Goal: Task Accomplishment & Management: Manage account settings

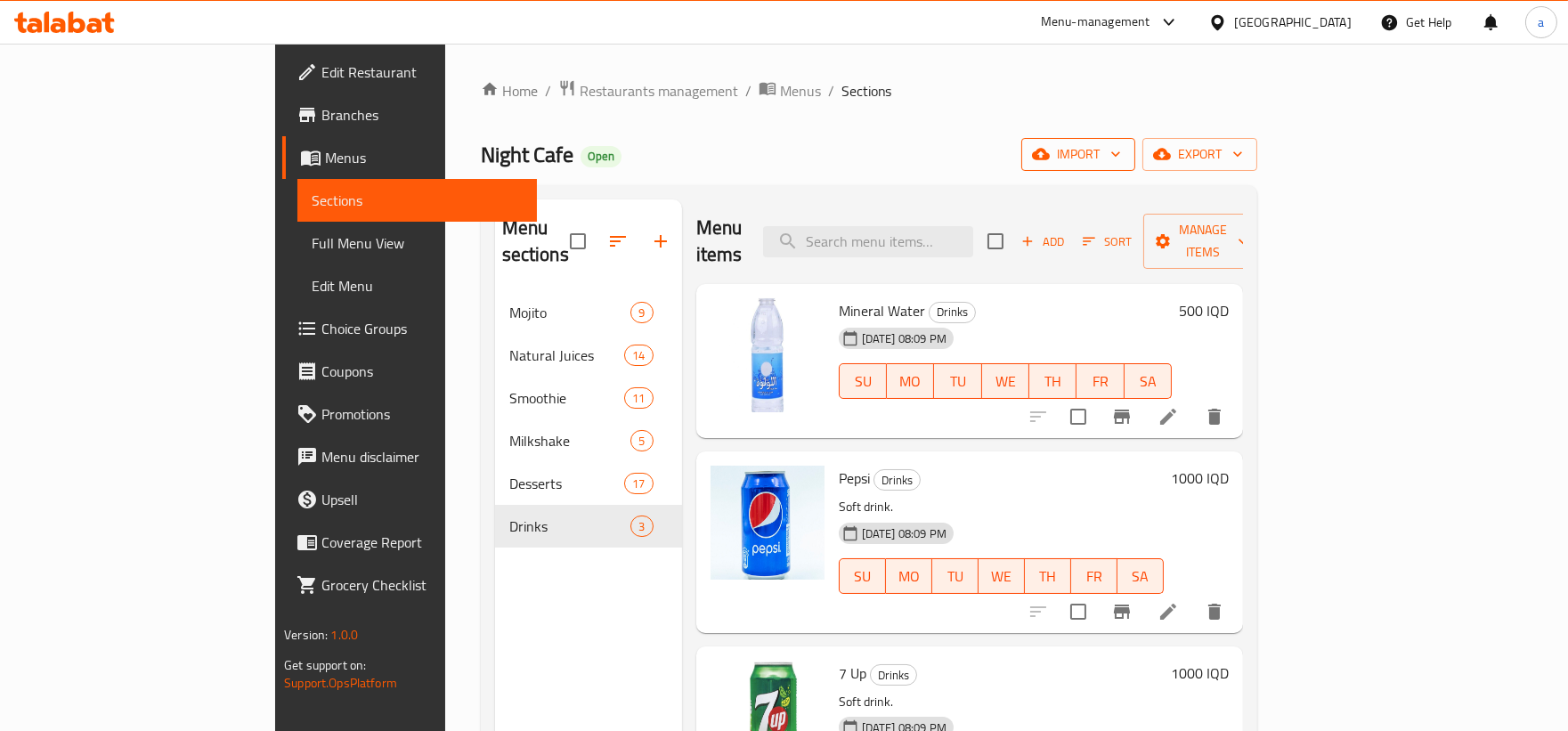
click at [1121, 155] on span "import" at bounding box center [1078, 154] width 85 height 22
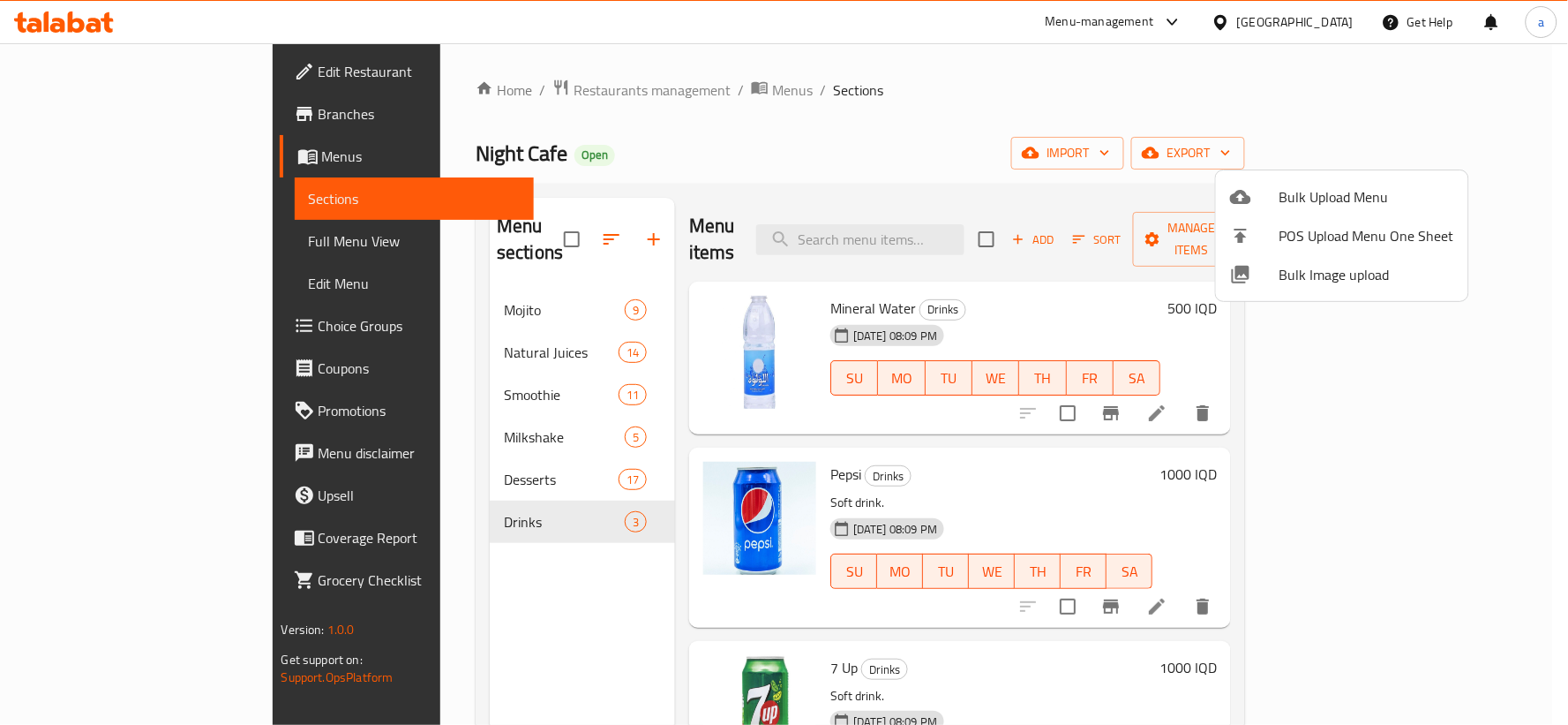
click at [1301, 199] on span "Bulk Upload Menu" at bounding box center [1368, 197] width 175 height 21
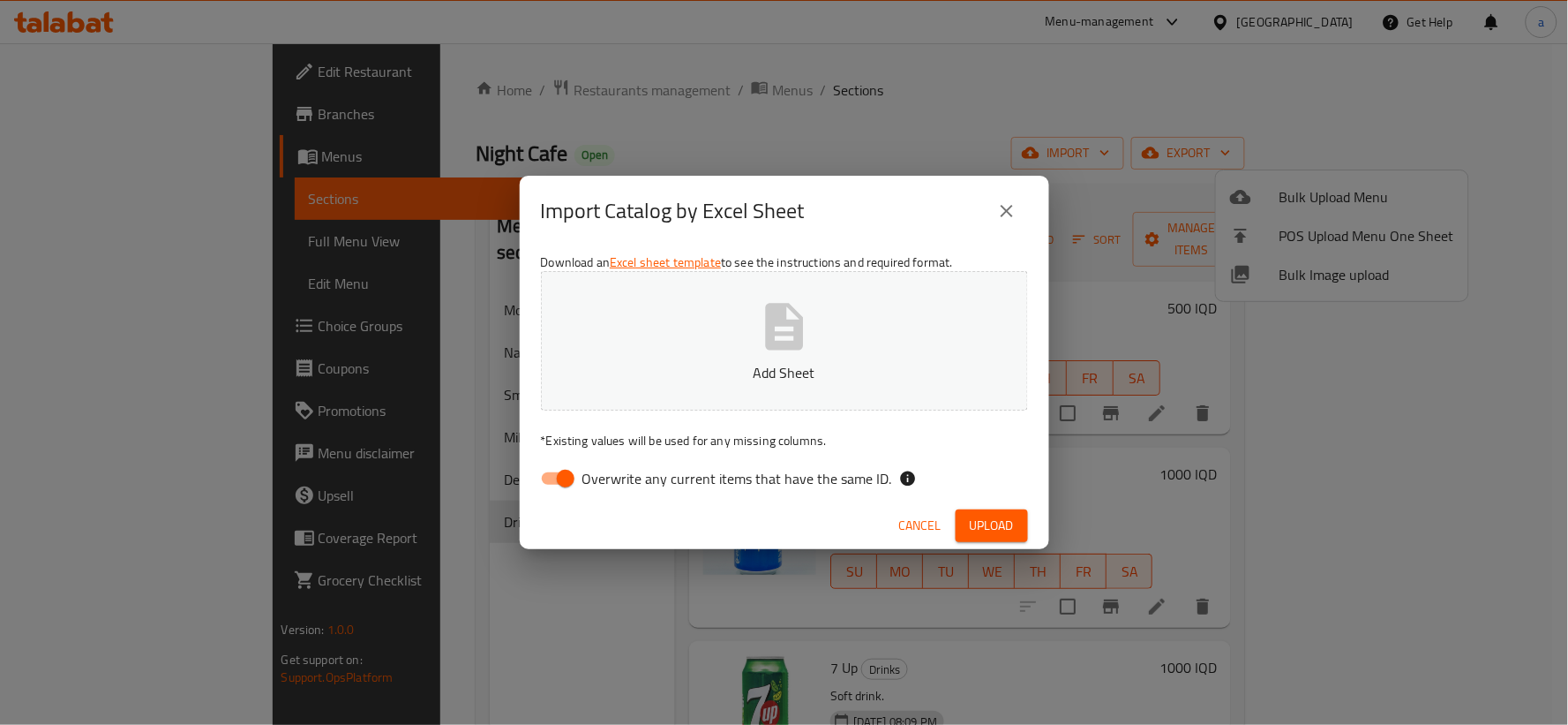
click at [577, 482] on input "Overwrite any current items that have the same ID." at bounding box center [566, 478] width 101 height 33
checkbox input "false"
click at [649, 391] on button "Add Sheet" at bounding box center [784, 340] width 487 height 140
click at [999, 532] on span "Upload" at bounding box center [992, 525] width 44 height 22
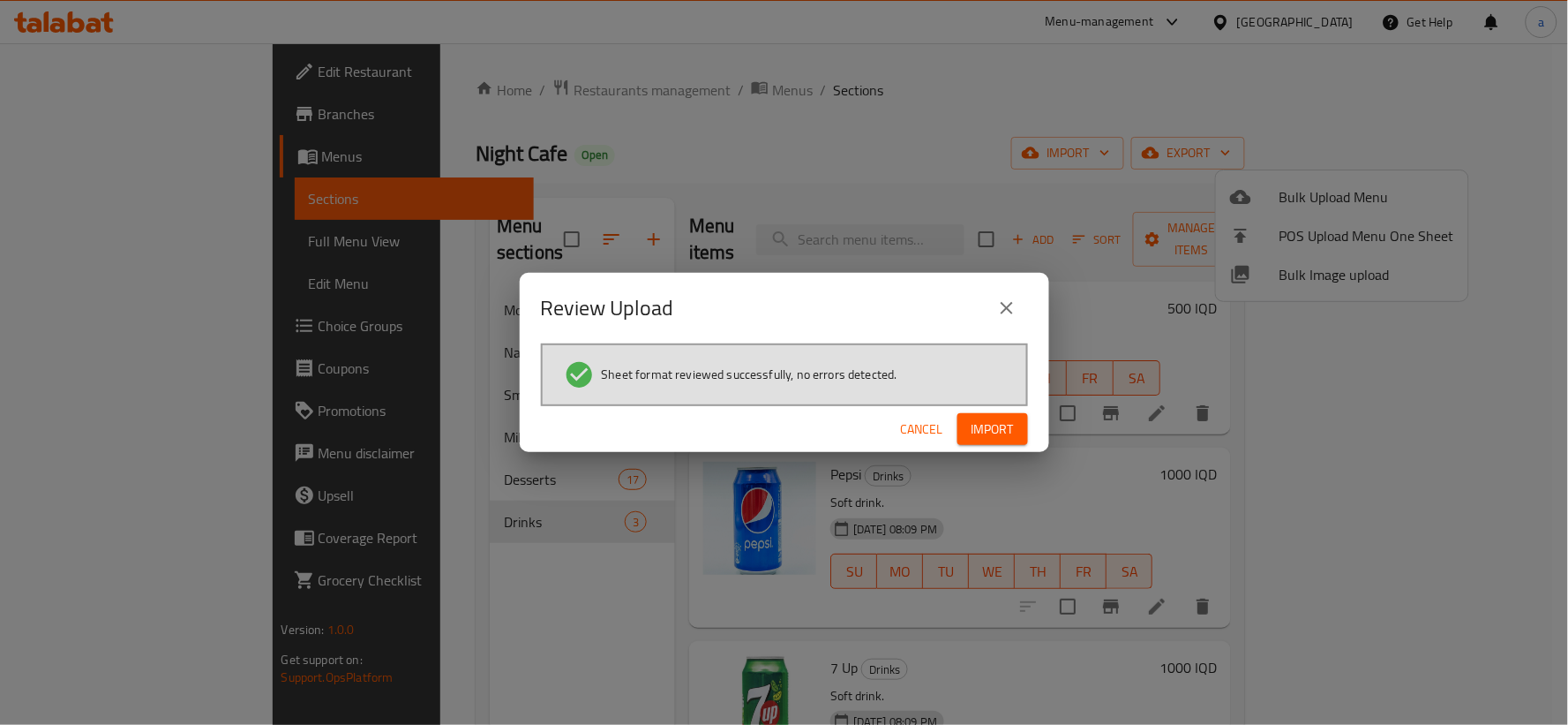
click at [992, 426] on span "Import" at bounding box center [992, 429] width 43 height 22
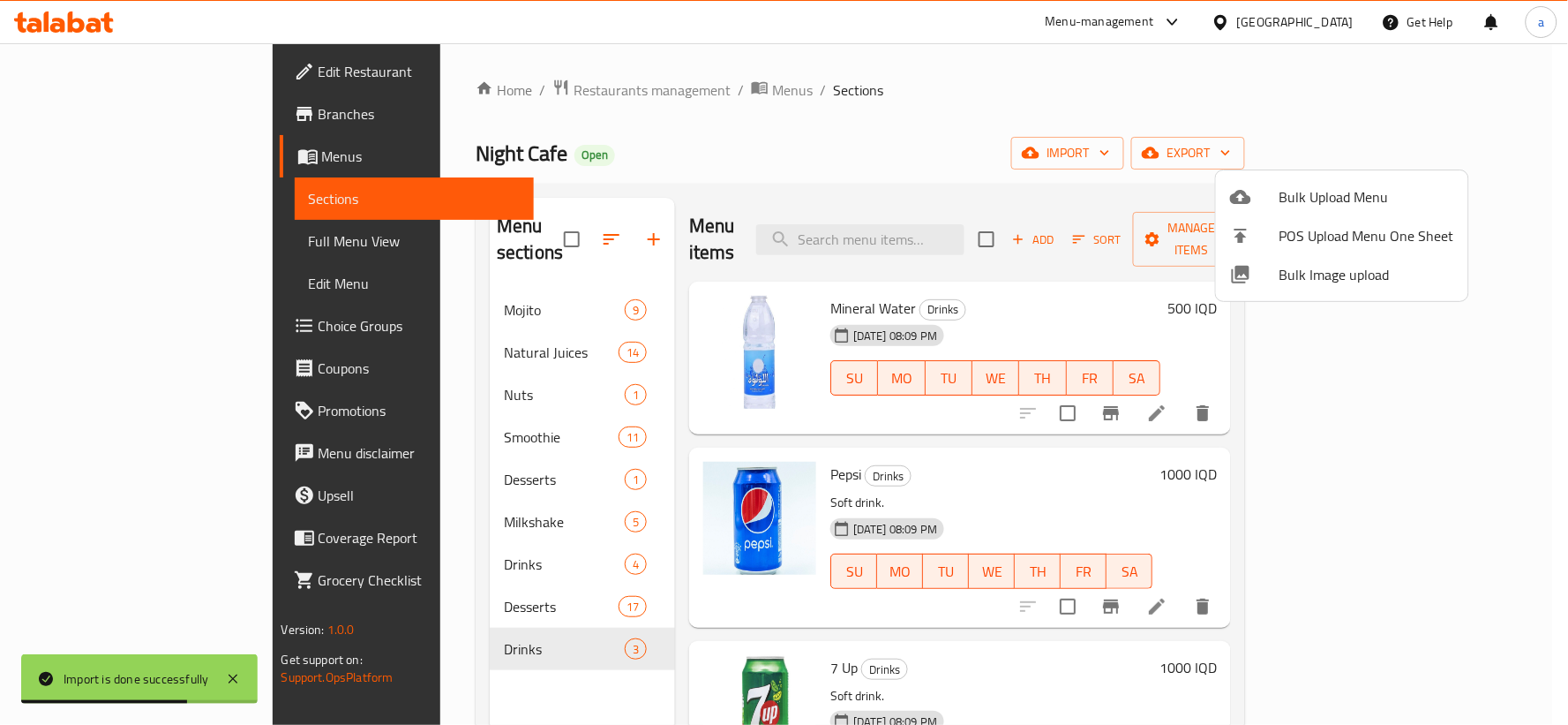
click at [471, 534] on div at bounding box center [784, 362] width 1568 height 725
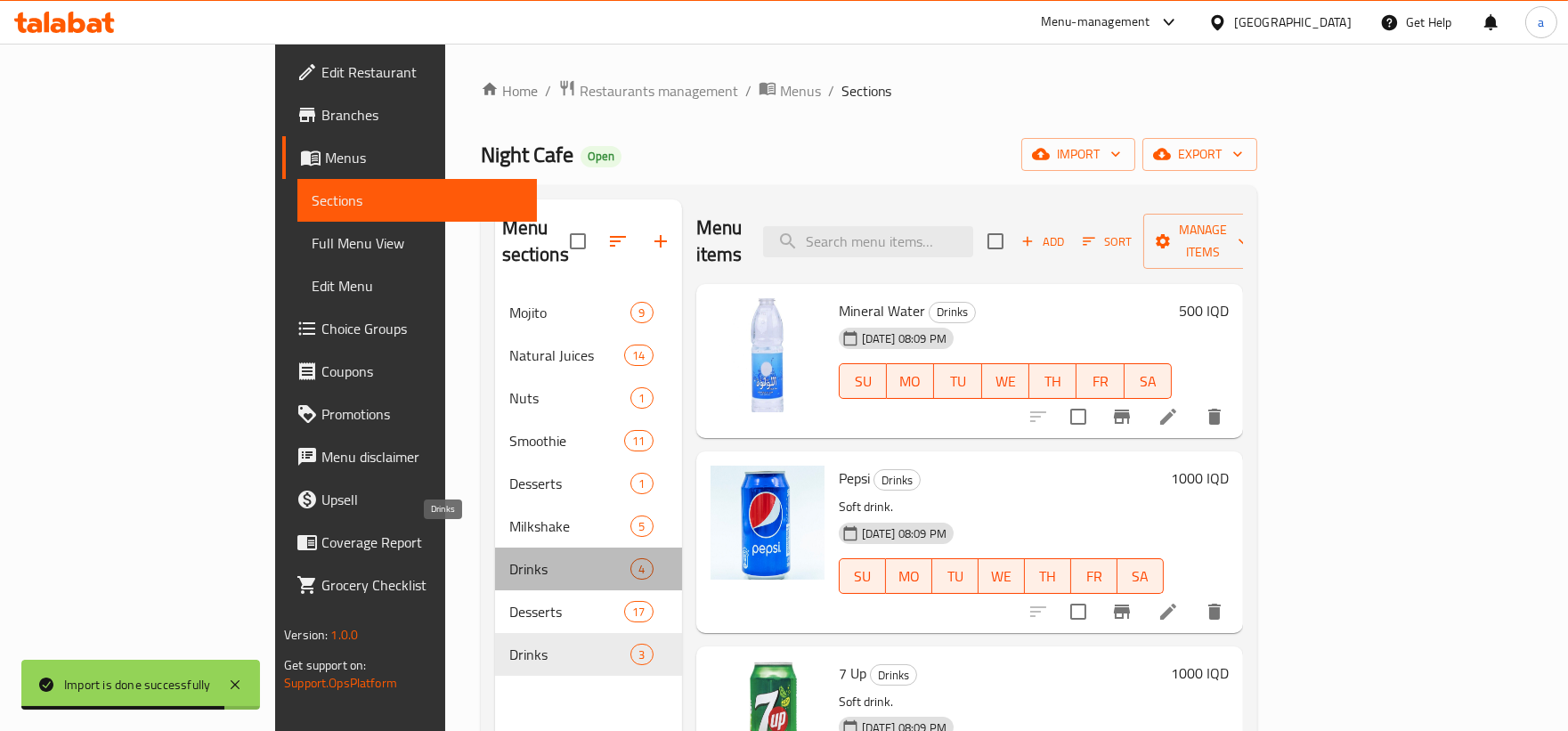
click at [510, 559] on span "Drinks" at bounding box center [570, 569] width 122 height 21
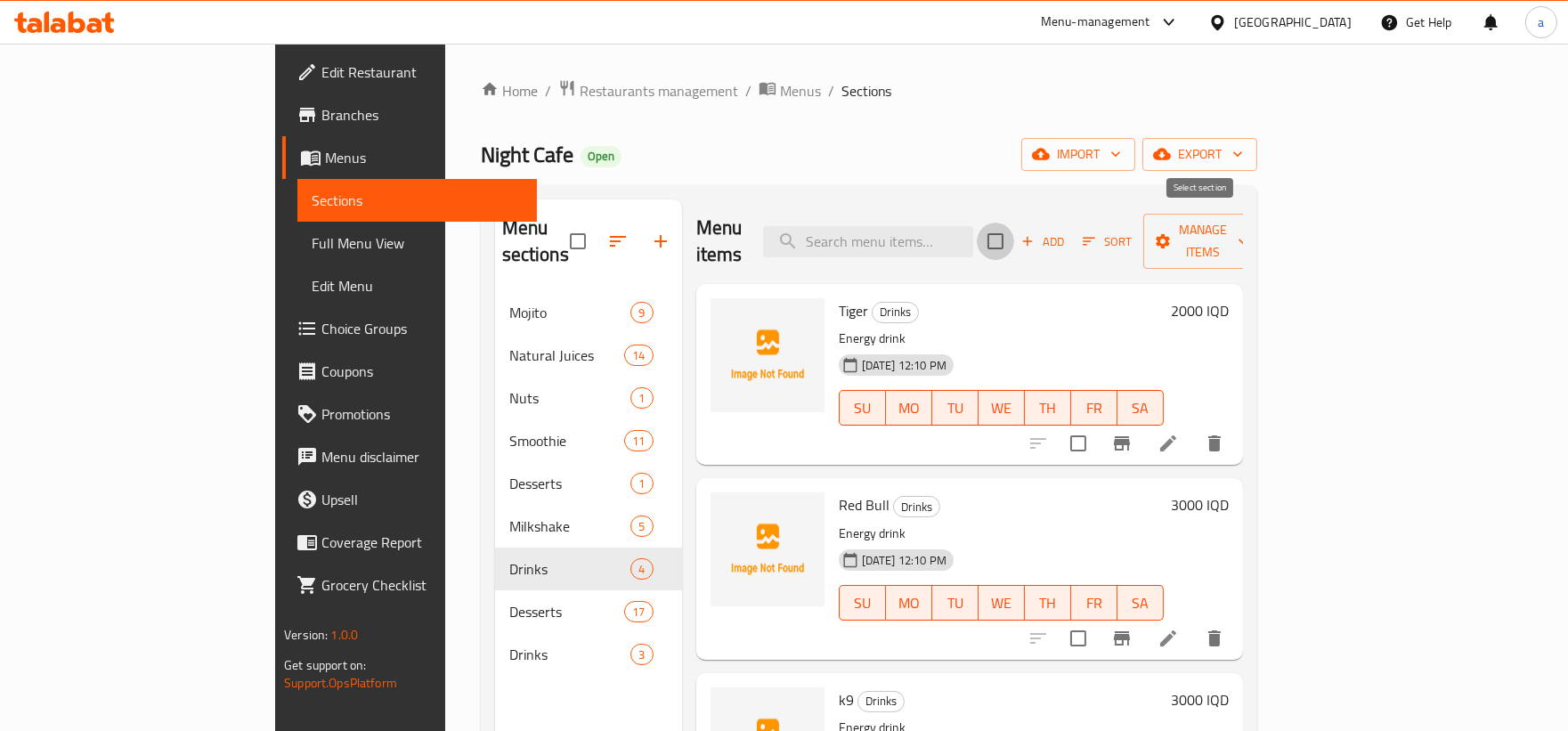
click at [1013, 232] on input "checkbox" at bounding box center [994, 240] width 37 height 37
checkbox input "true"
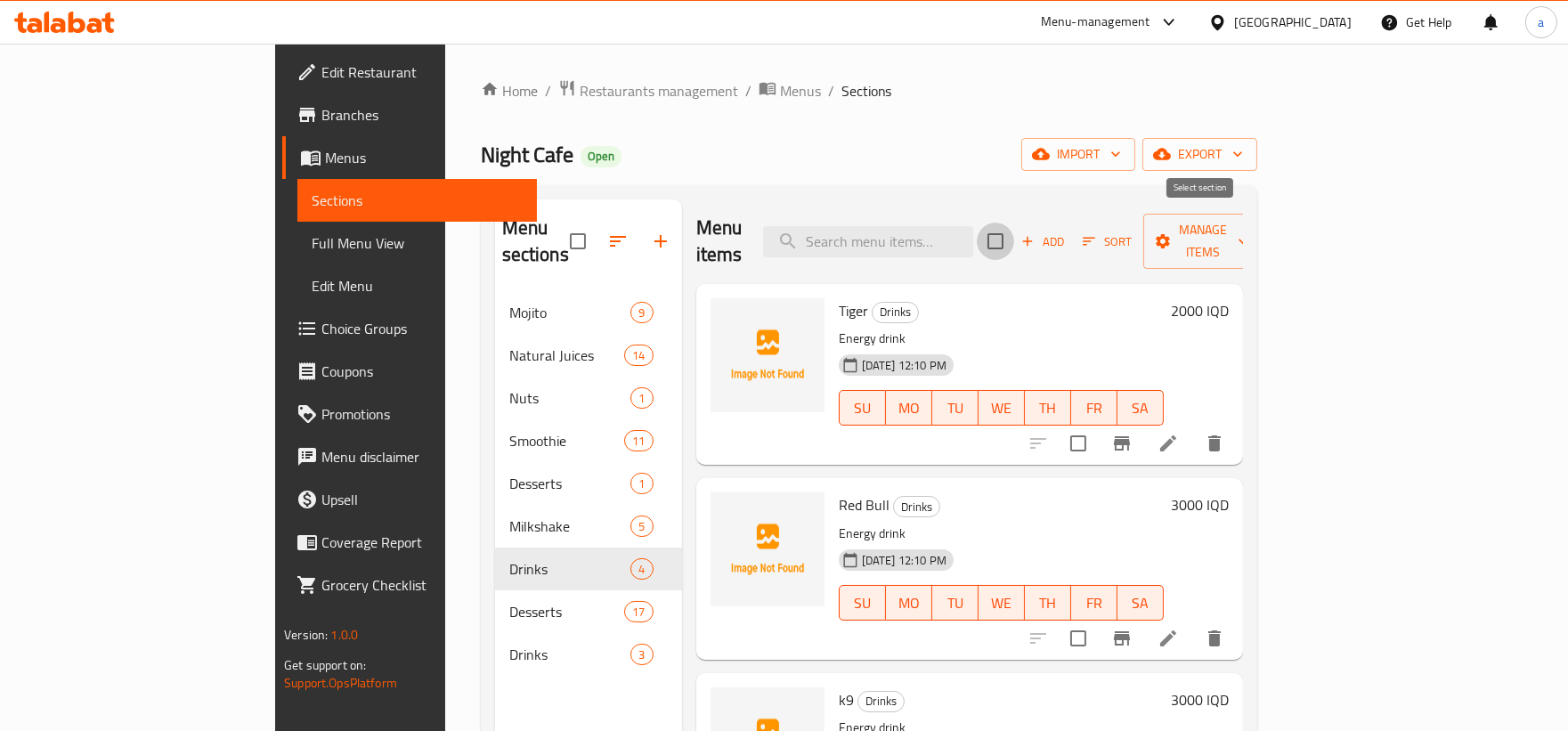
checkbox input "true"
click at [1248, 227] on span "Manage items" at bounding box center [1202, 241] width 91 height 44
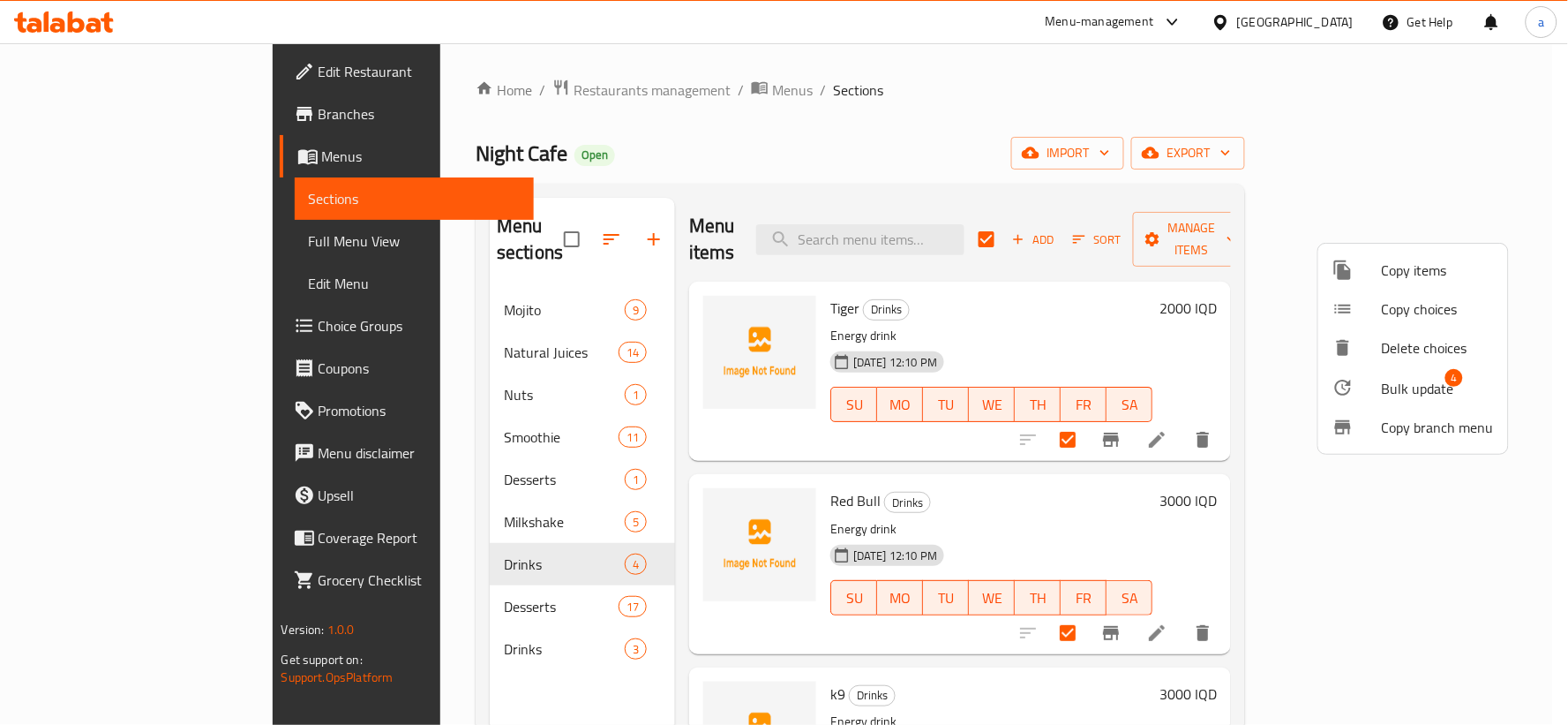
click at [1389, 385] on span "Bulk update" at bounding box center [1418, 389] width 72 height 21
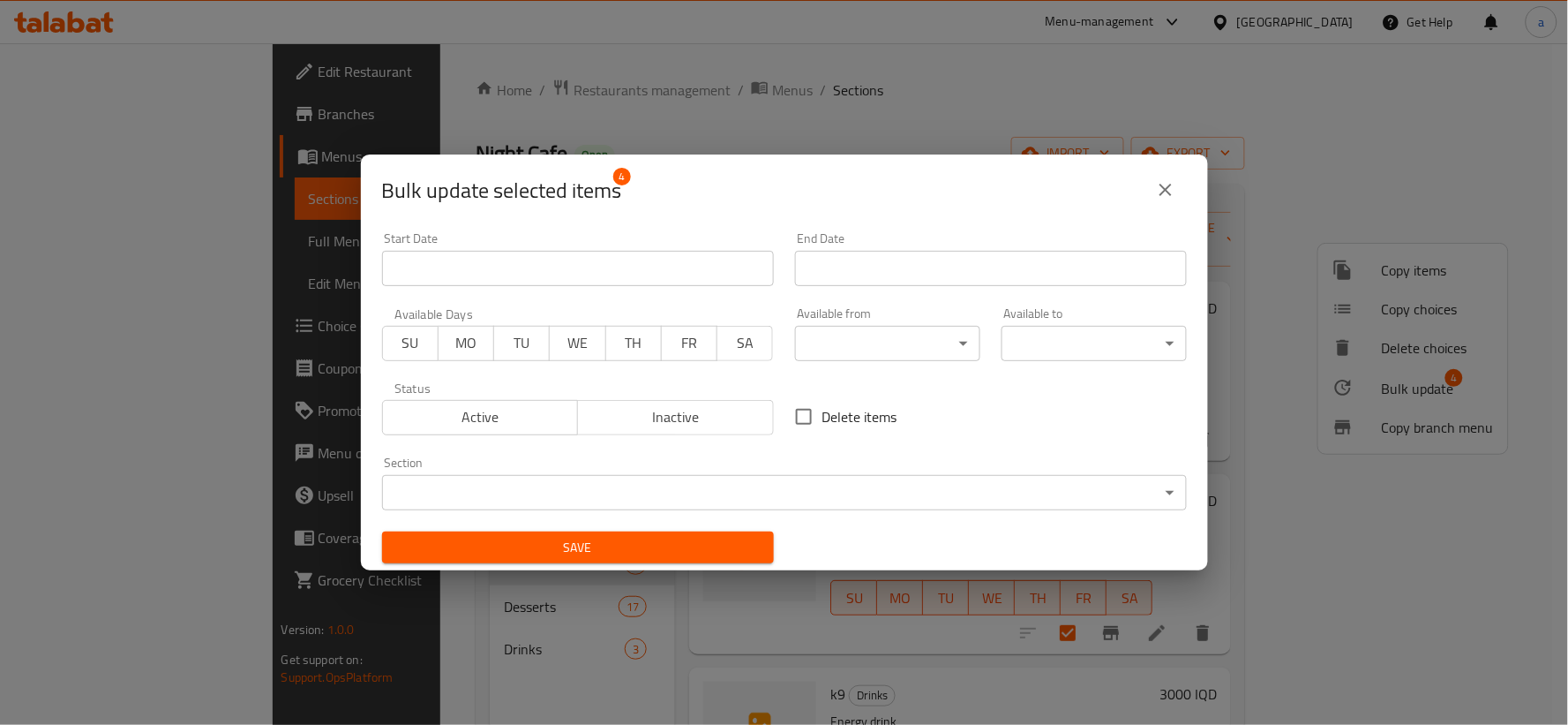
click at [834, 512] on div "Section ​ ​" at bounding box center [784, 483] width 826 height 75
click at [823, 493] on body "​ Menu-management Iraq Get Help a Edit Restaurant Branches Menus Sections Full …" at bounding box center [784, 384] width 1568 height 681
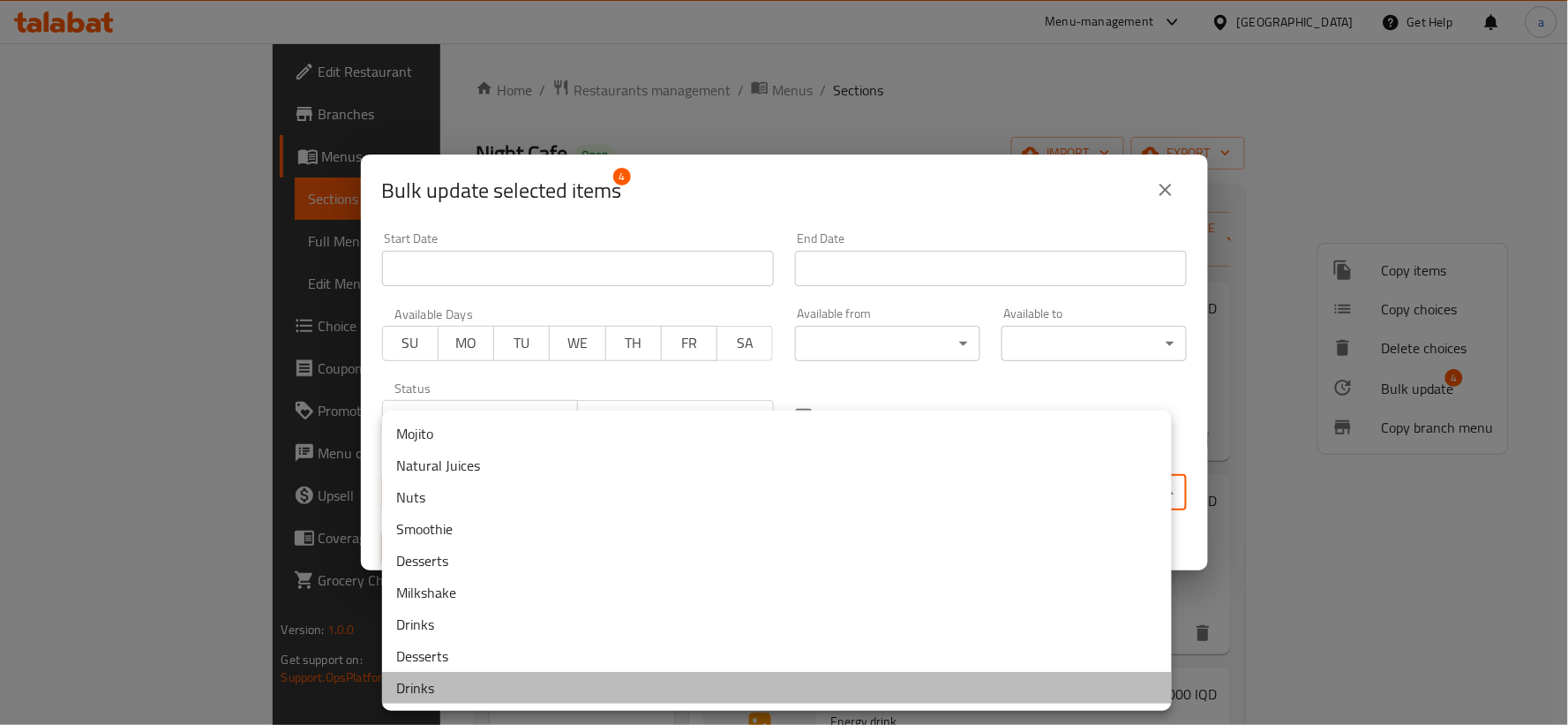
click at [439, 691] on li "Drinks" at bounding box center [777, 687] width 790 height 31
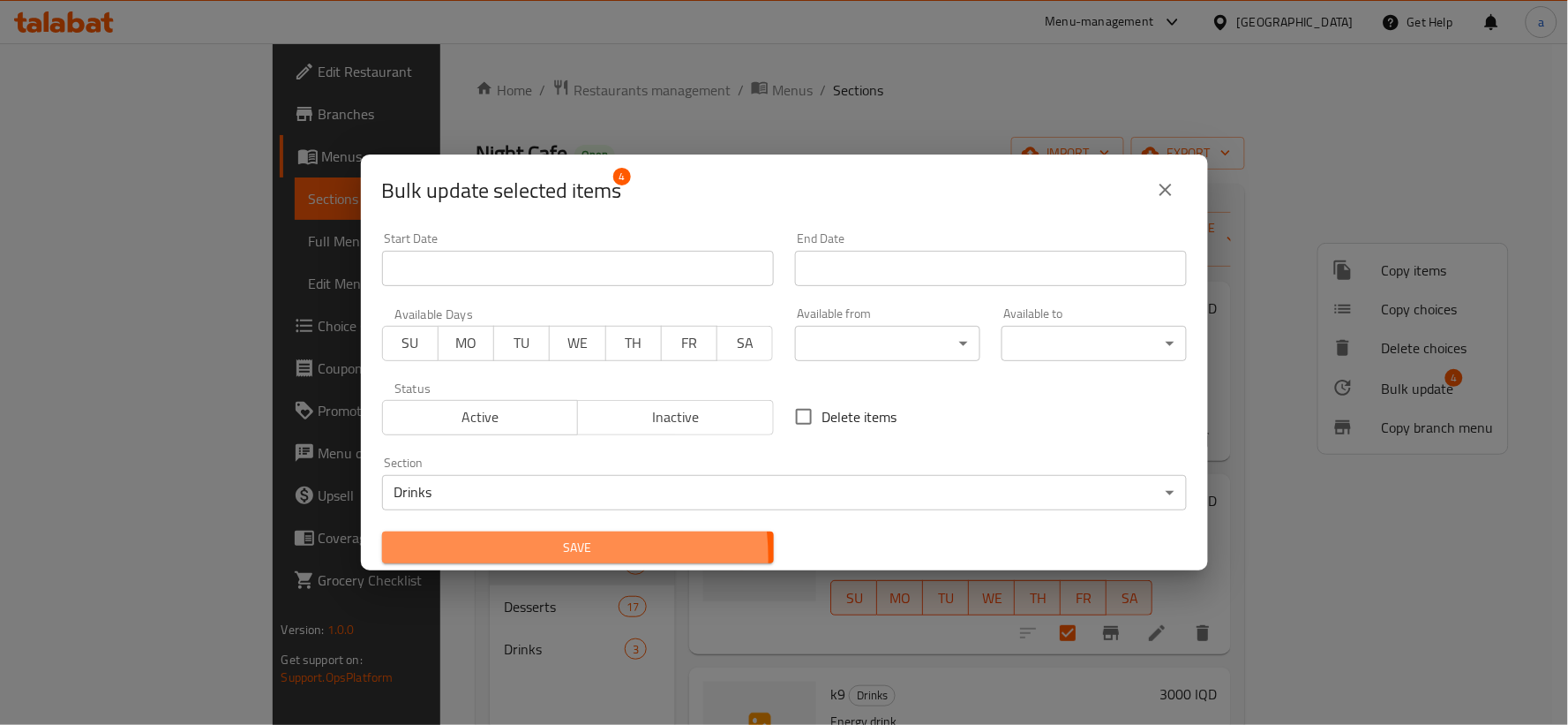
click at [518, 558] on span "Save" at bounding box center [577, 547] width 364 height 22
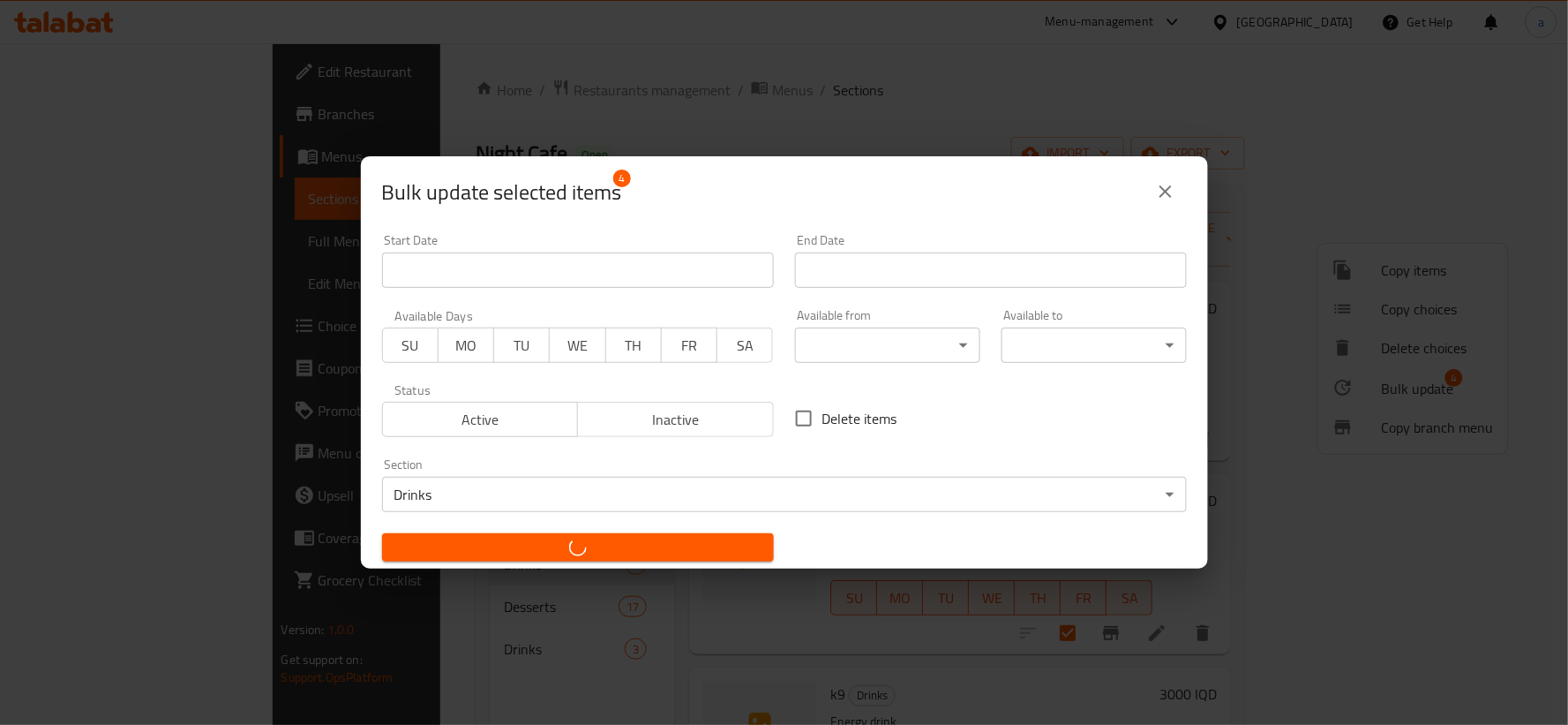
checkbox input "false"
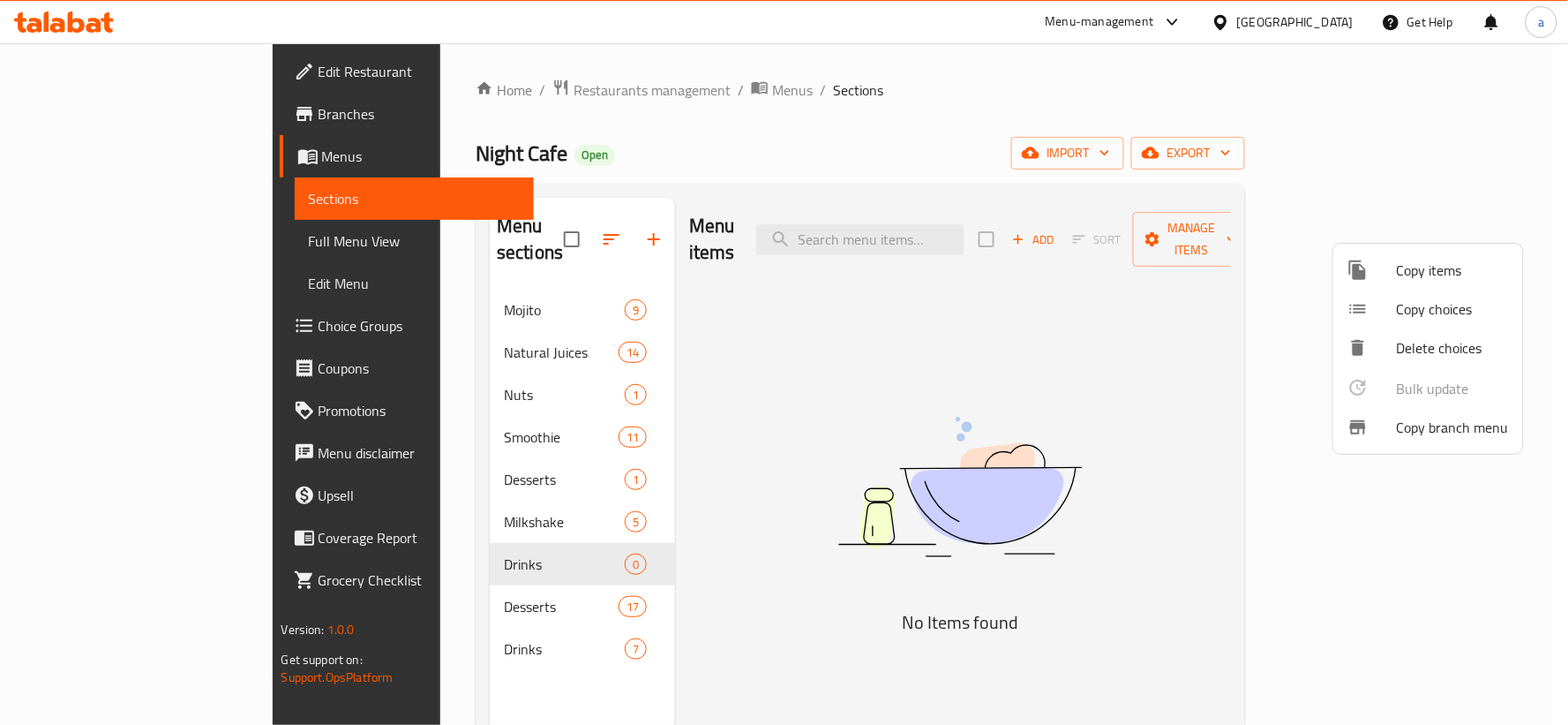
click at [490, 562] on div at bounding box center [784, 362] width 1568 height 725
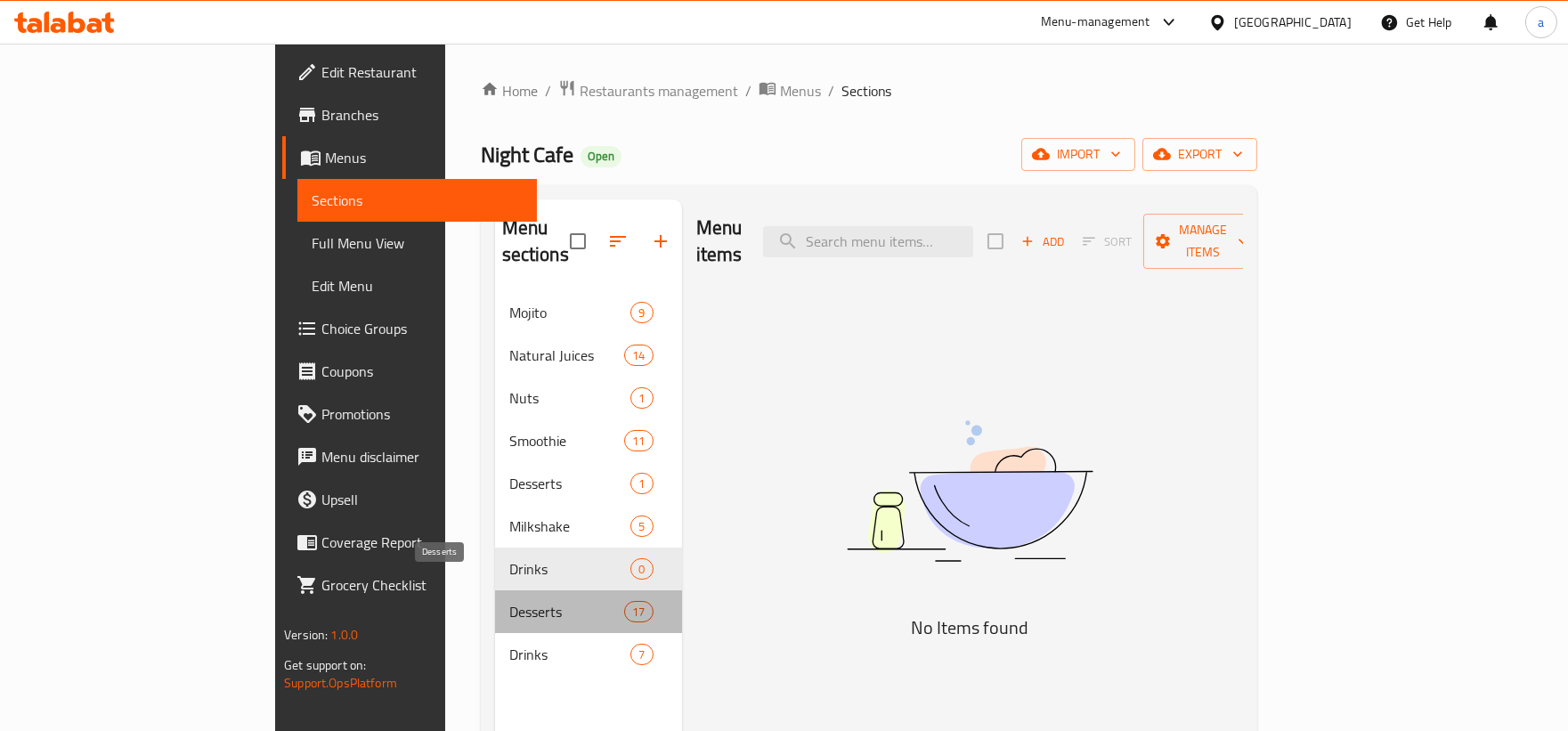
click at [510, 601] on span "Desserts" at bounding box center [567, 611] width 116 height 21
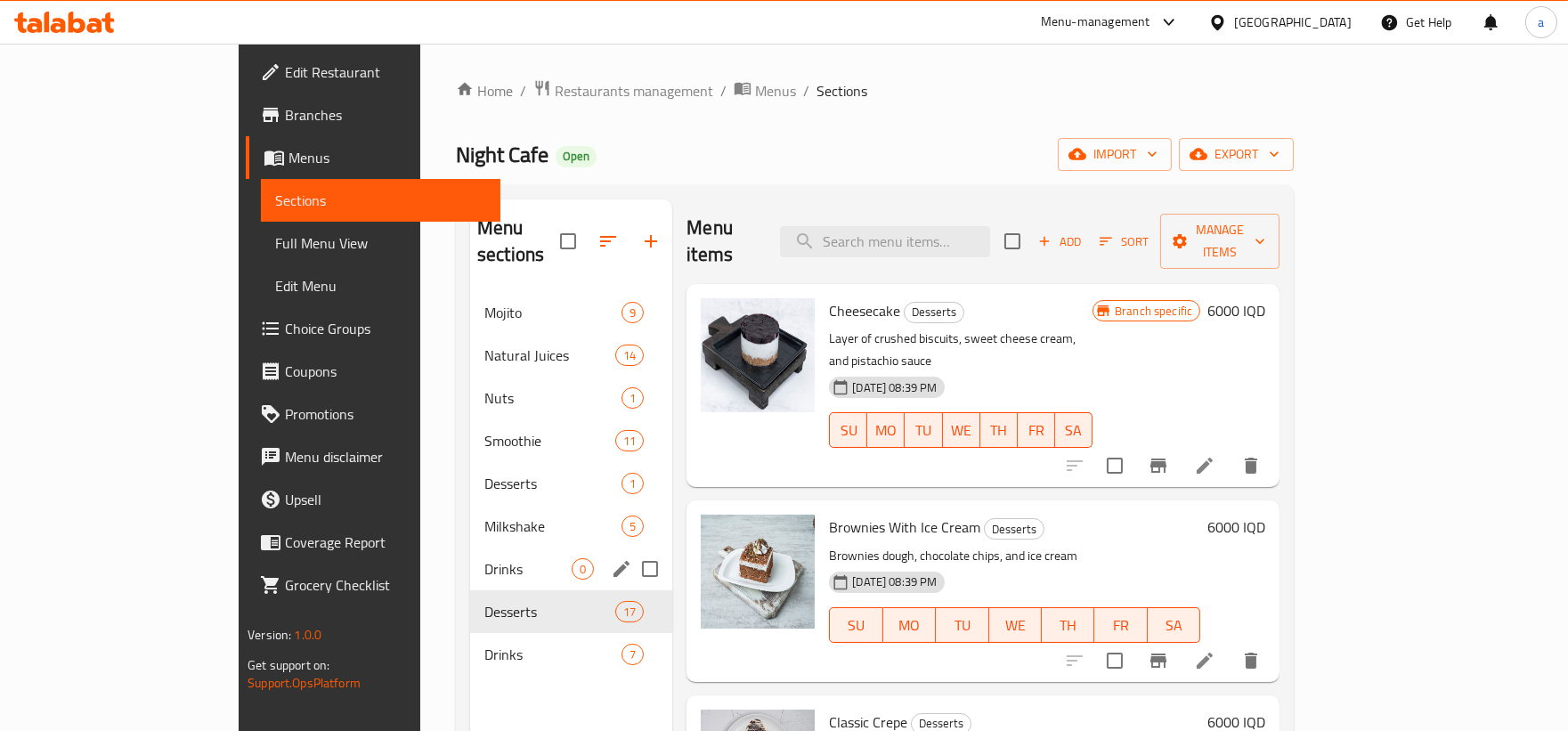
drag, startPoint x: 500, startPoint y: 554, endPoint x: 518, endPoint y: 553, distance: 18.0
click at [501, 554] on div "Drinks 0" at bounding box center [571, 569] width 202 height 43
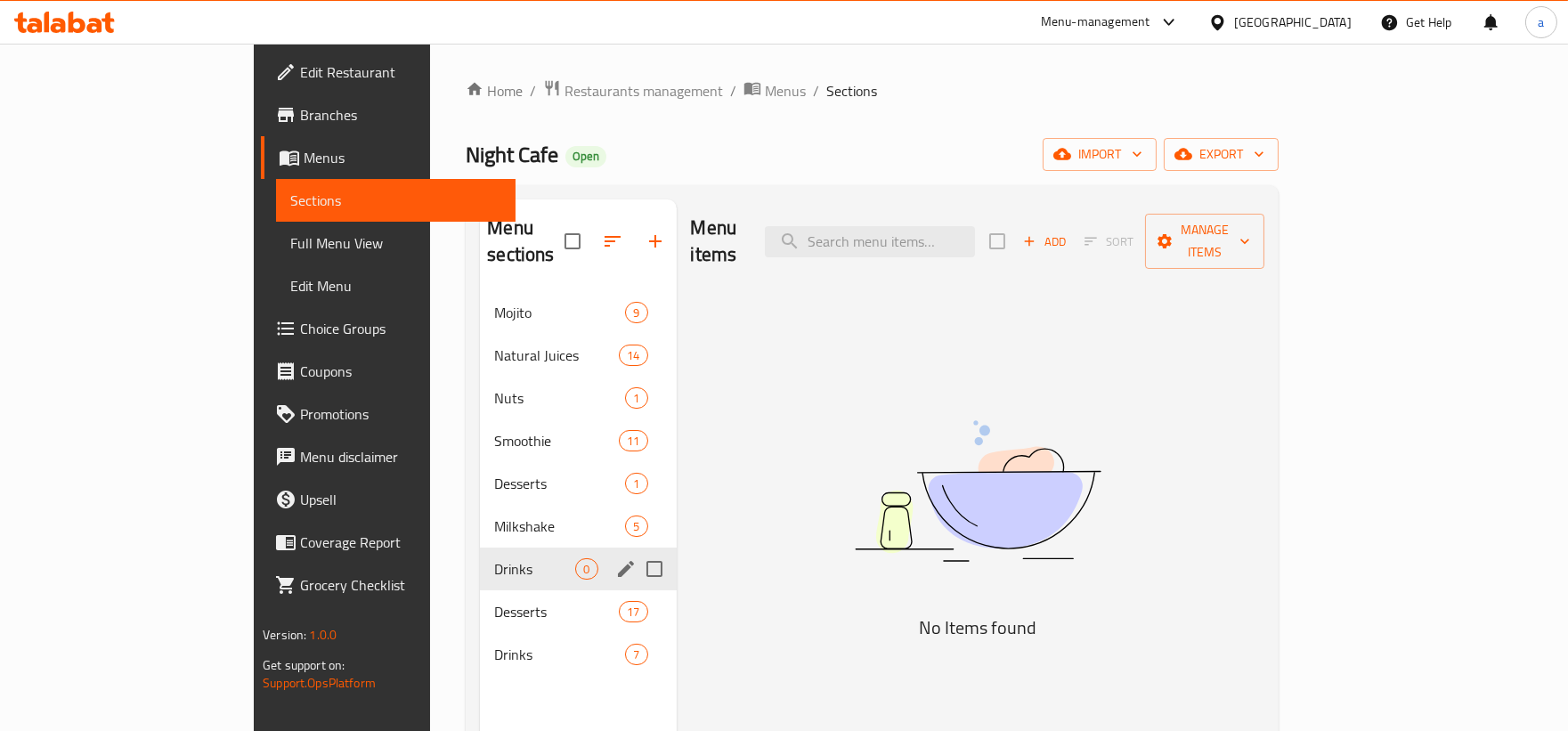
click at [636, 550] on input "Menu sections" at bounding box center [654, 568] width 37 height 37
checkbox input "true"
click at [591, 236] on icon "button" at bounding box center [602, 241] width 21 height 21
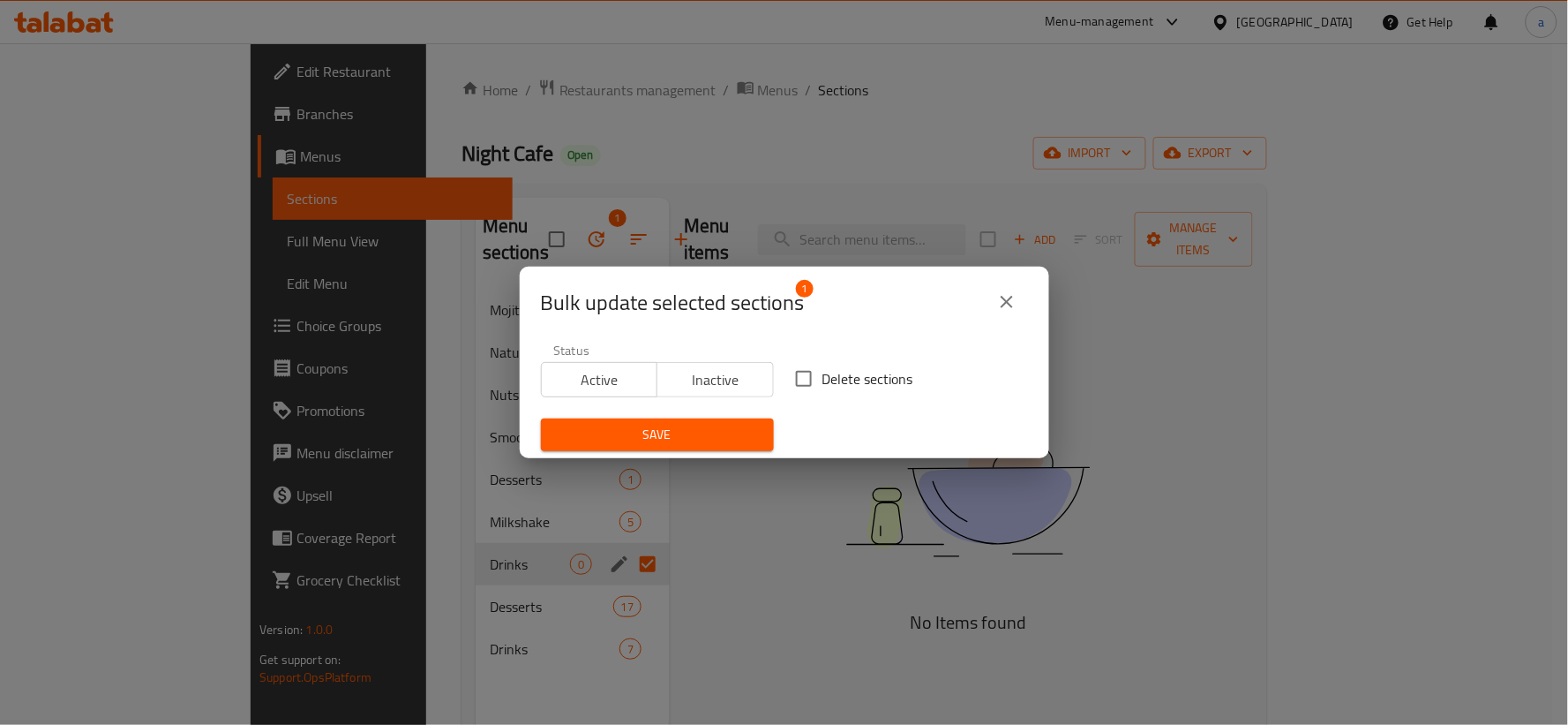
click at [807, 384] on input "Delete sections" at bounding box center [803, 378] width 37 height 37
checkbox input "true"
click at [729, 437] on span "Save" at bounding box center [658, 434] width 205 height 22
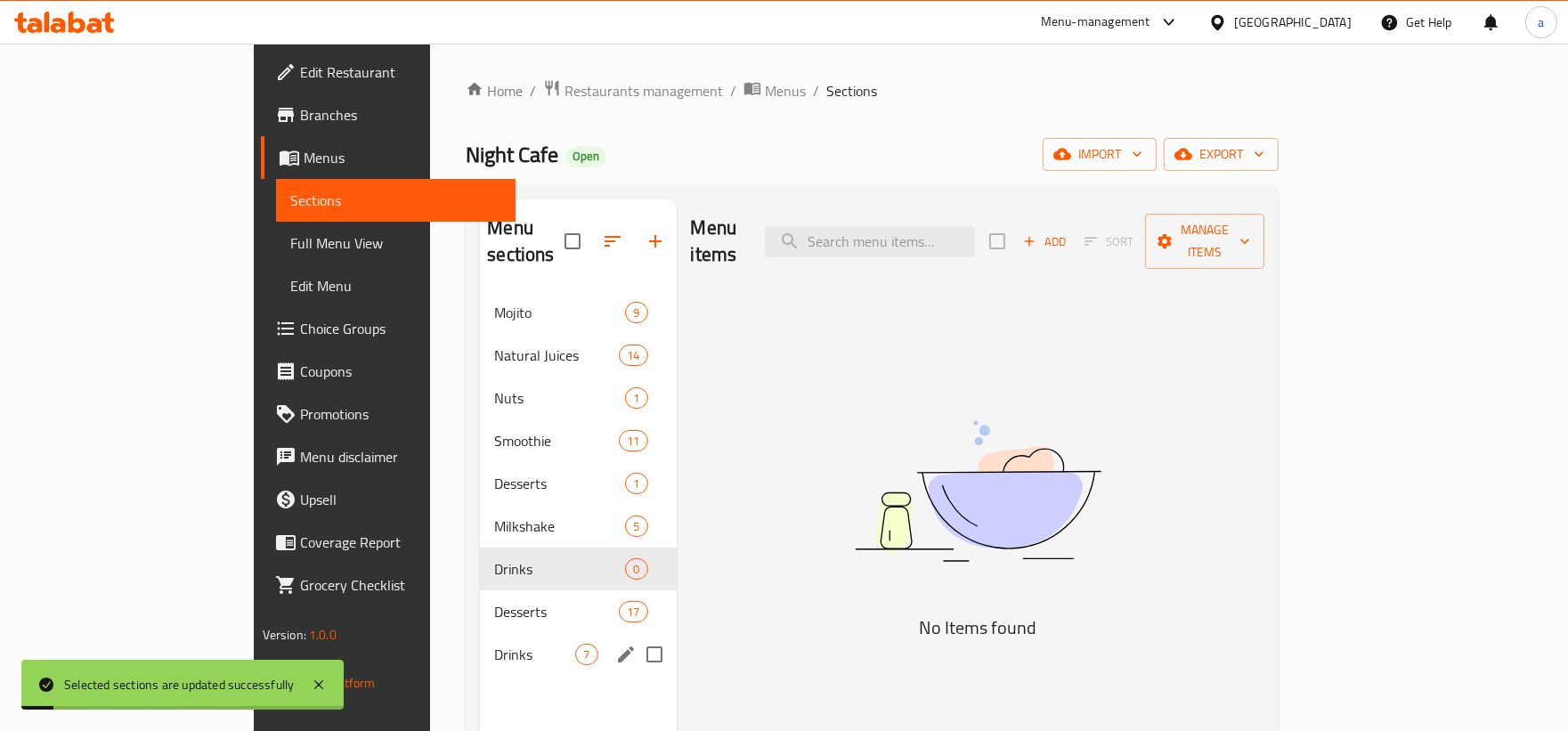
click at [480, 633] on div "Drinks 7" at bounding box center [578, 654] width 195 height 43
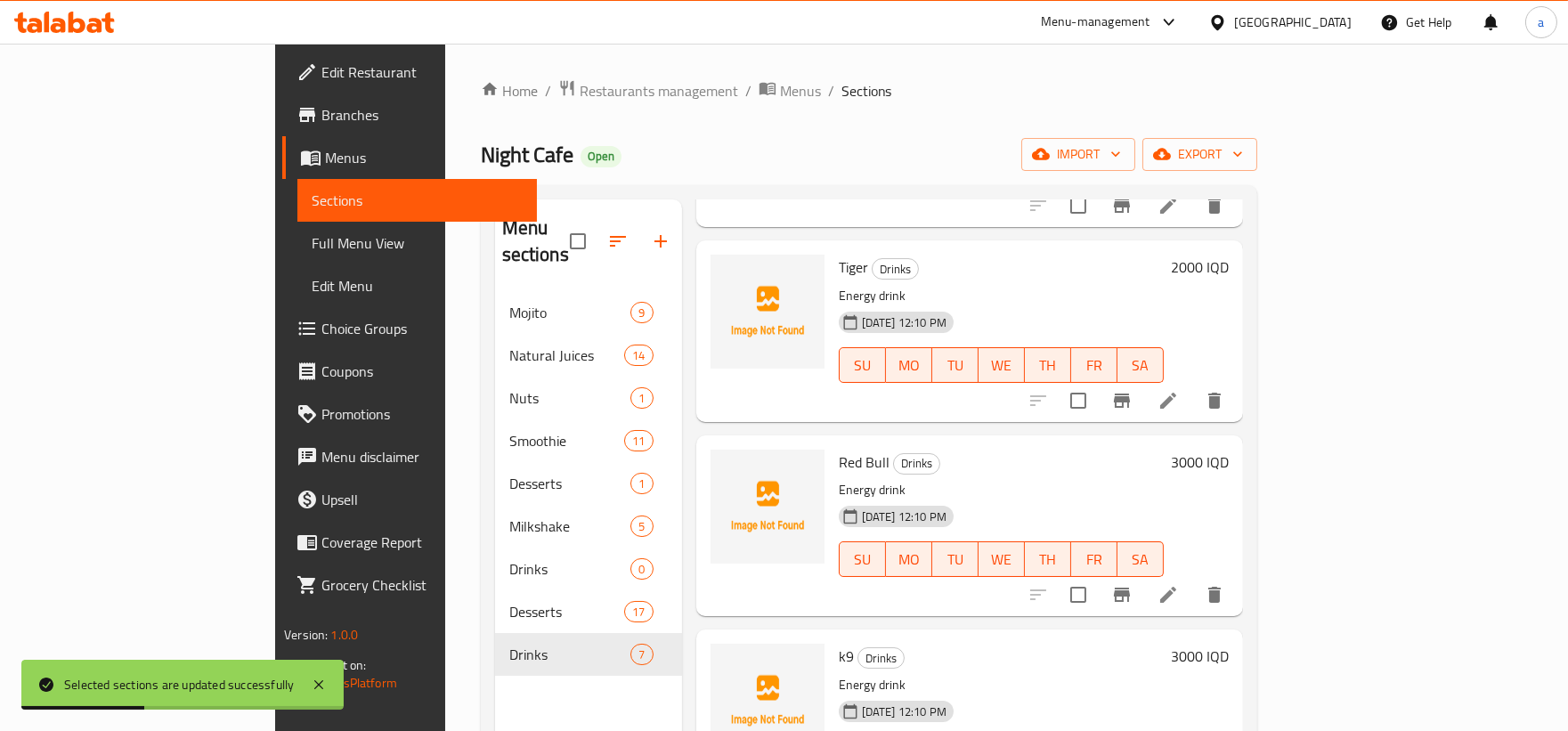
scroll to position [648, 0]
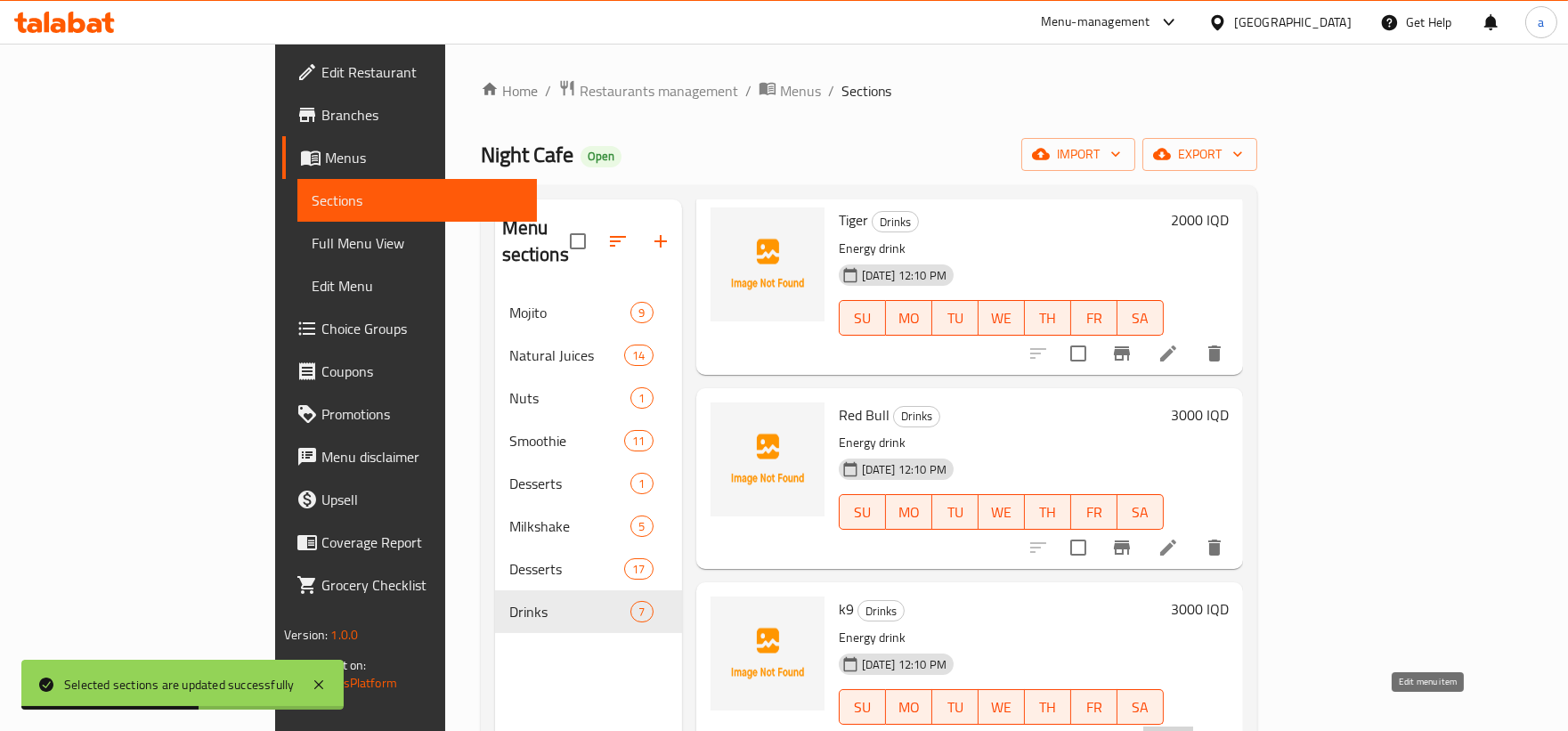
click at [1178, 730] on icon at bounding box center [1168, 742] width 21 height 21
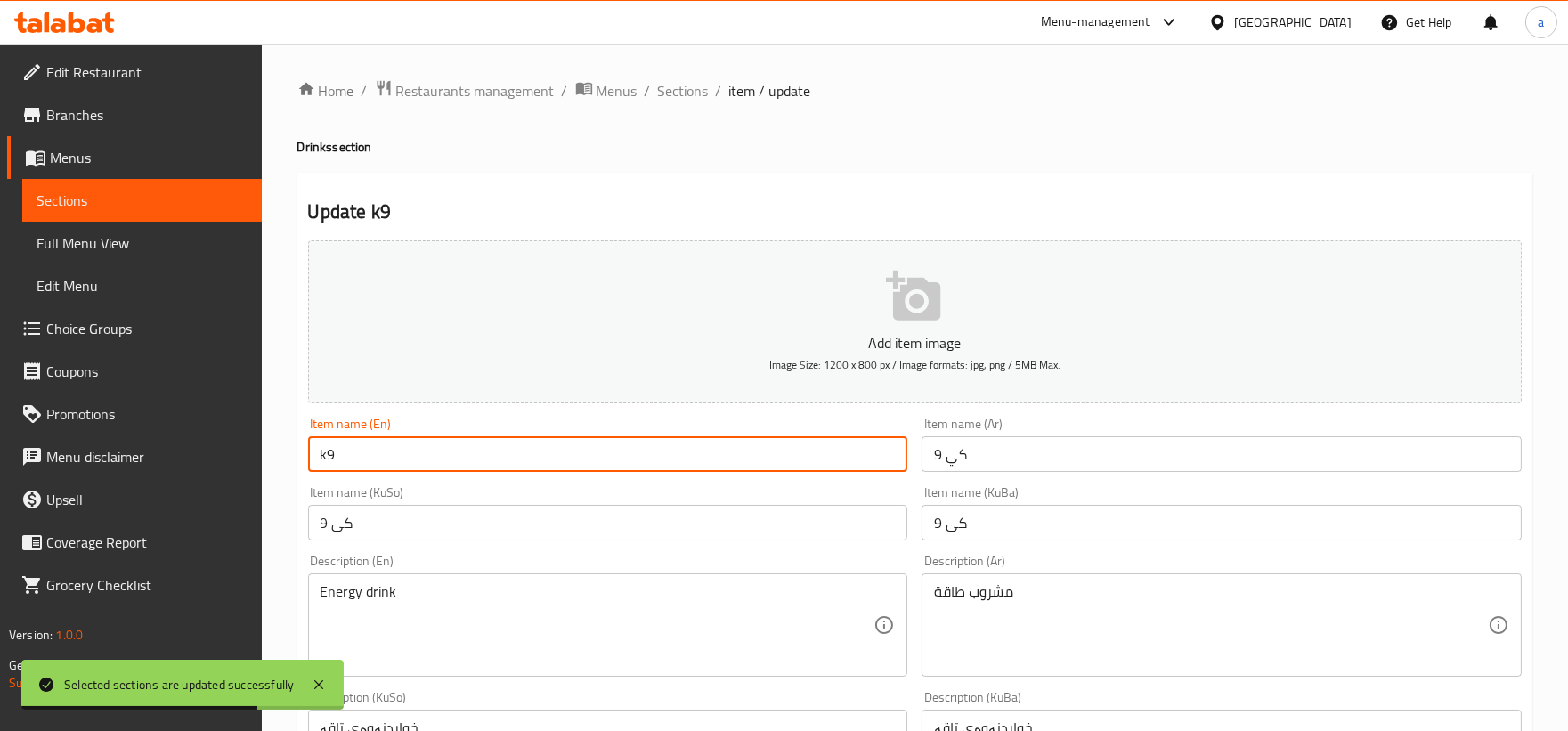
drag, startPoint x: 323, startPoint y: 456, endPoint x: 313, endPoint y: 456, distance: 10.0
click at [313, 456] on input "k9" at bounding box center [608, 453] width 600 height 35
paste input "K"
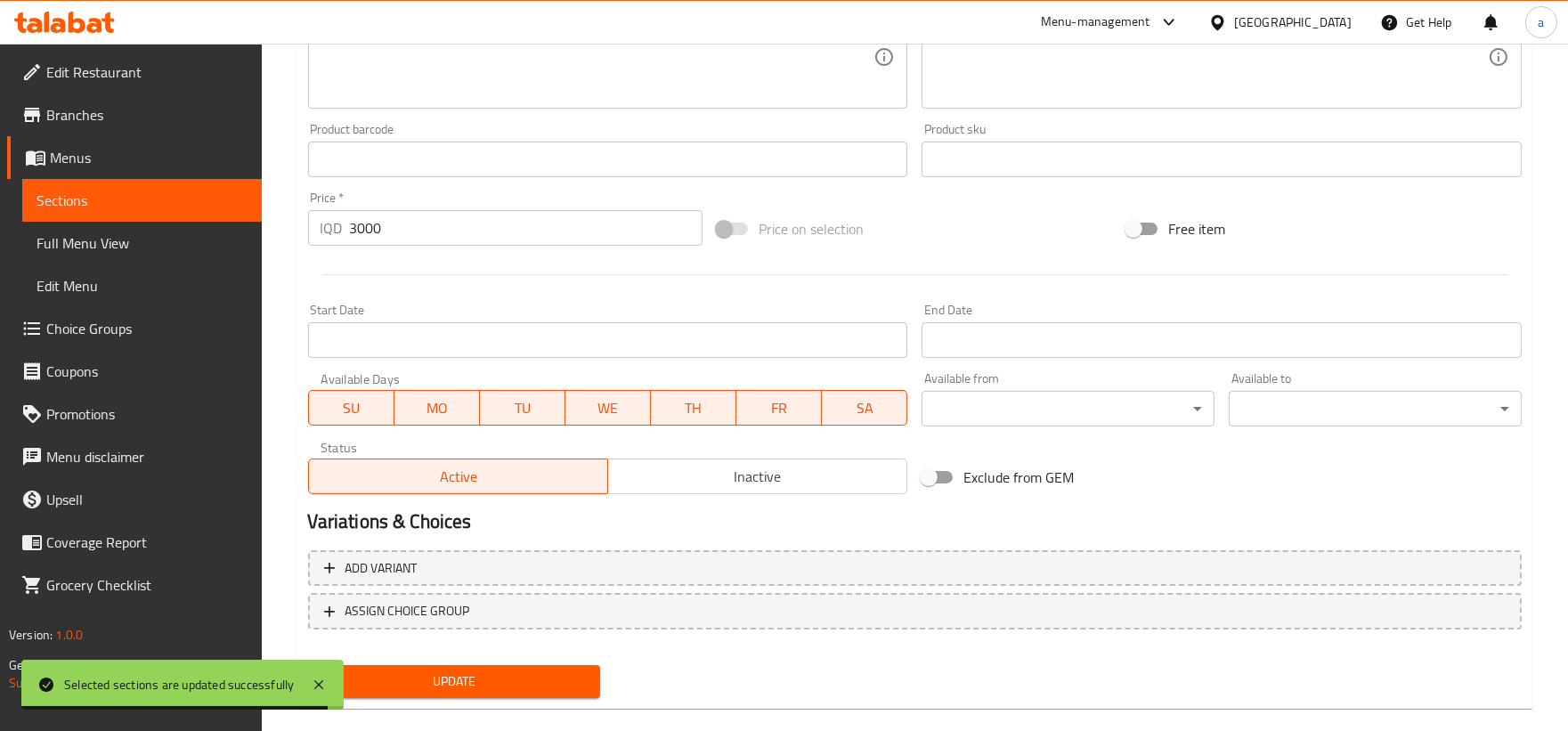
scroll to position [728, 0]
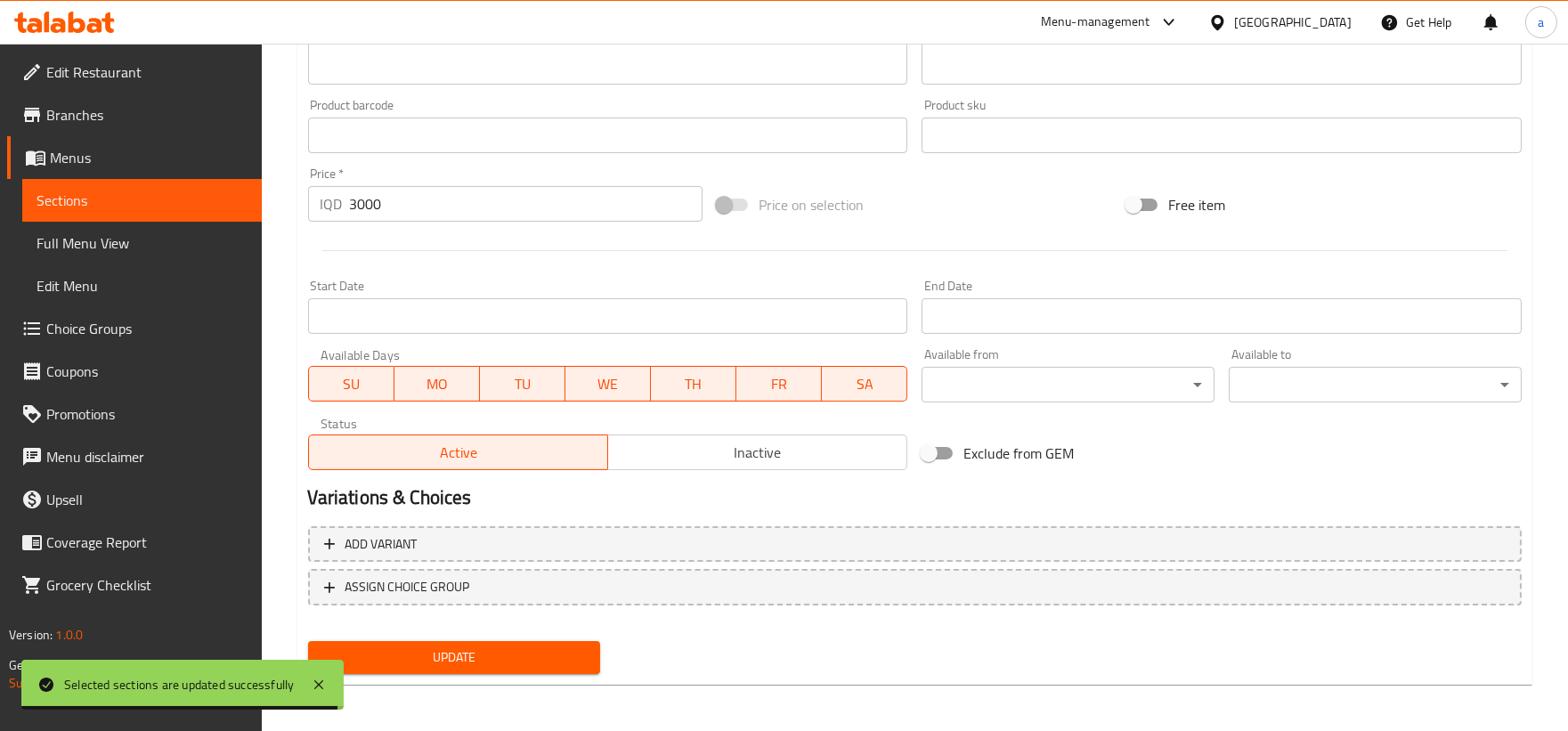
type input "K9"
click at [575, 647] on span "Update" at bounding box center [454, 657] width 264 height 22
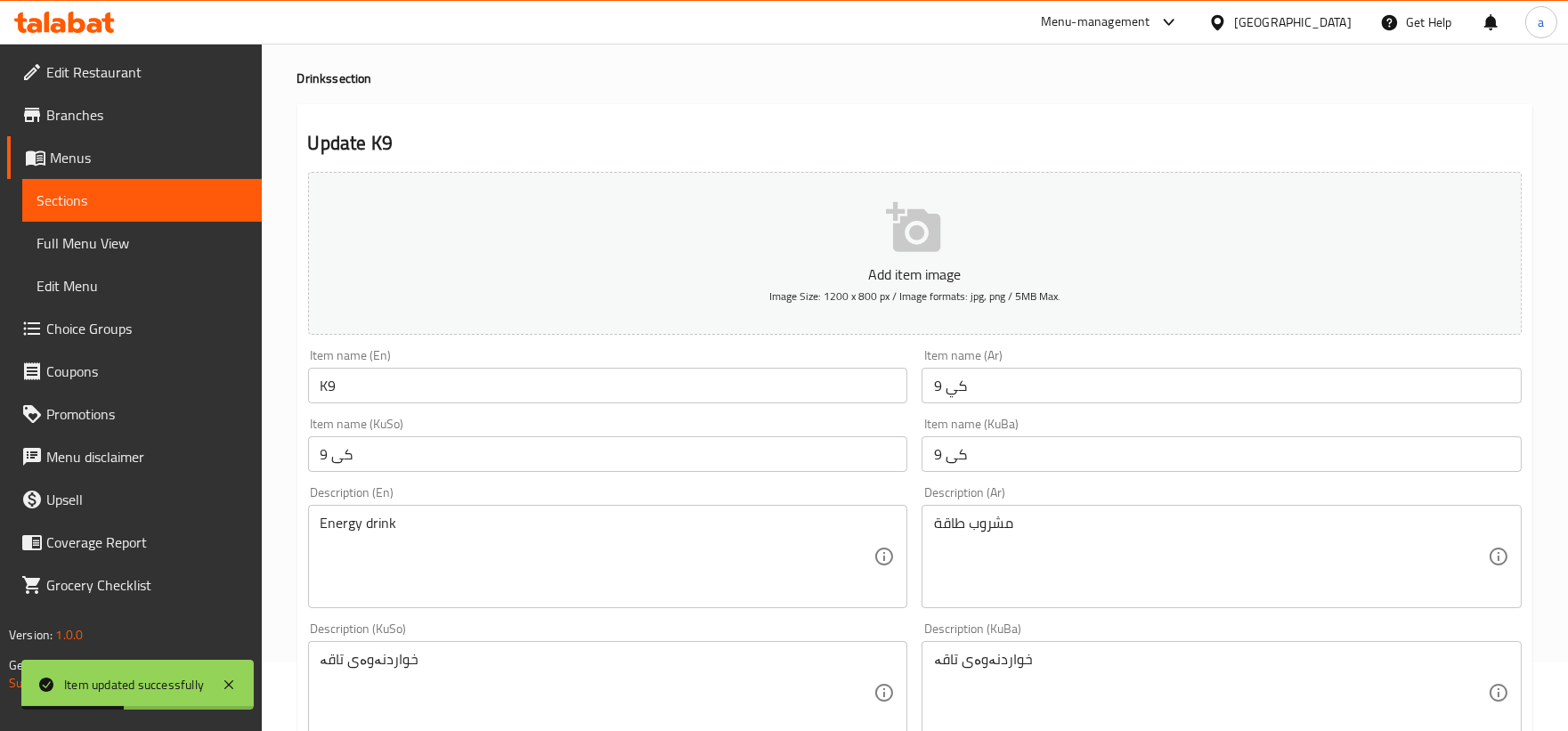
scroll to position [0, 0]
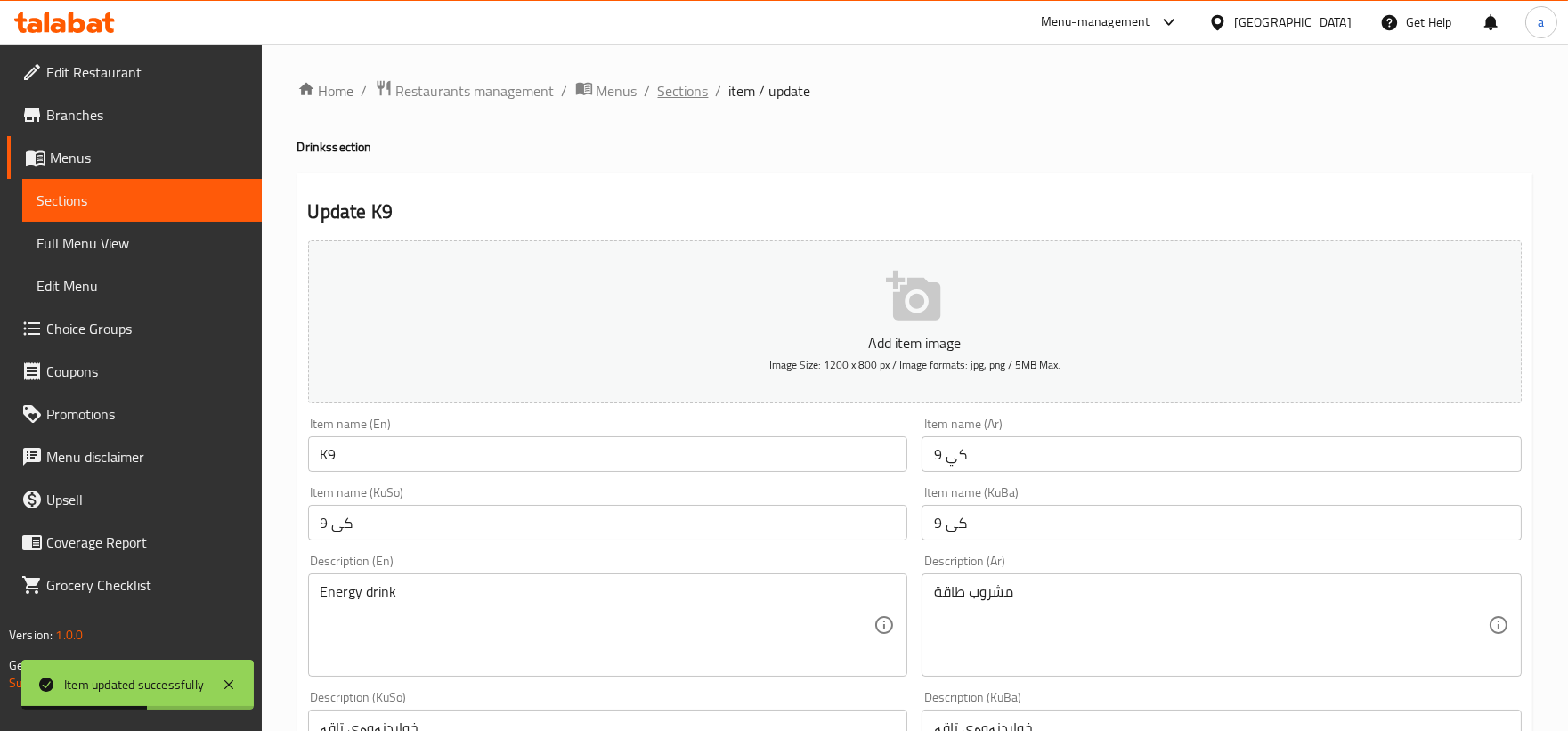
click at [697, 83] on span "Sections" at bounding box center [683, 91] width 51 height 21
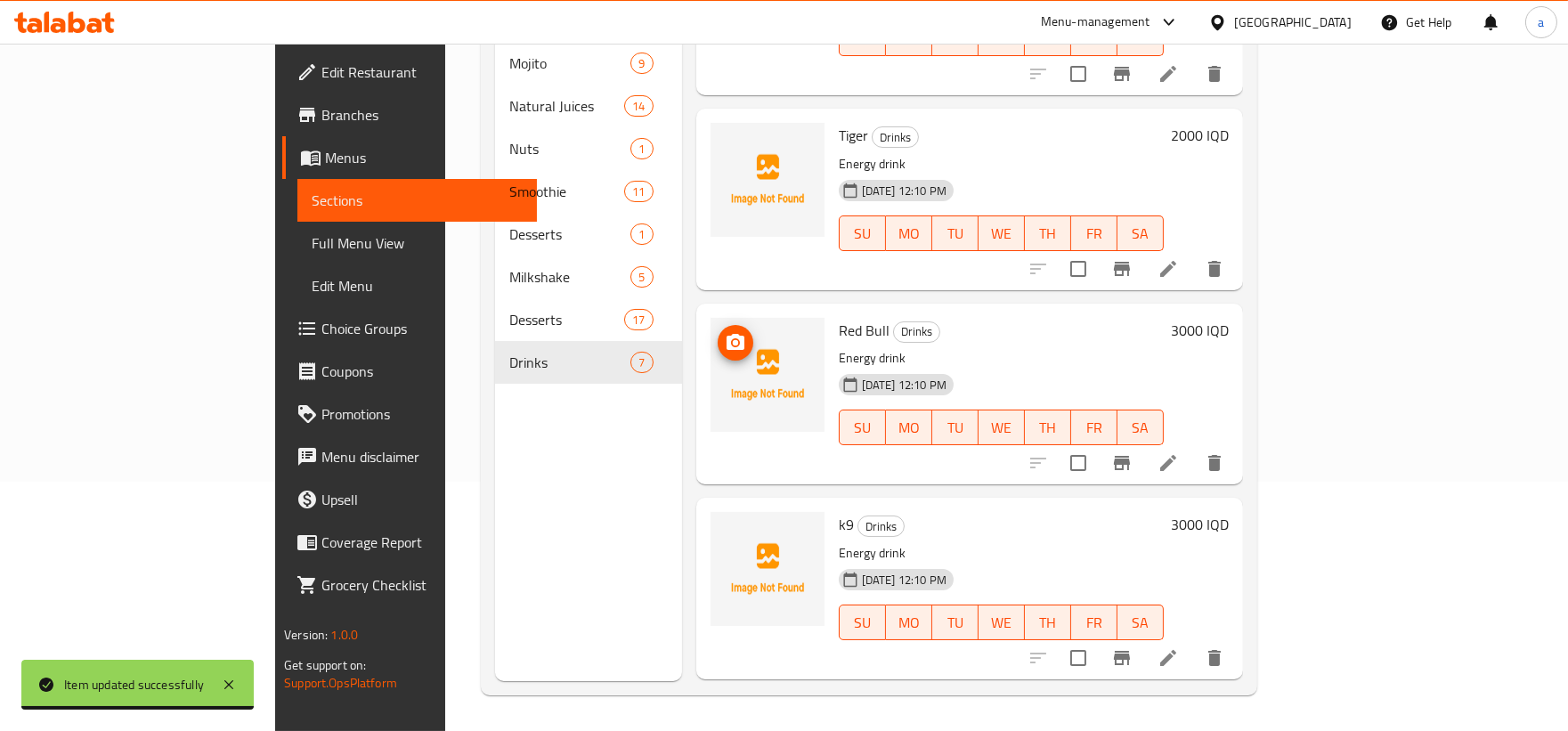
scroll to position [318, 0]
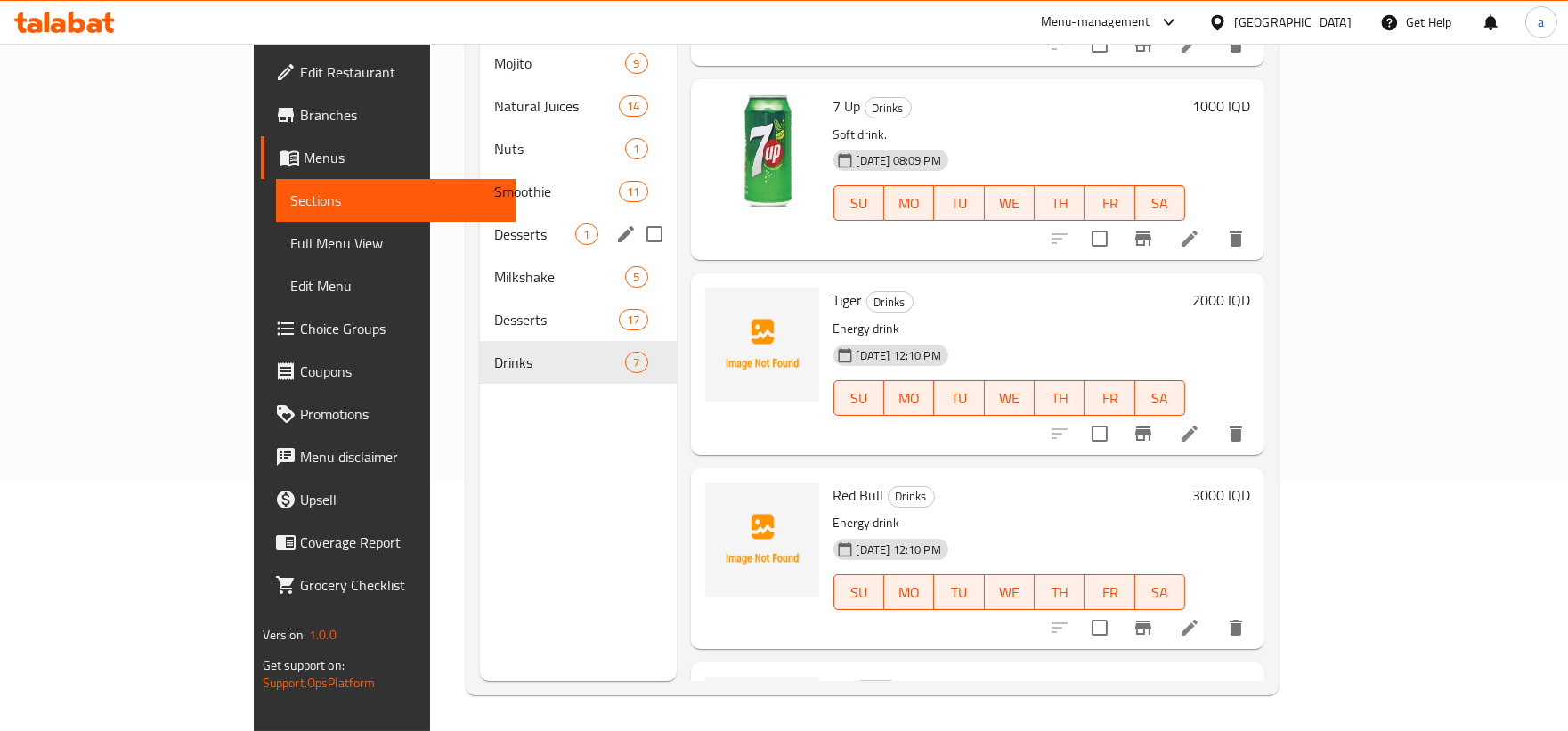
click at [480, 220] on div "Desserts 1" at bounding box center [578, 234] width 195 height 43
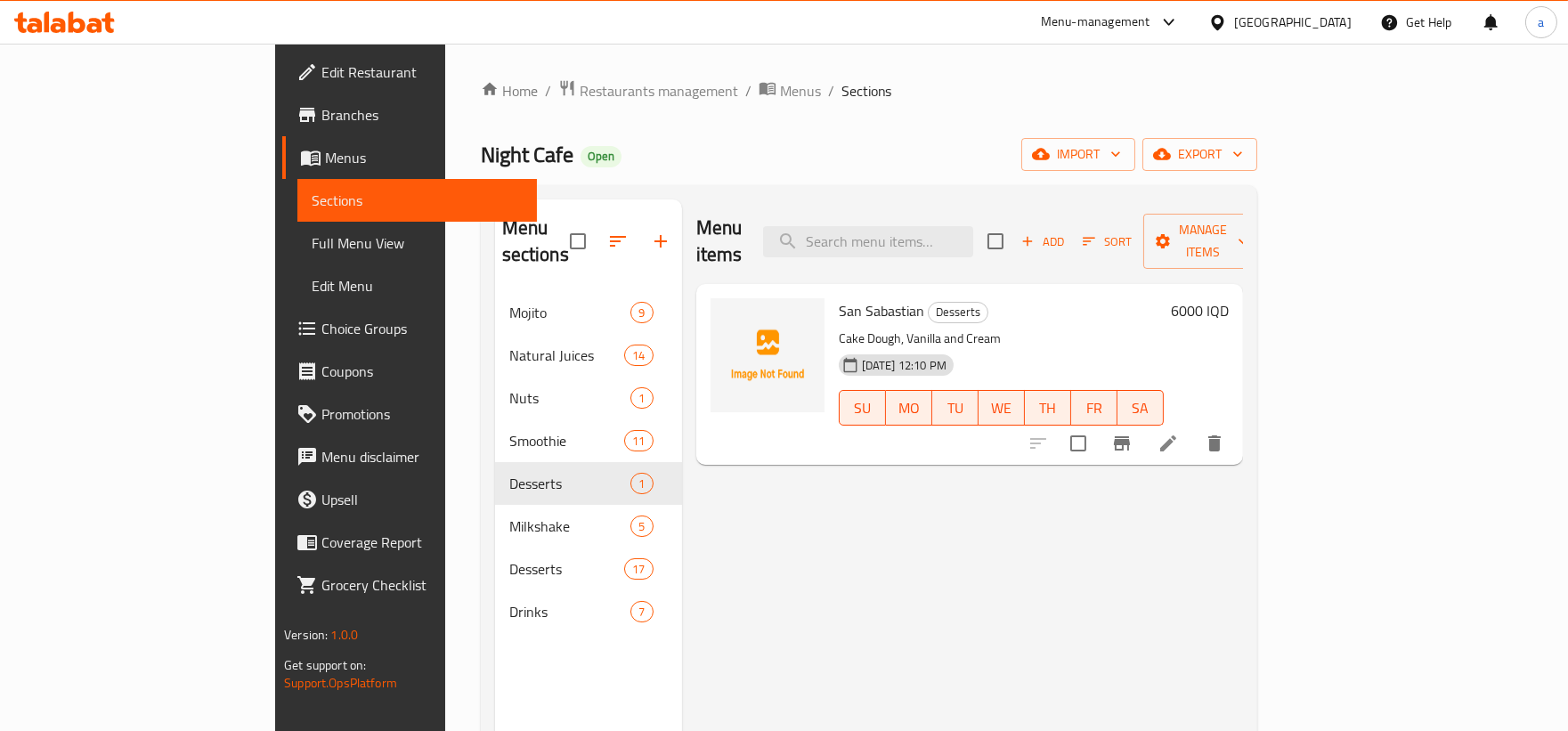
click at [1193, 427] on li at bounding box center [1168, 443] width 50 height 32
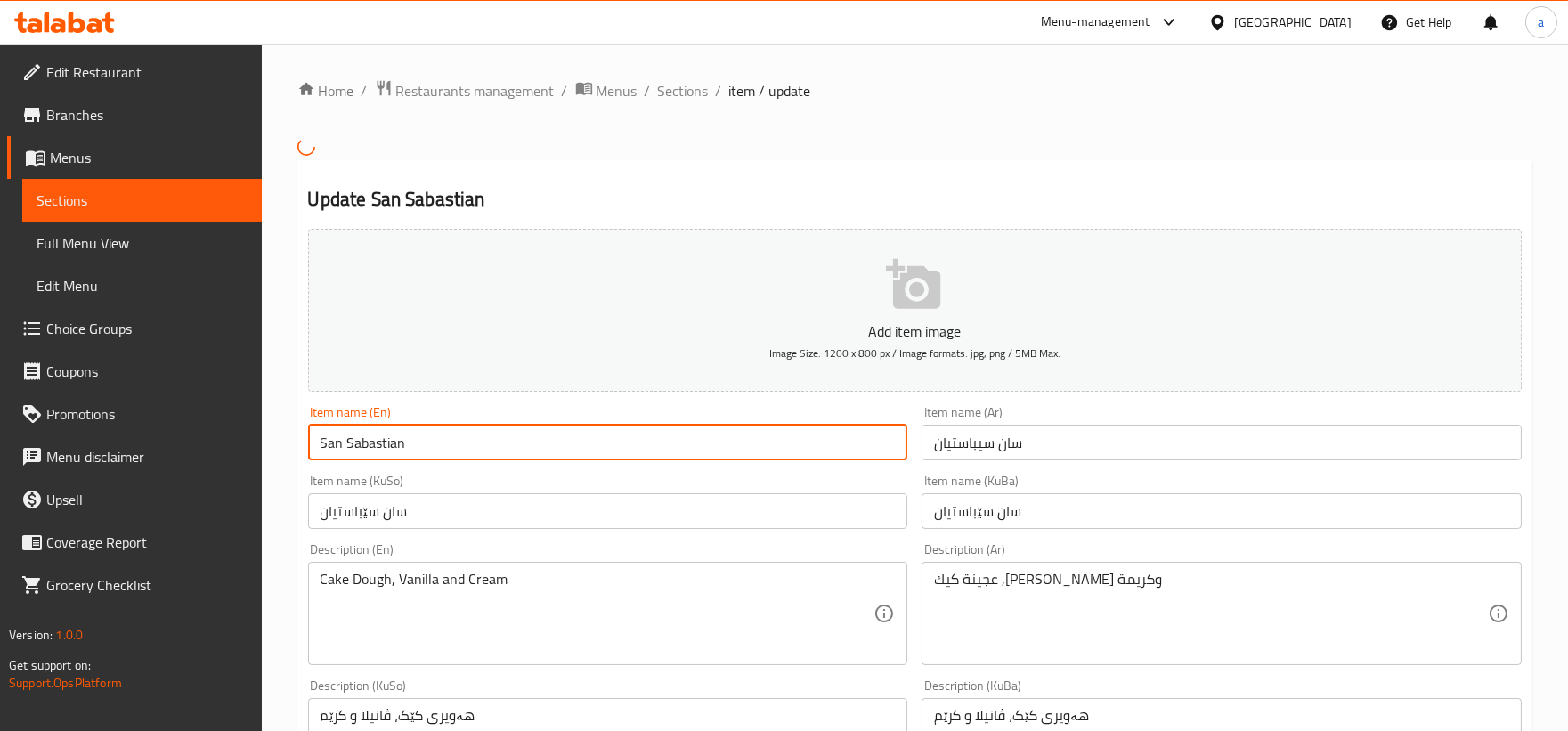
drag, startPoint x: 479, startPoint y: 440, endPoint x: 276, endPoint y: 447, distance: 203.1
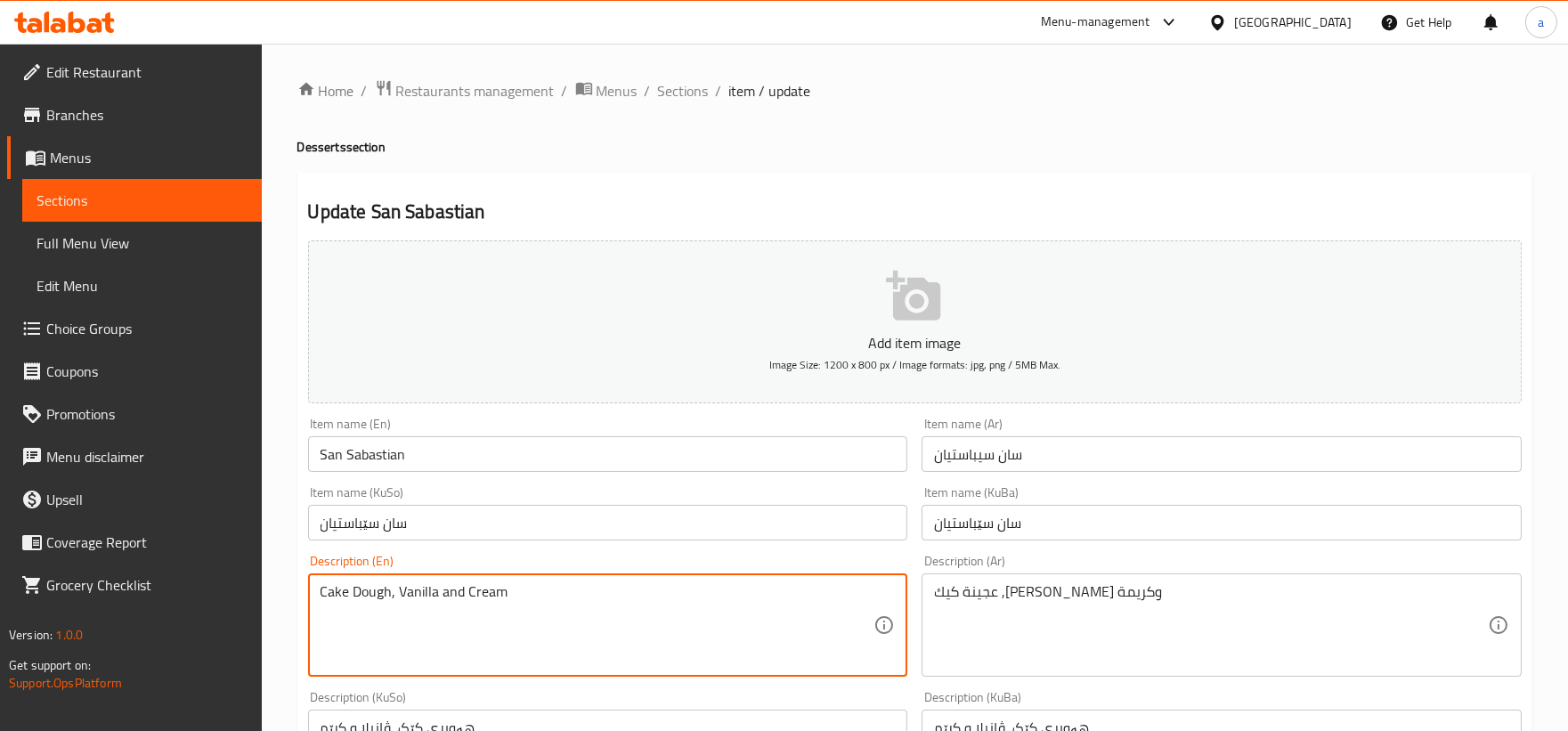
drag, startPoint x: 589, startPoint y: 607, endPoint x: 265, endPoint y: 594, distance: 324.3
paste textarea "dough, vanilla and c"
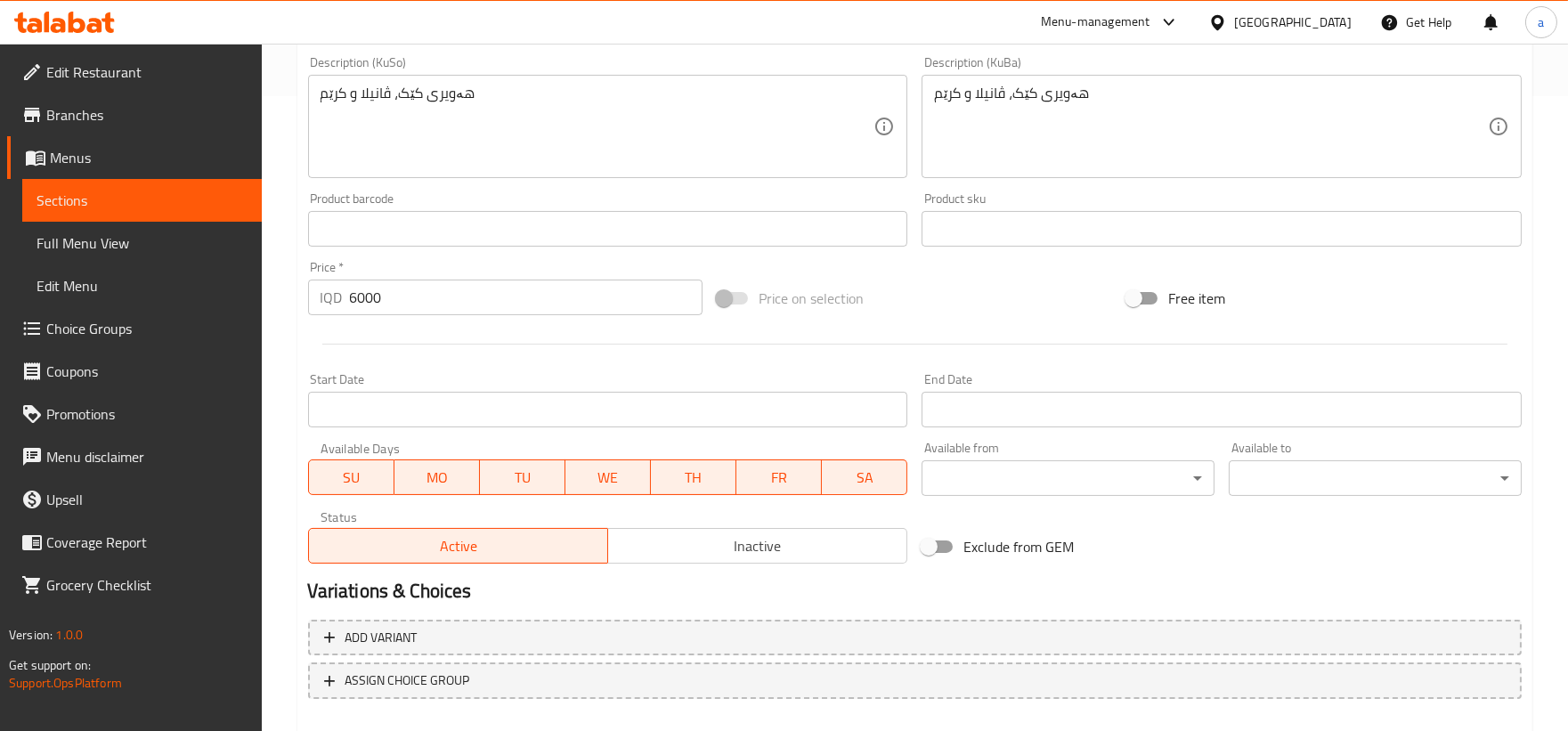
scroll to position [728, 0]
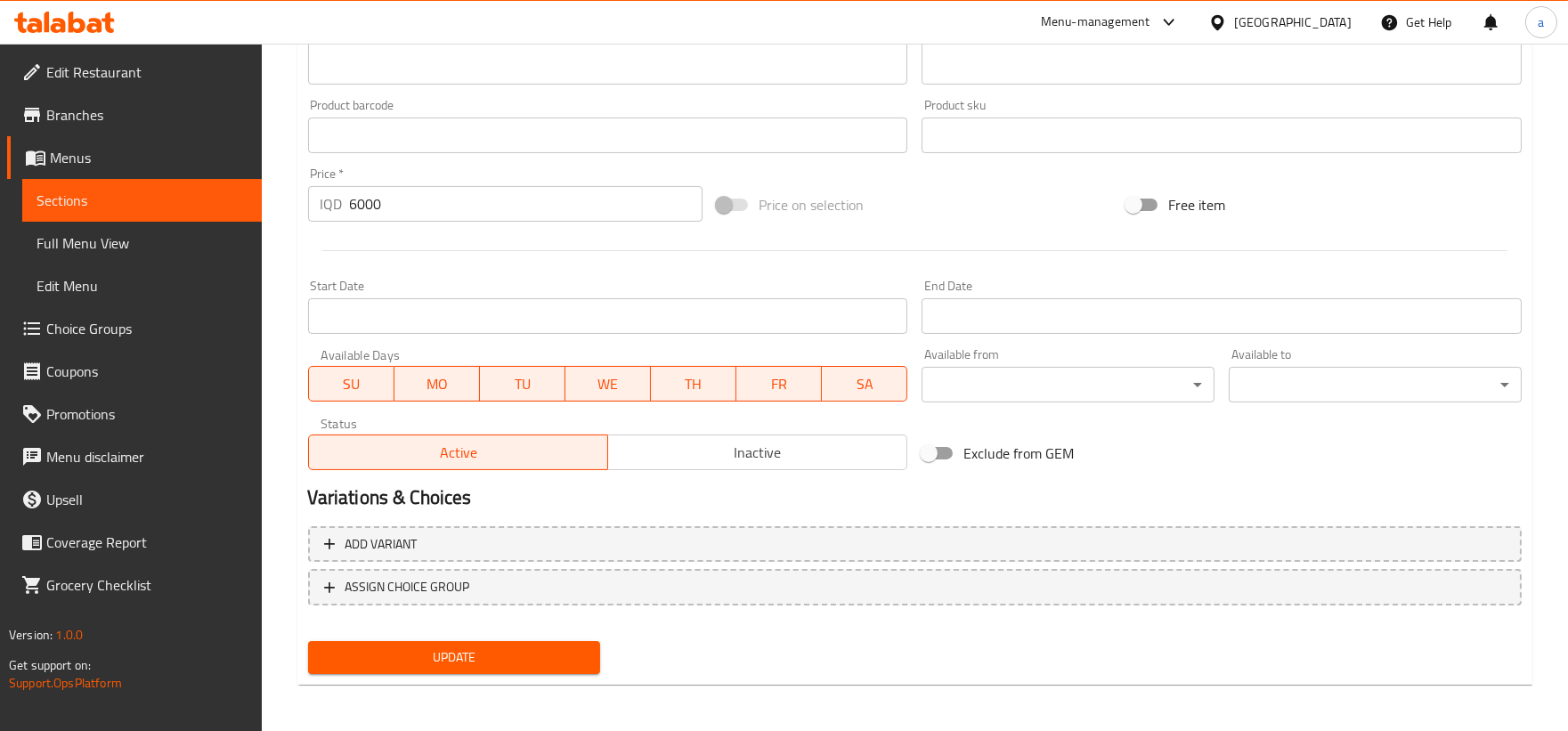
type textarea "Cake dough, vanilla and cream"
click at [588, 647] on button "Update" at bounding box center [455, 657] width 293 height 33
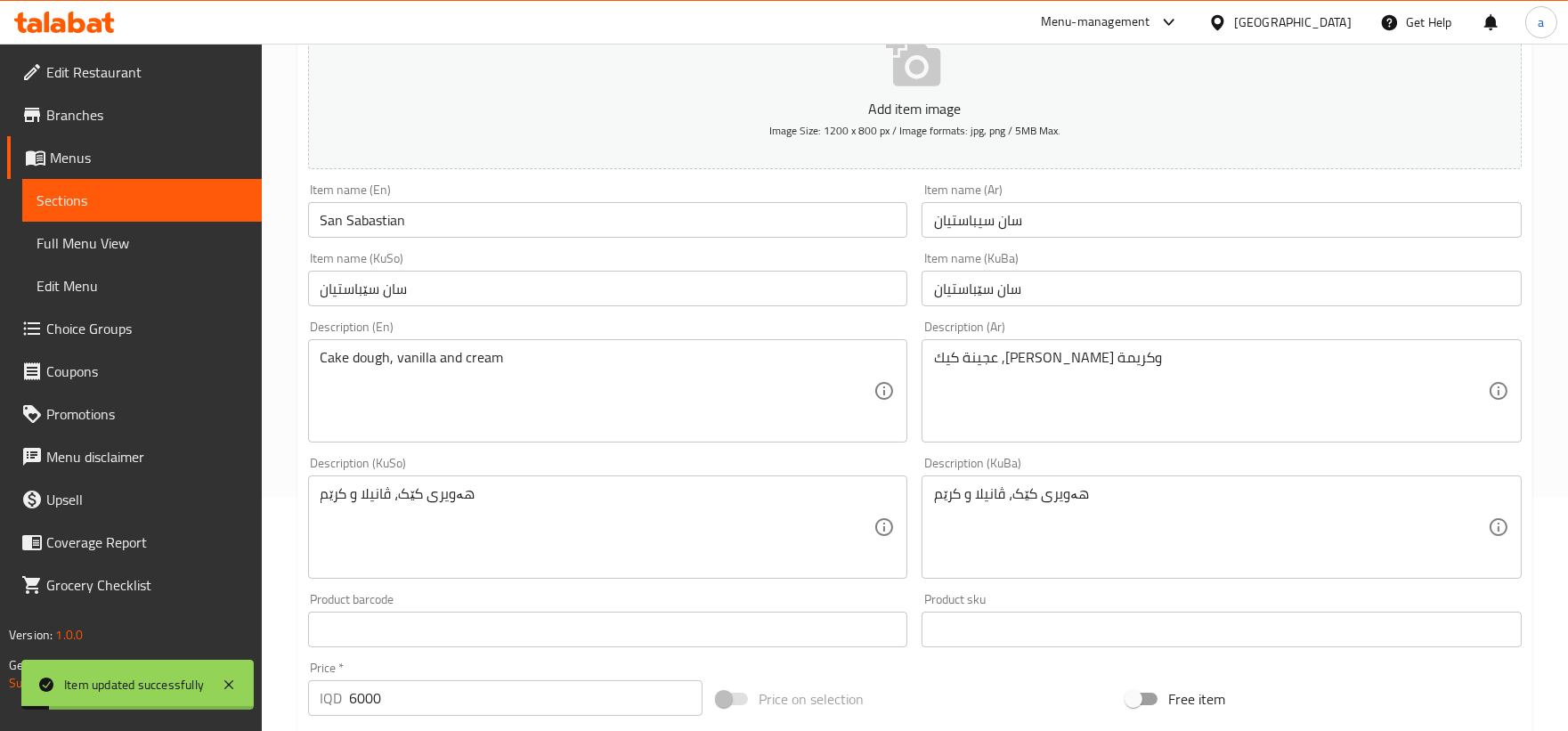
scroll to position [0, 0]
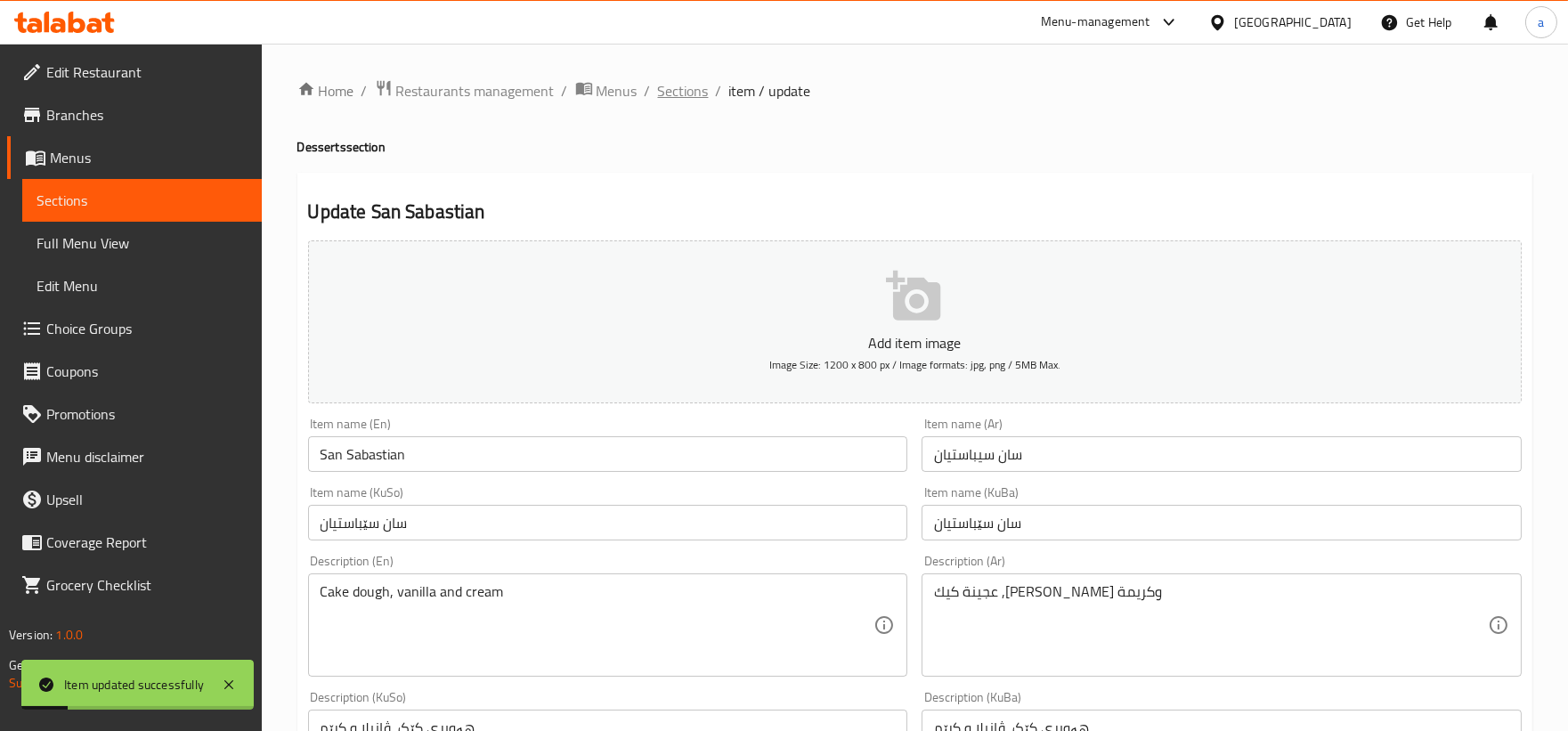
click at [682, 90] on span "Sections" at bounding box center [683, 91] width 51 height 21
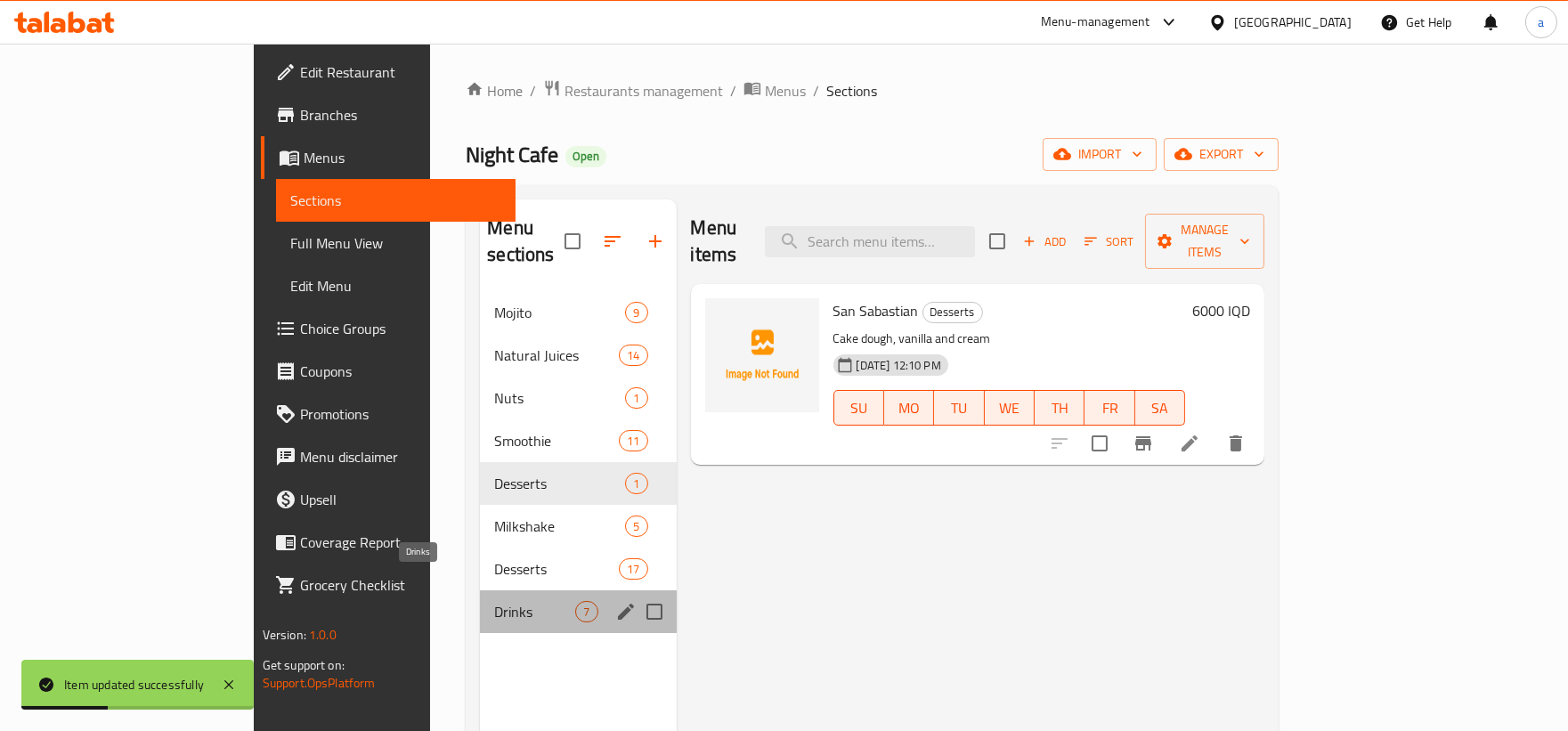
click at [494, 601] on span "Drinks" at bounding box center [534, 611] width 81 height 21
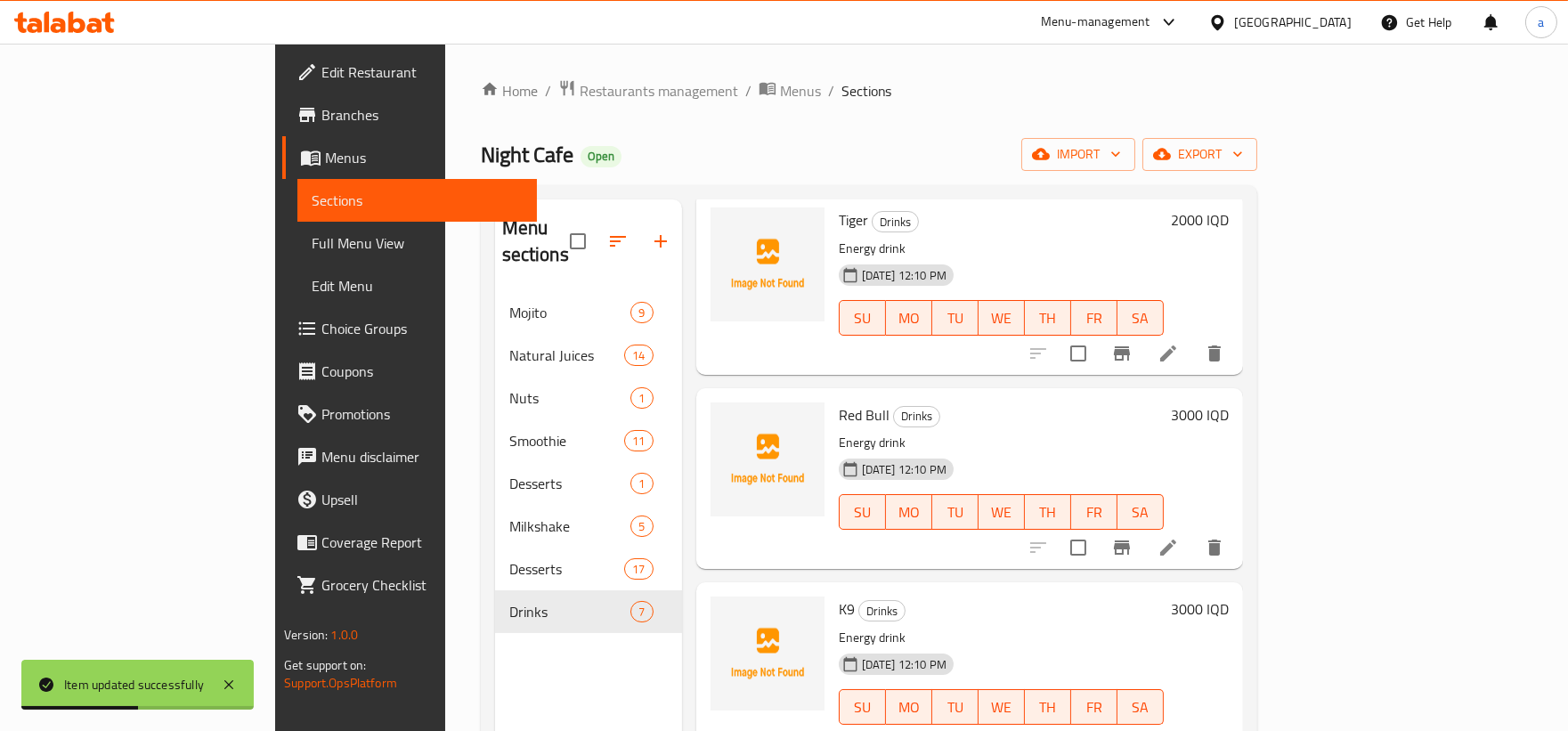
scroll to position [483, 0]
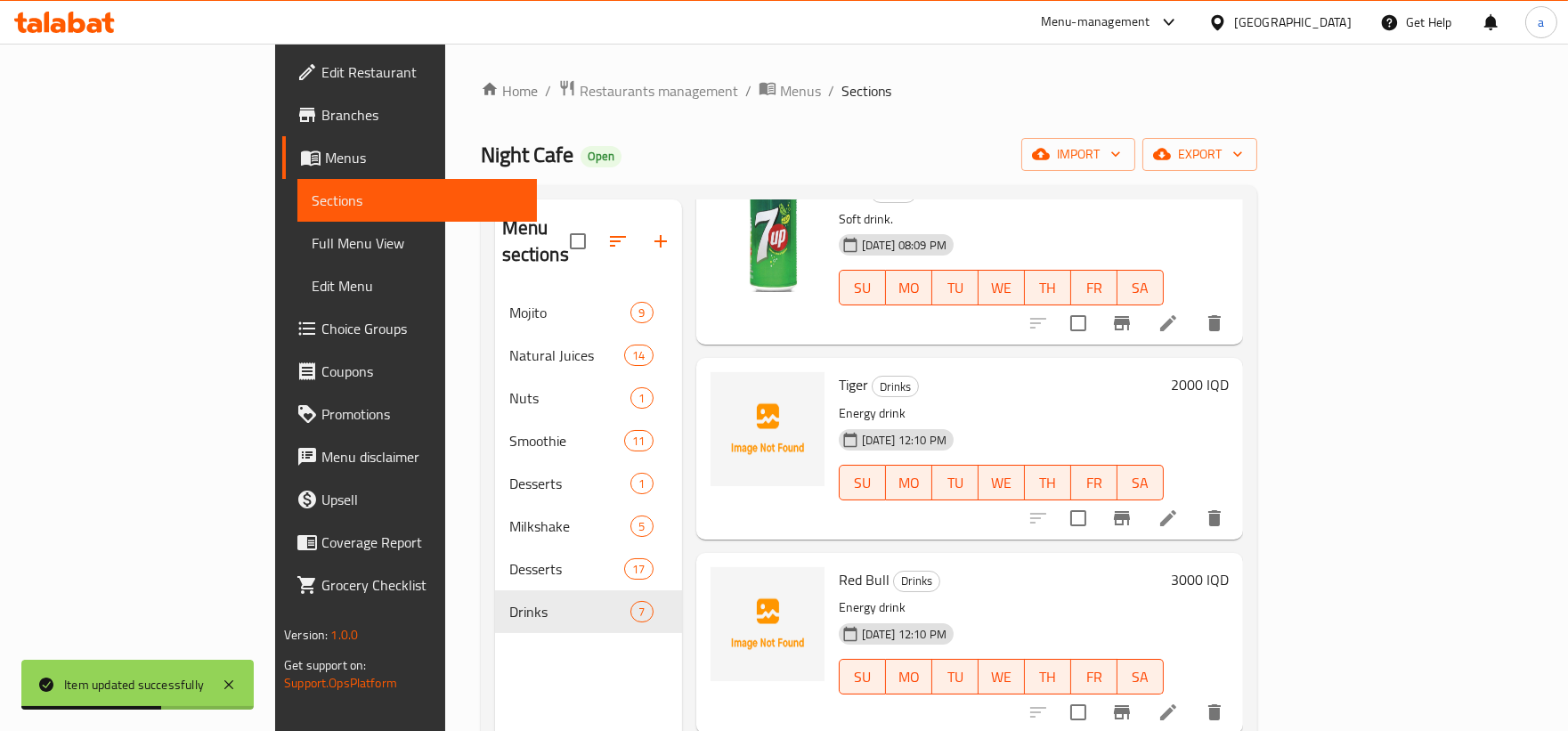
click at [1193, 502] on li at bounding box center [1168, 517] width 50 height 32
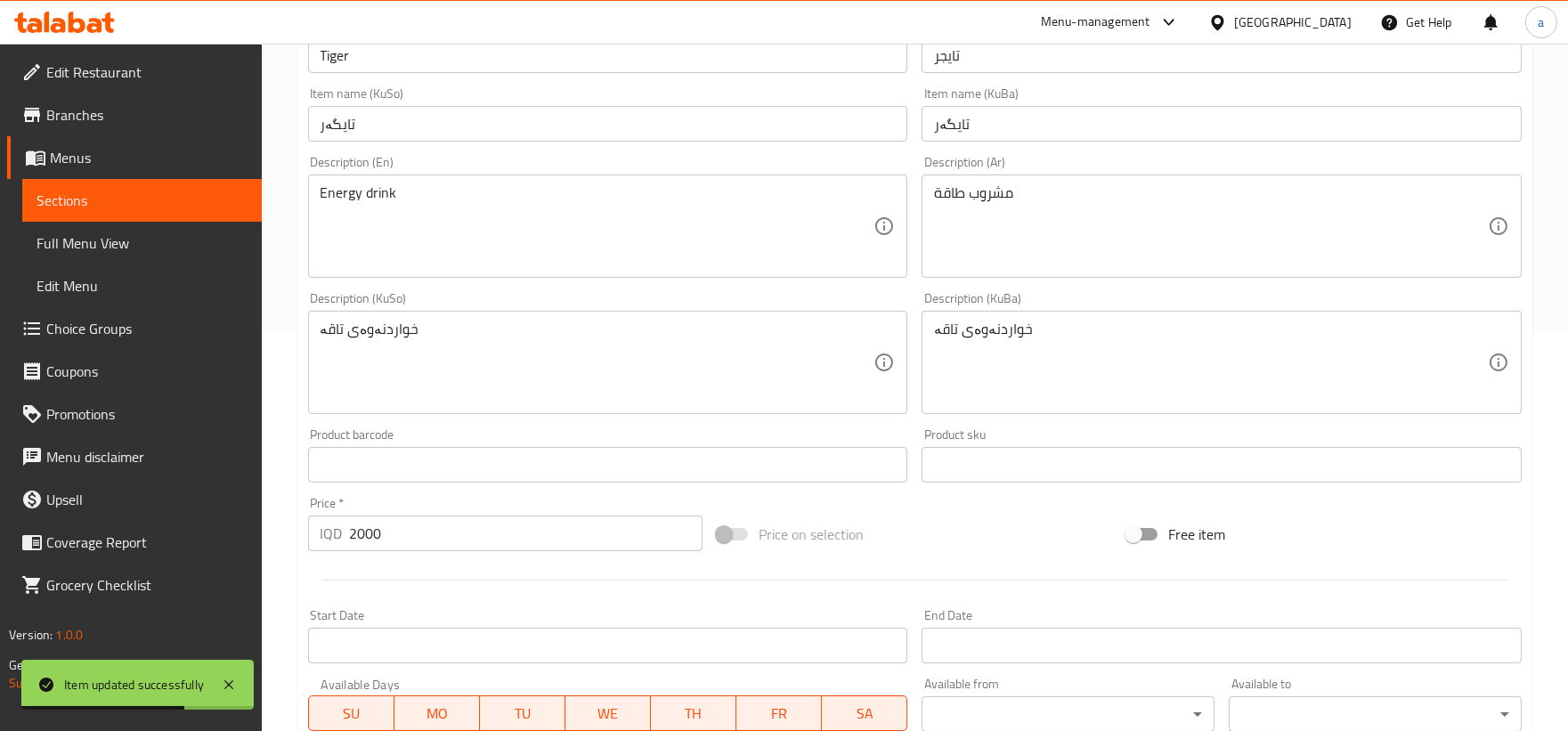
scroll to position [494, 0]
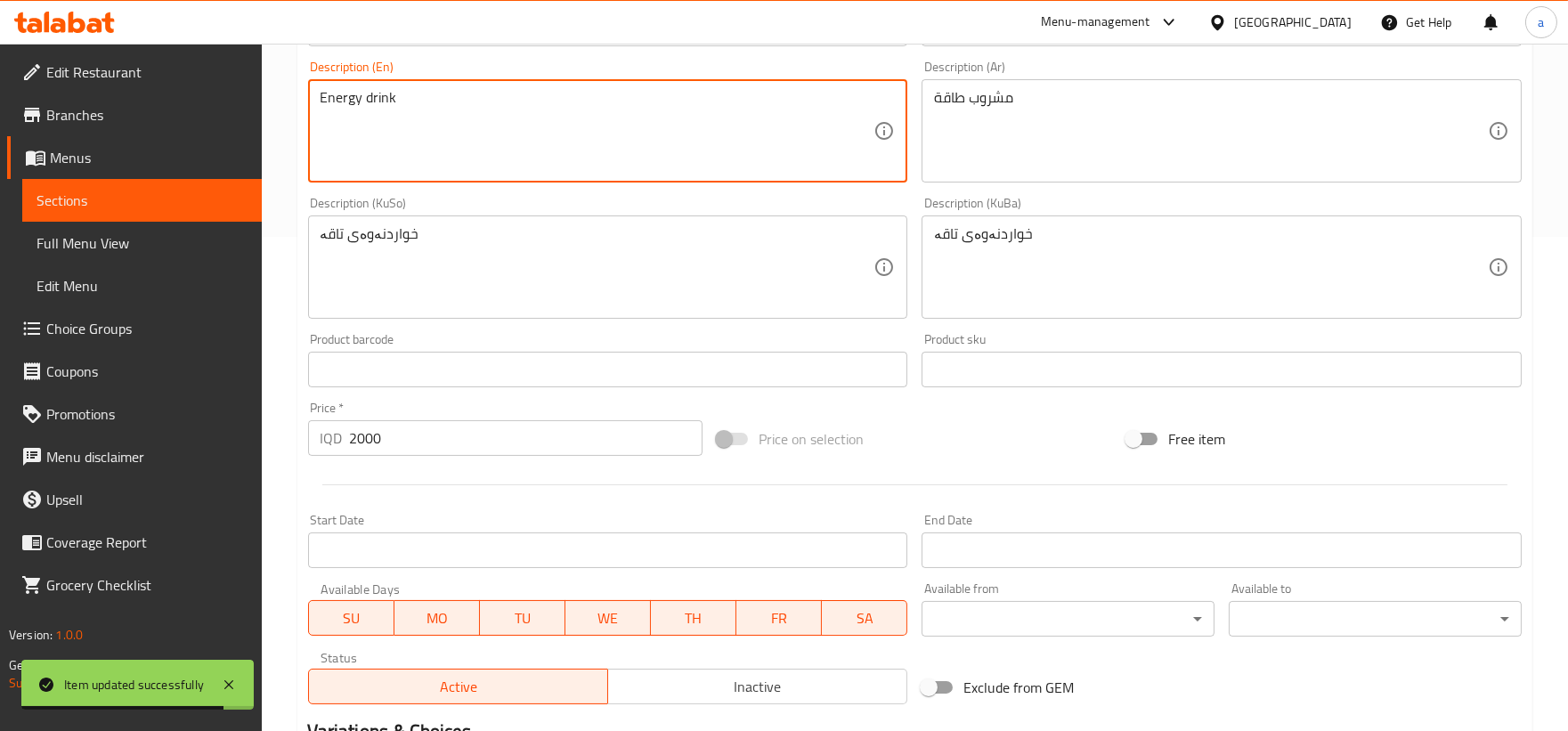
drag, startPoint x: 388, startPoint y: 107, endPoint x: 227, endPoint y: 103, distance: 161.0
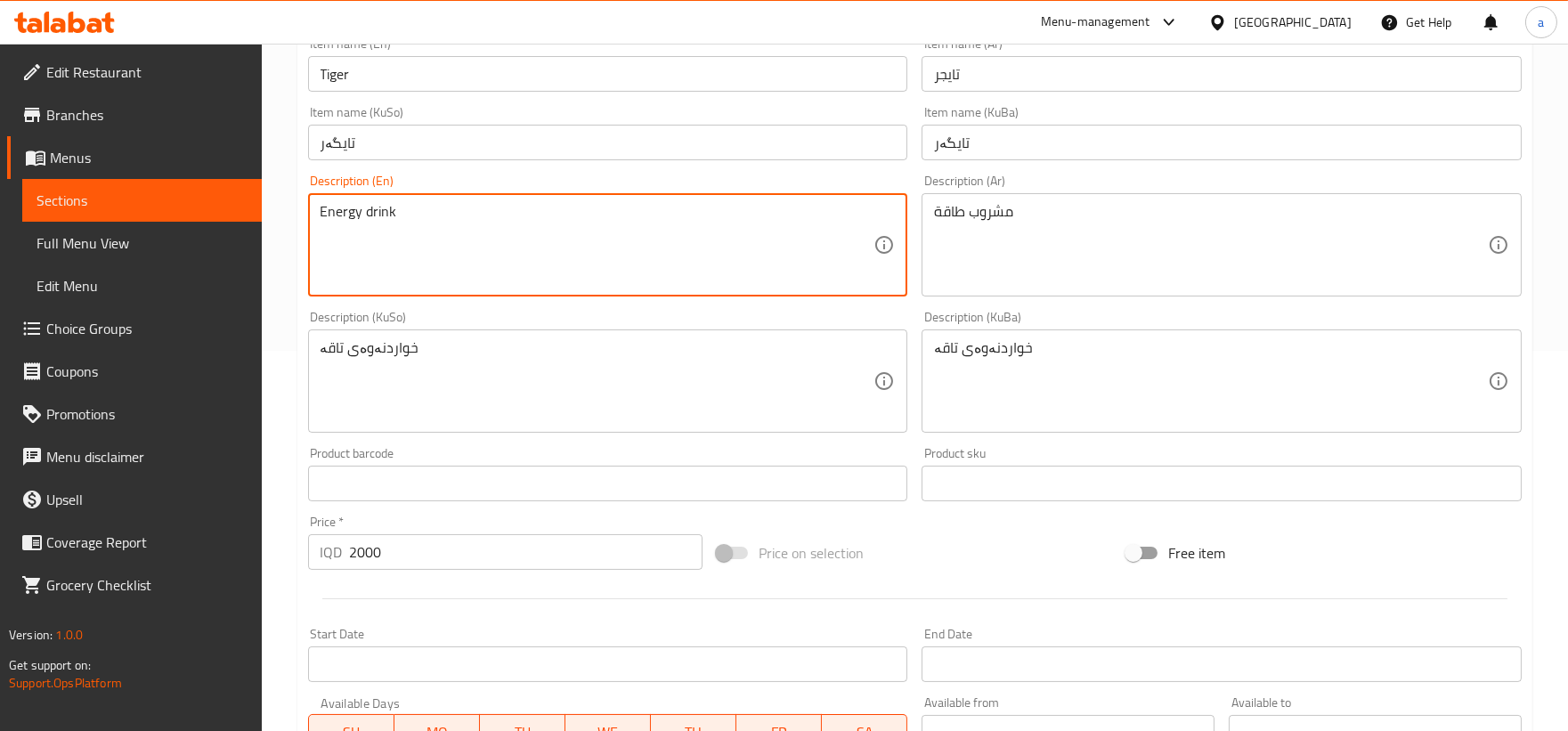
scroll to position [0, 0]
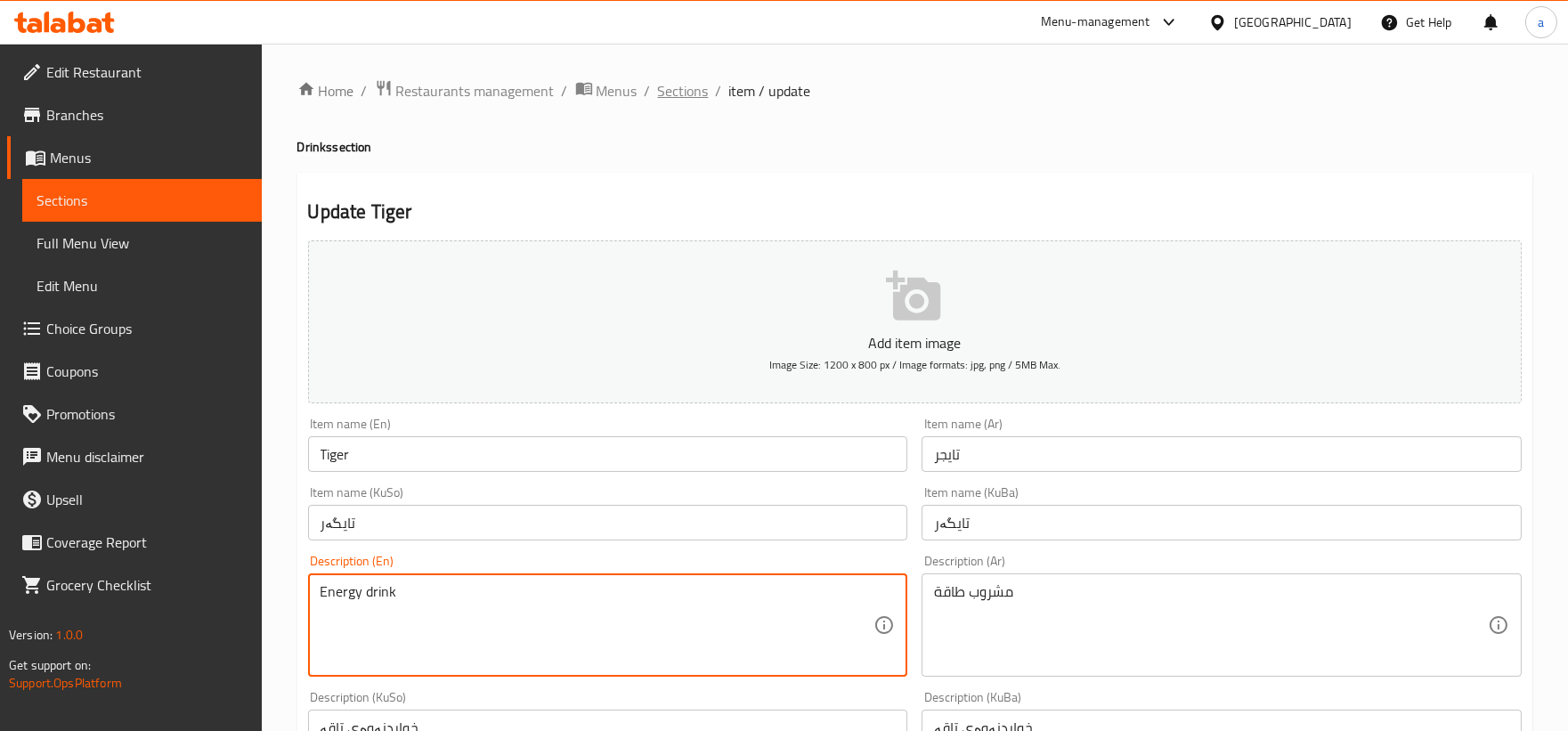
click at [672, 84] on span "Sections" at bounding box center [683, 91] width 51 height 21
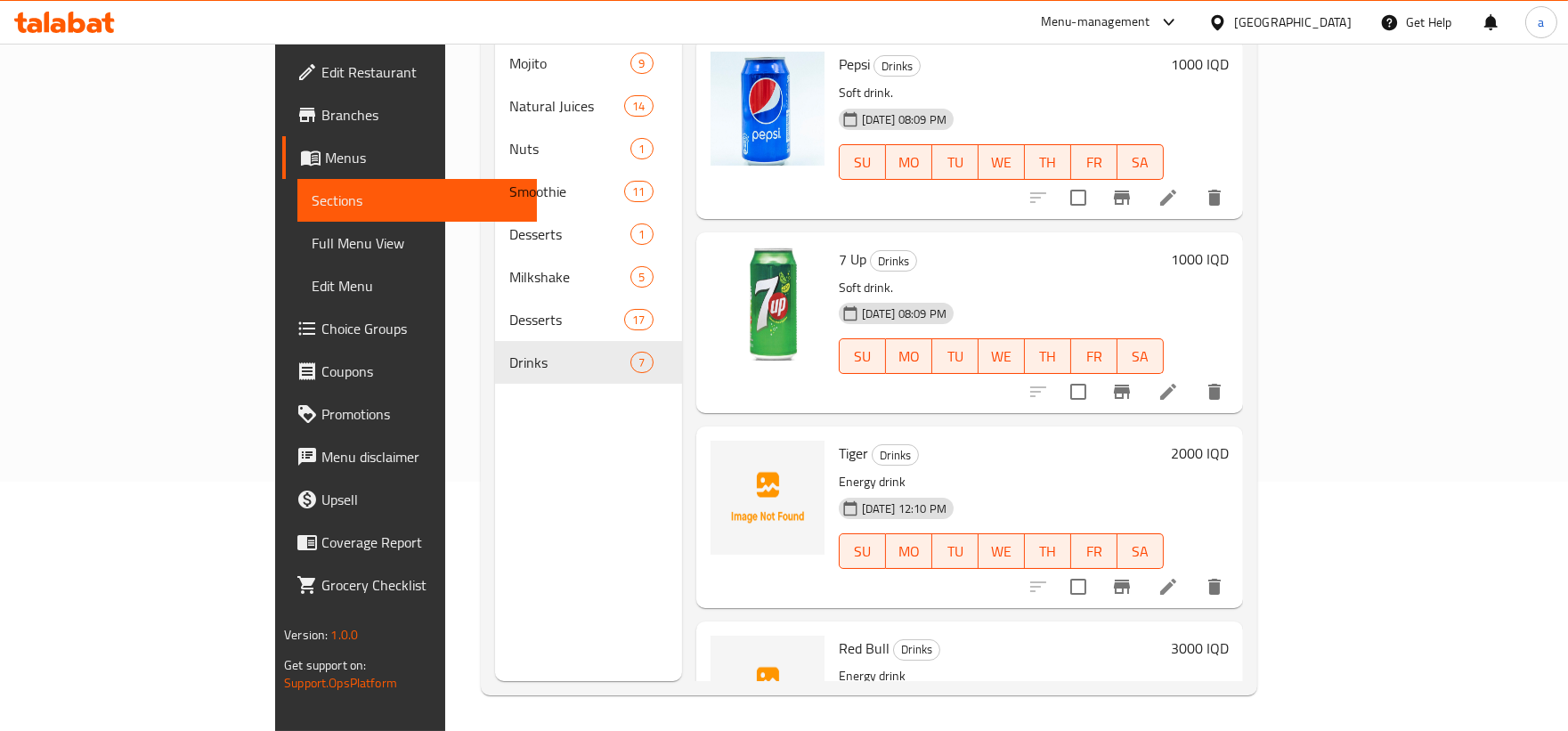
scroll to position [648, 0]
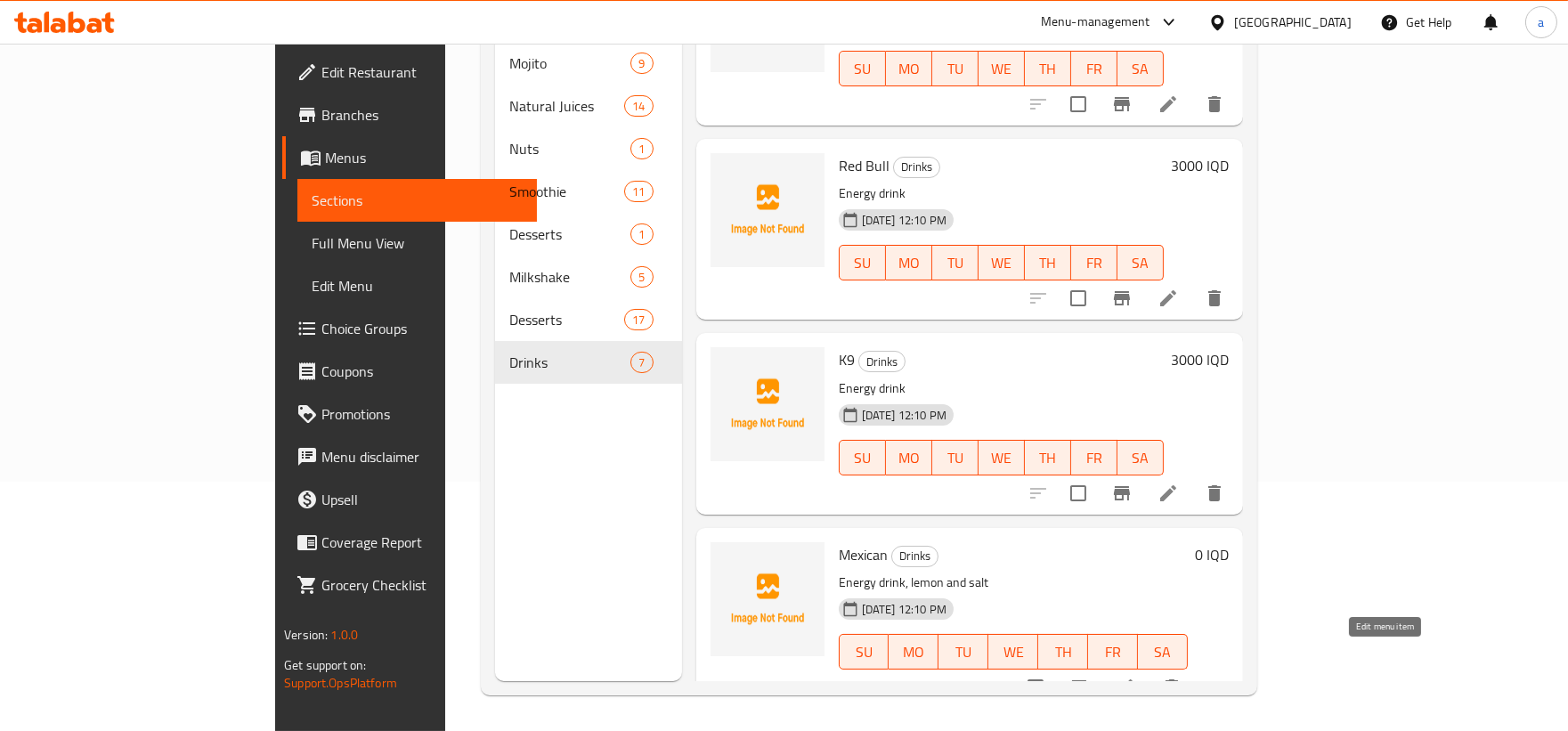
click at [1136, 676] on icon at bounding box center [1125, 687] width 21 height 21
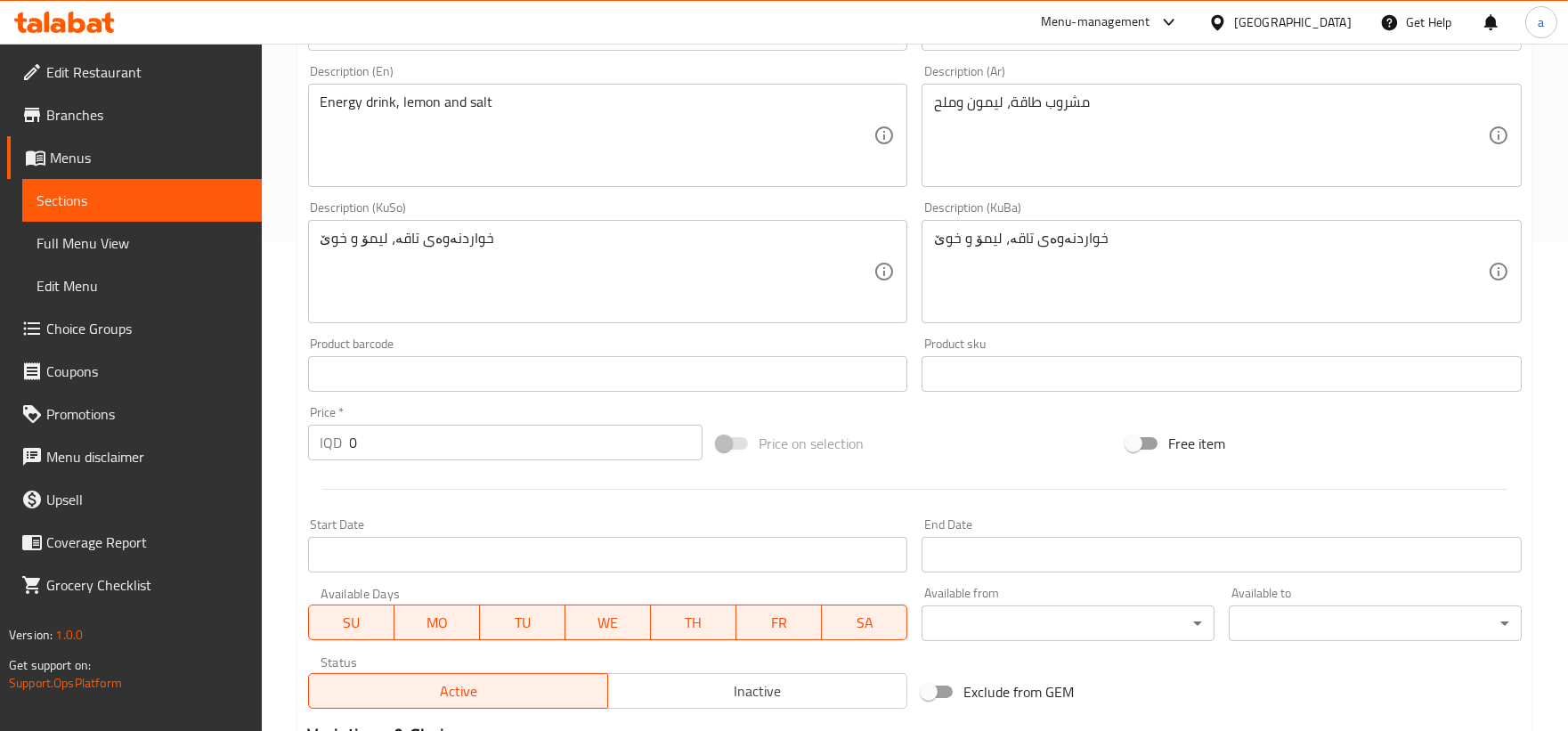
scroll to position [442, 0]
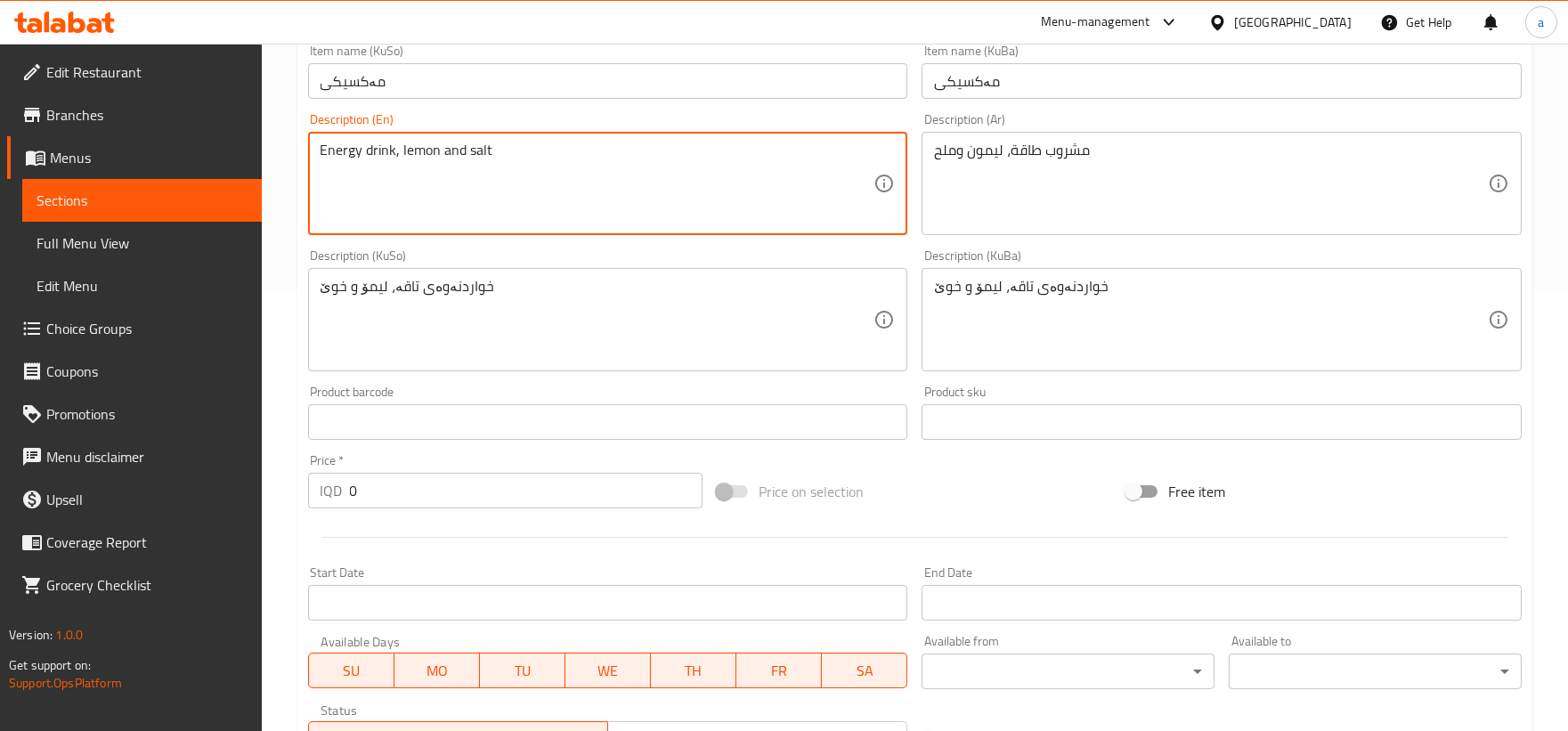
drag, startPoint x: 576, startPoint y: 157, endPoint x: 123, endPoint y: 155, distance: 453.0
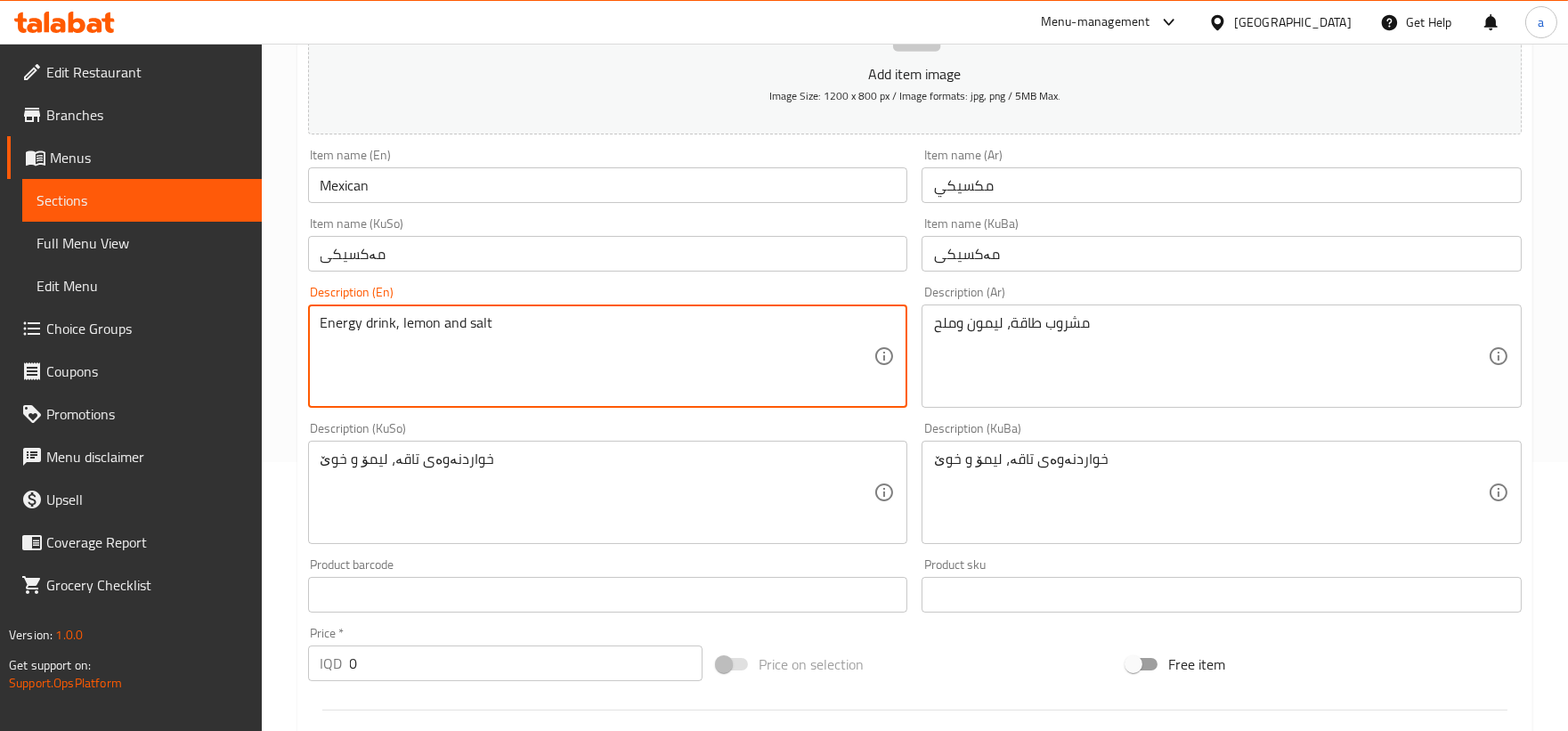
scroll to position [0, 0]
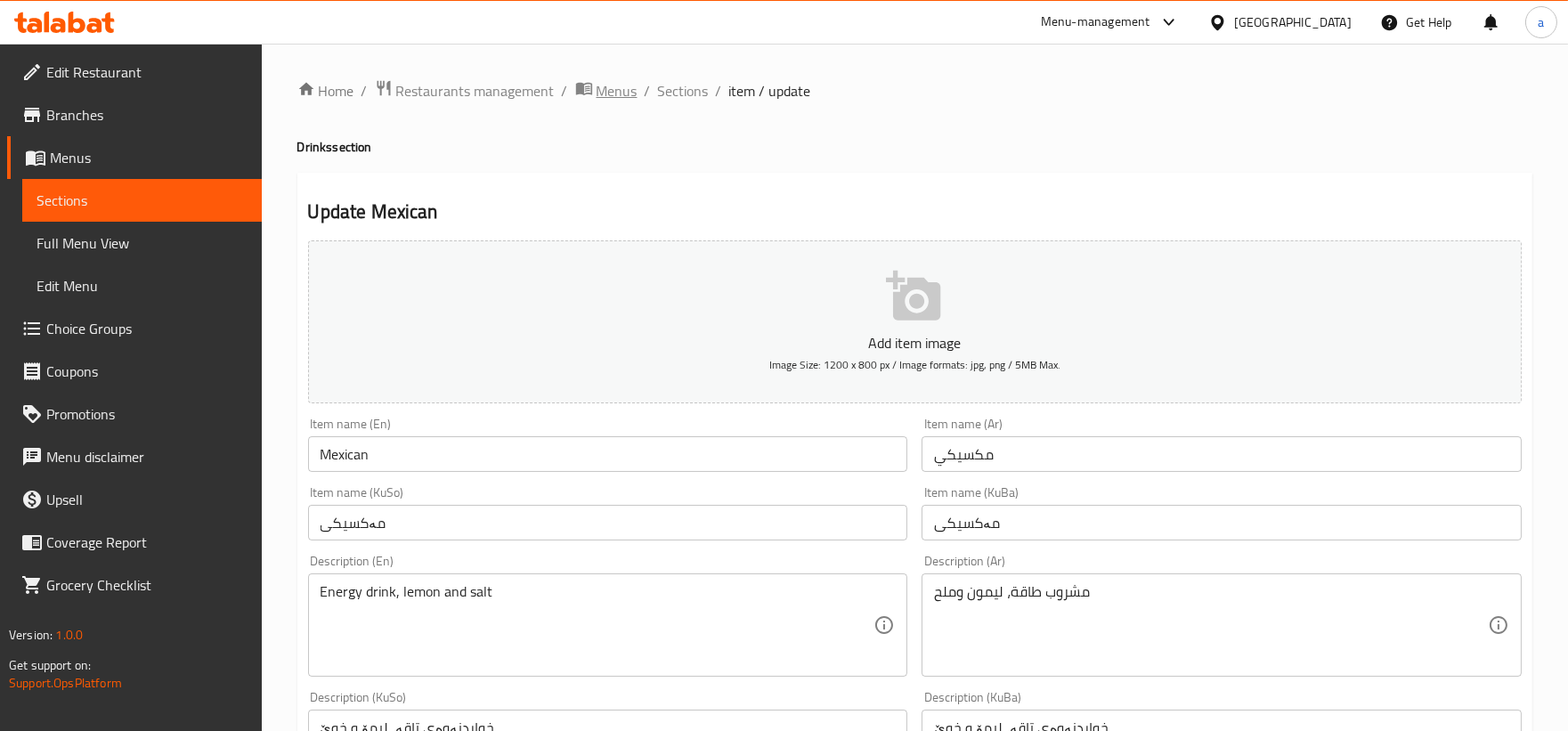
click at [618, 95] on span "Menus" at bounding box center [617, 91] width 41 height 21
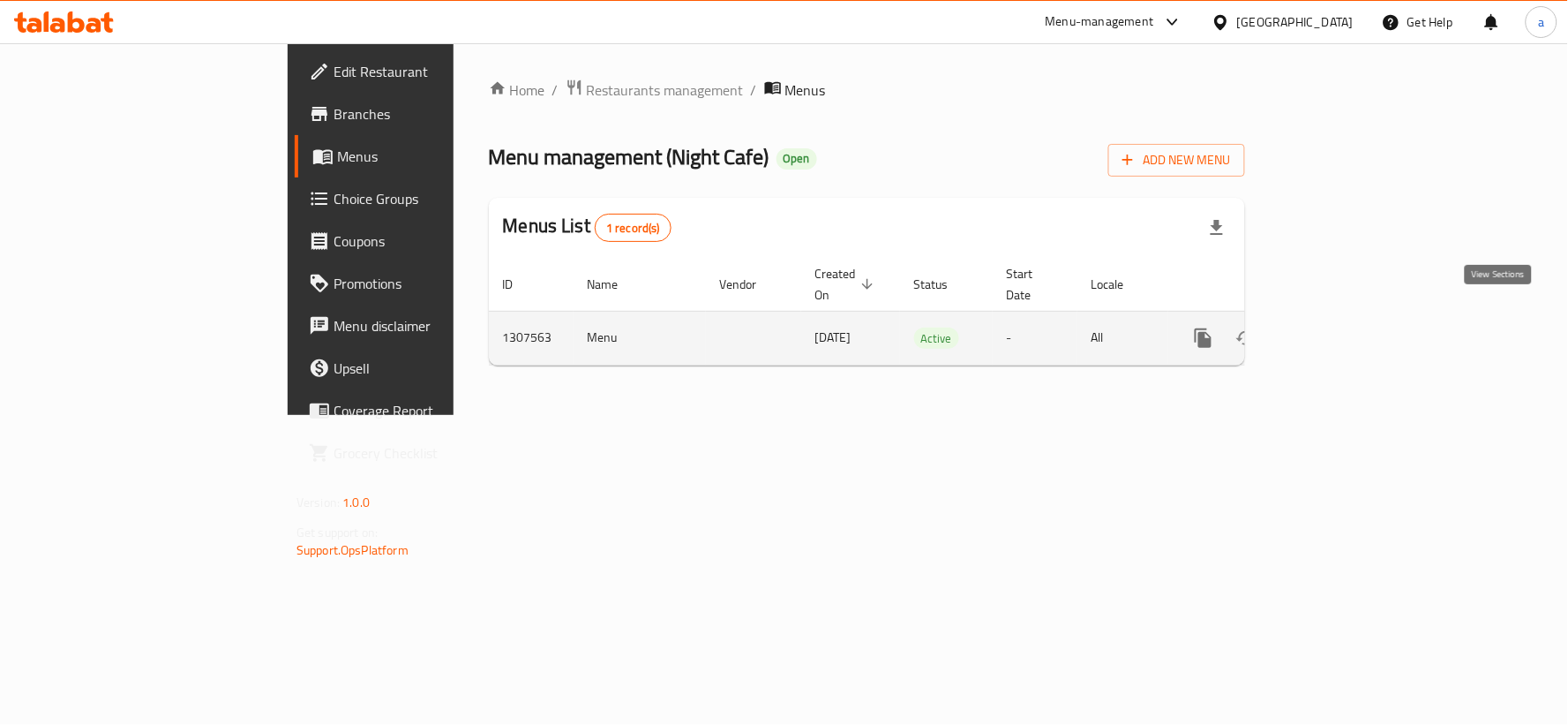
click at [1342, 328] on icon "enhanced table" at bounding box center [1331, 338] width 21 height 21
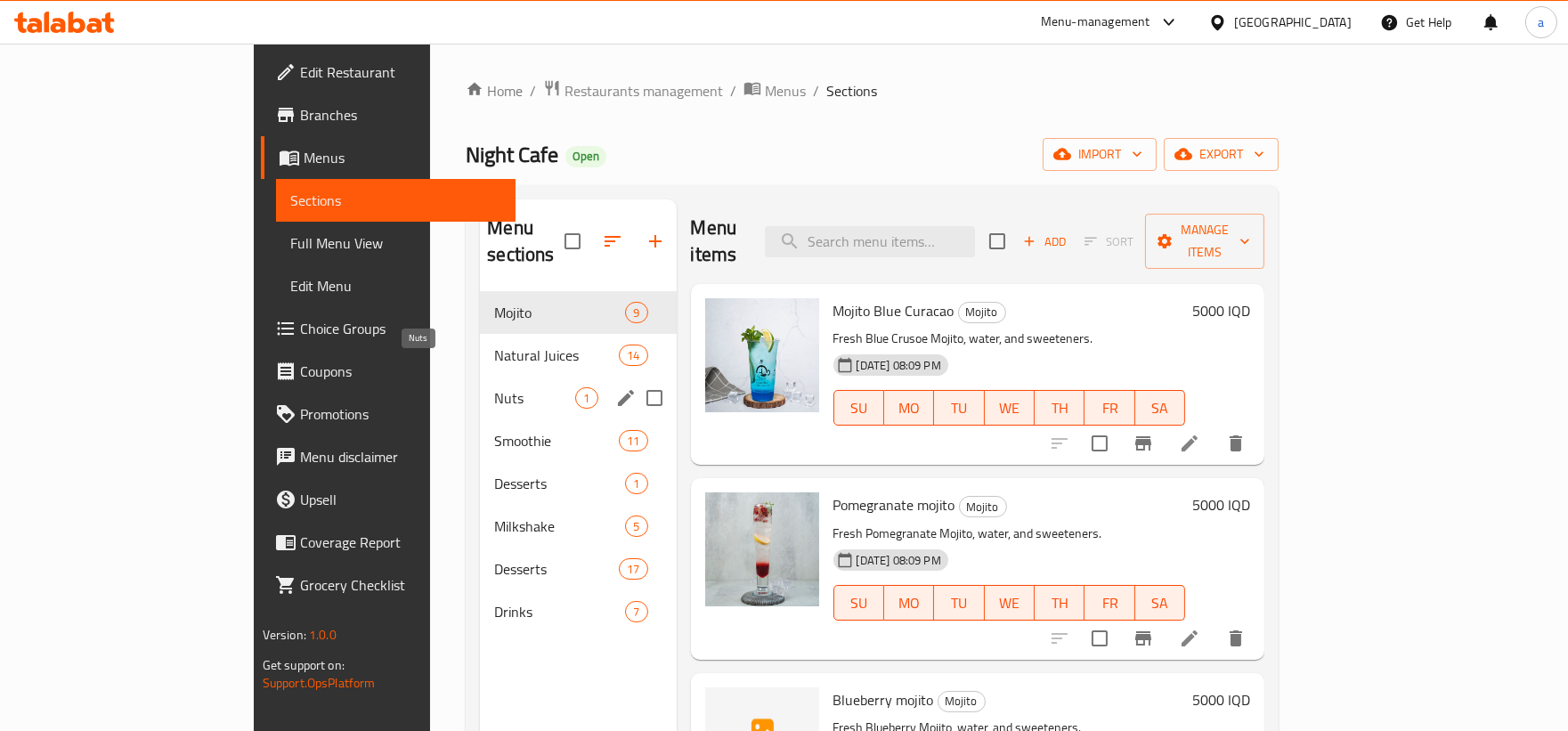
click at [494, 387] on span "Nuts" at bounding box center [534, 398] width 81 height 21
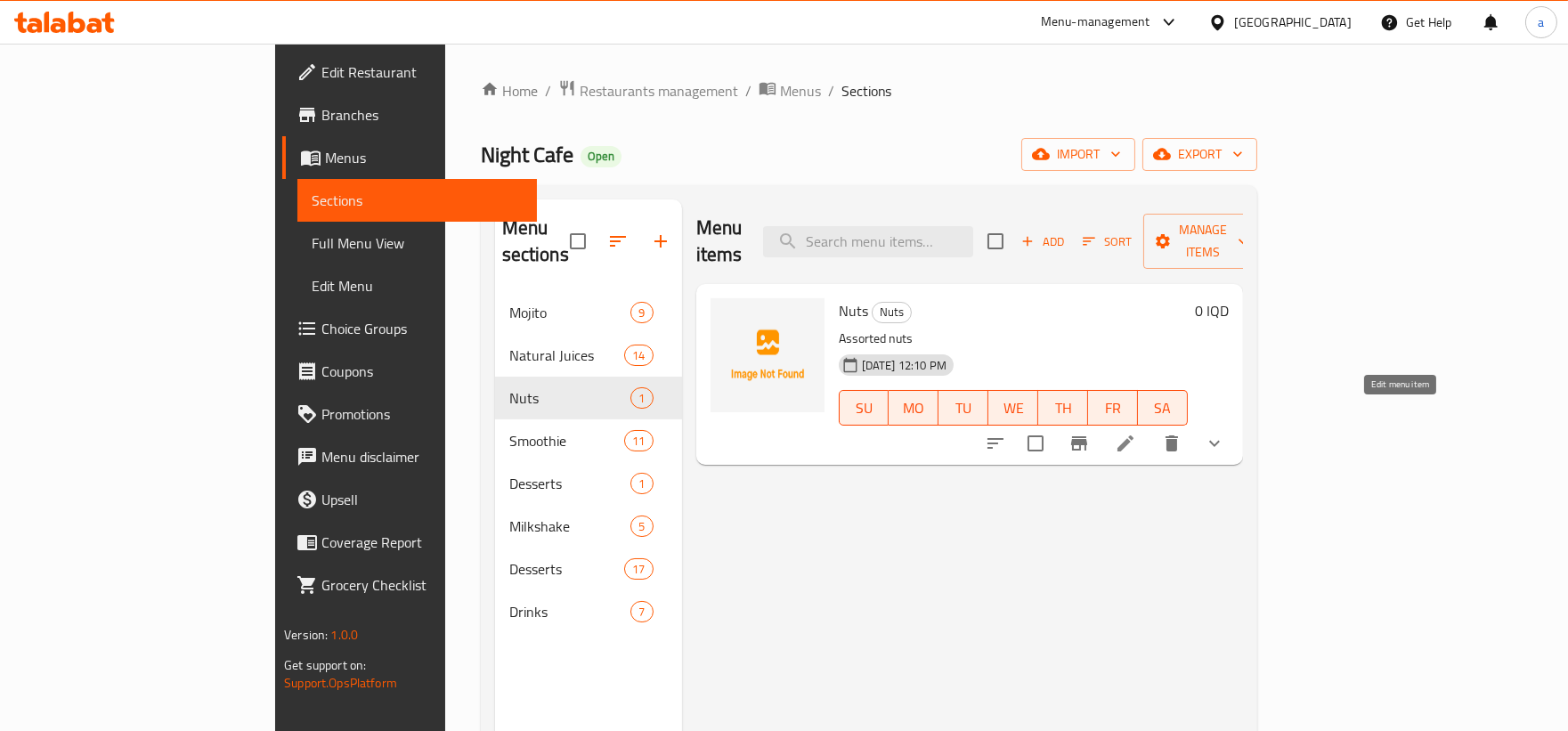
click at [1136, 433] on icon at bounding box center [1125, 444] width 21 height 21
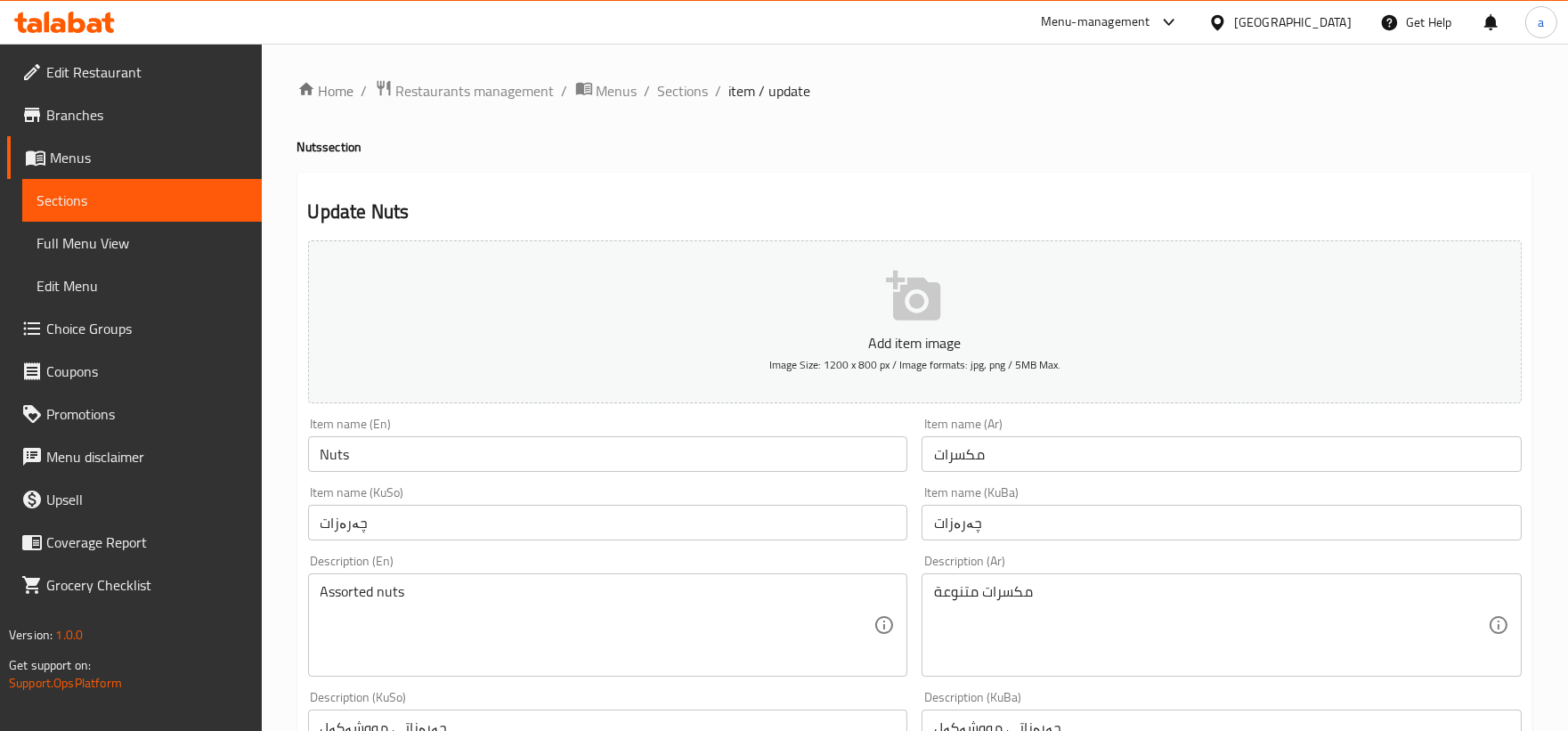
scroll to position [165, 0]
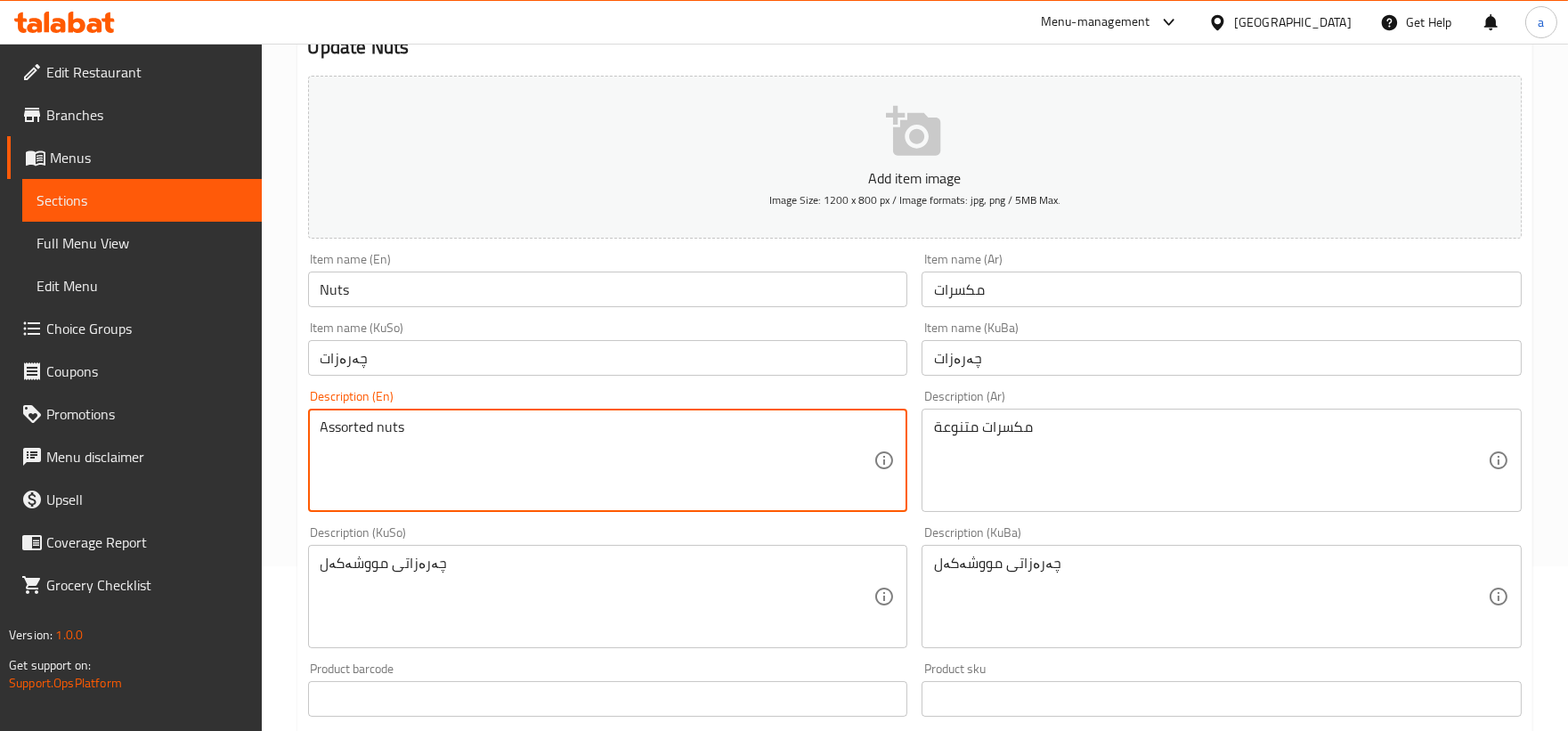
drag, startPoint x: 533, startPoint y: 423, endPoint x: 298, endPoint y: 397, distance: 236.4
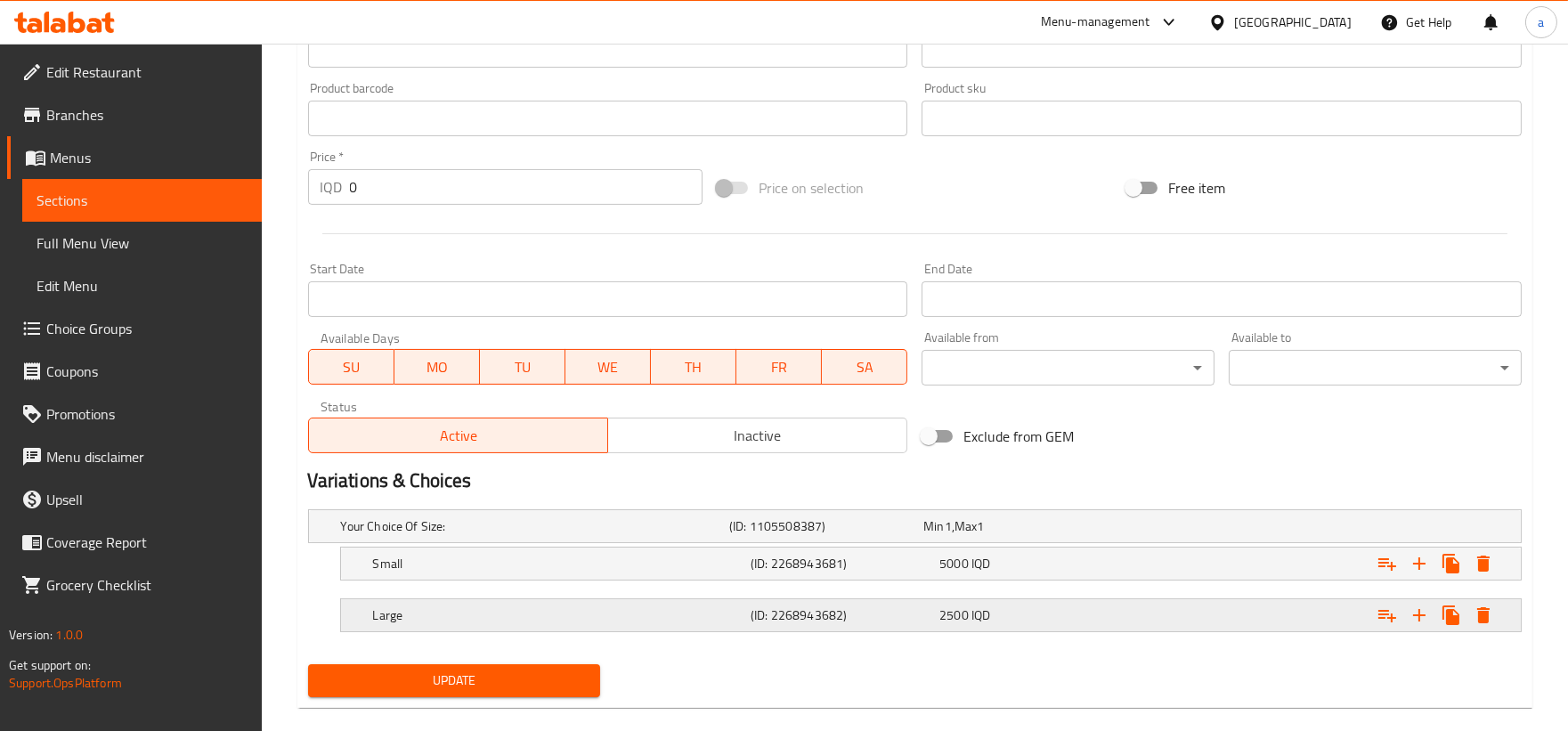
scroll to position [771, 0]
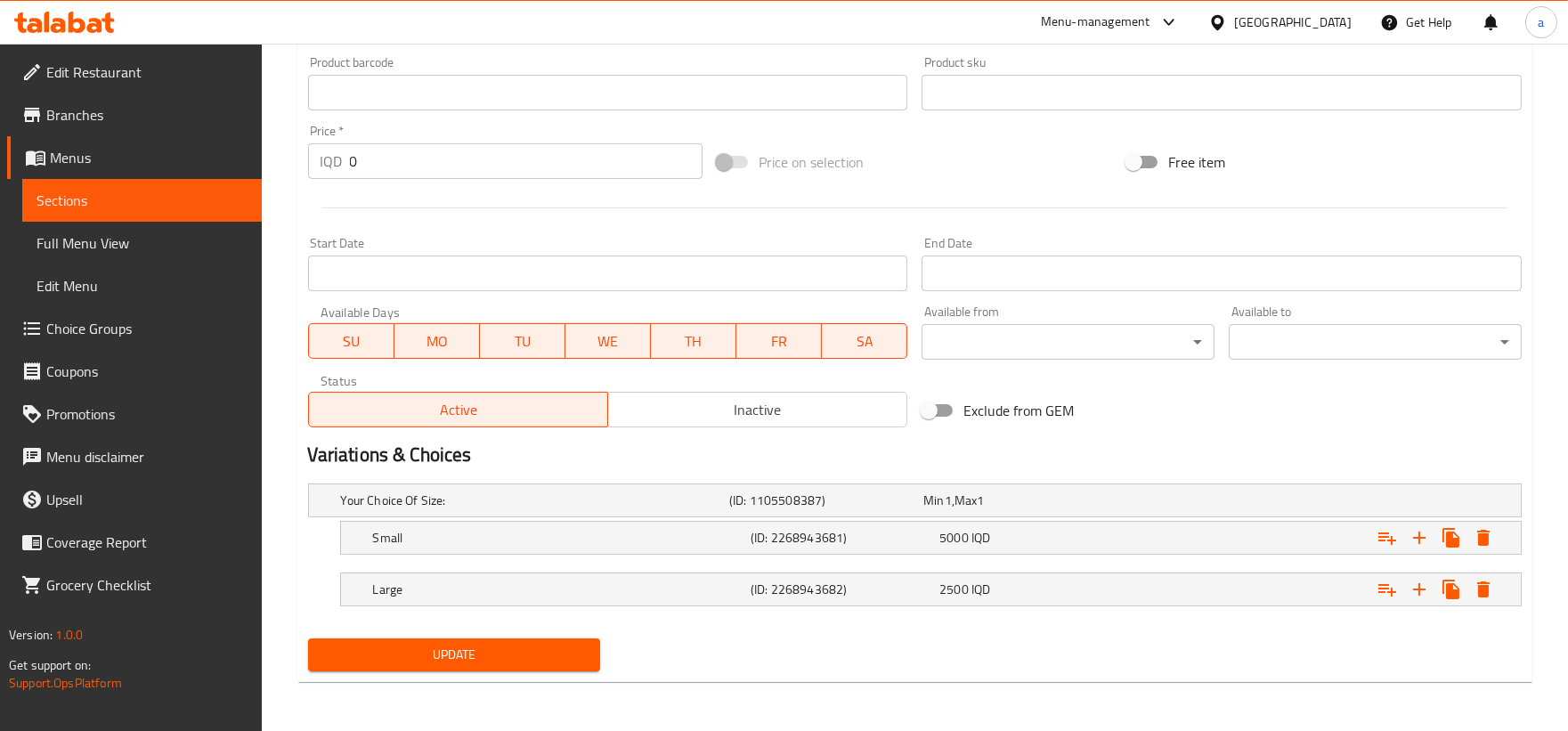
click at [468, 657] on span "Update" at bounding box center [454, 654] width 264 height 22
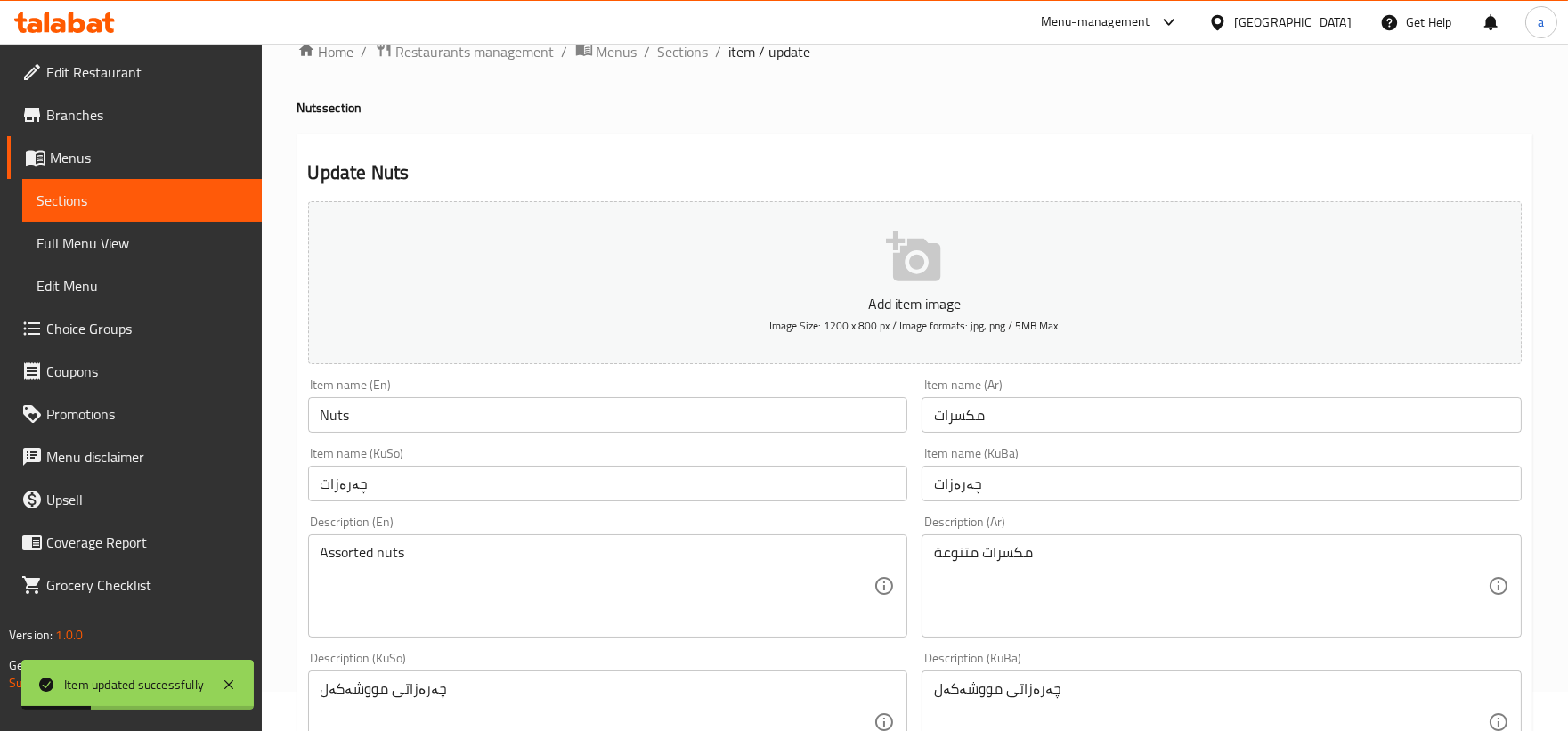
scroll to position [0, 0]
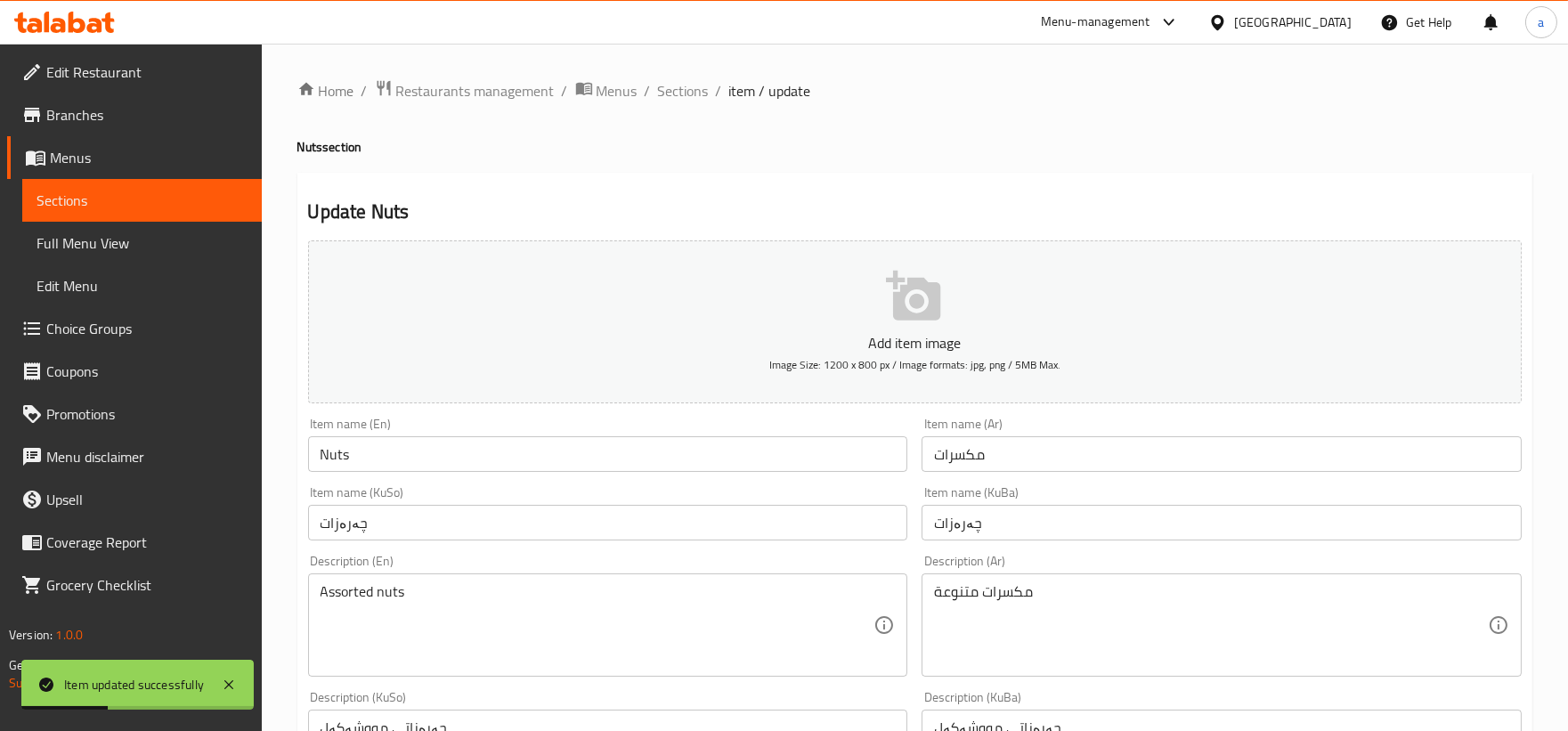
click at [652, 95] on ol "Home / Restaurants management / Menus / Sections / item / update" at bounding box center [914, 91] width 1235 height 23
click at [659, 80] on span "Sections" at bounding box center [683, 91] width 51 height 21
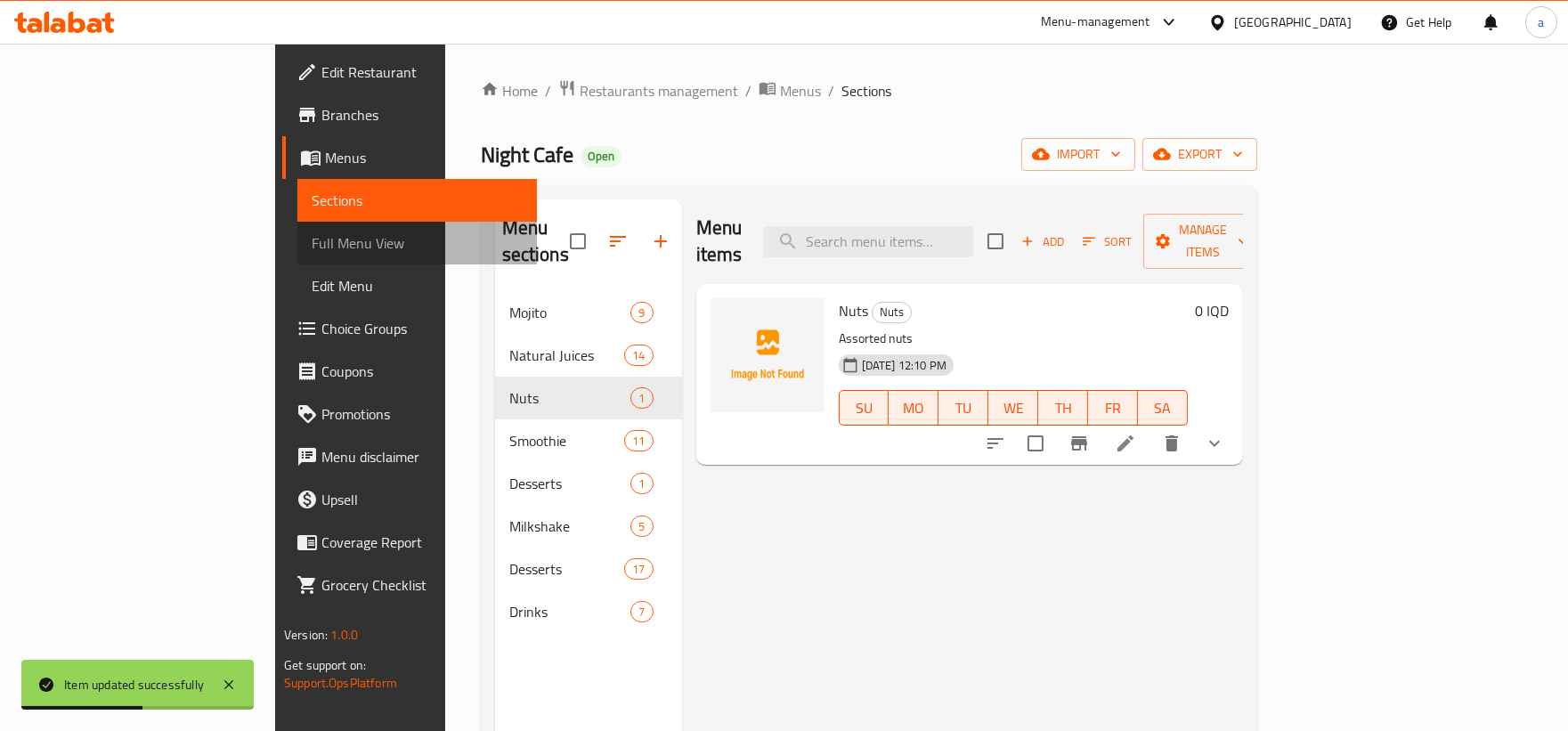
click at [311, 233] on span "Full Menu View" at bounding box center [417, 243] width 211 height 21
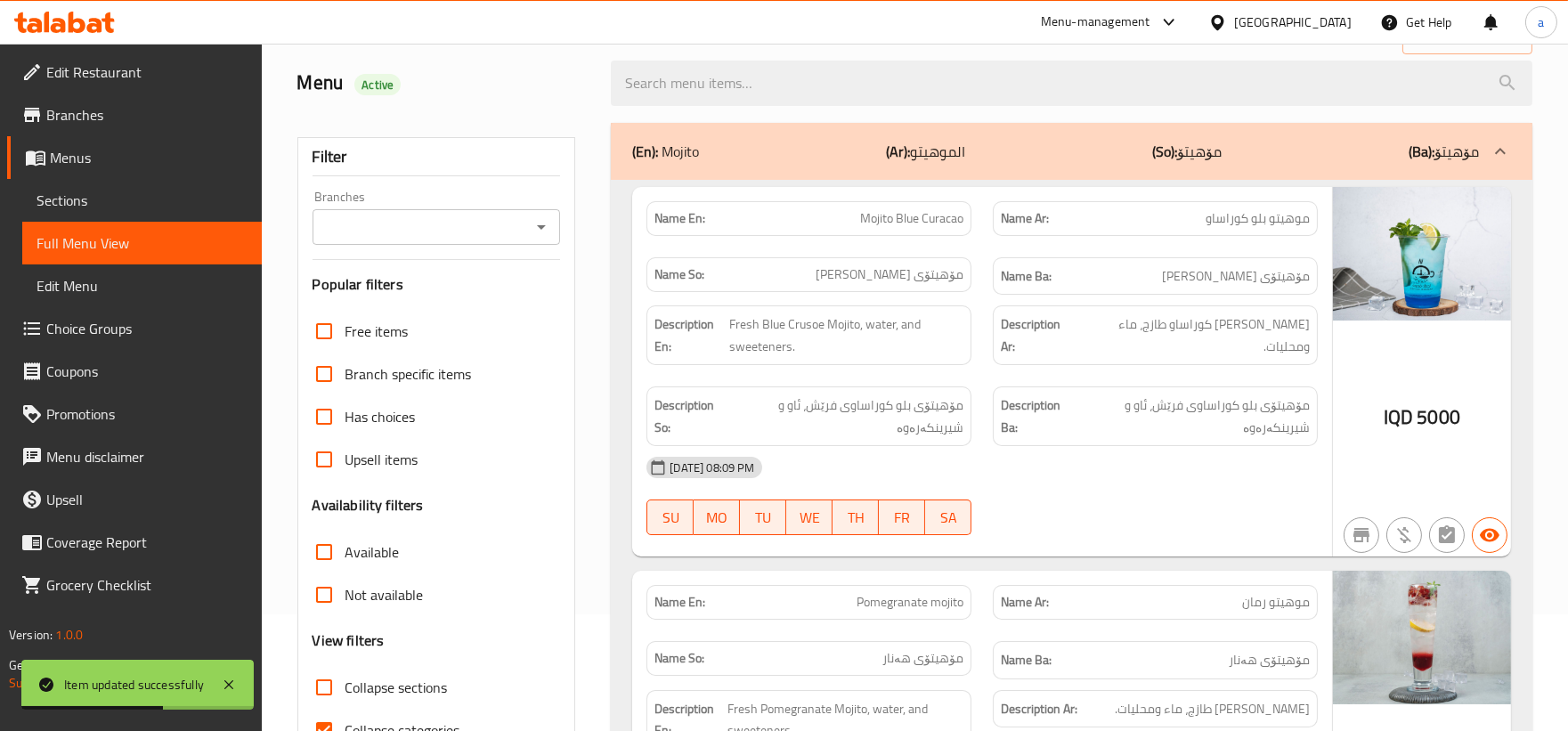
scroll to position [165, 0]
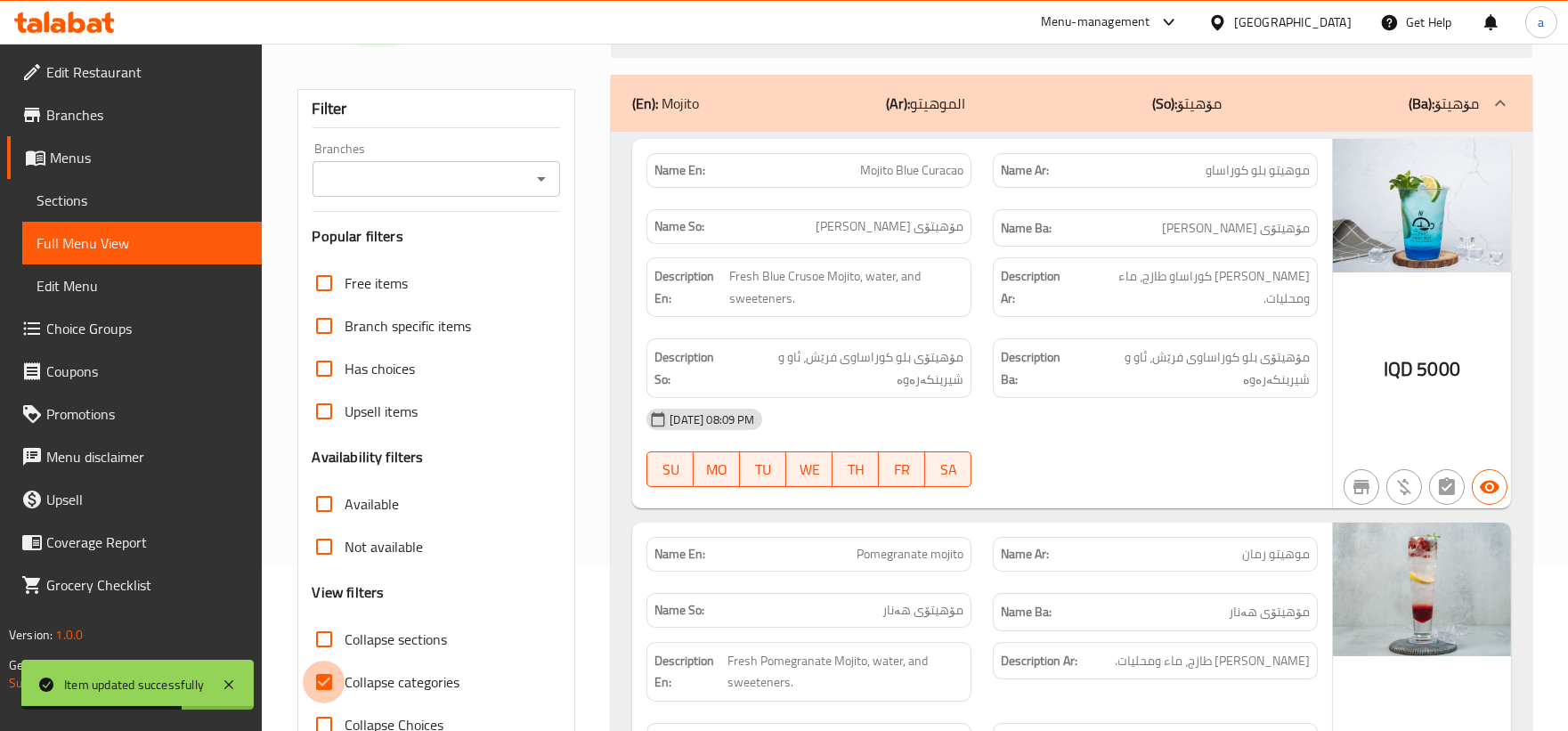
click at [328, 674] on input "Collapse categories" at bounding box center [324, 682] width 43 height 43
checkbox input "false"
click at [315, 624] on input "Collapse sections" at bounding box center [324, 639] width 43 height 43
checkbox input "true"
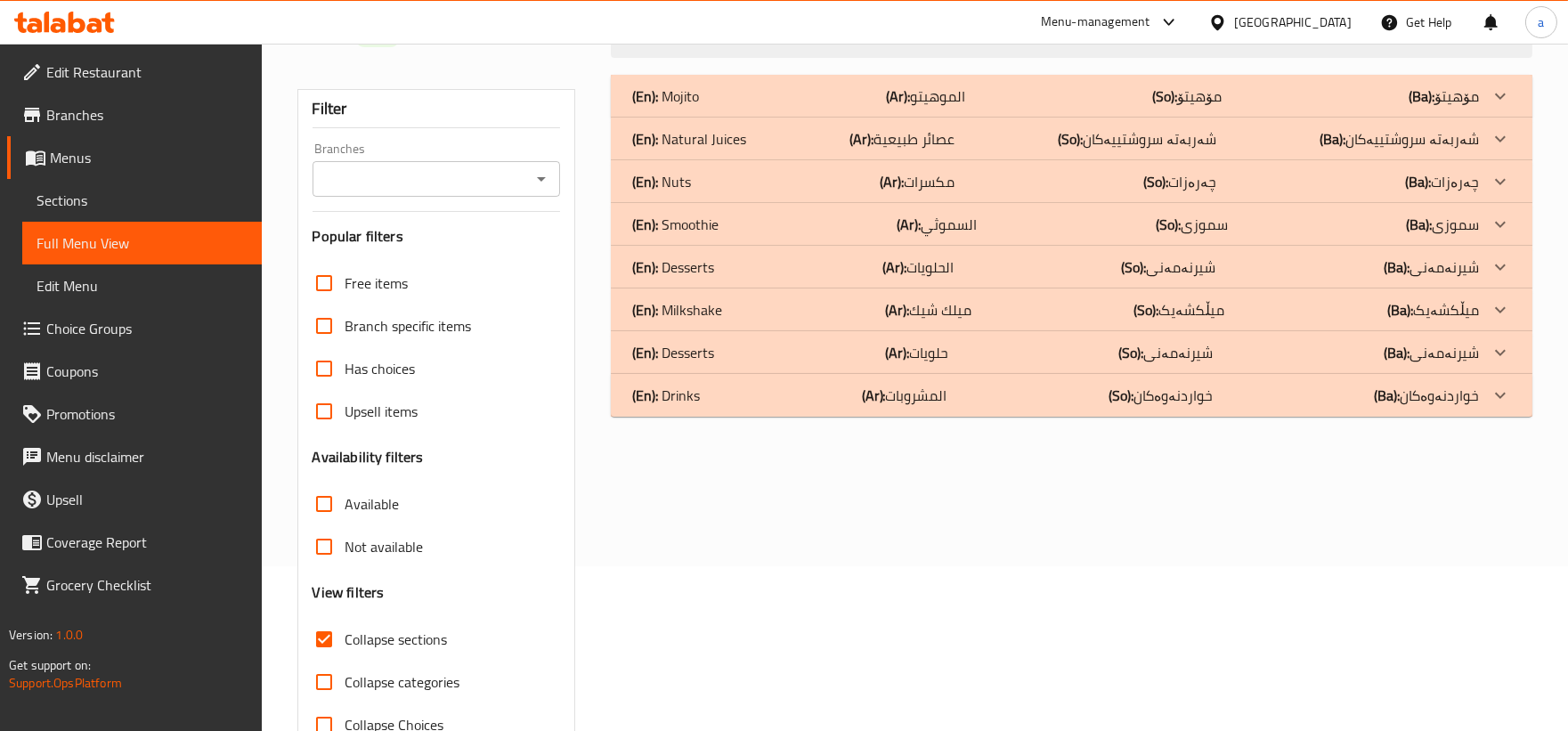
click at [719, 107] on div "(En): Drinks (Ar): المشروبات (So): خواردنەوەکان (Ba): خواردنەوەکان" at bounding box center [1056, 96] width 847 height 21
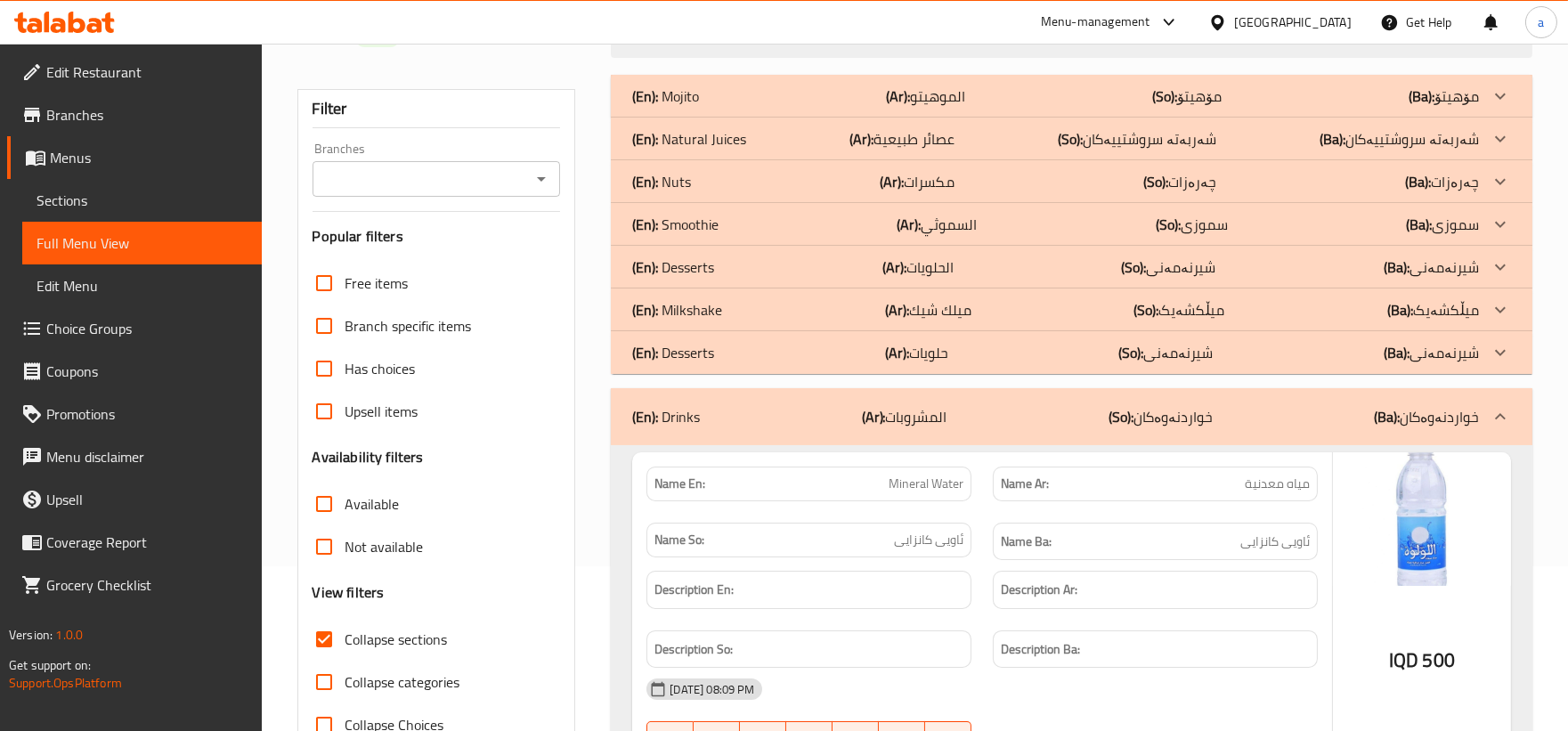
click at [749, 107] on div "(En): Milkshake (Ar): ميلك شيك (So): میڵکشەیک (Ba): میڵکشەیک" at bounding box center [1056, 96] width 847 height 21
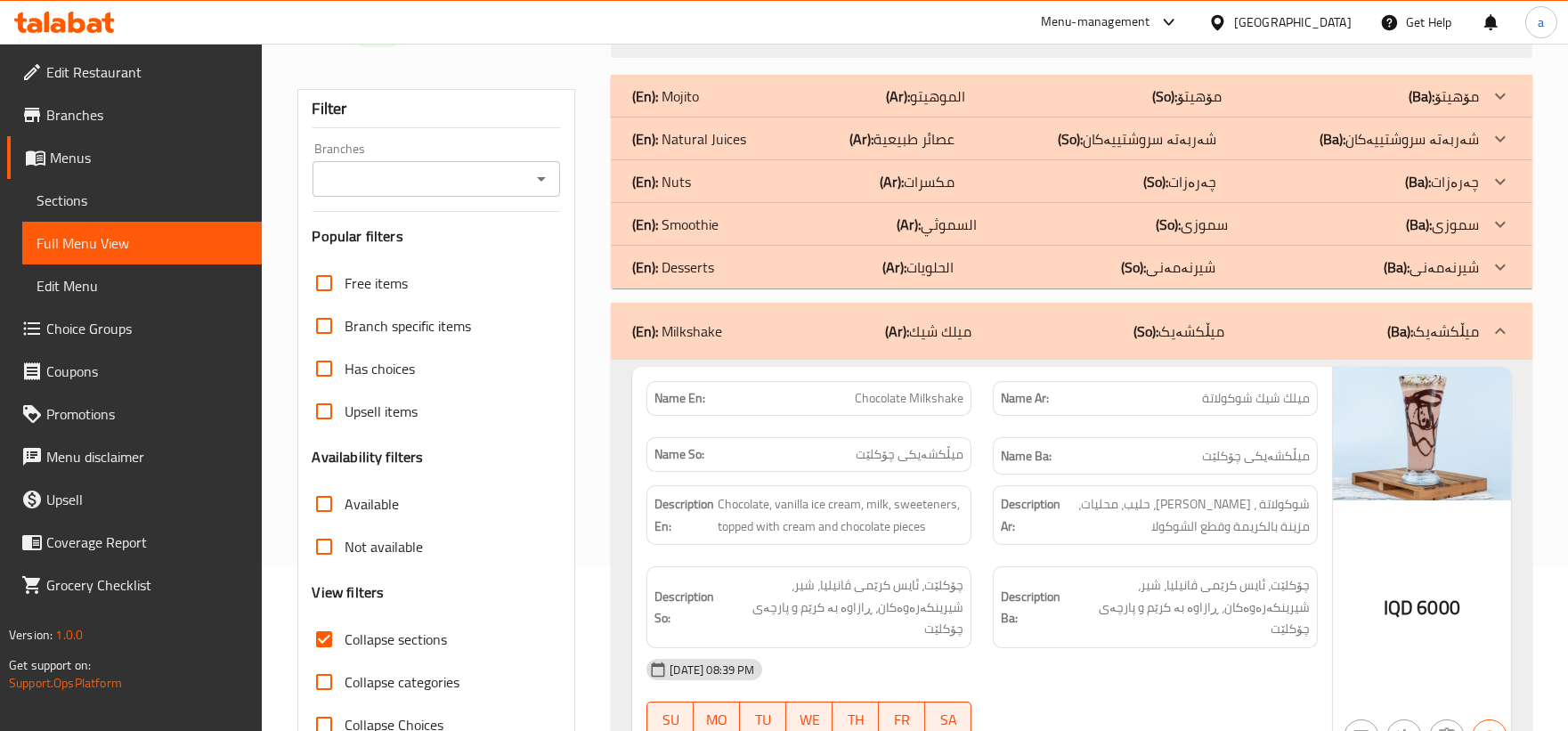
click at [794, 318] on div "(En): Milkshake (Ar): ميلك شيك (So): میڵکشەیک (Ba): میڵکشەیک" at bounding box center [1072, 331] width 921 height 57
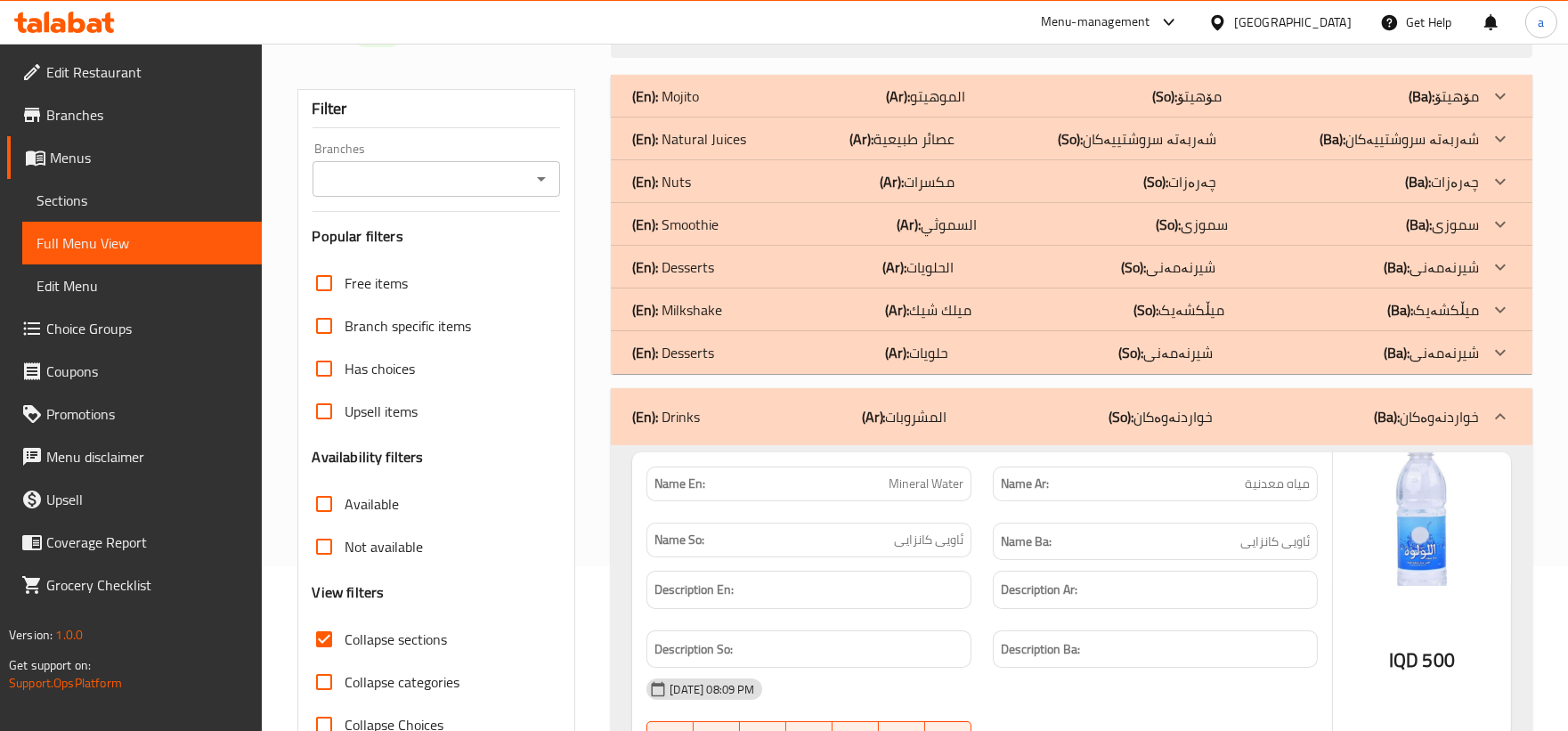
click at [114, 147] on span "Menus" at bounding box center [148, 157] width 197 height 21
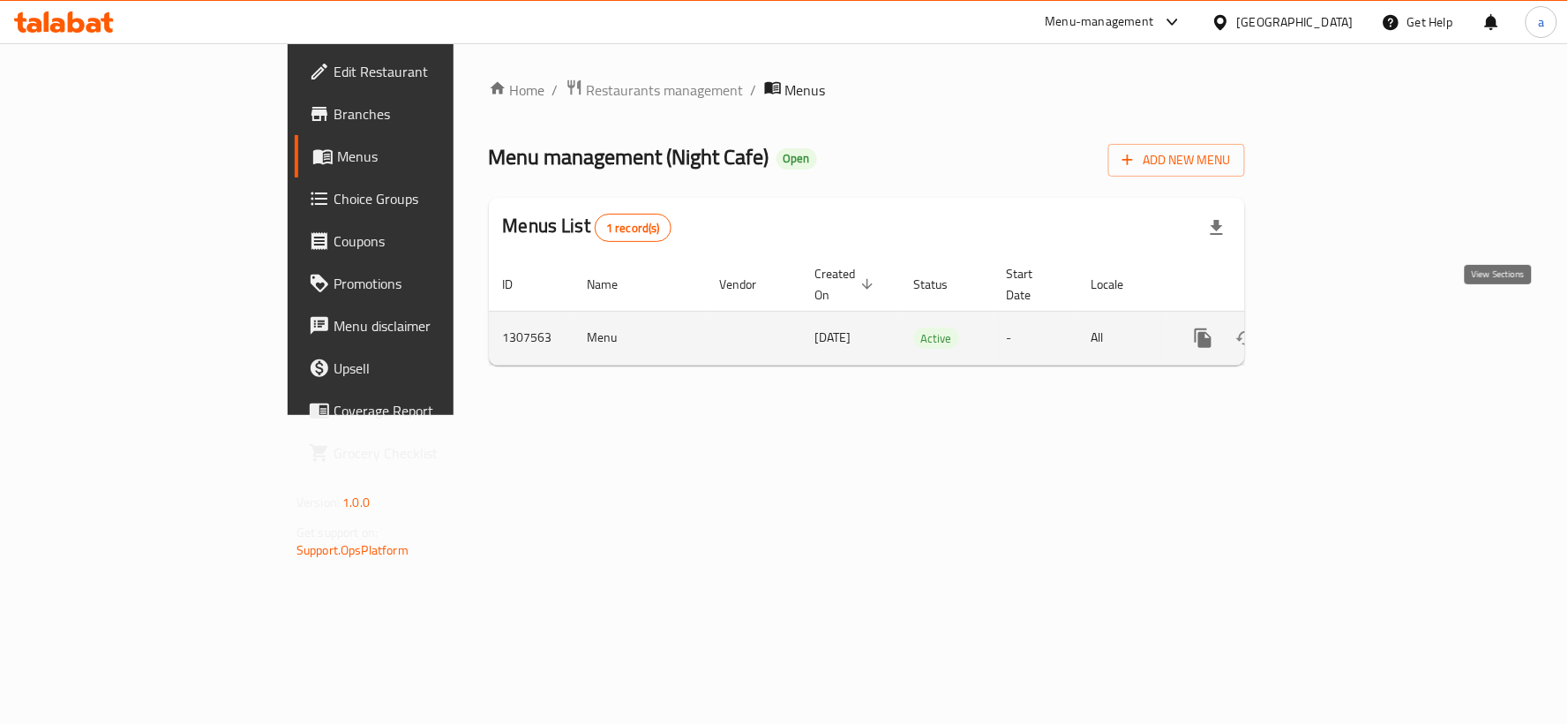
click at [1342, 328] on icon "enhanced table" at bounding box center [1331, 338] width 21 height 21
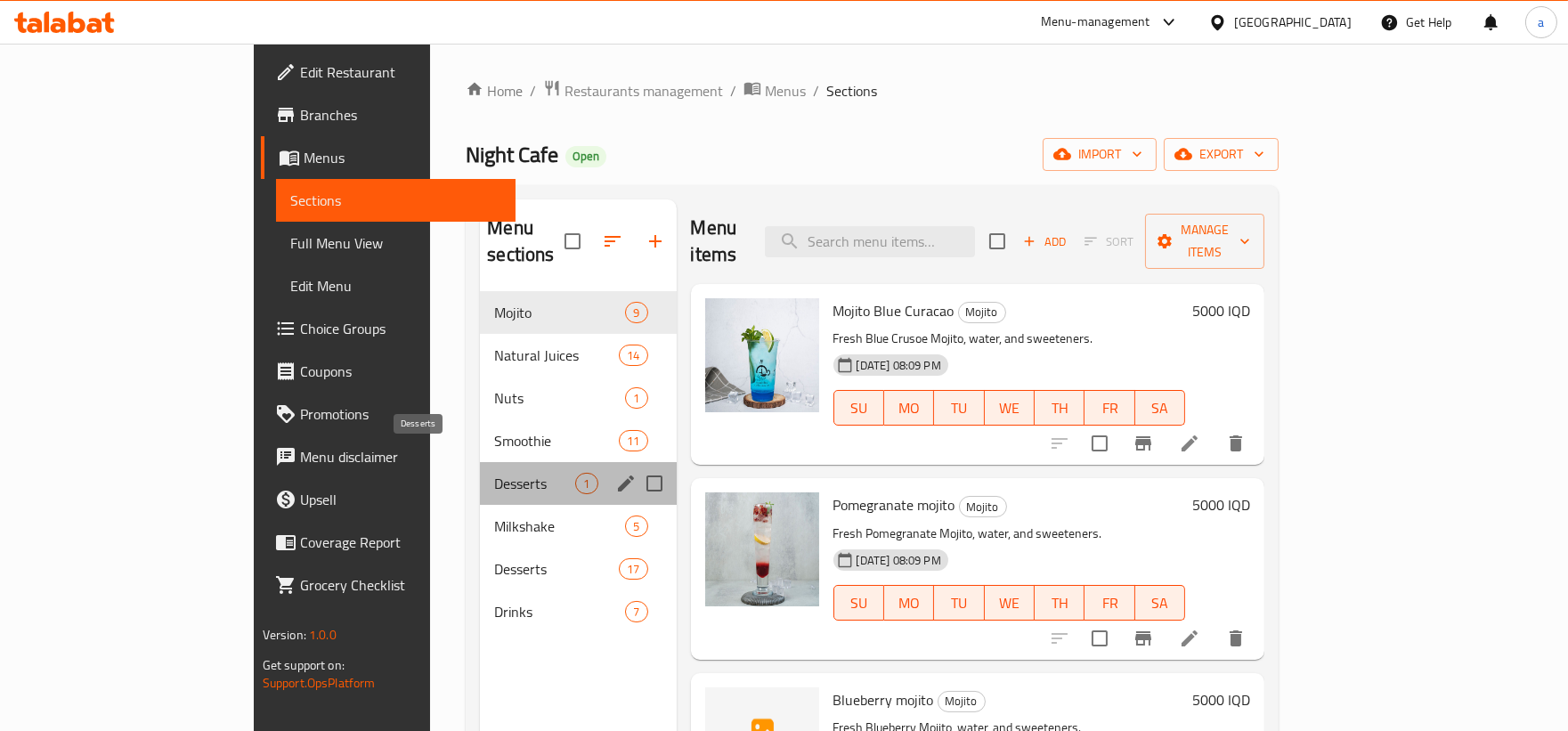
click at [494, 472] on span "Desserts" at bounding box center [534, 483] width 81 height 21
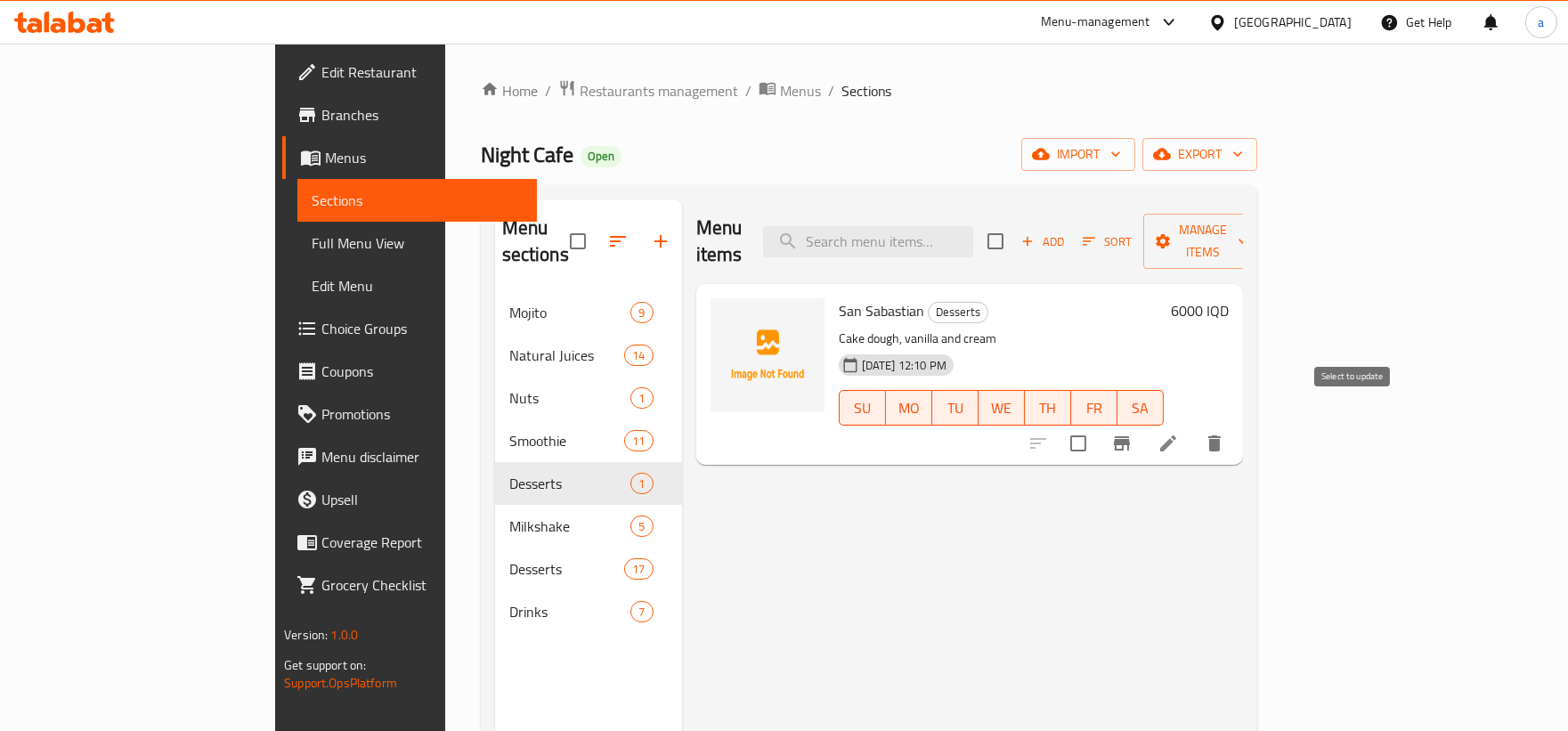
click at [1097, 424] on input "checkbox" at bounding box center [1078, 443] width 37 height 37
checkbox input "true"
click at [1262, 242] on button "Manage items" at bounding box center [1202, 241] width 120 height 56
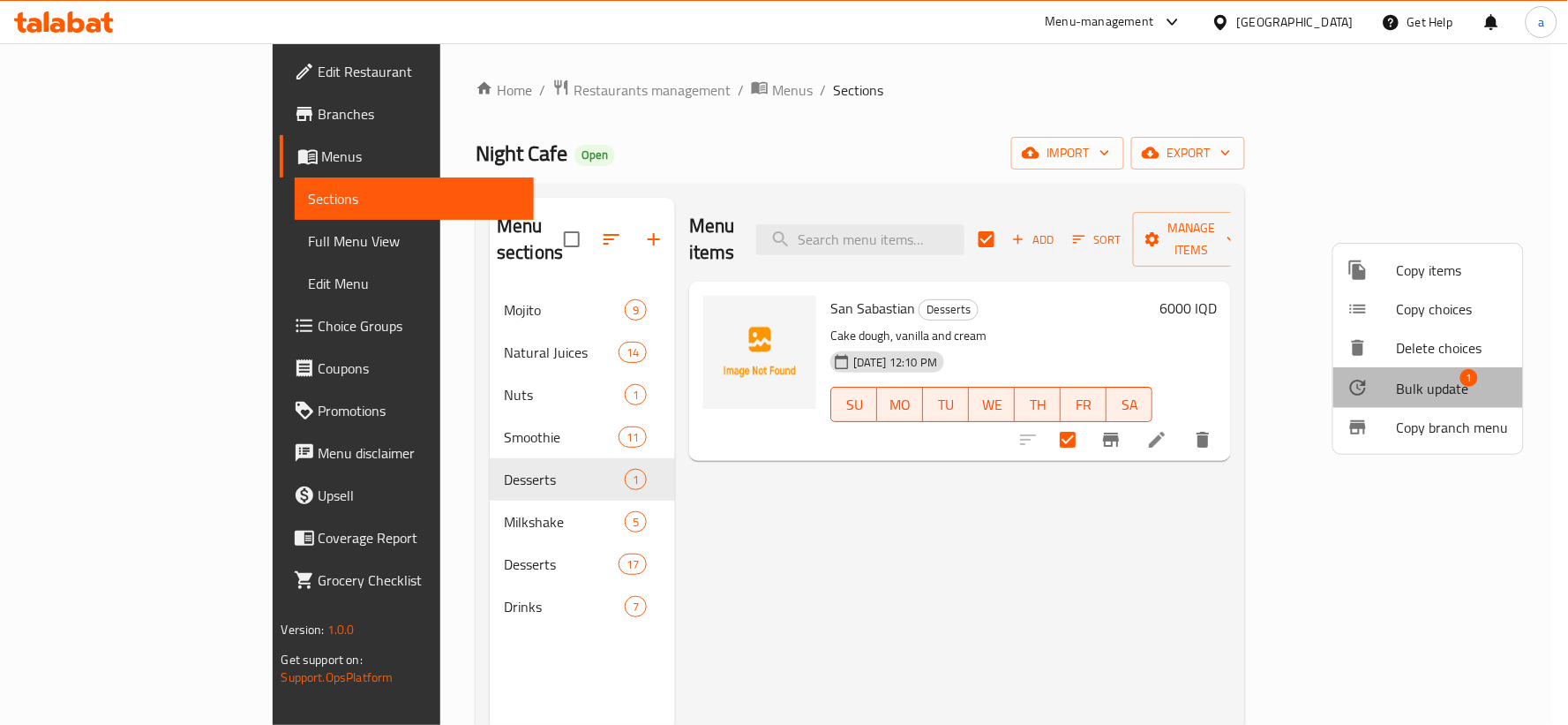
click at [1395, 381] on div at bounding box center [1372, 388] width 49 height 21
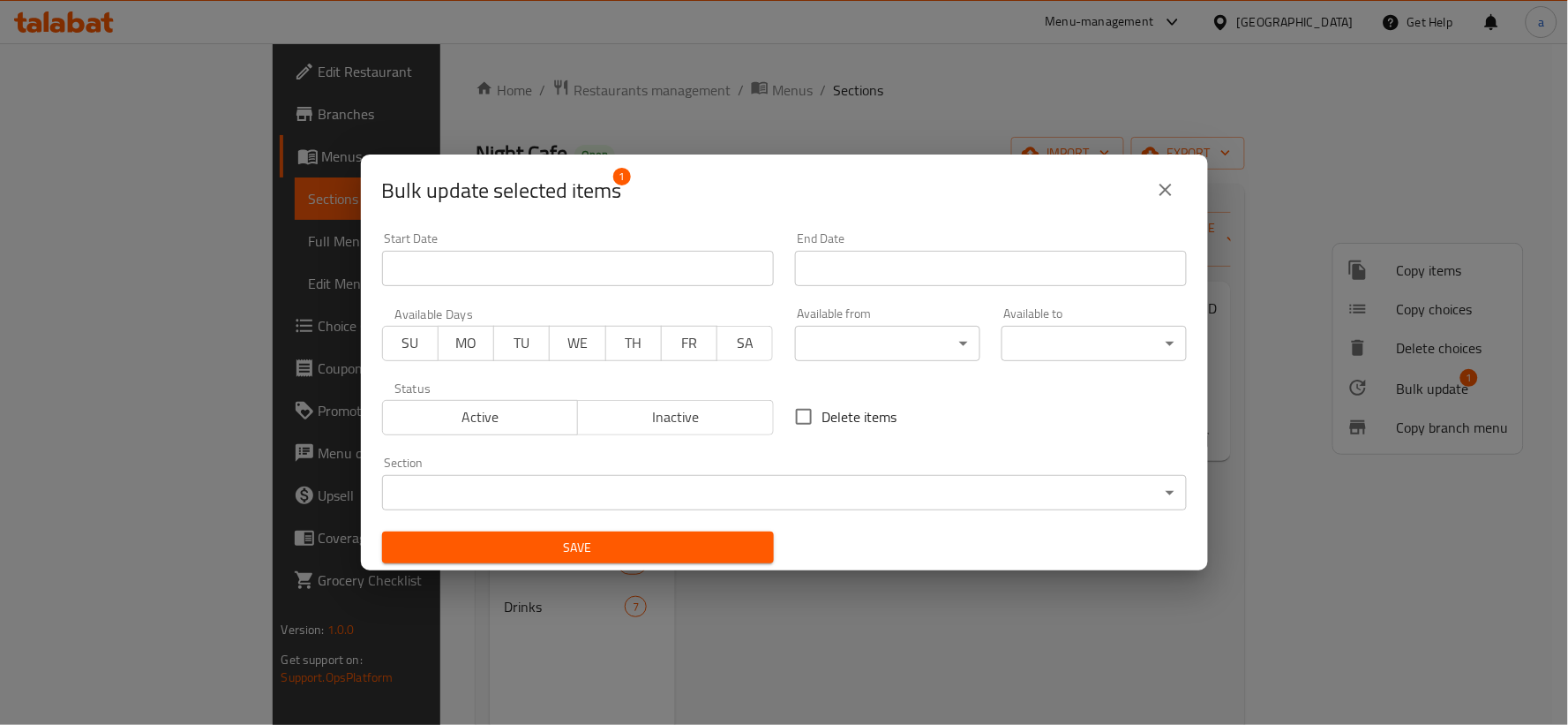
click at [1001, 487] on body "​ Menu-management Iraq Get Help a Edit Restaurant Branches Menus Sections Full …" at bounding box center [784, 384] width 1568 height 681
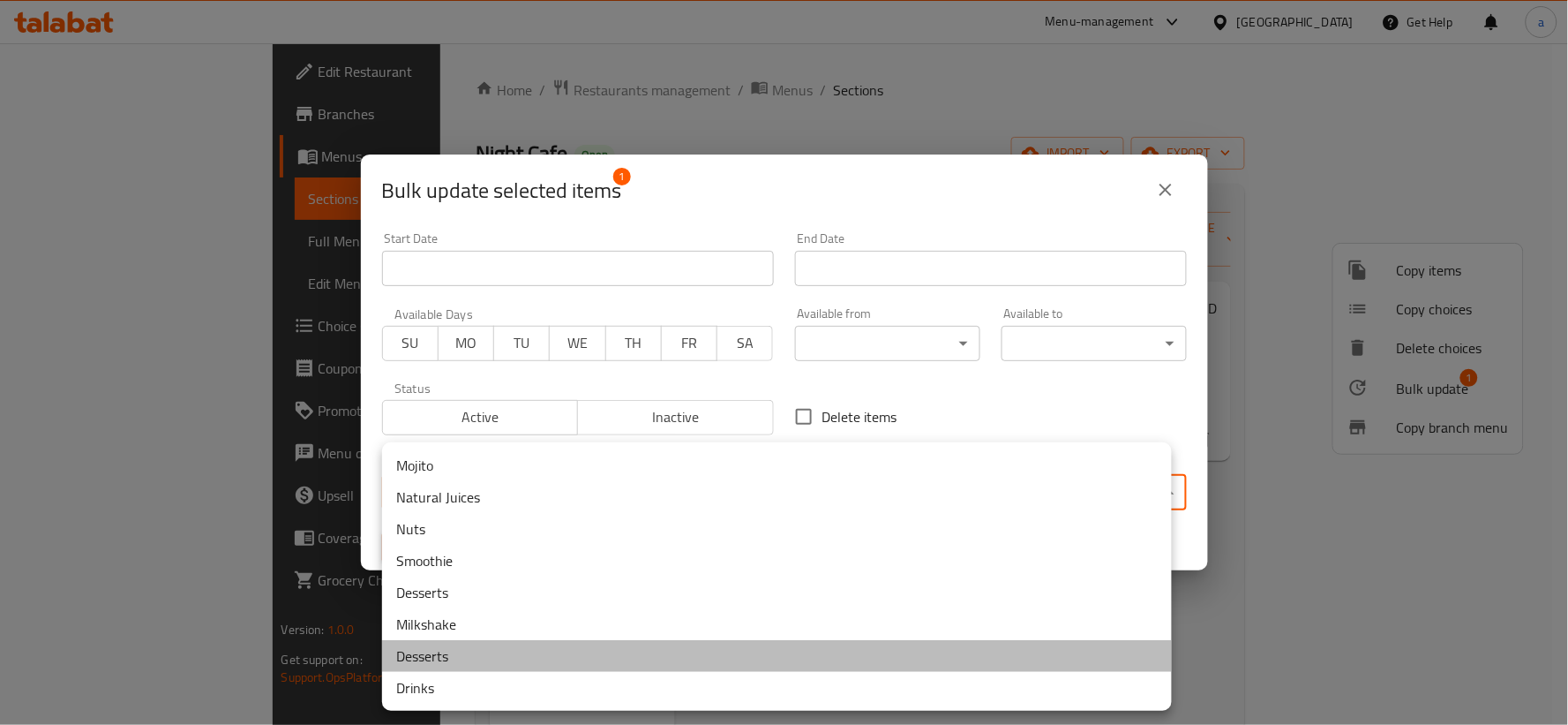
click at [433, 663] on li "Desserts" at bounding box center [777, 656] width 790 height 31
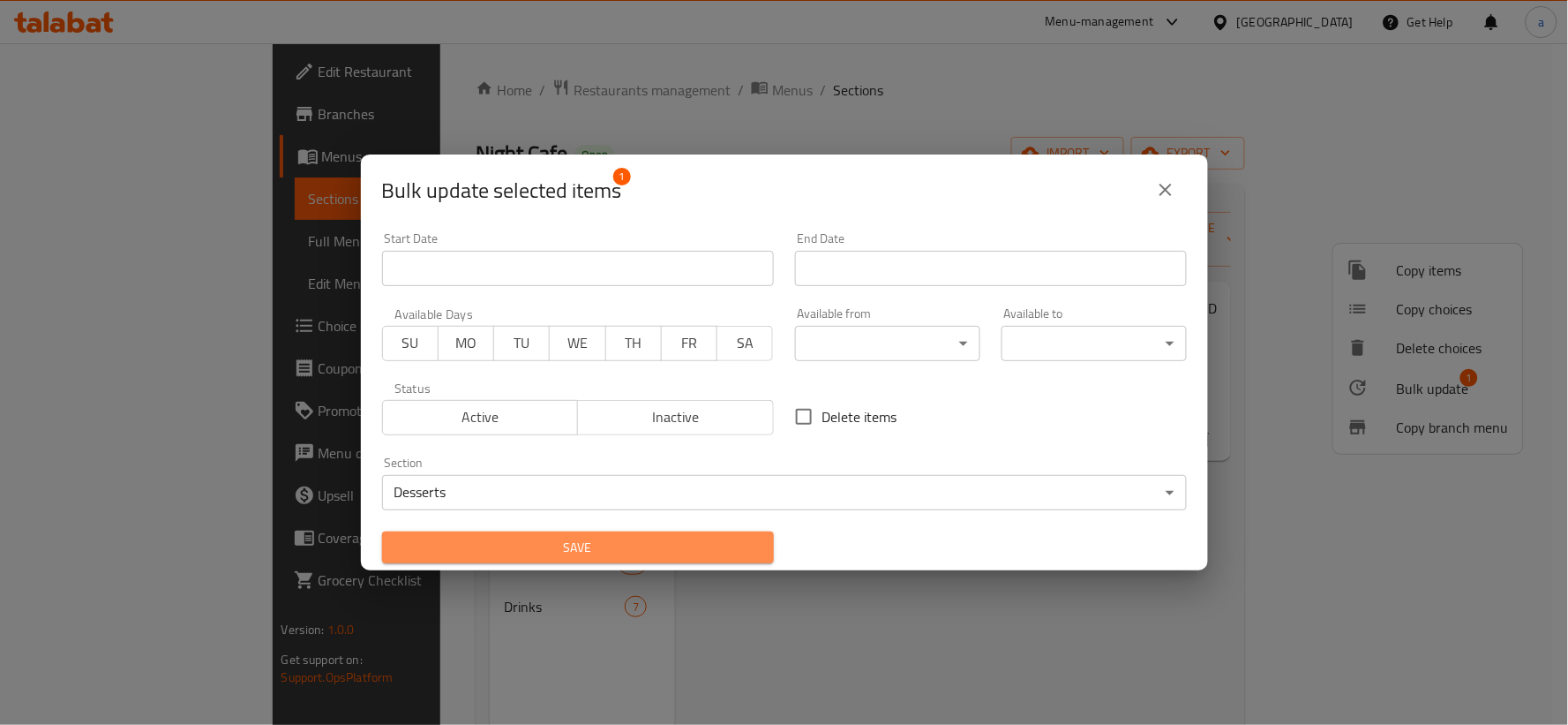
click at [702, 544] on span "Save" at bounding box center [577, 547] width 364 height 22
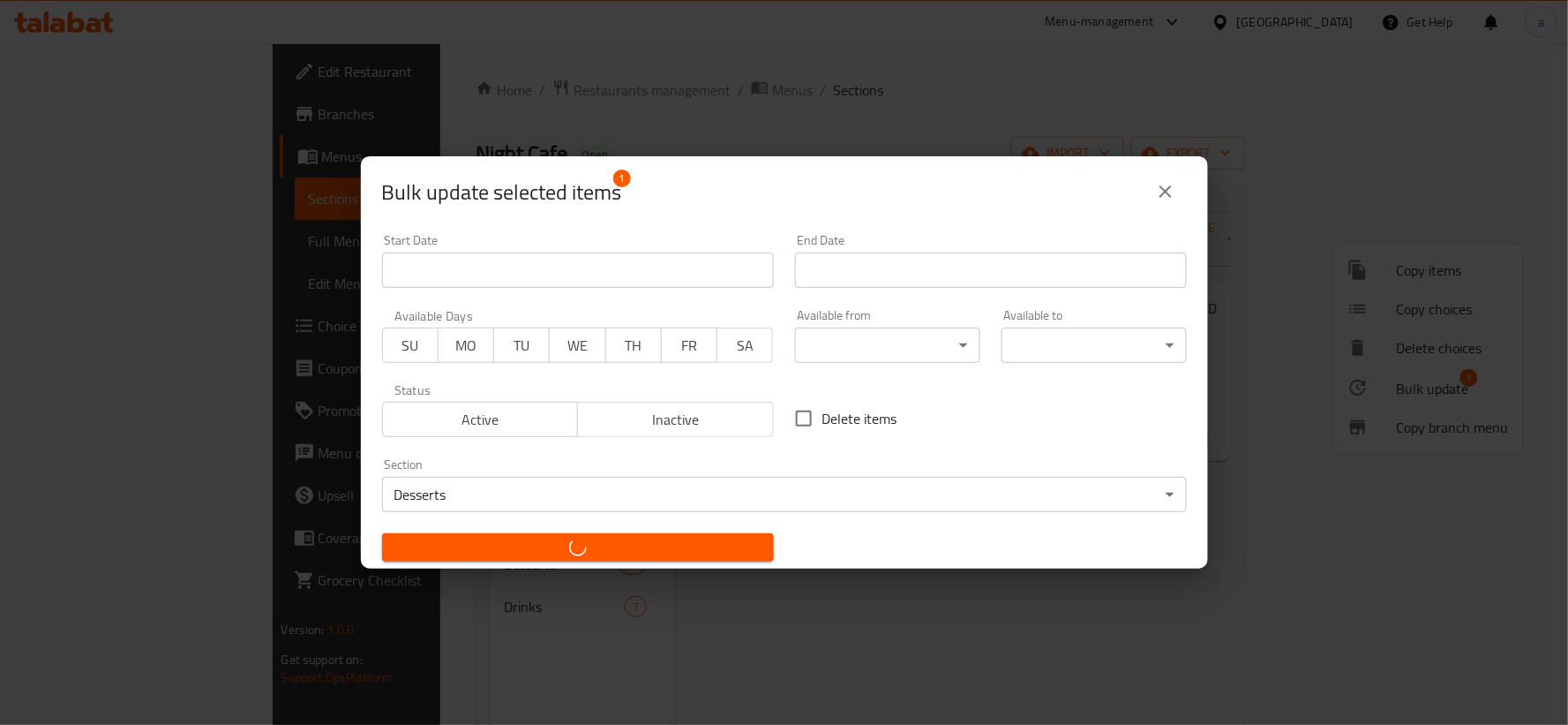
checkbox input "false"
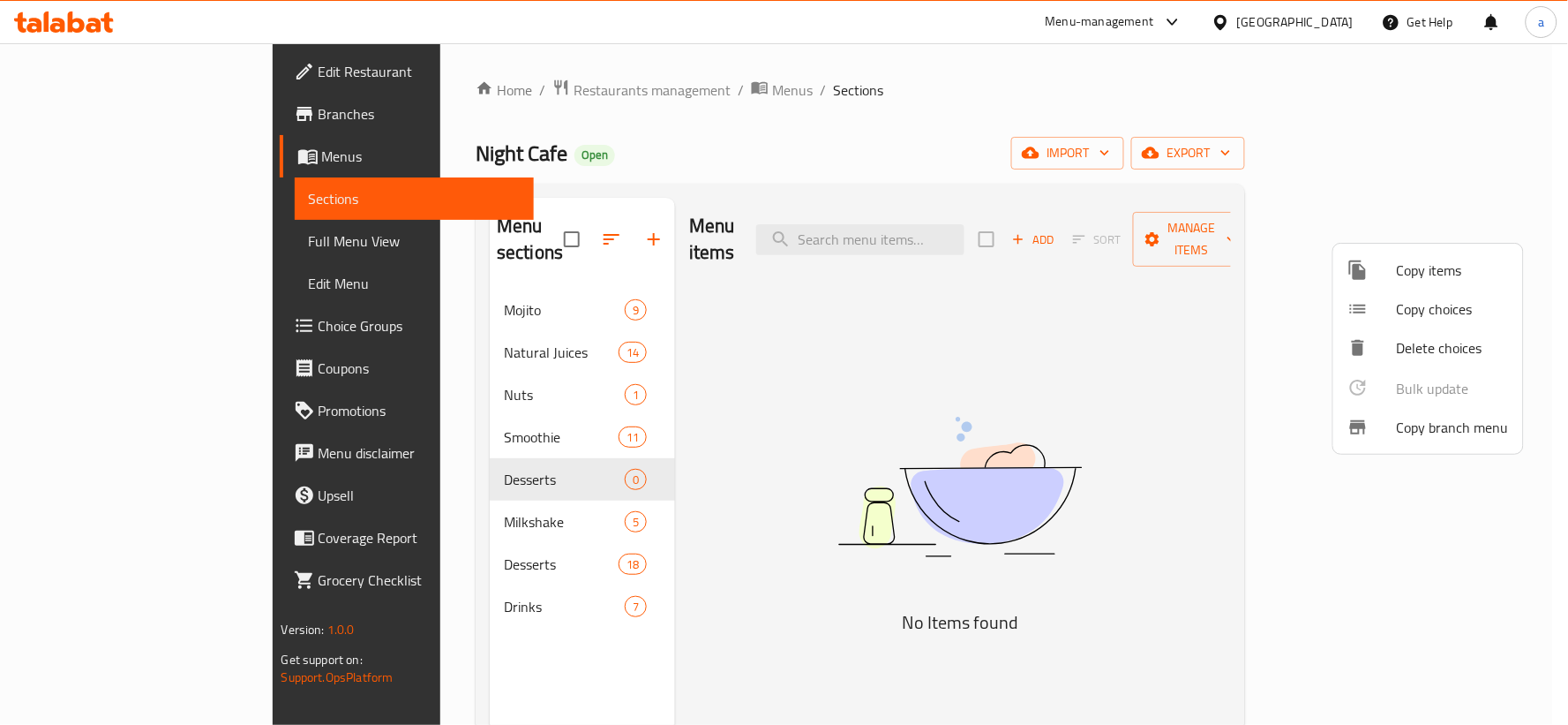
click at [539, 452] on div at bounding box center [784, 362] width 1568 height 725
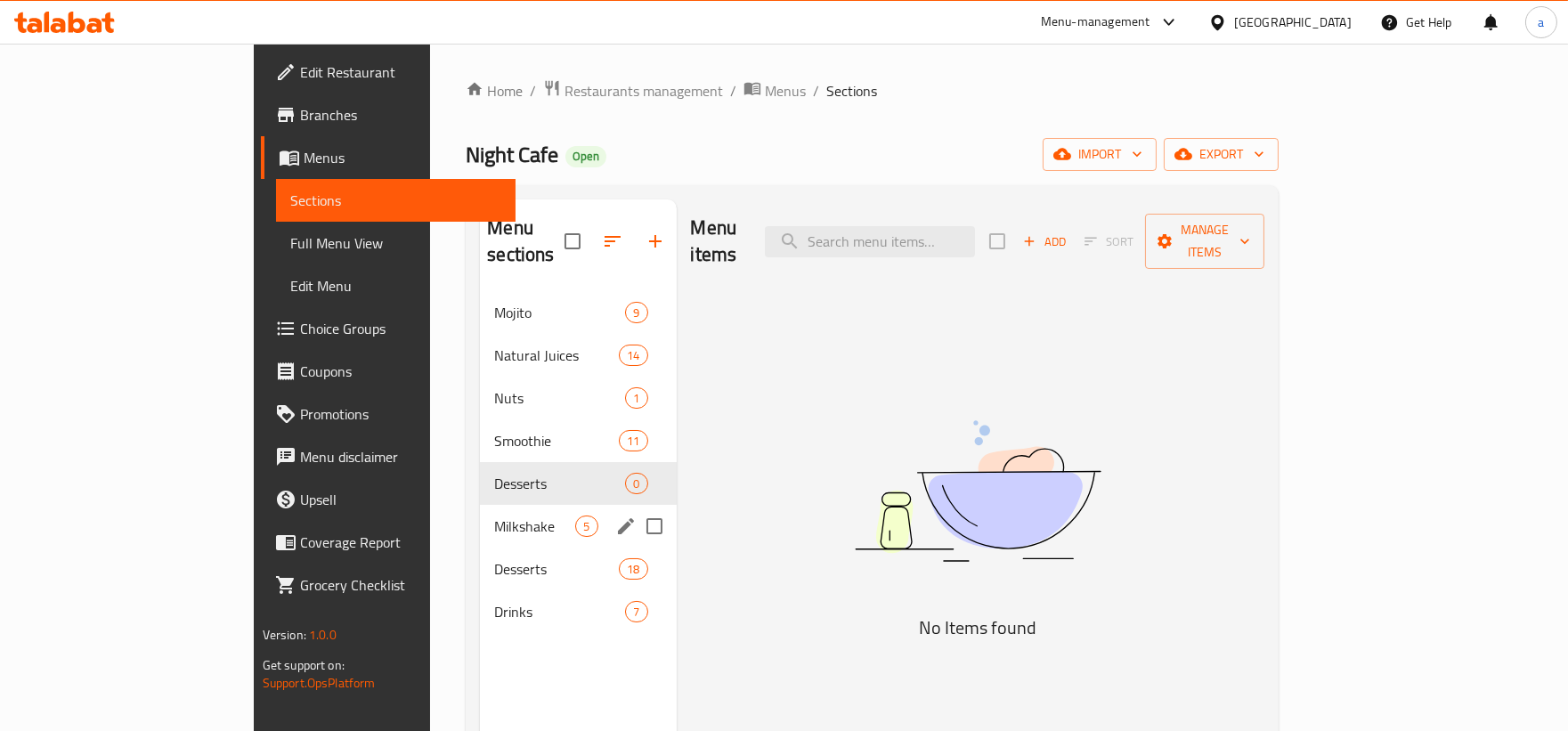
click at [494, 515] on span "Milkshake" at bounding box center [534, 526] width 81 height 21
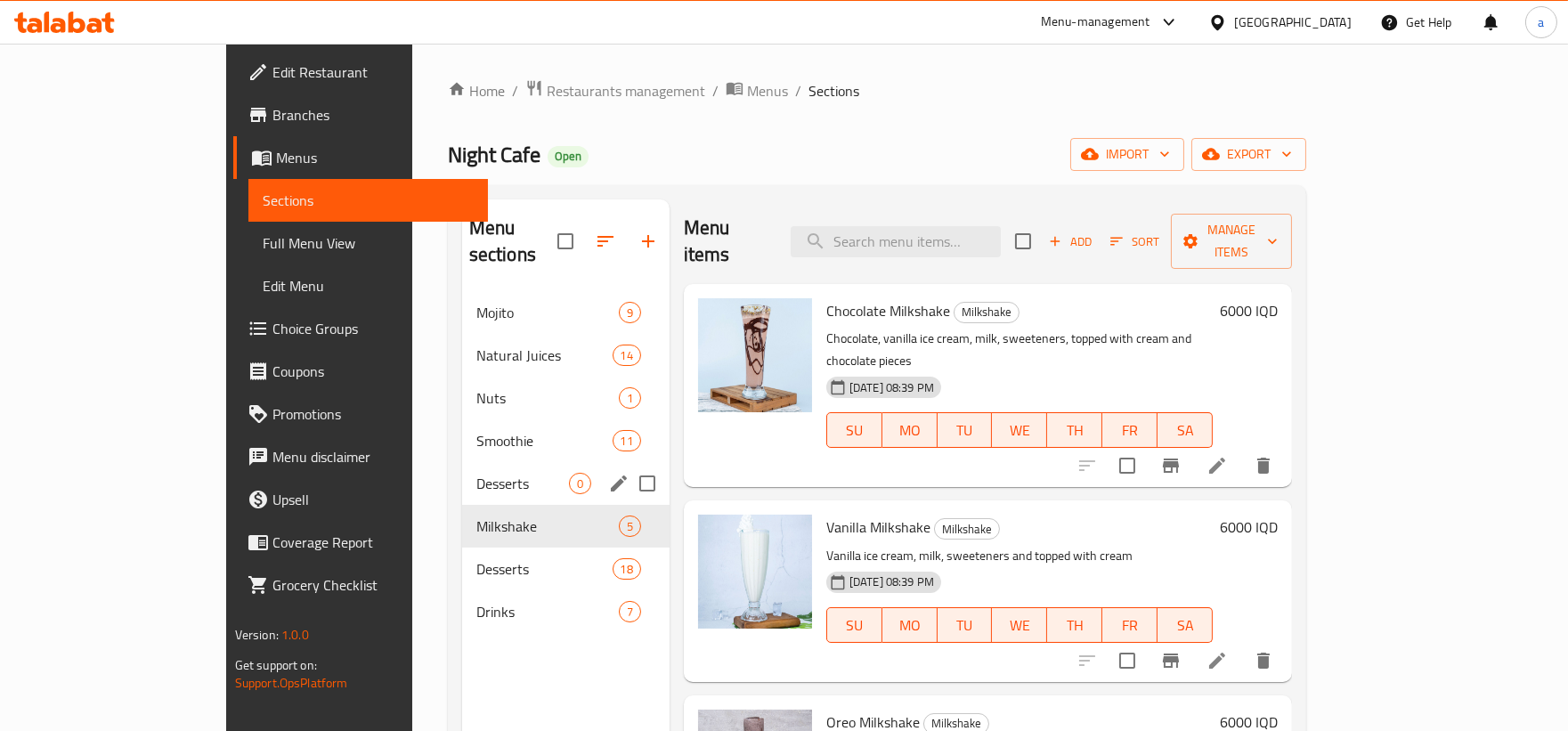
click at [462, 462] on div "Desserts 0" at bounding box center [565, 483] width 208 height 43
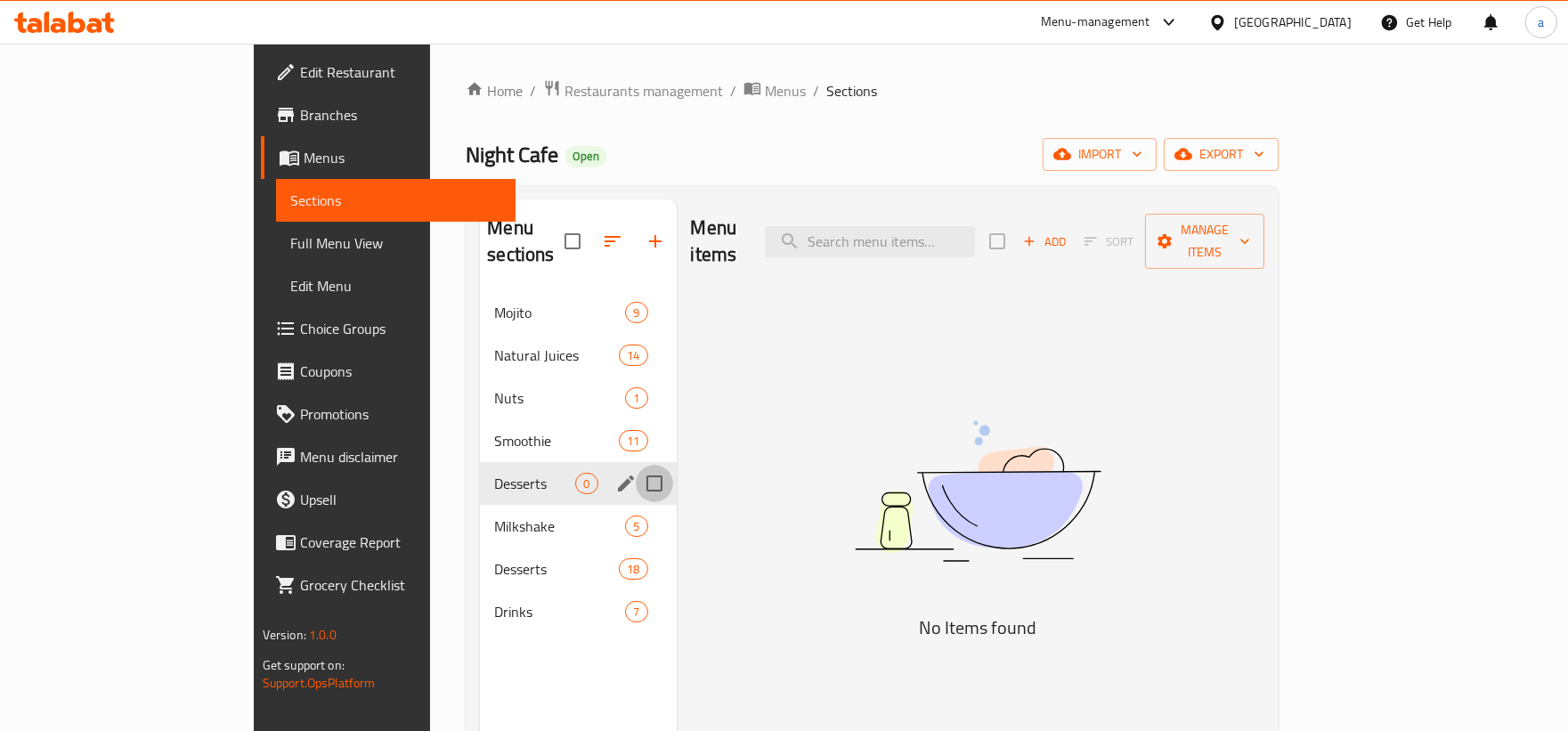
click at [636, 465] on input "Menu sections" at bounding box center [654, 483] width 37 height 37
checkbox input "true"
click at [580, 220] on button "button" at bounding box center [602, 241] width 43 height 43
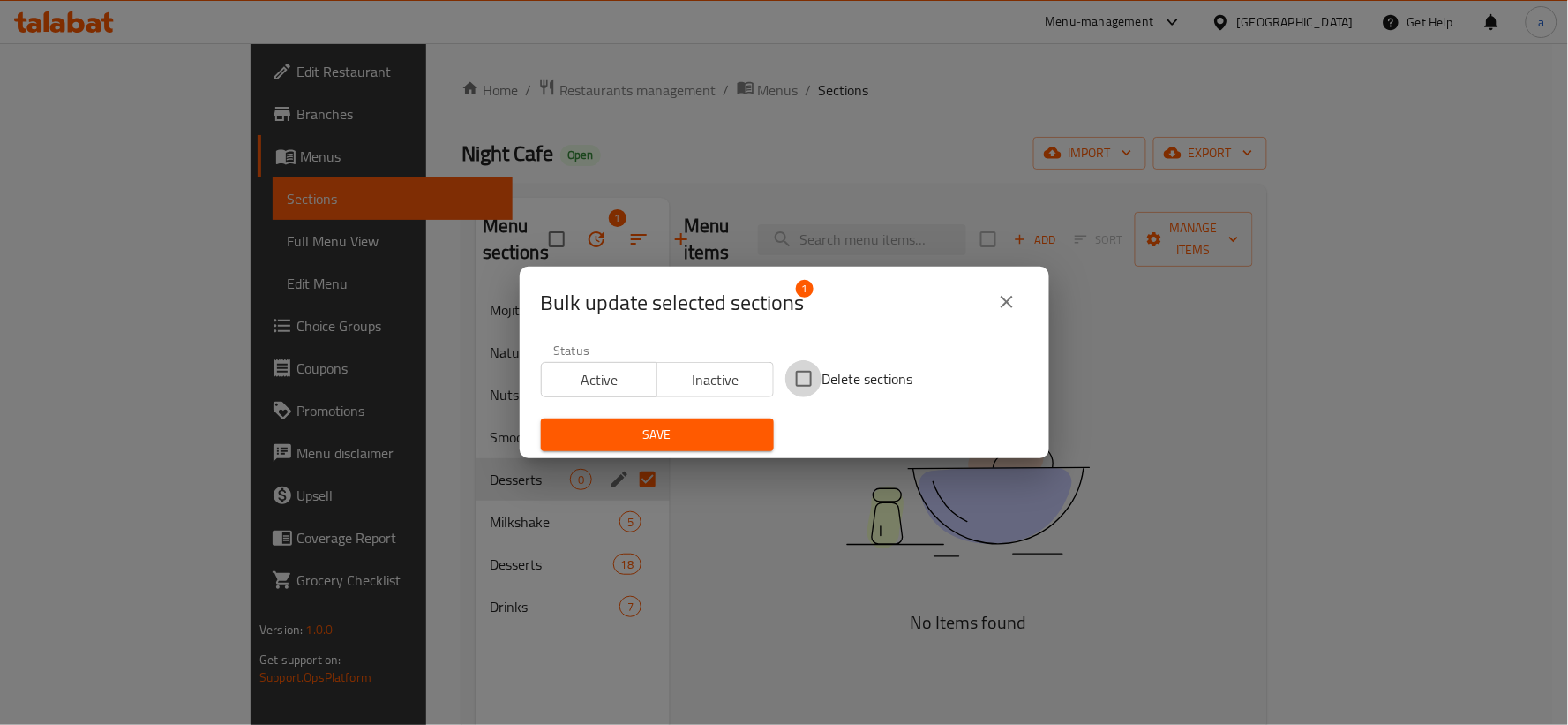
click at [793, 384] on input "Delete sections" at bounding box center [803, 378] width 37 height 37
checkbox input "true"
click at [760, 420] on button "Save" at bounding box center [657, 434] width 233 height 32
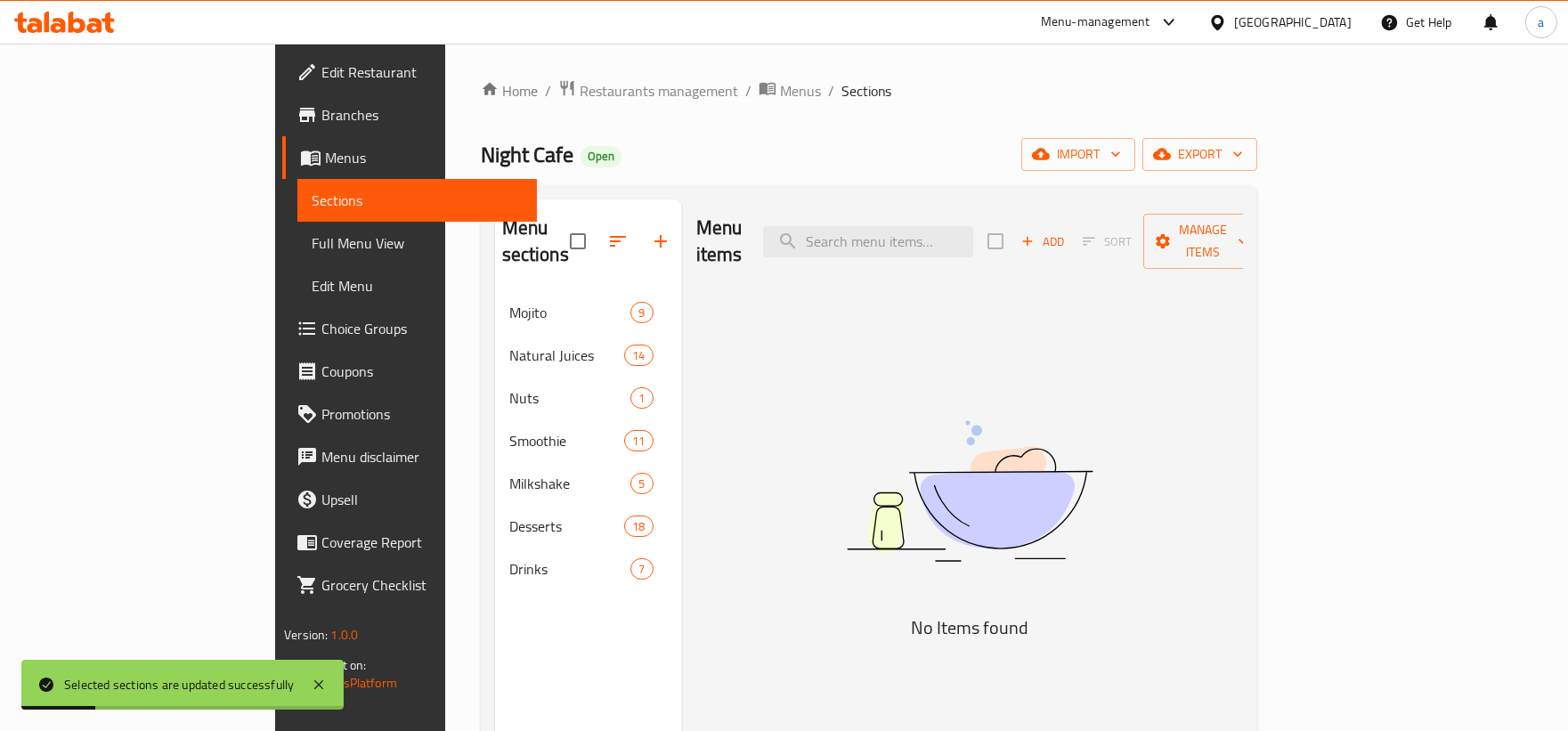
click at [311, 249] on span "Full Menu View" at bounding box center [417, 243] width 211 height 21
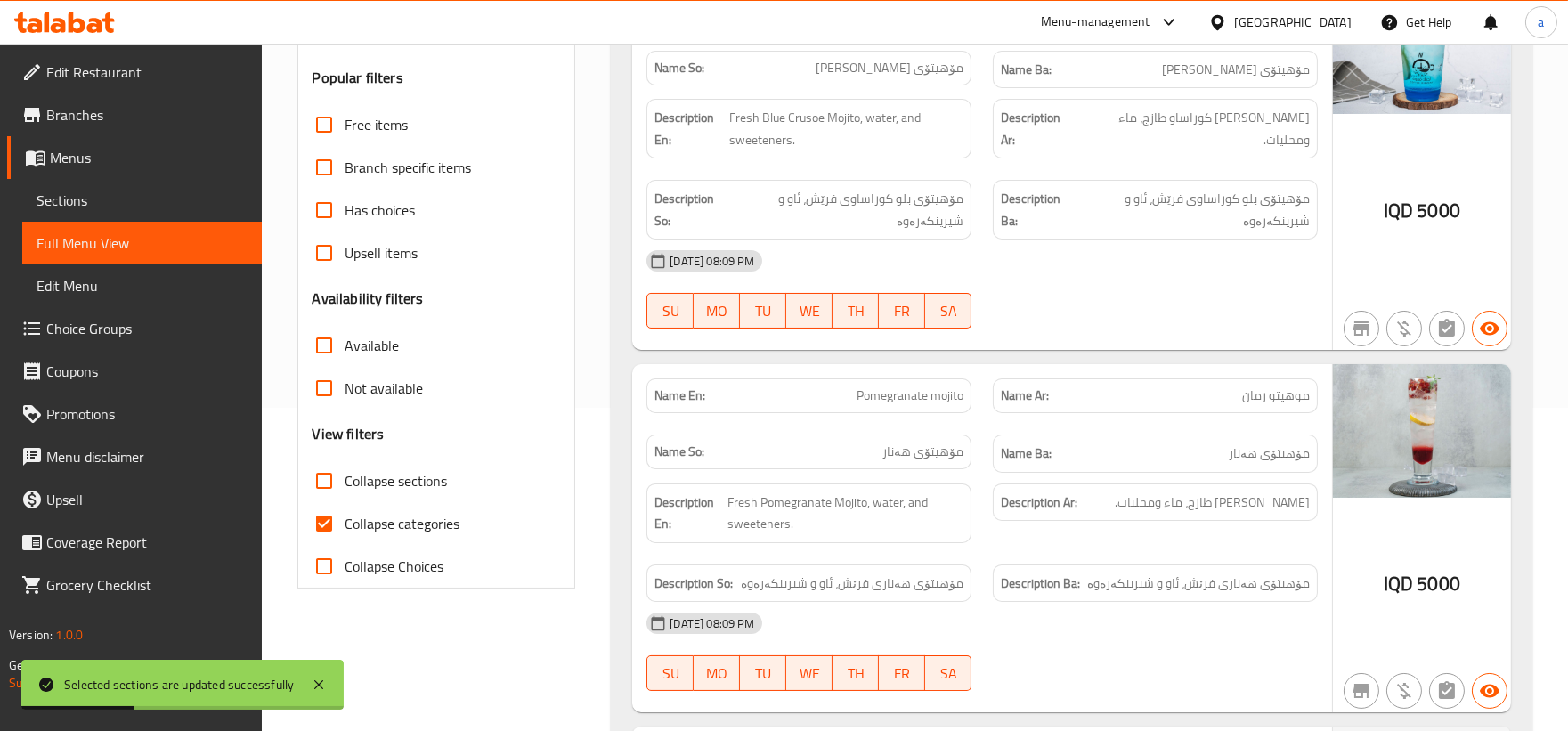
scroll to position [330, 0]
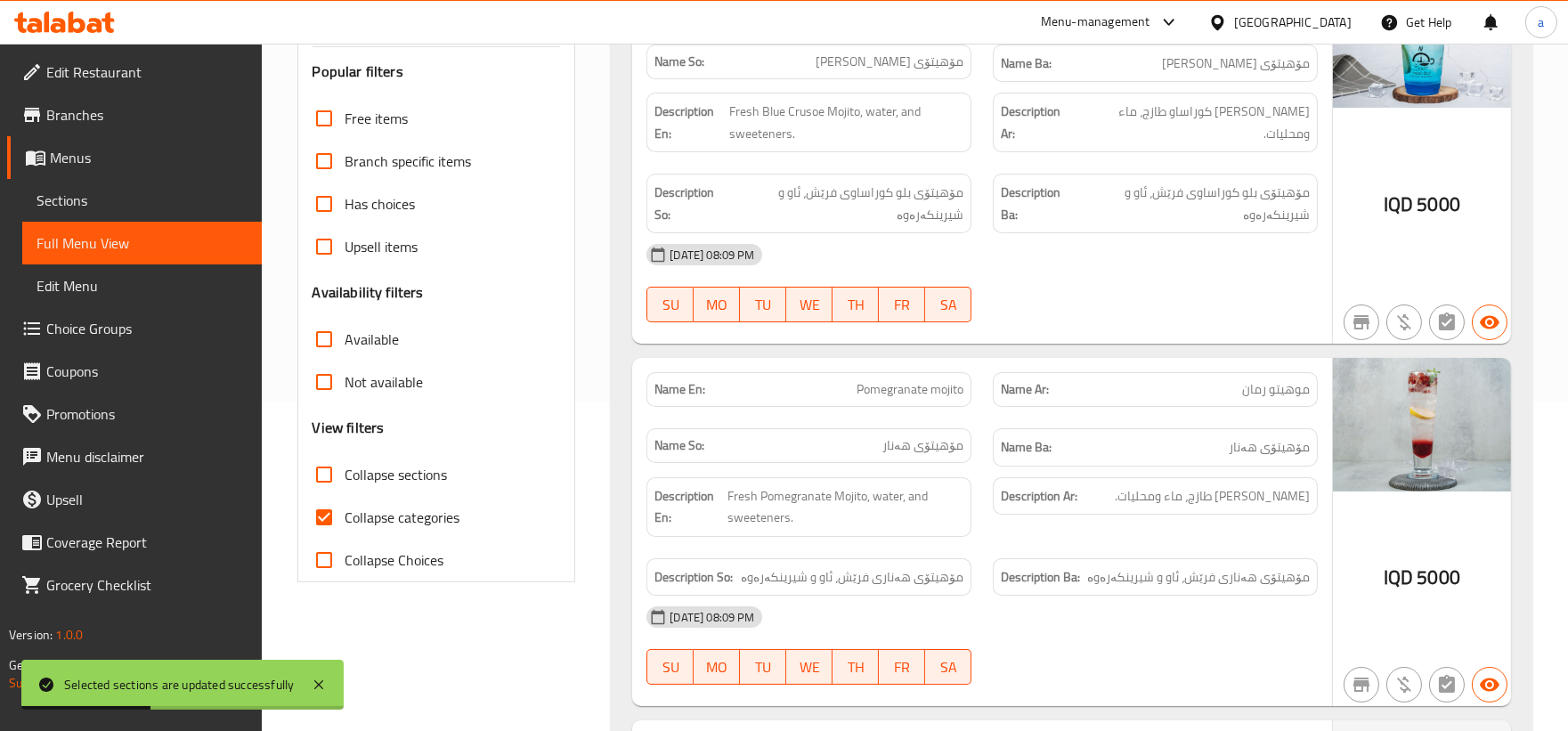
click at [319, 510] on input "Collapse categories" at bounding box center [324, 517] width 43 height 43
checkbox input "false"
click at [308, 460] on input "Collapse sections" at bounding box center [324, 474] width 43 height 43
checkbox input "true"
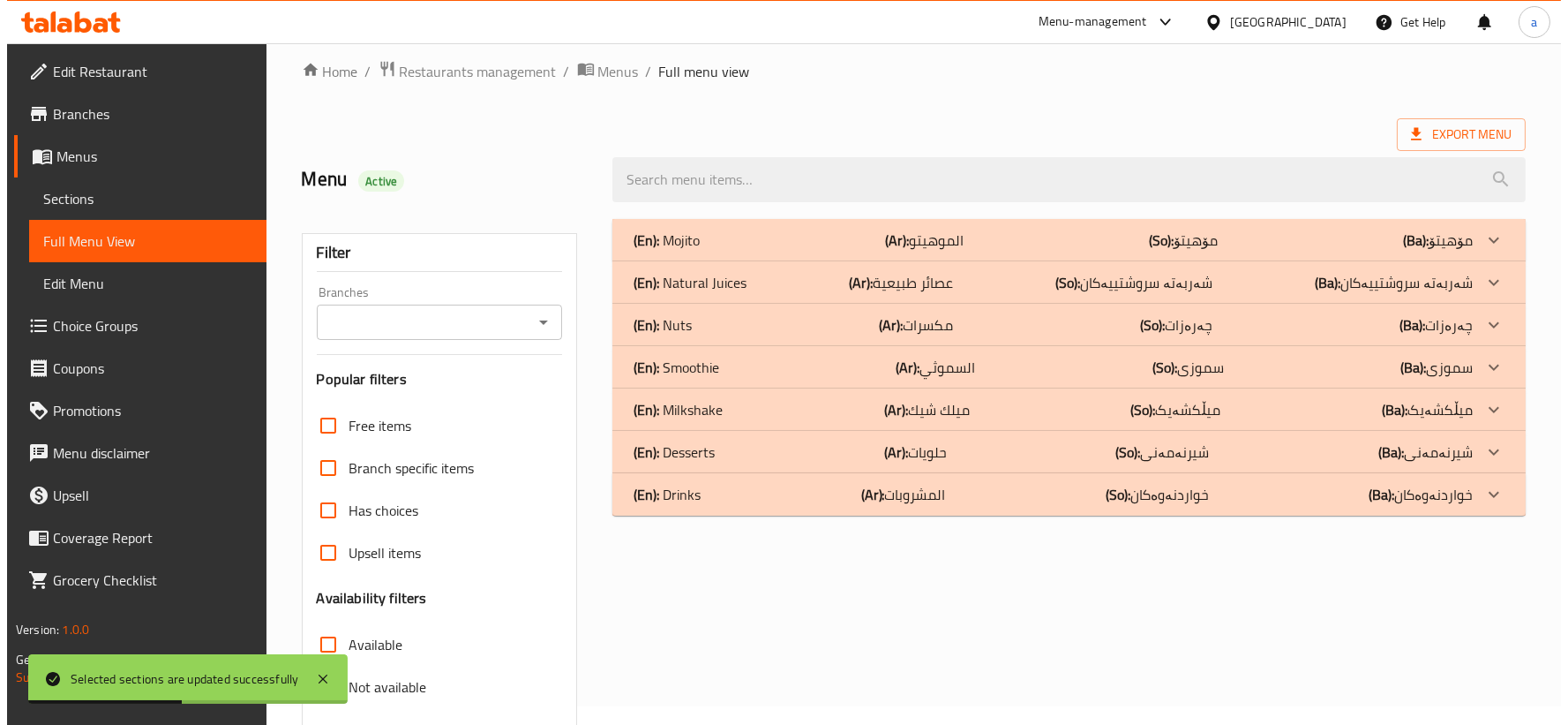
scroll to position [0, 0]
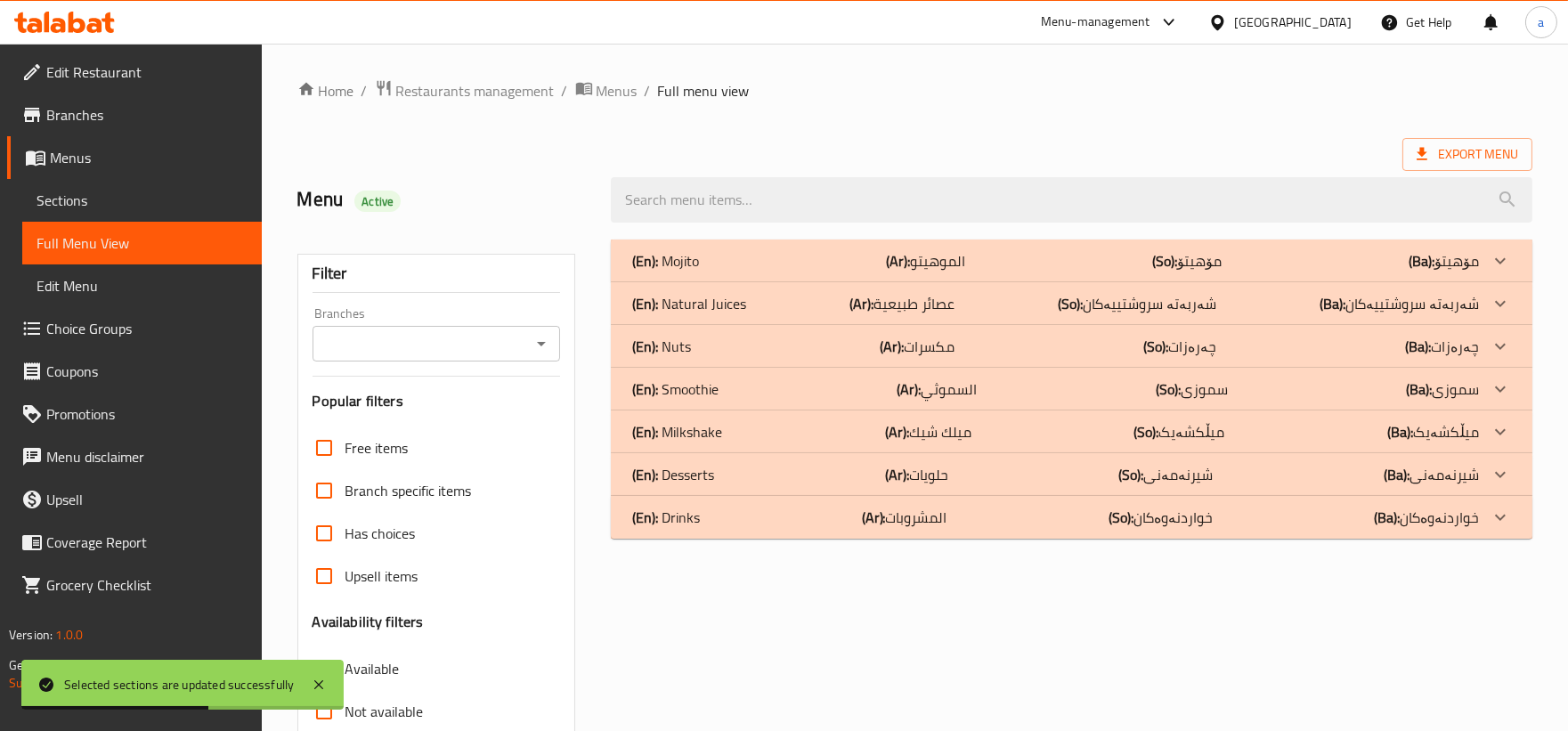
click at [799, 271] on div "(En): Drinks (Ar): المشروبات (So): خواردنەوەکان (Ba): خواردنەوەکان" at bounding box center [1056, 261] width 847 height 21
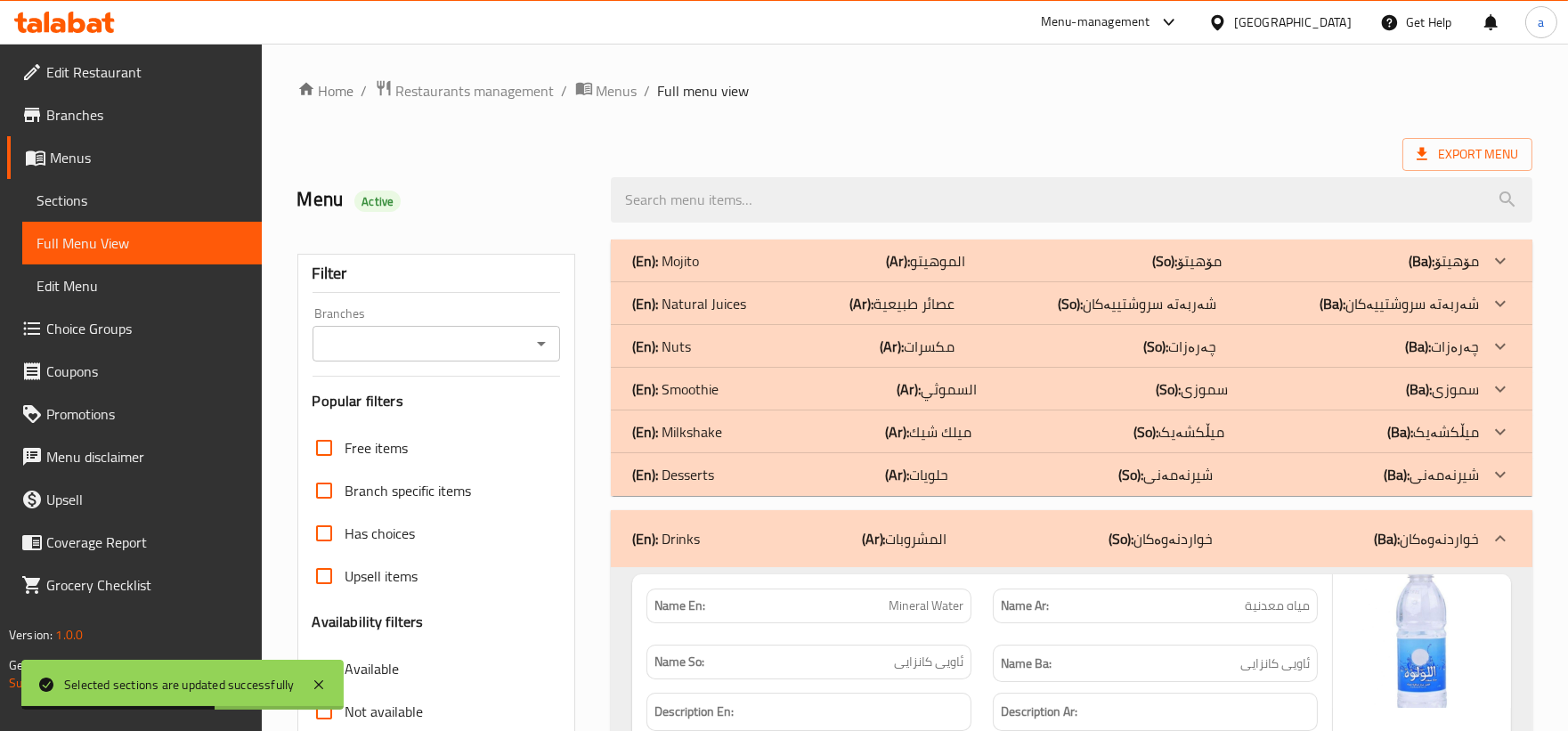
click at [736, 271] on div "(En): Desserts (Ar): حلويات (So): شیرنەمەنی (Ba): شیرنەمەنی" at bounding box center [1056, 261] width 847 height 21
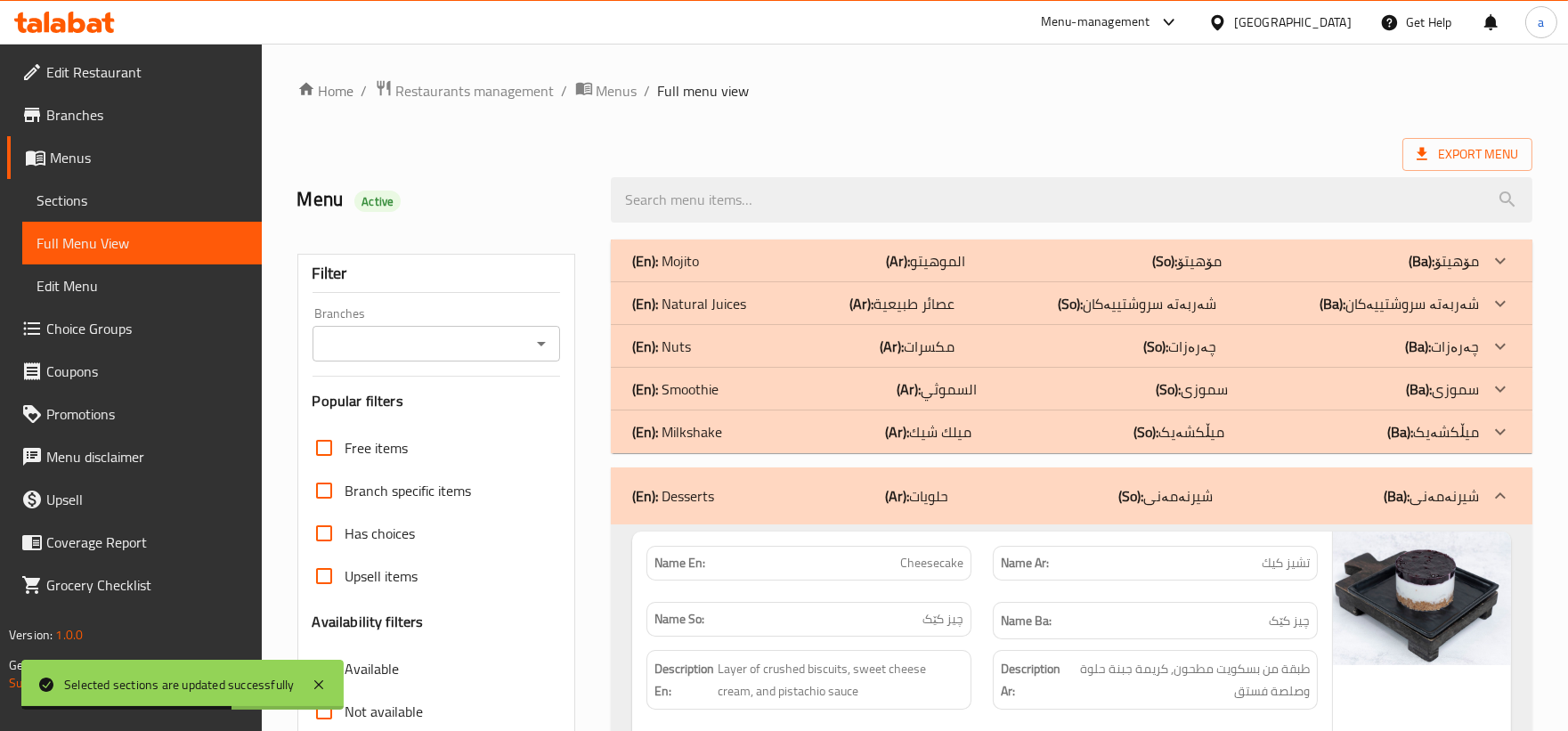
click at [724, 271] on div "(En): Nuts (Ar): مكسرات (So): چەرەزات (Ba): چەرەزات" at bounding box center [1056, 261] width 847 height 21
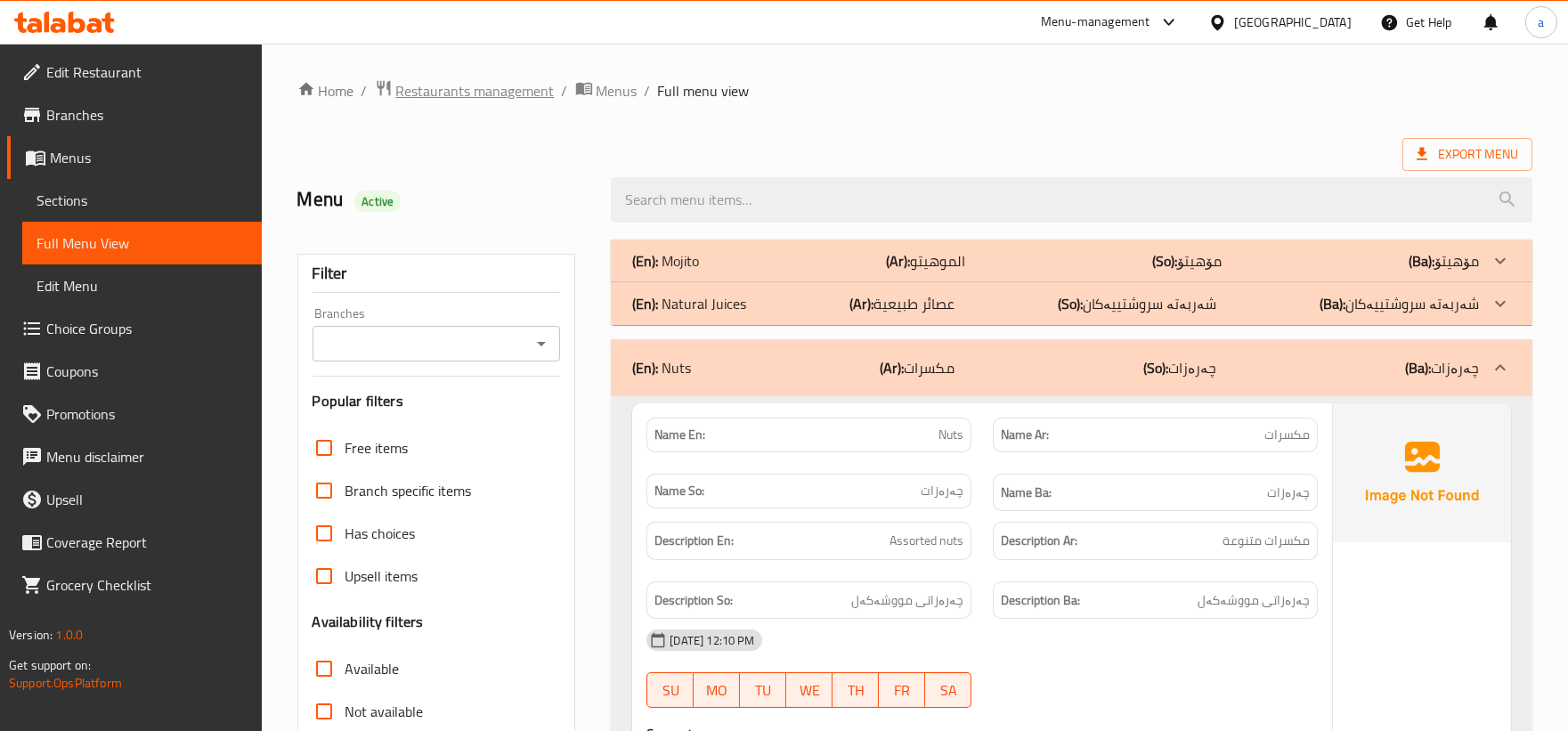
click at [510, 87] on span "Restaurants management" at bounding box center [475, 91] width 158 height 21
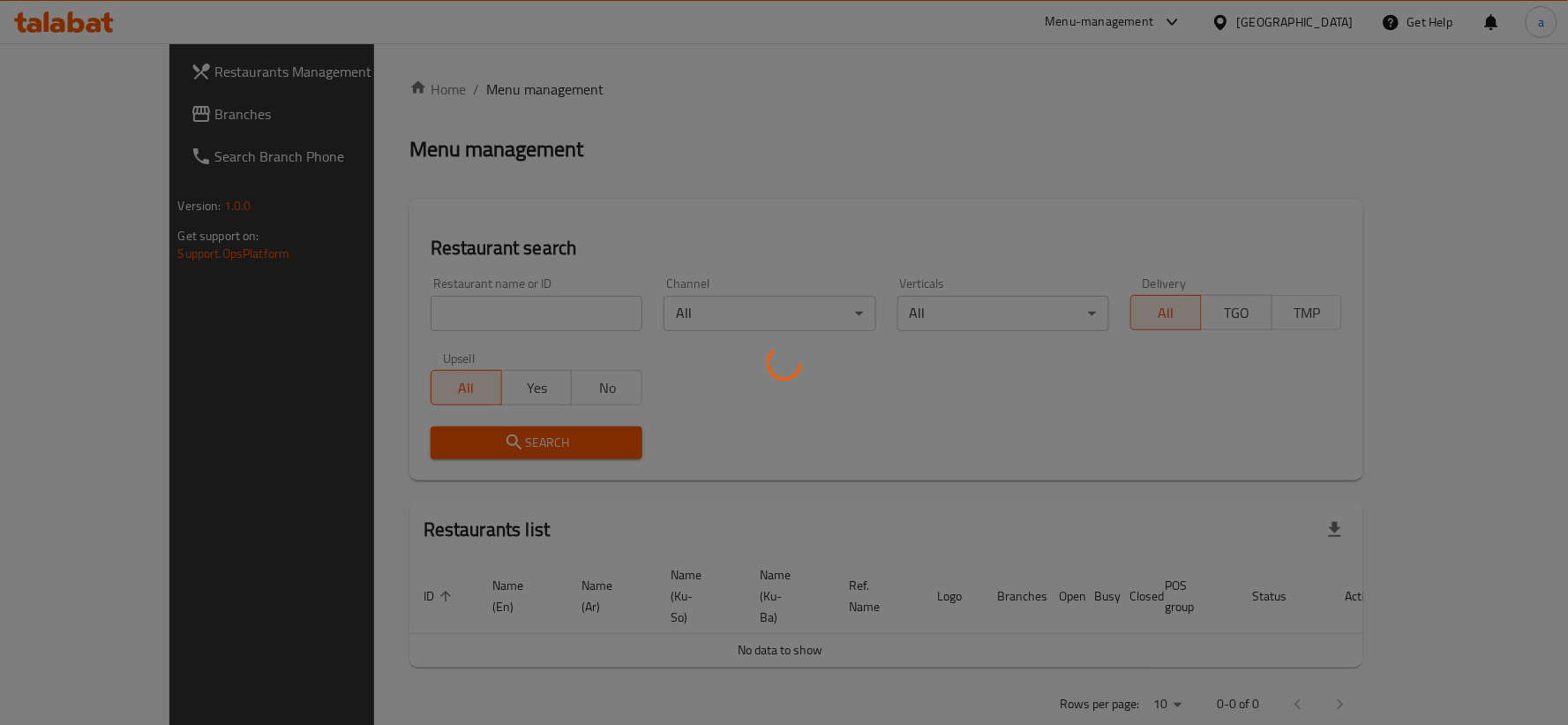
click at [104, 117] on div at bounding box center [784, 362] width 1568 height 725
click at [104, 115] on div at bounding box center [784, 362] width 1568 height 725
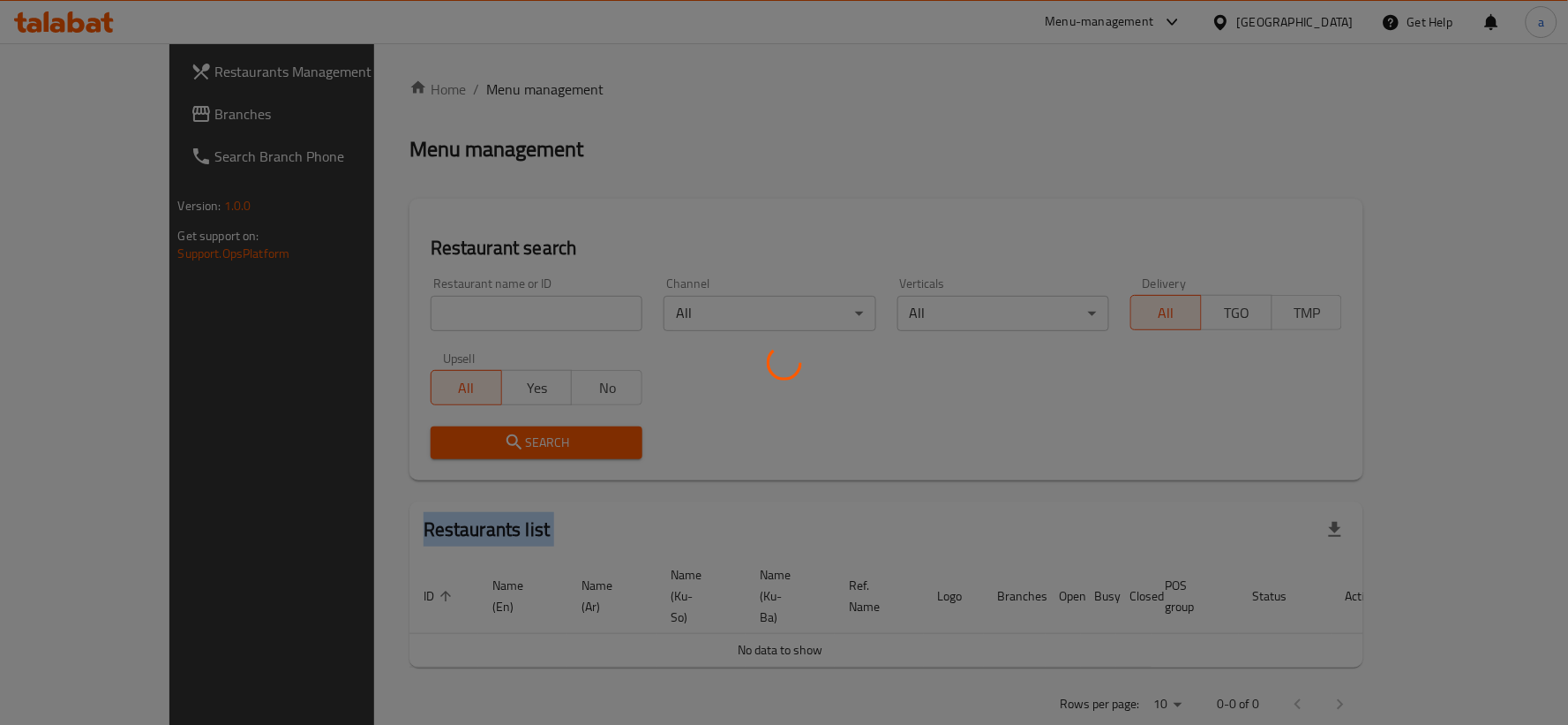
click at [104, 115] on div at bounding box center [784, 362] width 1568 height 725
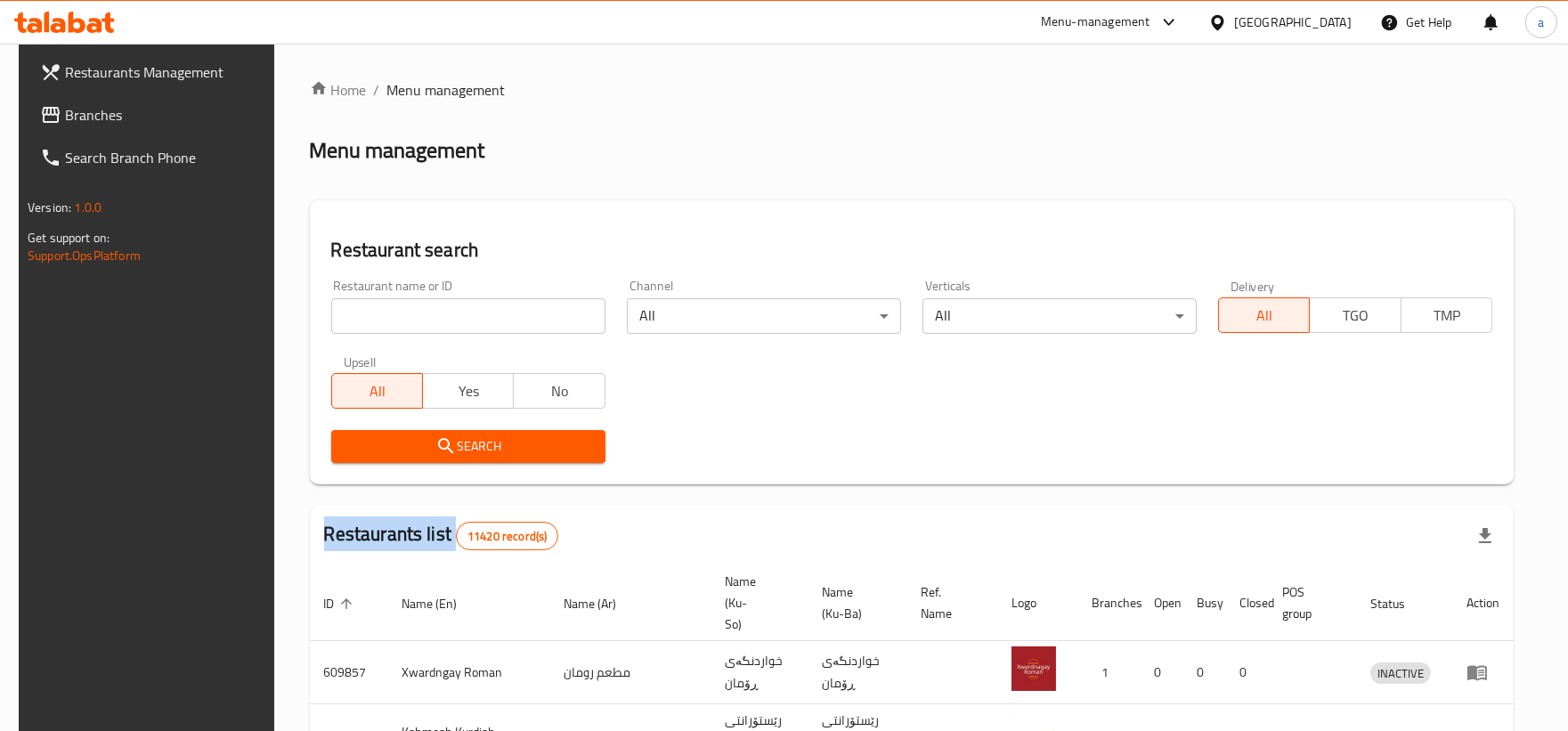
click at [105, 116] on div at bounding box center [784, 365] width 1568 height 731
click at [105, 116] on div "Restaurants Management Branches Search Branch Phone Version: 1.0.0 Get support …" at bounding box center [784, 671] width 1530 height 1254
click at [105, 116] on span "Branches" at bounding box center [166, 115] width 201 height 21
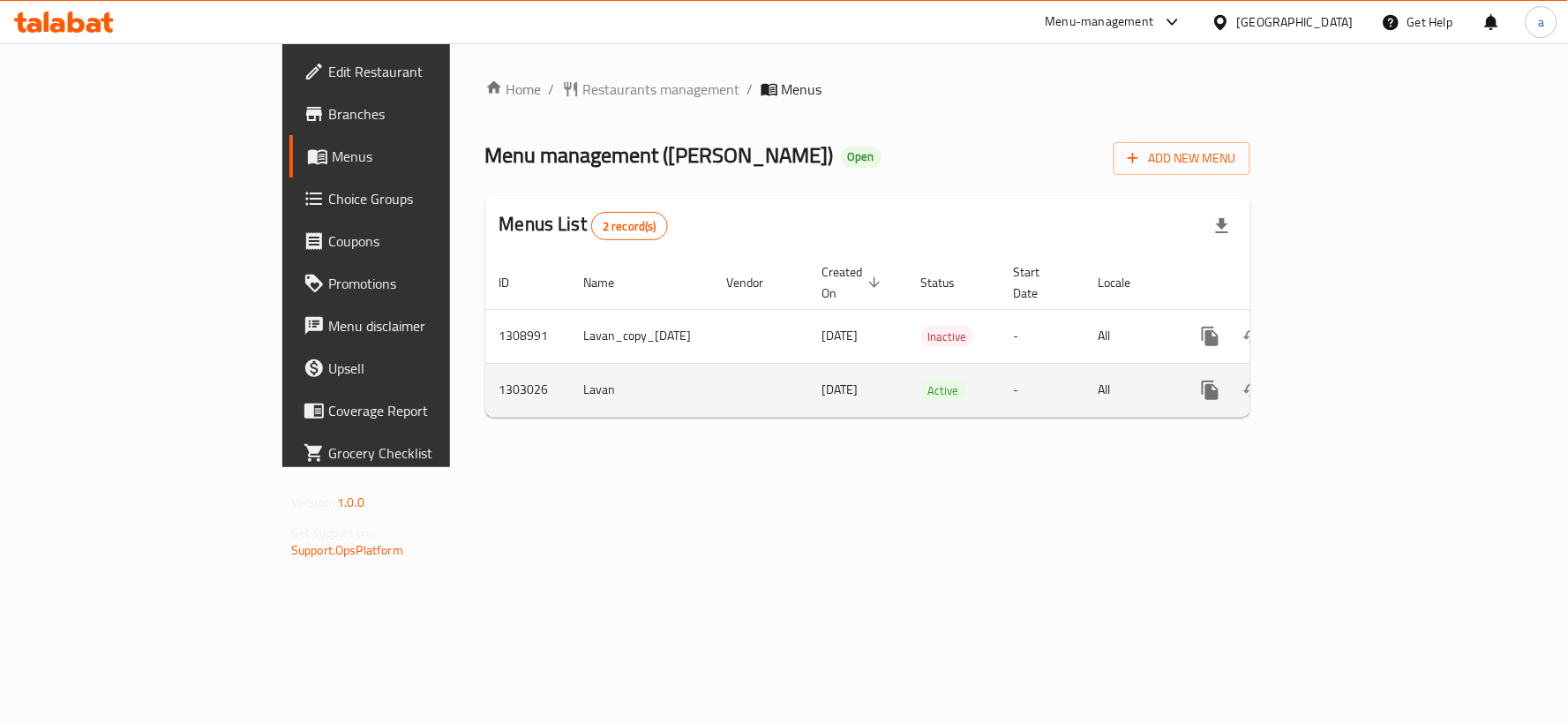
click at [1349, 380] on icon "enhanced table" at bounding box center [1338, 391] width 21 height 21
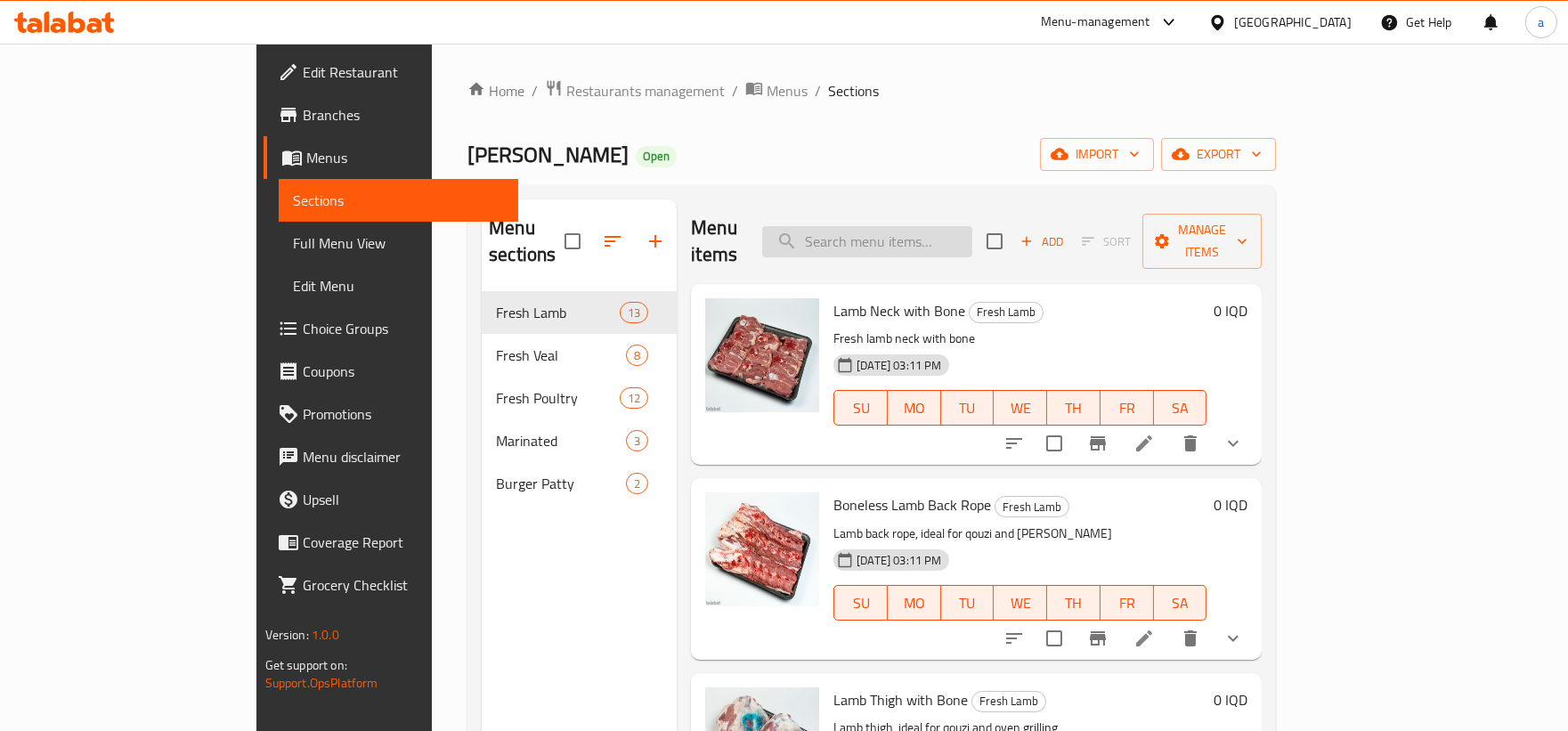
click at [972, 226] on input "search" at bounding box center [866, 241] width 210 height 32
paste input "Veal Back Rope"
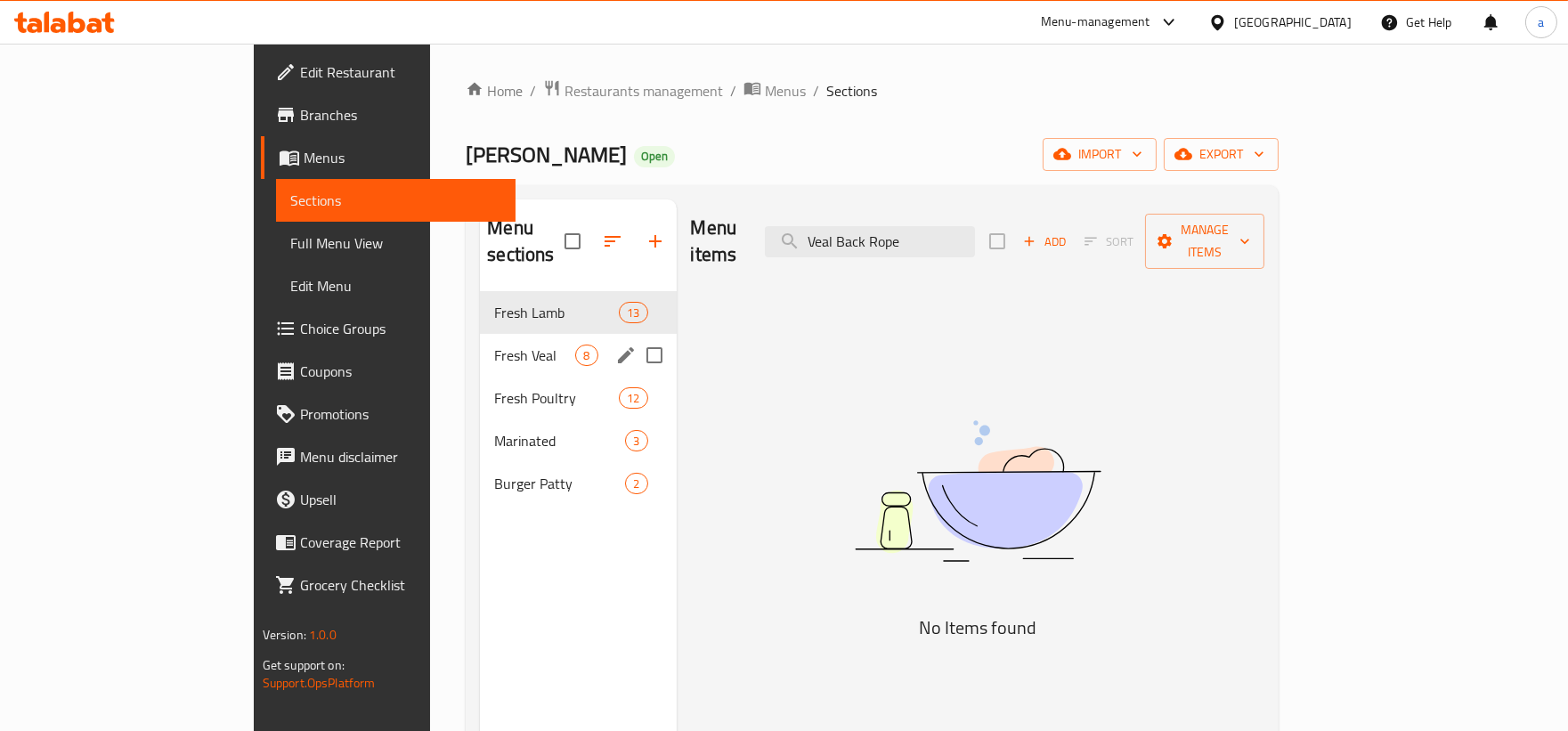
type input "Veal Back Rope"
click at [480, 333] on div "Fresh Veal 8" at bounding box center [578, 354] width 195 height 43
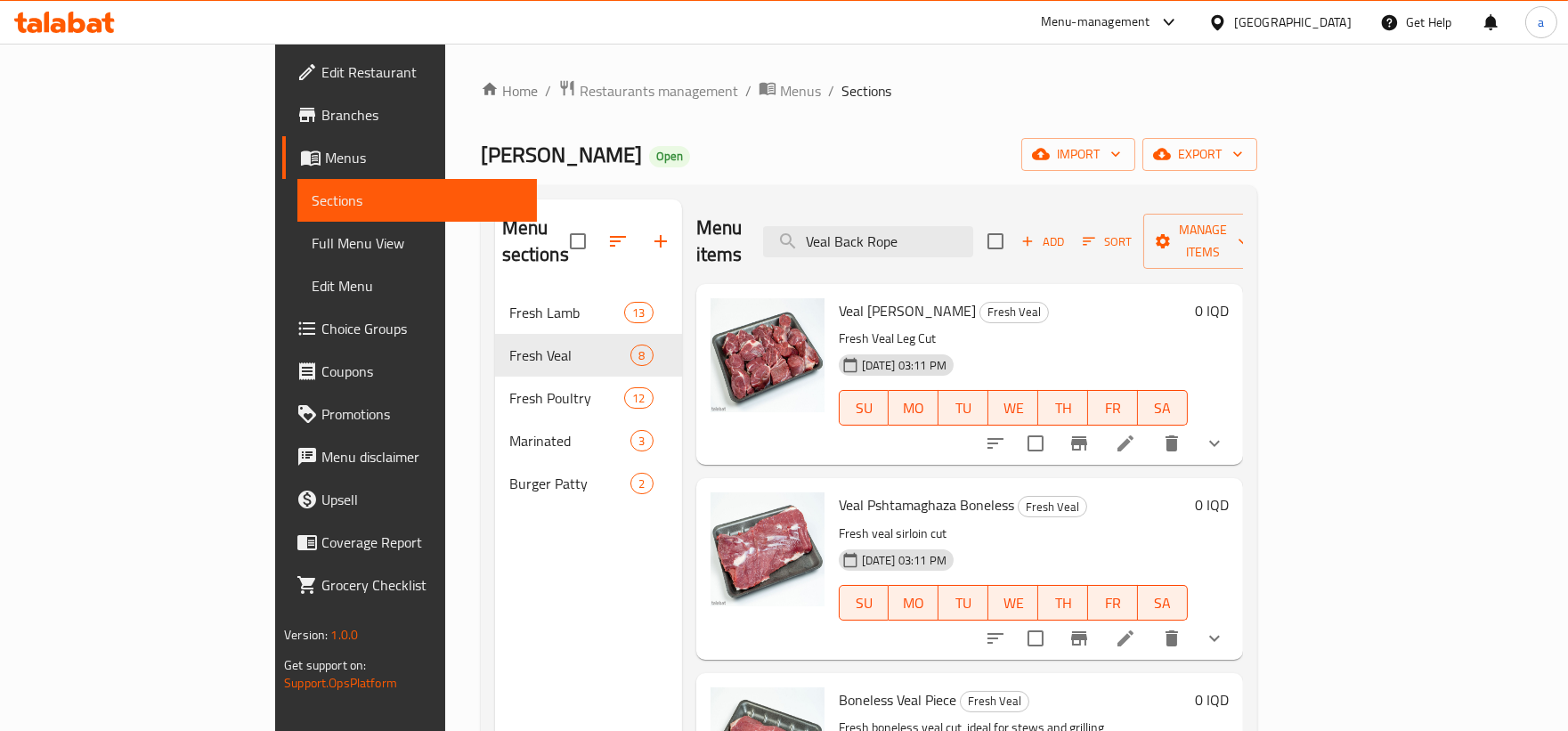
click at [321, 331] on span "Choice Groups" at bounding box center [421, 329] width 201 height 21
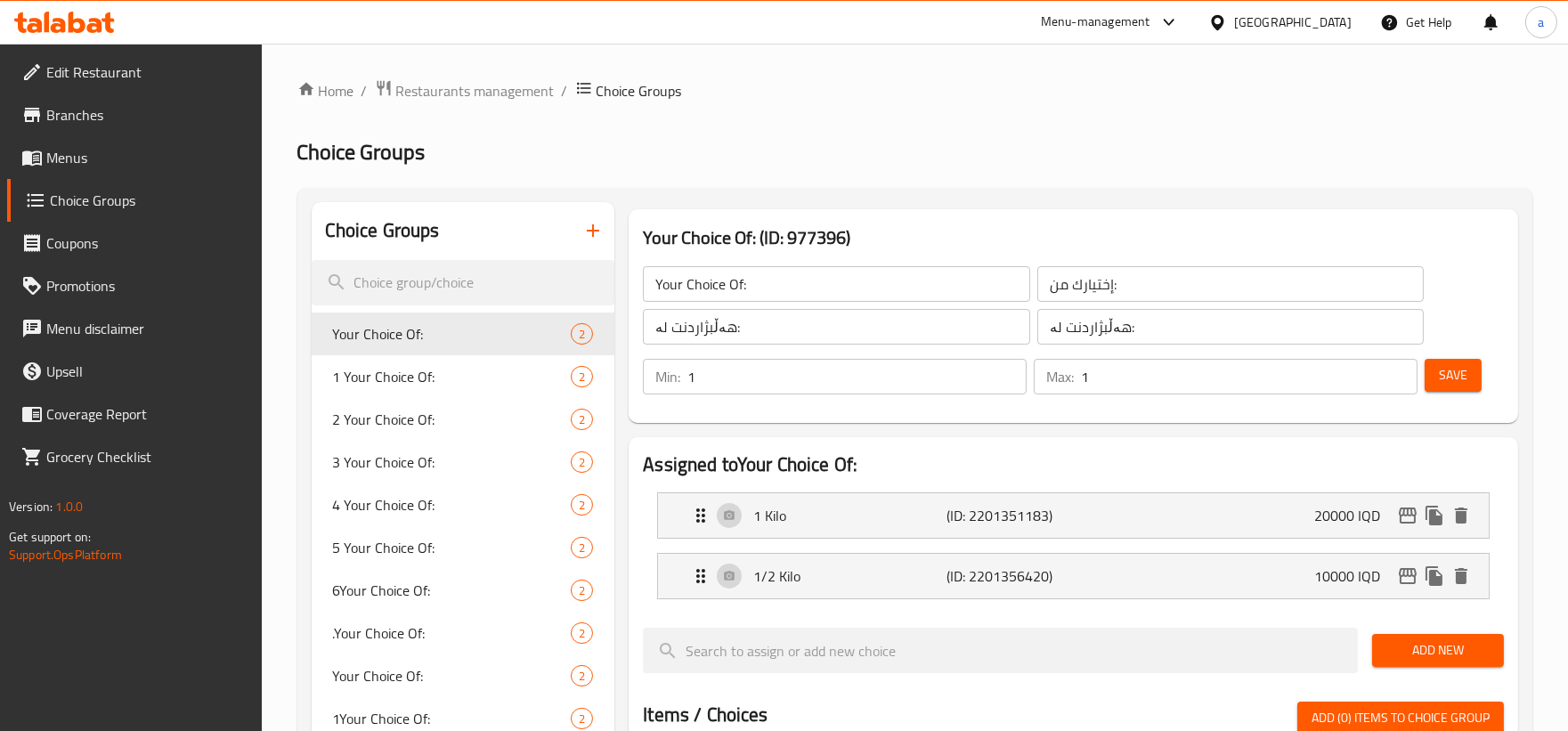
click at [599, 218] on button "button" at bounding box center [593, 230] width 43 height 43
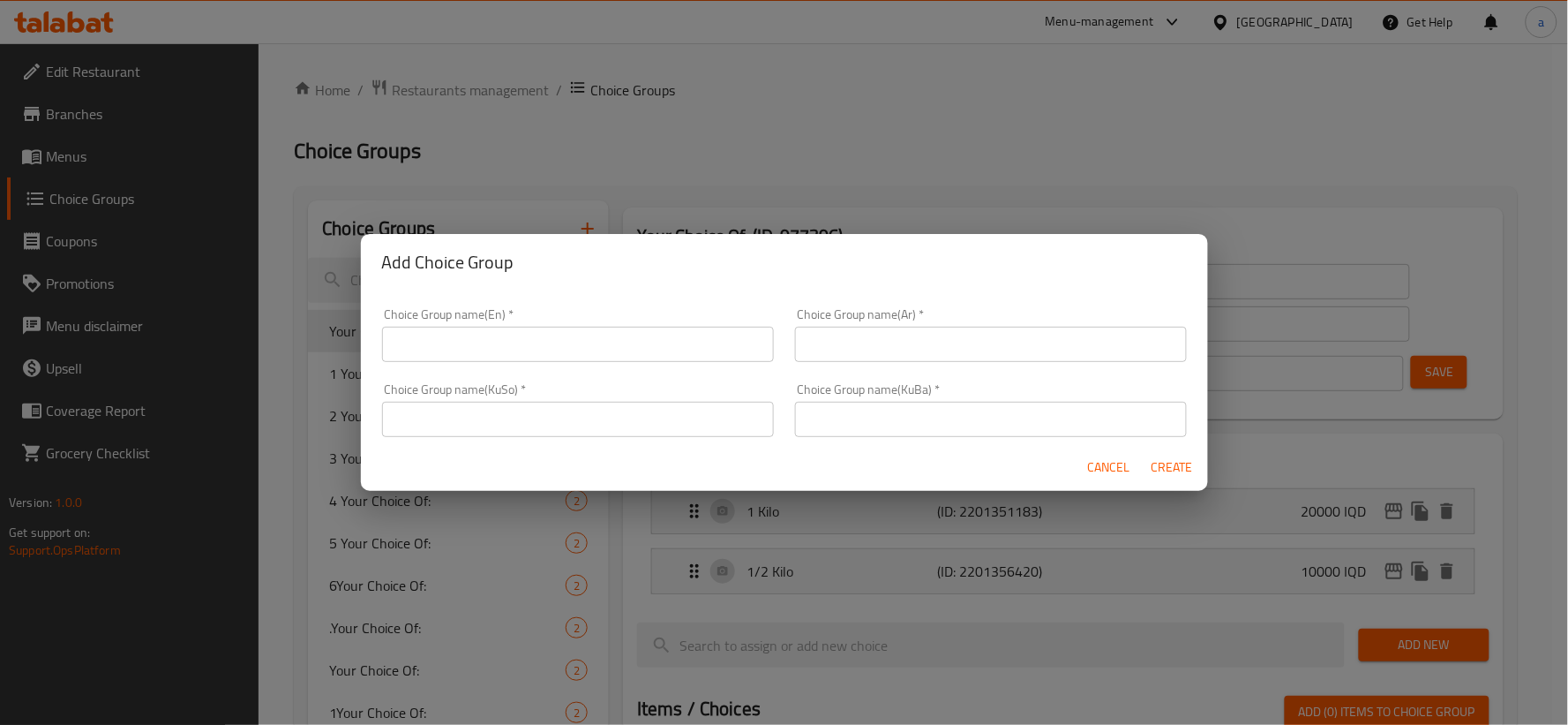
click at [677, 369] on div "Choice Group name(En)   * Choice Group name(En) *" at bounding box center [577, 334] width 413 height 75
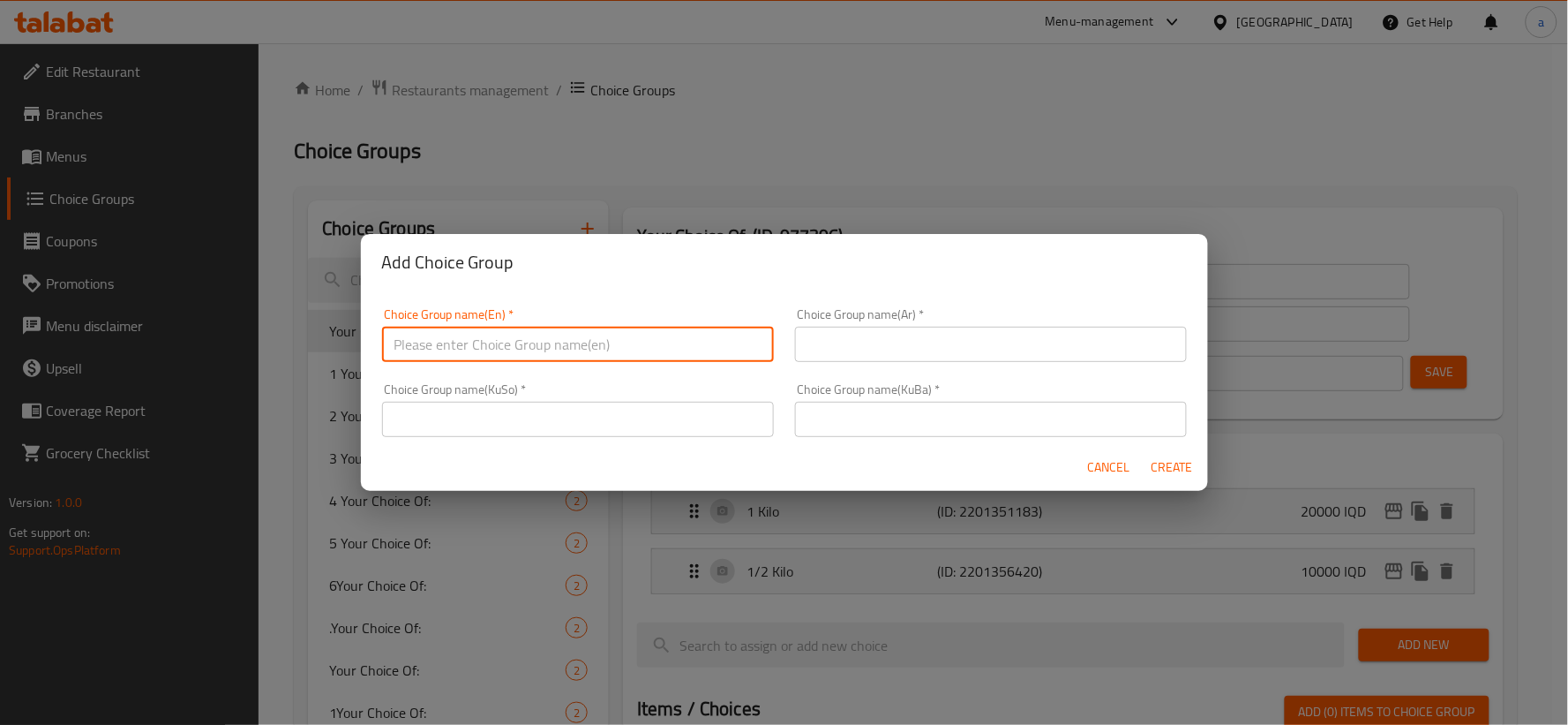
click at [659, 349] on input "text" at bounding box center [577, 344] width 392 height 35
paste input "Your Choice Of Weight:"
type input "Your Choice Of Weight:"
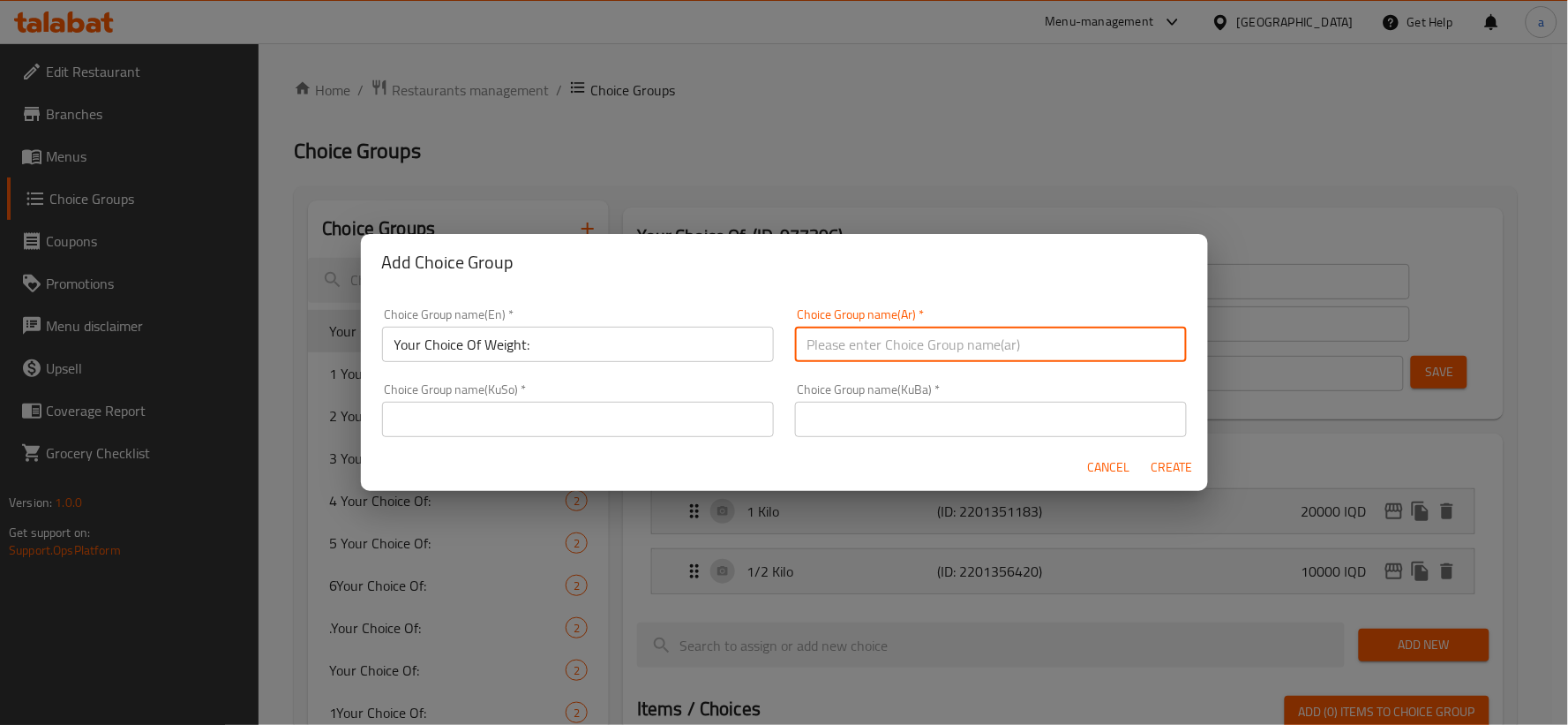
click at [843, 350] on input "text" at bounding box center [991, 344] width 392 height 35
type input "إختيارك من الوزن:"
click at [684, 430] on input "text" at bounding box center [577, 419] width 392 height 35
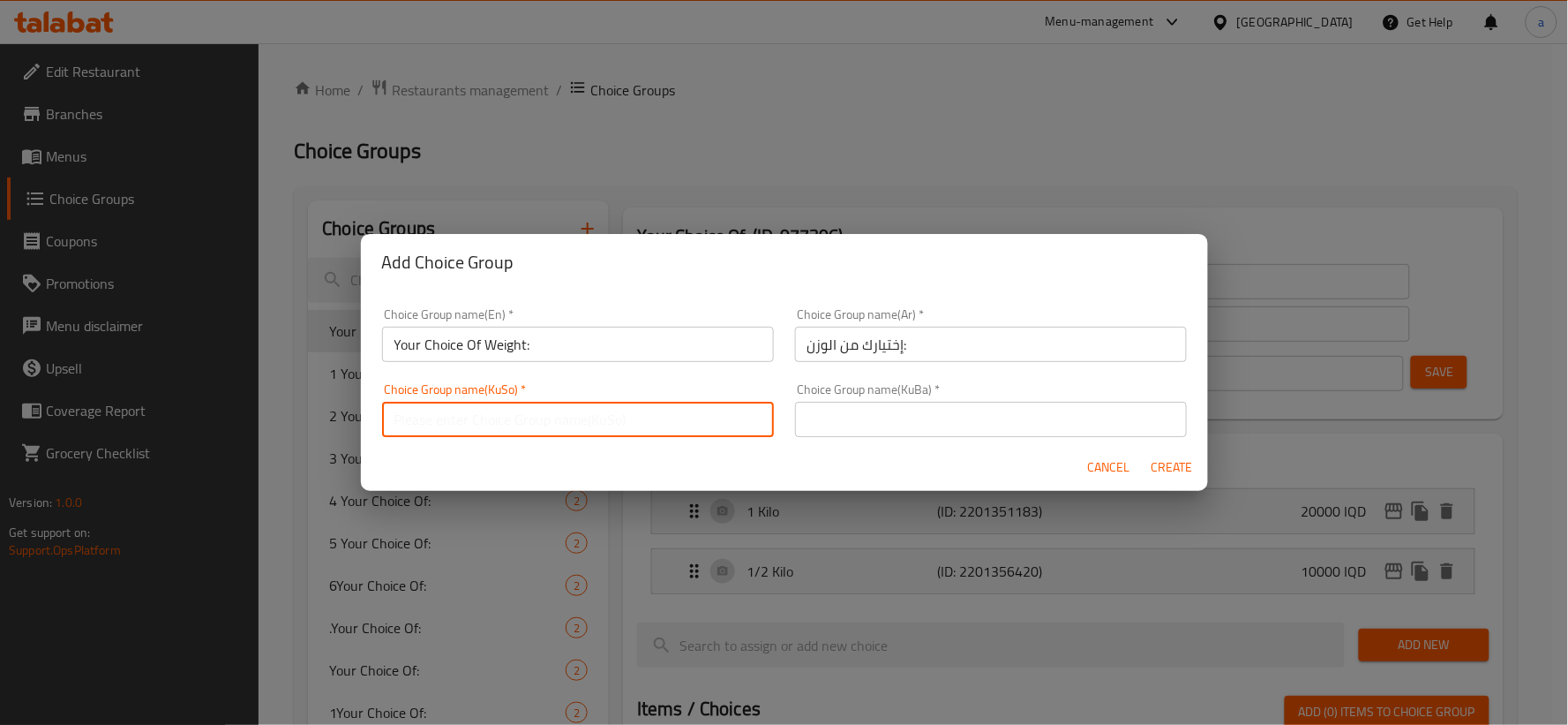
type input "هەڵبژاردنت لە کێش:"
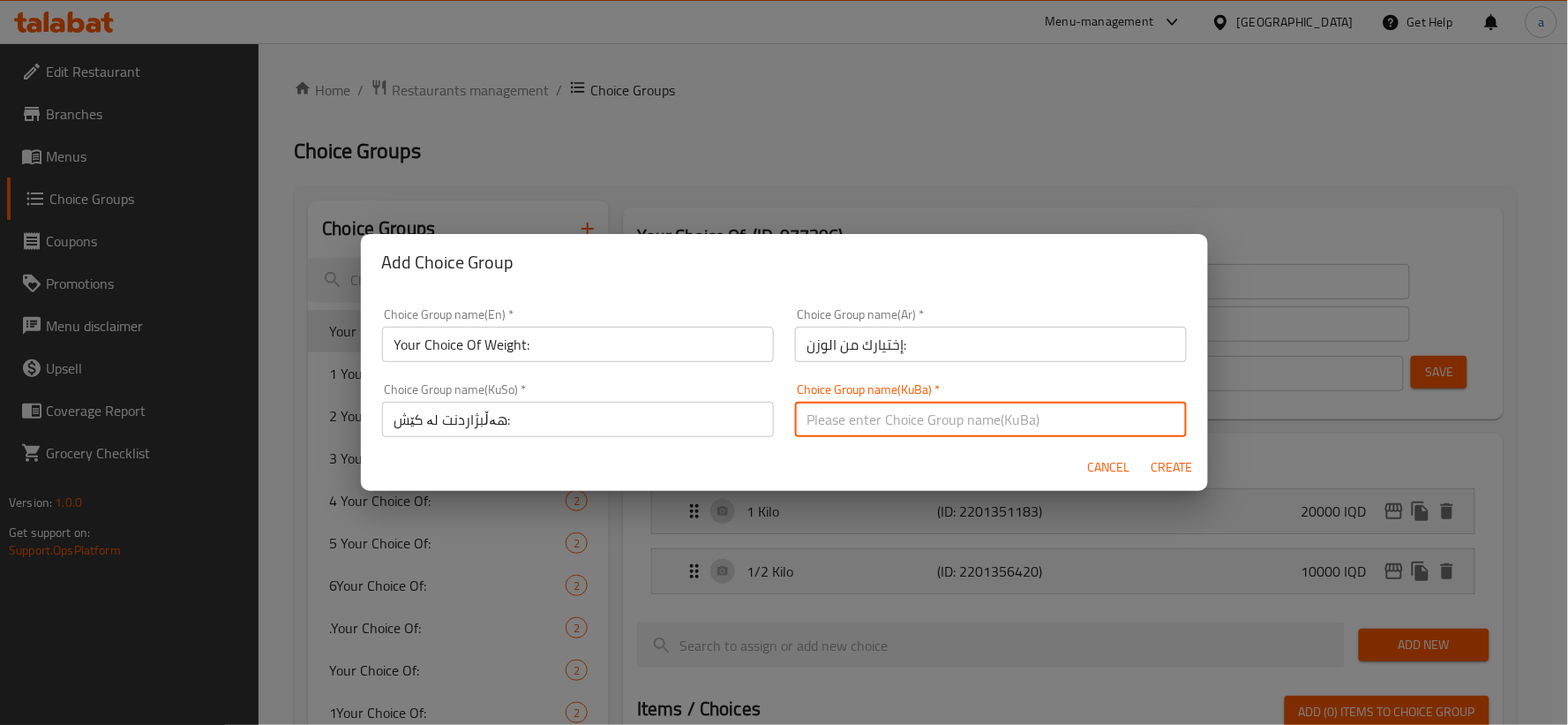
click at [860, 435] on input "text" at bounding box center [991, 419] width 392 height 35
type input "هەڵبژاردنت لە کێش:"
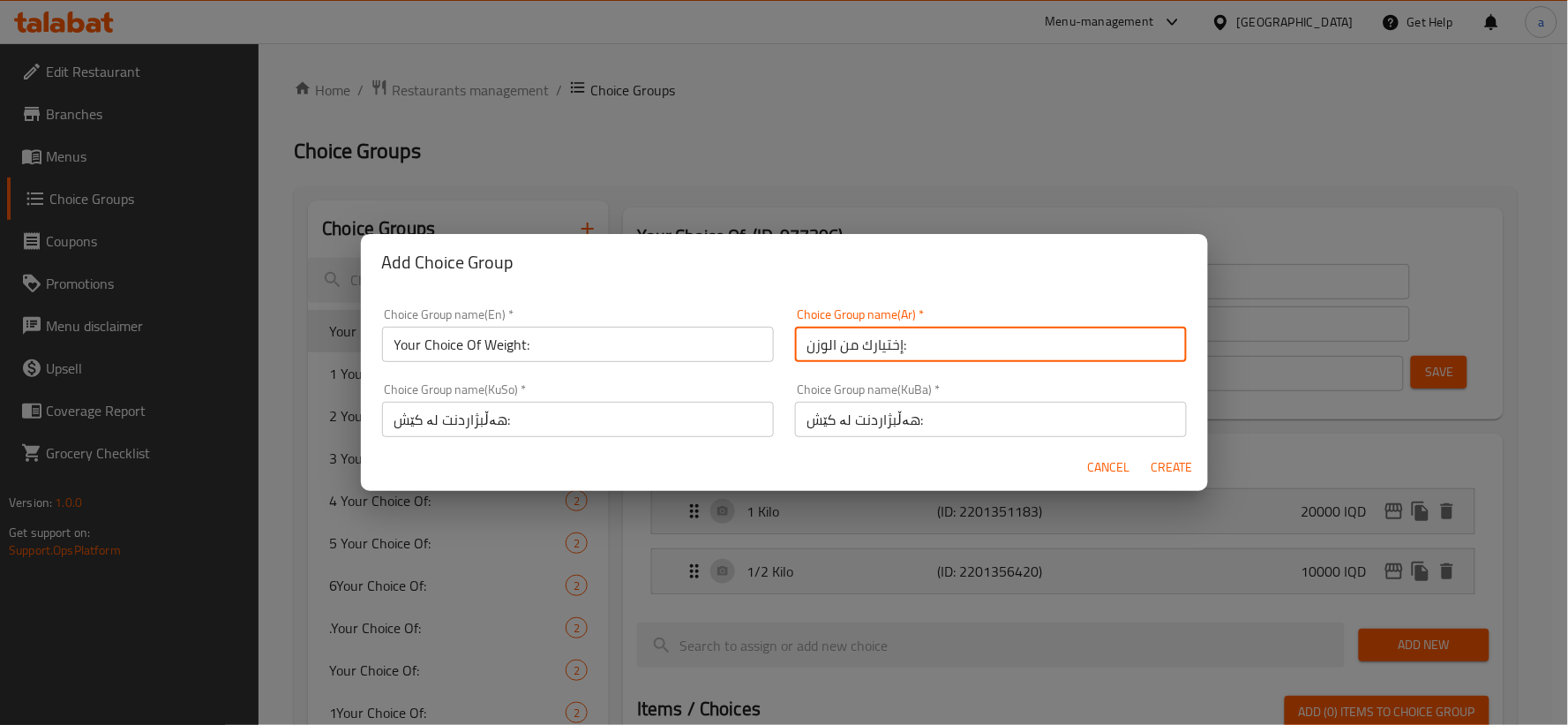
click at [986, 347] on input "إختيارك من الوزن:" at bounding box center [991, 344] width 392 height 35
type input "إختيارك من الوزن:"
click at [694, 417] on input "هەڵبژاردنت لە کێش:" at bounding box center [577, 419] width 392 height 35
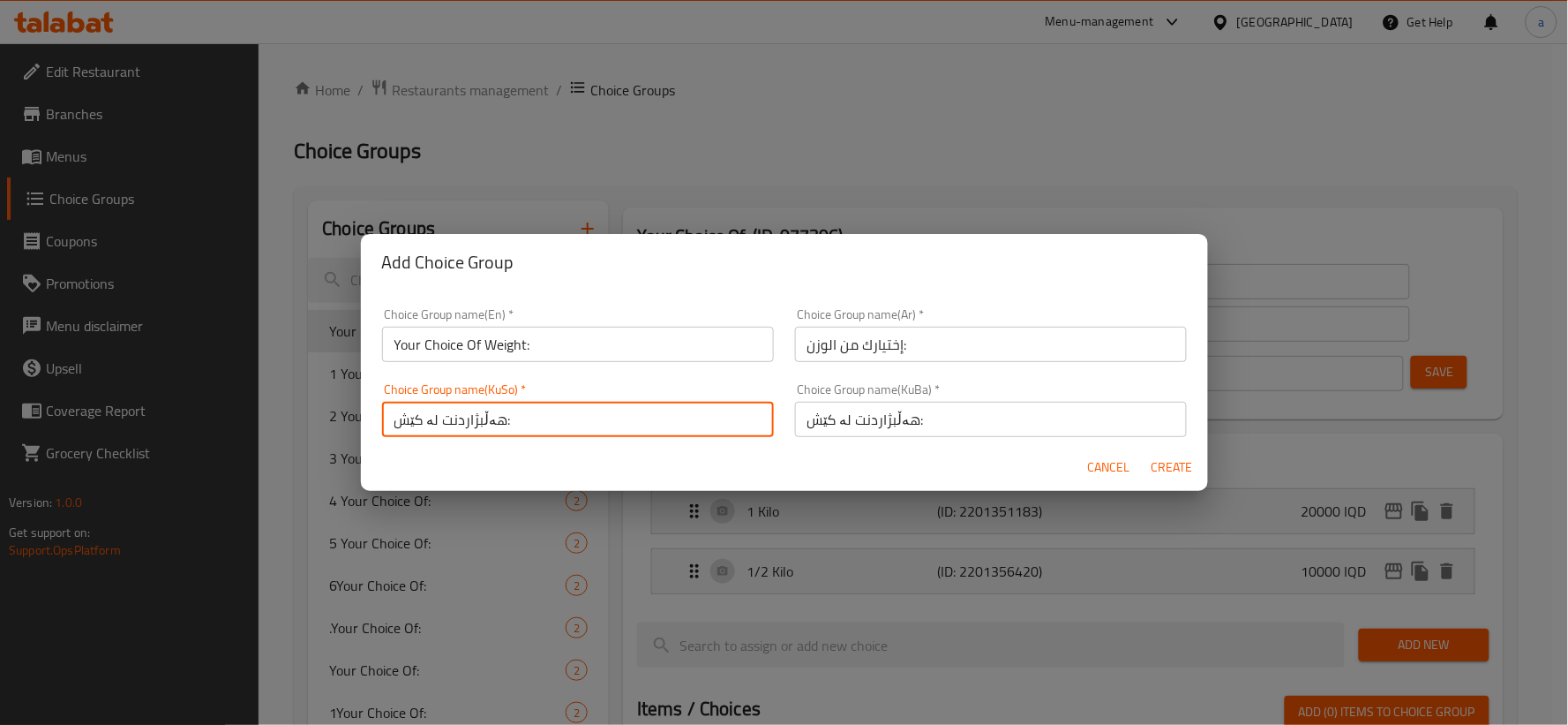
type input "هەڵبژاردنت لە کێش:"
click at [1167, 456] on span "Create" at bounding box center [1173, 467] width 43 height 22
type input "Your Choice Of Weight:"
type input "إختيارك من الوزن:"
type input "هەڵبژاردنت لە کێش:"
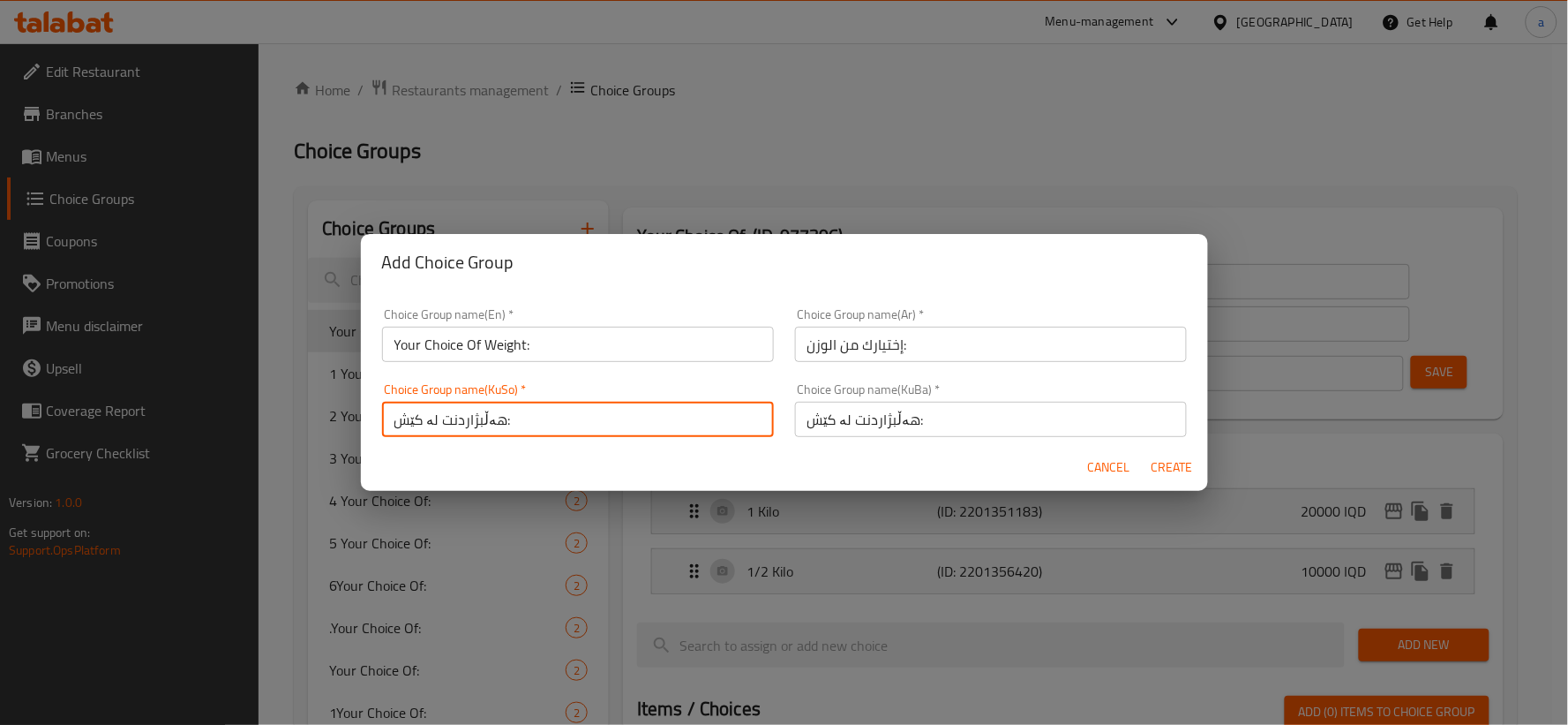
type input "هەڵبژاردنت لە کێش:"
type input "0"
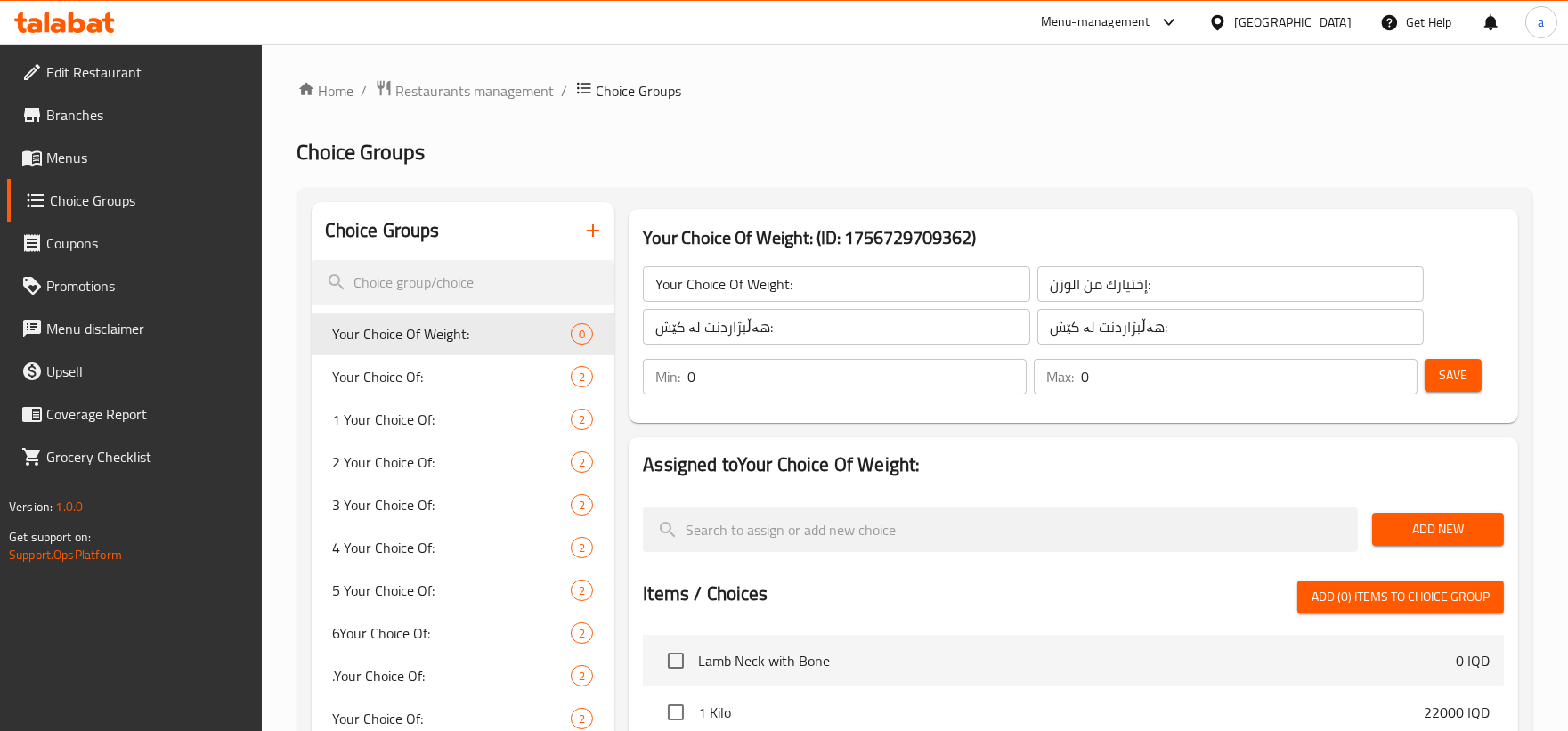
click at [1443, 528] on span "Add New" at bounding box center [1438, 529] width 103 height 22
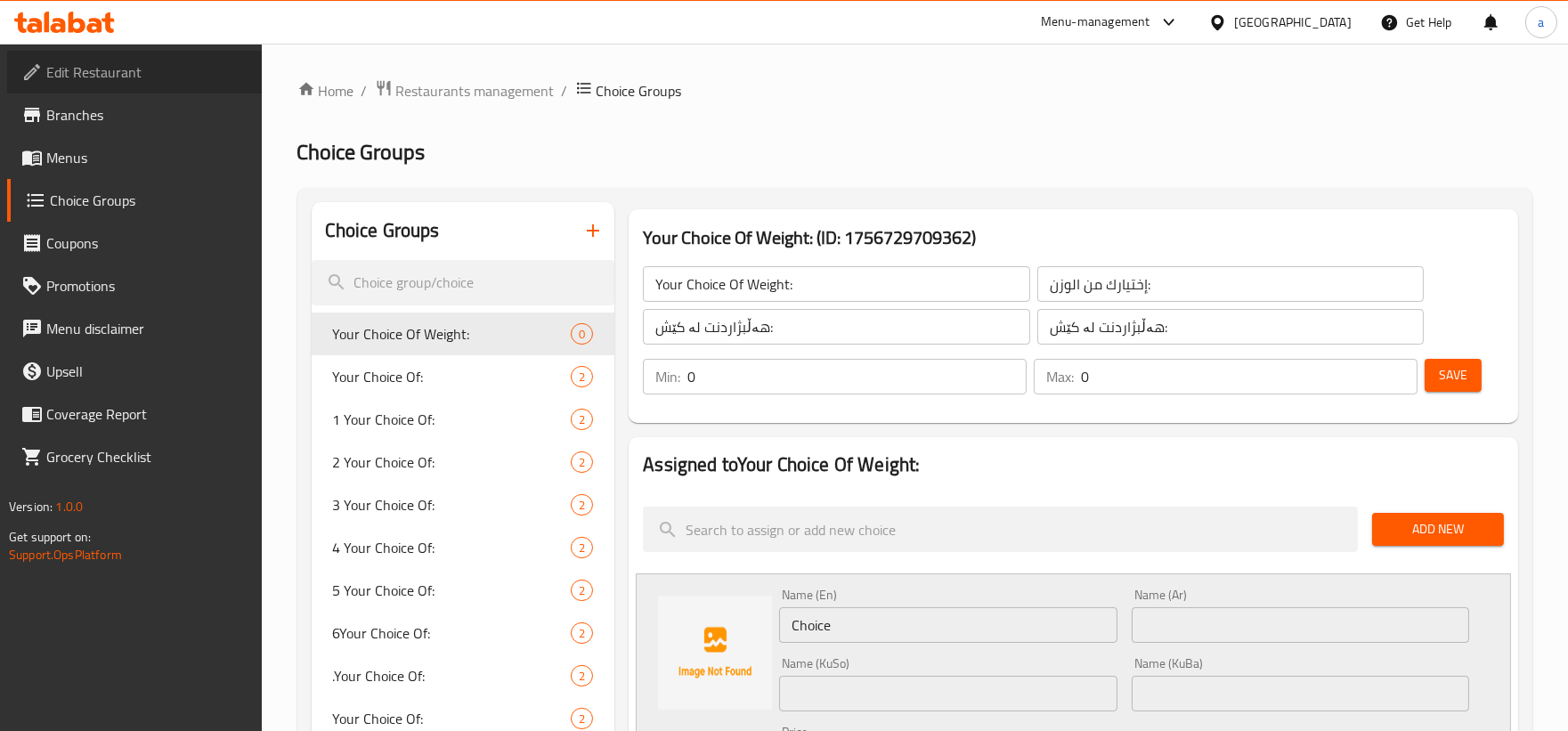
click at [119, 71] on span "Edit Restaurant" at bounding box center [147, 72] width 201 height 21
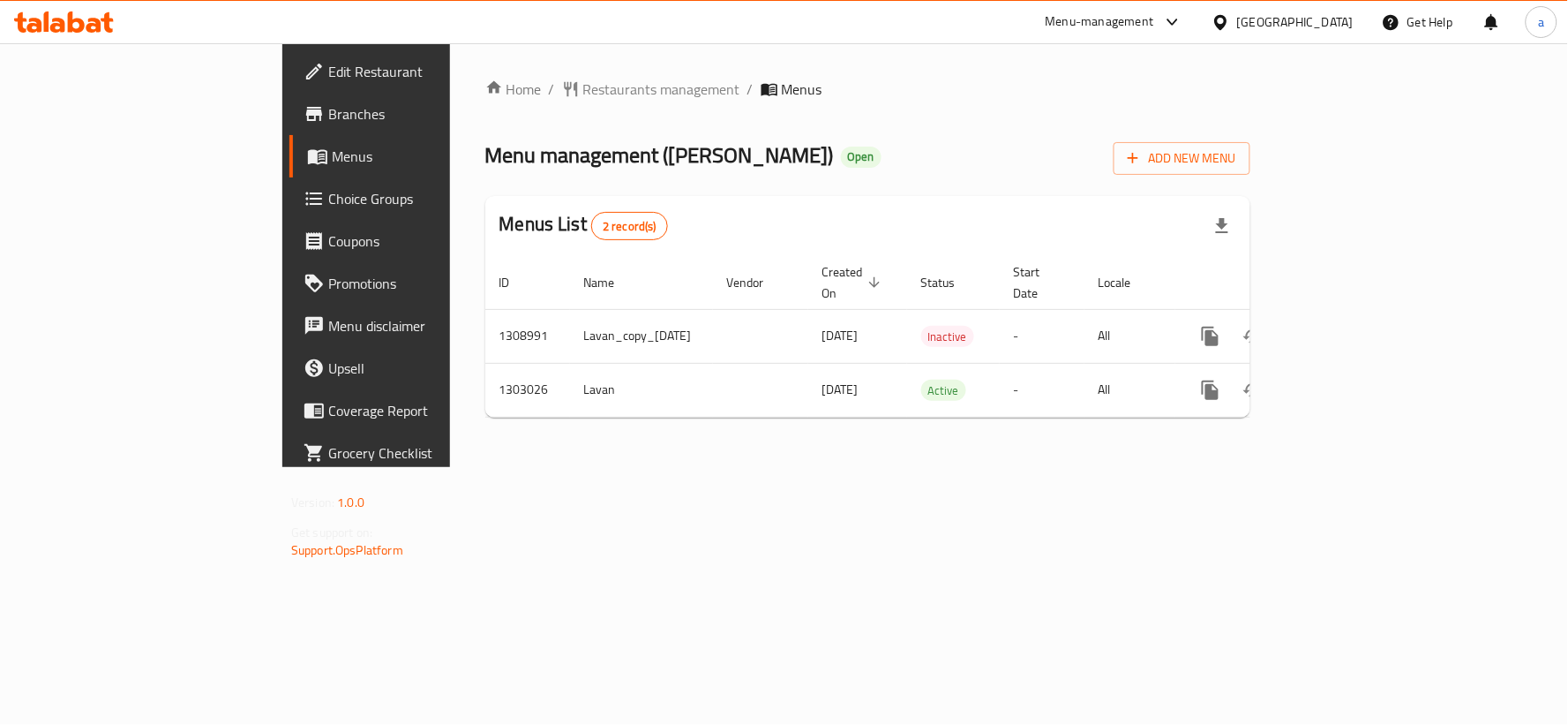
click at [329, 197] on span "Choice Groups" at bounding box center [429, 199] width 202 height 21
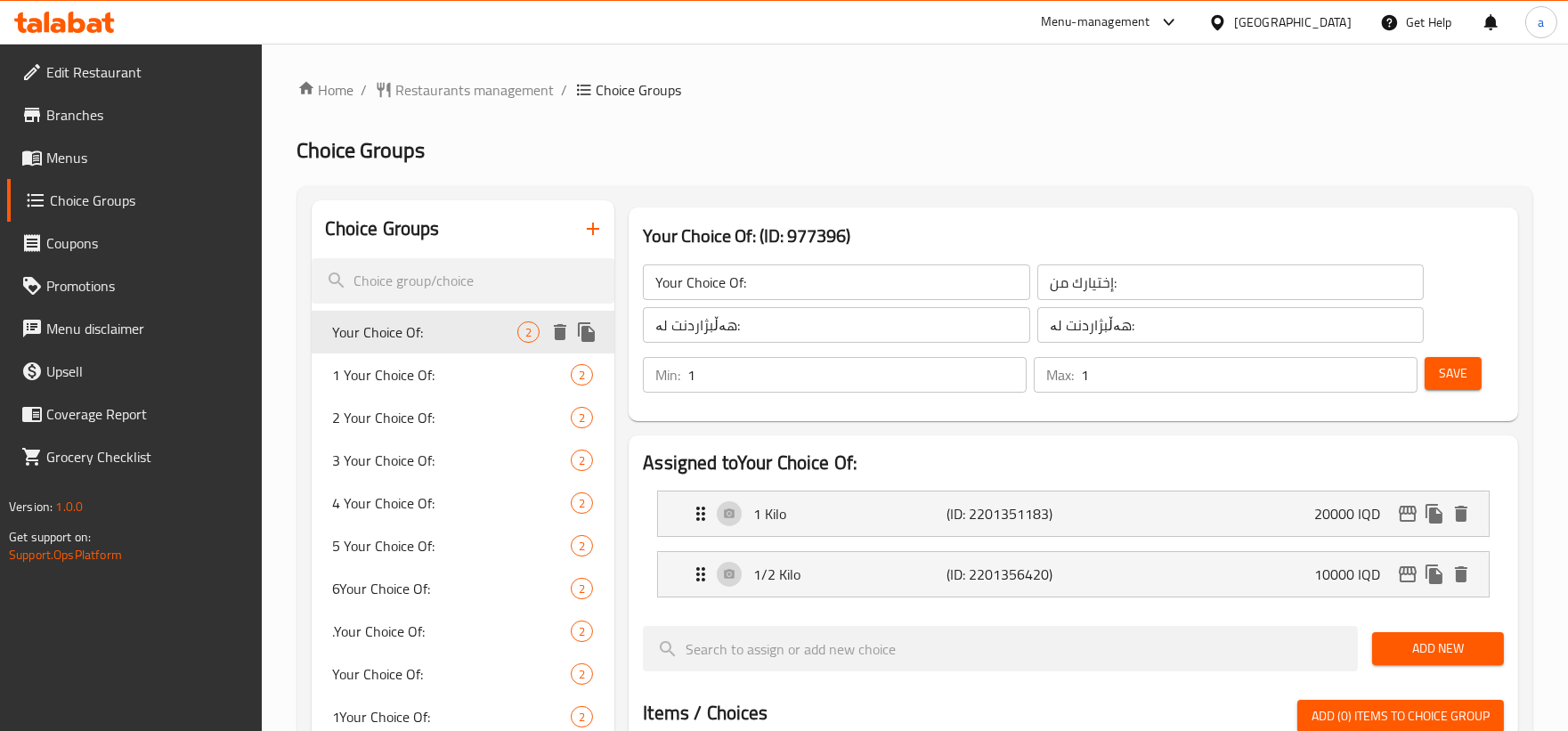
drag, startPoint x: 411, startPoint y: 319, endPoint x: 375, endPoint y: 323, distance: 36.2
click at [375, 323] on span "Your Choice Of:" at bounding box center [425, 331] width 185 height 21
click at [585, 331] on icon "duplicate" at bounding box center [586, 331] width 17 height 19
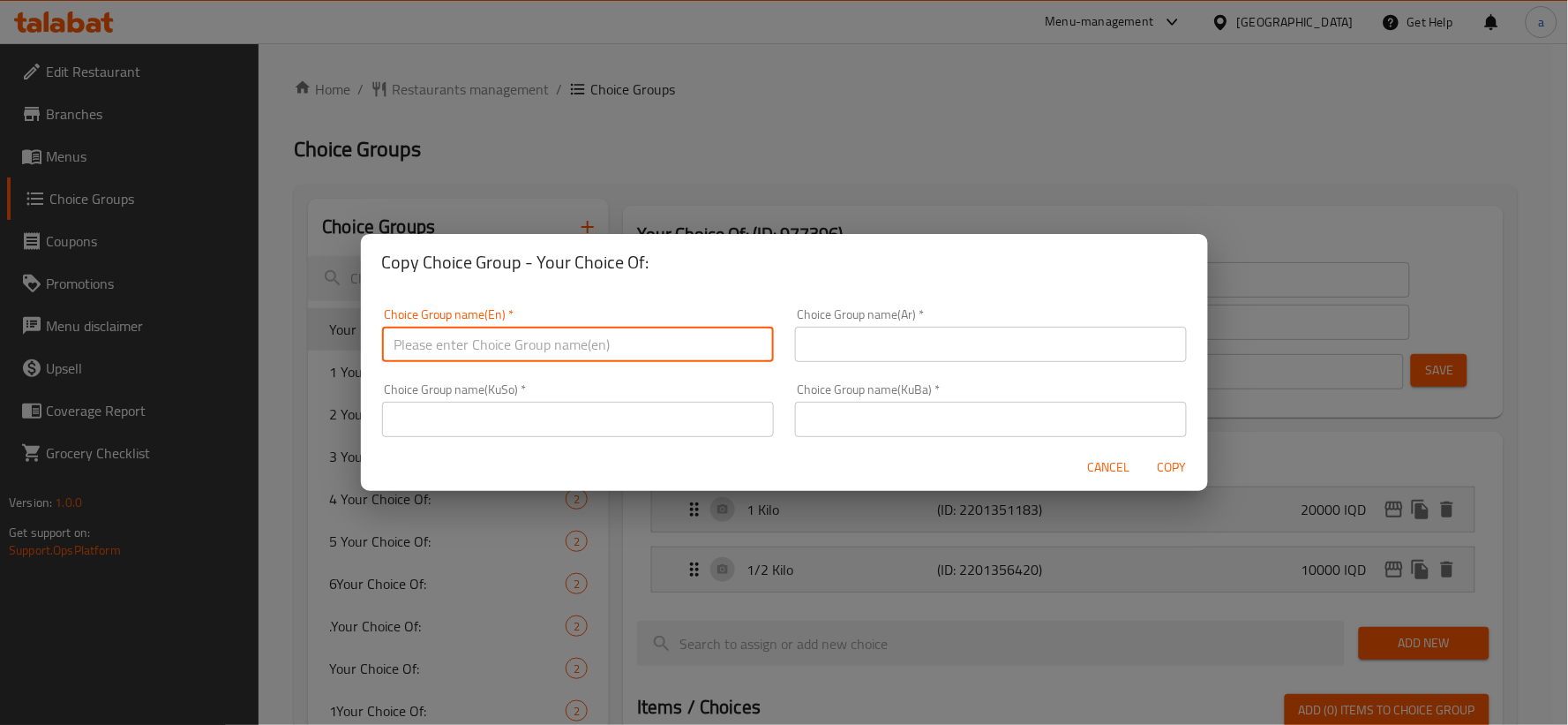
click at [618, 348] on input "text" at bounding box center [577, 344] width 392 height 35
type input "Your Choice Of Weight:"
click at [897, 341] on input "text" at bounding box center [991, 344] width 392 height 35
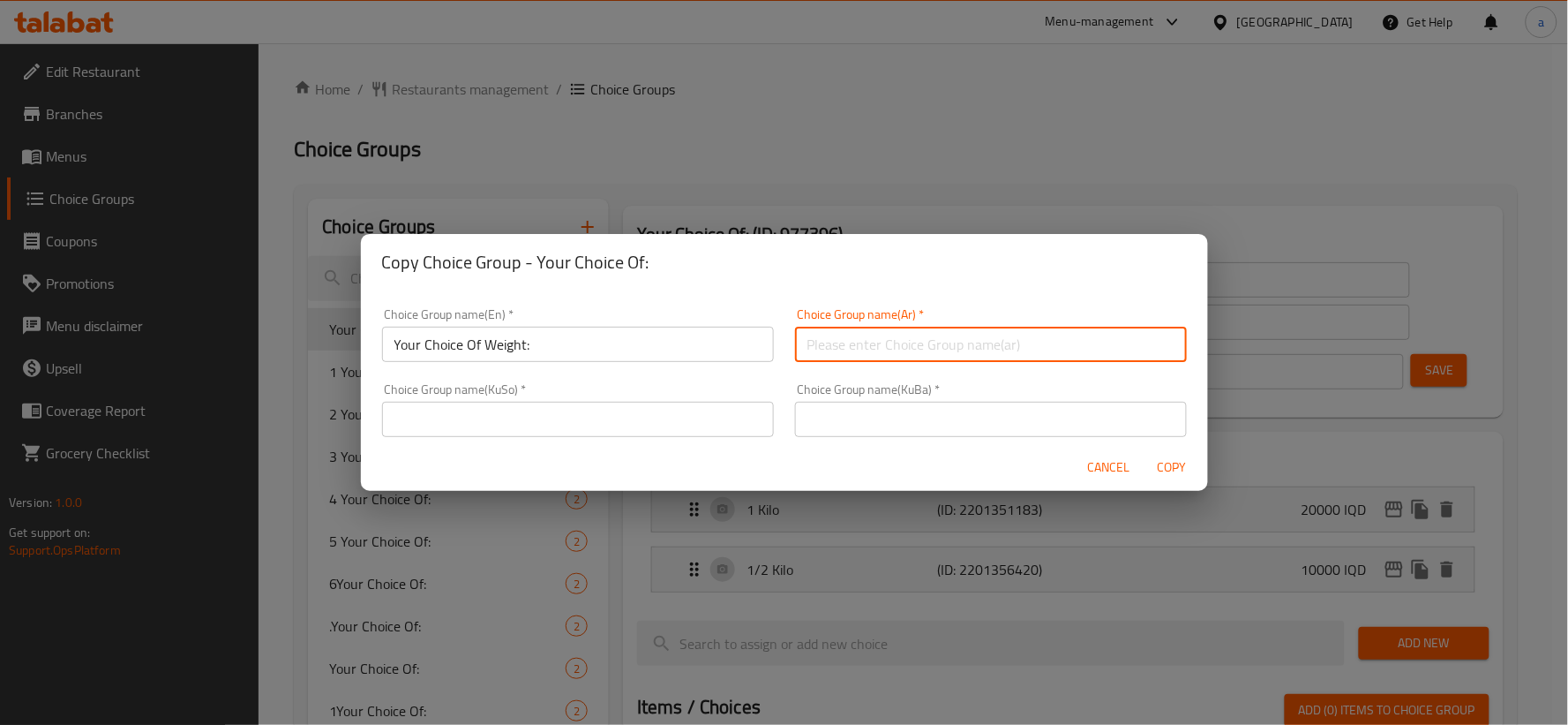
type input "إختيارك من الوزن:"
click at [680, 418] on input "text" at bounding box center [577, 419] width 392 height 35
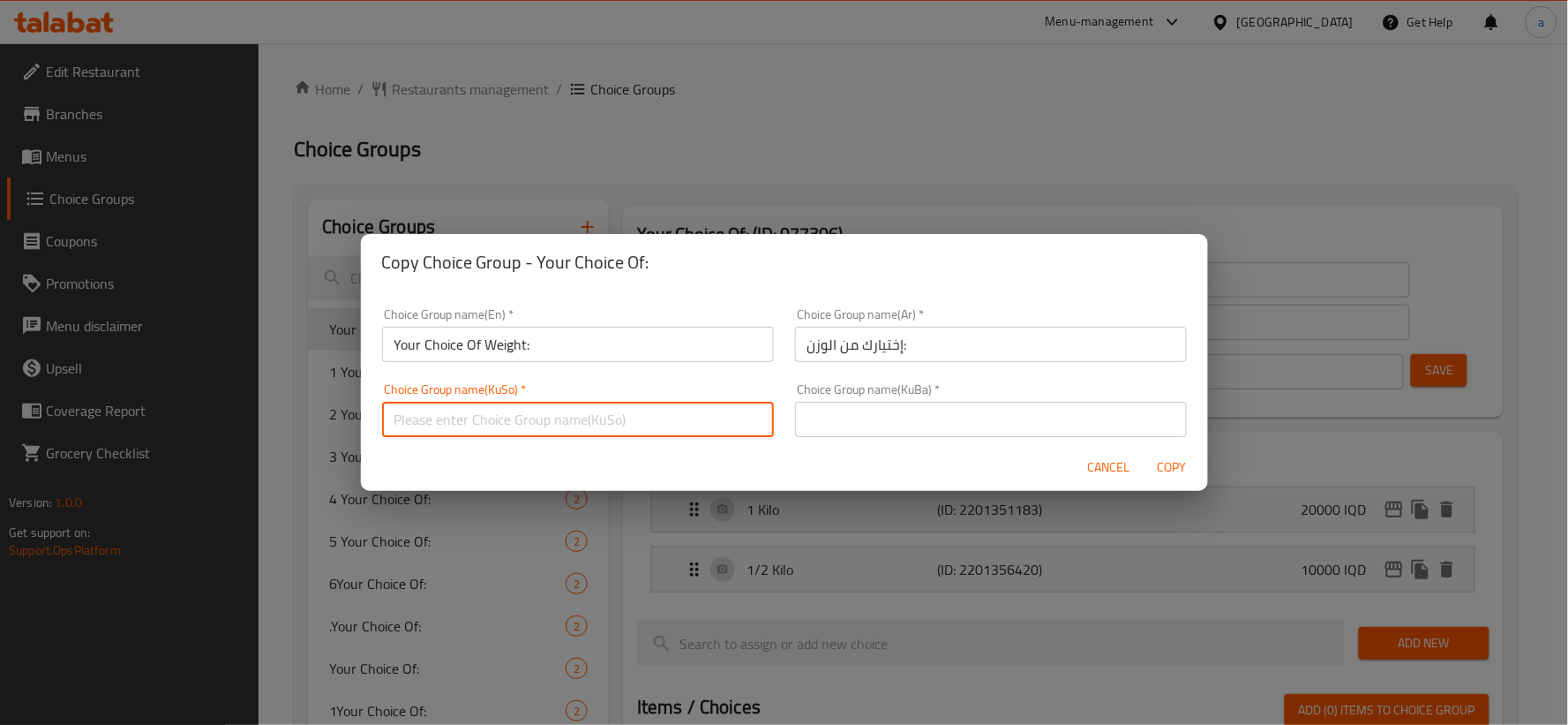
type input "هەڵبژاردنت لە کێش:"
click at [904, 431] on input "text" at bounding box center [991, 419] width 392 height 35
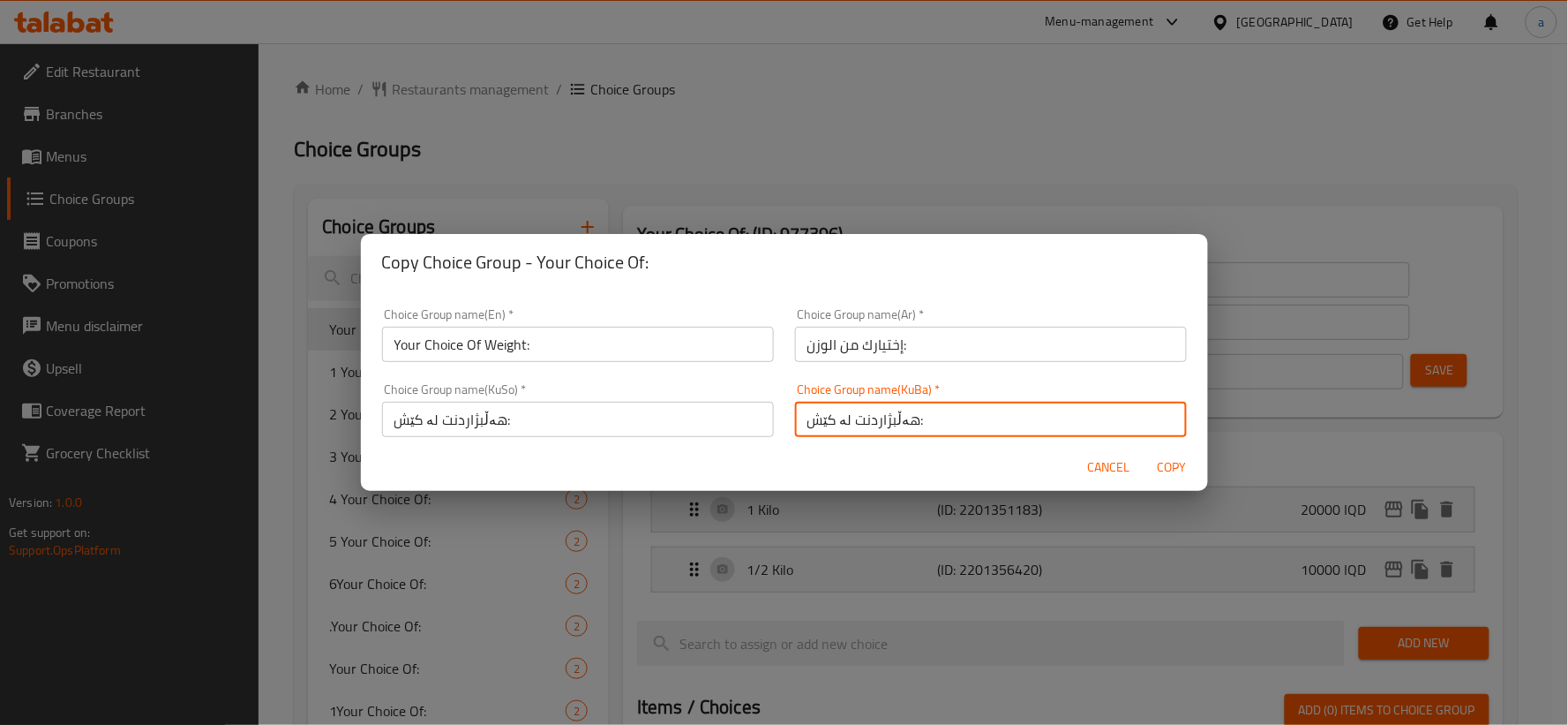
type input "هەڵبژاردنت لە کێش:"
click at [1179, 466] on span "Copy" at bounding box center [1173, 467] width 43 height 22
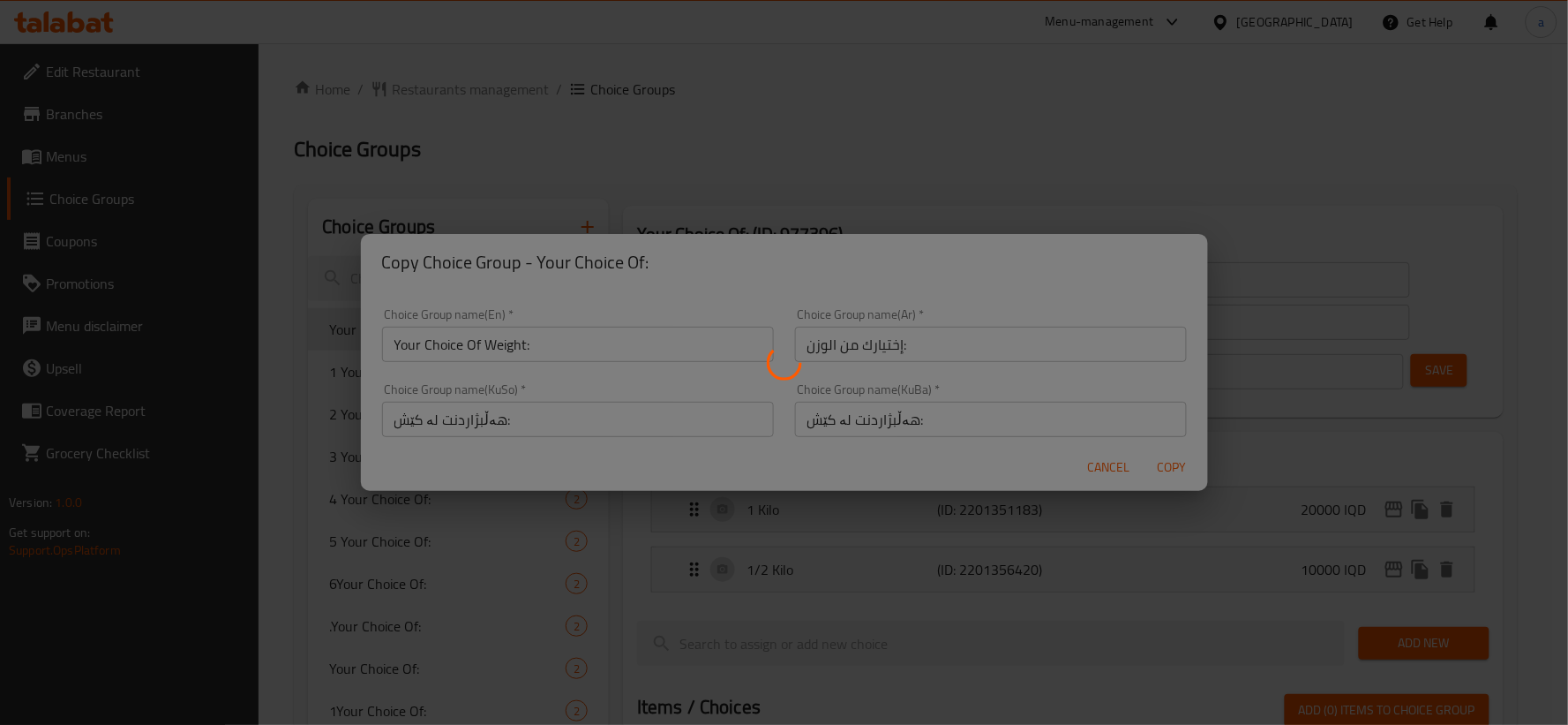
type input "Your Choice Of Weight:"
type input "إختيارك من الوزن:"
type input "هەڵبژاردنت لە کێش:"
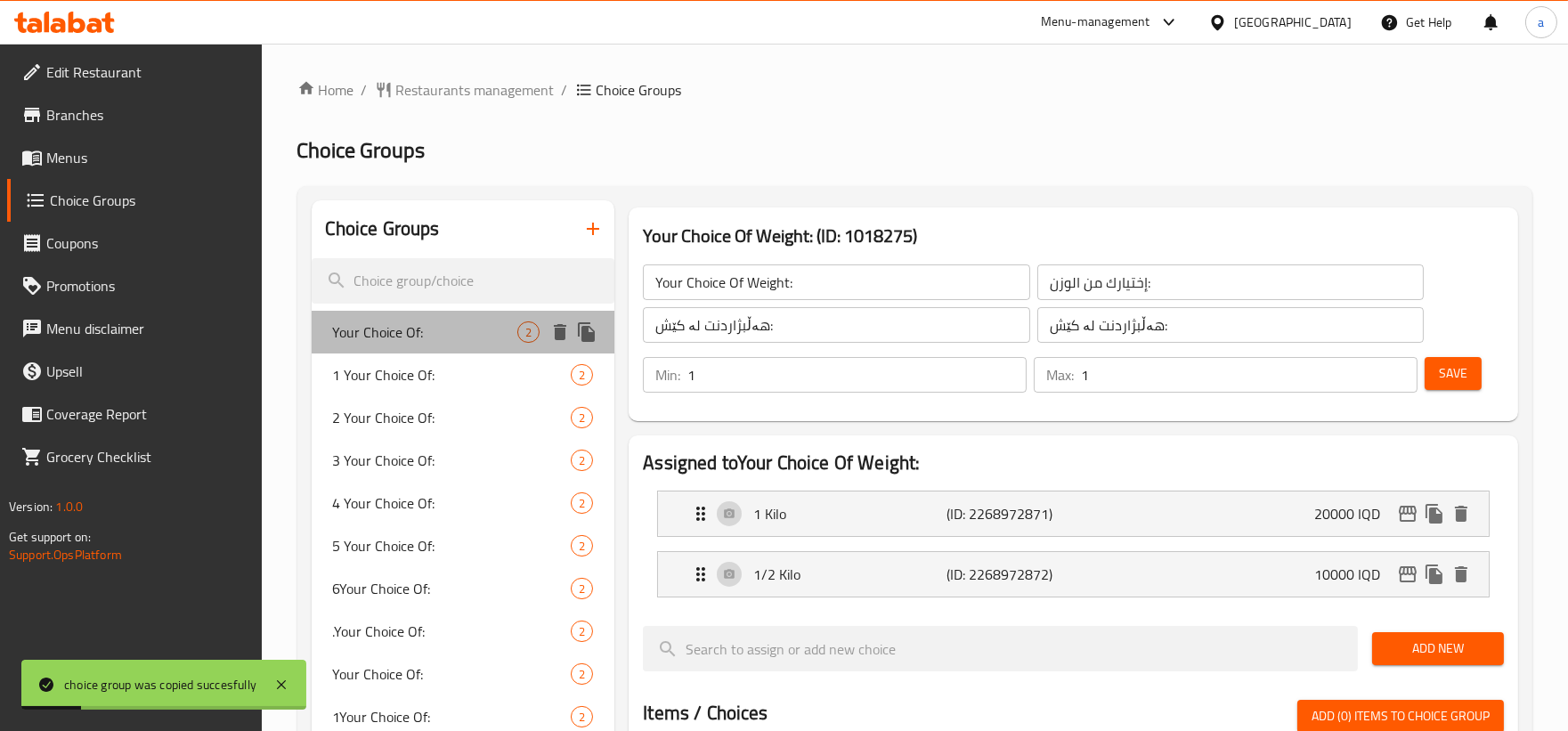
click at [466, 343] on div "Your Choice Of: 2" at bounding box center [463, 331] width 304 height 43
type input "Your Choice Of:"
type input "إختيارك من:"
type input "هەڵبژاردنت لە:"
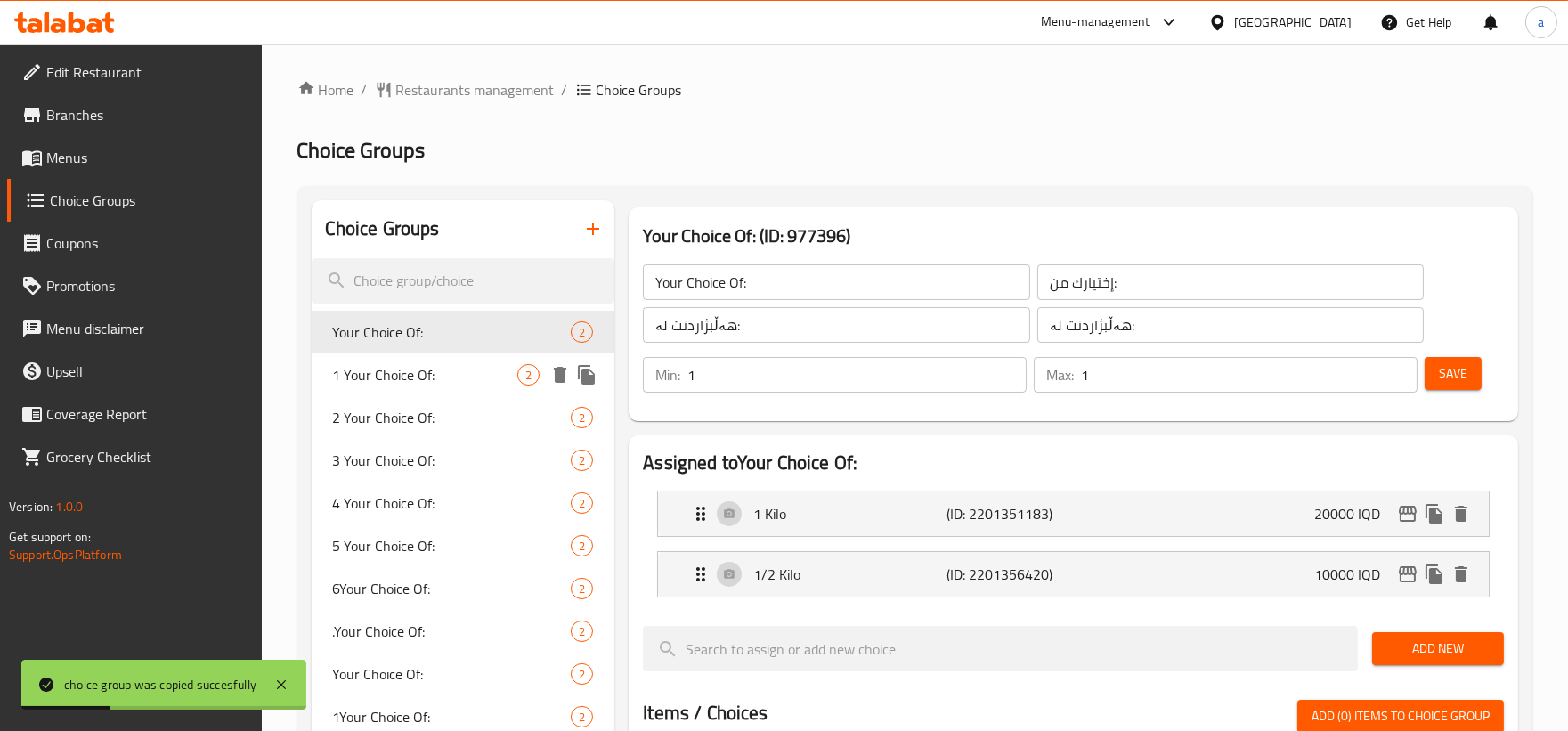
click at [460, 370] on span "1 Your Choice Of:" at bounding box center [425, 375] width 185 height 21
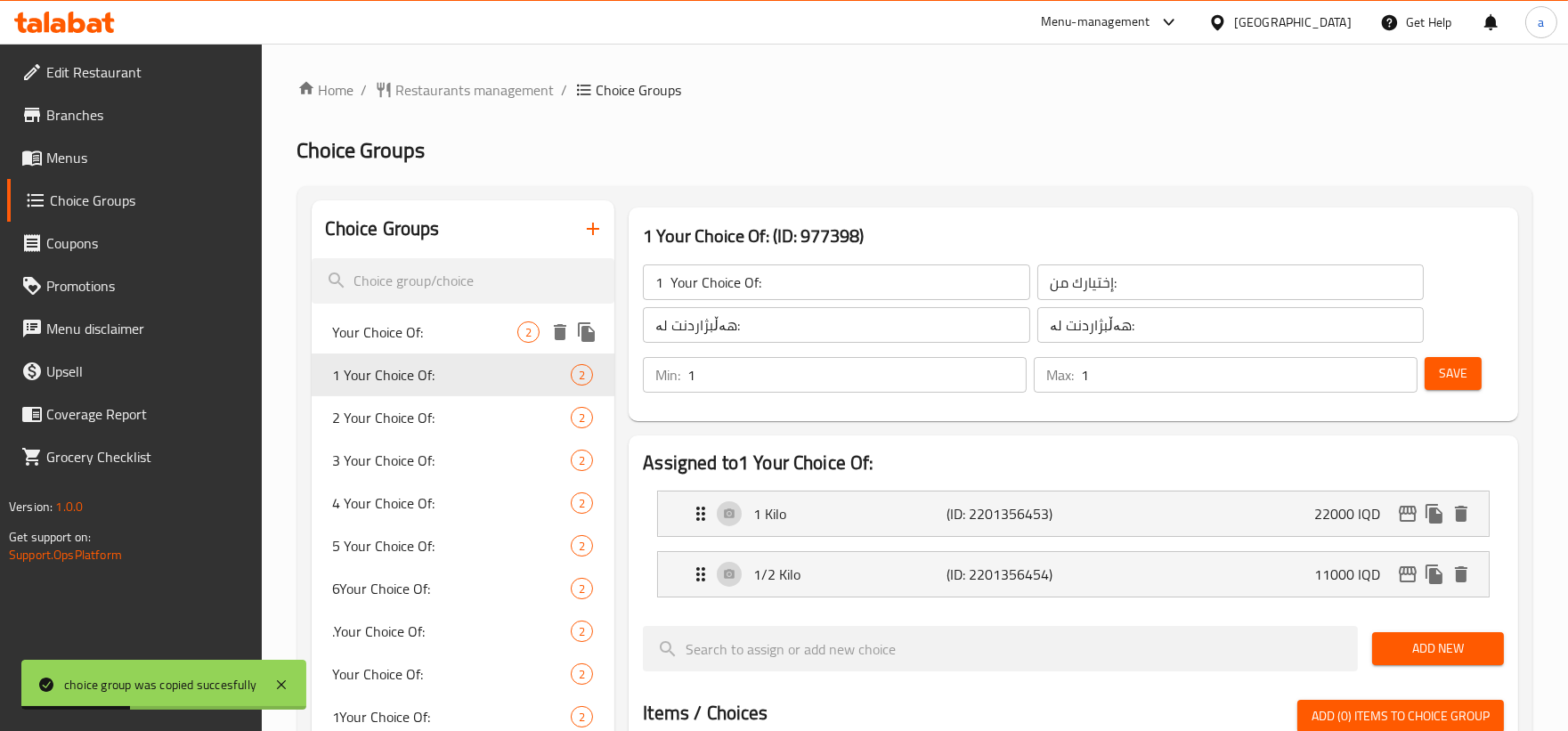
click at [456, 336] on span "Your Choice Of:" at bounding box center [425, 331] width 185 height 21
type input "Your Choice Of:"
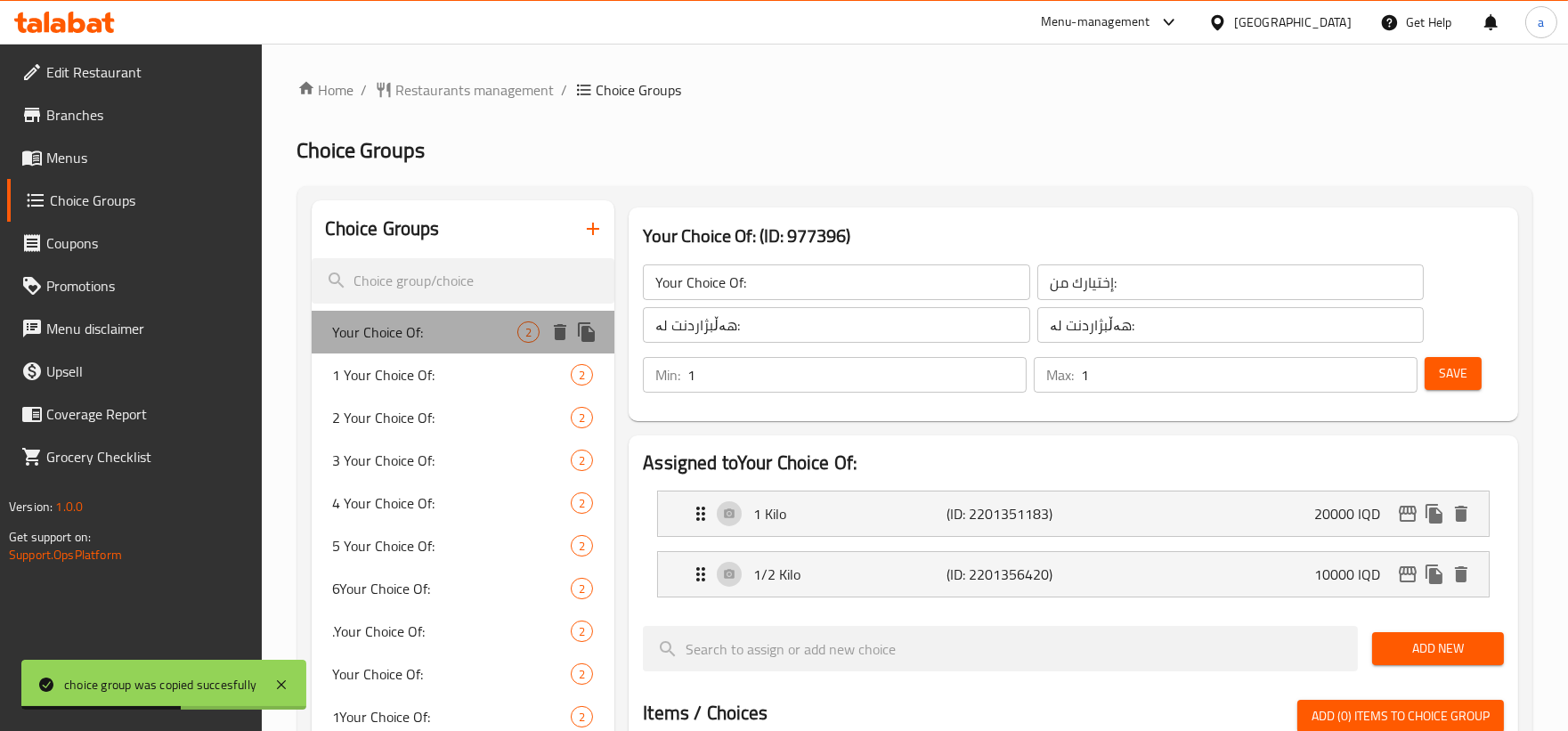
drag, startPoint x: 456, startPoint y: 338, endPoint x: 466, endPoint y: 341, distance: 10.4
click at [466, 341] on span "Your Choice Of:" at bounding box center [425, 331] width 185 height 21
click at [587, 333] on icon "duplicate" at bounding box center [586, 331] width 17 height 19
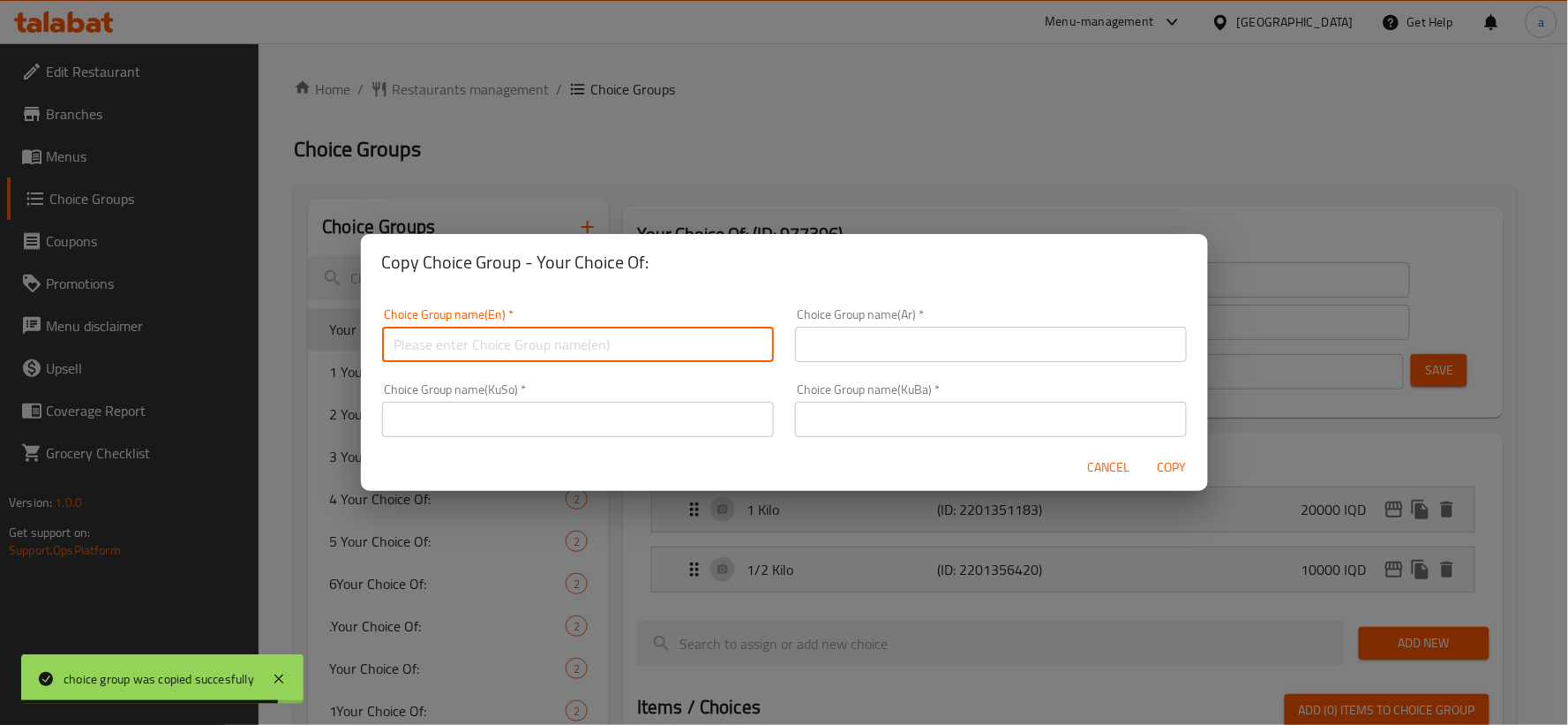
click at [659, 345] on input "text" at bounding box center [577, 344] width 392 height 35
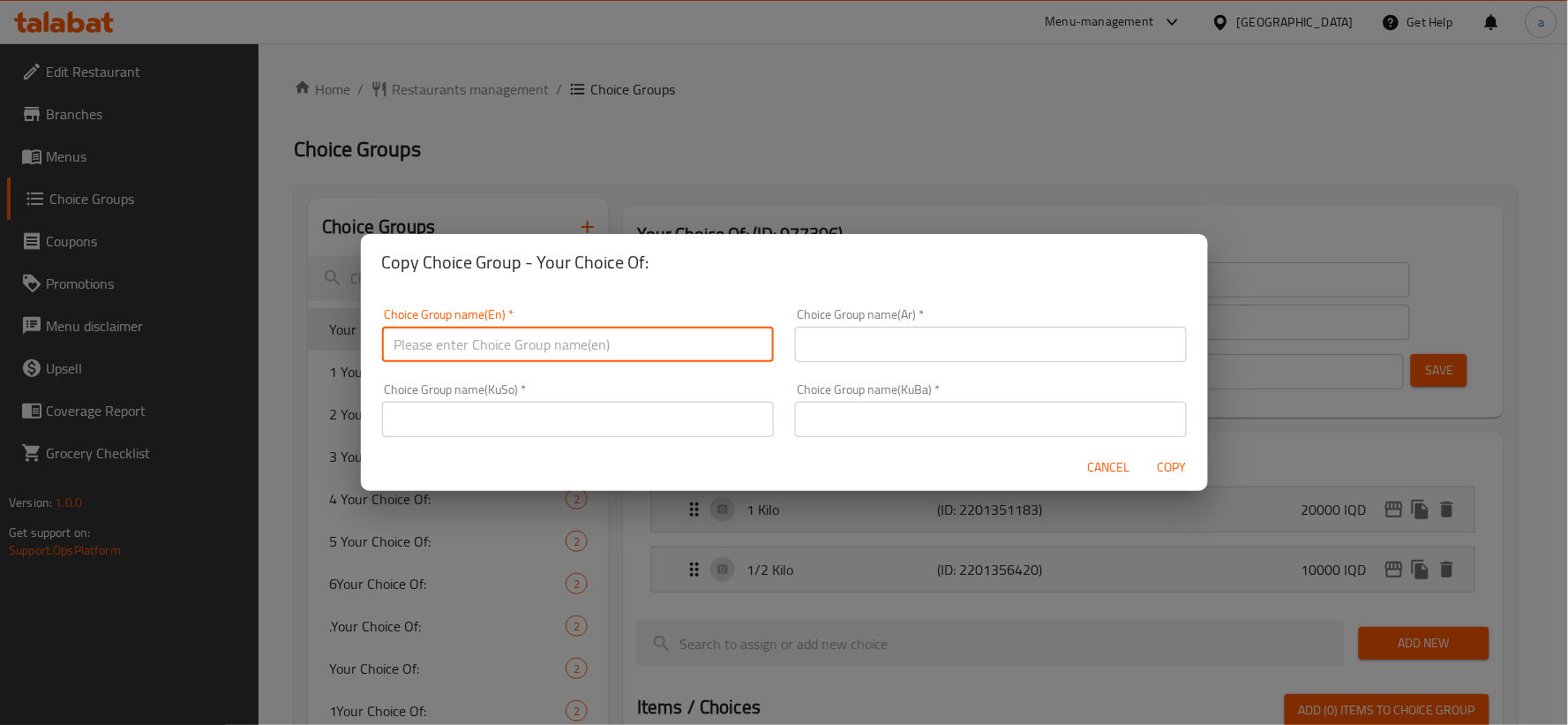
paste input "772006"
drag, startPoint x: 540, startPoint y: 349, endPoint x: 364, endPoint y: 347, distance: 176.0
click at [364, 347] on div "Choice Group name(En)   * 772006 Choice Group name(En) * Choice Group name(Ar) …" at bounding box center [784, 368] width 847 height 154
type input "772006"
click at [717, 219] on div "Copy Choice Group - Your Choice Of: Choice Group name(En)   * 772006 Choice Gro…" at bounding box center [784, 362] width 1568 height 725
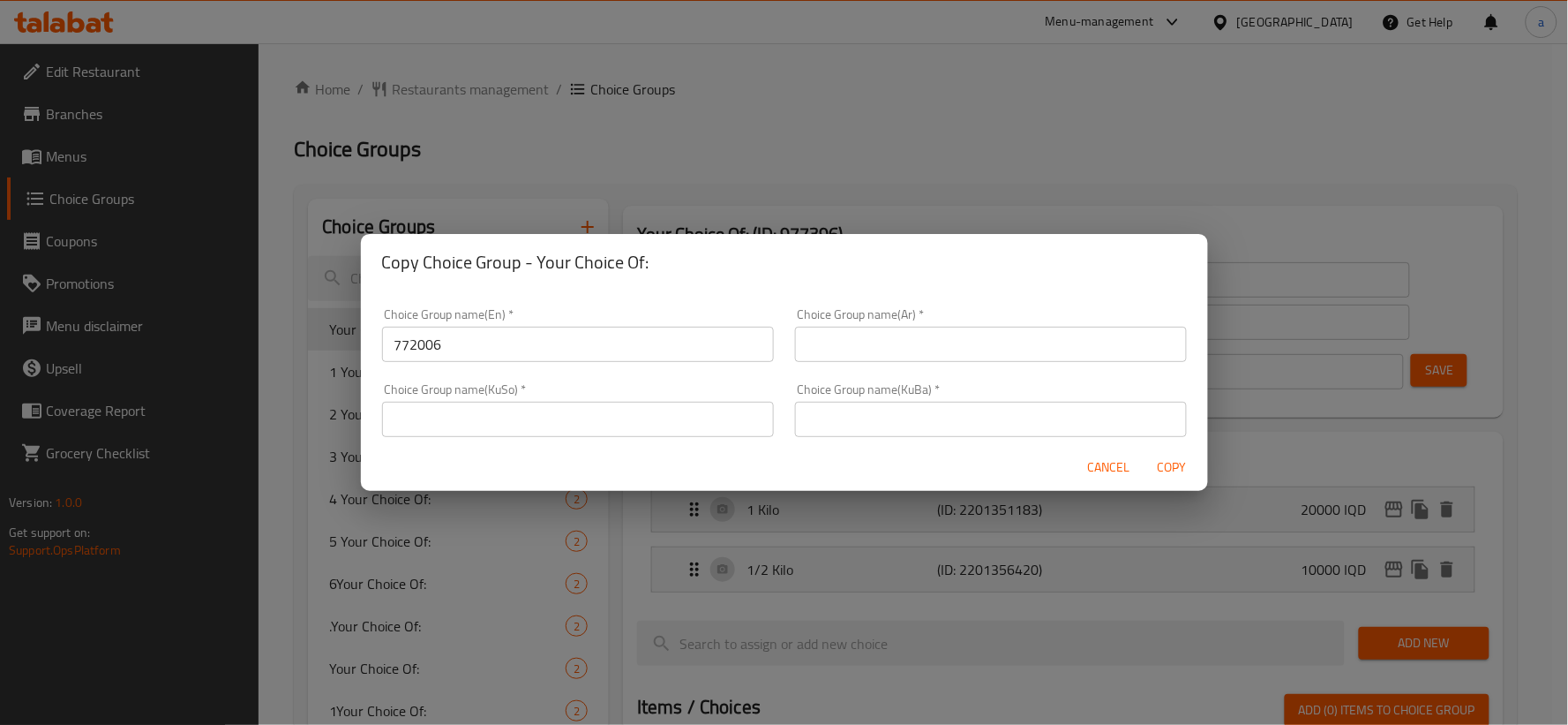
drag, startPoint x: 753, startPoint y: 77, endPoint x: 746, endPoint y: 91, distance: 15.7
click at [753, 85] on div "Copy Choice Group - Your Choice Of: Choice Group name(En)   * 772006 Choice Gro…" at bounding box center [784, 362] width 1568 height 725
click at [1110, 454] on button "Cancel" at bounding box center [1108, 467] width 56 height 32
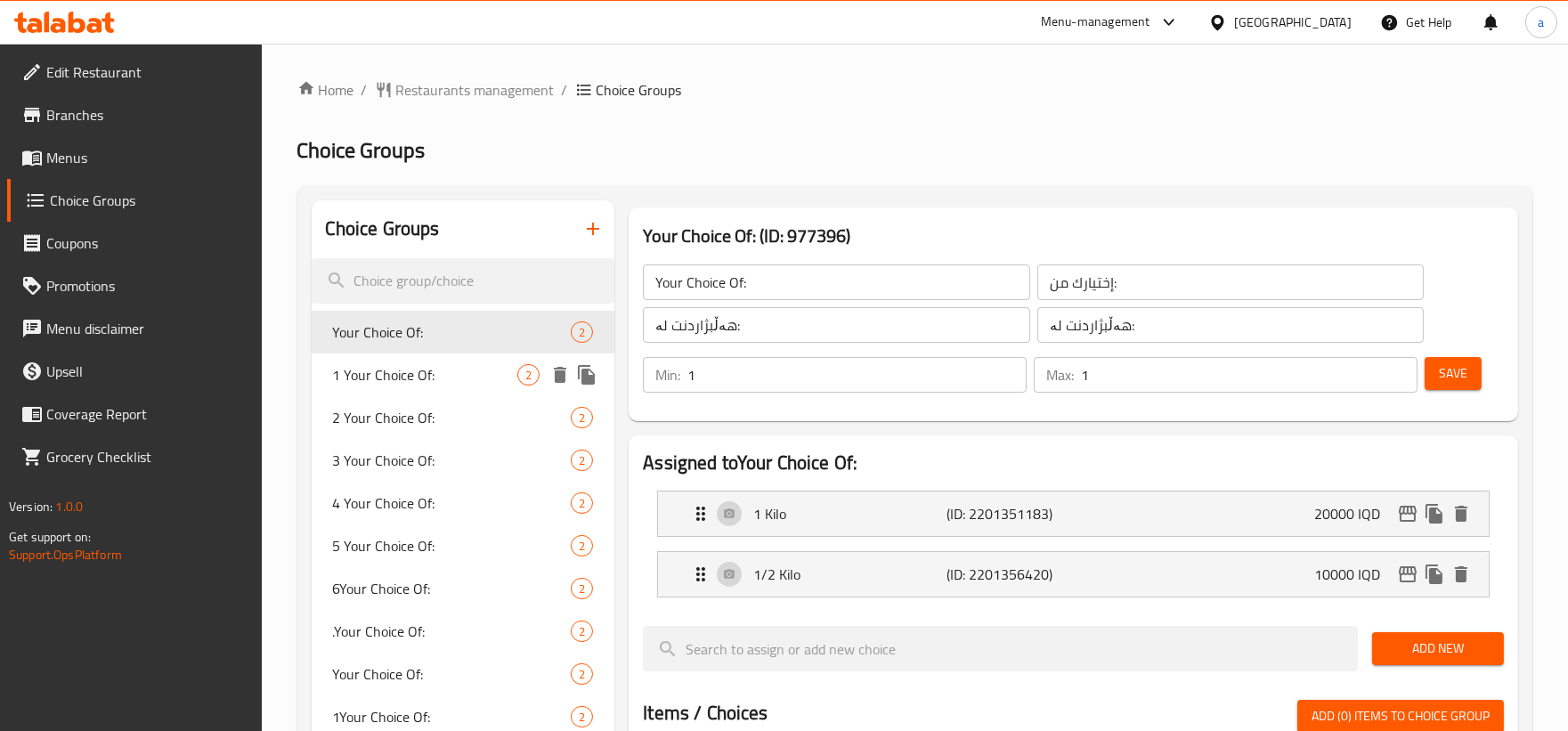
click at [593, 372] on icon "duplicate" at bounding box center [586, 375] width 17 height 19
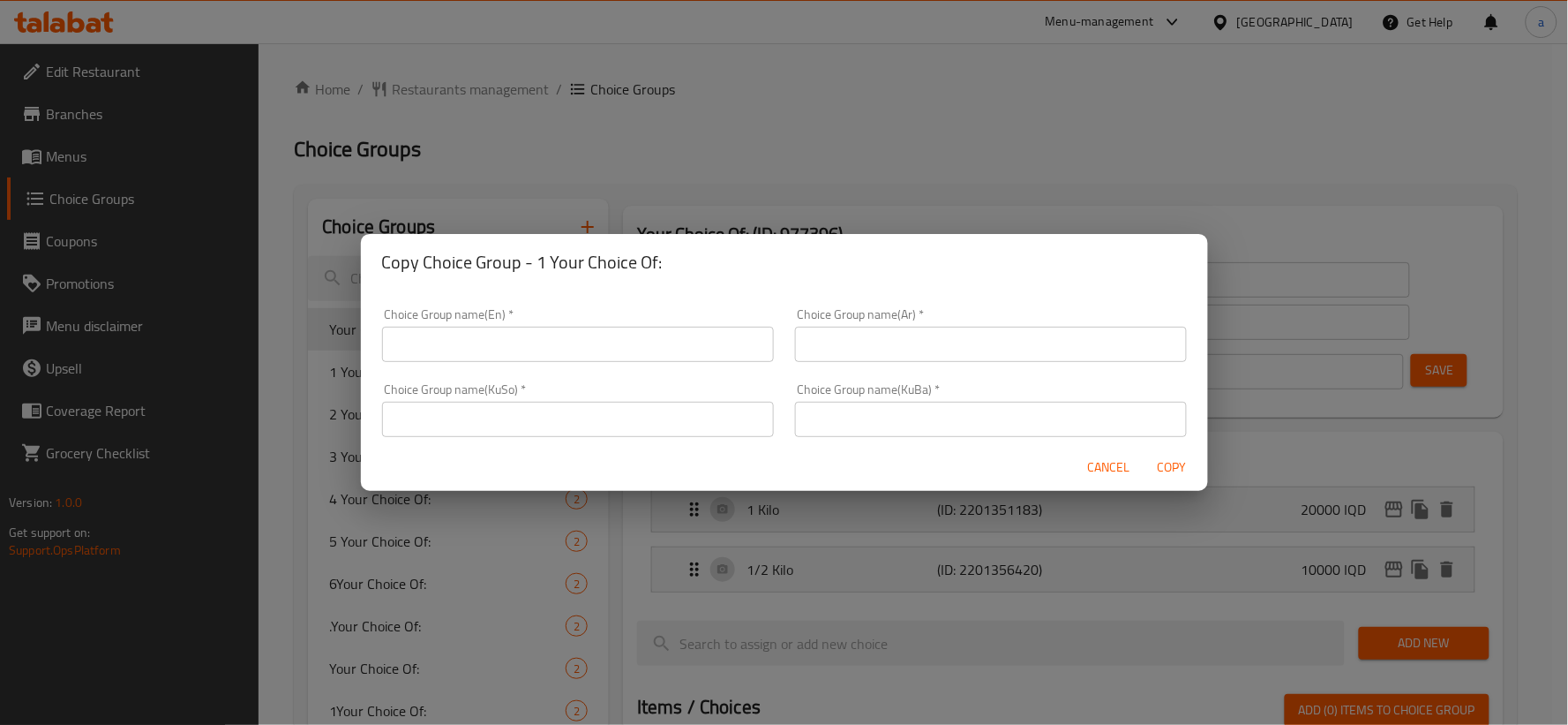
click at [624, 351] on input "text" at bounding box center [577, 344] width 392 height 35
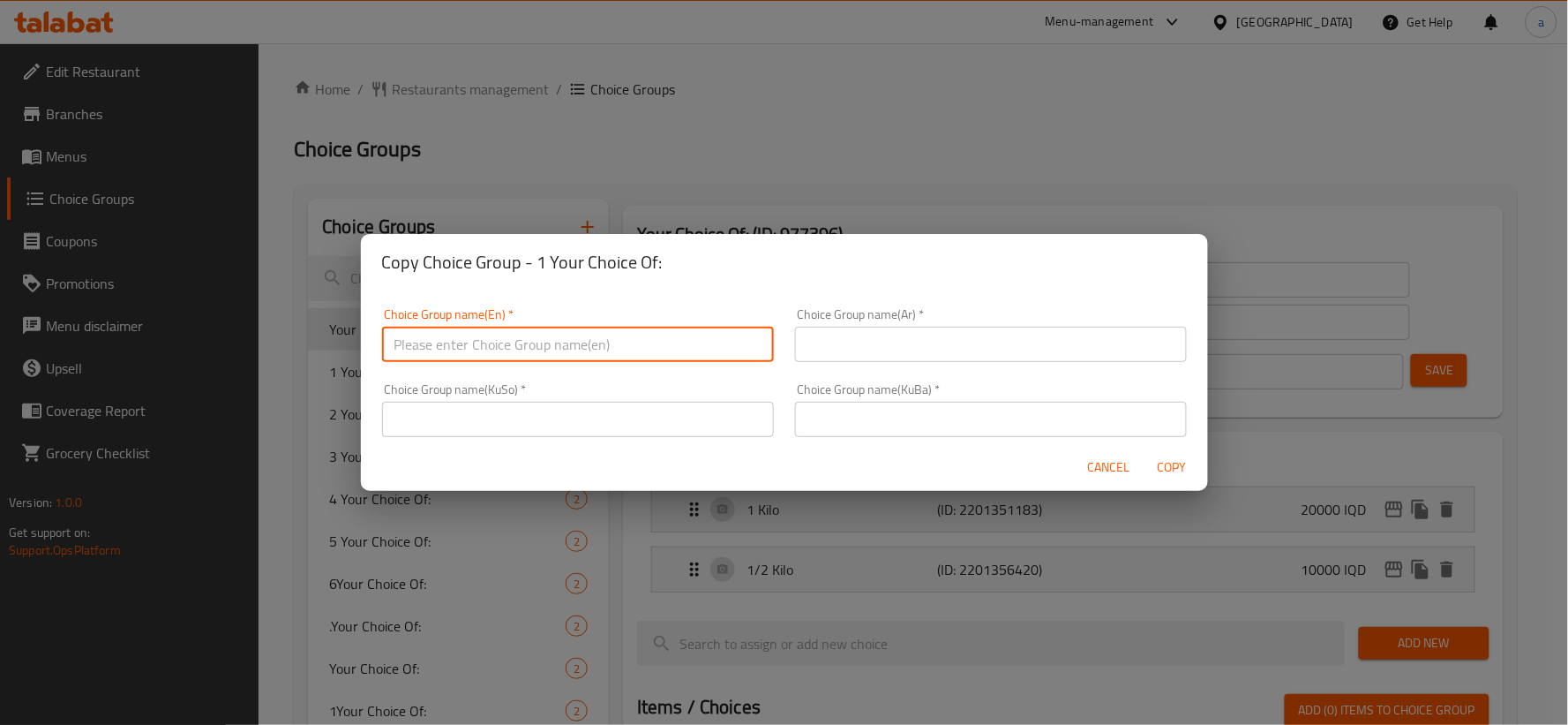
click at [633, 177] on div "Copy Choice Group - 1 Your Choice Of: Choice Group name(En)   * Choice Group na…" at bounding box center [784, 362] width 1568 height 725
click at [631, 331] on input "text" at bounding box center [577, 344] width 392 height 35
paste input "Your Choice Of:"
type input "Your Choice Of:"
click at [875, 346] on input "text" at bounding box center [991, 344] width 392 height 35
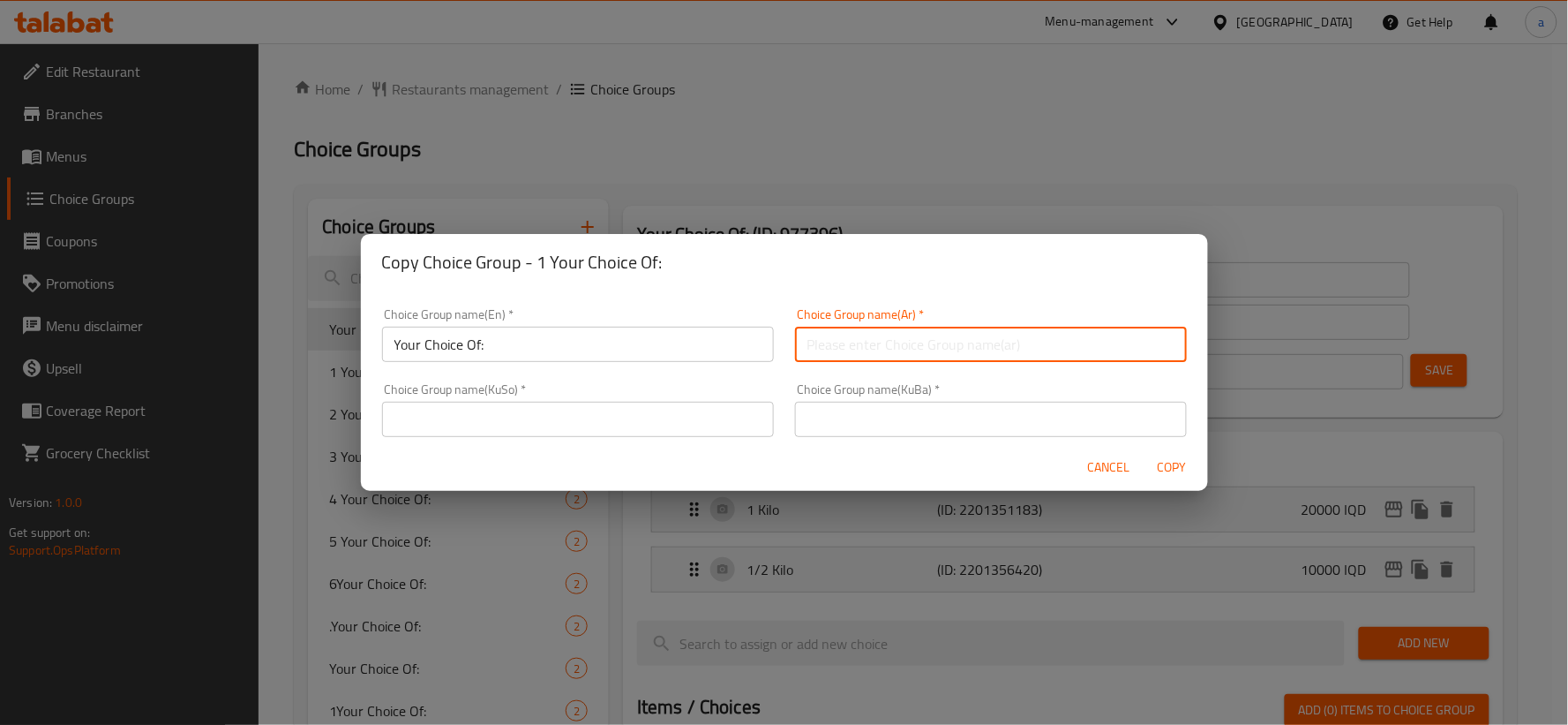
paste input "إختيارك من:"
type input "إختيارك من:"
click at [642, 425] on input "text" at bounding box center [577, 419] width 392 height 35
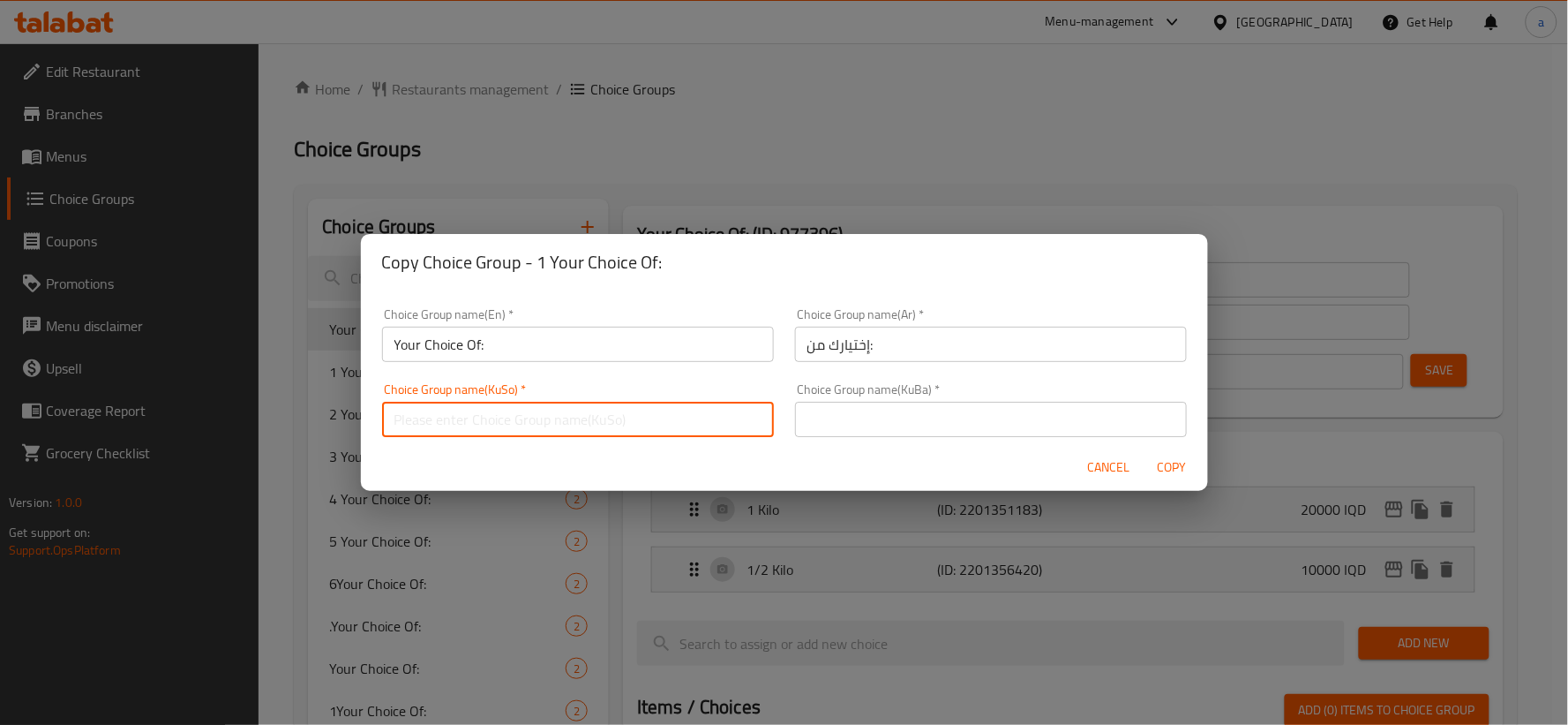
paste input "هەڵبژاردنت لە:"
type input "هەڵبژاردنت لە:"
click at [862, 421] on input "text" at bounding box center [991, 419] width 392 height 35
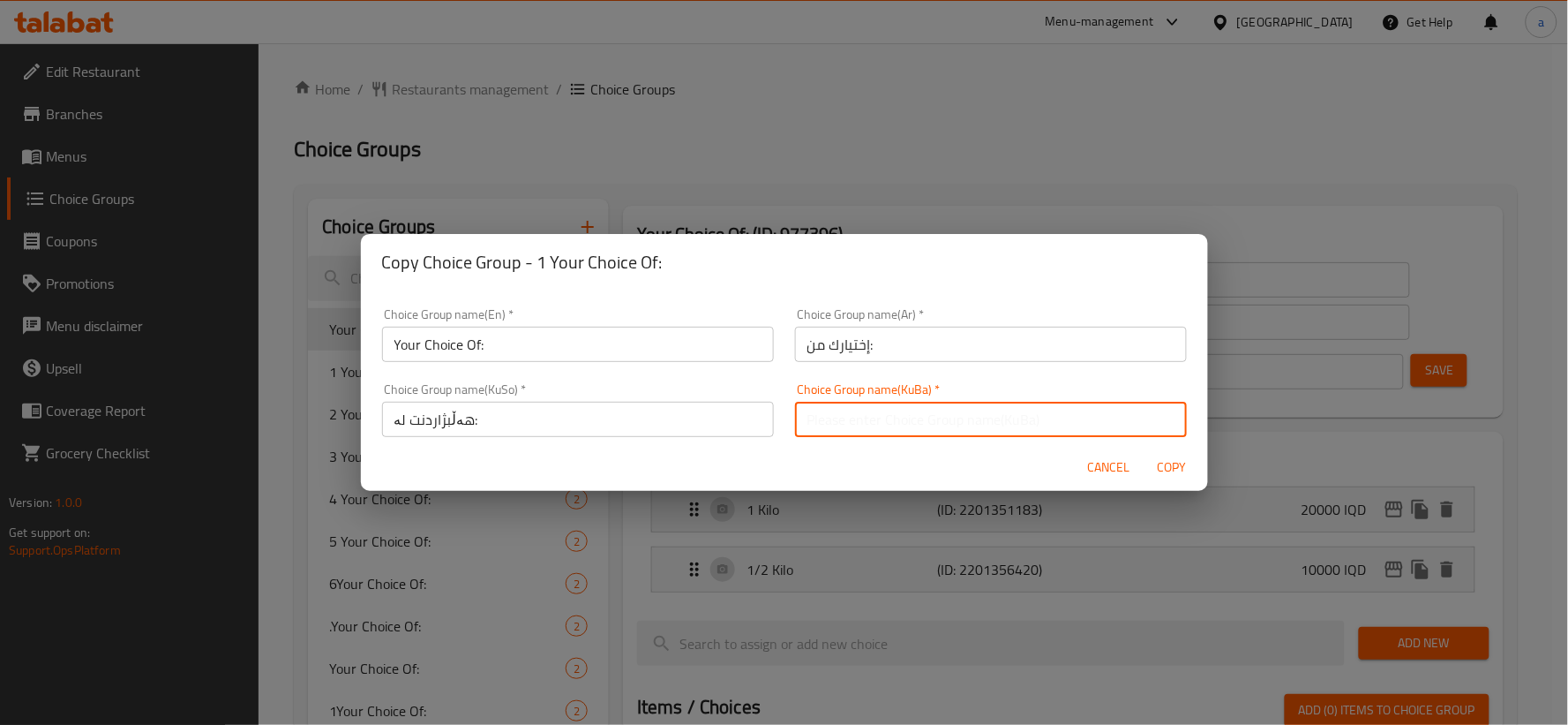
paste input "هەڵبژاردنت لە:"
type input "هەڵبژاردنت لە:"
click at [1184, 465] on span "Copy" at bounding box center [1173, 467] width 43 height 22
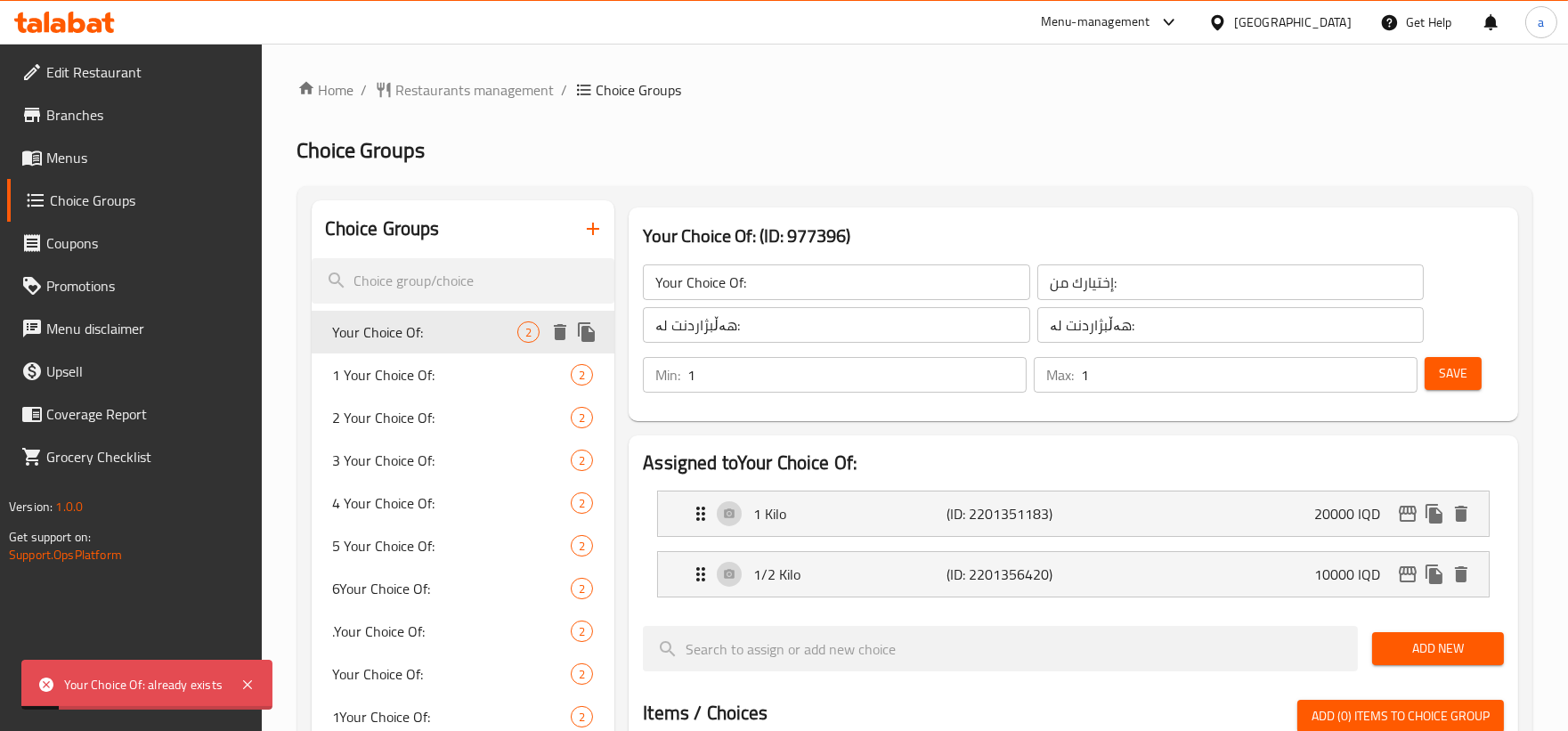
click at [595, 342] on icon "duplicate" at bounding box center [586, 331] width 21 height 21
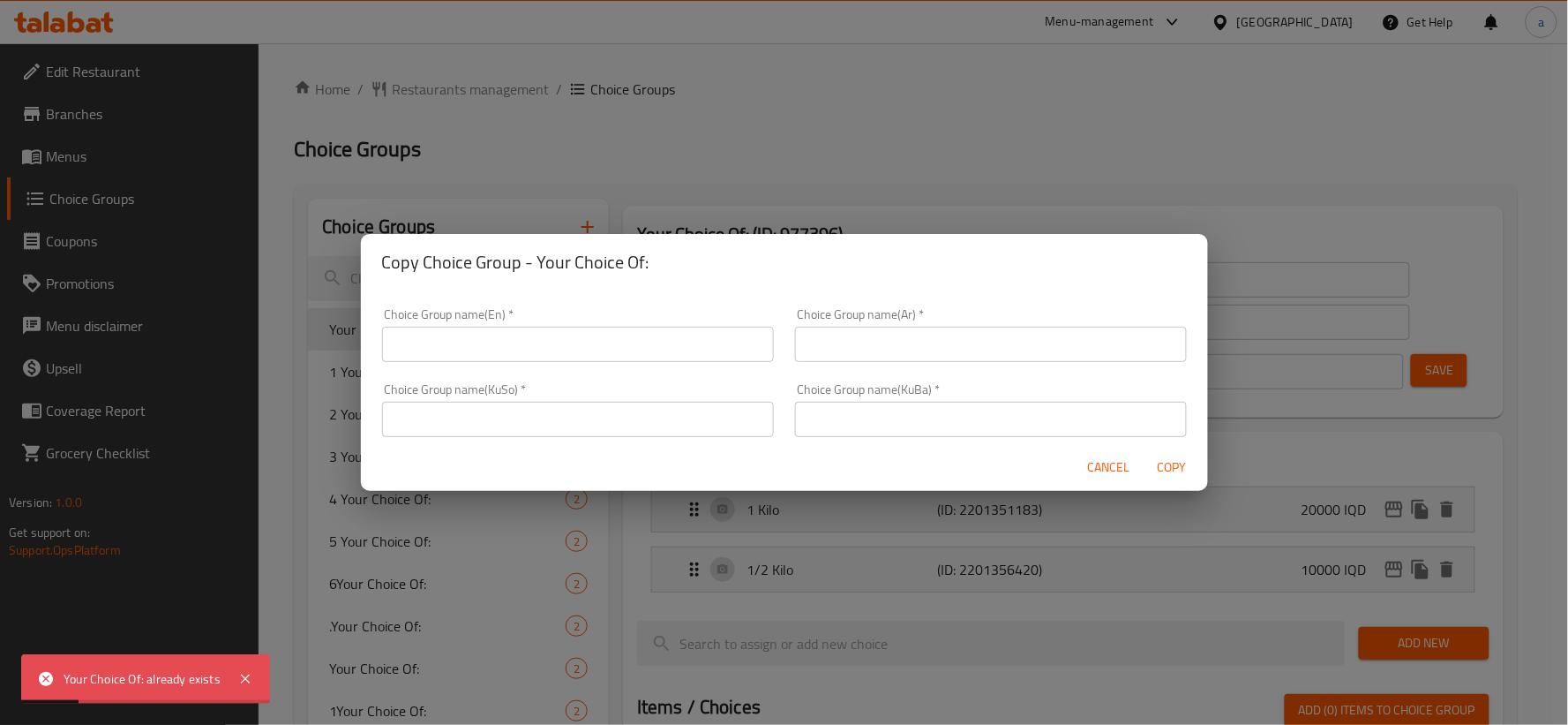
click at [602, 351] on input "text" at bounding box center [577, 344] width 392 height 35
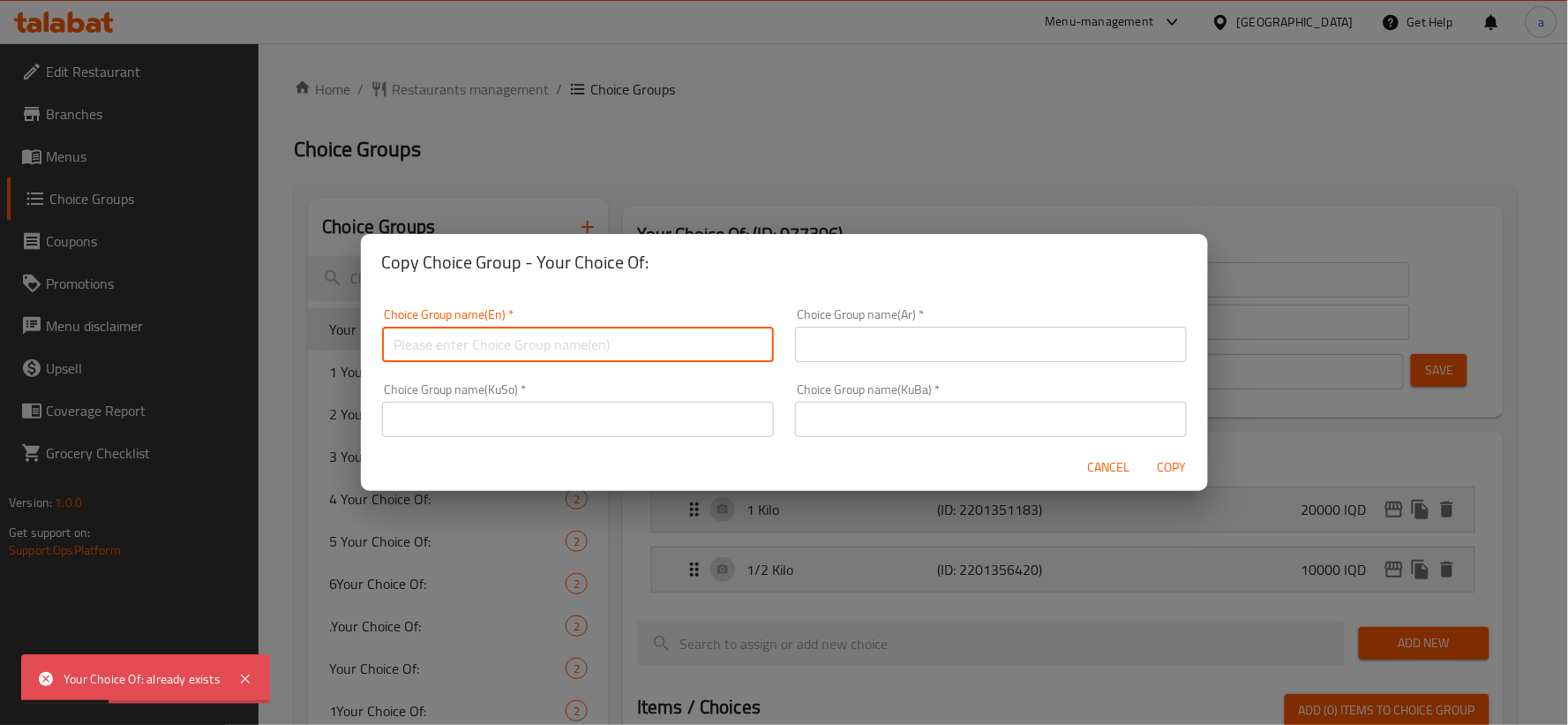
type input "Your Choice Of:"
click at [795, 358] on input "text" at bounding box center [991, 344] width 392 height 35
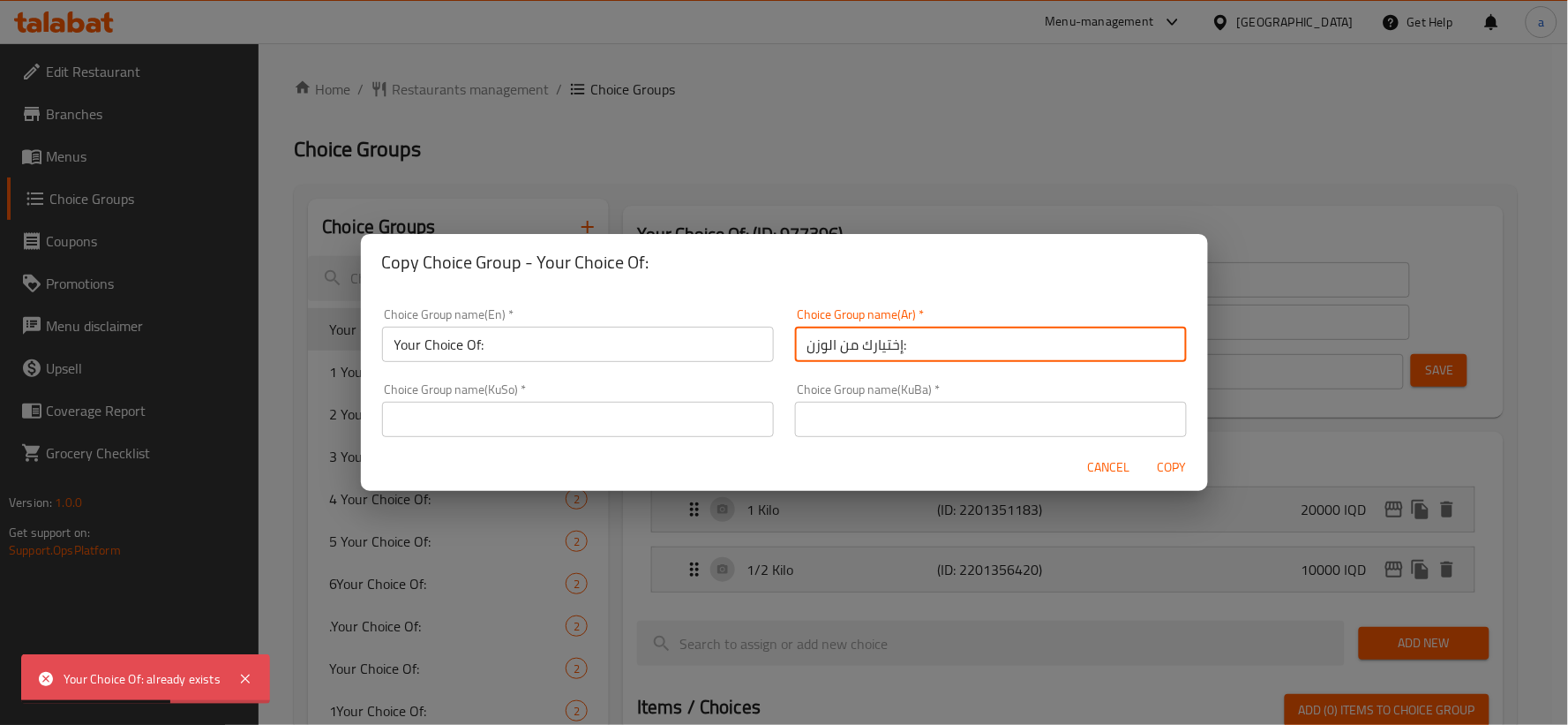
drag, startPoint x: 949, startPoint y: 345, endPoint x: 640, endPoint y: 342, distance: 309.0
click at [640, 342] on div "Choice Group name(En)   * Your Choice Of: Choice Group name(En) * Choice Group …" at bounding box center [784, 372] width 826 height 150
paste input ":"
type input "إختيارك من:"
click at [691, 440] on div "Choice Group name(KuSo)   * Choice Group name(KuSo) *" at bounding box center [577, 410] width 413 height 75
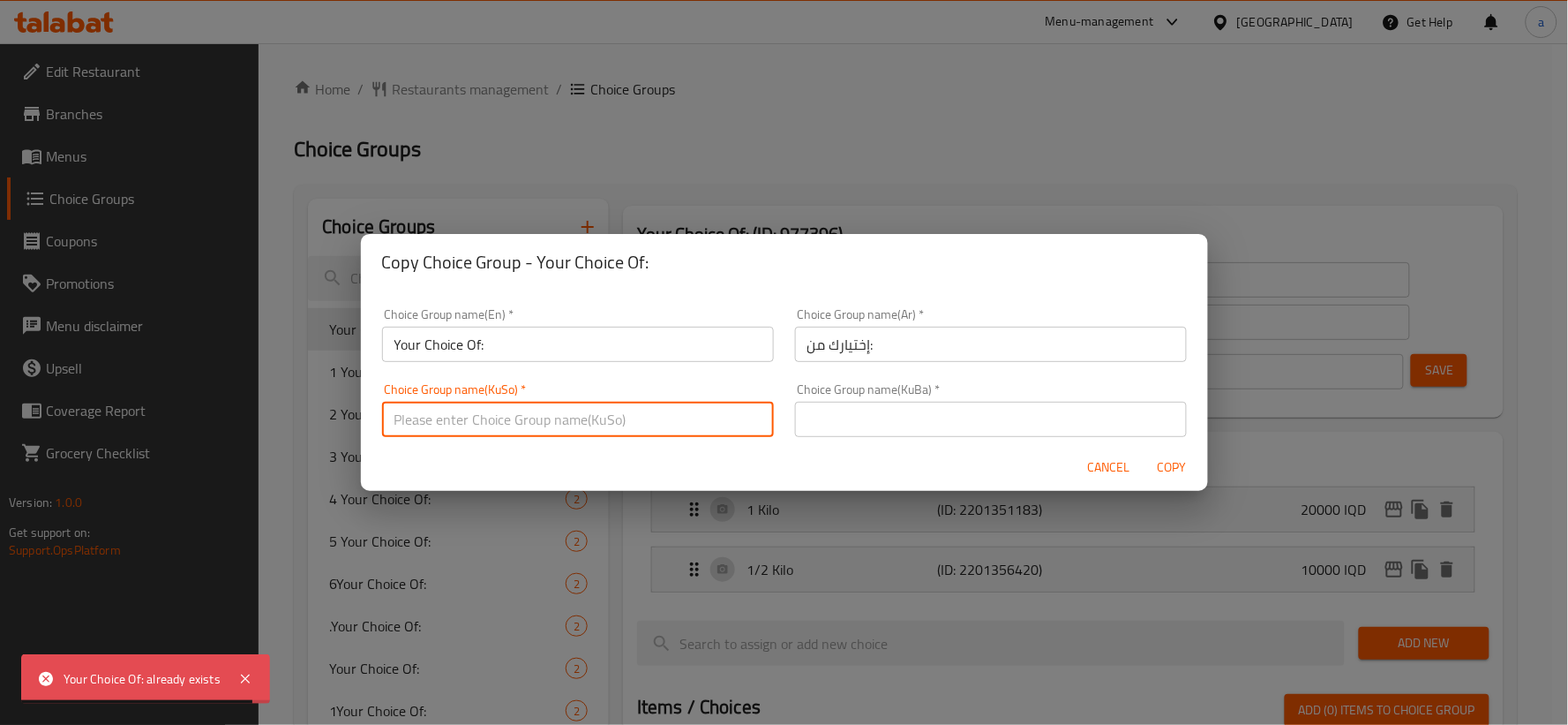
click at [673, 417] on input "text" at bounding box center [577, 419] width 392 height 35
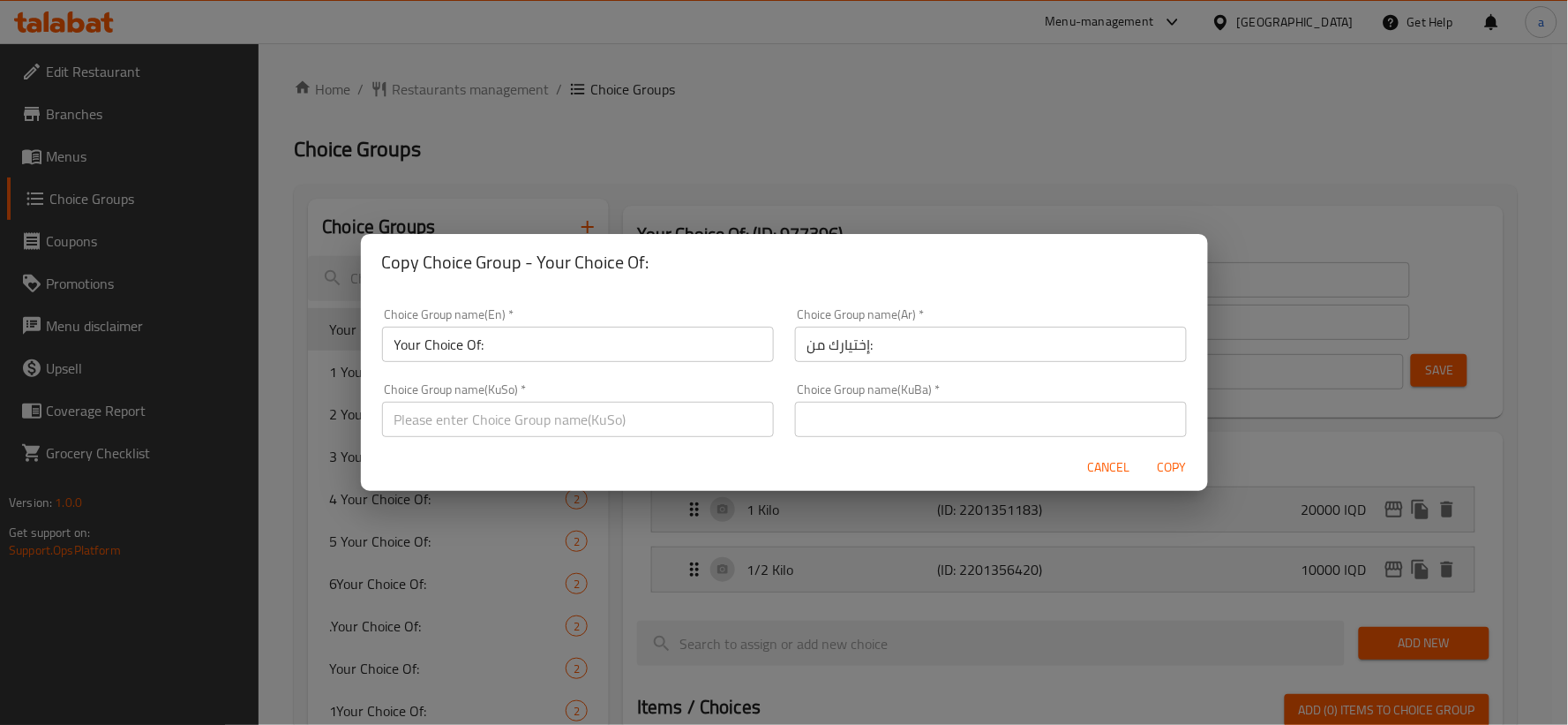
click at [580, 436] on input "text" at bounding box center [577, 419] width 392 height 35
type input "هەڵبژاردنت لە:"
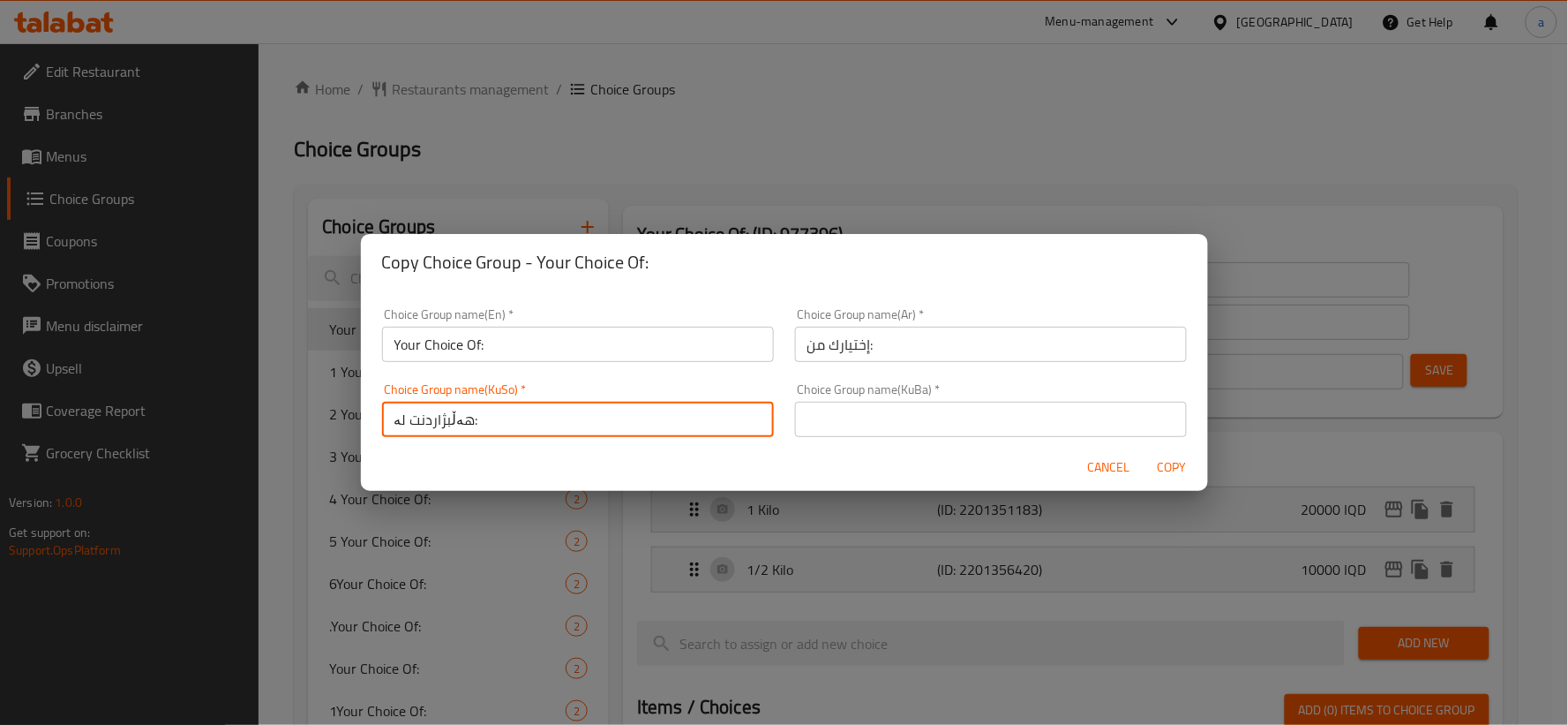
click at [912, 412] on input "text" at bounding box center [991, 419] width 392 height 35
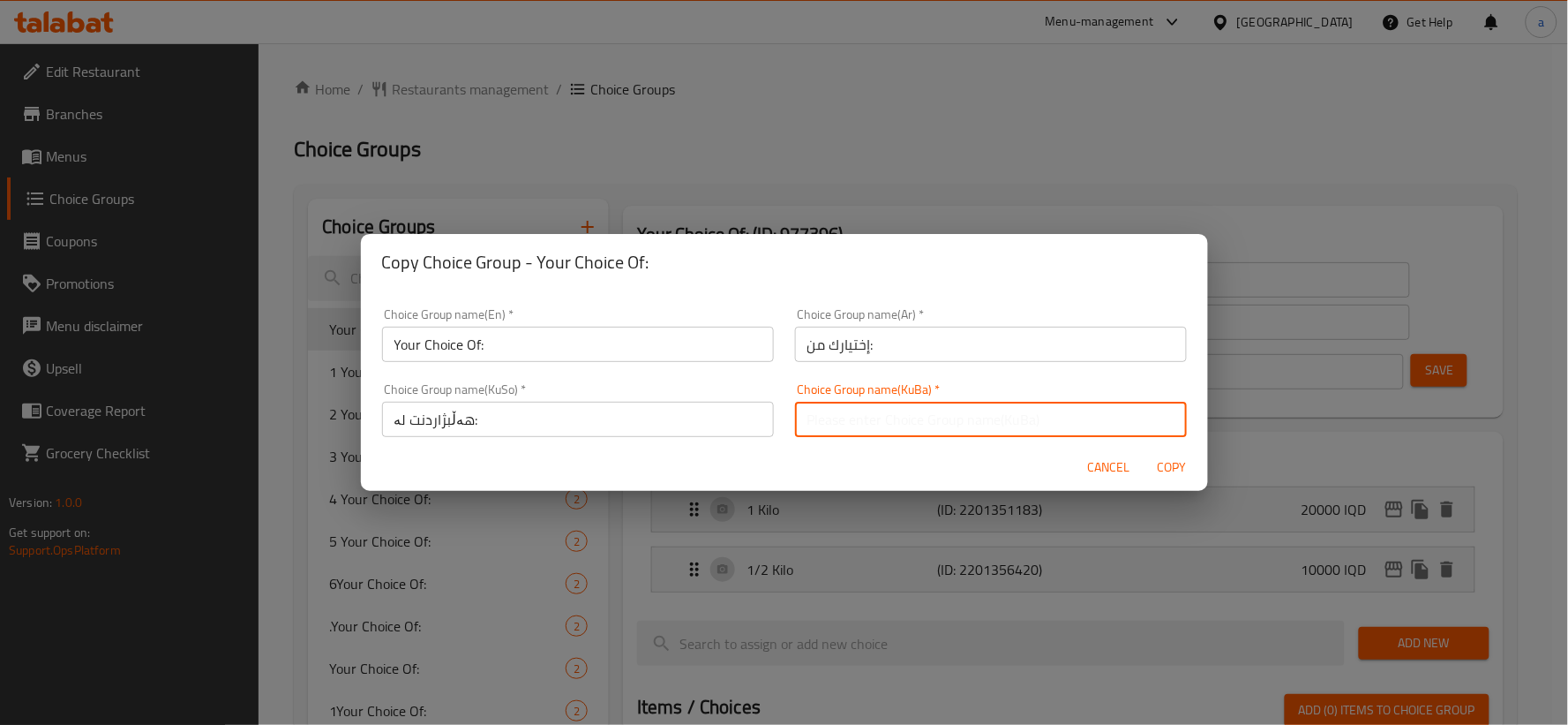
paste input "هەڵبژاردنت لە:"
type input "هەڵبژاردنت لە:"
click at [1016, 345] on input "إختيارك من:" at bounding box center [991, 344] width 392 height 35
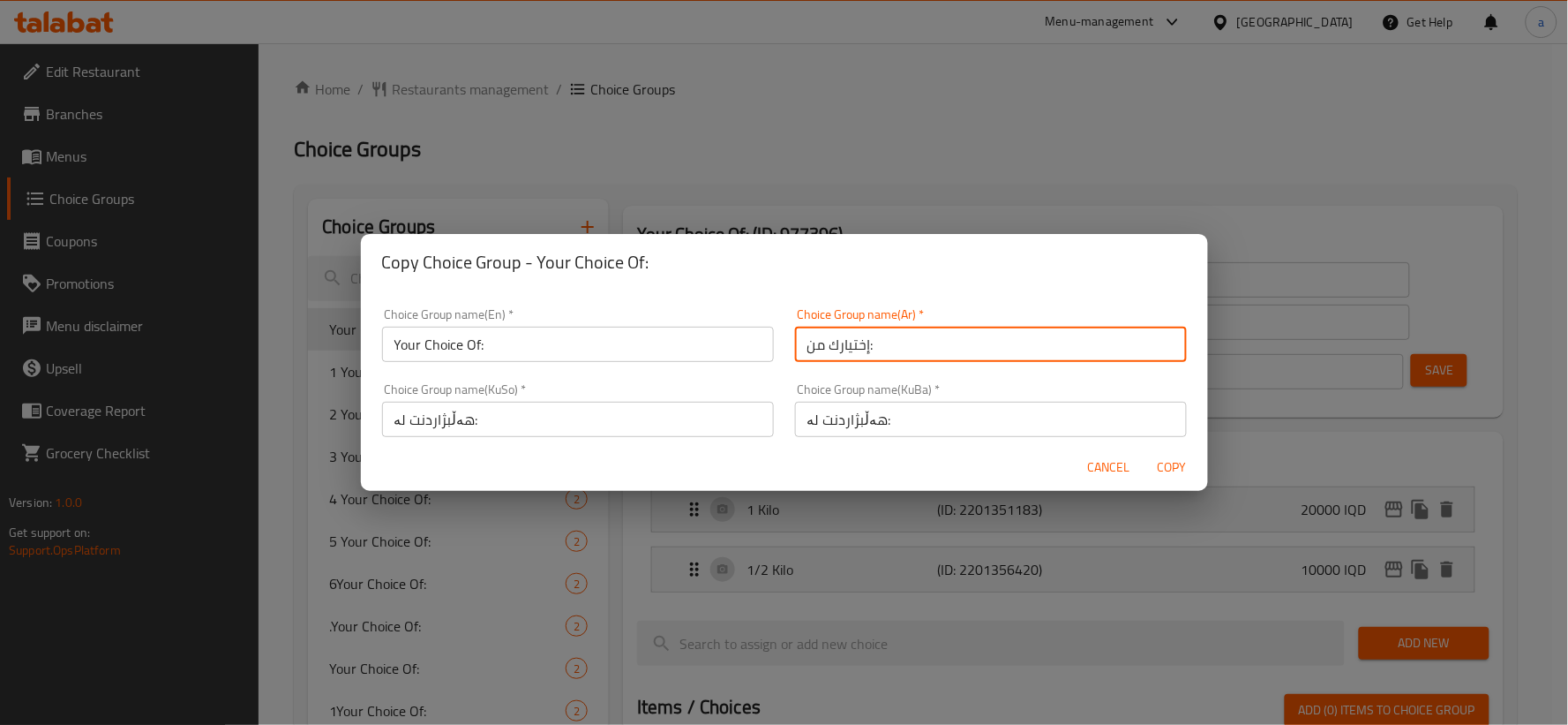
type input "إختيارك من:"
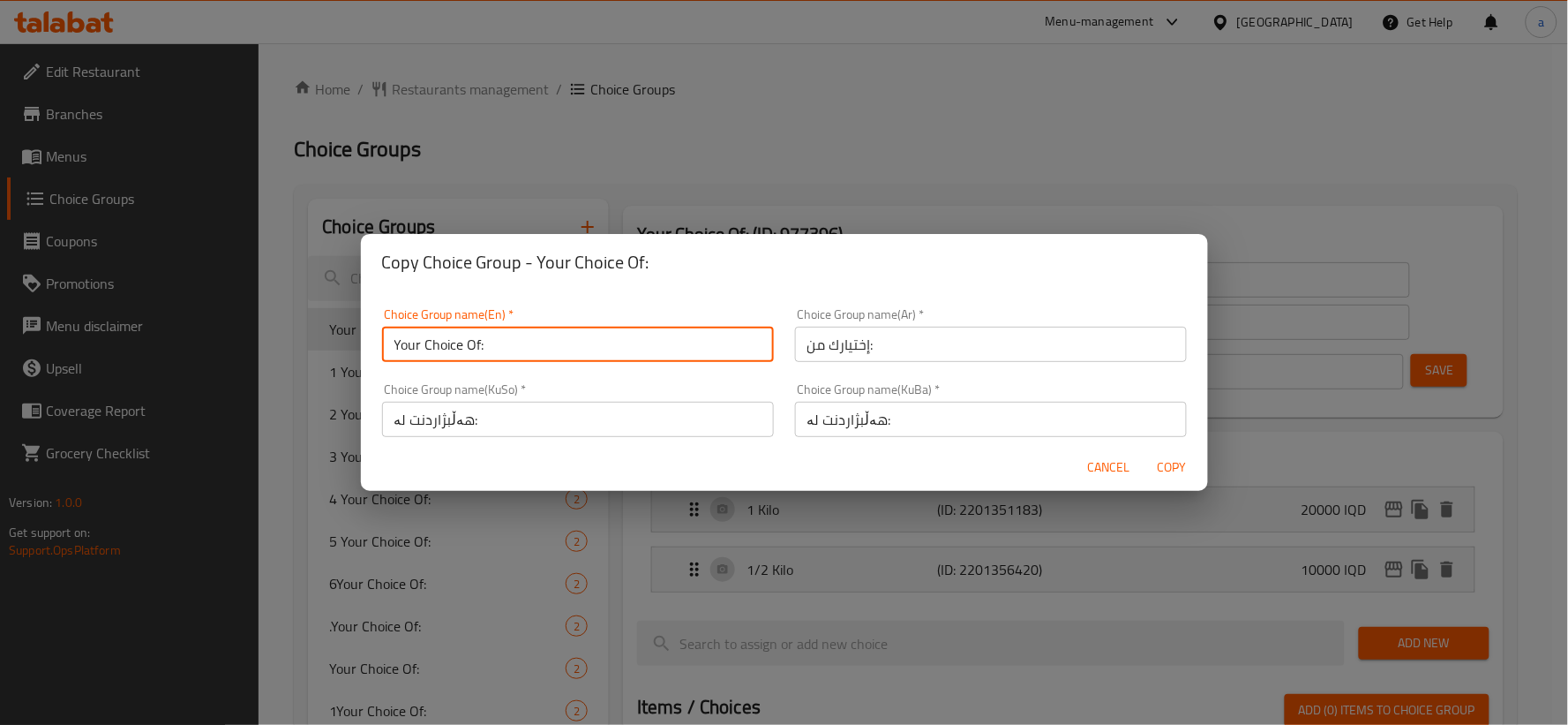
click at [666, 353] on input "Your Choice Of:" at bounding box center [577, 344] width 392 height 35
type input "Your Choice Of:"
click at [736, 418] on input "هەڵبژاردنت لە:" at bounding box center [577, 419] width 392 height 35
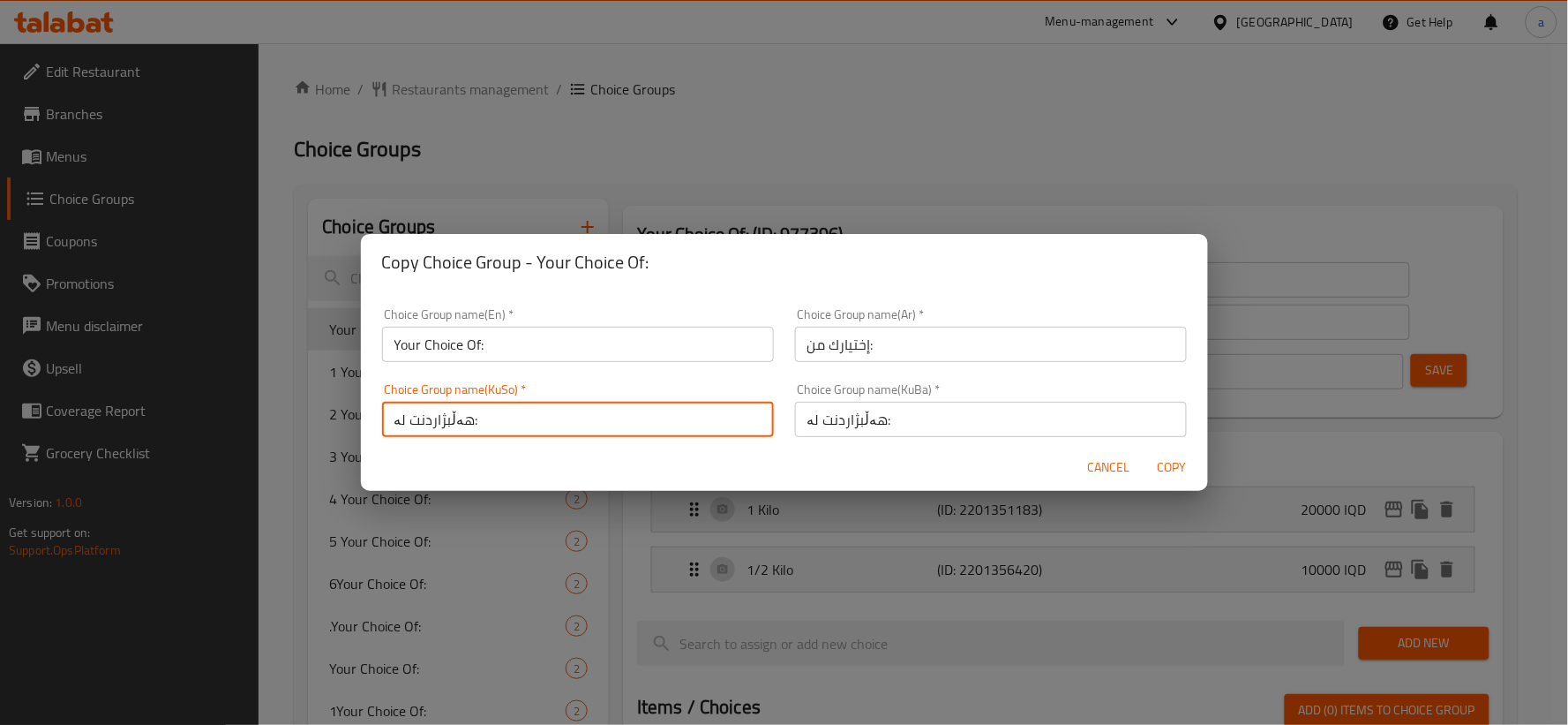
type input "هەڵبژاردنت لە:"
click at [1178, 460] on span "Copy" at bounding box center [1173, 467] width 43 height 22
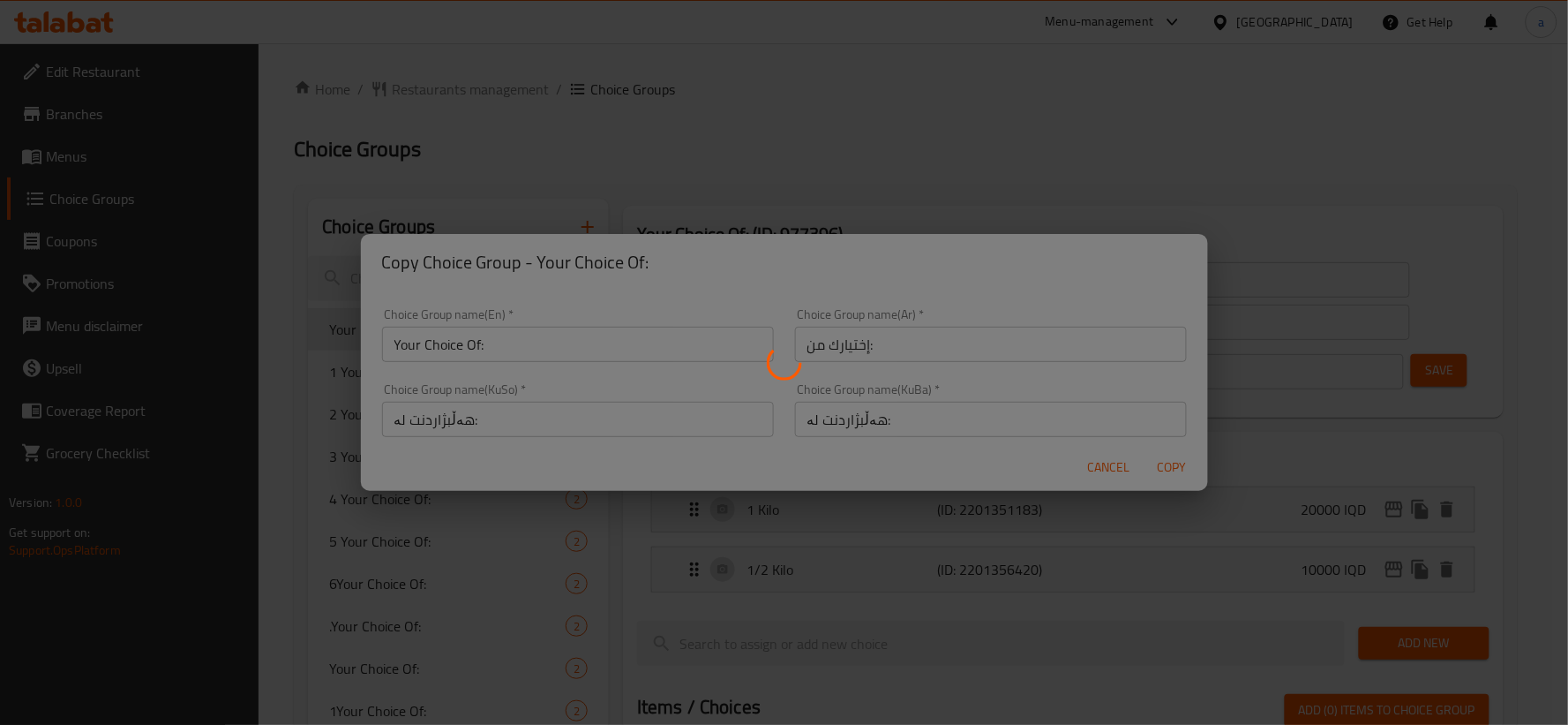
type input "Your Choice Of:"
type input "إختيارك من:"
type input "هەڵبژاردنت لە:"
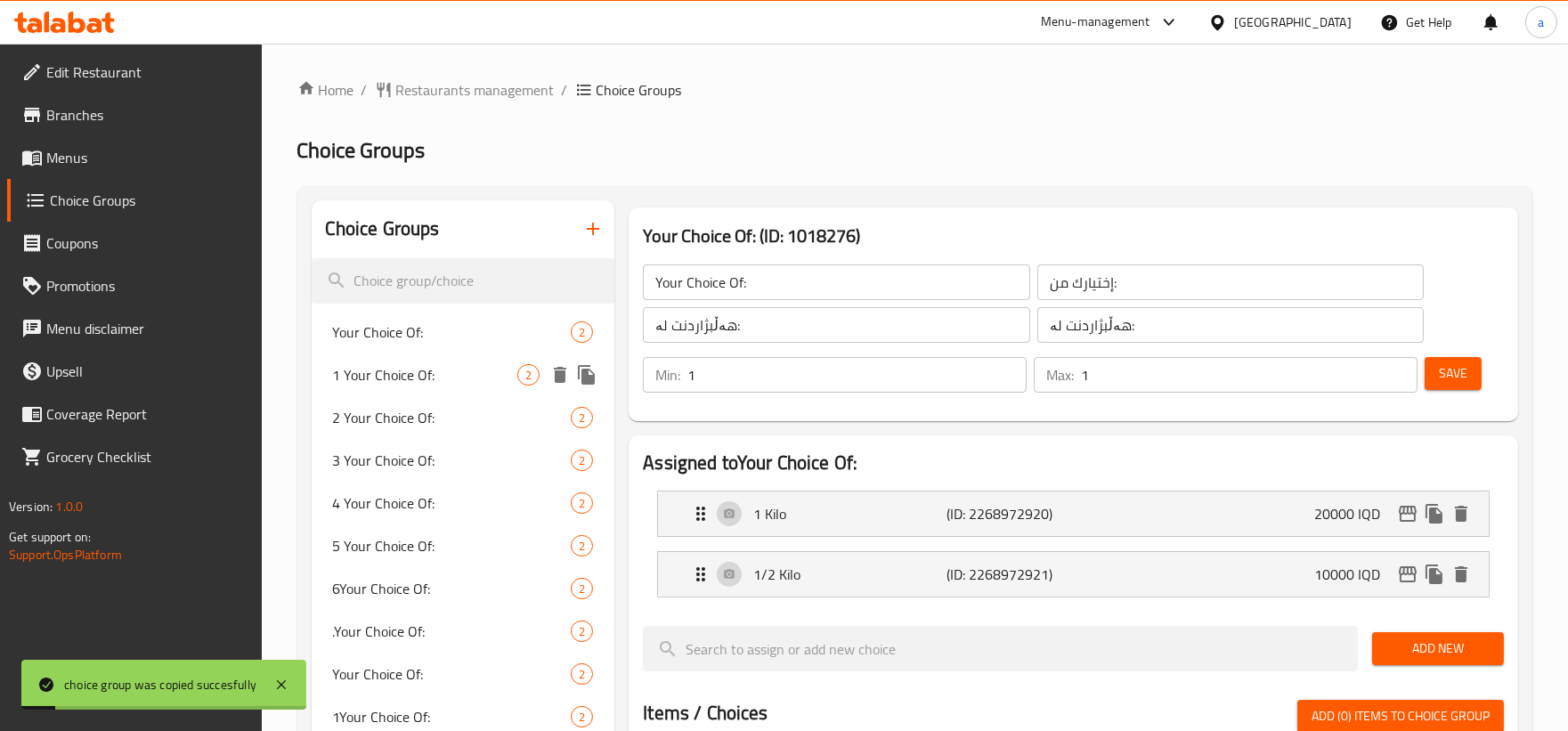
click at [509, 371] on span "1 Your Choice Of:" at bounding box center [425, 375] width 185 height 21
type input "1 Your Choice Of:"
type input "إختيارك من:"
type input "هەڵبژاردنت لە:"
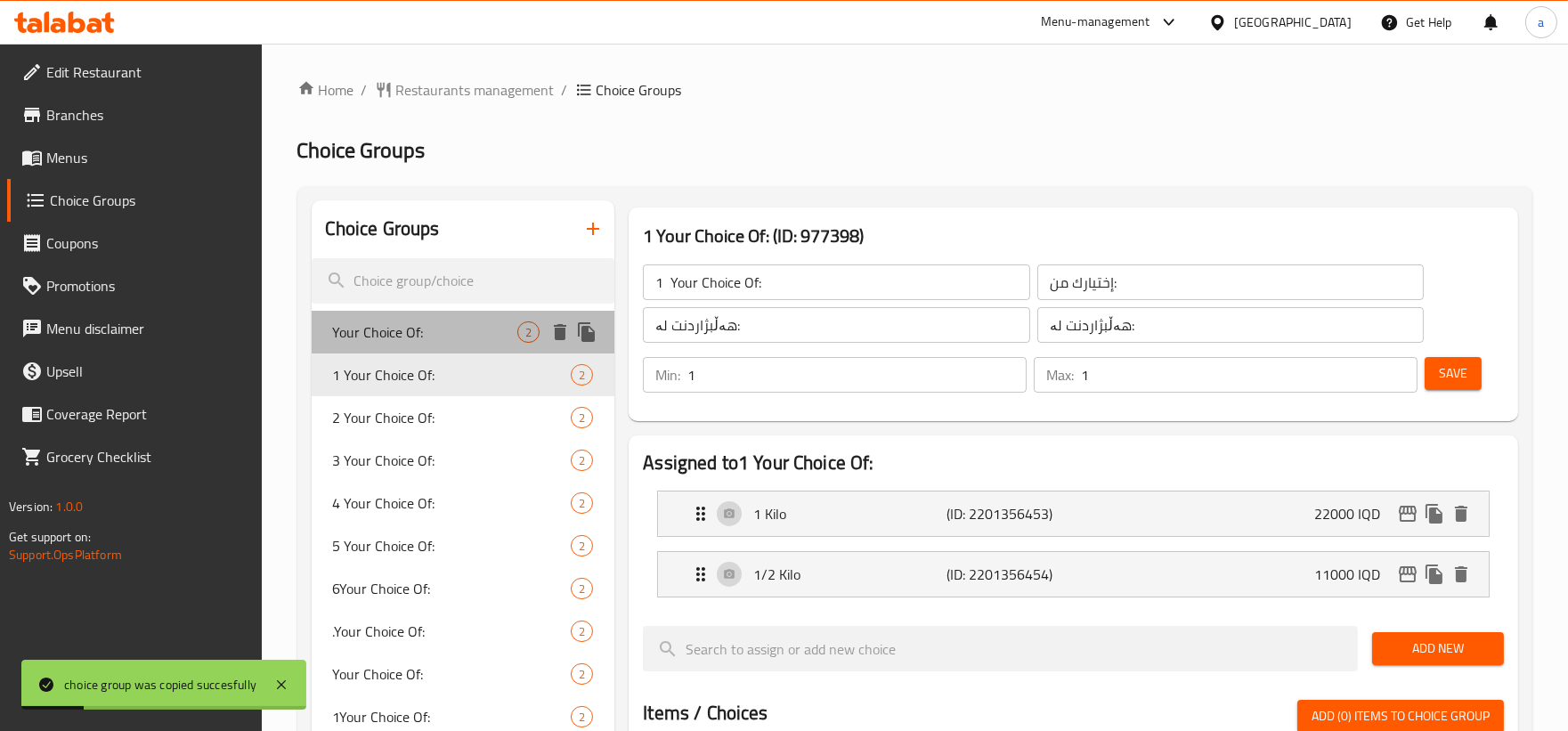
click at [505, 346] on div "Your Choice Of: 2" at bounding box center [463, 331] width 304 height 43
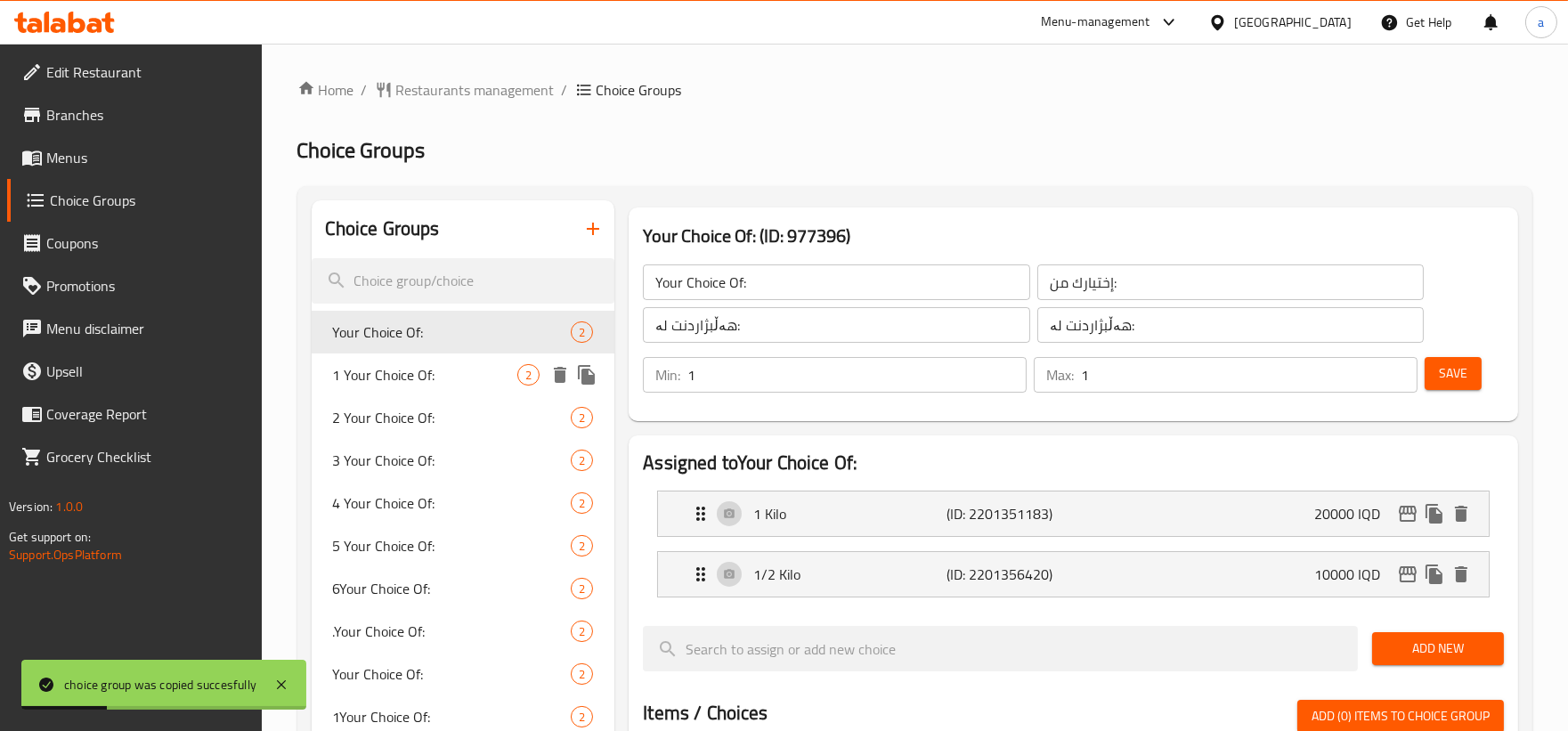
click at [460, 378] on span "1 Your Choice Of:" at bounding box center [425, 375] width 185 height 21
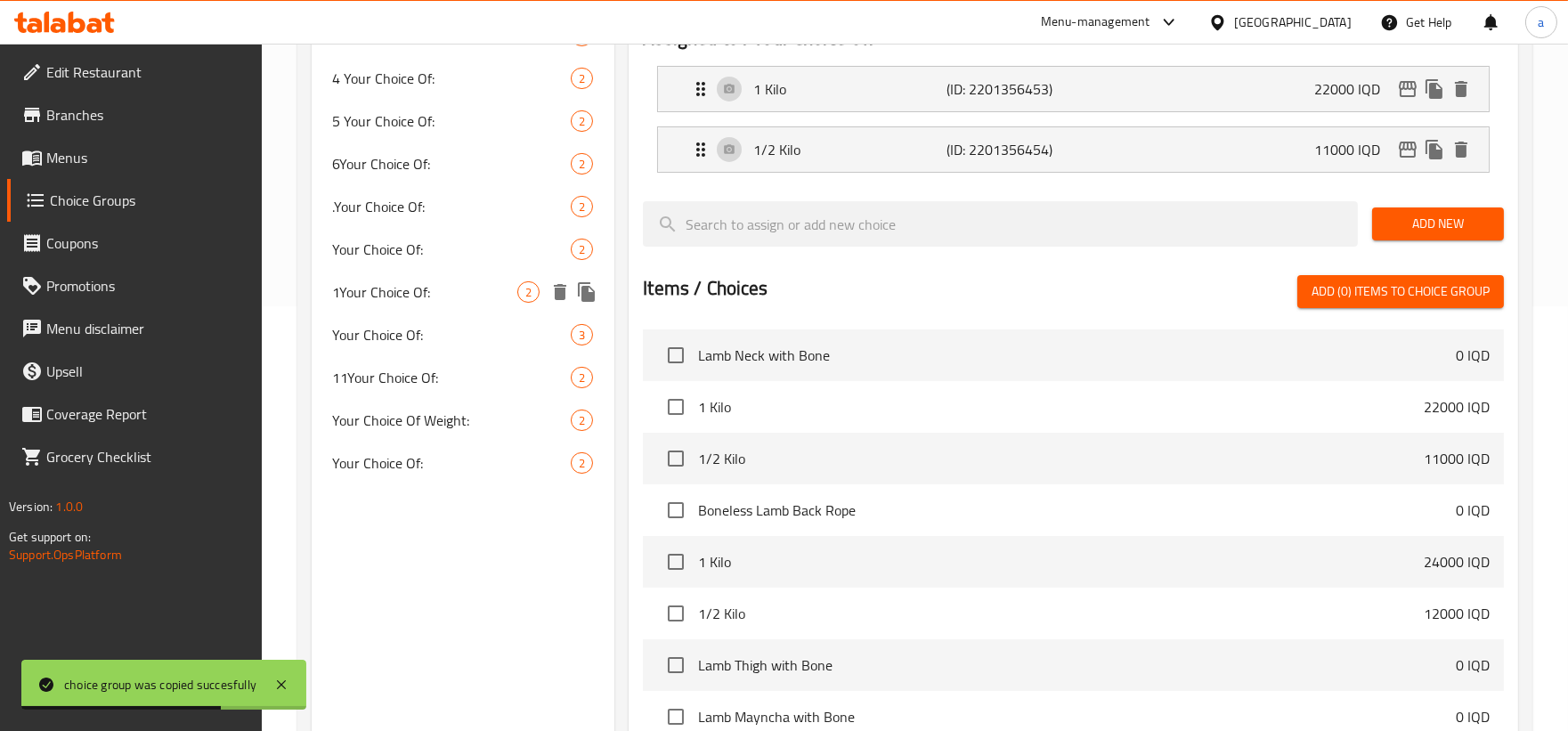
scroll to position [494, 0]
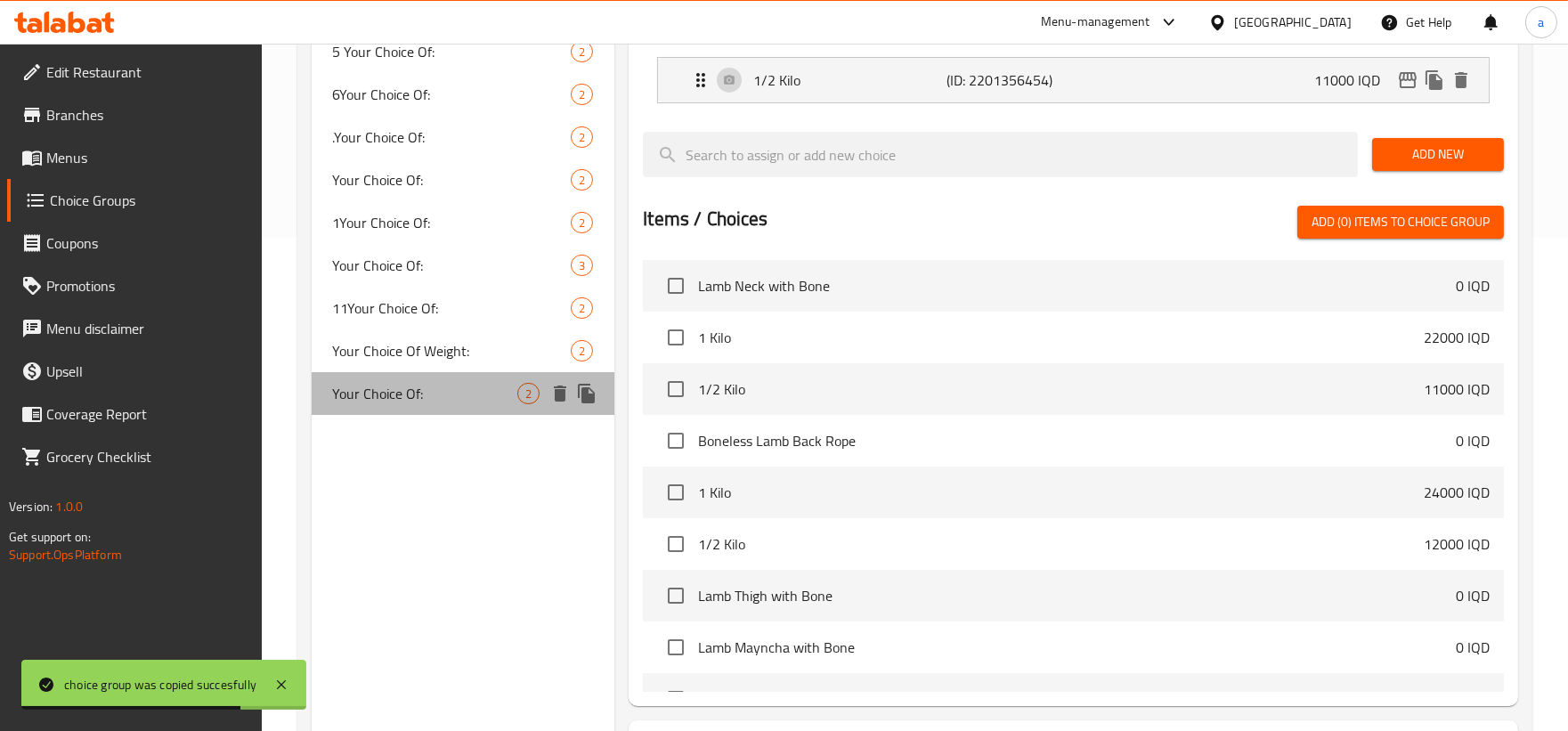
click at [420, 409] on div "Your Choice Of: 2" at bounding box center [463, 393] width 304 height 43
type input "Your Choice Of:"
type input "إختيارك من:"
type input "هەڵبژاردنت لە:"
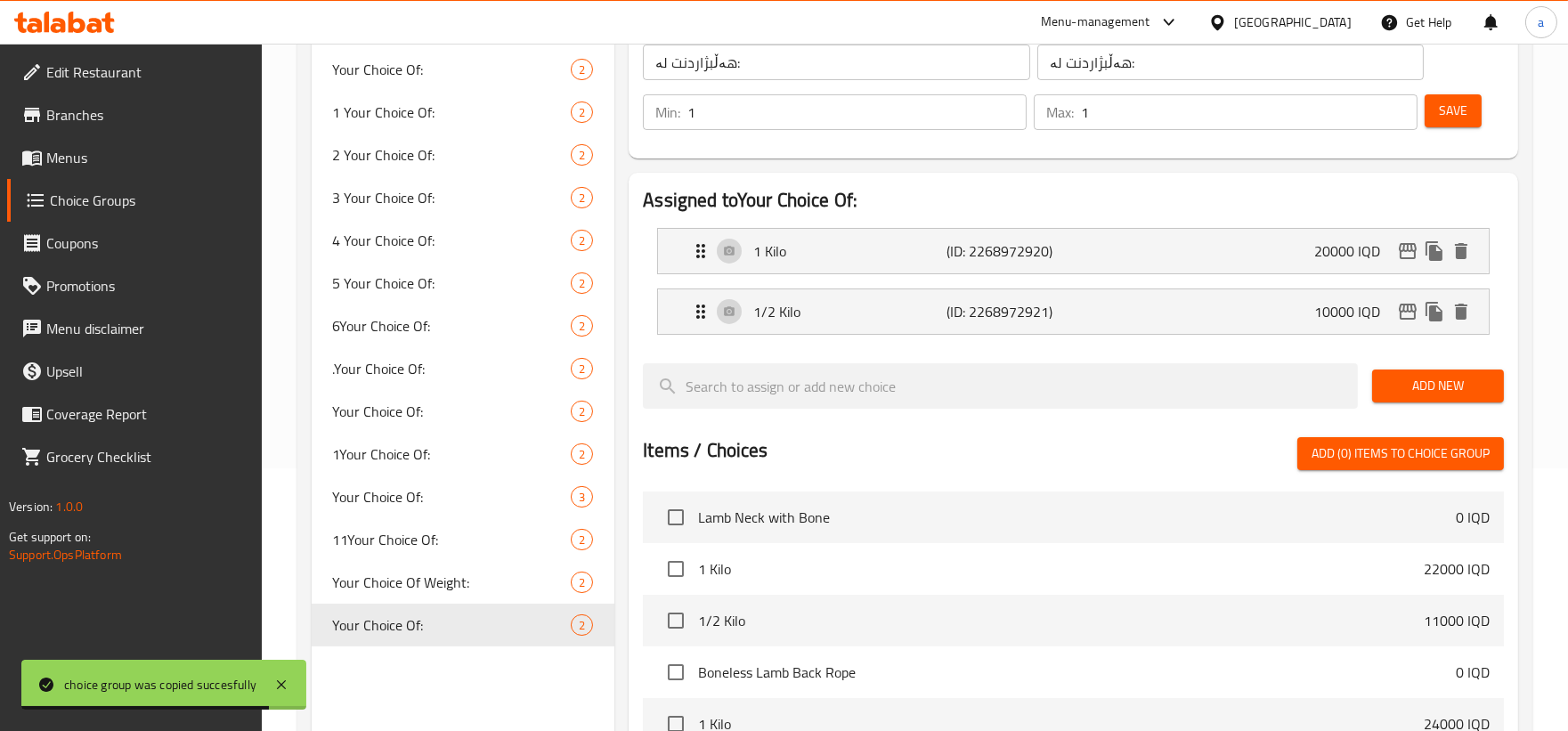
scroll to position [165, 0]
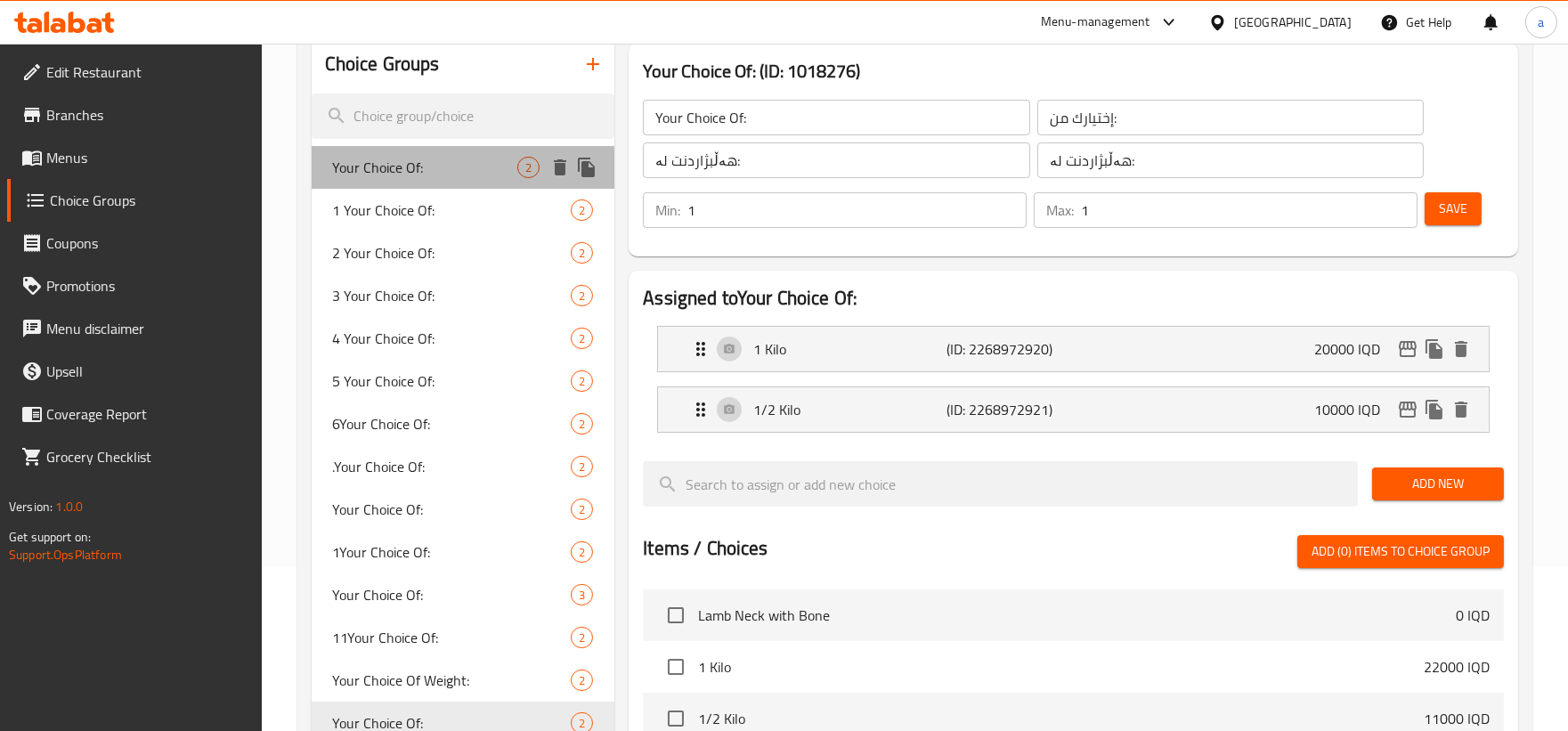
click at [446, 173] on span "Your Choice Of:" at bounding box center [425, 168] width 185 height 21
type input "Your Choice Of:"
type input "إختيارك من:"
type input "هەڵبژاردنت لە:"
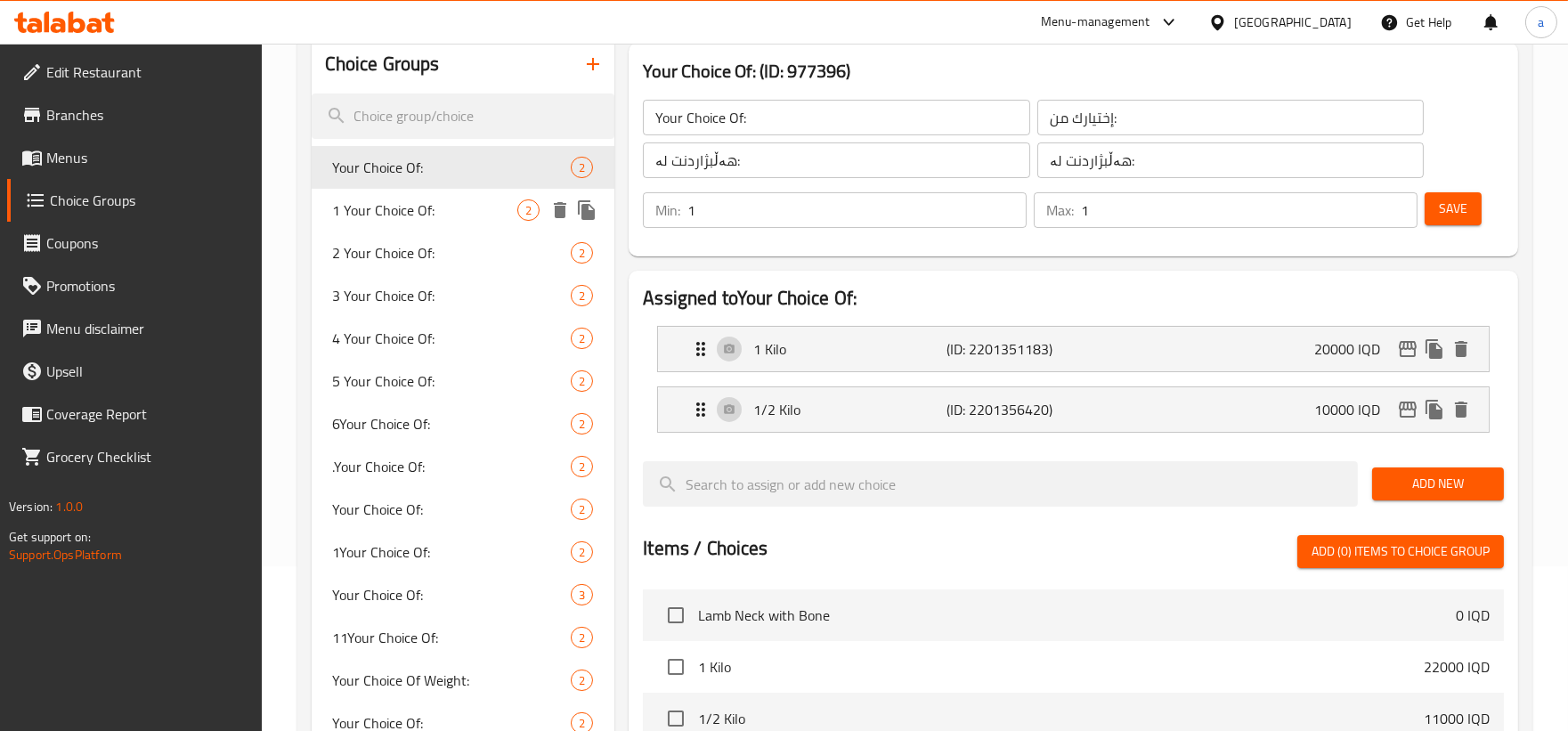
click at [454, 212] on span "1 Your Choice Of:" at bounding box center [425, 210] width 185 height 21
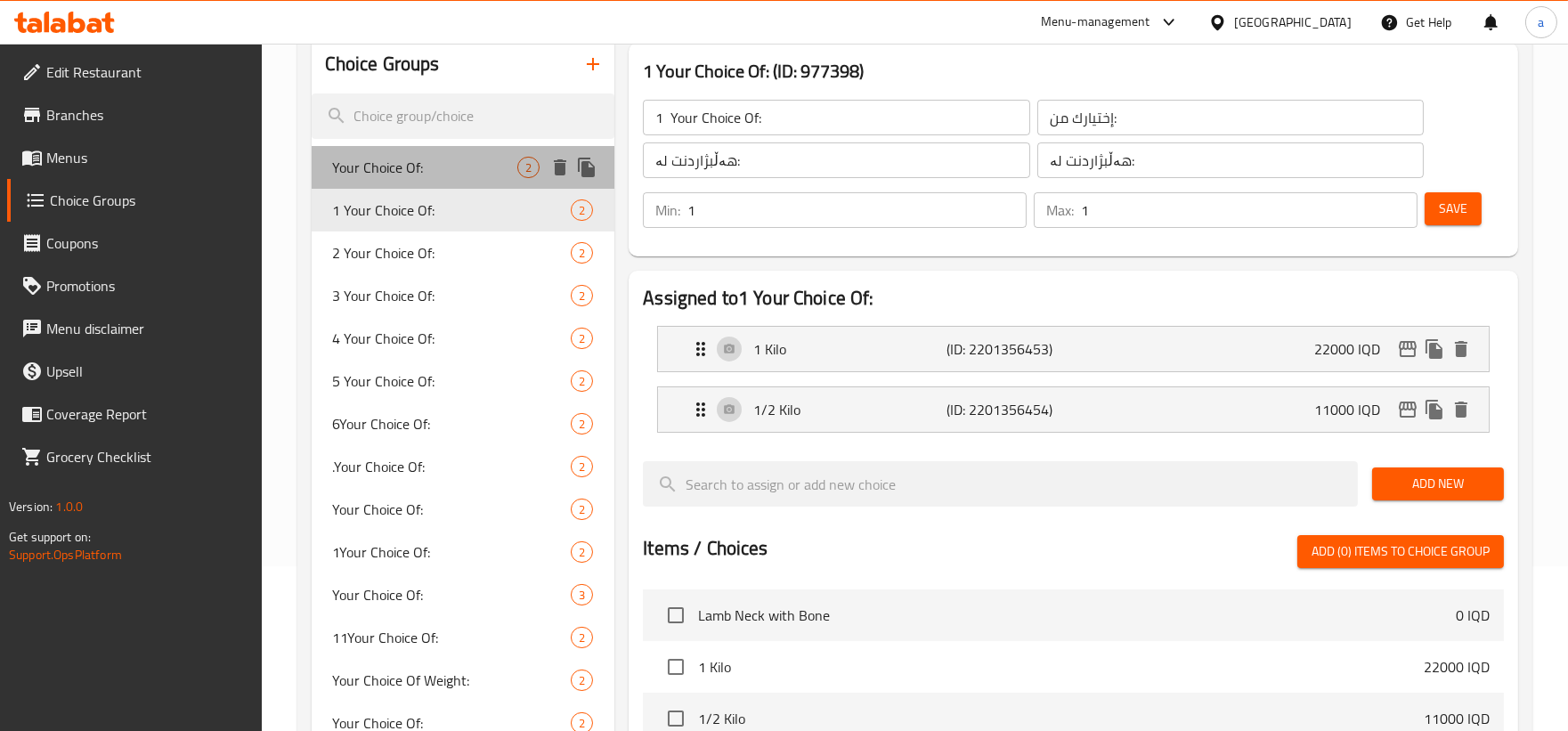
click at [427, 168] on span "Your Choice Of:" at bounding box center [425, 168] width 185 height 21
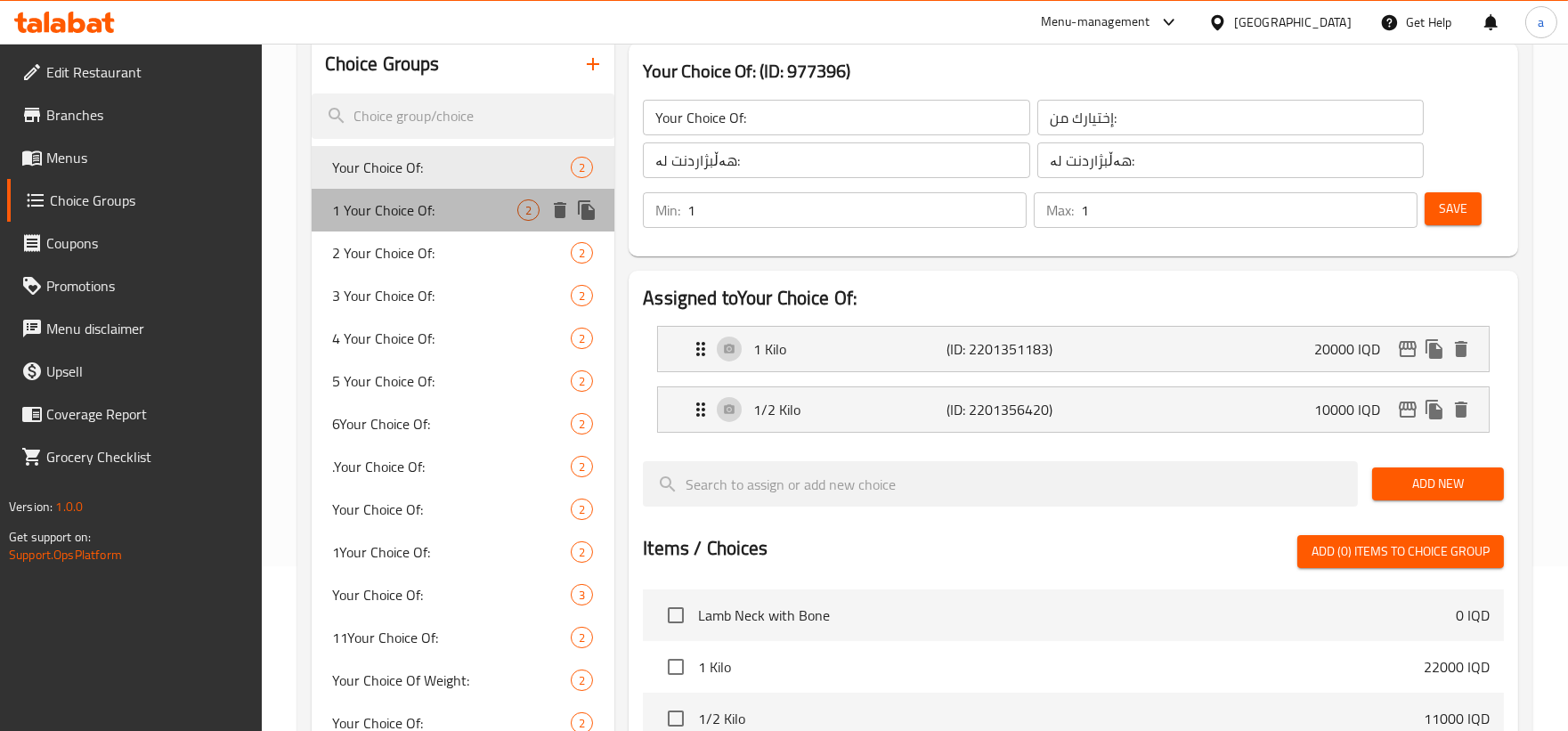
click at [451, 194] on div "1 Your Choice Of: 2" at bounding box center [463, 210] width 304 height 43
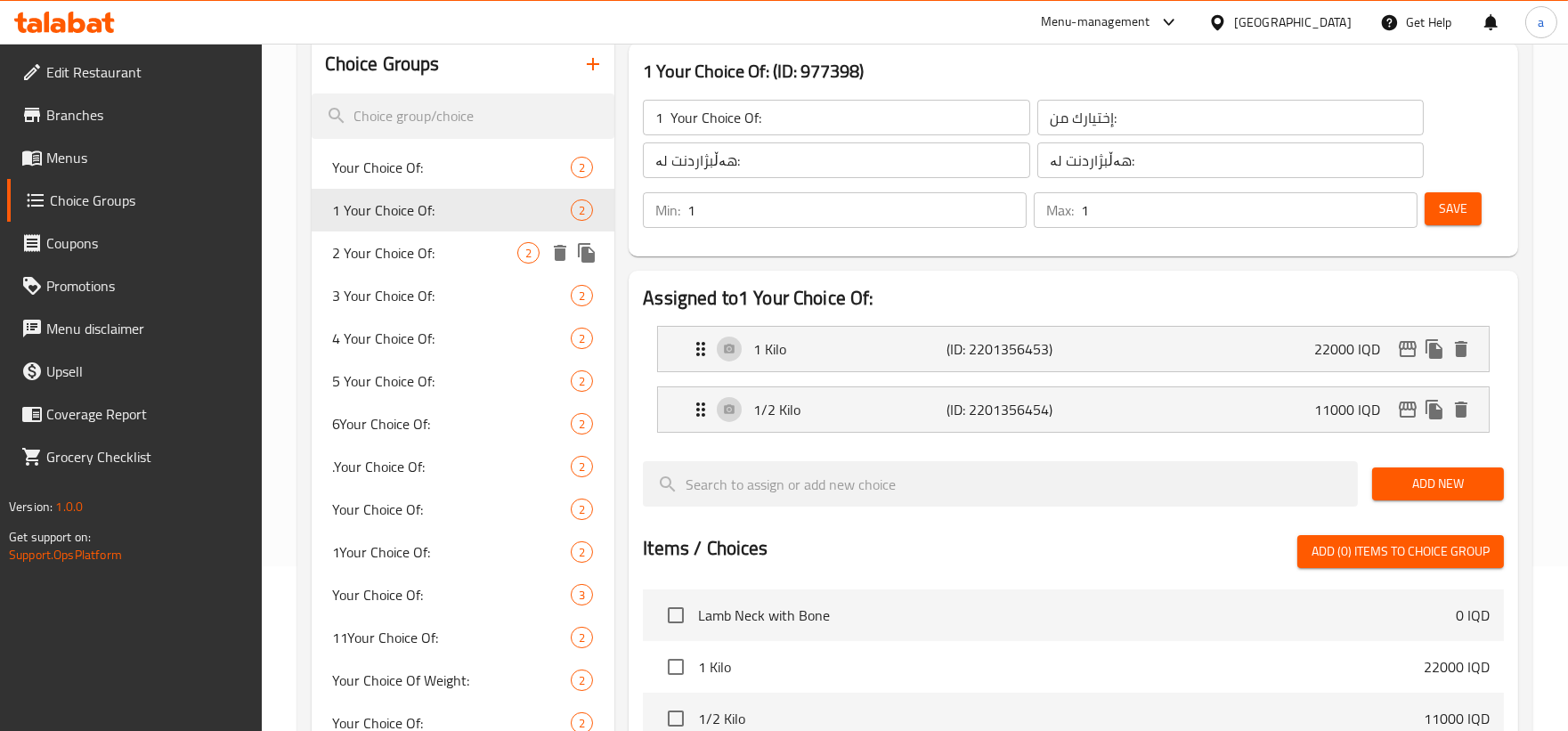
click at [397, 268] on div "2 Your Choice Of: 2" at bounding box center [463, 253] width 304 height 43
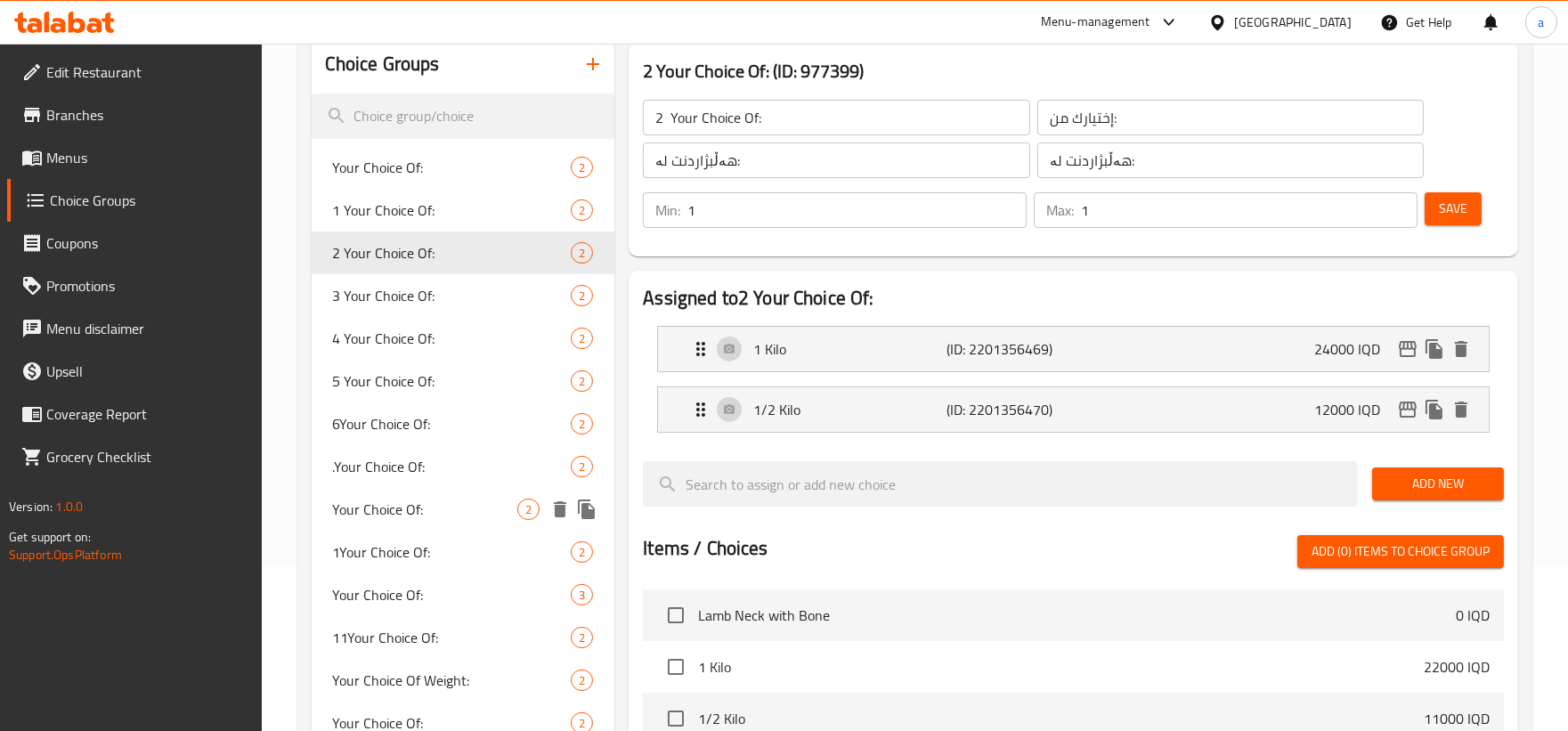
click at [437, 510] on span "Your Choice Of:" at bounding box center [425, 509] width 185 height 21
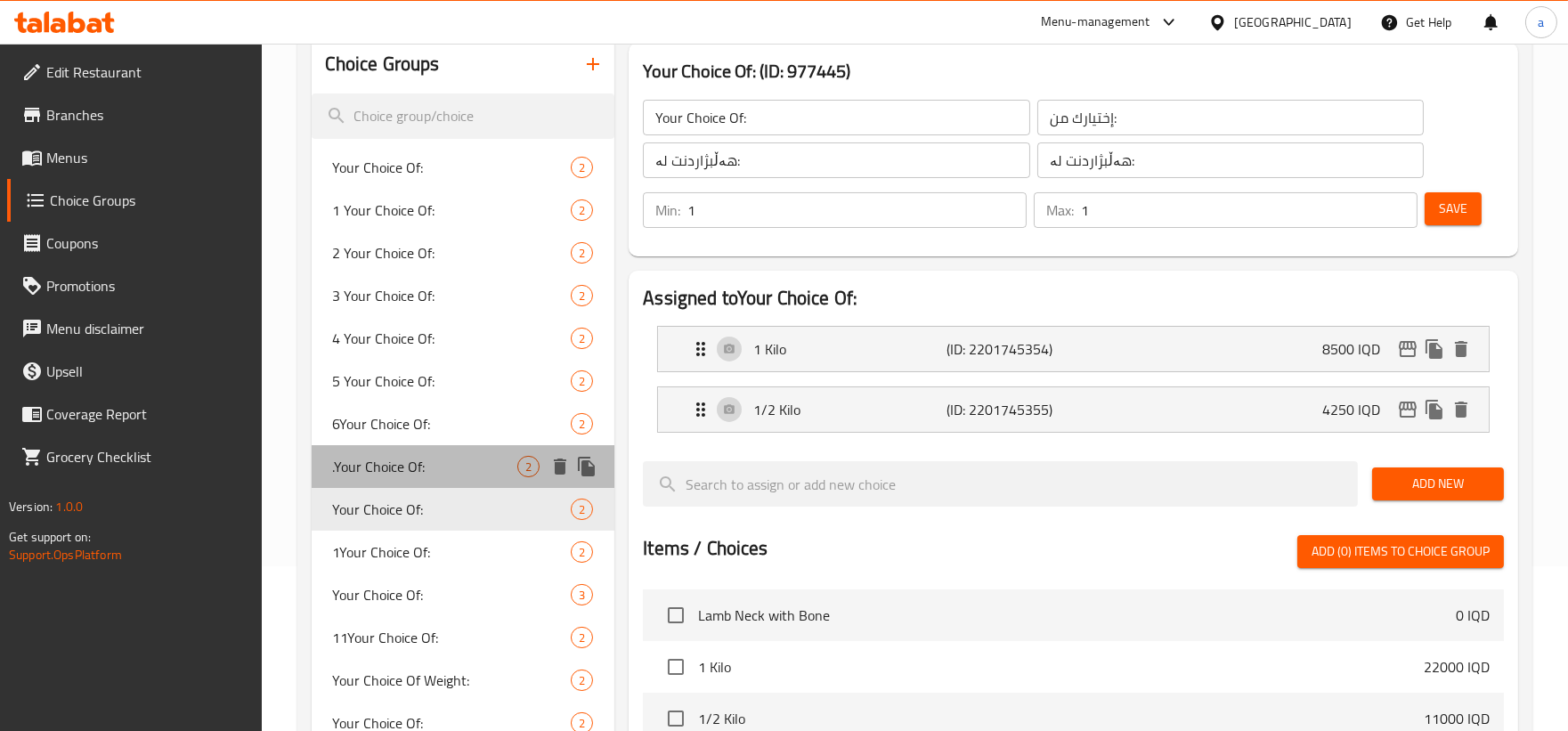
click at [424, 468] on span ".Your Choice Of:" at bounding box center [425, 467] width 185 height 21
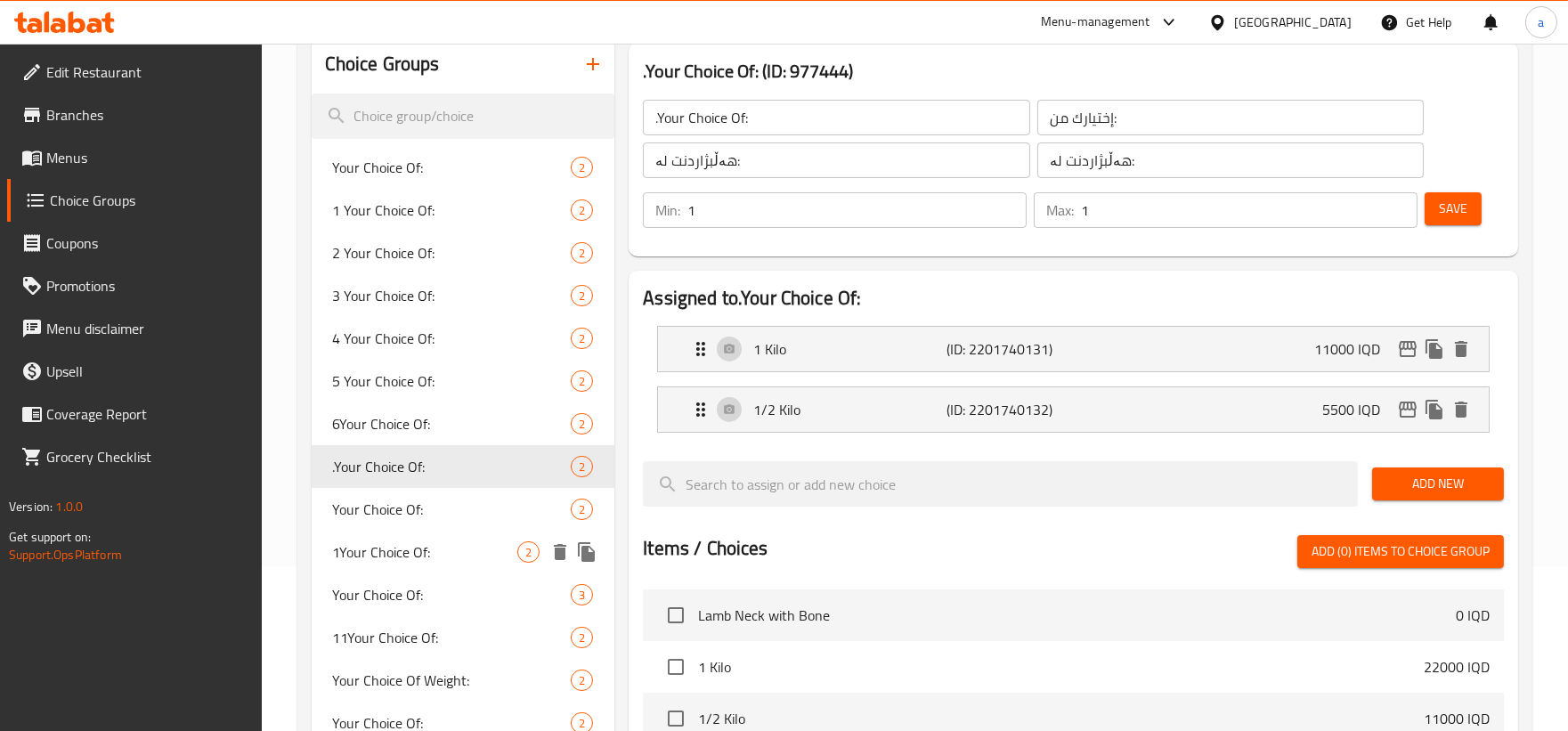
scroll to position [330, 0]
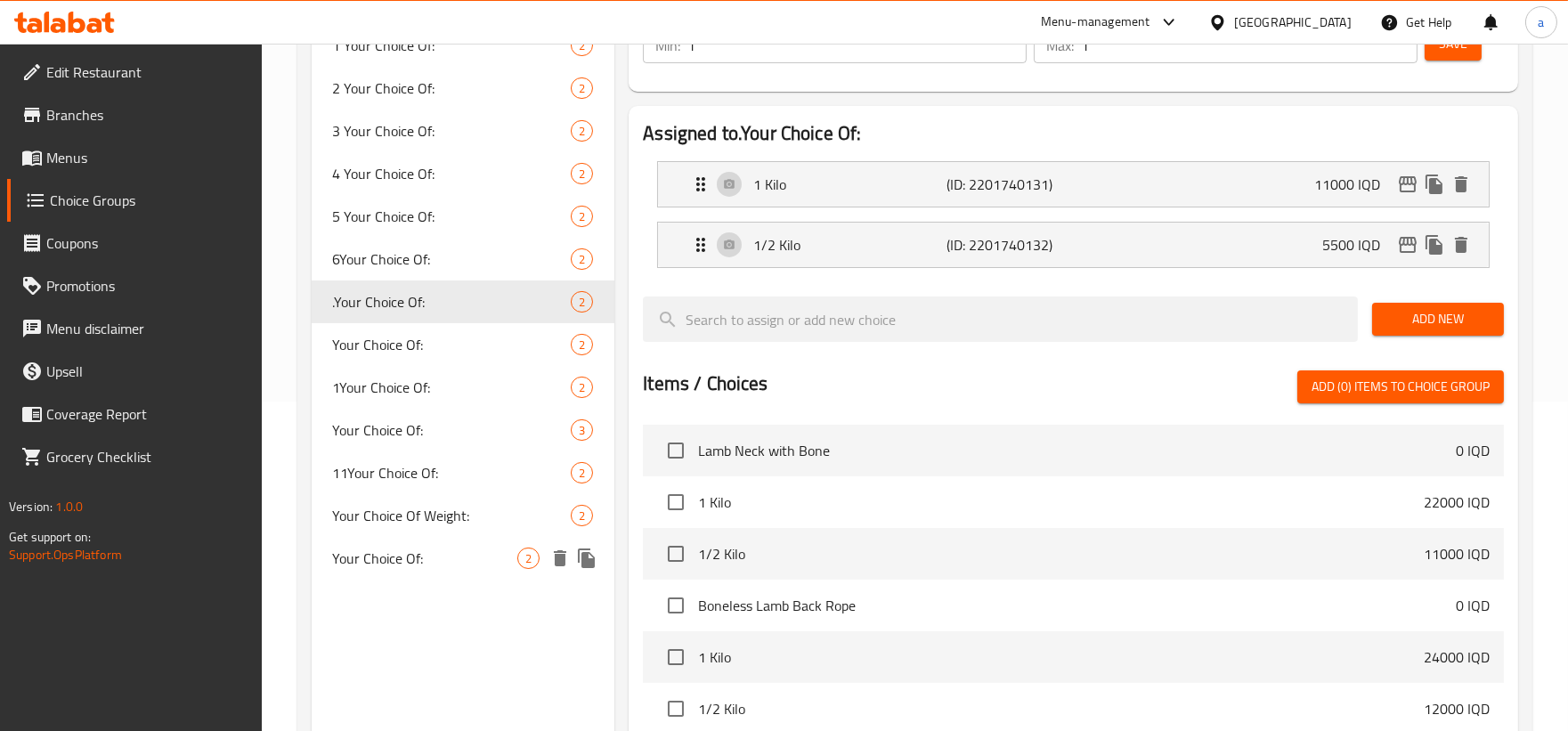
click at [443, 552] on span "Your Choice Of:" at bounding box center [425, 559] width 185 height 21
type input "Your Choice Of:"
type input "إختيارك من:"
type input "هەڵبژاردنت لە:"
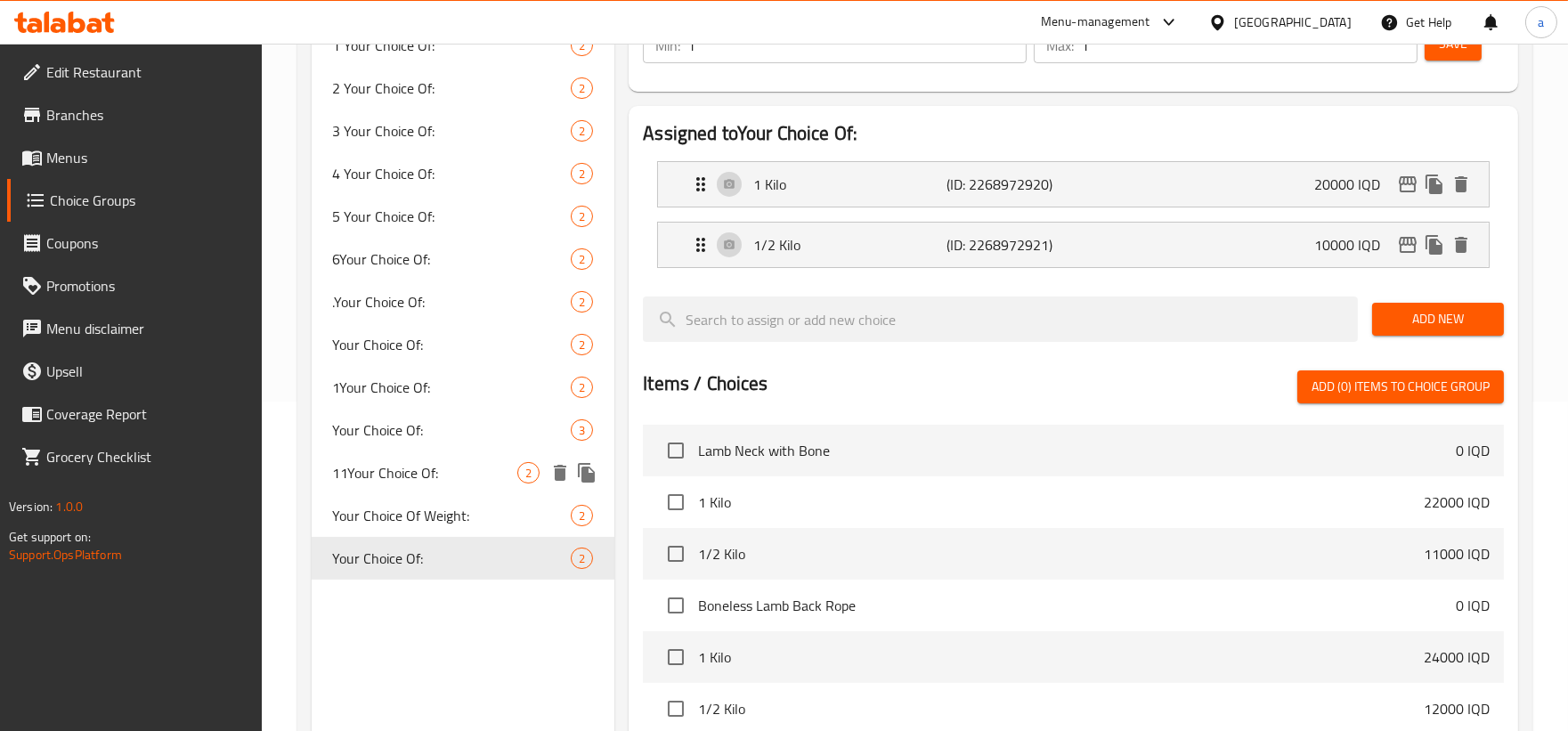
click at [419, 465] on span "11Your Choice Of:" at bounding box center [425, 472] width 185 height 21
type input "11Your Choice Of:"
type input "إختيارك من:"
type input "هەڵبژاردنت لە:"
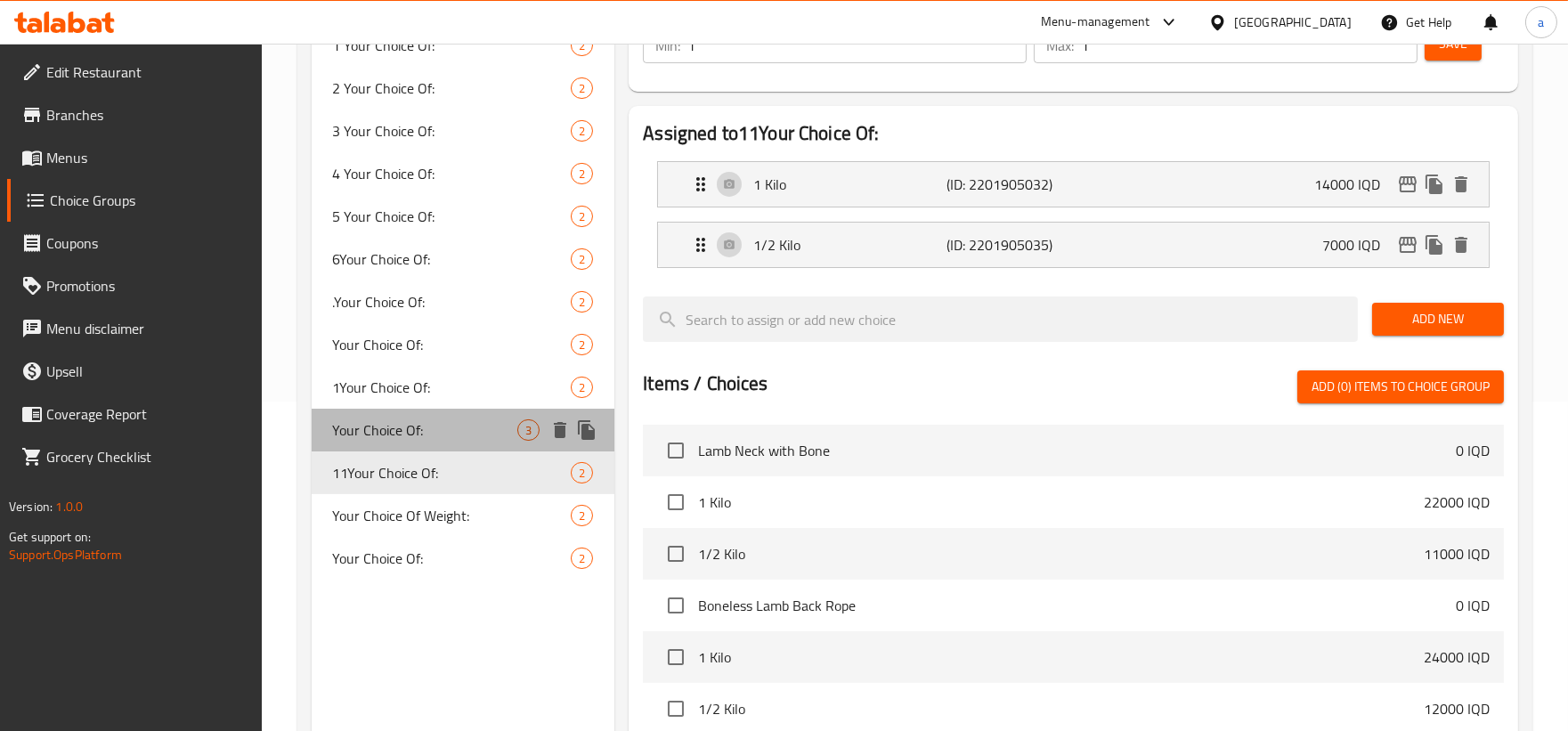
click at [446, 436] on span "Your Choice Of:" at bounding box center [425, 430] width 185 height 21
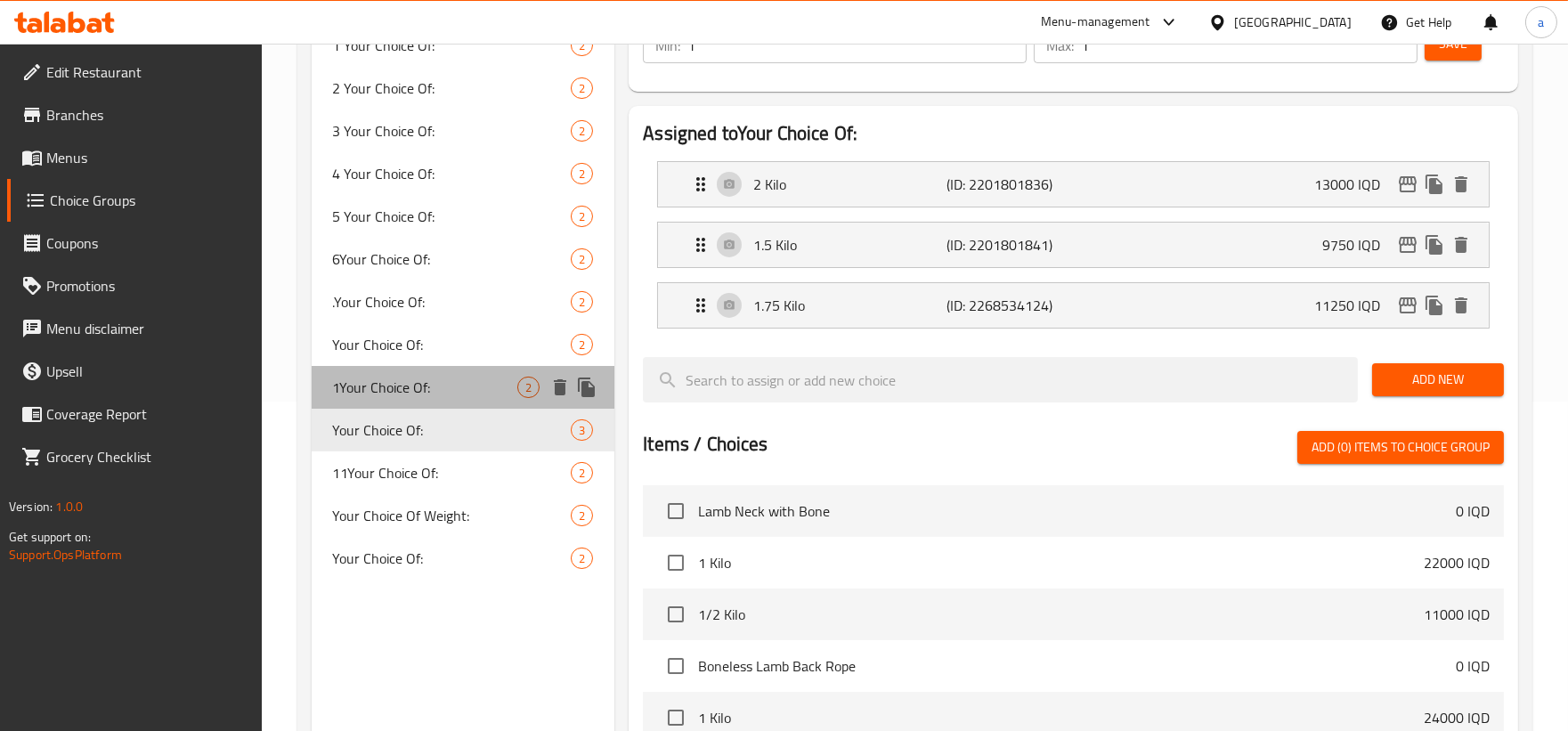
click at [464, 389] on span "1Your Choice Of:" at bounding box center [425, 387] width 185 height 21
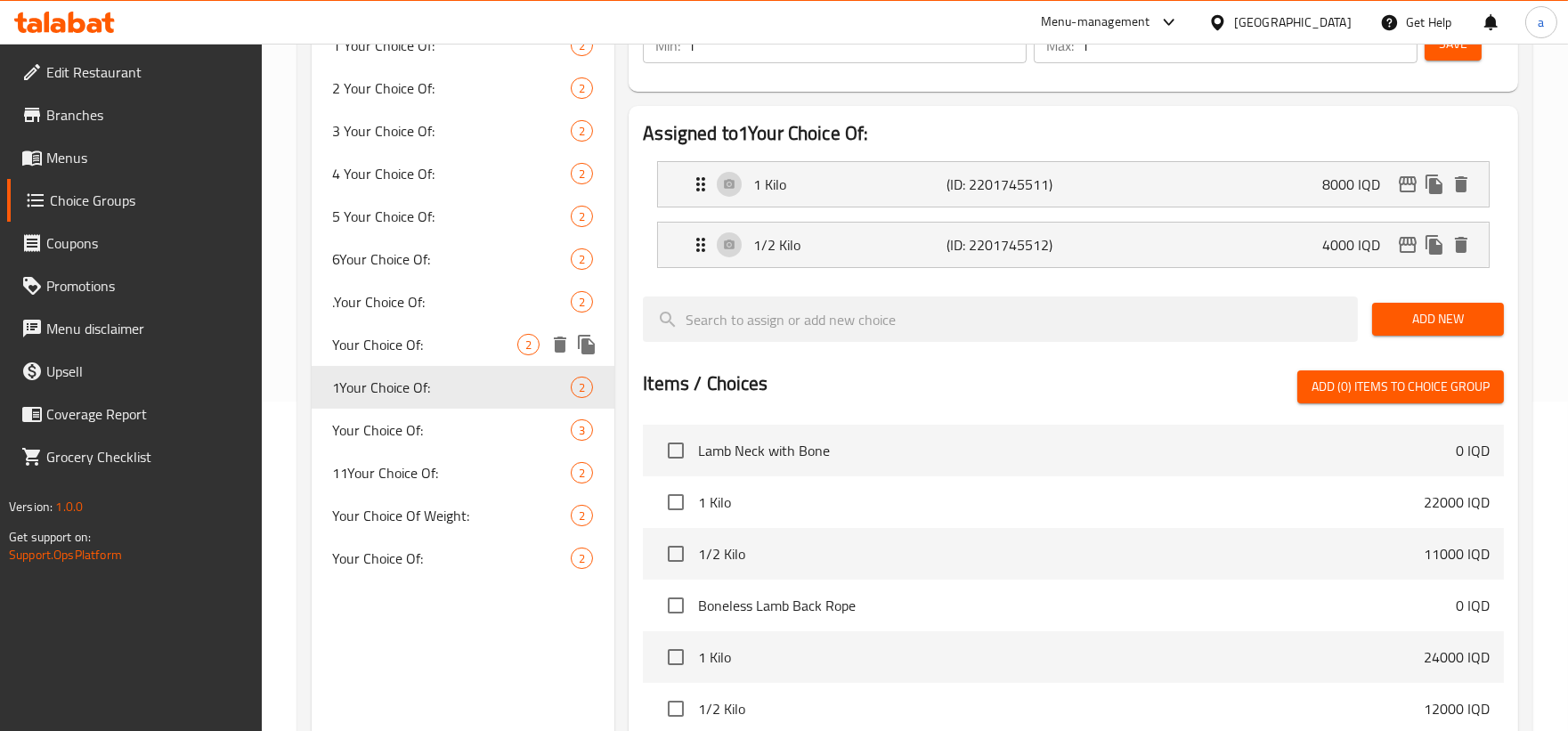
click at [441, 331] on div "Your Choice Of: 2" at bounding box center [463, 344] width 304 height 43
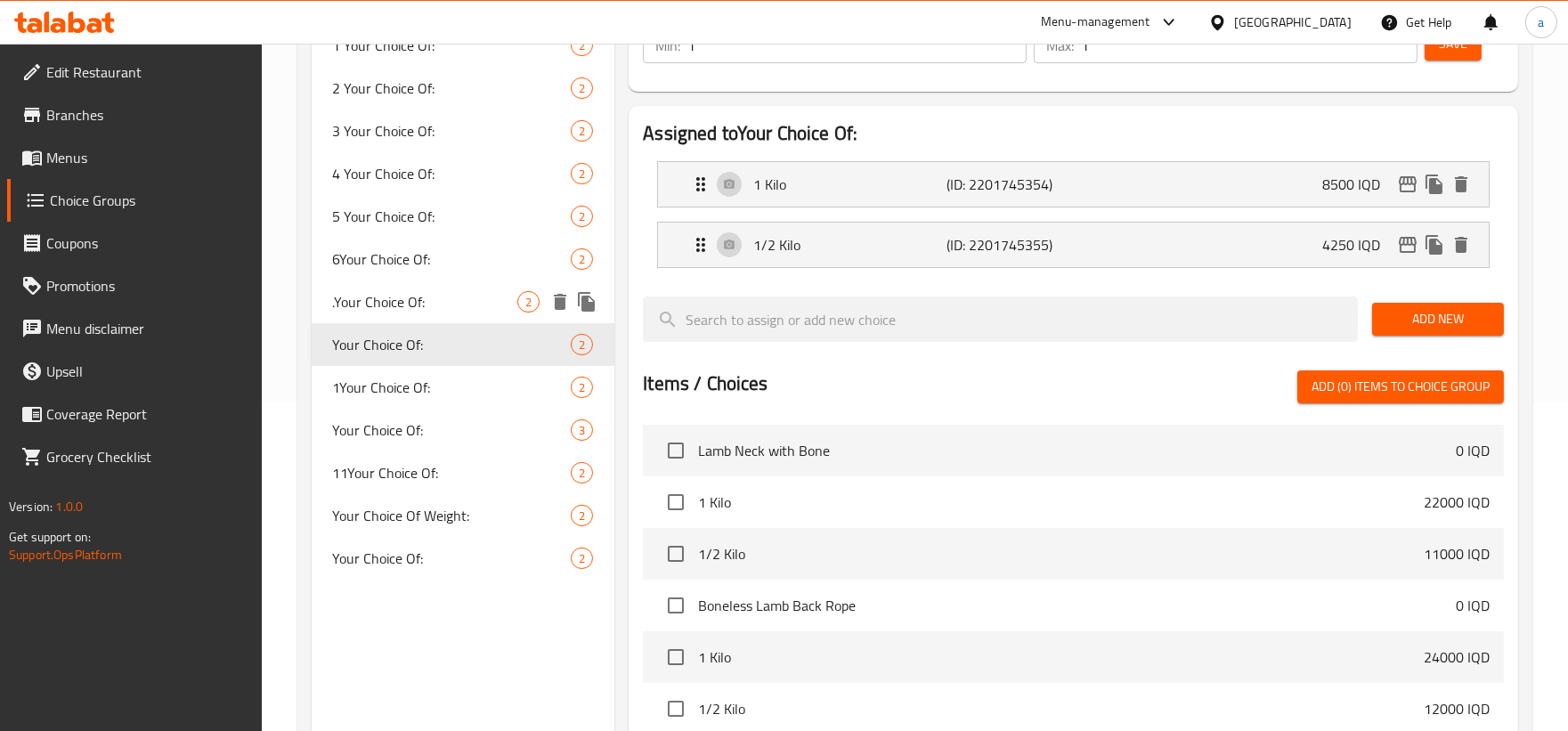
click at [400, 304] on span ".Your Choice Of:" at bounding box center [425, 302] width 185 height 21
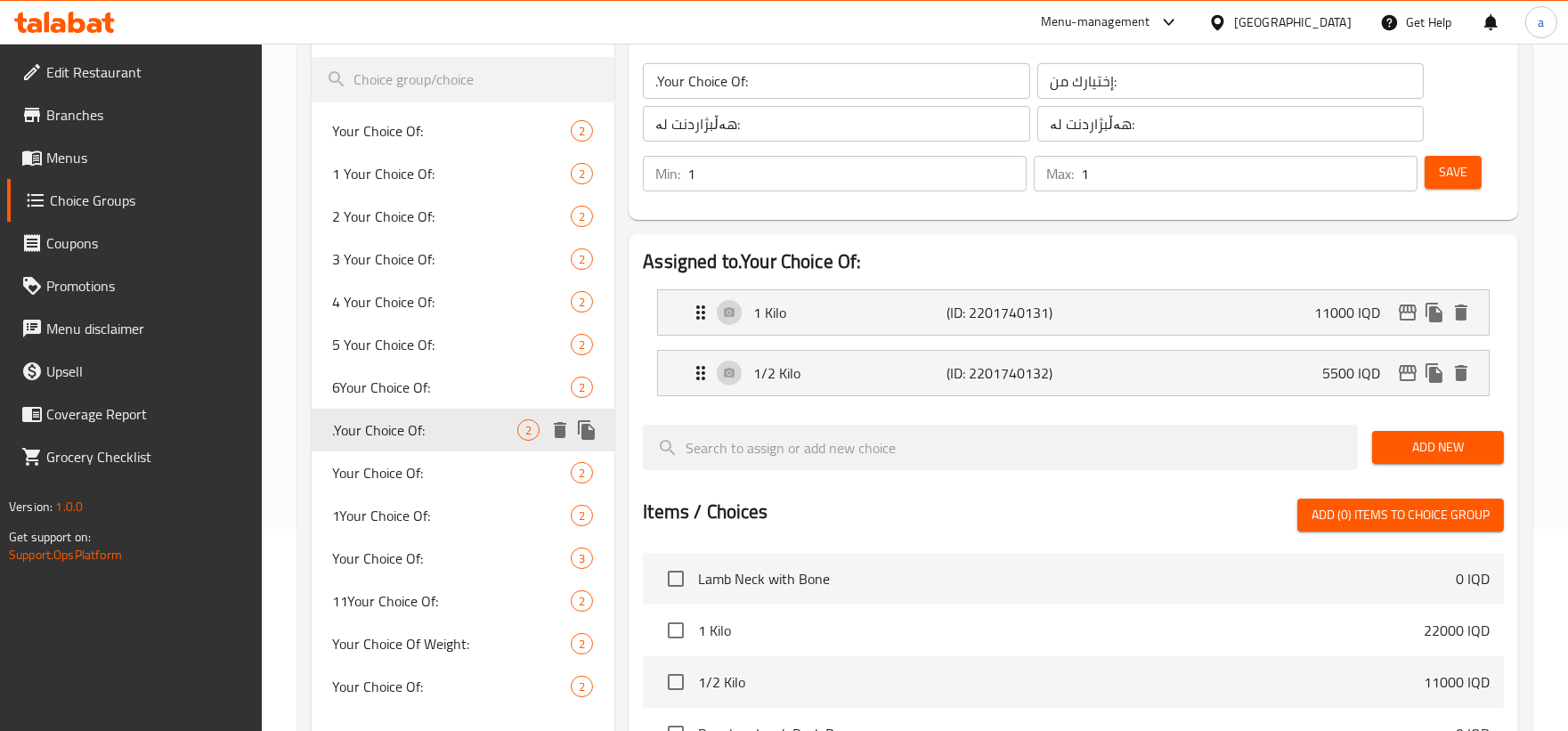
scroll to position [165, 0]
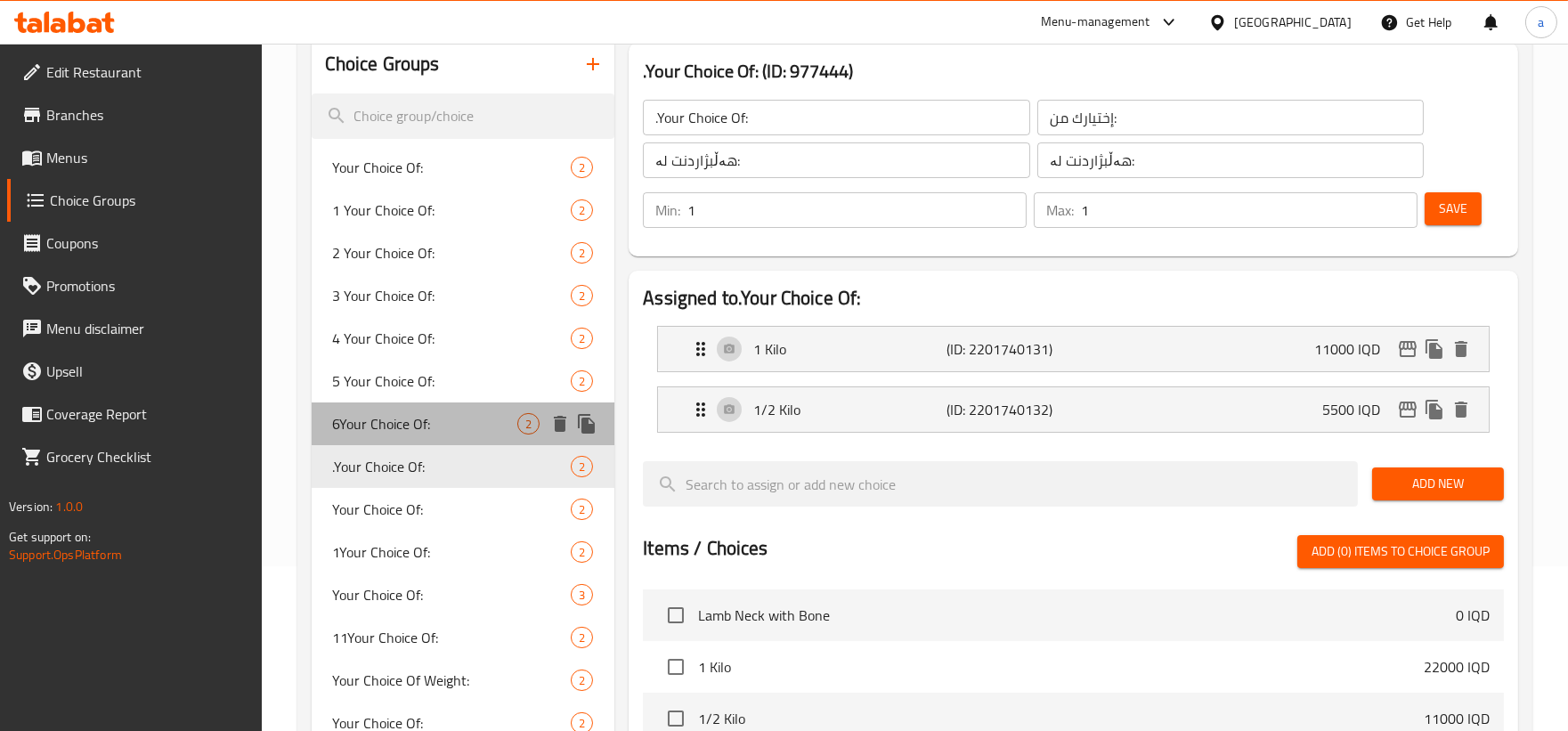
click at [417, 422] on span "6Your Choice Of:" at bounding box center [425, 423] width 185 height 21
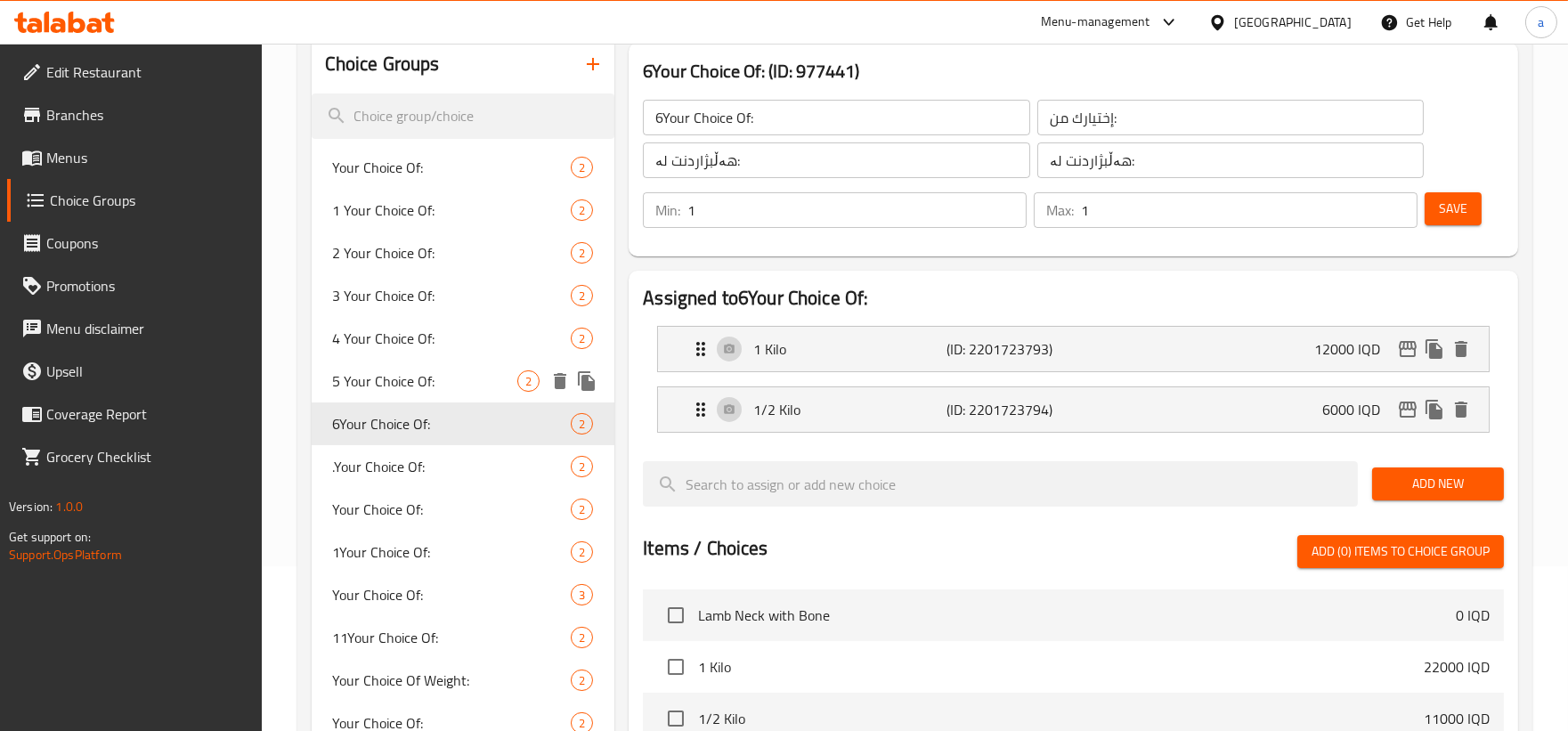
click at [421, 388] on span "5 Your Choice Of:" at bounding box center [425, 381] width 185 height 21
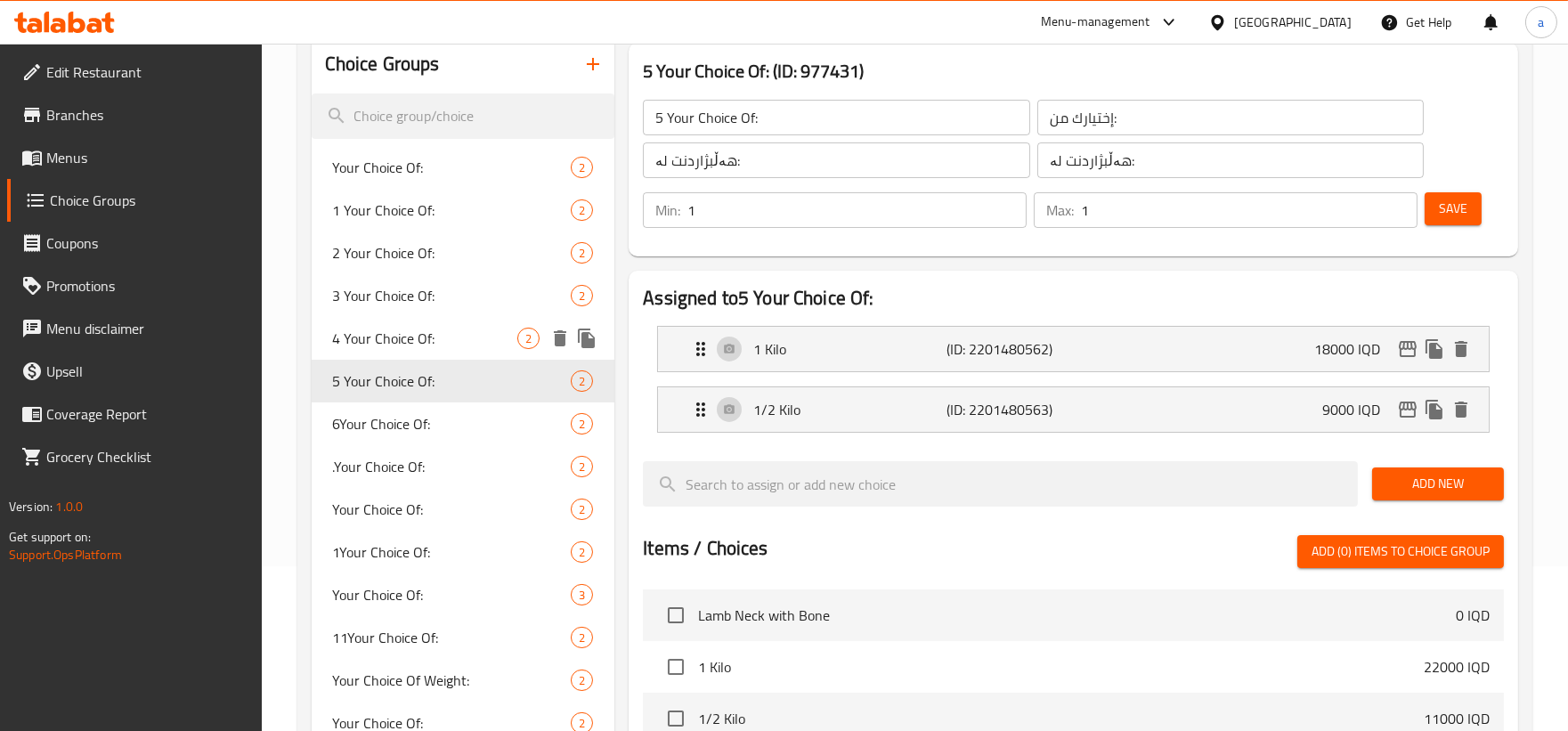
click at [434, 353] on div "4 Your Choice Of: 2" at bounding box center [463, 338] width 304 height 43
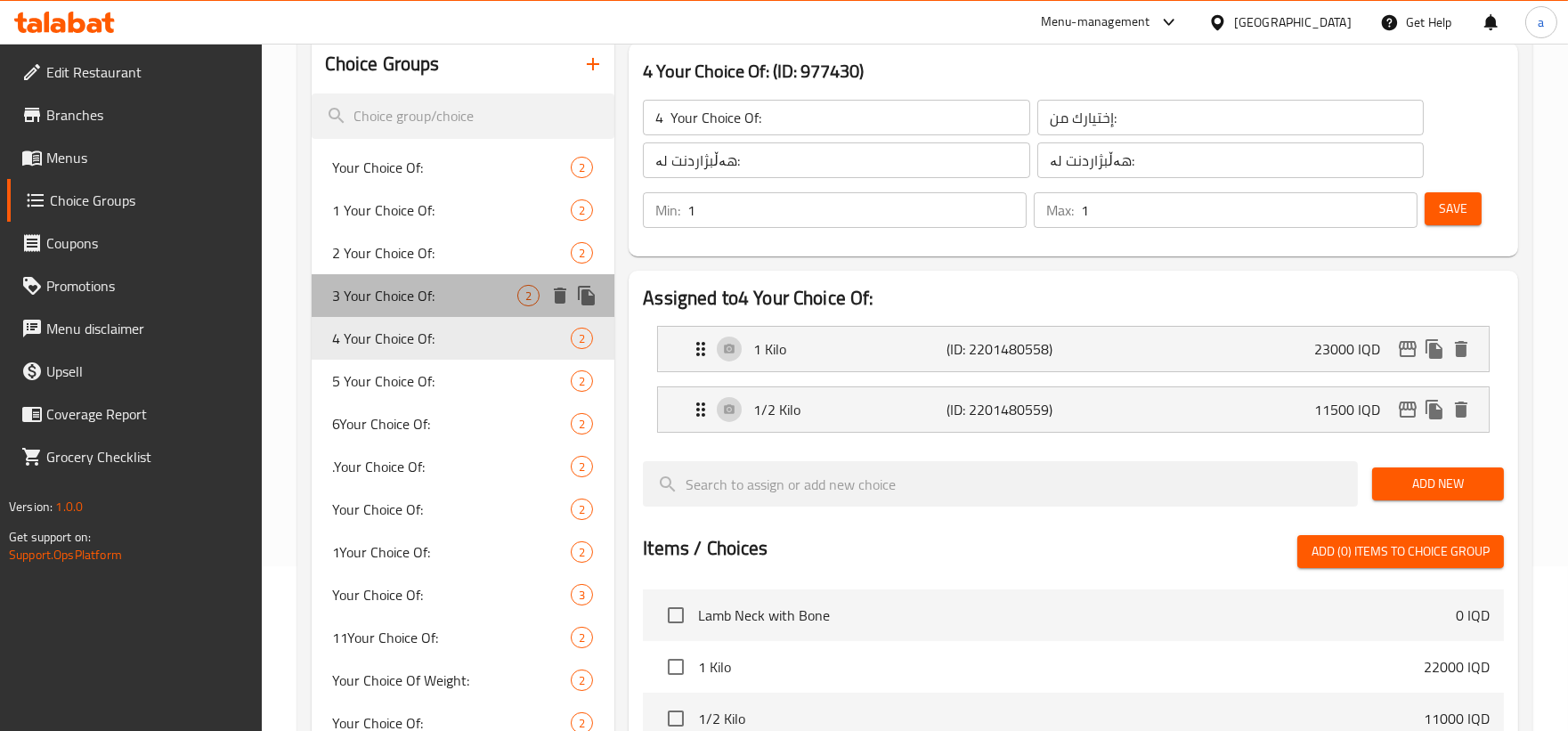
click at [408, 296] on span "3 Your Choice Of:" at bounding box center [425, 295] width 185 height 21
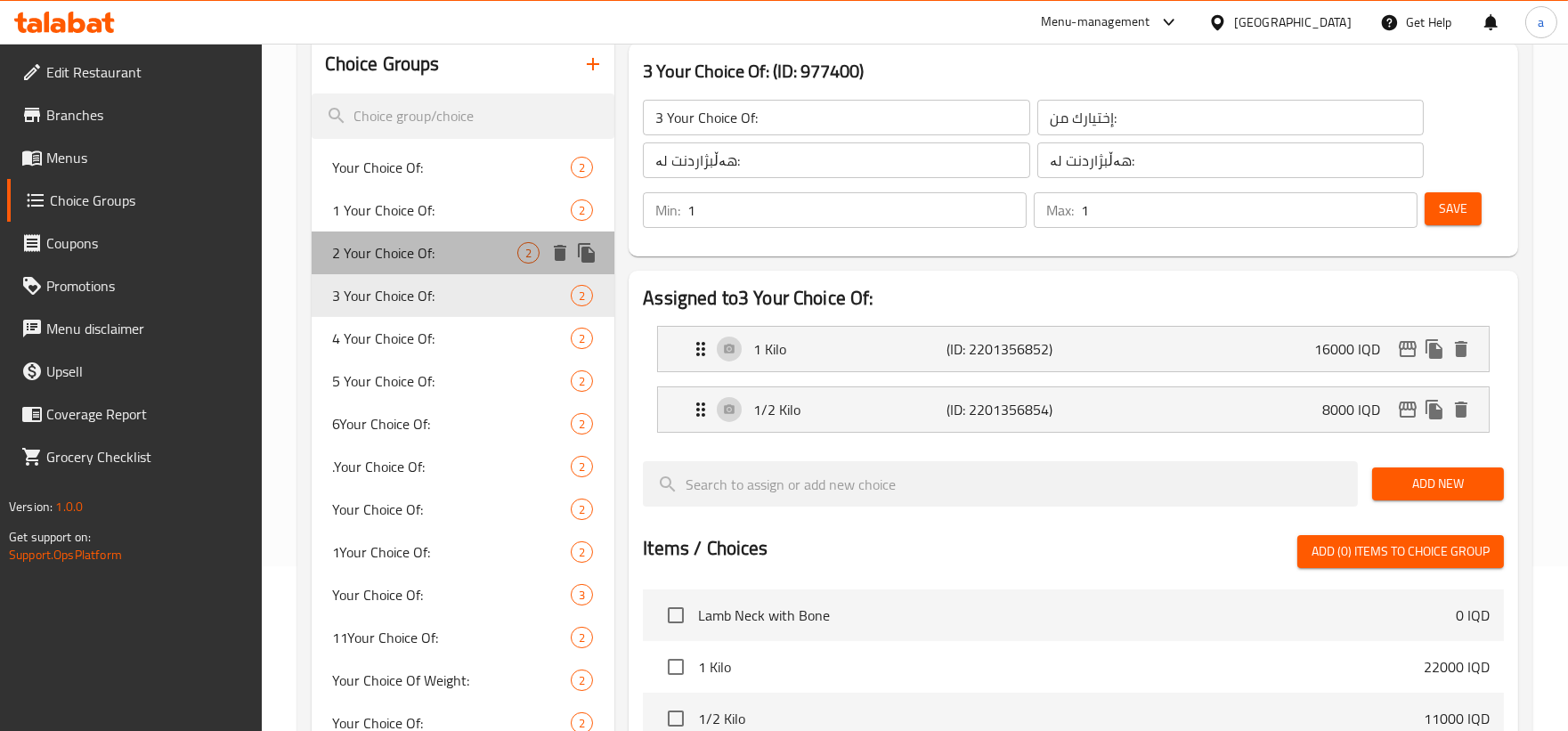
click at [398, 253] on span "2 Your Choice Of:" at bounding box center [425, 253] width 185 height 21
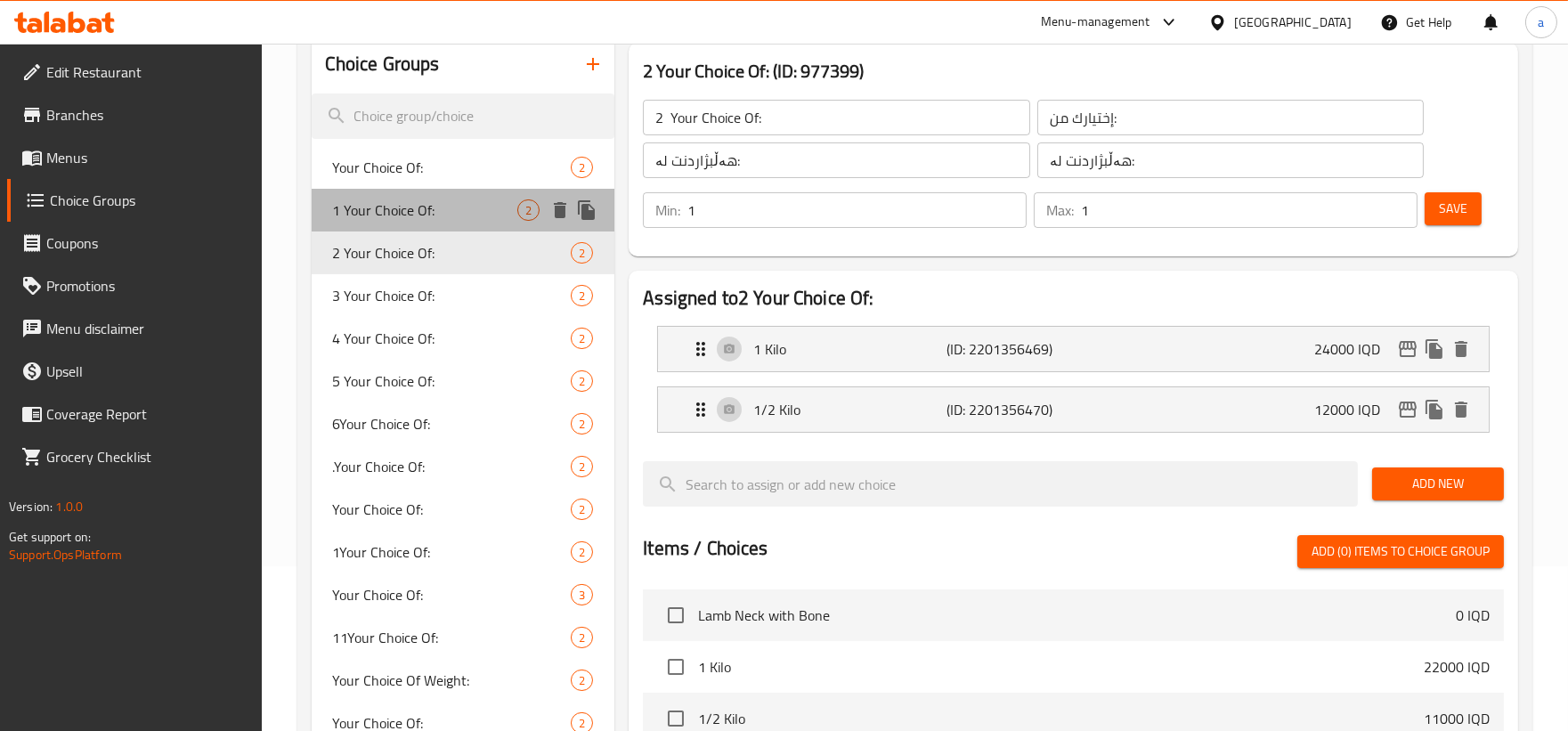
click at [421, 216] on span "1 Your Choice Of:" at bounding box center [425, 210] width 185 height 21
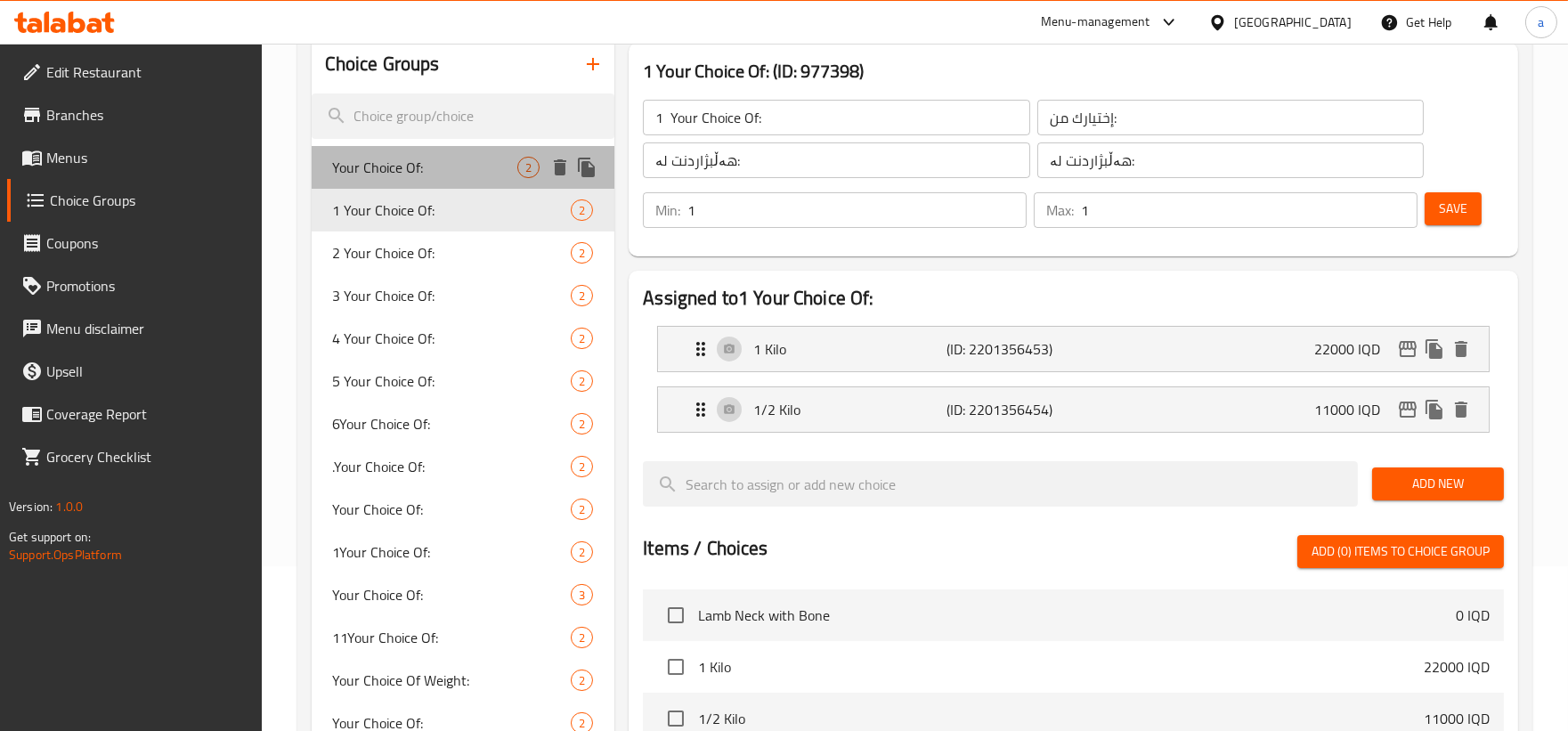
click at [447, 176] on span "Your Choice Of:" at bounding box center [425, 168] width 185 height 21
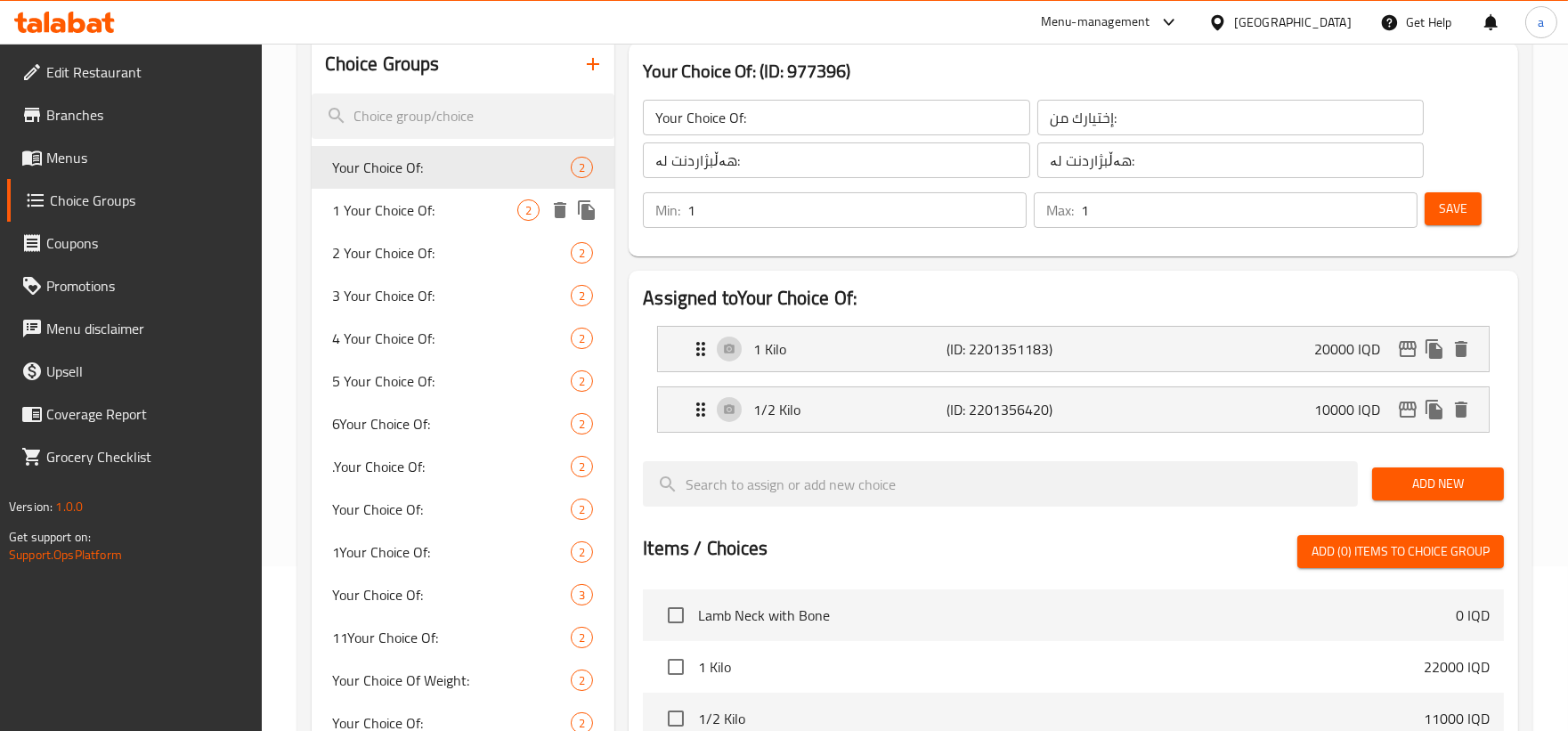
click at [442, 208] on span "1 Your Choice Of:" at bounding box center [425, 210] width 185 height 21
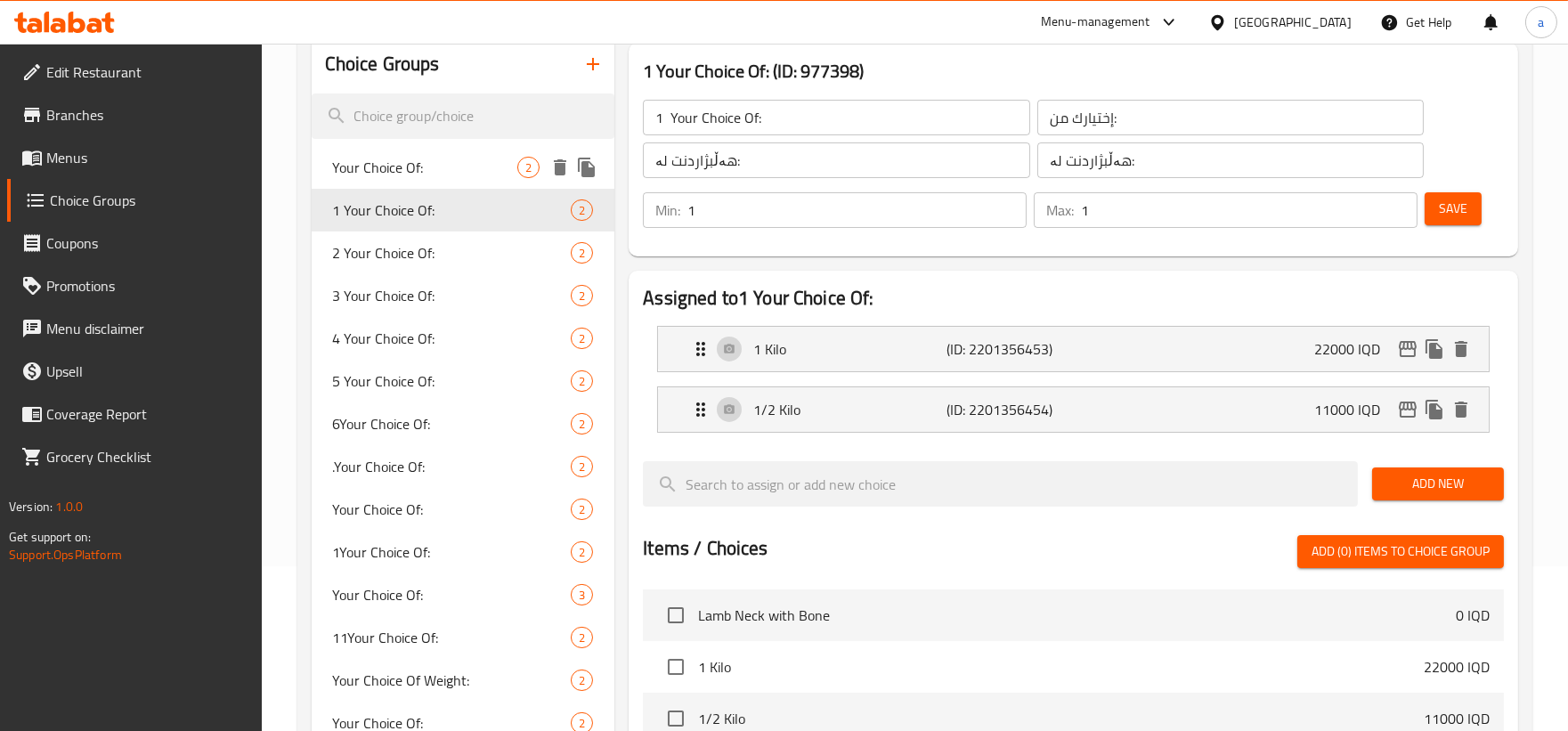
click at [445, 180] on div "Your Choice Of: 2" at bounding box center [463, 167] width 304 height 43
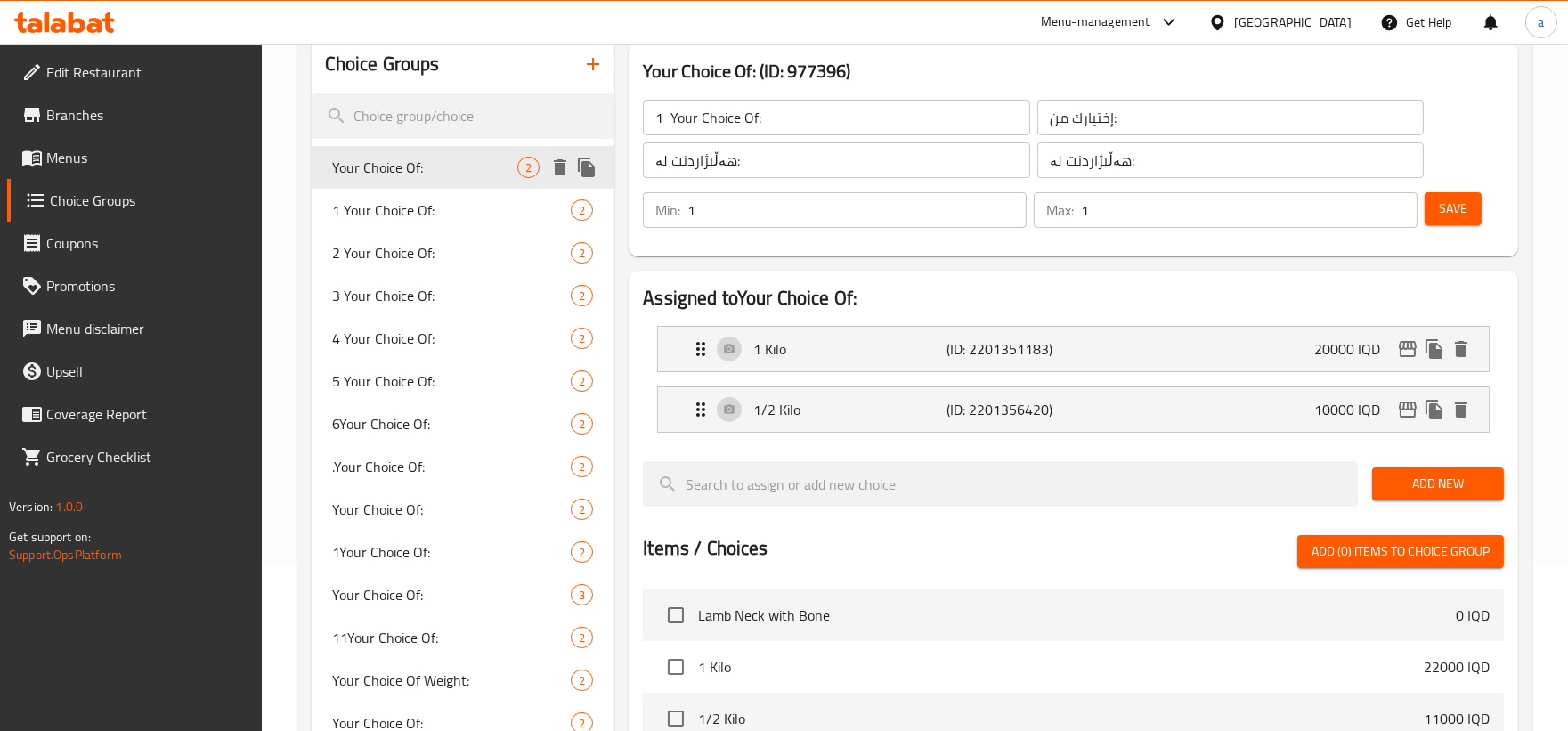
type input "Your Choice Of:"
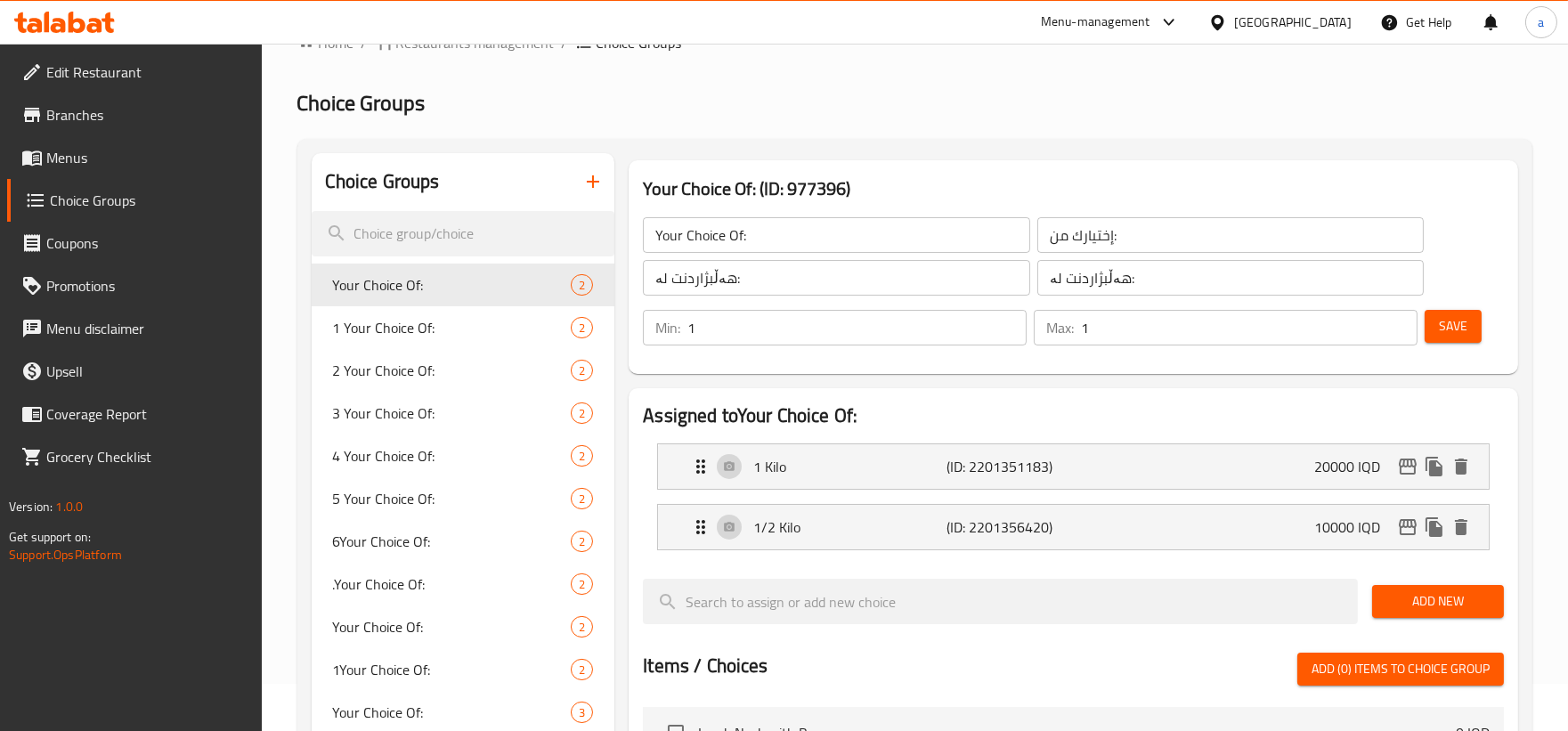
scroll to position [0, 0]
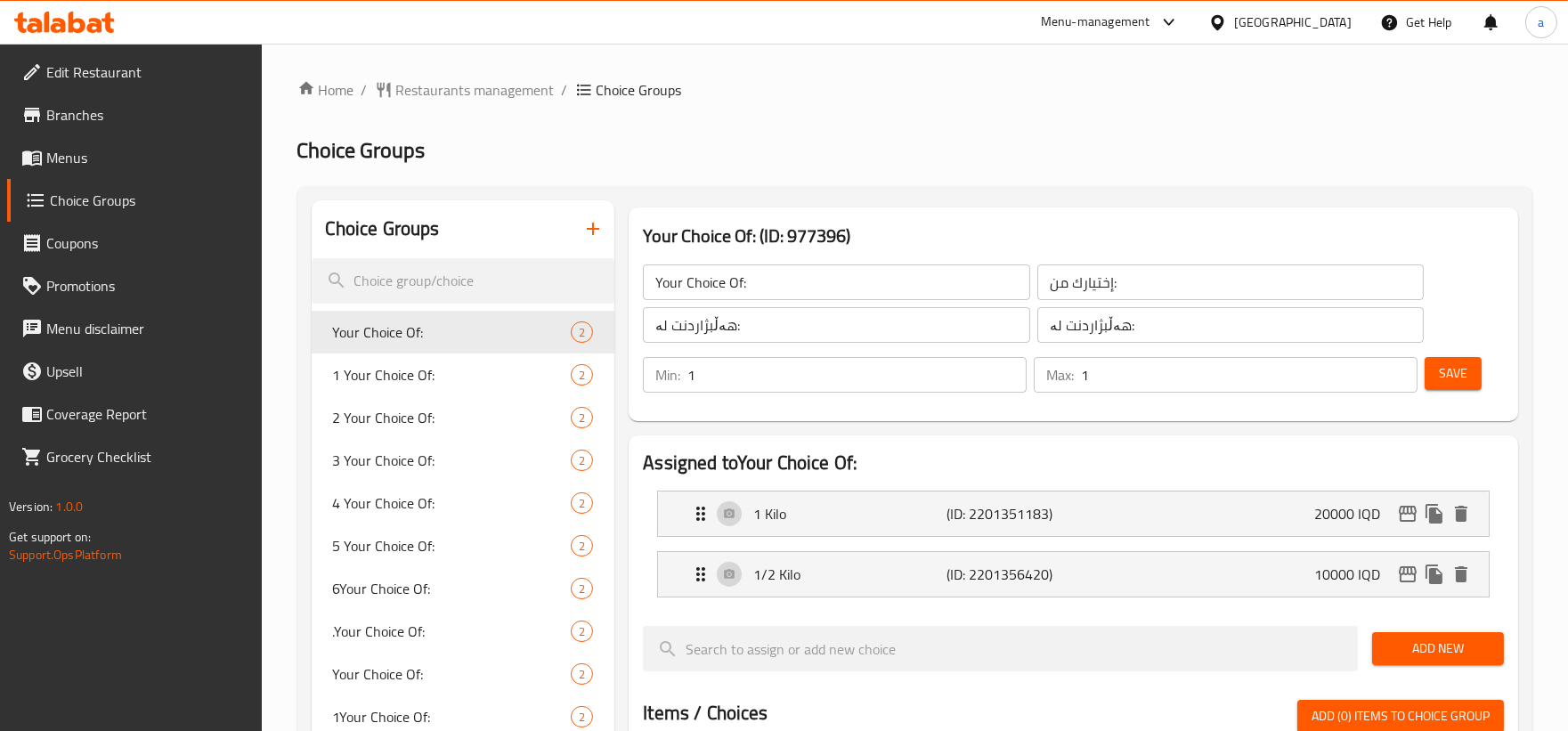
click at [598, 228] on icon "button" at bounding box center [592, 228] width 12 height 12
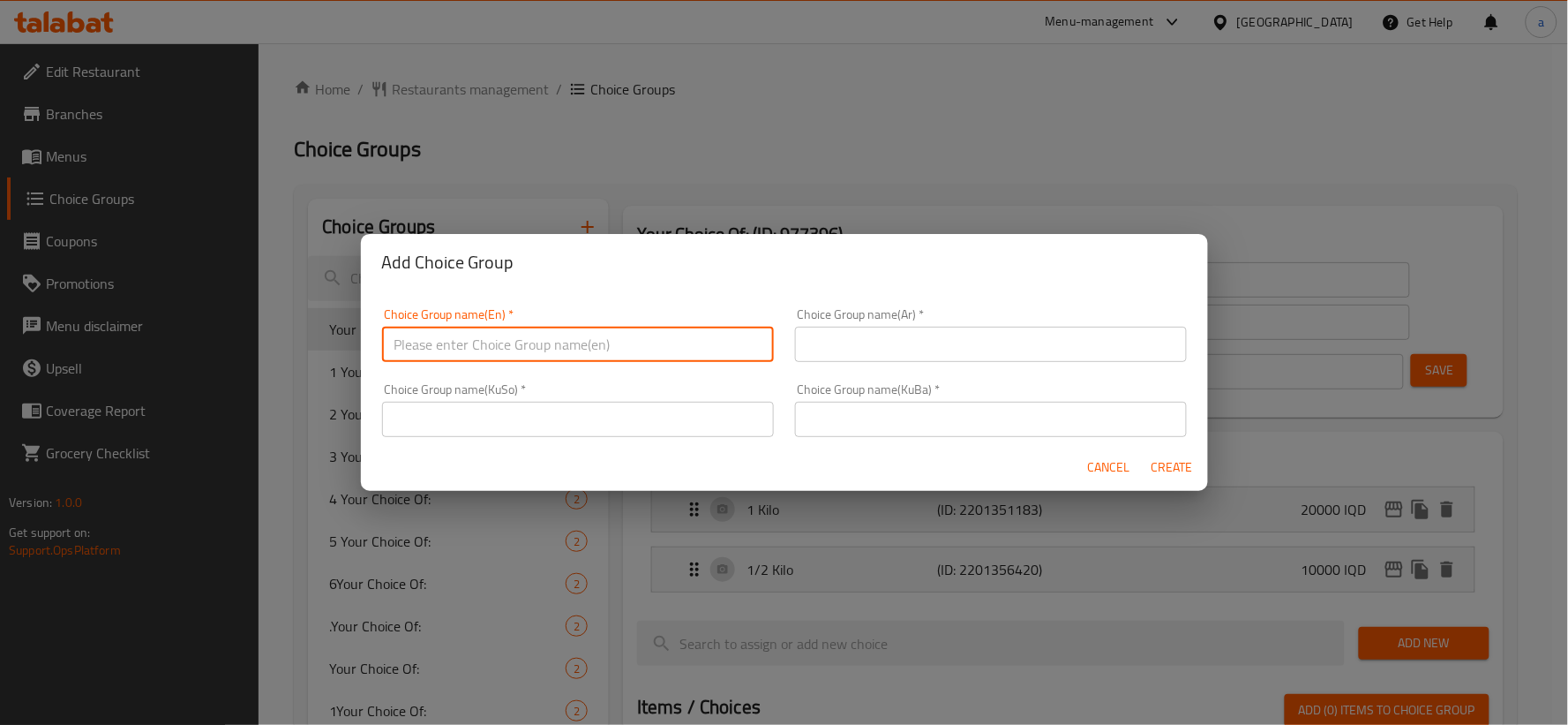
click at [698, 329] on input "text" at bounding box center [577, 344] width 392 height 35
type input "Your Choice Of:"
click at [898, 320] on div "Choice Group name(Ar)   * Choice Group name(Ar) *" at bounding box center [991, 334] width 392 height 54
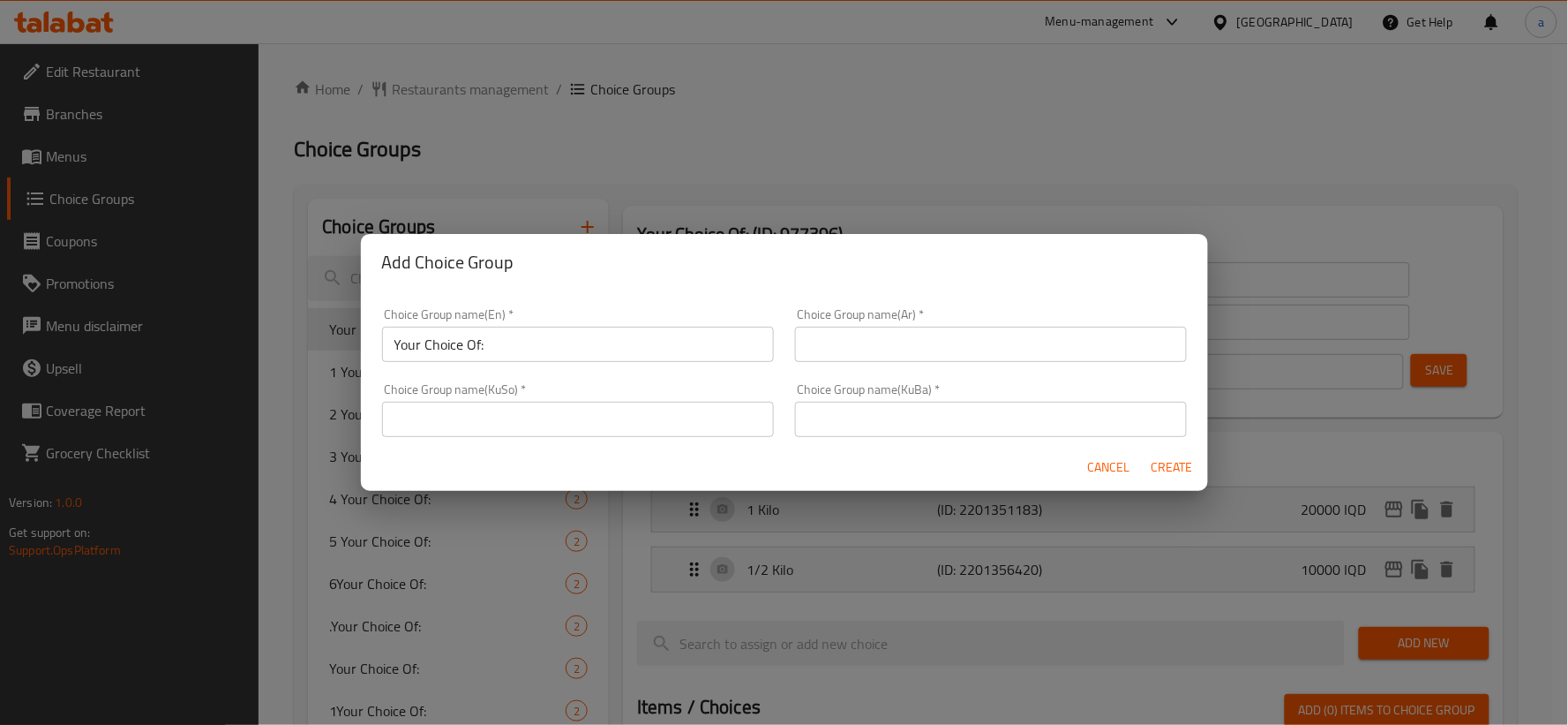
click at [895, 340] on input "text" at bounding box center [991, 344] width 392 height 35
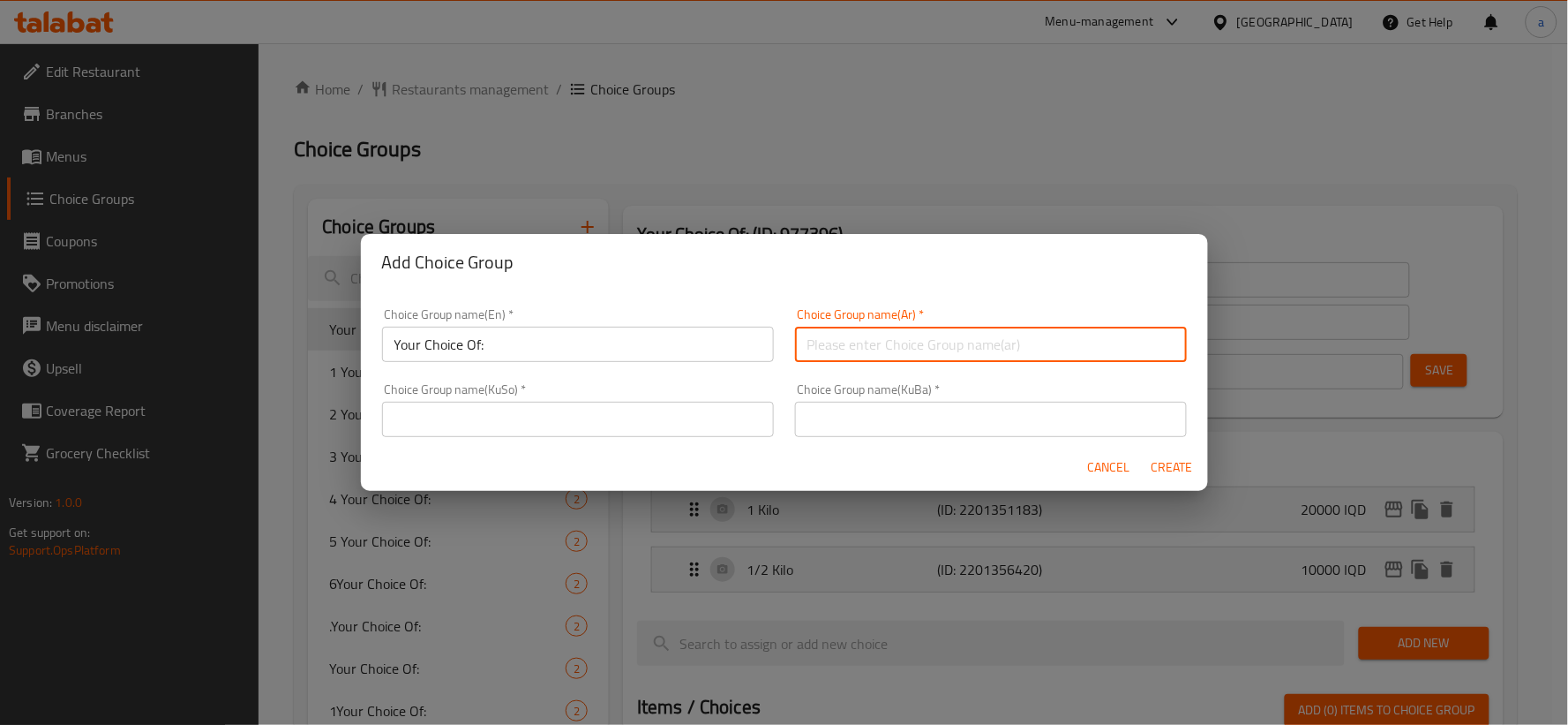
type input "إختيارك من:"
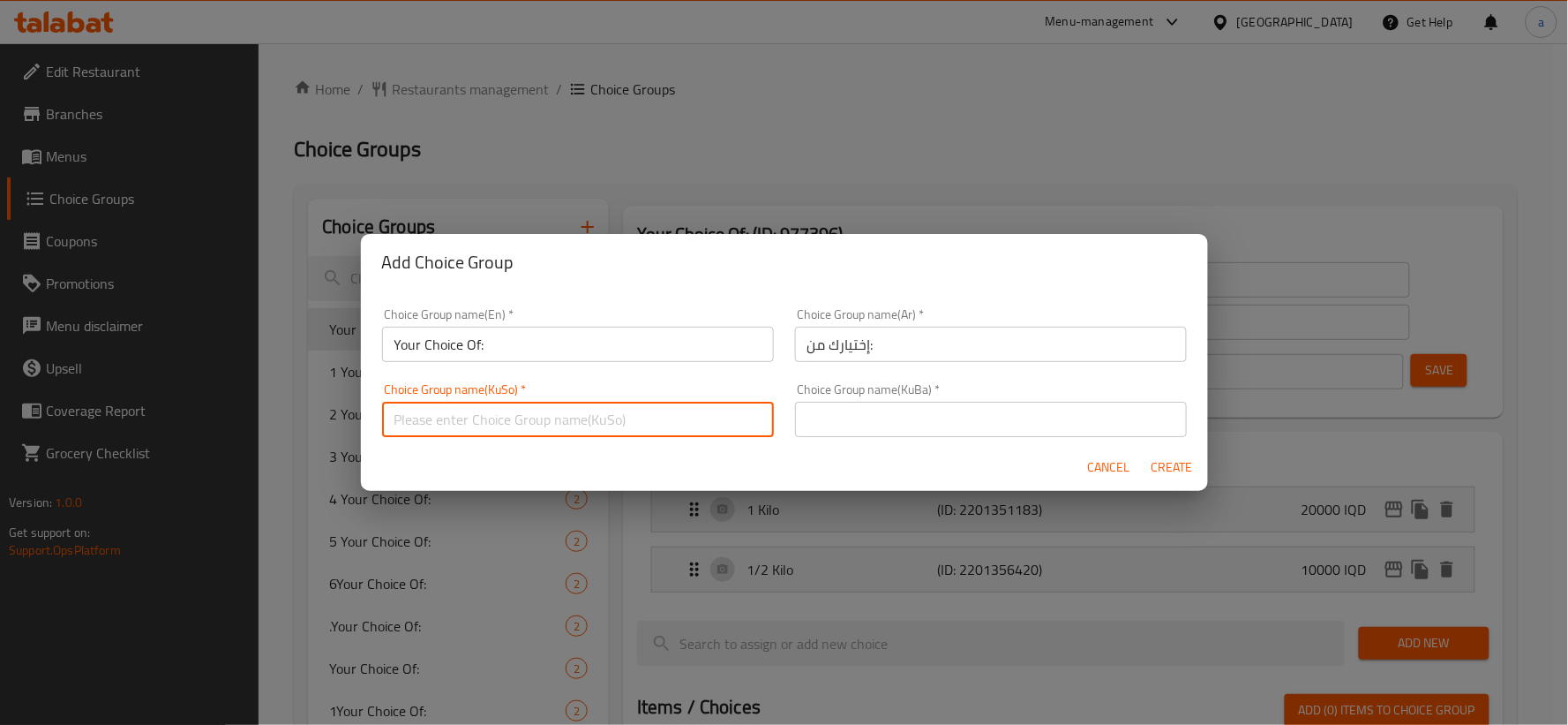
click at [652, 417] on input "text" at bounding box center [577, 419] width 392 height 35
type input "هەڵبژاردنت لە:"
click at [921, 430] on input "text" at bounding box center [991, 419] width 392 height 35
drag, startPoint x: 582, startPoint y: 409, endPoint x: 284, endPoint y: 424, distance: 298.4
click at [284, 424] on div "Add Choice Group Choice Group name(En)   * Your Choice Of: Choice Group name(En…" at bounding box center [784, 362] width 1568 height 725
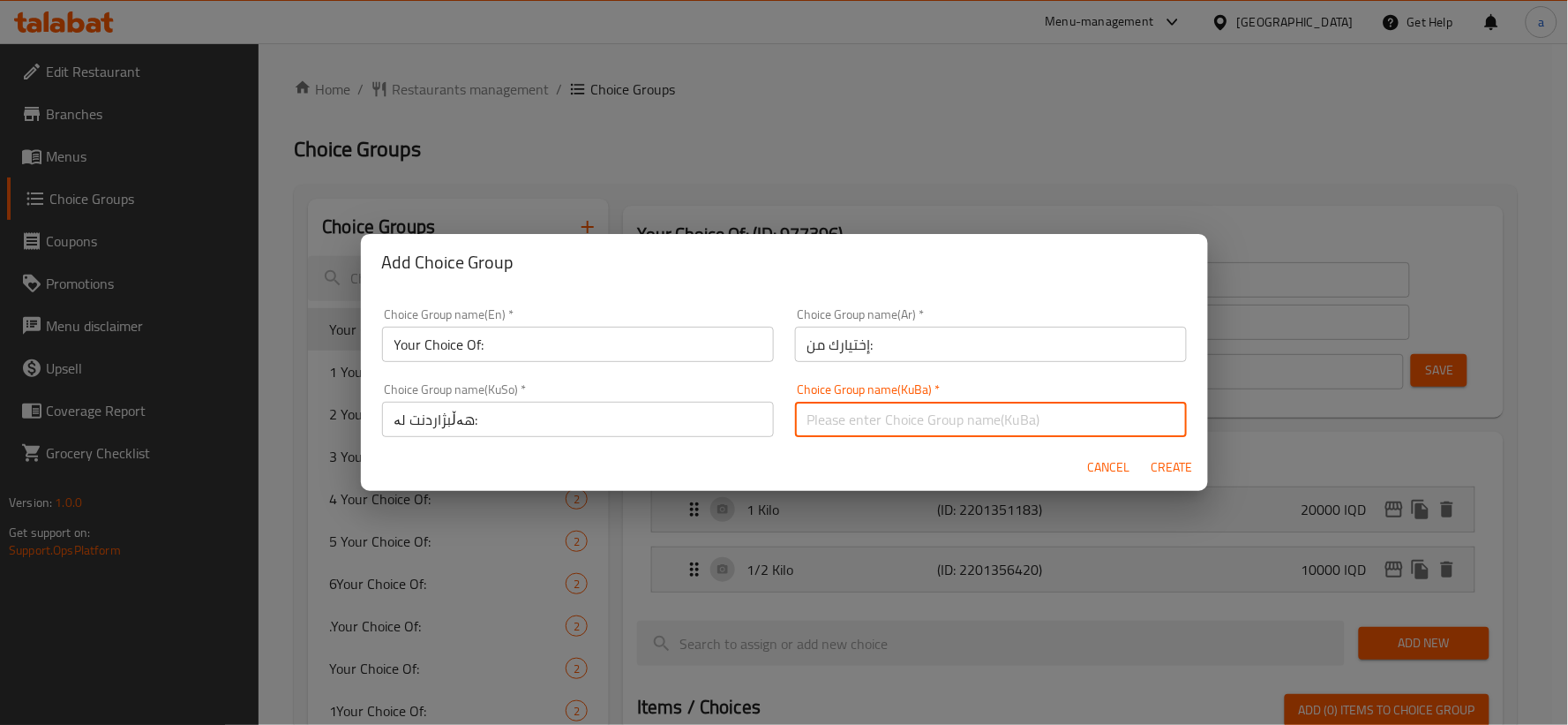
click at [836, 418] on input "text" at bounding box center [991, 419] width 392 height 35
paste input "هەڵبژاردنت لە:"
type input "هەڵبژاردنت لە:"
click at [1160, 464] on span "Create" at bounding box center [1173, 467] width 43 height 22
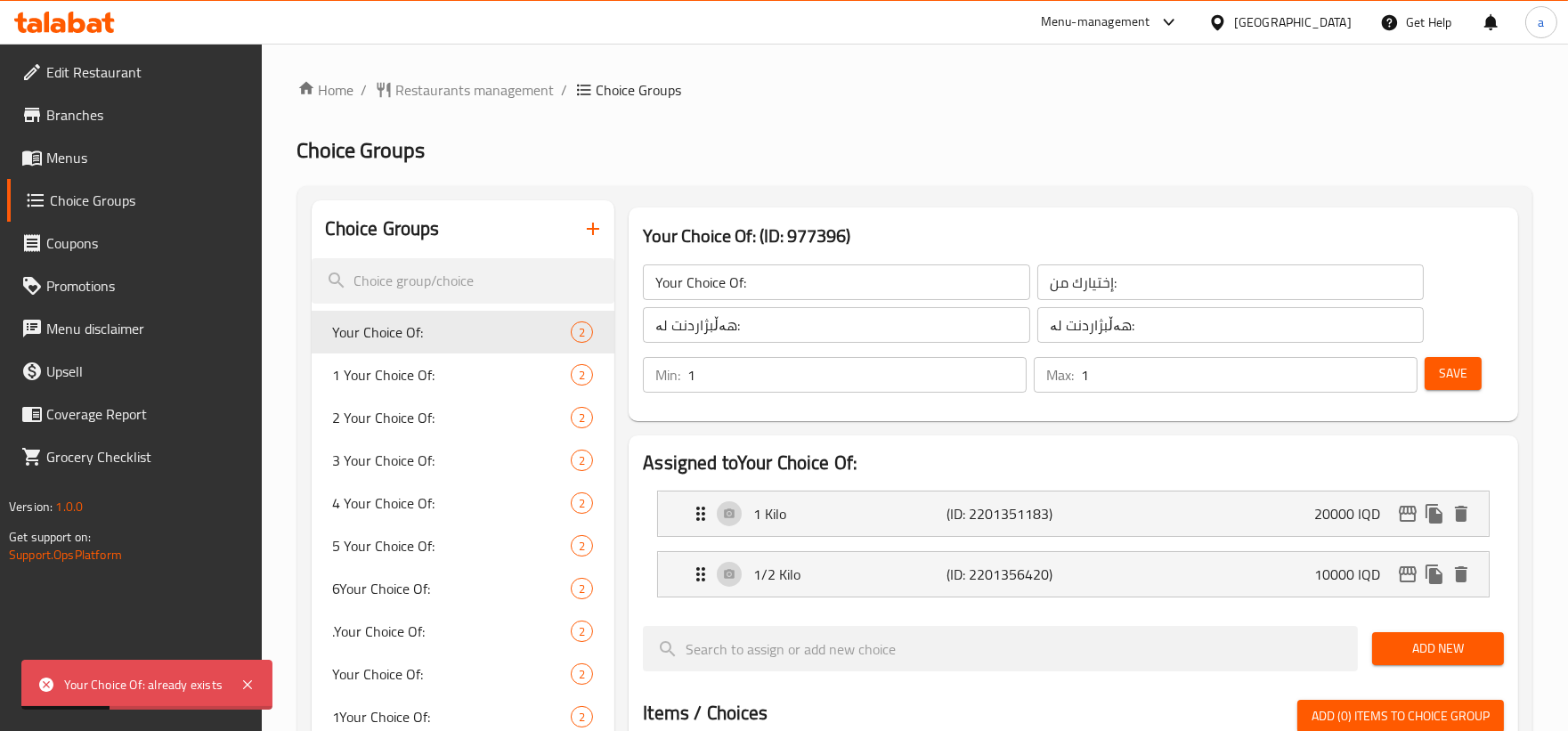
click at [590, 237] on icon "button" at bounding box center [593, 229] width 21 height 21
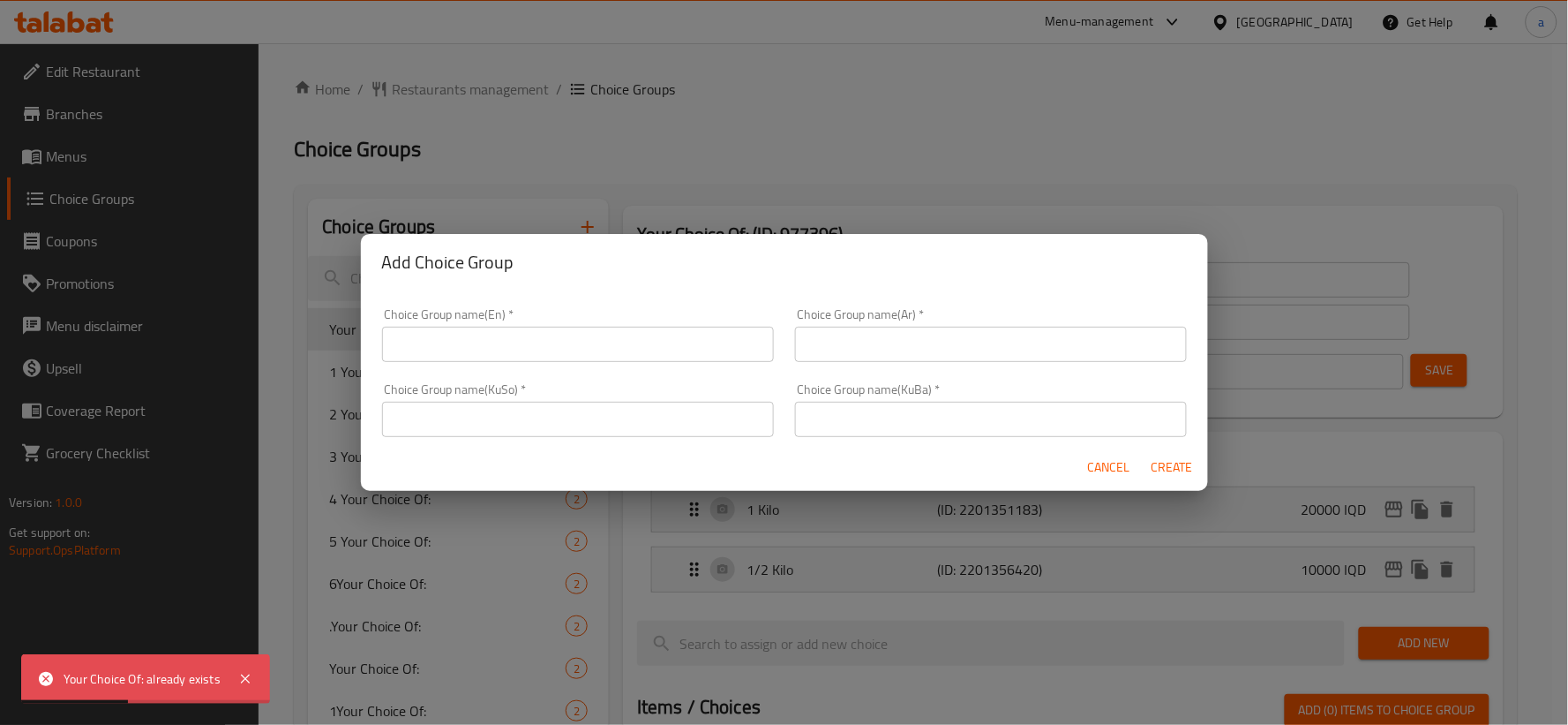
click at [733, 334] on input "text" at bounding box center [577, 344] width 392 height 35
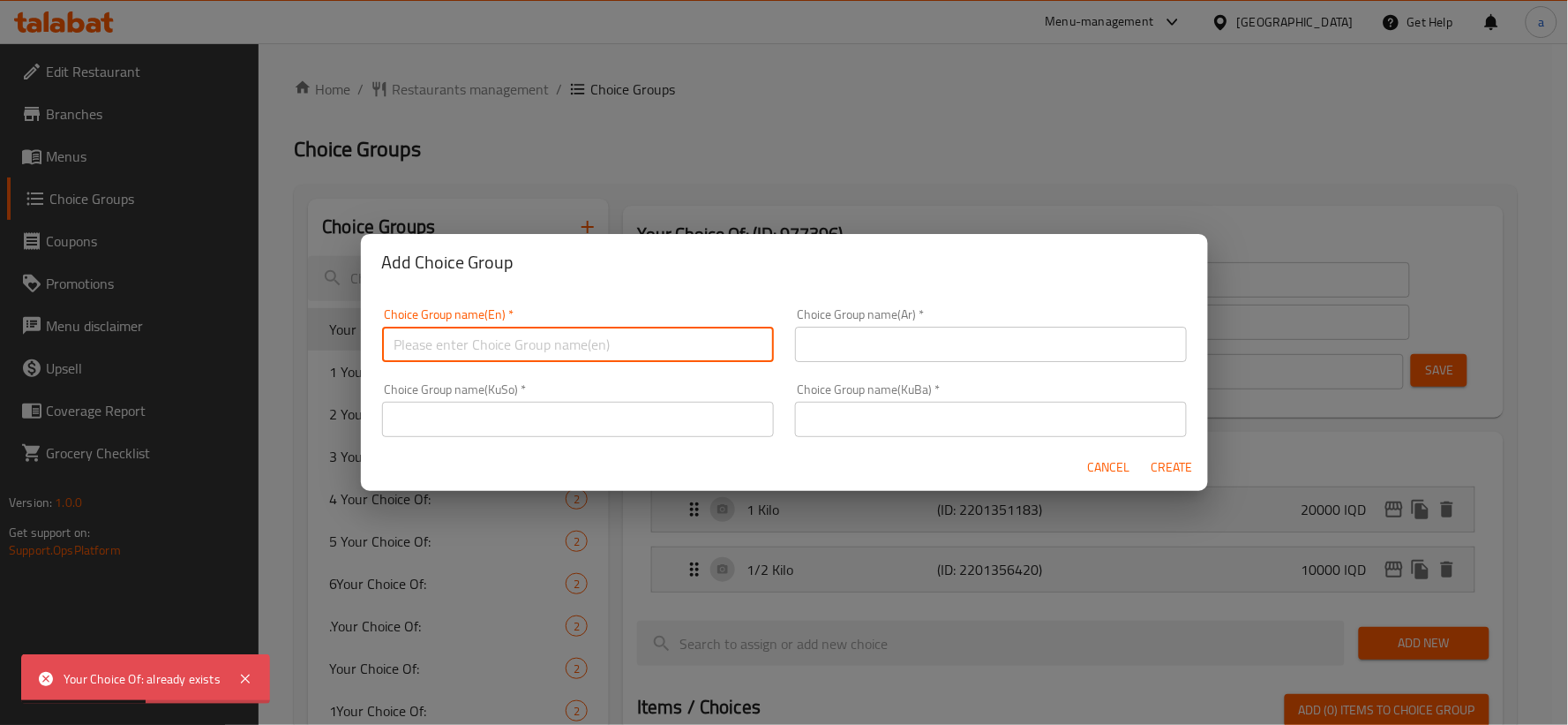
type input "Your Choice Of:"
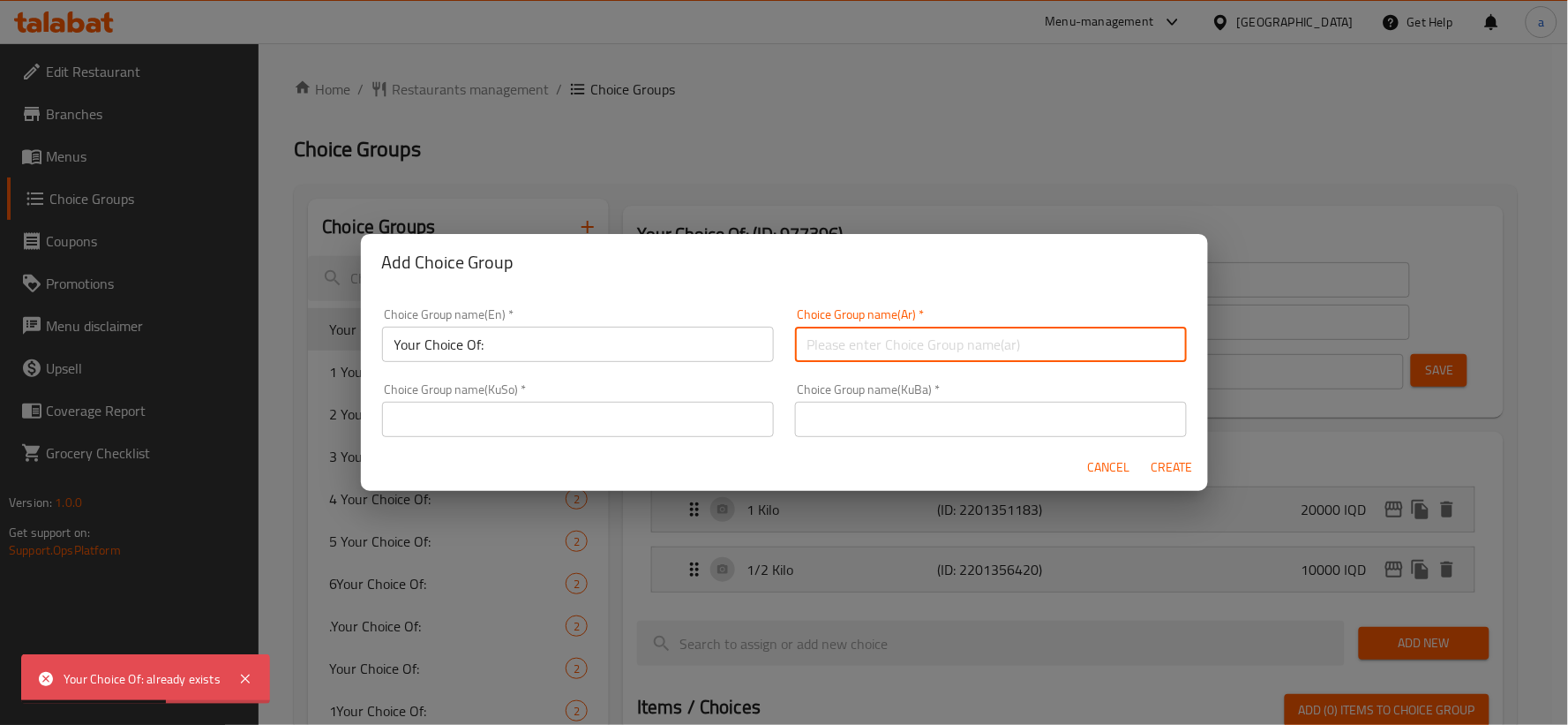
click at [884, 354] on input "text" at bounding box center [991, 344] width 392 height 35
type input "إختيارك من:"
click at [659, 433] on input "text" at bounding box center [577, 419] width 392 height 35
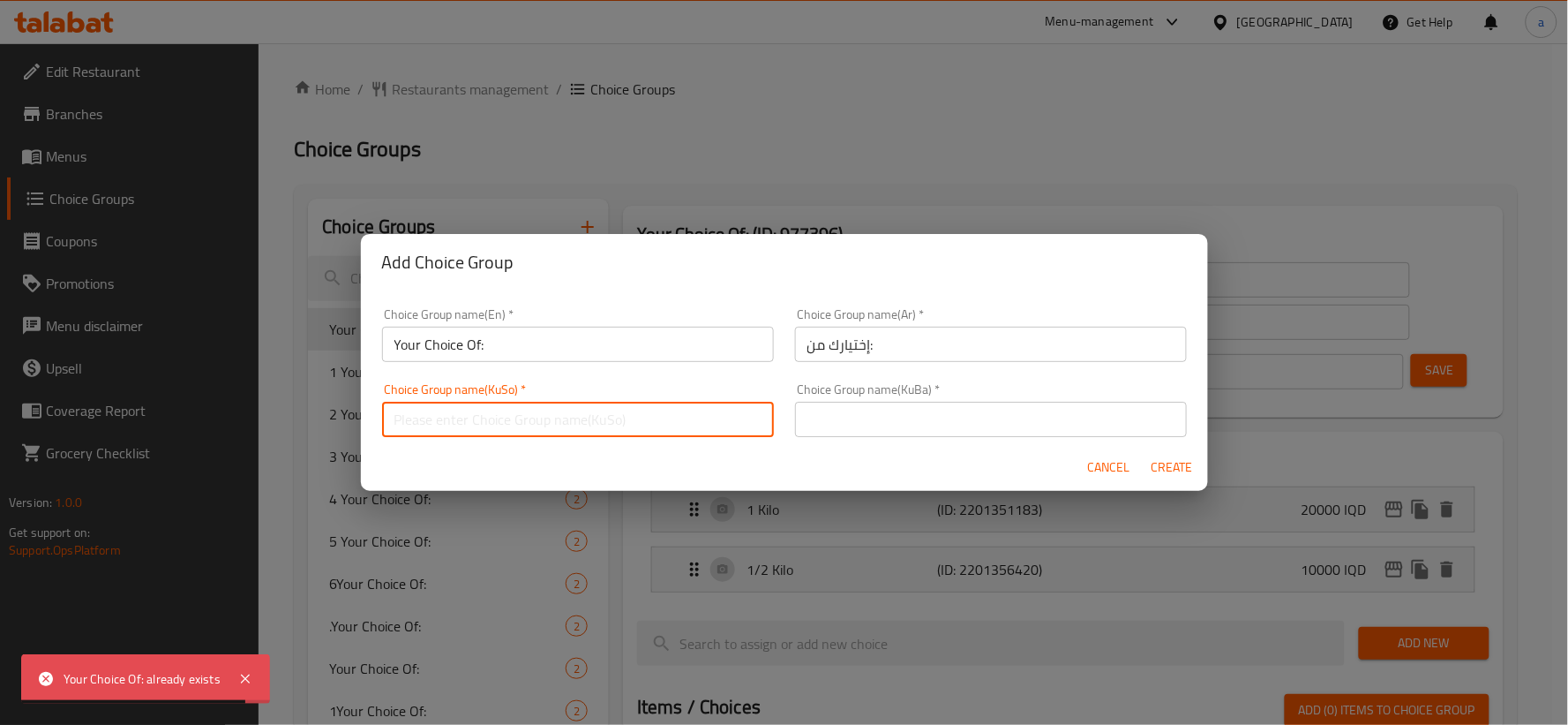
type input "هەڵبژاردنت لە:"
drag, startPoint x: 1003, startPoint y: 410, endPoint x: 987, endPoint y: 406, distance: 16.5
click at [1002, 410] on input "text" at bounding box center [991, 419] width 392 height 35
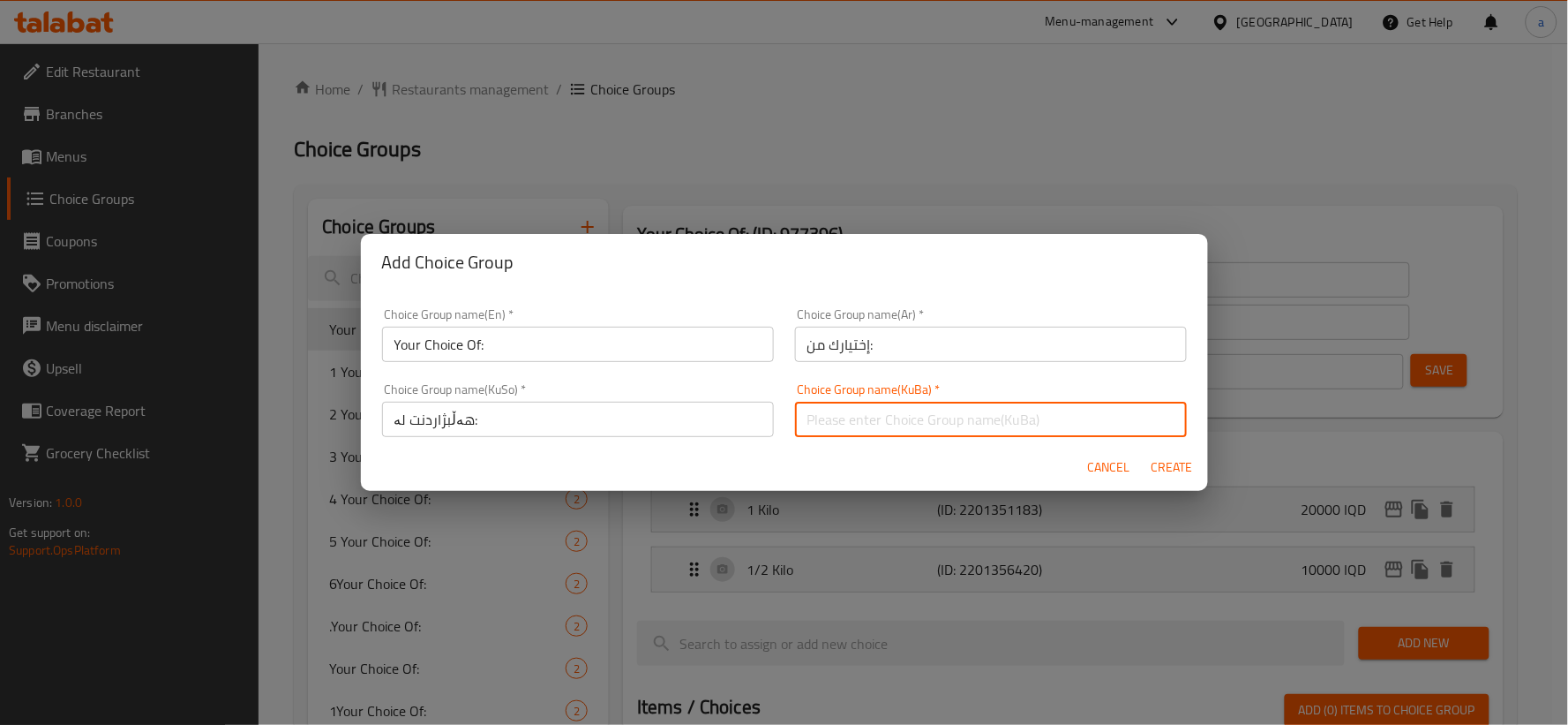
paste input "هەڵبژاردنت لە:"
type input "هەڵبژاردنت لە:"
click at [1143, 346] on input "إختيارك من:" at bounding box center [991, 344] width 392 height 35
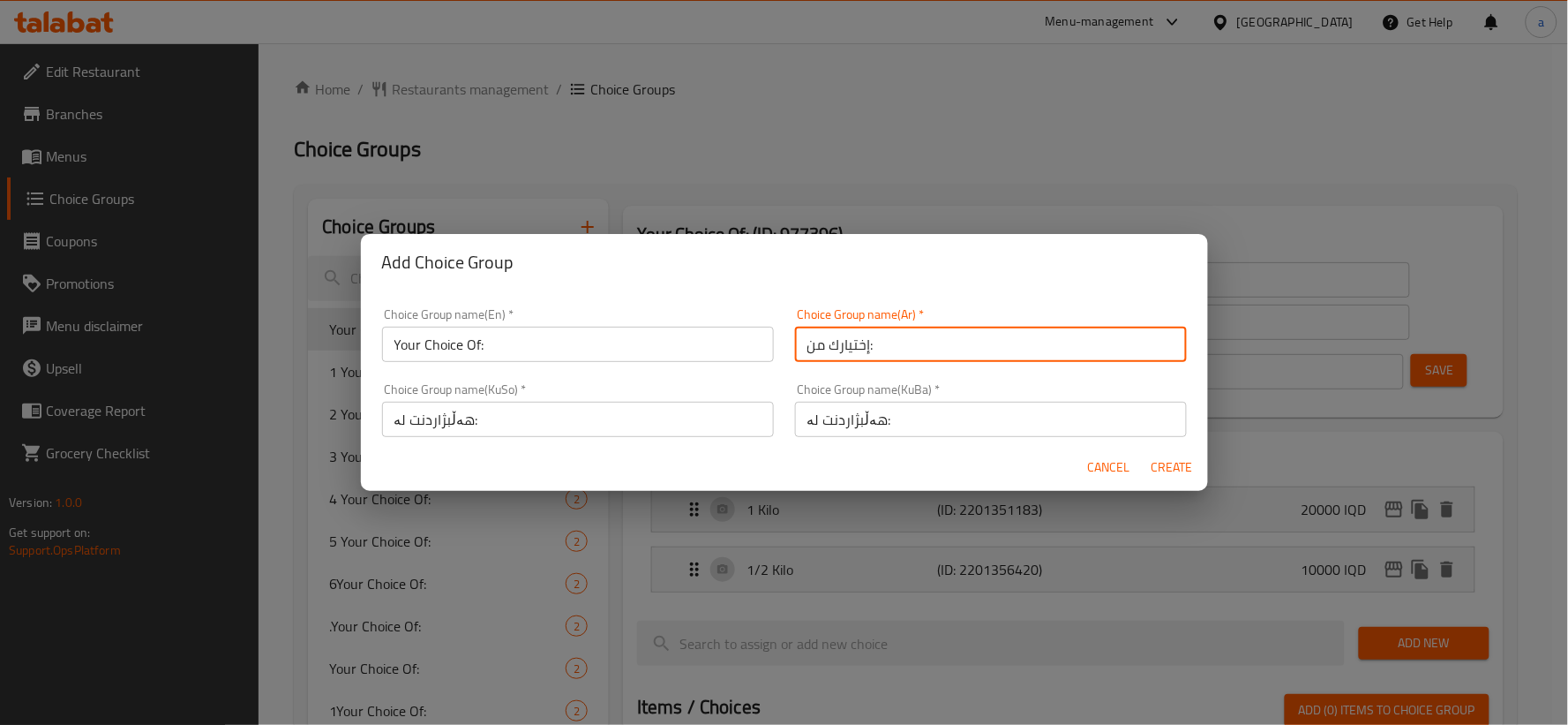
type input "إختيارك من:"
drag, startPoint x: 628, startPoint y: 358, endPoint x: 642, endPoint y: 363, distance: 14.9
click at [628, 358] on input "Your Choice Of:" at bounding box center [577, 344] width 392 height 35
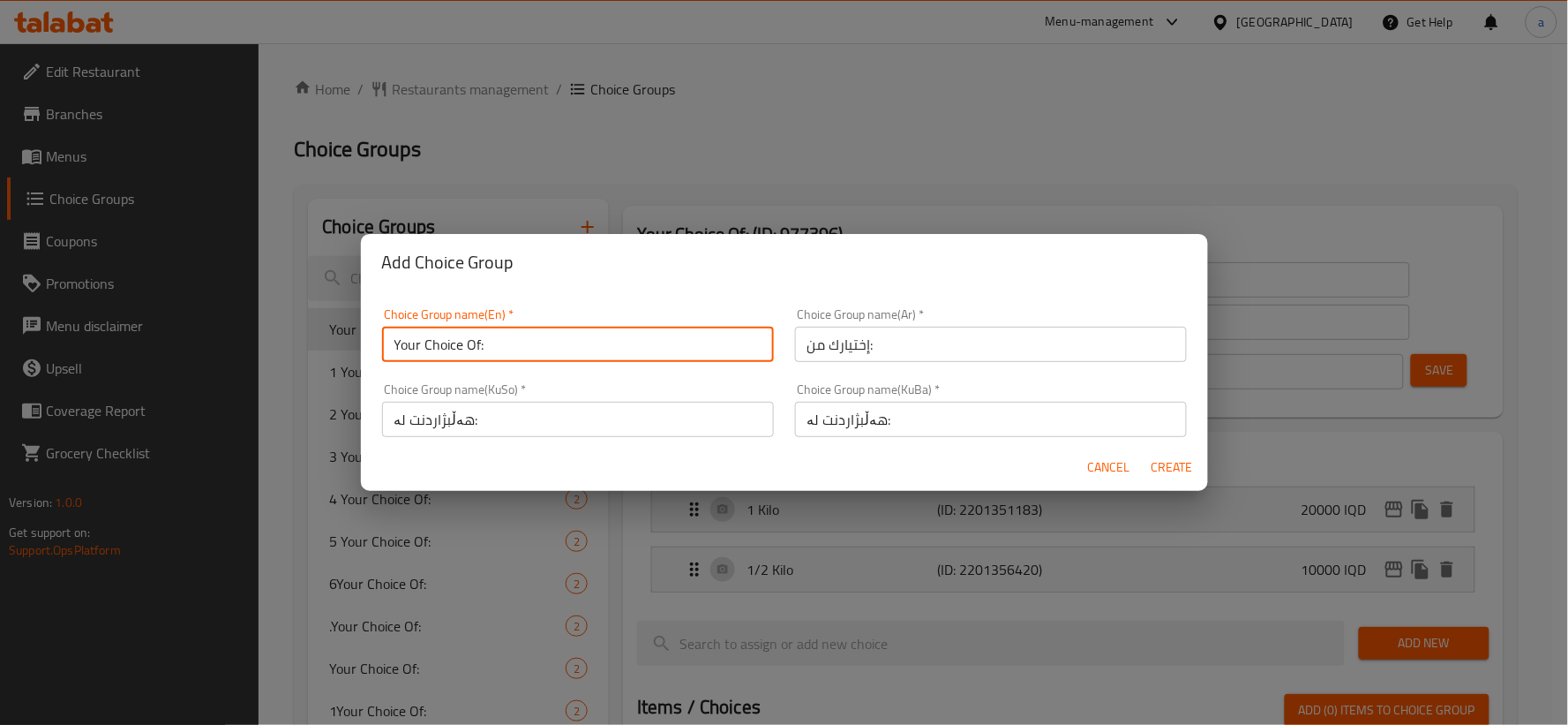
type input "Your Choice Of:"
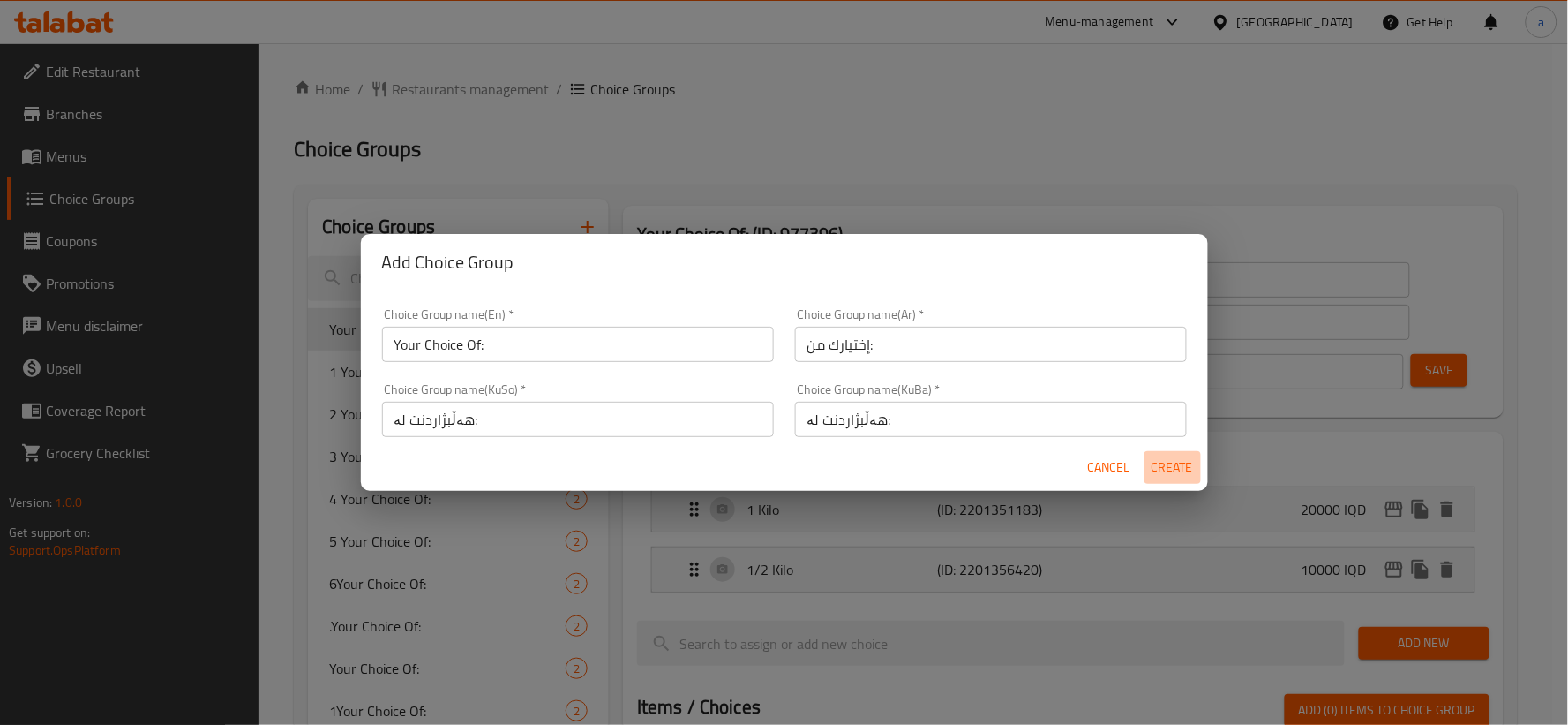
click at [1193, 464] on span "Create" at bounding box center [1173, 467] width 43 height 22
type input "Your Choice Of:"
type input "إختيارك من:"
type input "هەڵبژاردنت لە:"
type input "0"
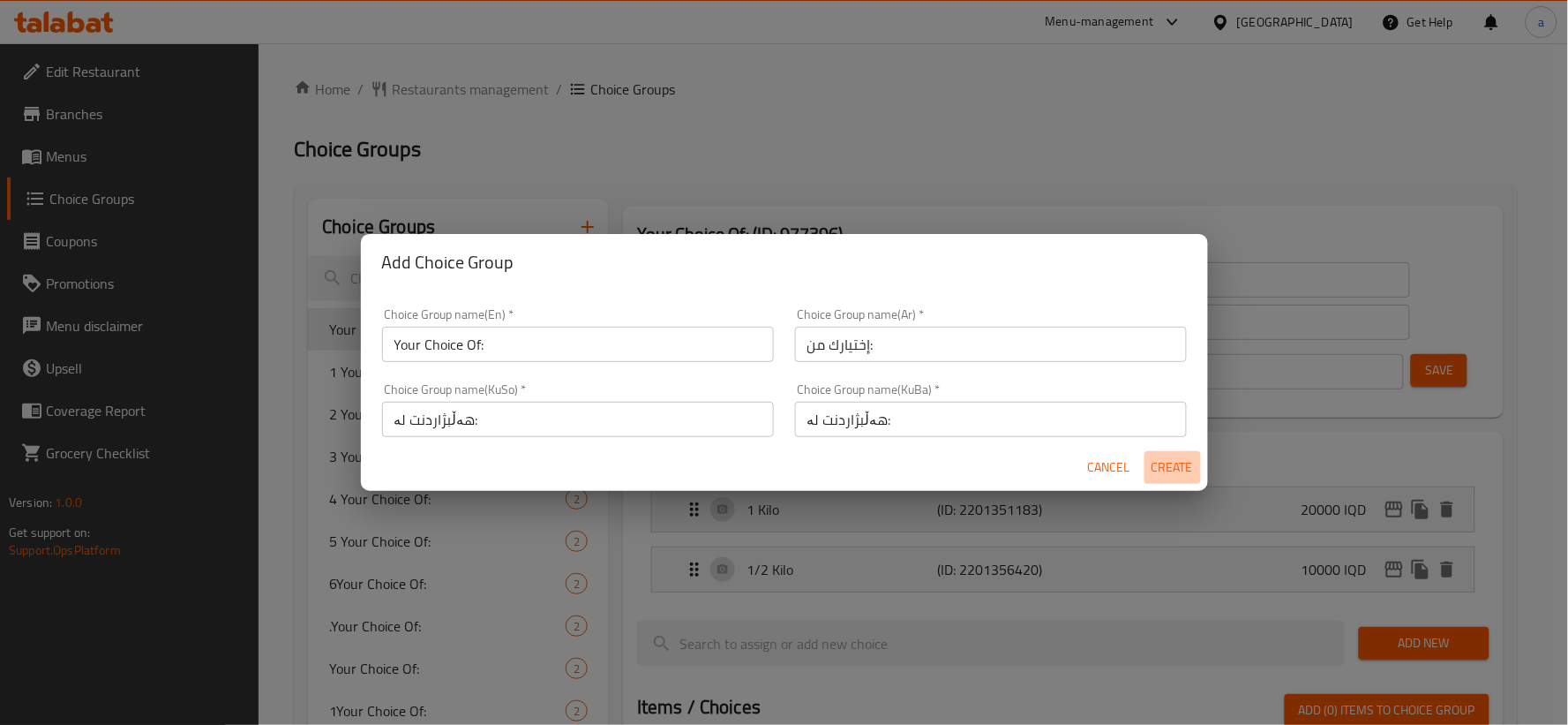
type input "0"
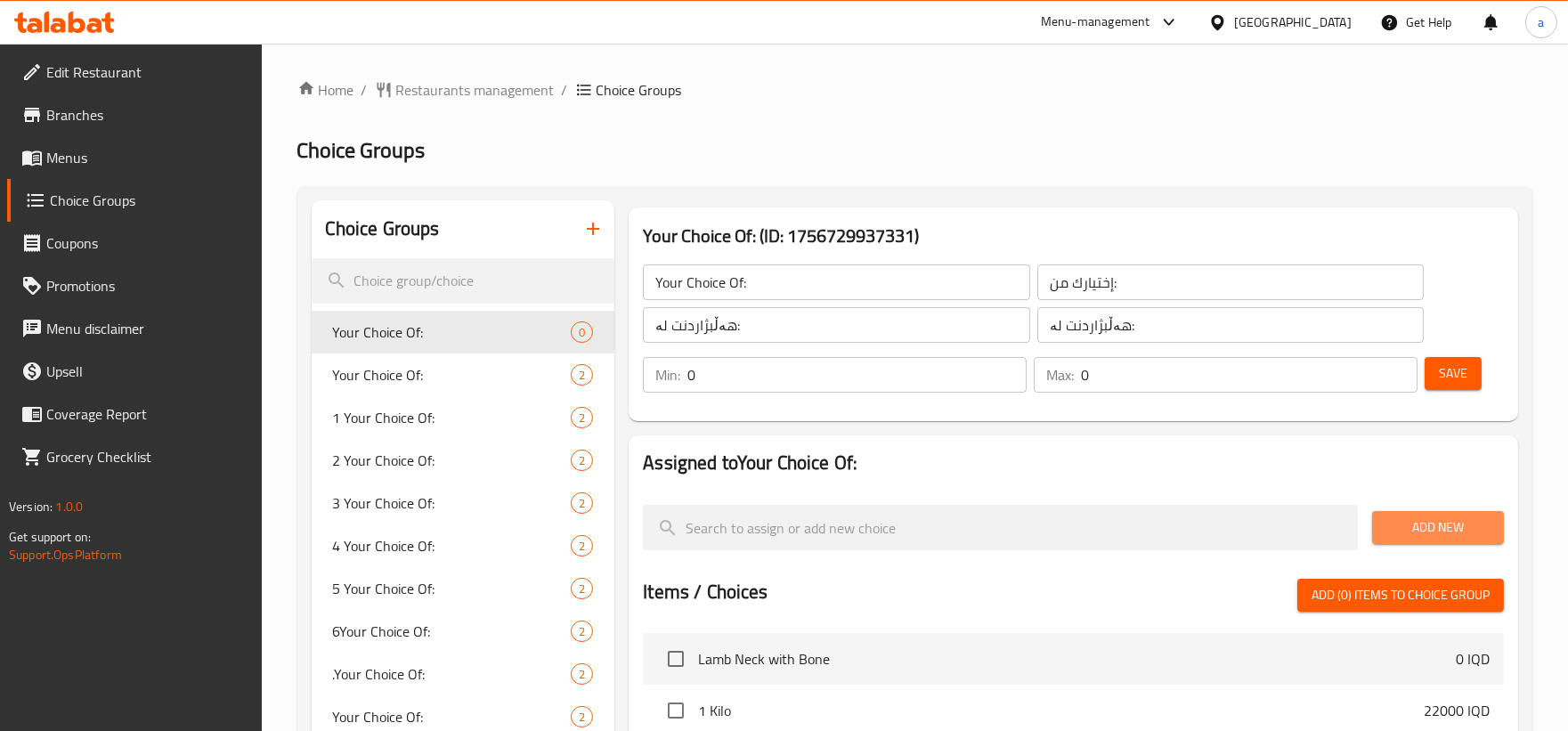
click at [1412, 525] on span "Add New" at bounding box center [1438, 527] width 103 height 22
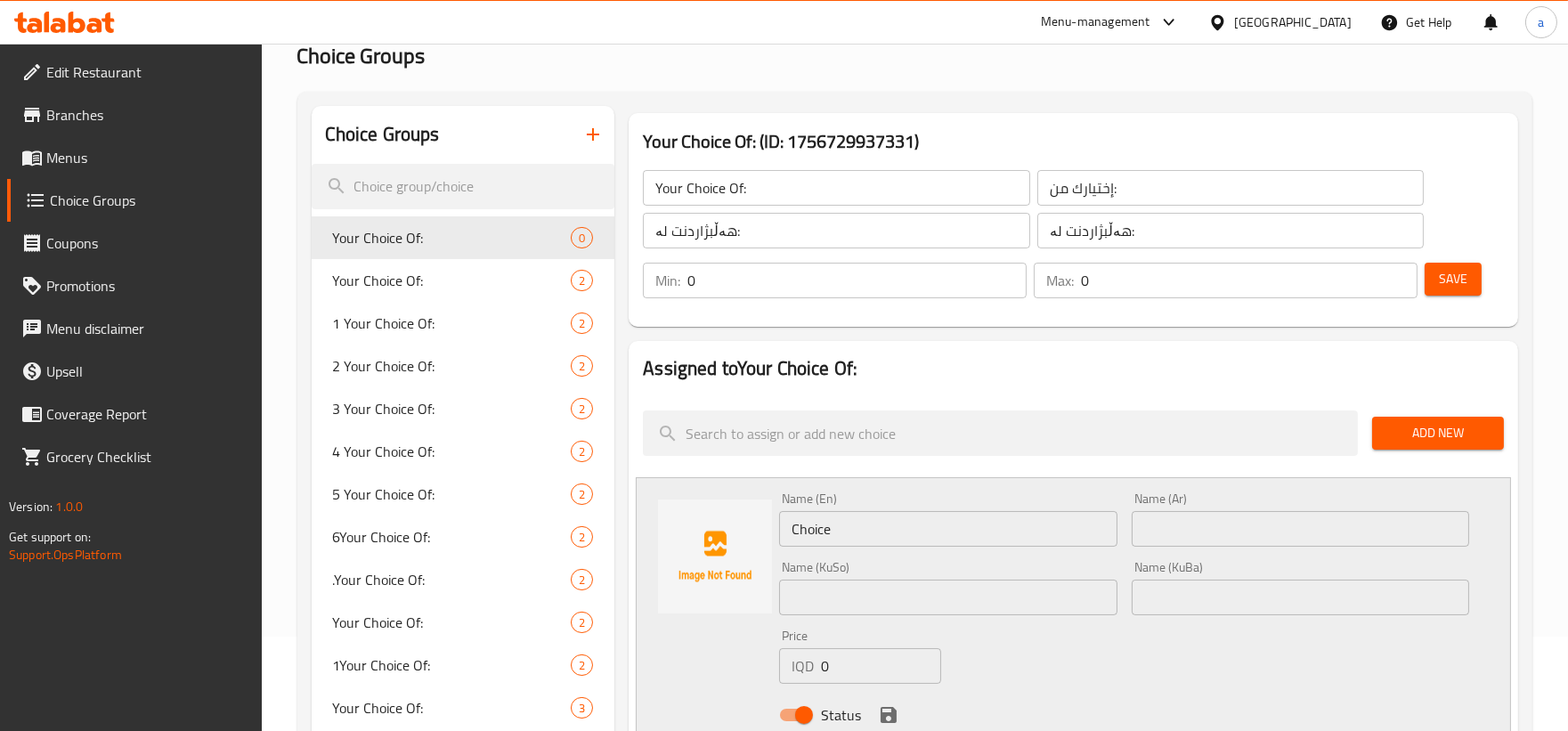
scroll to position [165, 0]
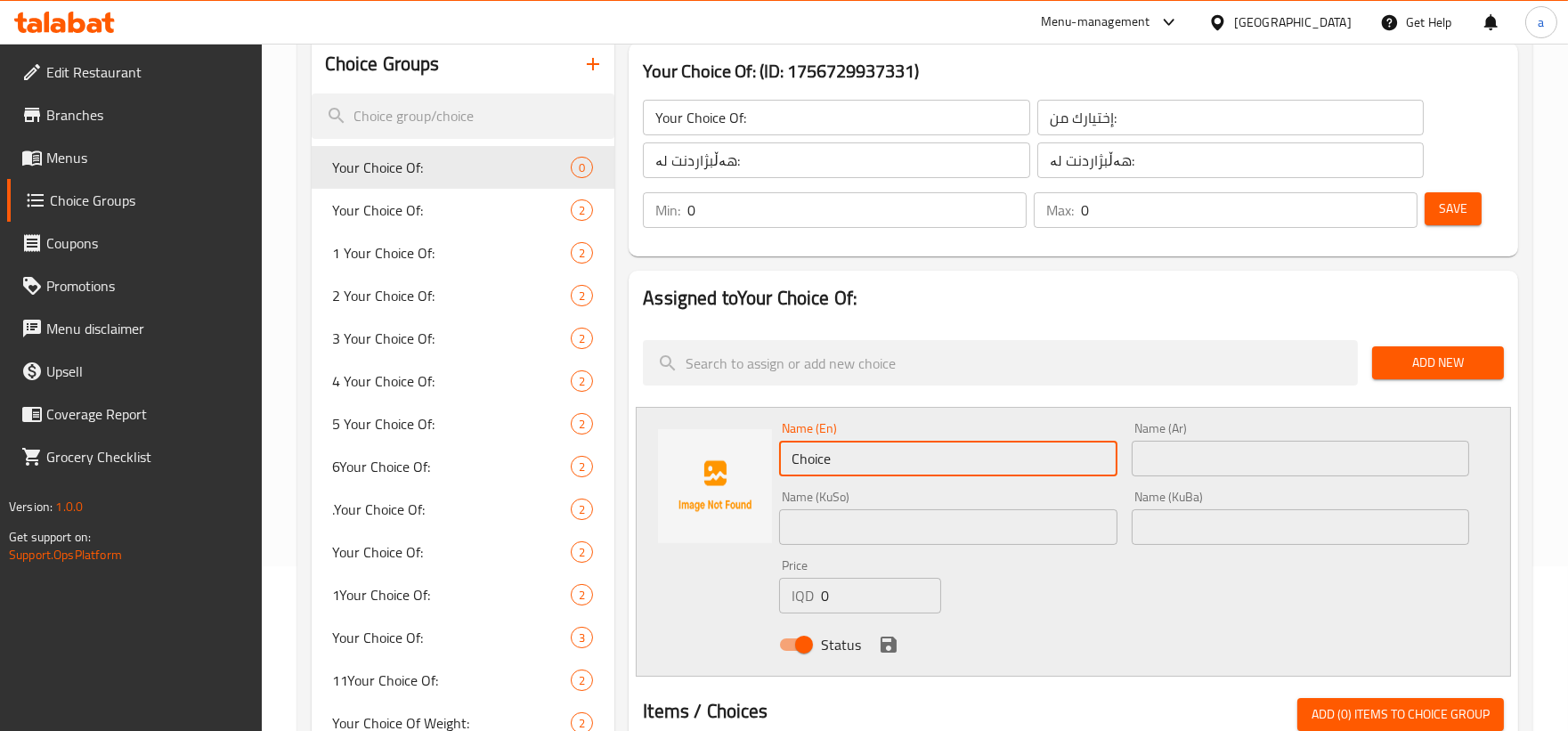
click at [687, 467] on div "Name (En) Choice Name (En) Name (Ar) Name (Ar) Name (KuSo) Name (KuSo) Name (Ku…" at bounding box center [1074, 542] width 875 height 270
paste input "1 Kilo / Kg"
drag, startPoint x: 870, startPoint y: 456, endPoint x: 832, endPoint y: 455, distance: 38.0
click at [830, 455] on input "1 Kilo / Kg" at bounding box center [947, 458] width 337 height 35
type input "1 Kilo"
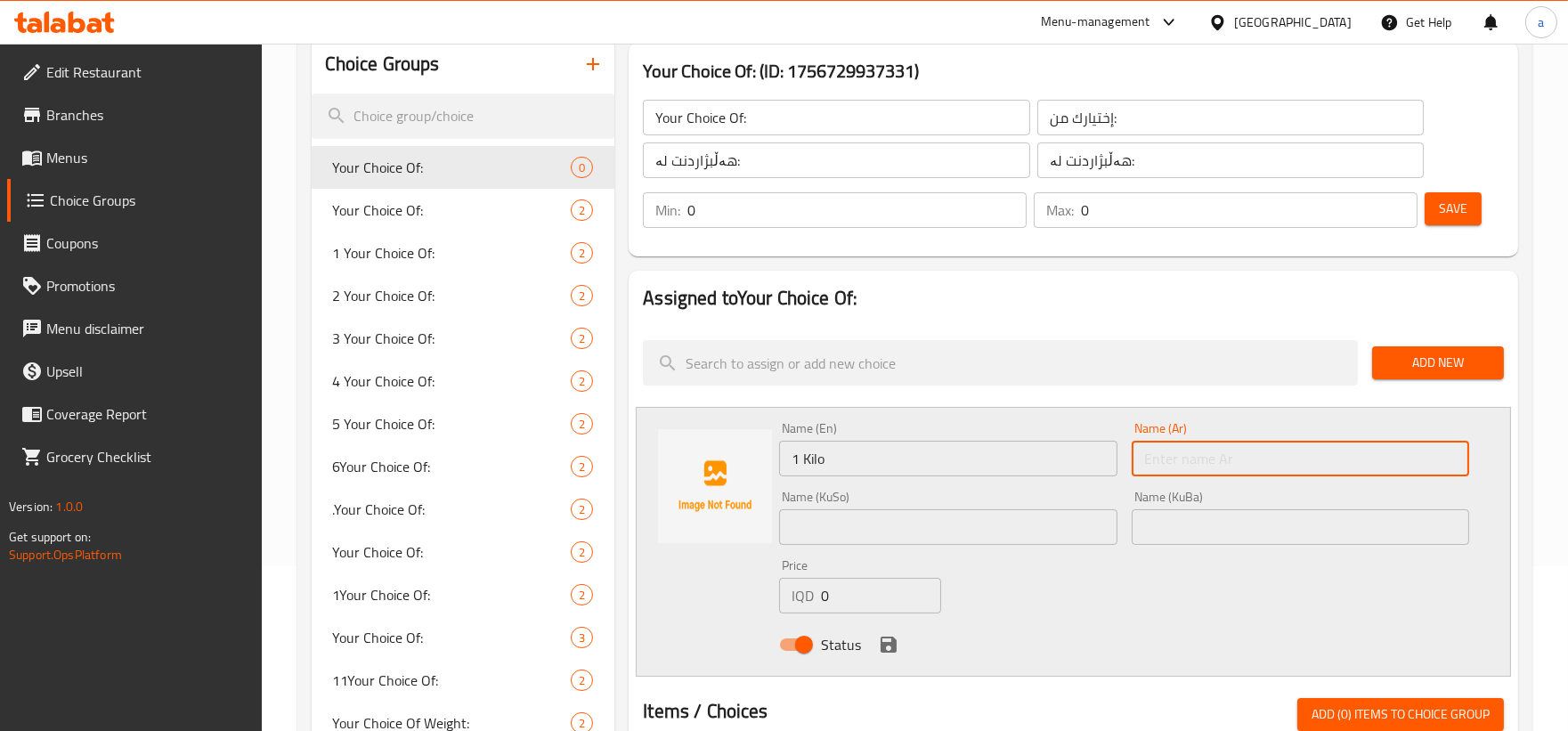
click at [1289, 467] on input "text" at bounding box center [1300, 458] width 337 height 35
paste input "1 كيلو / كجم"
click at [1188, 460] on input "1 كيلو / كجم" at bounding box center [1300, 458] width 337 height 35
drag, startPoint x: 1360, startPoint y: 454, endPoint x: 1417, endPoint y: 451, distance: 57.1
click at [1417, 451] on input "1 كيلو / كجم" at bounding box center [1300, 458] width 337 height 35
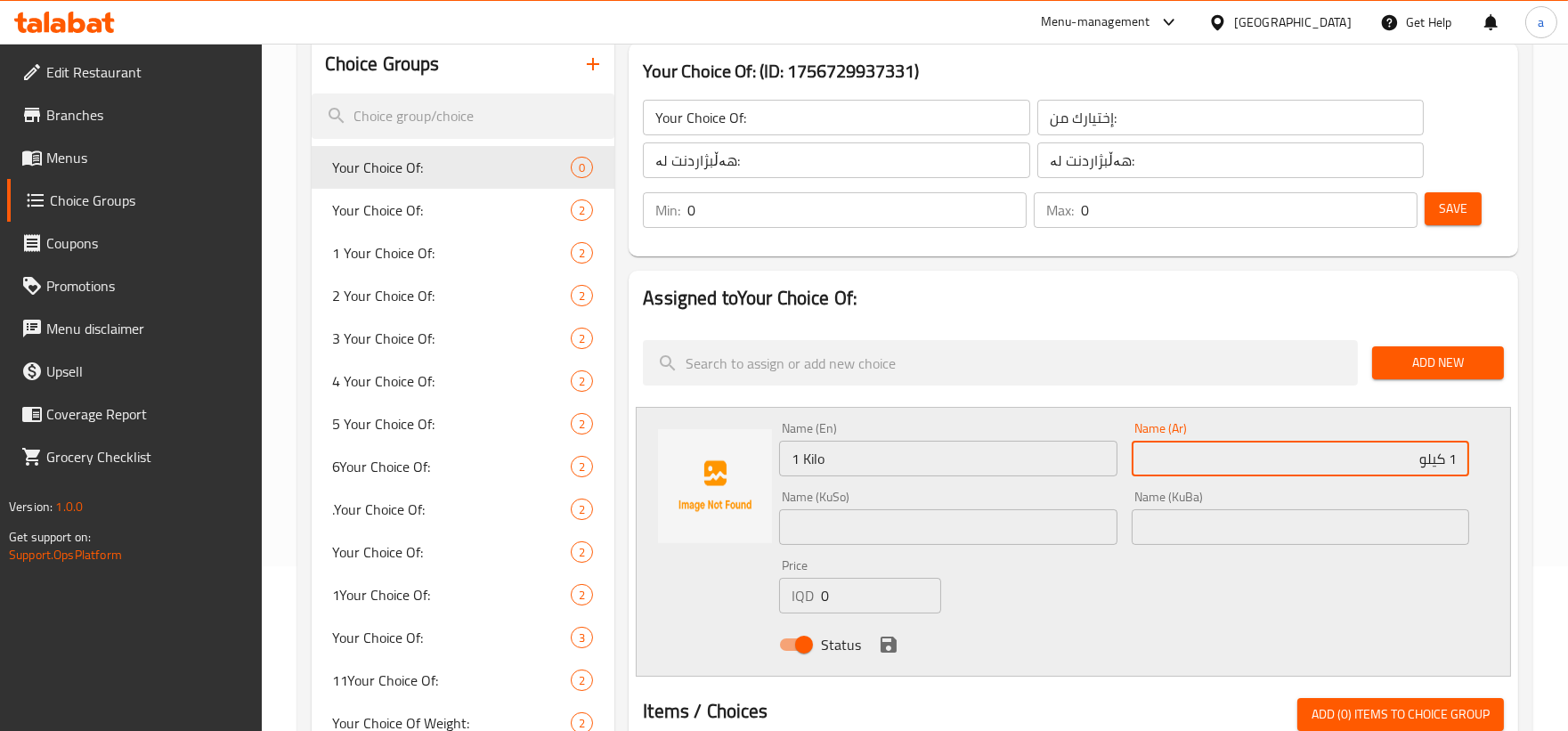
click at [1420, 448] on input "1 كيلو" at bounding box center [1300, 458] width 337 height 35
type input "1 كيلو"
click at [876, 548] on div "Name (KuSo) Name (KuSo)" at bounding box center [947, 518] width 352 height 69
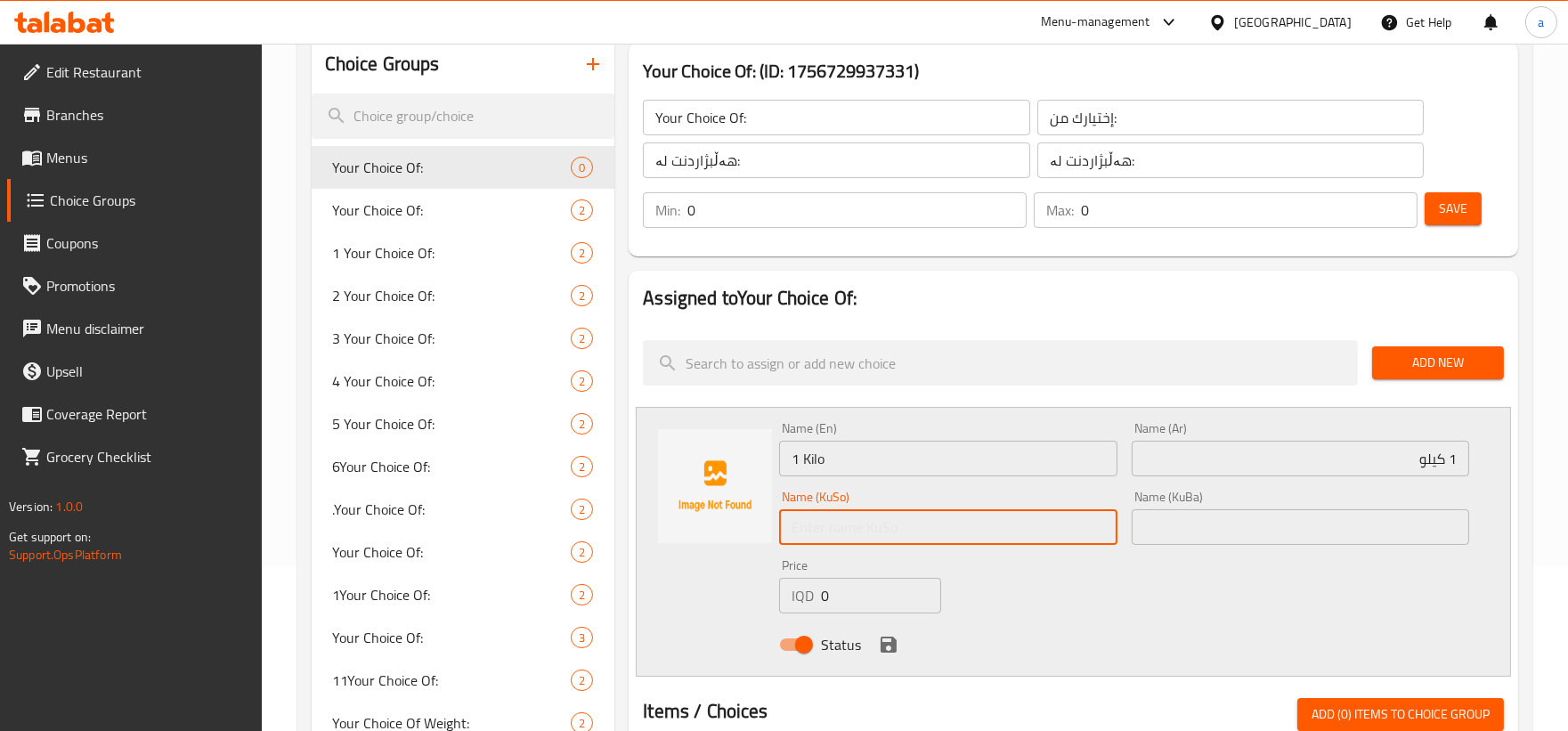
click at [876, 543] on input "text" at bounding box center [947, 527] width 337 height 35
paste input "1 کیلۆ/ کگم"
drag, startPoint x: 920, startPoint y: 529, endPoint x: 1069, endPoint y: 537, distance: 149.2
click at [1069, 537] on input "1 کیلۆ/ کگم" at bounding box center [947, 527] width 337 height 35
type input "1 کیلۆ"
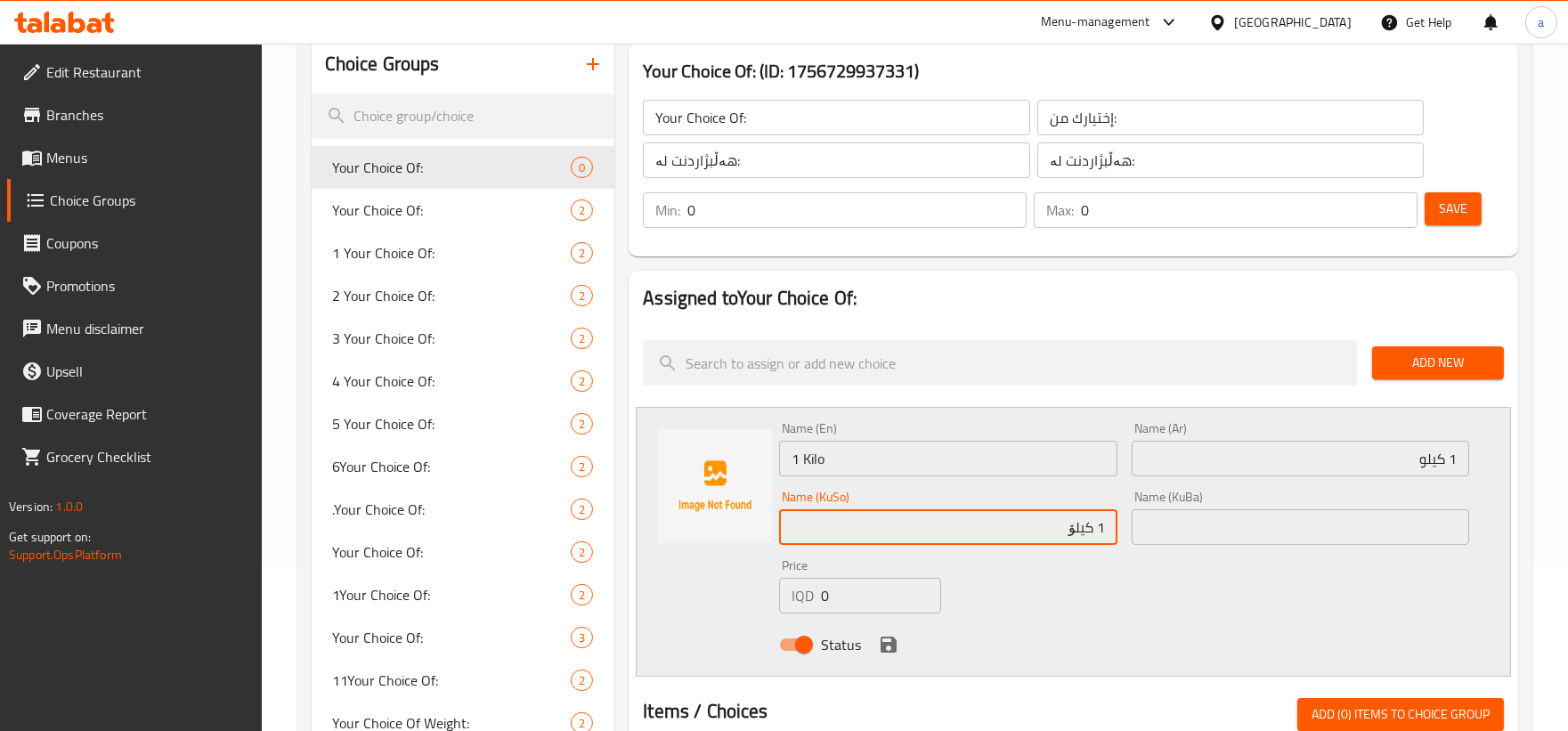
drag, startPoint x: 1057, startPoint y: 533, endPoint x: 1240, endPoint y: 520, distance: 183.5
click at [1240, 520] on div "Name (En) 1 Kilo Name (En) Name (Ar) 1 كيلو Name (Ar) Name (KuSo) 1 کیلۆ Name (…" at bounding box center [1124, 541] width 704 height 254
paste input "1 کیلۆ"
type input "1 کیلۆ"
click at [1196, 523] on input "text" at bounding box center [1300, 527] width 337 height 35
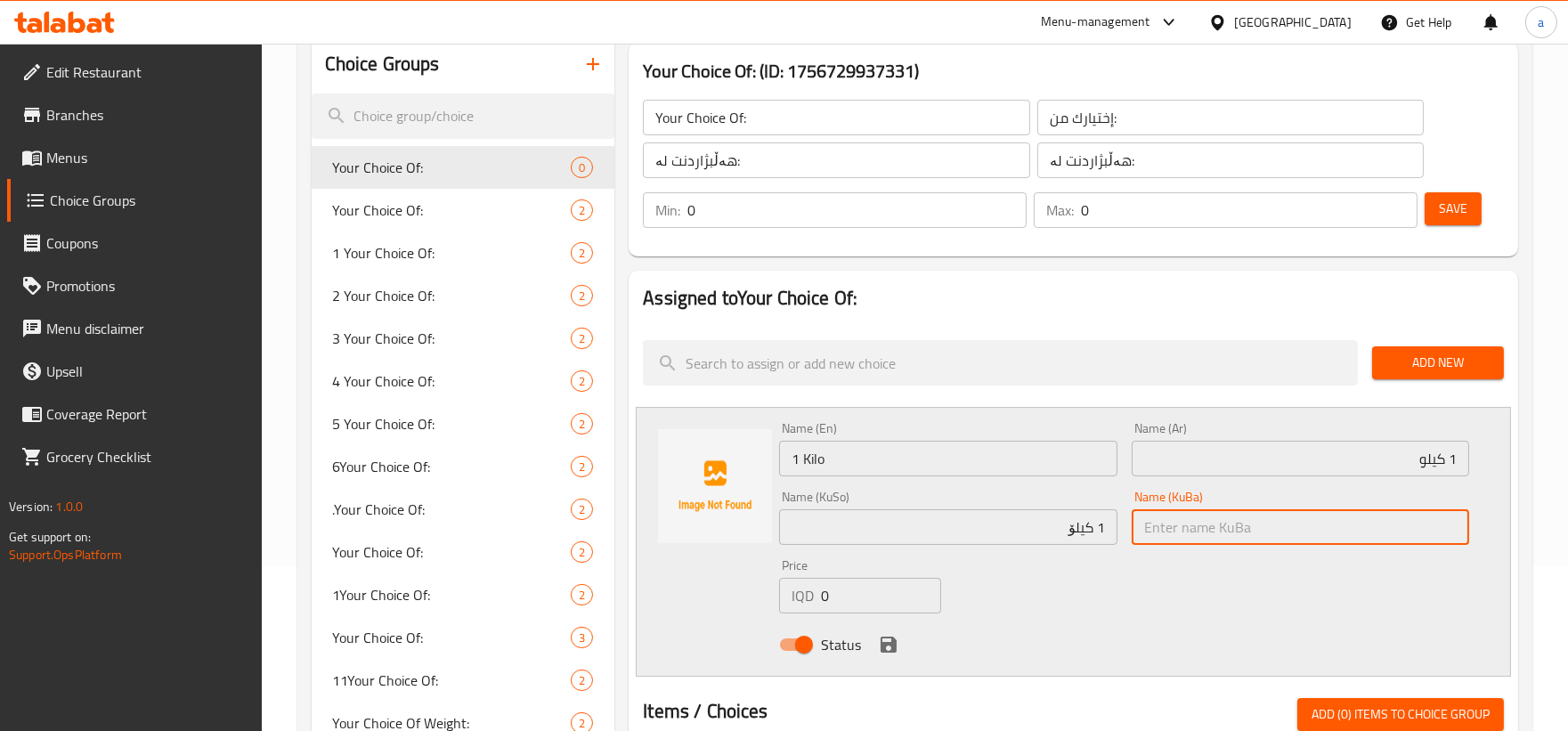
paste input "1 کیلۆ"
type input "1 کیلۆ"
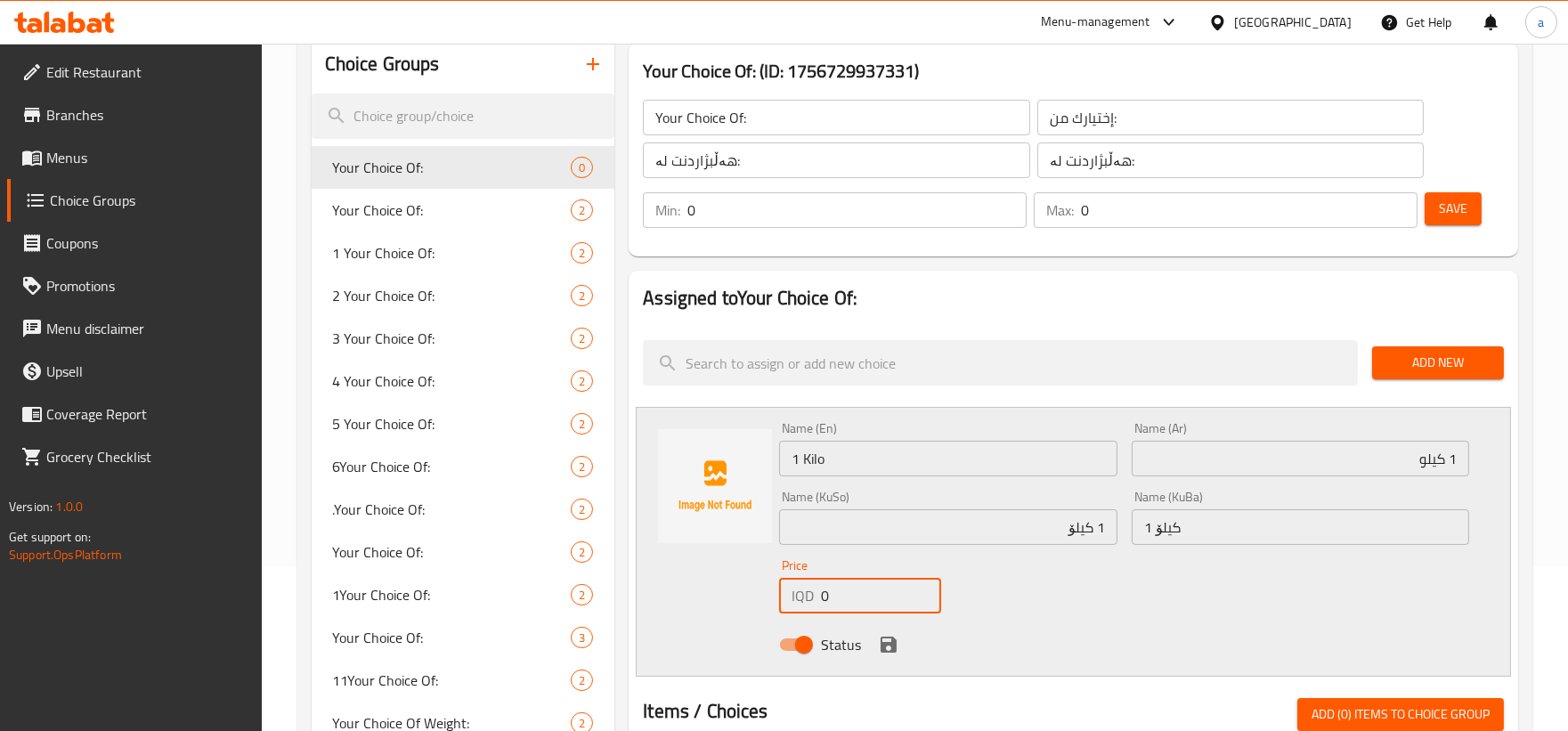
drag, startPoint x: 858, startPoint y: 592, endPoint x: 767, endPoint y: 593, distance: 91.0
click at [767, 593] on div "Name (En) 1 Kilo Name (En) Name (Ar) 1 كيلو Name (Ar) Name (KuSo) 1 کیلۆ Name (…" at bounding box center [1074, 542] width 875 height 270
paste input "2500"
type input "25000"
click at [882, 644] on icon "save" at bounding box center [888, 644] width 16 height 16
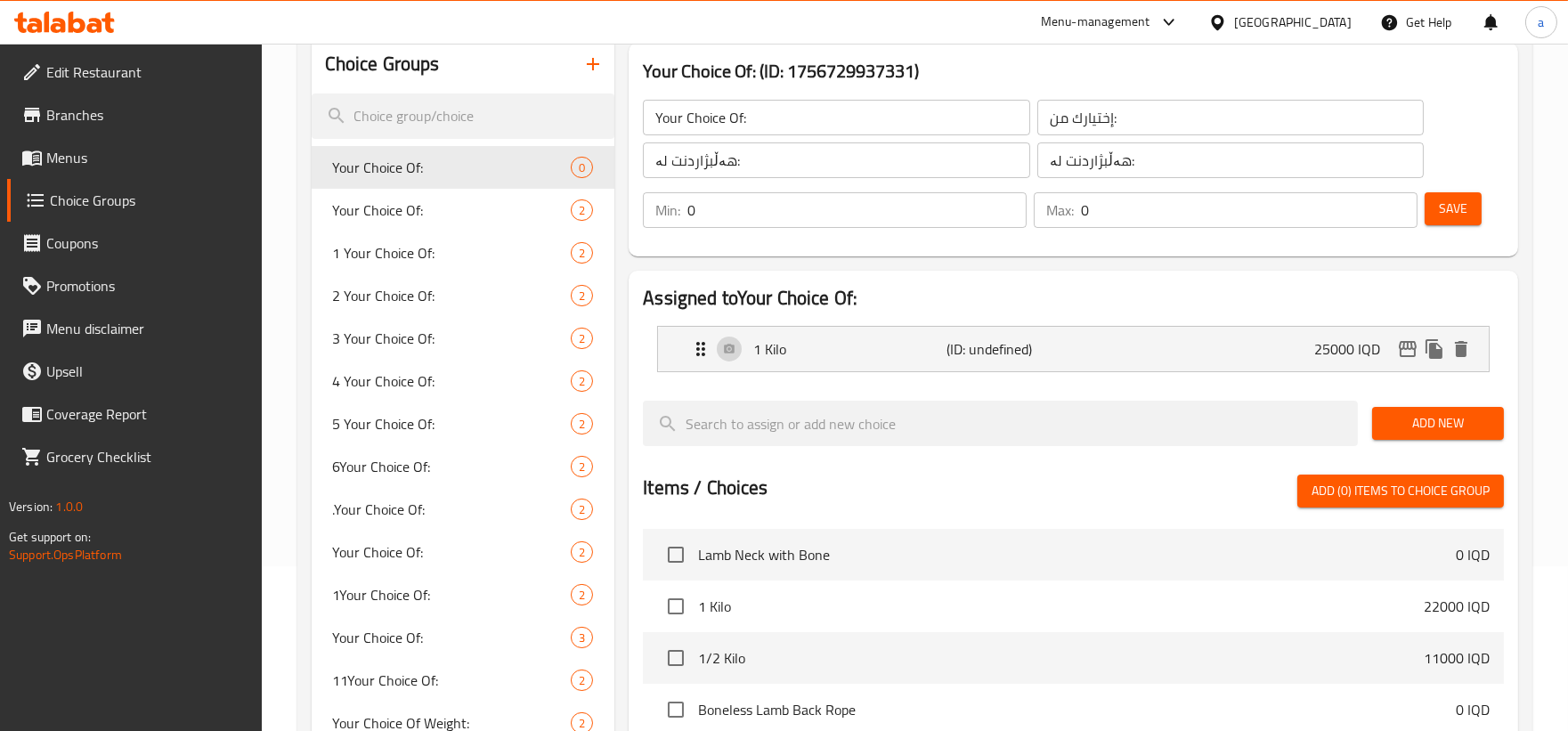
click at [1452, 422] on span "Add New" at bounding box center [1438, 423] width 103 height 22
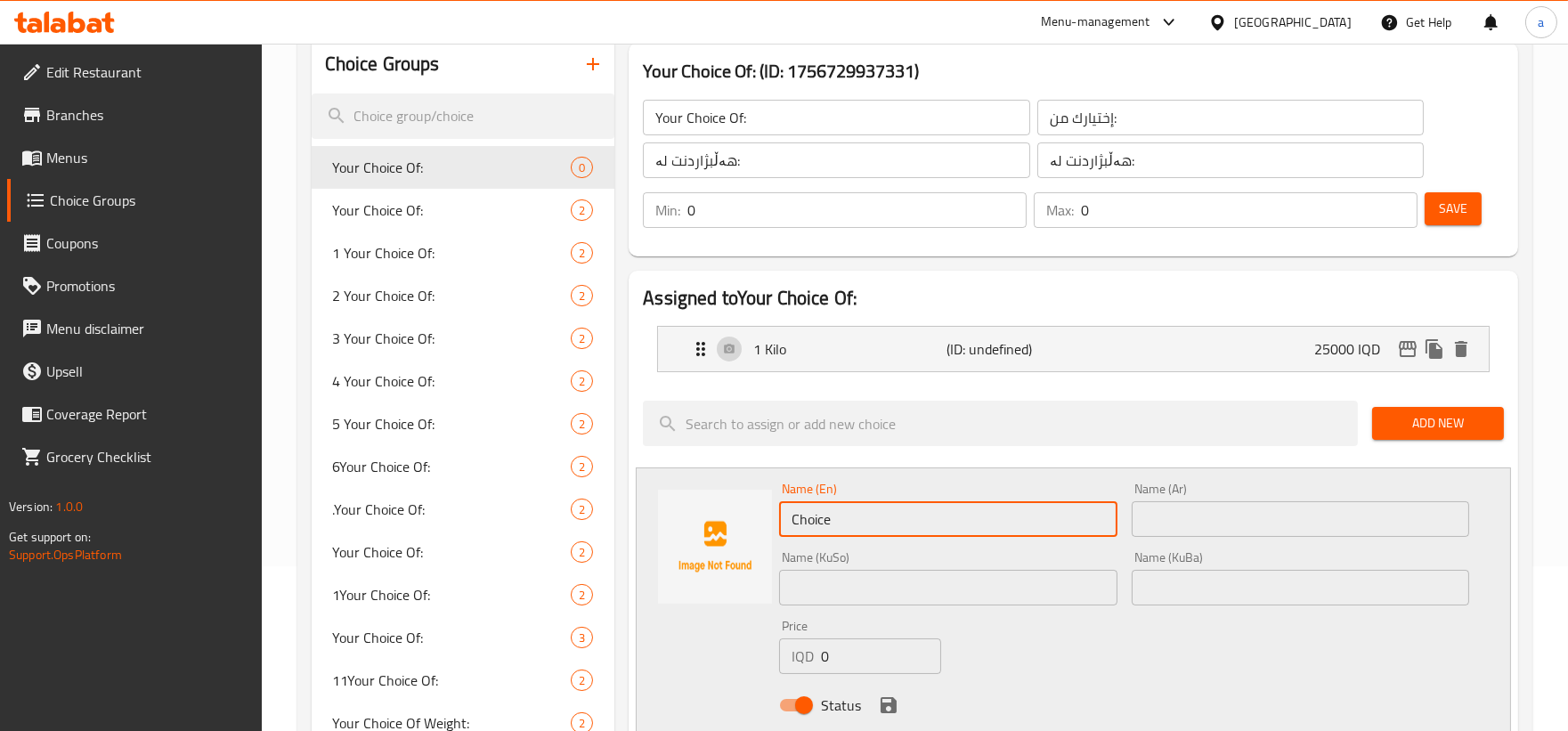
drag, startPoint x: 876, startPoint y: 521, endPoint x: 530, endPoint y: 519, distance: 346.0
click at [530, 519] on div "Choice Groups Your Choice Of: 0 Your Choice Of: 2 1 Your Choice Of: 2 2 Your Ch…" at bounding box center [918, 713] width 1214 height 1355
paste input "1/2 Kilo / Kg"
drag, startPoint x: 843, startPoint y: 520, endPoint x: 982, endPoint y: 528, distance: 139.2
click at [982, 528] on input "1/2 Kilo / Kg" at bounding box center [947, 518] width 337 height 35
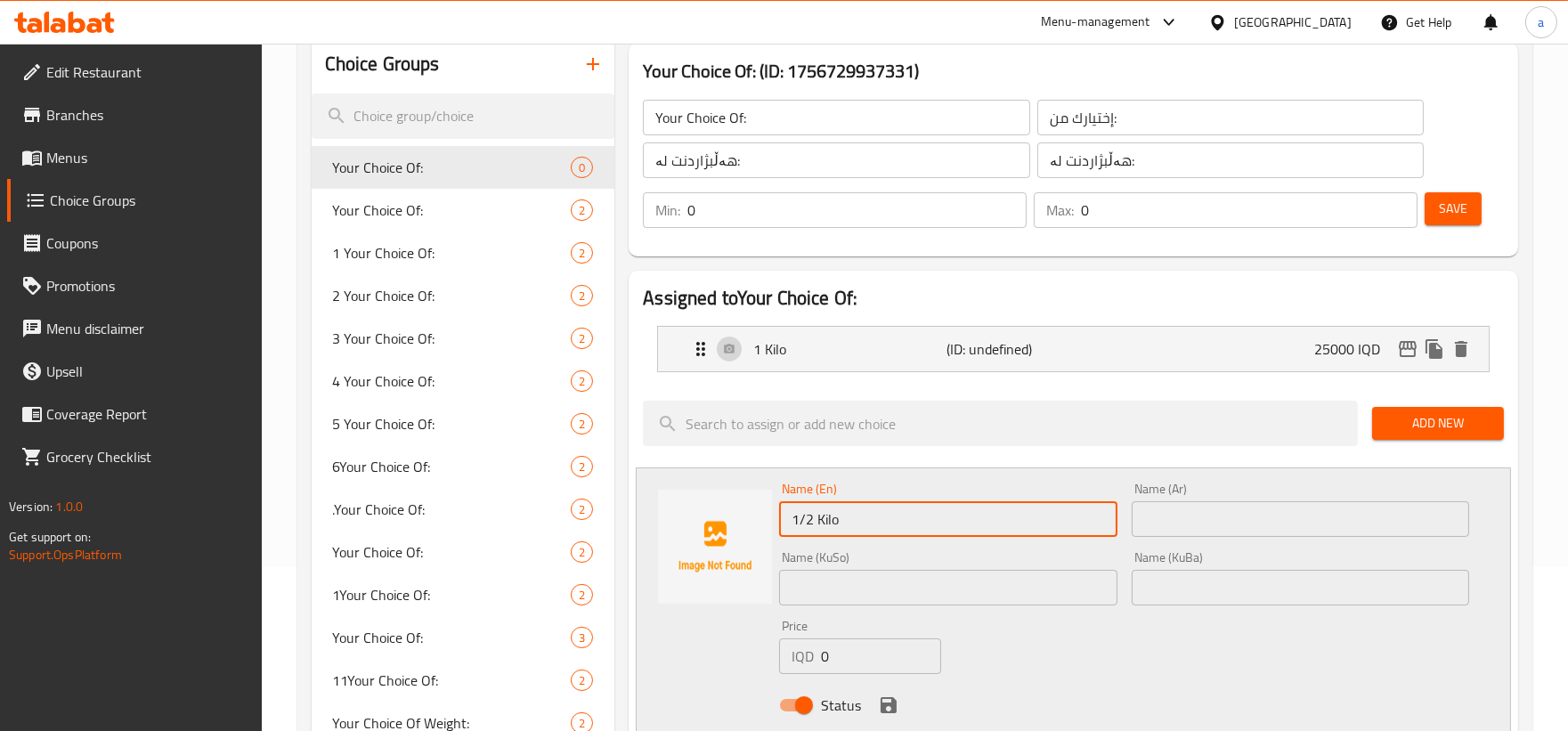
type input "1/2 Kilo"
click at [1165, 518] on input "text" at bounding box center [1300, 518] width 337 height 35
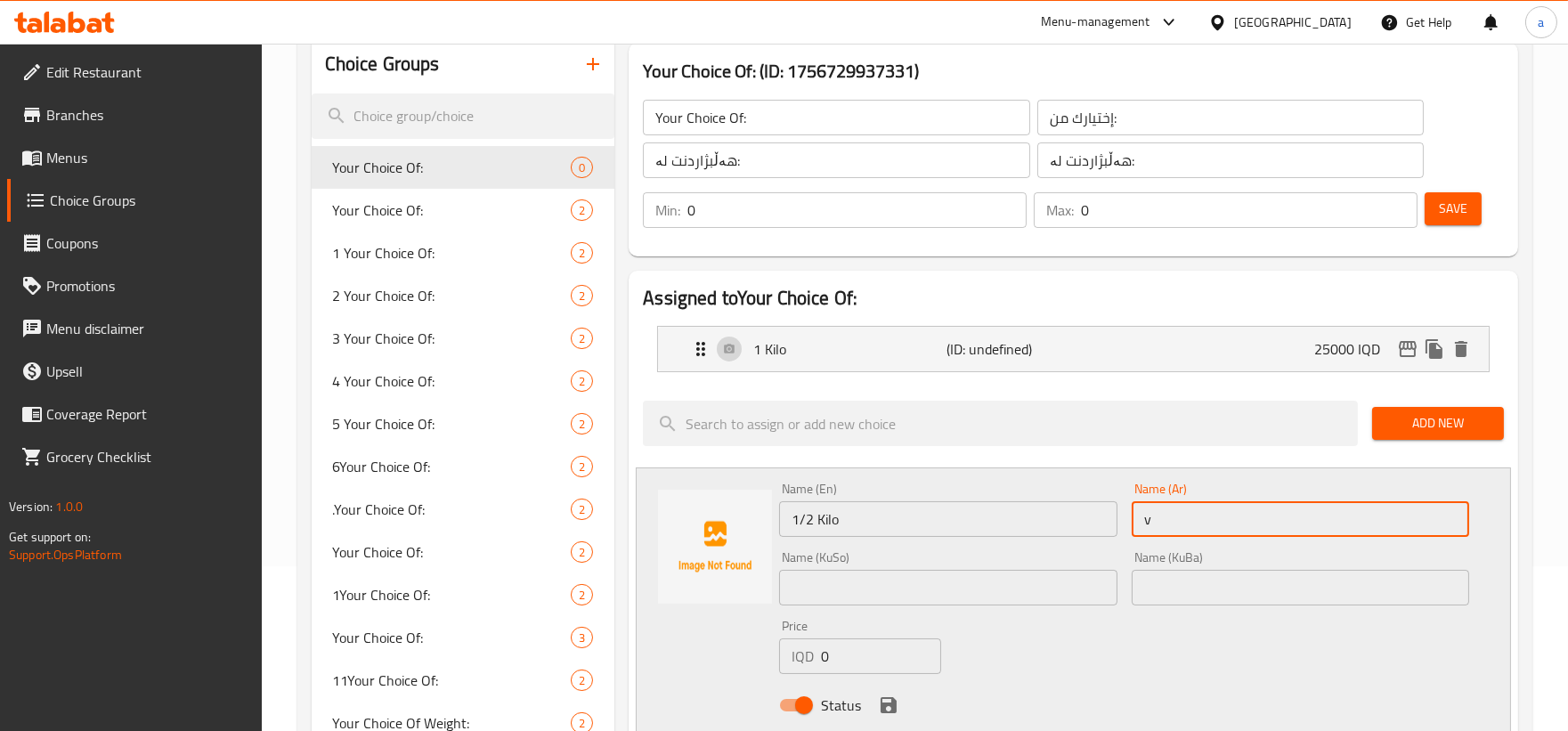
click at [1106, 517] on div "Name (En) 1/2 Kilo Name (En) Name (Ar) v Name (Ar) Name (KuSo) Name (KuSo) Name…" at bounding box center [1124, 602] width 704 height 254
paste input "1/2 كيلو / كجم"
drag, startPoint x: 1275, startPoint y: 511, endPoint x: 1401, endPoint y: 523, distance: 126.6
click at [1401, 523] on input "1/2 كيلو / كجم" at bounding box center [1300, 518] width 337 height 35
type input "1/2 كيلو"
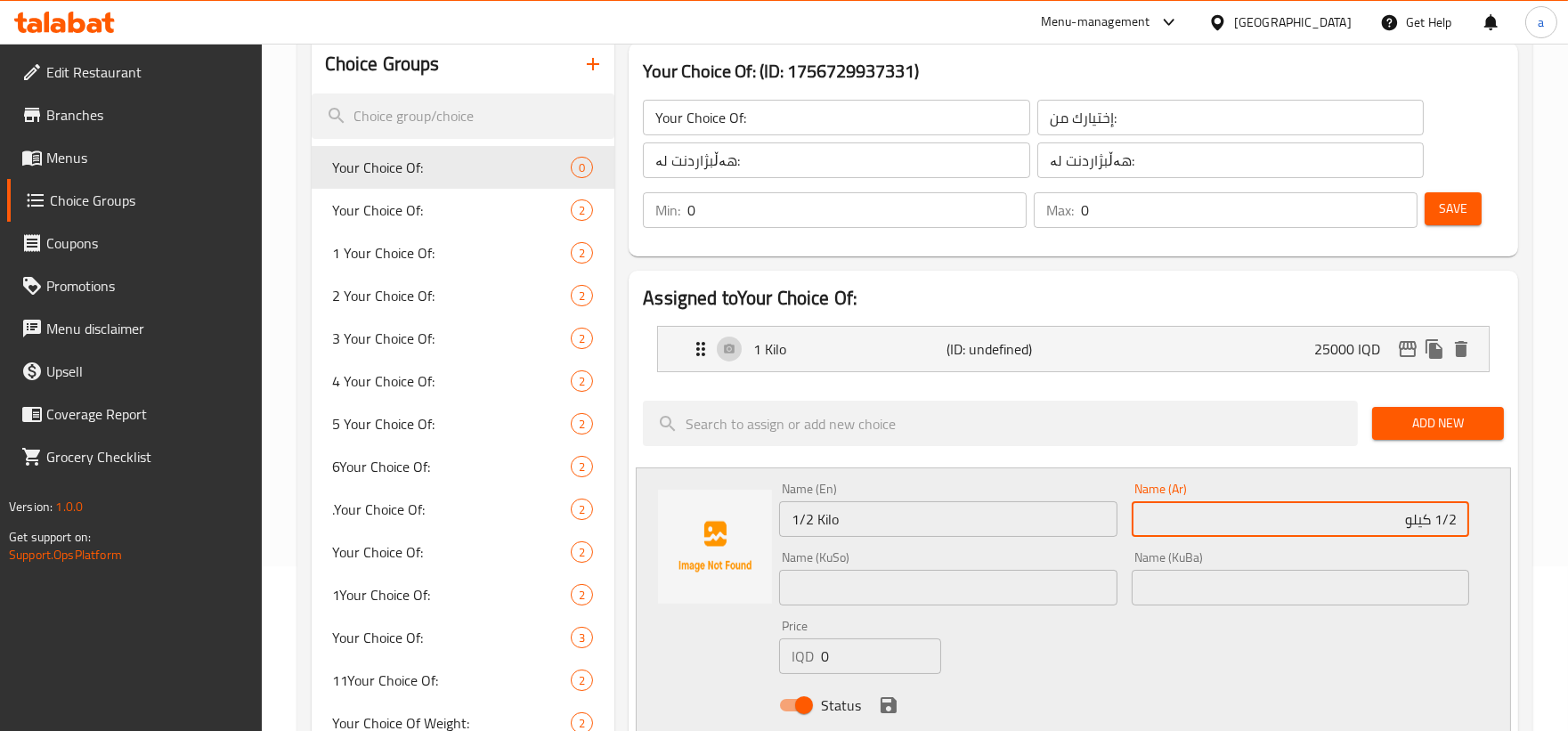
click at [975, 583] on input "text" at bounding box center [947, 587] width 337 height 35
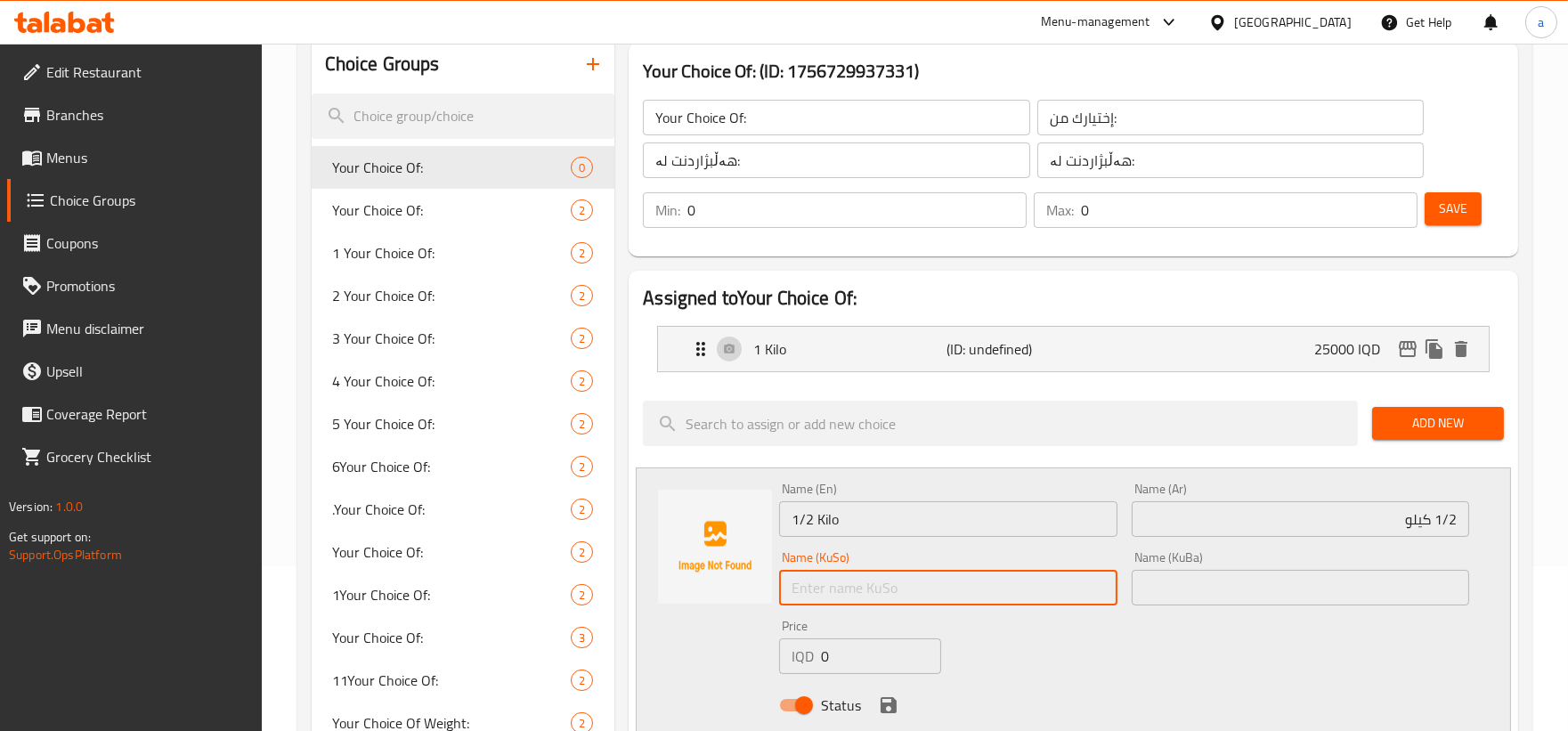
paste input "1/2 کیلۆ/ کگم"
drag, startPoint x: 970, startPoint y: 577, endPoint x: 1054, endPoint y: 592, distance: 85.3
click at [1054, 592] on input "1/2 کیلۆ/ کگم" at bounding box center [947, 587] width 337 height 35
drag, startPoint x: 1004, startPoint y: 590, endPoint x: 1144, endPoint y: 585, distance: 140.1
click at [1144, 585] on div "Name (En) 1/2 Kilo Name (En) Name (Ar) 1/2 كيلو Name (Ar) Name (KuSo) 1/2 کیلۆ …" at bounding box center [1124, 602] width 704 height 254
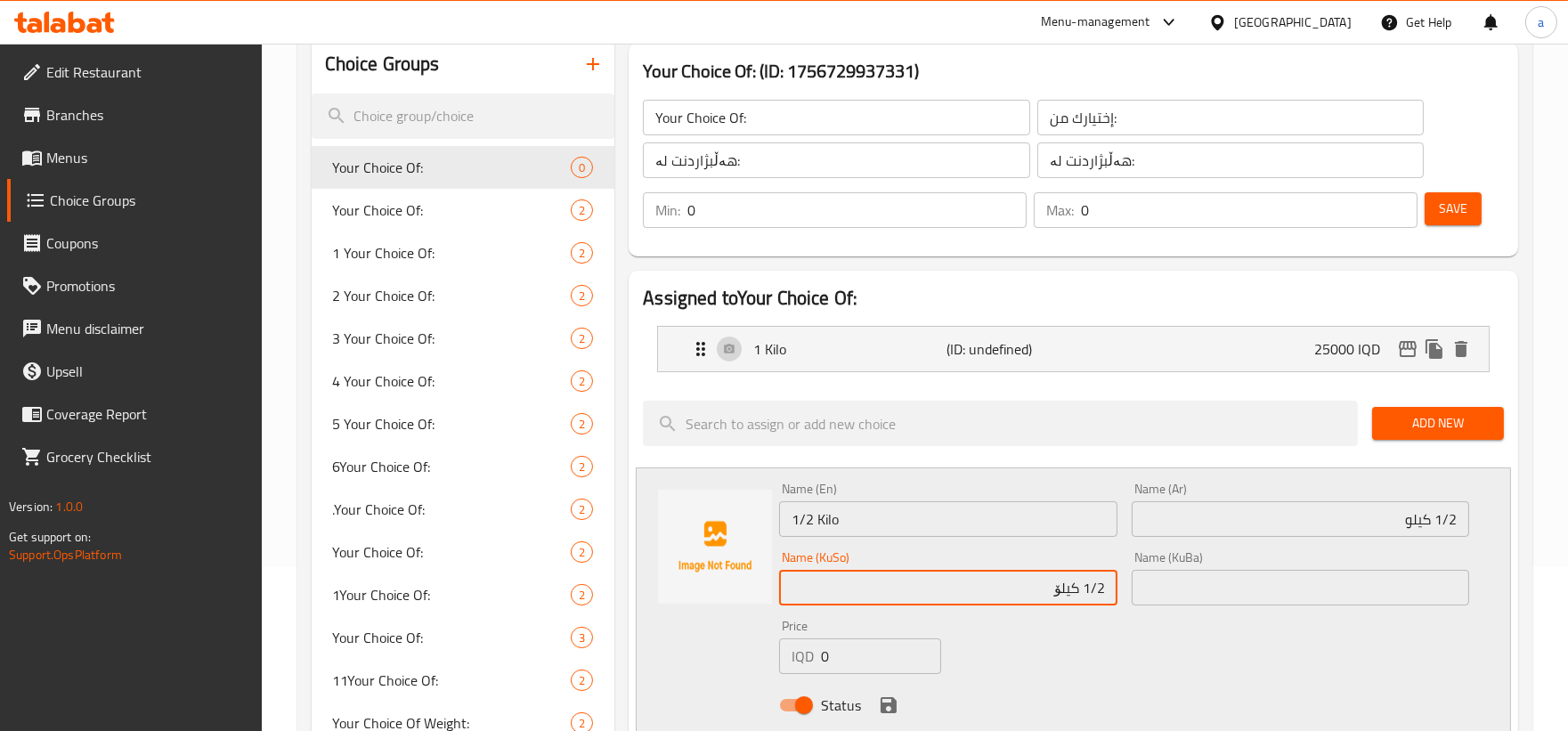
type input "1/2 کیلۆ"
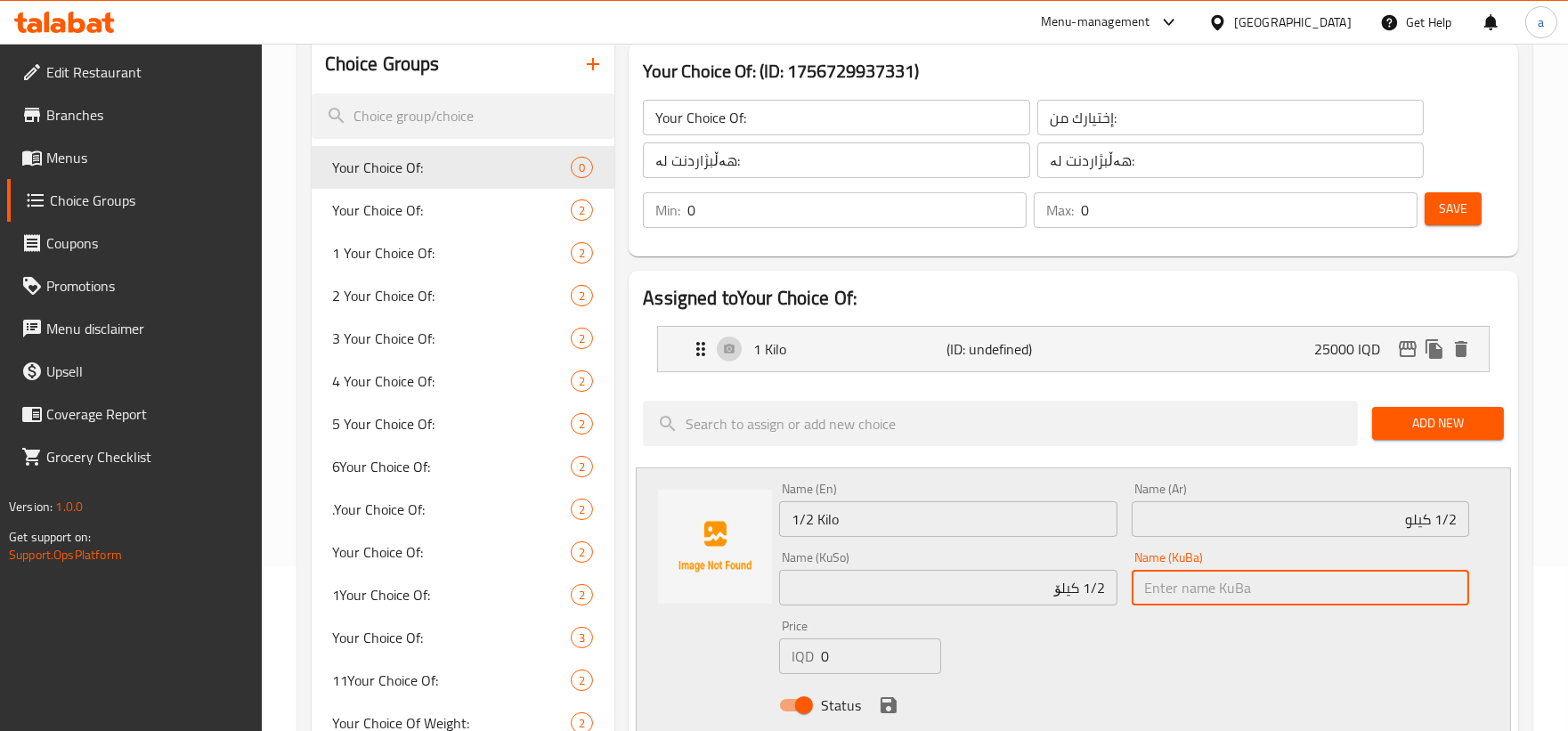
click at [1225, 573] on input "text" at bounding box center [1300, 587] width 337 height 35
paste input "1/2 کیلۆ"
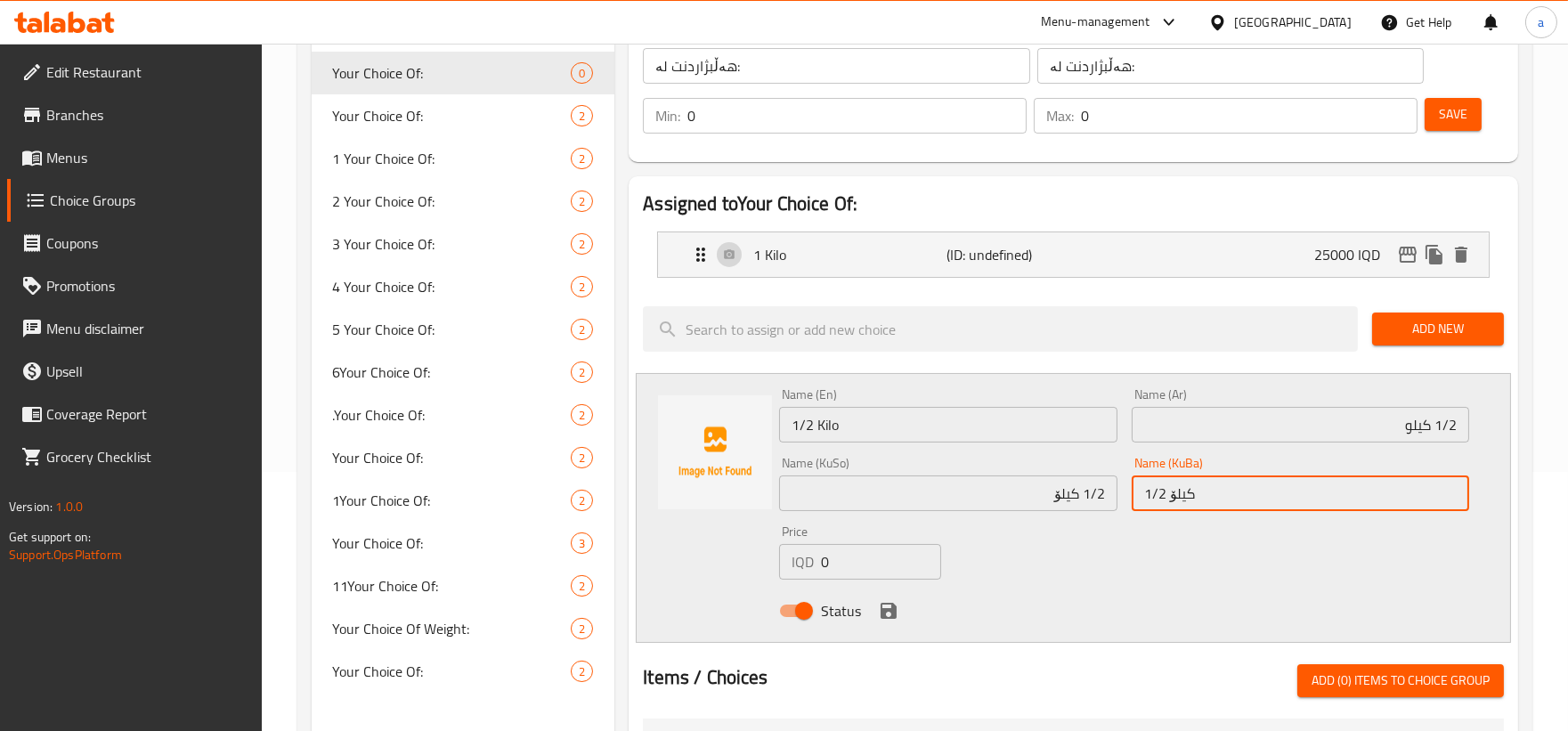
scroll to position [330, 0]
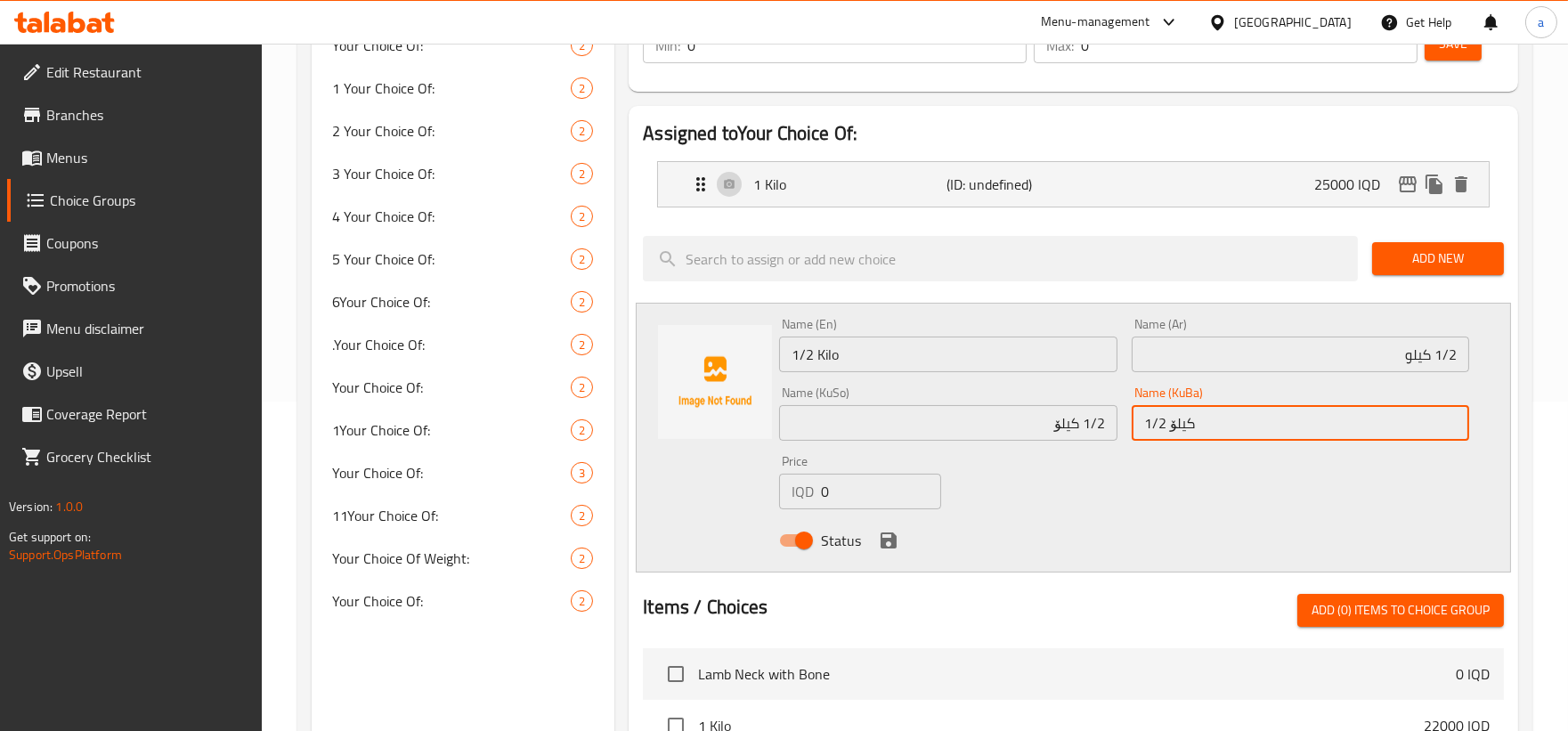
type input "1/2 کیلۆ"
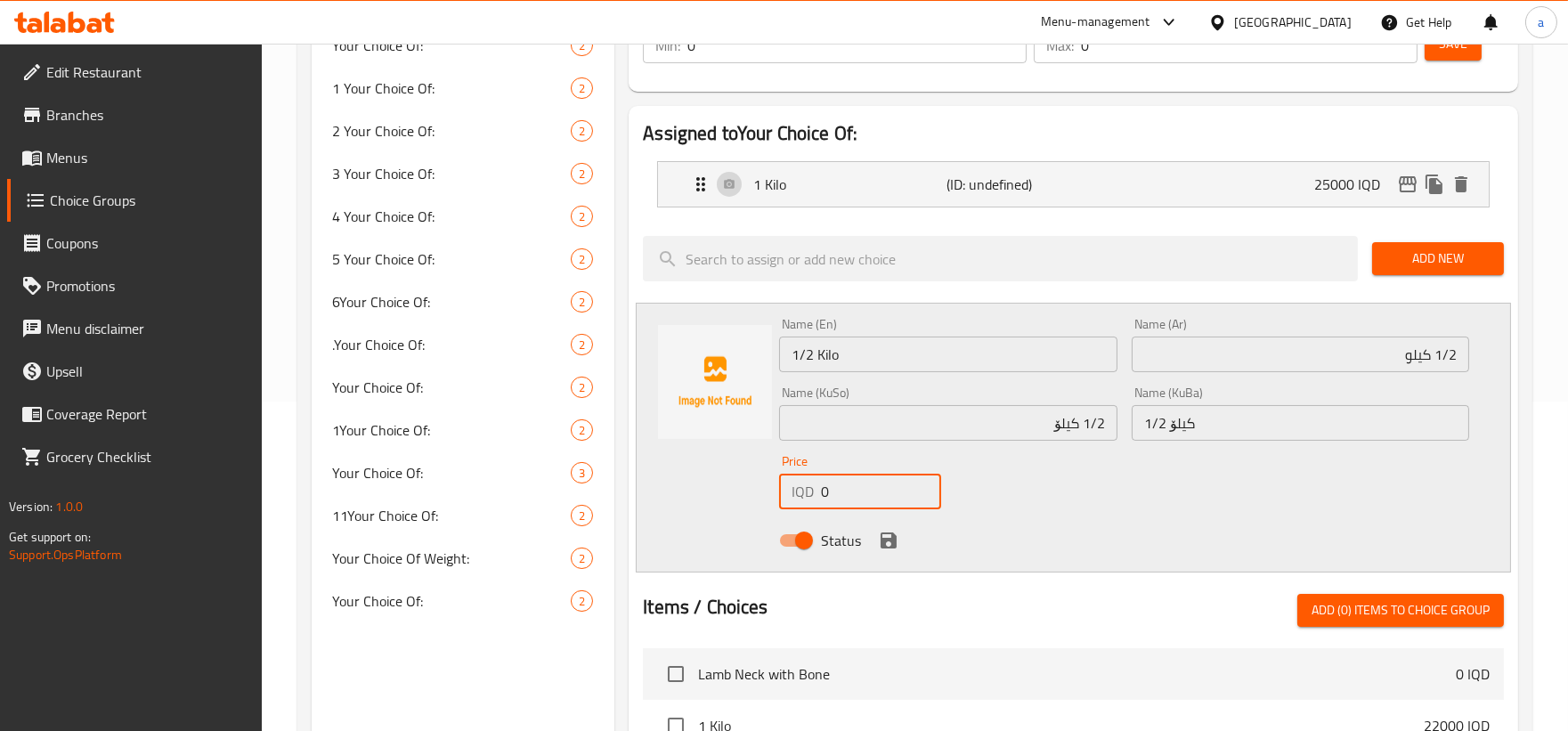
drag, startPoint x: 875, startPoint y: 487, endPoint x: 784, endPoint y: 485, distance: 91.0
click at [784, 485] on div "IQD 0 Price" at bounding box center [859, 491] width 162 height 35
paste input "1250"
type input "12500"
click at [891, 537] on icon "save" at bounding box center [888, 540] width 16 height 16
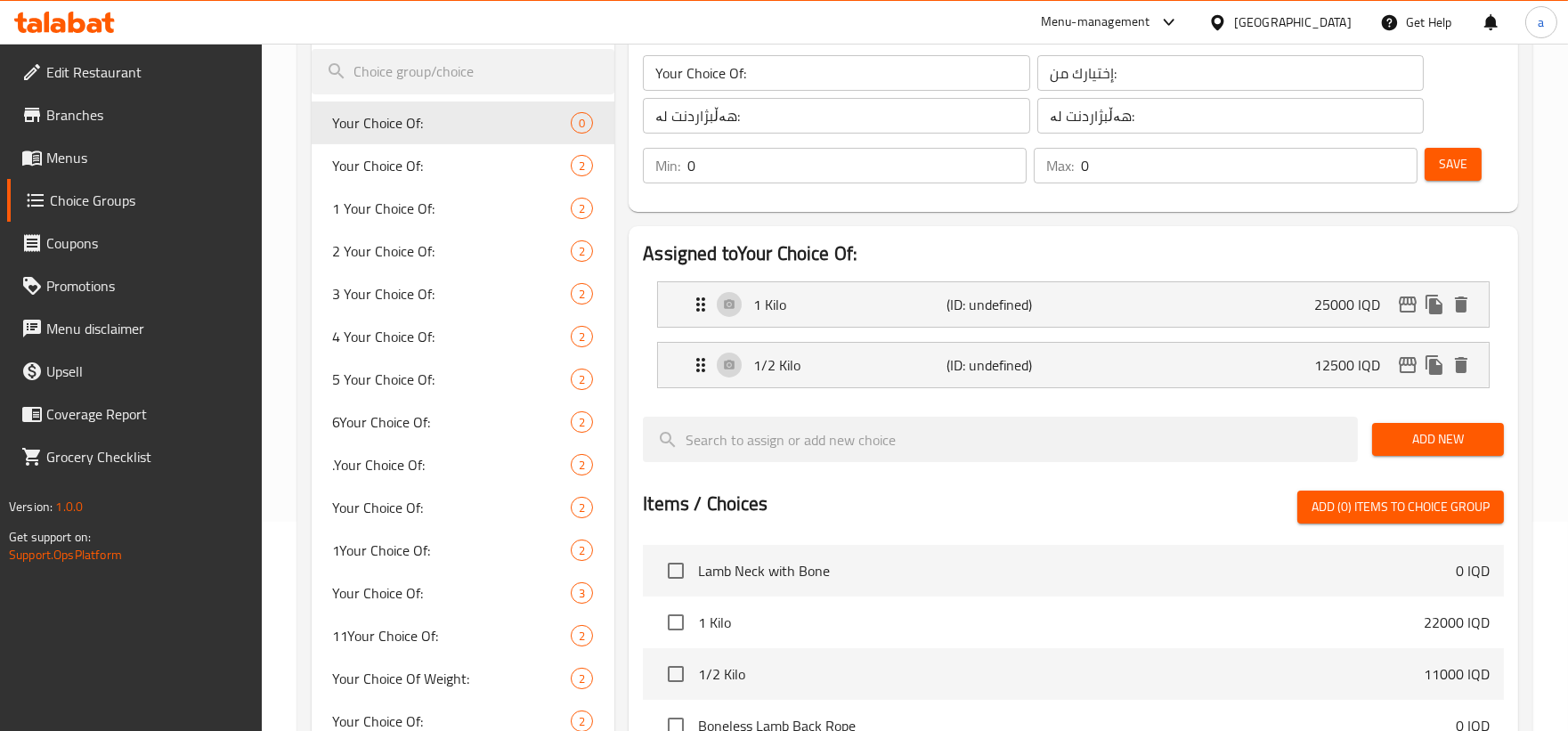
scroll to position [165, 0]
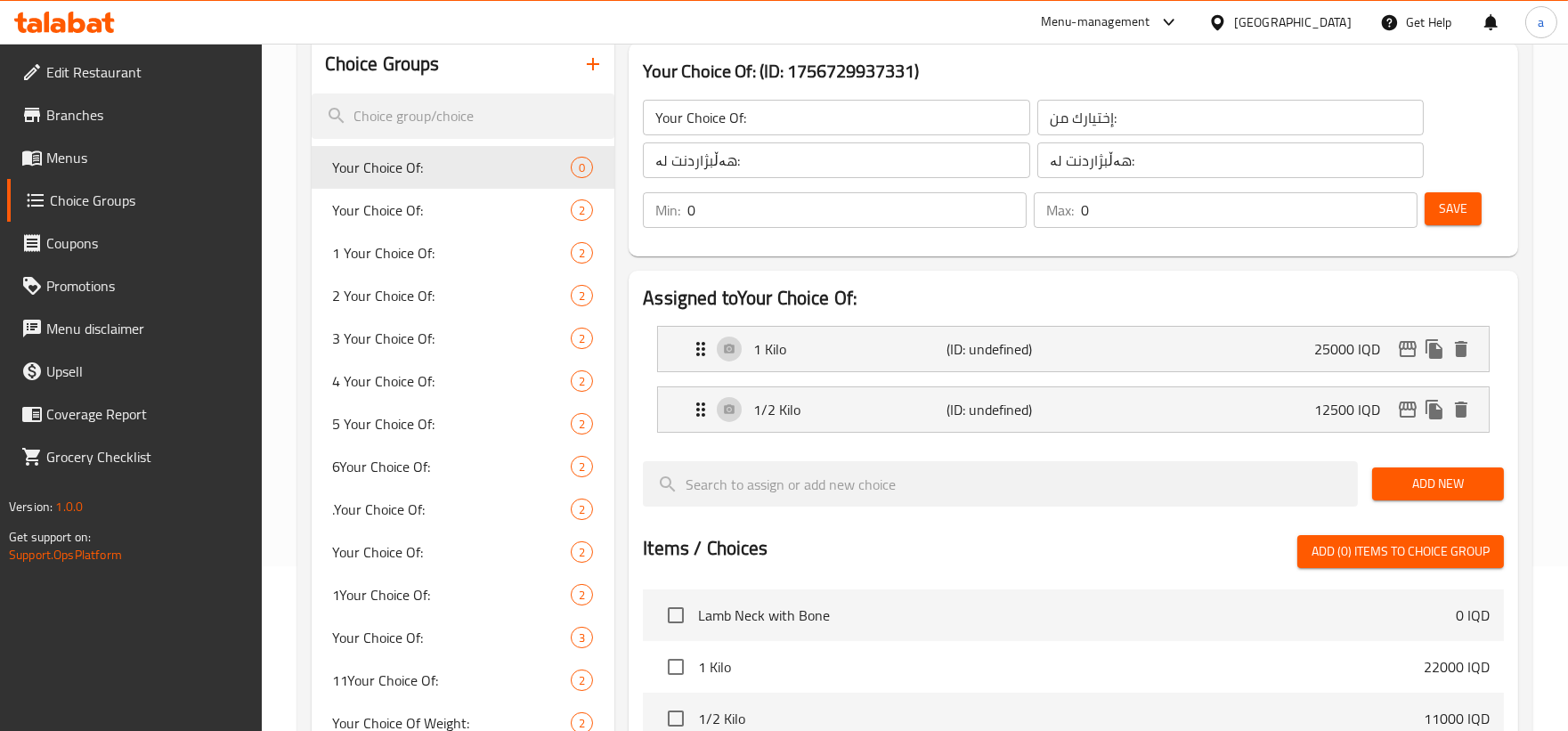
click at [1457, 201] on span "Save" at bounding box center [1453, 208] width 29 height 22
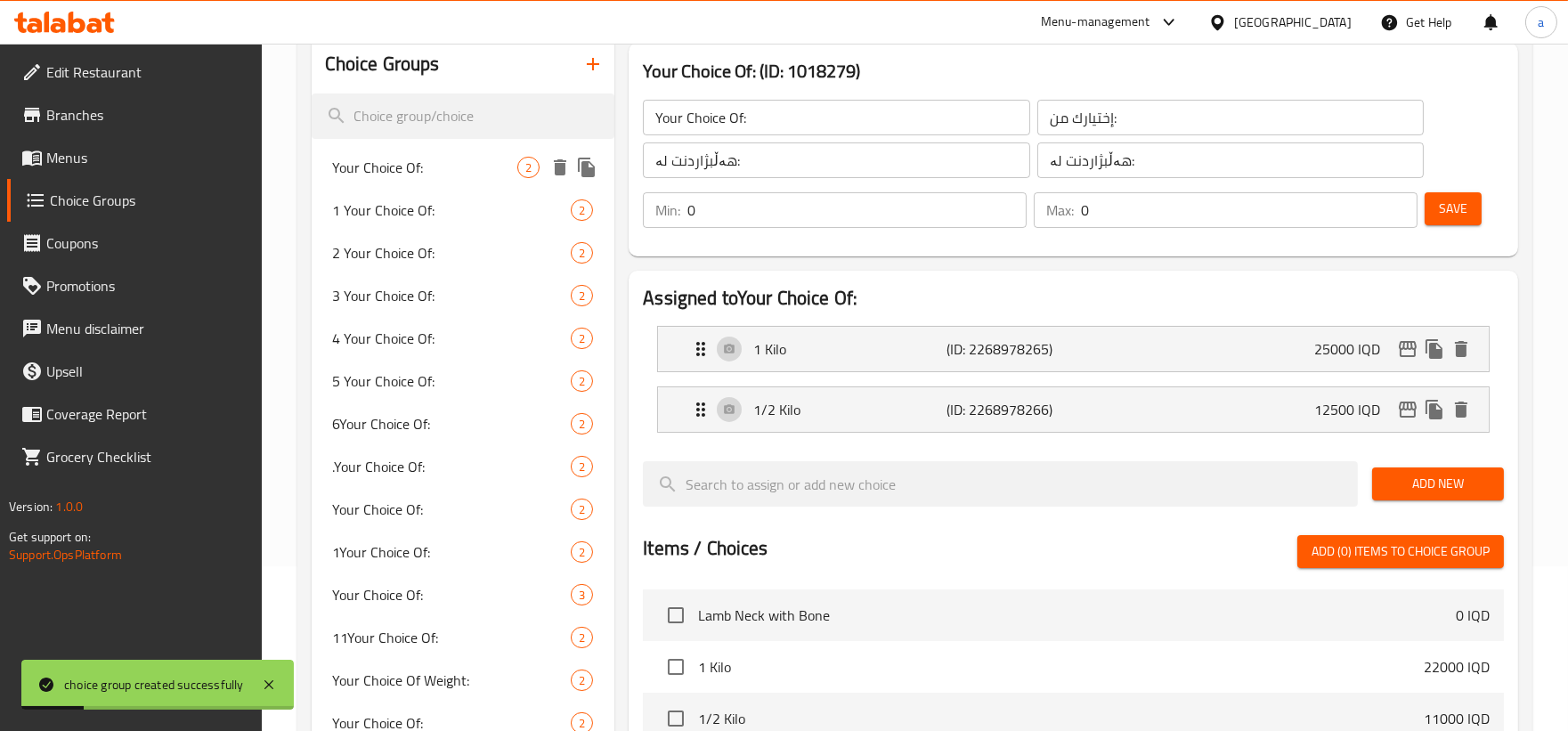
click at [463, 161] on span "Your Choice Of:" at bounding box center [425, 168] width 185 height 21
type input "Your Choice Of:"
type input "إختيارك من:"
type input "هەڵبژاردنت لە:"
type input "1"
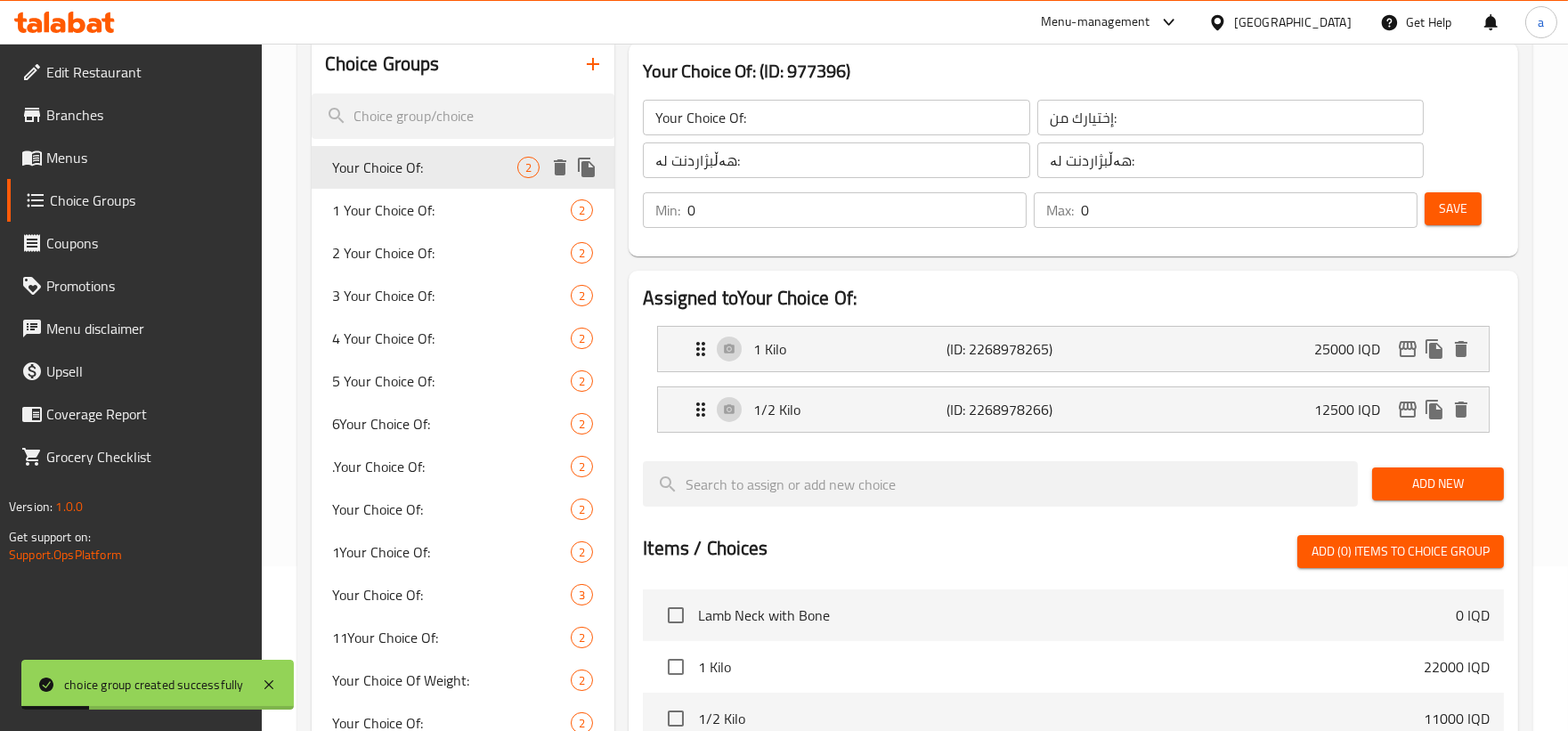
type input "1"
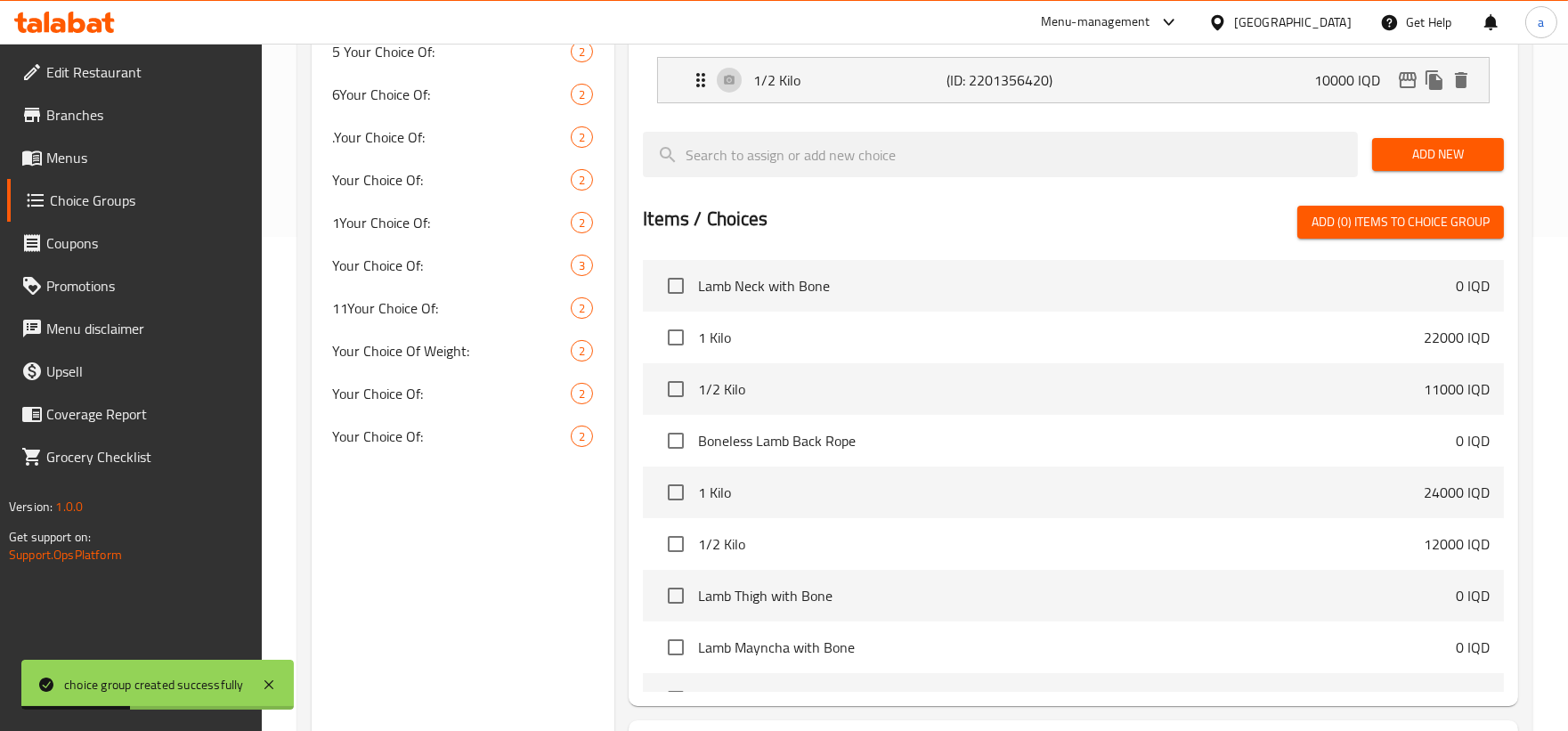
scroll to position [650, 0]
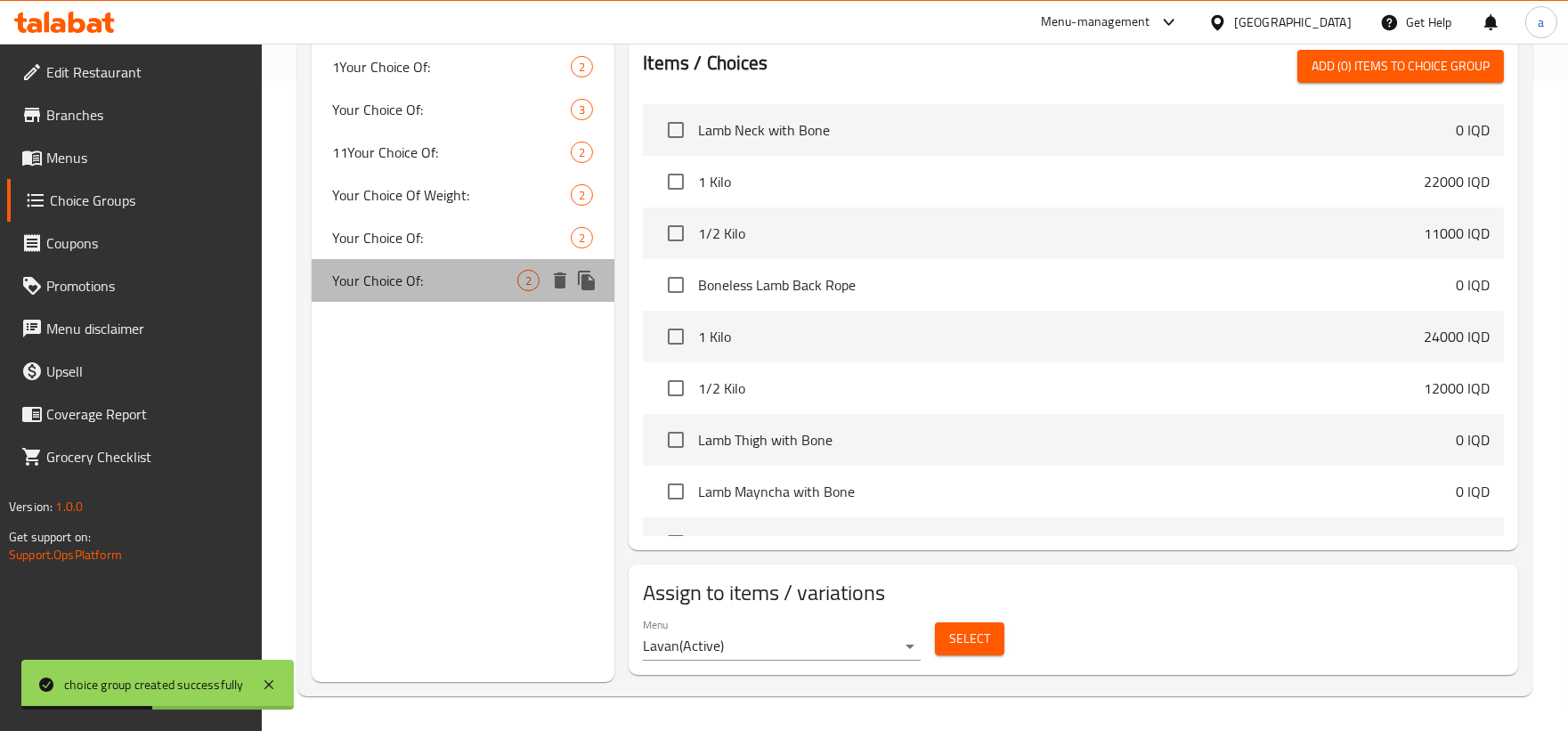
click at [442, 280] on span "Your Choice Of:" at bounding box center [425, 281] width 185 height 21
type input "Your Choice Of:"
type input "إختيارك من:"
type input "هەڵبژاردنت لە:"
type input "0"
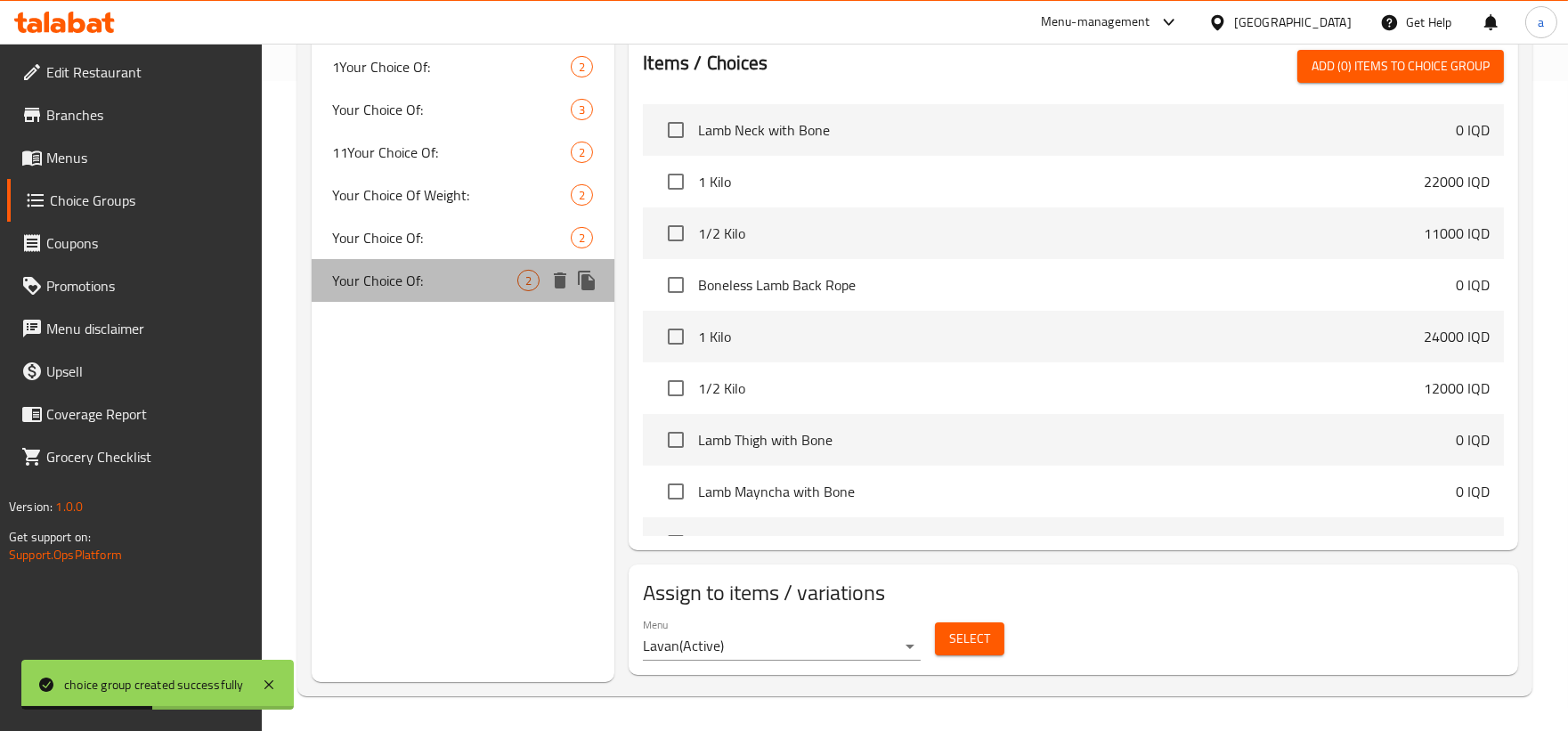
type input "0"
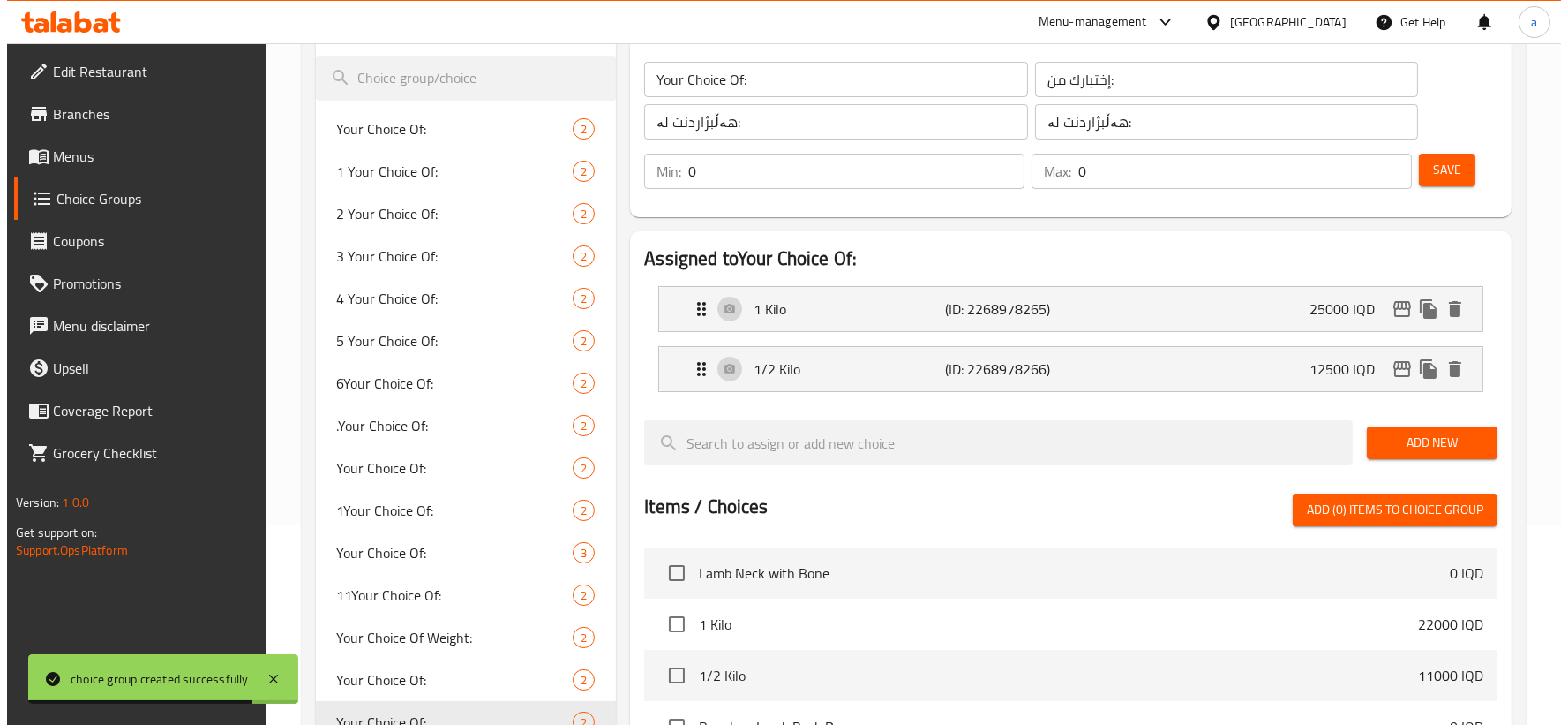
scroll to position [154, 0]
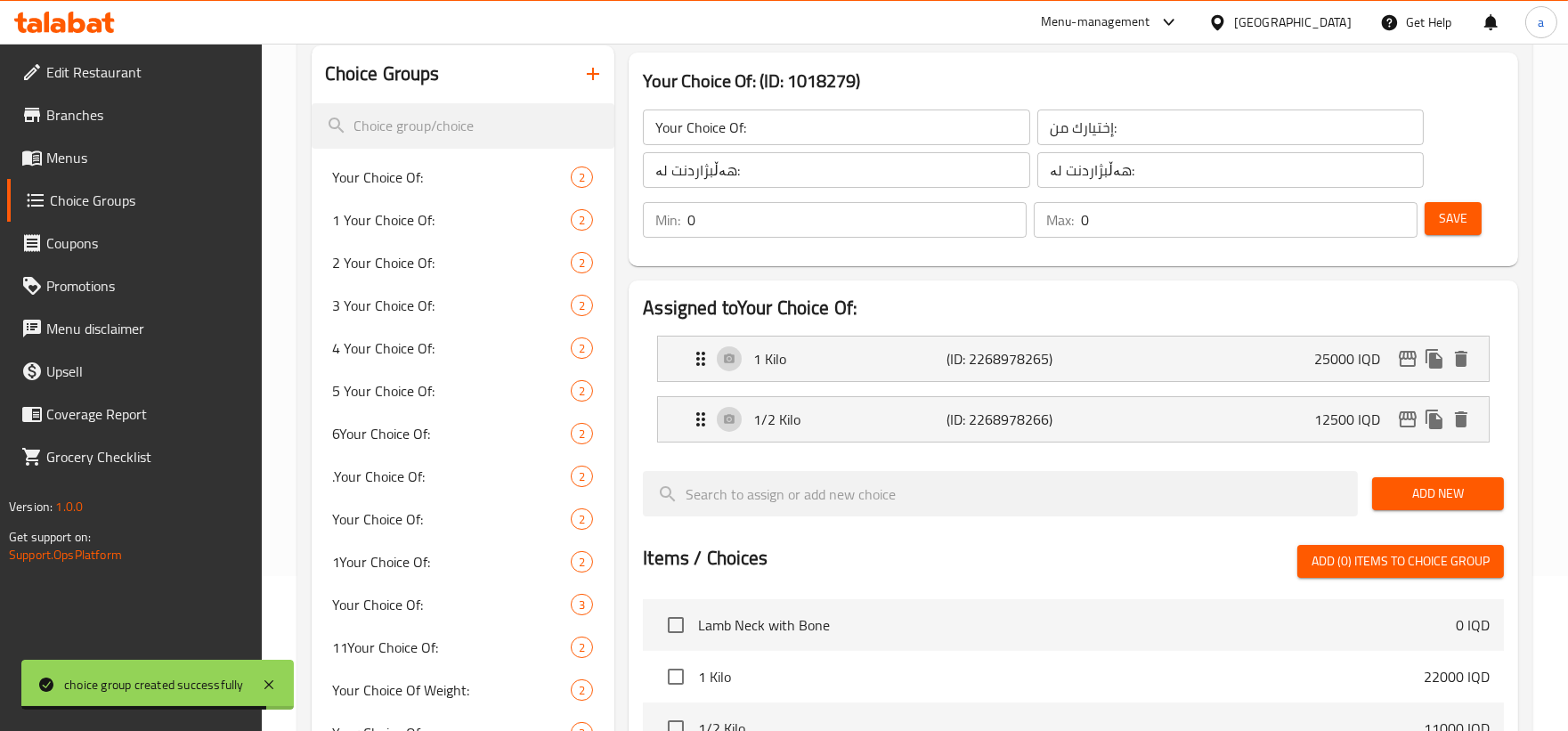
click at [585, 83] on icon "button" at bounding box center [593, 74] width 21 height 21
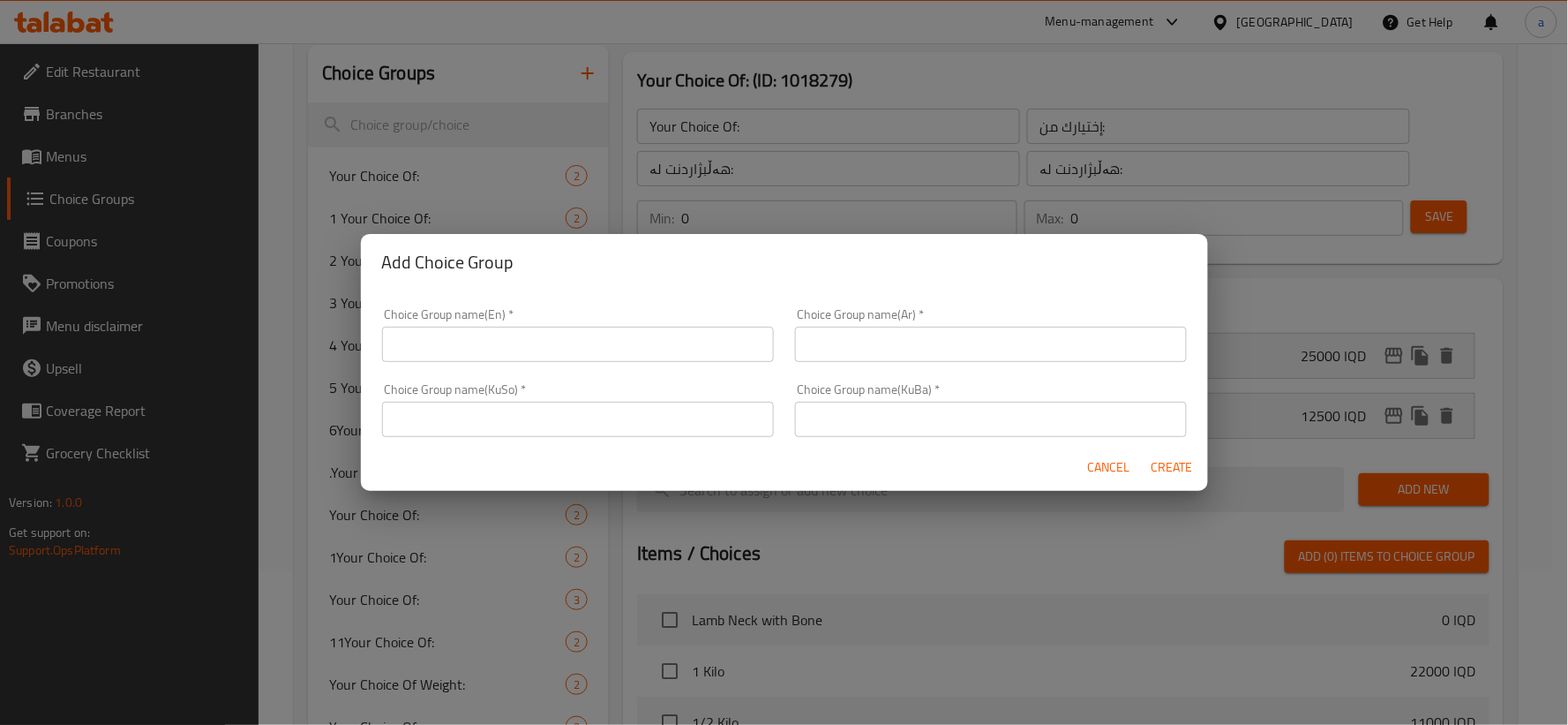
click at [460, 335] on input "text" at bounding box center [577, 344] width 392 height 35
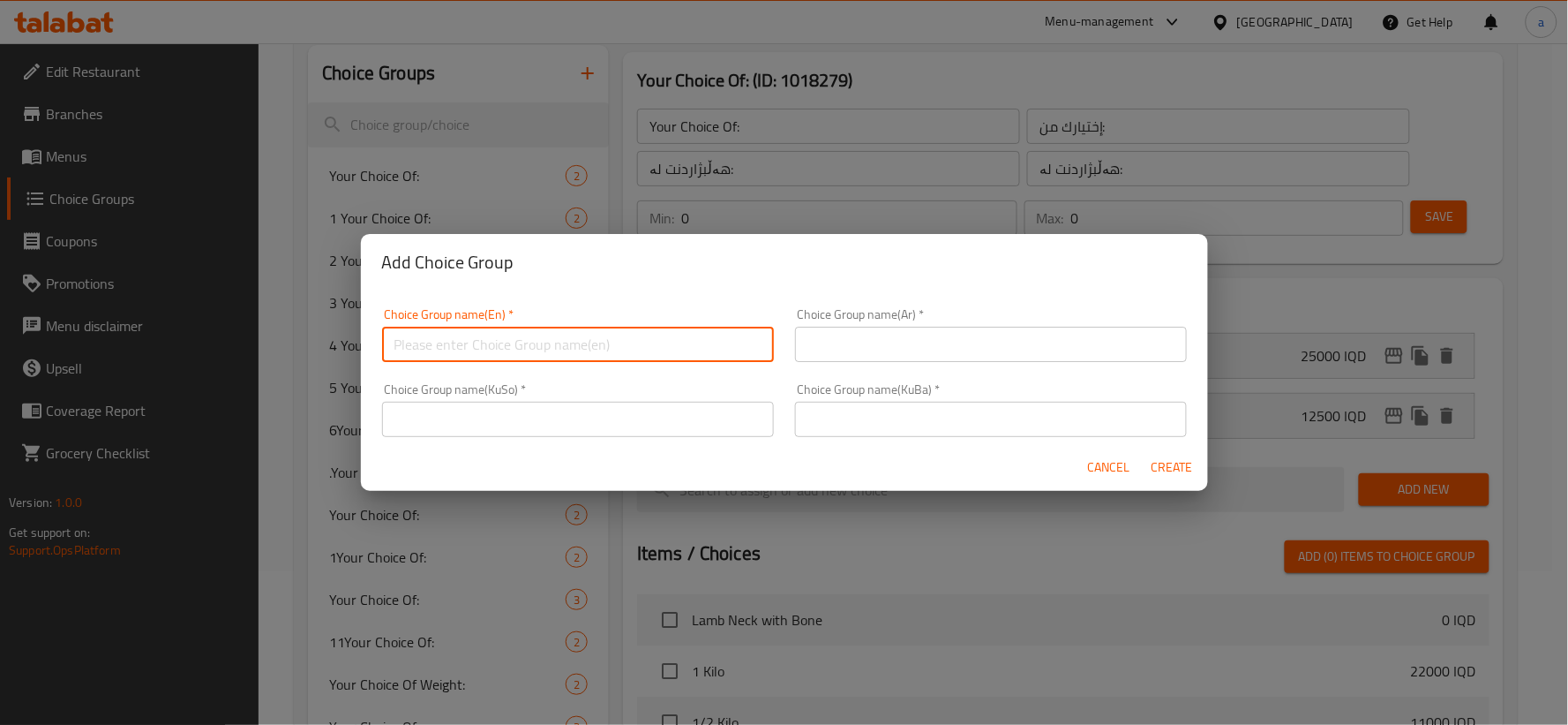
type input "Your Choice Of:"
click at [860, 358] on input "text" at bounding box center [991, 344] width 392 height 35
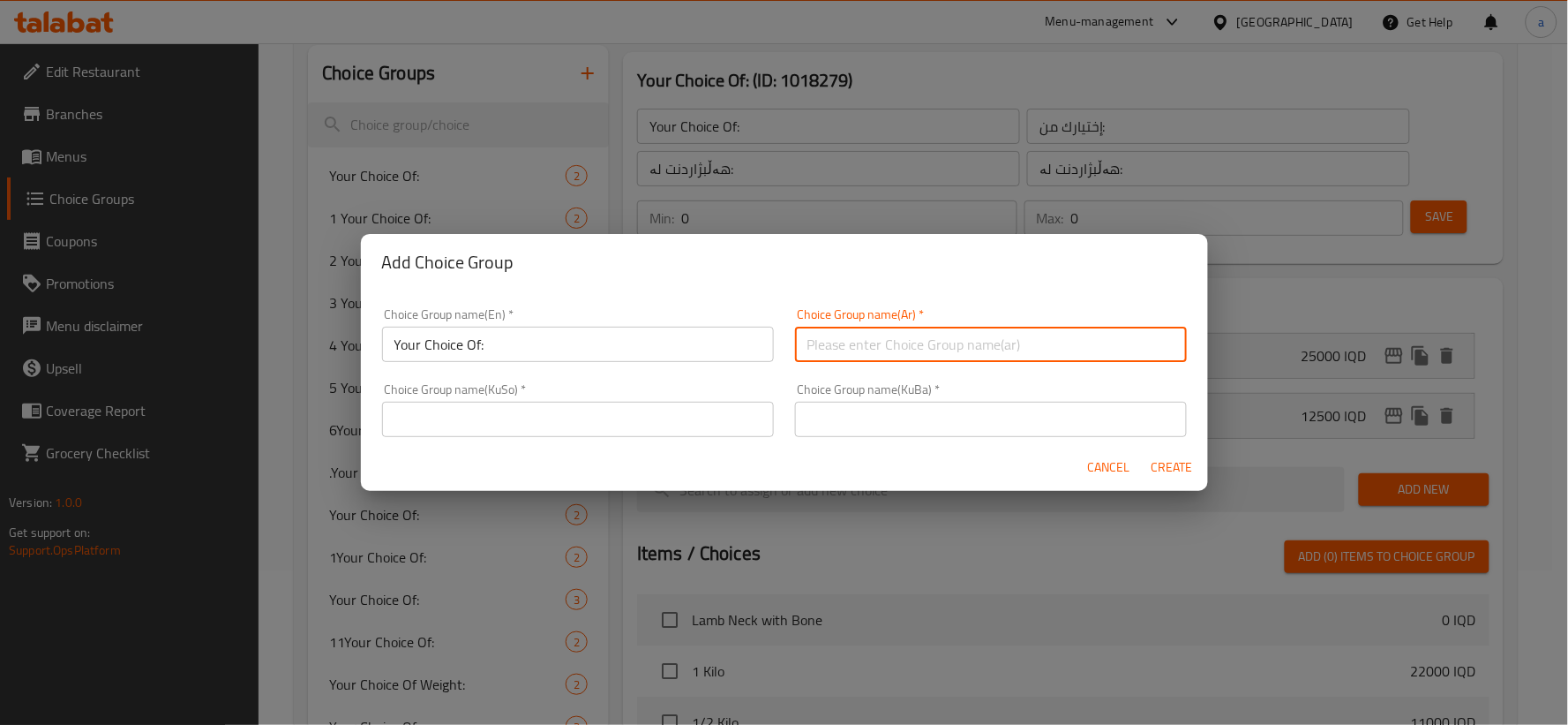
type input "إختيارك من:"
click at [640, 418] on input "text" at bounding box center [577, 419] width 392 height 35
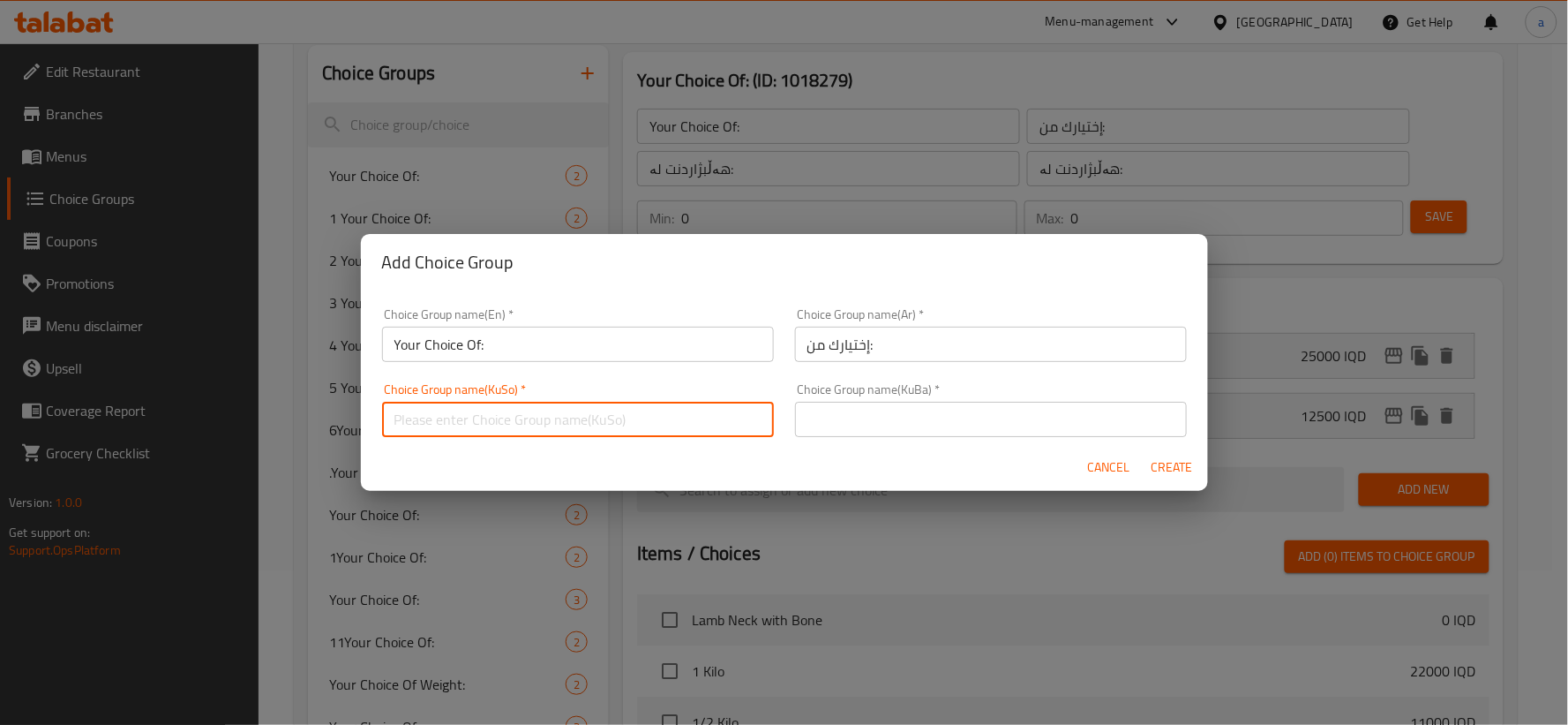
type input "هەڵبژاردنت لە:"
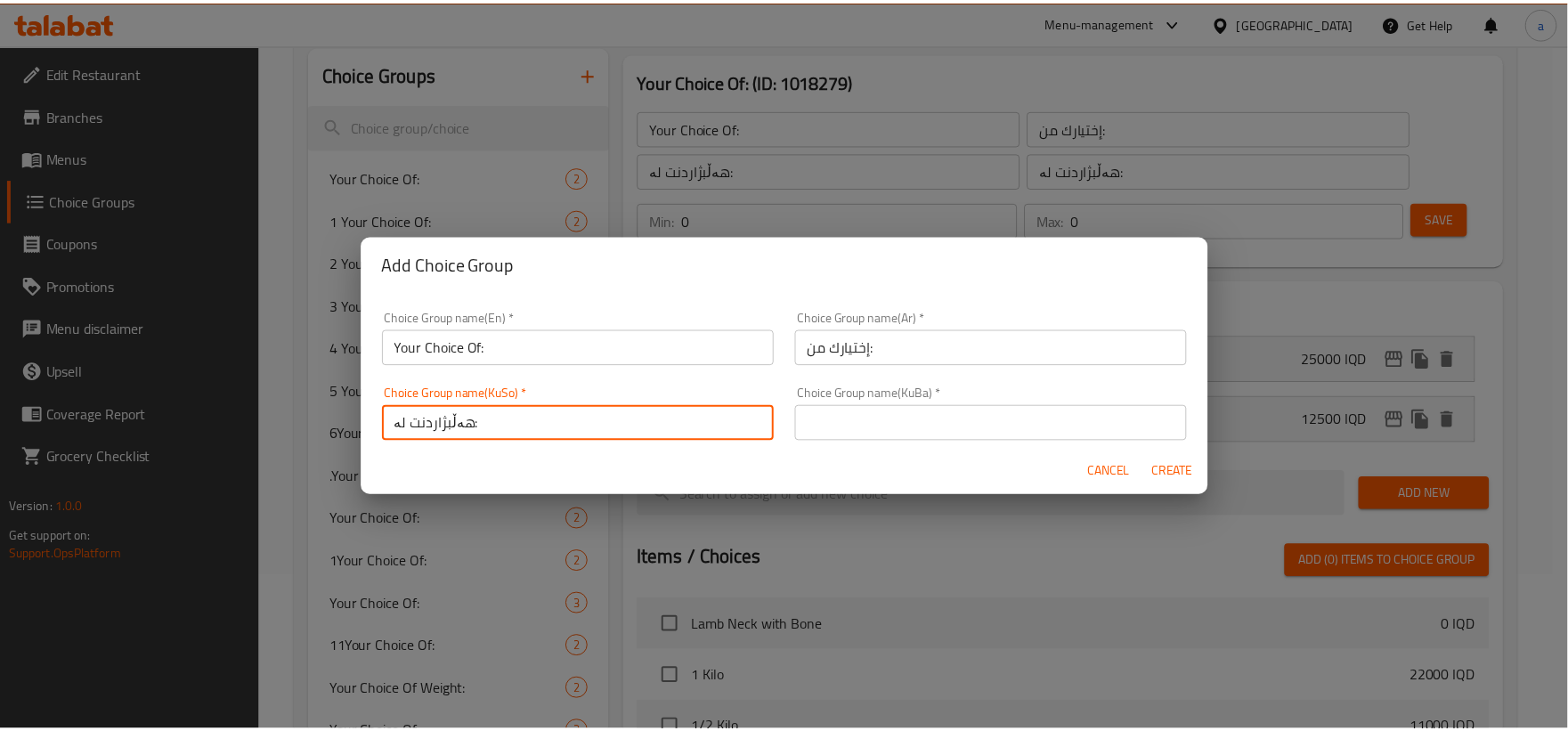
scroll to position [3, 0]
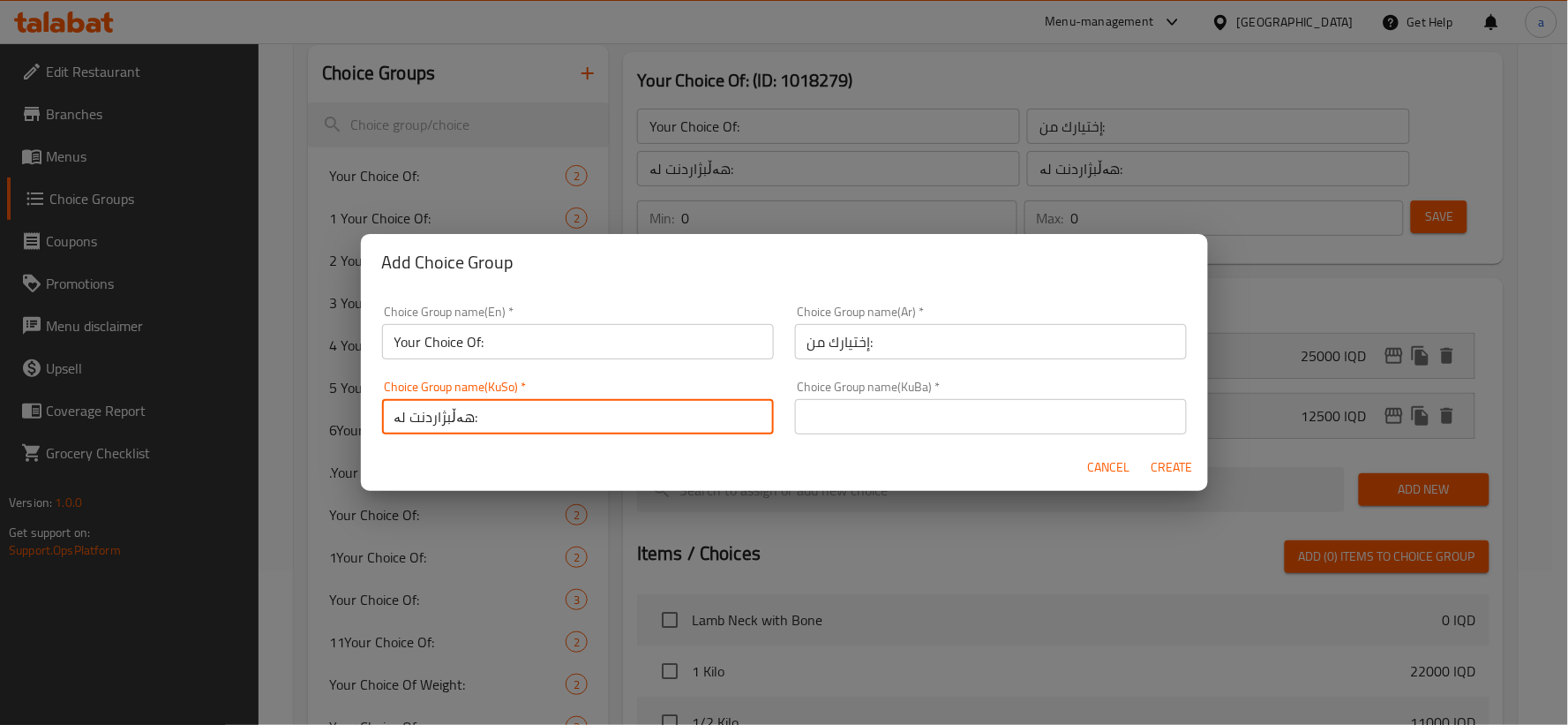
drag, startPoint x: 553, startPoint y: 429, endPoint x: 306, endPoint y: 436, distance: 247.1
click at [306, 436] on div "Add Choice Group Choice Group name(En)   * Your Choice Of: Choice Group name(En…" at bounding box center [784, 362] width 1568 height 725
click at [1047, 418] on input "text" at bounding box center [991, 416] width 392 height 35
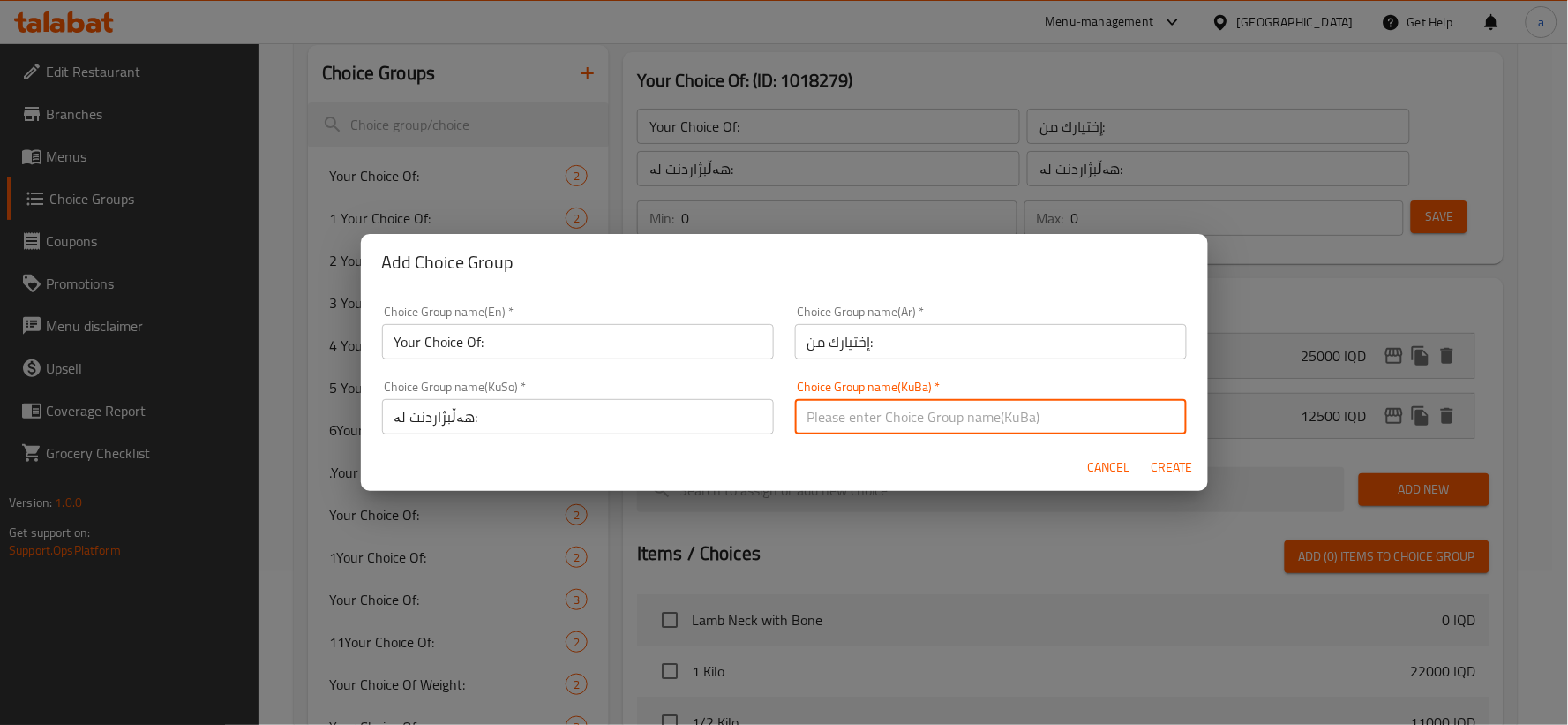
paste input "هەڵبژاردنت لە:"
type input "هەڵبژاردنت لە:"
click at [1109, 355] on input "إختيارك من:" at bounding box center [991, 341] width 392 height 35
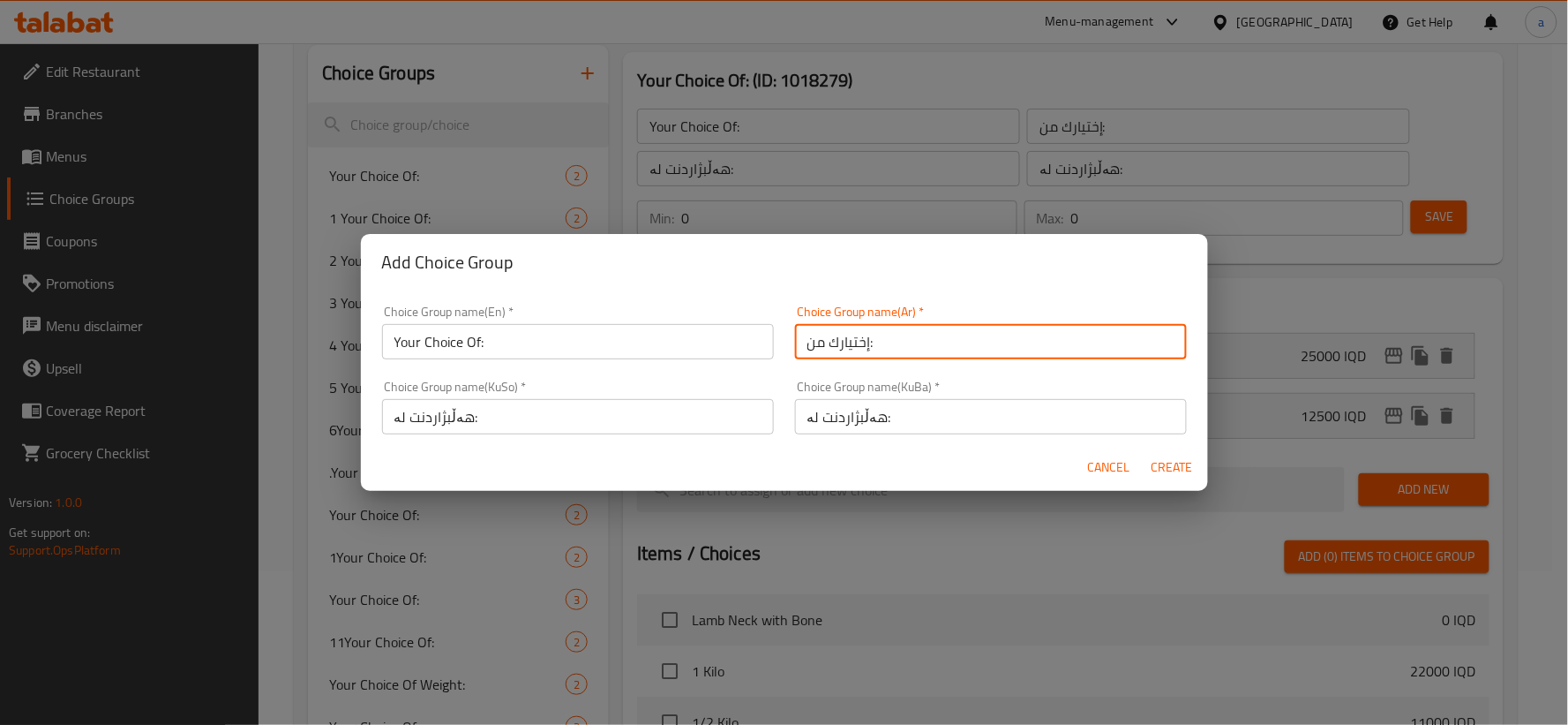
type input "إختيارك من:"
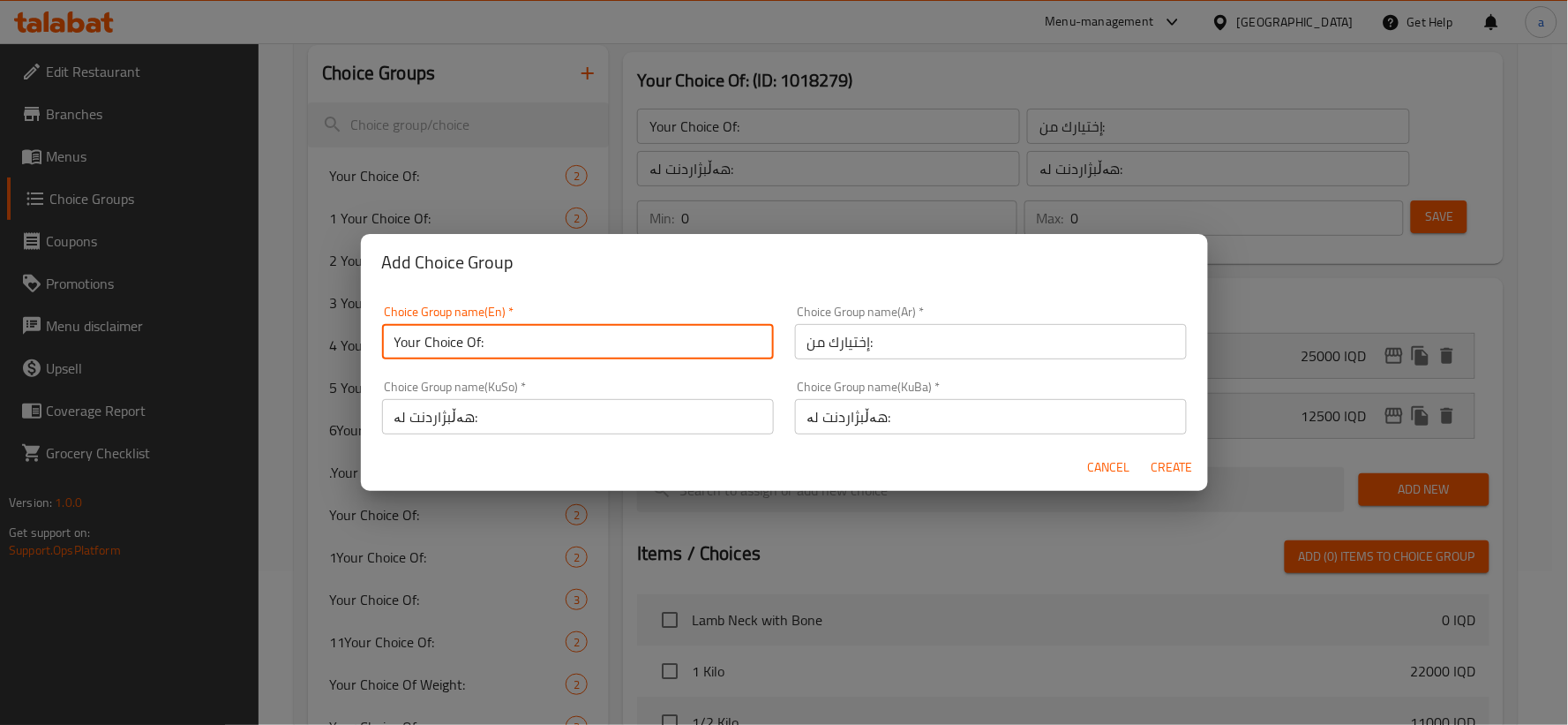
click at [557, 346] on input "Your Choice Of:" at bounding box center [577, 341] width 392 height 35
type input "Your Choice Of:"
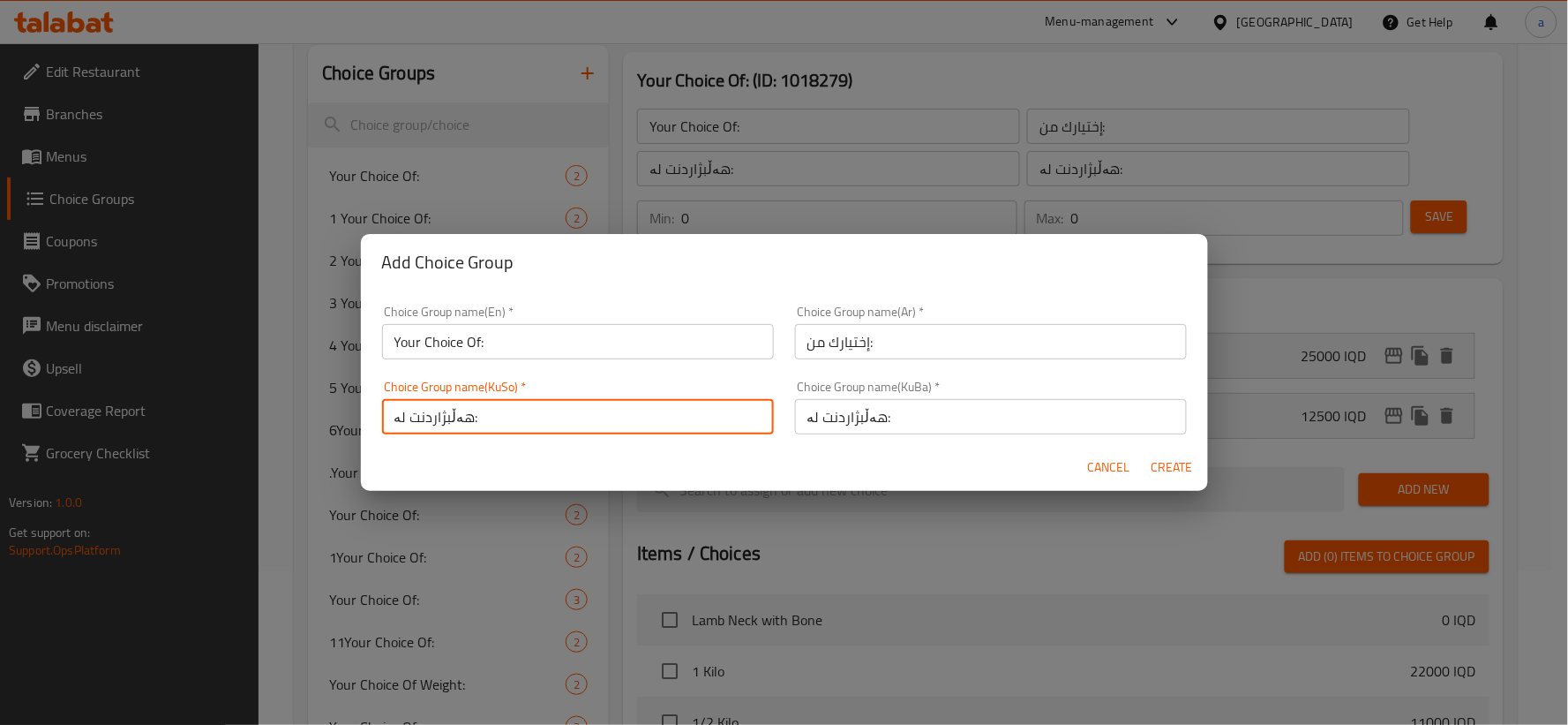
click at [712, 422] on input "هەڵبژاردنت لە:" at bounding box center [577, 416] width 392 height 35
type input "هەڵبژاردنت لە:"
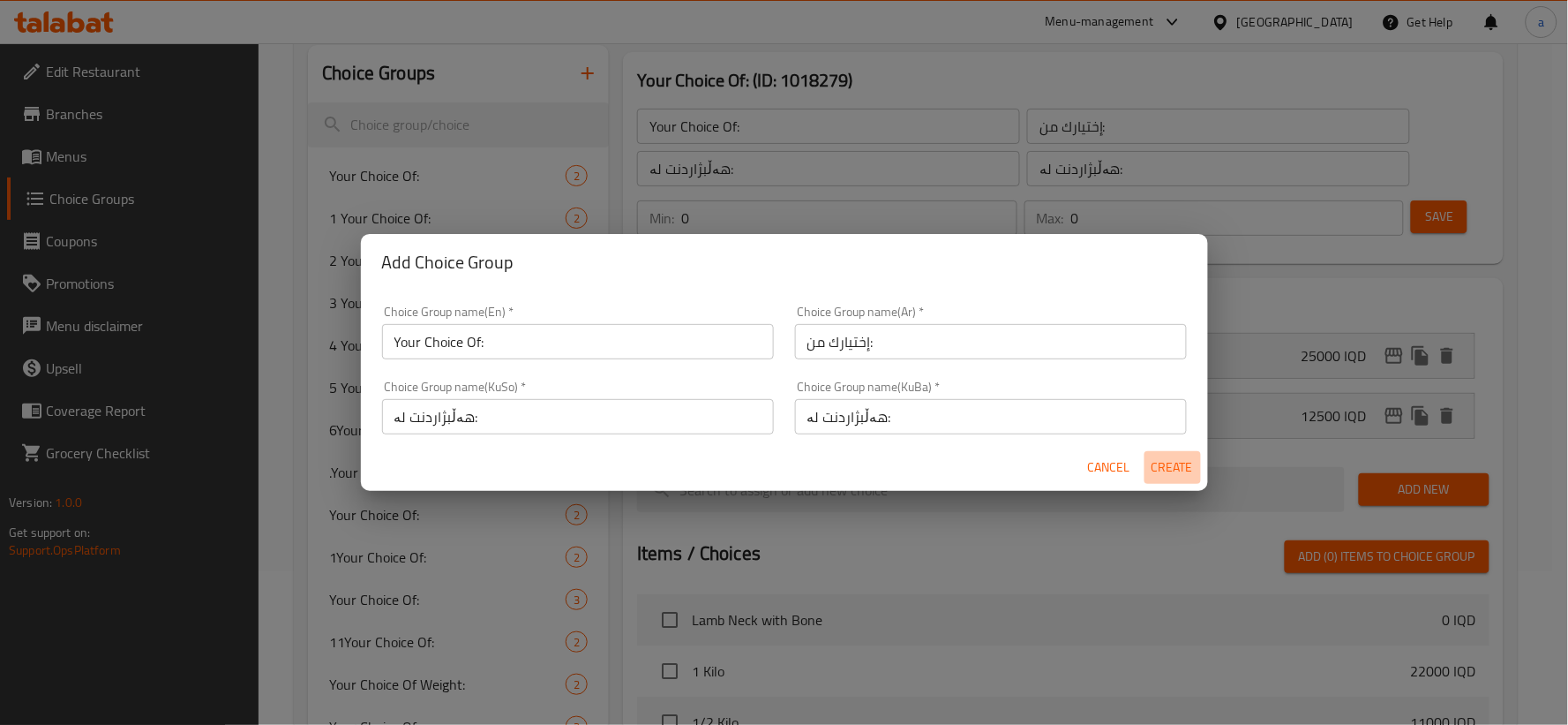
click at [1179, 462] on span "Create" at bounding box center [1173, 467] width 43 height 22
type input "Your Choice Of:"
type input "إختيارك من:"
type input "هەڵبژاردنت لە:"
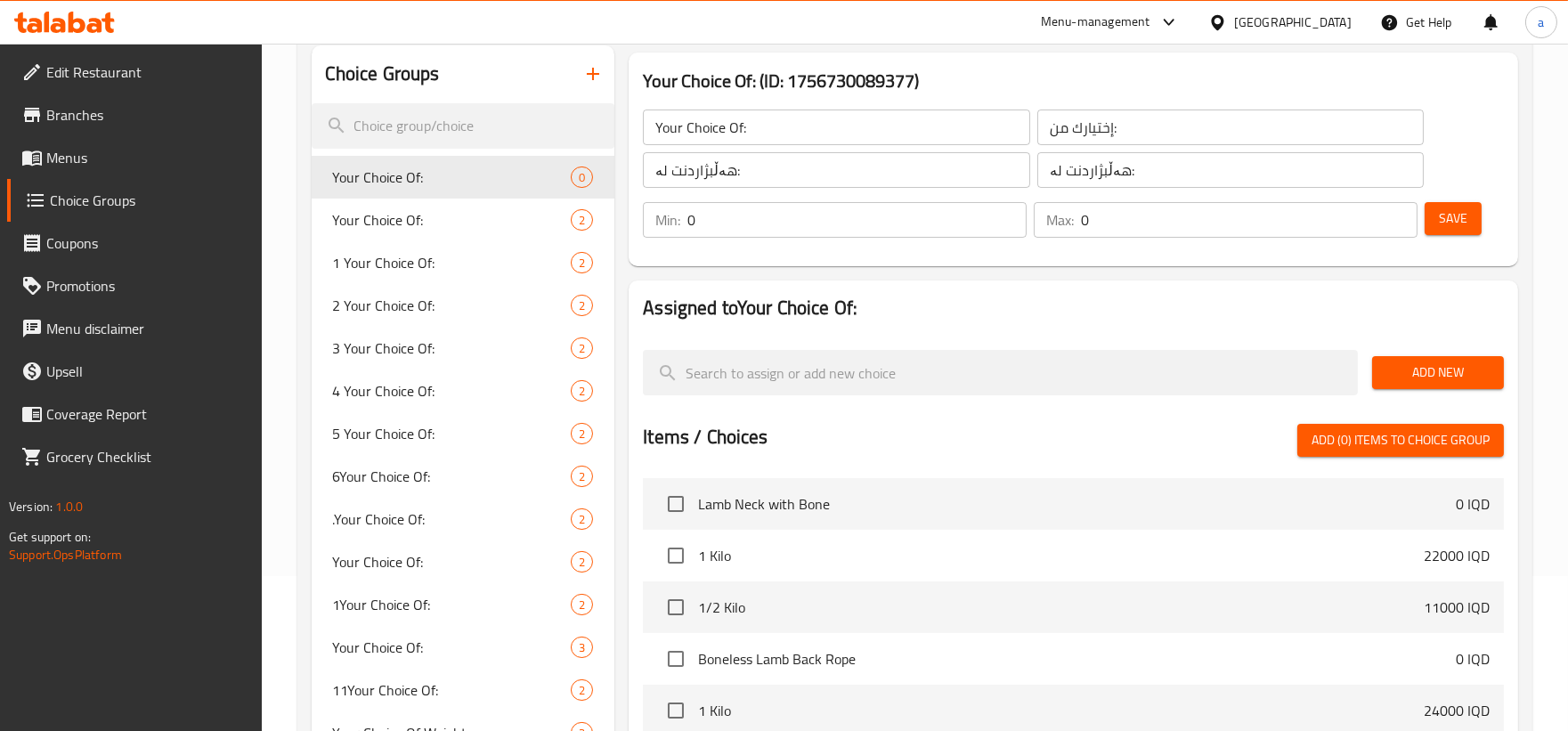
click at [1437, 377] on span "Add New" at bounding box center [1438, 372] width 103 height 22
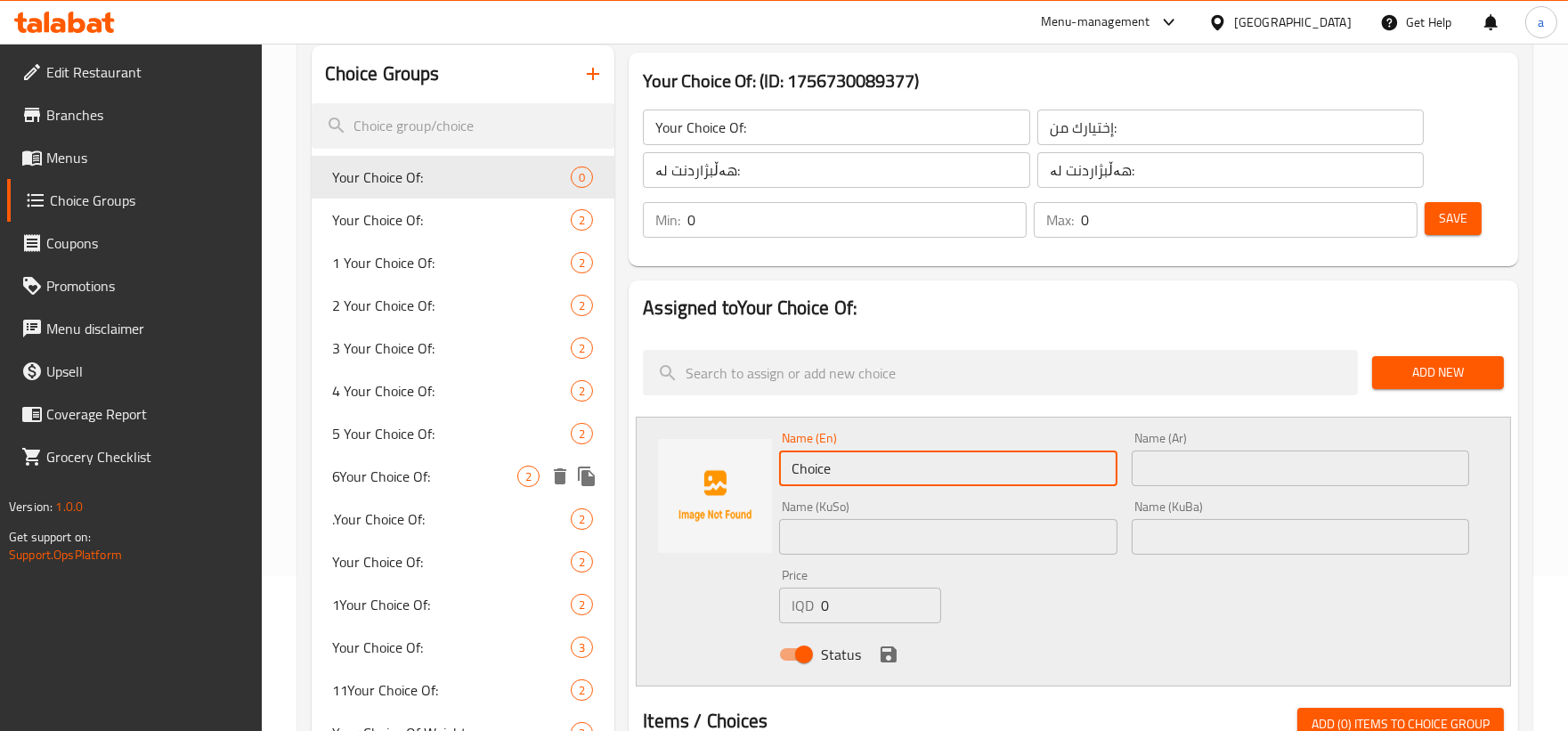
drag, startPoint x: 968, startPoint y: 469, endPoint x: 609, endPoint y: 477, distance: 359.1
click at [597, 477] on div "Choice Groups Your Choice Of: 0 Your Choice Of: 2 1 Your Choice Of: 2 2 Your Ch…" at bounding box center [918, 692] width 1214 height 1294
paste input "1 Kilo / Kg"
drag, startPoint x: 878, startPoint y: 465, endPoint x: 825, endPoint y: 461, distance: 53.2
click at [825, 461] on input "1 Kilo / Kg" at bounding box center [947, 468] width 337 height 35
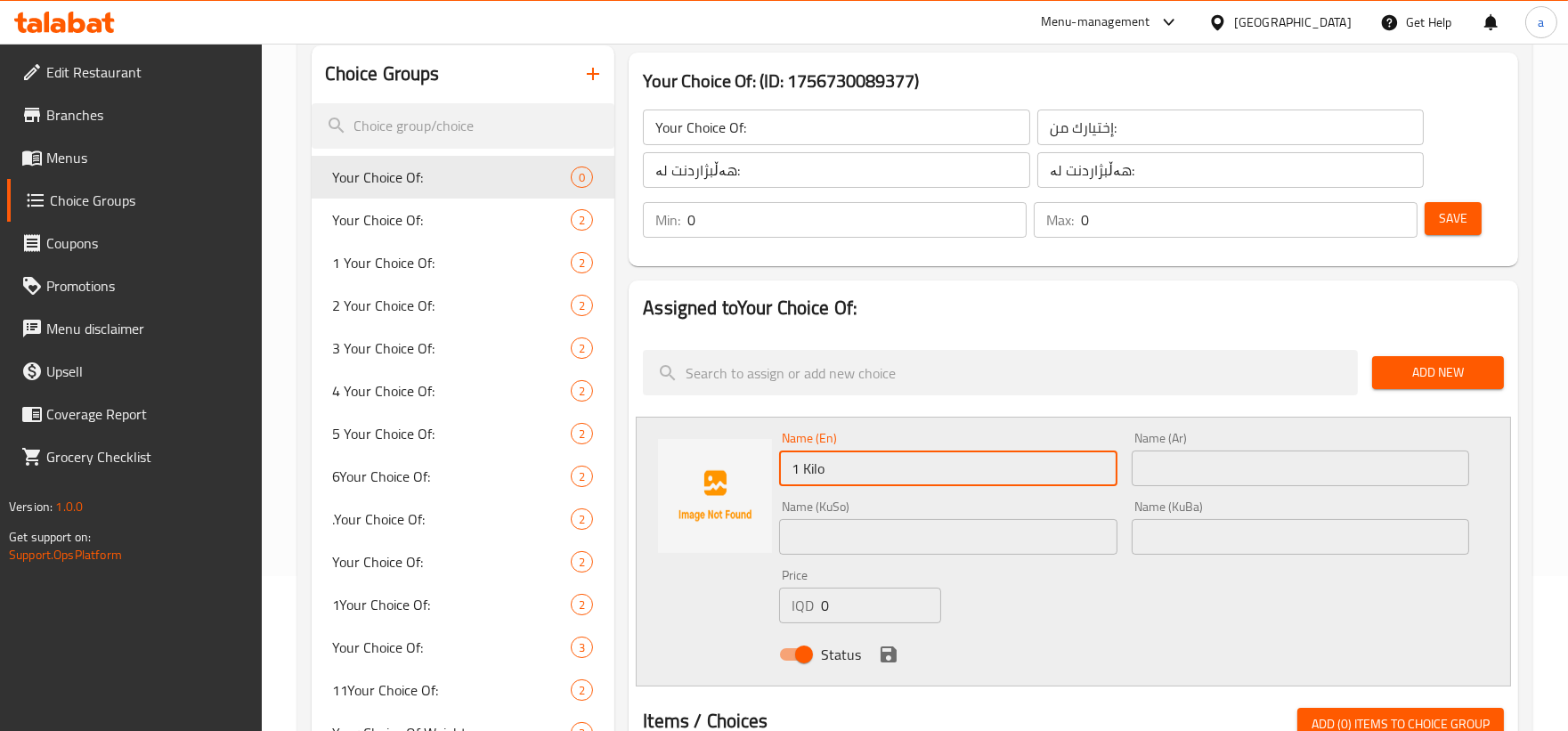
drag, startPoint x: 829, startPoint y: 461, endPoint x: 661, endPoint y: 498, distance: 172.0
click at [661, 498] on div "Name (En) 1 Kilo Name (En) Name (Ar) Name (Ar) Name (KuSo) Name (KuSo) Name (Ku…" at bounding box center [1074, 552] width 875 height 270
type input "1 Kilo"
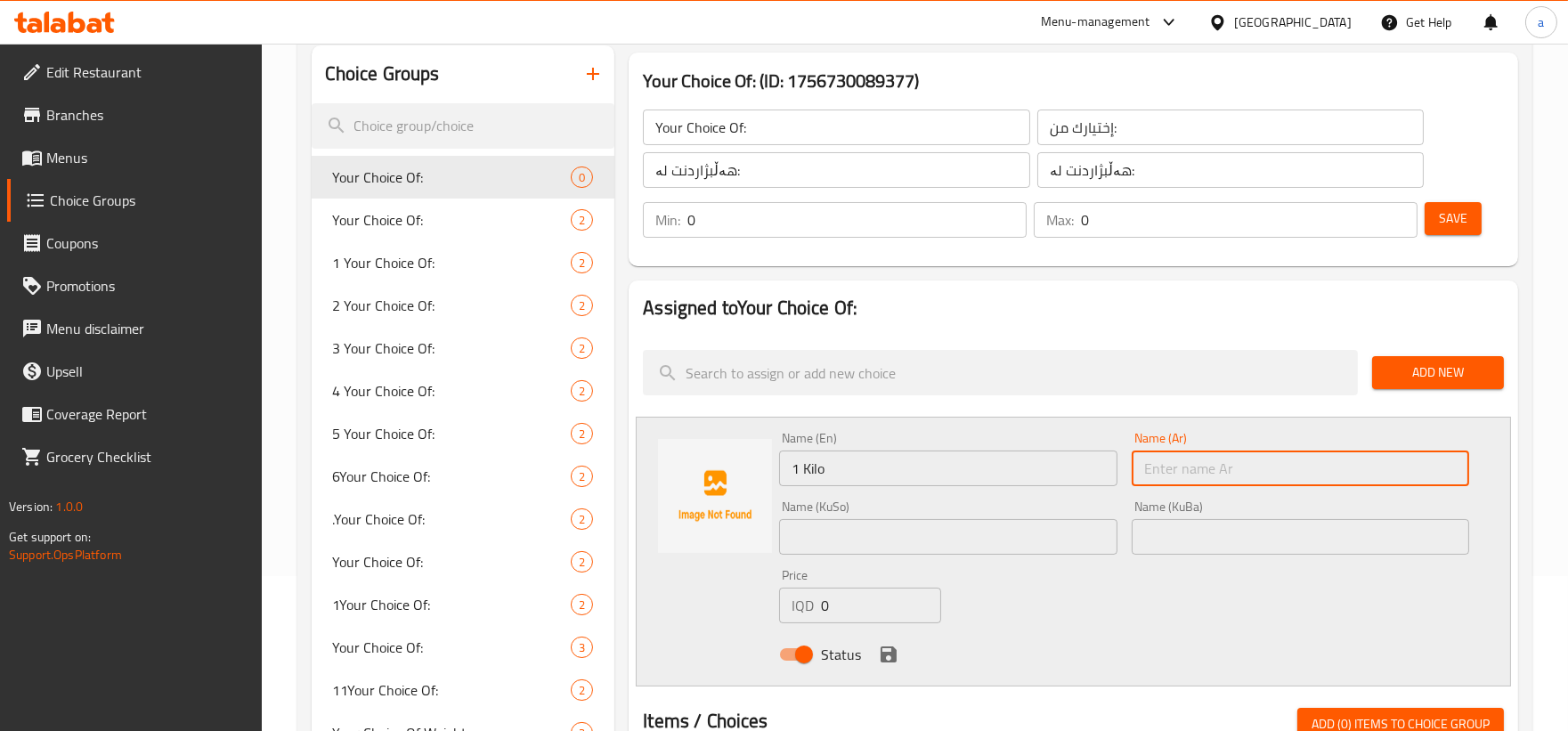
click at [1197, 477] on input "text" at bounding box center [1300, 468] width 337 height 35
paste input "1 كيلو / كجم"
type input "1 كيلو / كجم"
click at [1038, 533] on input "text" at bounding box center [947, 537] width 337 height 35
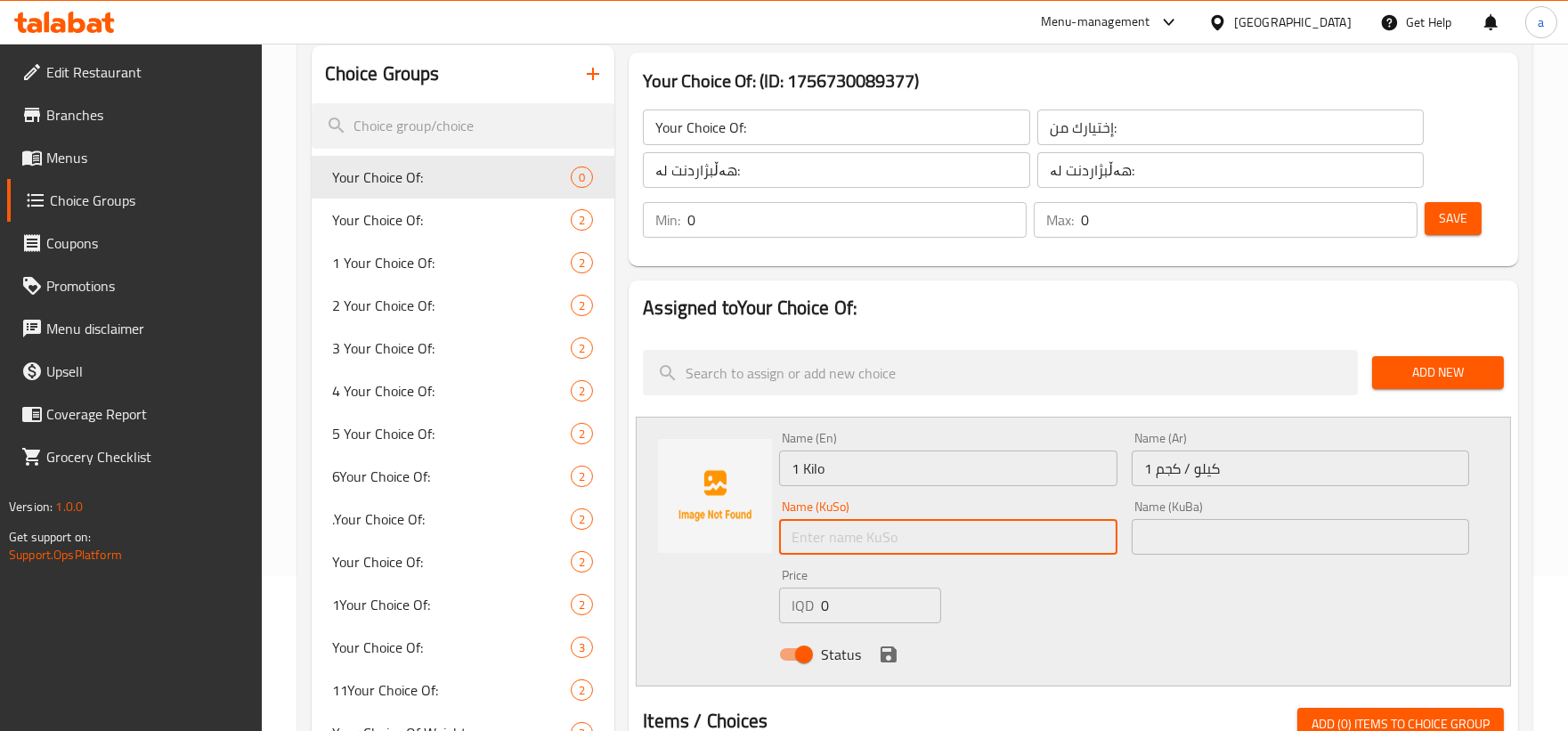
paste input "1 کیلۆ/ کگم"
drag, startPoint x: 927, startPoint y: 523, endPoint x: 1066, endPoint y: 555, distance: 142.6
click at [1066, 555] on div "Name (KuSo) 1 کیلۆ/ کگم Name (KuSo)" at bounding box center [947, 528] width 352 height 69
type input "1 کیلۆ"
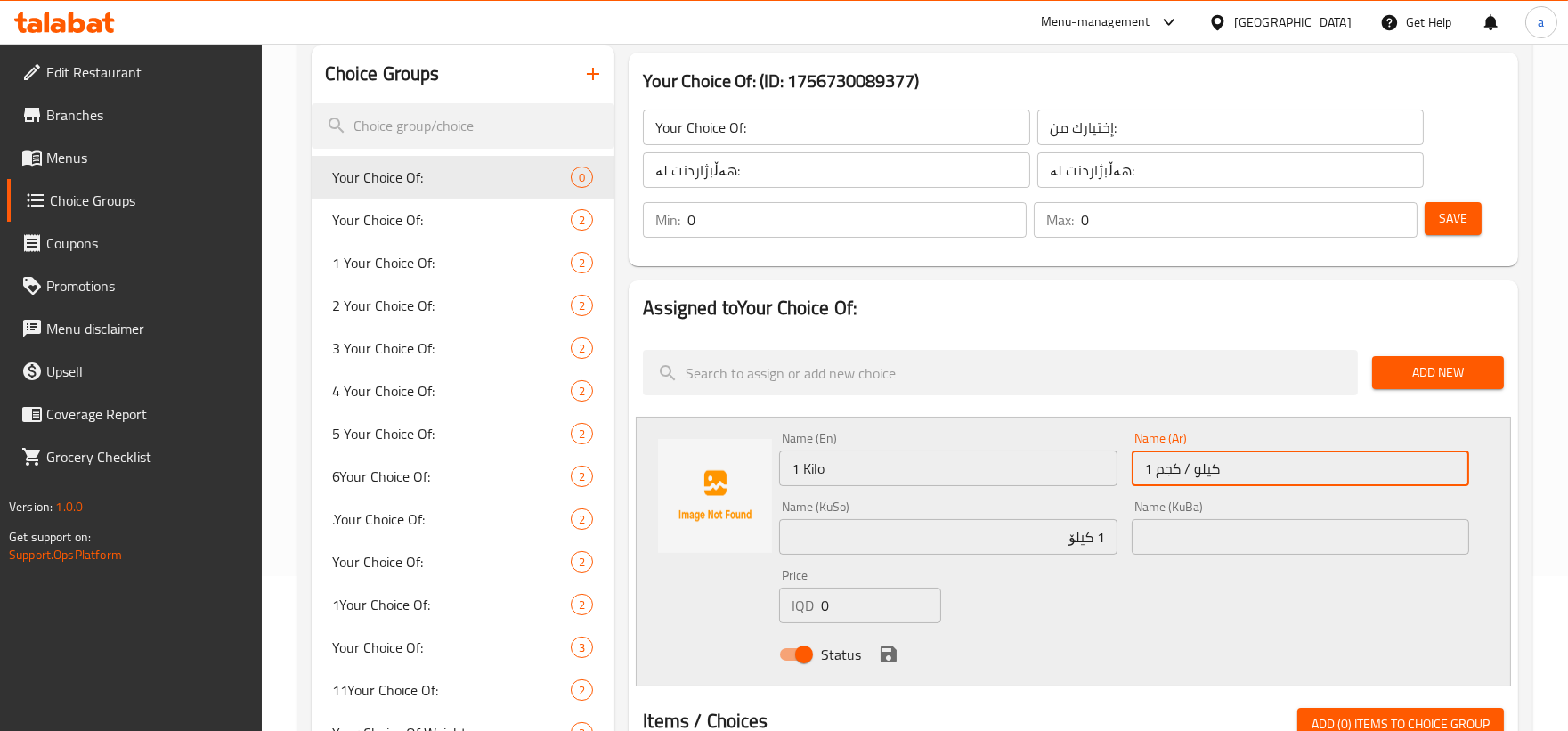
click at [1185, 468] on input "1 كيلو / كجم" at bounding box center [1300, 468] width 337 height 35
drag, startPoint x: 1204, startPoint y: 476, endPoint x: 1413, endPoint y: 479, distance: 209.0
click at [1413, 479] on input "1 كيلو / كجم" at bounding box center [1300, 468] width 337 height 35
drag, startPoint x: 1357, startPoint y: 477, endPoint x: 1503, endPoint y: 490, distance: 146.6
click at [1503, 490] on div "Name (En) 1 Kilo Name (En) Name (Ar) 1 كيلو Name (Ar) Name (KuSo) 1 کیلۆ Name (…" at bounding box center [1074, 552] width 875 height 270
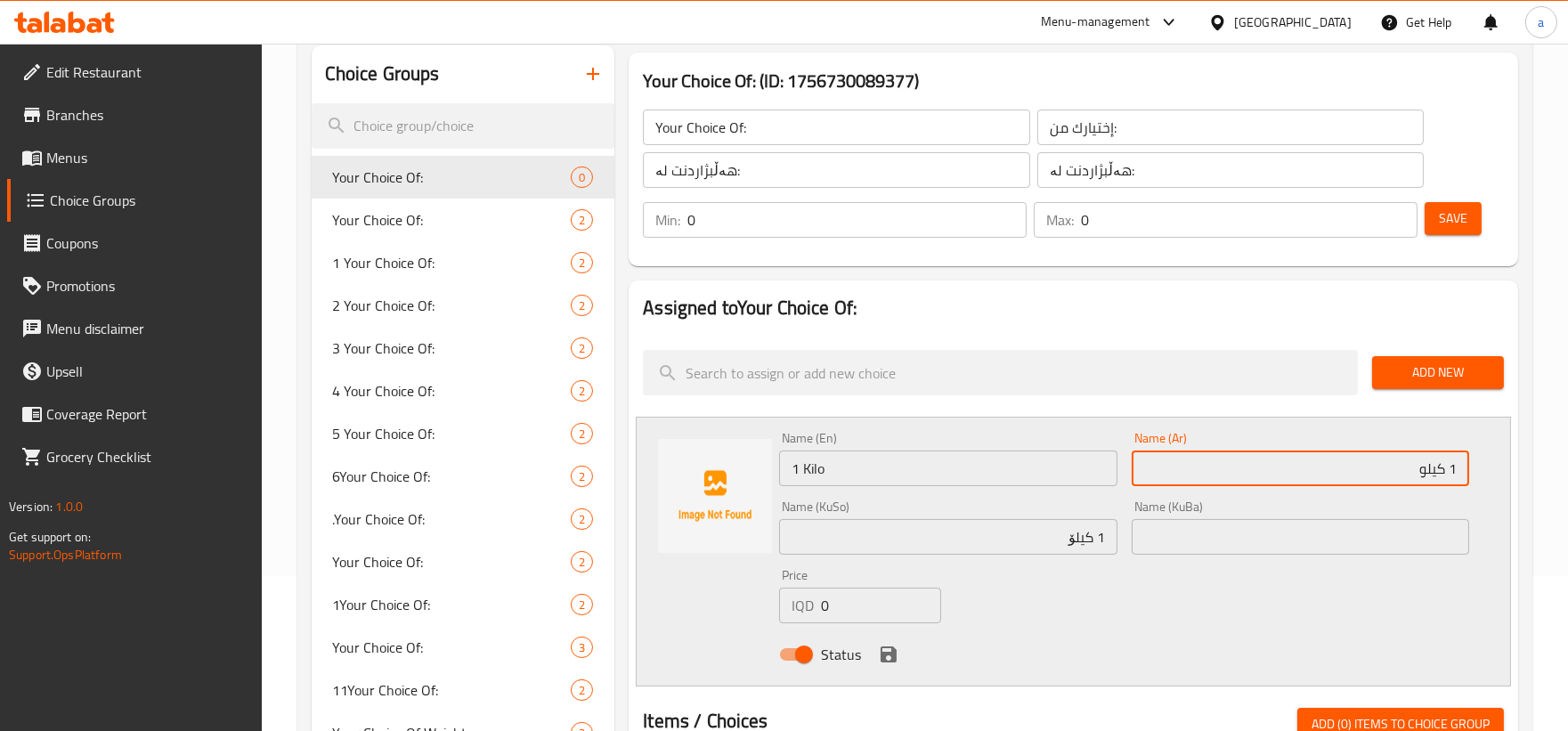
type input "1 كيلو"
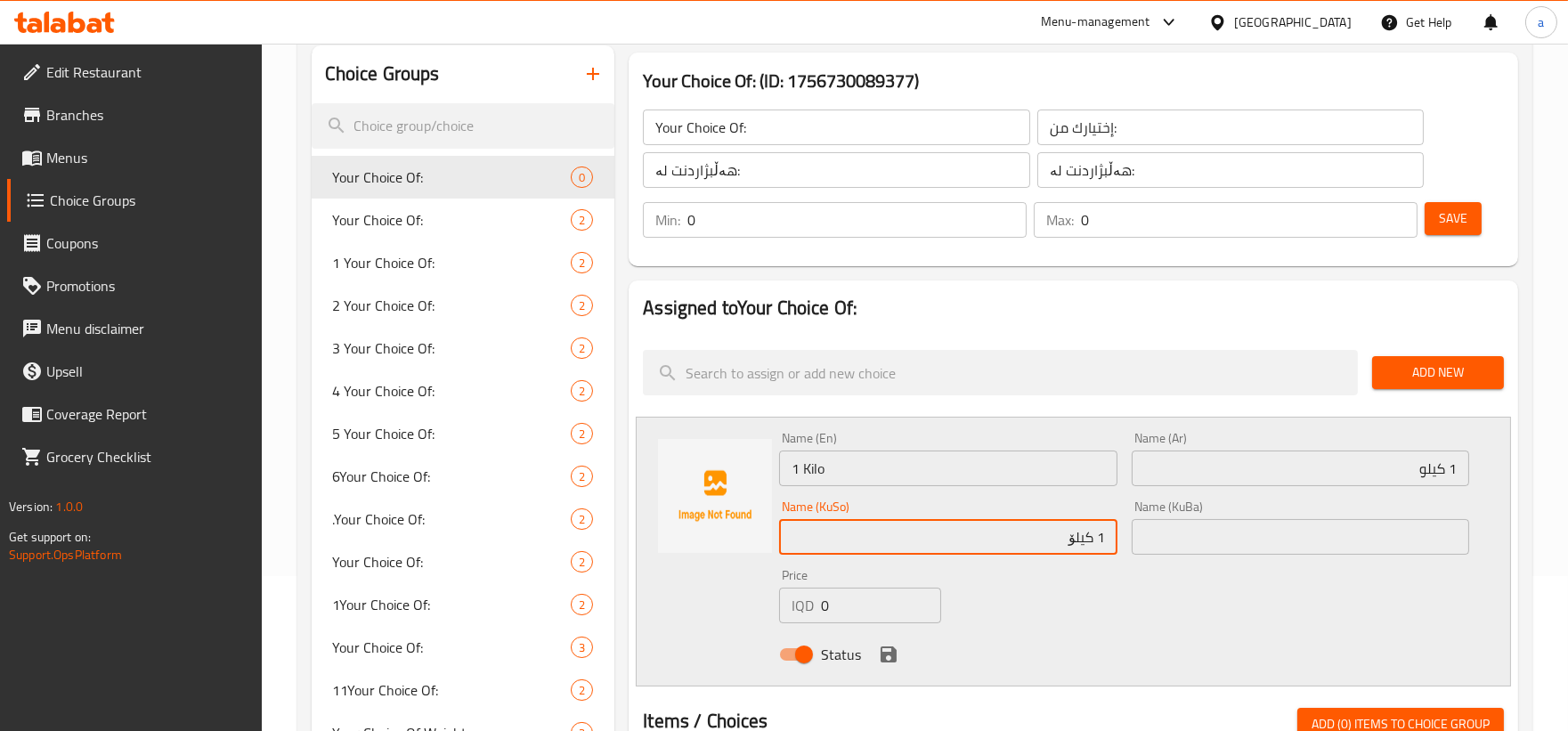
drag, startPoint x: 1022, startPoint y: 536, endPoint x: 1189, endPoint y: 541, distance: 167.1
click at [1189, 541] on div "Name (En) 1 Kilo Name (En) Name (Ar) 1 كيلو Name (Ar) Name (KuSo) 1 کیلۆ Name (…" at bounding box center [1124, 551] width 704 height 254
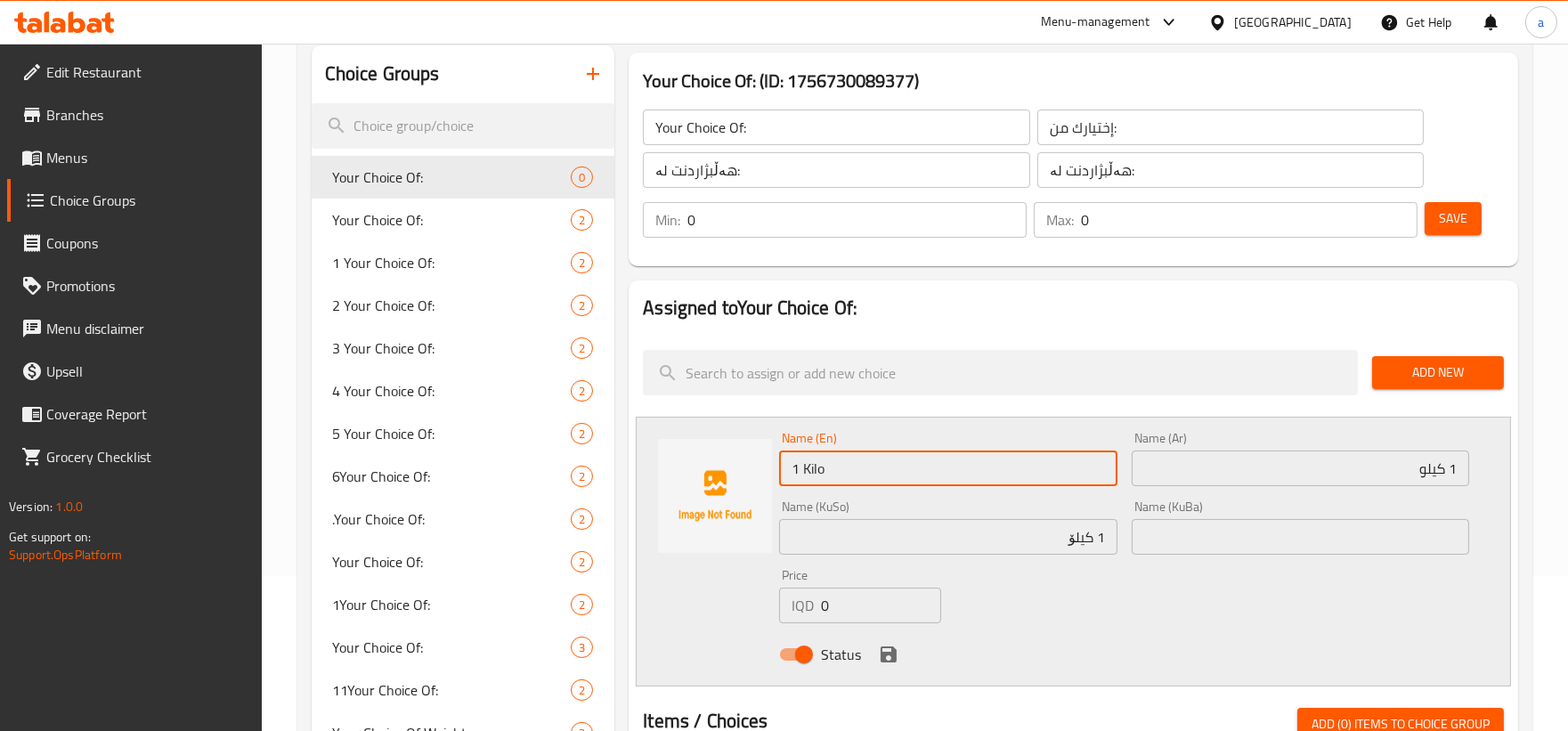
drag, startPoint x: 986, startPoint y: 475, endPoint x: 532, endPoint y: 486, distance: 454.1
click at [532, 486] on div "Choice Groups Your Choice Of: 0 Your Choice Of: 2 1 Your Choice Of: 2 2 Your Ch…" at bounding box center [918, 692] width 1214 height 1294
click at [1202, 536] on input "text" at bounding box center [1300, 537] width 337 height 35
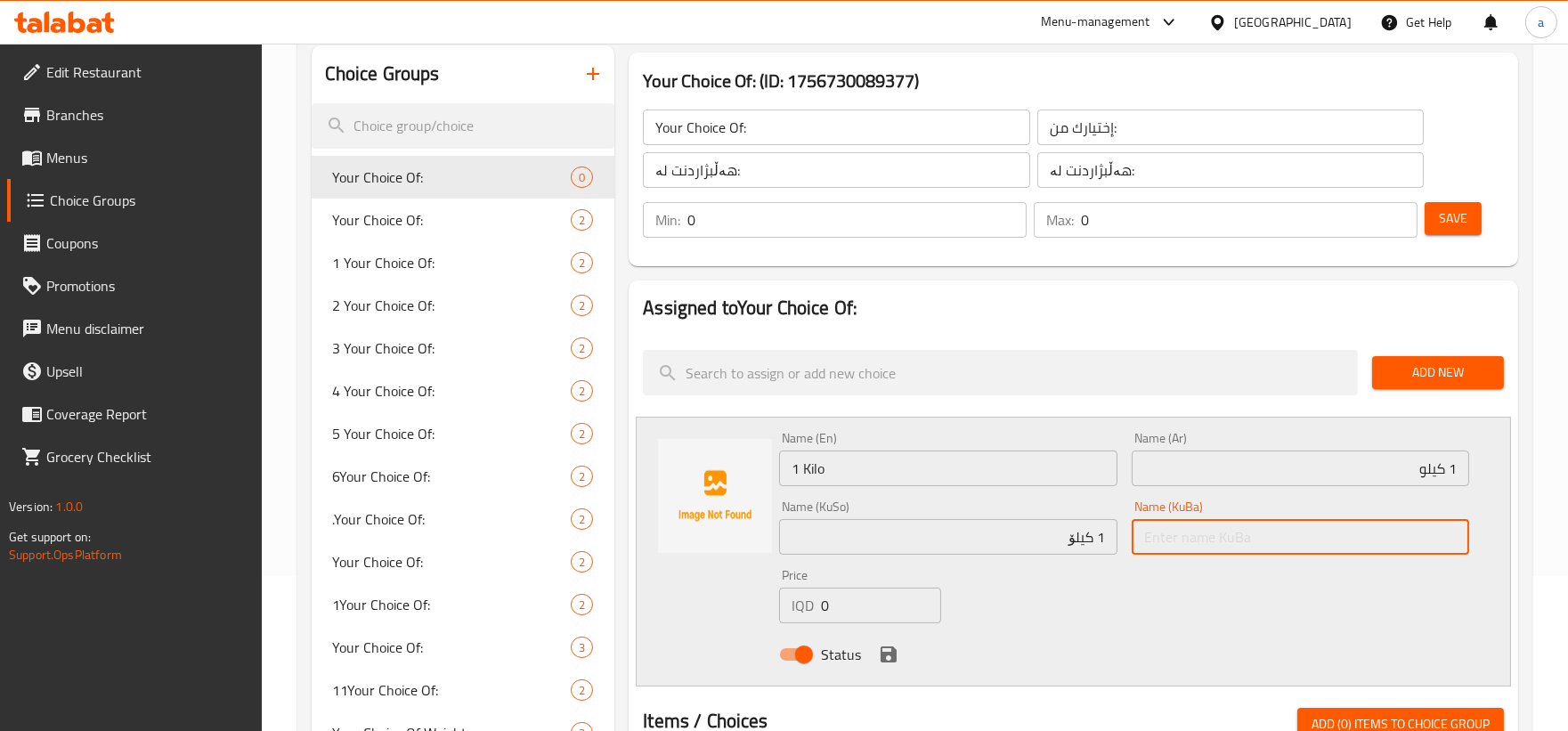
paste input "1 کیلۆ"
type input "1 کیلۆ"
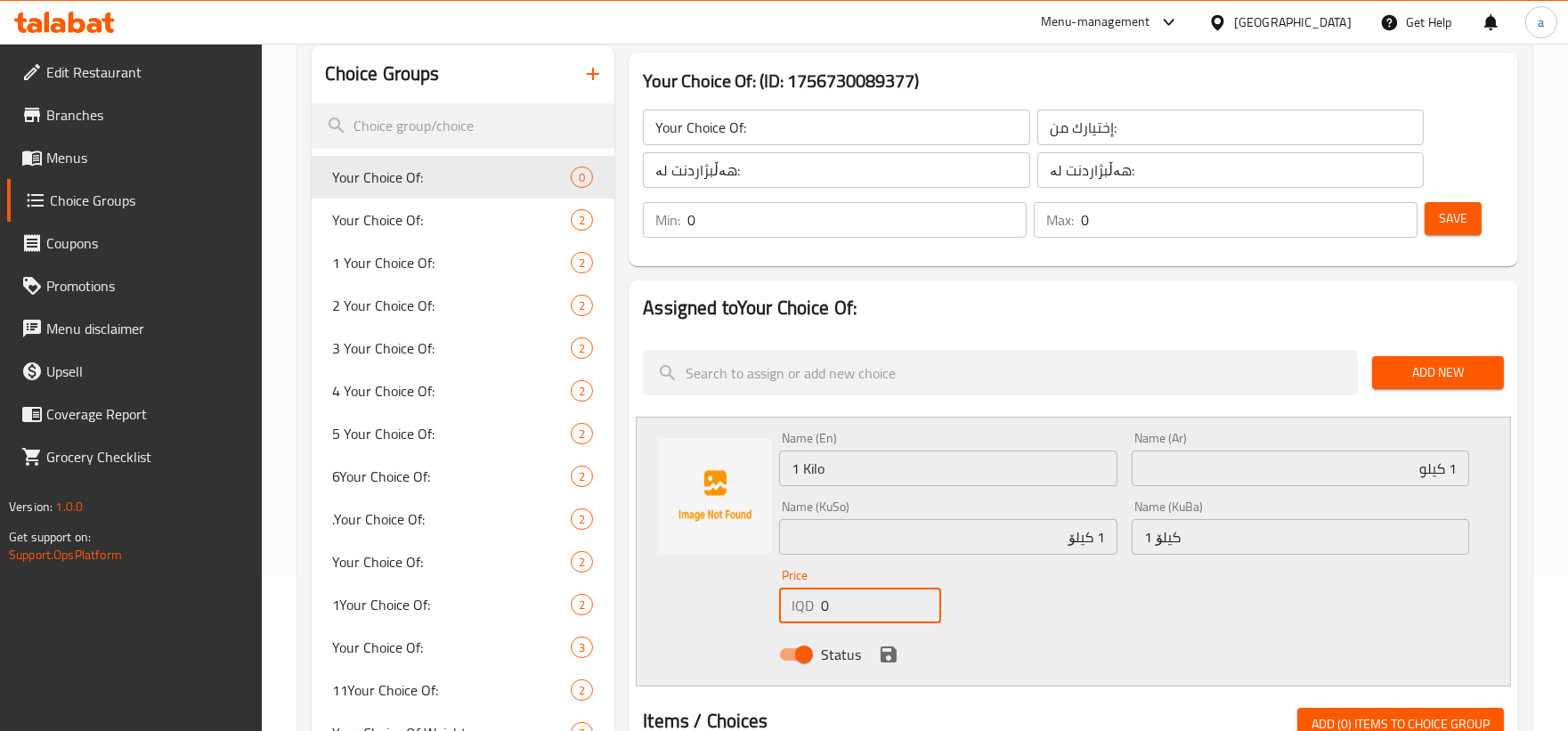
drag, startPoint x: 865, startPoint y: 601, endPoint x: 790, endPoint y: 600, distance: 75.0
click at [790, 600] on div "IQD 0 Price" at bounding box center [859, 605] width 162 height 35
paste input "2400"
type input "24000"
click at [880, 648] on icon "save" at bounding box center [888, 654] width 16 height 16
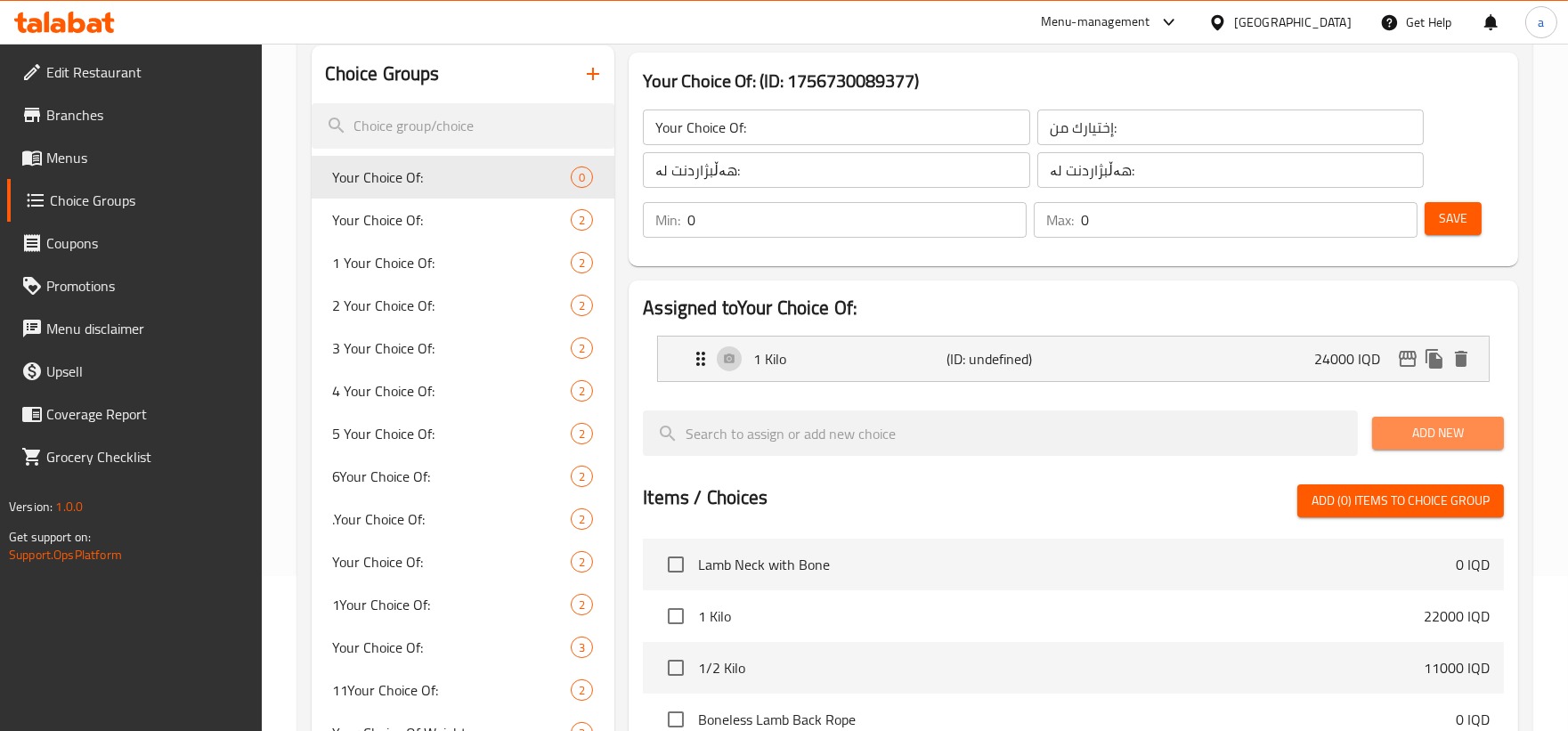
click at [1453, 422] on span "Add New" at bounding box center [1438, 432] width 103 height 22
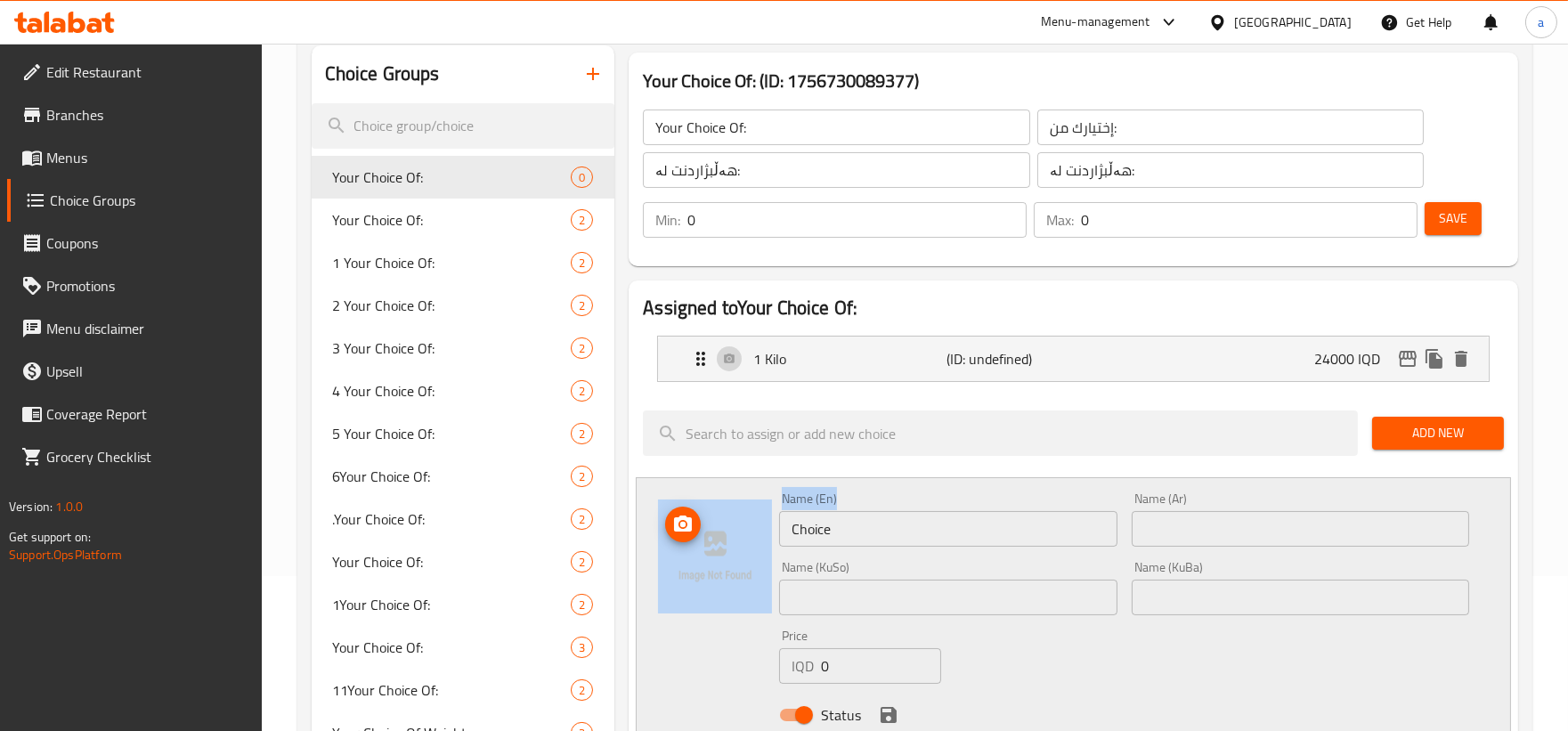
drag, startPoint x: 915, startPoint y: 504, endPoint x: 644, endPoint y: 556, distance: 275.9
click at [639, 555] on div "Name (En) Choice Name (En) Name (Ar) Name (Ar) Name (KuSo) Name (KuSo) Name (Ku…" at bounding box center [1074, 612] width 875 height 270
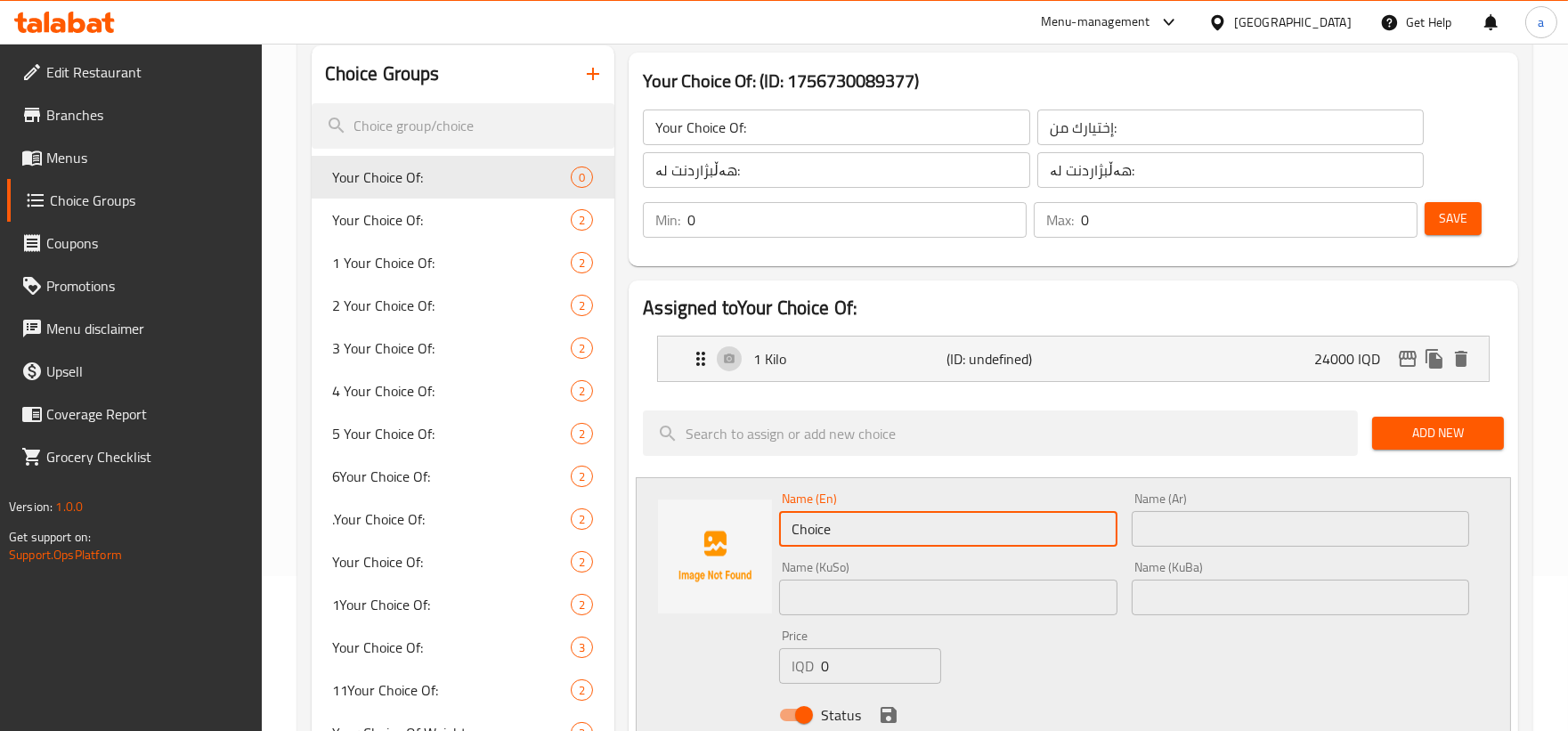
click at [892, 523] on input "Choice" at bounding box center [947, 528] width 337 height 35
drag, startPoint x: 891, startPoint y: 523, endPoint x: 726, endPoint y: 538, distance: 165.7
click at [723, 539] on div "Name (En) Choice Name (En) Name (Ar) Name (Ar) Name (KuSo) Name (KuSo) Name (Ku…" at bounding box center [1074, 612] width 875 height 270
paste input "1/2 Kilo / Kg"
drag, startPoint x: 837, startPoint y: 527, endPoint x: 948, endPoint y: 537, distance: 111.4
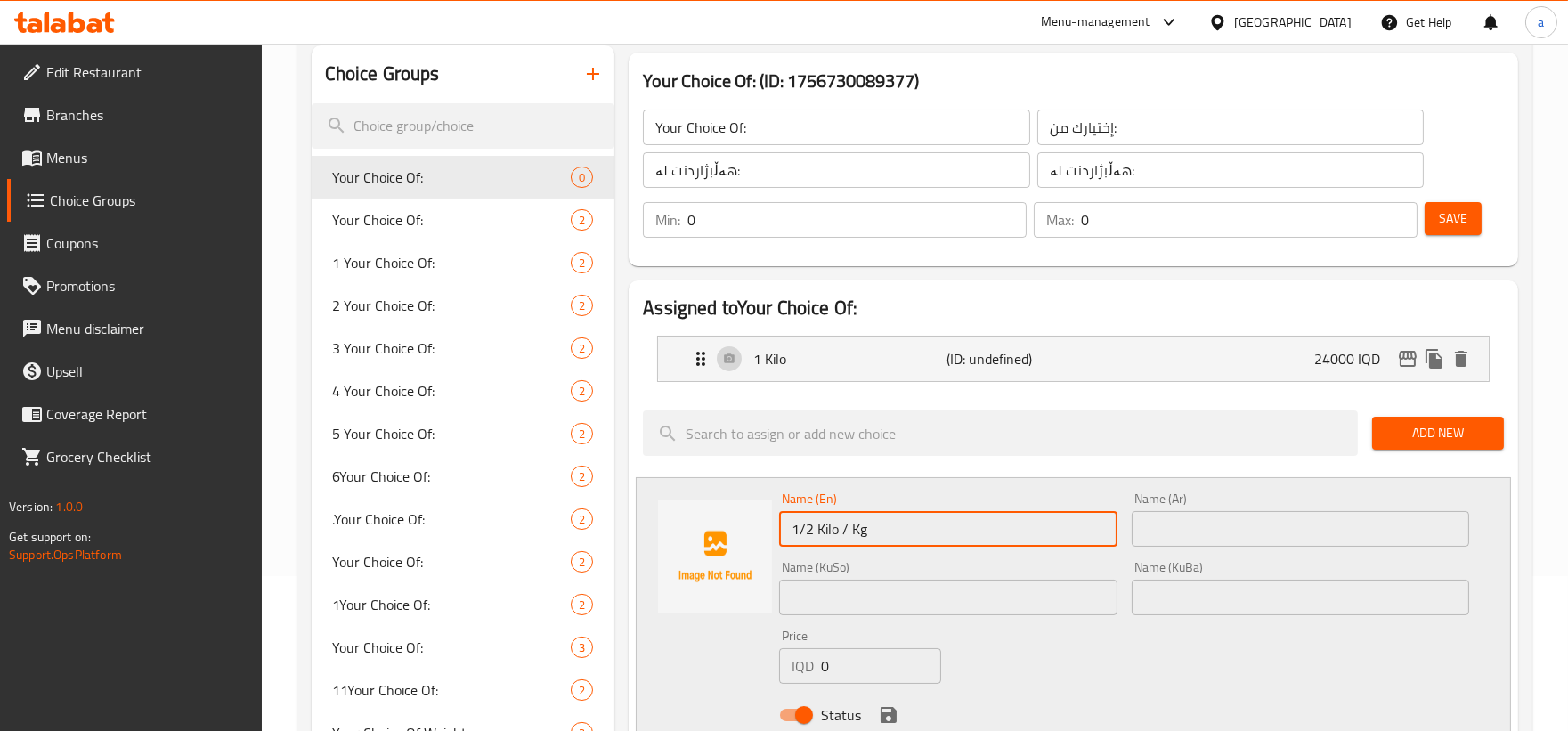
click at [948, 537] on input "1/2 Kilo / Kg" at bounding box center [947, 528] width 337 height 35
type input "1/2 Kilo"
click at [1353, 528] on input "text" at bounding box center [1300, 528] width 337 height 35
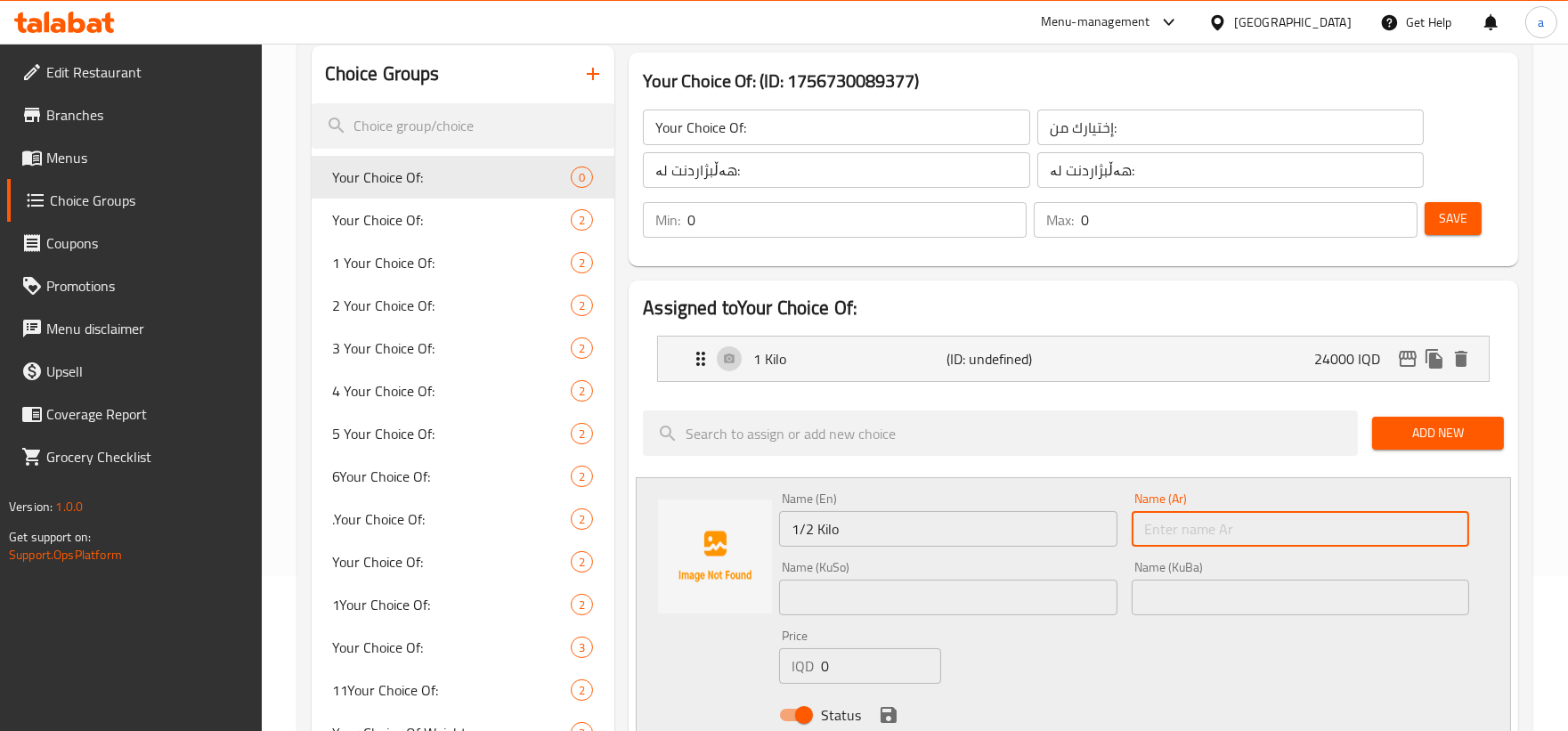
paste input "1/2 كيلو / كجم"
drag, startPoint x: 1240, startPoint y: 514, endPoint x: 1404, endPoint y: 517, distance: 164.0
click at [1404, 517] on input "1/2 كيلو / كجم" at bounding box center [1300, 528] width 337 height 35
type input "1/2 كيلو"
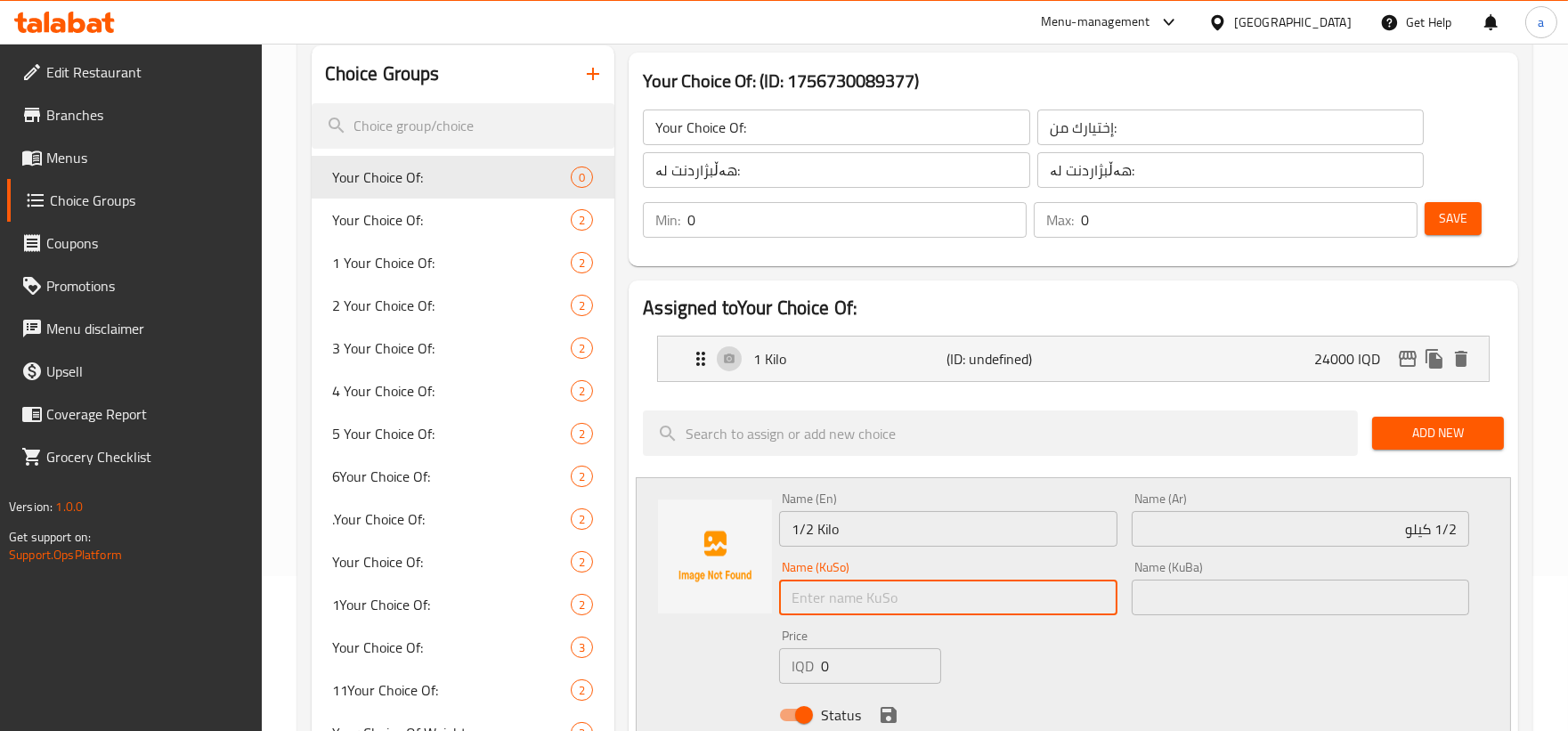
click at [924, 605] on input "text" at bounding box center [947, 597] width 337 height 35
paste input "1 کیلۆ"
type input "1 کیلۆ"
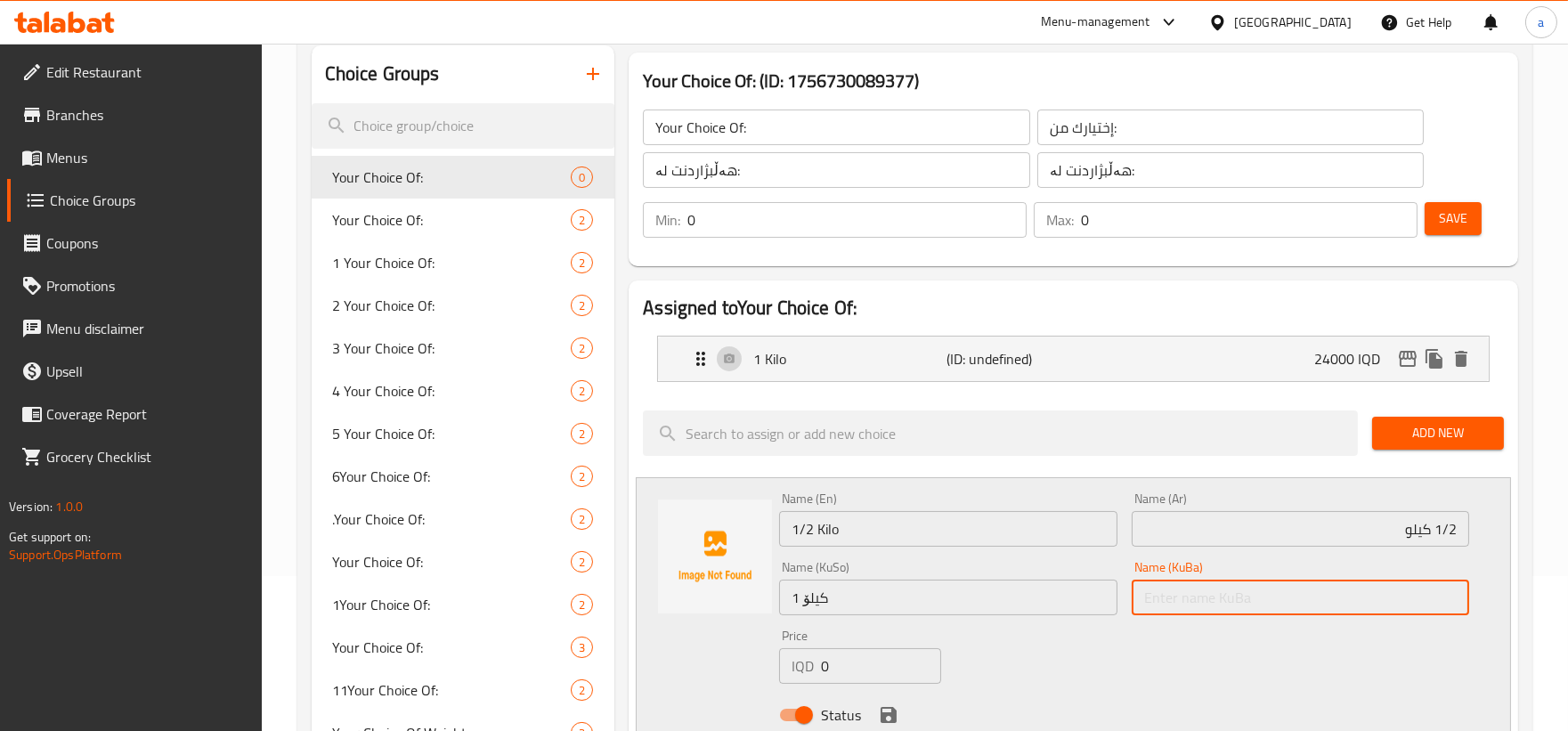
click at [1188, 589] on input "text" at bounding box center [1300, 597] width 337 height 35
paste input "1 کیلۆ"
type input "1 کیلۆ"
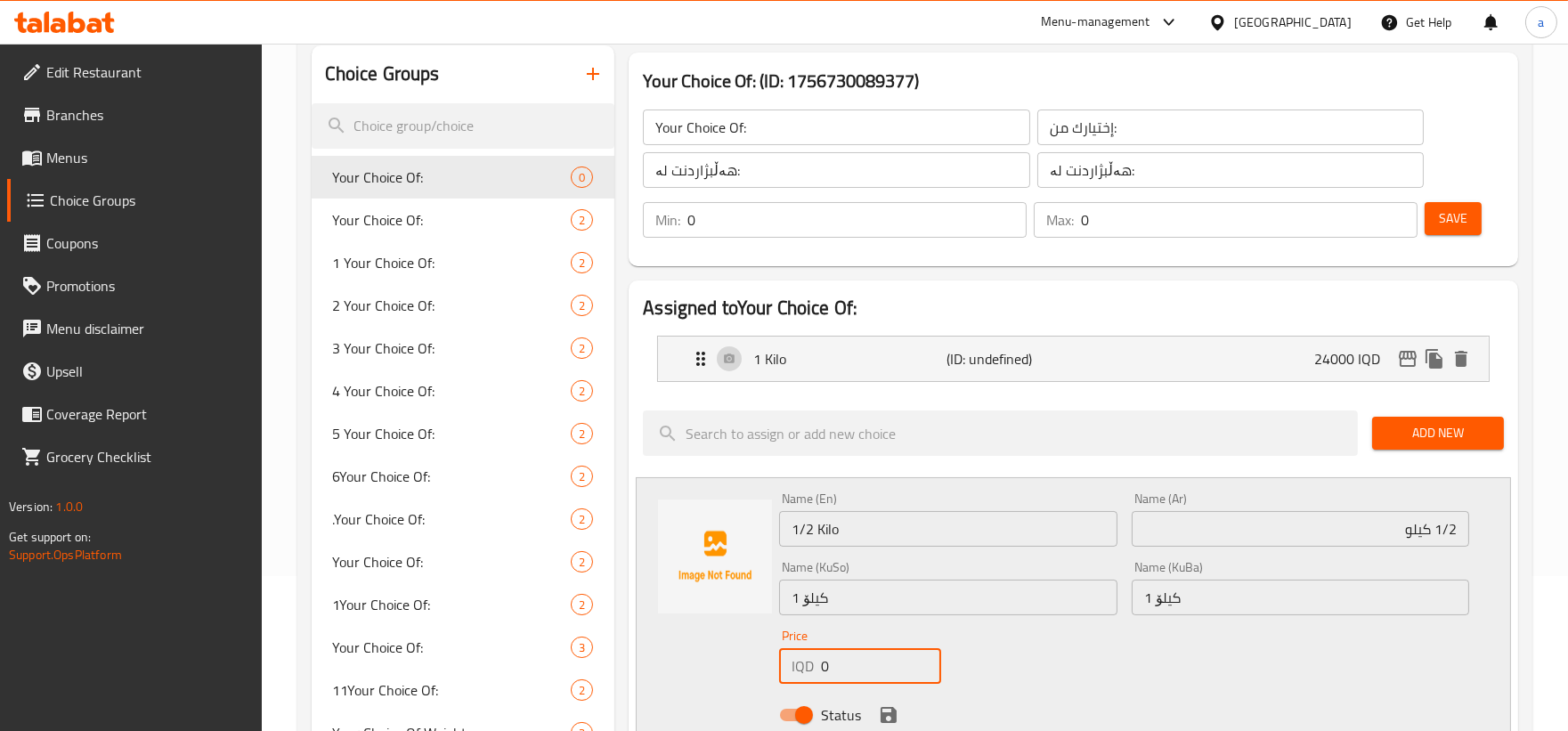
drag, startPoint x: 861, startPoint y: 666, endPoint x: 803, endPoint y: 657, distance: 58.7
click at [803, 657] on div "IQD 0 Price" at bounding box center [859, 666] width 162 height 35
type input "12000"
click at [840, 663] on input "12000" at bounding box center [880, 666] width 120 height 35
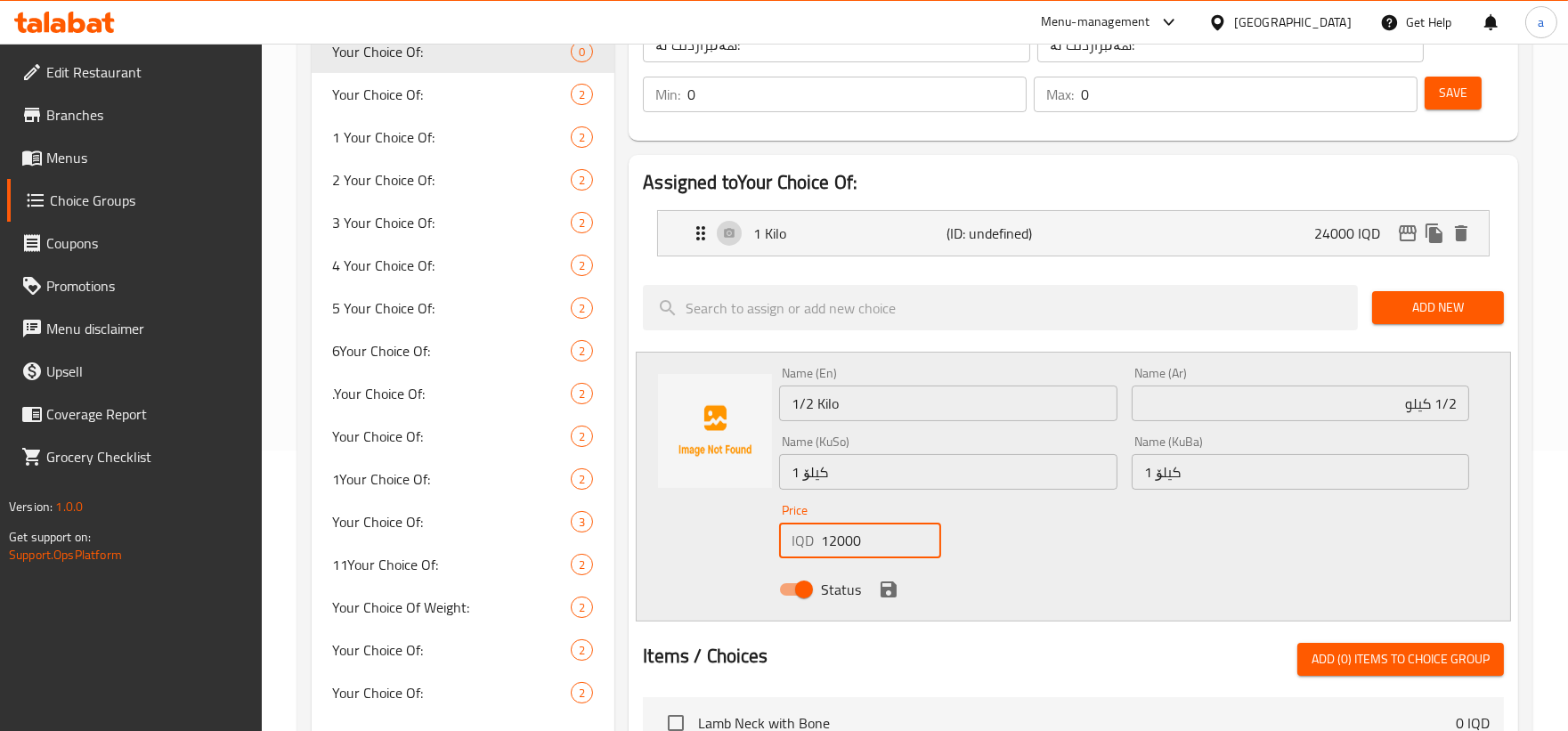
scroll to position [321, 0]
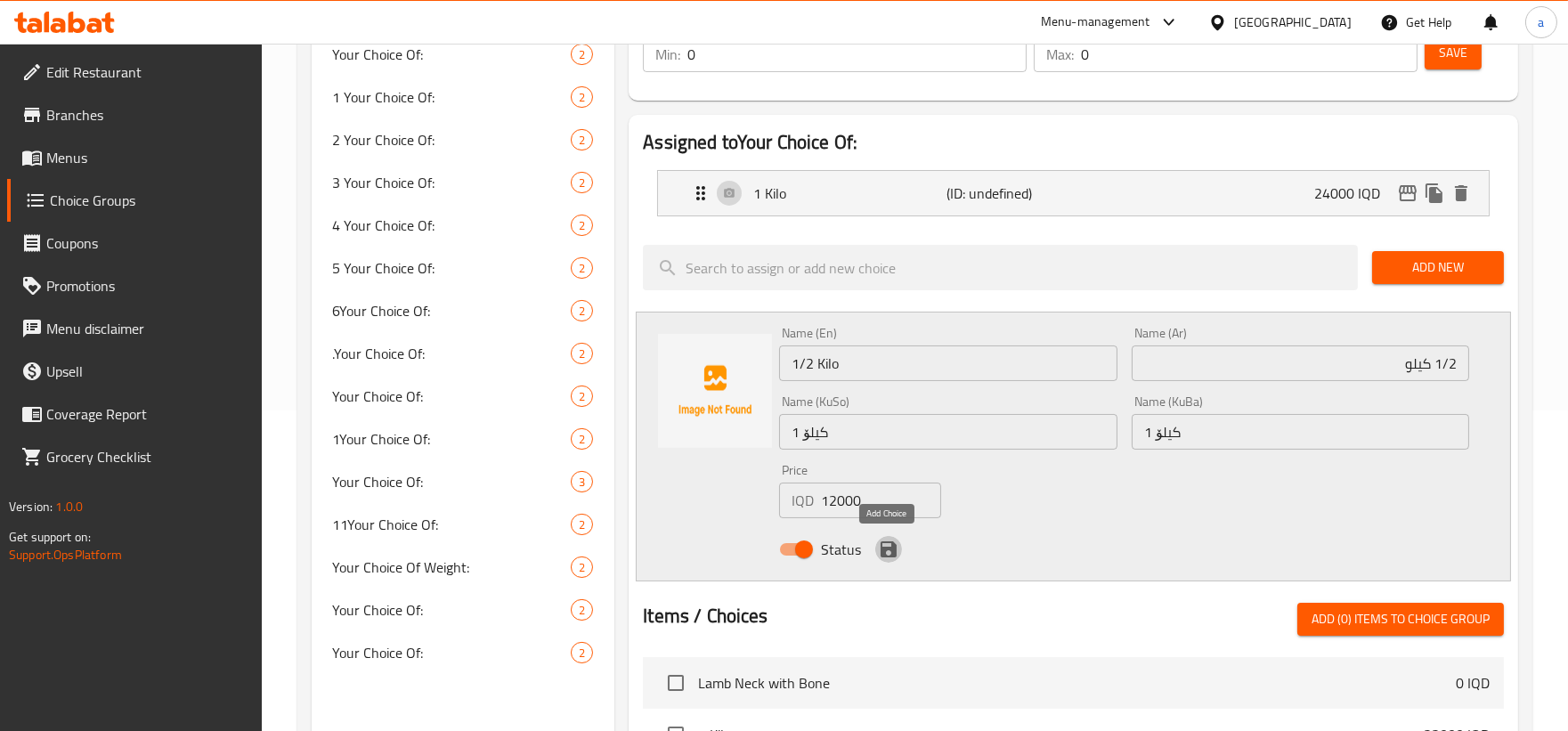
click at [887, 550] on icon "save" at bounding box center [888, 549] width 21 height 21
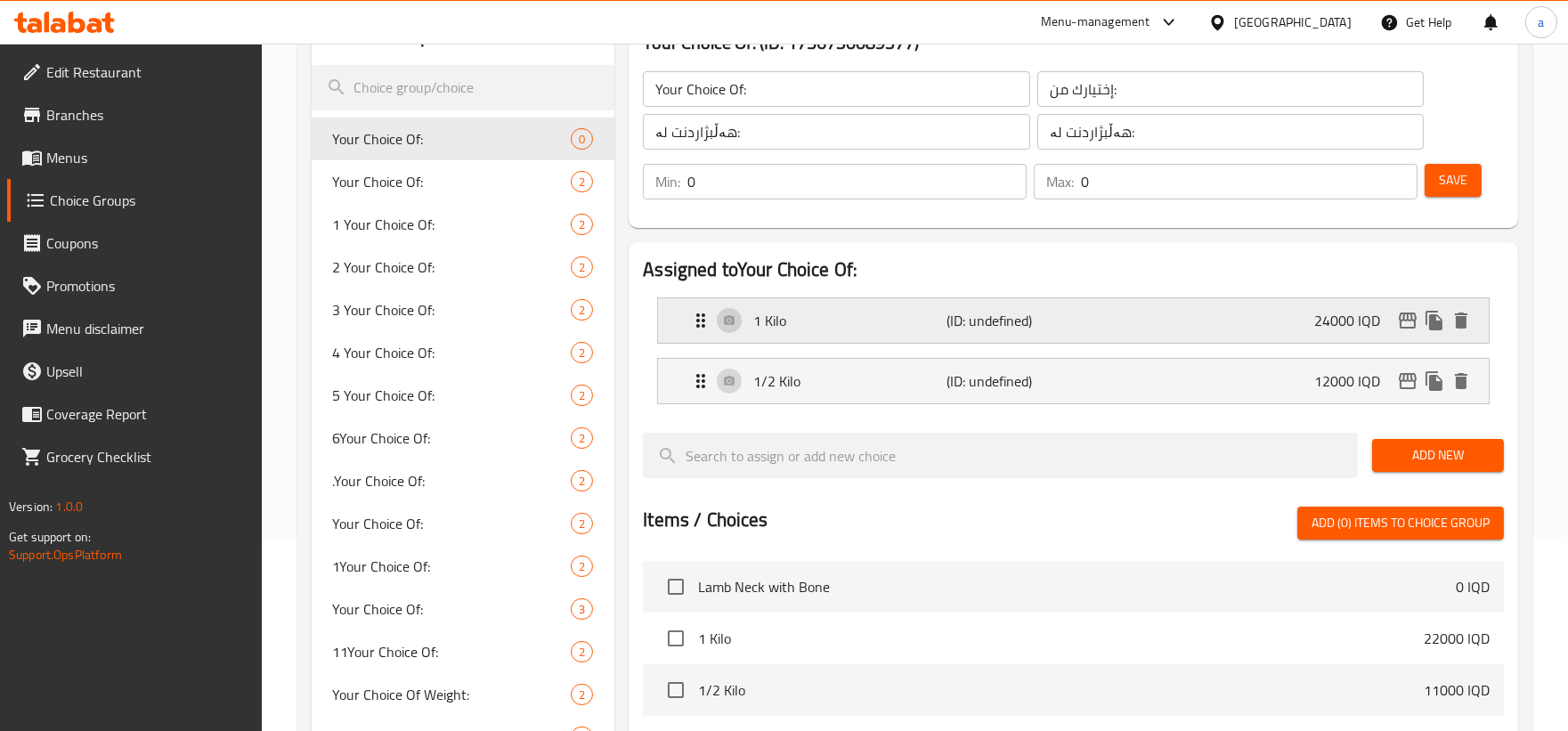
scroll to position [155, 0]
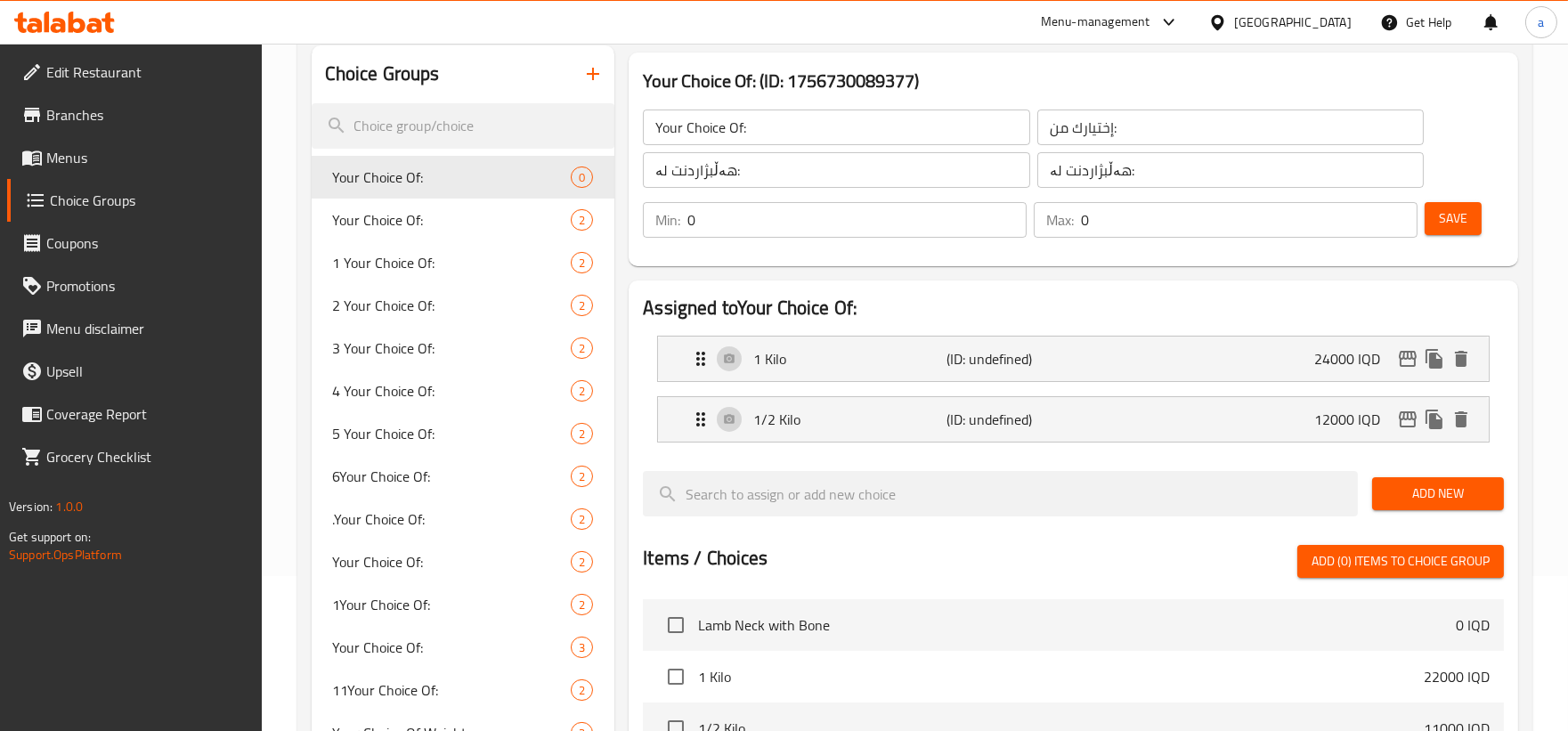
click at [1457, 217] on span "Save" at bounding box center [1453, 218] width 29 height 22
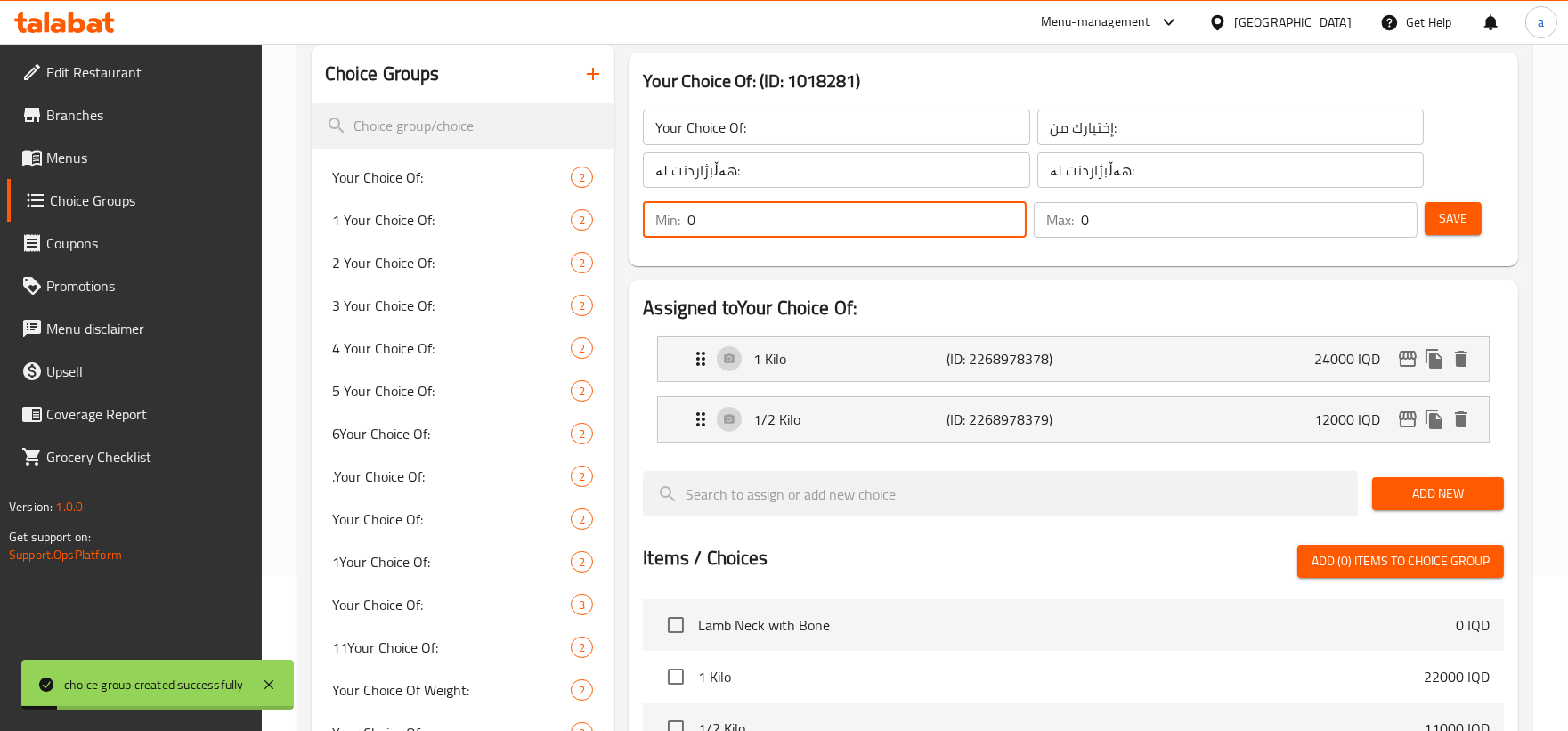
drag, startPoint x: 807, startPoint y: 218, endPoint x: 645, endPoint y: 226, distance: 162.2
click at [644, 226] on div "Min: 0 ​" at bounding box center [834, 219] width 384 height 35
type input "1"
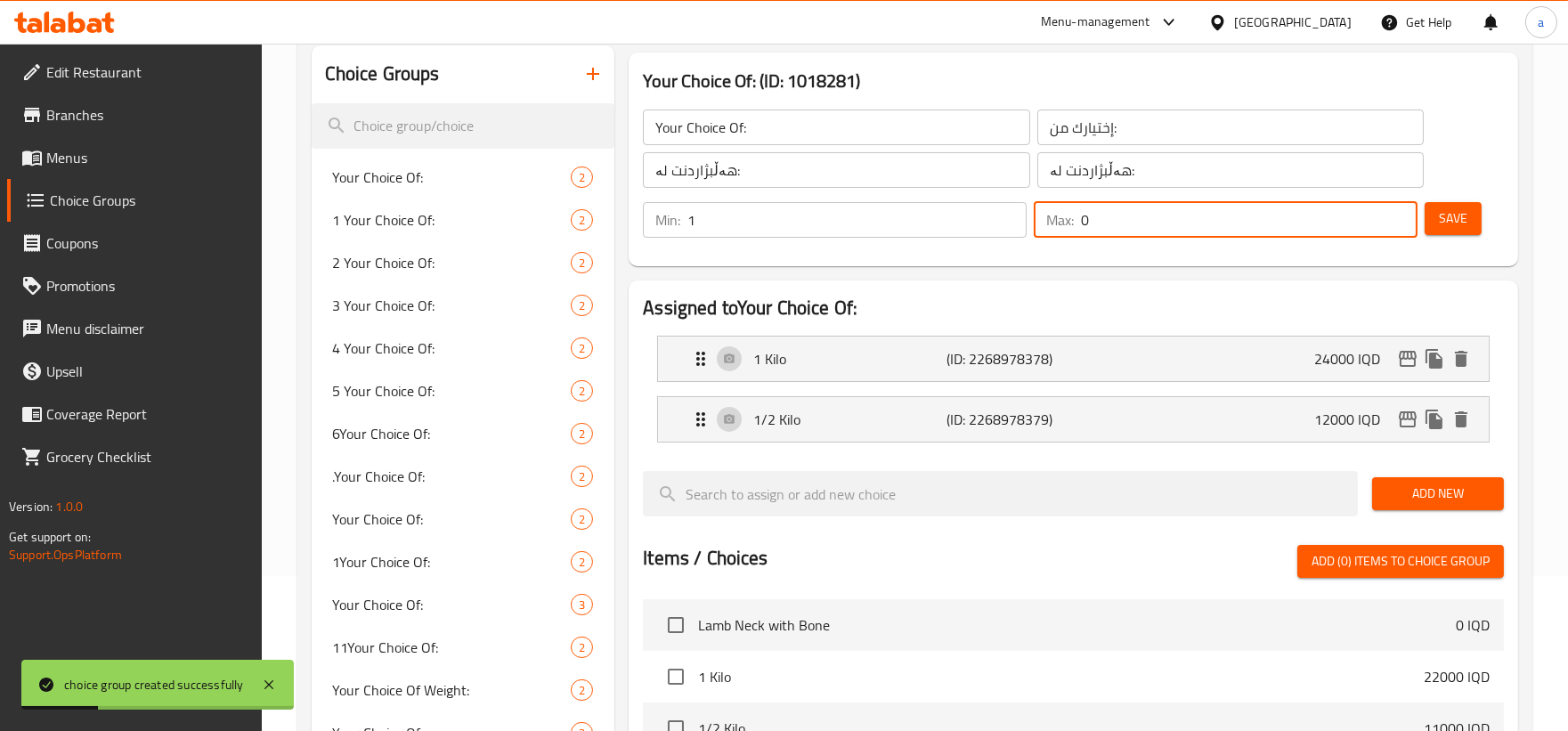
drag, startPoint x: 1154, startPoint y: 214, endPoint x: 1045, endPoint y: 217, distance: 109.0
click at [1045, 217] on div "Max: 0 ​" at bounding box center [1225, 219] width 384 height 35
type input "1"
click at [1464, 219] on span "Save" at bounding box center [1453, 218] width 29 height 22
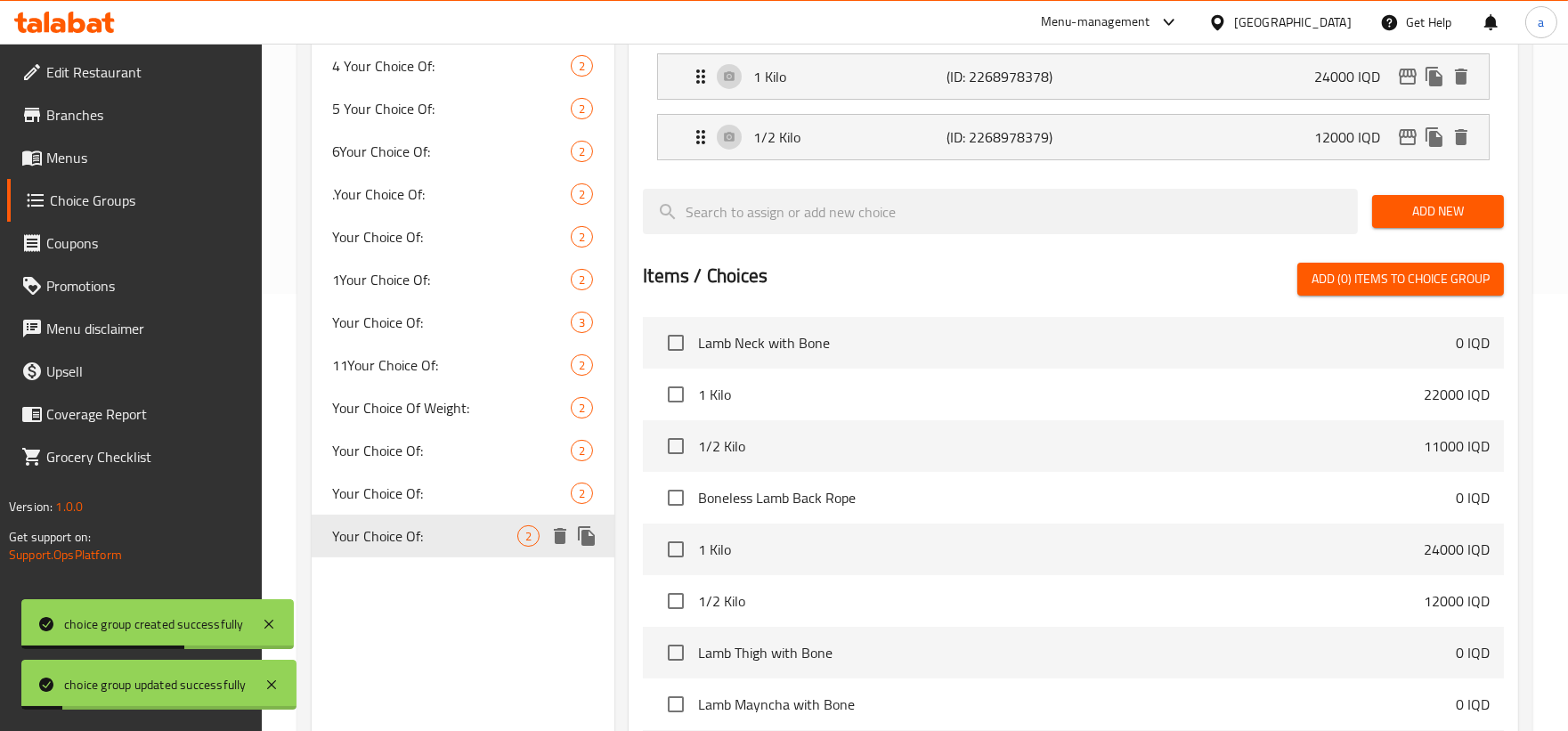
scroll to position [485, 0]
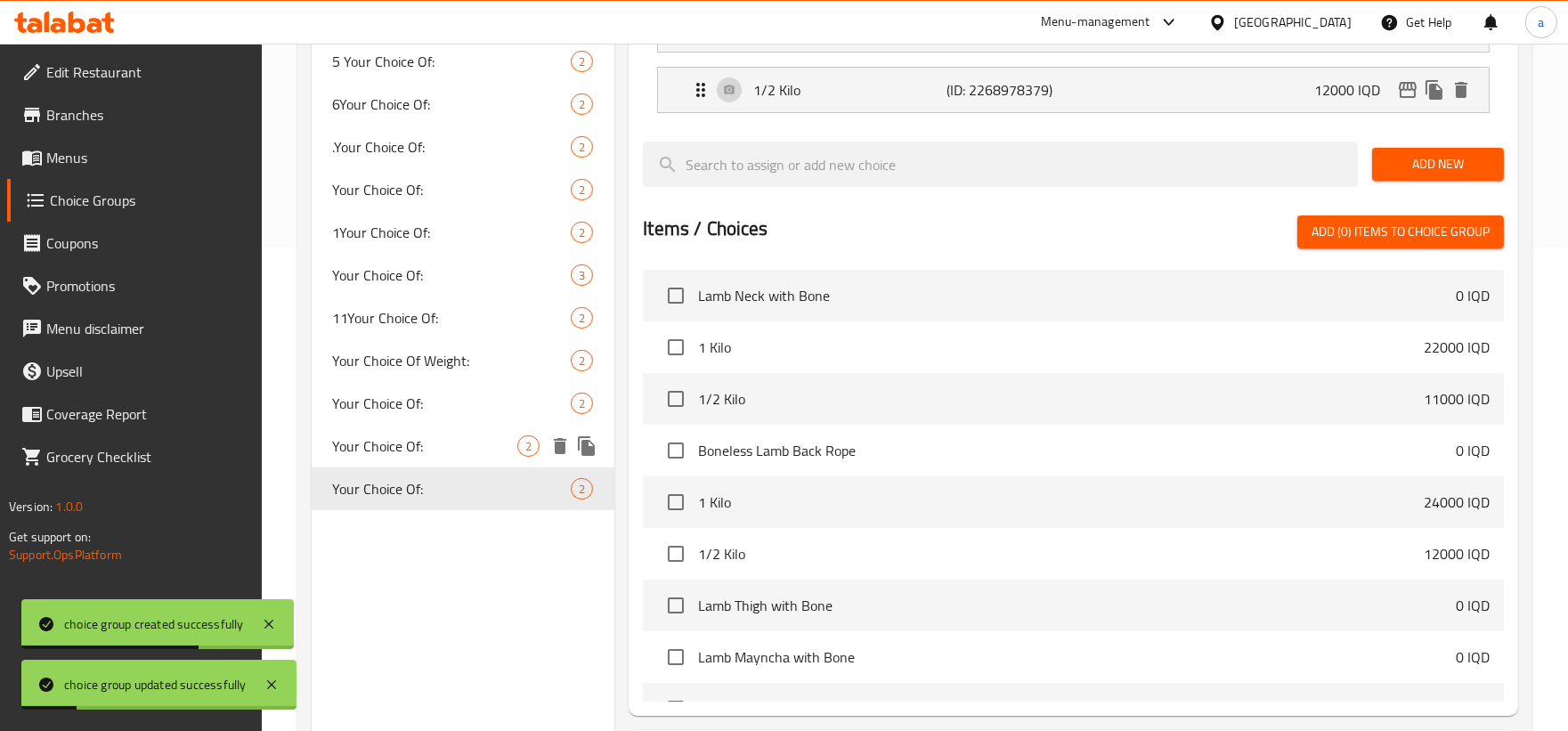
click at [443, 451] on span "Your Choice Of:" at bounding box center [425, 445] width 185 height 21
type input "Your Choice Of:"
type input "إختيارك من:"
type input "هەڵبژاردنت لە:"
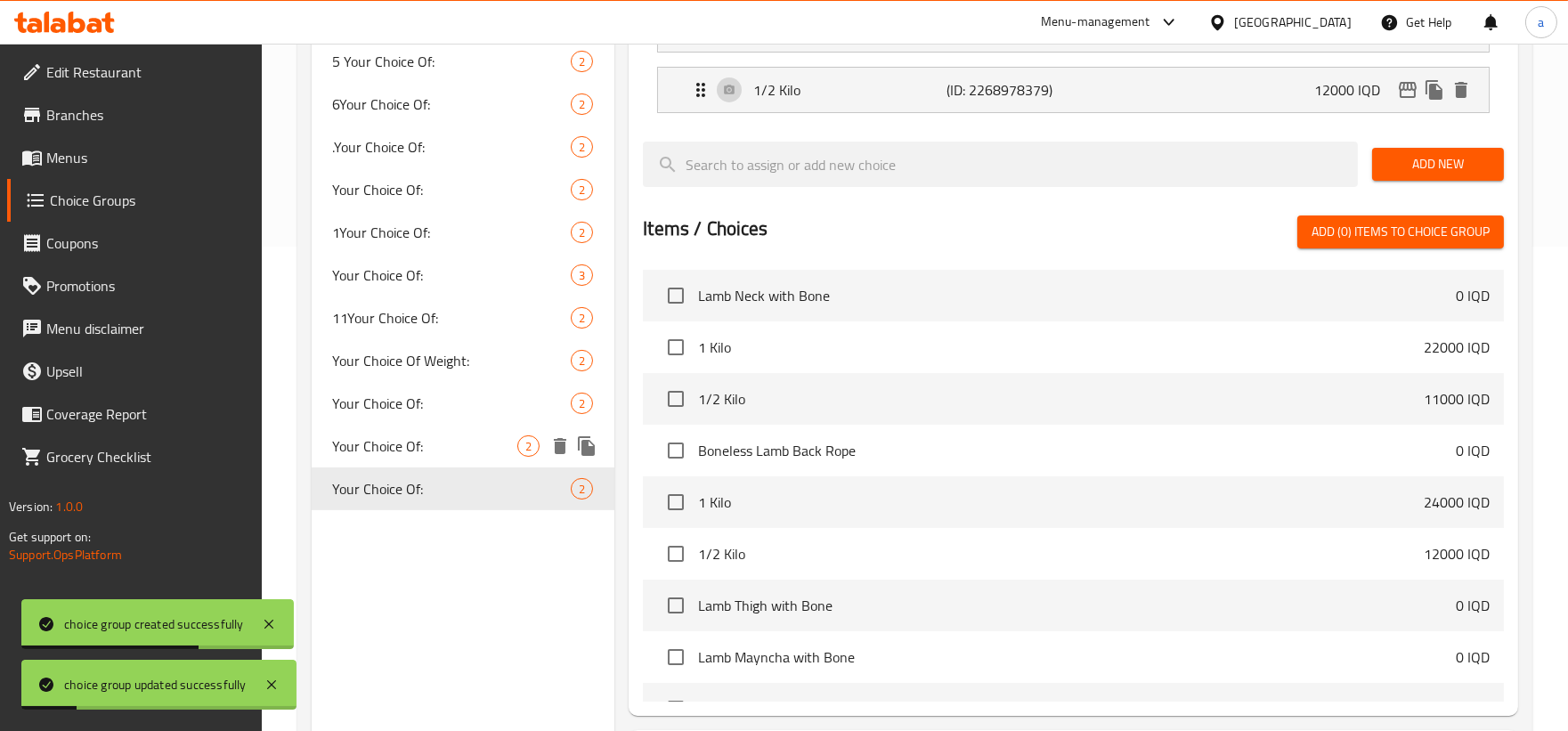
type input "0"
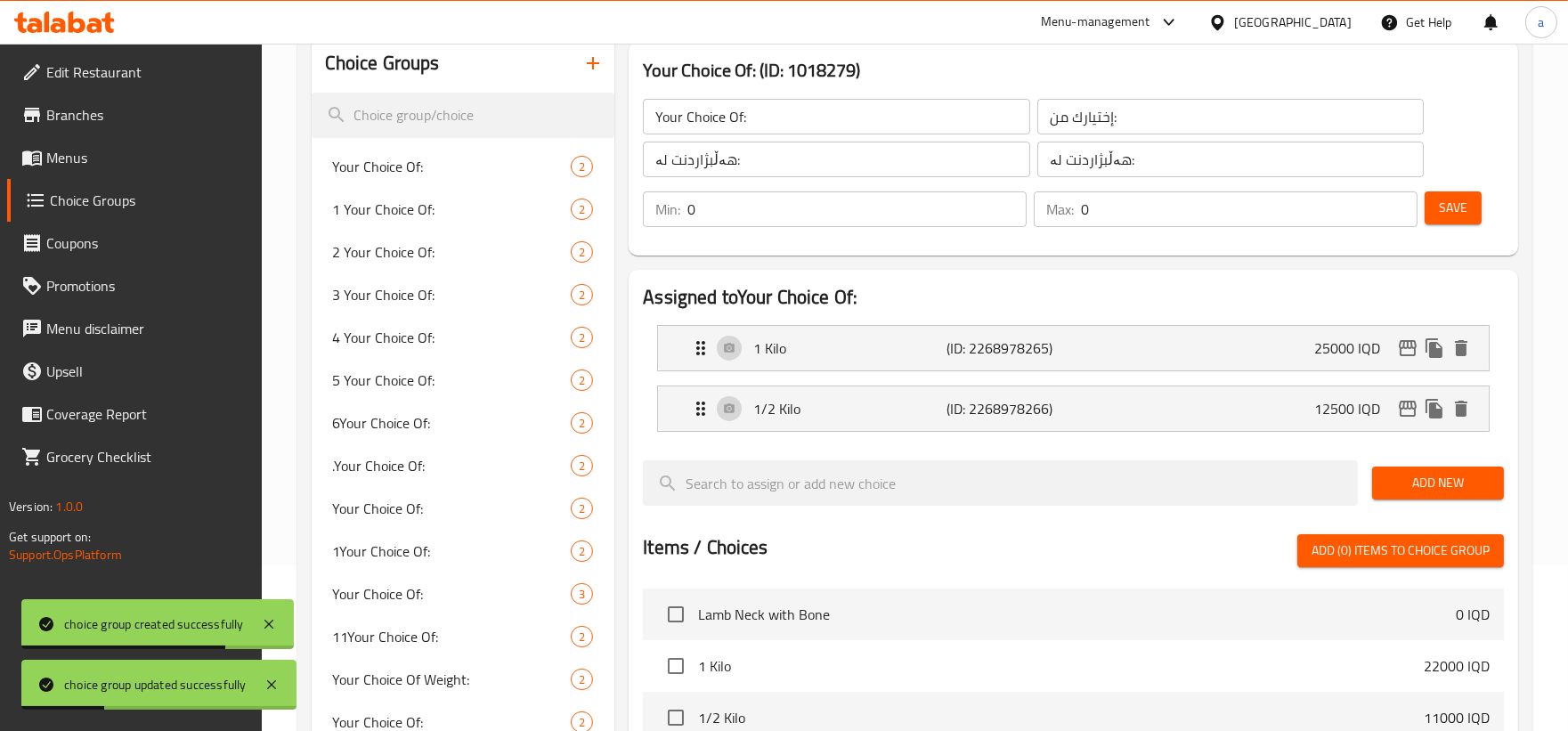
scroll to position [155, 0]
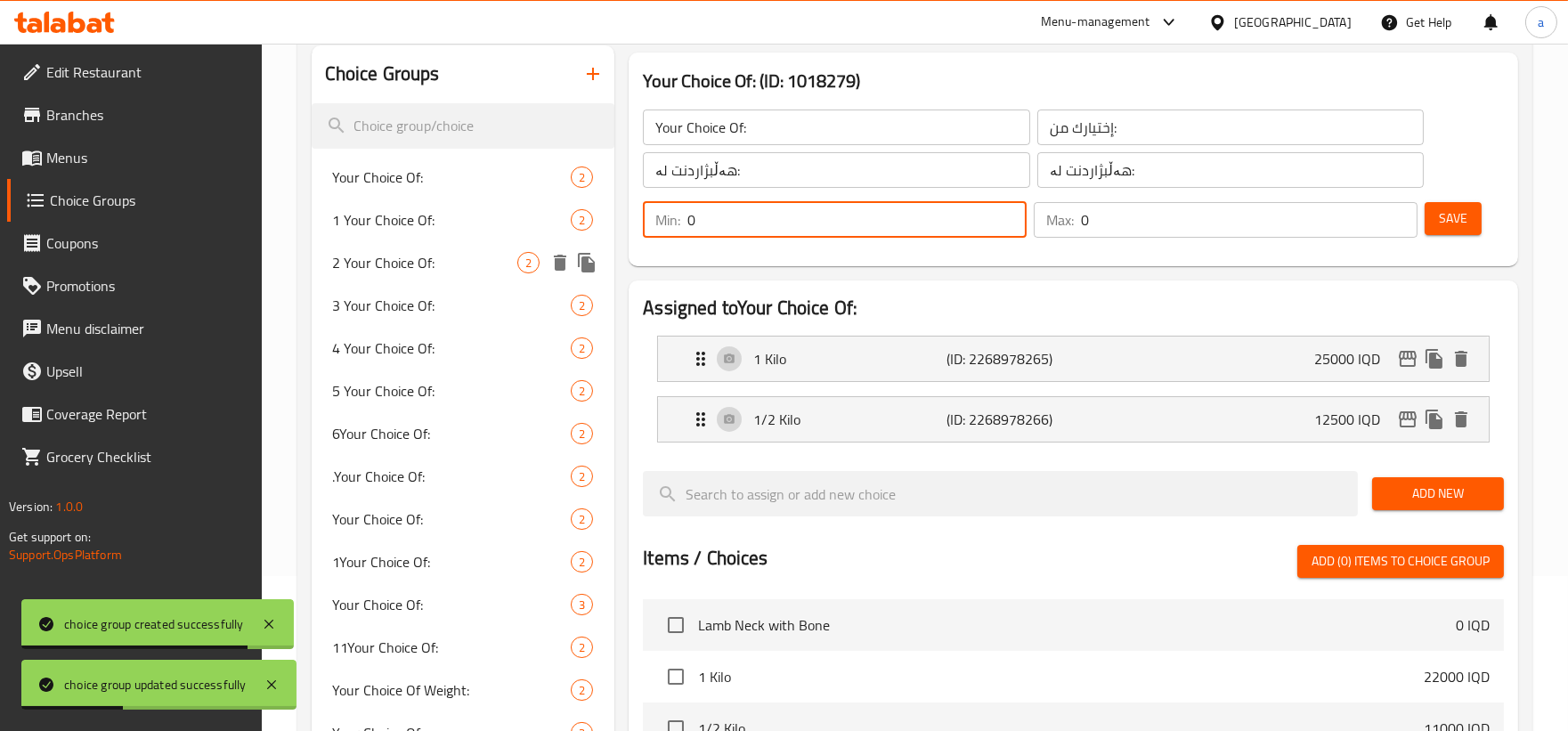
drag, startPoint x: 805, startPoint y: 215, endPoint x: 481, endPoint y: 253, distance: 326.2
click at [481, 253] on div "Choice Groups Your Choice Of: 2 1 Your Choice Of: 2 2 Your Choice Of: 2 3 Your …" at bounding box center [918, 610] width 1214 height 1131
type input "1"
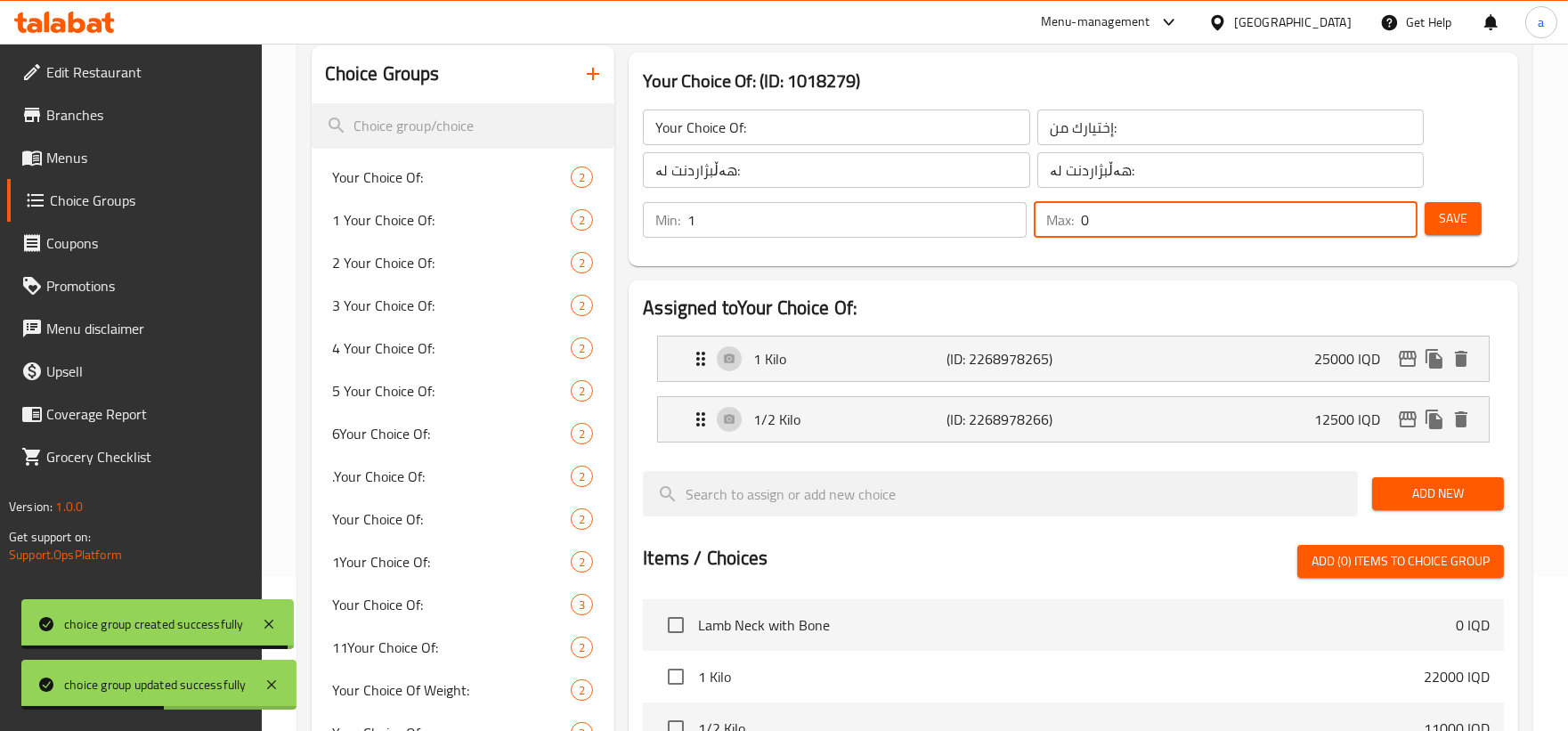
drag, startPoint x: 1111, startPoint y: 223, endPoint x: 1045, endPoint y: 211, distance: 67.1
click at [1045, 211] on div "Max: 0 ​" at bounding box center [1225, 219] width 384 height 35
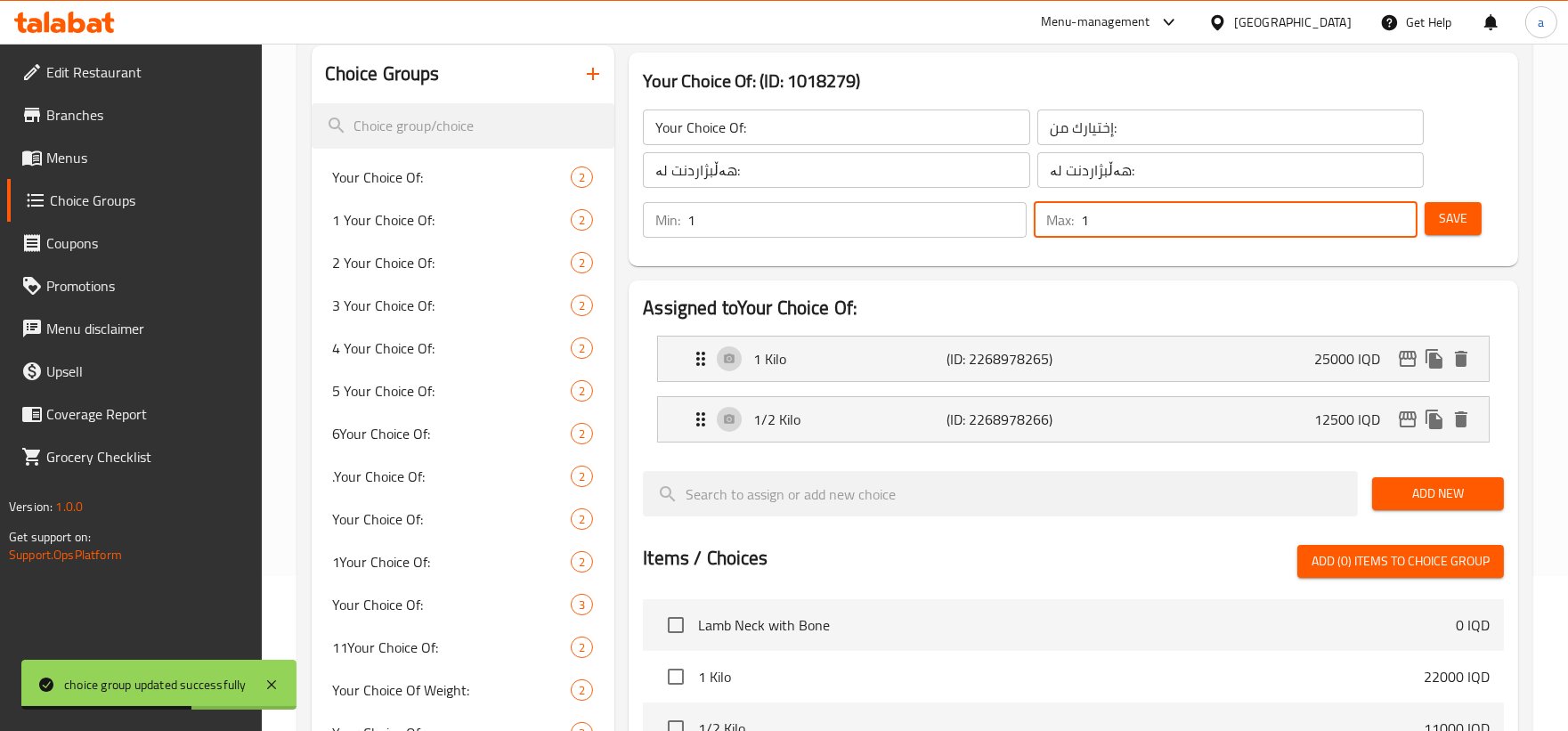
type input "1"
click at [1446, 214] on span "Save" at bounding box center [1453, 218] width 29 height 22
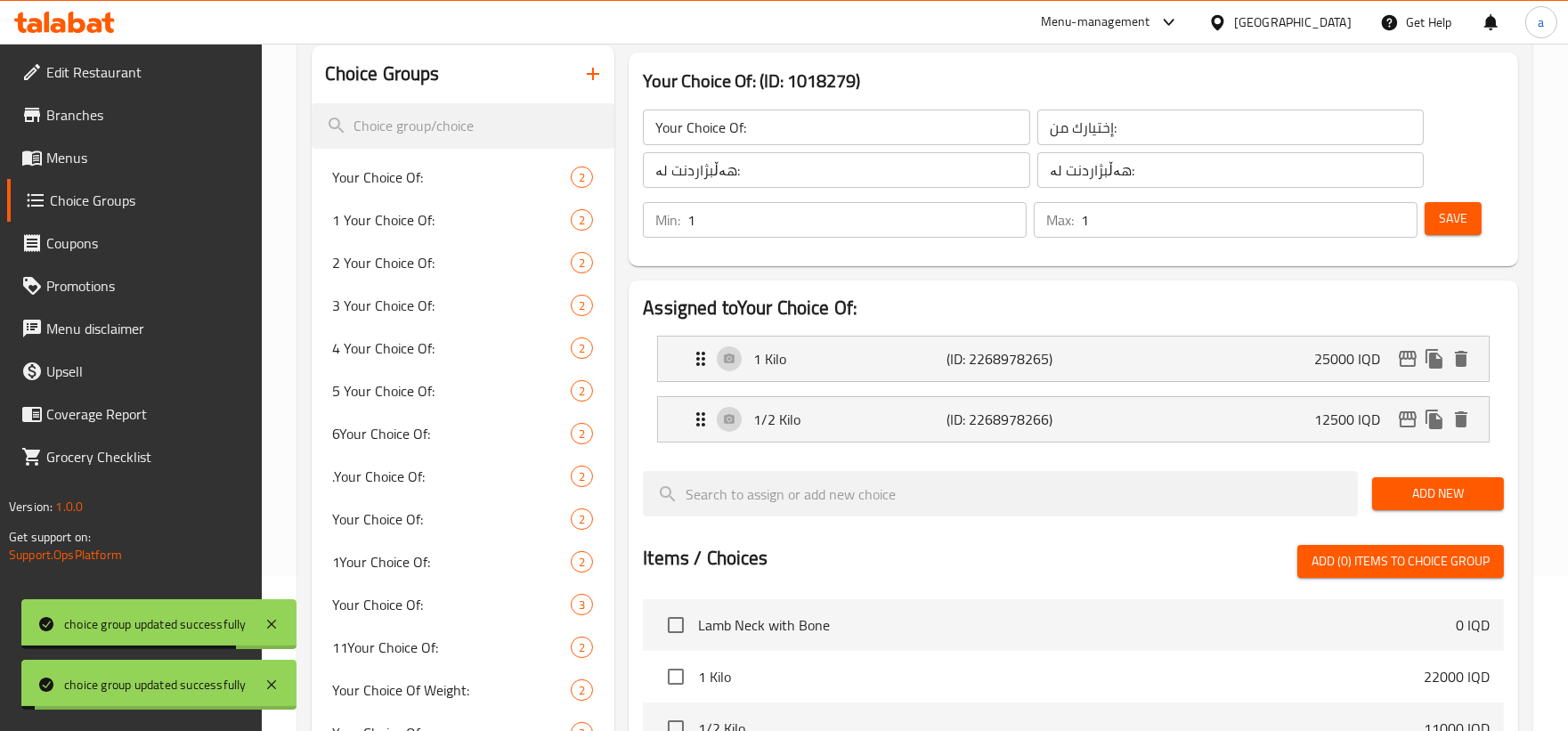
scroll to position [485, 0]
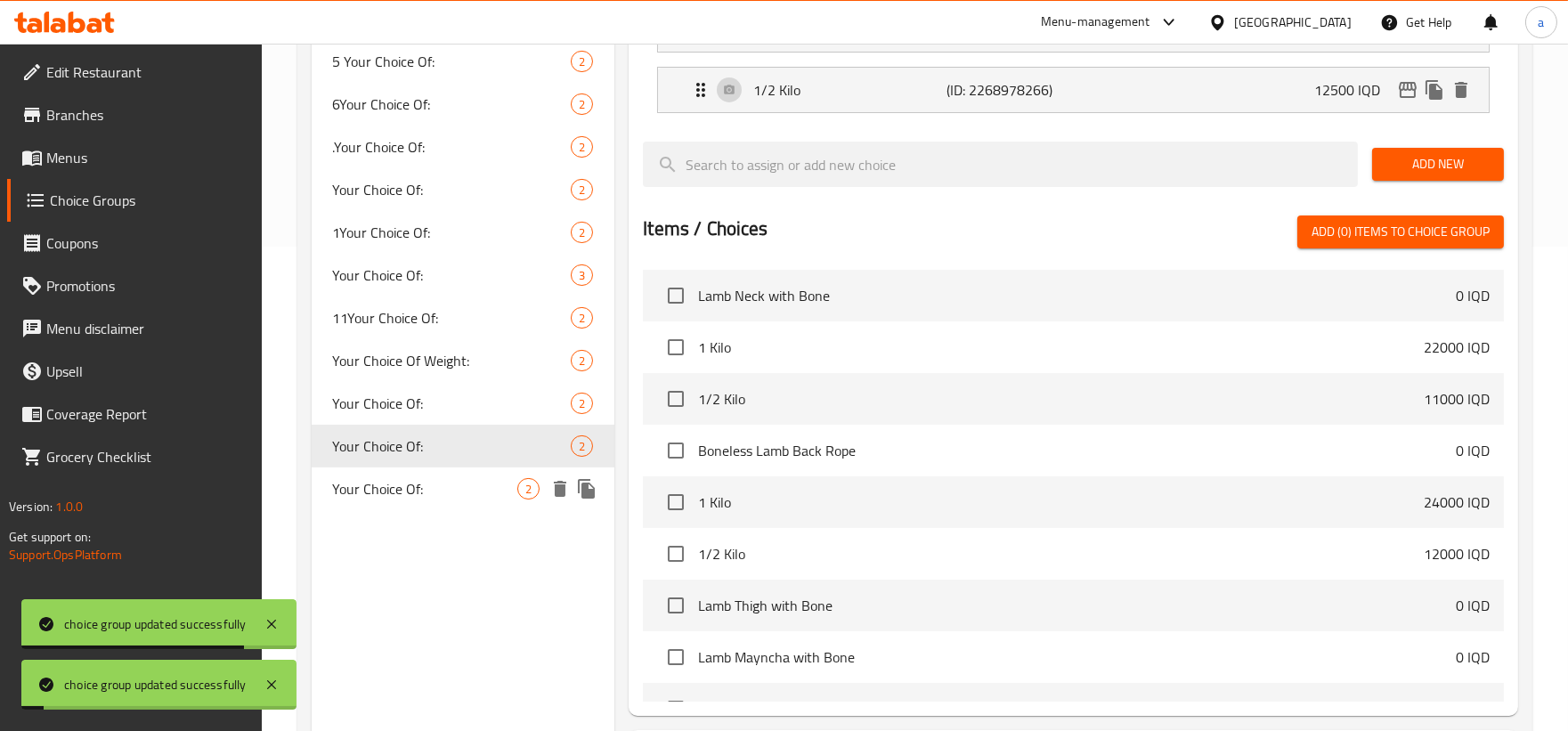
click at [425, 495] on span "Your Choice Of:" at bounding box center [425, 489] width 185 height 21
type input "Your Choice Of:"
type input "إختيارك من:"
type input "هەڵبژاردنت لە:"
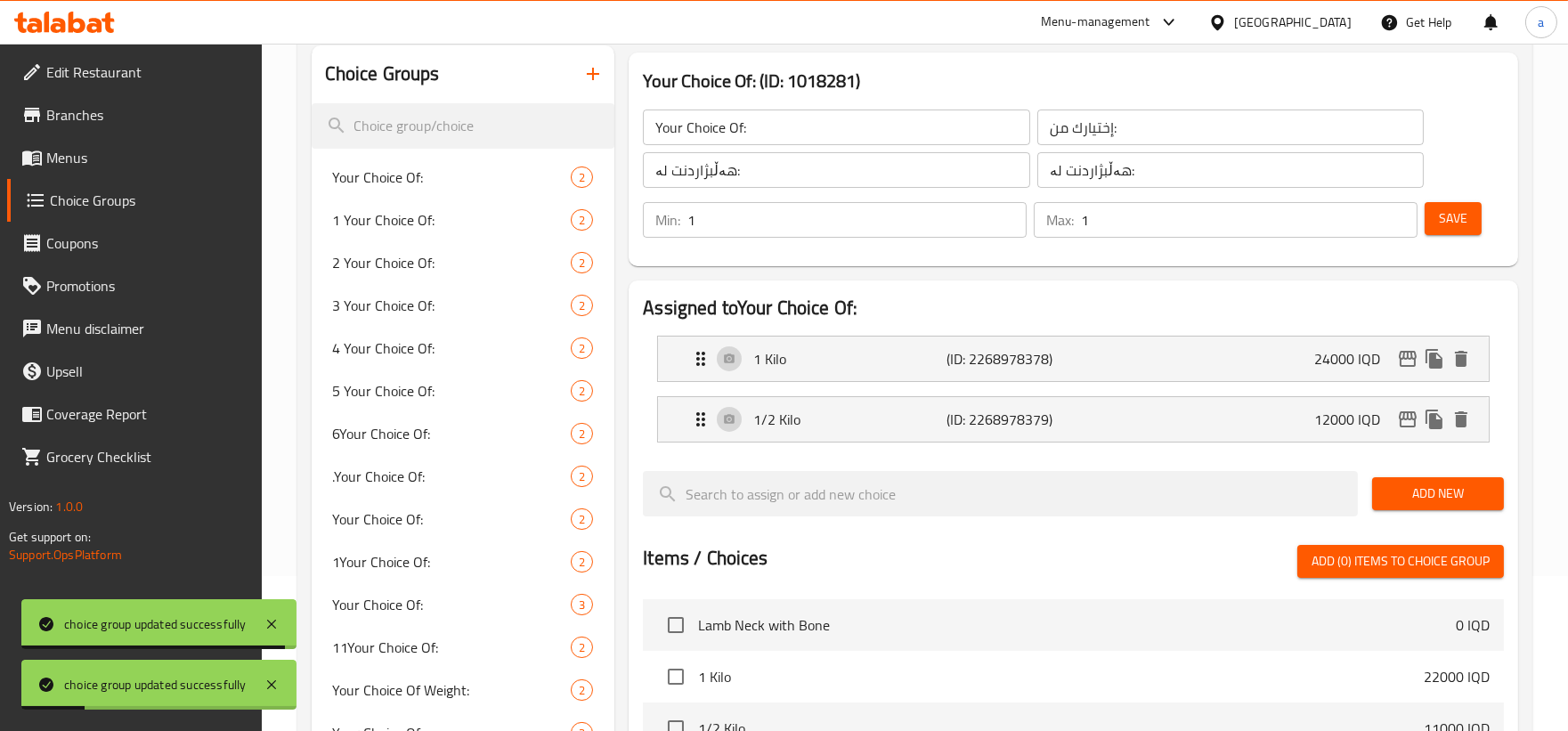
scroll to position [321, 0]
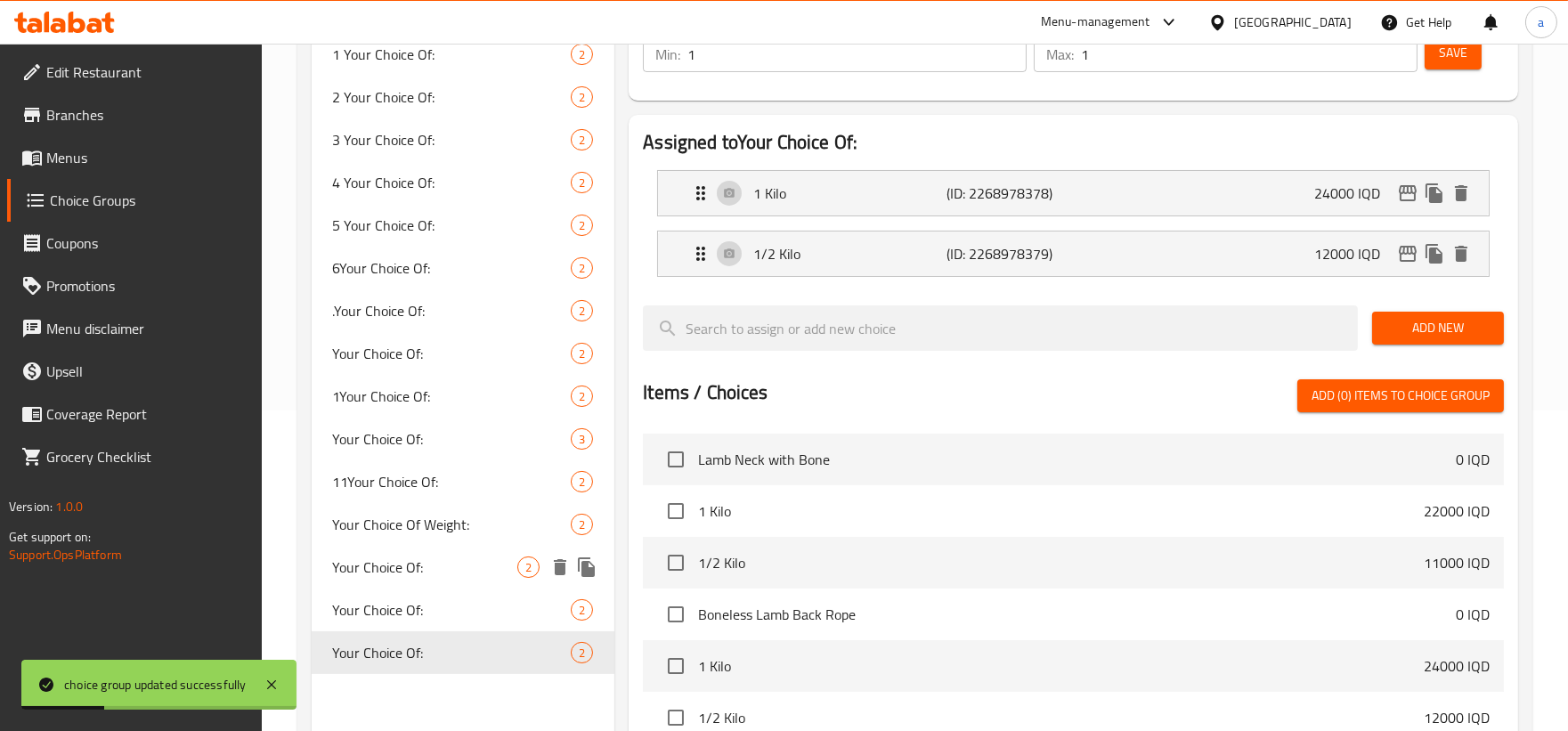
click at [440, 573] on span "Your Choice Of:" at bounding box center [425, 567] width 185 height 21
type input "Your Choice Of:"
type input "إختيارك من:"
type input "هەڵبژاردنت لە:"
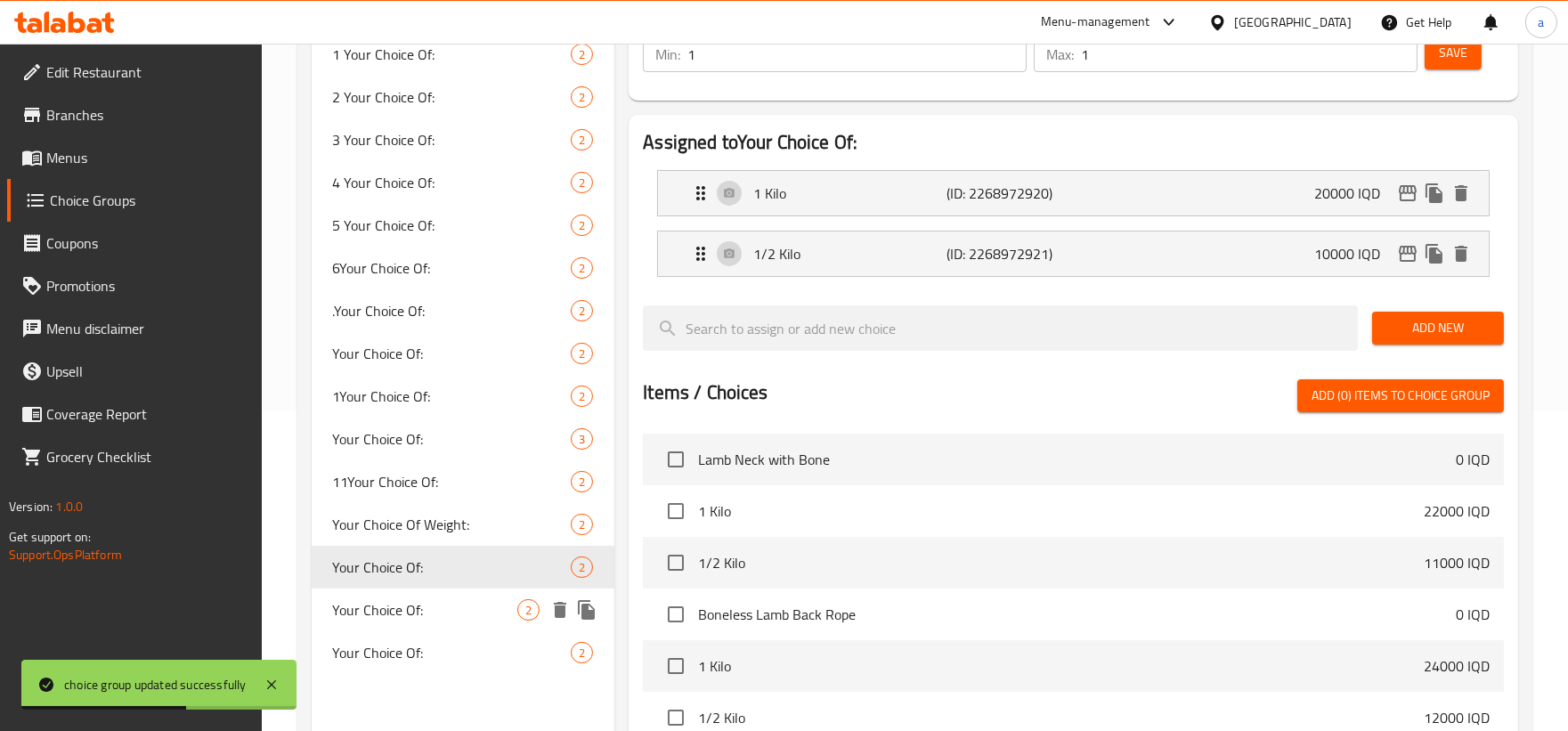
click at [448, 612] on span "Your Choice Of:" at bounding box center [425, 609] width 185 height 21
type input "Your Choice Of:"
type input "هەڵبژاردنت لە:"
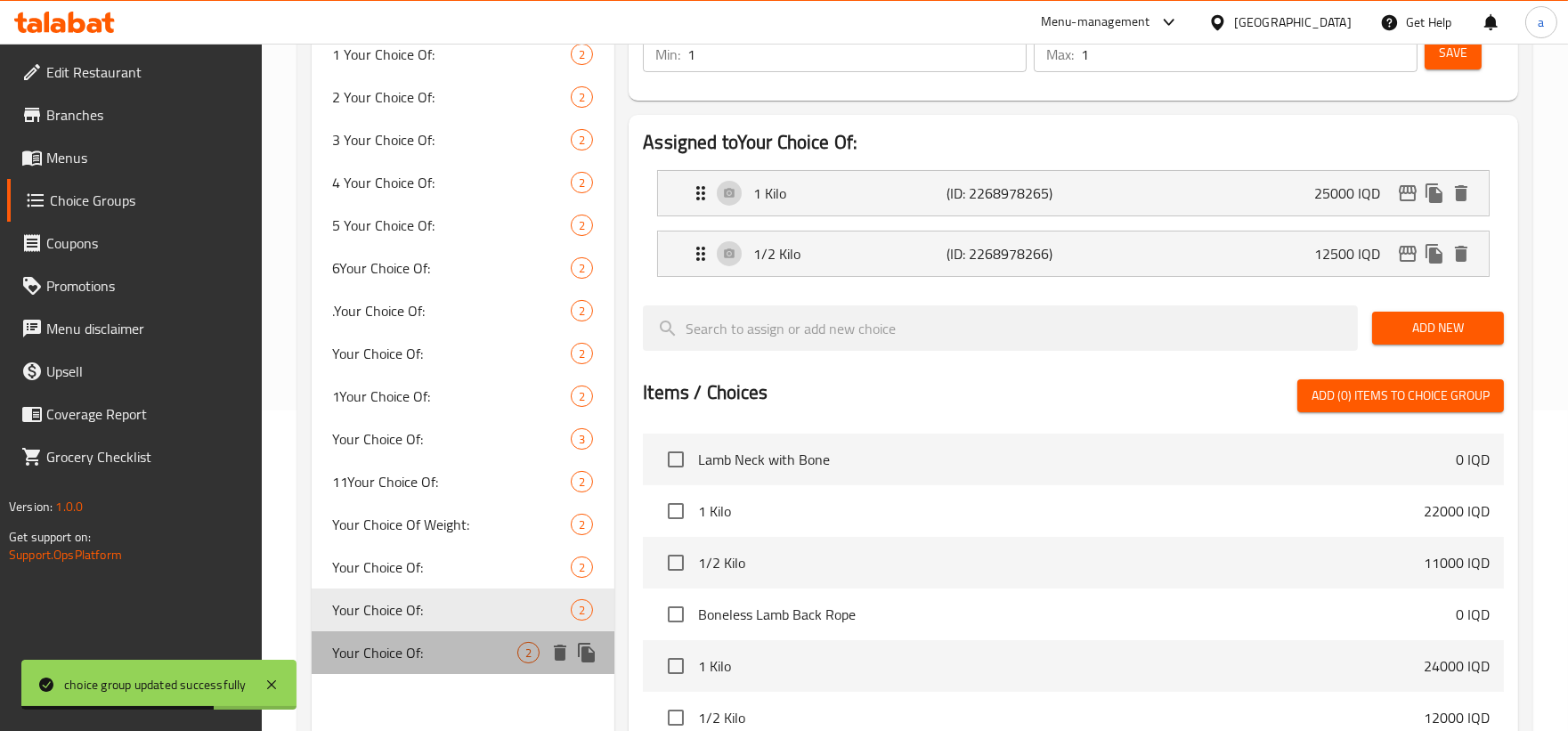
click at [457, 662] on div "Your Choice Of: 2" at bounding box center [463, 652] width 304 height 43
type input "Your Choice Of:"
type input "إختيارك من:"
type input "هەڵبژاردنت لە:"
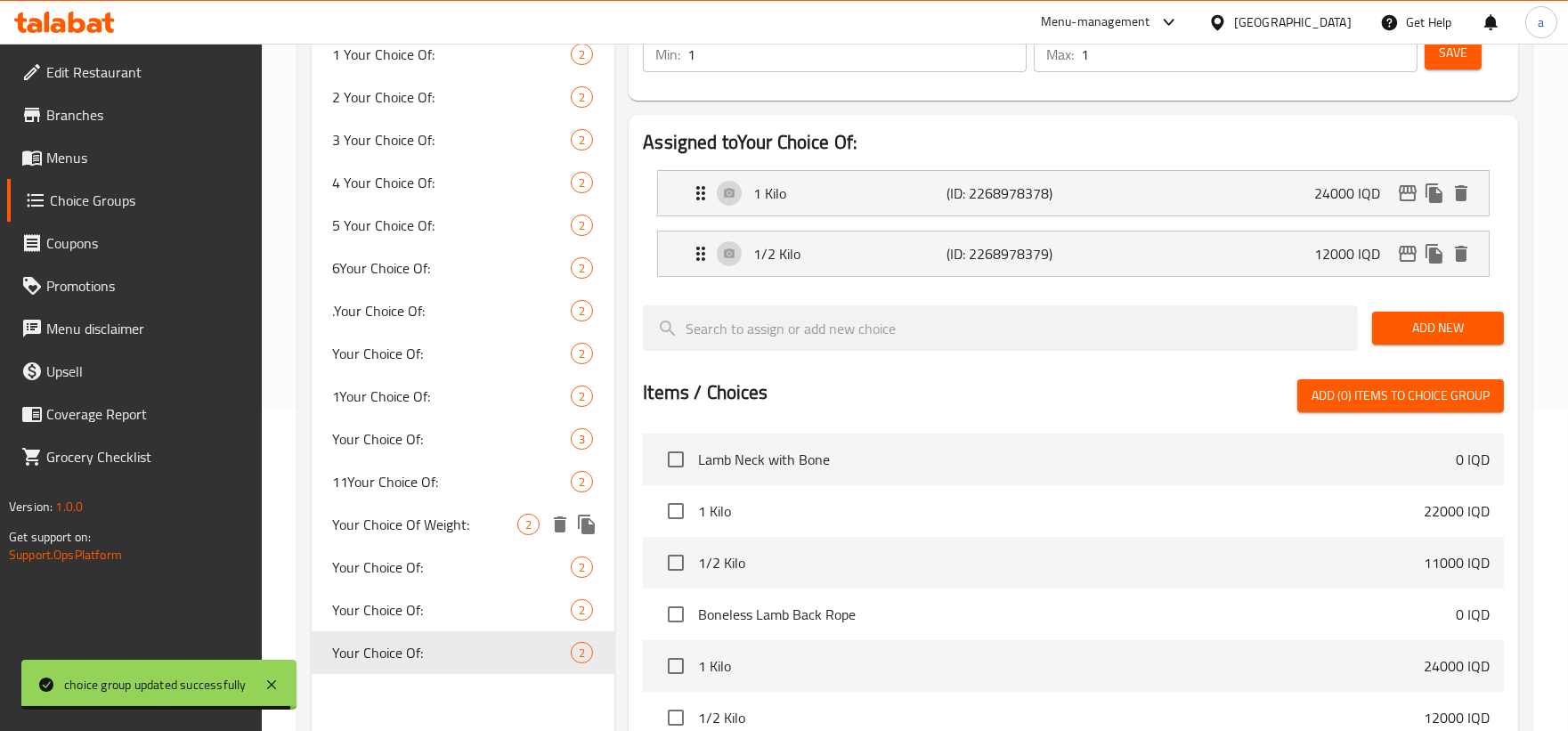
click at [405, 508] on div "Your Choice Of Weight: 2" at bounding box center [463, 524] width 304 height 43
type input "Your Choice Of Weight:"
type input "إختيارك من الوزن:"
type input "هەڵبژاردنت لە کێش:"
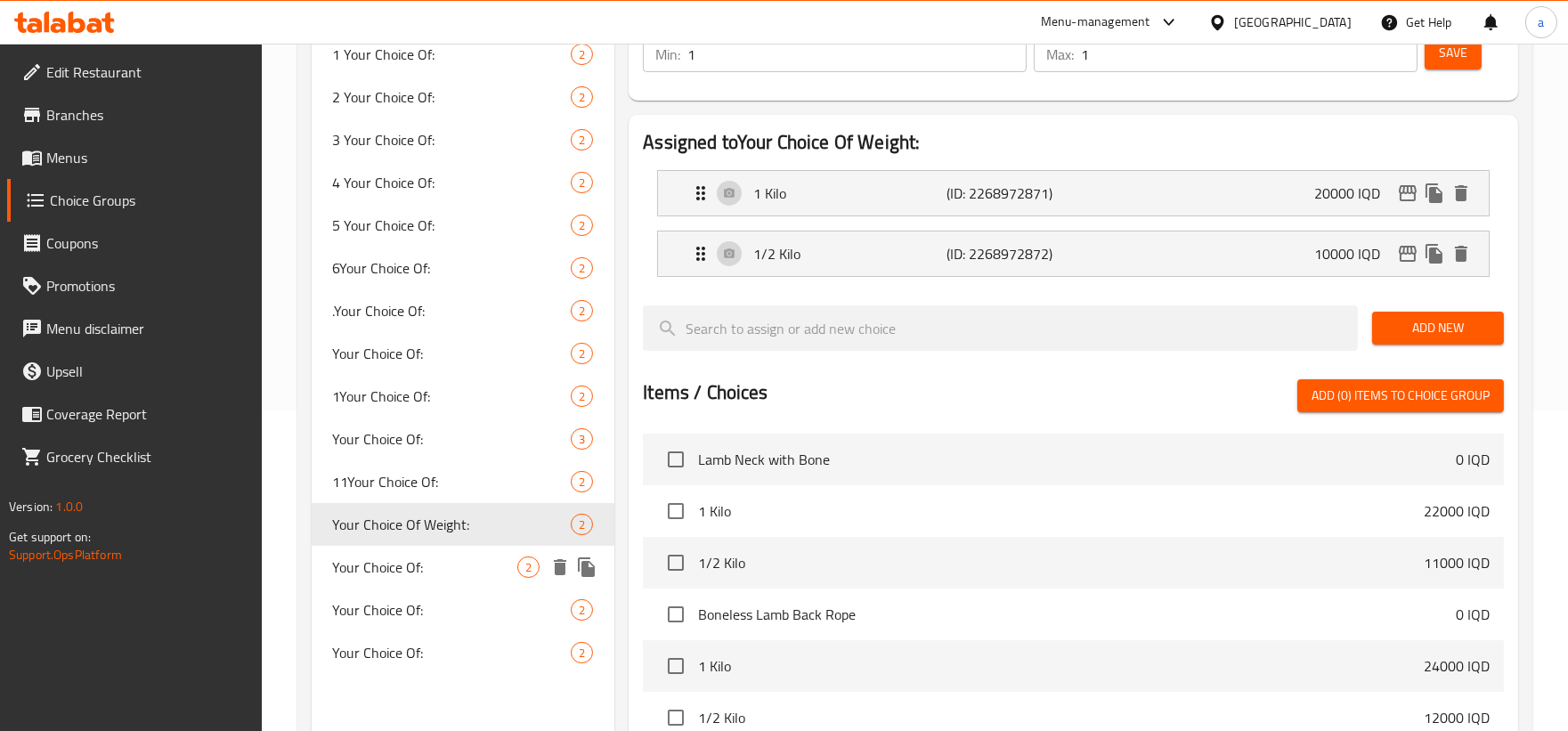
click at [411, 567] on span "Your Choice Of:" at bounding box center [425, 567] width 185 height 21
type input "Your Choice Of:"
type input "إختيارك من:"
type input "هەڵبژاردنت لە:"
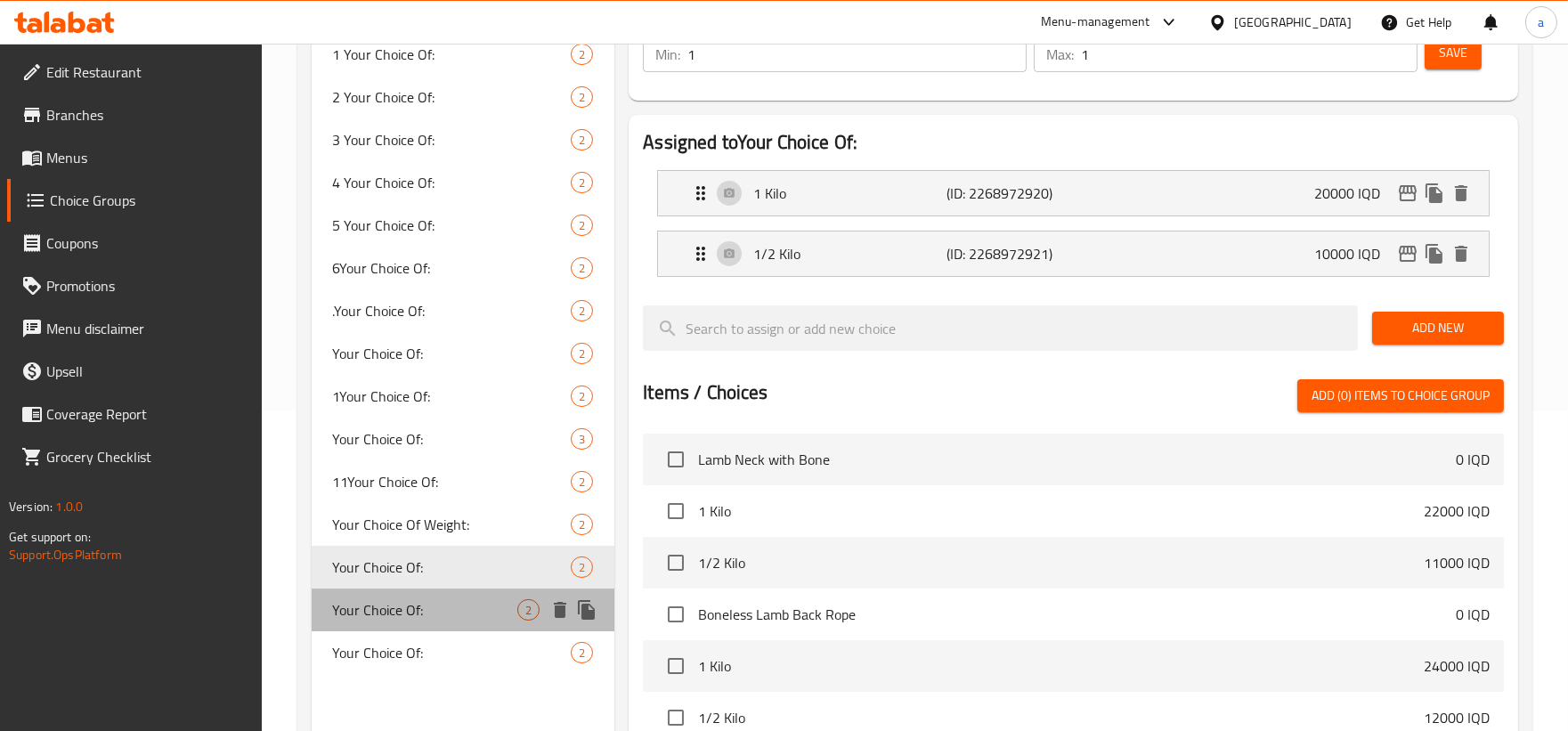
click at [416, 607] on span "Your Choice Of:" at bounding box center [425, 609] width 185 height 21
type input "Your Choice Of:"
type input "هەڵبژاردنت لە:"
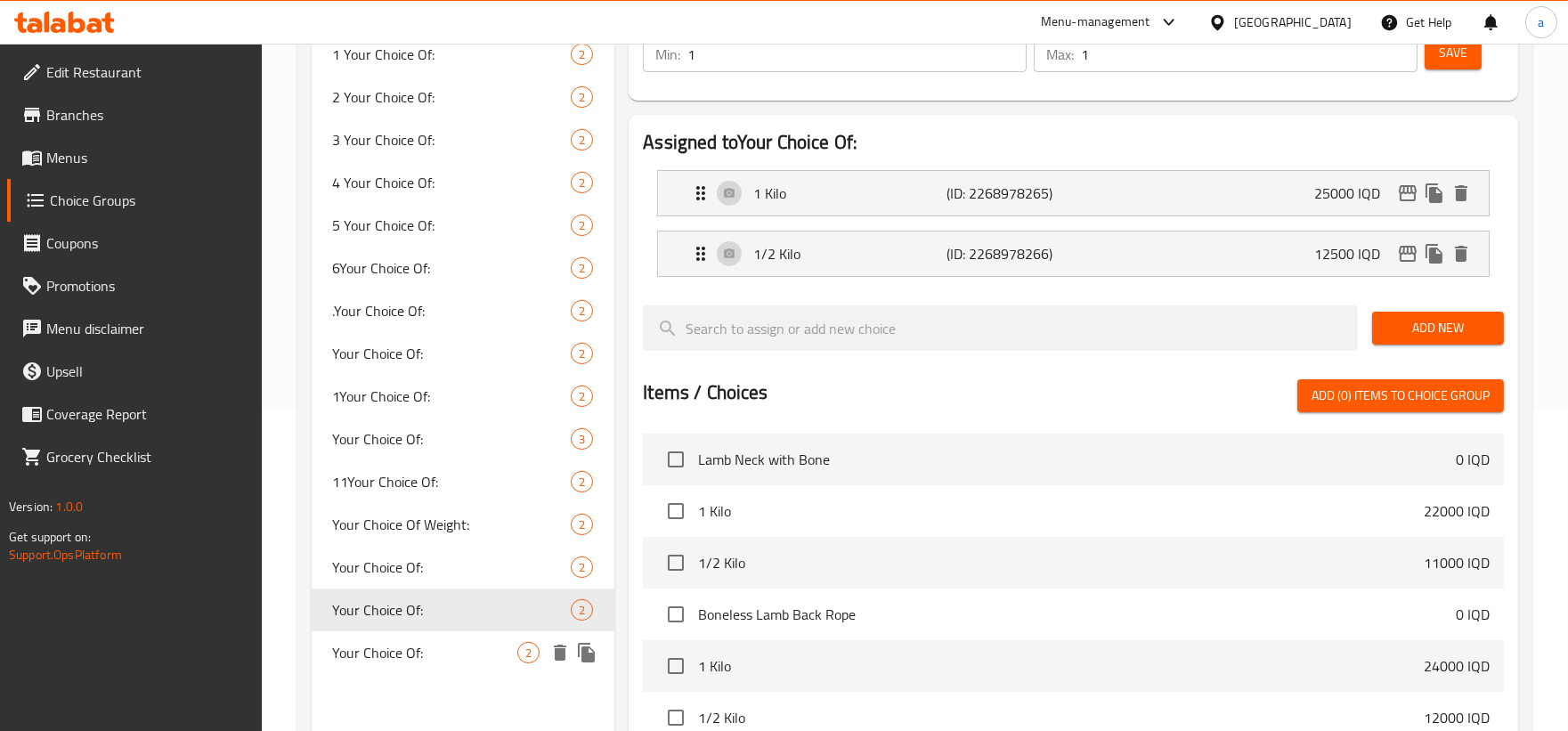
click at [438, 636] on div "Your Choice Of: 2" at bounding box center [463, 652] width 304 height 43
type input "Your Choice Of:"
type input "إختيارك من:"
type input "هەڵبژاردنت لە:"
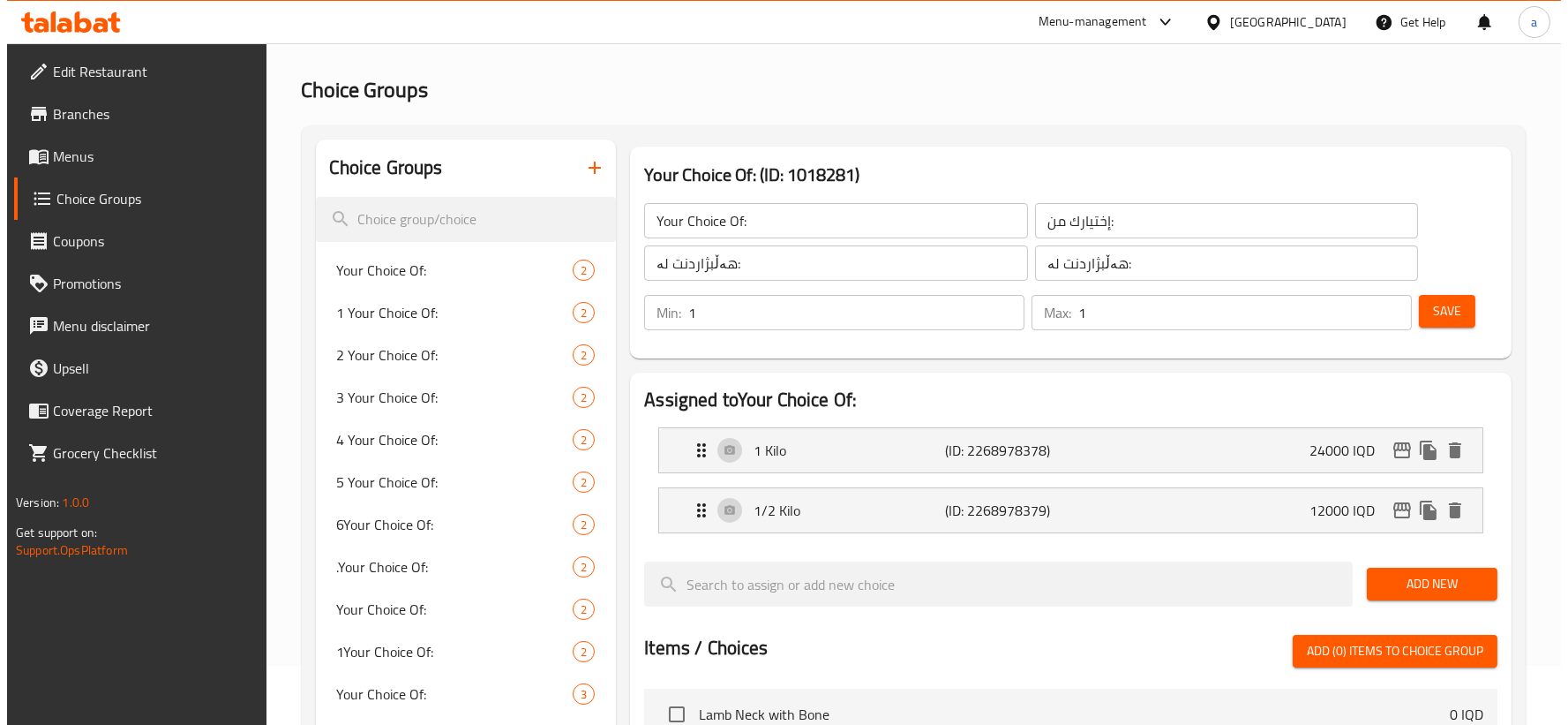
scroll to position [0, 0]
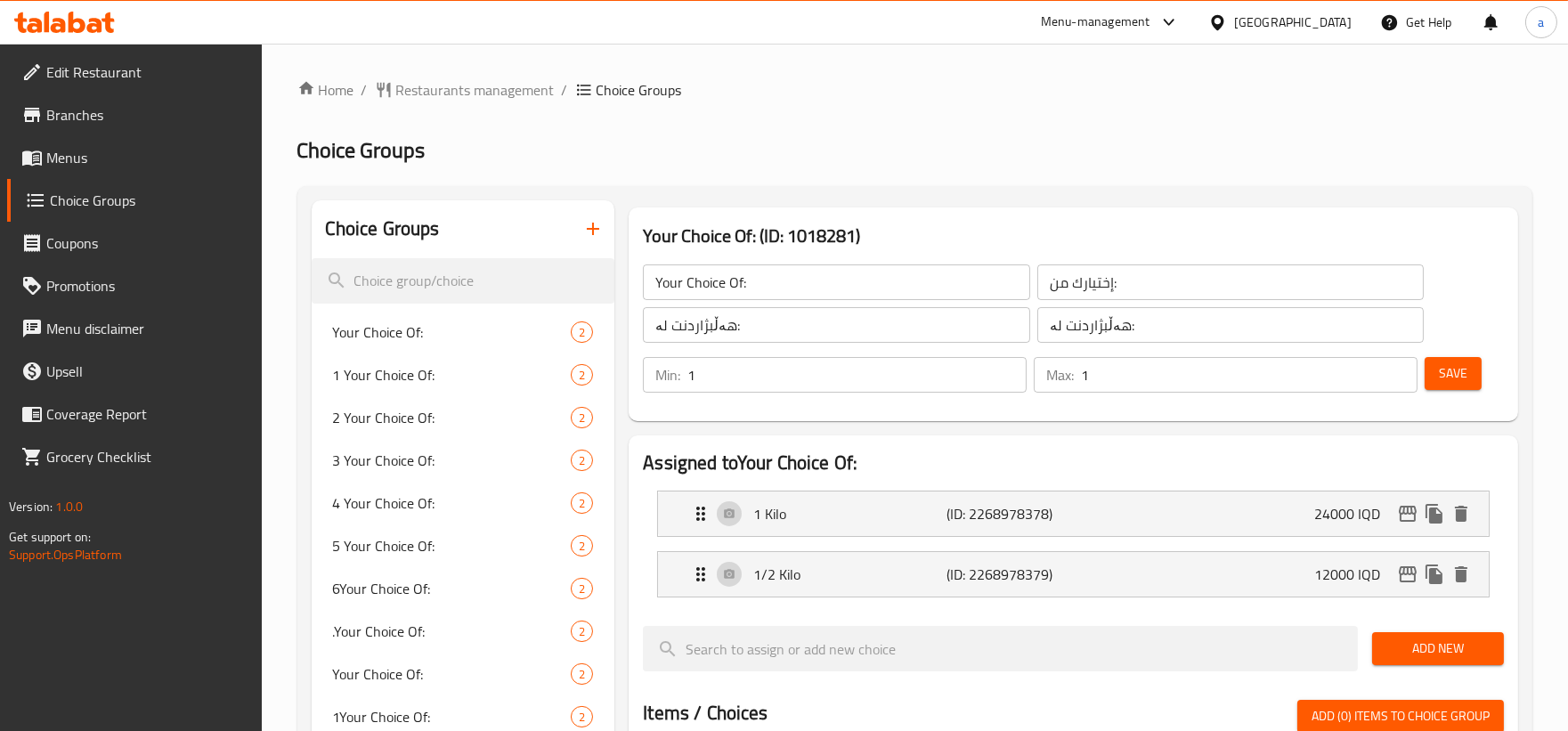
click at [602, 232] on icon "button" at bounding box center [593, 229] width 21 height 21
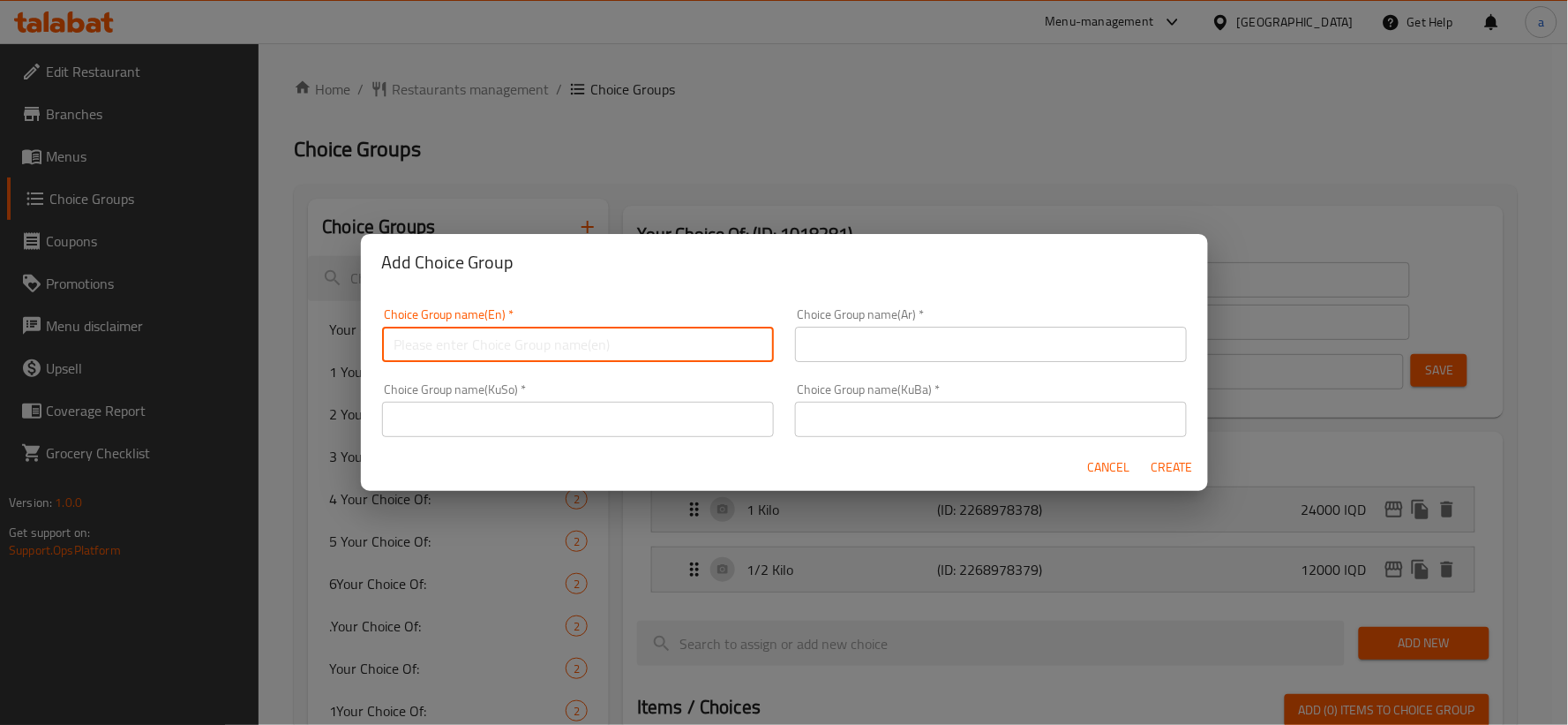
click at [681, 354] on input "text" at bounding box center [577, 344] width 392 height 35
type input "Your Choice Of:"
click at [865, 344] on input "text" at bounding box center [991, 344] width 392 height 35
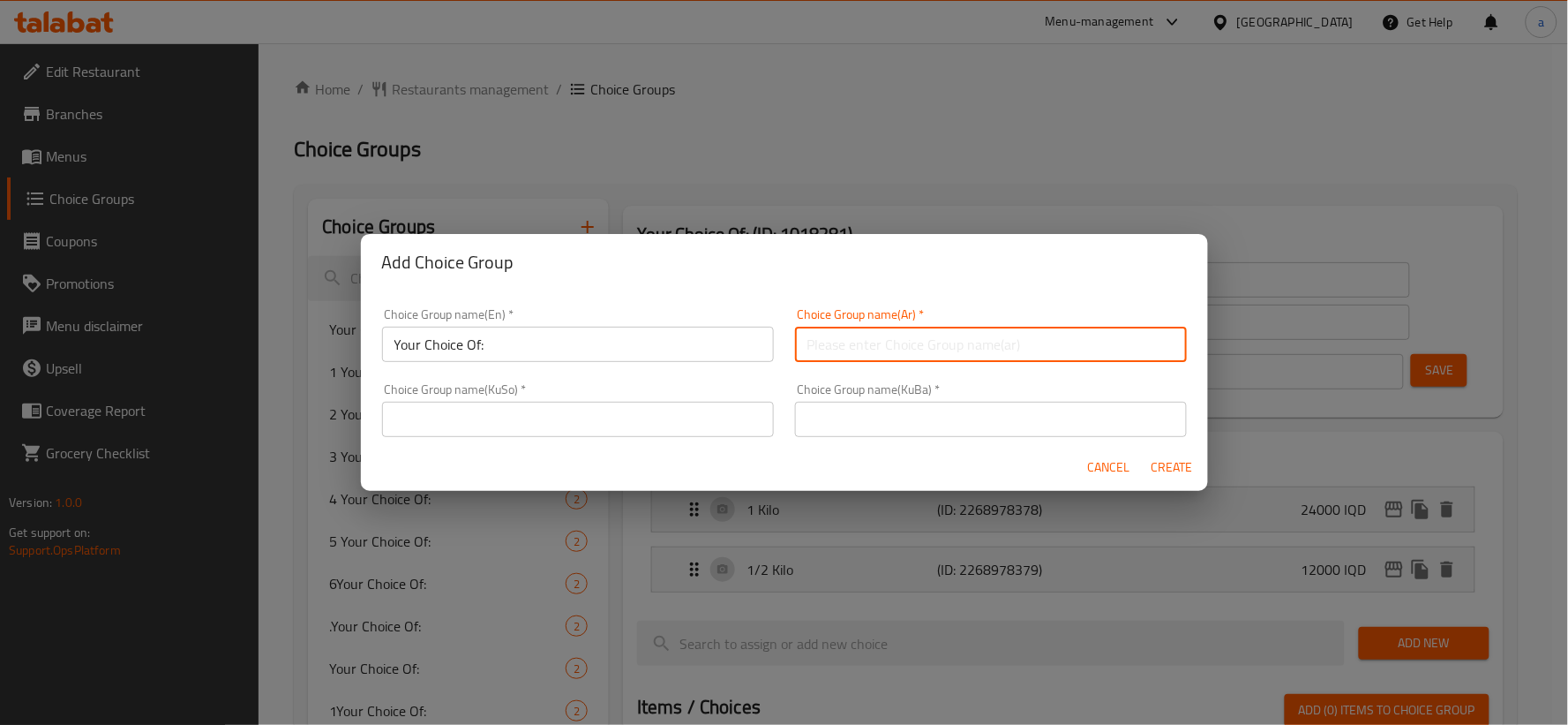
type input "إختيارك من:"
click at [642, 428] on input "text" at bounding box center [577, 419] width 392 height 35
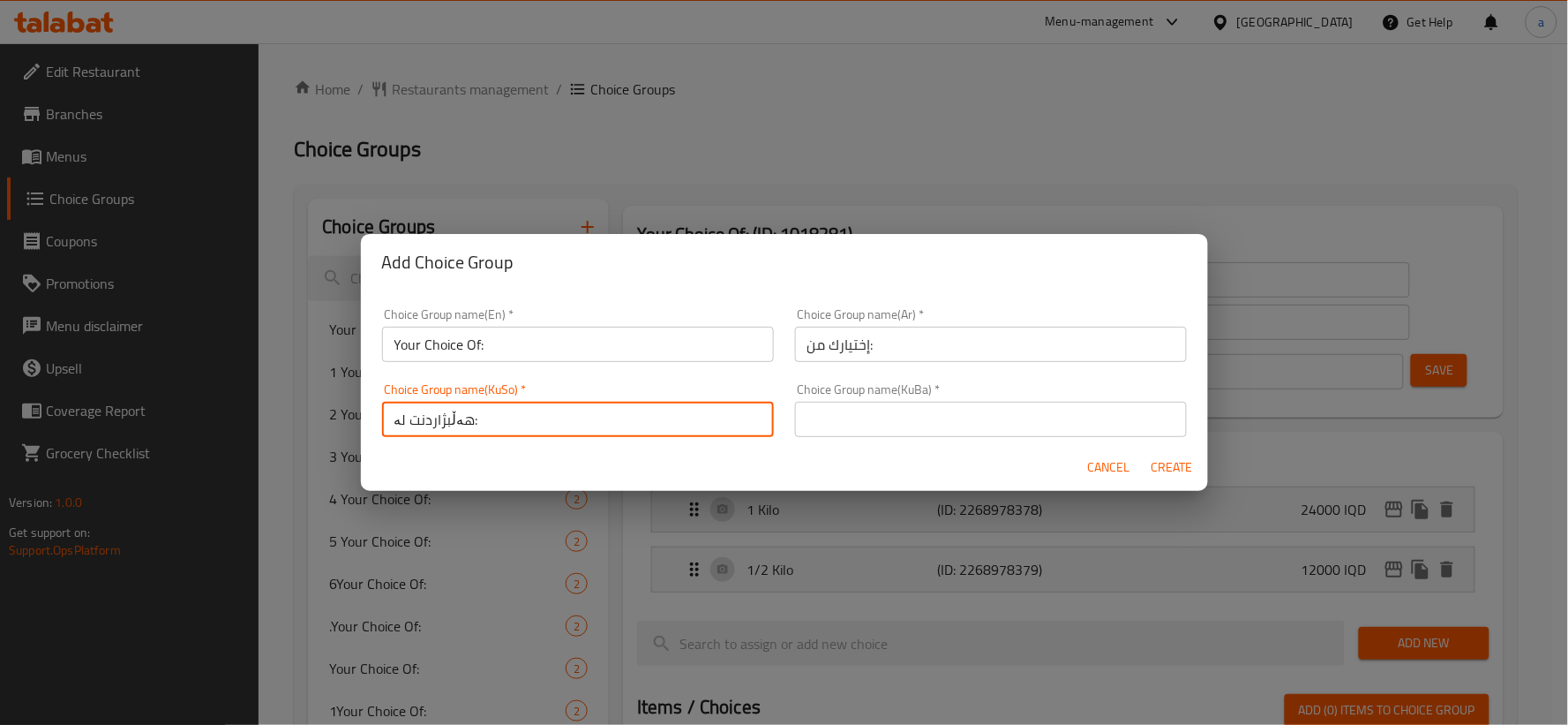
type input "هەڵبژاردنت لە:"
click at [893, 421] on input "text" at bounding box center [991, 419] width 392 height 35
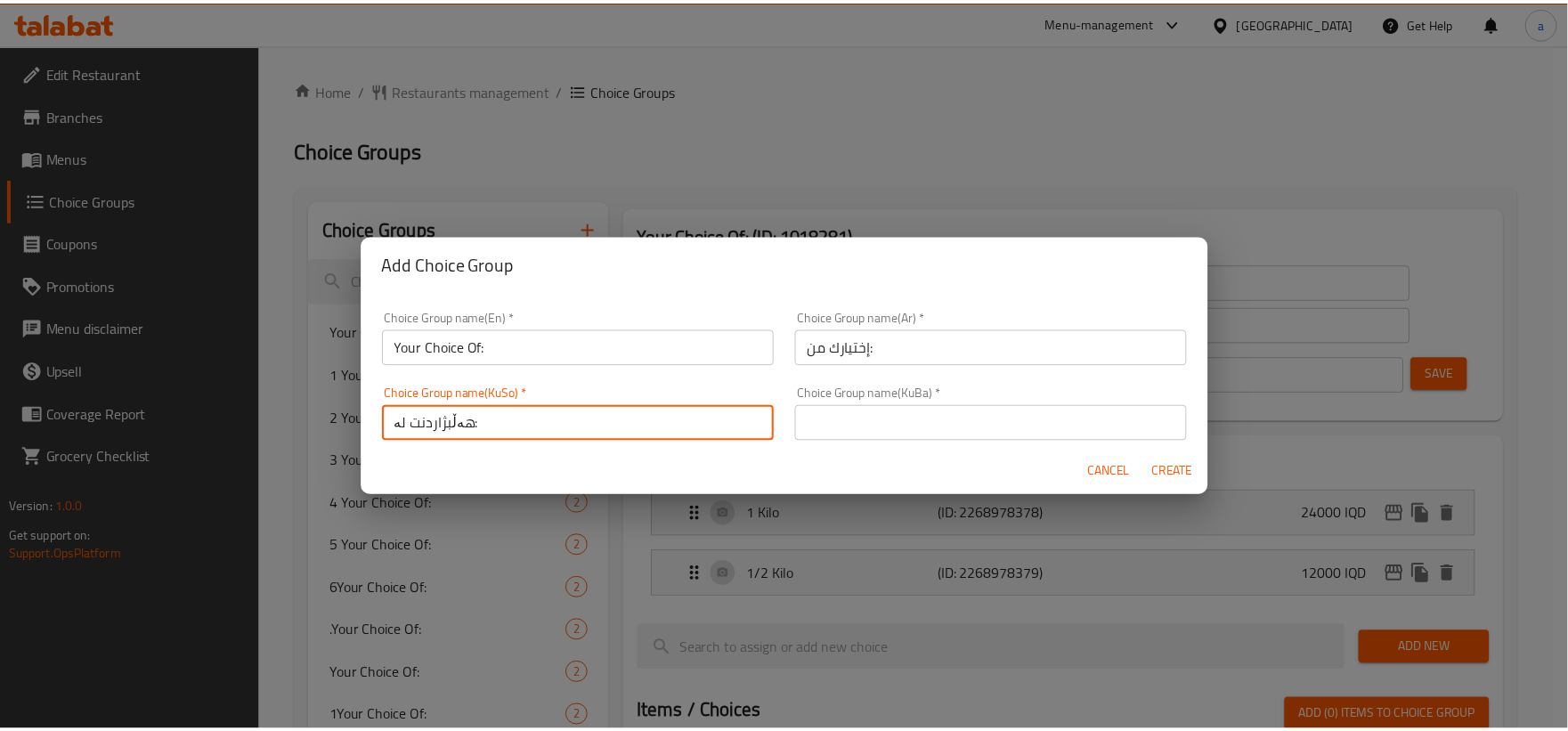
scroll to position [3, 0]
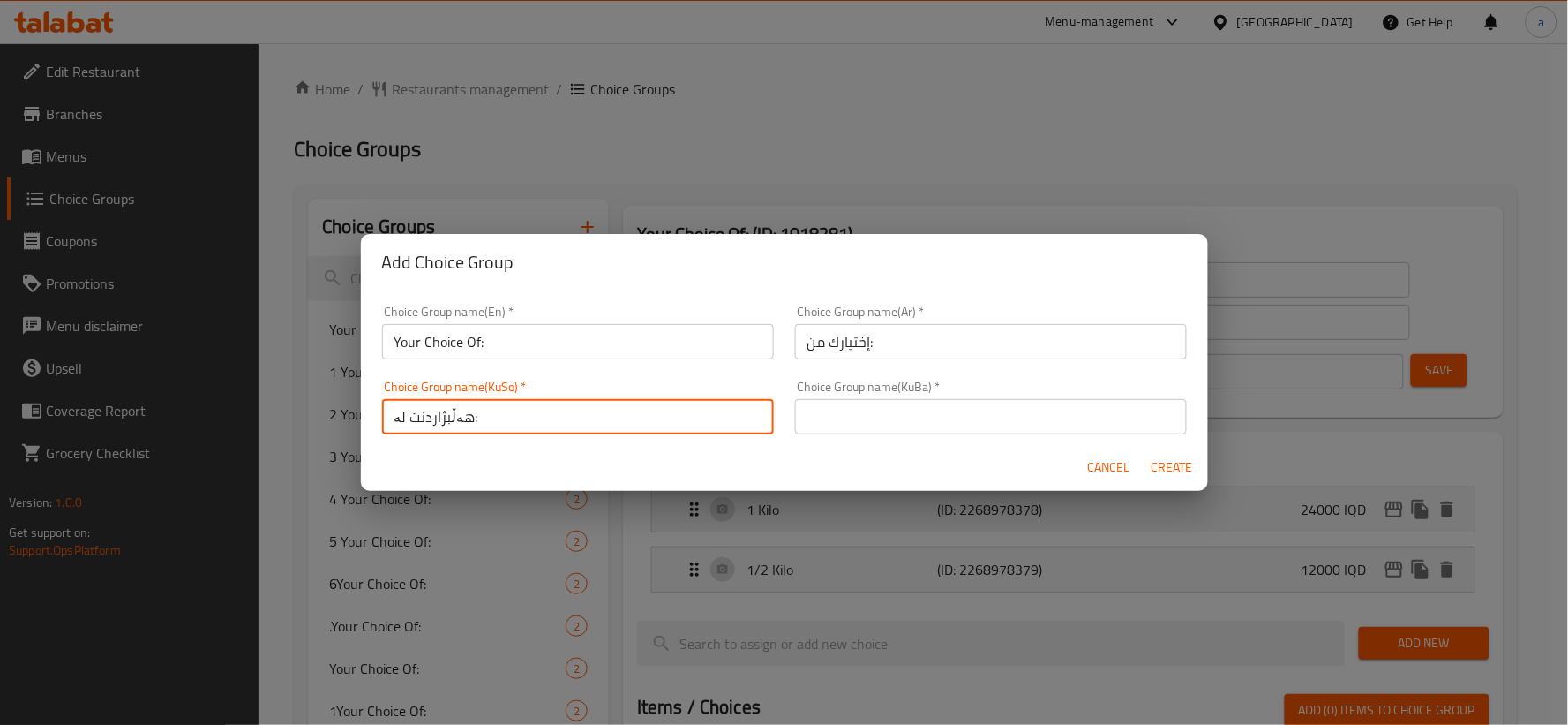
drag, startPoint x: 579, startPoint y: 424, endPoint x: 307, endPoint y: 430, distance: 272.1
click at [307, 430] on div "Add Choice Group Choice Group name(En)   * Your Choice Of: Choice Group name(En…" at bounding box center [784, 362] width 1568 height 725
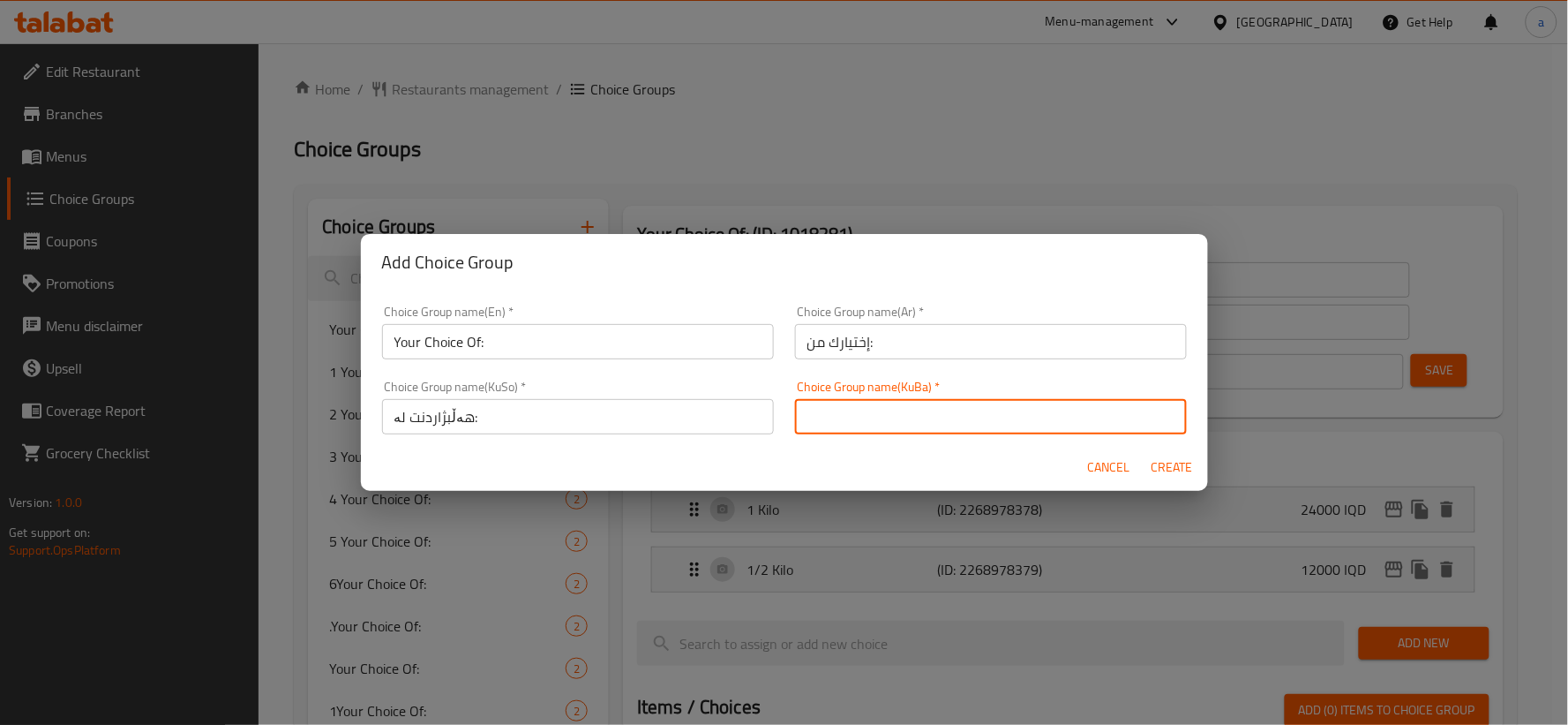
click at [844, 420] on input "text" at bounding box center [991, 416] width 392 height 35
paste input "هەڵبژاردنت لە:"
type input "هەڵبژاردنت لە:"
click at [1030, 357] on input "إختيارك من:" at bounding box center [991, 341] width 392 height 35
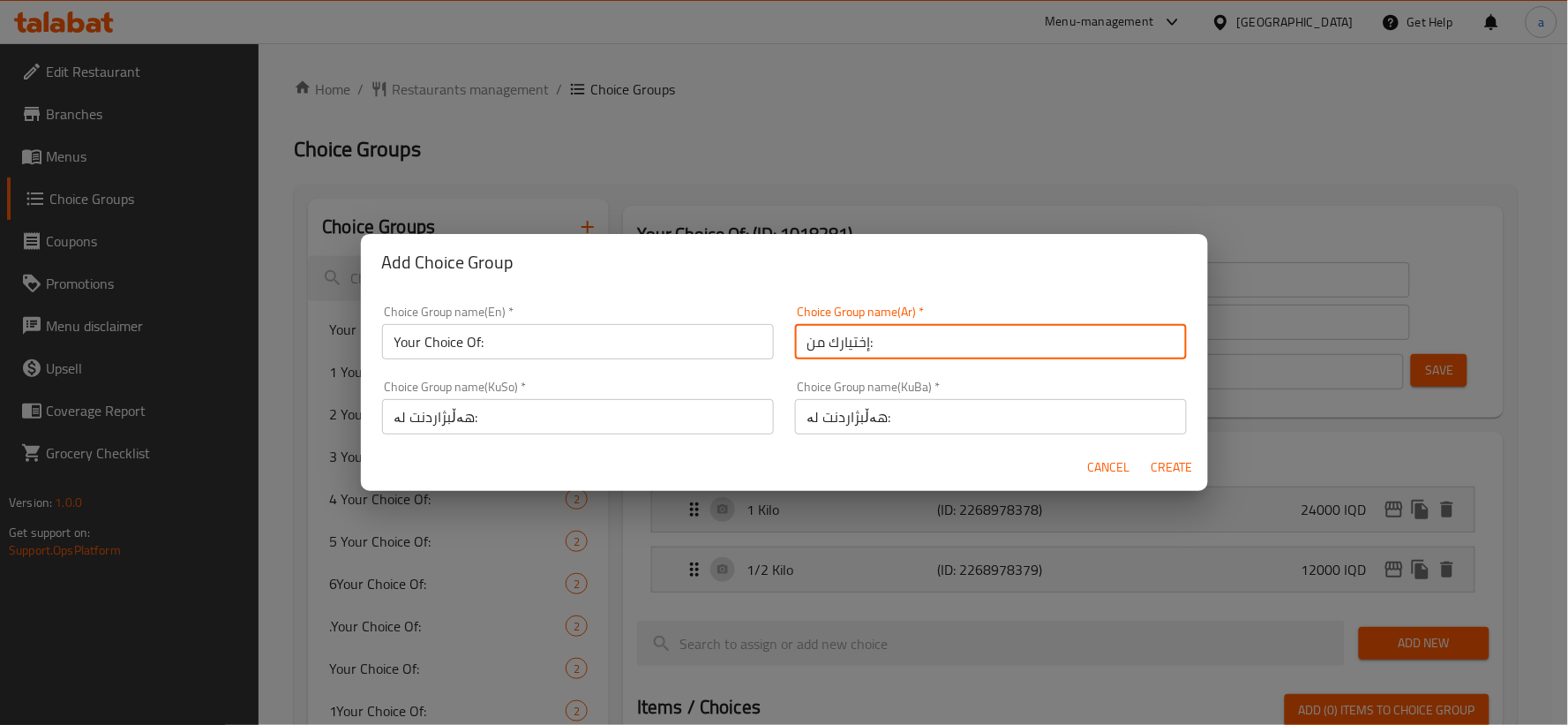
type input "إختيارك من:"
click at [1180, 464] on span "Create" at bounding box center [1173, 467] width 43 height 22
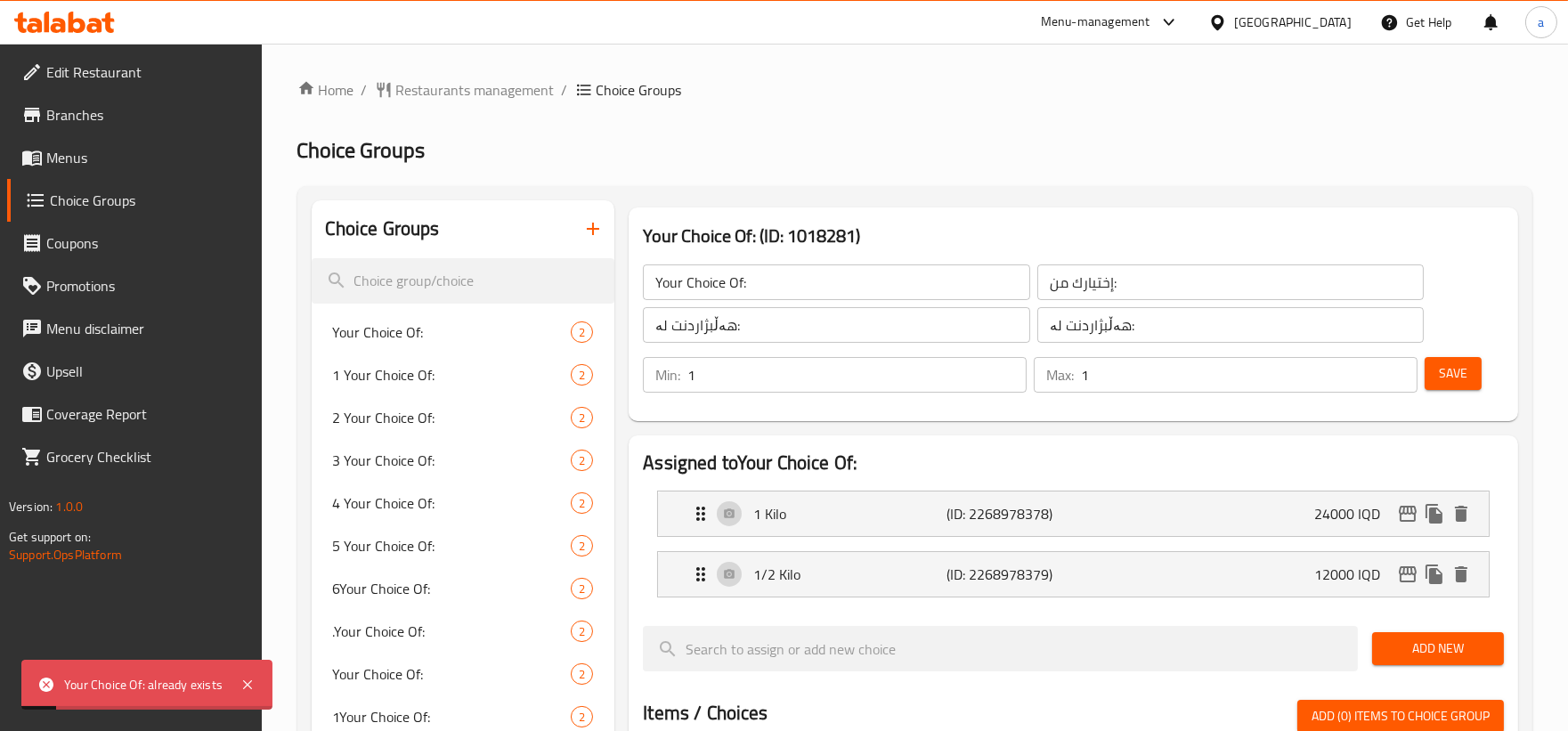
click at [597, 237] on icon "button" at bounding box center [593, 229] width 21 height 21
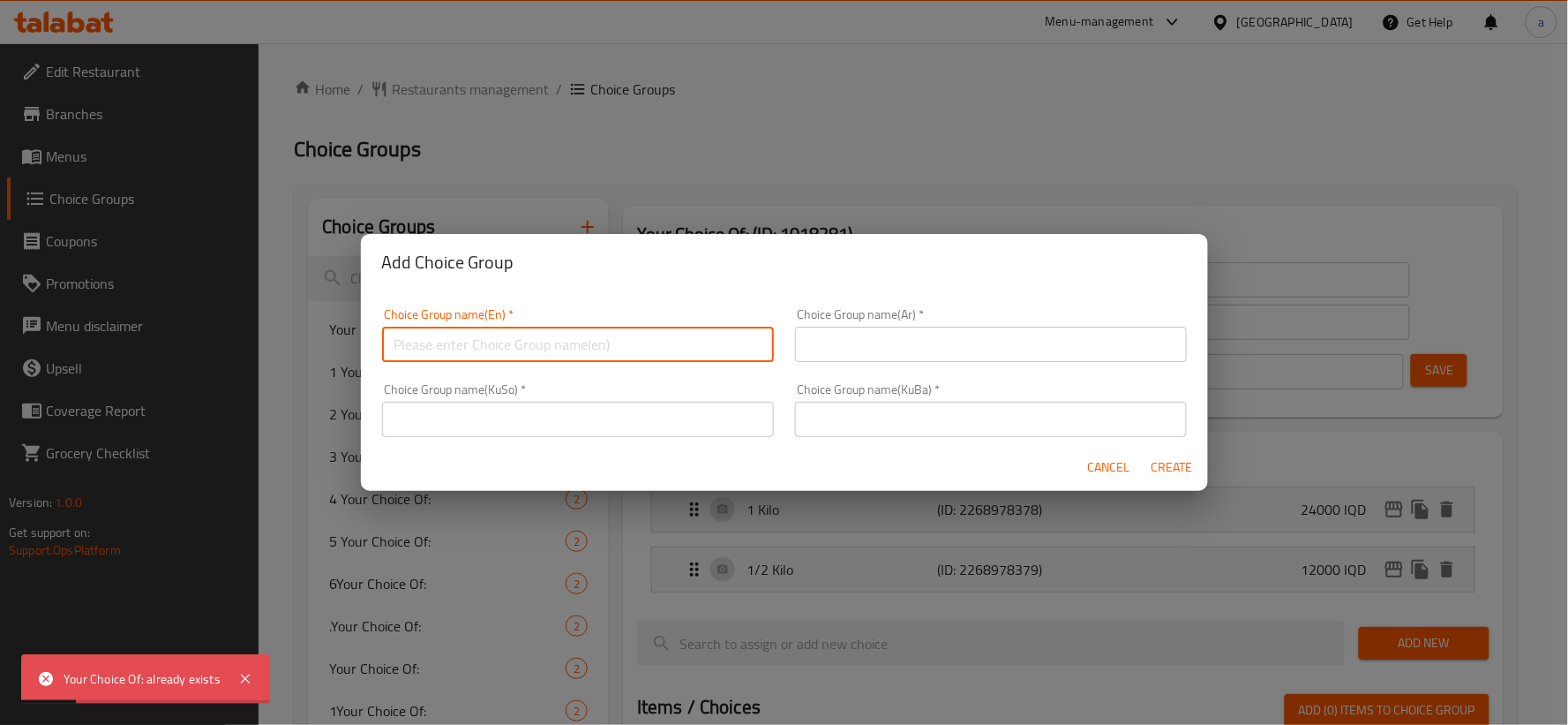
click at [657, 335] on input "text" at bounding box center [577, 344] width 392 height 35
type input "Your Choice Of:"
click at [884, 363] on div "Choice Group name(Ar)   * Choice Group name(Ar) *" at bounding box center [991, 334] width 413 height 75
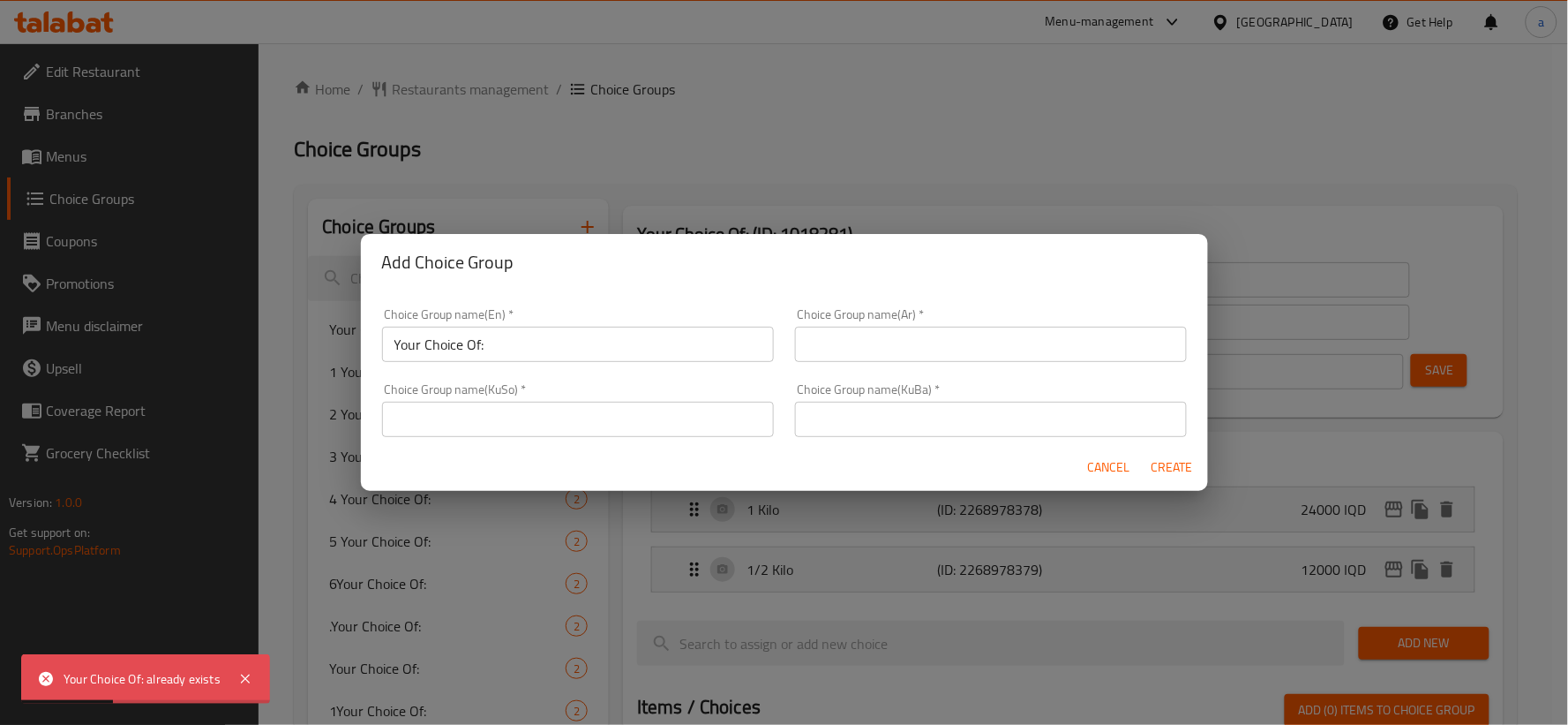
click at [893, 335] on input "text" at bounding box center [991, 344] width 392 height 35
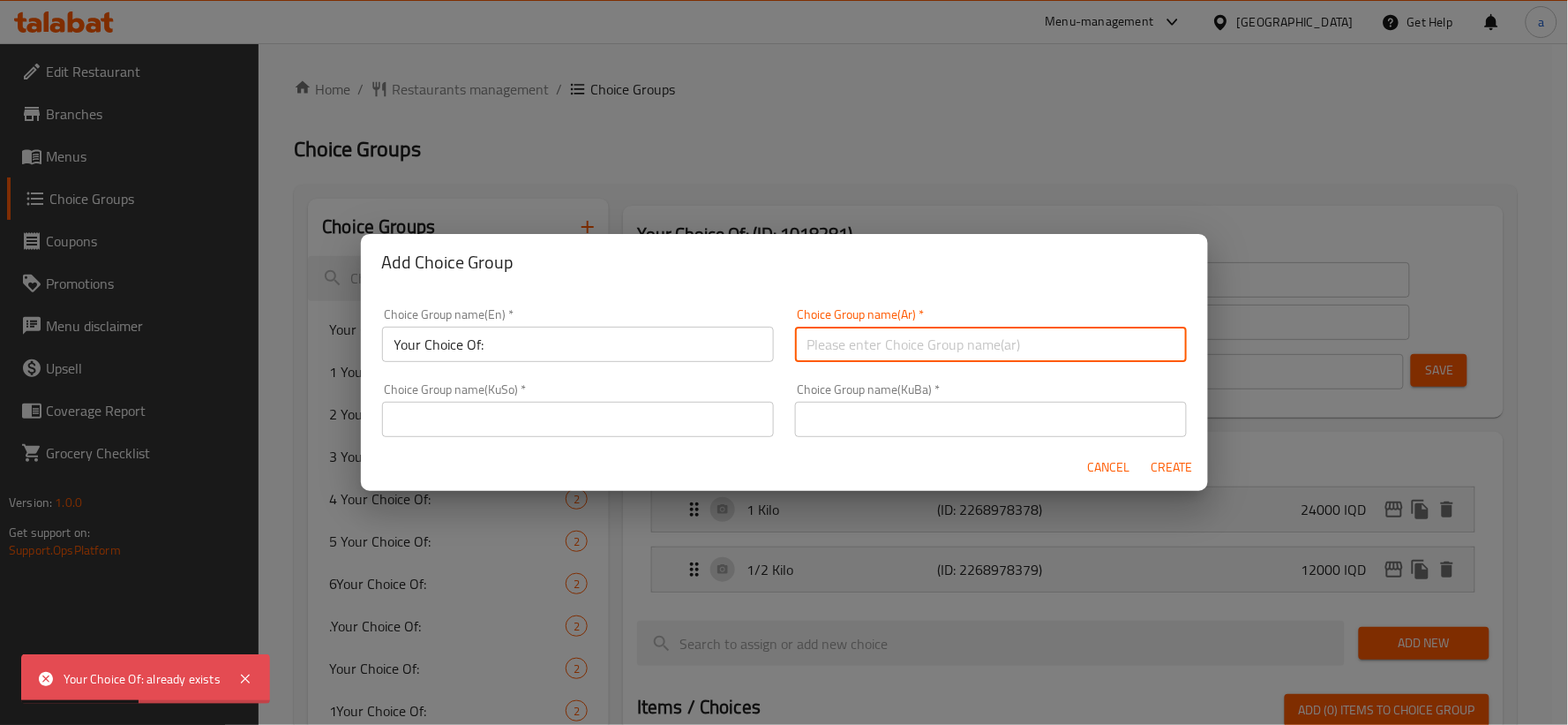
type input "إختيارك من:"
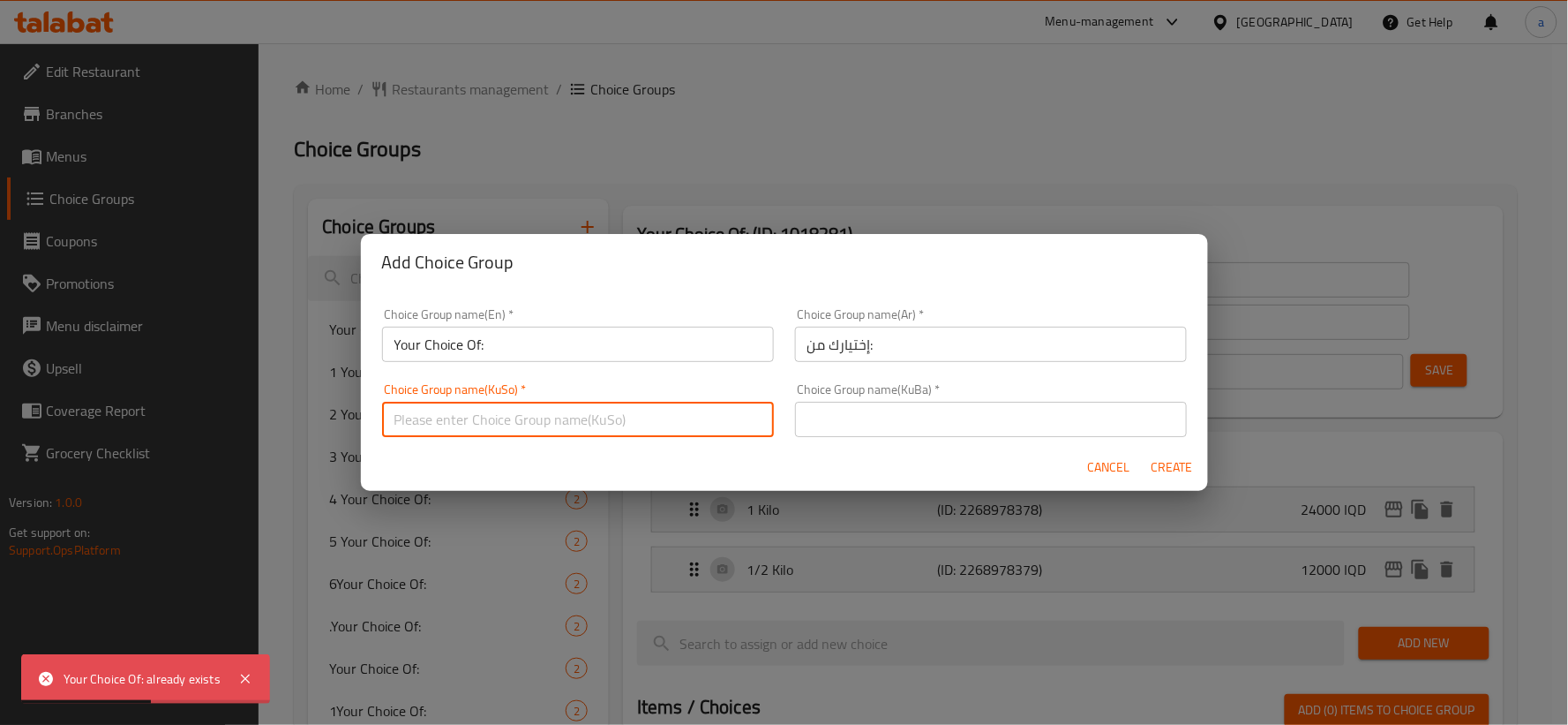
click at [693, 432] on input "text" at bounding box center [577, 419] width 392 height 35
type input "هەڵبژاردنت لە:"
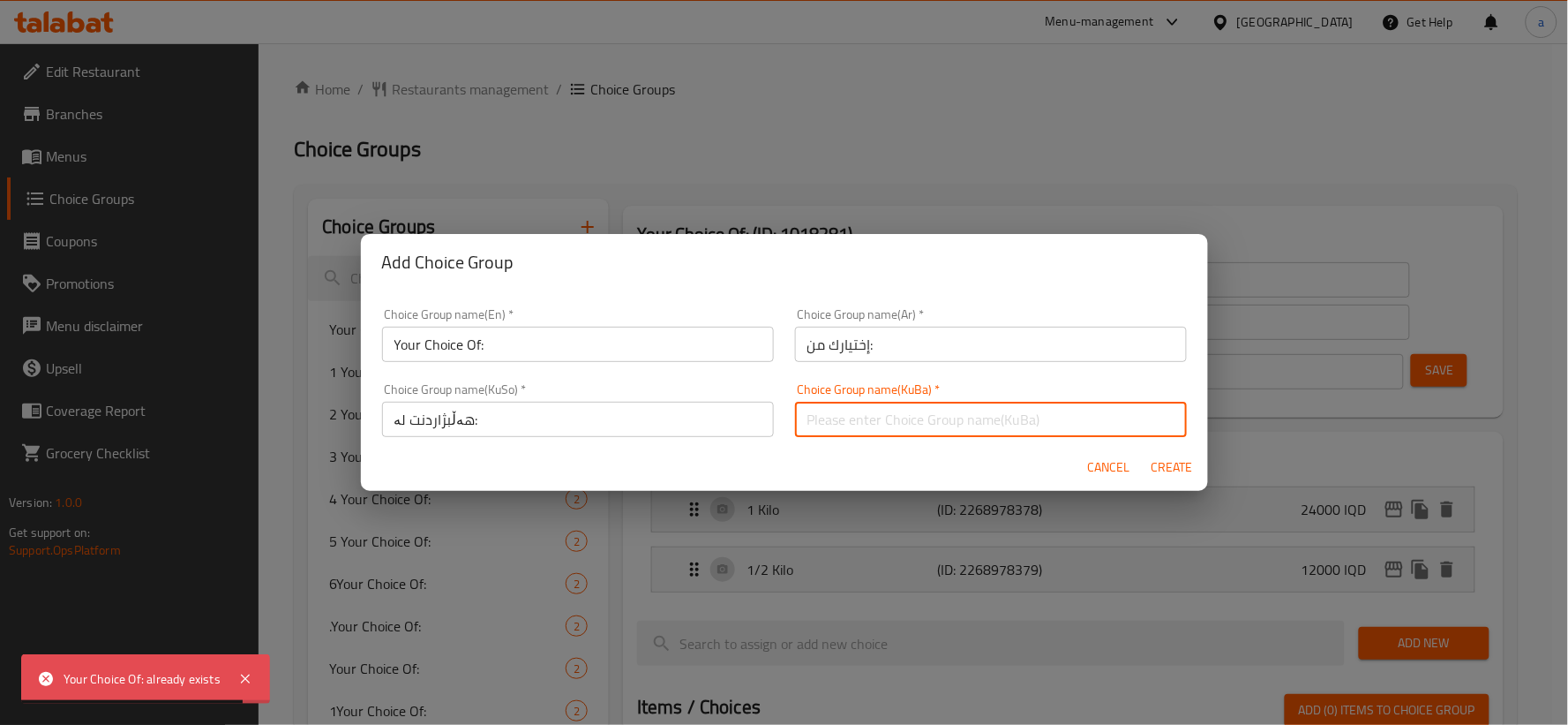
click at [1045, 407] on input "text" at bounding box center [991, 419] width 392 height 35
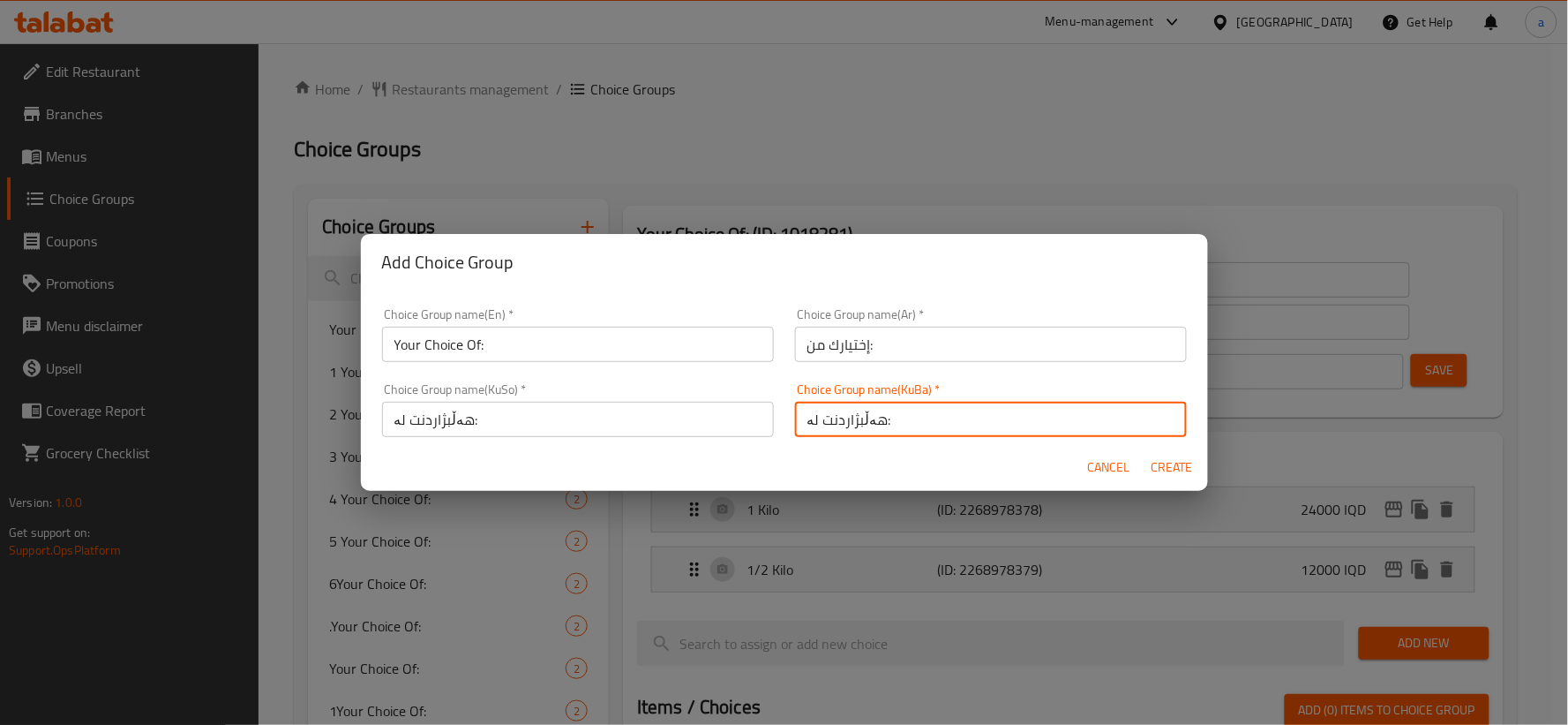
type input "هەڵبژاردنت لە:"
click at [1088, 349] on input "إختيارك من:" at bounding box center [991, 344] width 392 height 35
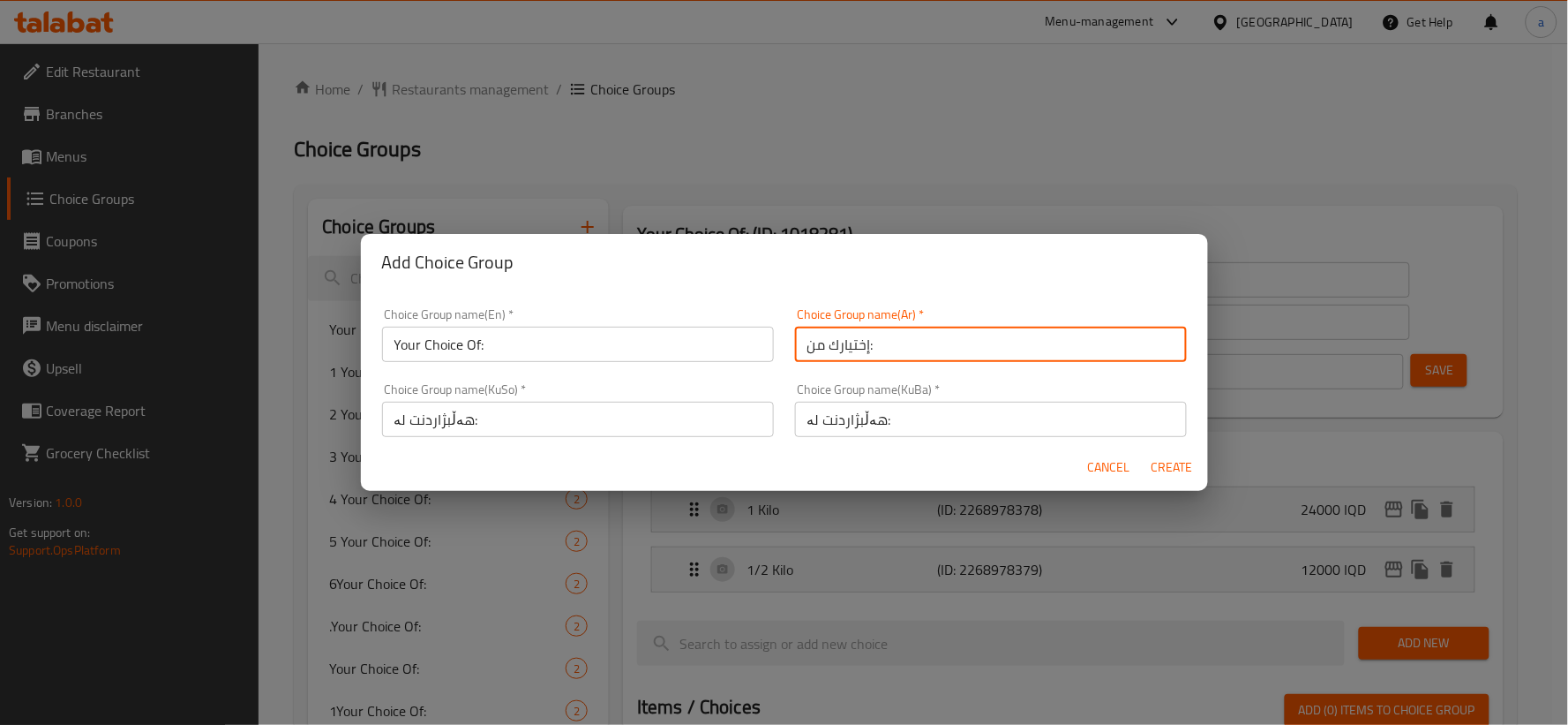
type input "إختيارك من:"
click at [738, 341] on input "Your Choice Of:" at bounding box center [577, 344] width 392 height 35
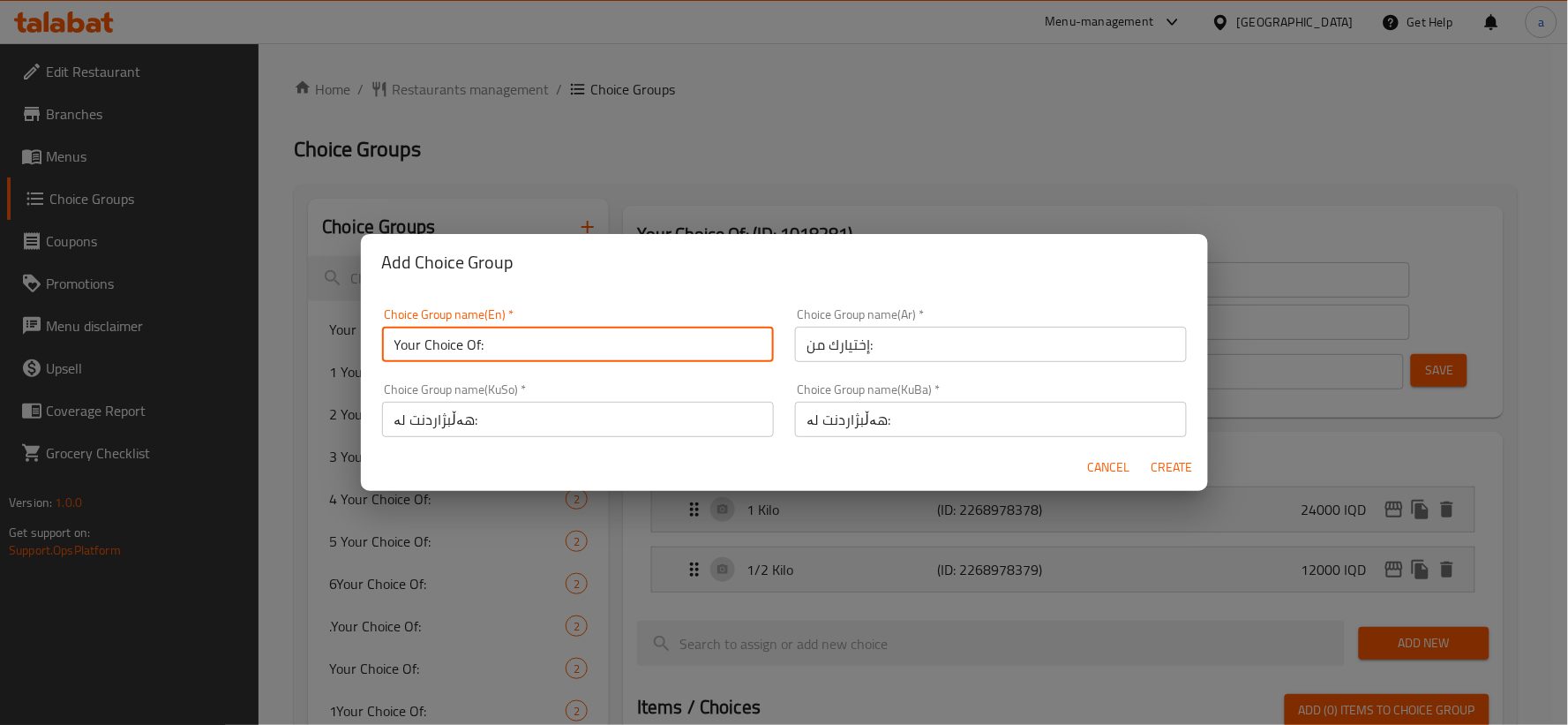
type input "Your Choice Of:"
click at [1192, 460] on span "Create" at bounding box center [1173, 467] width 43 height 22
type input "Your Choice Of:"
type input "إختيارك من:"
type input "هەڵبژاردنت لە:"
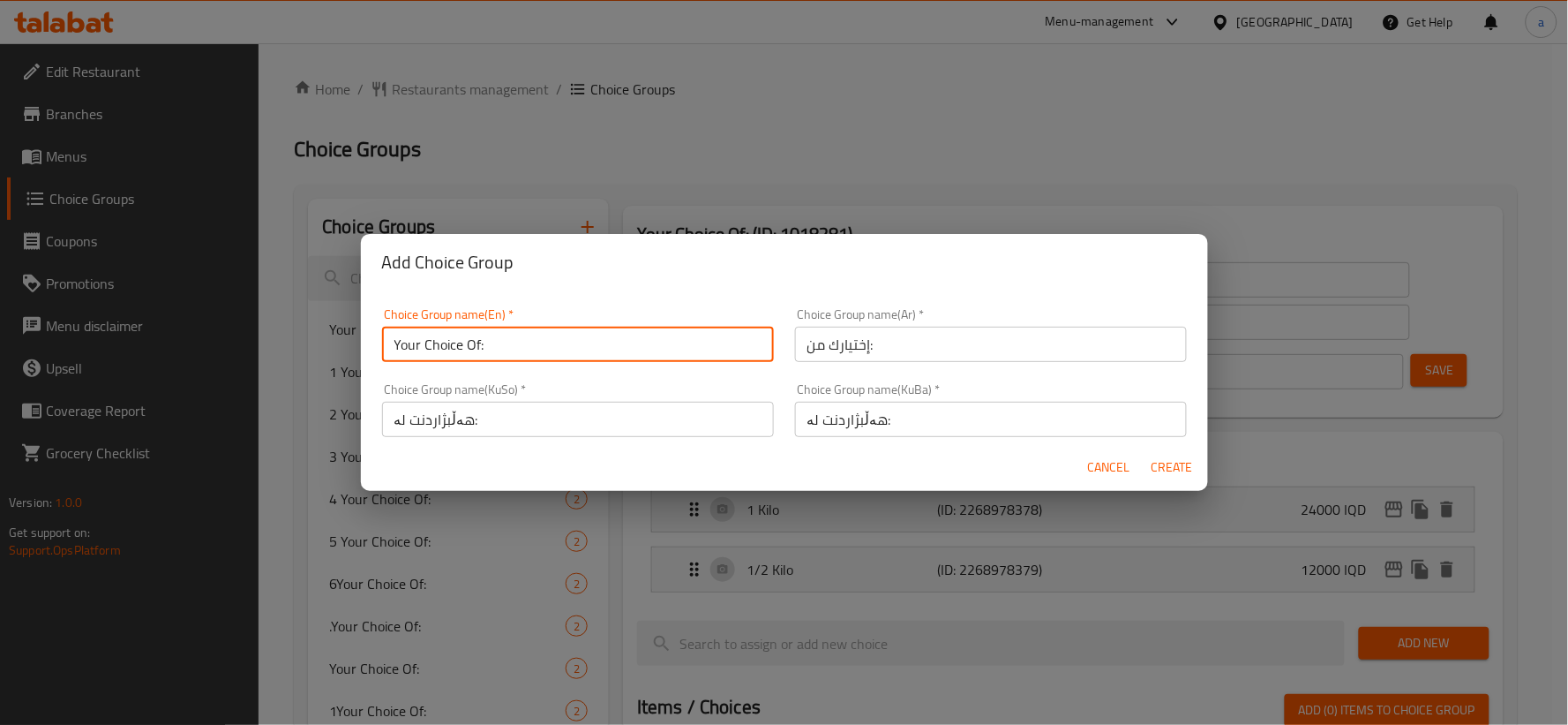
type input "هەڵبژاردنت لە:"
type input "0"
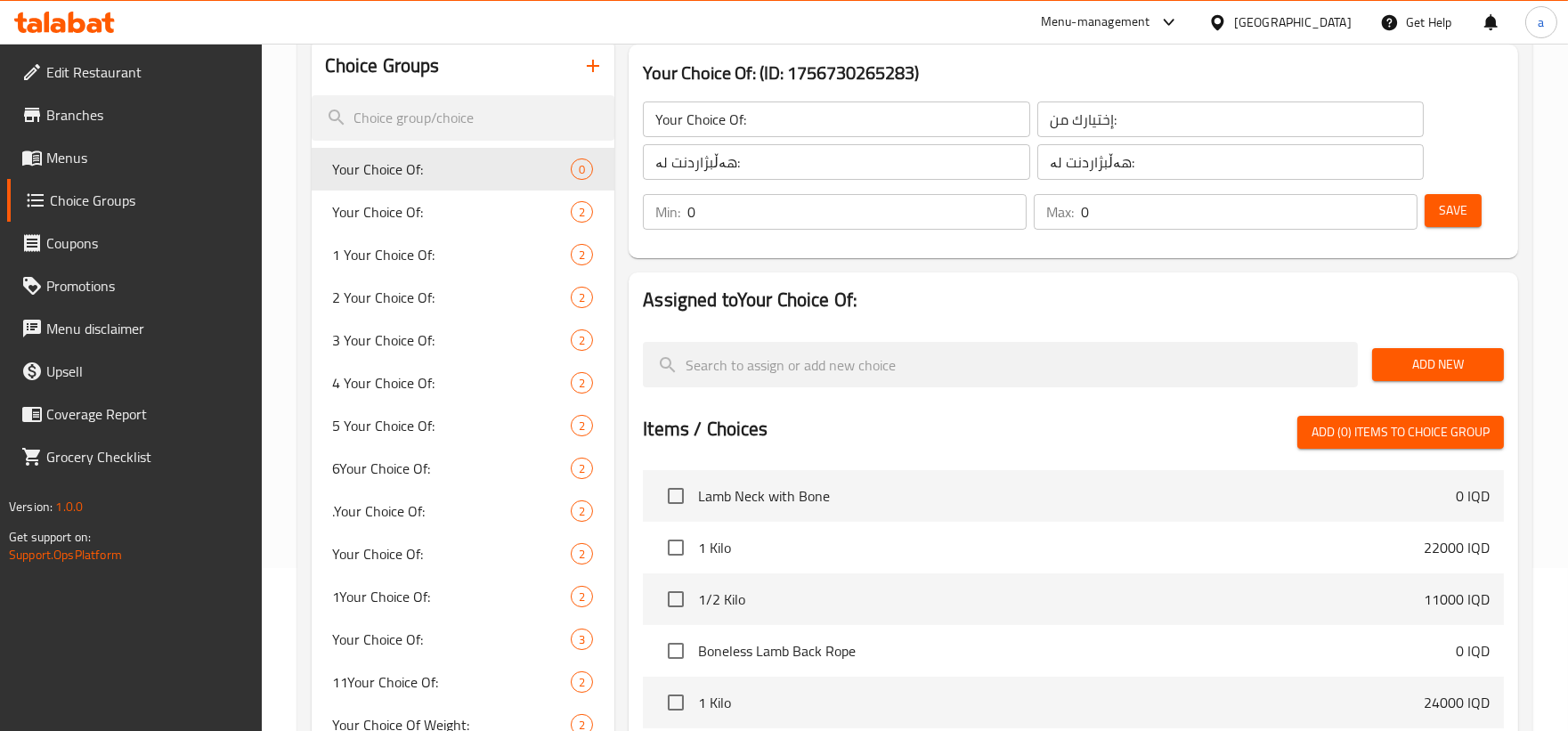
scroll to position [165, 0]
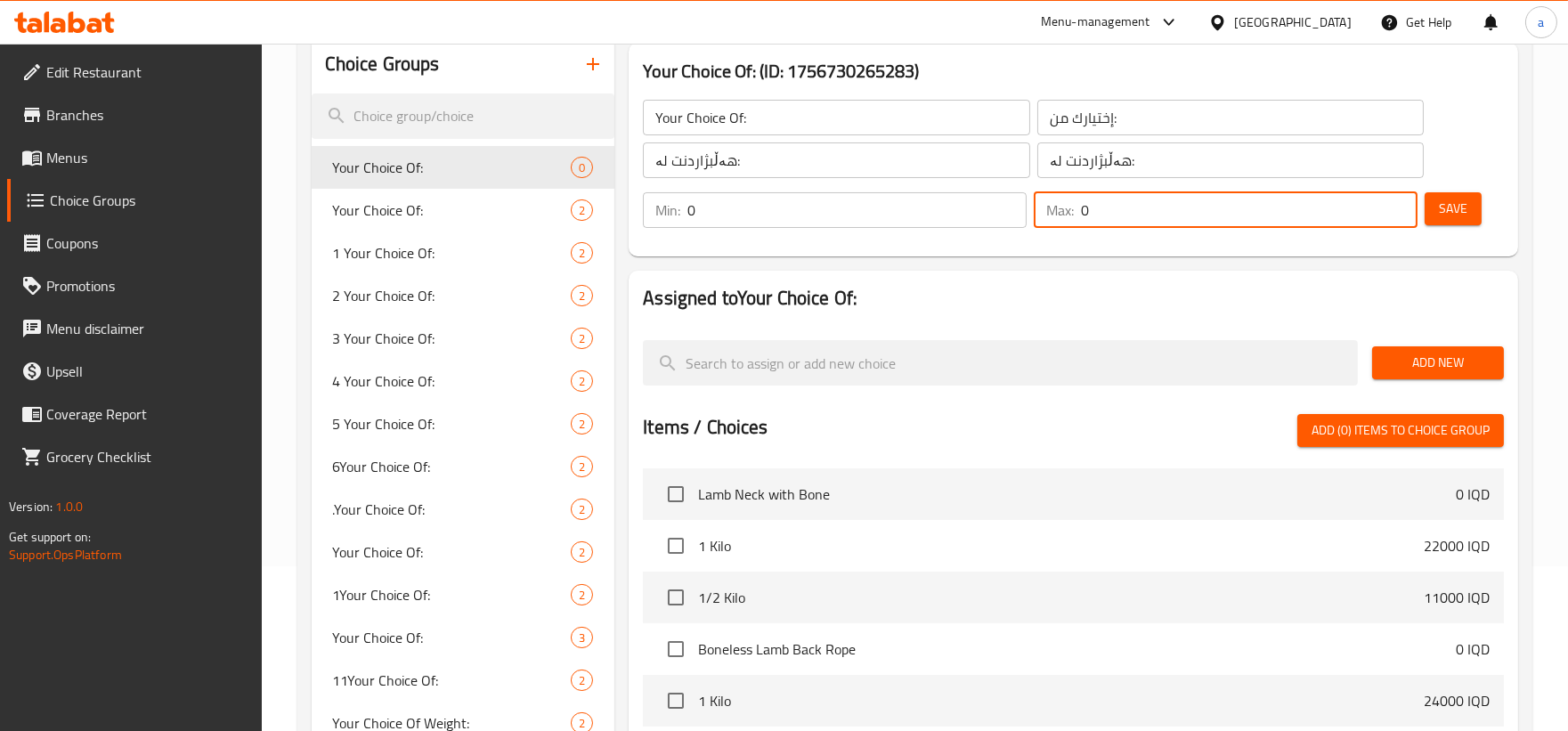
drag, startPoint x: 1265, startPoint y: 205, endPoint x: 1015, endPoint y: 245, distance: 253.2
click at [1015, 245] on div "Your Choice Of: ​ إختيارك من: ​ هەڵبژاردنت لە: ​ هەڵبژاردنت لە: ​ Min: 0 ​ Max:…" at bounding box center [1074, 164] width 875 height 171
type input "1"
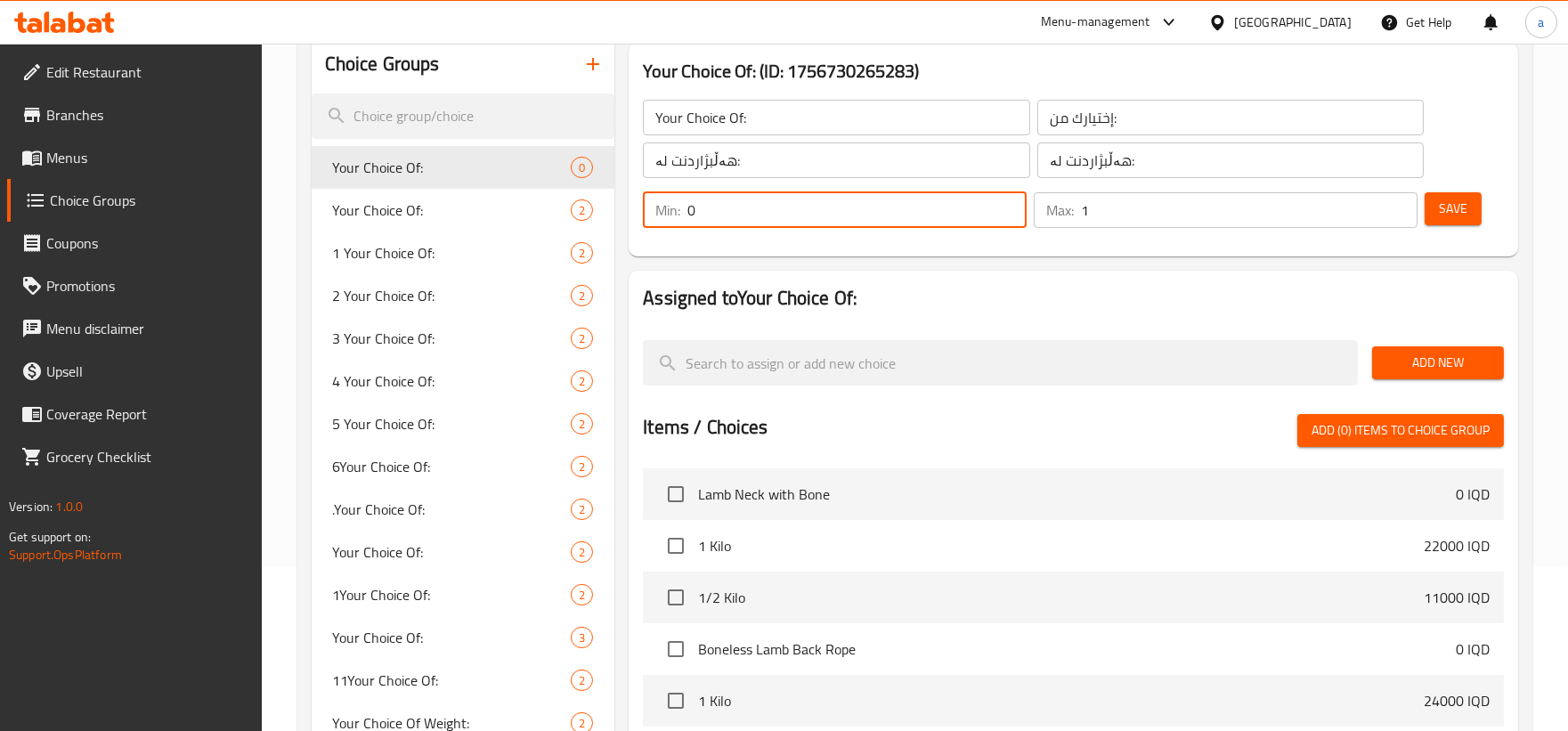
drag, startPoint x: 914, startPoint y: 208, endPoint x: 661, endPoint y: 208, distance: 253.0
click at [661, 208] on div "Min: 0 ​" at bounding box center [834, 210] width 384 height 35
type input "1"
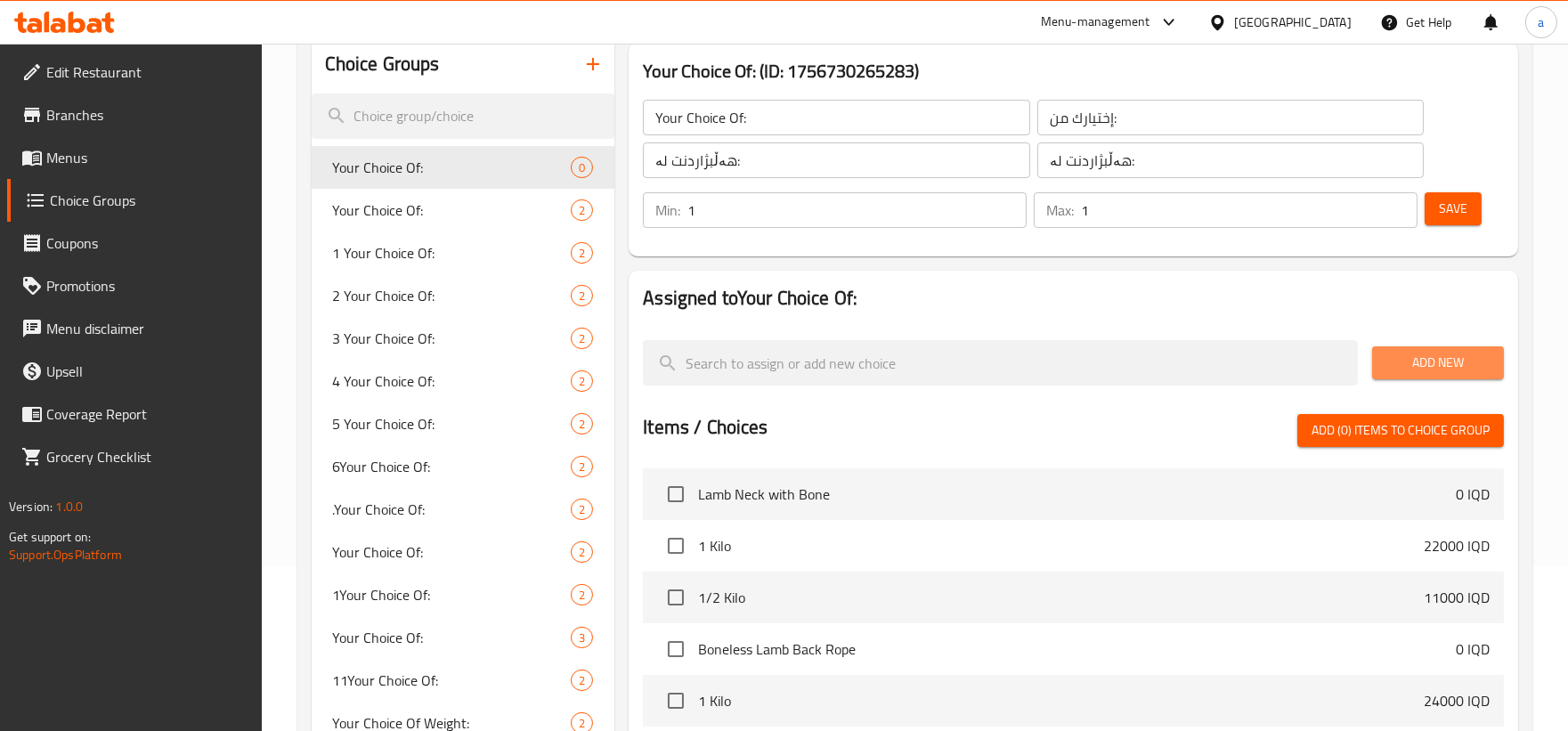
drag, startPoint x: 1502, startPoint y: 359, endPoint x: 1490, endPoint y: 362, distance: 12.4
click at [1500, 359] on button "Add New" at bounding box center [1438, 363] width 132 height 33
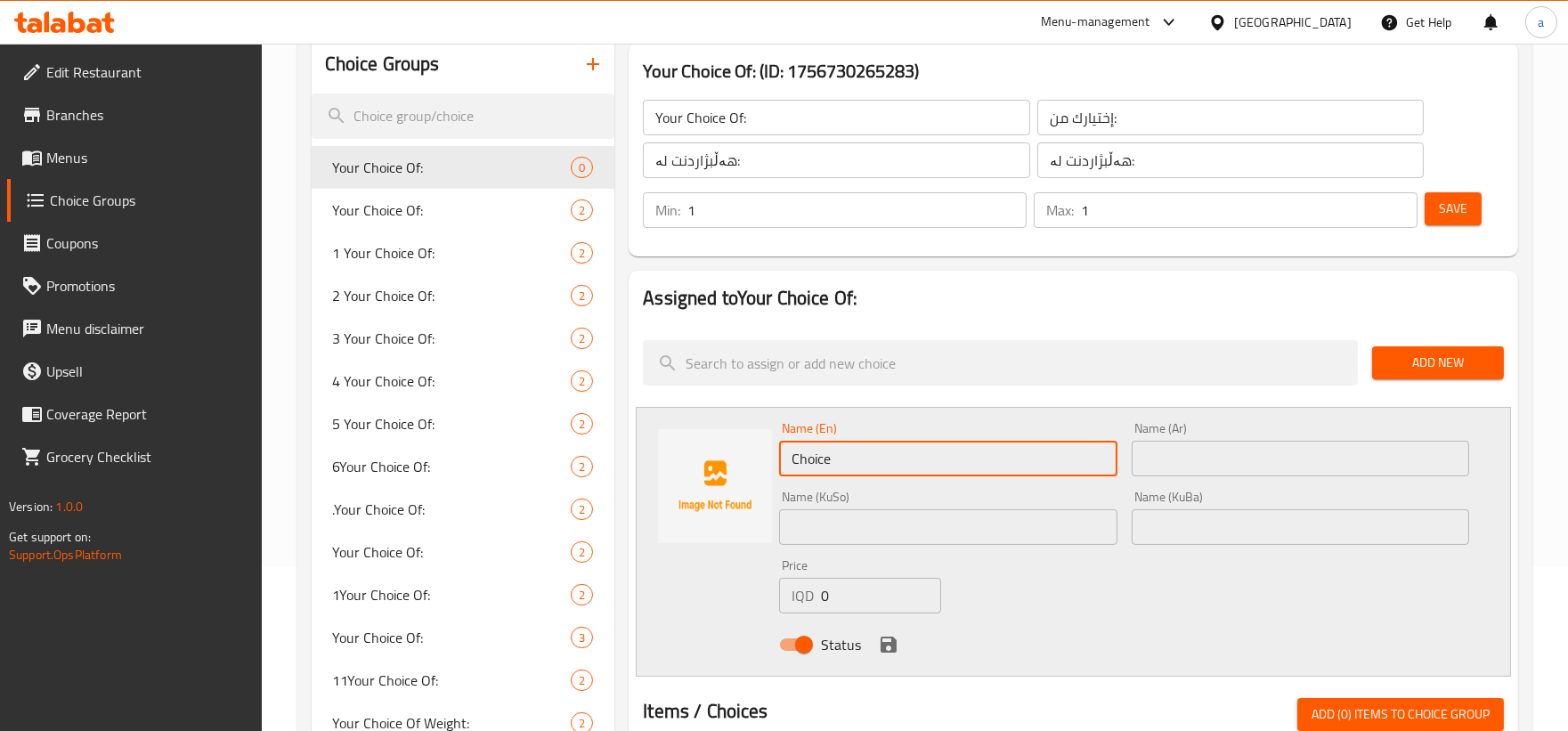
drag, startPoint x: 867, startPoint y: 467, endPoint x: 684, endPoint y: 487, distance: 184.1
click at [684, 487] on div "Name (En) Choice Name (En) Name (Ar) Name (Ar) Name (KuSo) Name (KuSo) Name (Ku…" at bounding box center [1074, 542] width 875 height 270
paste input "1 Kilo"
type input "1 Kilo"
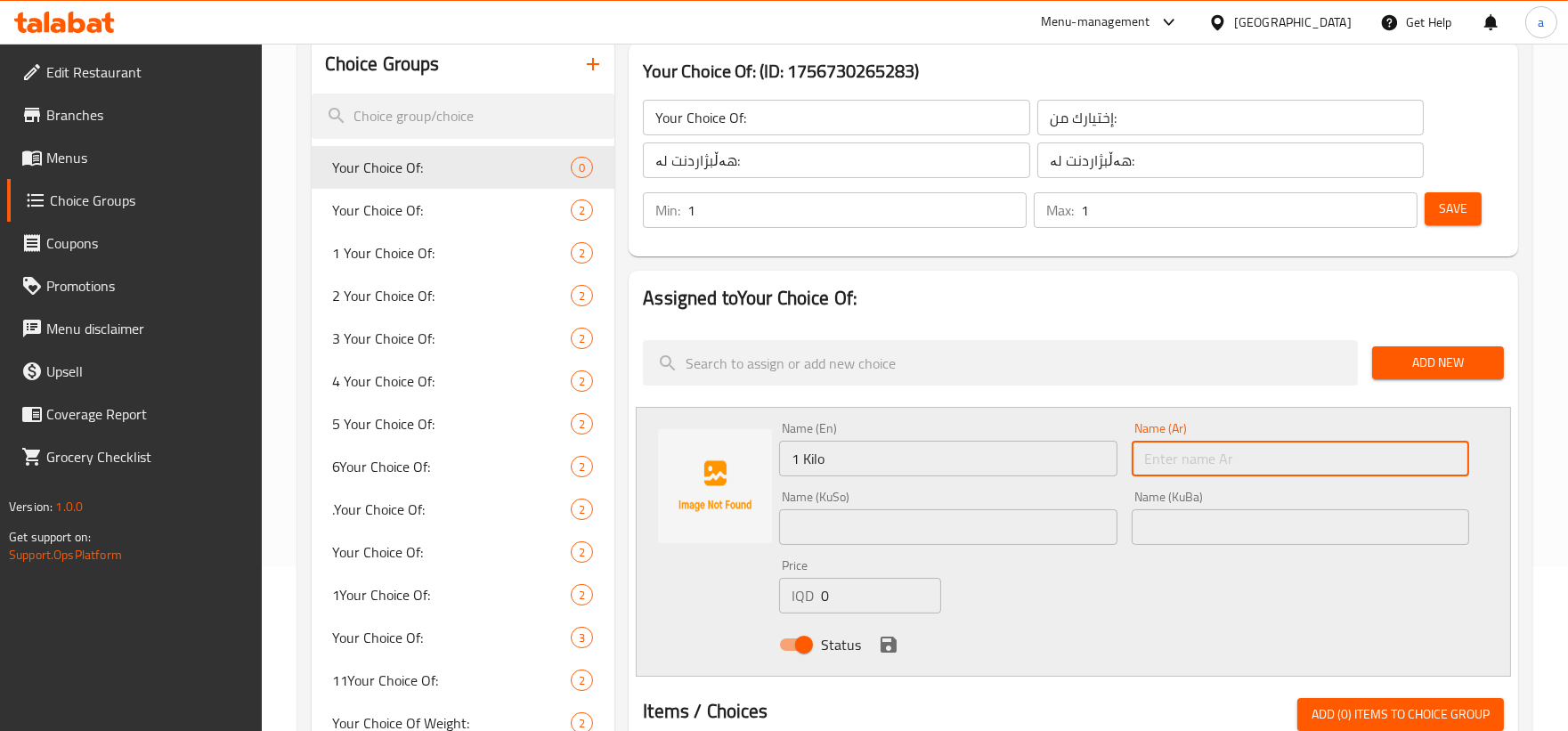
click at [1148, 459] on input "text" at bounding box center [1300, 458] width 337 height 35
paste input "1 كيلو"
type input "1 كيلو"
click at [974, 517] on input "text" at bounding box center [947, 527] width 337 height 35
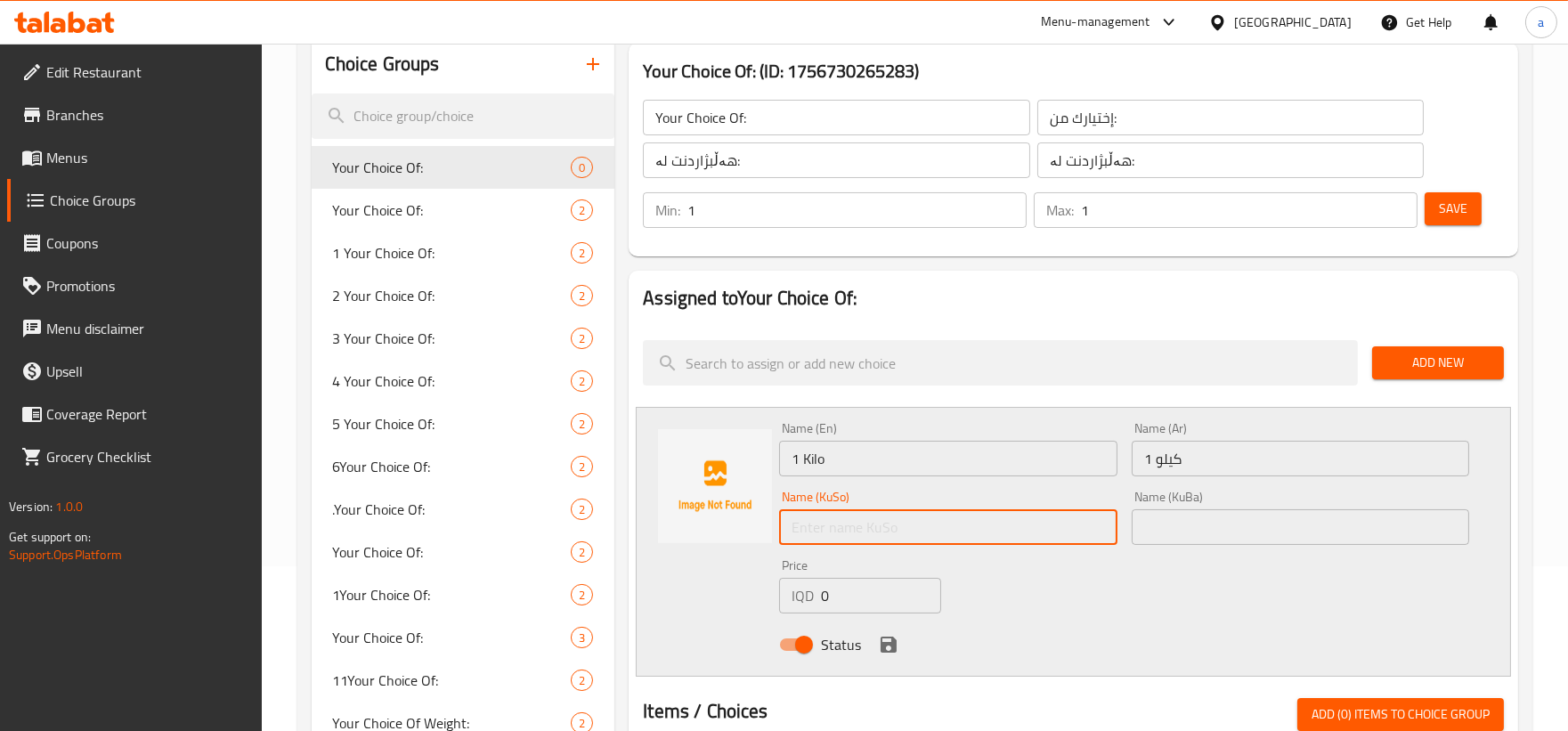
paste input "1 کیلۆ"
type input "1 کیلۆ"
click at [1238, 522] on input "text" at bounding box center [1300, 527] width 337 height 35
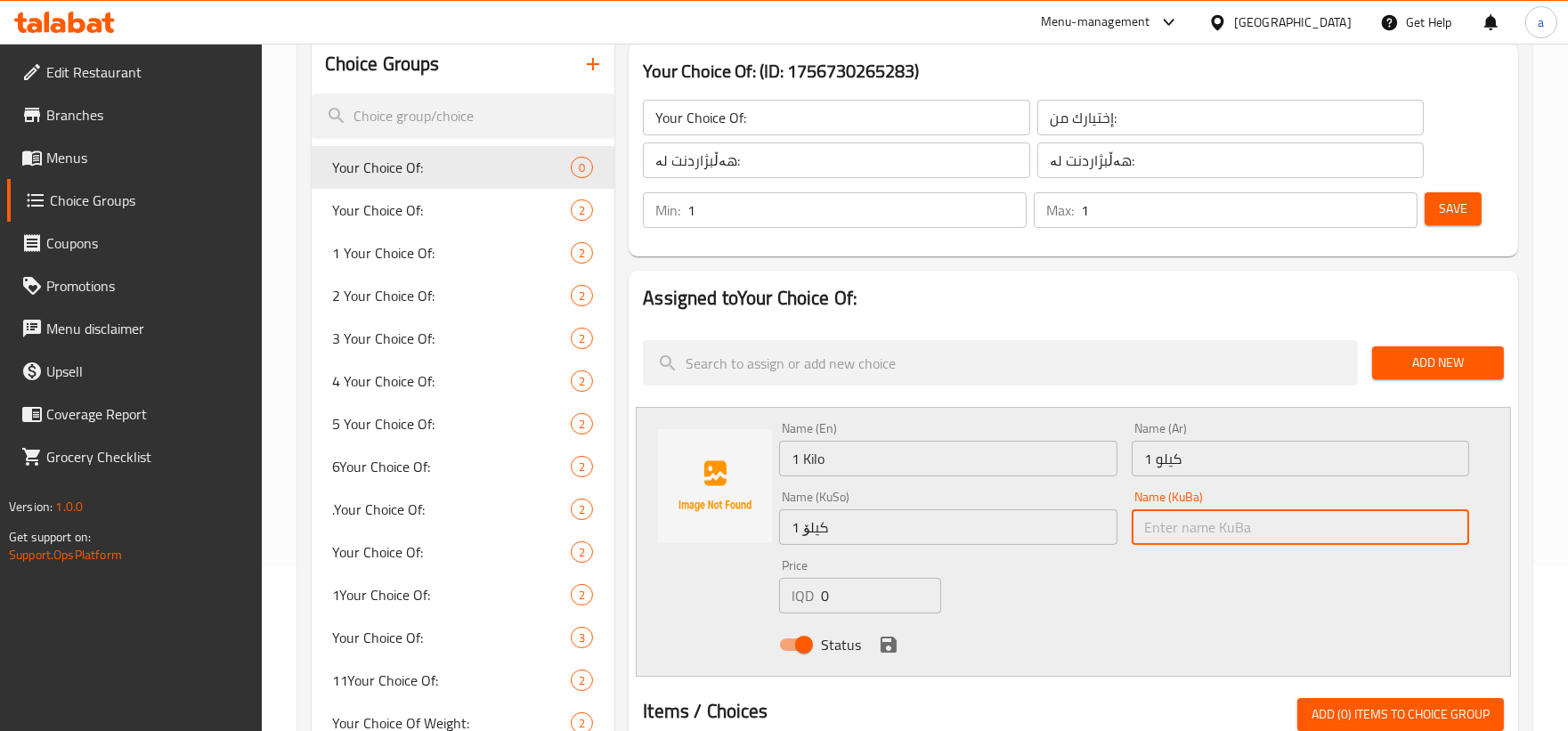
paste input "1 کیلۆ"
type input "1 کیلۆ"
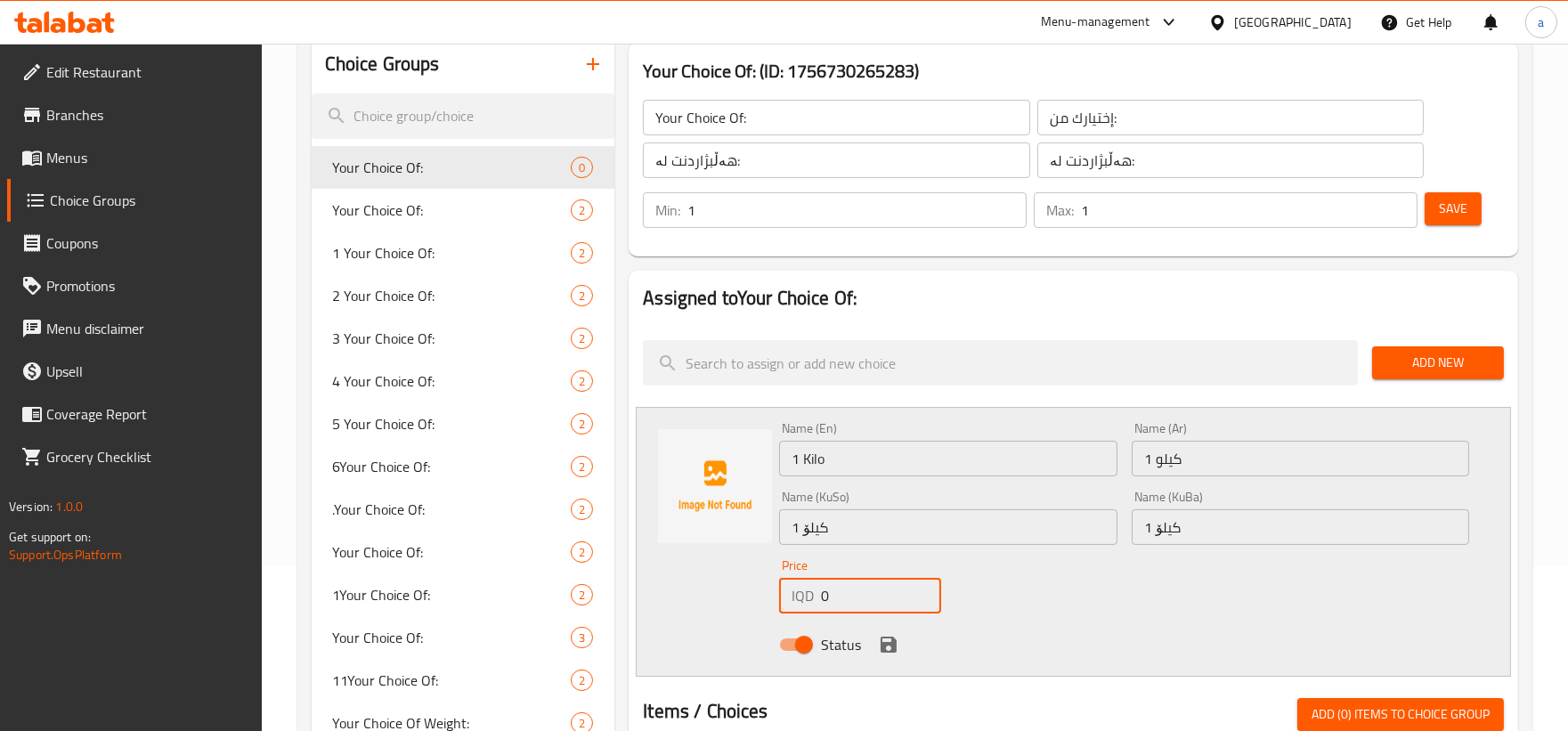
drag, startPoint x: 861, startPoint y: 600, endPoint x: 801, endPoint y: 603, distance: 60.1
click at [801, 603] on div "IQD 0 Price" at bounding box center [859, 595] width 162 height 35
paste input "2200"
type input "22000"
click at [880, 638] on icon "save" at bounding box center [888, 644] width 16 height 16
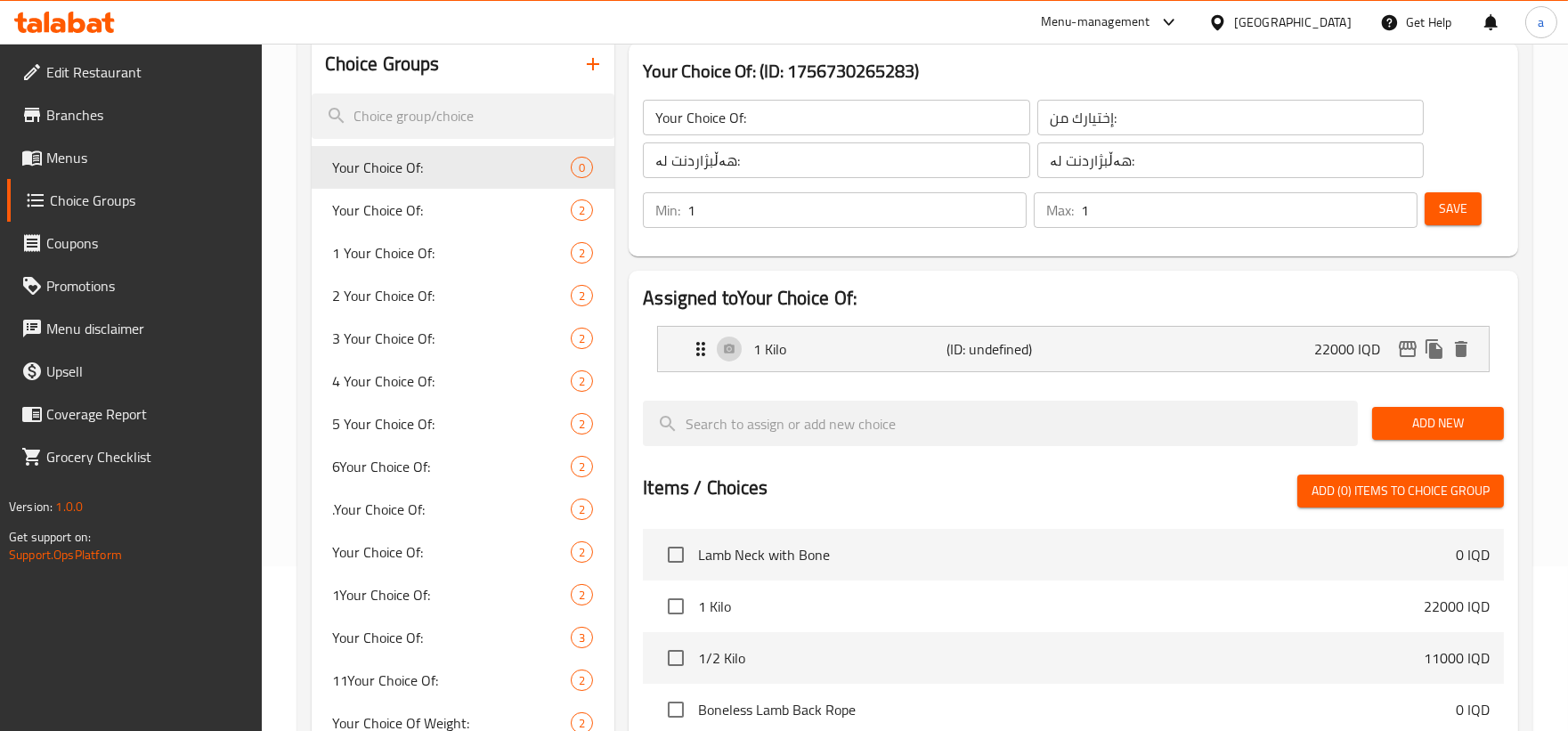
click at [1446, 430] on span "Add New" at bounding box center [1438, 423] width 103 height 22
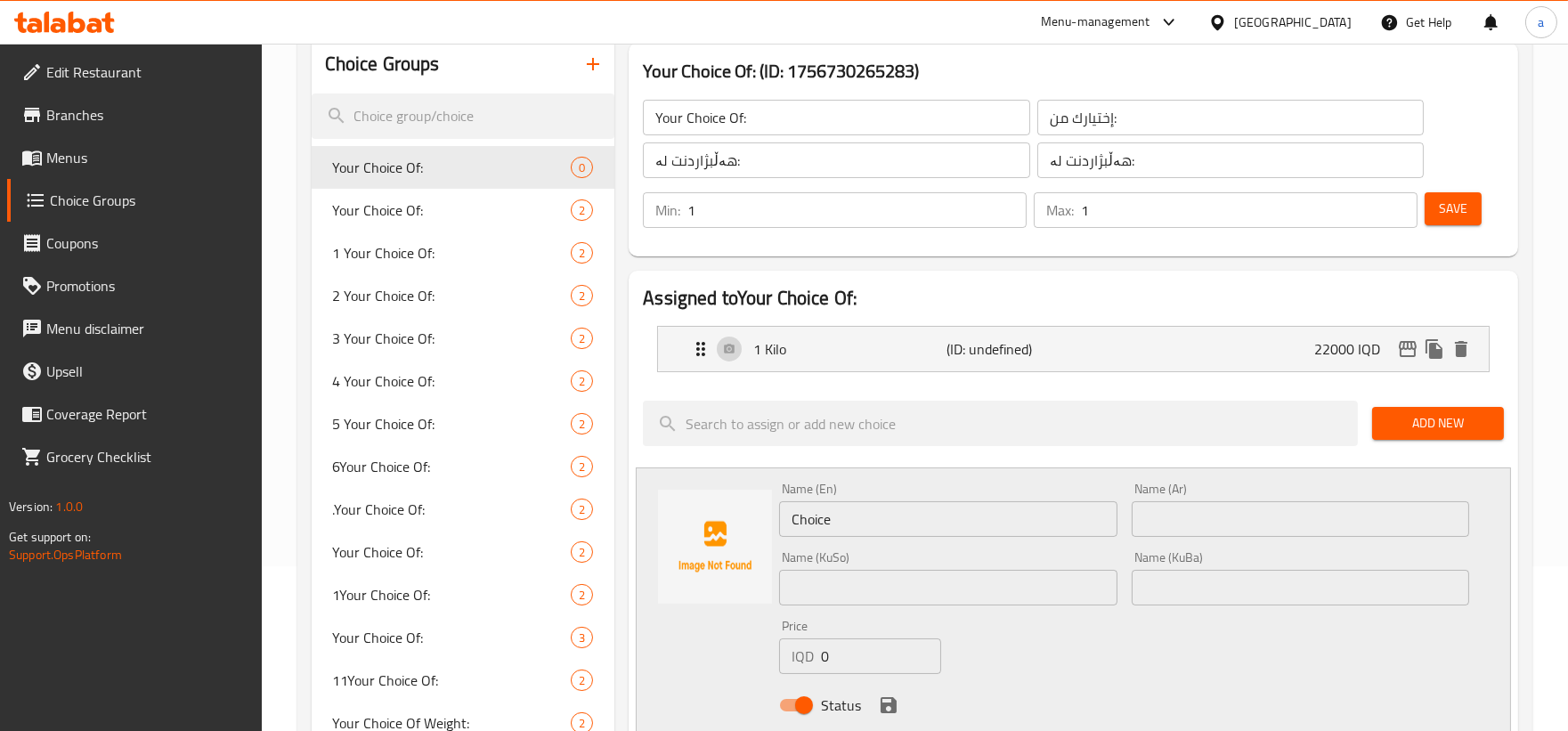
drag, startPoint x: 938, startPoint y: 497, endPoint x: 904, endPoint y: 509, distance: 36.1
click at [904, 509] on div "Name (En) Choice Name (En)" at bounding box center [947, 510] width 337 height 55
drag, startPoint x: 919, startPoint y: 525, endPoint x: 589, endPoint y: 522, distance: 330.0
click at [589, 522] on div "Choice Groups Your Choice Of: 0 Your Choice Of: 2 1 Your Choice Of: 2 2 Your Ch…" at bounding box center [918, 713] width 1214 height 1355
paste input "1/2 Kilo / Kg"
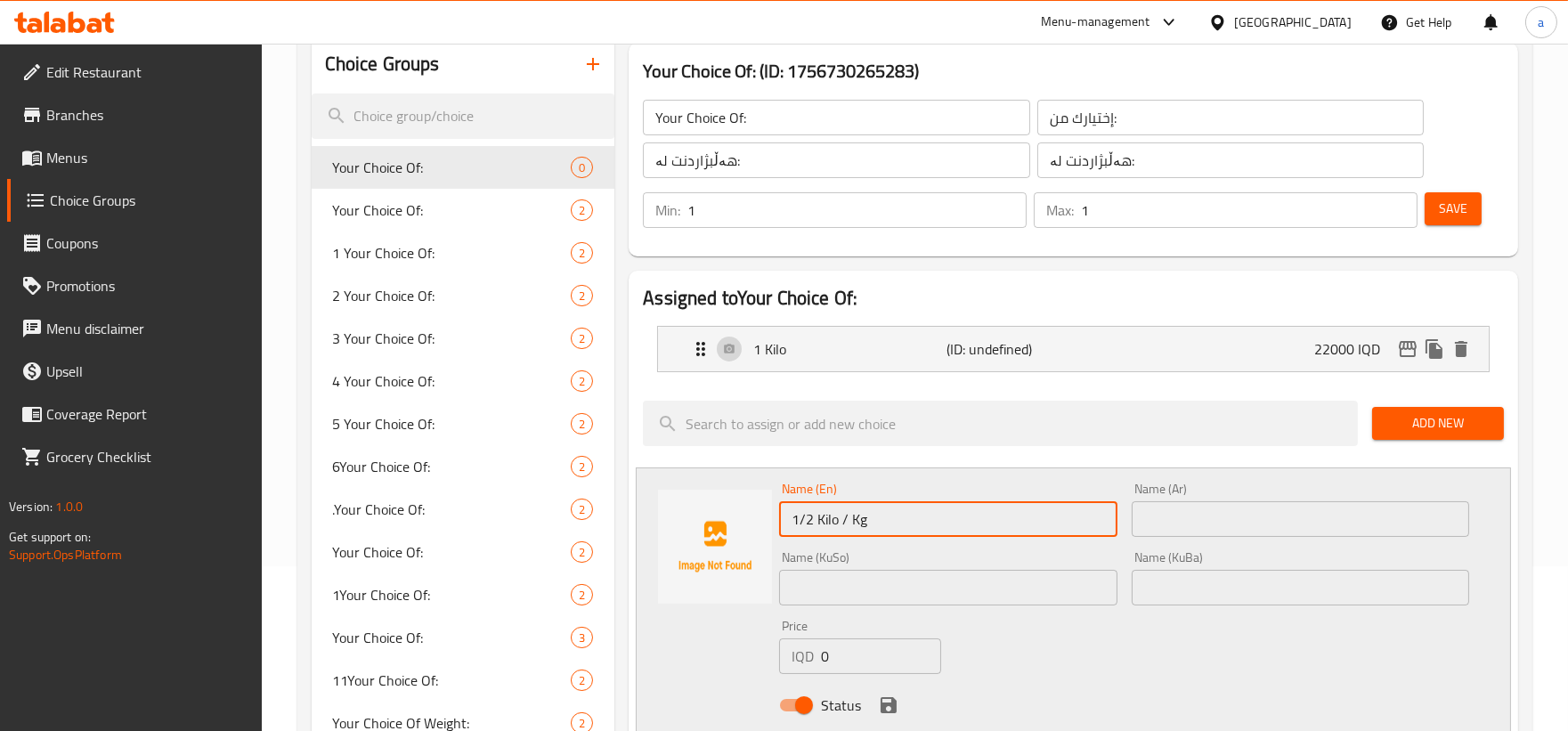
drag, startPoint x: 842, startPoint y: 519, endPoint x: 892, endPoint y: 522, distance: 50.1
click at [892, 522] on input "1/2 Kilo / Kg" at bounding box center [947, 518] width 337 height 35
type input "1/2 Kilo"
click at [1203, 517] on input "text" at bounding box center [1300, 518] width 337 height 35
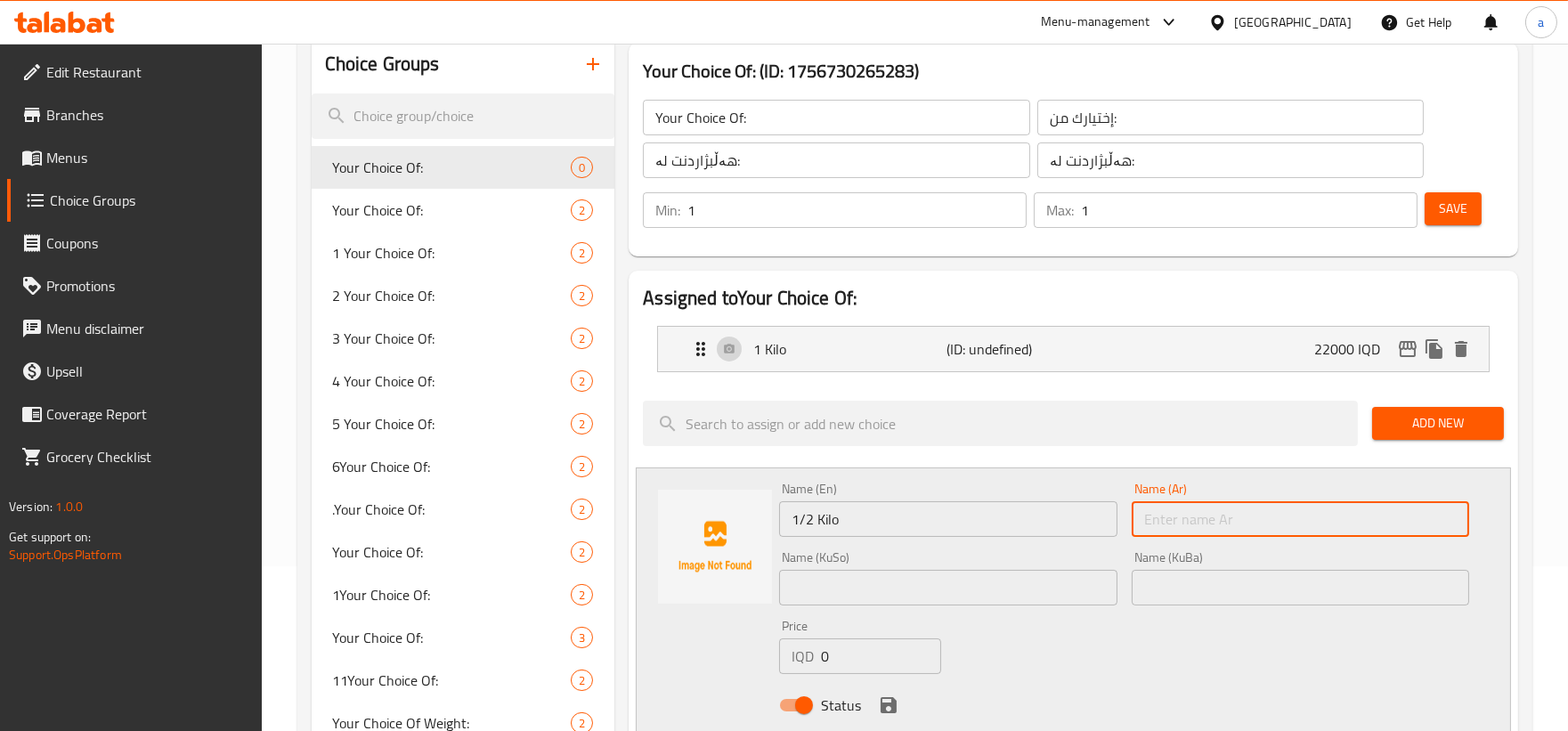
paste input "1/2 کیلۆ/ کگم"
drag, startPoint x: 1332, startPoint y: 522, endPoint x: 1406, endPoint y: 528, distance: 74.2
click at [1406, 528] on input "1/2 کیلۆ/ کگم" at bounding box center [1300, 518] width 337 height 35
type input "1/2 کیلۆ"
drag, startPoint x: 1379, startPoint y: 514, endPoint x: 1511, endPoint y: 538, distance: 134.2
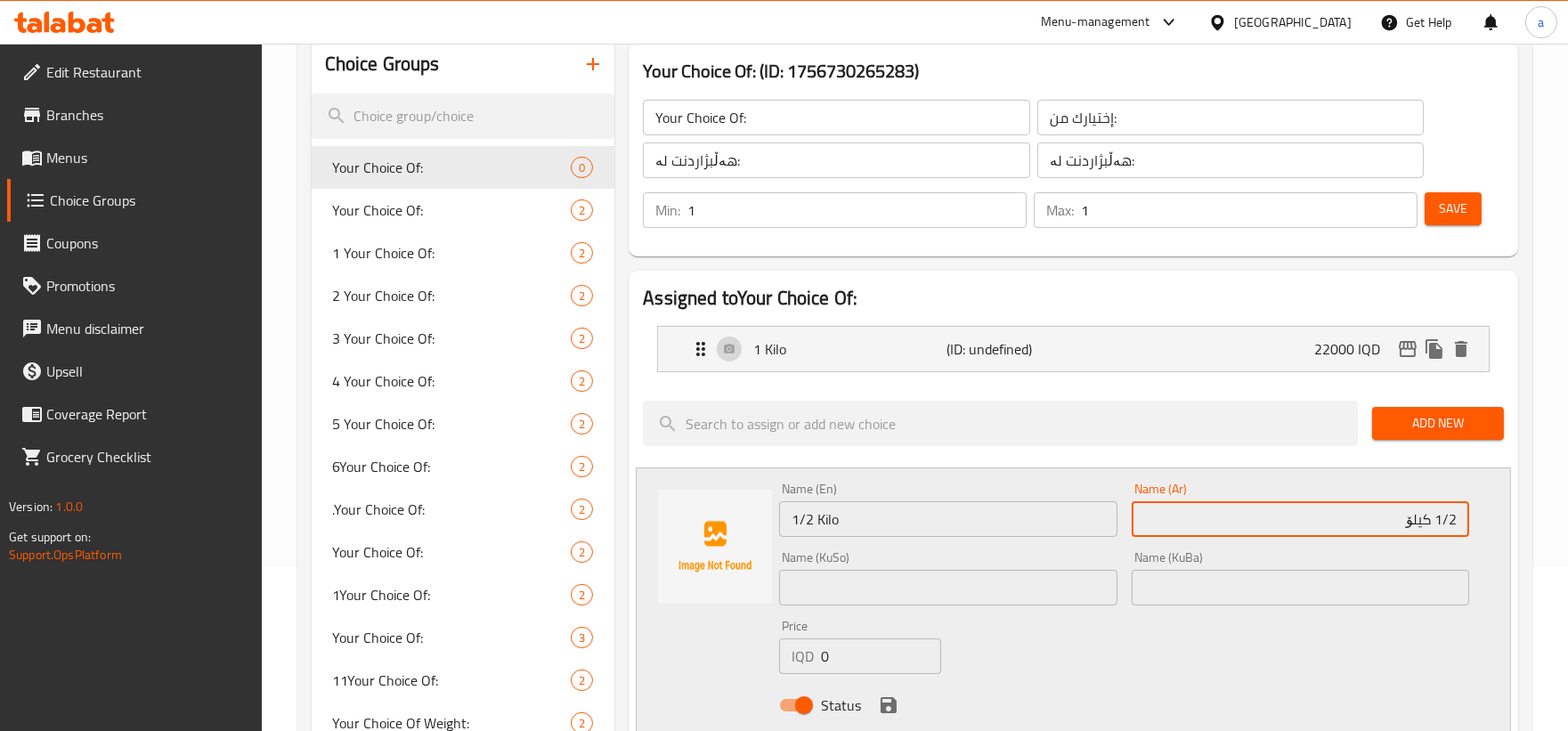
click at [828, 564] on div "Name (KuSo) Name (KuSo)" at bounding box center [947, 578] width 337 height 55
click at [828, 576] on input "text" at bounding box center [947, 587] width 337 height 35
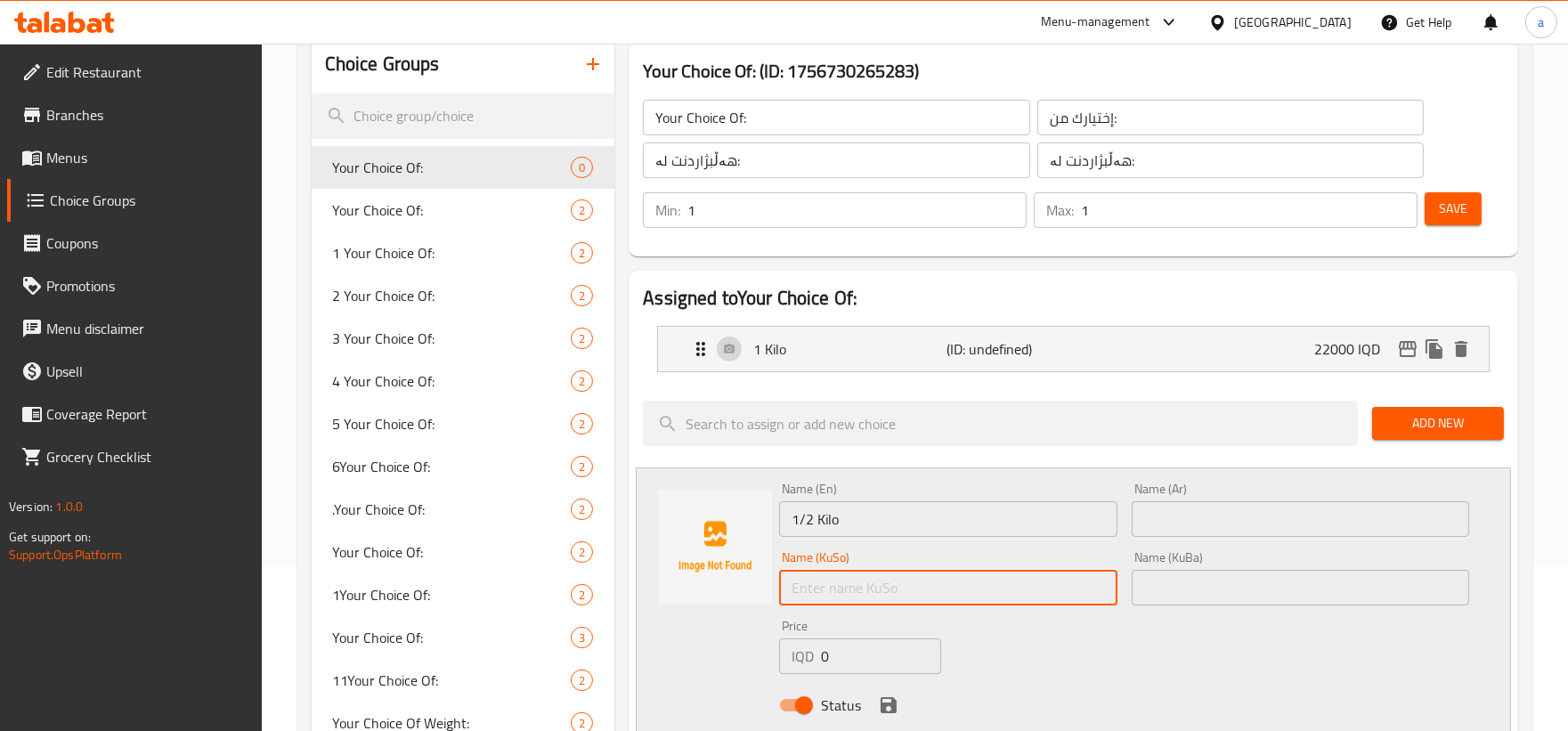
paste input "1/2 کیلۆ"
type input "1/2 کیلۆ"
click at [1151, 583] on input "text" at bounding box center [1300, 587] width 337 height 35
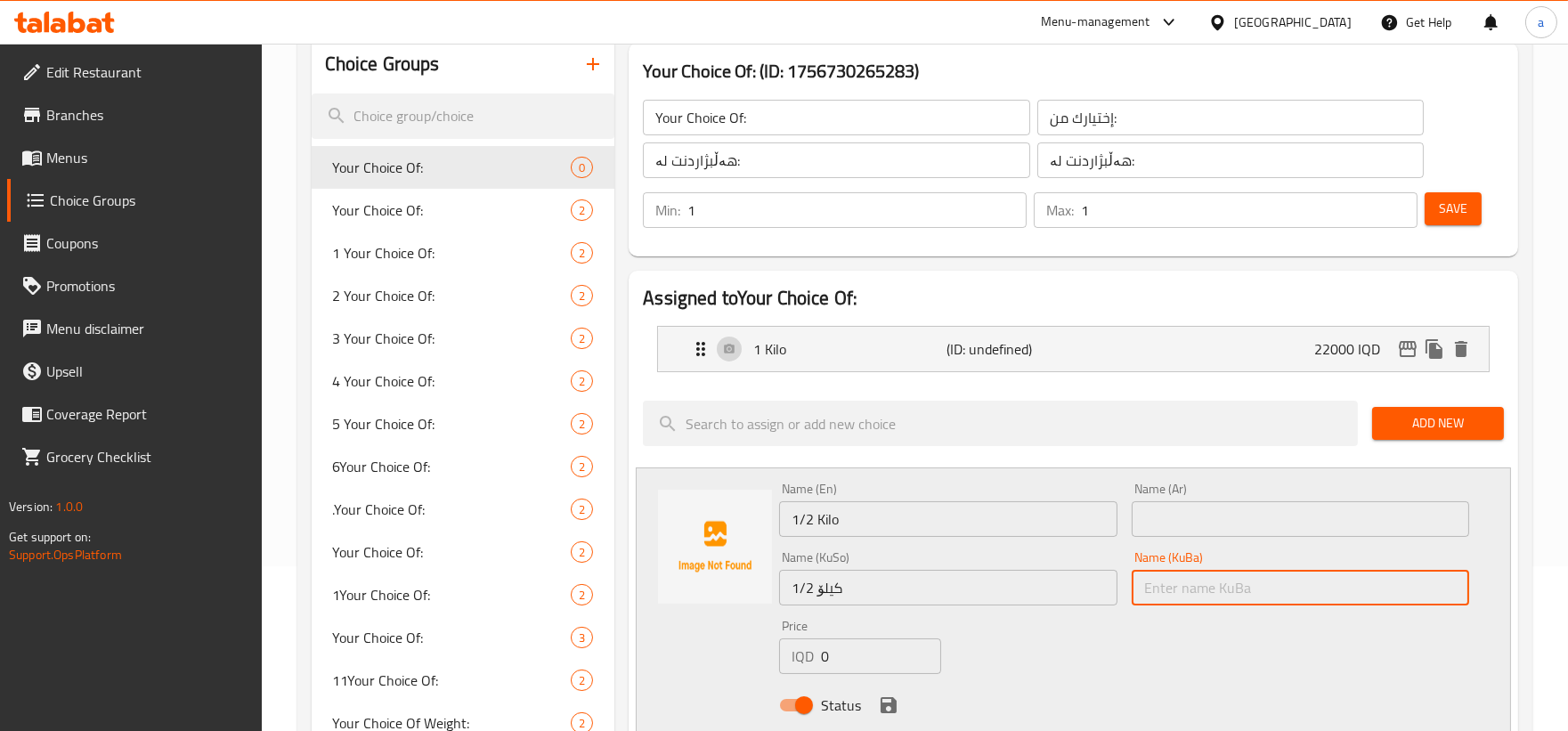
paste input "1/2 کیلۆ"
type input "1/2 کیلۆ"
click at [913, 591] on input "1/2 کیلۆ" at bounding box center [947, 587] width 337 height 35
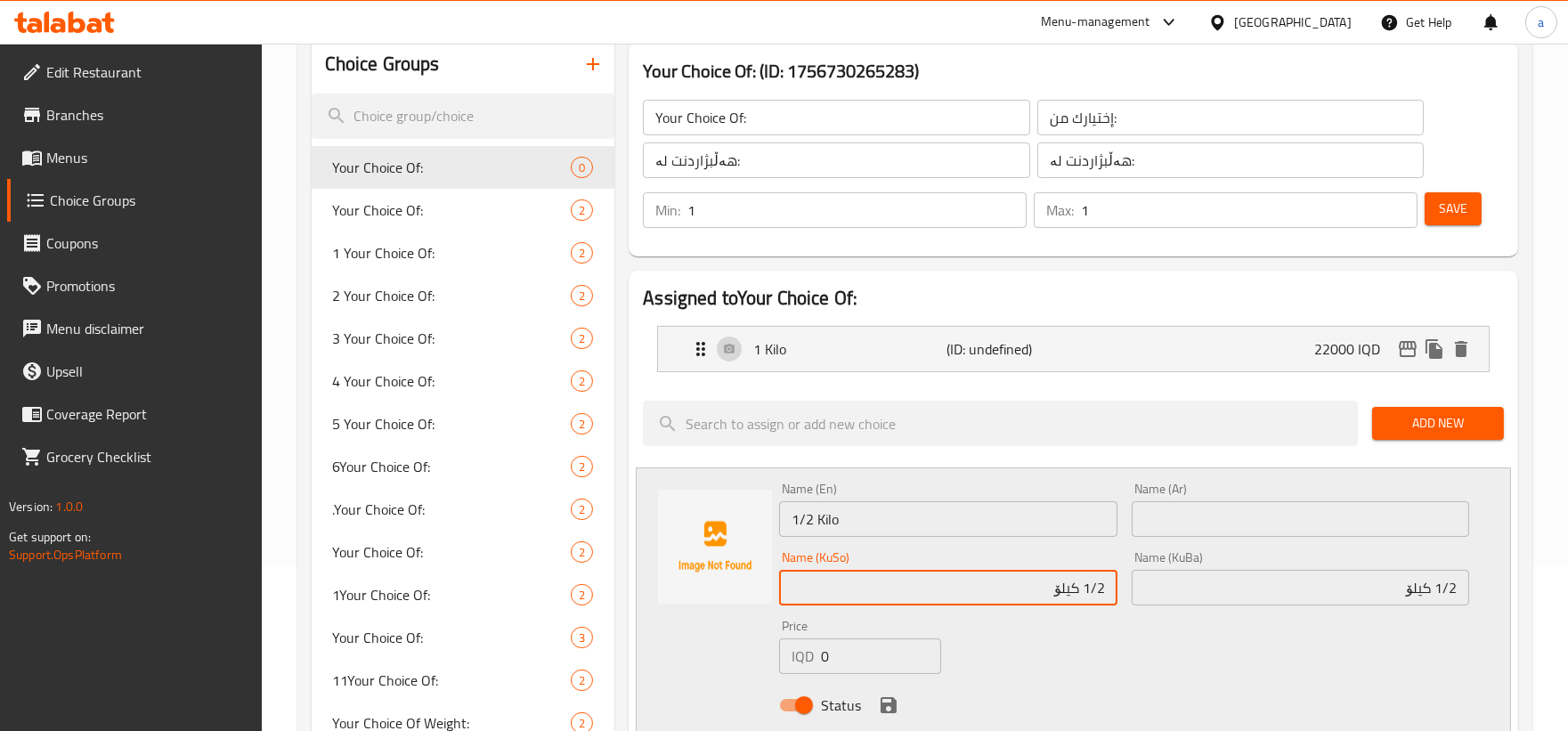
click at [1342, 528] on input "text" at bounding box center [1300, 518] width 337 height 35
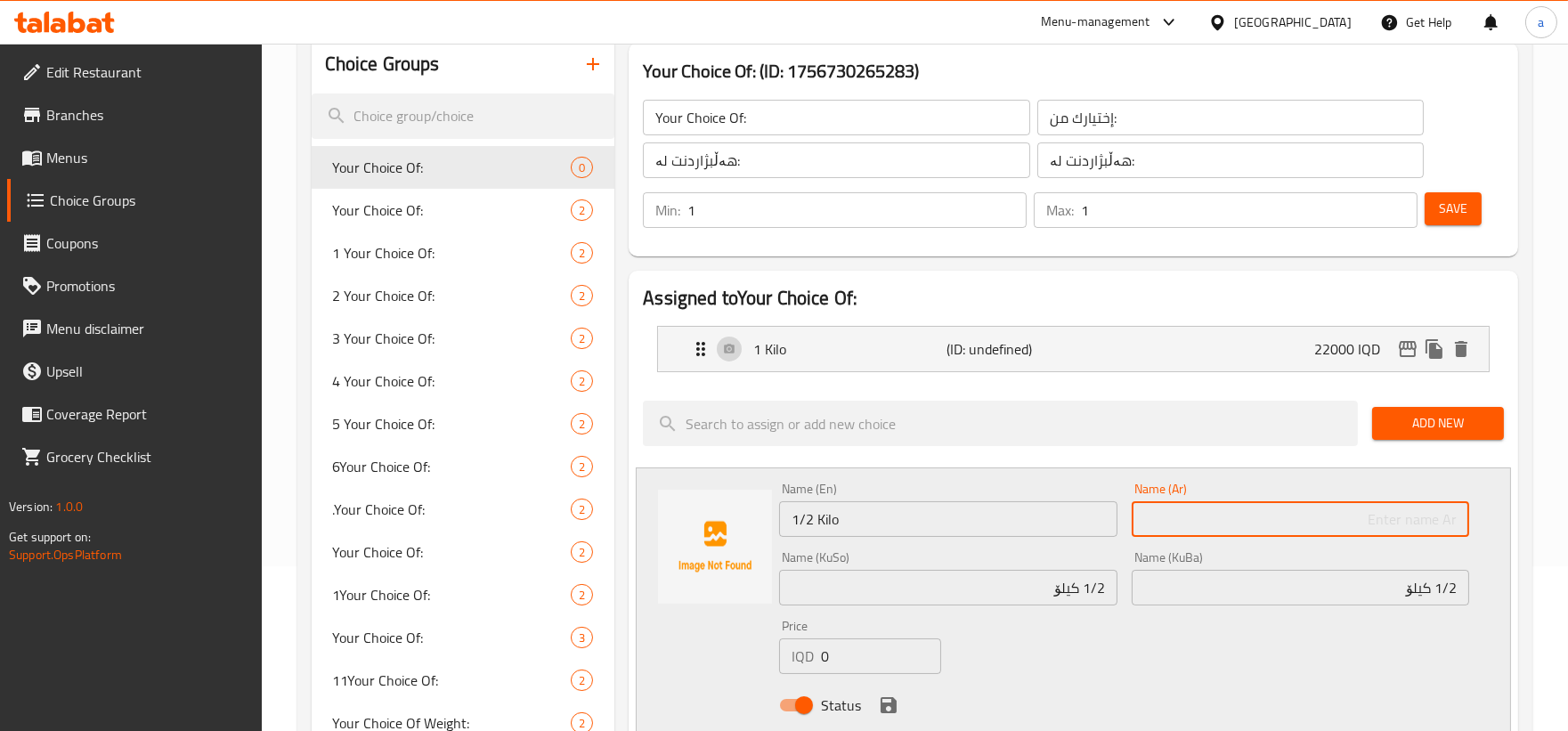
paste input "1/2 كيلو / كجم"
drag, startPoint x: 1352, startPoint y: 517, endPoint x: 1400, endPoint y: 516, distance: 48.0
click at [1400, 516] on input "1/2 كيلو / كجم" at bounding box center [1300, 518] width 337 height 35
type input "1/2 كيلو"
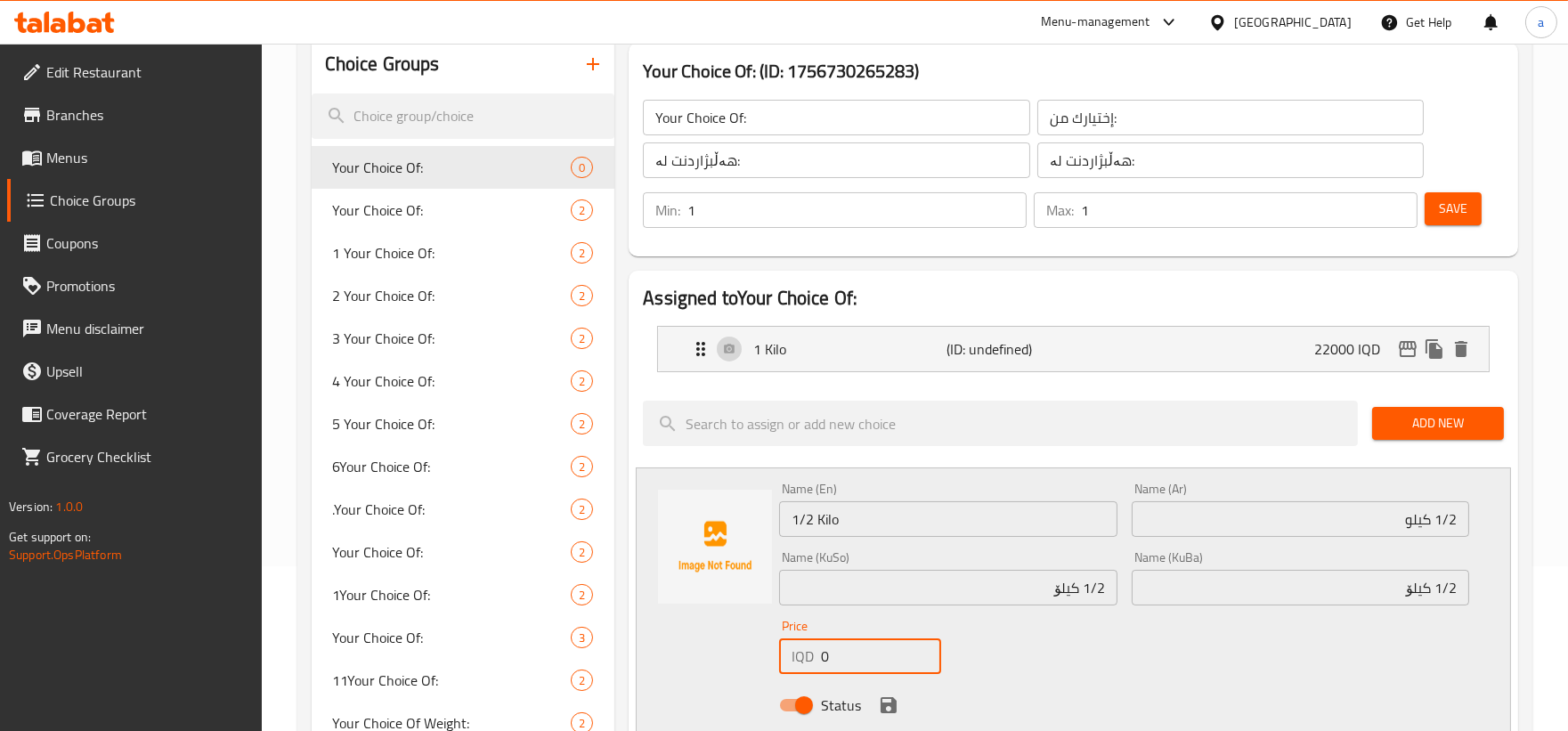
drag, startPoint x: 852, startPoint y: 665, endPoint x: 766, endPoint y: 656, distance: 86.5
click at [766, 656] on div "Name (En) 1/2 Kilo Name (En) Name (Ar) 1/2 كيلو Name (Ar) Name (KuSo) 1/2 کیلۆ …" at bounding box center [1074, 603] width 875 height 270
paste input "1100"
type input "11000"
click at [895, 707] on icon "save" at bounding box center [888, 705] width 16 height 16
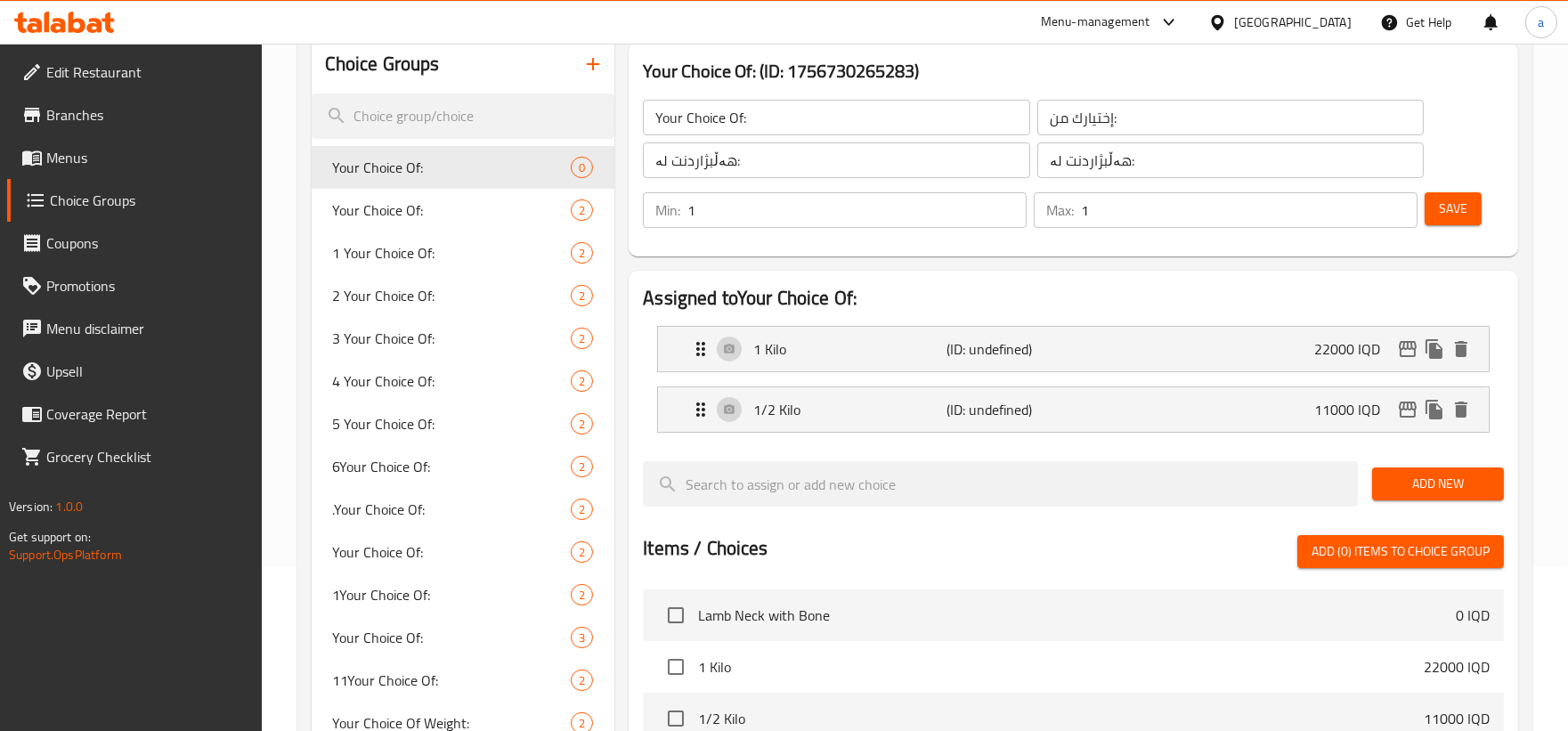
click at [1441, 202] on span "Save" at bounding box center [1453, 208] width 29 height 22
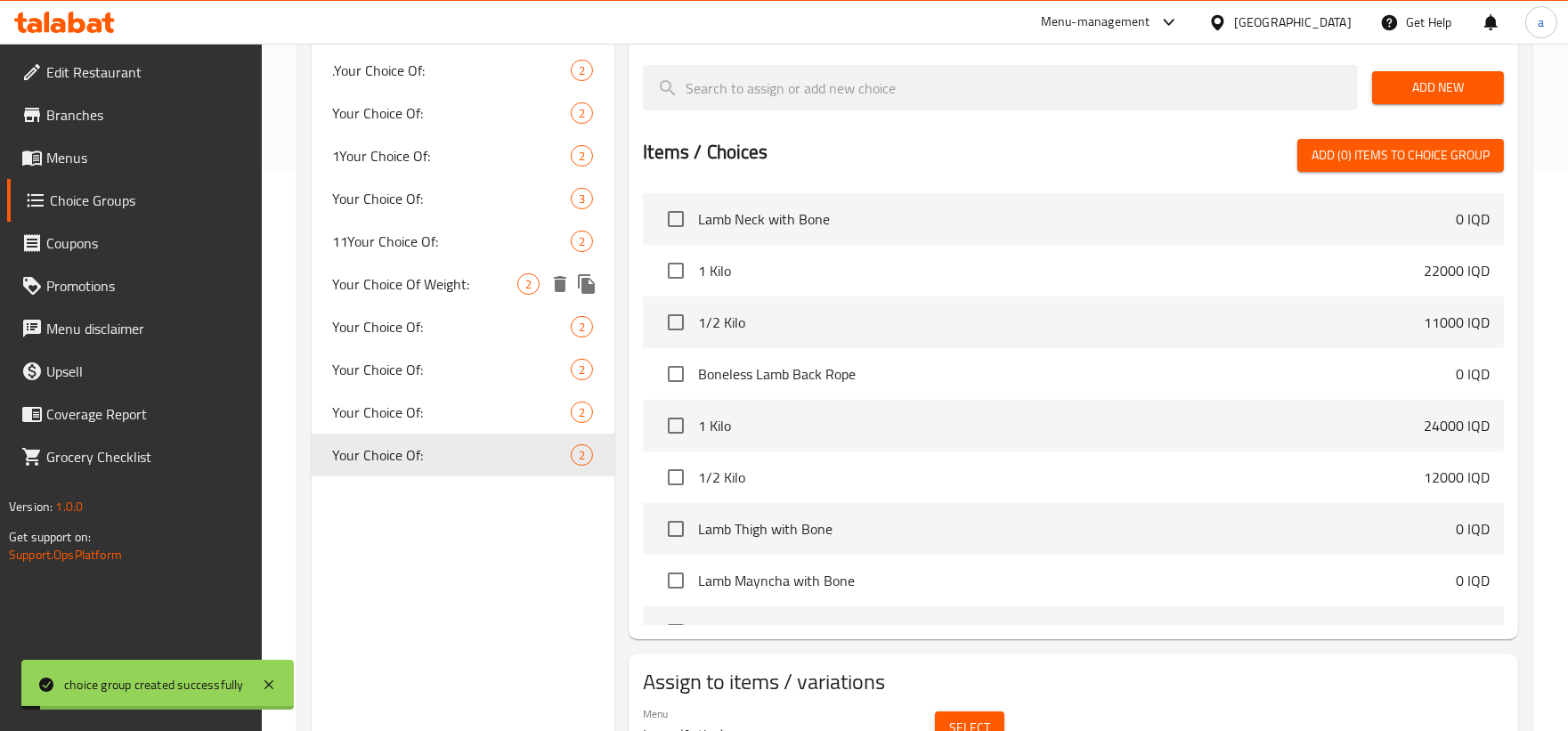
scroll to position [650, 0]
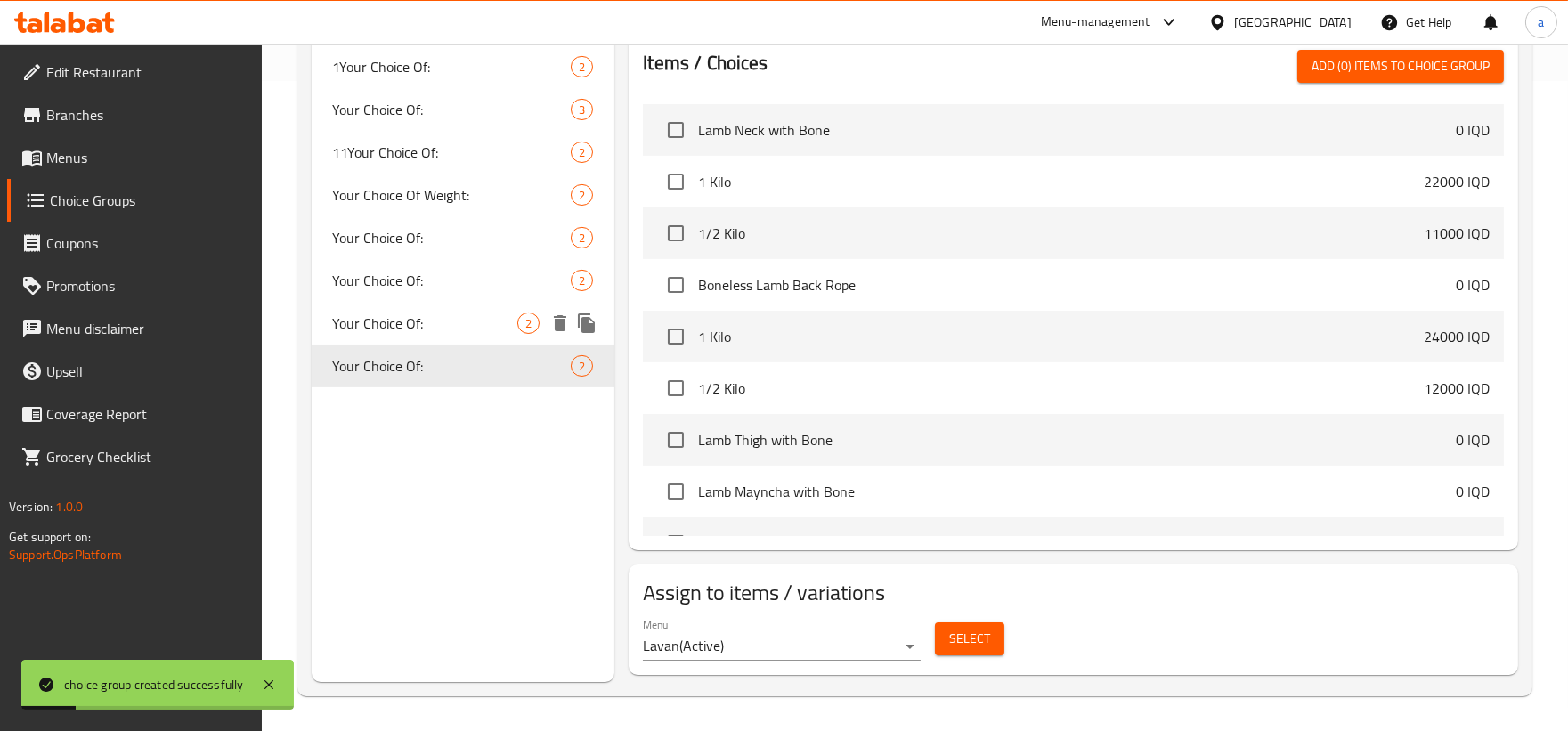
click at [367, 336] on div "Your Choice Of: 2" at bounding box center [463, 323] width 304 height 43
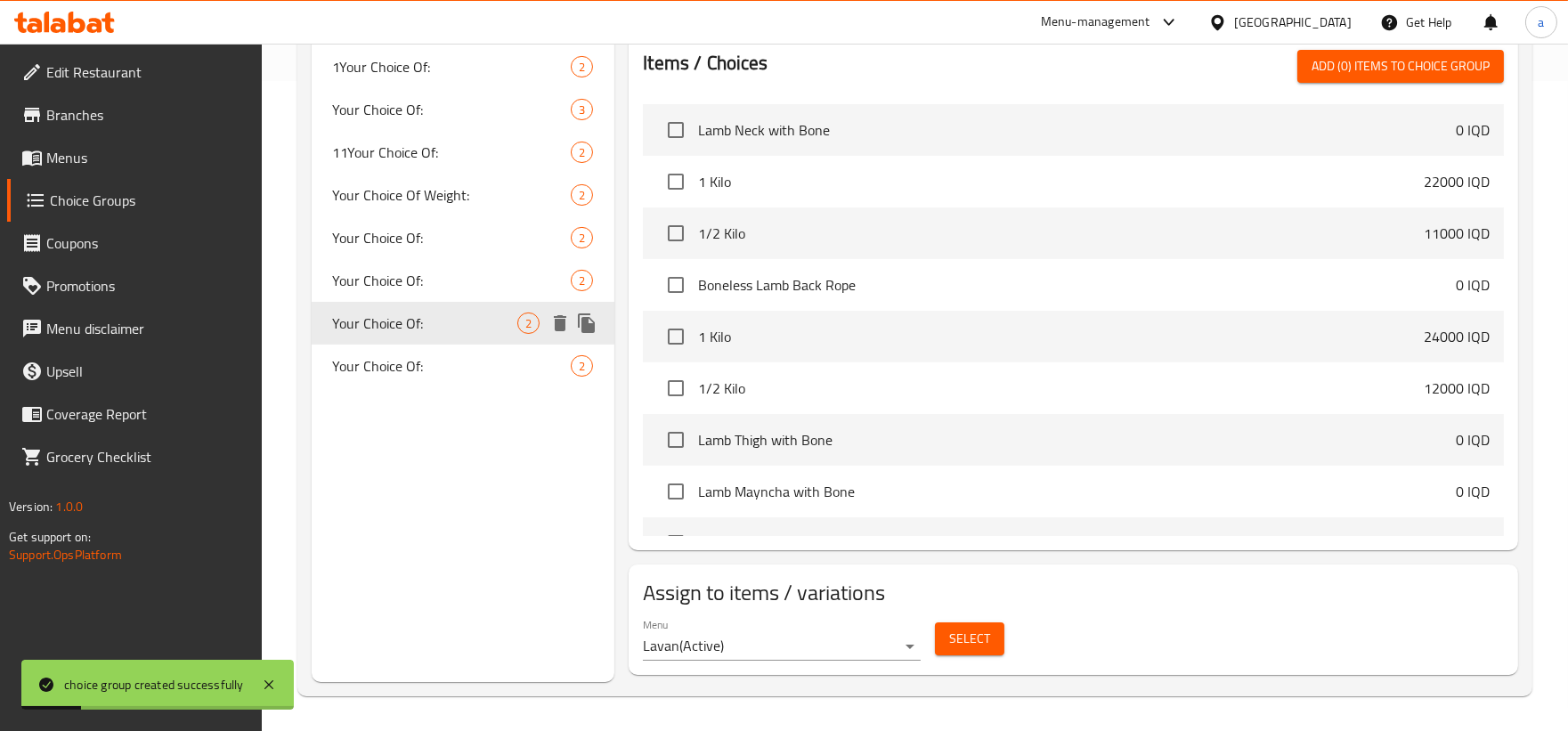
type input "Your Choice Of:"
type input "إختيارك من:"
type input "هەڵبژاردنت لە:"
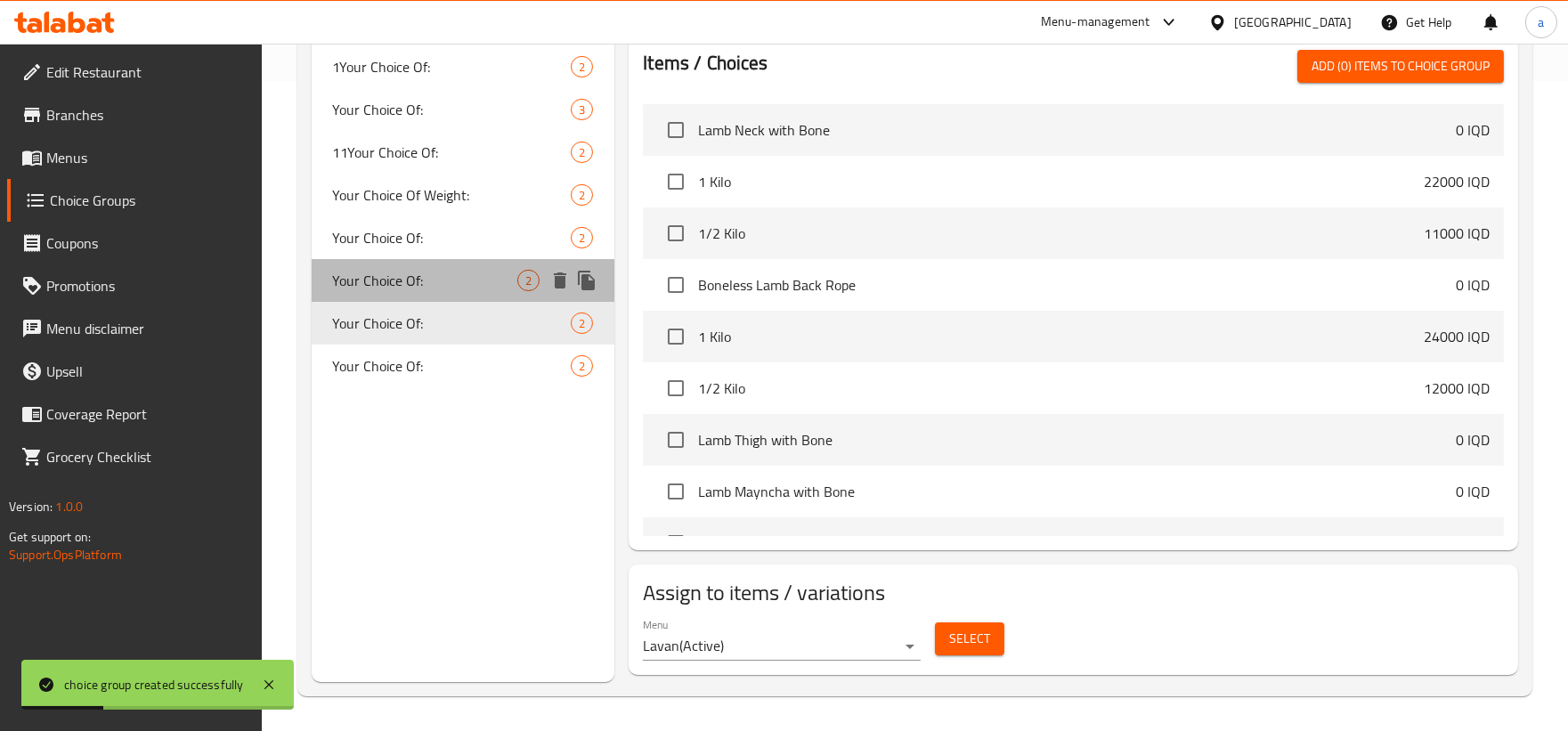
click at [388, 277] on span "Your Choice Of:" at bounding box center [425, 281] width 185 height 21
type input "Your Choice Of:"
type input "إختيارك من:"
type input "هەڵبژاردنت لە:"
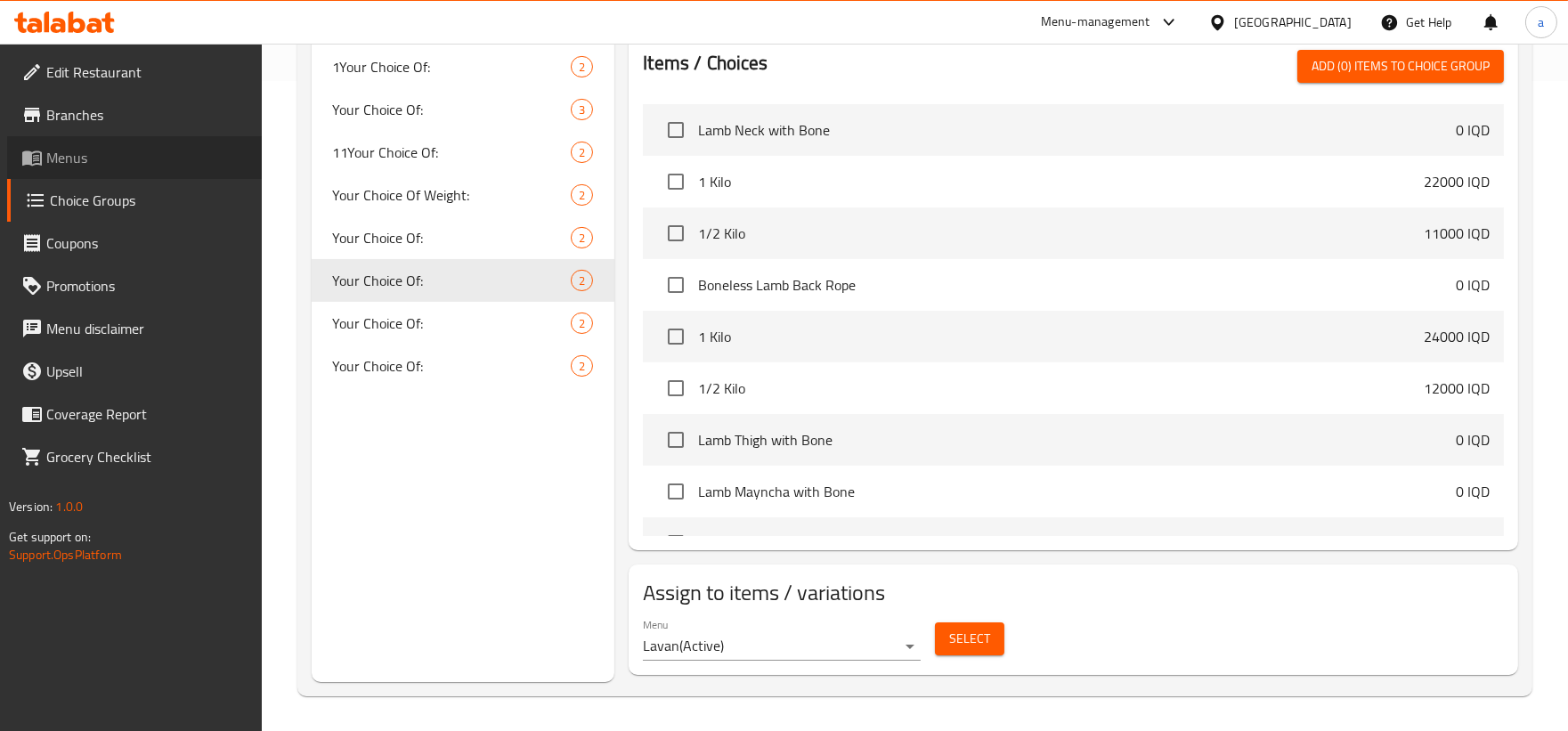
click at [41, 168] on link "Menus" at bounding box center [134, 157] width 255 height 43
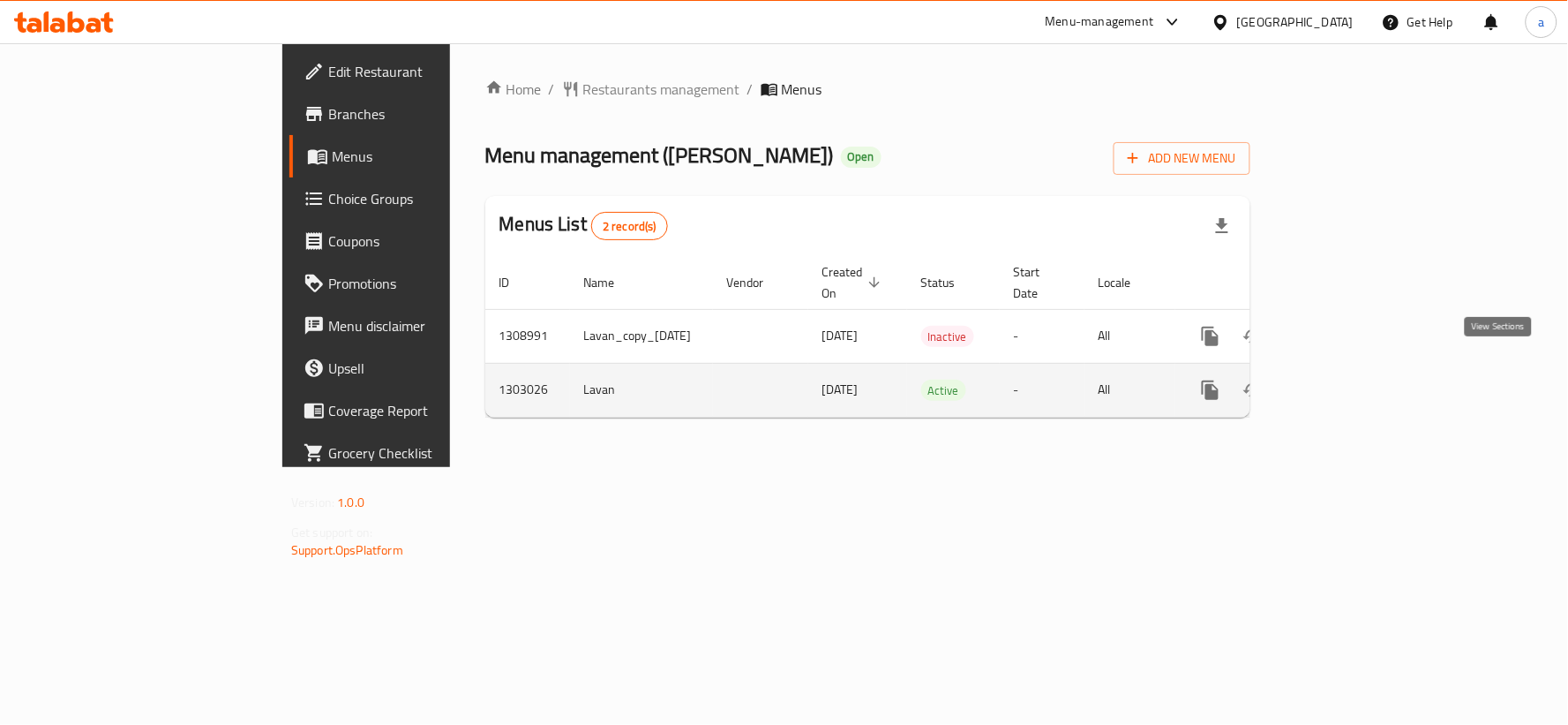
click at [1359, 369] on link "enhanced table" at bounding box center [1338, 390] width 43 height 43
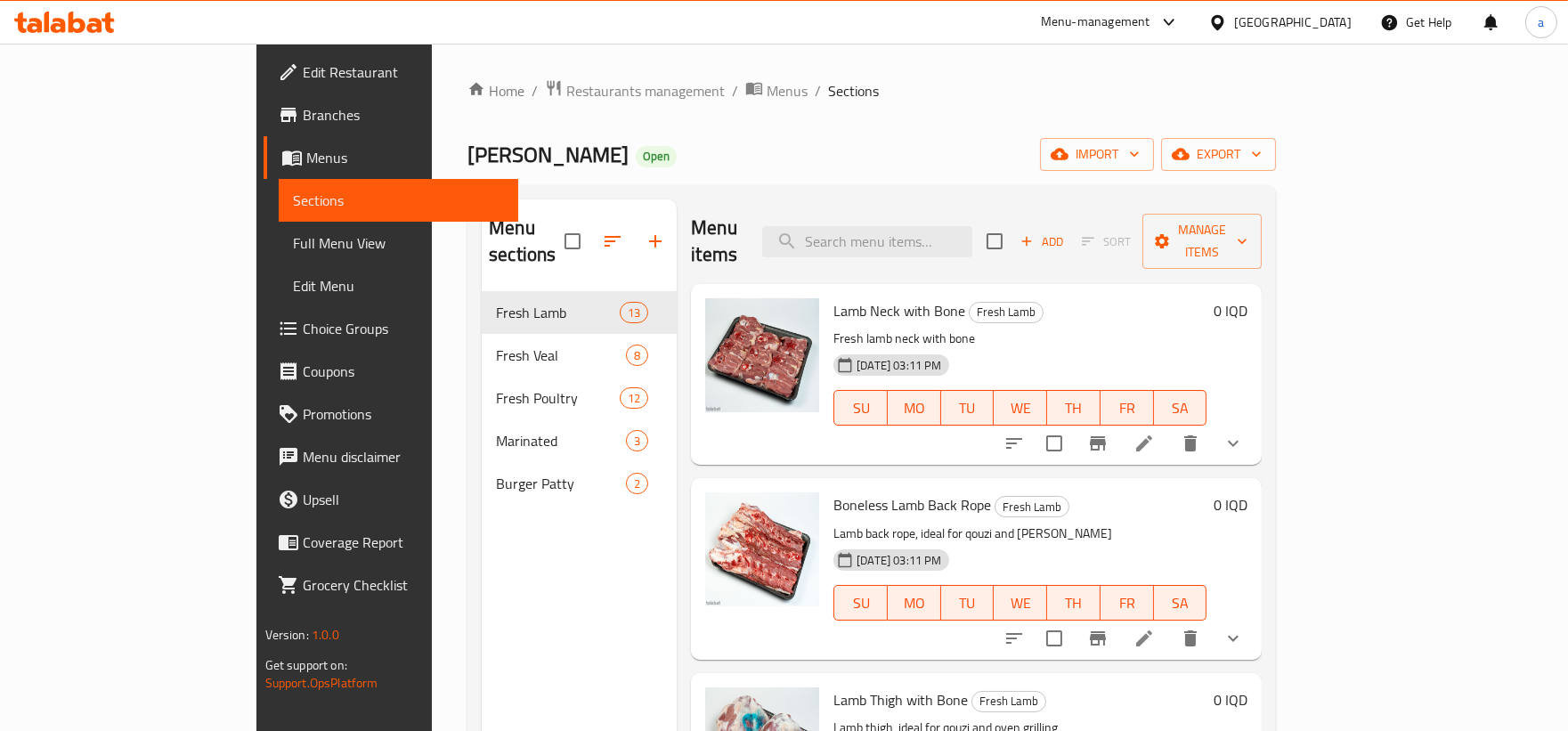
click at [771, 195] on div "Menu sections Fresh Lamb 13 Fresh Veal 8 Fresh Poultry 12 Marinated 3 Burger Pa…" at bounding box center [872, 564] width 808 height 760
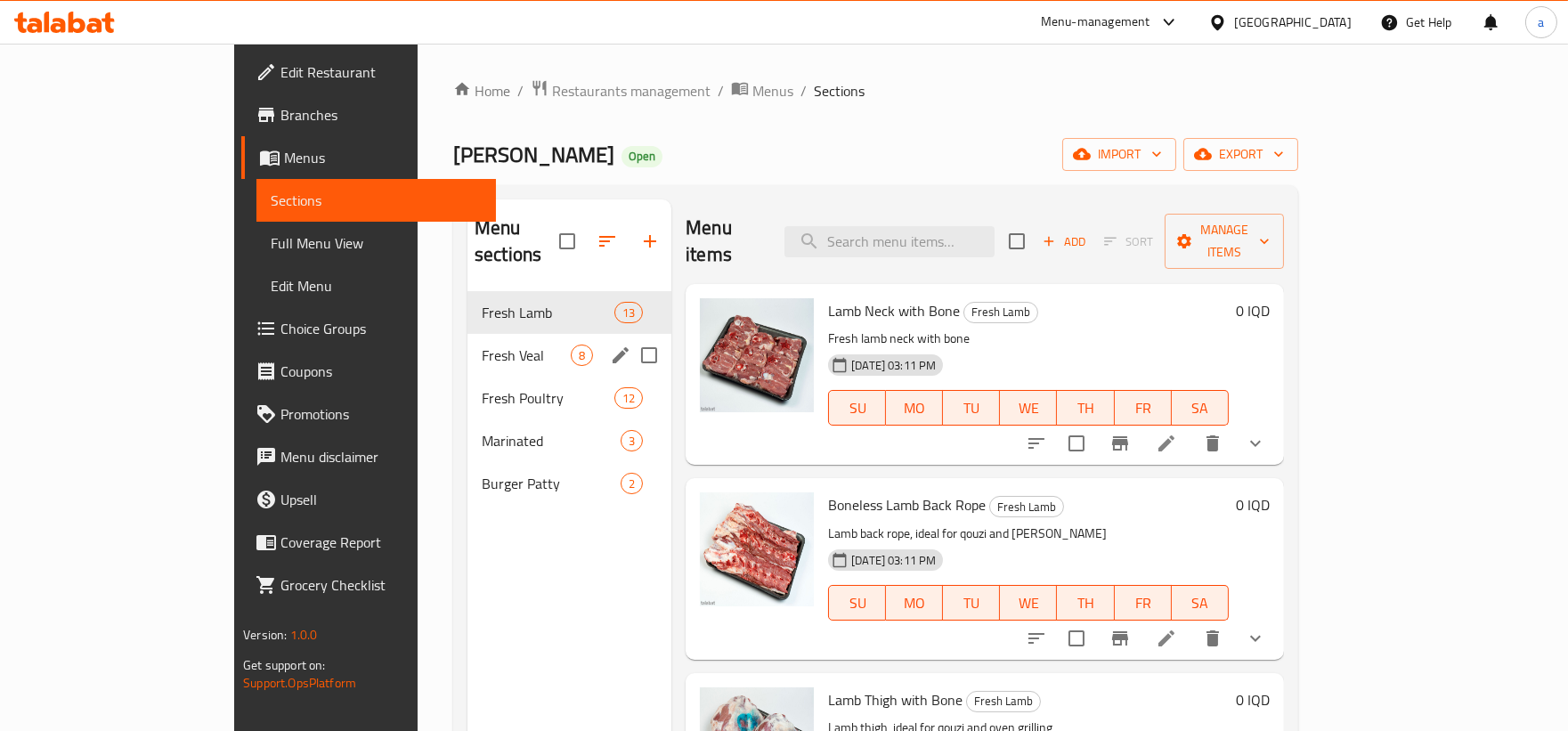
click at [482, 345] on span "Fresh Veal" at bounding box center [526, 355] width 89 height 21
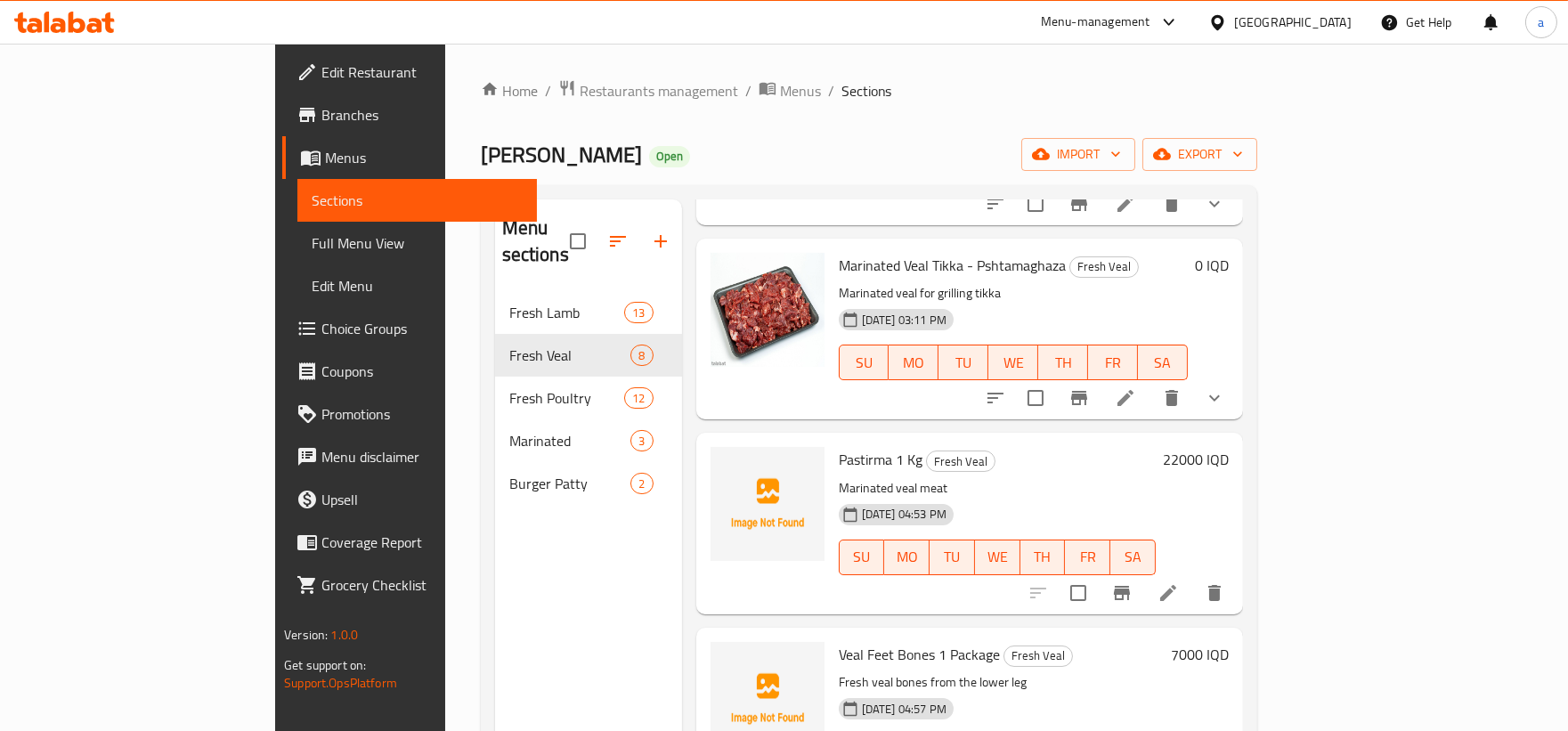
scroll to position [868, 0]
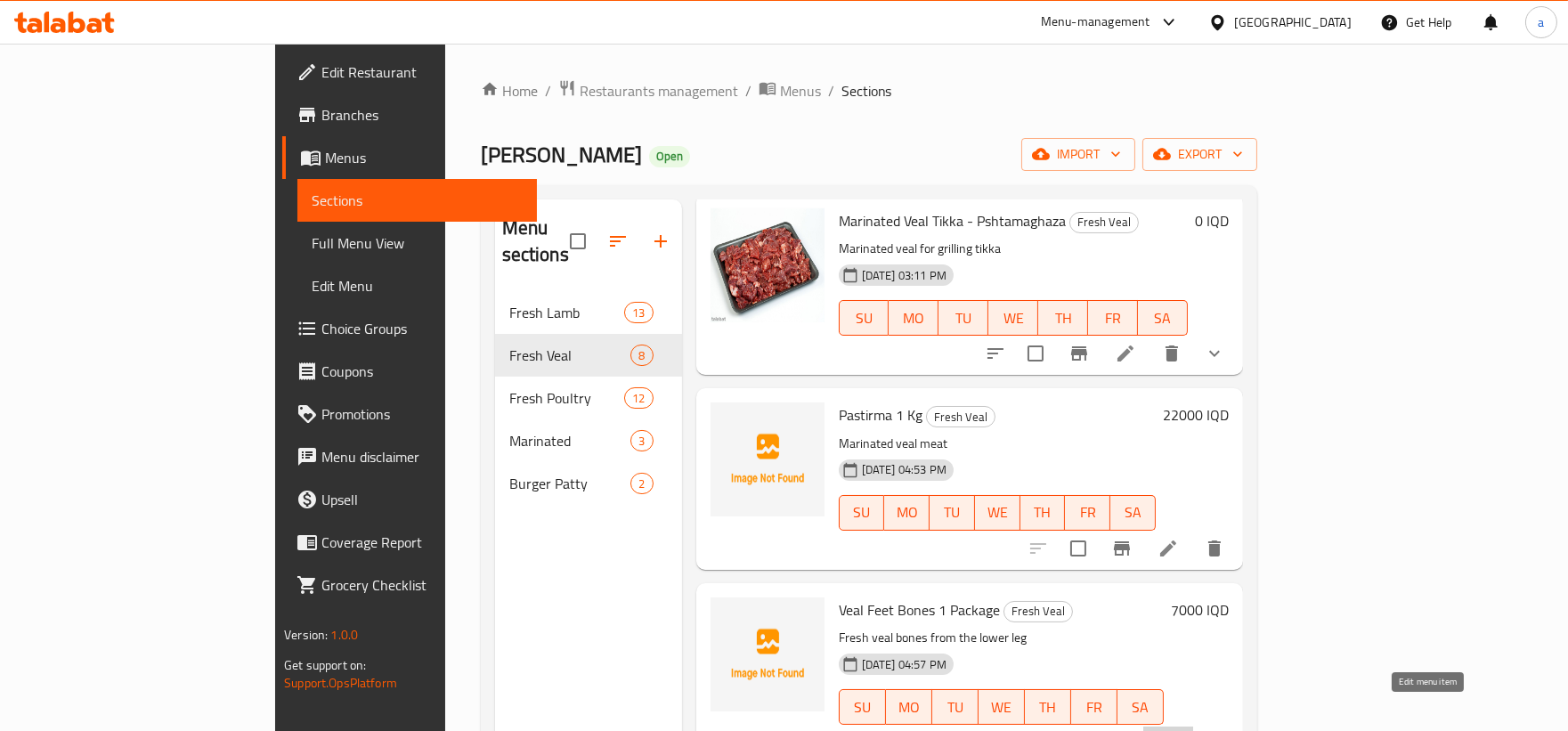
click at [1178, 730] on icon at bounding box center [1168, 742] width 21 height 21
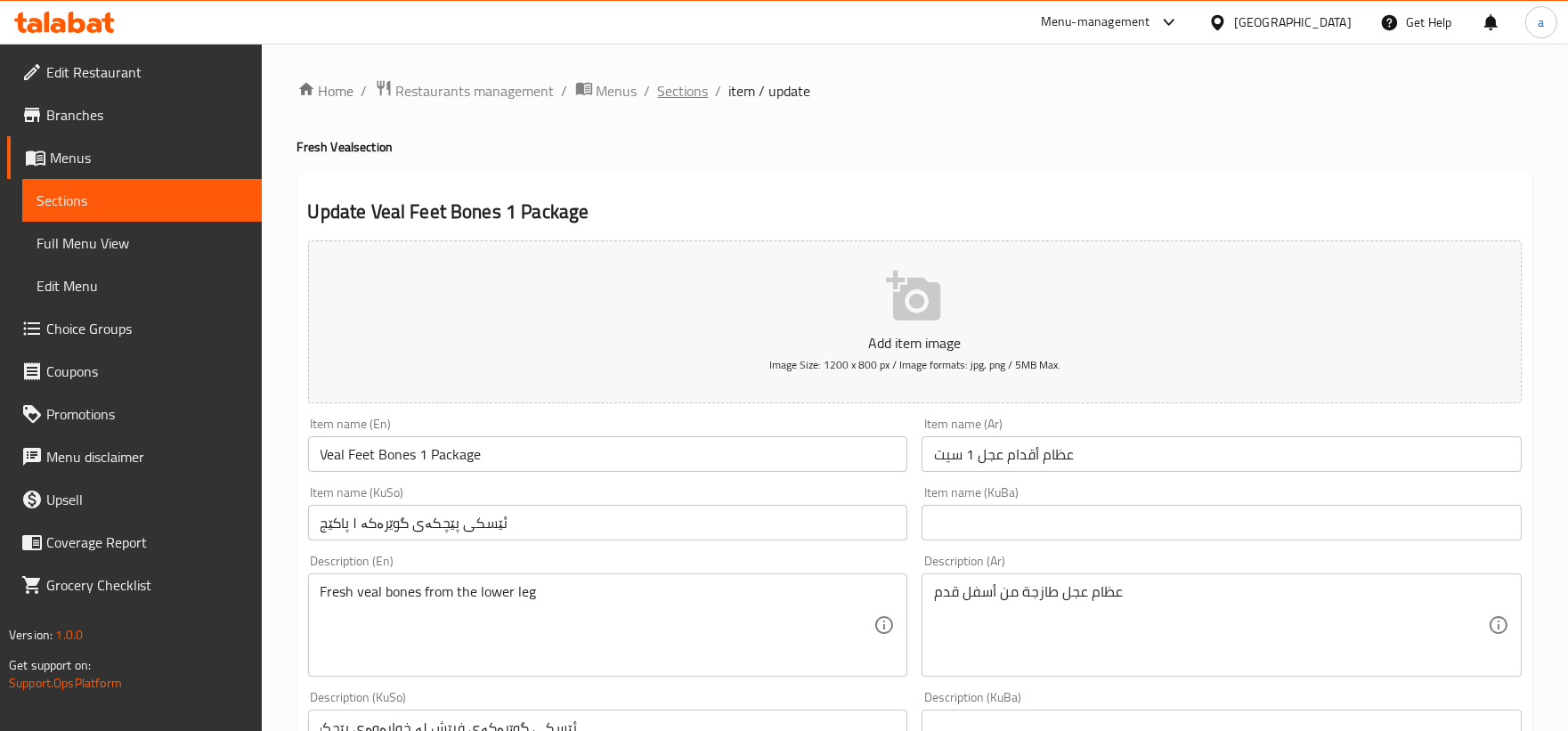
click at [697, 94] on span "Sections" at bounding box center [683, 91] width 51 height 21
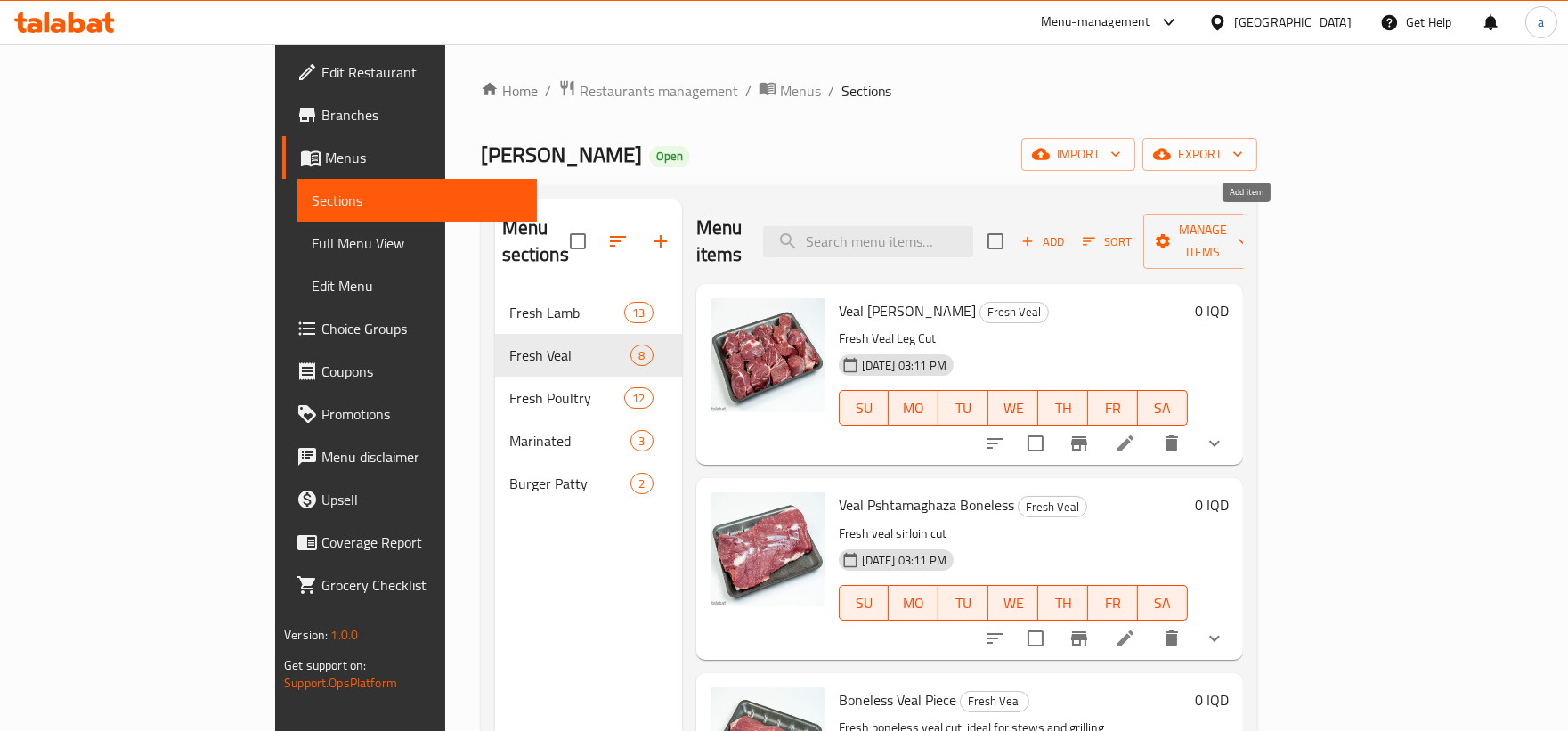
click at [1066, 232] on span "Add" at bounding box center [1042, 241] width 48 height 20
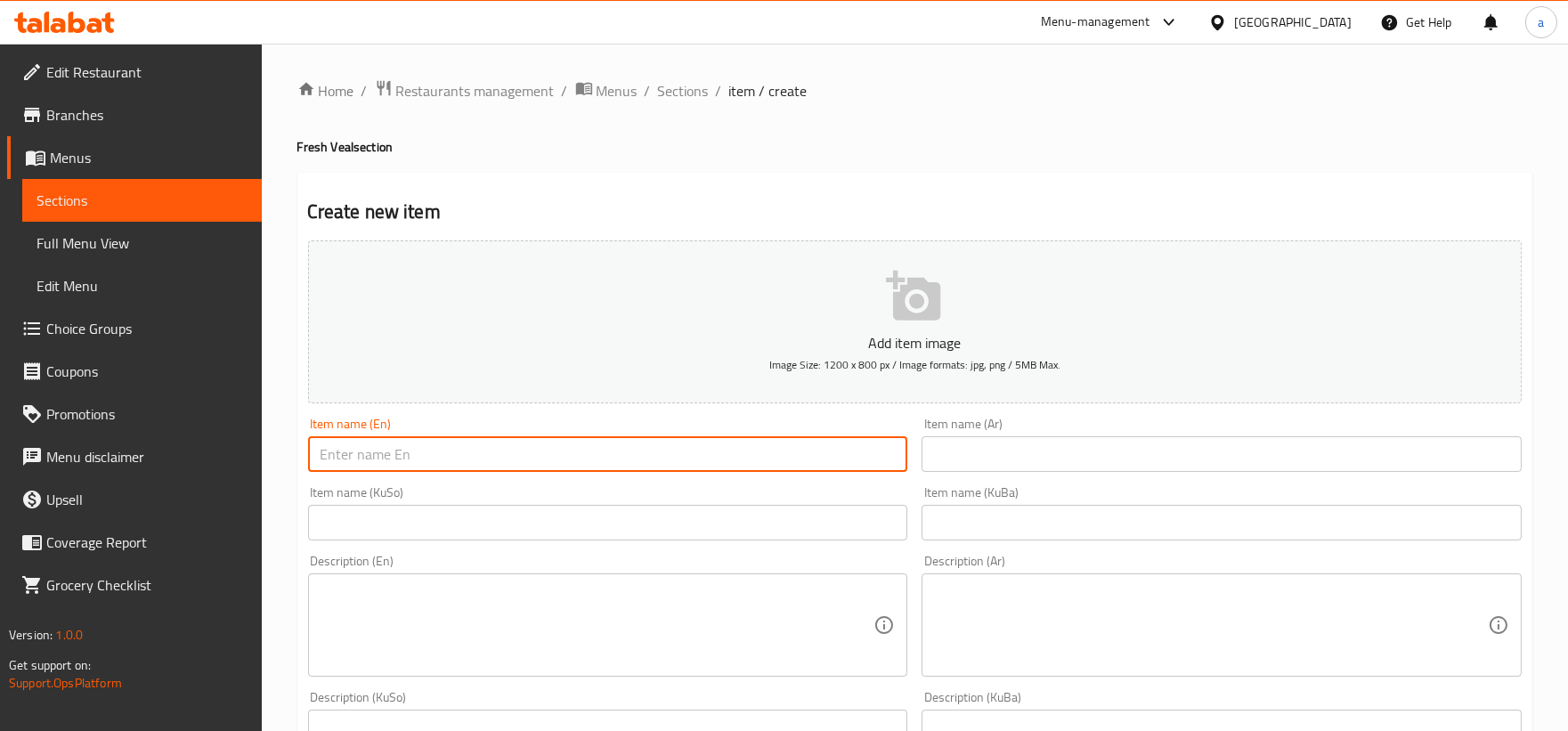
click at [432, 449] on input "text" at bounding box center [608, 453] width 600 height 35
paste input "Veal Back Rope"
type input "Veal Back Rope"
click at [638, 602] on textarea at bounding box center [598, 626] width 554 height 84
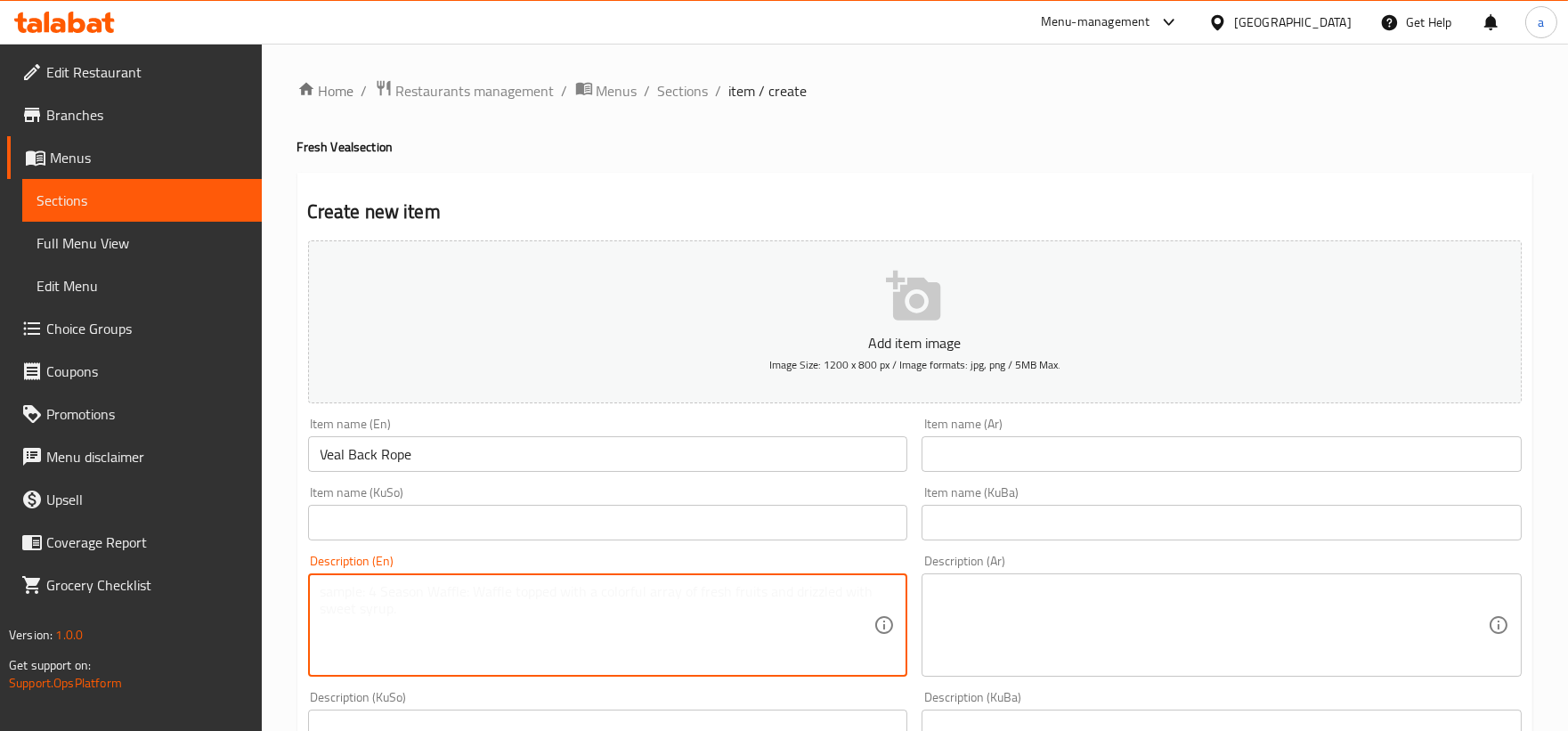
paste textarea "Veal Back Rope, Ideal For Quzi and Tikka"
type textarea "Veal Back Rope, Ideal For Quzi and Tikka"
click at [1009, 449] on input "text" at bounding box center [1221, 453] width 600 height 35
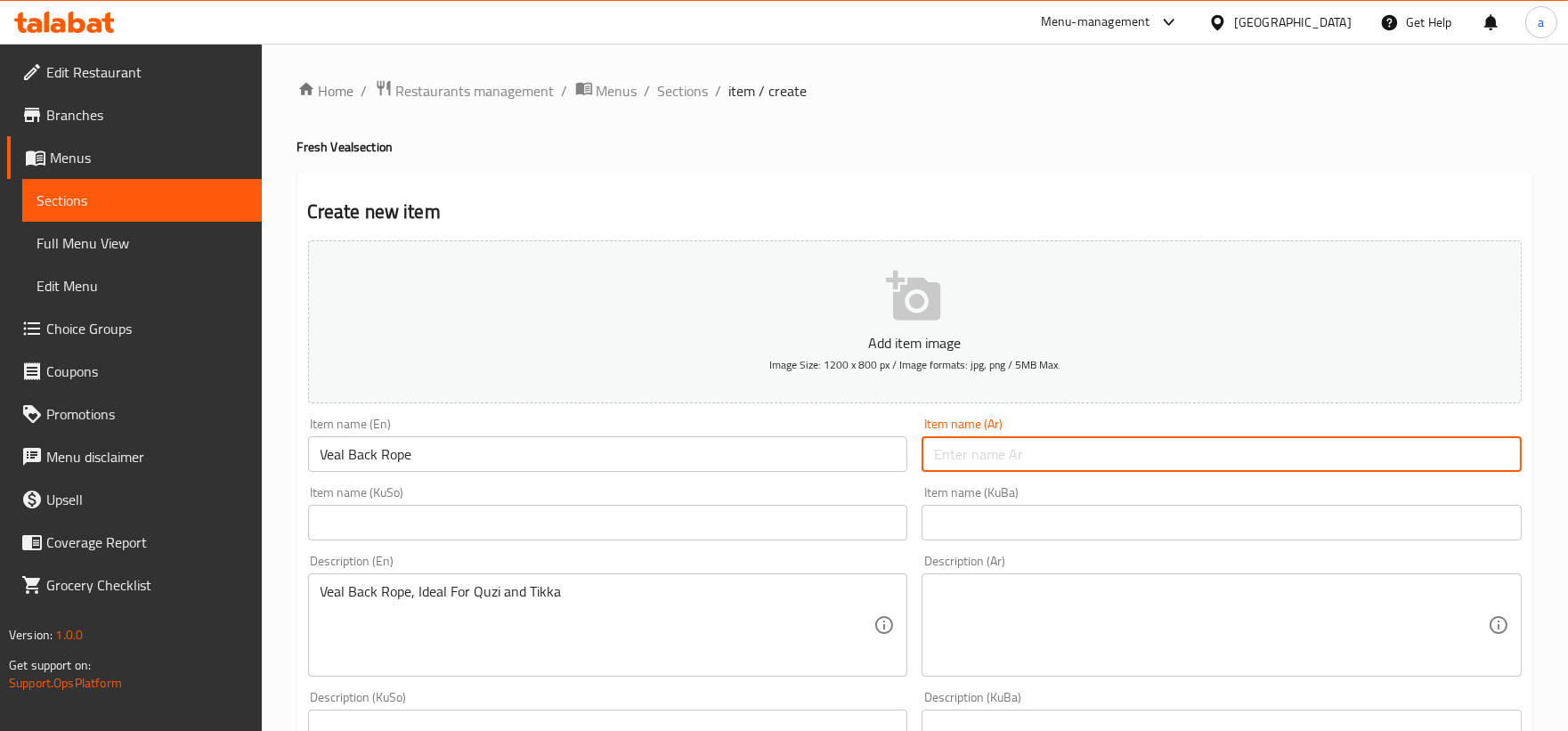
paste input "لحم حبل ظهر العجل"
type input "لحم حبل ظهر العجل"
click at [812, 506] on input "text" at bounding box center [608, 522] width 600 height 35
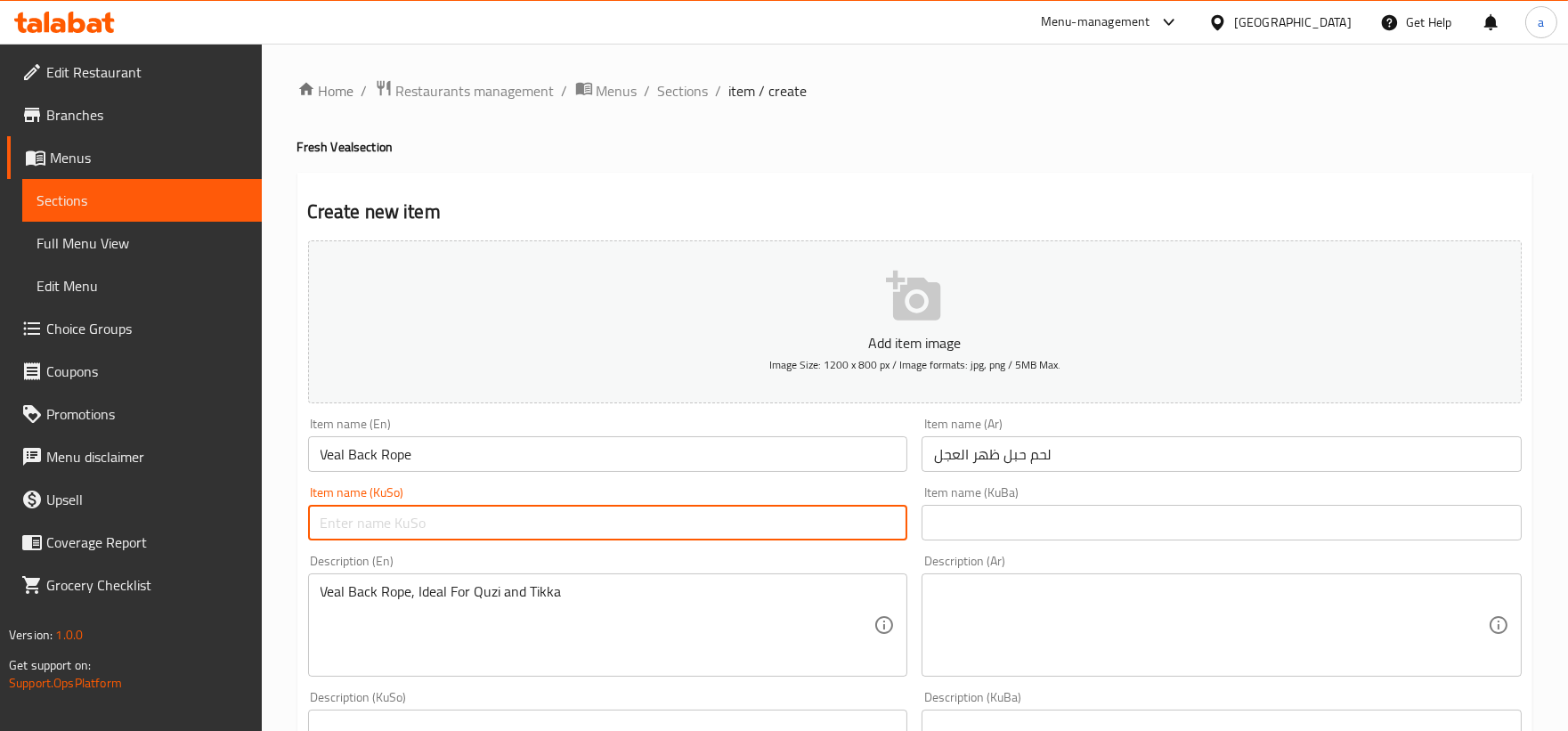
paste input "گۆشتی حەبلی گوێرەکە"
type input "گۆشتی حەبلی گوێرەکە"
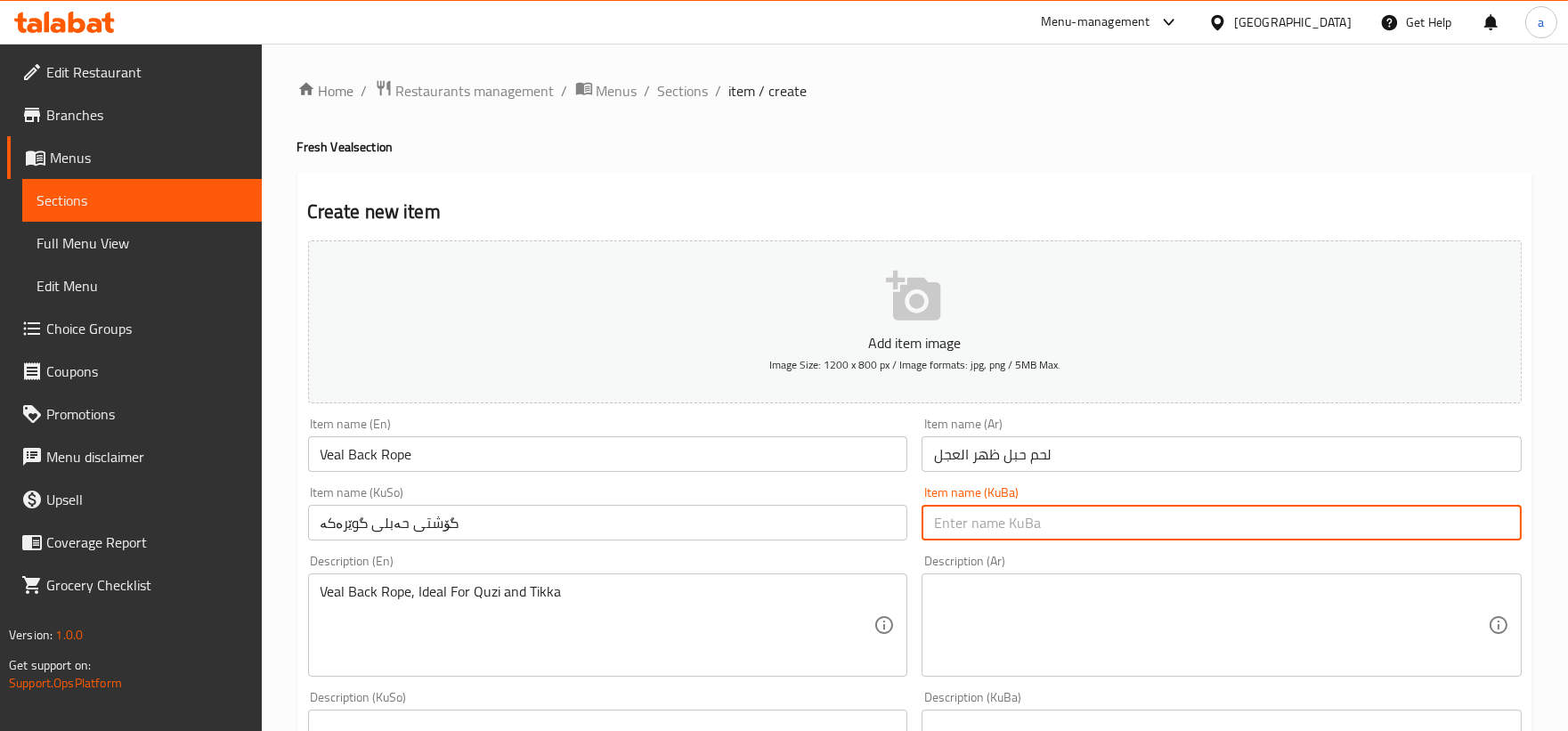
click at [1000, 539] on input "text" at bounding box center [1221, 522] width 600 height 35
paste input "گۆشتی حەبلی گوێرەکە"
type input "گۆشتی حەبلی گوێرەکە"
click at [995, 628] on textarea at bounding box center [1211, 626] width 554 height 84
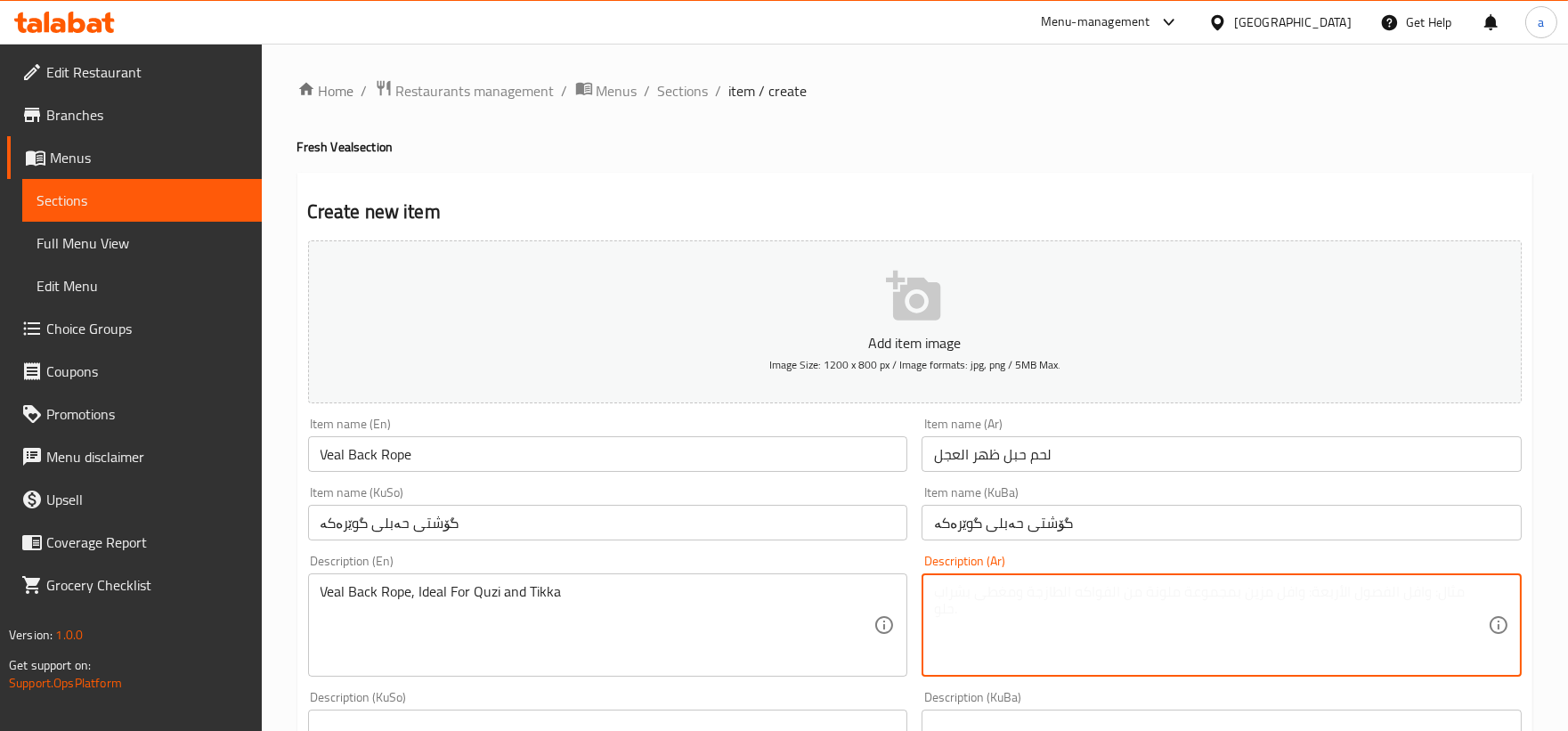
paste textarea "حبل ظهر العجل، مثالي للقوزي والتكة"
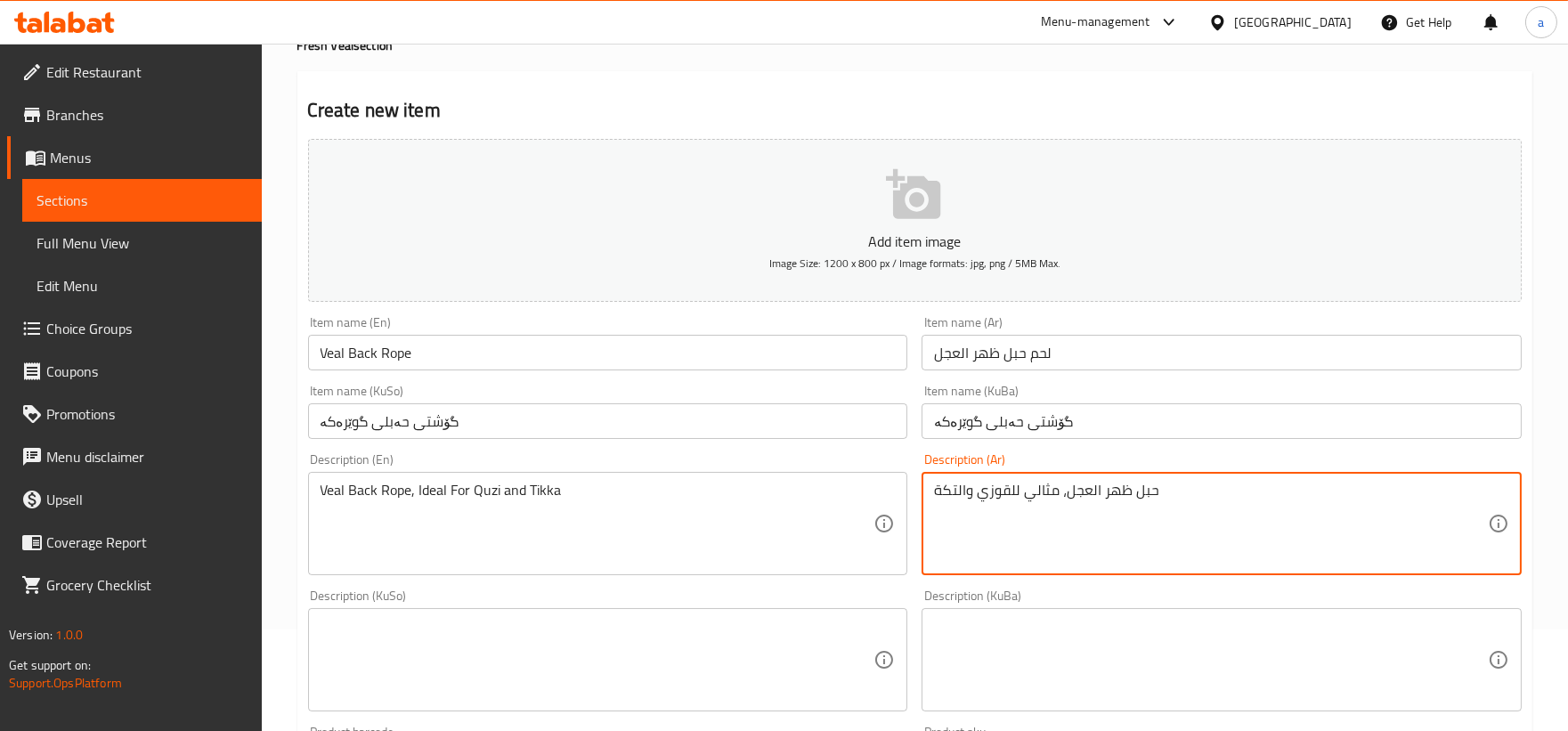
scroll to position [165, 0]
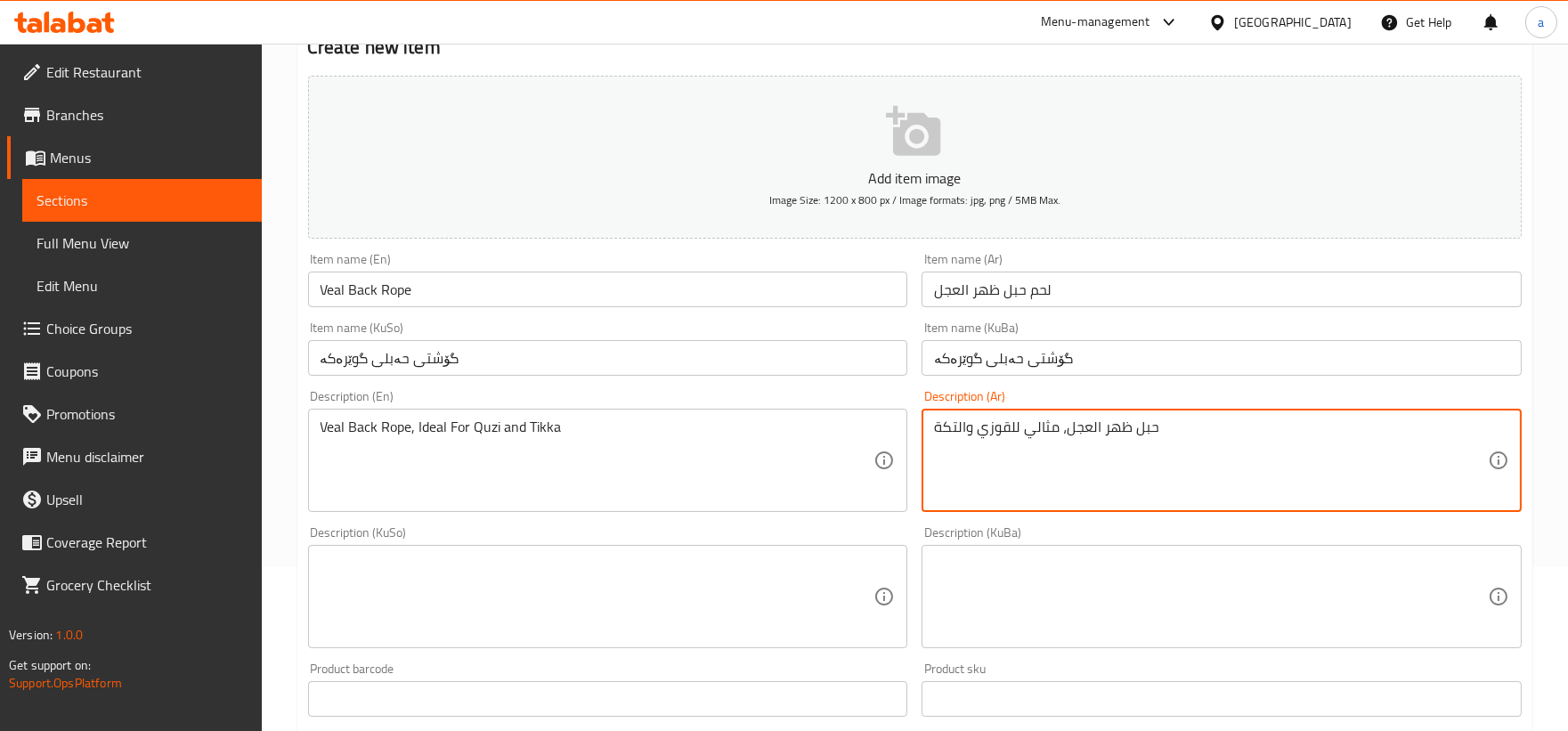
type textarea "حبل ظهر العجل، مثالي للقوزي والتكة"
click at [784, 601] on textarea at bounding box center [598, 597] width 554 height 84
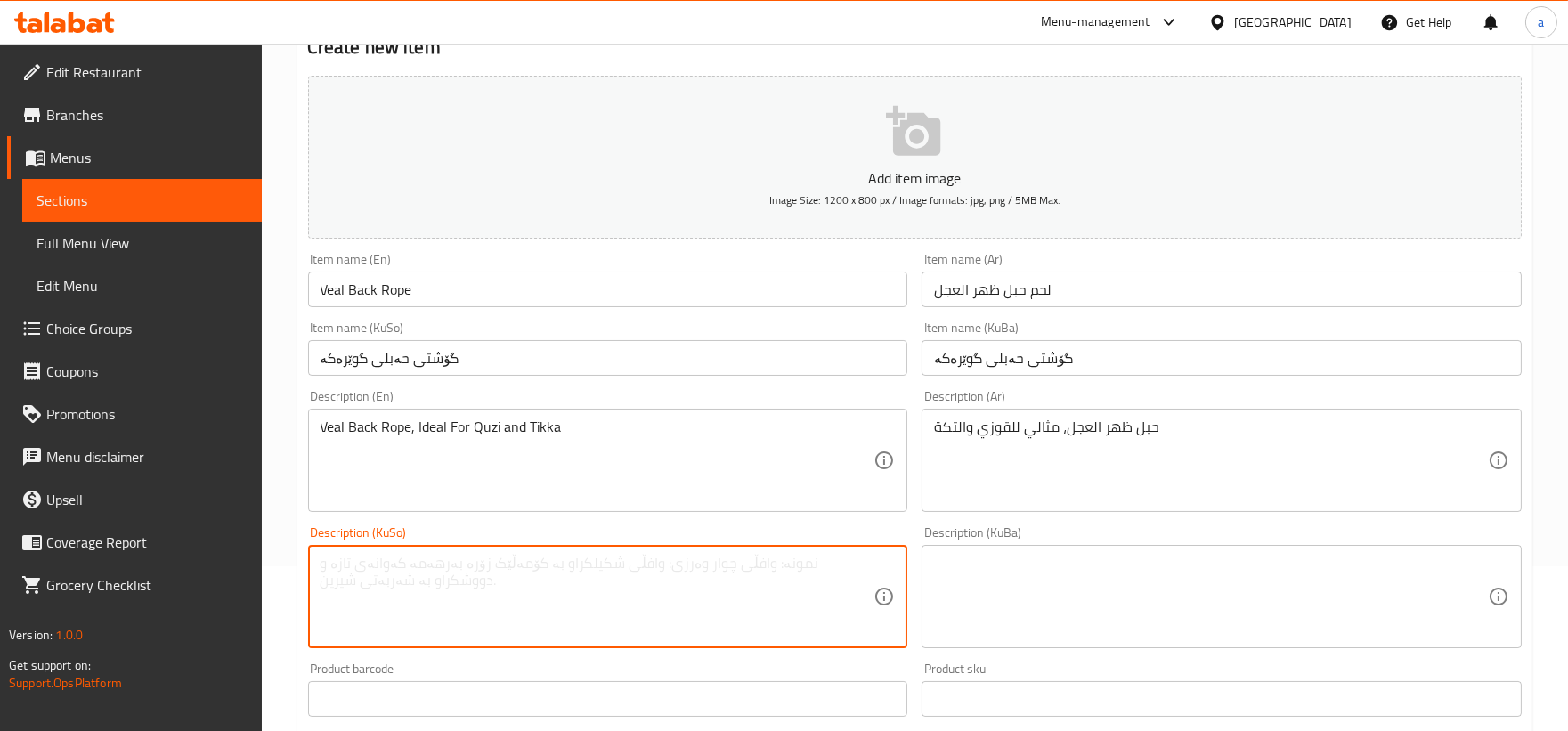
paste textarea "گۆشتی حەبلی گوێرەکە، گونجاوە بۆ قوزی و تکە"
type textarea "گۆشتی حەبلی گوێرەکە، گونجاوە بۆ قوزی و تکە"
click at [1016, 591] on textarea at bounding box center [1211, 597] width 554 height 84
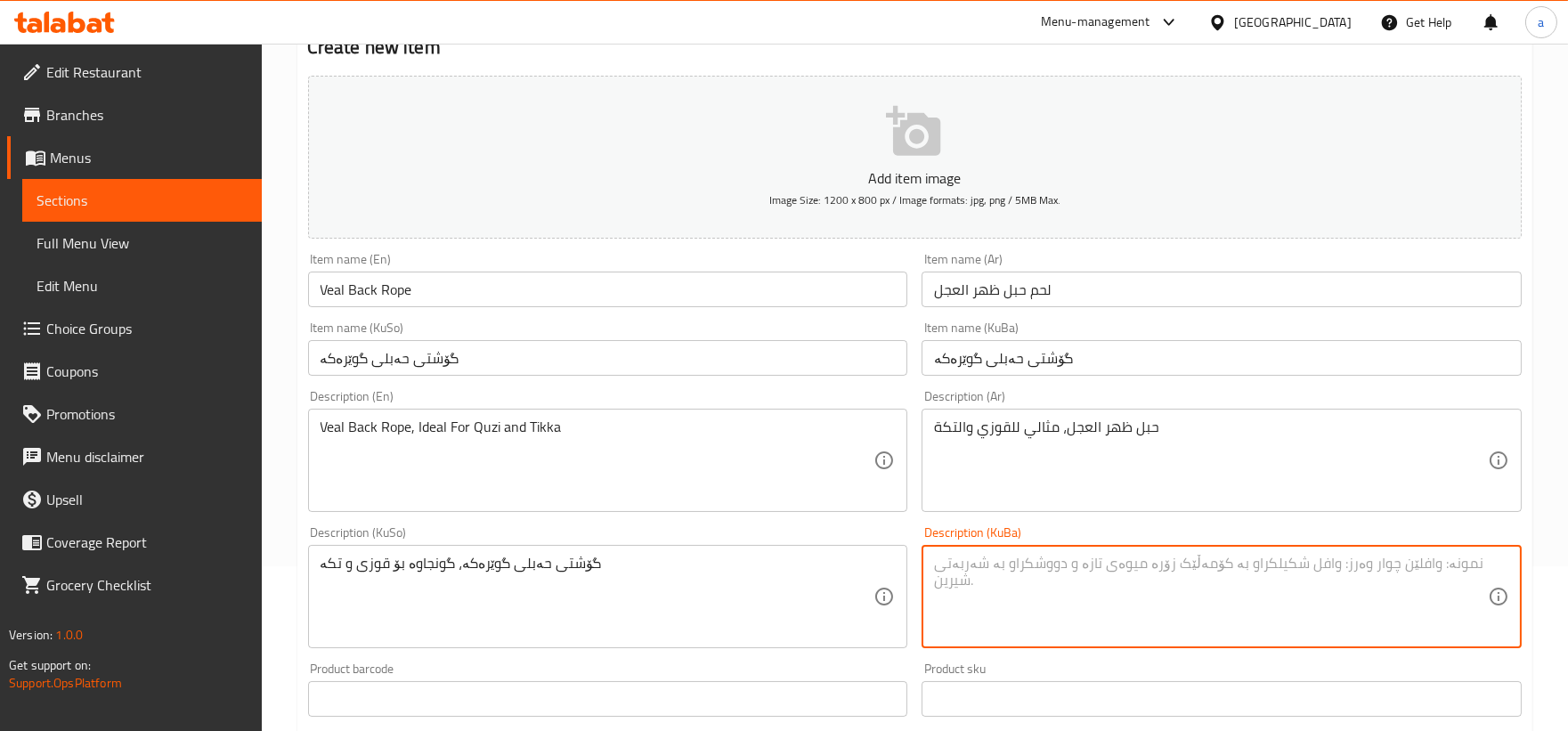
paste textarea "گۆشتی حەبلی گوێرەکە، گونجاوە بۆ قوزی و تکە"
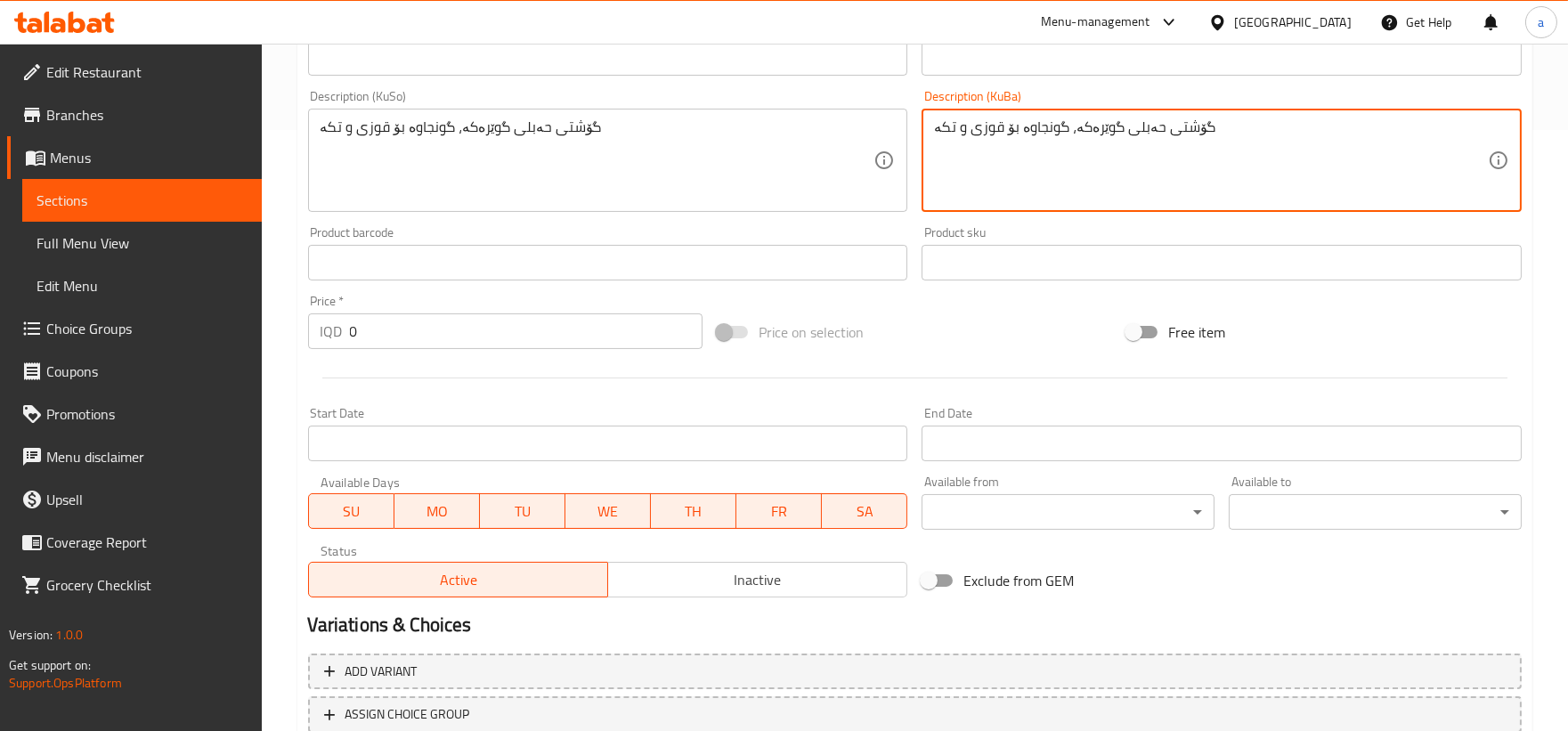
scroll to position [660, 0]
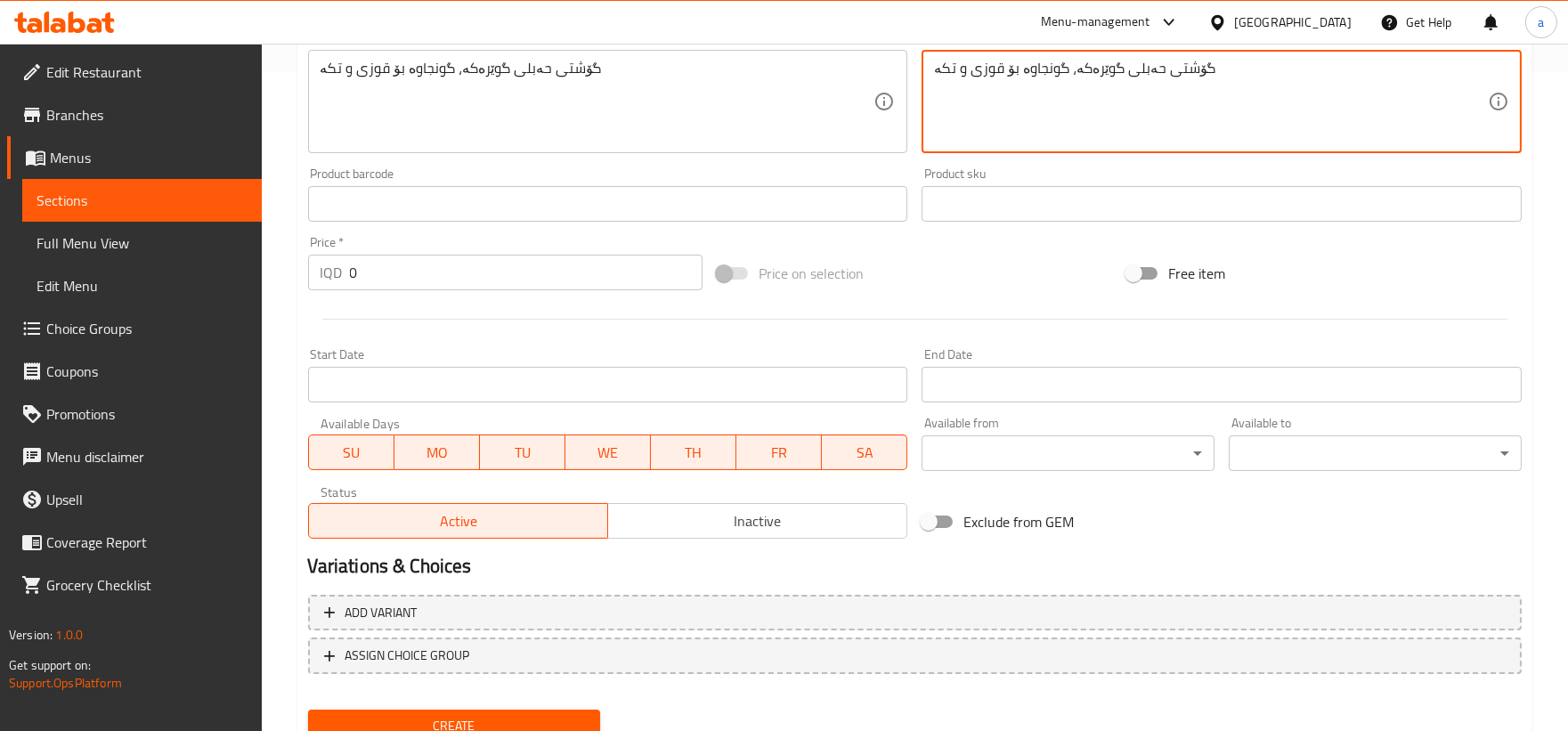
type textarea "گۆشتی حەبلی گوێرەکە، گونجاوە بۆ قوزی و تکە"
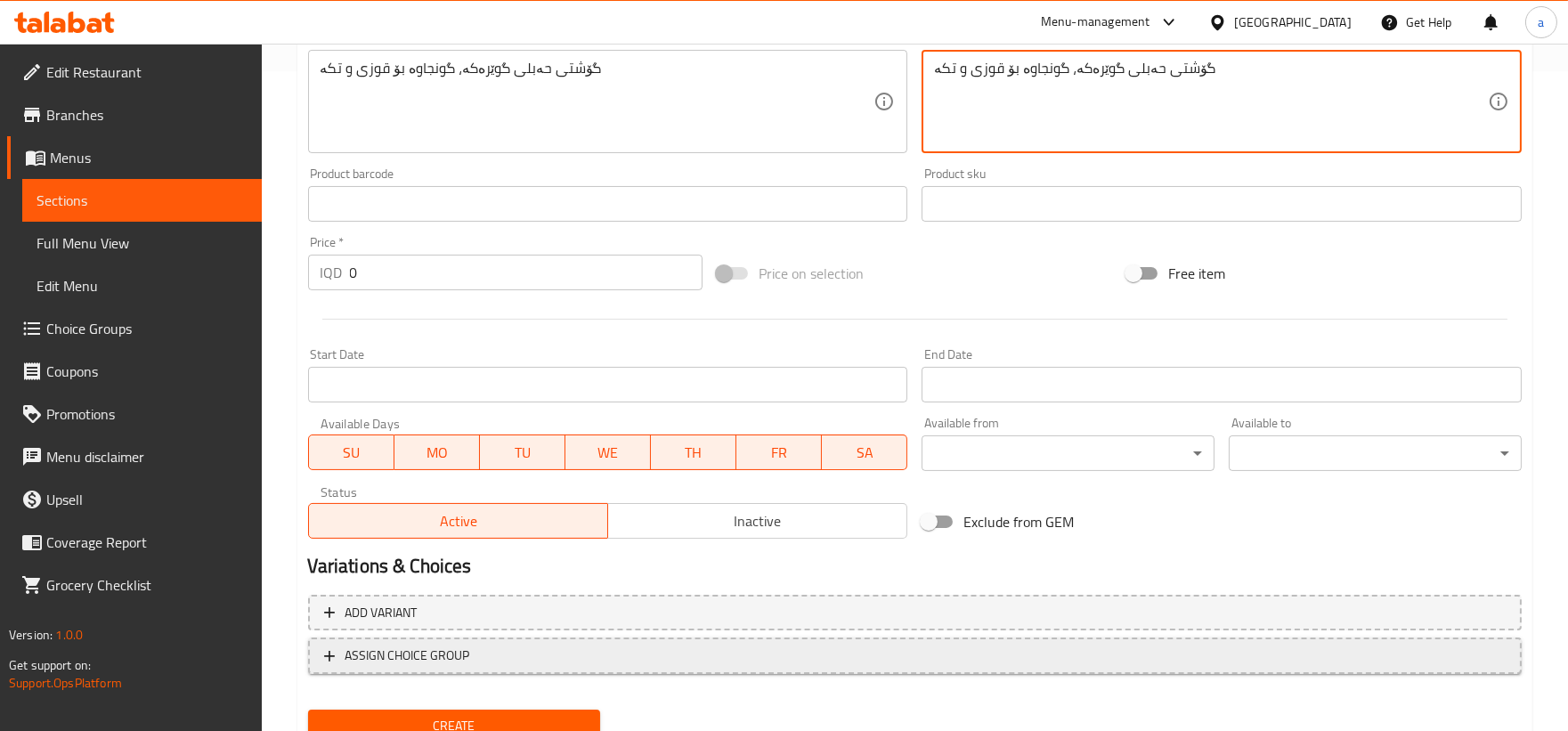
click at [477, 641] on button "ASSIGN CHOICE GROUP" at bounding box center [915, 655] width 1214 height 36
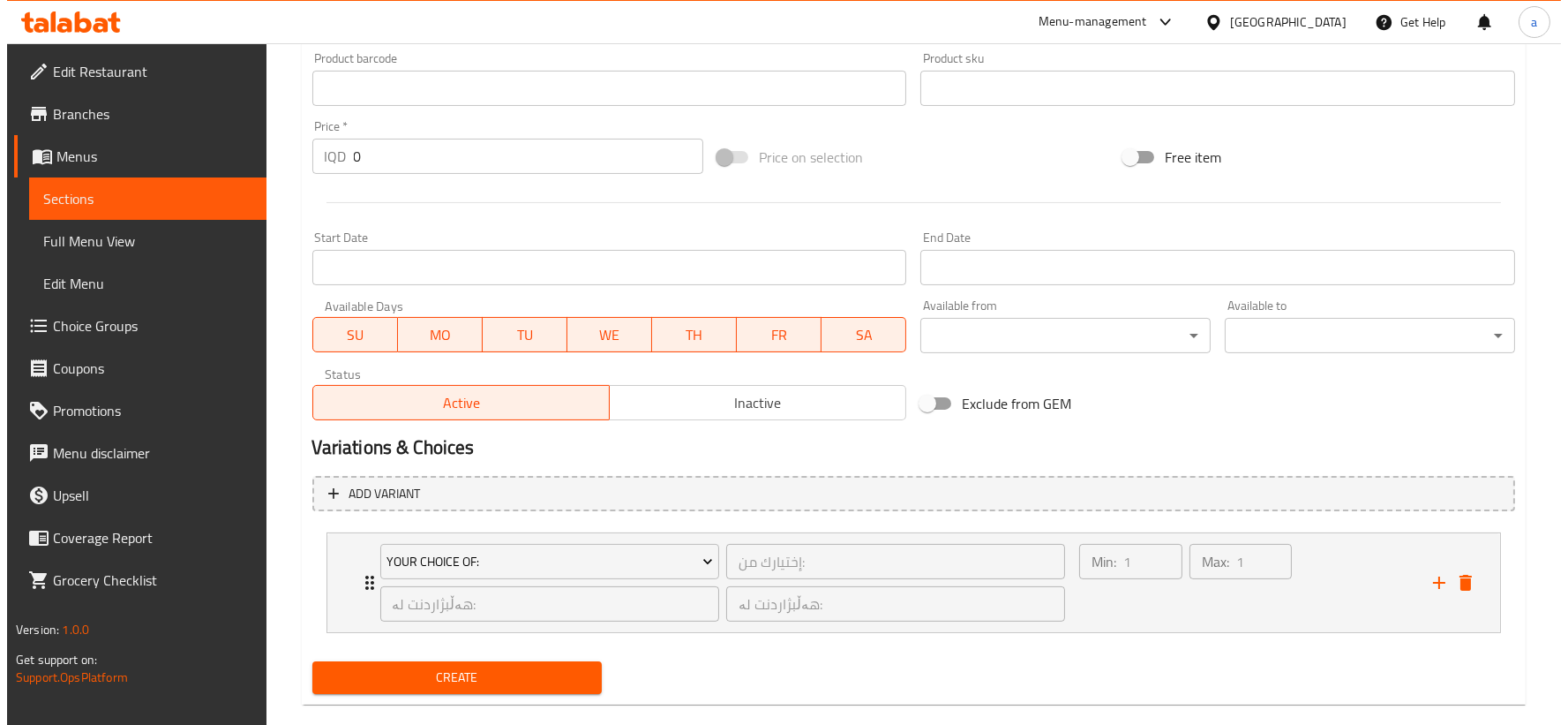
scroll to position [795, 0]
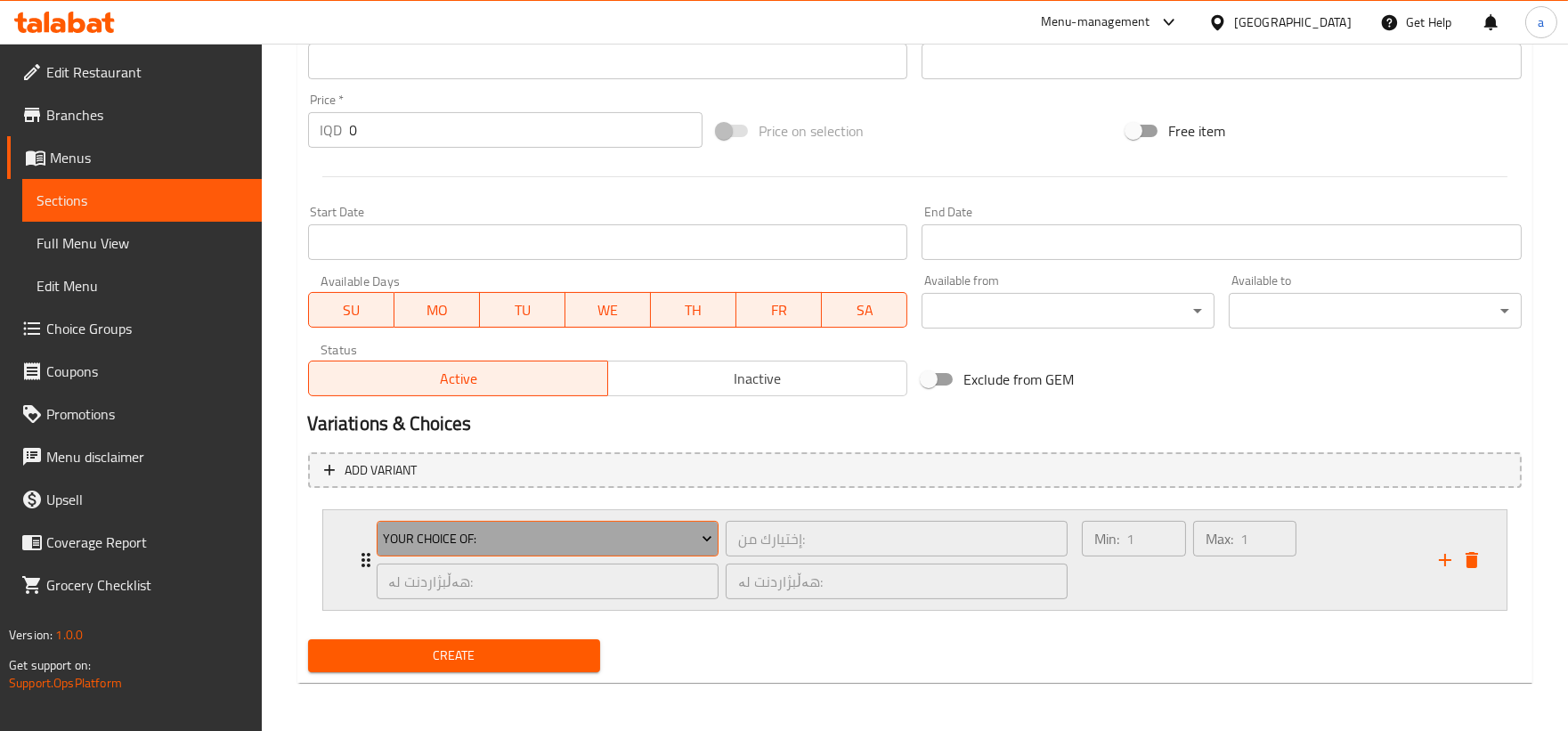
click at [527, 538] on span "Your Choice Of:" at bounding box center [548, 538] width 330 height 22
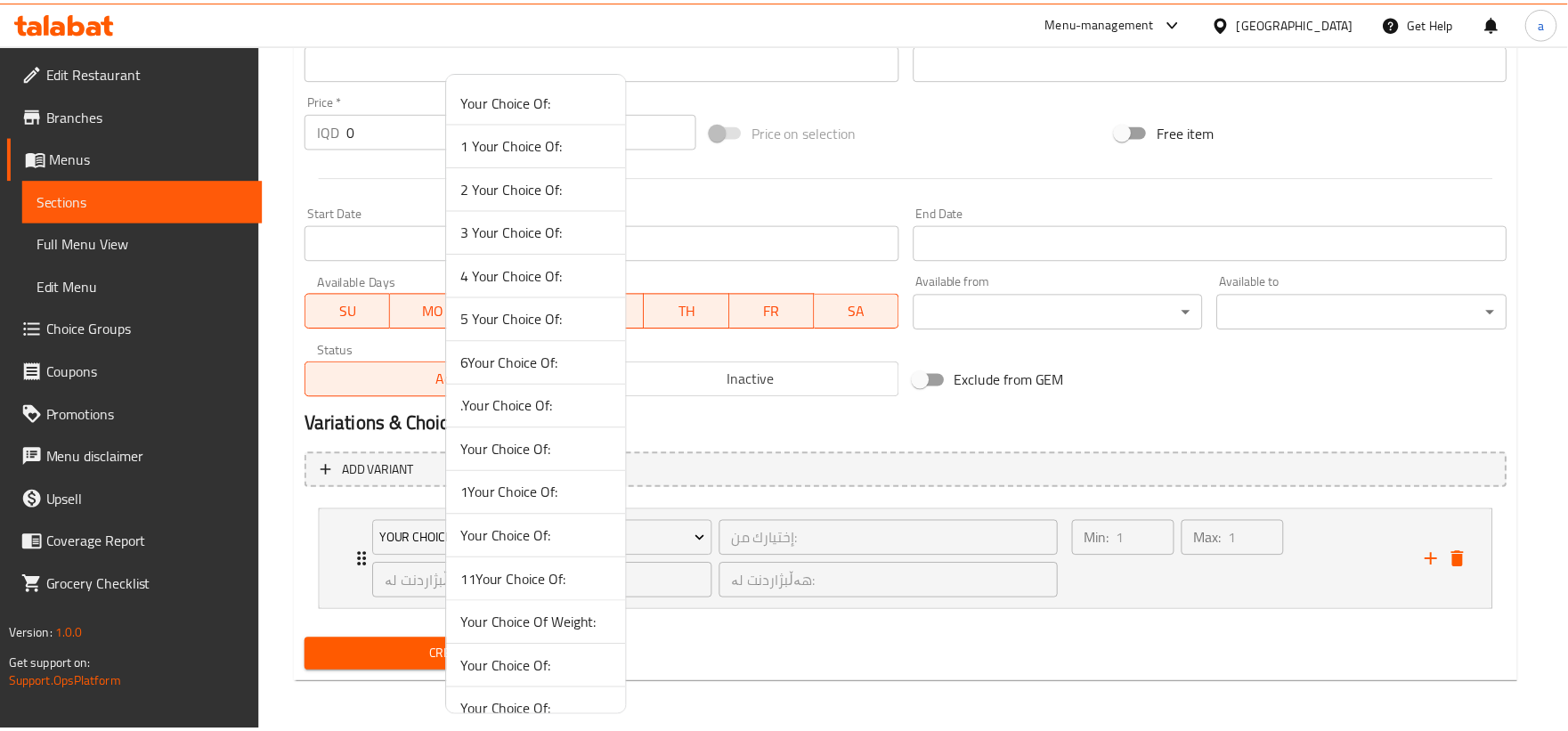
scroll to position [111, 0]
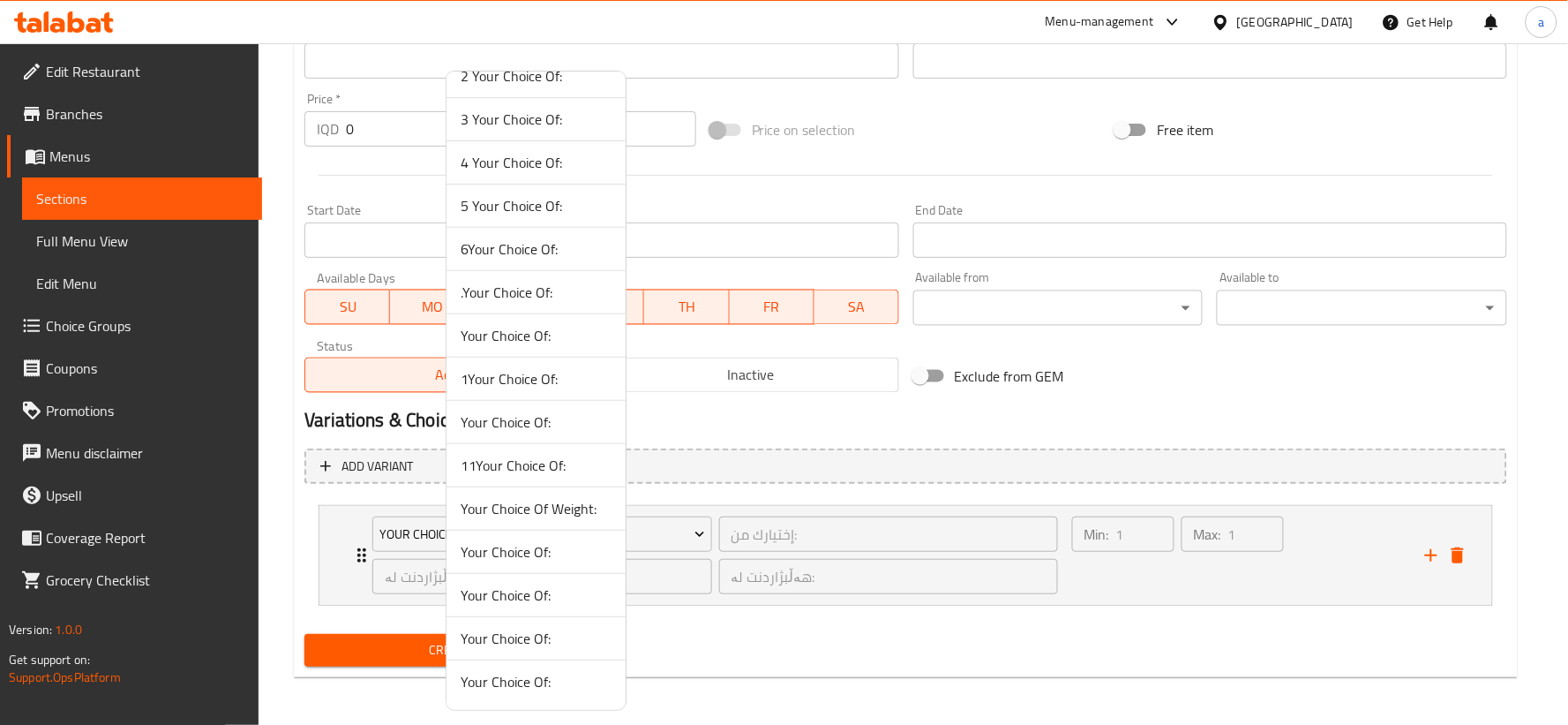
click at [532, 601] on span "Your Choice Of:" at bounding box center [536, 595] width 151 height 21
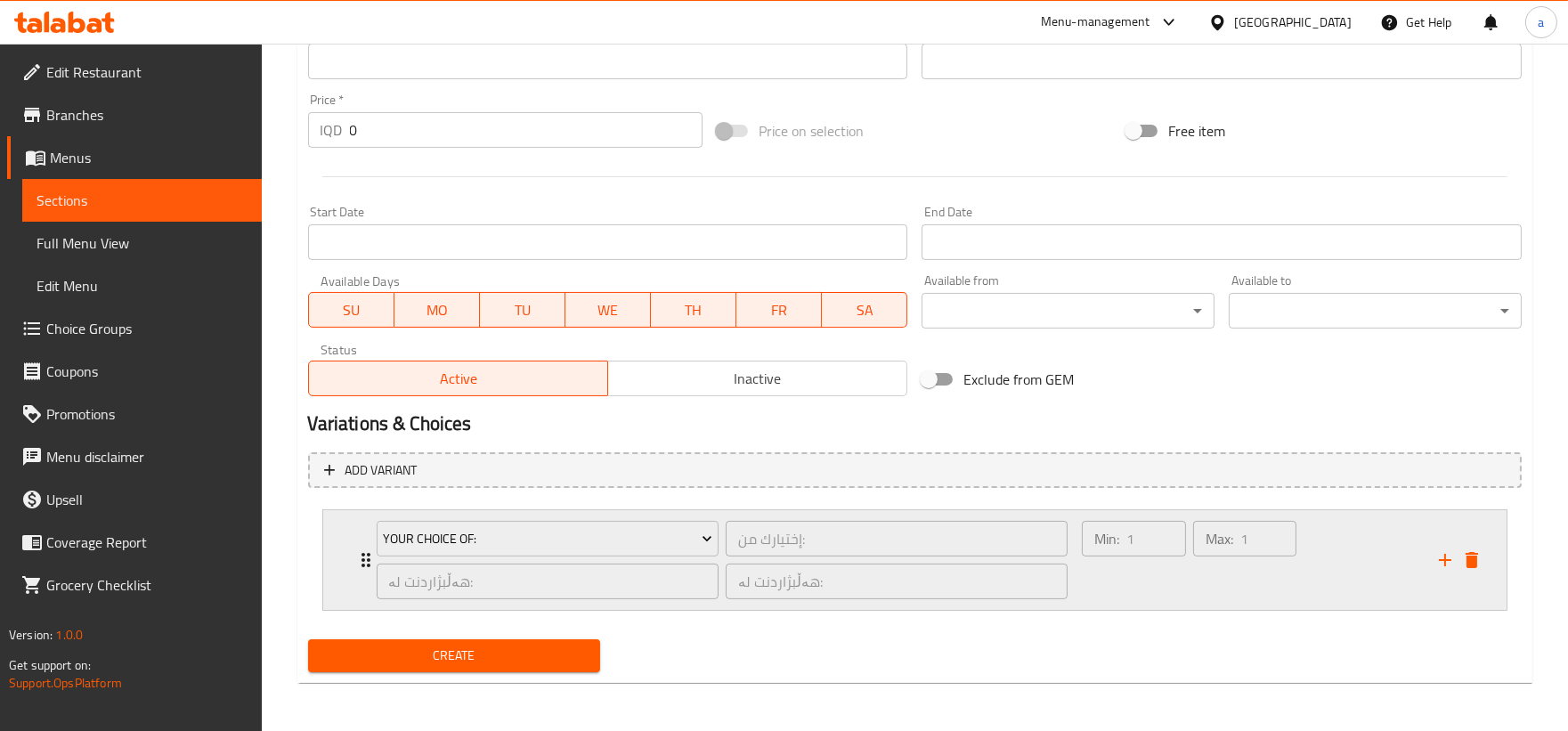
click at [370, 561] on div "Your Choice Of: إختيارك من: ​ هەڵبژاردنت لە: ​ هەڵبژاردنت لە: ​" at bounding box center [722, 560] width 713 height 100
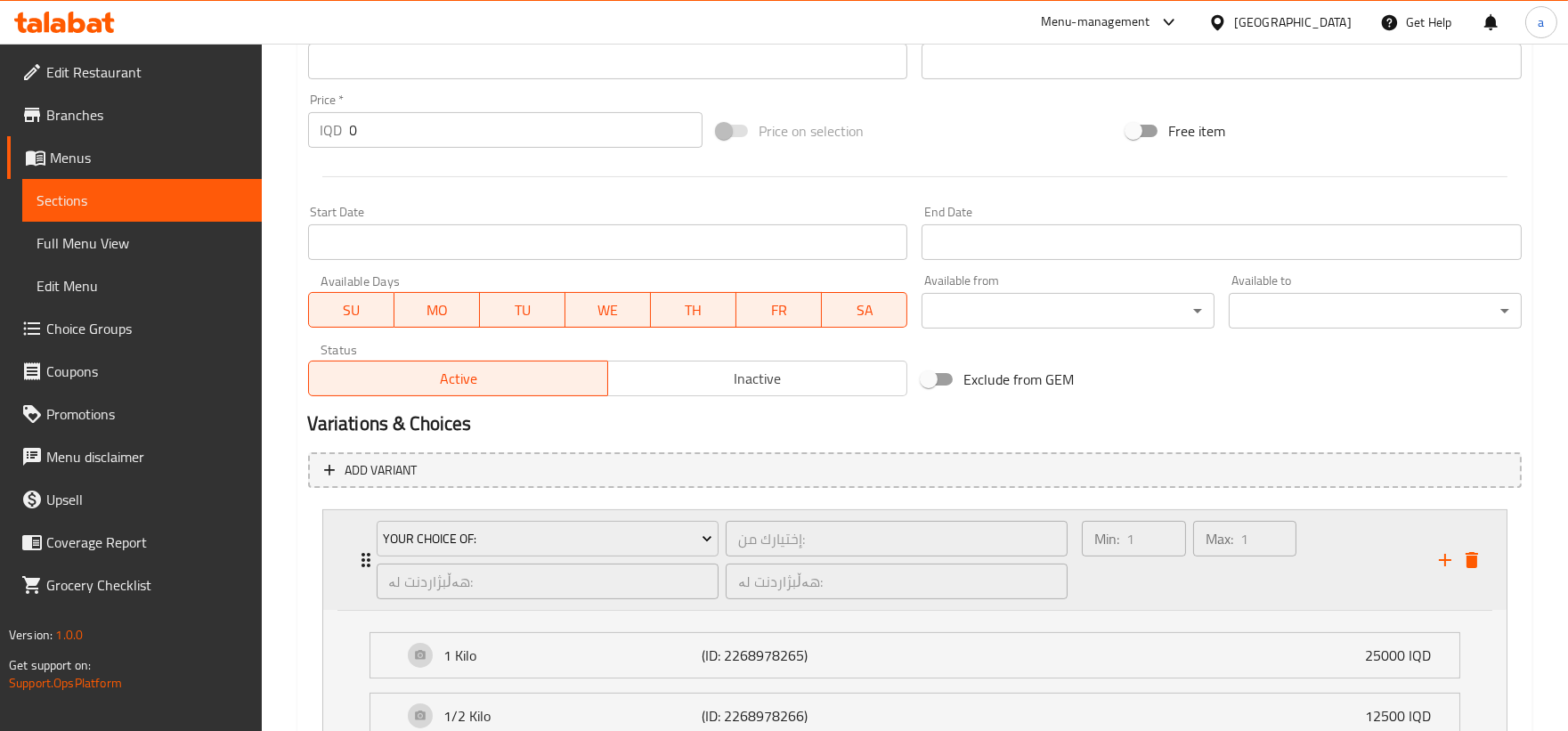
scroll to position [960, 0]
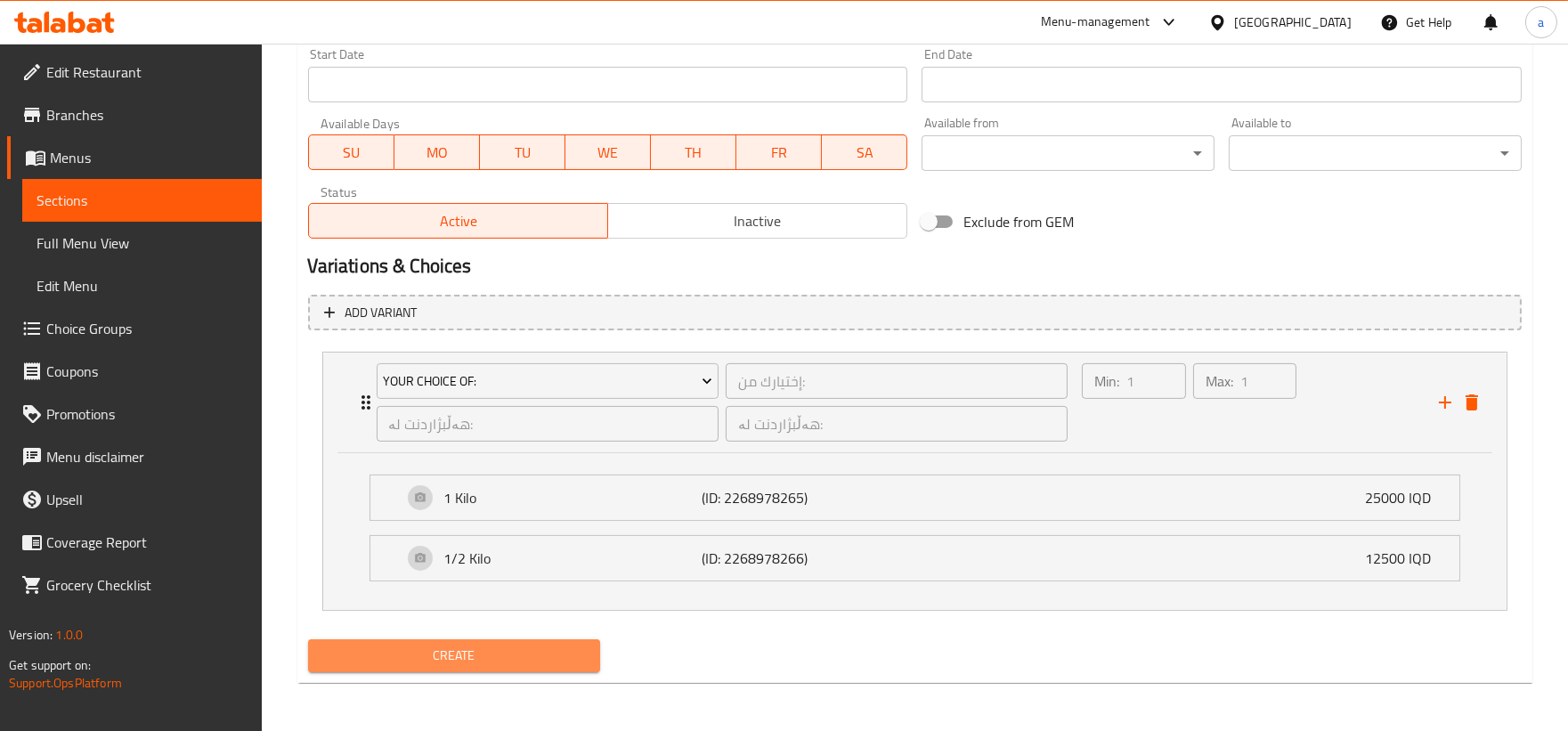
click at [571, 656] on span "Create" at bounding box center [454, 655] width 264 height 22
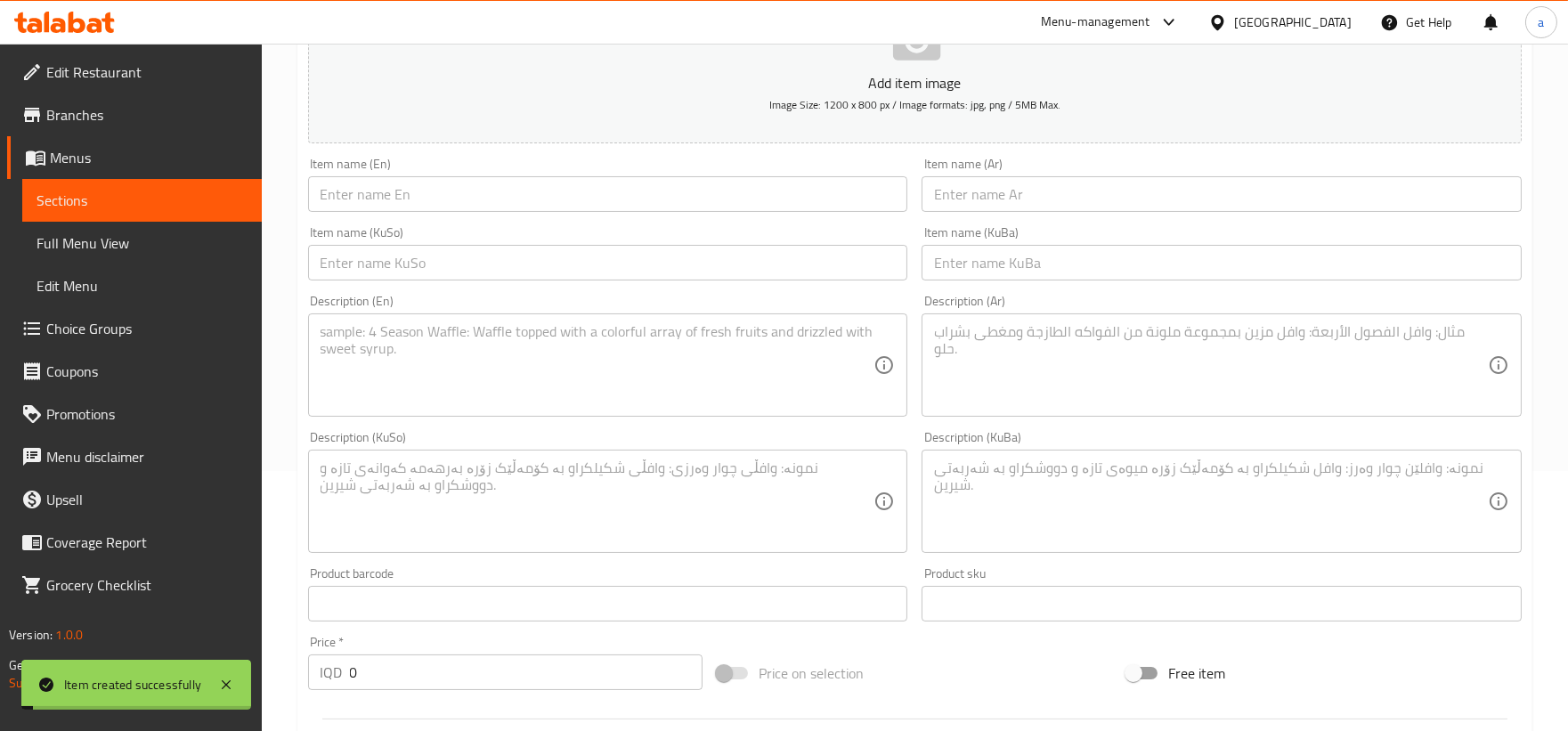
scroll to position [0, 0]
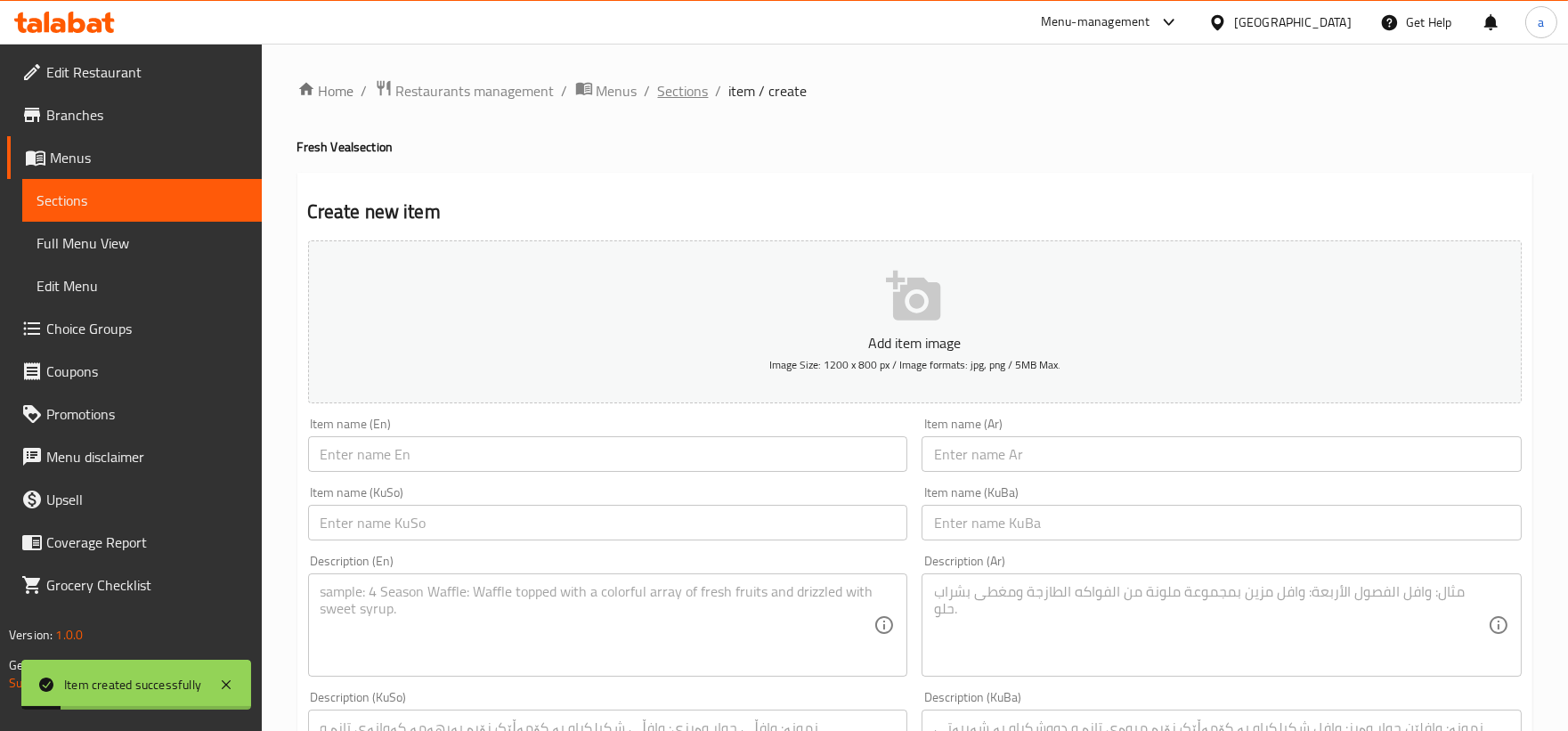
click at [703, 94] on span "Sections" at bounding box center [683, 91] width 51 height 21
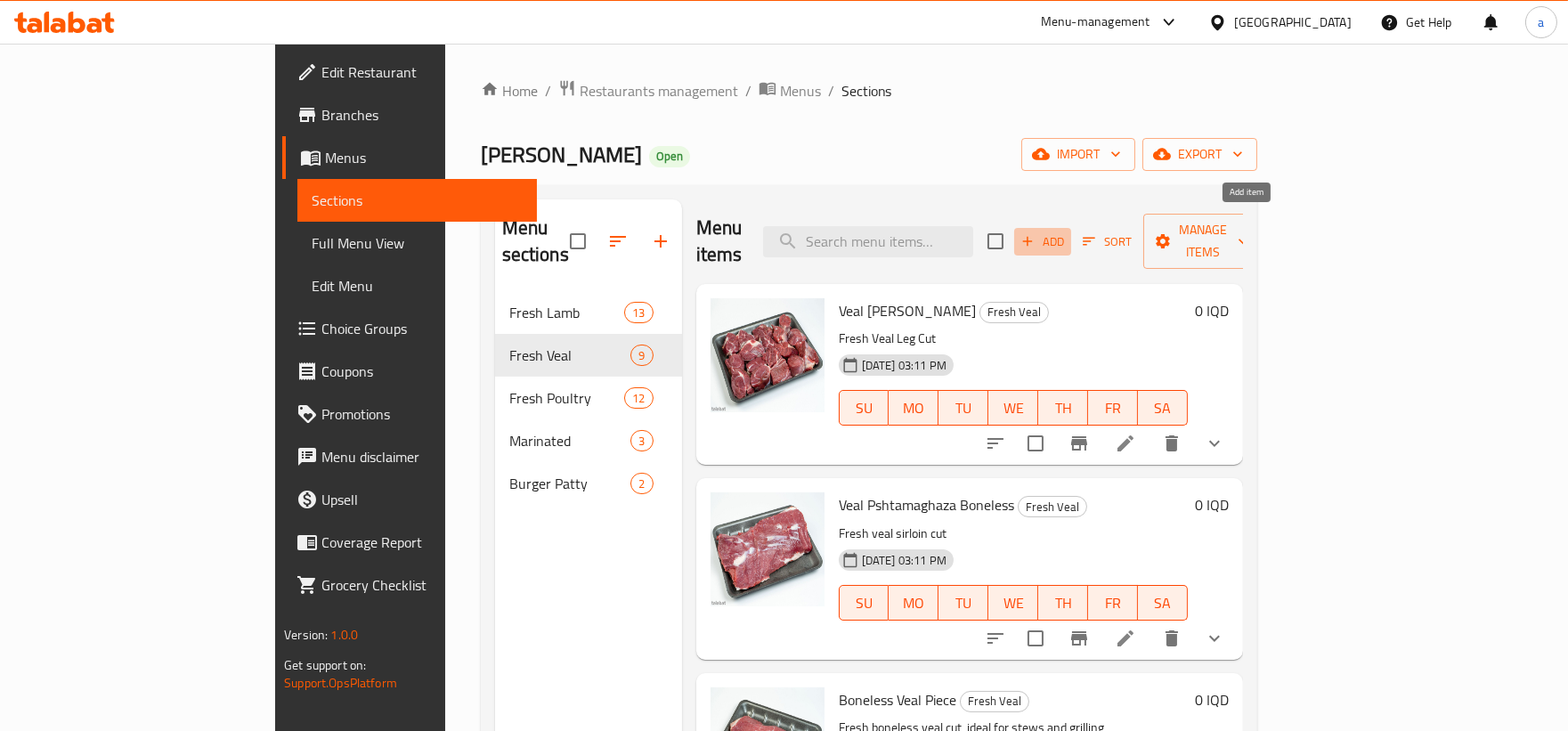
click at [1066, 232] on span "Add" at bounding box center [1042, 241] width 48 height 20
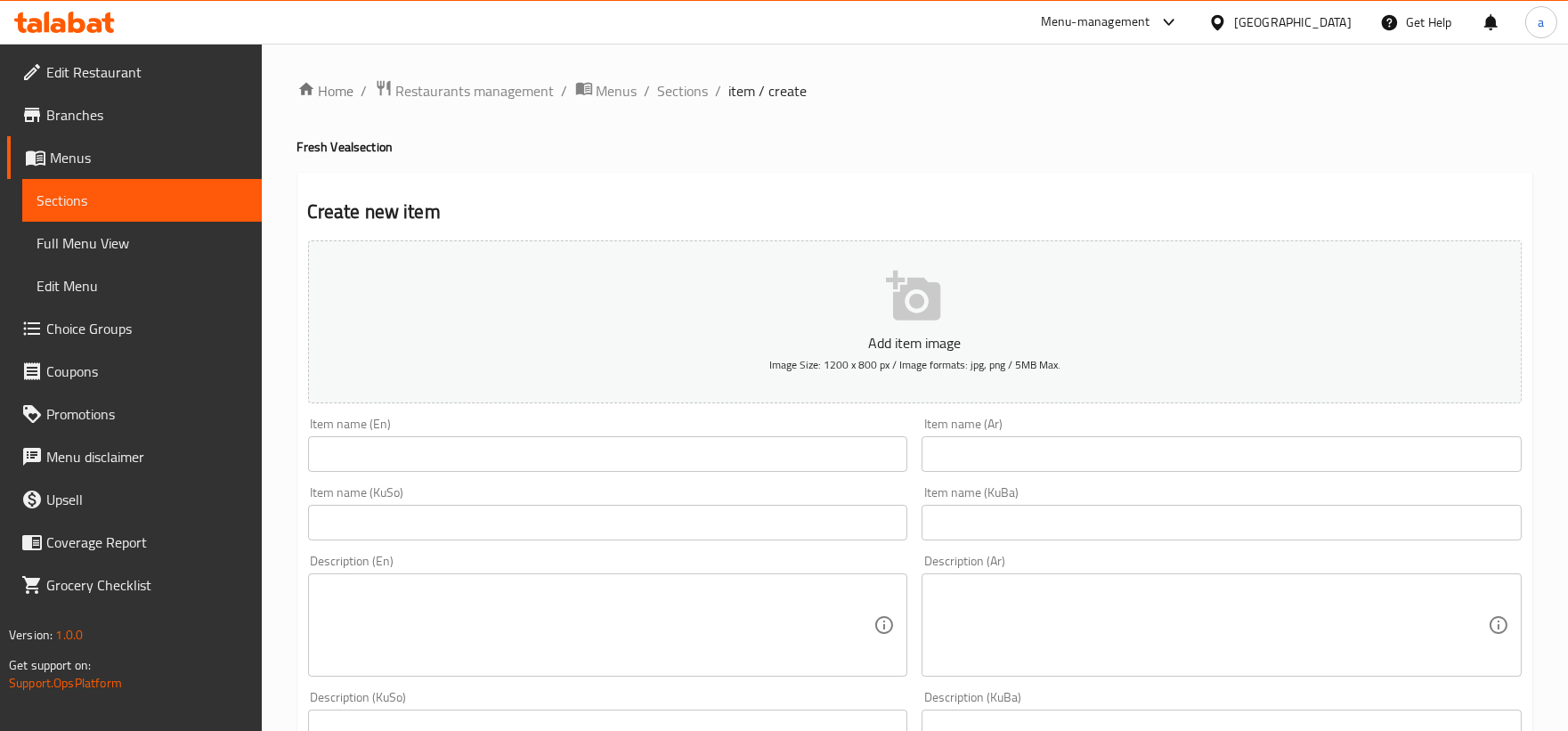
click at [513, 459] on input "text" at bounding box center [608, 453] width 600 height 35
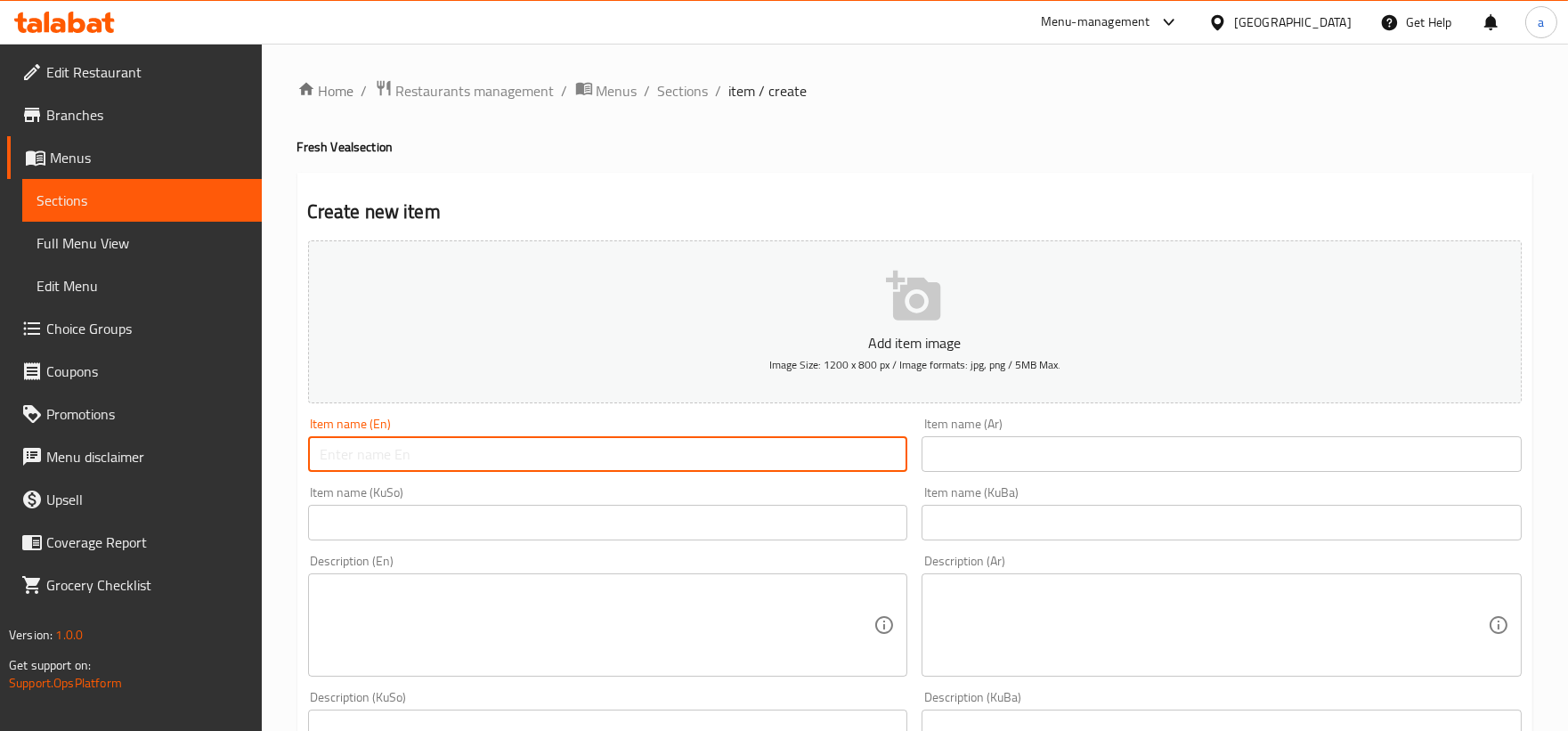
paste input "Veal Steak - 1kg"
click at [992, 450] on input "text" at bounding box center [1221, 453] width 600 height 35
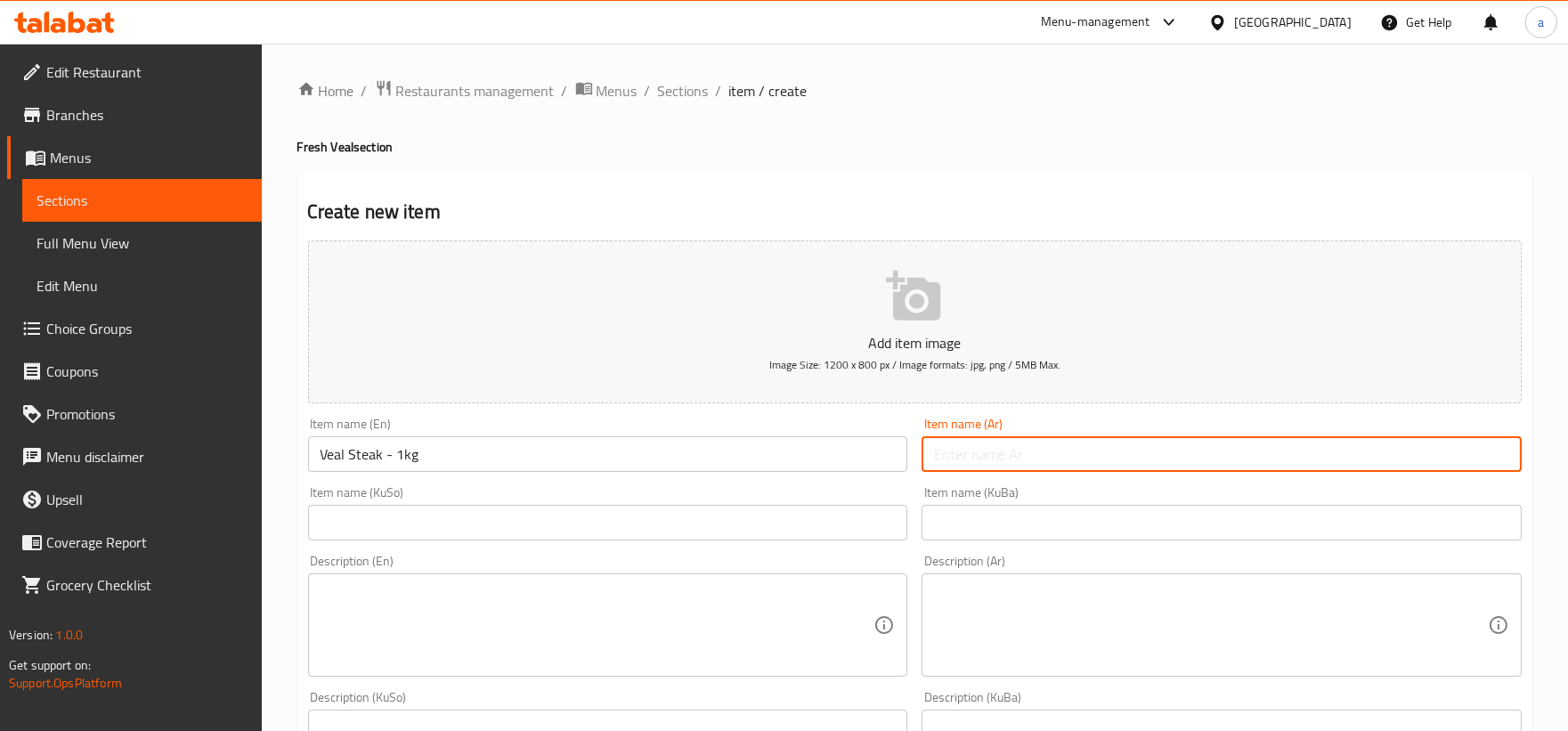
paste input "لحم عجل ستيك بدون عظام"
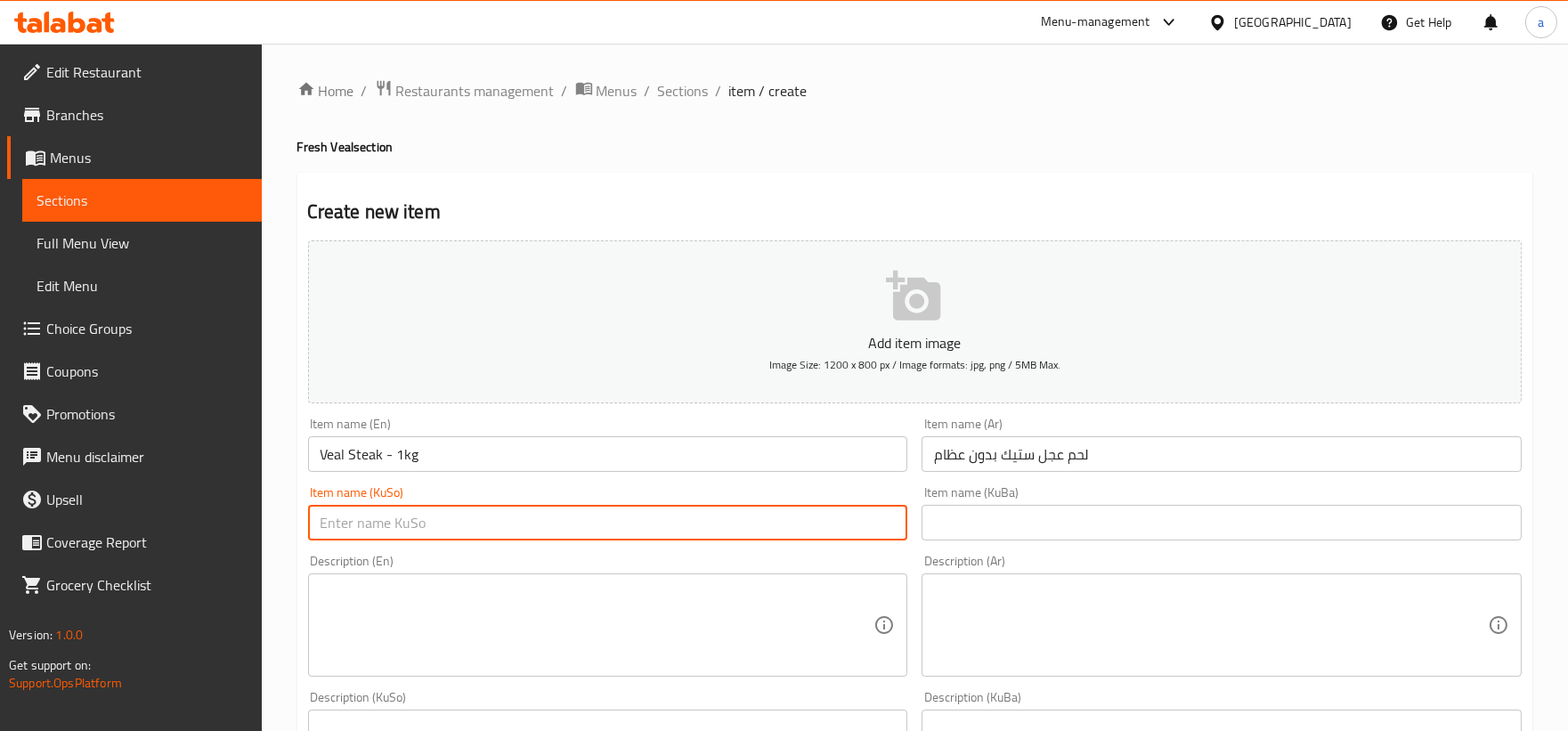
click at [732, 529] on input "text" at bounding box center [608, 522] width 600 height 35
paste input "گۆشتی ستێکی گوێرەکە بە بێ ئێسک"
click at [1045, 530] on input "text" at bounding box center [1221, 522] width 600 height 35
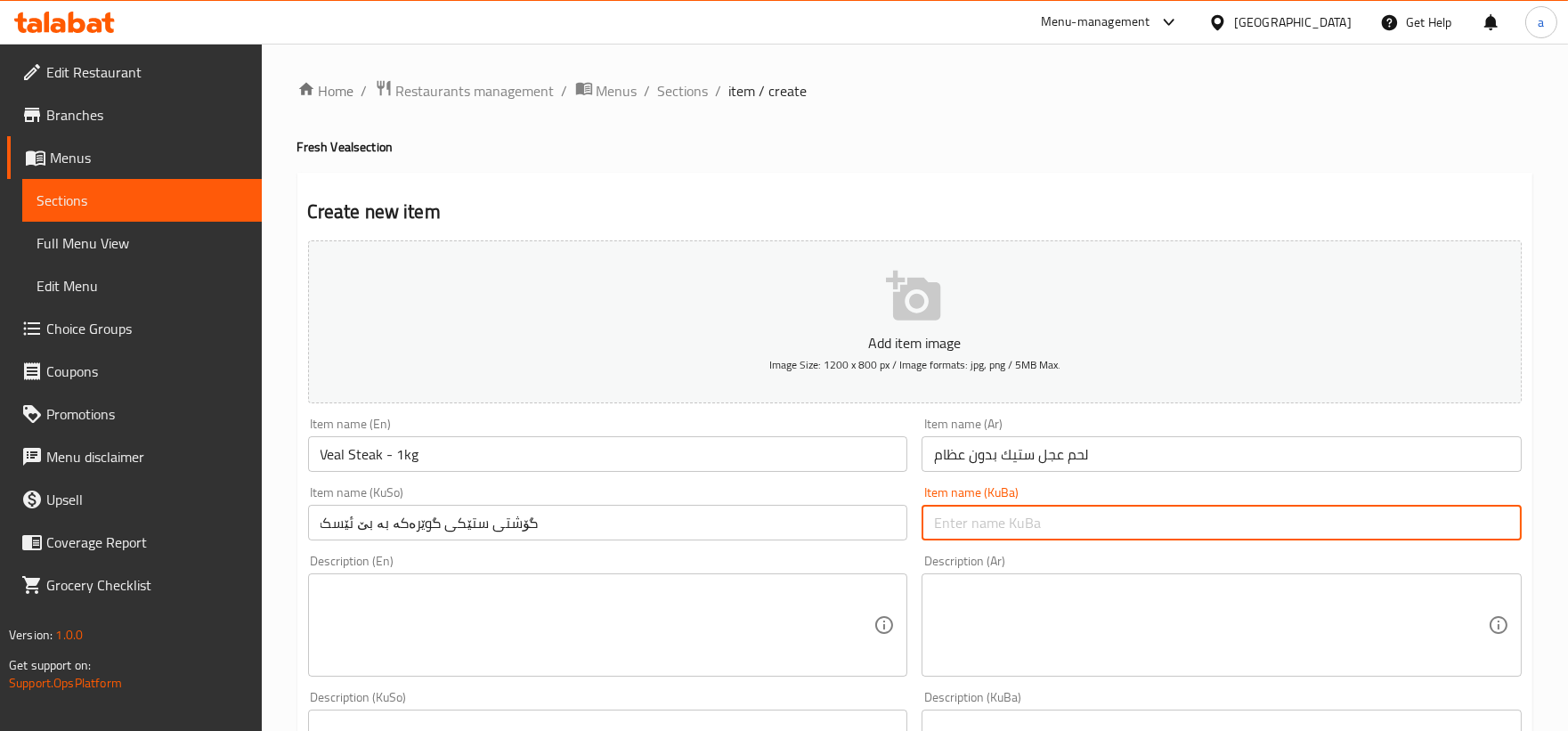
paste input "گۆشتی ستێکی گوێرەکە بە بێ ئێسک"
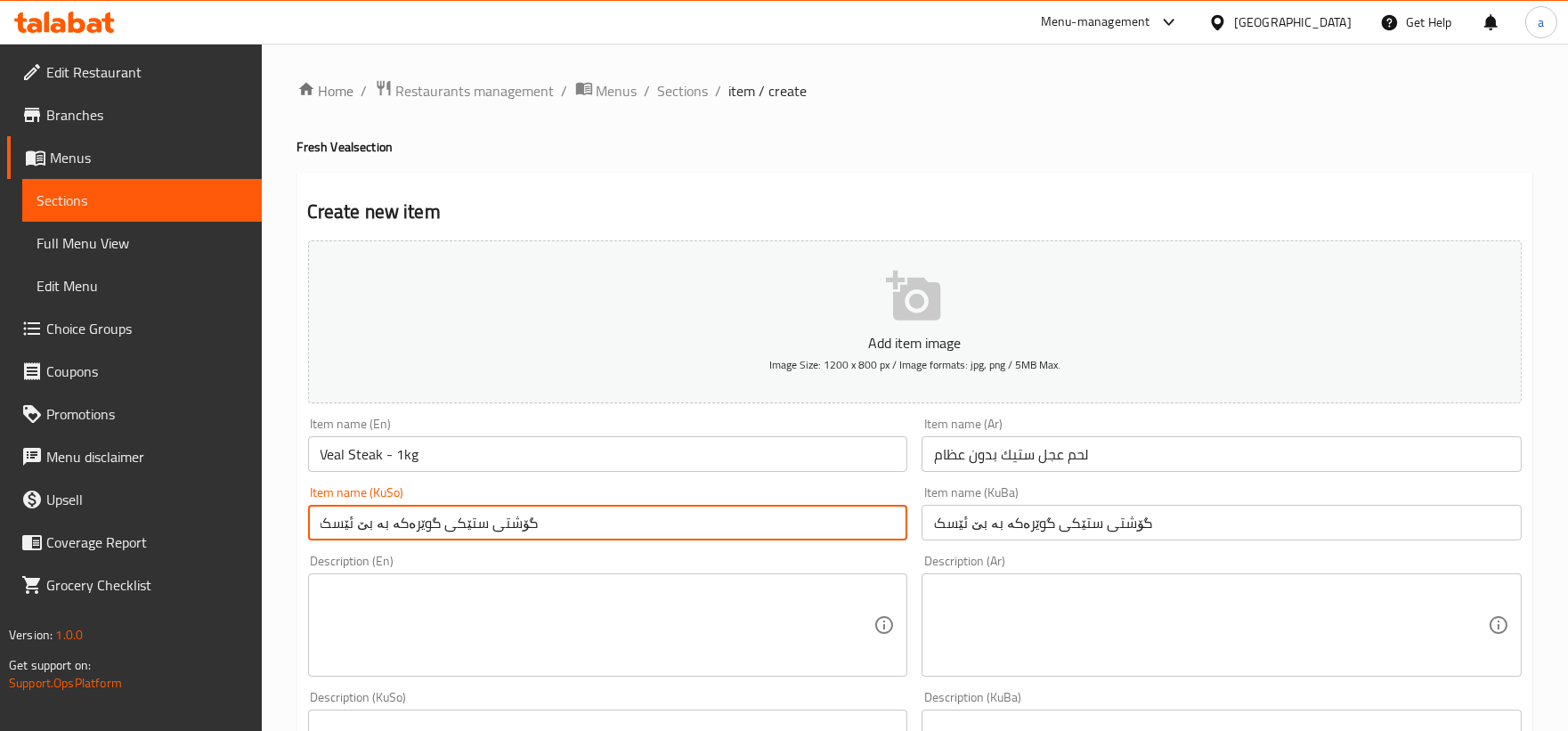
drag, startPoint x: 425, startPoint y: 531, endPoint x: 178, endPoint y: 526, distance: 247.1
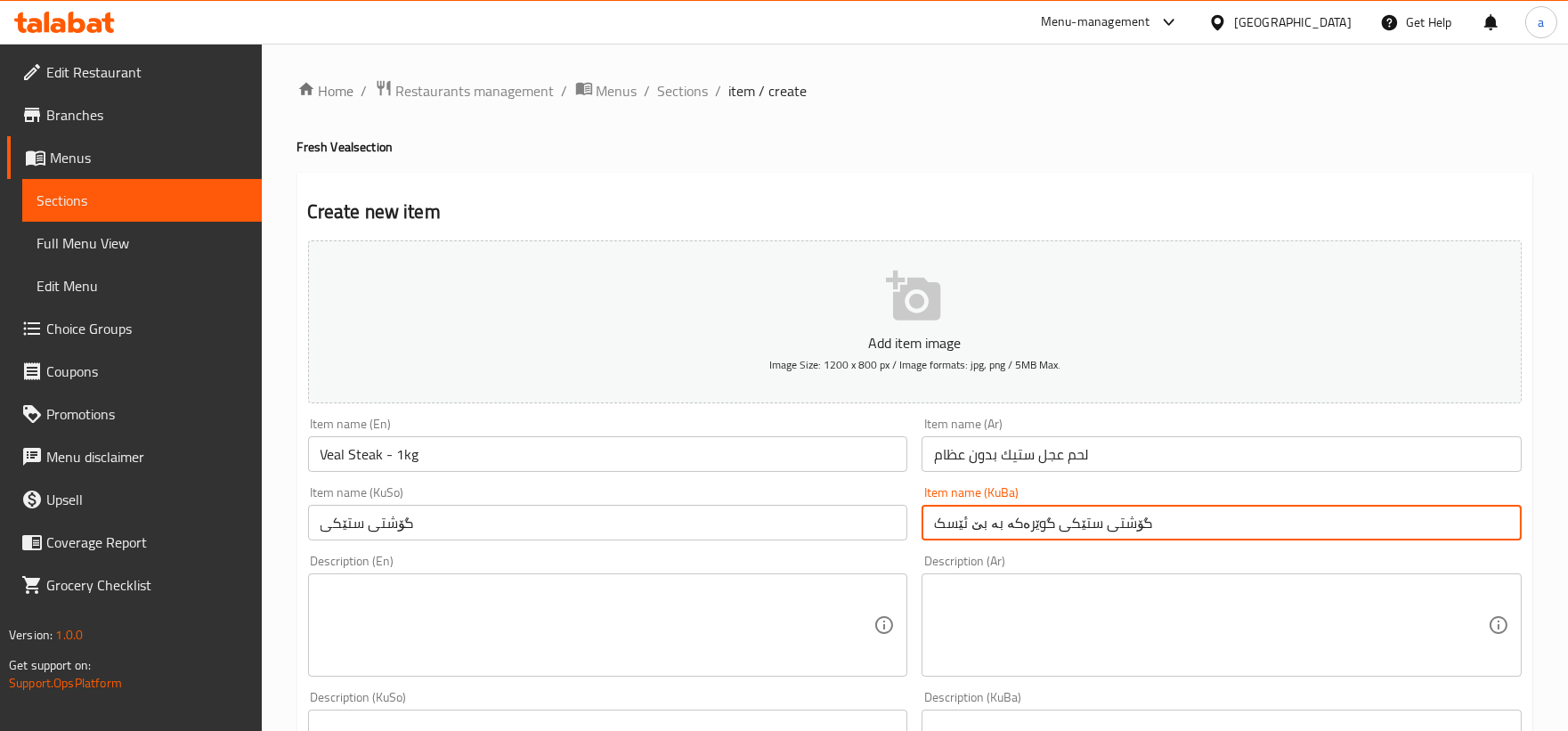
drag, startPoint x: 1043, startPoint y: 526, endPoint x: 896, endPoint y: 541, distance: 147.8
click at [896, 541] on div "Add item image Image Size: 1200 x 800 px / Image formats: jpg, png / 5MB Max. I…" at bounding box center [915, 719] width 1228 height 972
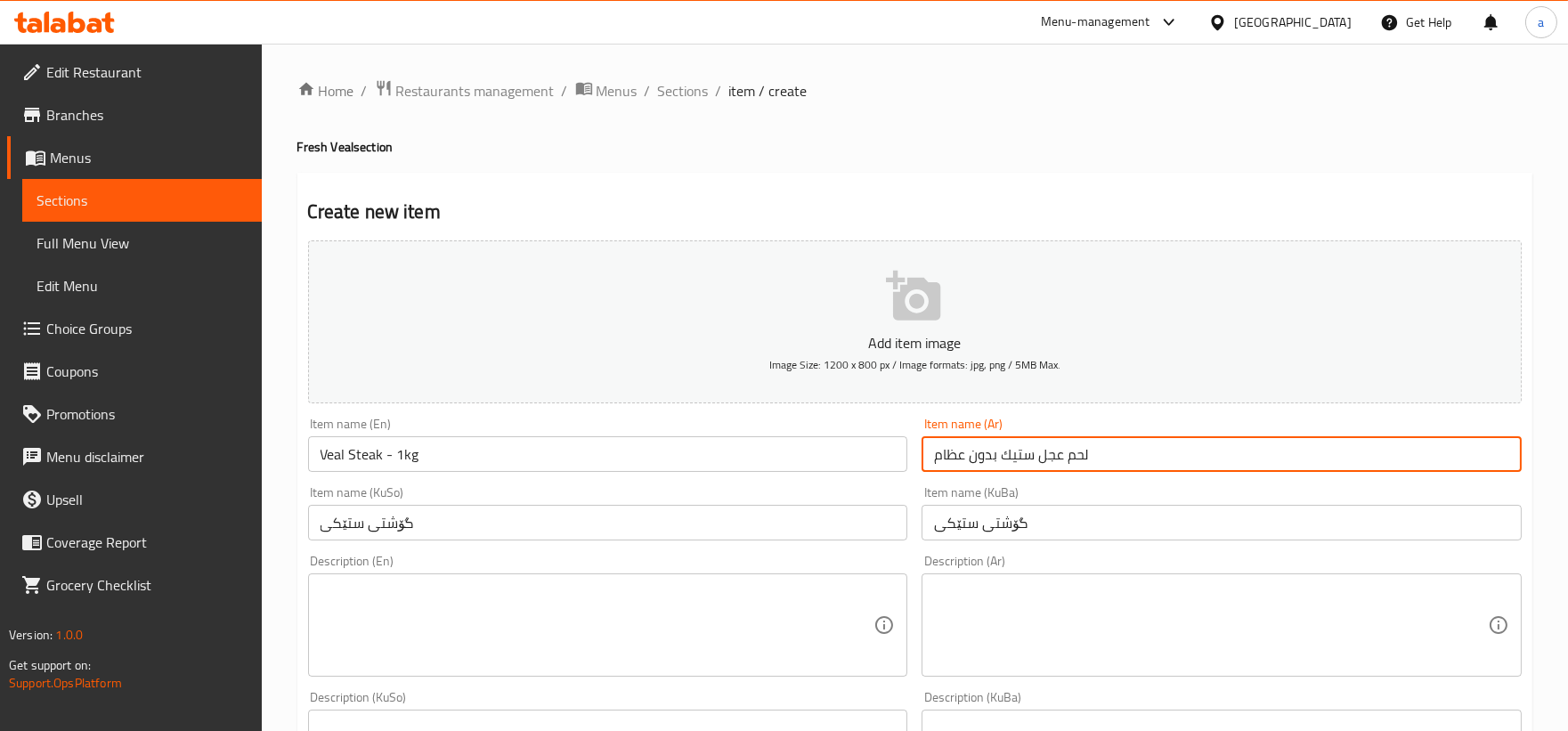
click at [993, 457] on input "لحم عجل ستيك بدون عظام" at bounding box center [1221, 453] width 600 height 35
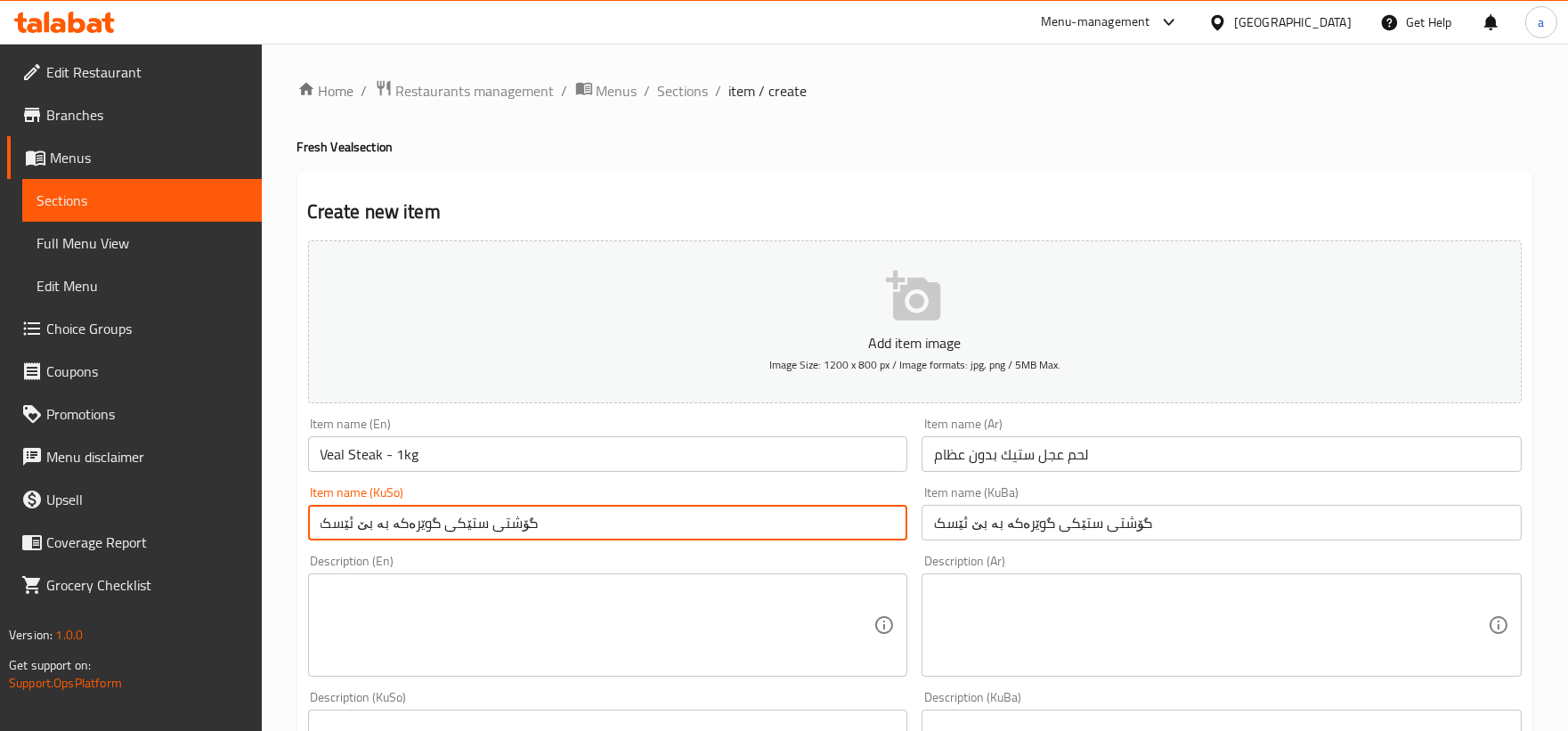
click at [384, 525] on input "گۆشتی ستێکی گوێرەکە بە بێ ئێسک" at bounding box center [608, 522] width 600 height 35
click at [387, 525] on input "گۆشتی ستێکی گوێرەکە بە بێ ئێسک" at bounding box center [608, 522] width 600 height 35
drag, startPoint x: 385, startPoint y: 525, endPoint x: 279, endPoint y: 528, distance: 106.0
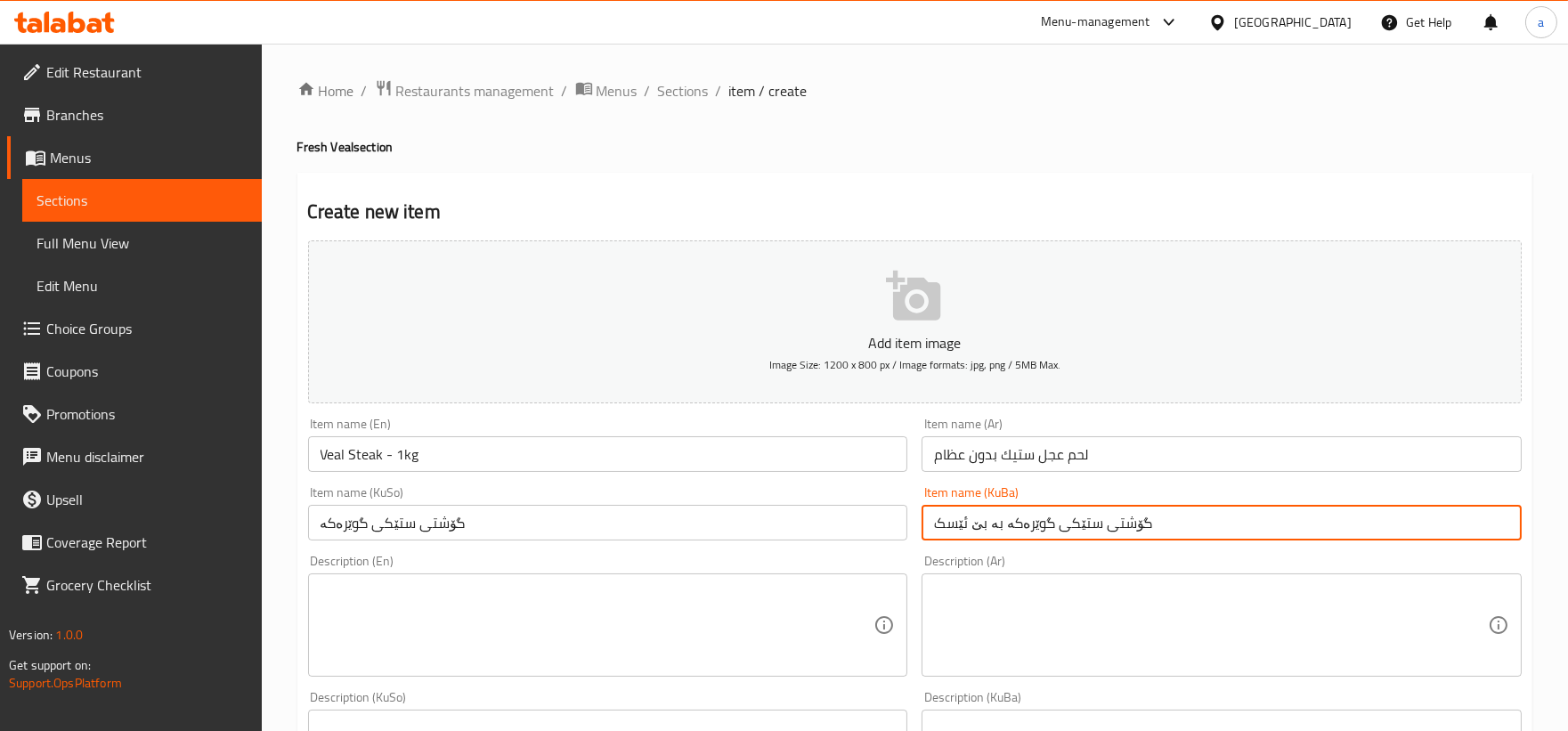
drag, startPoint x: 1000, startPoint y: 525, endPoint x: 869, endPoint y: 535, distance: 131.4
click at [869, 535] on div "Add item image Image Size: 1200 x 800 px / Image formats: jpg, png / 5MB Max. I…" at bounding box center [915, 719] width 1228 height 972
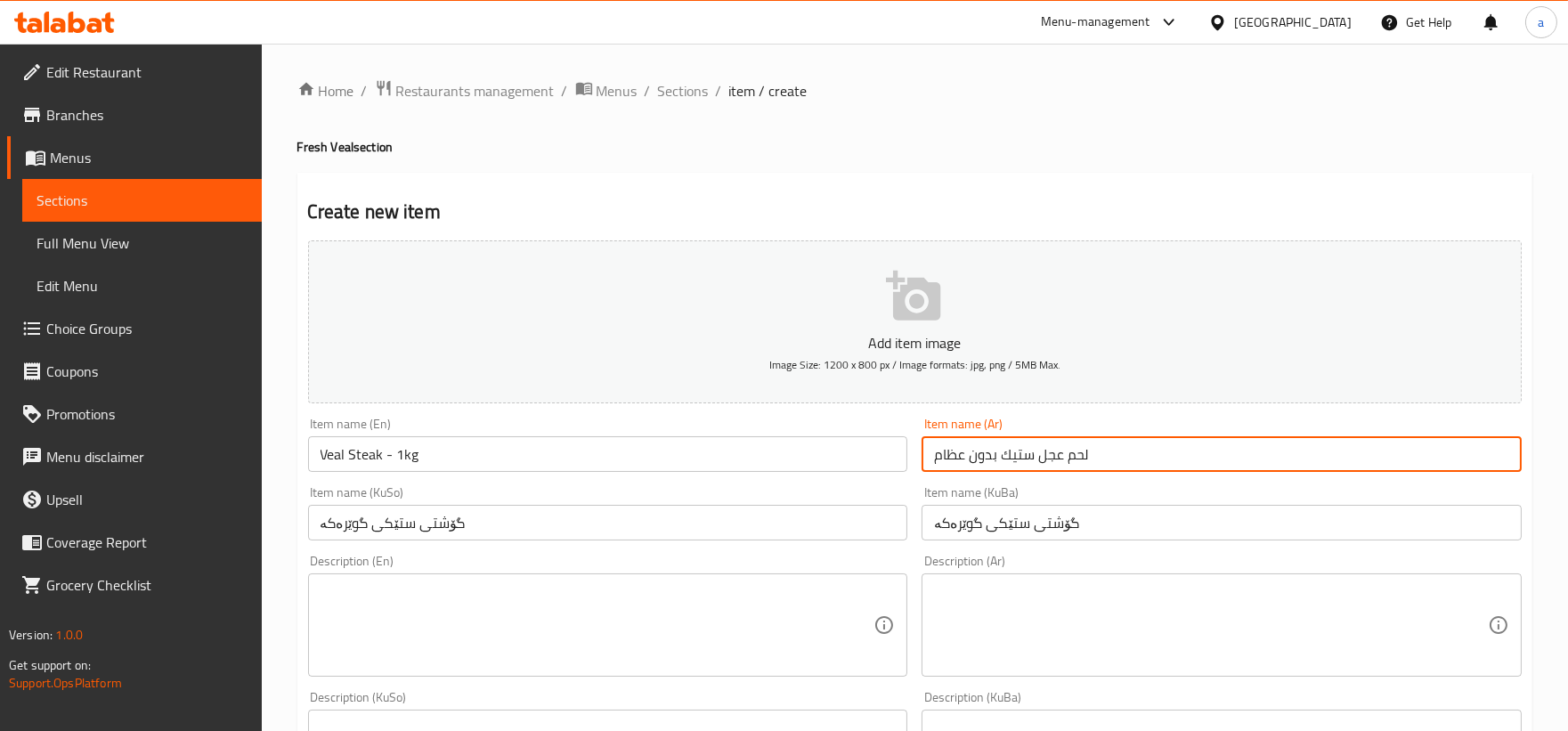
drag, startPoint x: 1001, startPoint y: 459, endPoint x: 895, endPoint y: 474, distance: 107.1
click at [895, 474] on div "Add item image Image Size: 1200 x 800 px / Image formats: jpg, png / 5MB Max. I…" at bounding box center [915, 719] width 1228 height 972
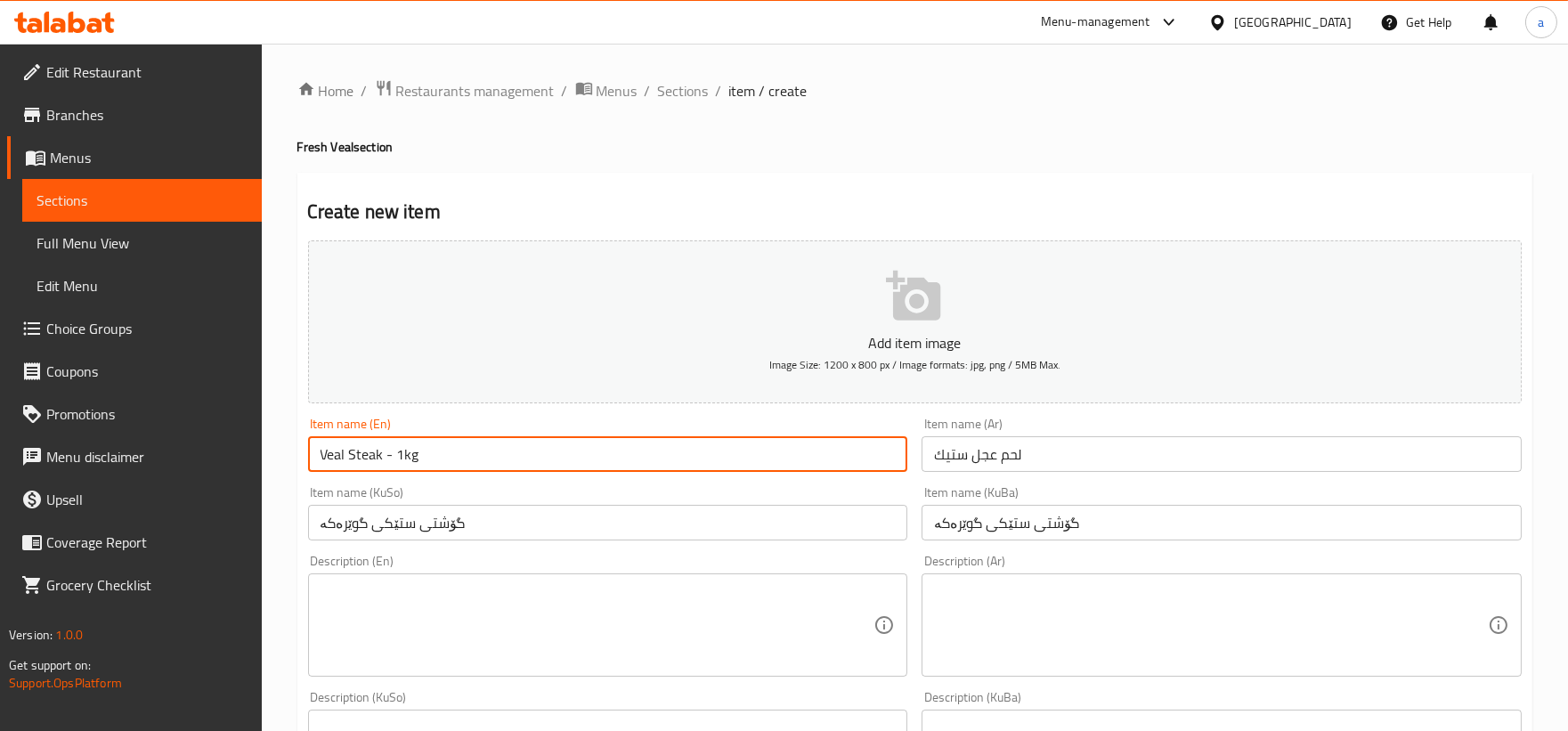
drag, startPoint x: 420, startPoint y: 457, endPoint x: 379, endPoint y: 450, distance: 41.6
click at [379, 450] on input "Veal Steak - 1kg" at bounding box center [608, 453] width 600 height 35
click at [1127, 459] on input "لحم عجل ستيك" at bounding box center [1221, 453] width 600 height 35
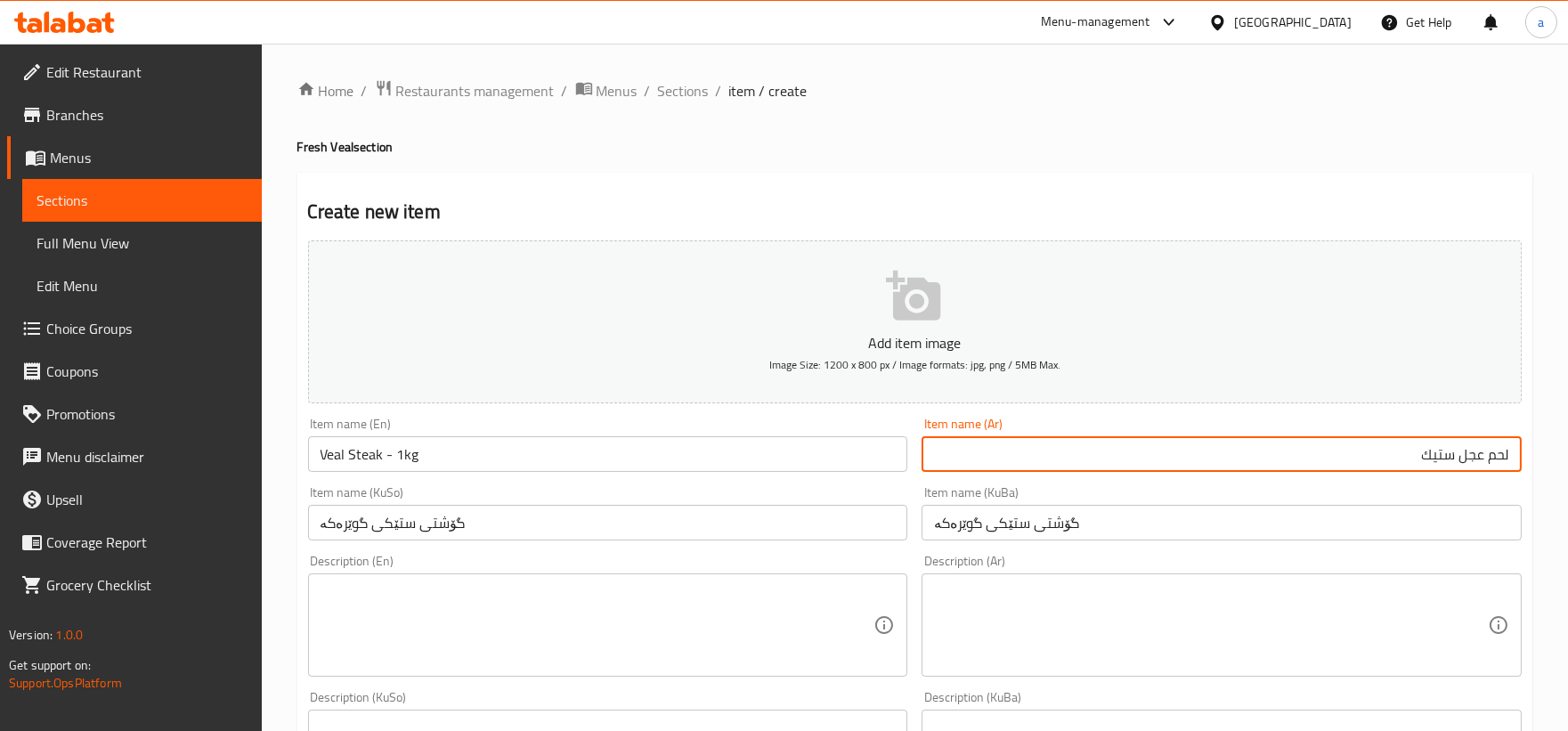
paste input "- 1kg"
click at [848, 510] on div "Item name (KuSo) گۆشتی ستێکی گوێرەکە Item name (KuSo)" at bounding box center [608, 513] width 600 height 55
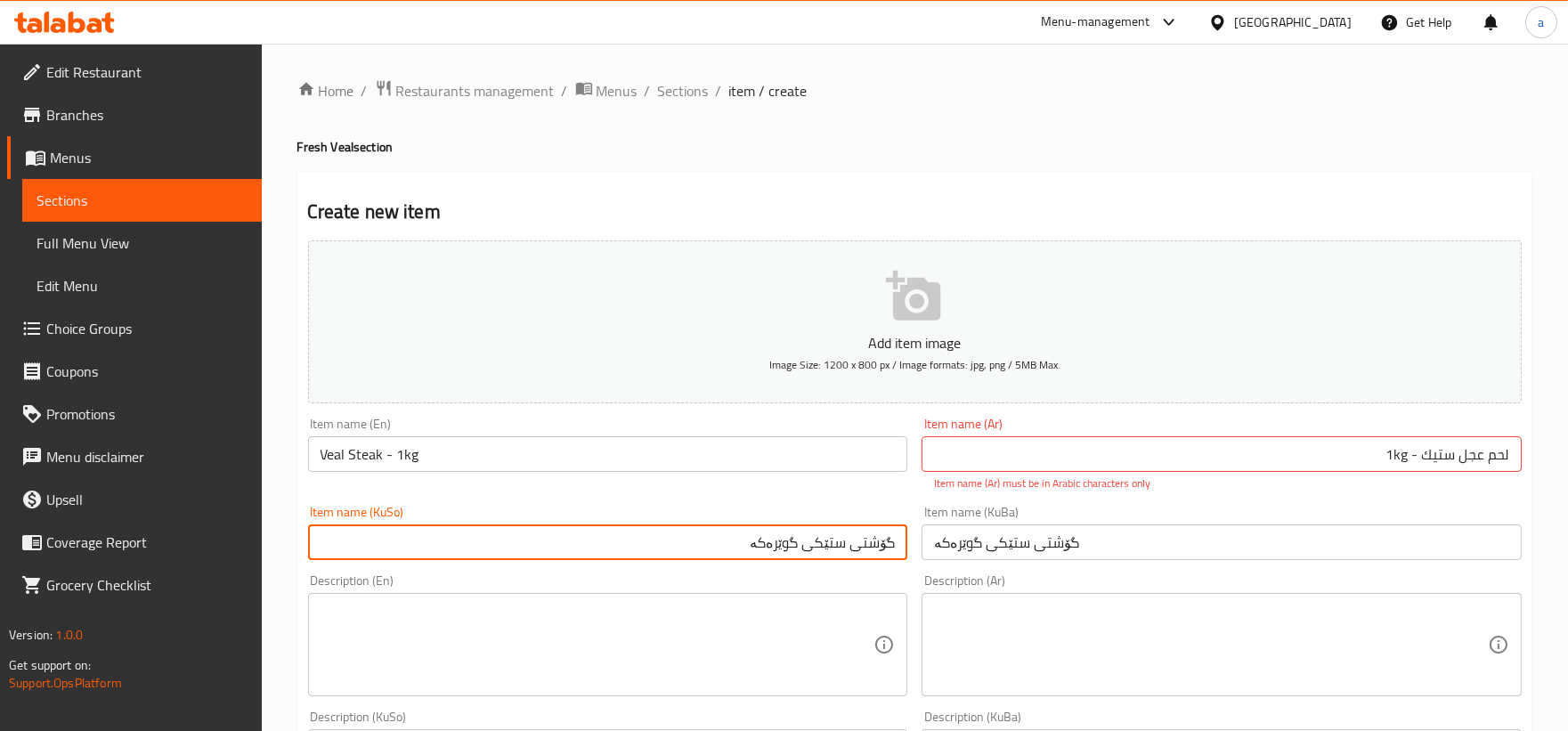
paste input "- 1kg"
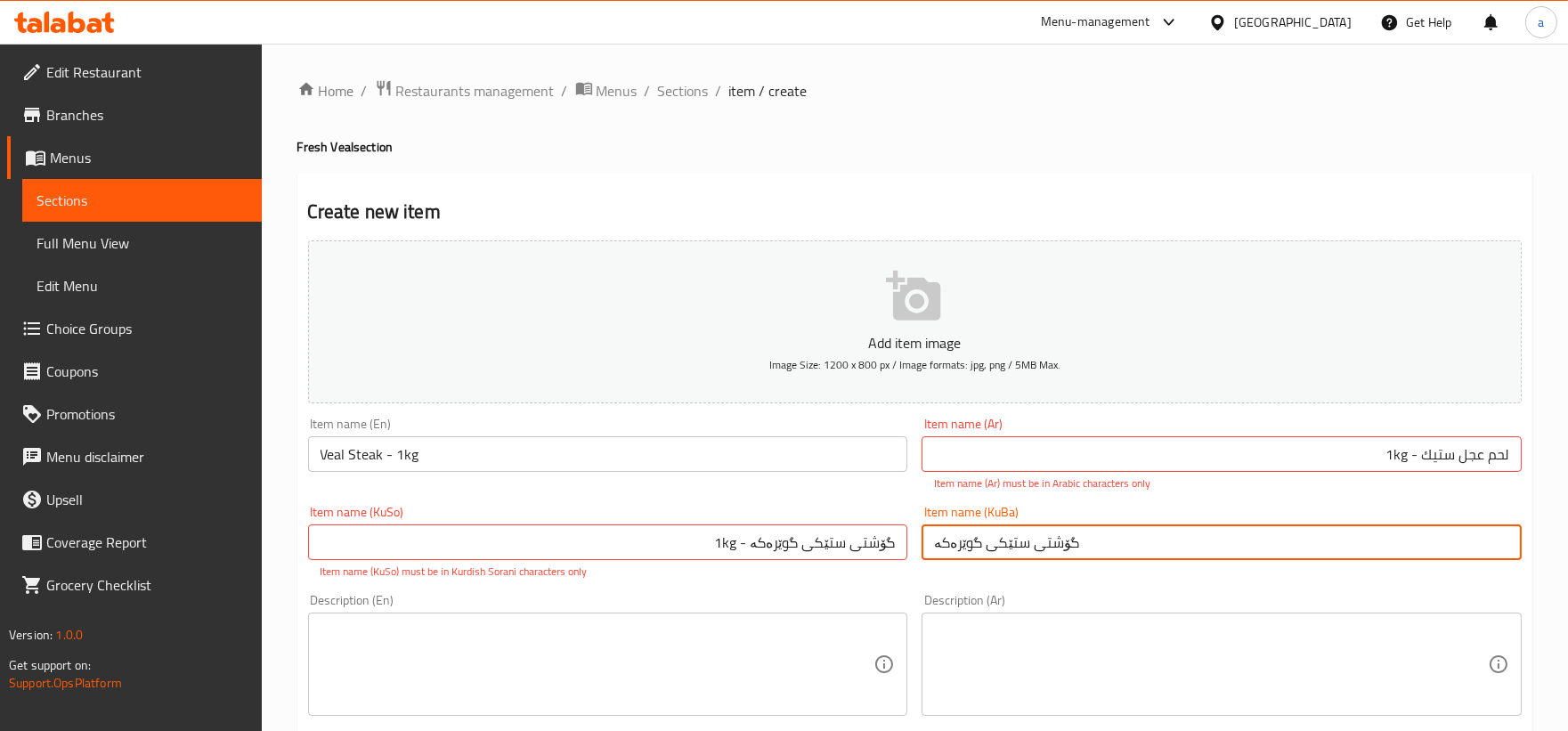
click at [1143, 553] on input "گۆشتی ستێکی گوێرەکە" at bounding box center [1221, 541] width 600 height 35
paste input "- 1kg"
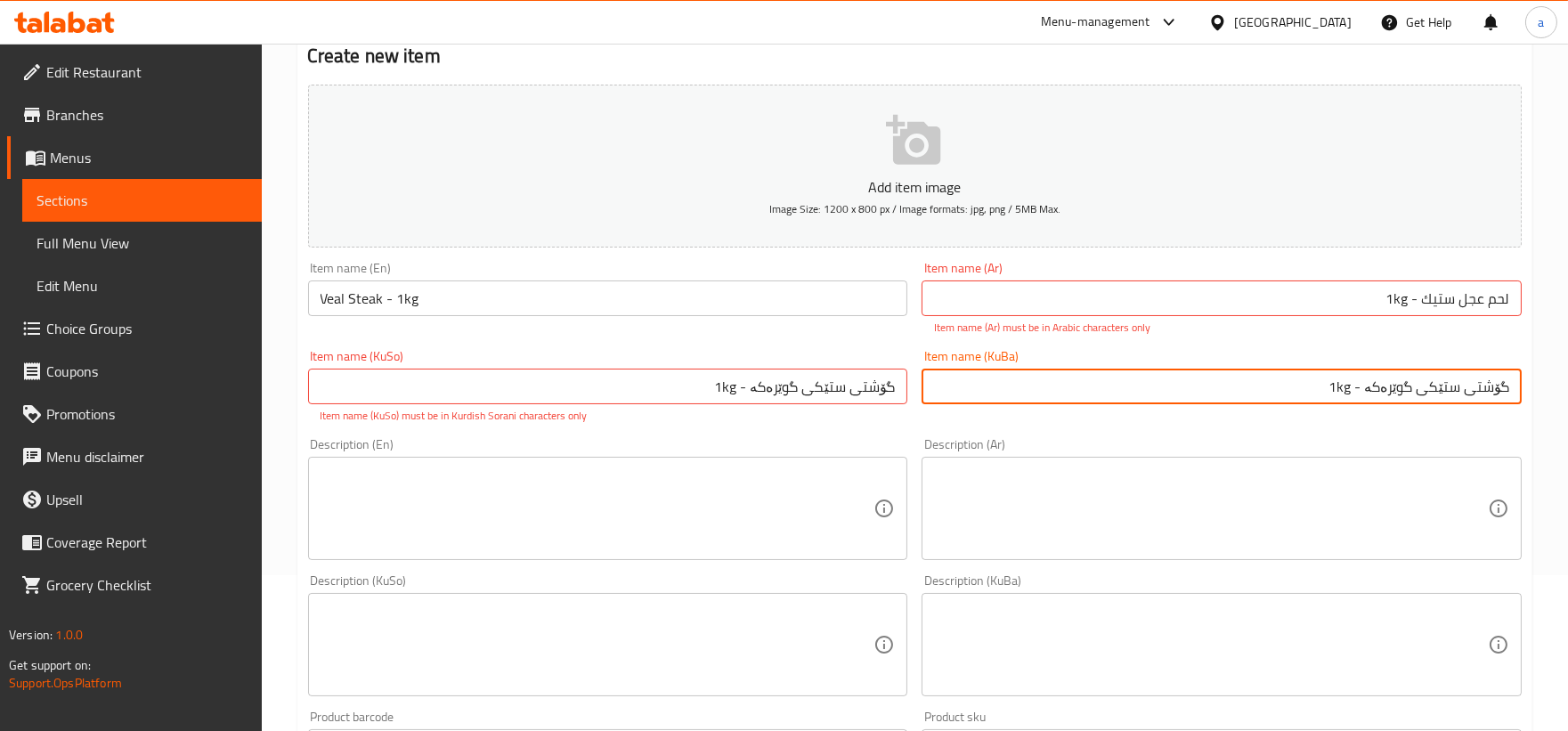
scroll to position [330, 0]
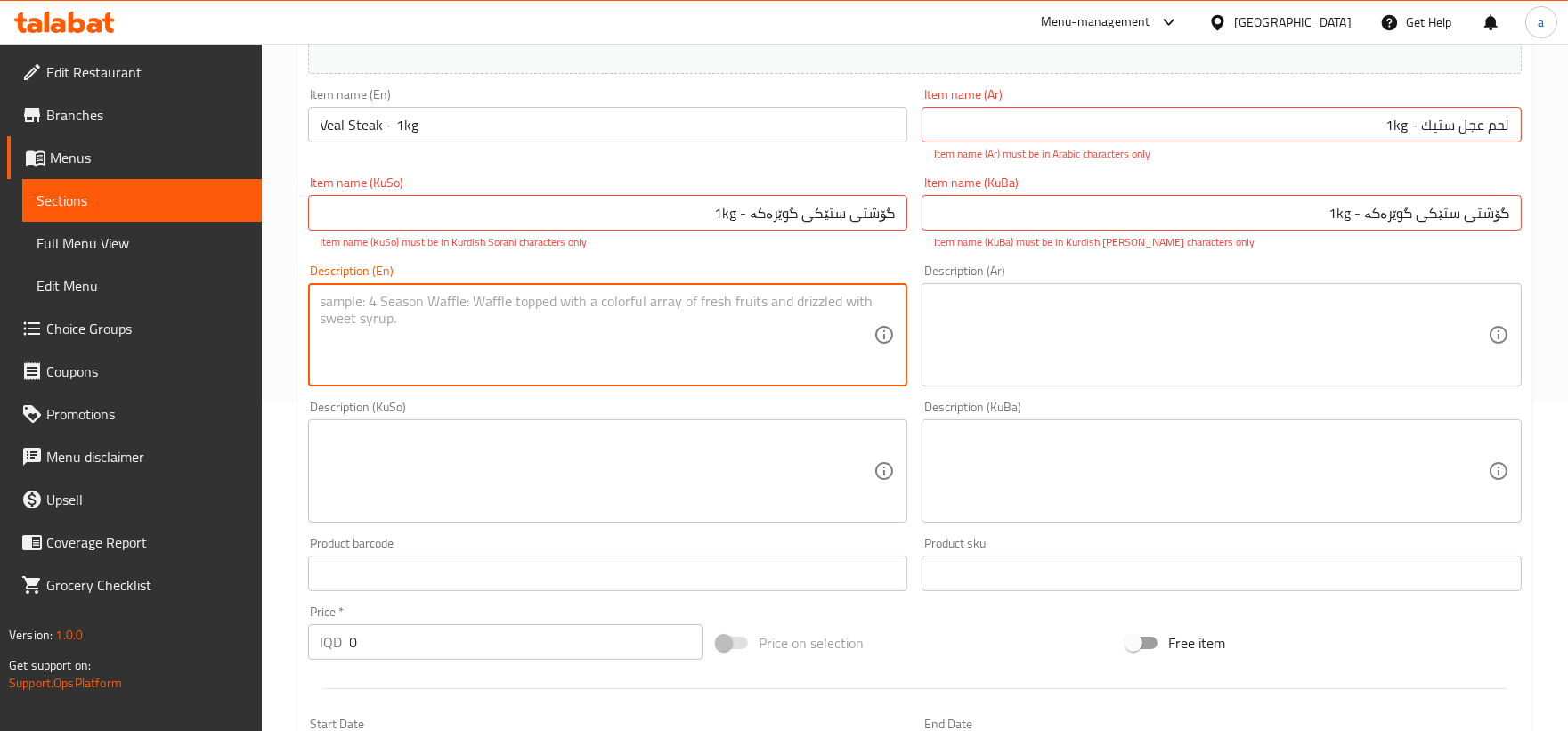
click at [488, 356] on textarea at bounding box center [598, 335] width 554 height 84
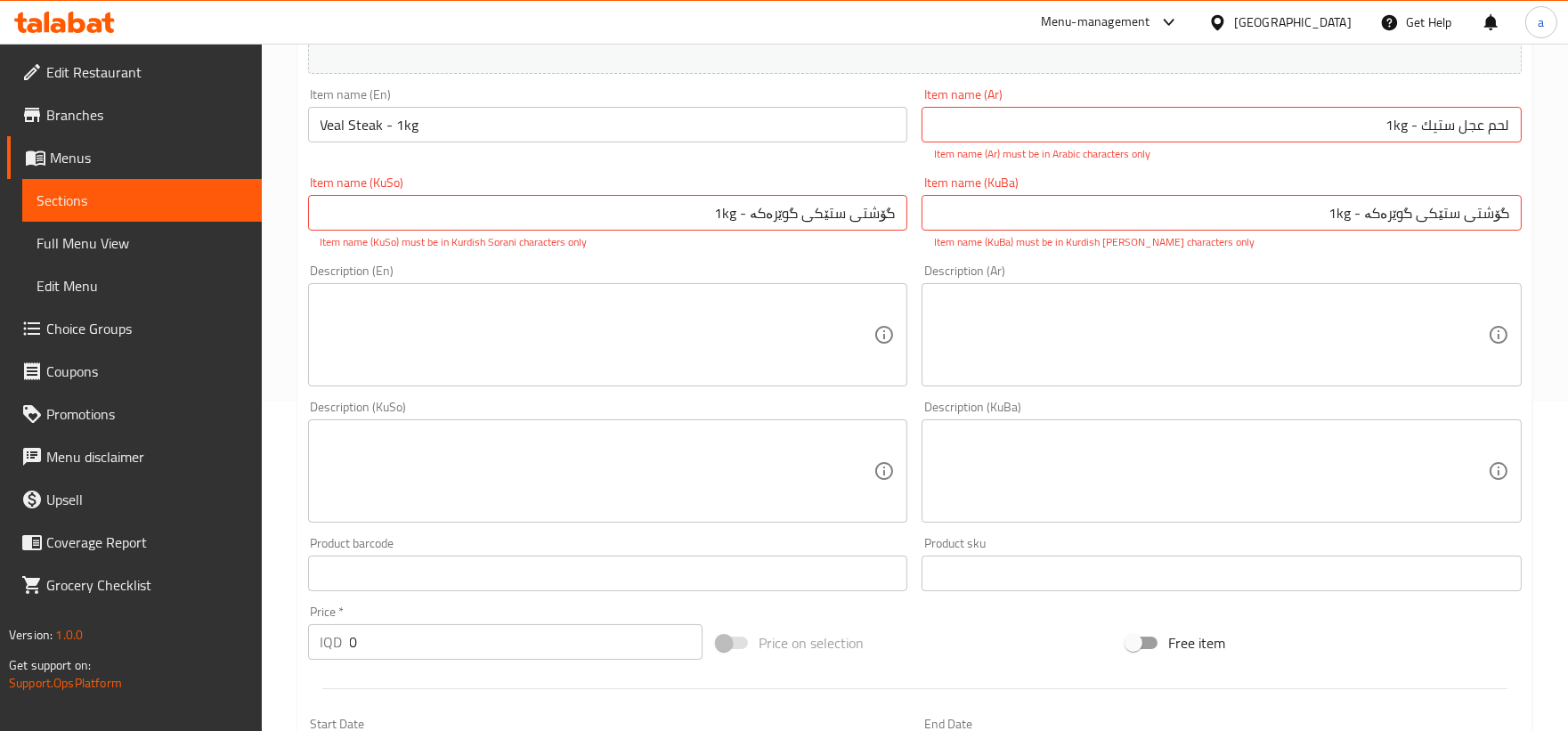
click at [1009, 359] on textarea at bounding box center [1211, 335] width 554 height 84
click at [1009, 358] on textarea at bounding box center [1211, 335] width 554 height 84
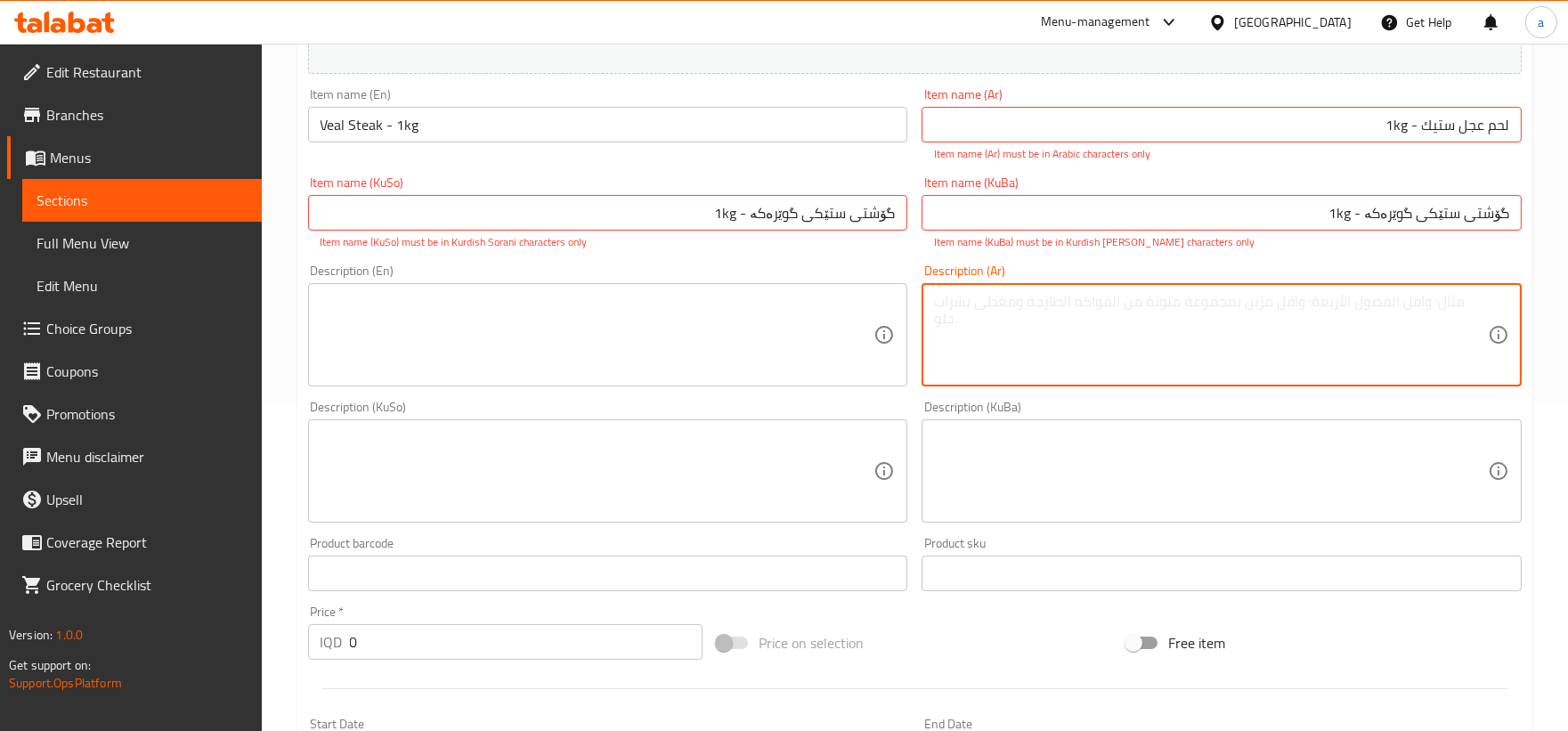
paste textarea "شريحة ستيك من لحم العجل"
click at [824, 464] on textarea at bounding box center [598, 471] width 554 height 84
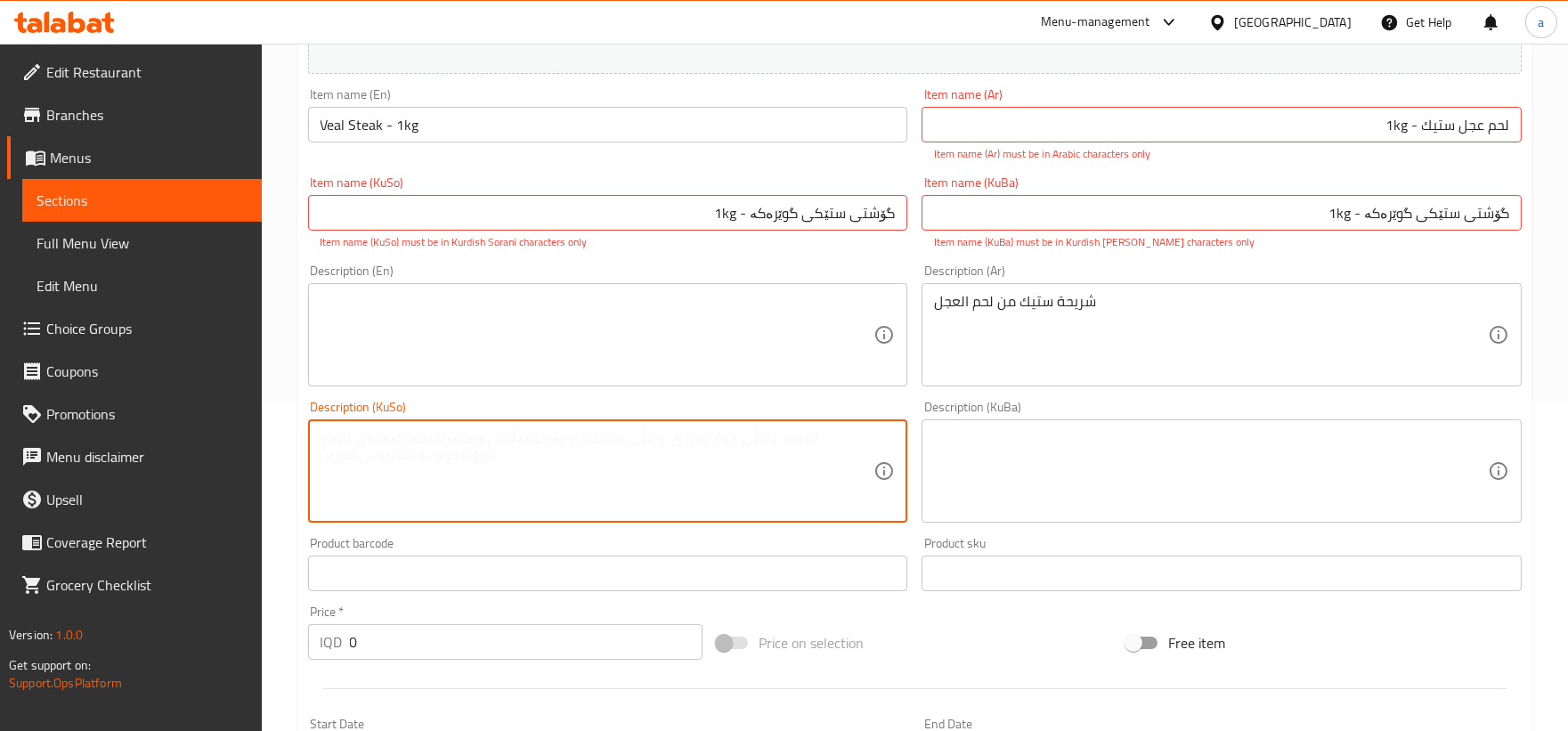
paste textarea "گۆشتی ستێکی پارچەکراوی گوێرەکە"
click at [993, 497] on textarea at bounding box center [1211, 471] width 554 height 84
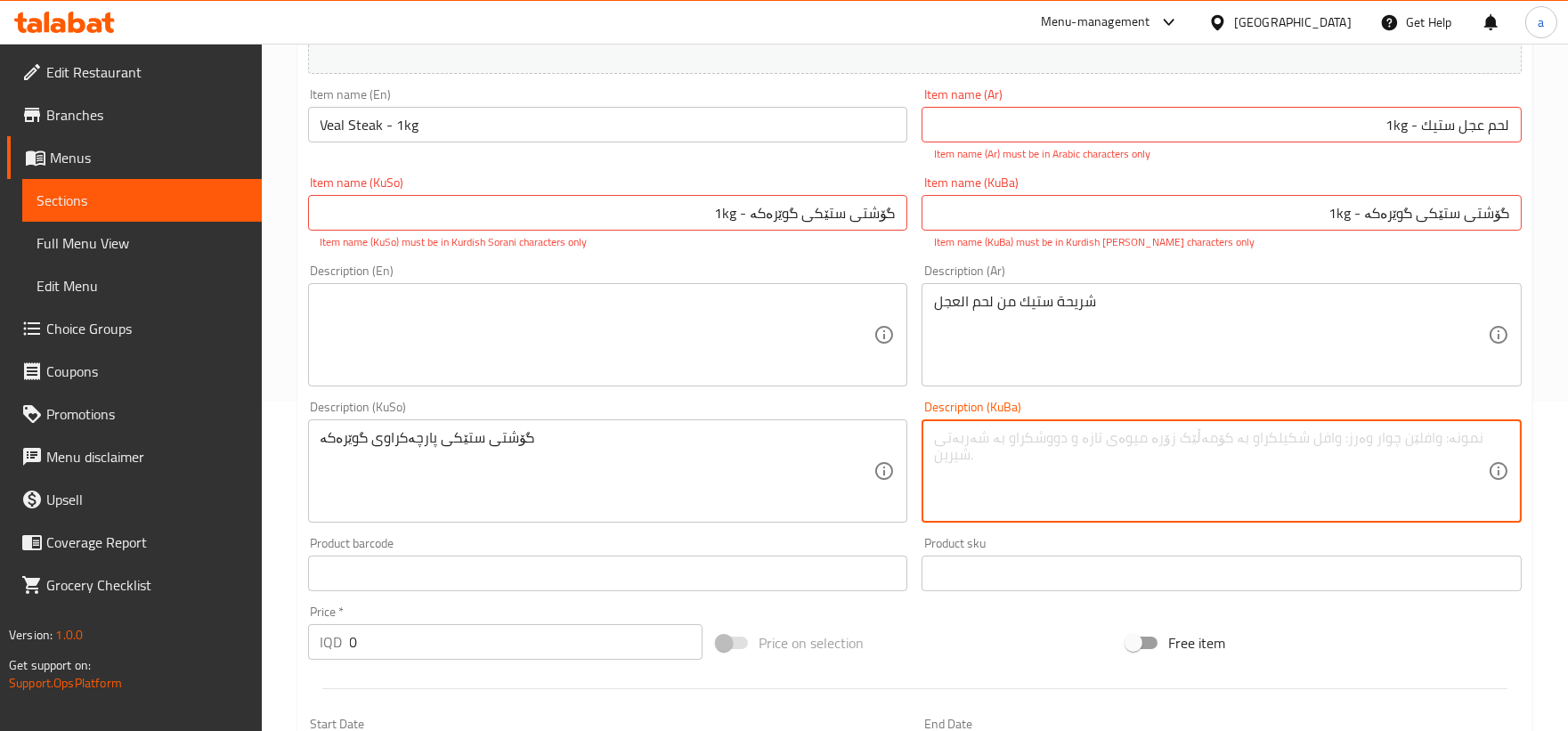
paste textarea "گۆشتی ستێکی پارچەکراوی گوێرەکە"
click at [646, 333] on textarea at bounding box center [598, 335] width 554 height 84
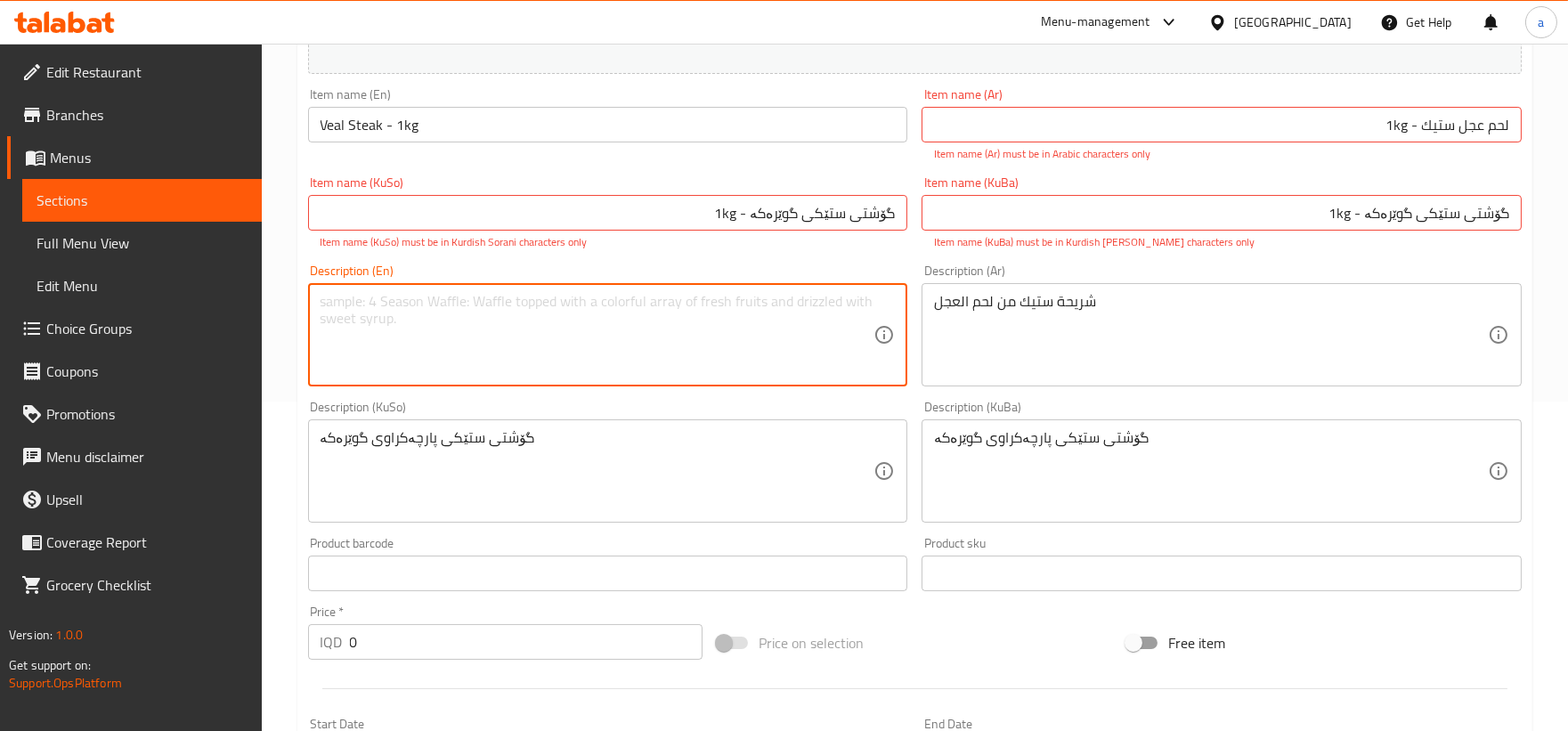
paste textarea "Veal Steak Meat"
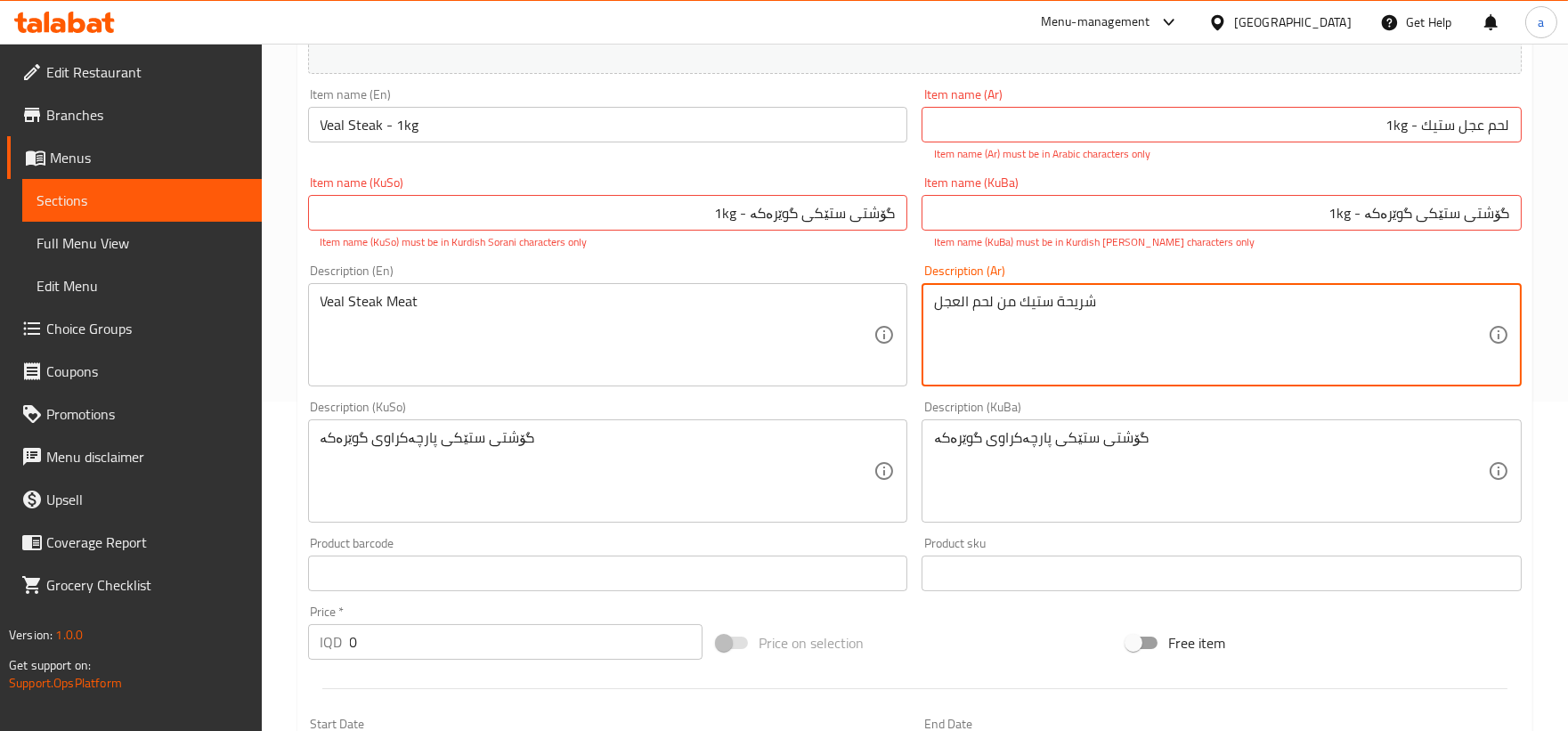
click at [1077, 300] on textarea "شريحة ستيك من لحم العجل" at bounding box center [1211, 335] width 554 height 84
click at [1084, 307] on textarea "شريحة ستيك من لحم العجل" at bounding box center [1211, 335] width 554 height 84
click at [962, 307] on textarea "ستيك من لحم العجل" at bounding box center [1211, 335] width 554 height 84
click at [995, 308] on textarea "ستيك من لحم عجل" at bounding box center [1211, 335] width 554 height 84
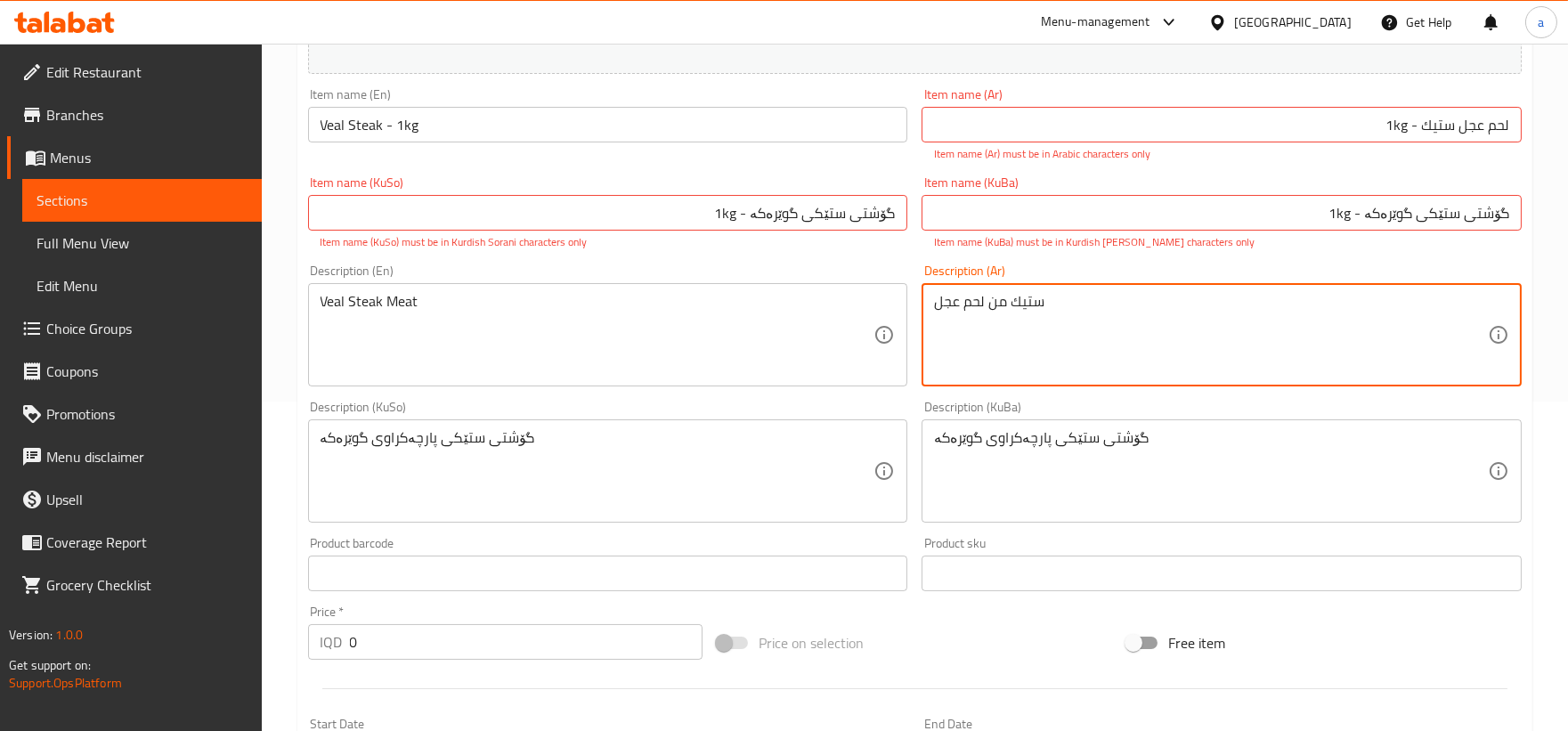
click at [995, 308] on textarea "ستيك من لحم عجل" at bounding box center [1211, 335] width 554 height 84
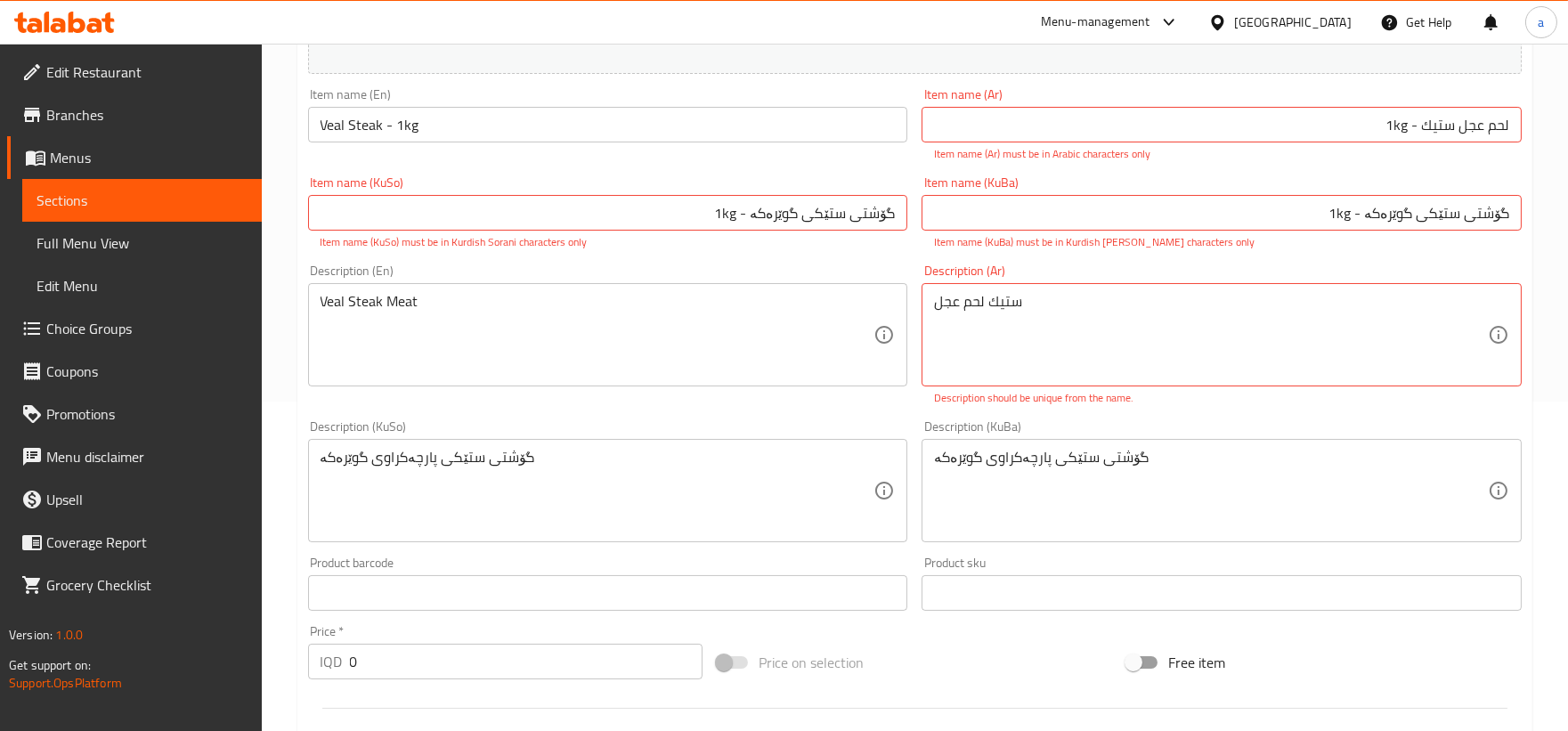
click at [1008, 290] on div "ستيك لحم عجل Description (Ar)" at bounding box center [1221, 335] width 600 height 103
click at [1004, 313] on textarea "ستيك لحم عجل" at bounding box center [1211, 335] width 554 height 84
paste textarea "ستيك"
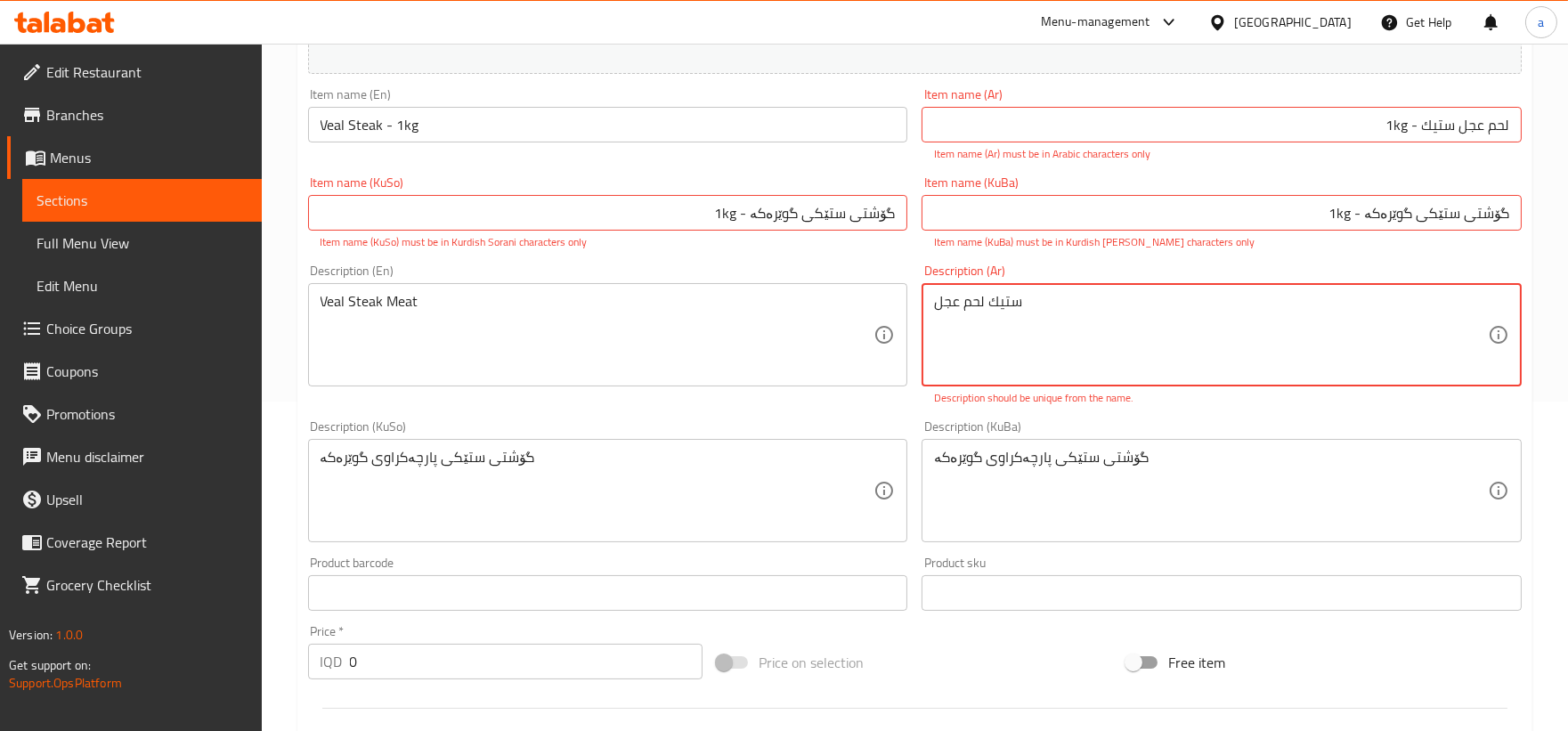
click at [1001, 307] on textarea "ستيك لحم عجل" at bounding box center [1211, 335] width 554 height 84
click at [937, 299] on textarea "لحم عجل" at bounding box center [1211, 335] width 554 height 84
click at [1395, 312] on textarea "لحم عجل" at bounding box center [1211, 335] width 554 height 84
paste textarea "ستيك"
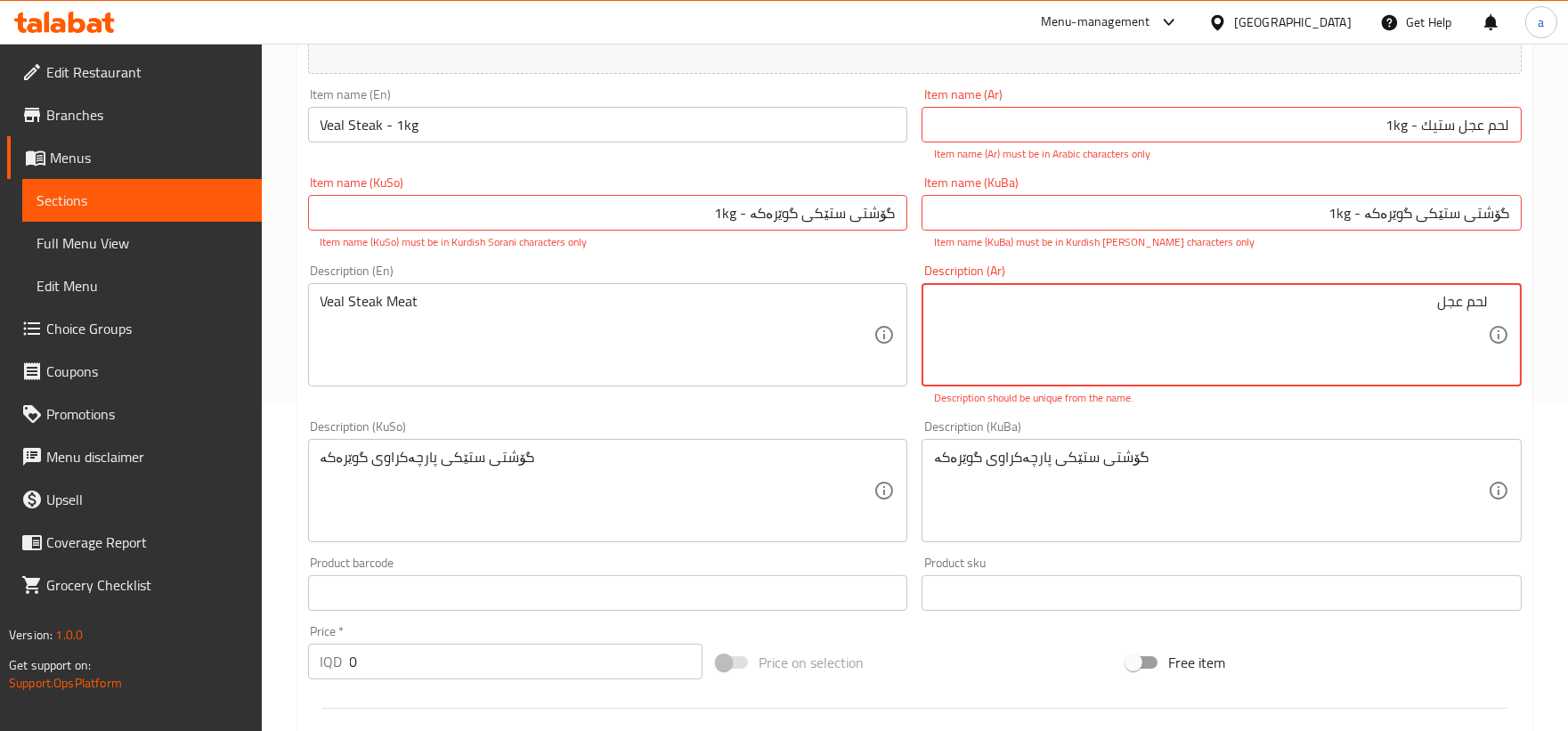
paste textarea "ستيك"
click at [1491, 129] on input "لحم عجل ستيك - 1kg" at bounding box center [1221, 125] width 600 height 35
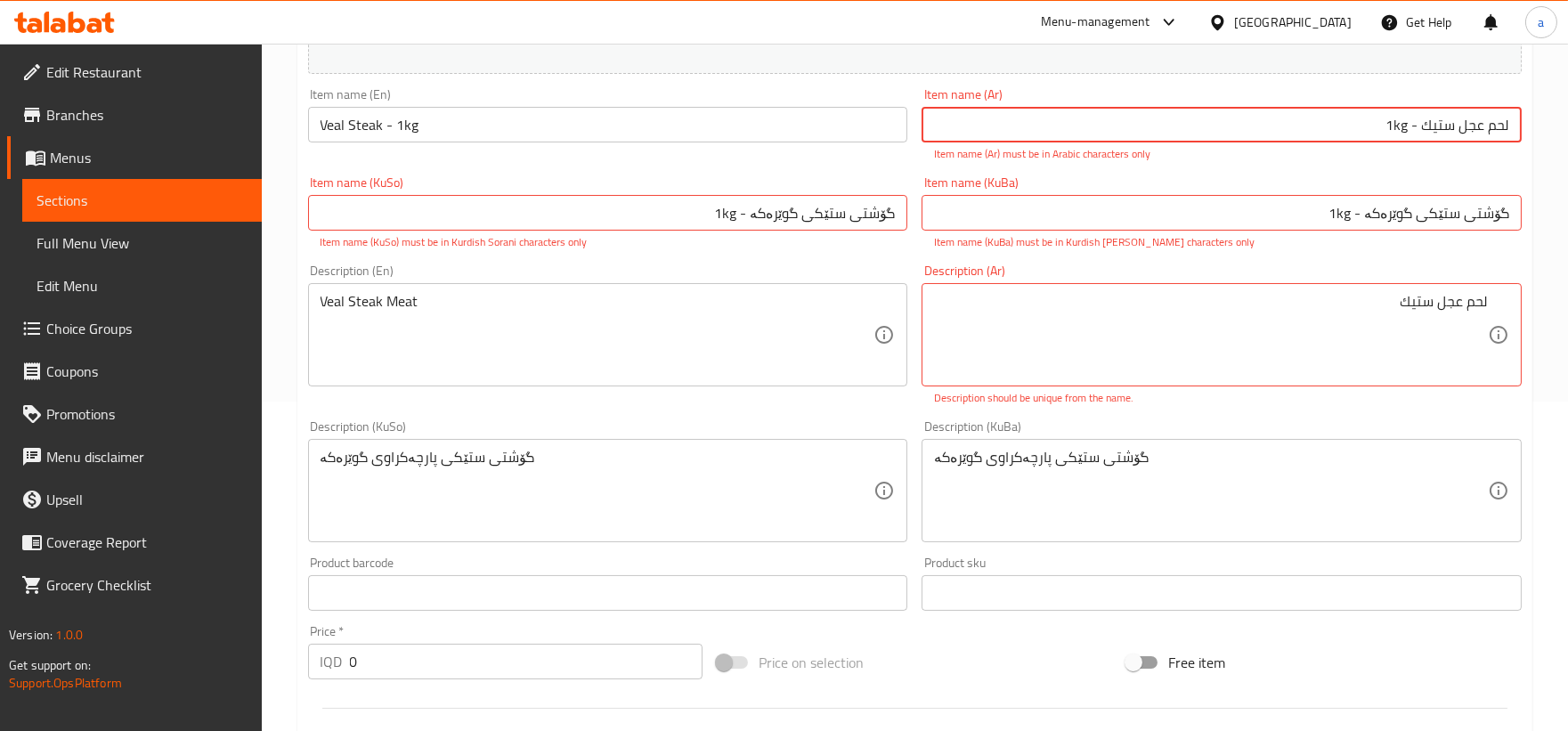
click at [1491, 129] on input "لحم عجل ستيك - 1kg" at bounding box center [1221, 125] width 600 height 35
click at [1501, 130] on input "لحم عجل ستيك - 1kg" at bounding box center [1221, 125] width 600 height 35
click at [1490, 209] on input "گۆشتی ستێکی گوێرەکە - 1kg" at bounding box center [1221, 213] width 600 height 35
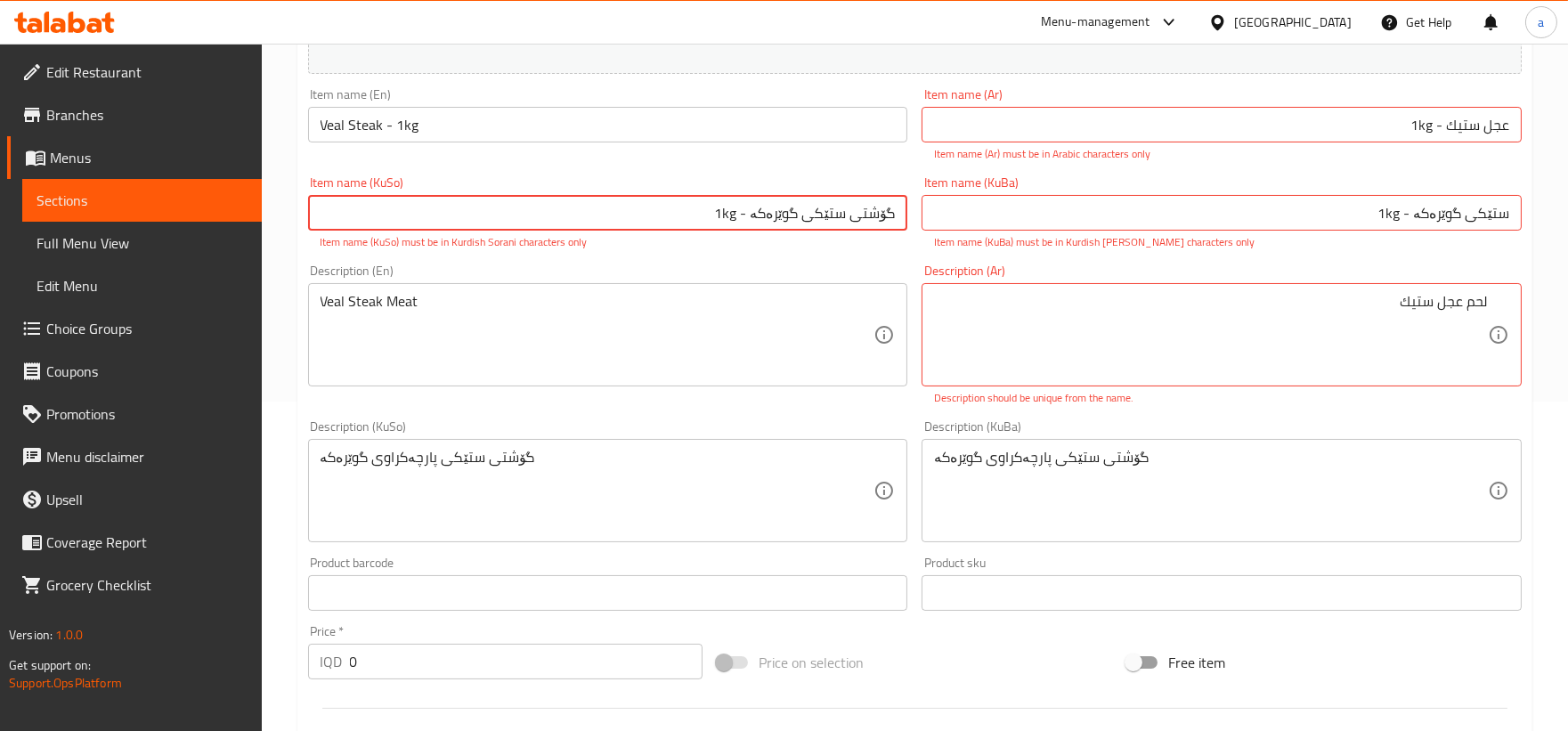
click at [866, 216] on input "گۆشتی ستێکی گوێرەکە - 1kg" at bounding box center [608, 213] width 600 height 35
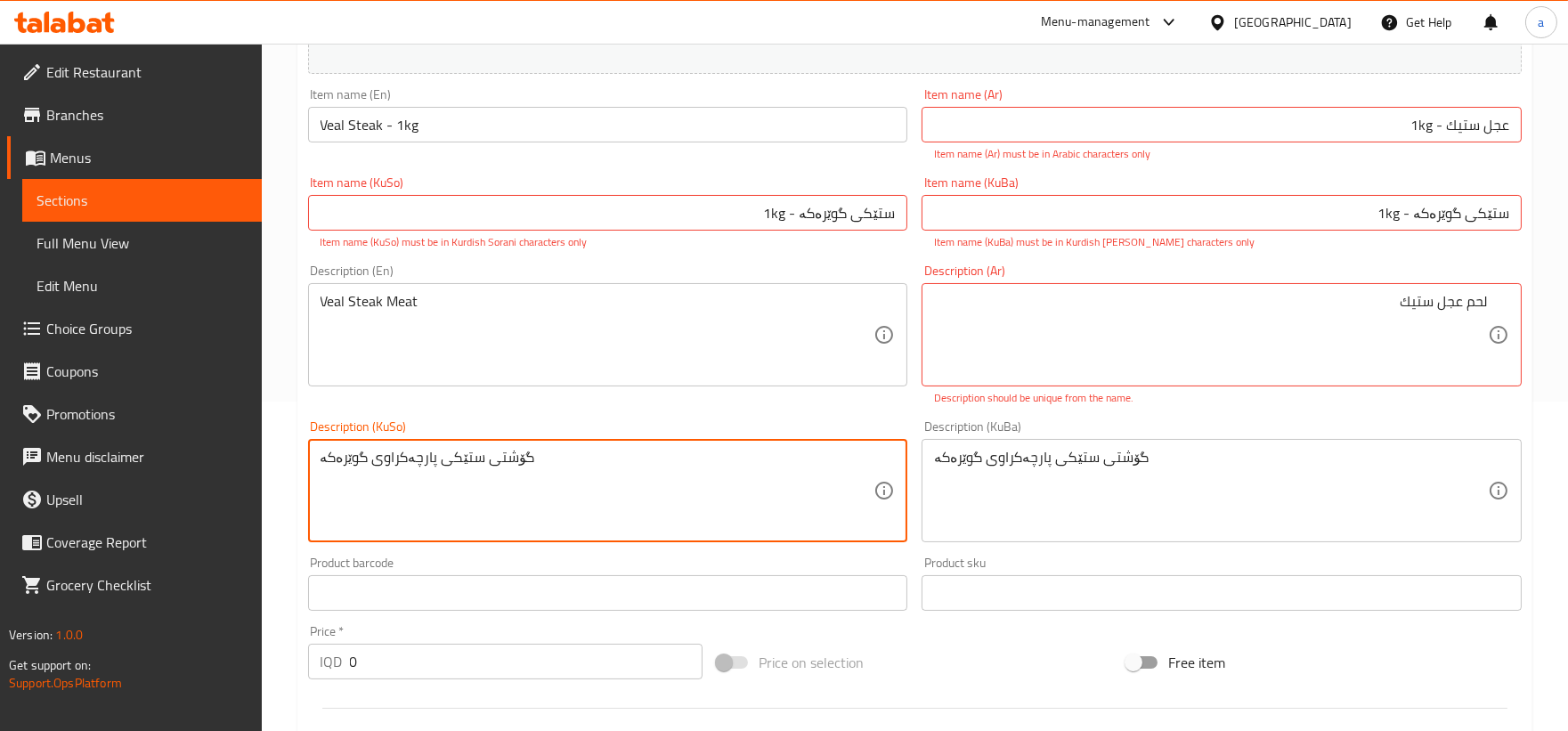
click at [408, 461] on textarea "گۆشتی ستێکی پارچەکراوی گوێرەکە" at bounding box center [598, 491] width 554 height 84
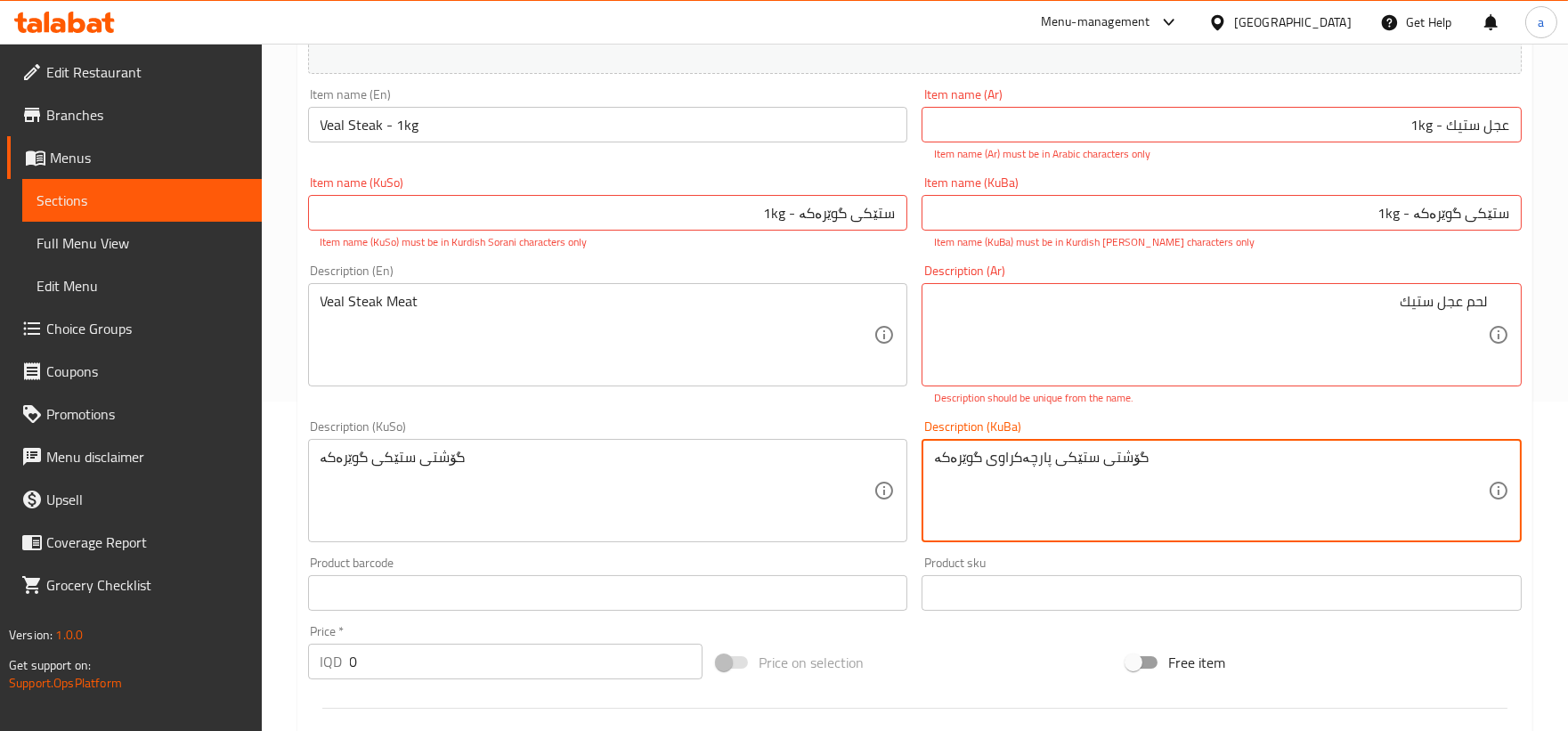
click at [1014, 464] on textarea "گۆشتی ستێکی پارچەکراوی گوێرەکە" at bounding box center [1211, 491] width 554 height 84
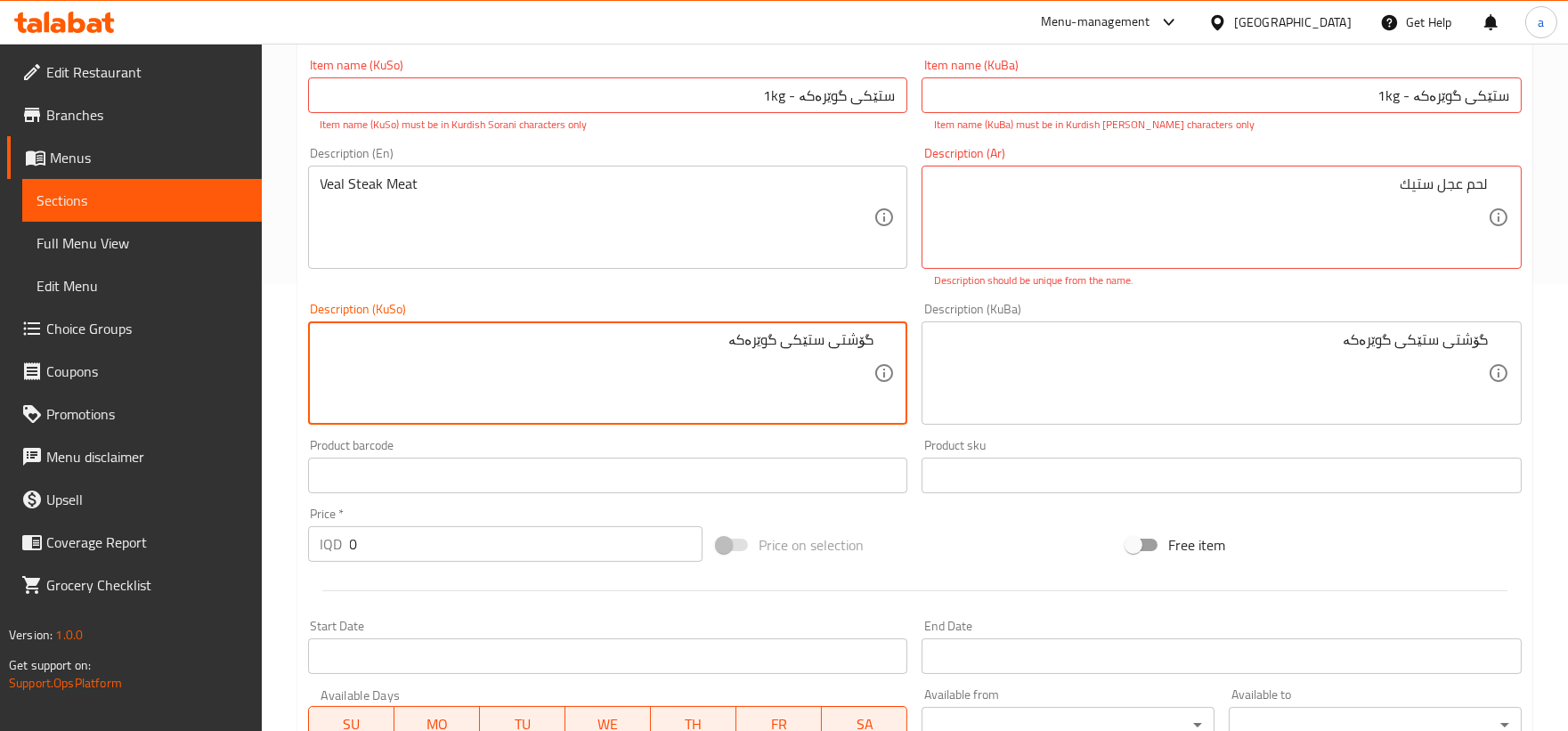
scroll to position [494, 0]
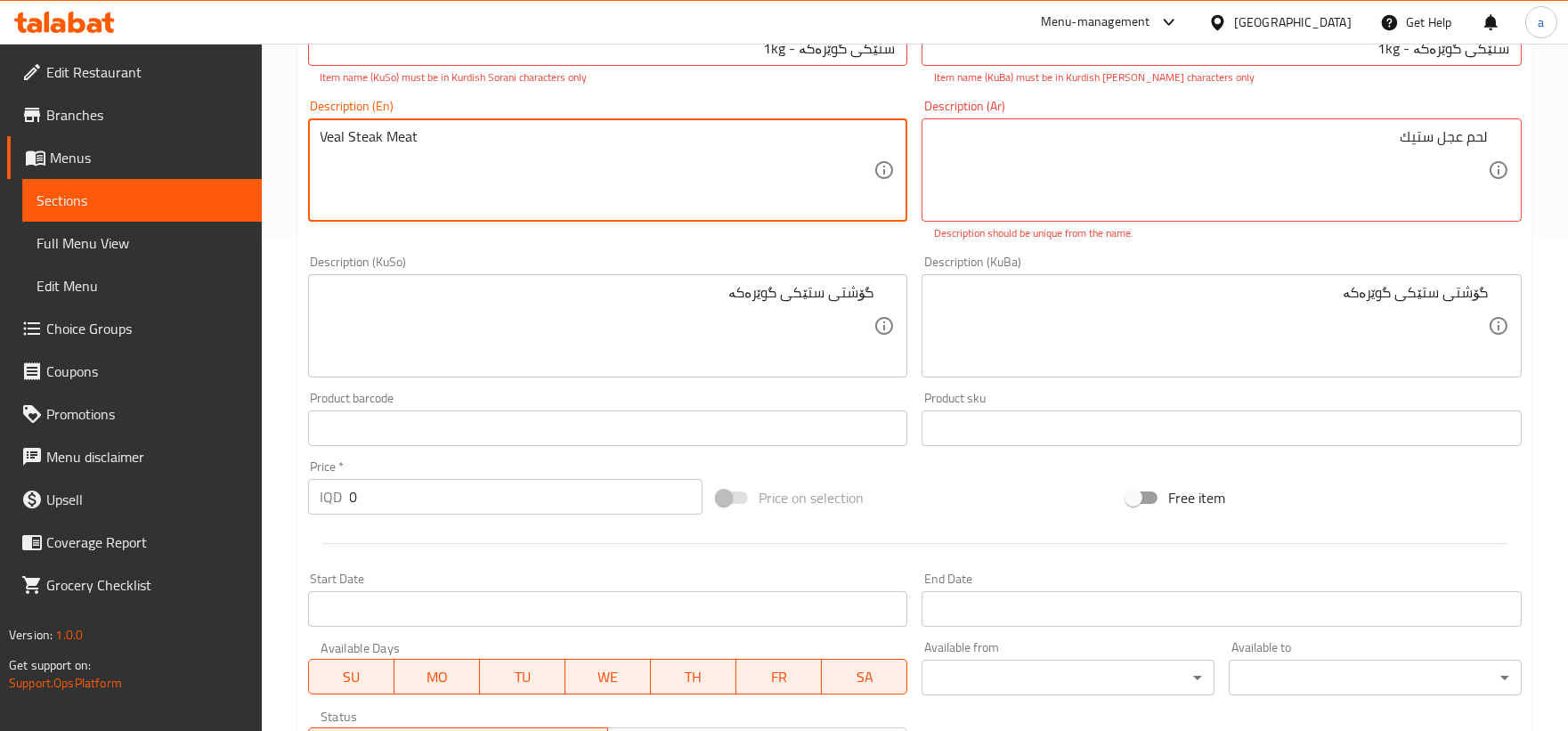
click at [330, 147] on textarea "Veal Steak Meat" at bounding box center [598, 171] width 554 height 84
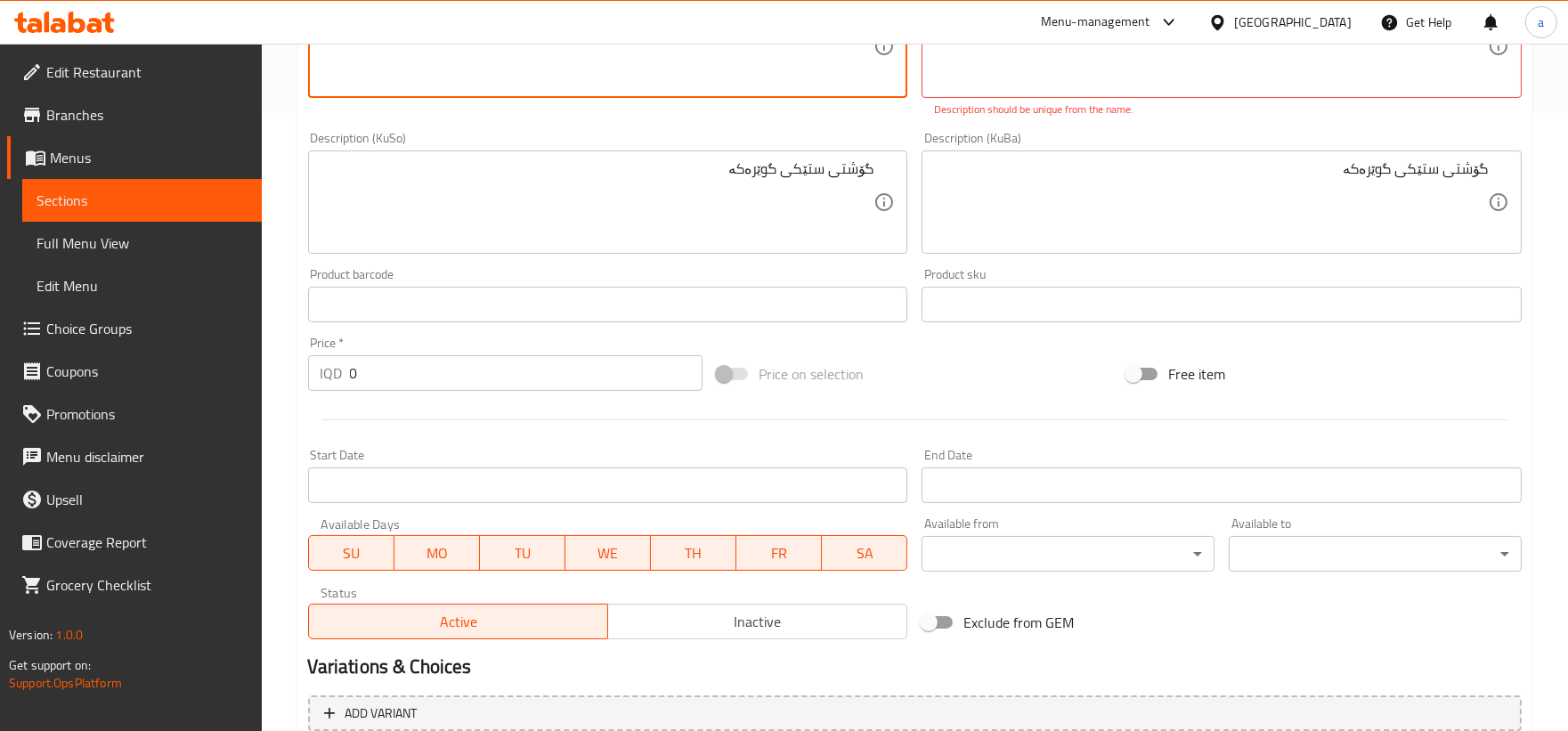
scroll to position [788, 0]
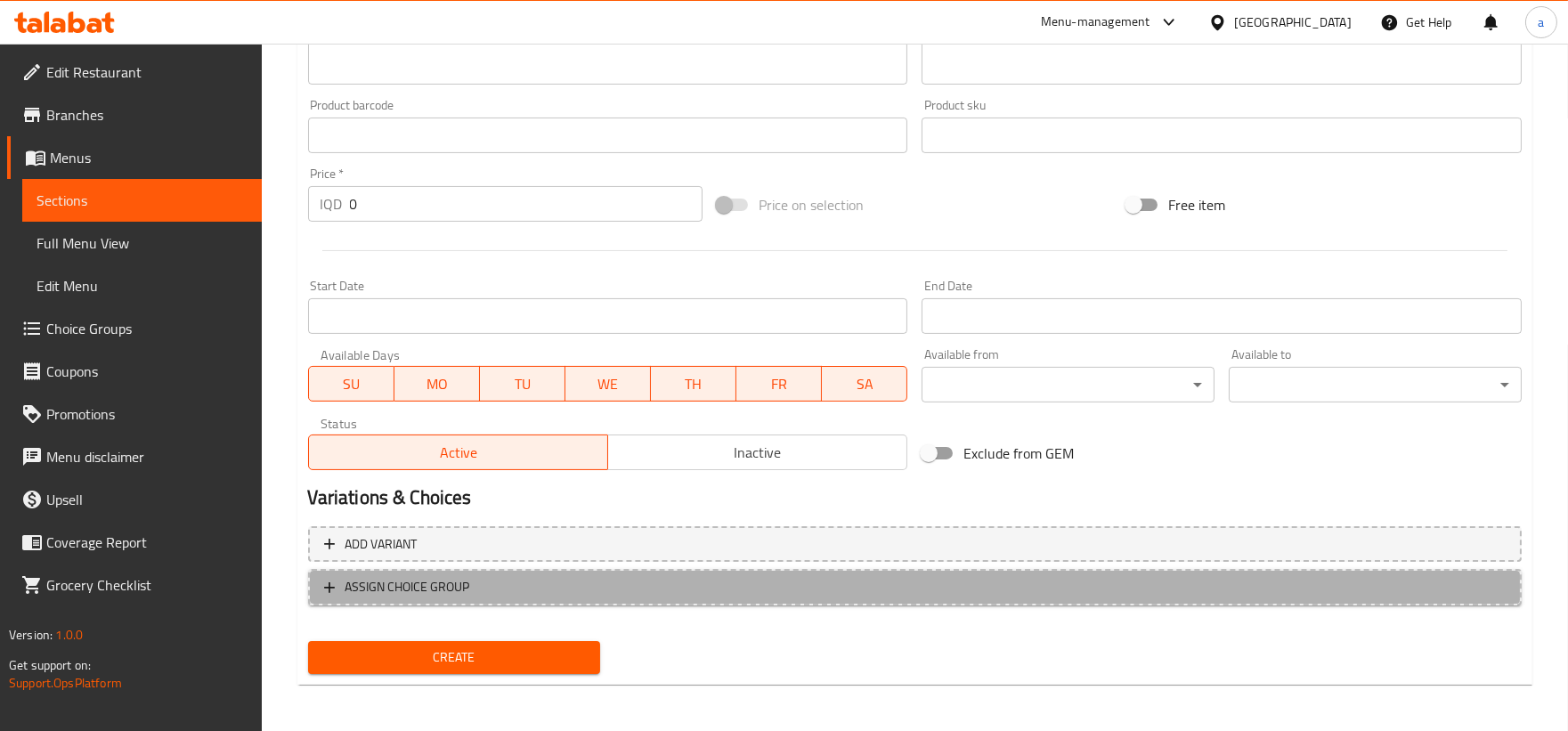
click at [366, 576] on span "ASSIGN CHOICE GROUP" at bounding box center [408, 586] width 125 height 22
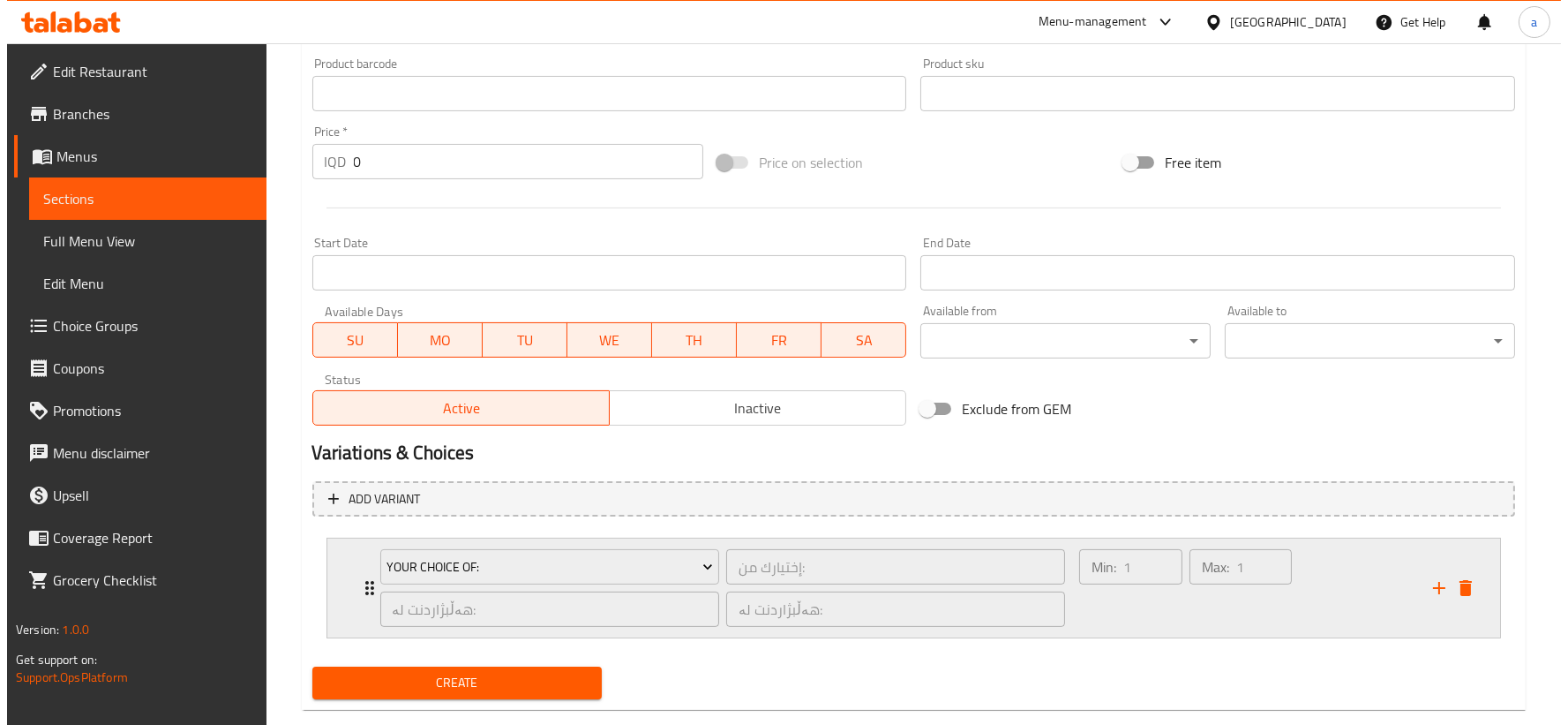
scroll to position [854, 0]
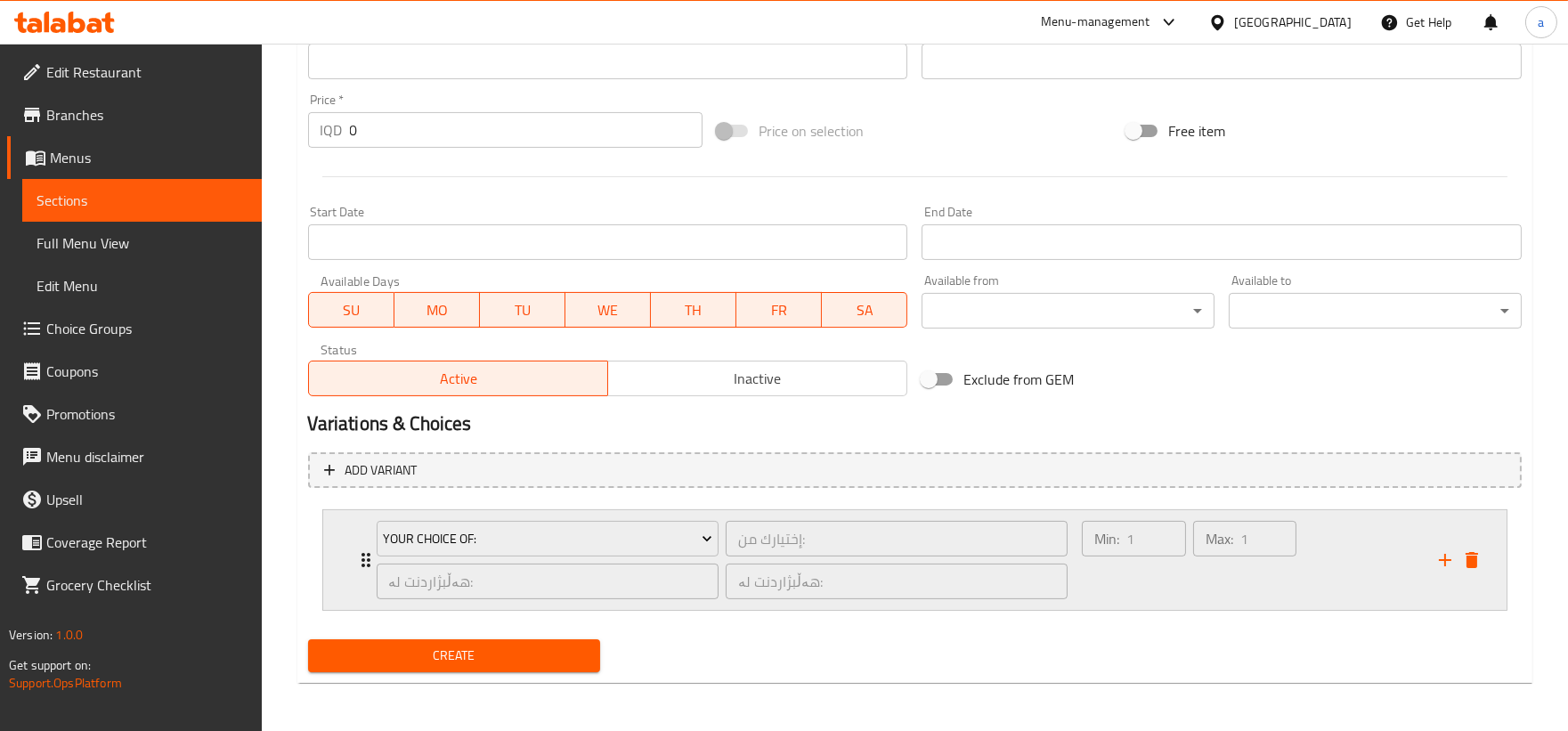
click at [350, 546] on div "Your Choice Of: إختيارك من: ​ هەڵبژاردنت لە: ​ هەڵبژاردنت لە: ​ Min: 1 ​ Max: 1…" at bounding box center [914, 560] width 1183 height 100
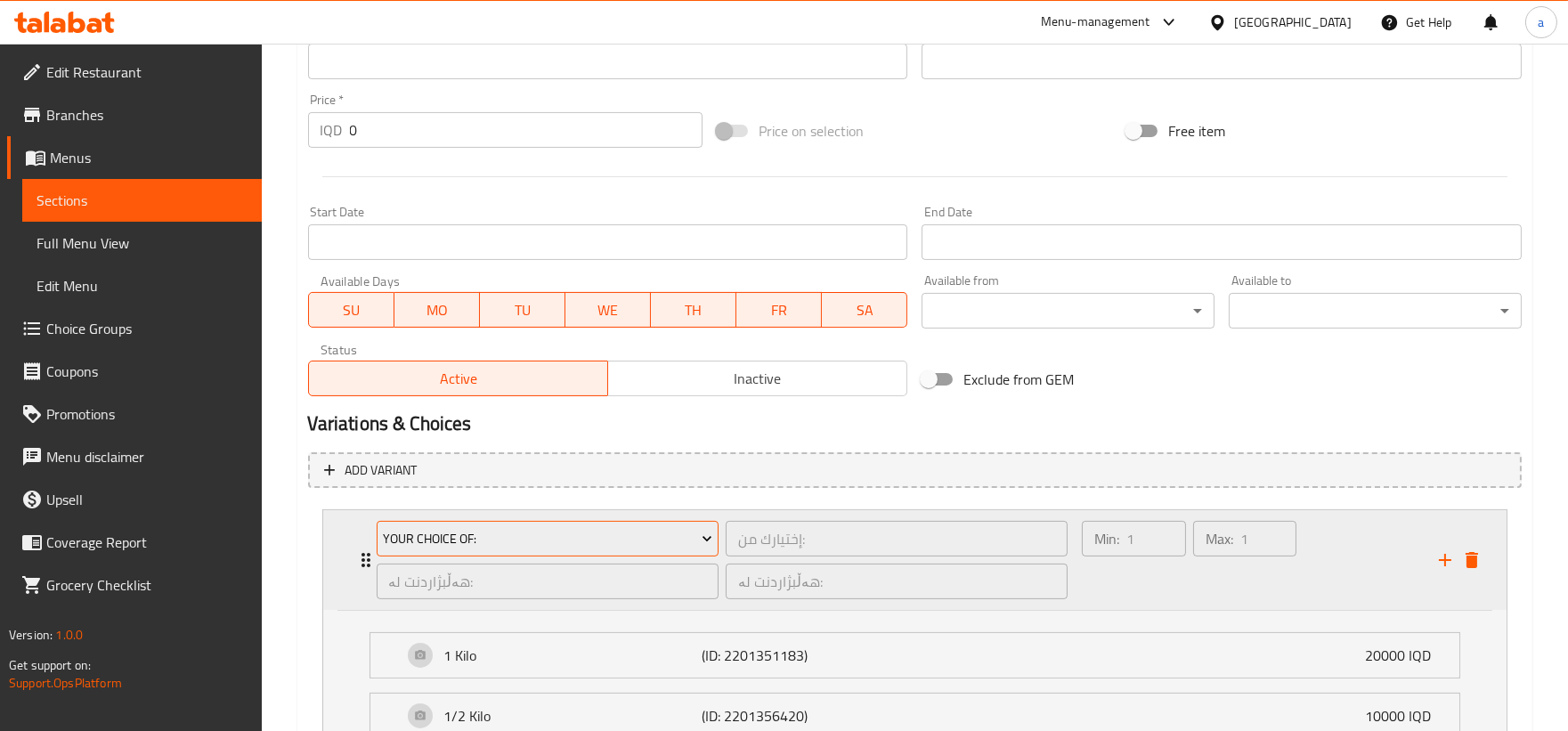
click at [466, 548] on button "Your Choice Of:" at bounding box center [547, 538] width 342 height 35
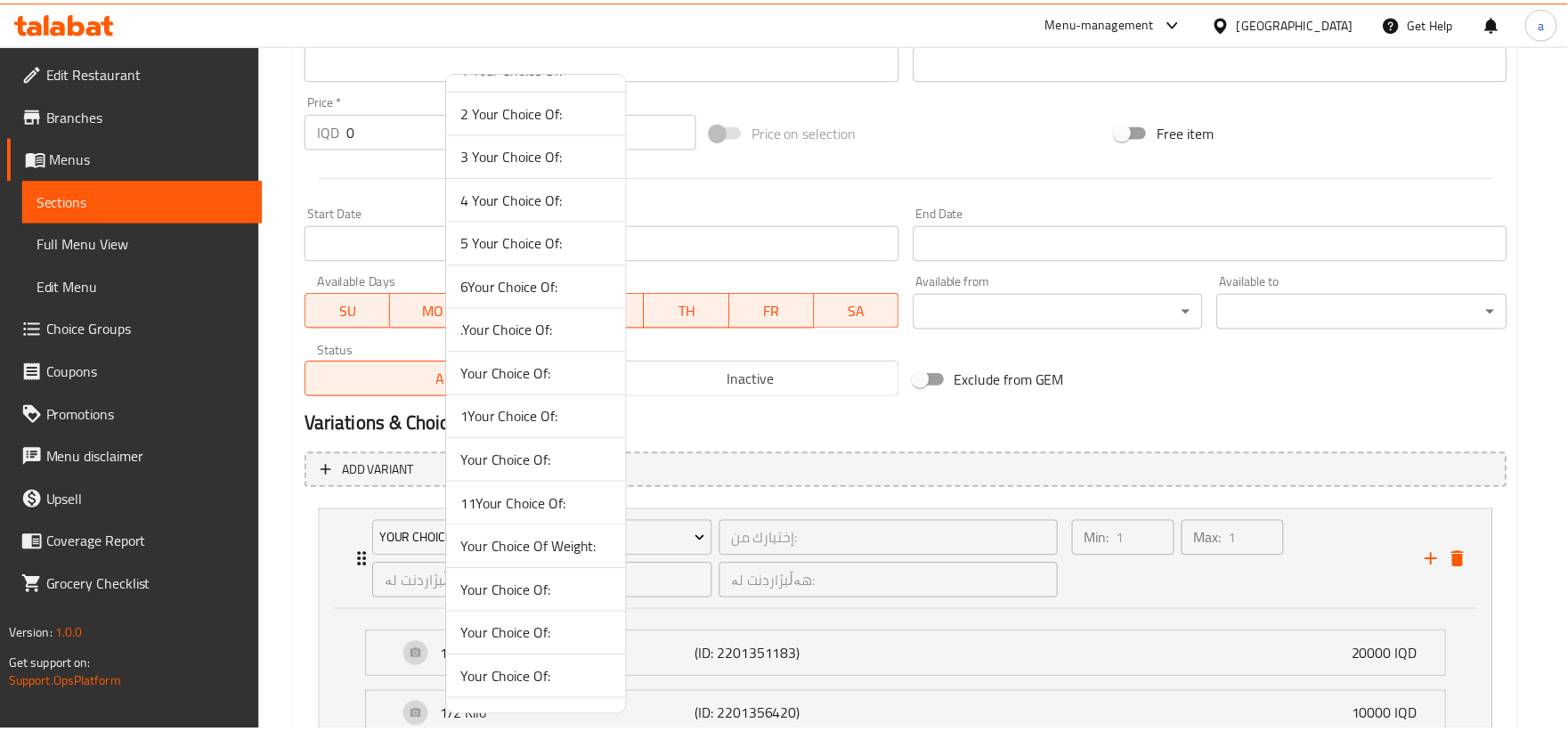
scroll to position [111, 0]
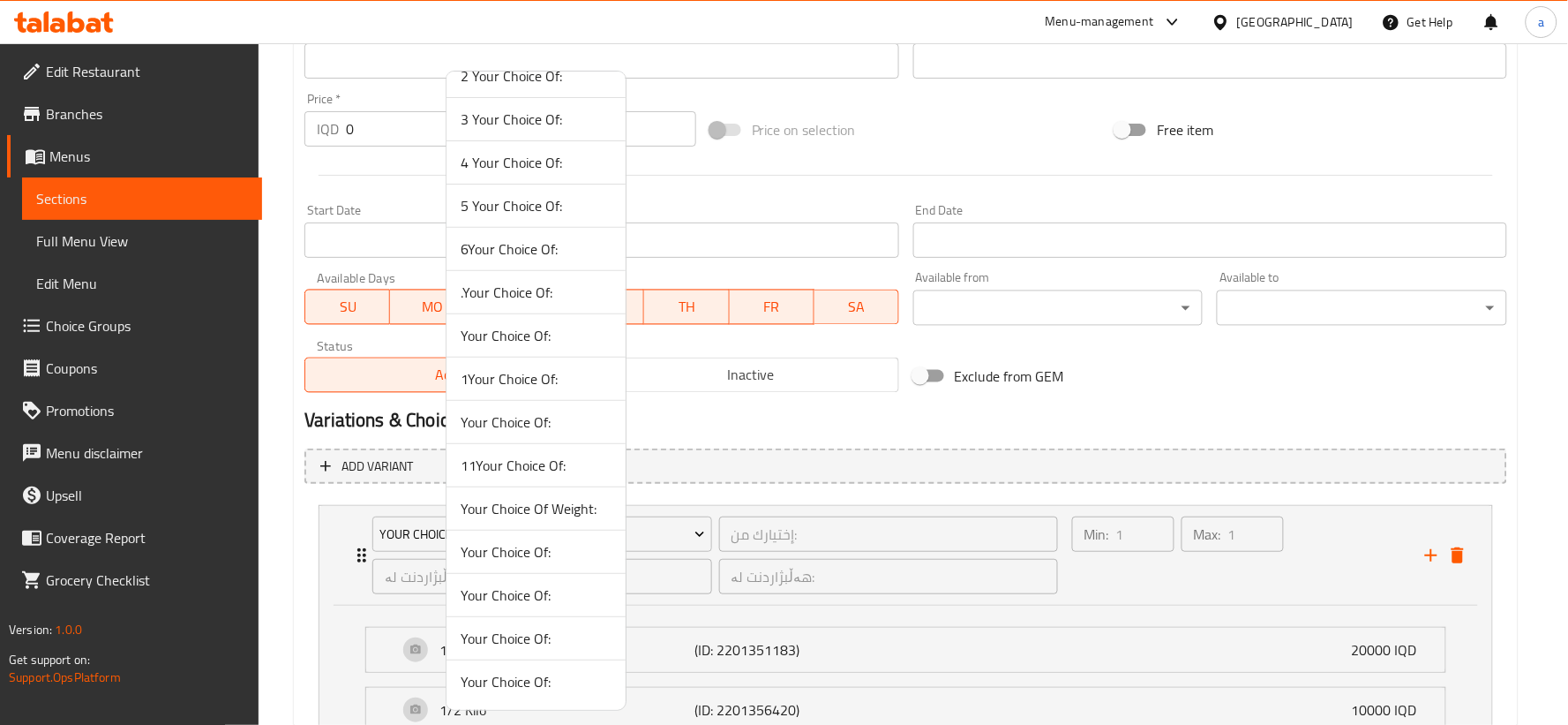
click at [508, 634] on span "Your Choice Of:" at bounding box center [536, 639] width 151 height 21
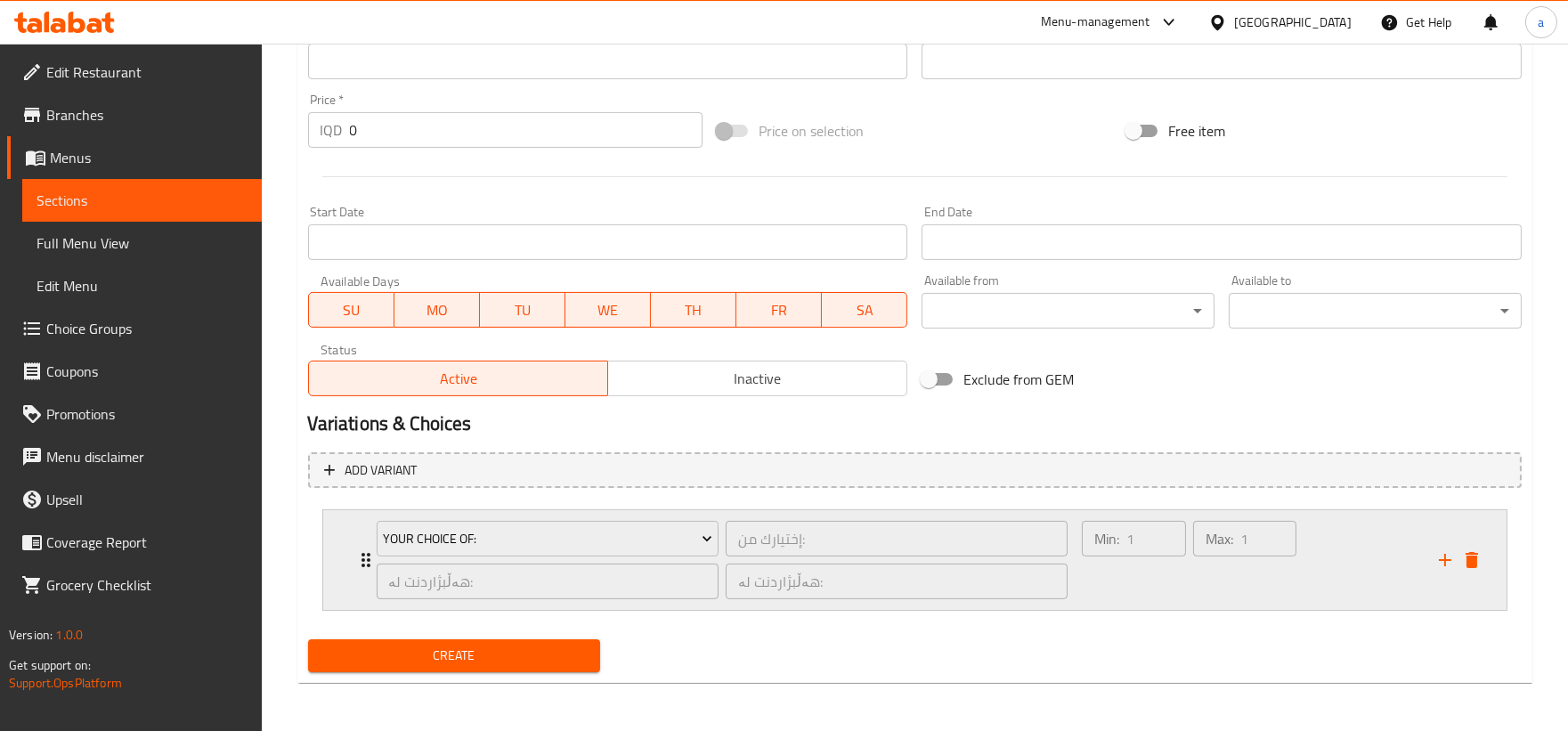
click at [359, 561] on icon "Expand" at bounding box center [366, 560] width 21 height 21
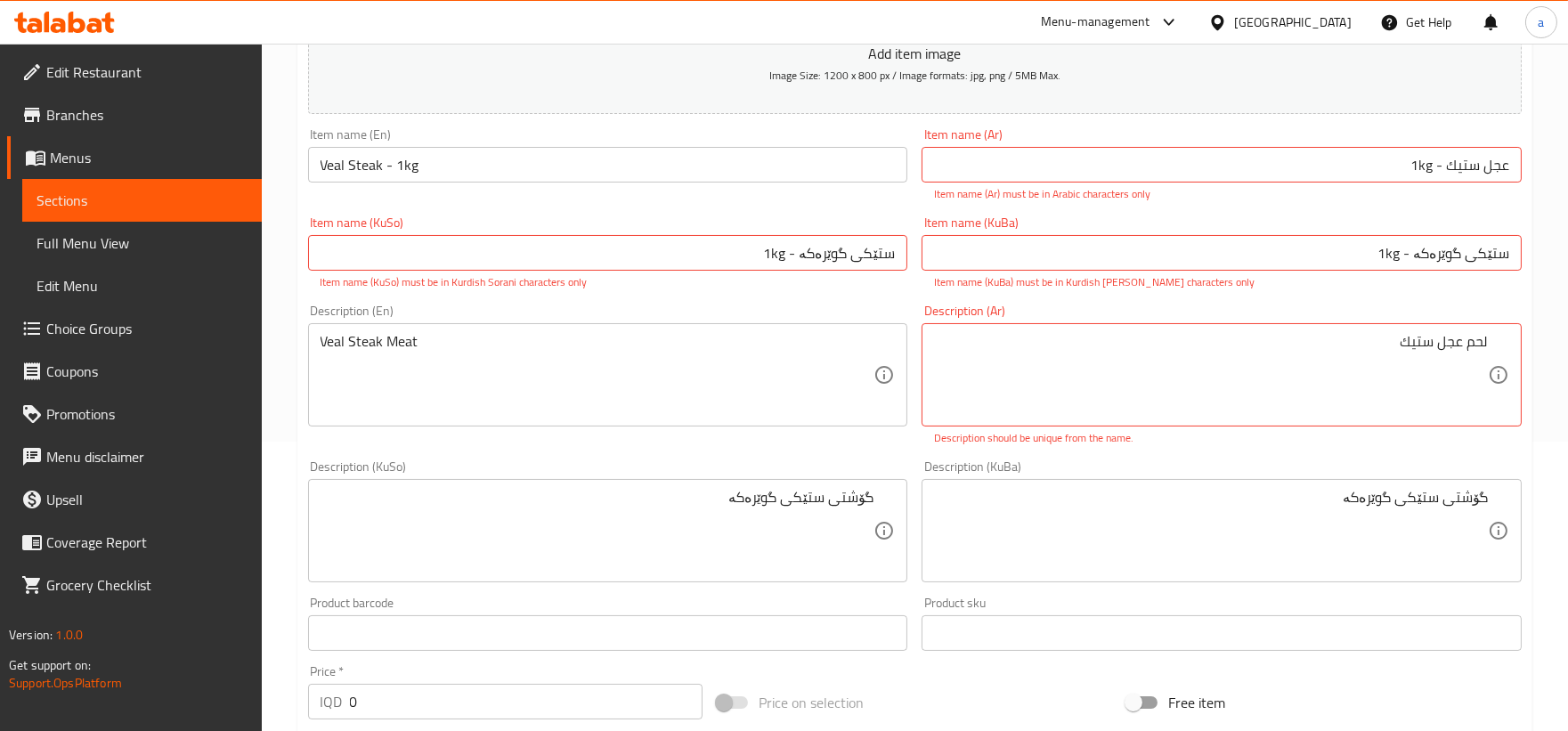
scroll to position [194, 0]
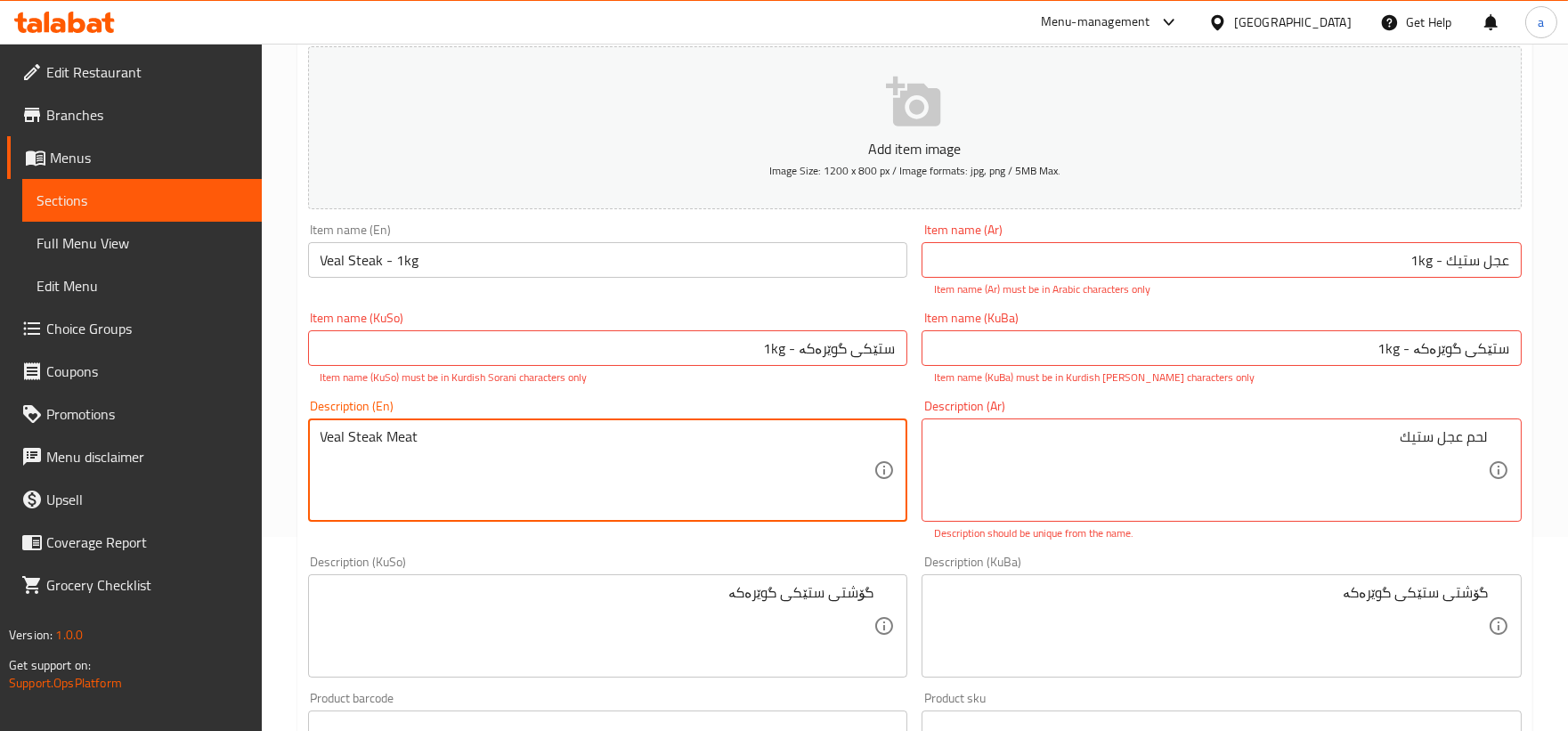
click at [402, 440] on textarea "Veal Steak Meat" at bounding box center [598, 470] width 554 height 84
click at [395, 438] on textarea "Veal Steak Meat" at bounding box center [598, 470] width 554 height 84
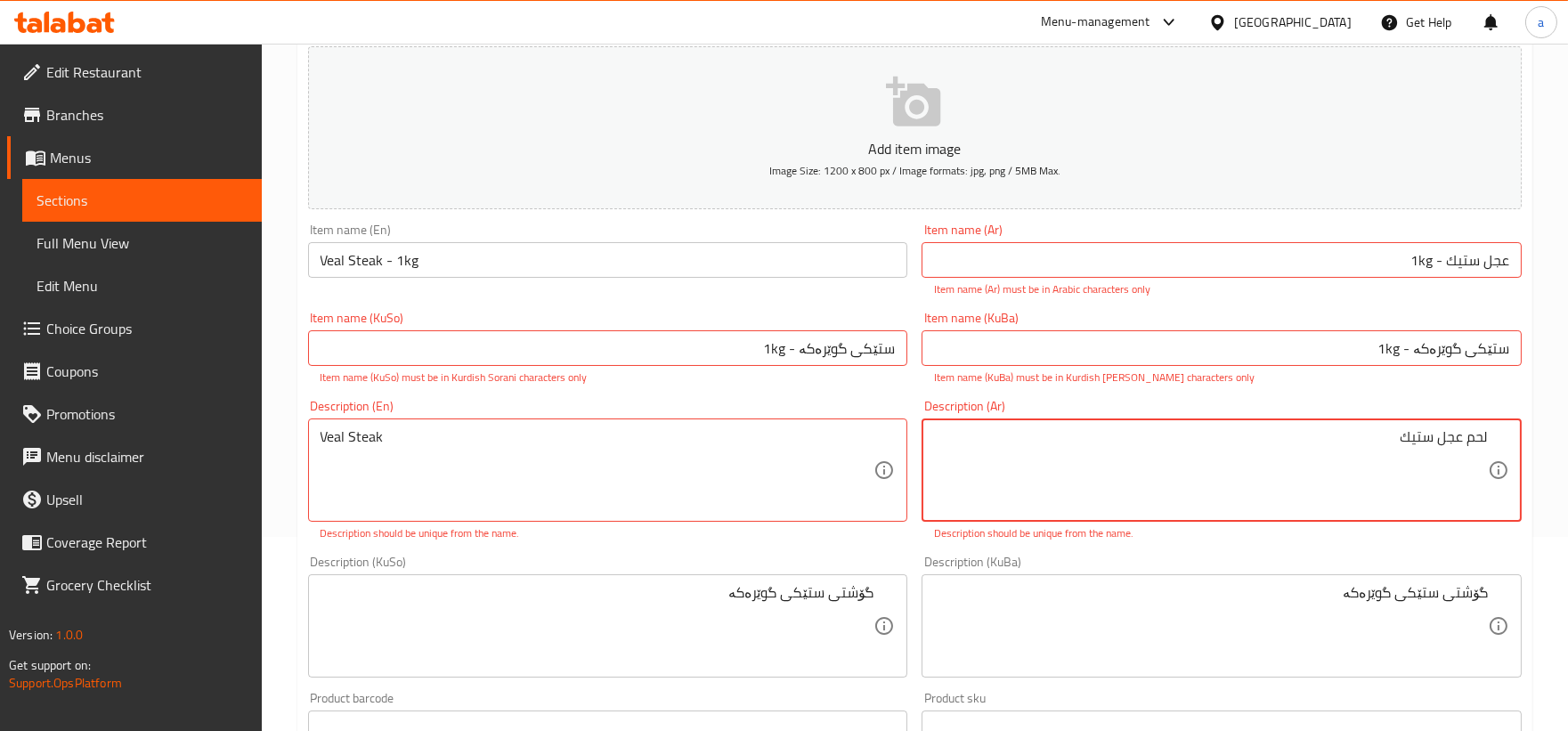
click at [1474, 439] on textarea "لحم عجل ستيك" at bounding box center [1211, 470] width 554 height 84
click at [1473, 435] on textarea "عجل ستيك" at bounding box center [1211, 470] width 554 height 84
paste textarea "لحم عجل"
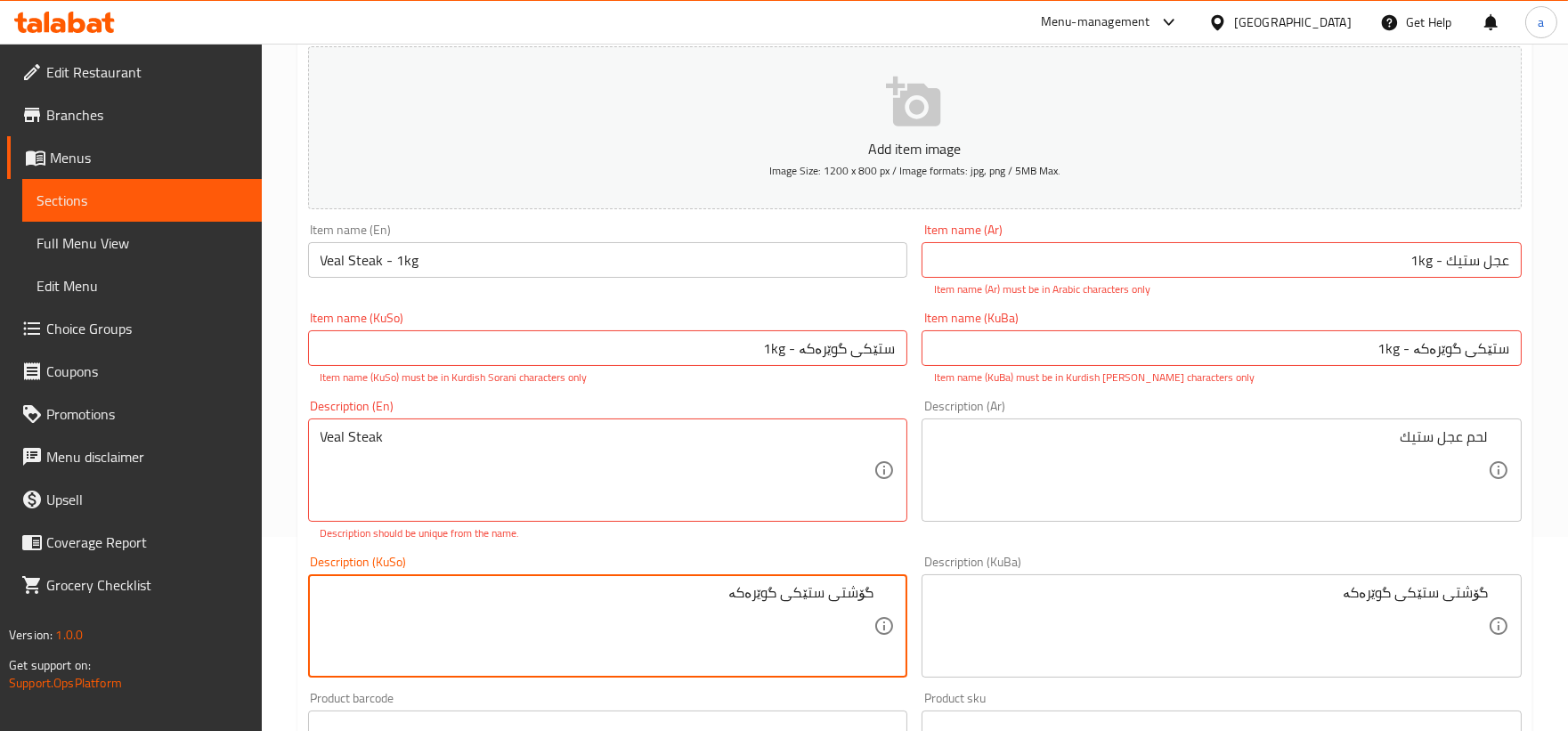
click at [849, 593] on textarea "گۆشتی ستێکی گوێرەکە" at bounding box center [598, 627] width 554 height 84
click at [854, 592] on textarea "ستێکی گوێرەکە" at bounding box center [598, 627] width 554 height 84
paste textarea "گۆشتی گۆلکی"
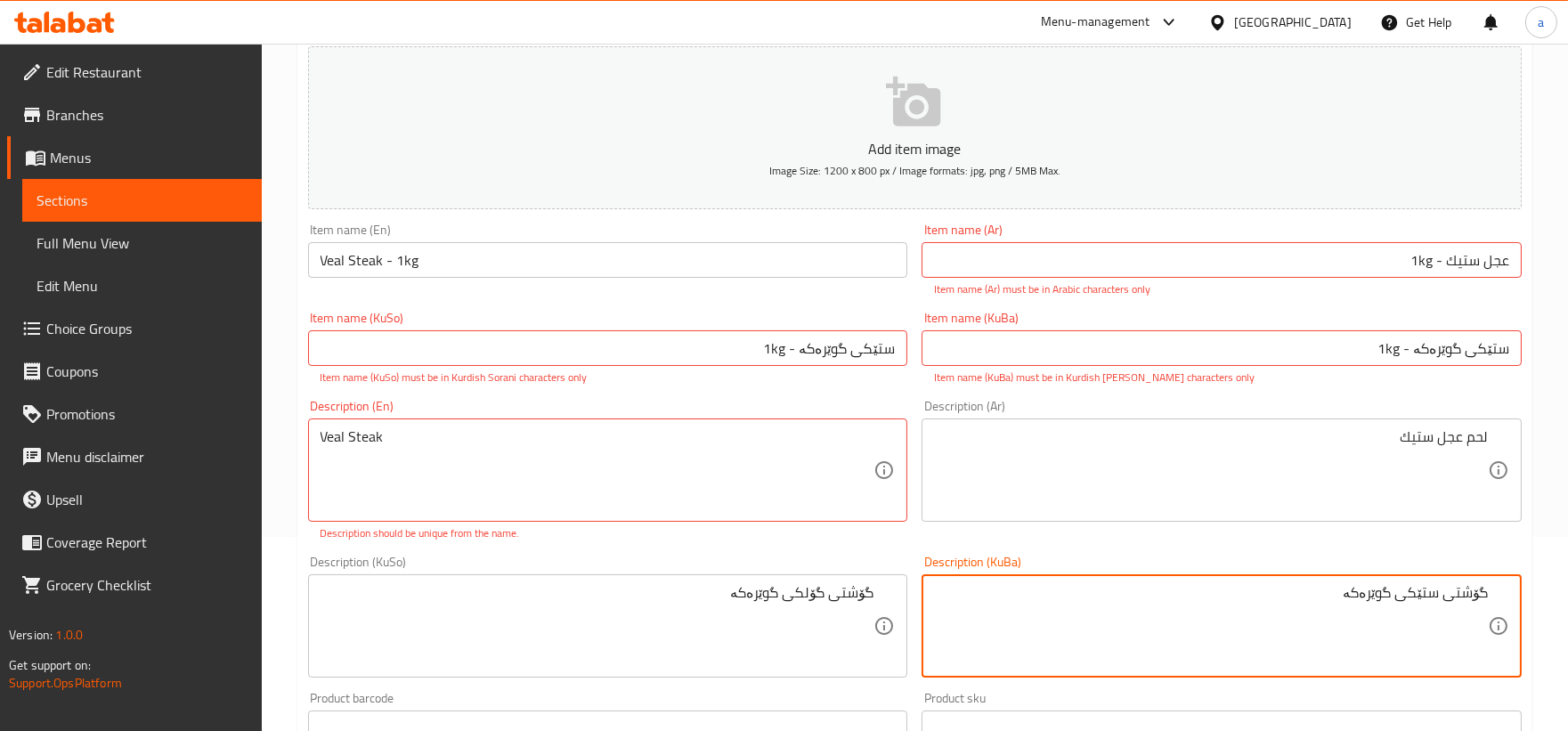
drag, startPoint x: 1399, startPoint y: 597, endPoint x: 1510, endPoint y: 589, distance: 111.3
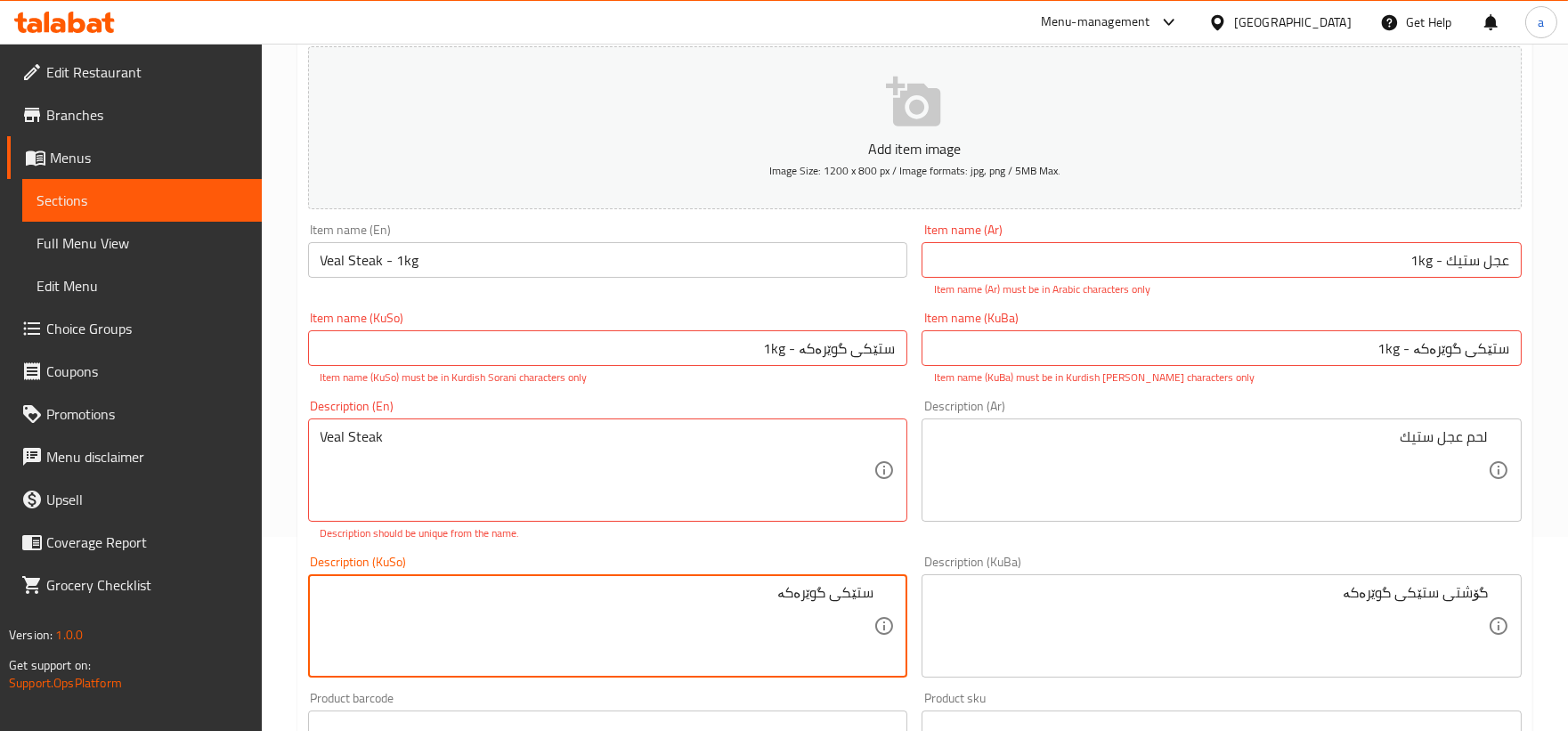
click at [876, 590] on div "ستێکی گوێرەکە Description (KuSo)" at bounding box center [608, 626] width 600 height 103
click at [888, 593] on div "ستێکی گوێرەکە Description (KuSo)" at bounding box center [608, 626] width 600 height 103
click at [886, 593] on div "ستێکی گوێرەکە Description (KuSo)" at bounding box center [608, 626] width 600 height 103
click at [876, 593] on div "ستێکی گوێرەکە Description (KuSo)" at bounding box center [608, 626] width 600 height 103
click at [871, 593] on textarea "ستێکی گوێرەکە" at bounding box center [598, 627] width 554 height 84
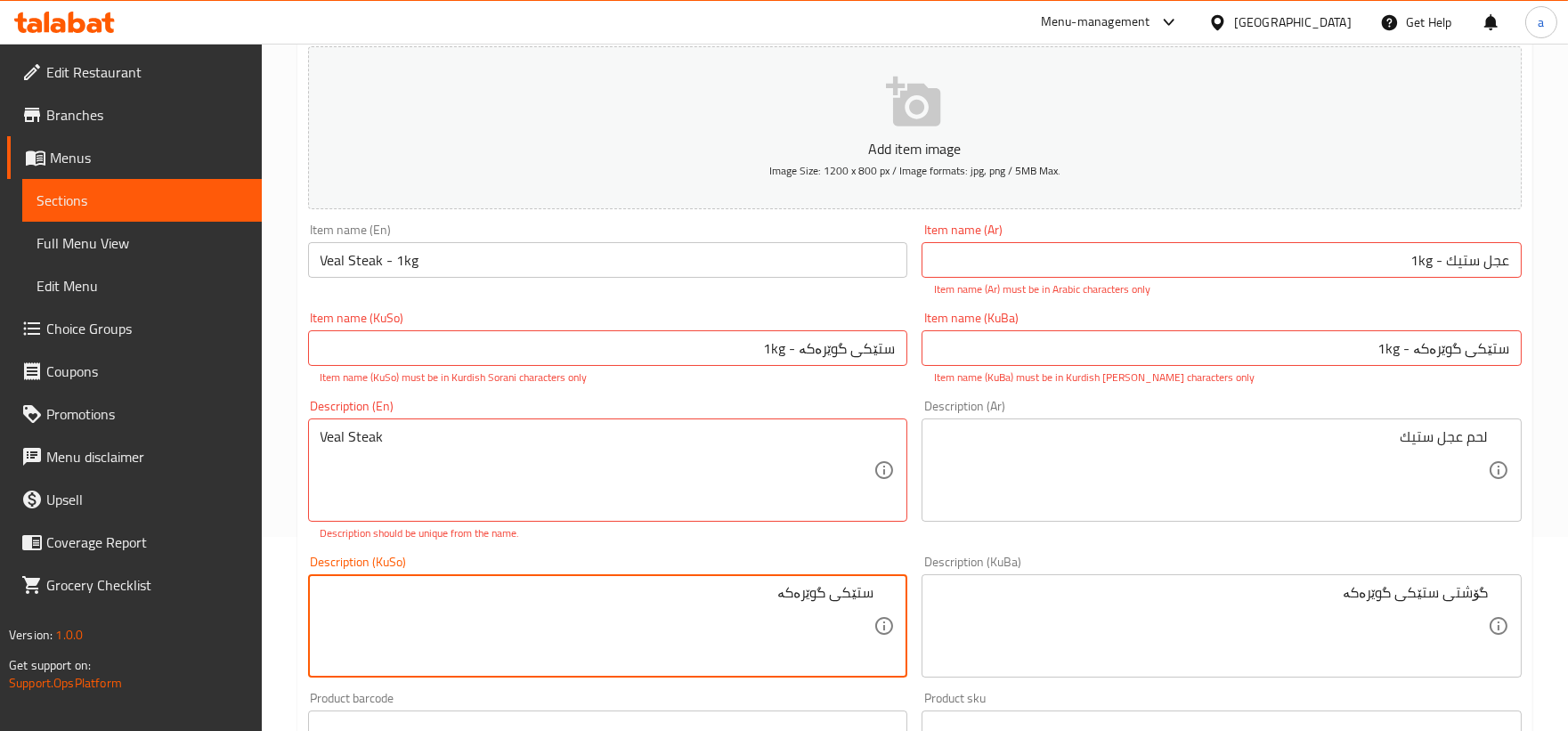
click at [829, 592] on textarea "ستێکی گوێرەکە" at bounding box center [598, 627] width 554 height 84
click at [814, 594] on textarea "ستێکی گوێرەکە" at bounding box center [598, 627] width 554 height 84
paste textarea "ۆشتی گۆلکی"
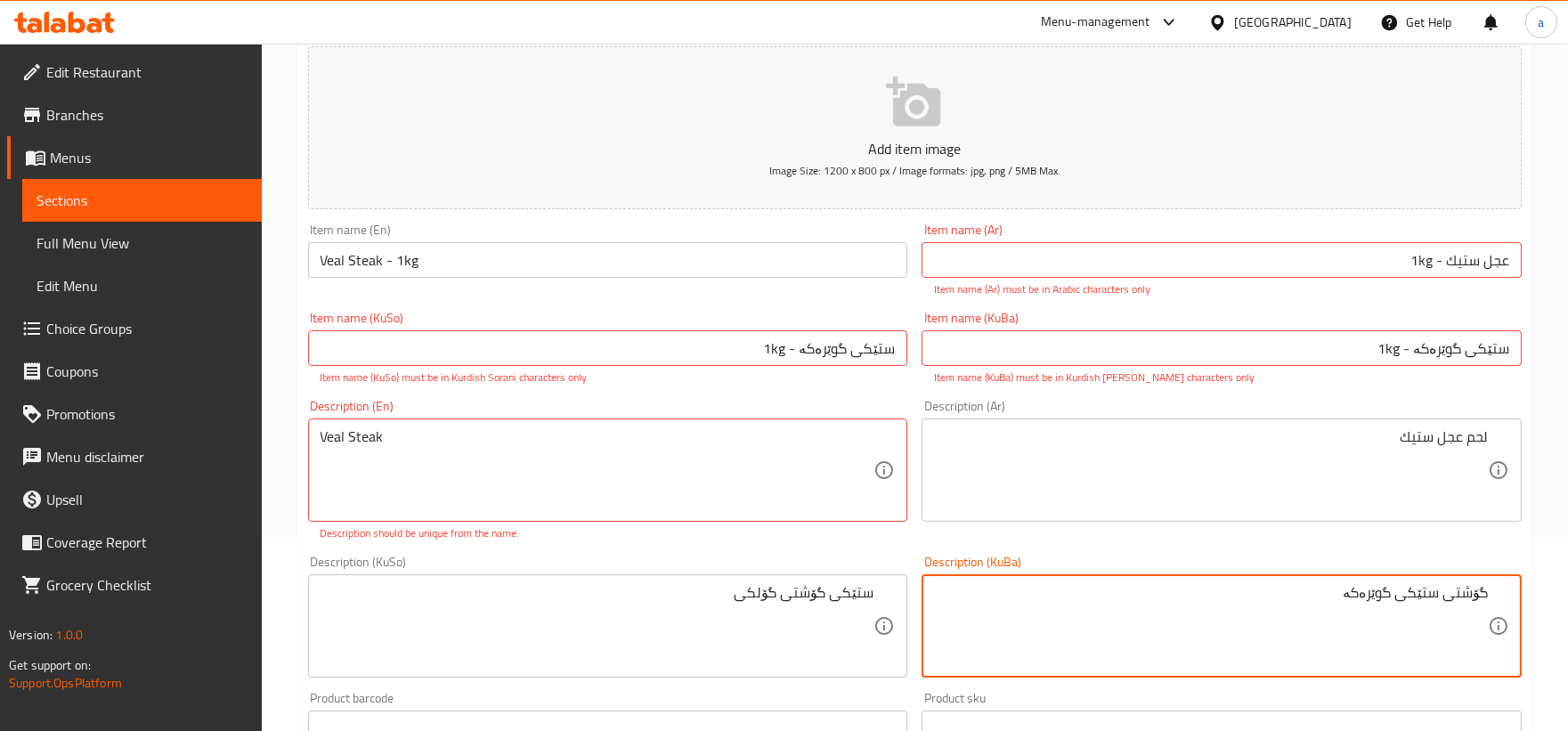
drag, startPoint x: 1341, startPoint y: 595, endPoint x: 1387, endPoint y: 598, distance: 46.1
click at [1389, 598] on textarea "گۆشتی ستێکی گوێرەکە" at bounding box center [1211, 627] width 554 height 84
click at [1378, 590] on textarea "گۆشتی ستێکی گوێرەکە" at bounding box center [1211, 627] width 554 height 84
paste textarea "ۆشتی گۆلکی"
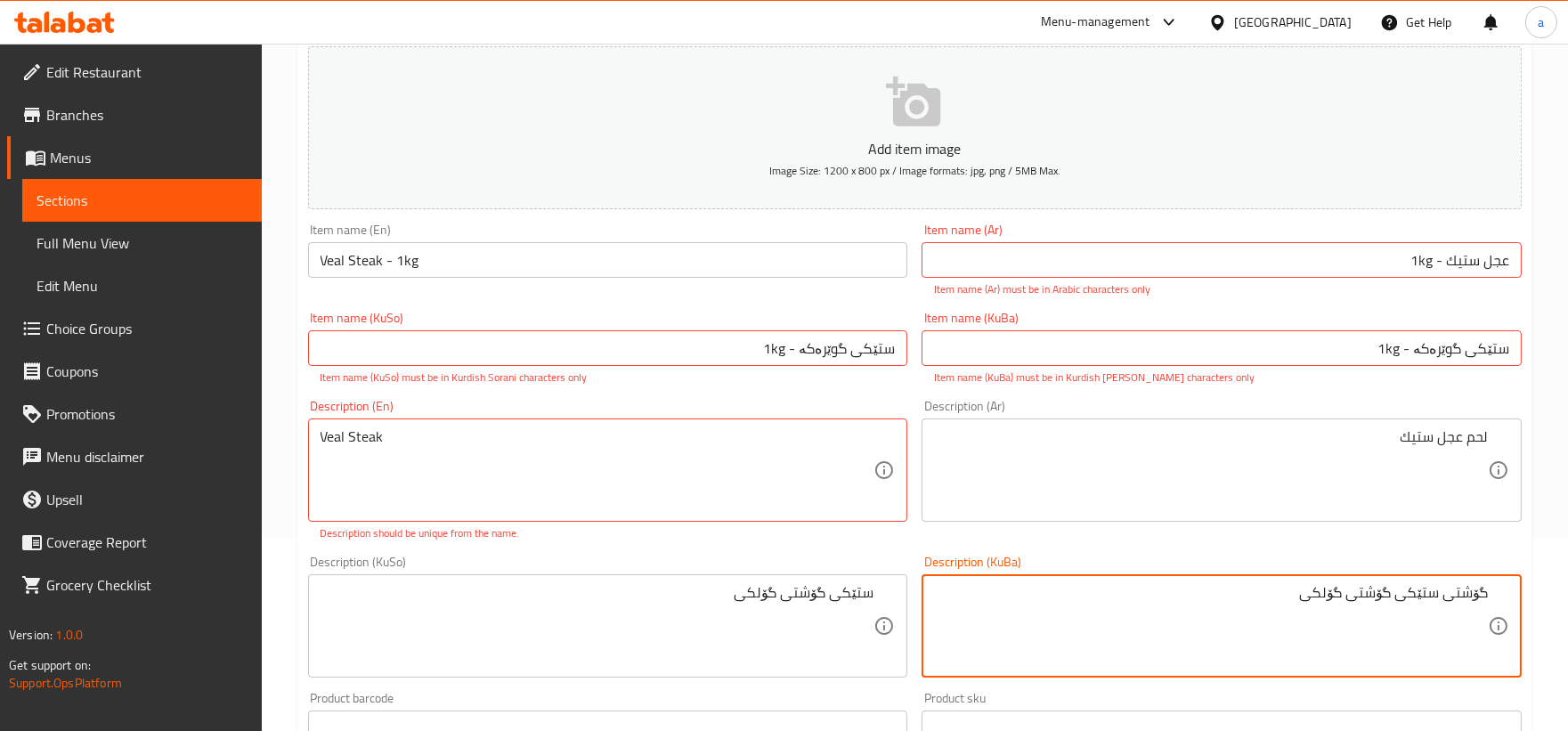
click at [1469, 593] on textarea "گۆشتی ستێکی گۆشتی گۆلکی" at bounding box center [1211, 627] width 554 height 84
click at [1338, 614] on textarea "ستێکی گۆشتی گۆلکی" at bounding box center [1211, 627] width 554 height 84
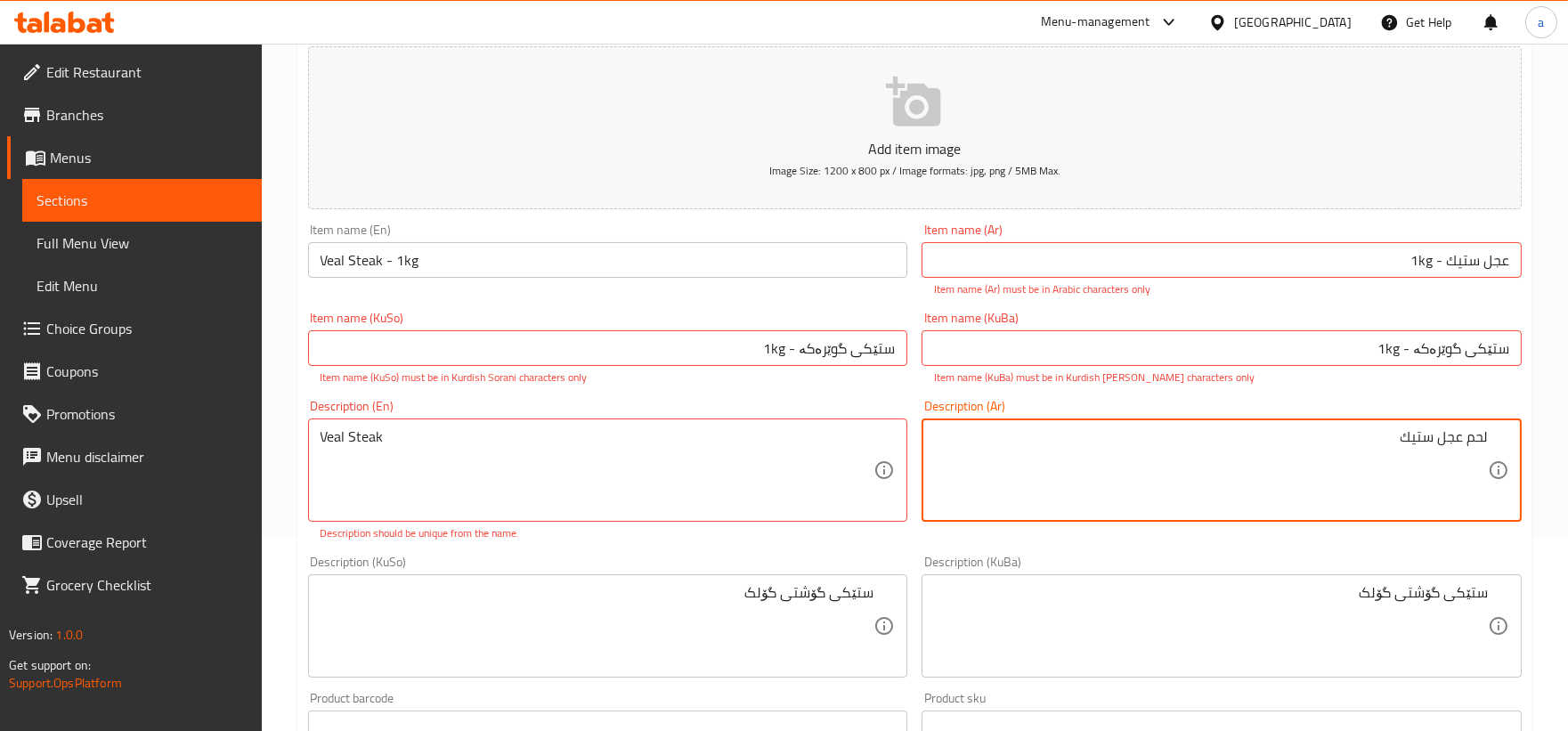
click at [1421, 468] on textarea "لحم عجل ستيك" at bounding box center [1211, 470] width 554 height 84
click at [1485, 478] on textarea "لحم عجل" at bounding box center [1211, 470] width 554 height 84
paste textarea "ستيك"
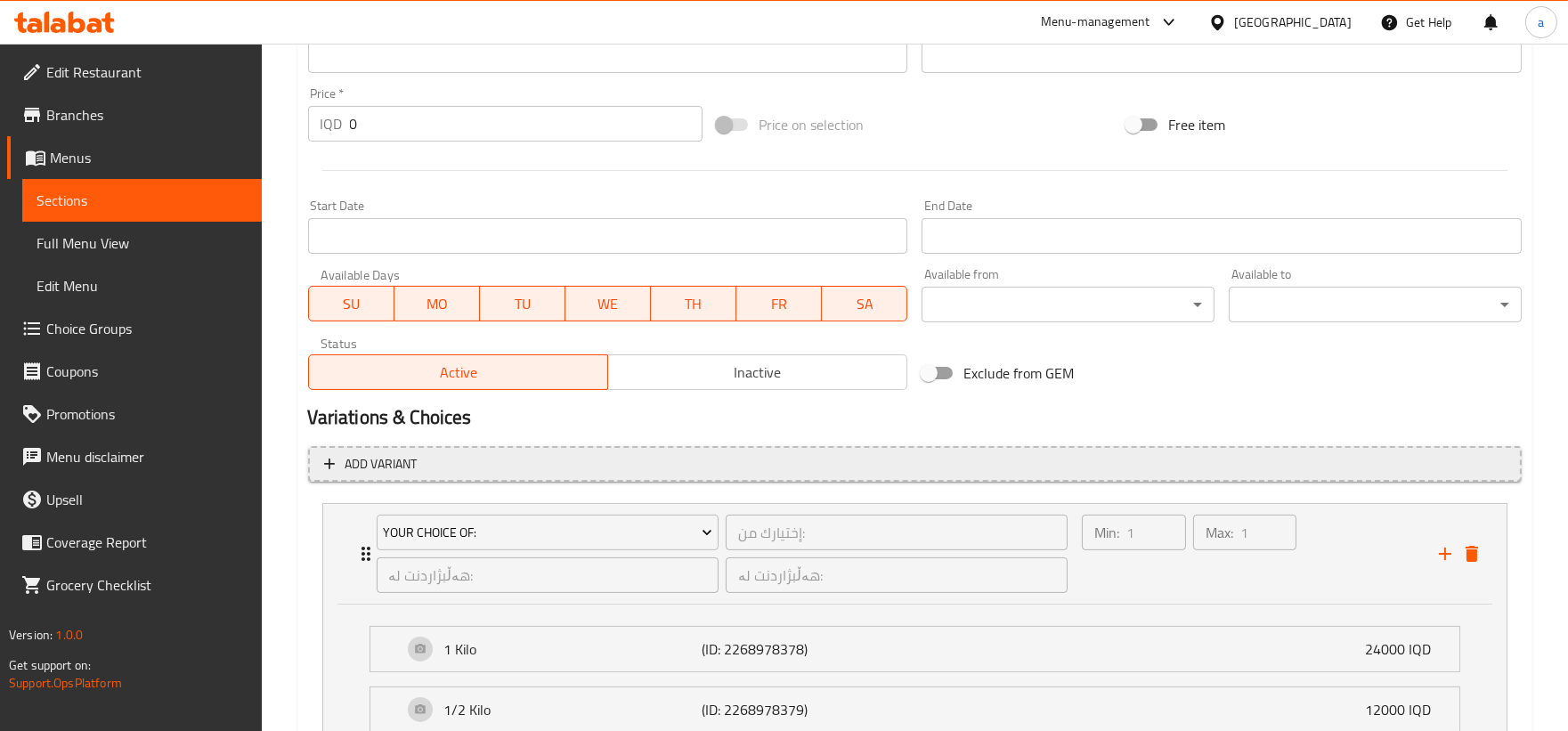
scroll to position [1018, 0]
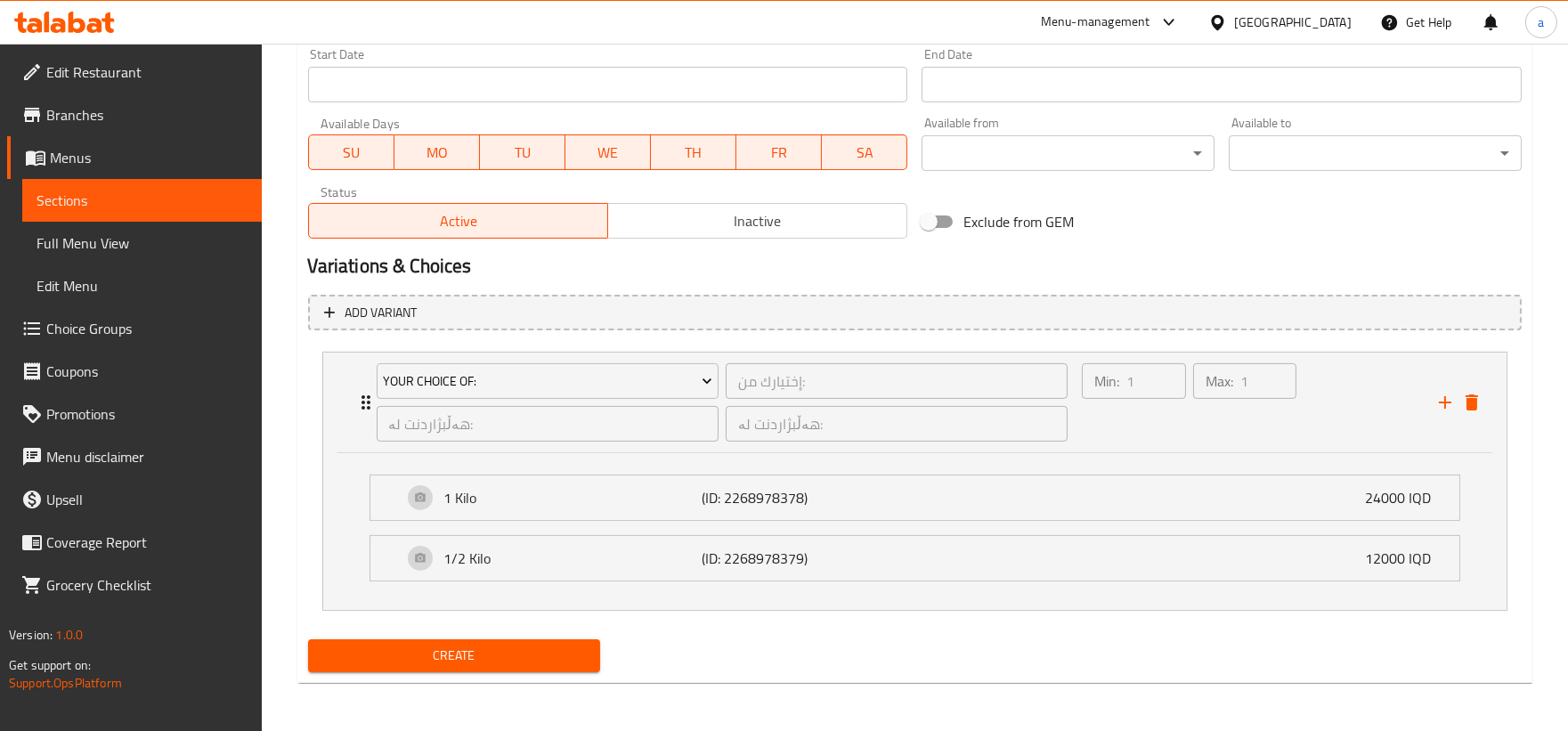
click at [506, 656] on span "Create" at bounding box center [454, 655] width 264 height 22
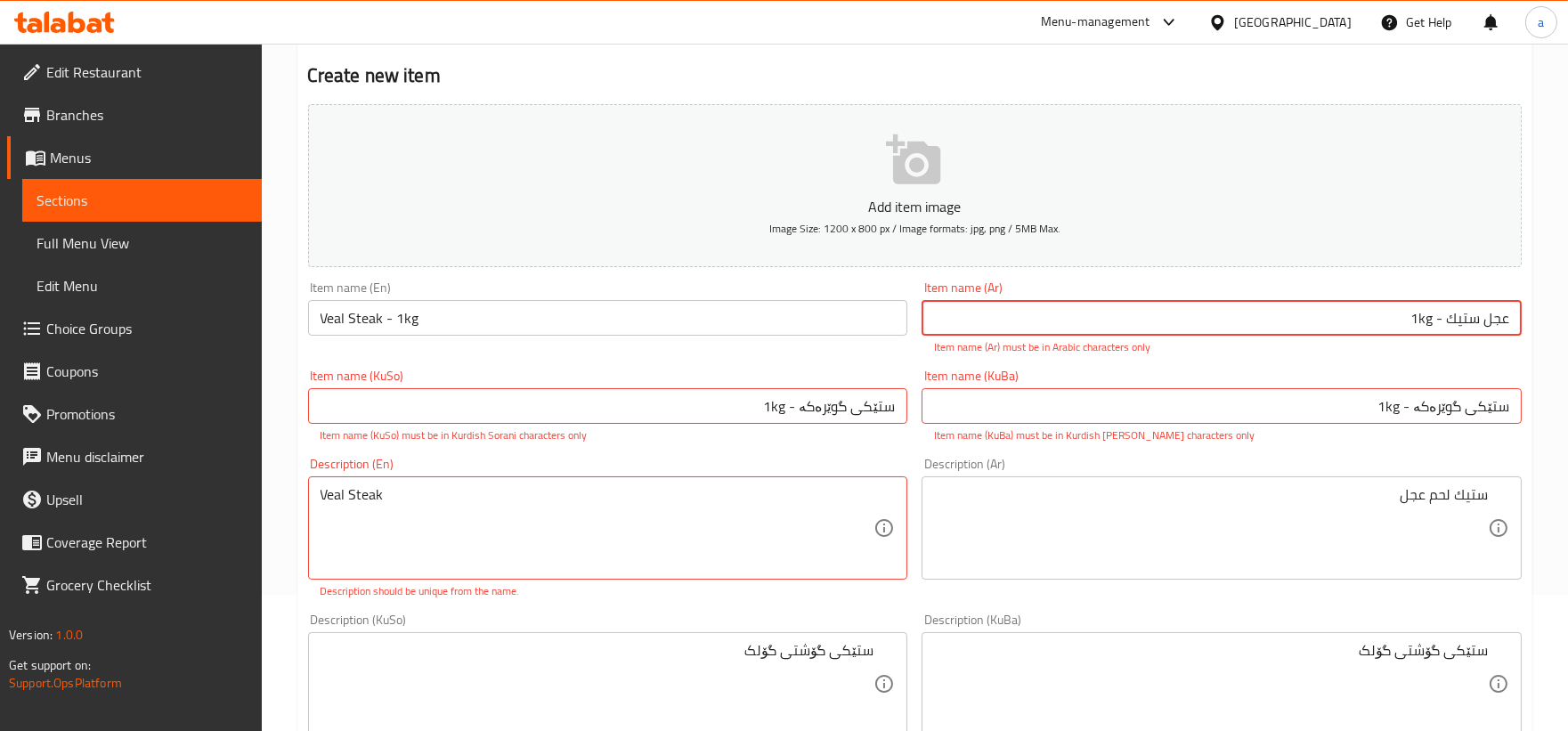
scroll to position [255, 0]
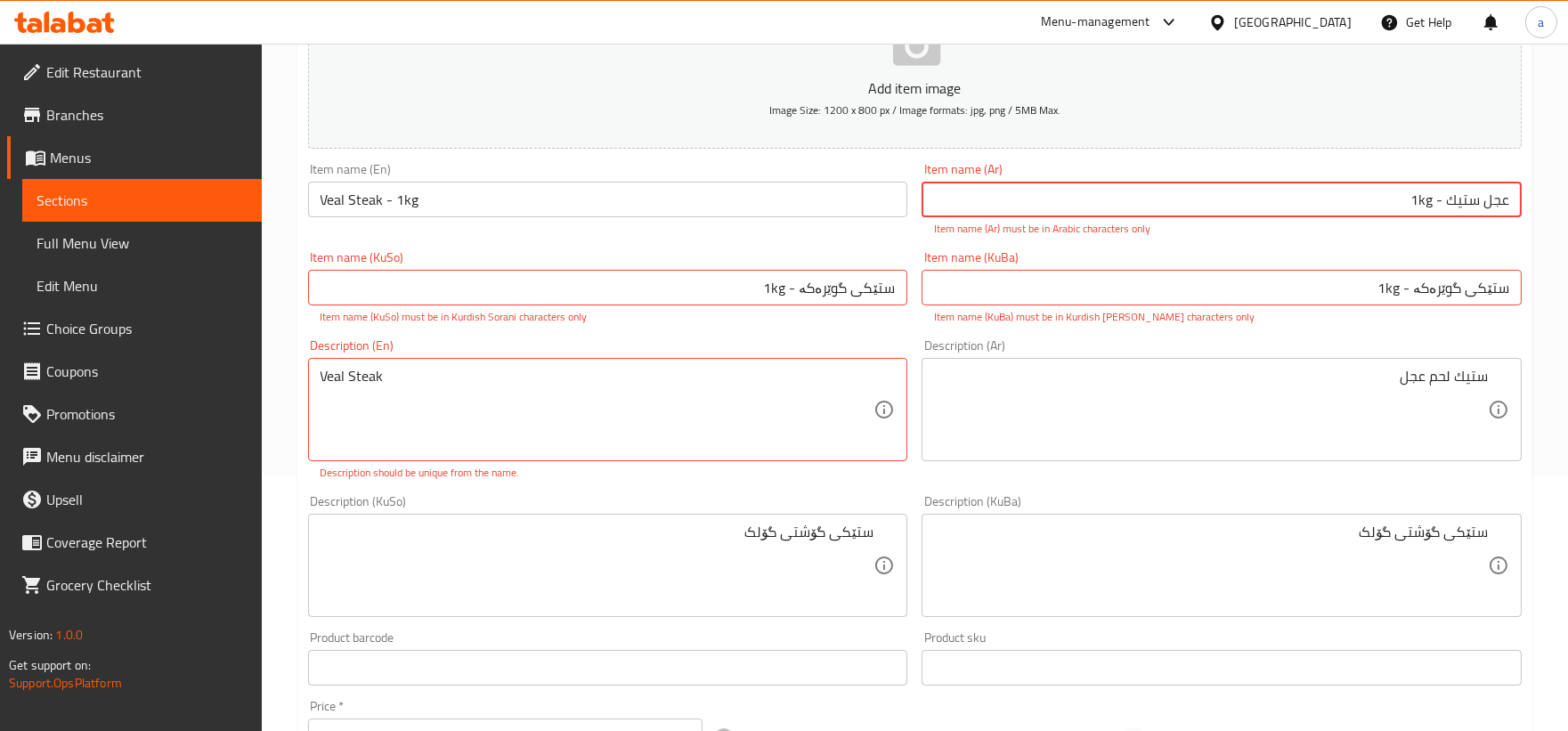
click at [1414, 286] on input "ستێکی گوێرەکە - 1kg" at bounding box center [1221, 287] width 600 height 35
drag, startPoint x: 409, startPoint y: 374, endPoint x: 270, endPoint y: 372, distance: 139.0
click at [270, 374] on div "Home / Restaurants management / Menus / Sections / item / create Fresh Veal sec…" at bounding box center [914, 643] width 1306 height 1707
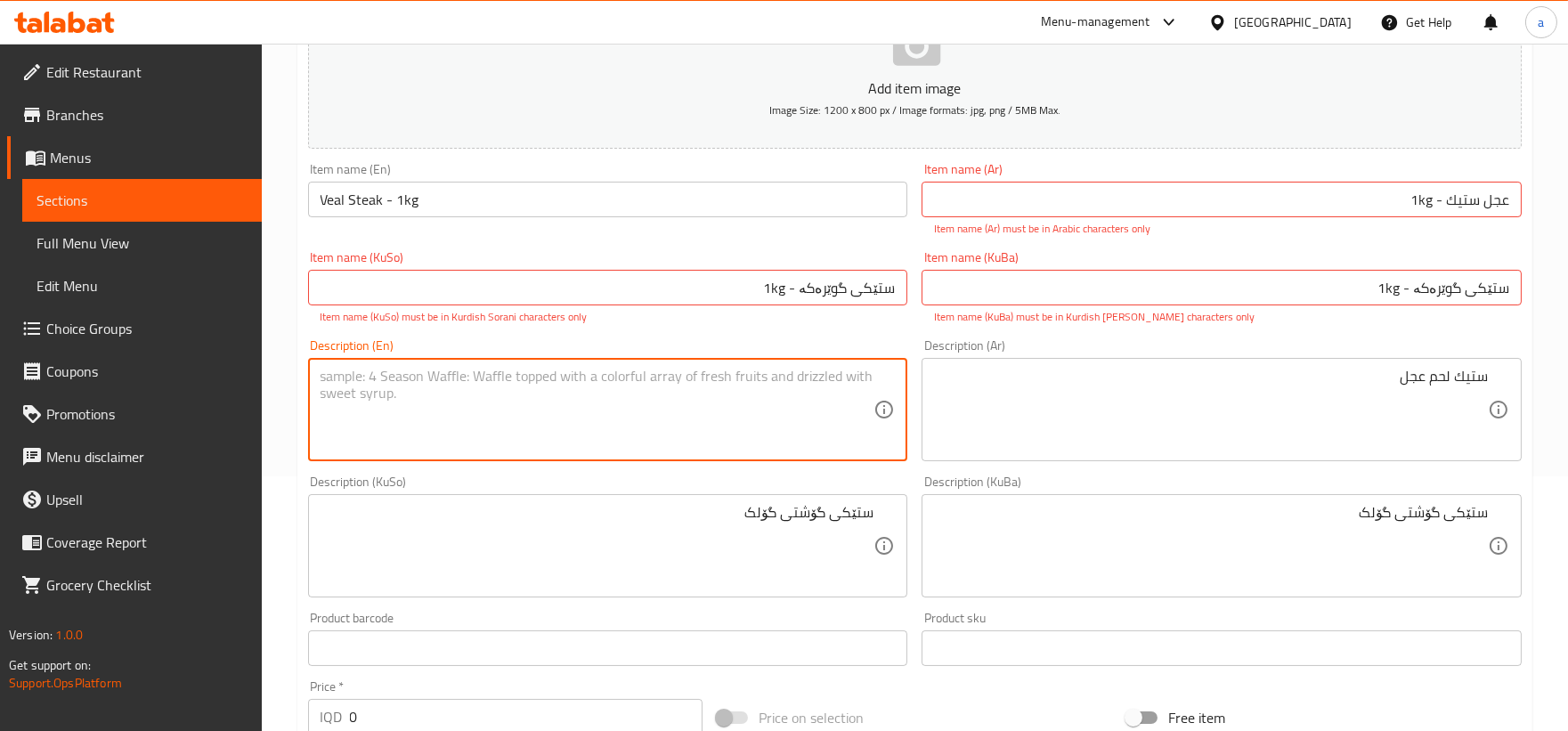
click at [349, 376] on textarea at bounding box center [598, 410] width 554 height 84
paste textarea "Veal Steak"
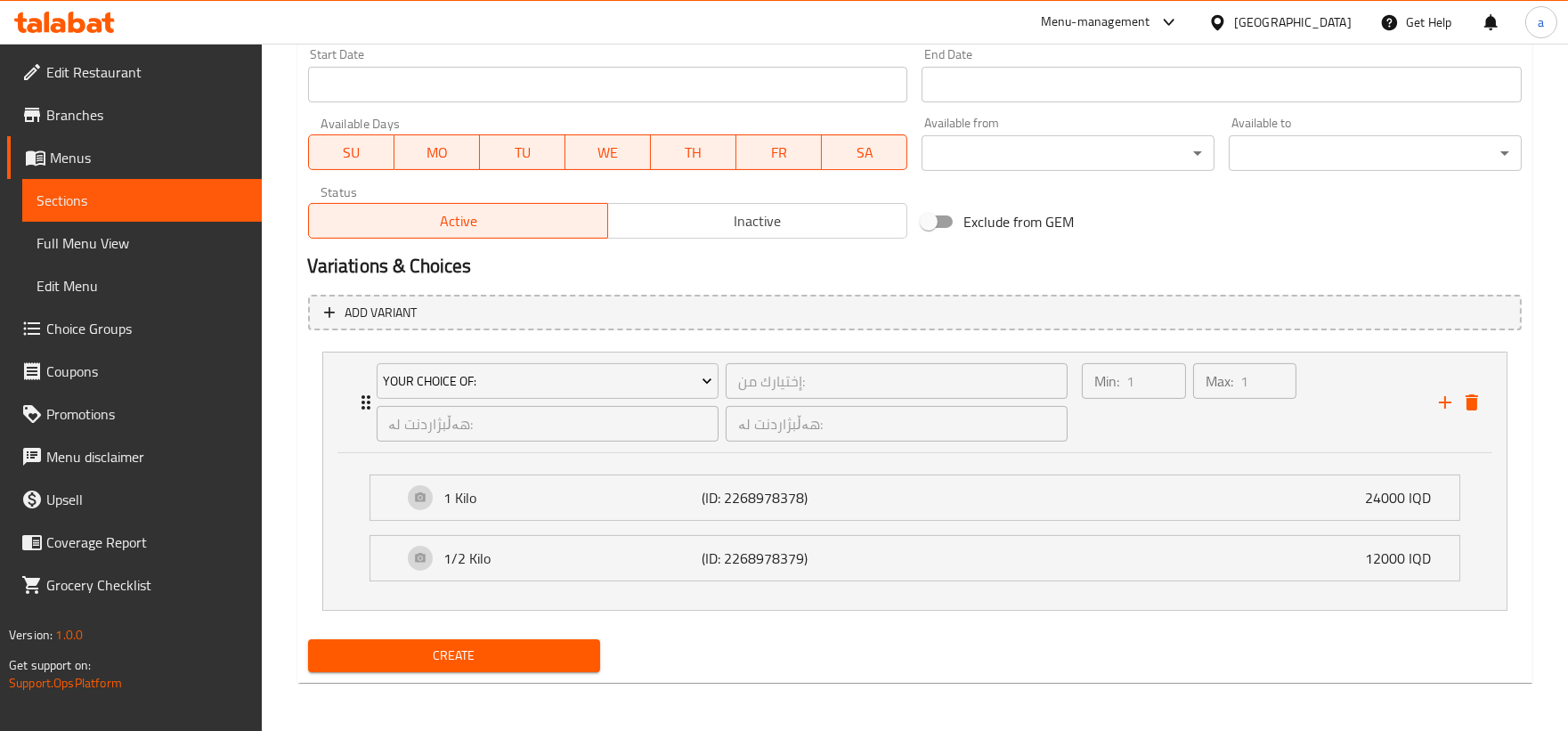
click at [473, 673] on div "Create" at bounding box center [454, 655] width 307 height 47
click at [473, 661] on span "Create" at bounding box center [454, 655] width 264 height 22
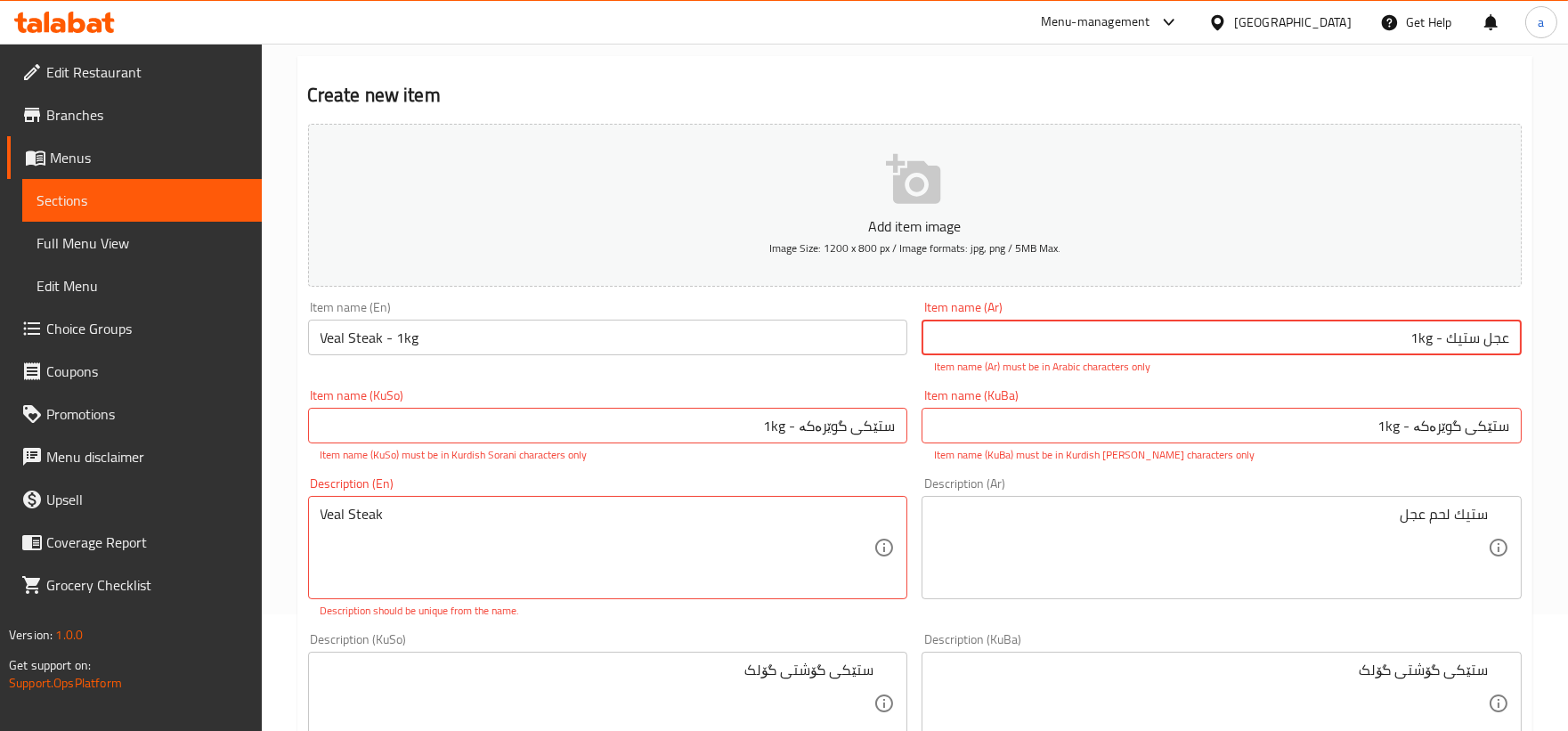
scroll to position [165, 0]
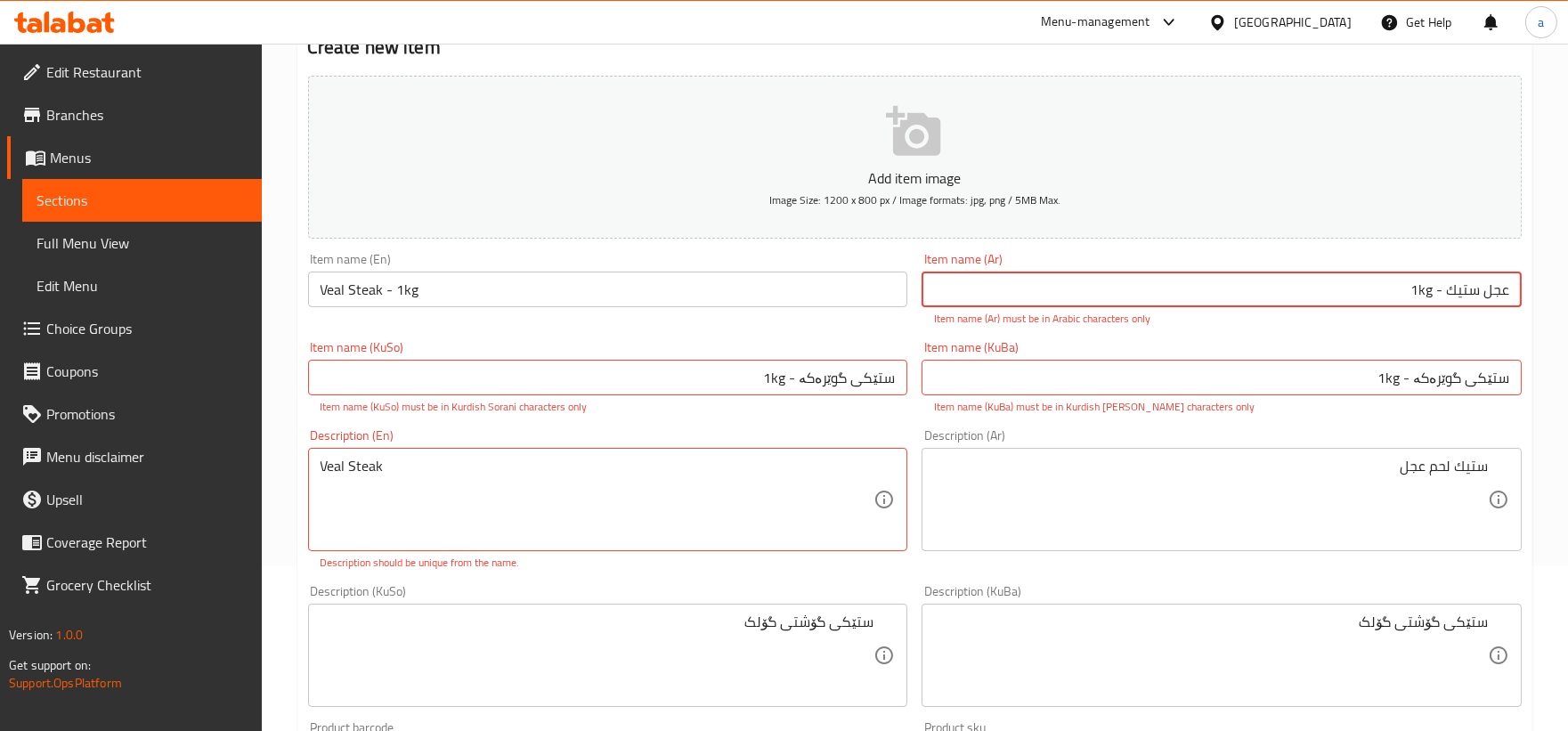
drag, startPoint x: 1420, startPoint y: 292, endPoint x: 1429, endPoint y: 296, distance: 9.8
click at [1428, 298] on input "عجل ستيك - 1kg" at bounding box center [1221, 288] width 600 height 35
click at [1427, 290] on input "عجل ستيك - 1kg" at bounding box center [1221, 288] width 600 height 35
click at [1427, 285] on input "عجل ستيك - 1kg" at bounding box center [1221, 288] width 600 height 35
click at [1427, 294] on input "عجل ستيك - 1kg" at bounding box center [1221, 288] width 600 height 35
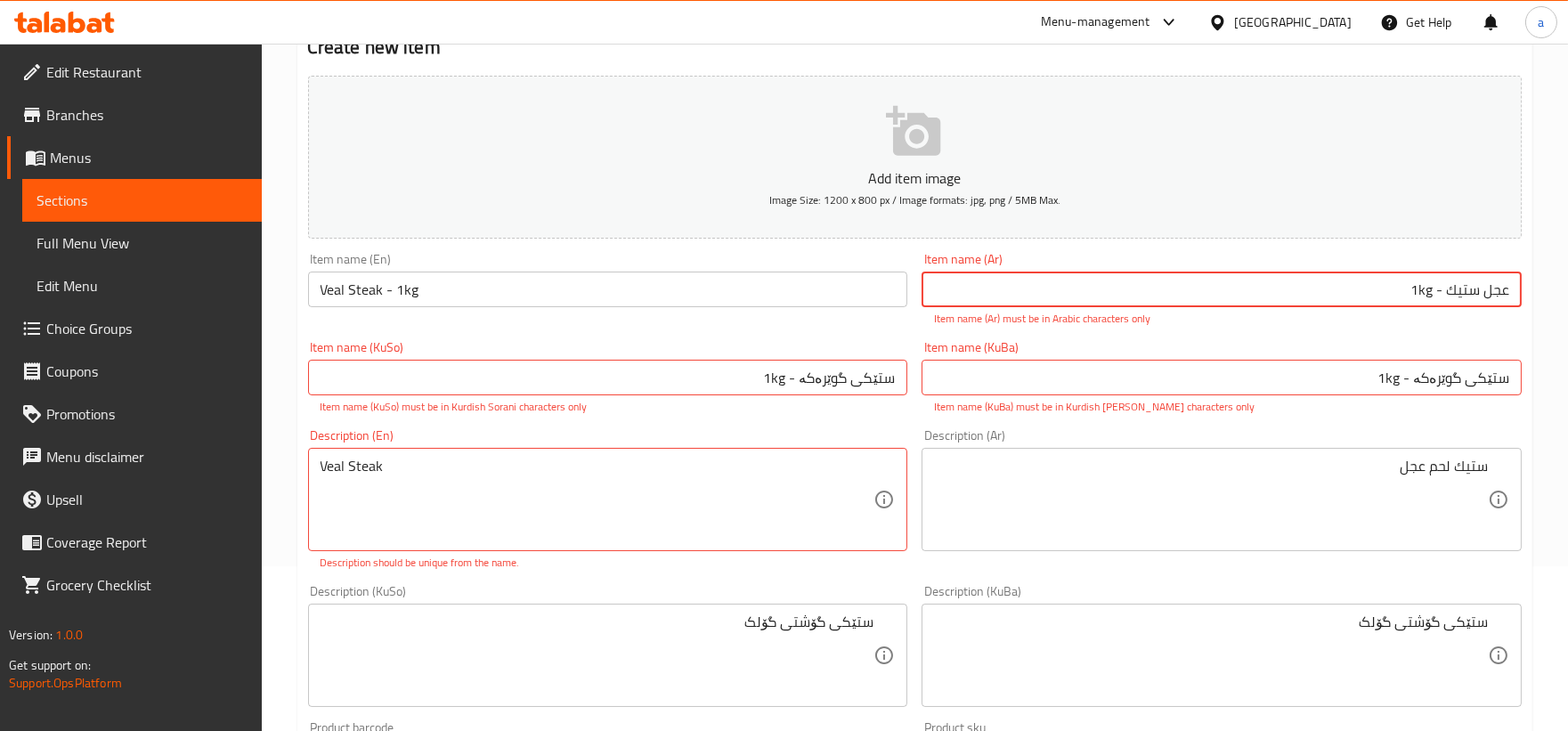
click at [1427, 294] on input "عجل ستيك - 1kg" at bounding box center [1221, 288] width 600 height 35
click at [1421, 288] on input "عجل ستيك - 1kg" at bounding box center [1221, 288] width 600 height 35
drag, startPoint x: 1396, startPoint y: 288, endPoint x: 1433, endPoint y: 289, distance: 37.0
click at [1433, 289] on input "عجل ستيك - 1kg" at bounding box center [1221, 288] width 600 height 35
paste input "كيلو"
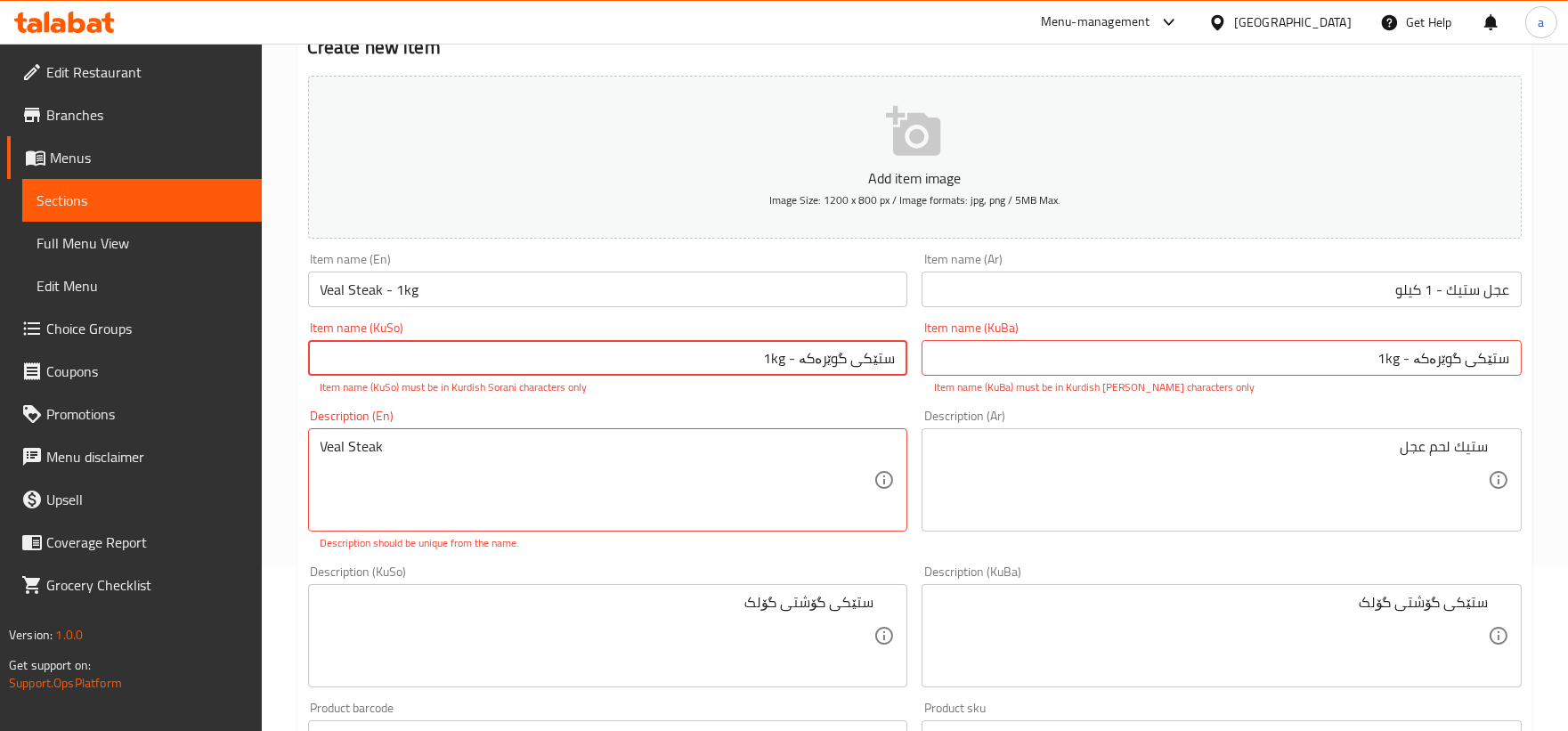
drag, startPoint x: 757, startPoint y: 369, endPoint x: 792, endPoint y: 365, distance: 35.2
click at [792, 365] on input "ستێکی گوێرەکە - 1kg" at bounding box center [608, 357] width 600 height 35
paste input "کیلۆ"
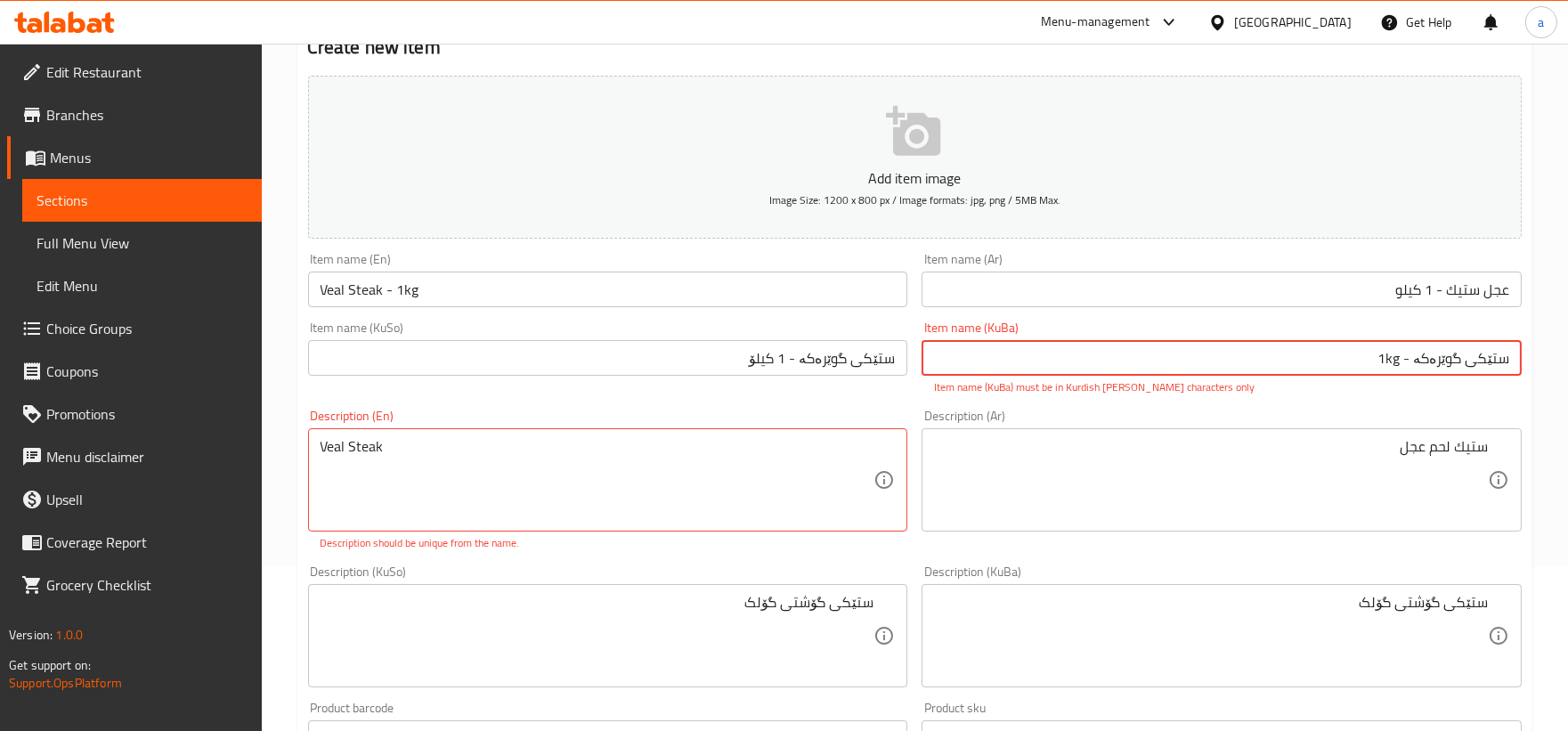
drag, startPoint x: 1353, startPoint y: 360, endPoint x: 1404, endPoint y: 369, distance: 51.8
click at [1404, 369] on input "ستێکی گوێرەکە - 1kg" at bounding box center [1221, 357] width 600 height 35
paste input "کیلۆ"
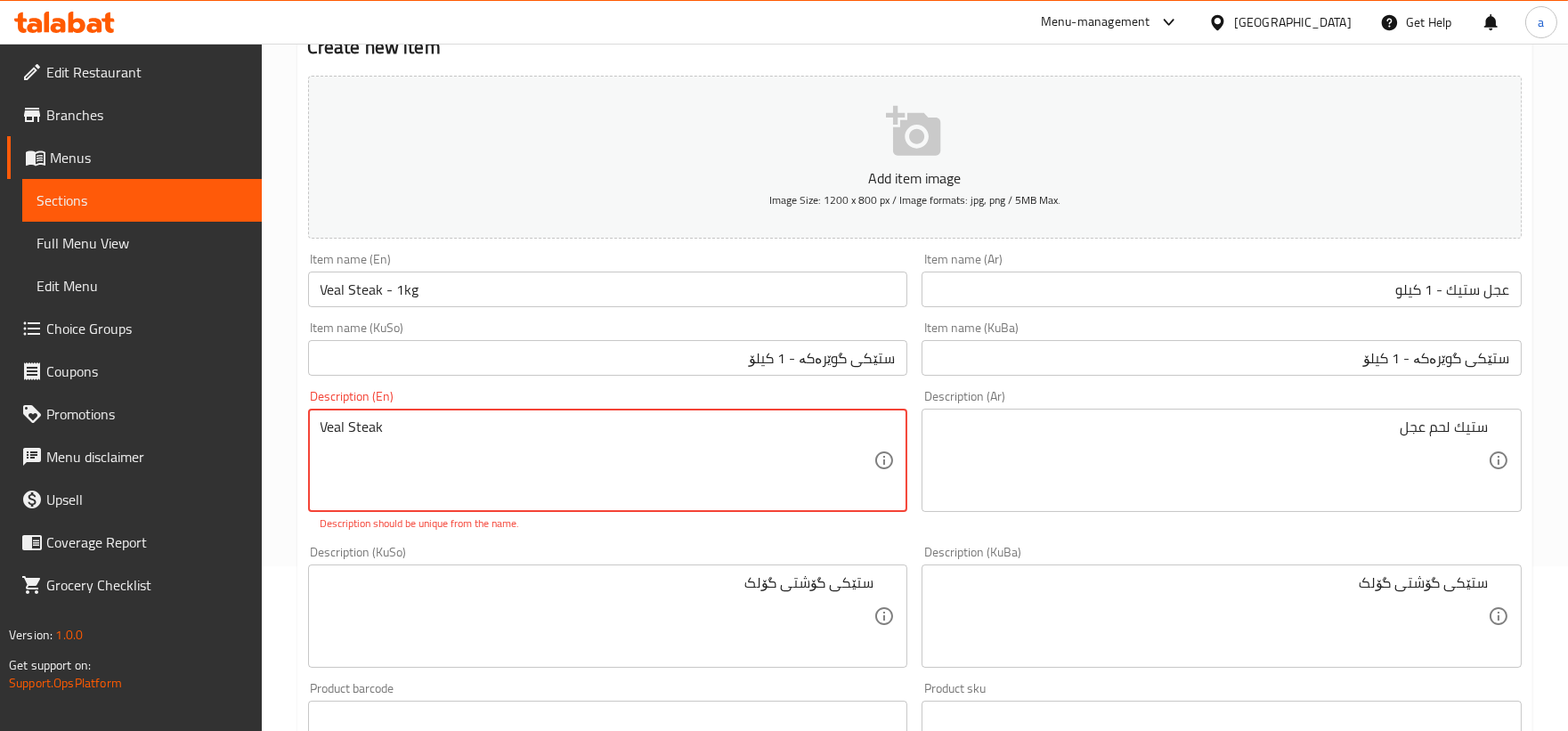
drag, startPoint x: 389, startPoint y: 429, endPoint x: 670, endPoint y: 417, distance: 281.3
click at [670, 417] on div "Veal Steak Description (En)" at bounding box center [608, 461] width 600 height 103
click at [592, 558] on div "Description (KuSo) ستێکی گۆشتی گۆلک Description (KuSo)" at bounding box center [608, 606] width 600 height 122
click at [344, 436] on textarea "Veal Steak" at bounding box center [598, 461] width 554 height 84
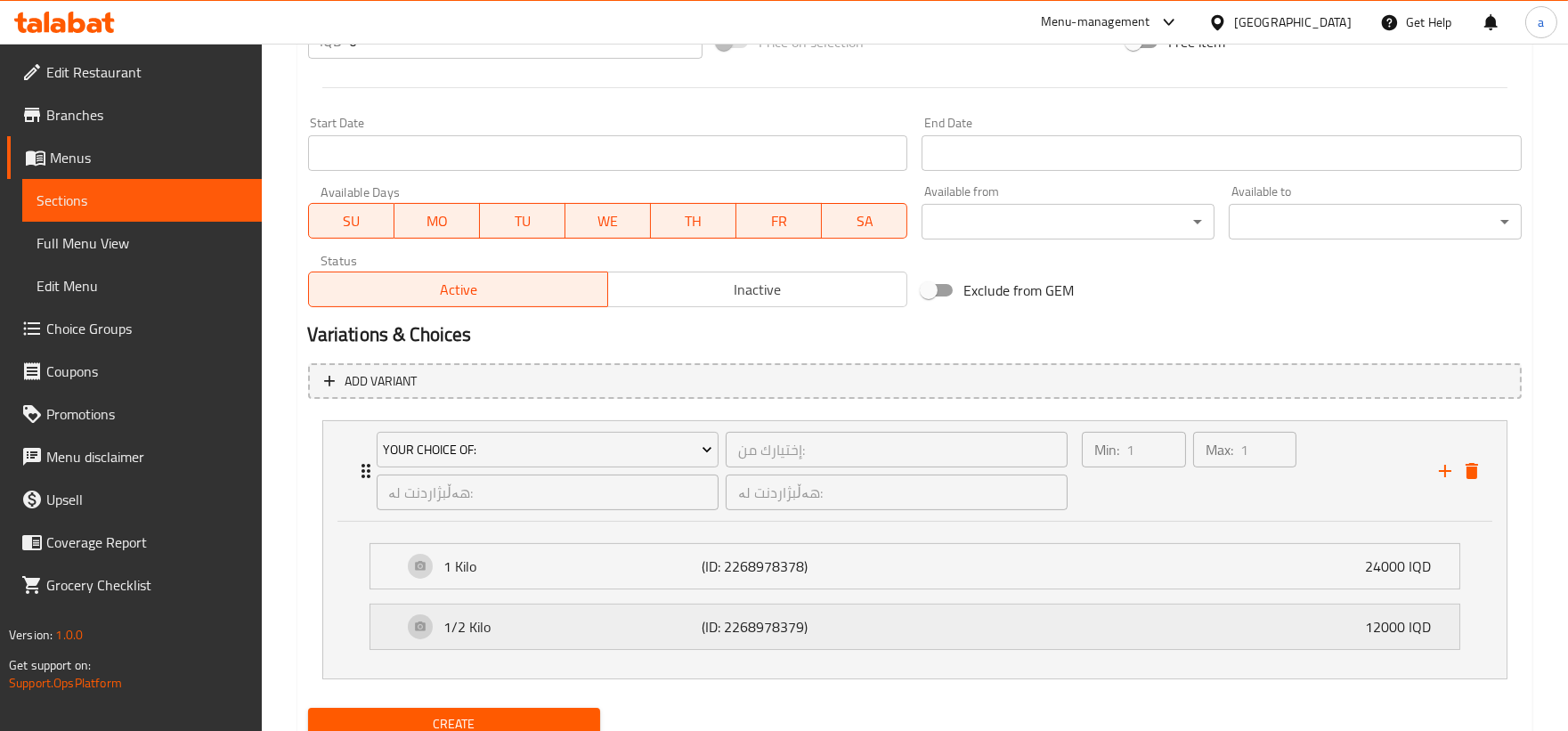
scroll to position [980, 0]
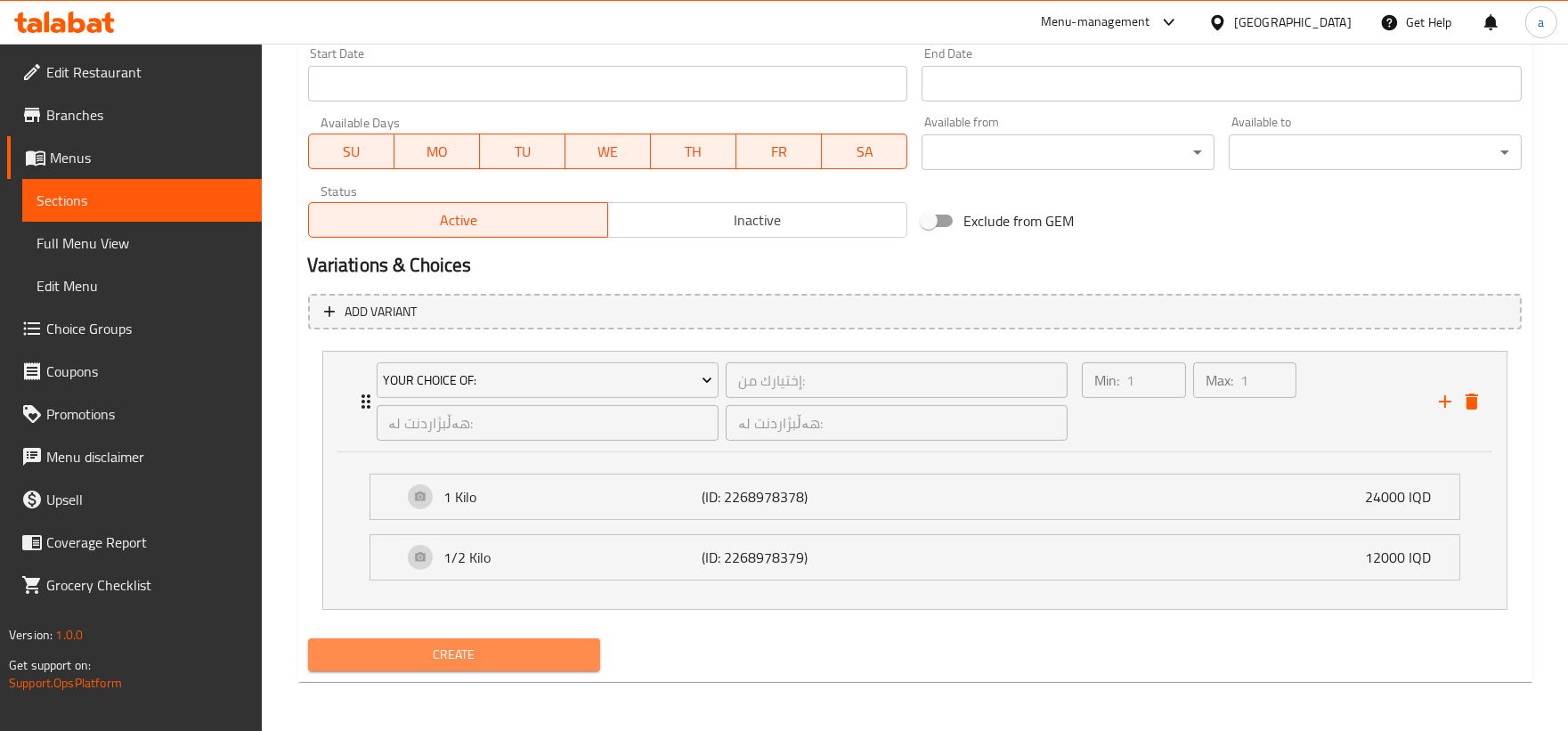
click at [531, 656] on span "Create" at bounding box center [454, 654] width 264 height 22
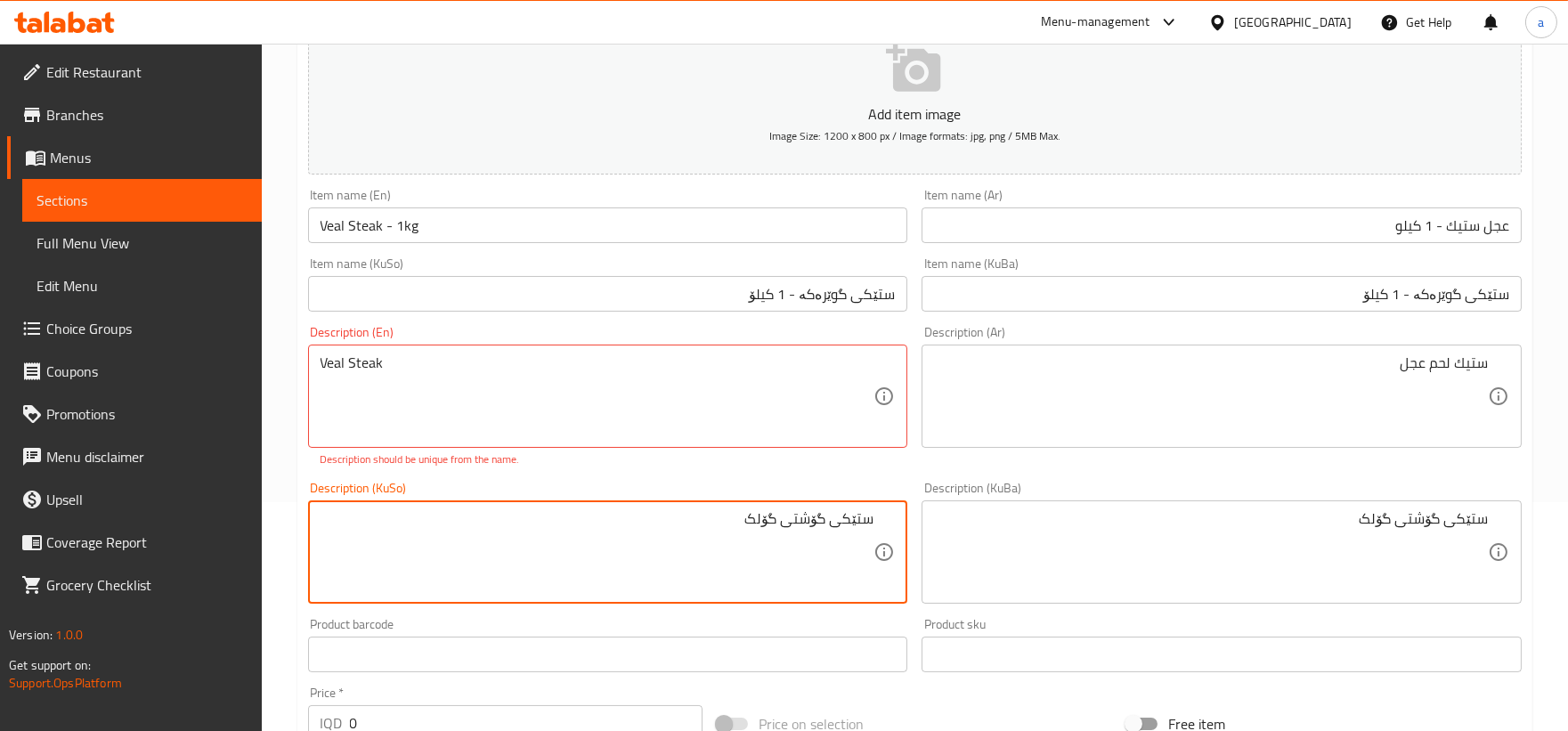
drag, startPoint x: 740, startPoint y: 516, endPoint x: 876, endPoint y: 513, distance: 136.0
click at [833, 295] on input "ستێکی گوێرەکە - 1 کیلۆ" at bounding box center [608, 293] width 600 height 35
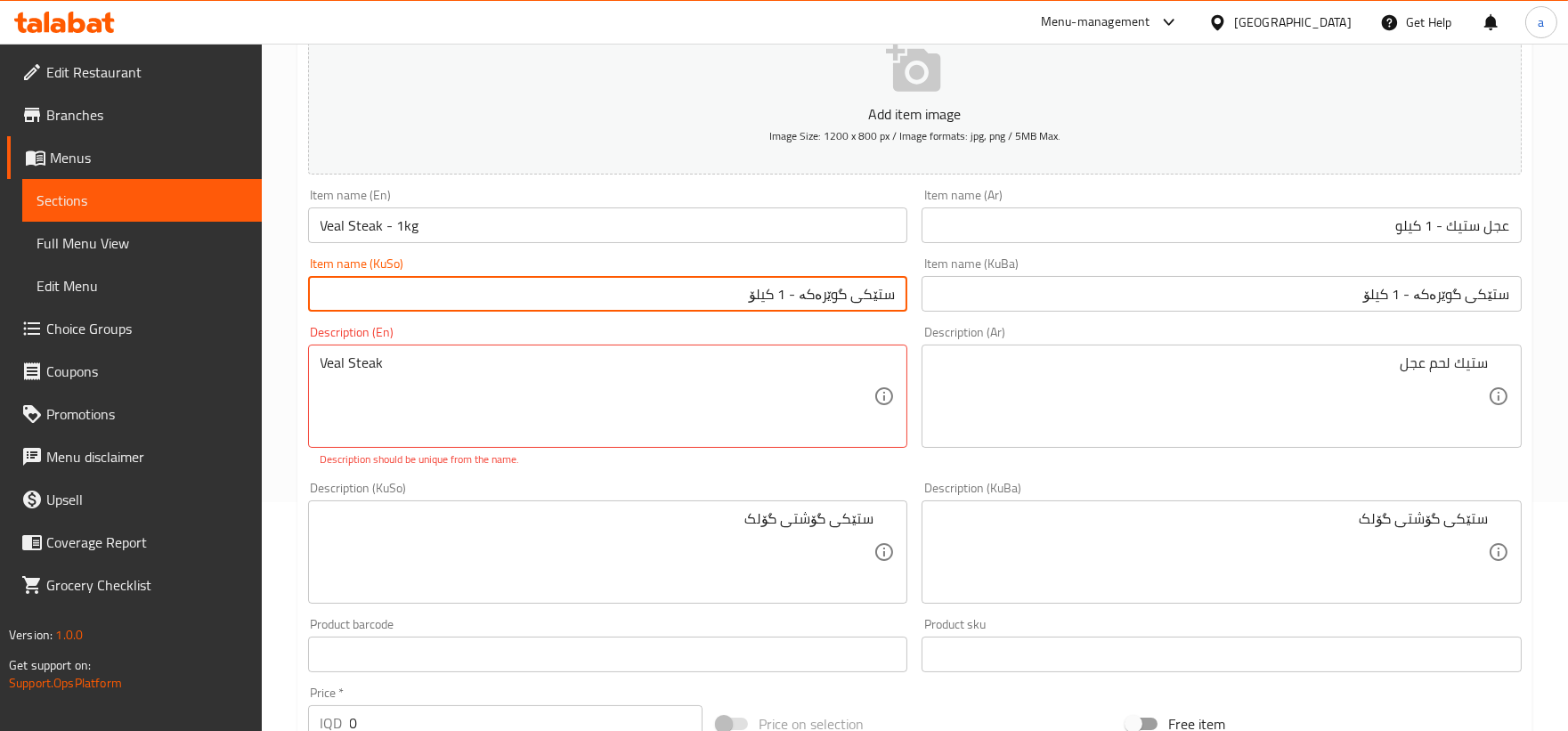
click at [833, 295] on input "ستێکی گوێرەکە - 1 کیلۆ" at bounding box center [608, 293] width 600 height 35
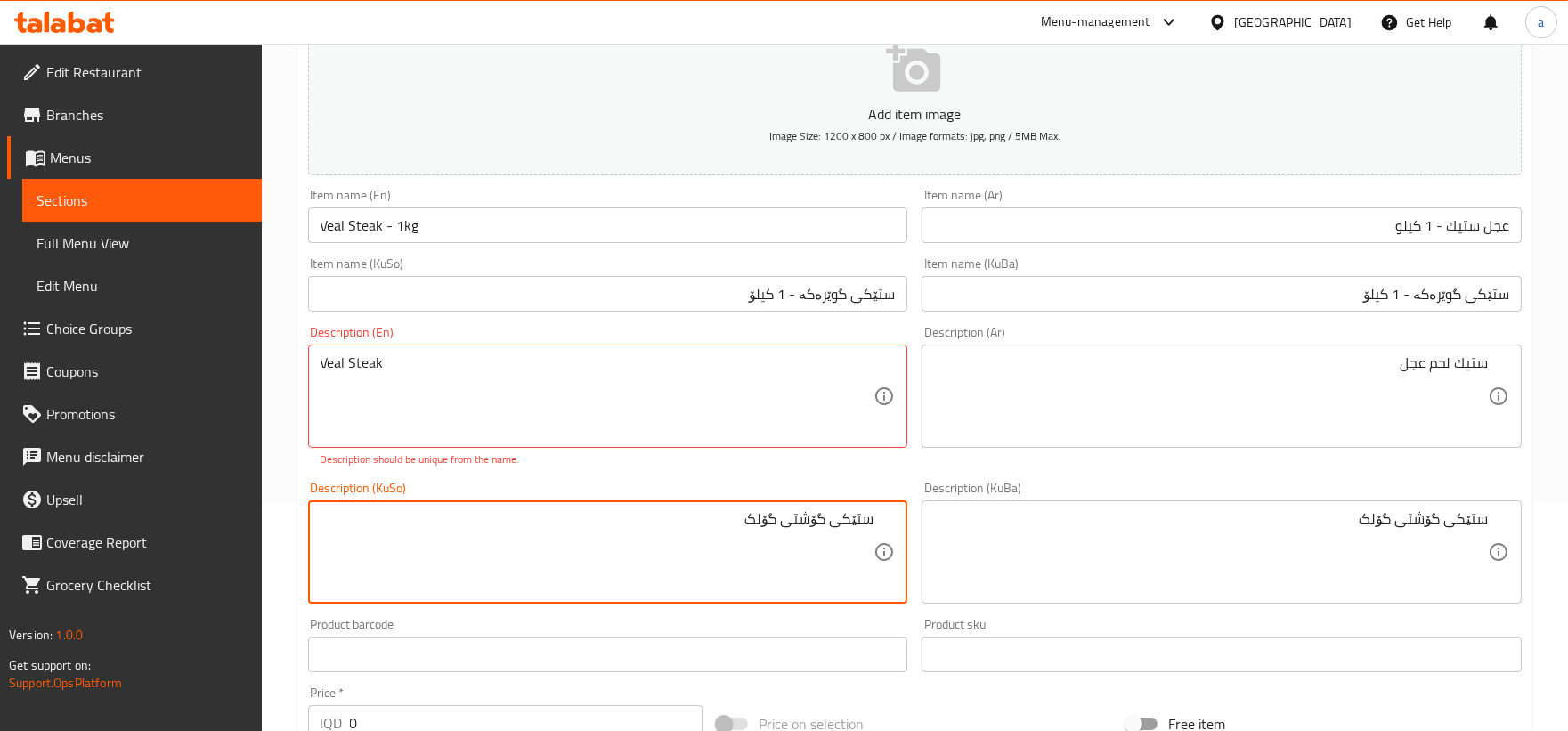
click at [761, 523] on textarea "ستێکی گۆشتی گۆلک" at bounding box center [598, 552] width 554 height 84
paste textarea "وێرەکە"
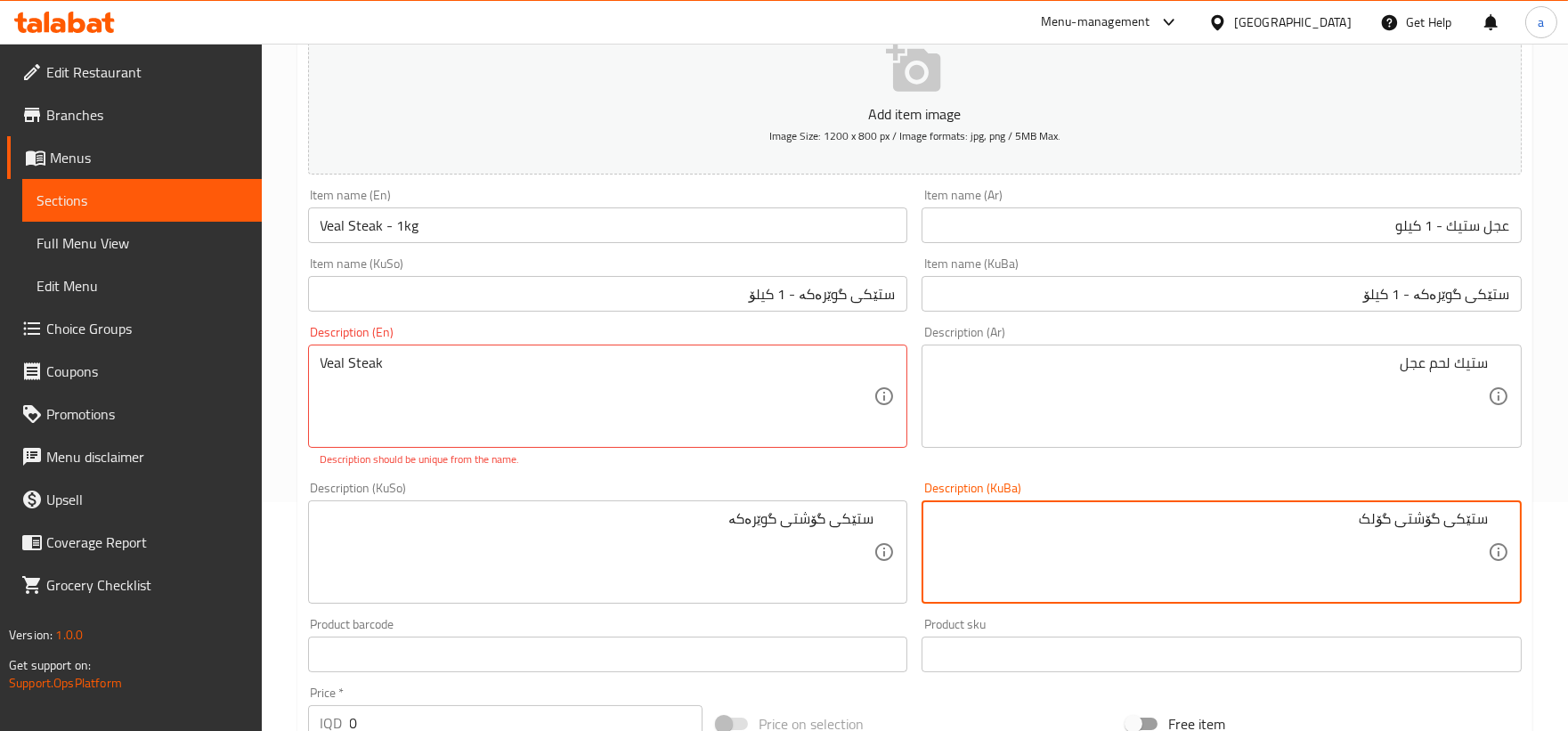
click at [1384, 523] on textarea "ستێکی گۆشتی گۆلک" at bounding box center [1211, 552] width 554 height 84
paste textarea "وێرەکە"
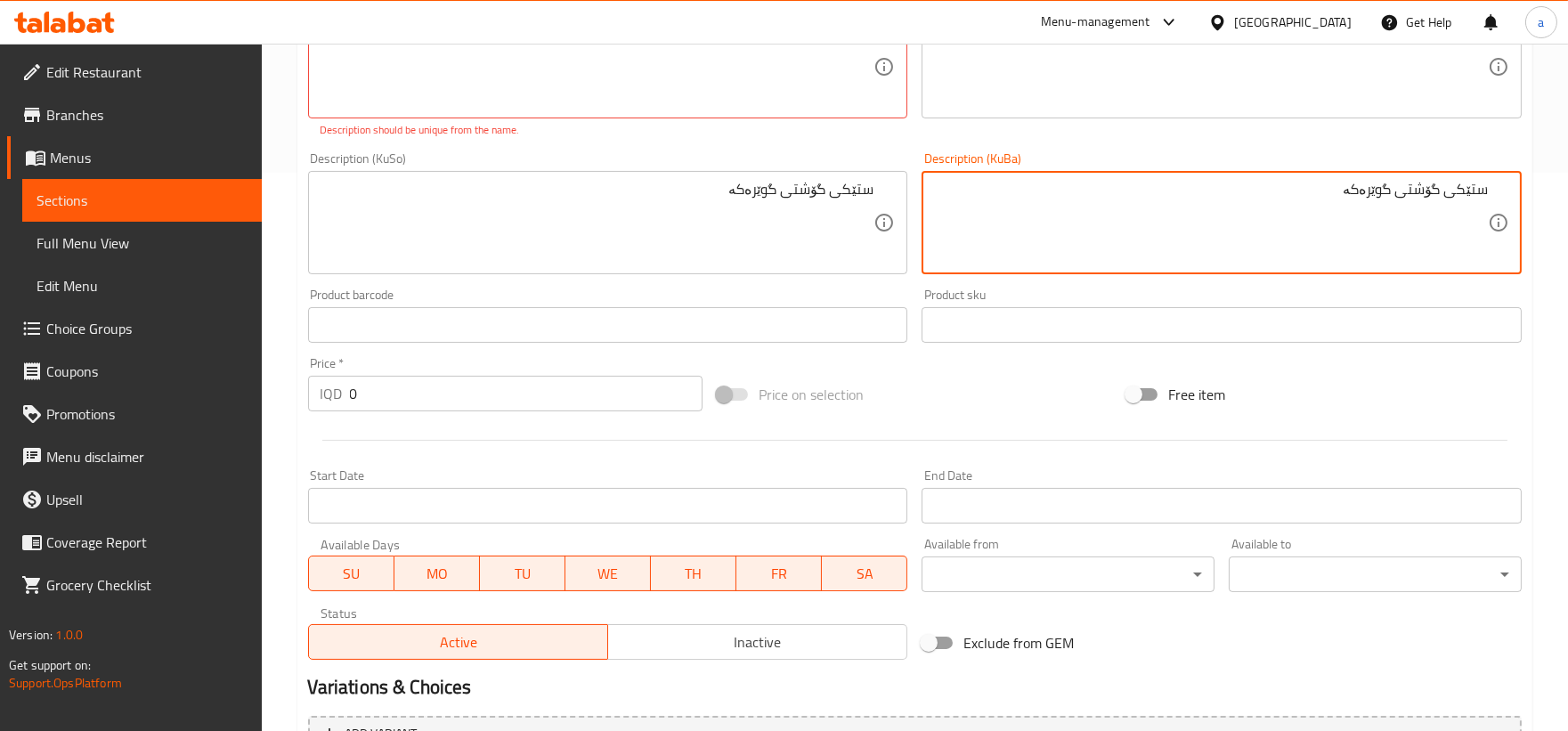
scroll to position [395, 0]
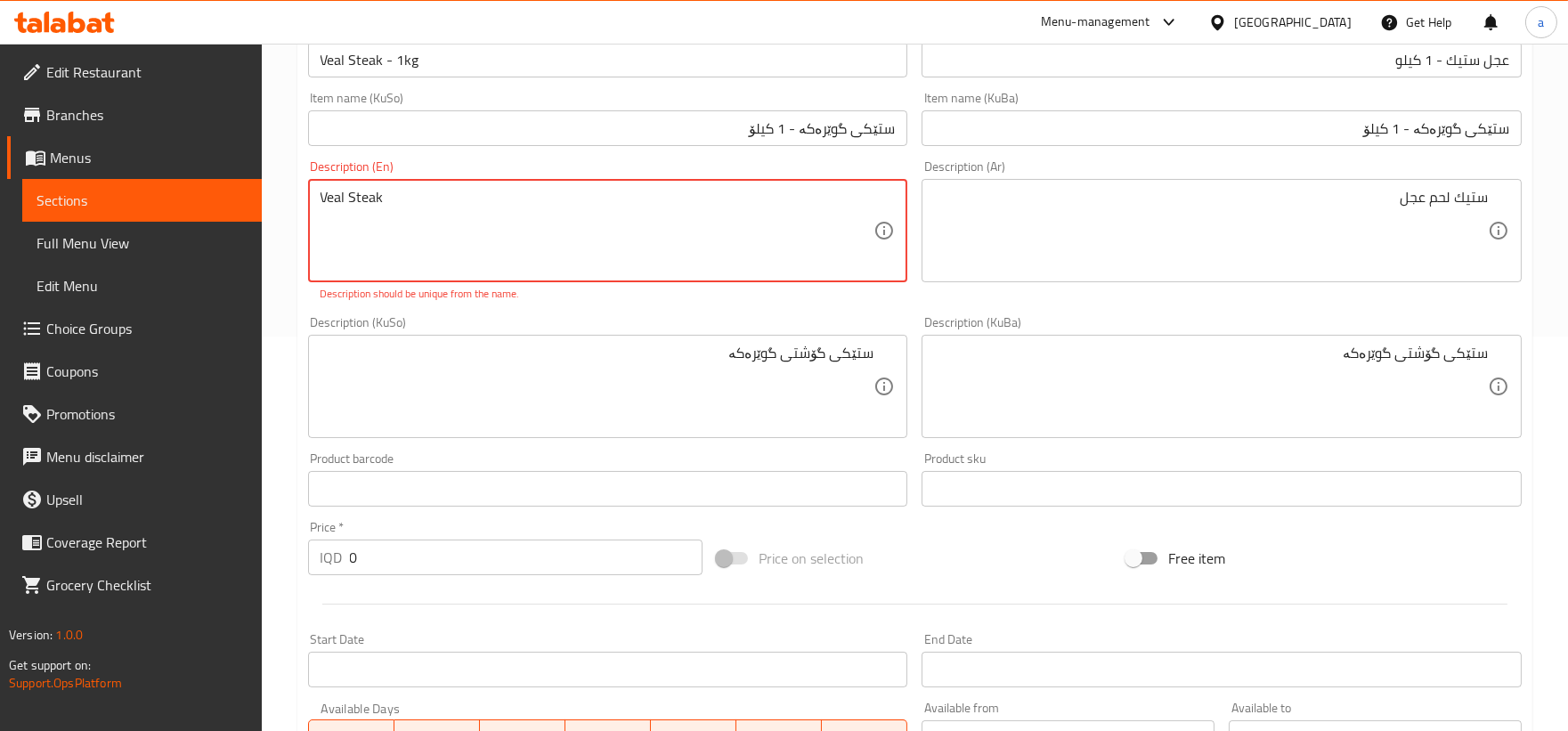
click at [346, 203] on textarea "Veal Steak" at bounding box center [598, 231] width 554 height 84
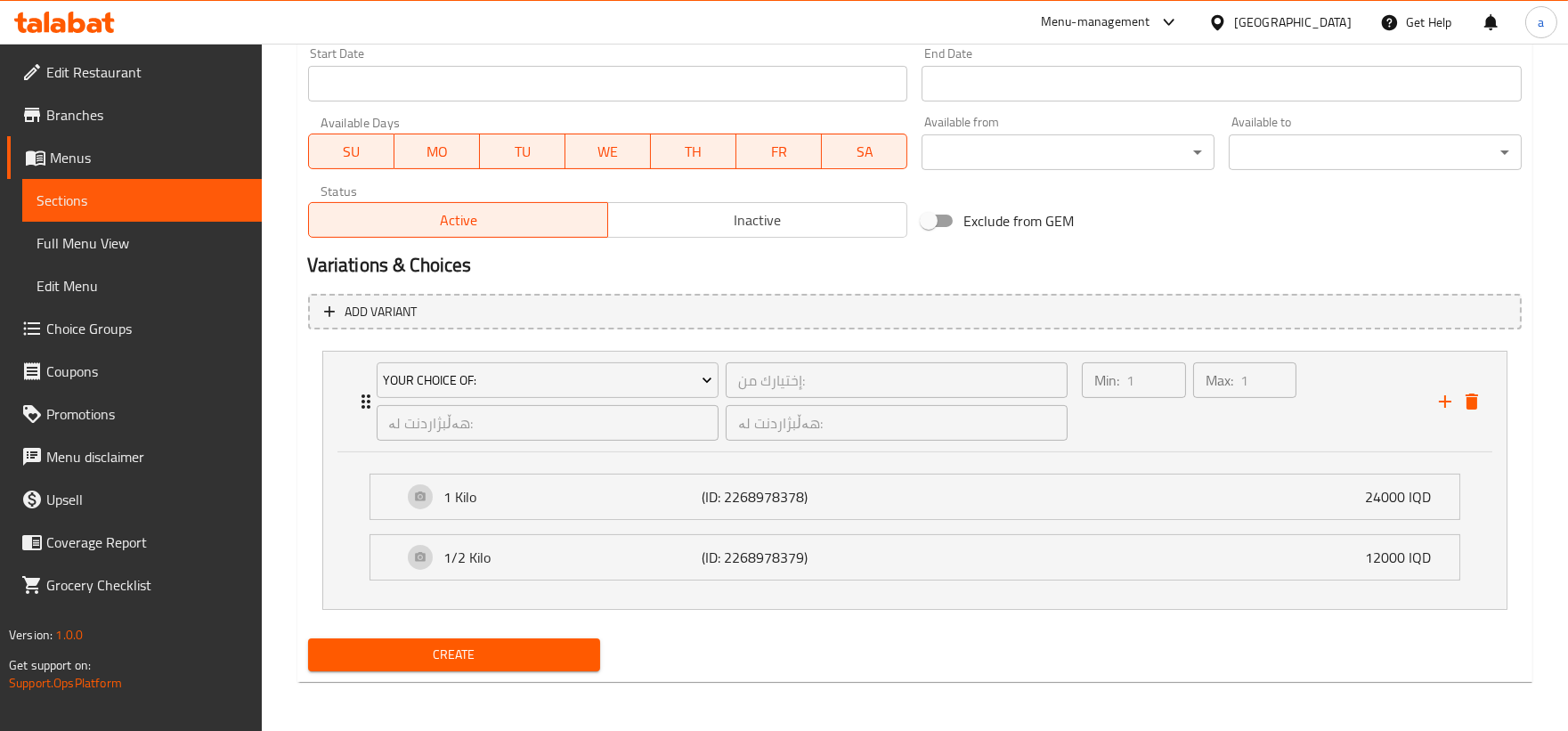
click at [590, 651] on button "Create" at bounding box center [455, 654] width 293 height 33
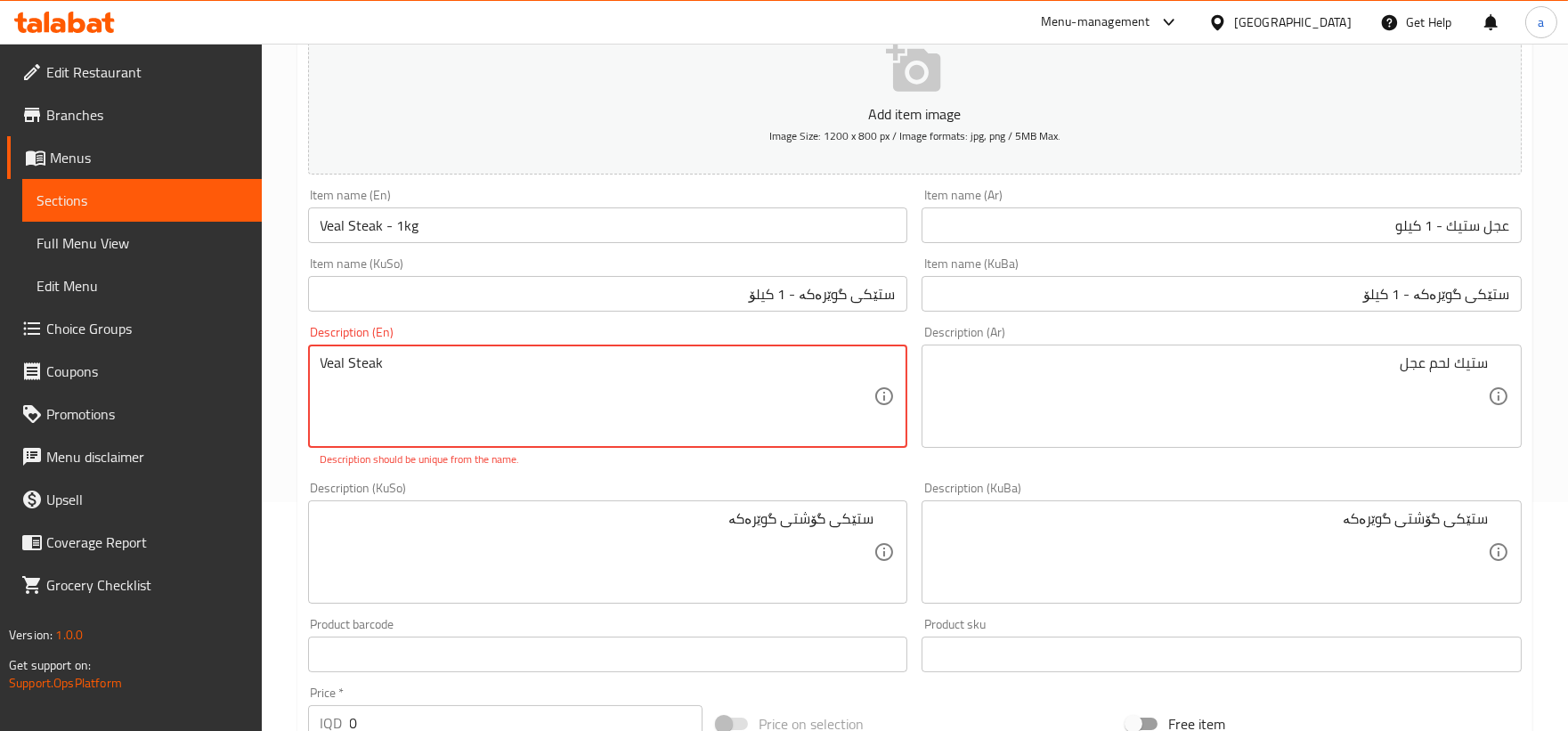
click at [472, 371] on textarea "Veal Steak" at bounding box center [598, 397] width 554 height 84
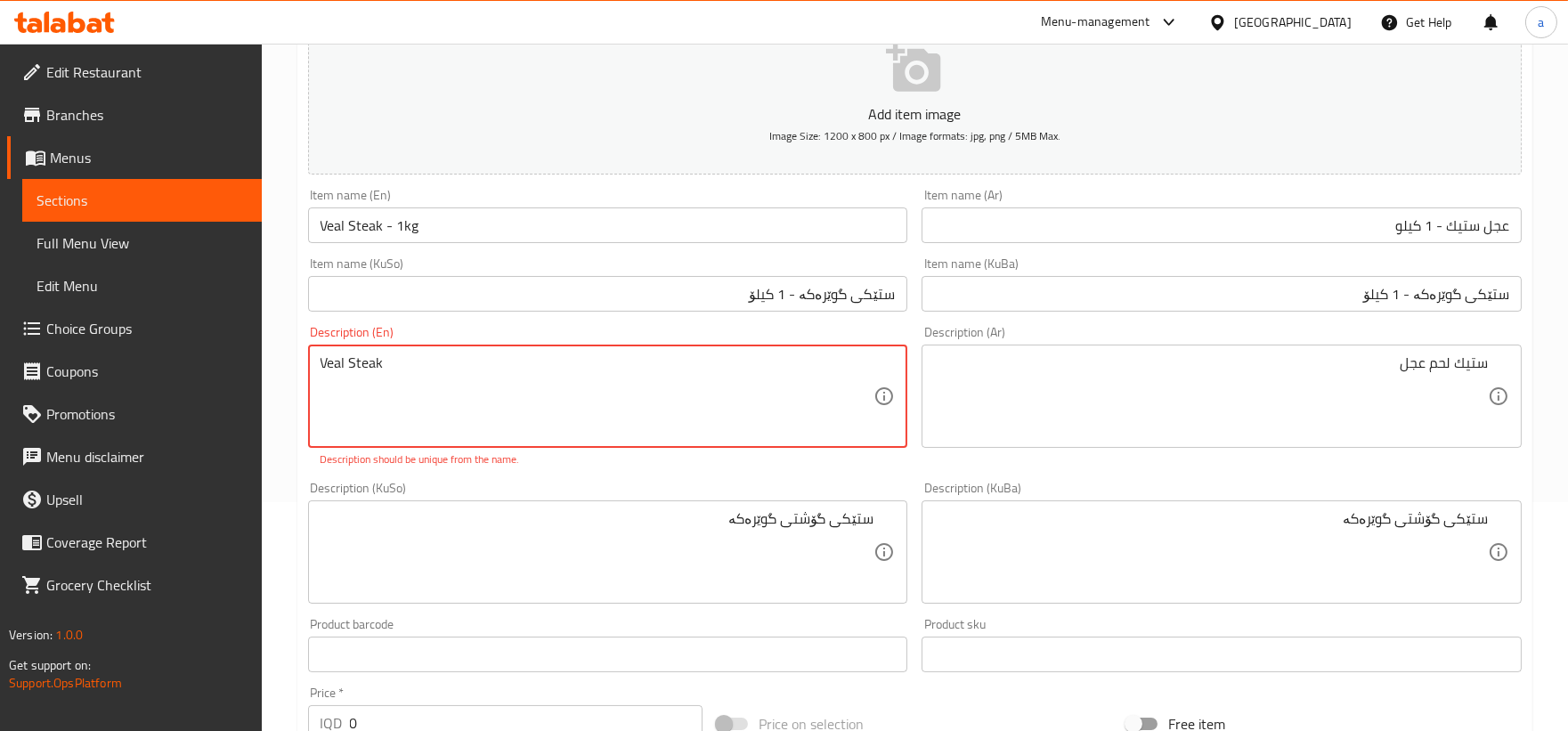
click at [472, 371] on textarea "Veal Steak" at bounding box center [598, 397] width 554 height 84
click at [422, 377] on textarea "Veal Steak" at bounding box center [598, 397] width 554 height 84
drag, startPoint x: 404, startPoint y: 362, endPoint x: 314, endPoint y: 362, distance: 90.0
click at [314, 362] on div "Veal Steak Description (En)" at bounding box center [608, 397] width 600 height 103
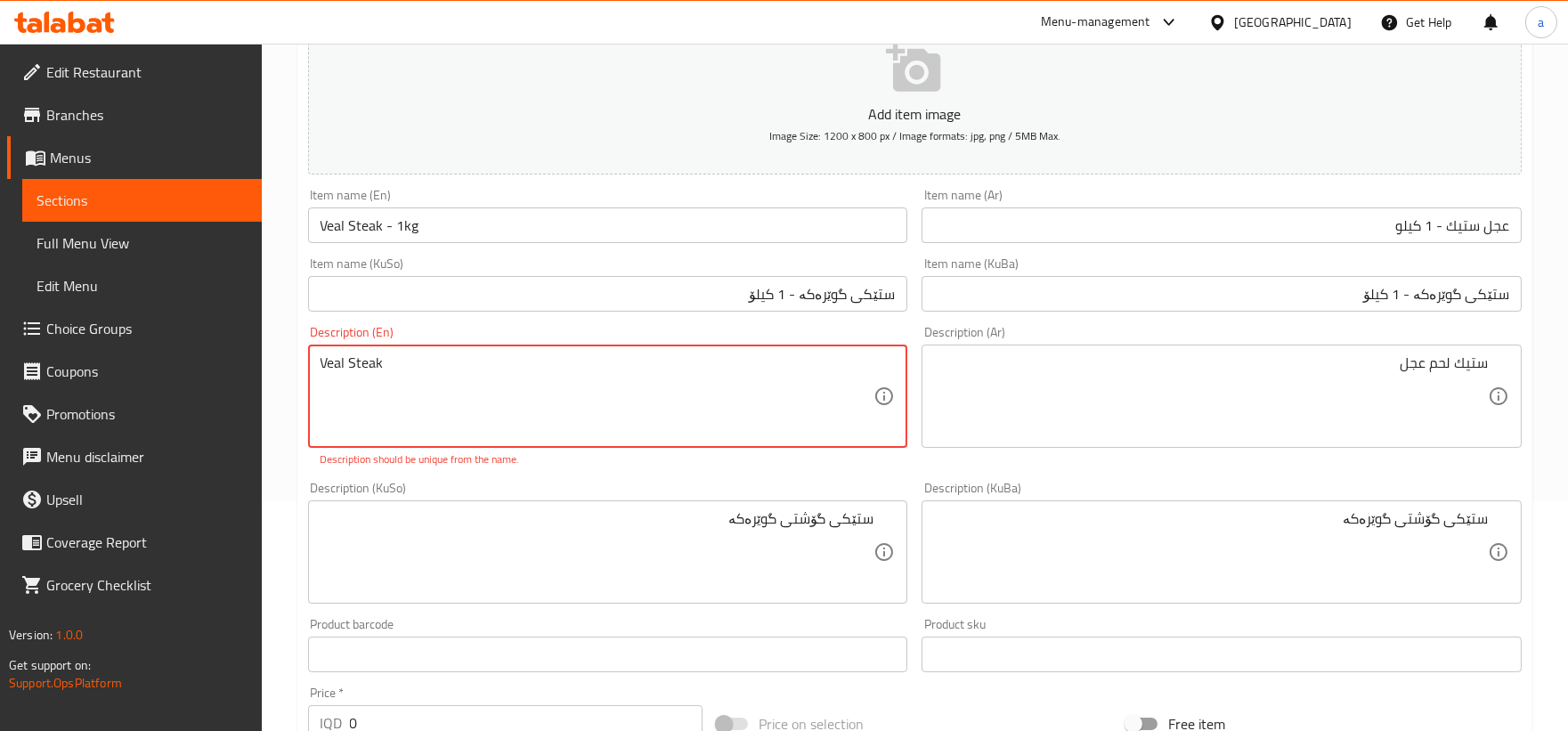
paste textarea "Meat"
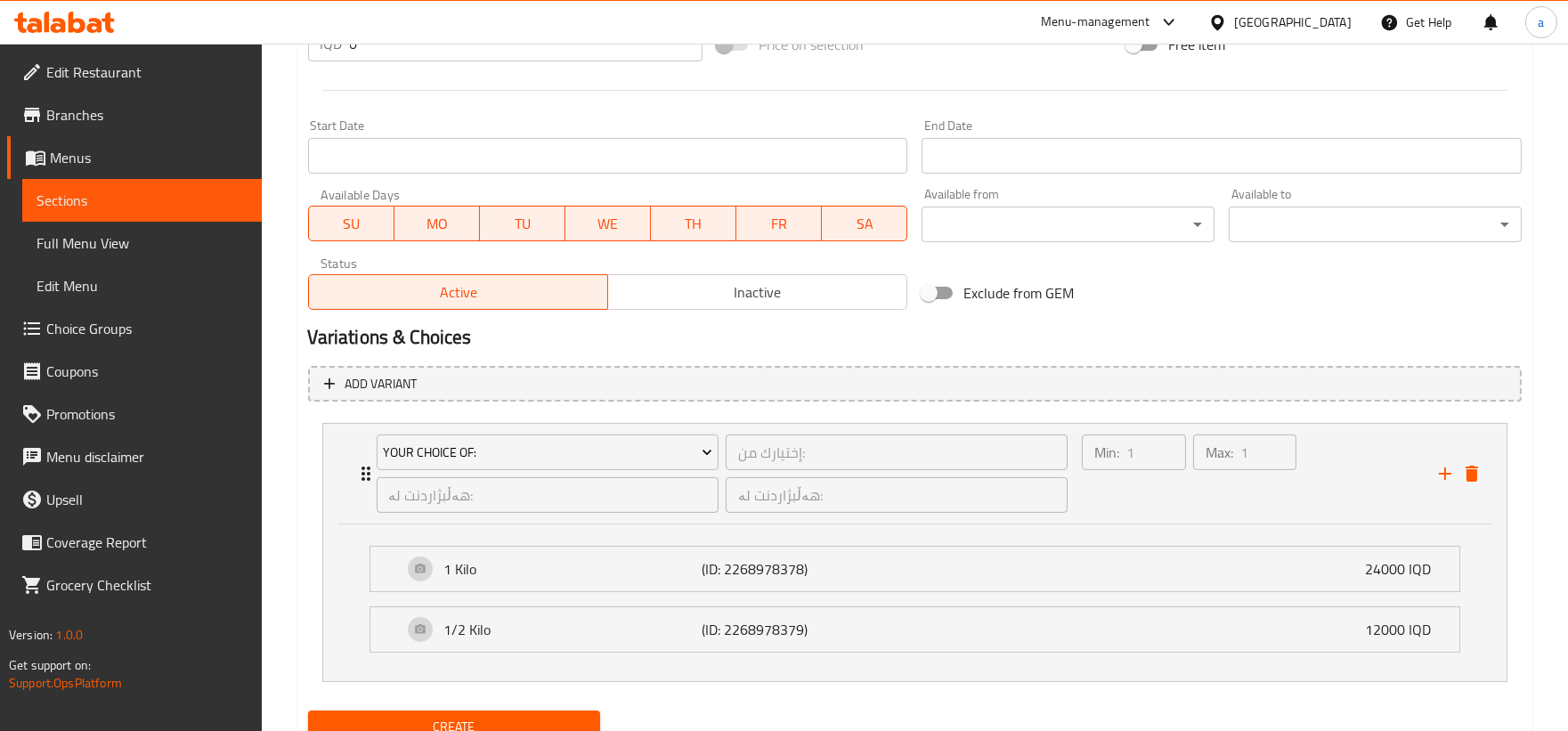
scroll to position [395, 0]
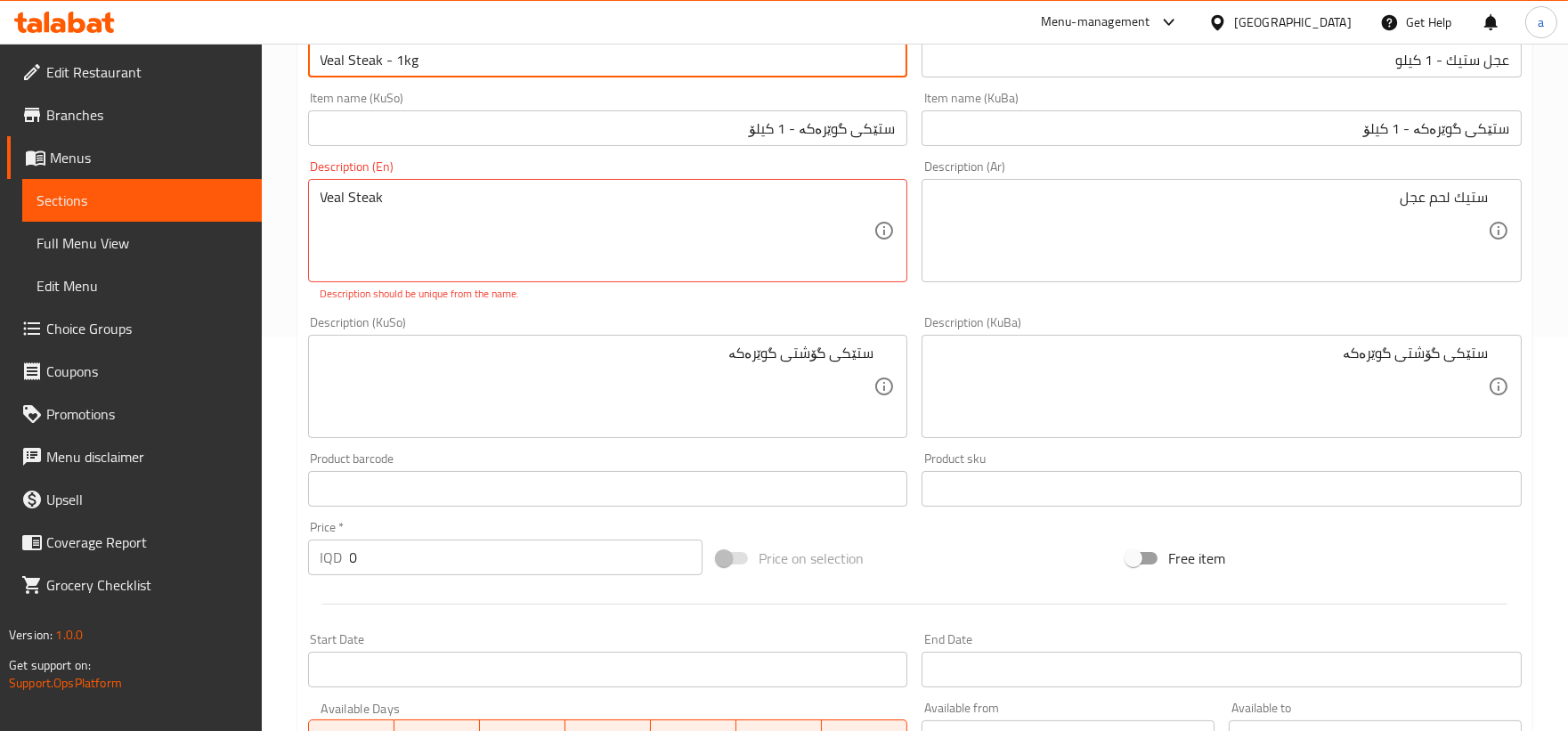
click at [386, 62] on input "Veal Steak - 1kg" at bounding box center [608, 59] width 600 height 35
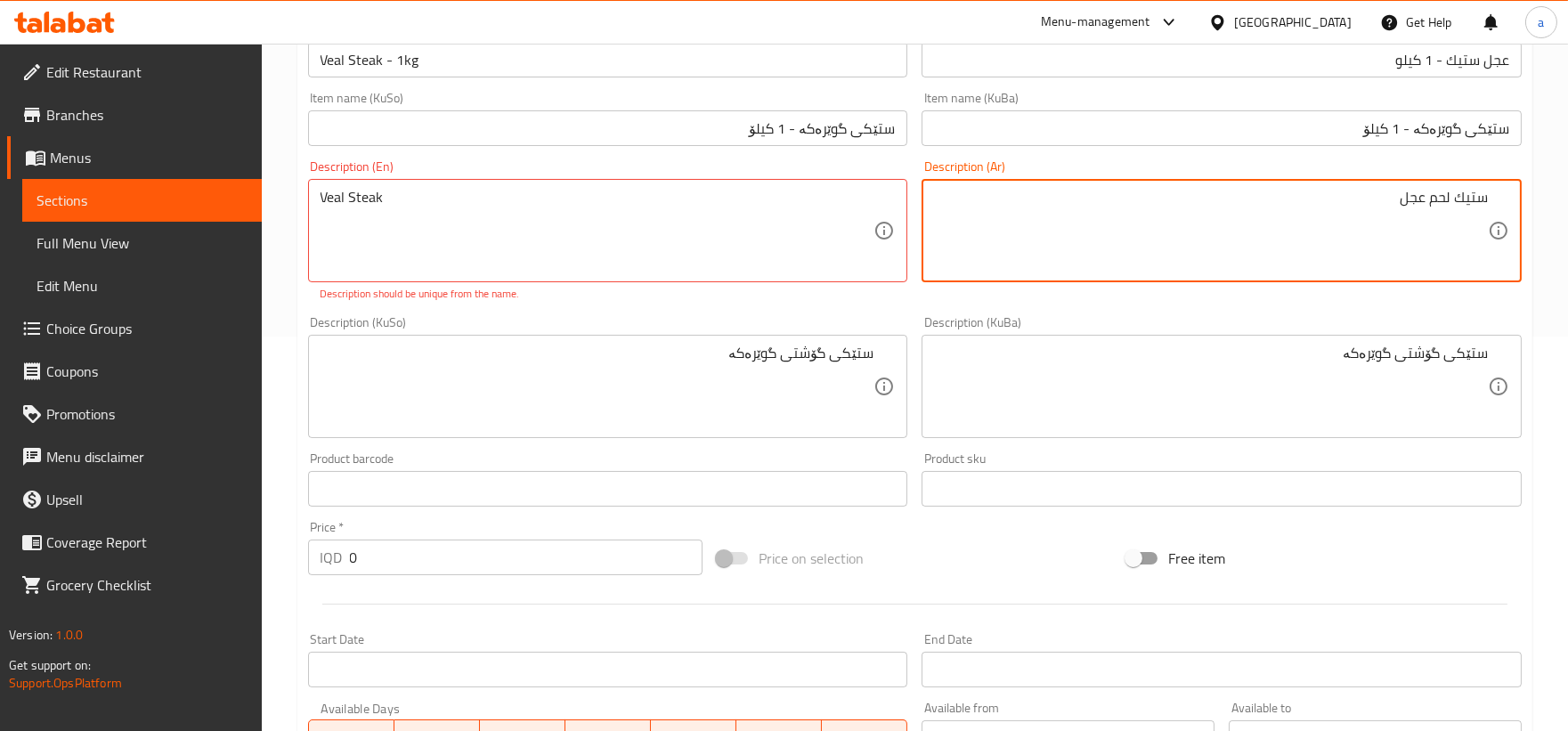
drag, startPoint x: 1258, startPoint y: 218, endPoint x: 1531, endPoint y: 232, distance: 273.4
click at [1336, 233] on textarea "ستيك لحم عجل" at bounding box center [1211, 231] width 554 height 84
drag, startPoint x: 1348, startPoint y: 234, endPoint x: 1580, endPoint y: 212, distance: 233.0
paste textarea "گۆشتی ستێکی پارچەکراوی گوێرەکە"
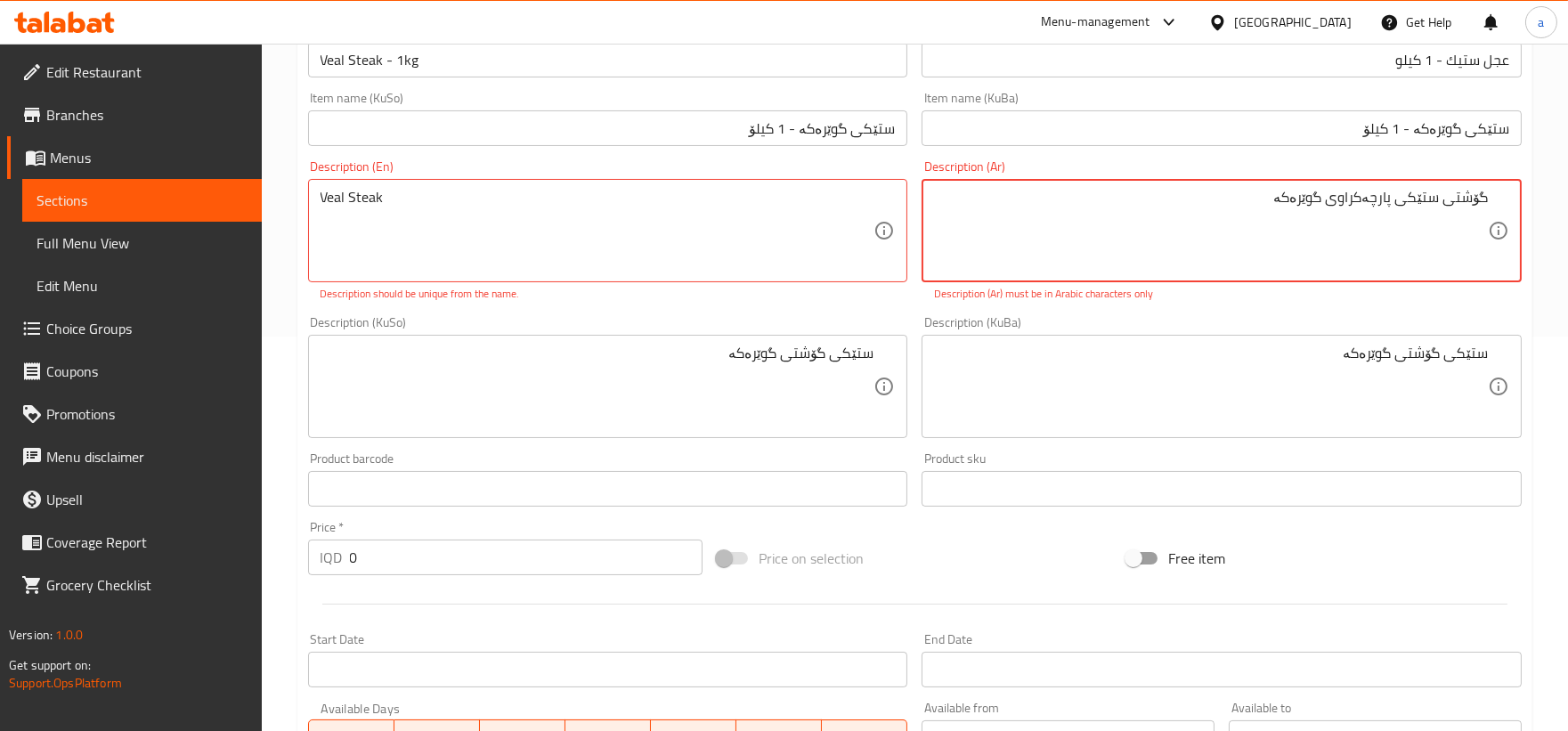
drag, startPoint x: 1265, startPoint y: 214, endPoint x: 1580, endPoint y: 220, distance: 315.1
paste textarea "شريحة ستيك من لحم العجل"
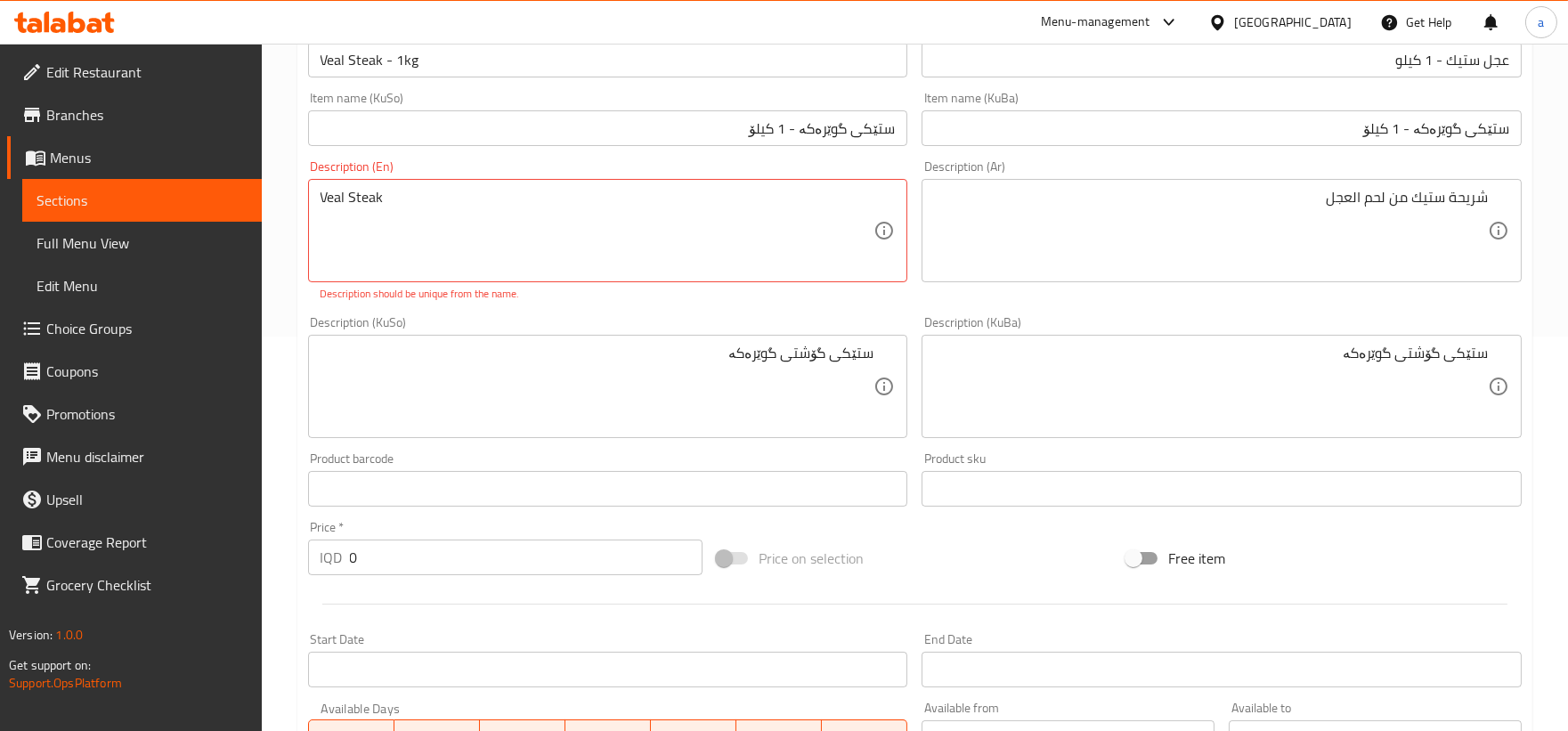
click at [317, 209] on div "Veal Steak Description (En)" at bounding box center [608, 231] width 600 height 103
click at [308, 190] on div "Veal Steak Description (En)" at bounding box center [608, 231] width 600 height 103
click at [328, 197] on textarea "Veal Steak" at bounding box center [598, 231] width 554 height 84
click at [316, 194] on div "Veal Steak Description (En)" at bounding box center [608, 231] width 600 height 103
click at [321, 196] on textarea "Veal Steak" at bounding box center [598, 231] width 554 height 84
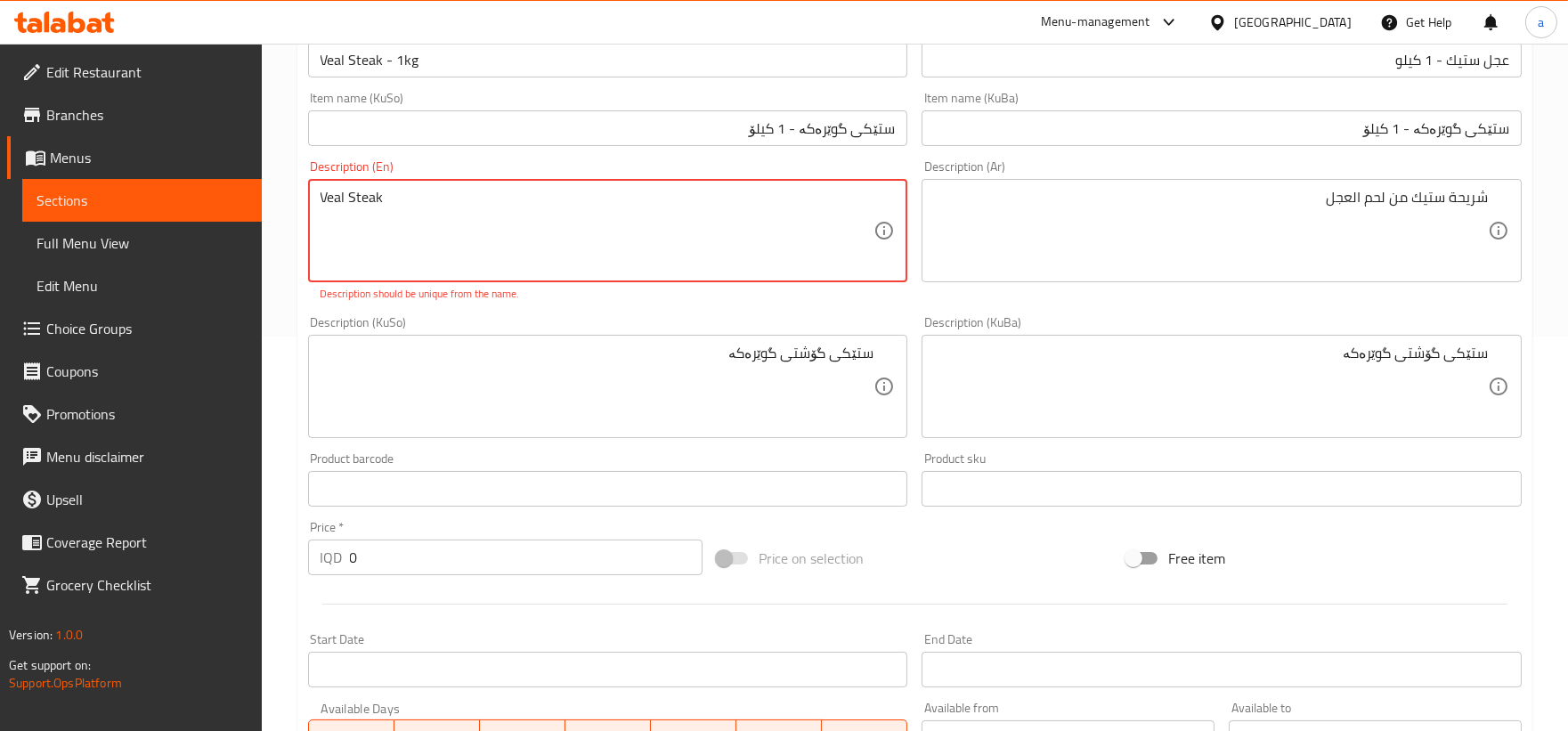
paste textarea "Piece"
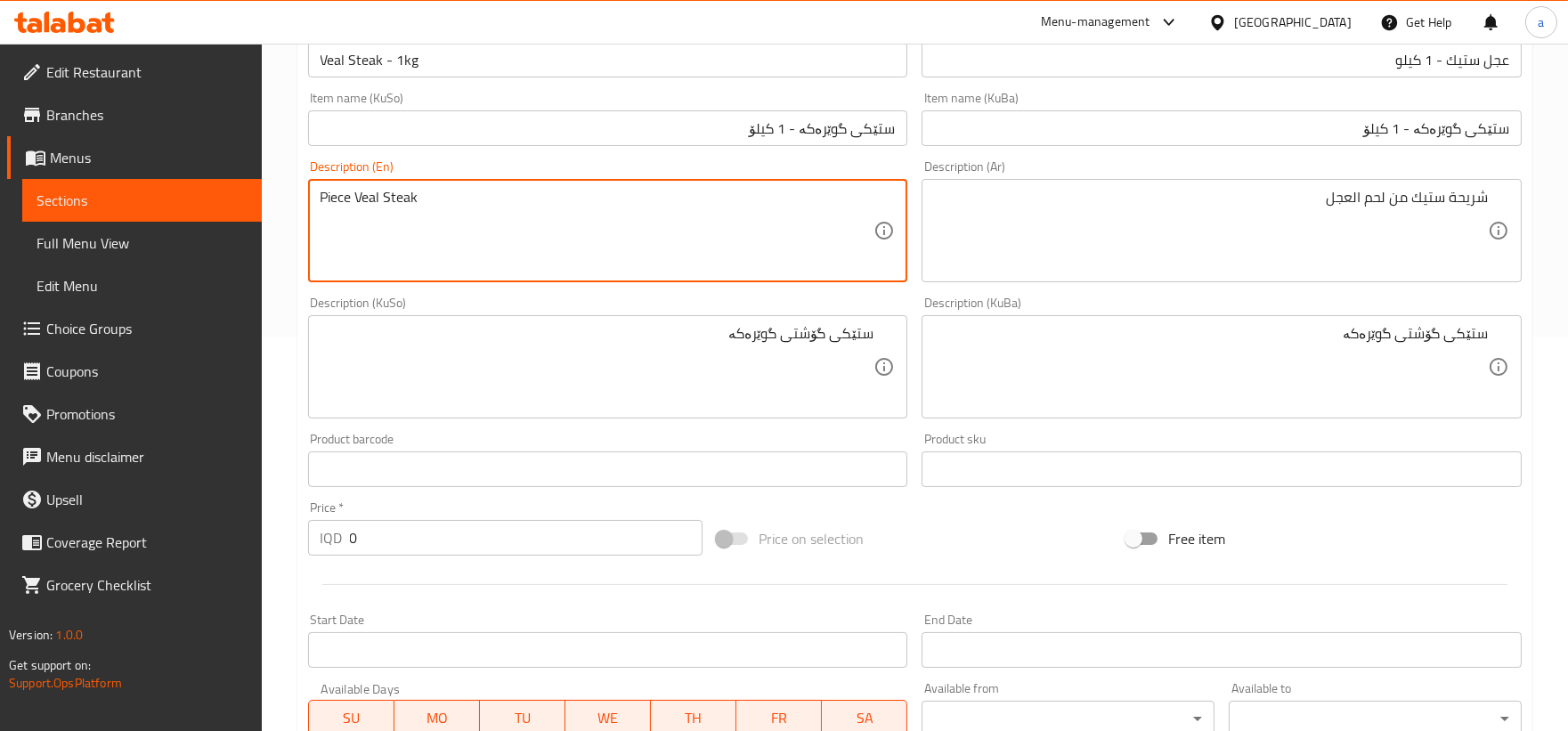
click at [331, 201] on textarea "Piece Veal Steak" at bounding box center [598, 231] width 554 height 84
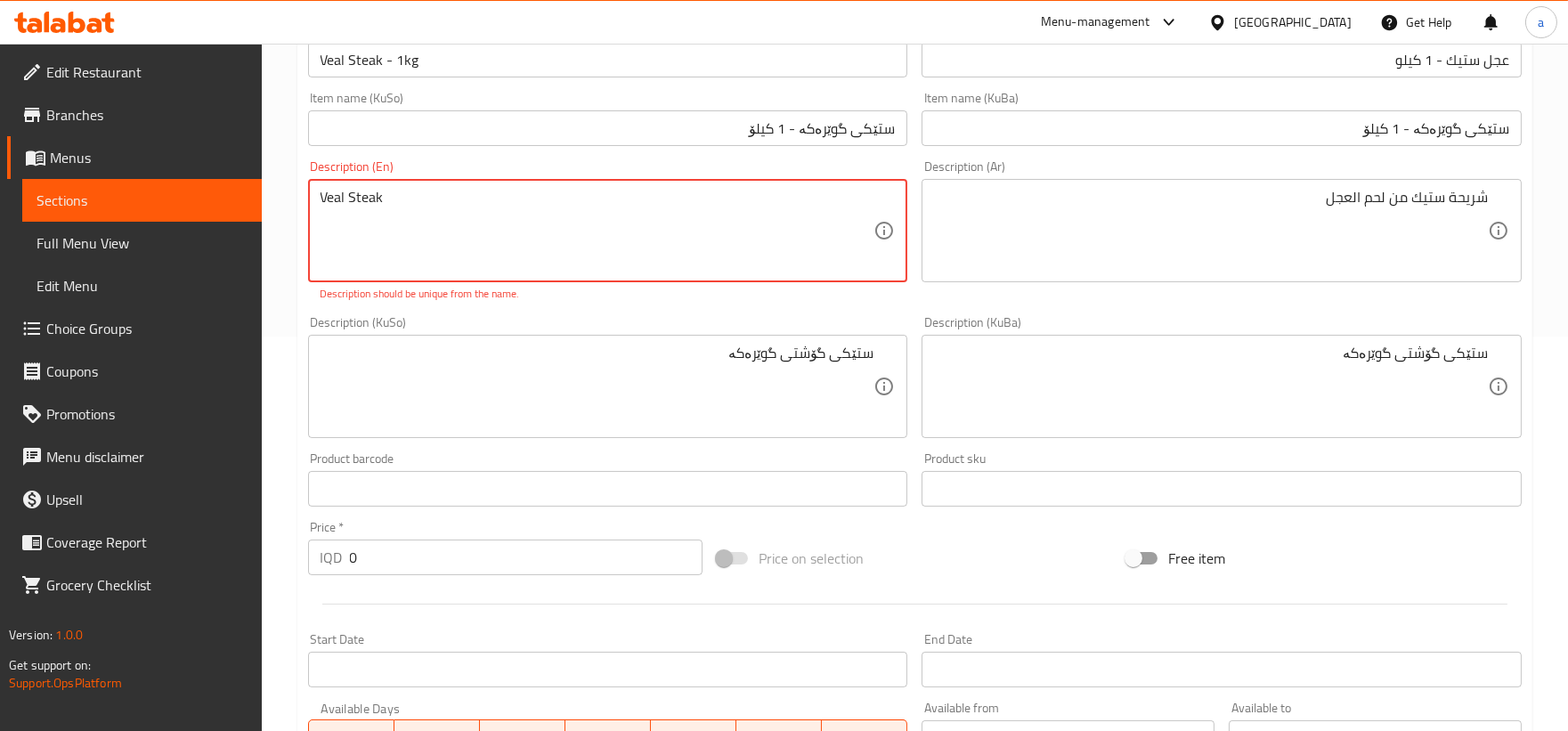
click at [461, 206] on textarea "Veal Steak" at bounding box center [598, 231] width 554 height 84
paste textarea "Piece"
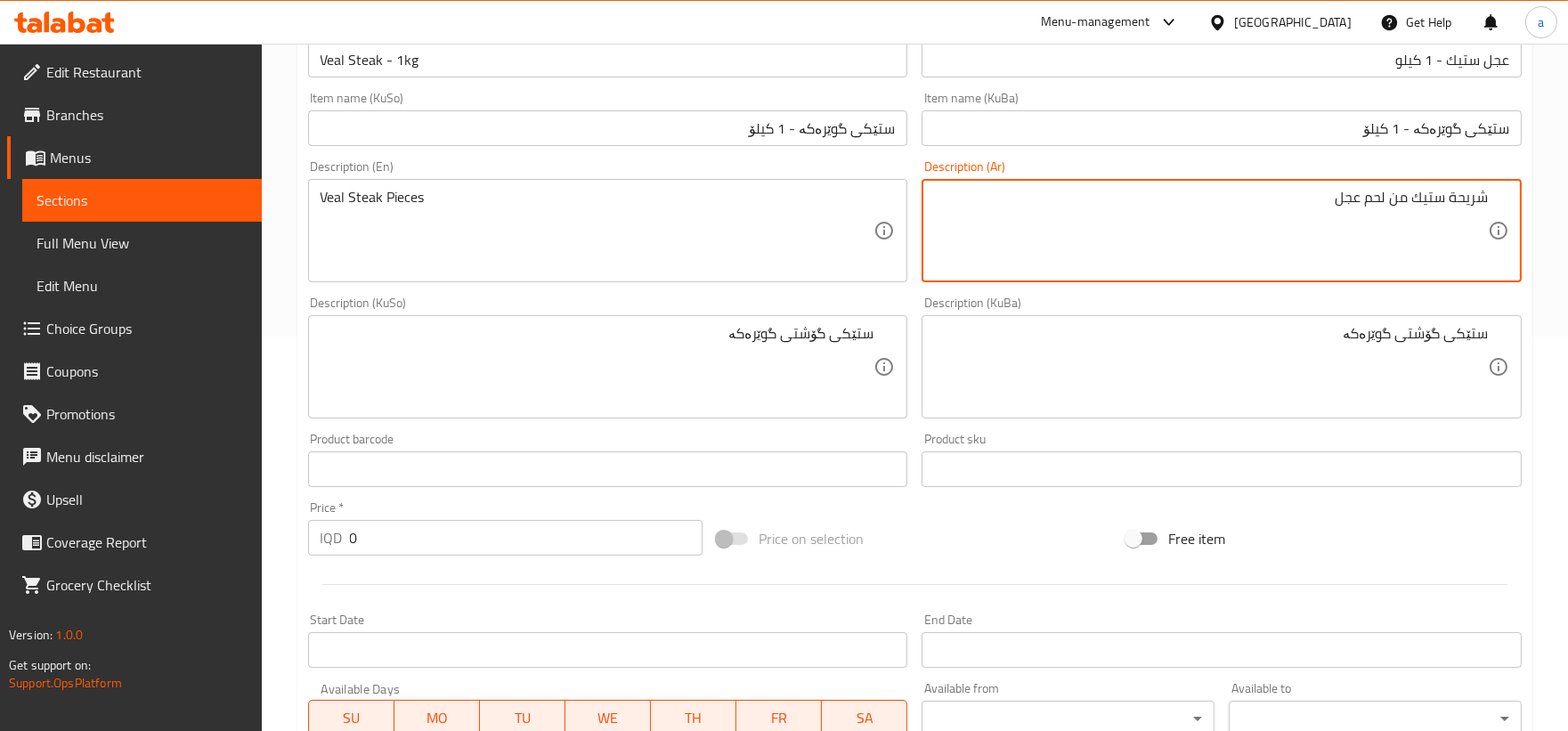
drag, startPoint x: 1322, startPoint y: 211, endPoint x: 1567, endPoint y: 207, distance: 245.0
click at [1567, 207] on div "Home / Restaurants management / Menus / Sections / item / create Fresh Veal sec…" at bounding box center [914, 473] width 1306 height 1649
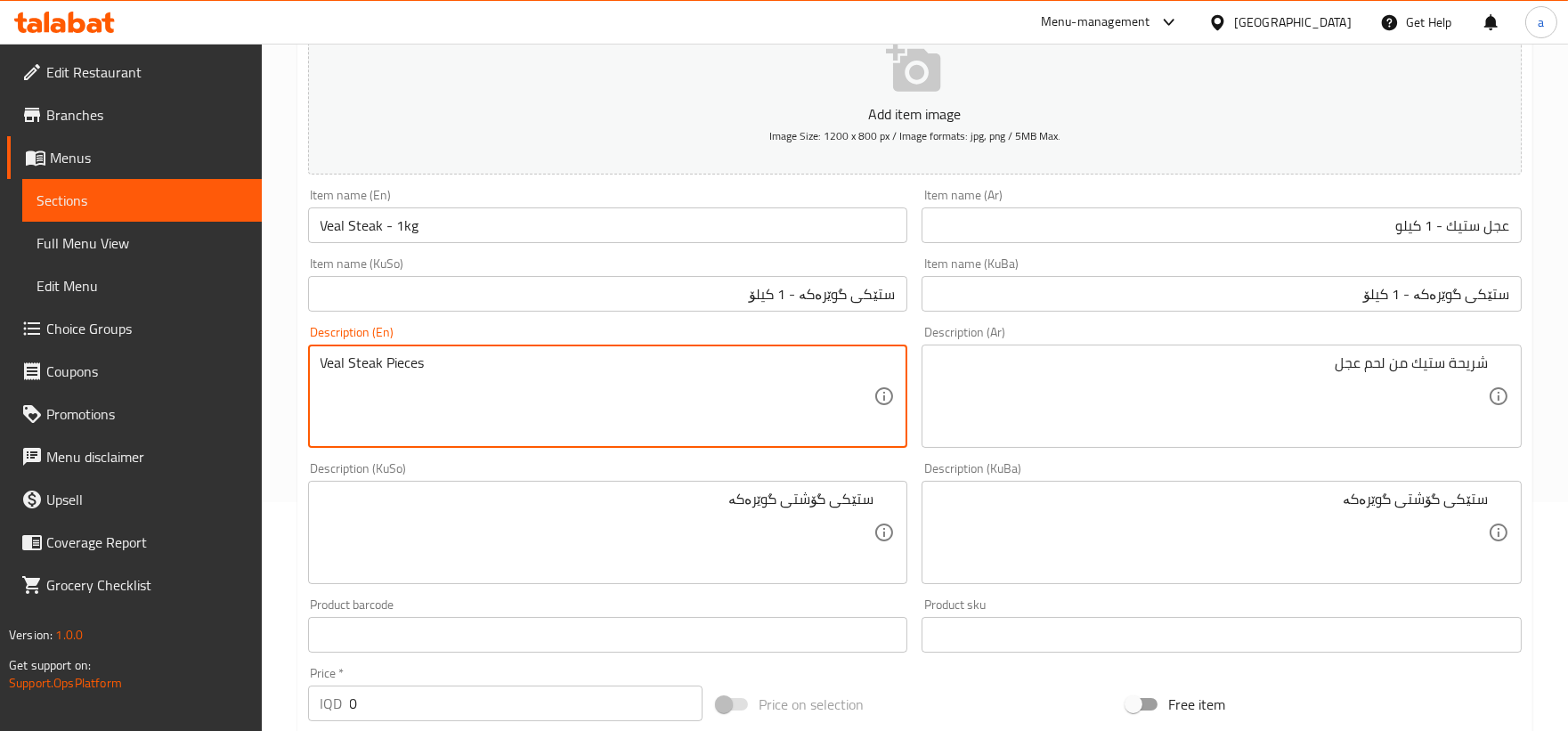
drag, startPoint x: 644, startPoint y: 406, endPoint x: 172, endPoint y: 385, distance: 472.5
paste textarea "s"
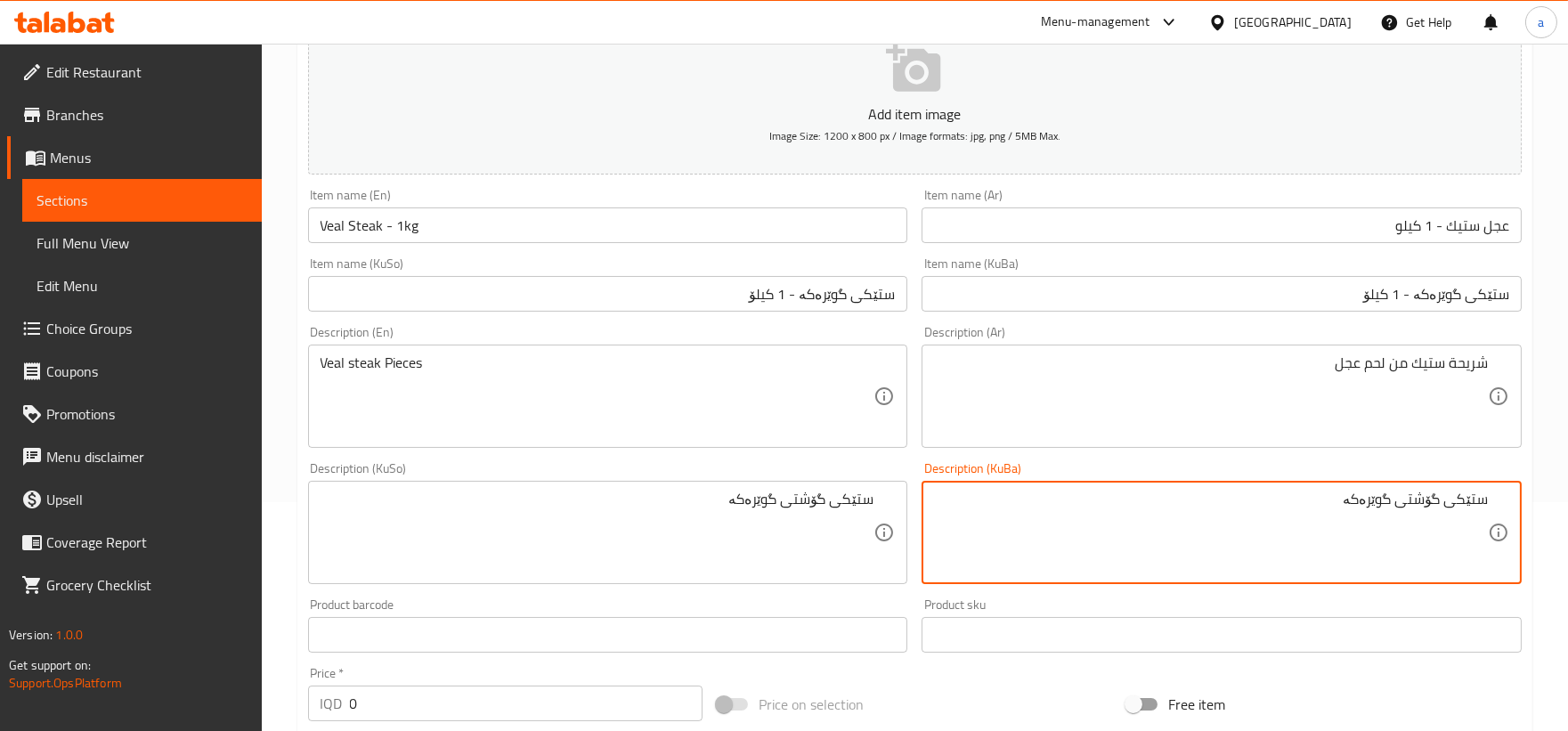
drag, startPoint x: 1310, startPoint y: 494, endPoint x: 1428, endPoint y: 501, distance: 118.2
click at [1398, 537] on textarea "ستێکی گۆشتی گوێرەکە" at bounding box center [1211, 533] width 554 height 84
drag, startPoint x: 1177, startPoint y: 510, endPoint x: 1580, endPoint y: 485, distance: 403.8
click at [1568, 485] on html "​ Menu-management Iraq Get Help a Edit Restaurant Branches Menus Sections Full …" at bounding box center [784, 136] width 1568 height 731
paste textarea "پارچە ستێکی گوێرەکە"
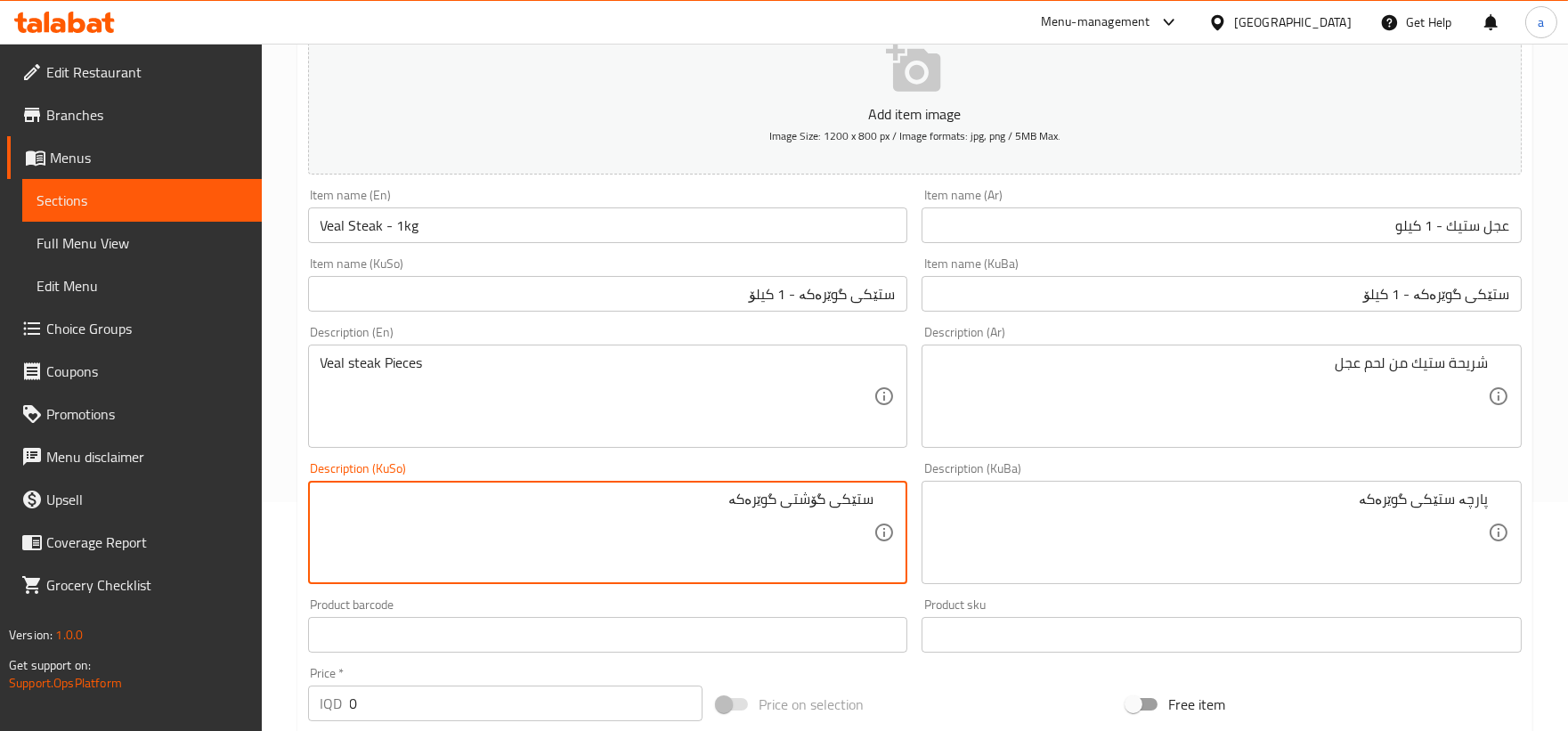
drag, startPoint x: 826, startPoint y: 499, endPoint x: 686, endPoint y: 503, distance: 140.1
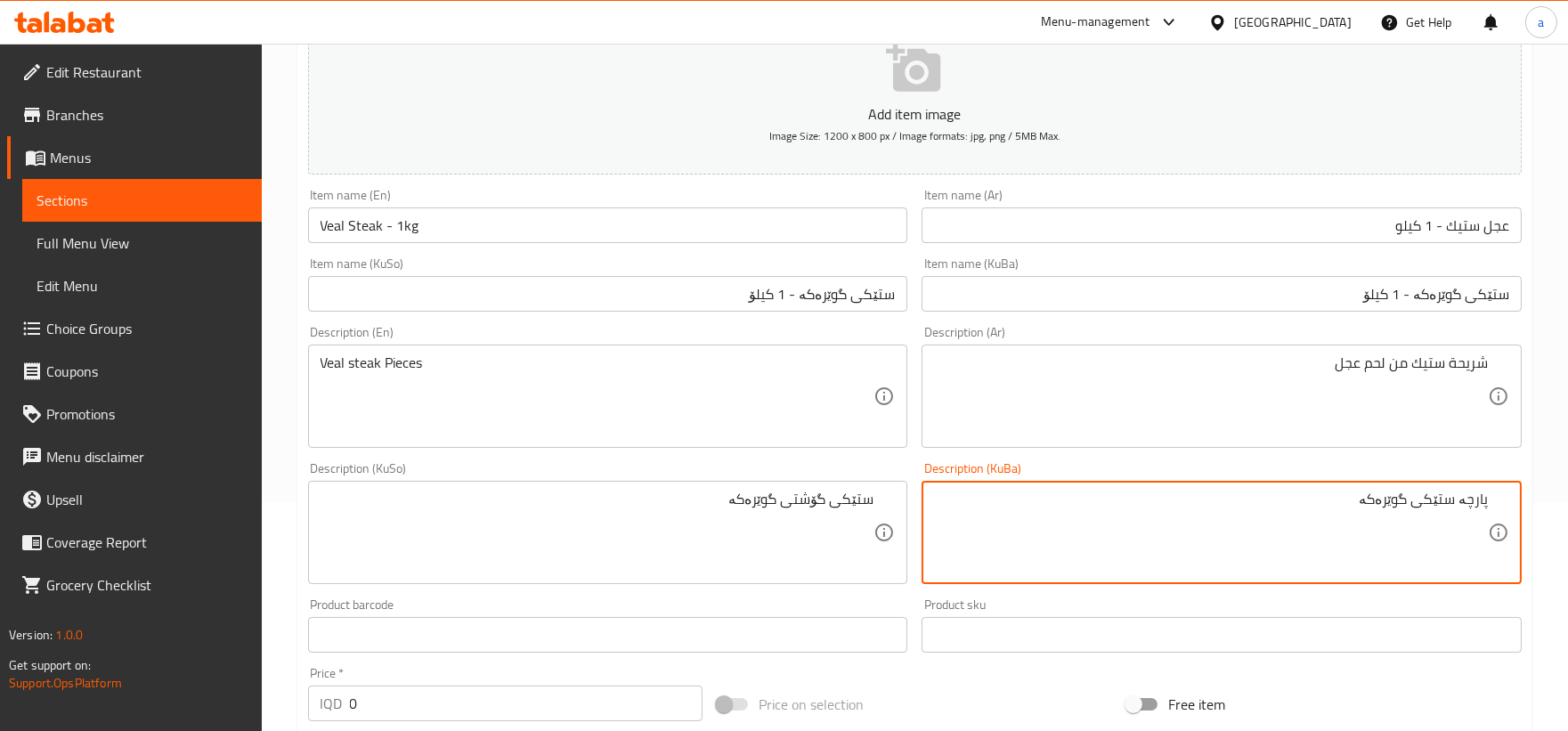
drag, startPoint x: 1353, startPoint y: 503, endPoint x: 1410, endPoint y: 506, distance: 57.1
paste textarea "ۆشتی گوێرەکە"
drag, startPoint x: 1329, startPoint y: 504, endPoint x: 1524, endPoint y: 497, distance: 195.1
click at [1524, 497] on div "Description (KuBa) پارچە ستێکی گۆشتی گوێرەکە Description (KuBa)" at bounding box center [1220, 523] width 614 height 136
click at [1462, 502] on textarea "پارچە ستێکی گۆشتی گوێرەکە" at bounding box center [1211, 533] width 554 height 84
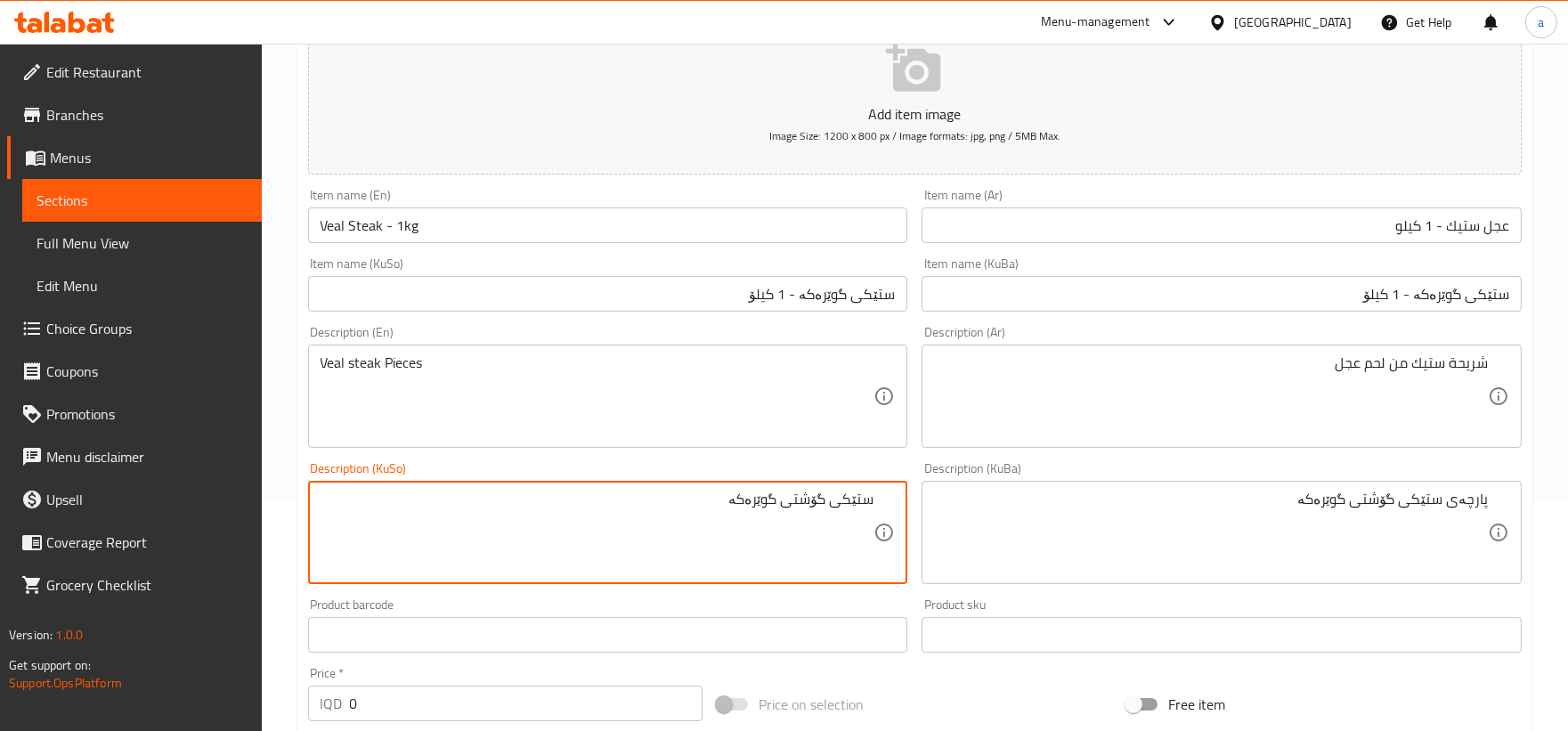
drag, startPoint x: 654, startPoint y: 506, endPoint x: 1063, endPoint y: 509, distance: 409.0
paste textarea "پارچەی"
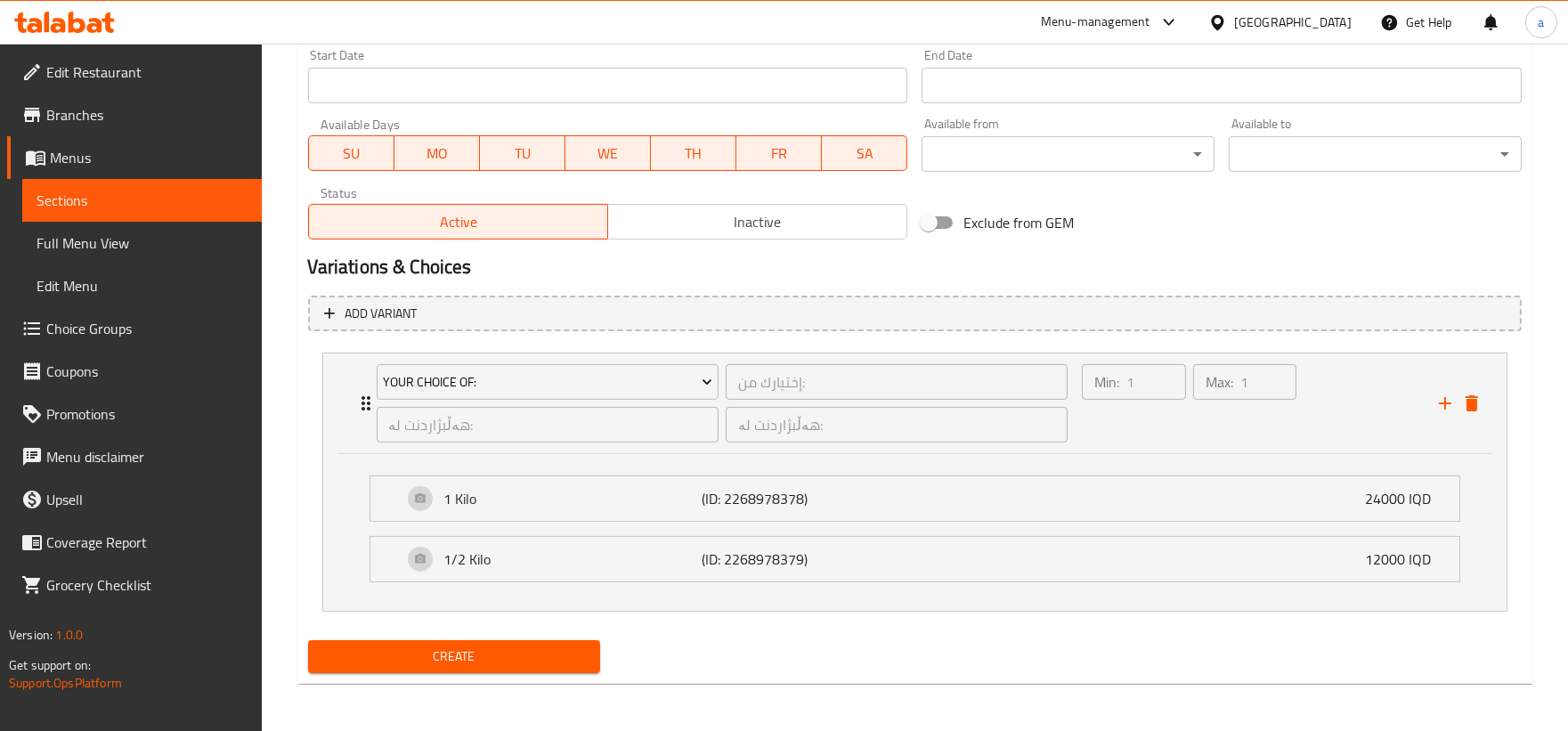
scroll to position [960, 0]
click at [429, 646] on span "Create" at bounding box center [454, 655] width 264 height 22
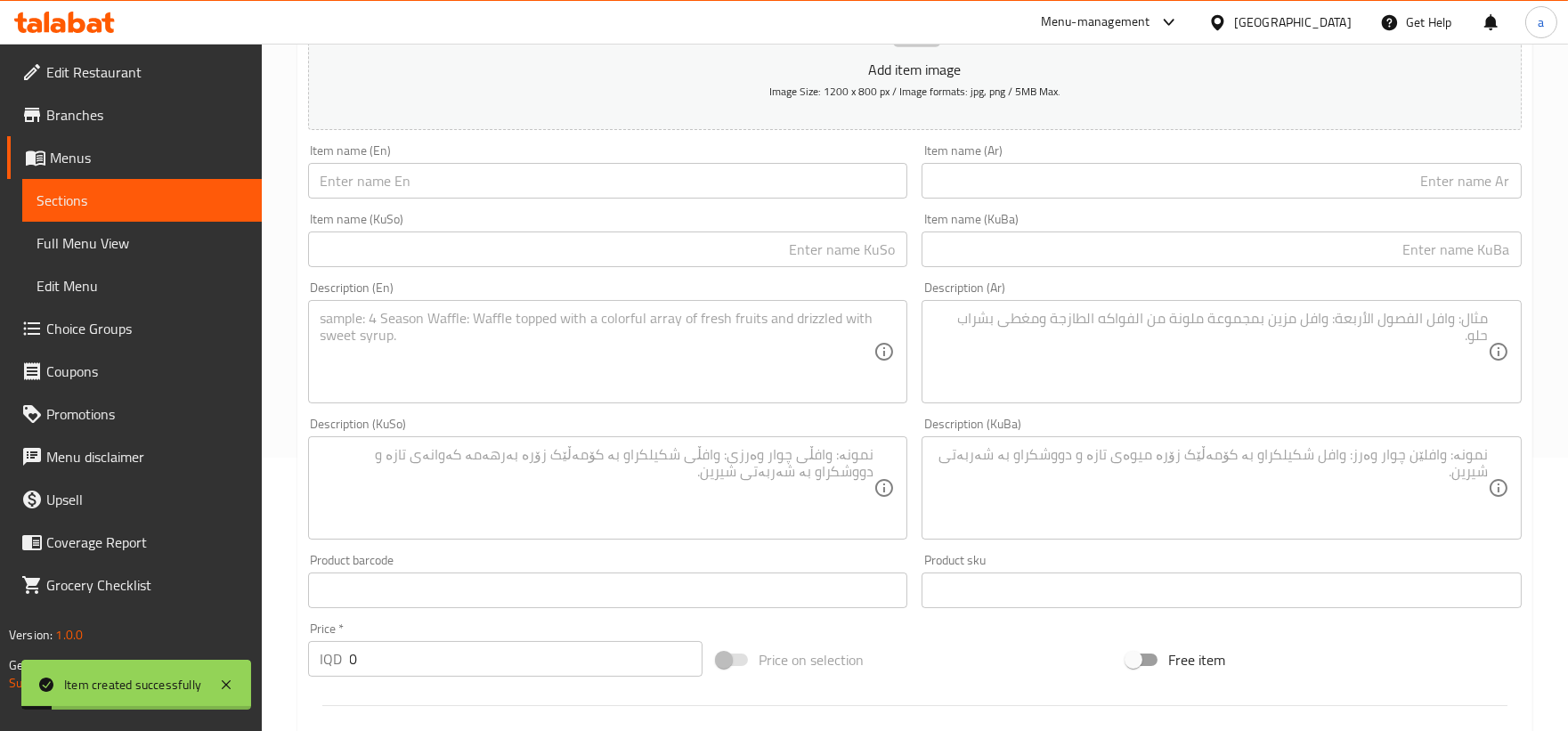
scroll to position [0, 0]
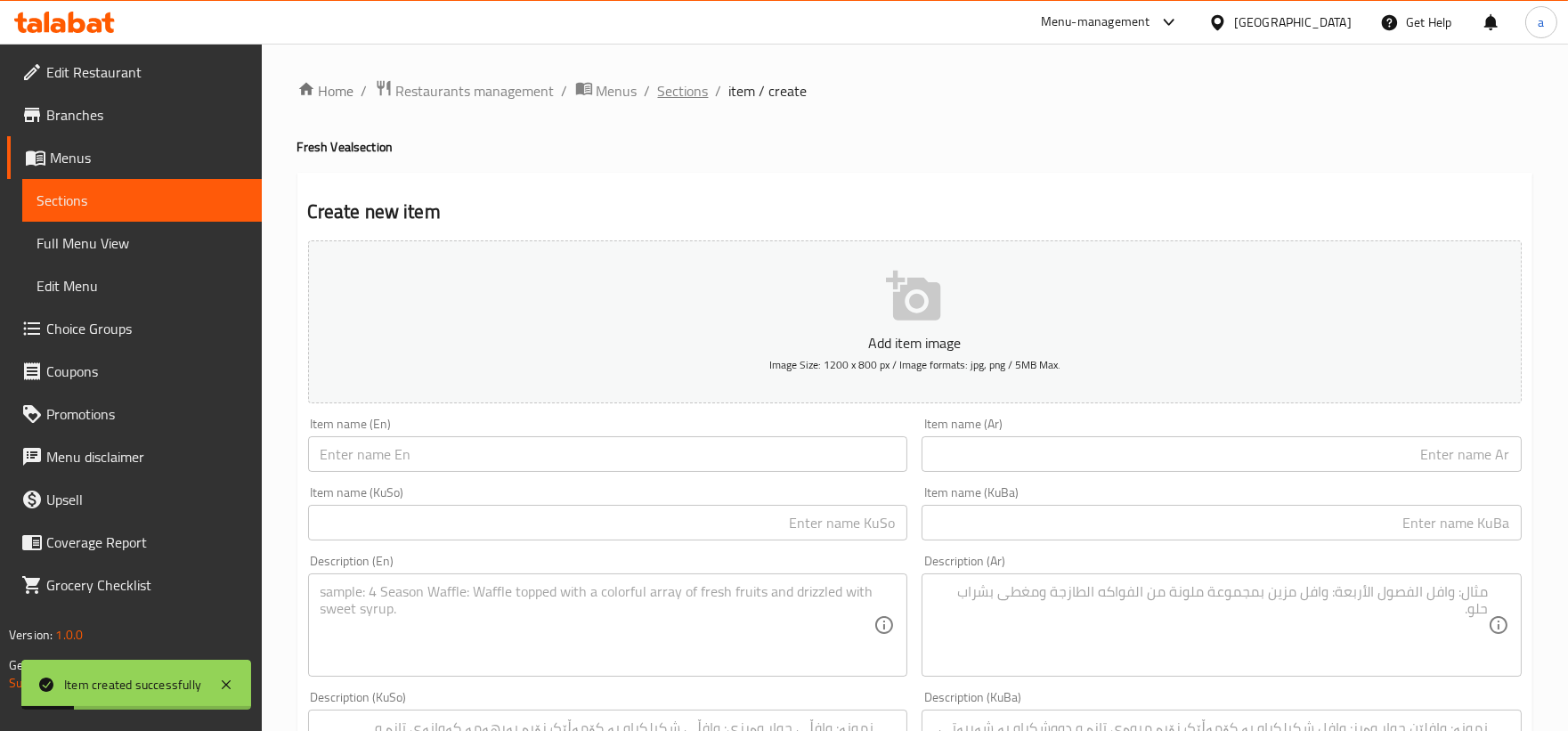
click at [669, 89] on span "Sections" at bounding box center [683, 91] width 51 height 21
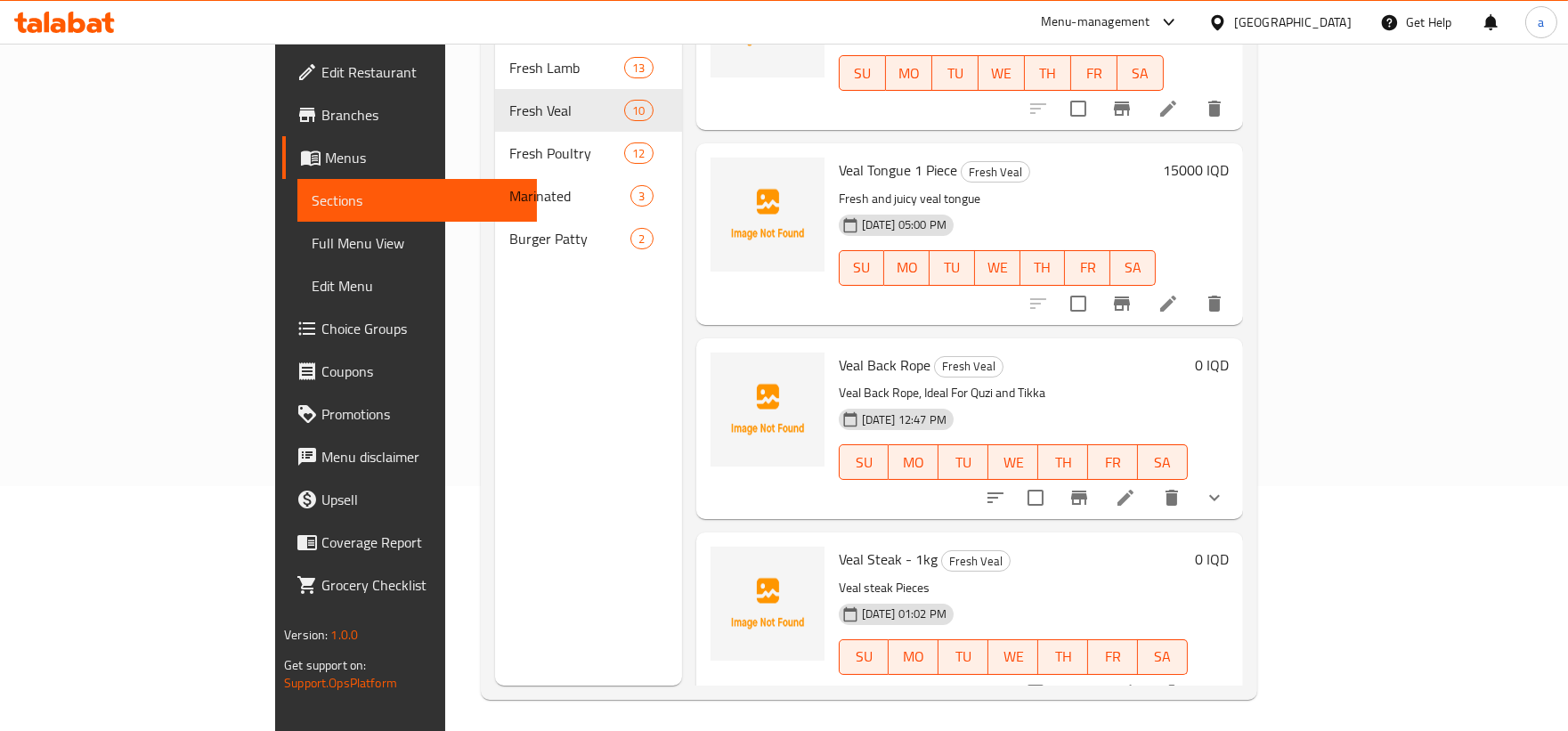
scroll to position [249, 0]
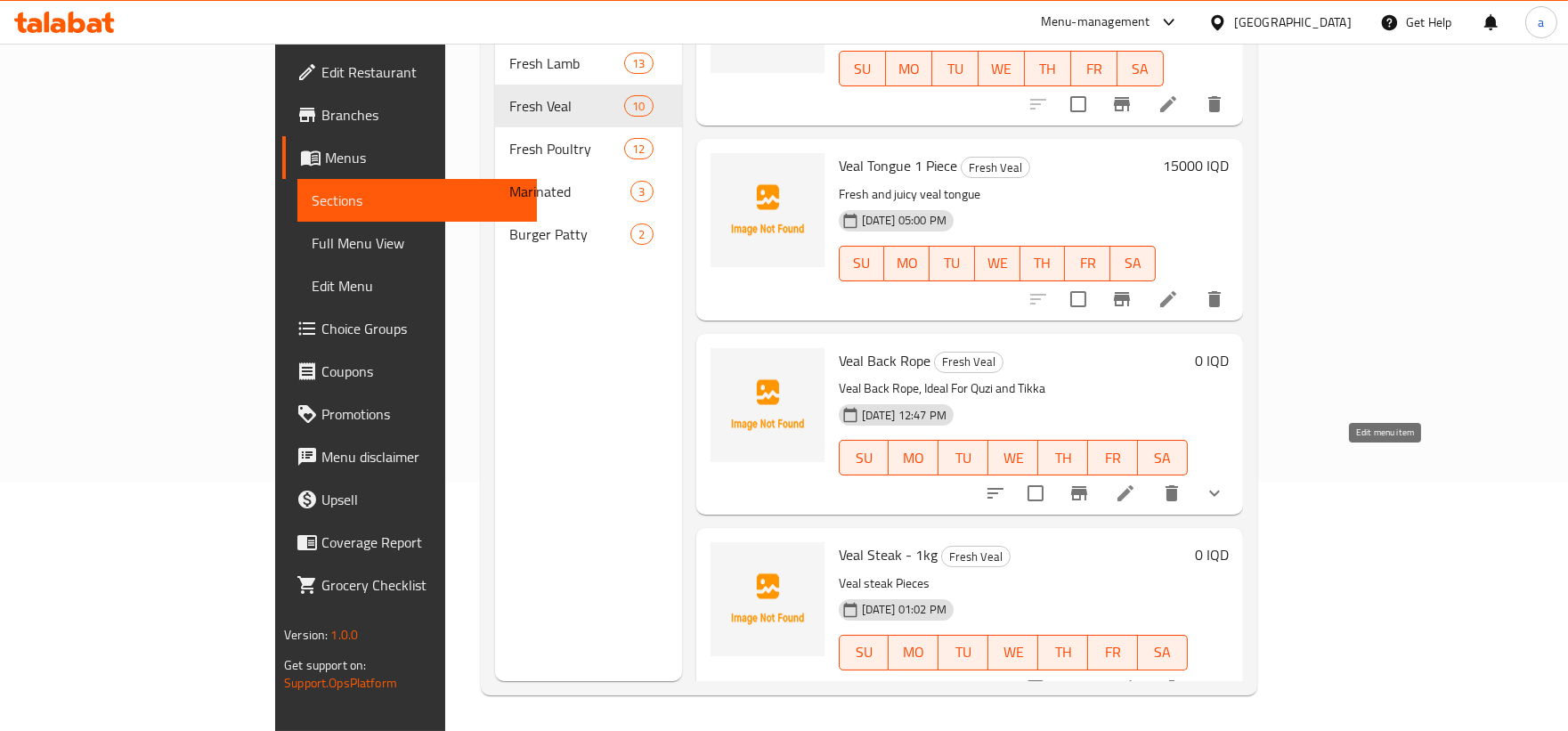
click at [1136, 483] on icon at bounding box center [1125, 493] width 21 height 21
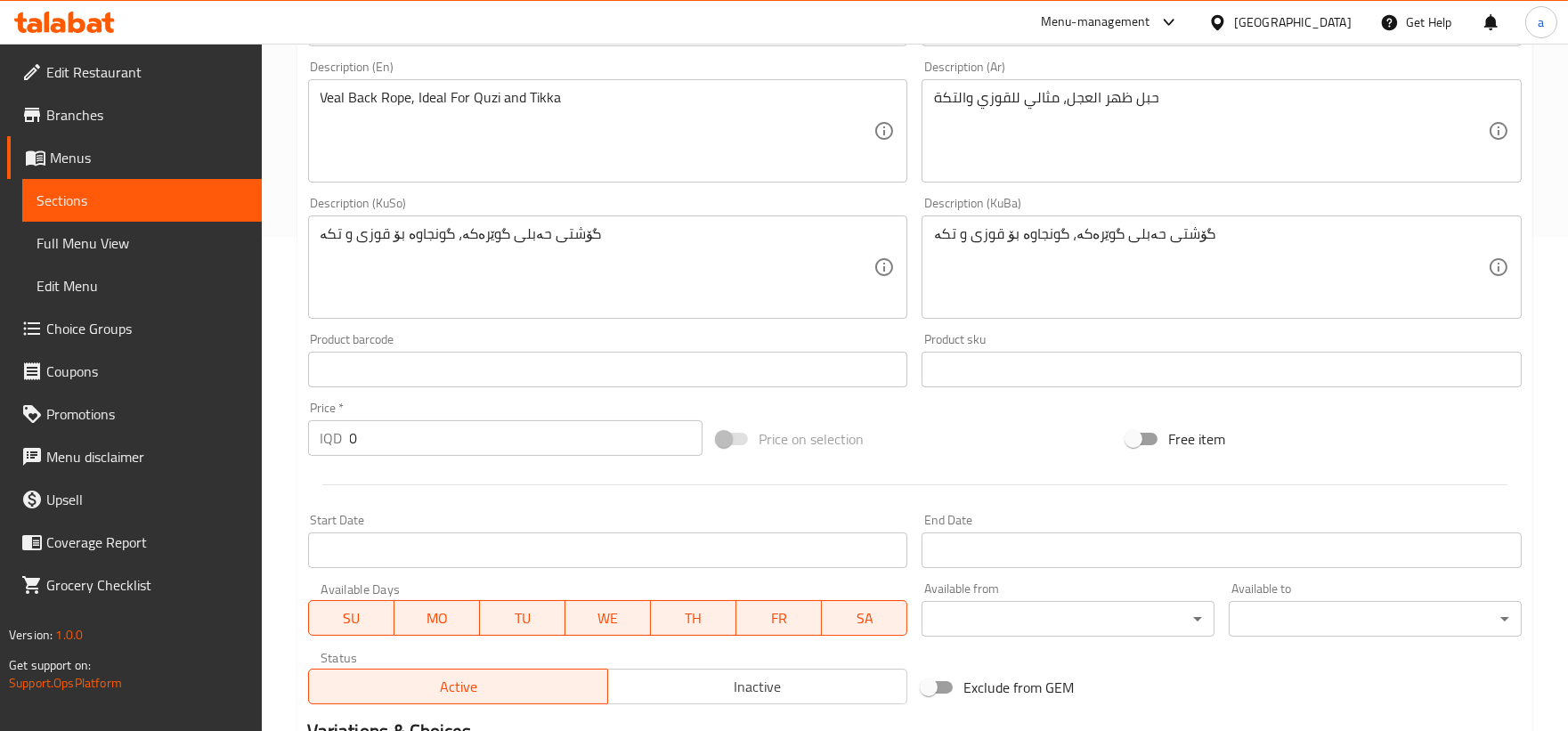
scroll to position [330, 0]
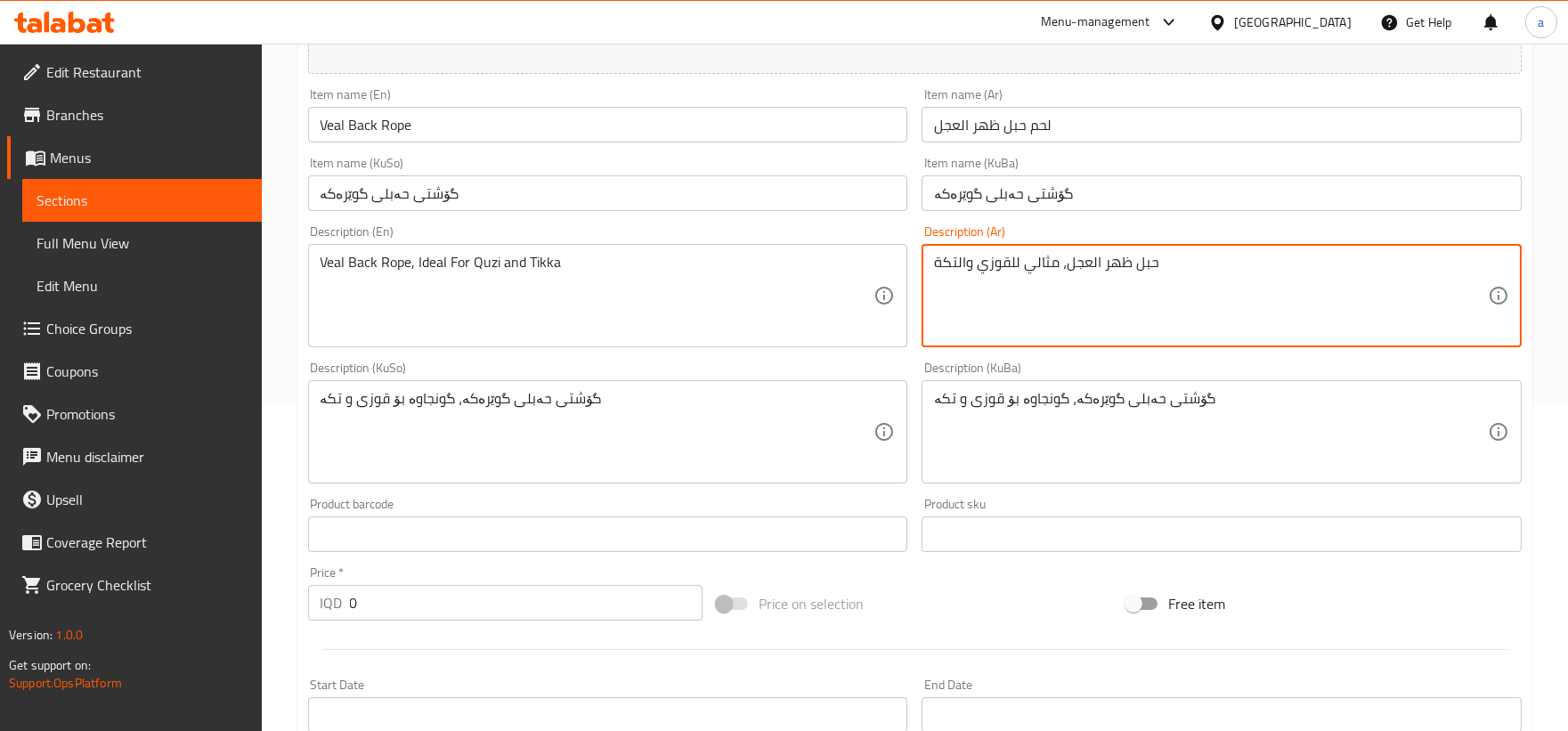
click at [1009, 271] on textarea "حبل ظهر العجل، مثالي للقوزي والتكة" at bounding box center [1211, 296] width 554 height 84
click at [957, 269] on textarea "حبل ظهر العجل، مثالي قوزي والتكة" at bounding box center [1211, 296] width 554 height 84
click at [981, 259] on textarea "حبل ظهر العجل، مثالي قوزي وتكة" at bounding box center [1211, 296] width 554 height 84
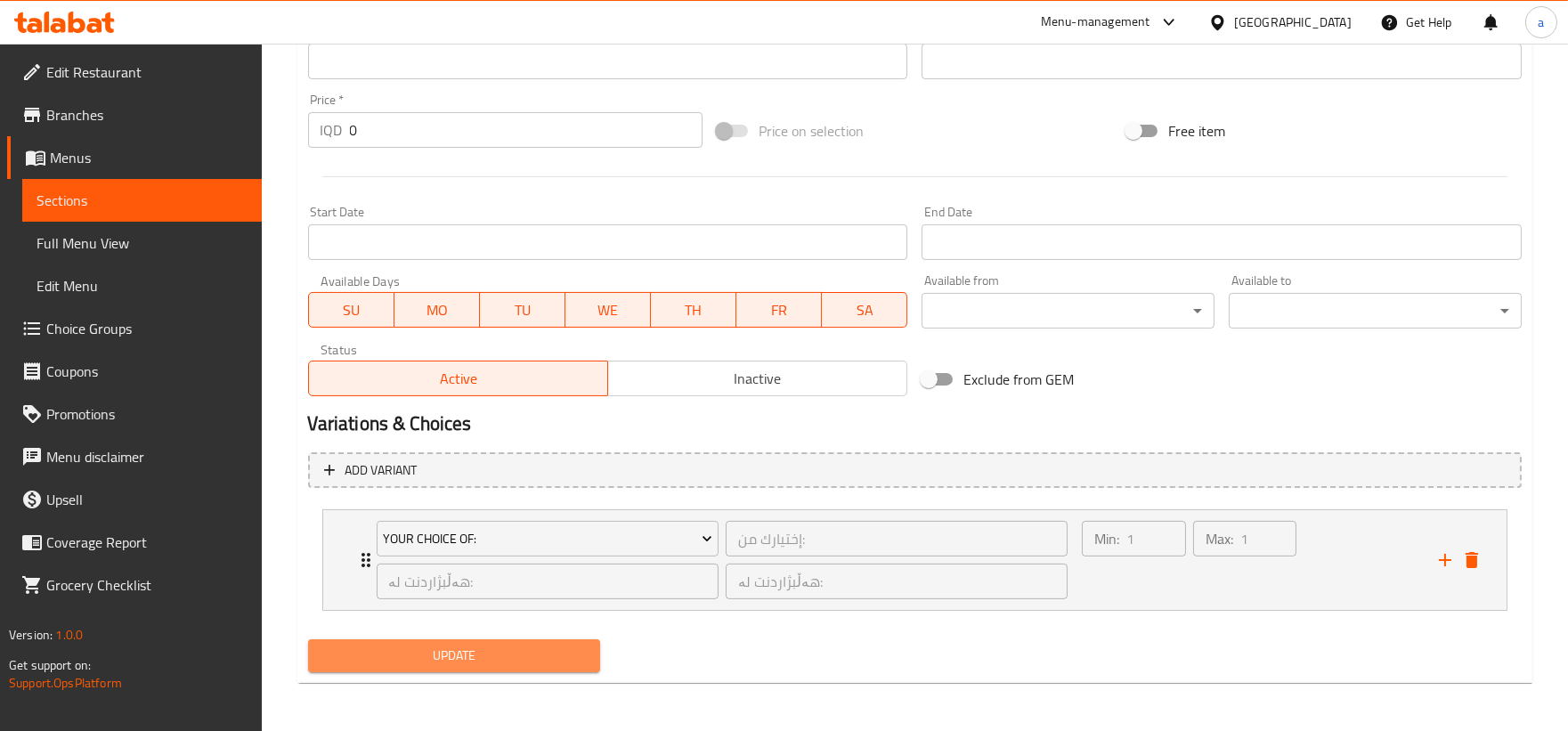
click at [564, 642] on button "Update" at bounding box center [455, 655] width 293 height 33
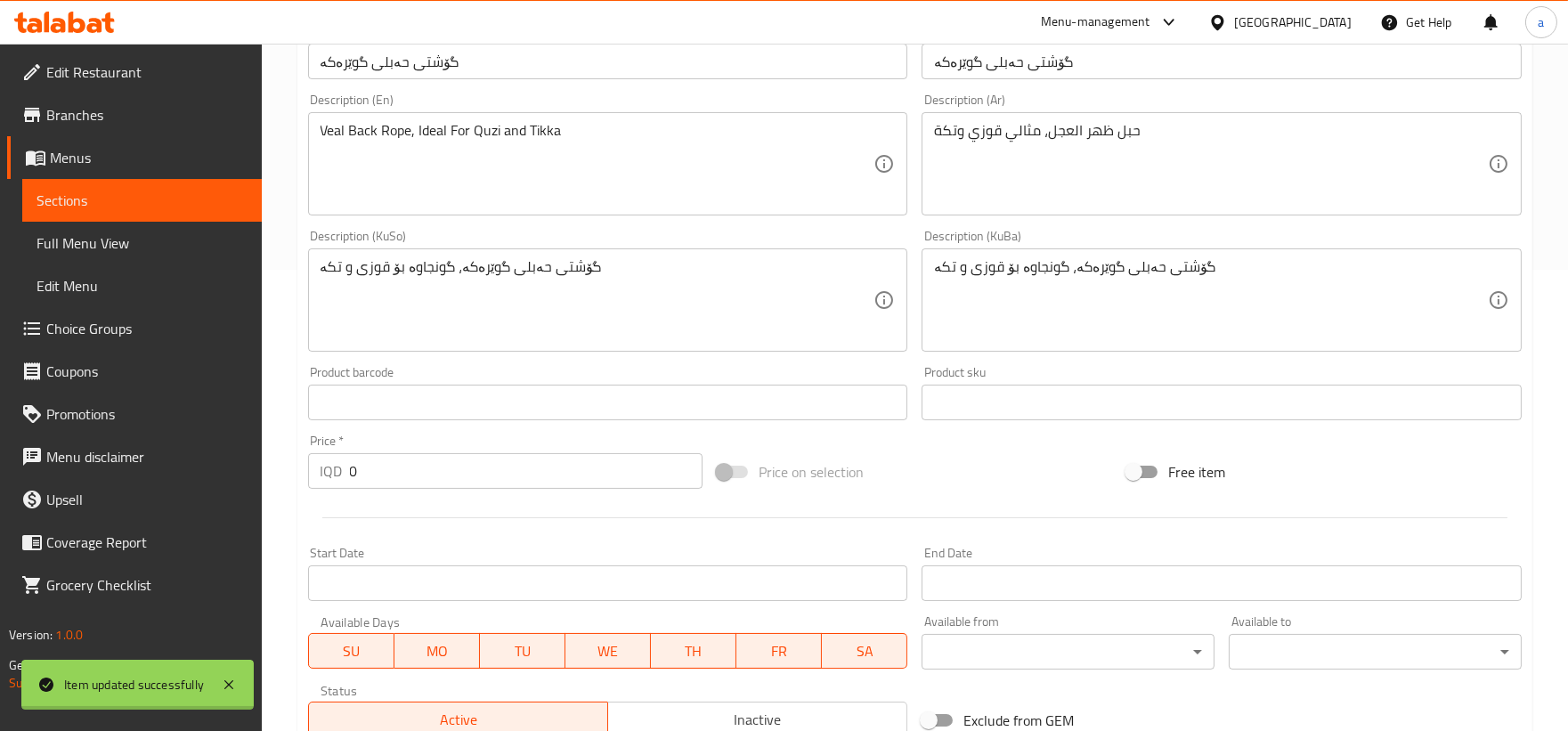
scroll to position [0, 0]
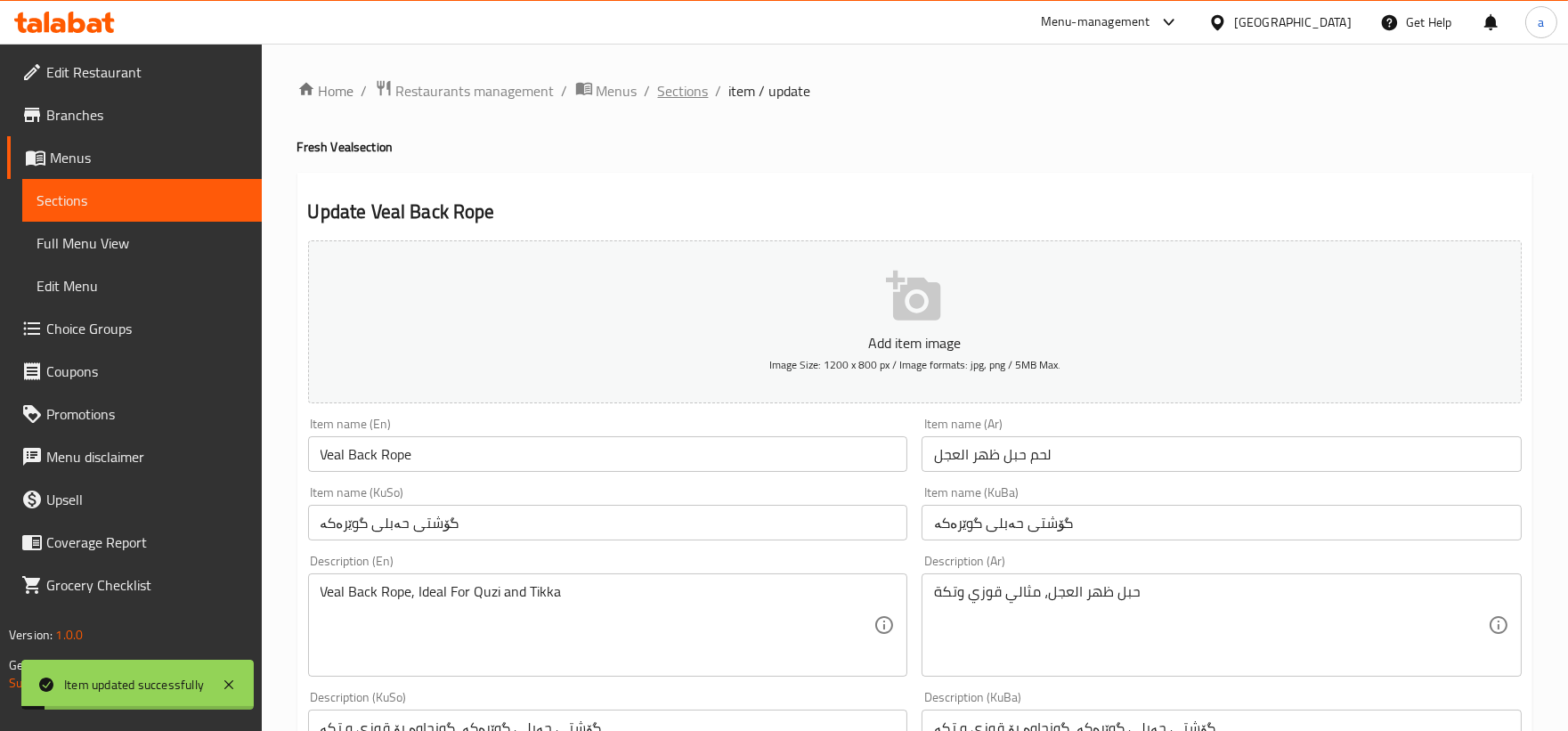
click at [658, 87] on span "Sections" at bounding box center [683, 91] width 51 height 21
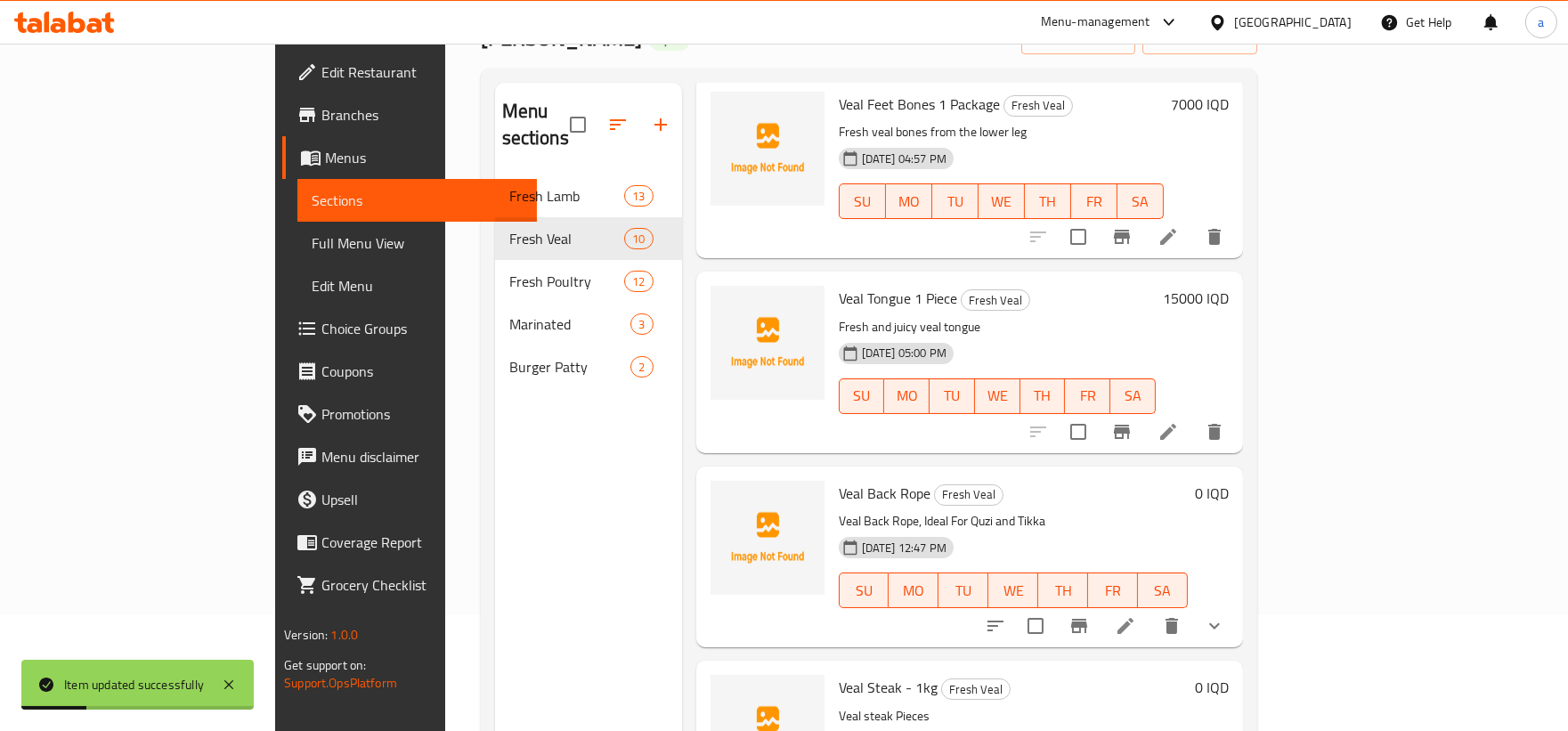
scroll to position [249, 0]
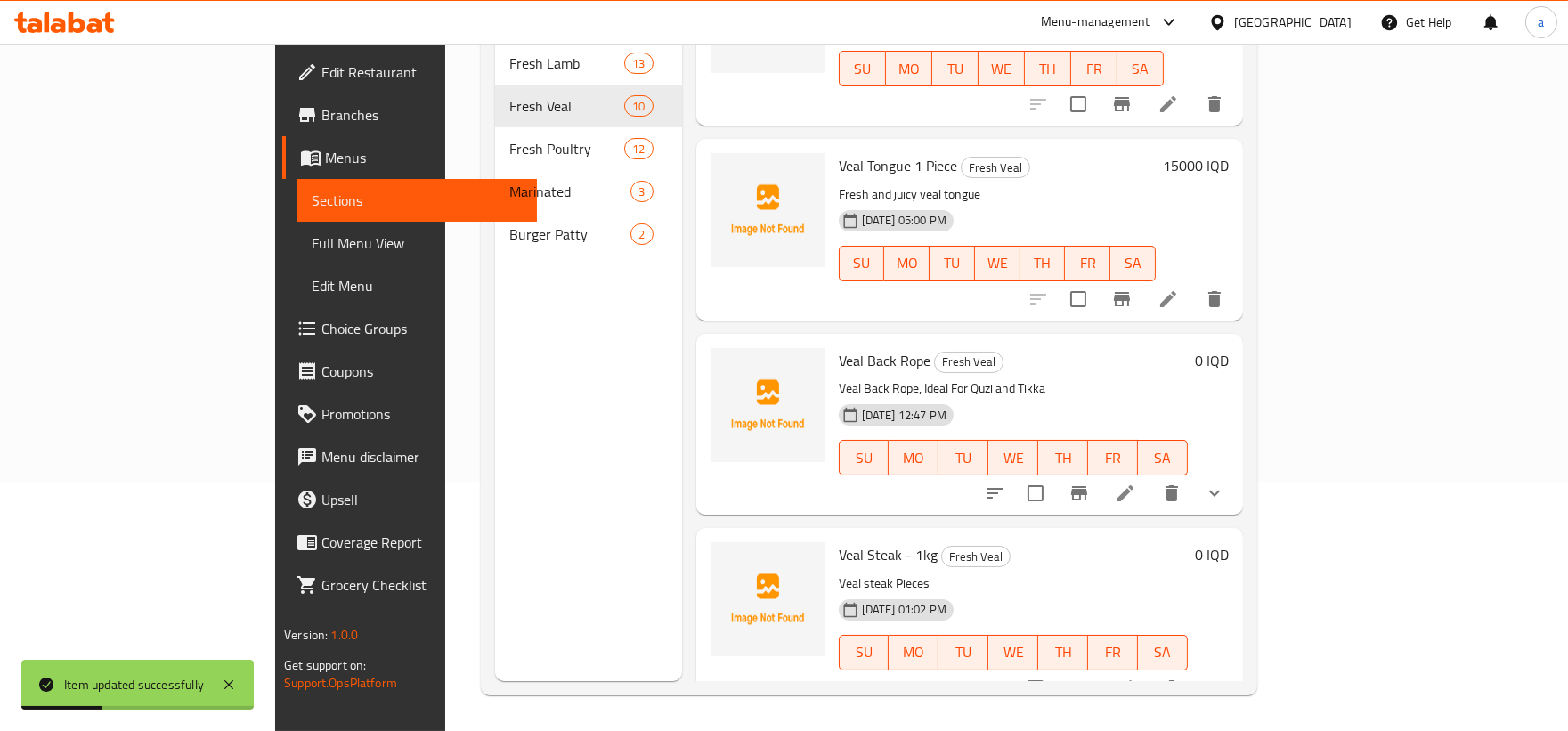
click at [1136, 677] on icon at bounding box center [1125, 688] width 21 height 21
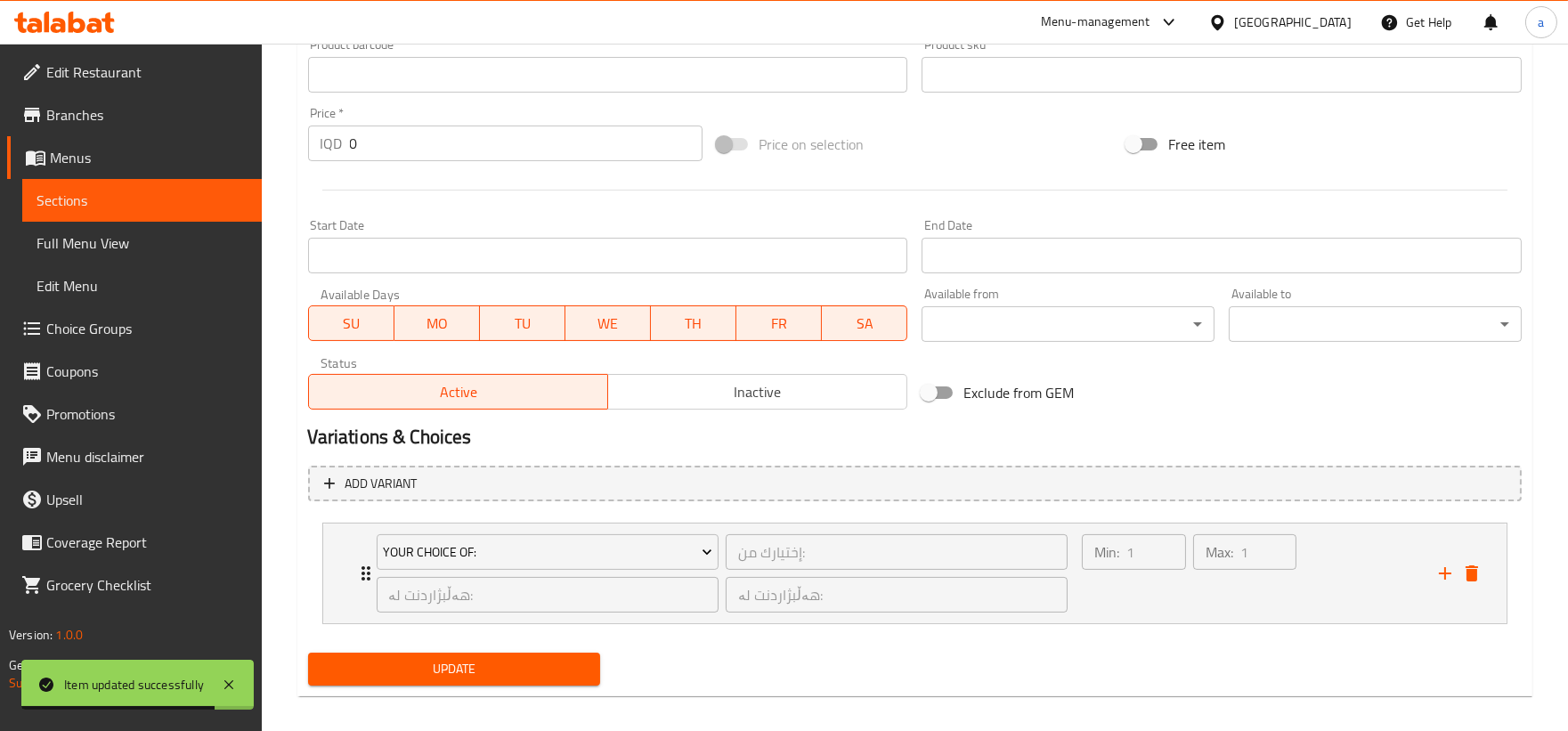
scroll to position [802, 0]
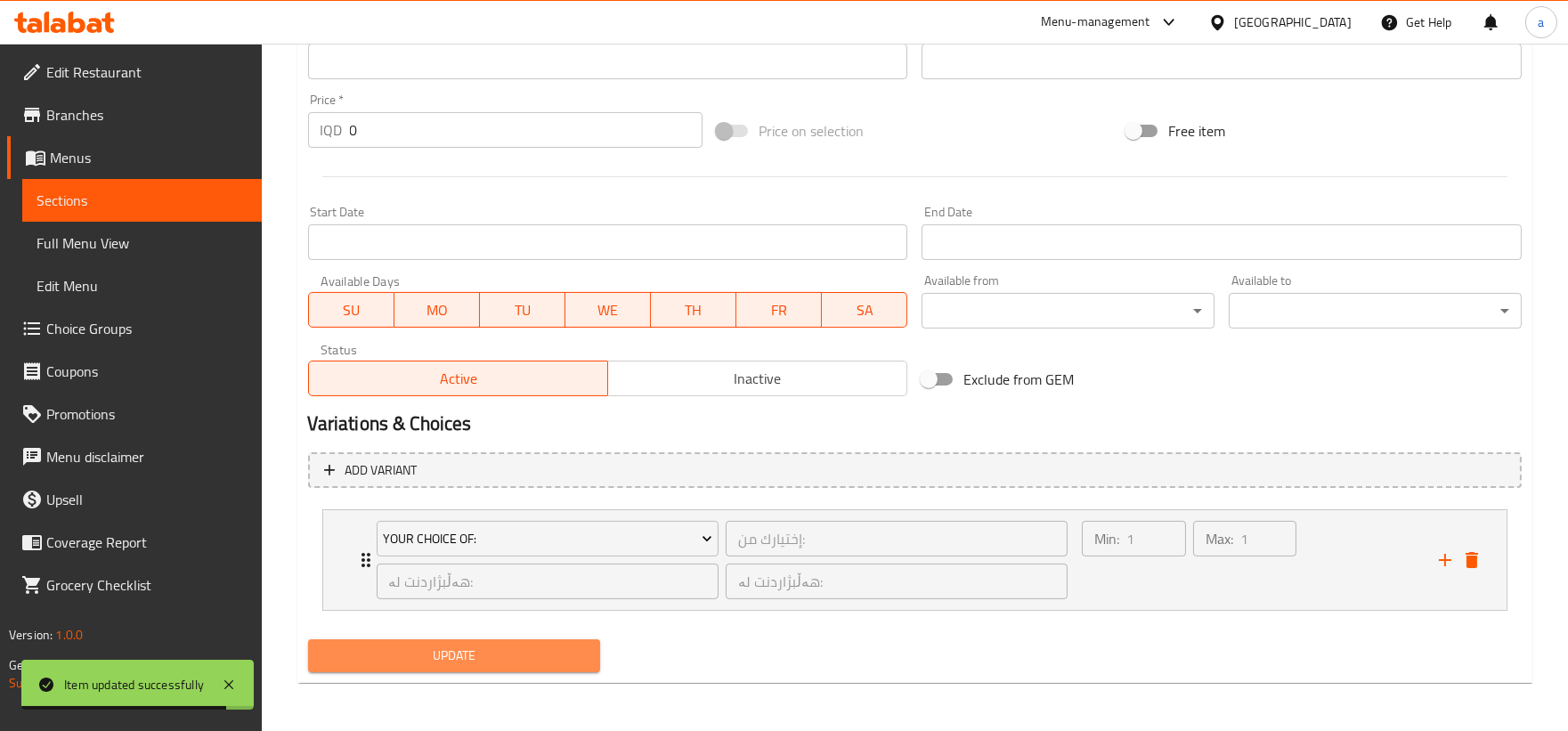
click at [534, 661] on span "Update" at bounding box center [454, 655] width 264 height 22
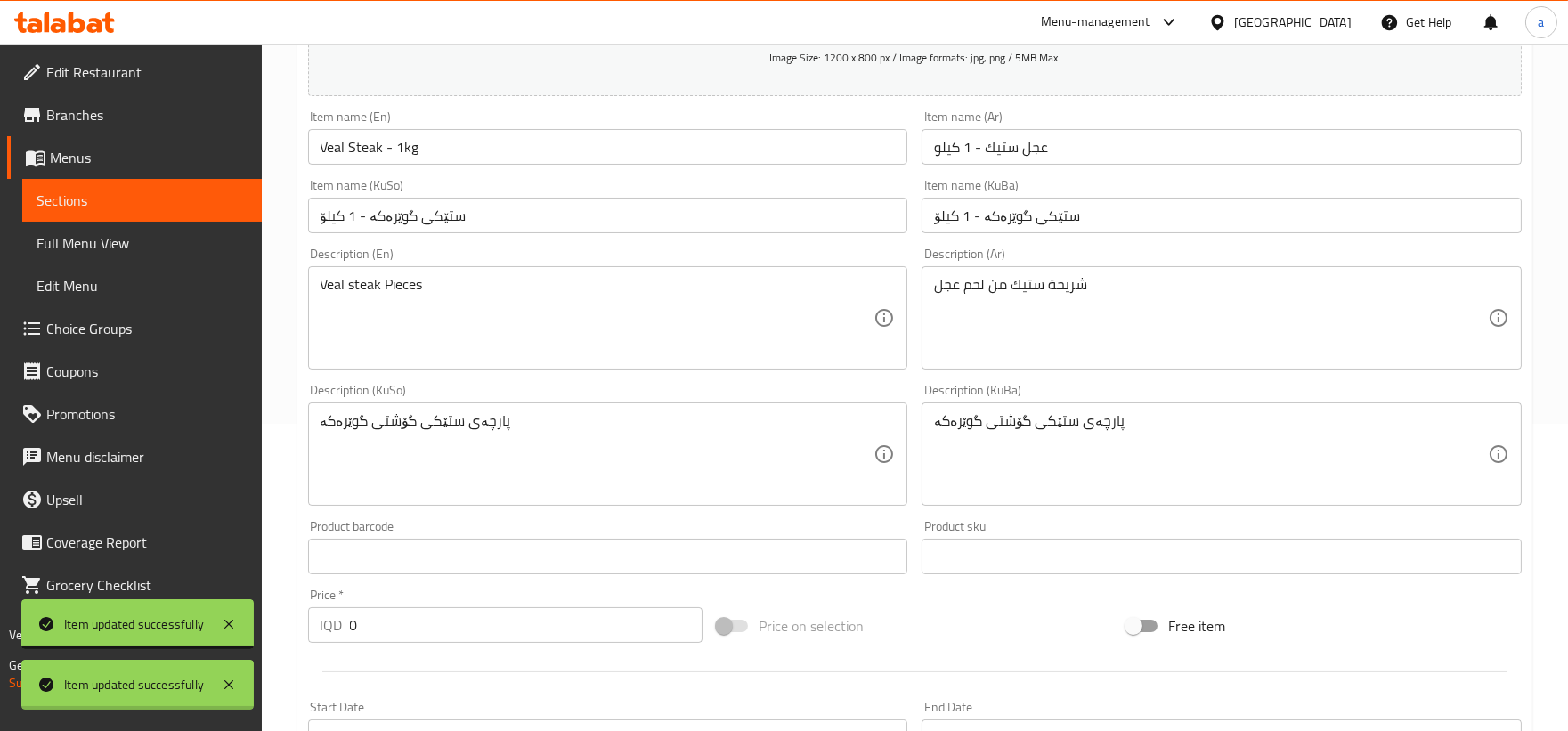
scroll to position [0, 0]
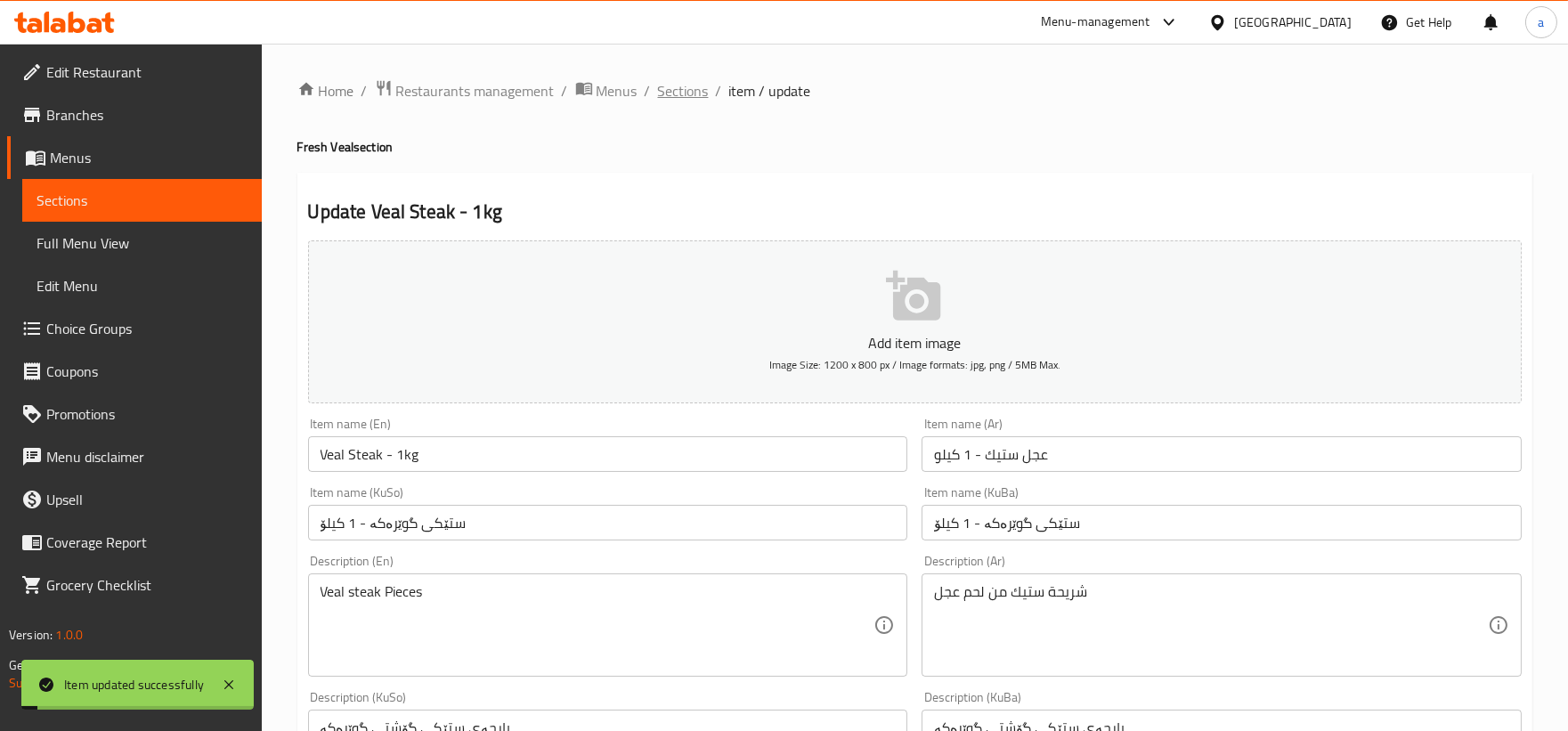
click at [689, 80] on span "Sections" at bounding box center [683, 91] width 51 height 21
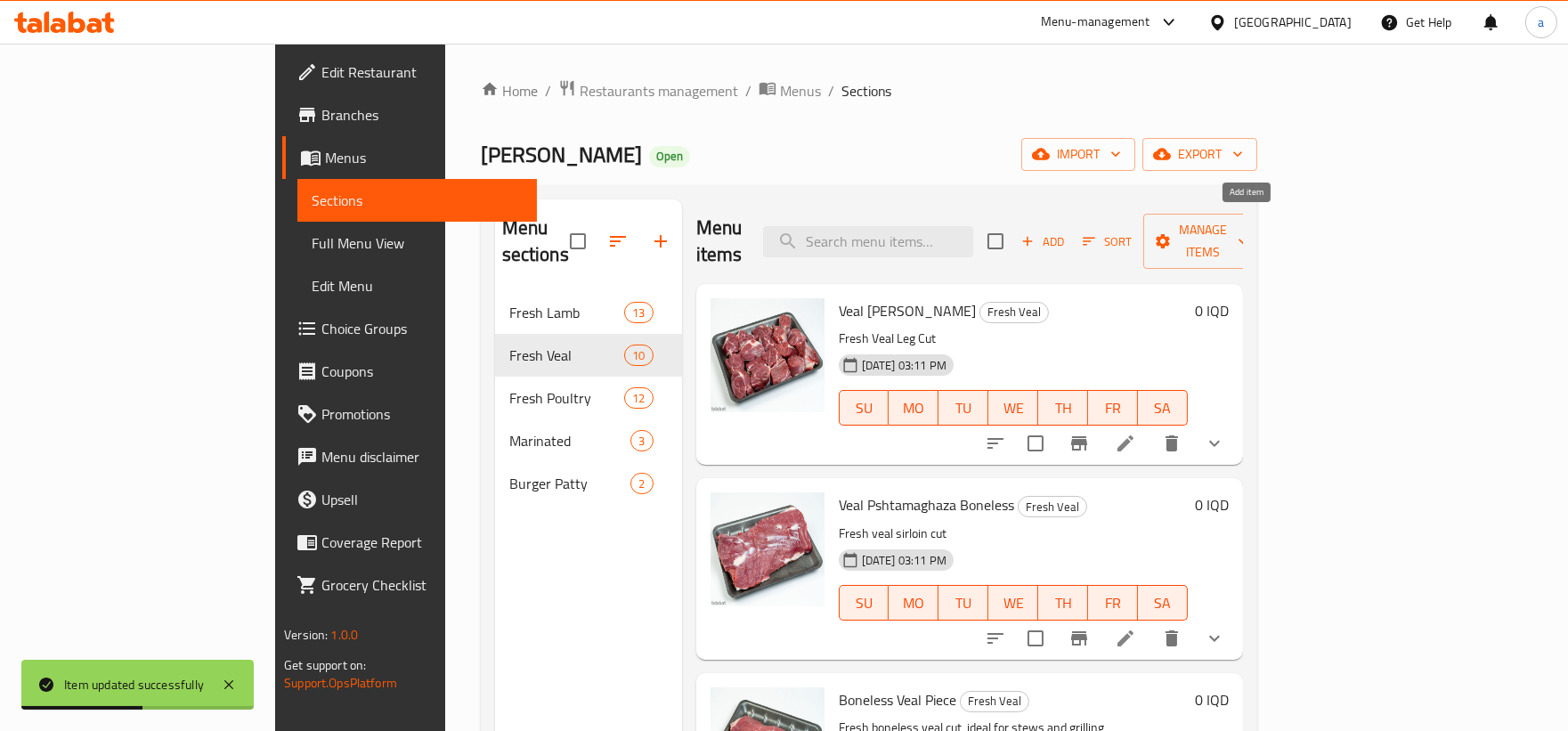
click at [1066, 232] on span "Add" at bounding box center [1042, 241] width 48 height 20
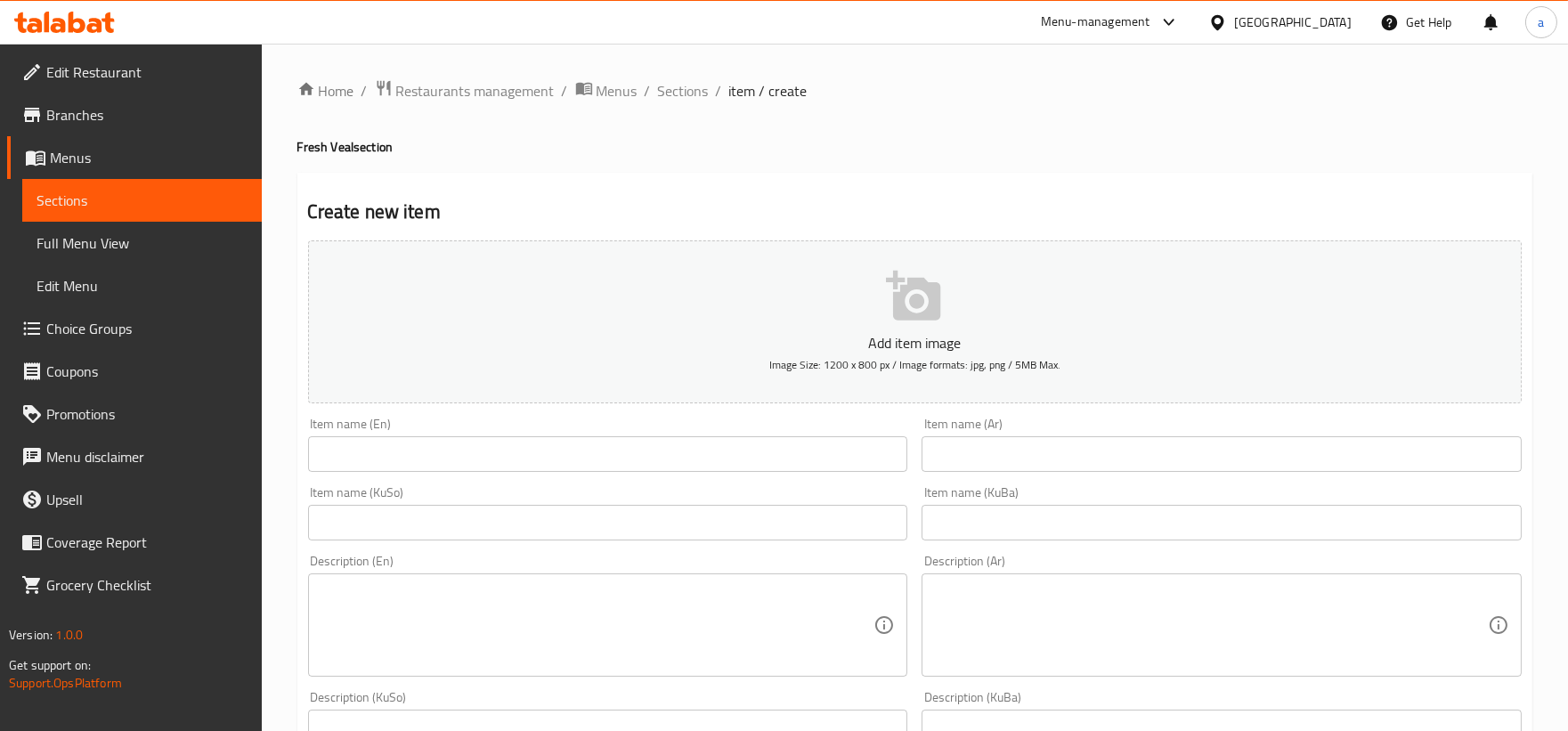
click at [727, 443] on input "text" at bounding box center [608, 453] width 600 height 35
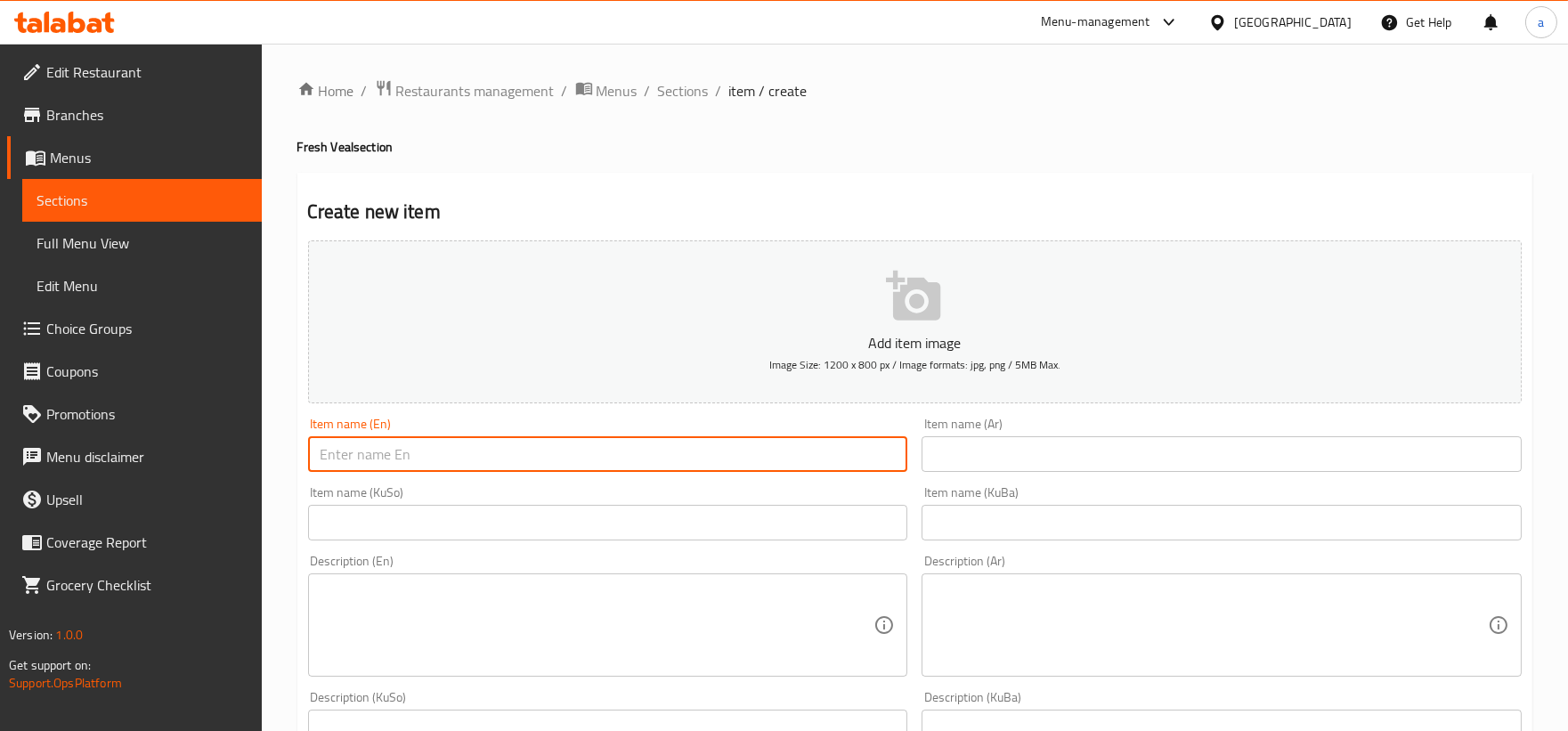
paste input "Hand Minced Fresh Veal for Dolma - 1kg"
click at [1087, 461] on input "text" at bounding box center [1221, 453] width 600 height 35
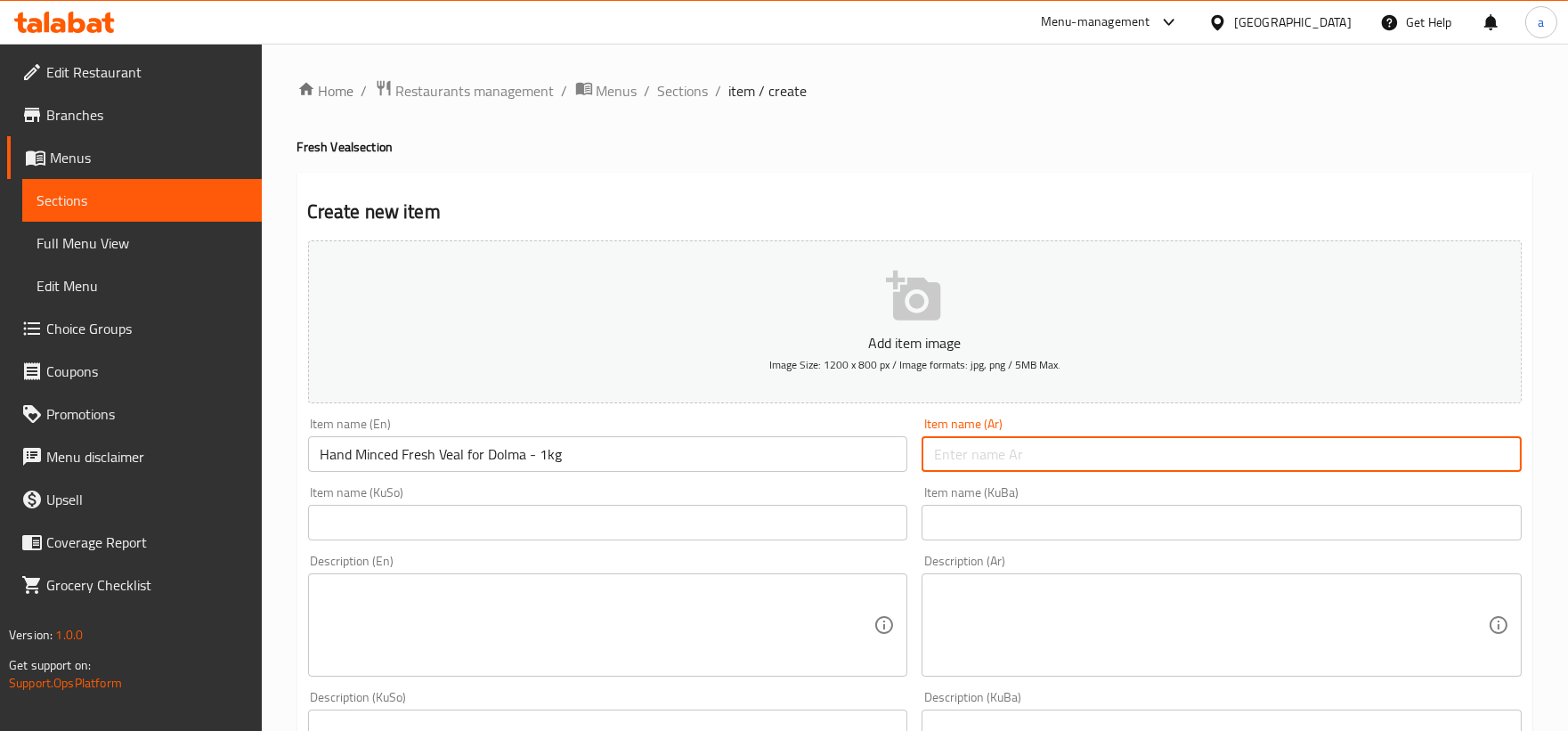
paste input "لحم عجل مفروم يدويا للدولمة"
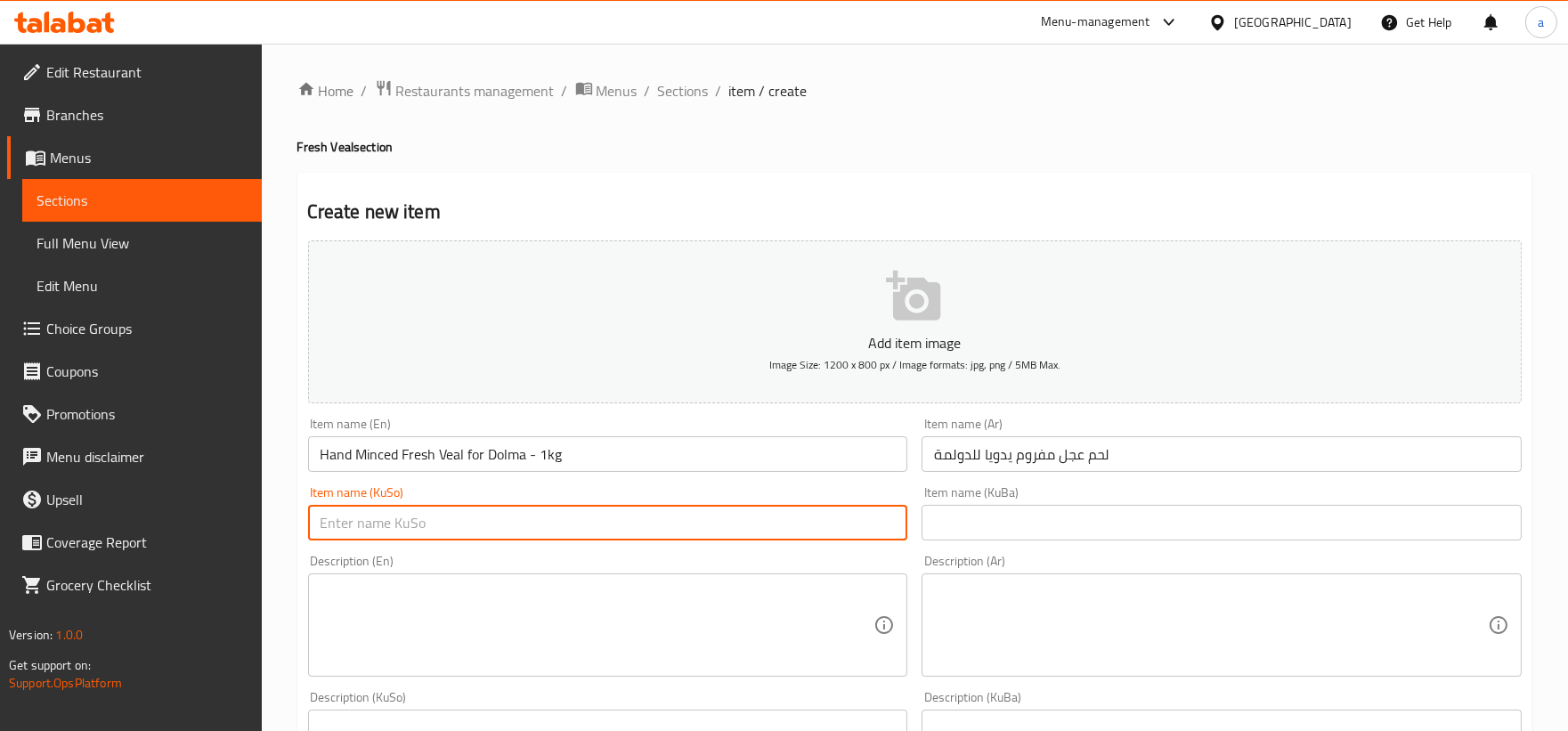
click at [735, 520] on input "text" at bounding box center [608, 522] width 600 height 35
paste input "گۆشتی بە دەست وردکراوی گوێرەکە بۆ یاپراخ"
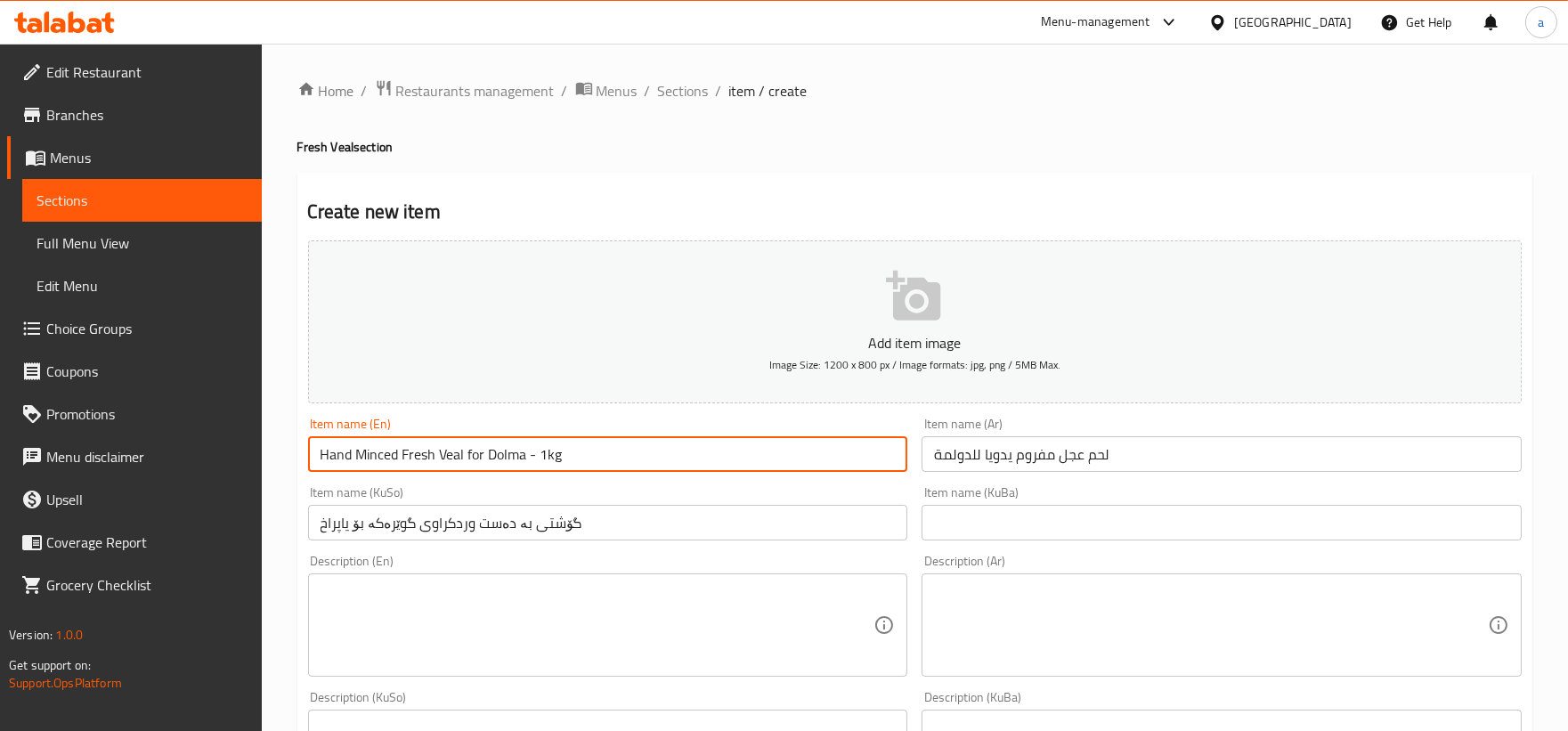
drag, startPoint x: 599, startPoint y: 454, endPoint x: 157, endPoint y: 444, distance: 442.1
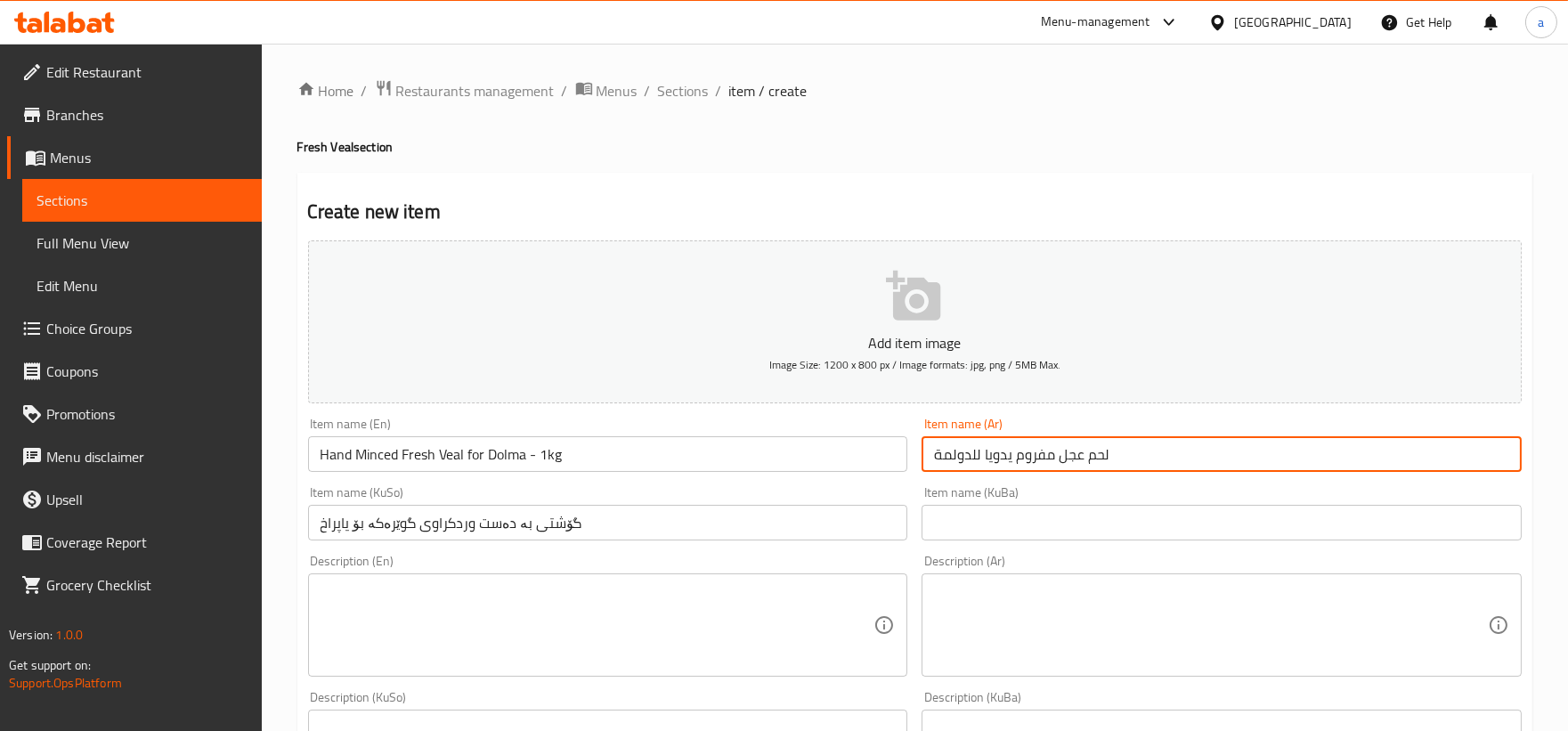
click at [954, 456] on input "لحم عجل مفروم يدويا للدولمة" at bounding box center [1221, 453] width 600 height 35
click at [1175, 440] on input "لحم عجل مفروم يدويا للدولمة" at bounding box center [1221, 453] width 600 height 35
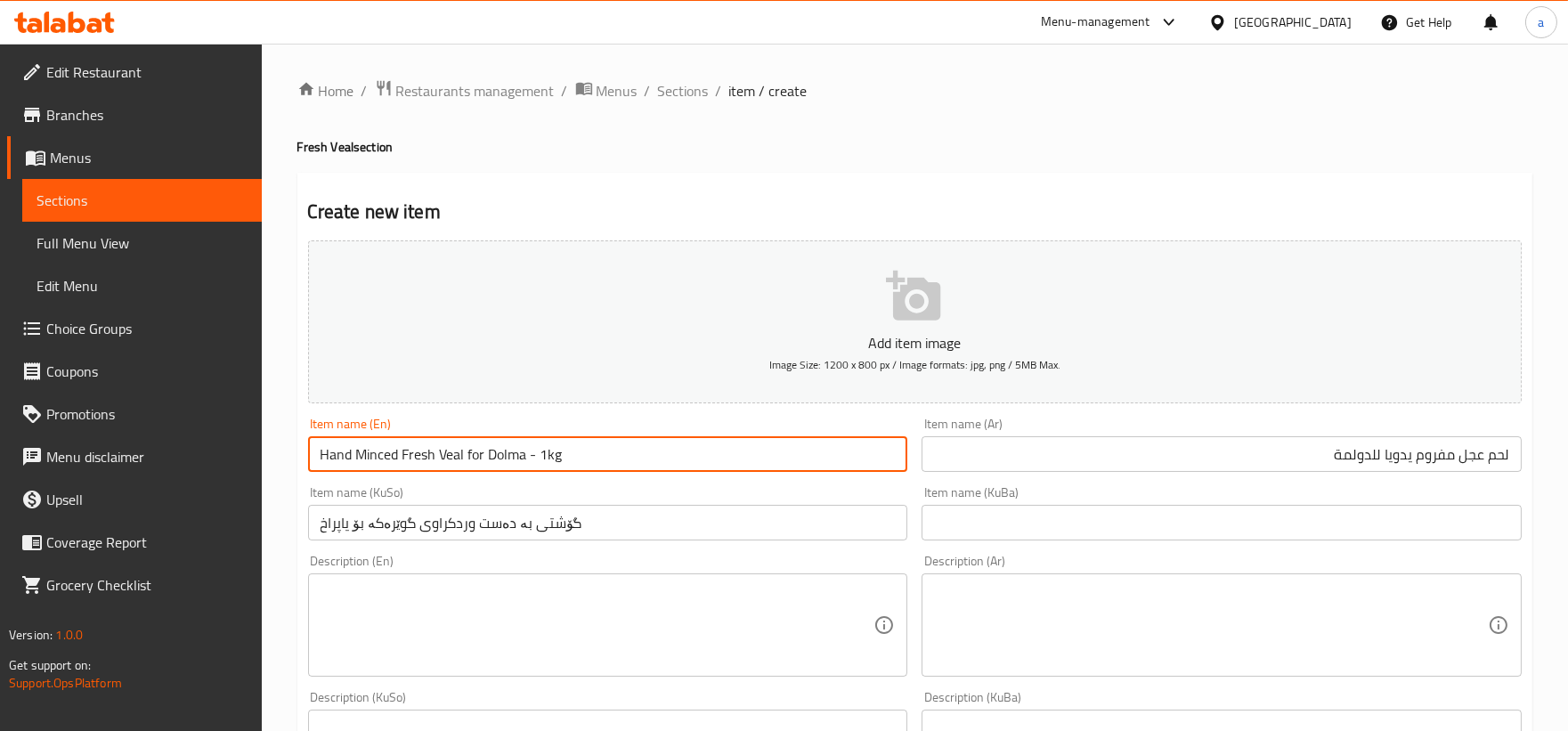
drag, startPoint x: 595, startPoint y: 450, endPoint x: 529, endPoint y: 458, distance: 66.5
click at [529, 458] on input "Hand Minced Fresh Veal for Dolma - 1kg" at bounding box center [608, 453] width 600 height 35
click at [1257, 454] on input "لحم عجل مفروم يدويا للدولمة" at bounding box center [1221, 453] width 600 height 35
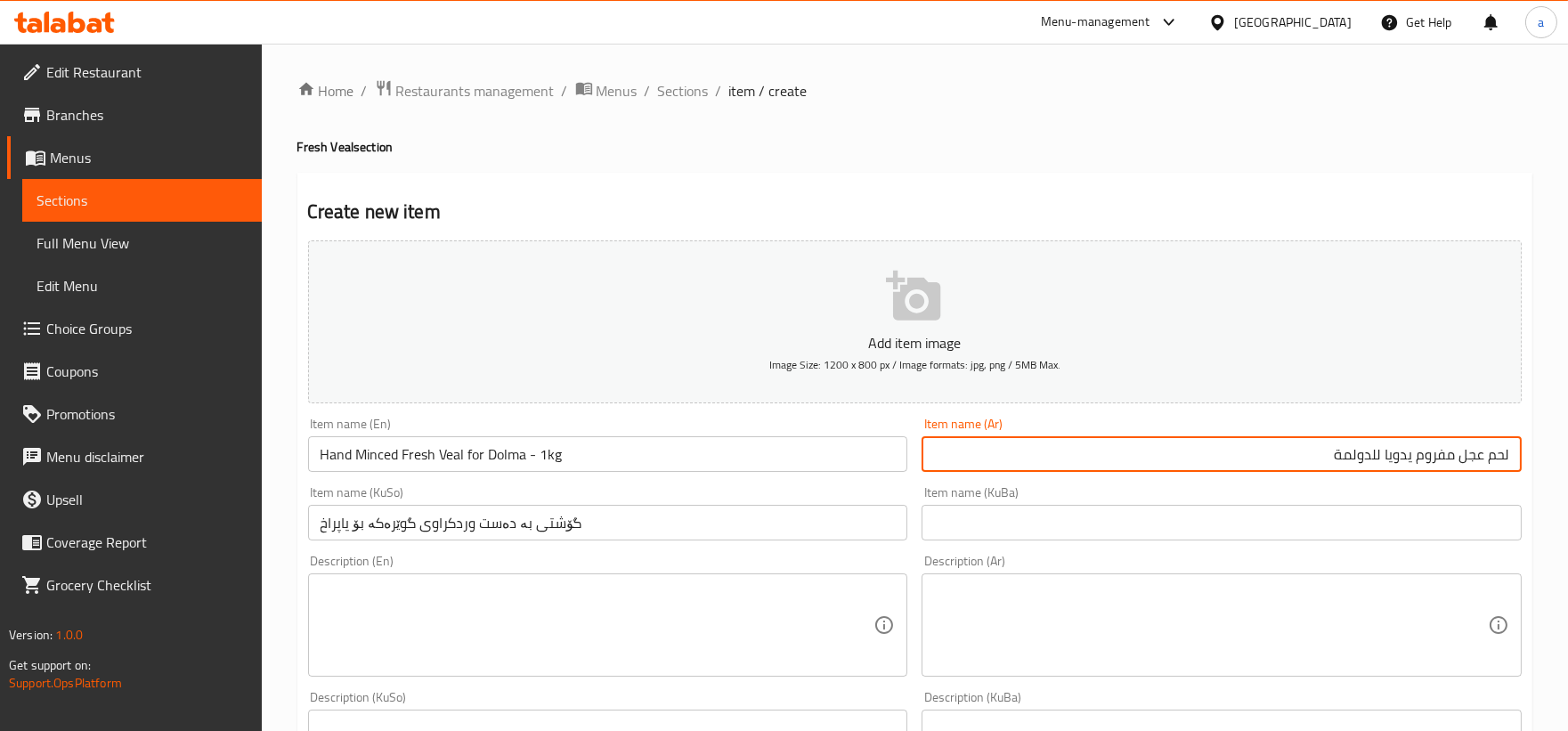
paste input "- 1kg"
drag, startPoint x: 1307, startPoint y: 456, endPoint x: 1324, endPoint y: 459, distance: 17.3
click at [1324, 459] on input "لحم عجل مفروم يدويا للدولمة- 1kg" at bounding box center [1221, 453] width 600 height 35
paste input "كيلو"
click at [635, 530] on input "گۆشتی بە دەست وردکراوی گوێرەکە بۆ یاپراخ" at bounding box center [608, 522] width 600 height 35
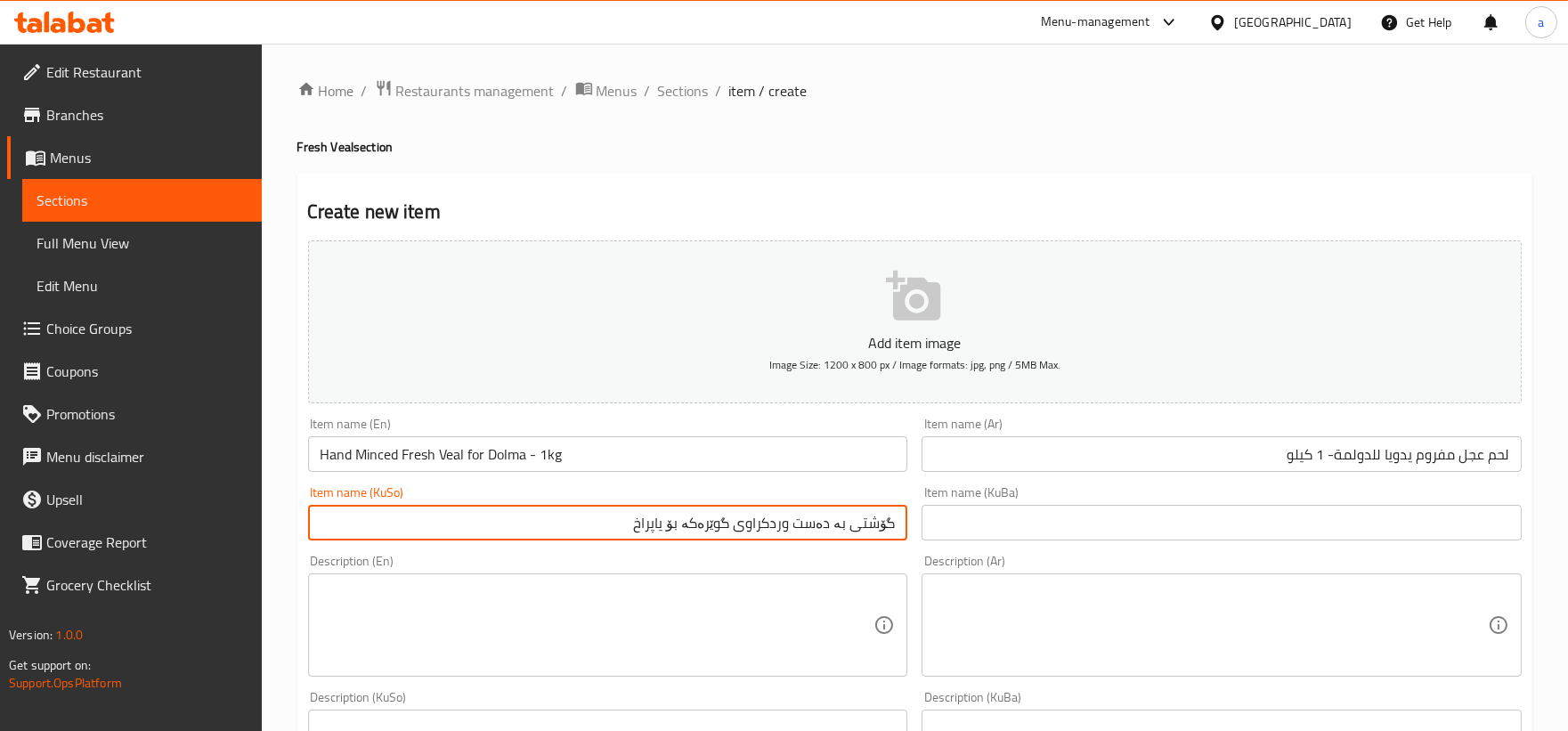
click at [638, 529] on input "گۆشتی بە دەست وردکراوی گوێرەکە بۆ یاپراخ" at bounding box center [608, 522] width 600 height 35
paste input "- 1kg"
drag, startPoint x: 611, startPoint y: 523, endPoint x: 636, endPoint y: 522, distance: 25.0
click at [636, 522] on input "گۆشتی بە دەست وردکراوی گوێرەکە بۆ یاپراخ- 1kg" at bounding box center [608, 522] width 600 height 35
paste input "کیلۆ"
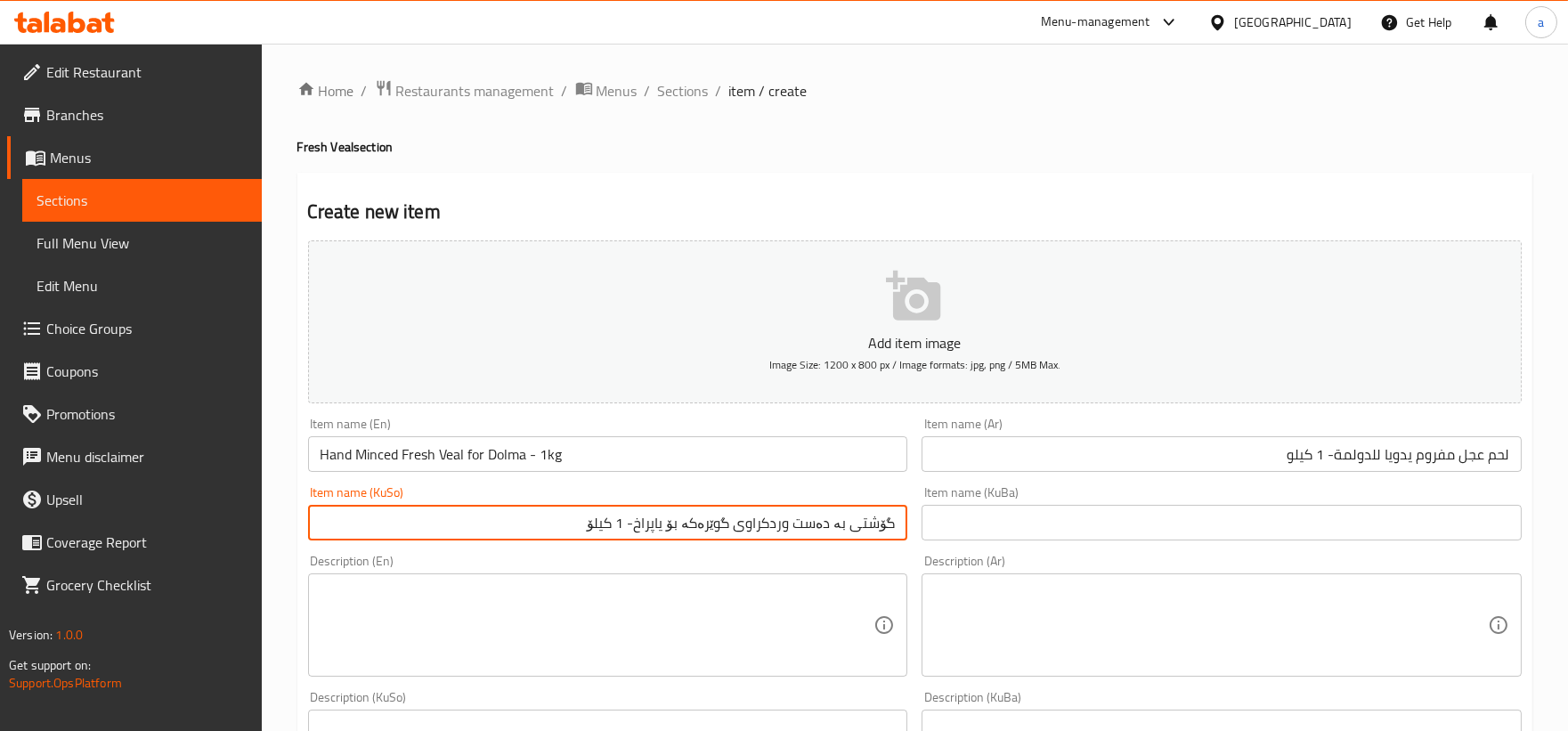
drag, startPoint x: 559, startPoint y: 536, endPoint x: 990, endPoint y: 538, distance: 431.0
click at [990, 538] on div "Add item image Image Size: 1200 x 800 px / Image formats: jpg, png / 5MB Max. I…" at bounding box center [915, 719] width 1228 height 972
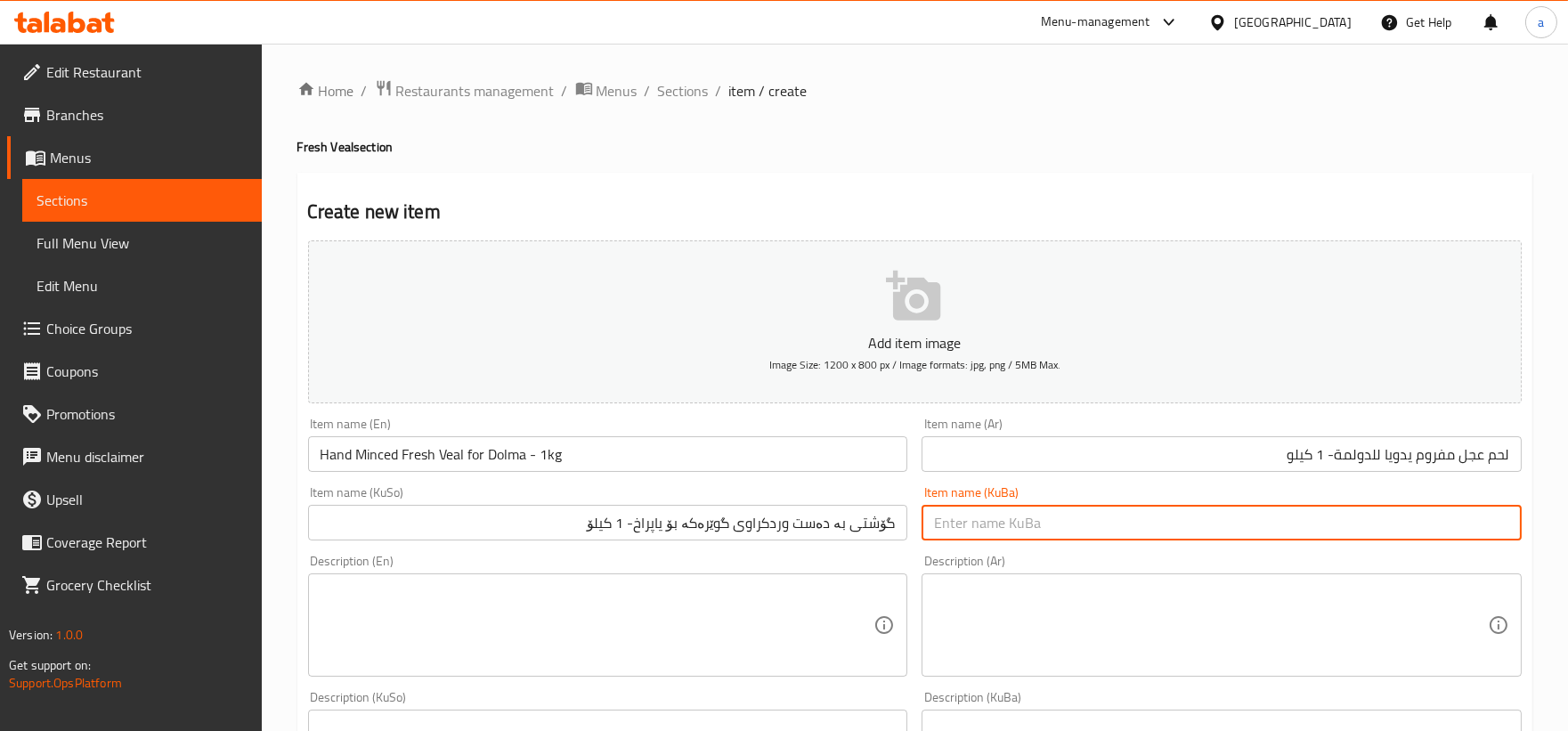
click at [1073, 525] on input "text" at bounding box center [1221, 522] width 600 height 35
paste input "گۆشتی بە دەست وردکراوی گوێرەکە بۆ یاپراخ- 1 کیلۆ"
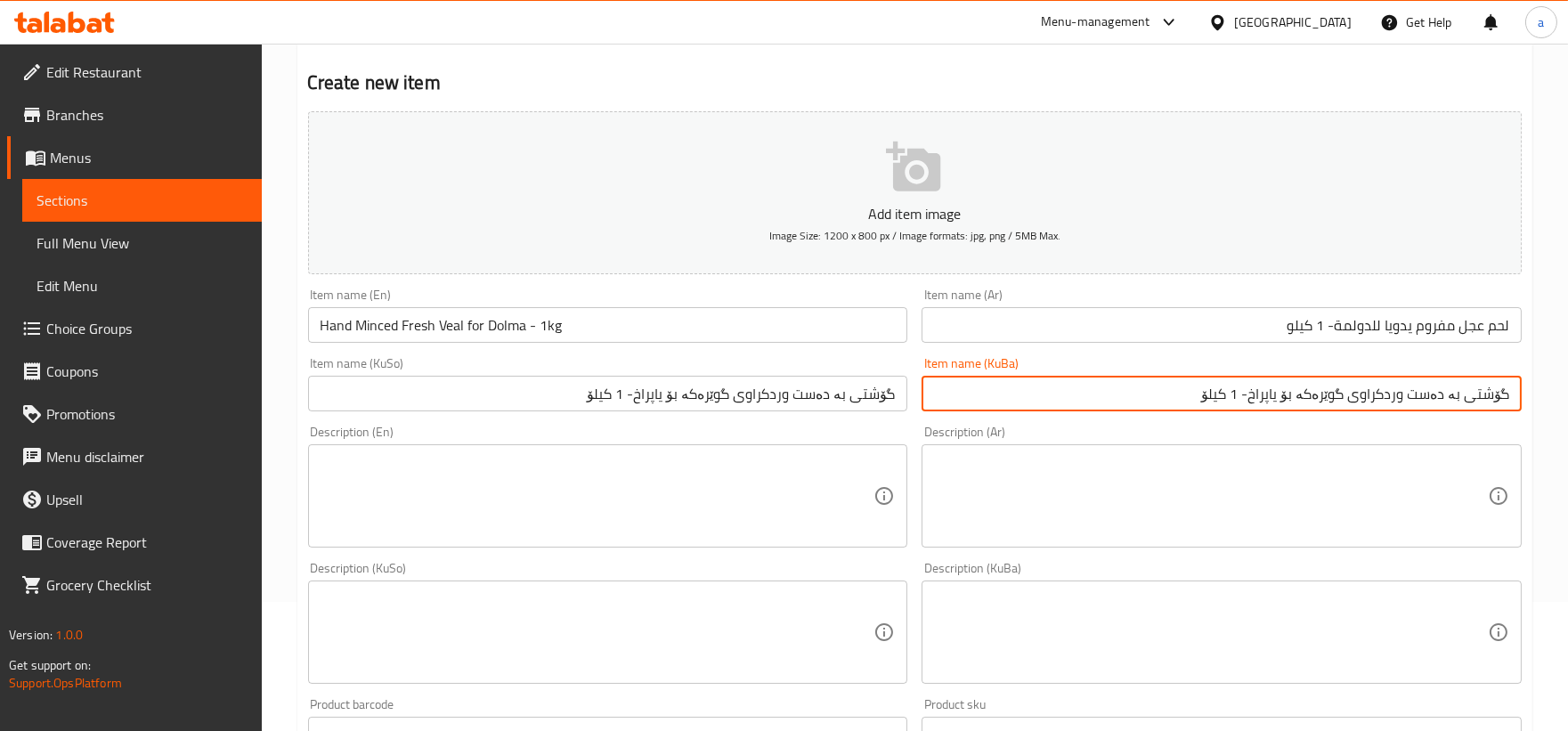
scroll to position [330, 0]
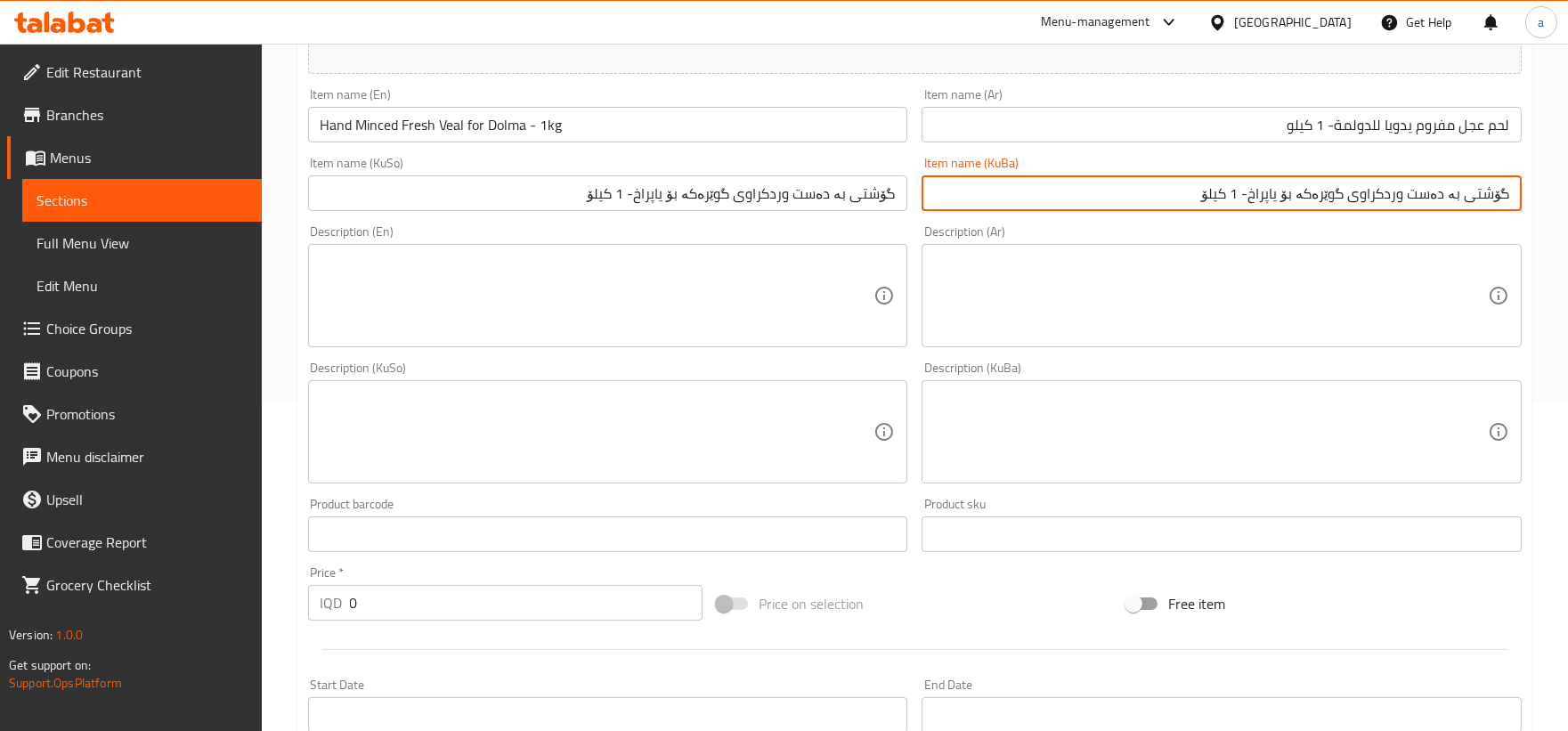
click at [594, 313] on textarea at bounding box center [598, 296] width 554 height 84
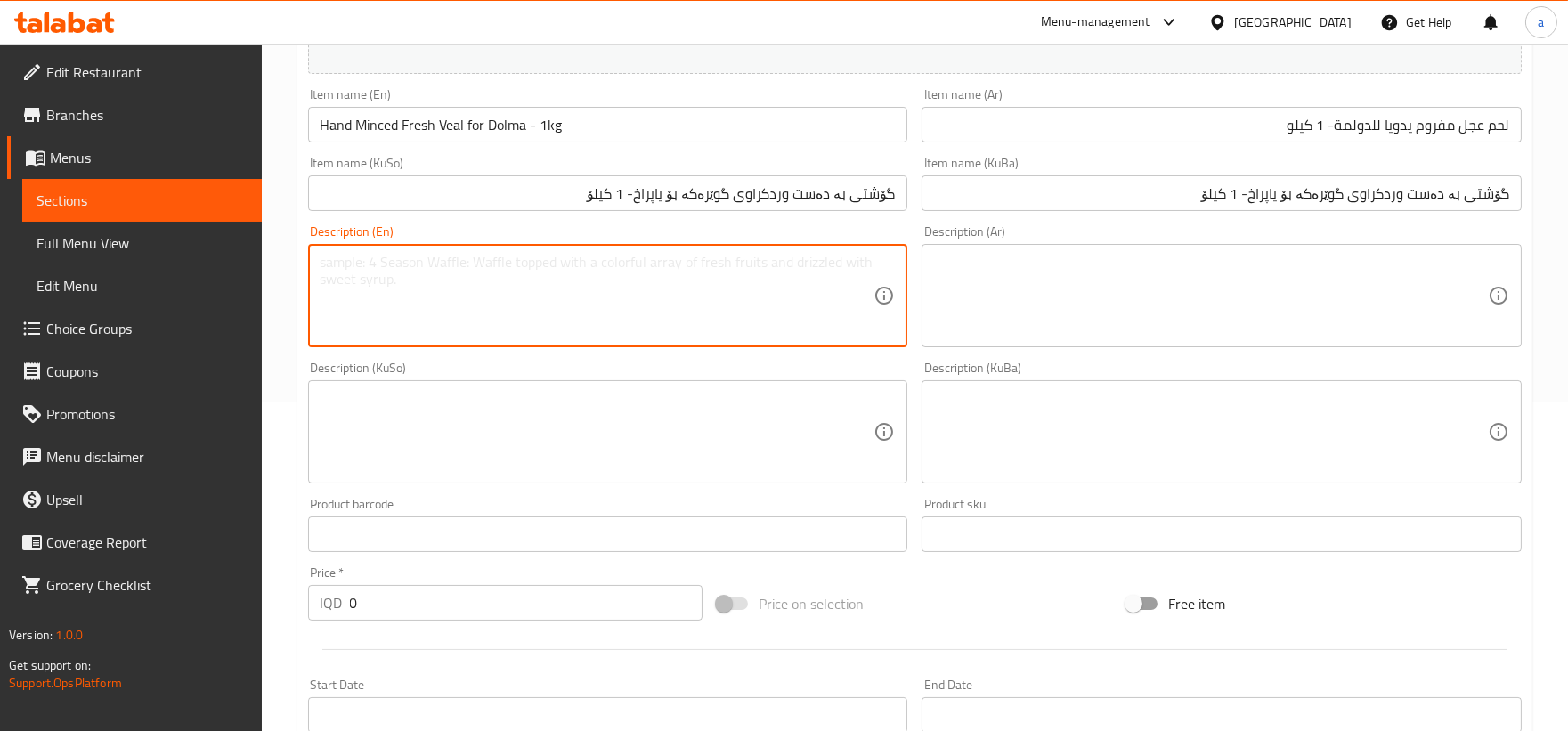
paste textarea "Fresh Veal Hand Minced"
click at [1133, 336] on textarea at bounding box center [1211, 296] width 554 height 84
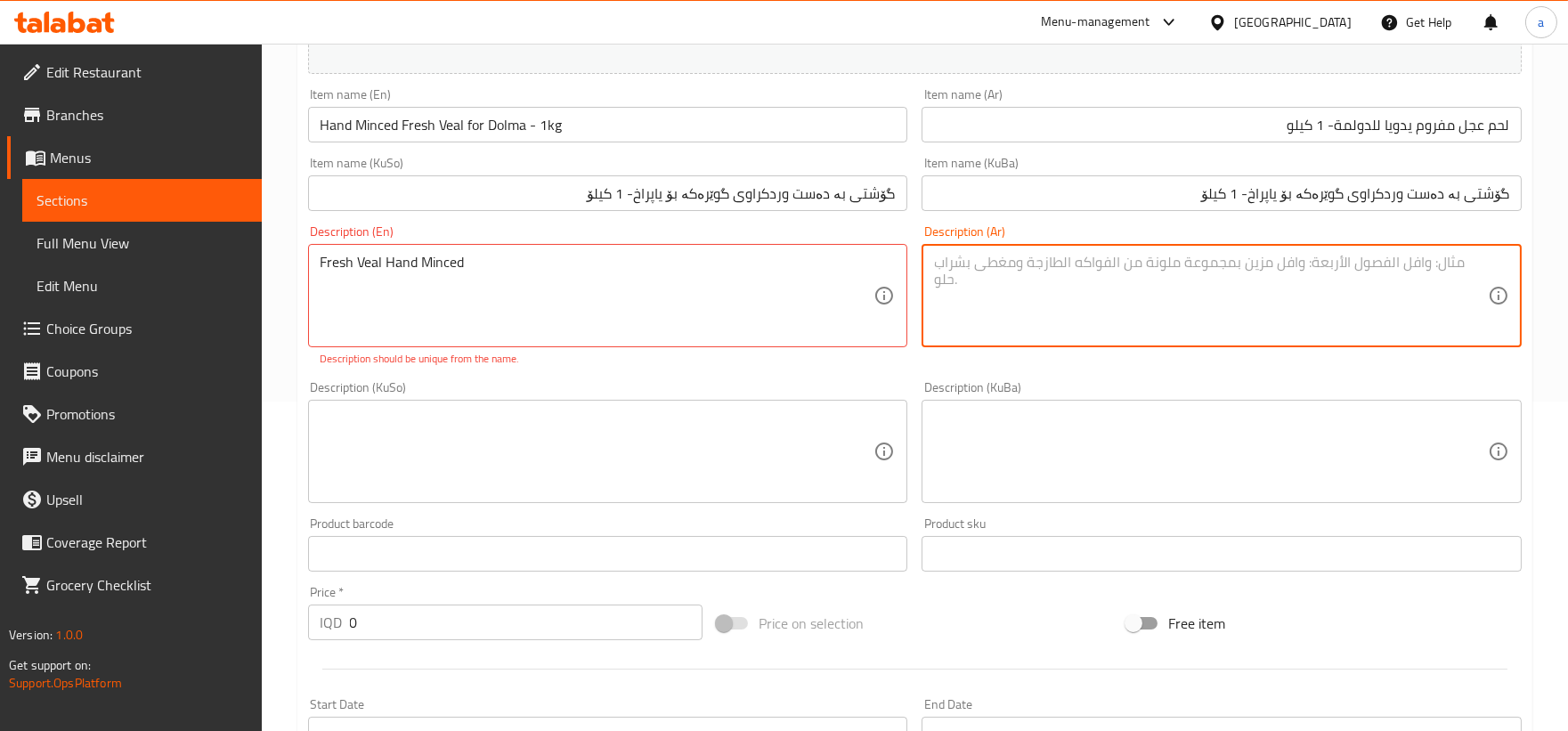
paste textarea "شرائح لحم طازجة، طرية ومقطعة يدويا"
click at [811, 432] on textarea at bounding box center [598, 451] width 554 height 84
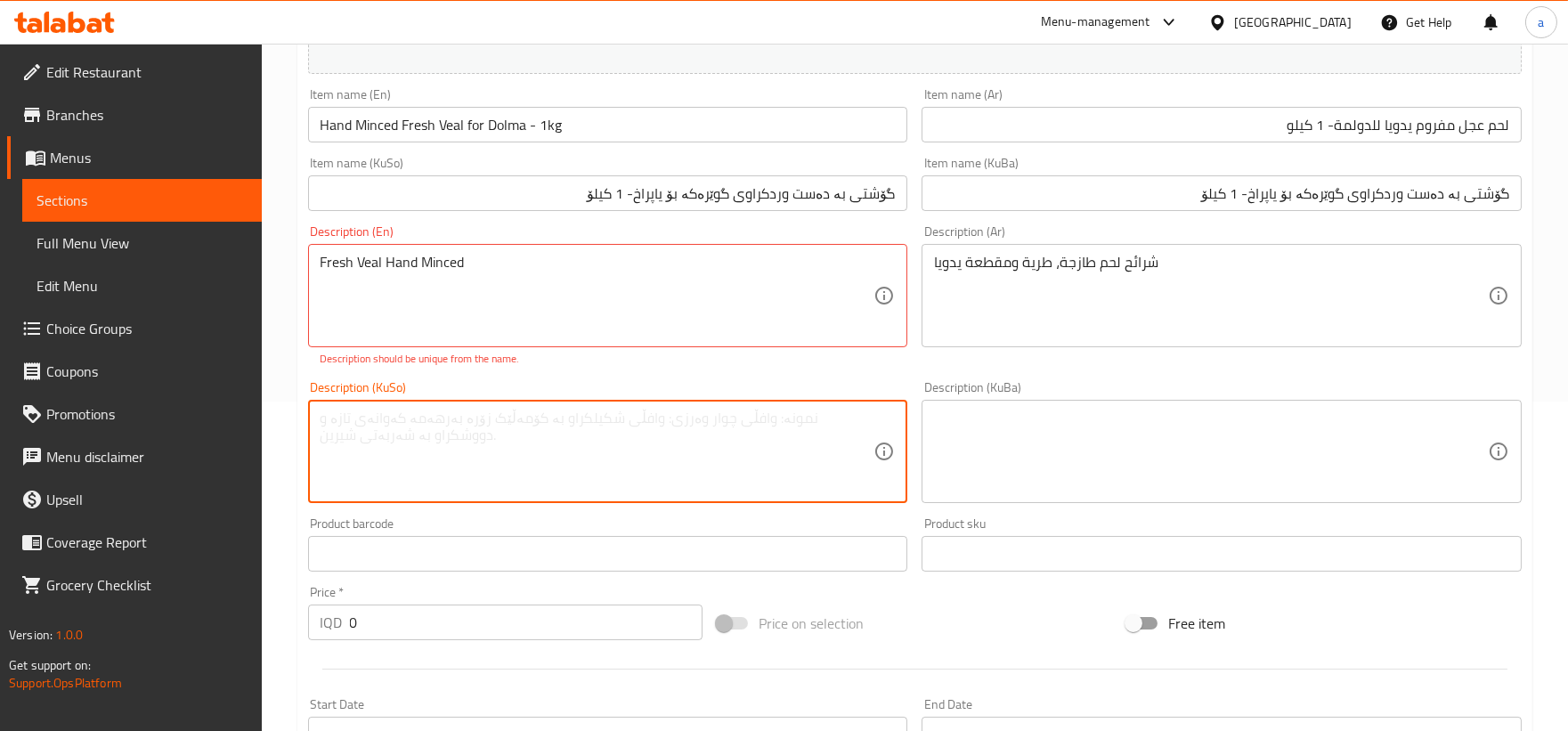
paste textarea "گۆشتی بە دەست وردکراوی گوێرەکە بۆ یاپراخ"
click at [987, 423] on textarea at bounding box center [1211, 451] width 554 height 84
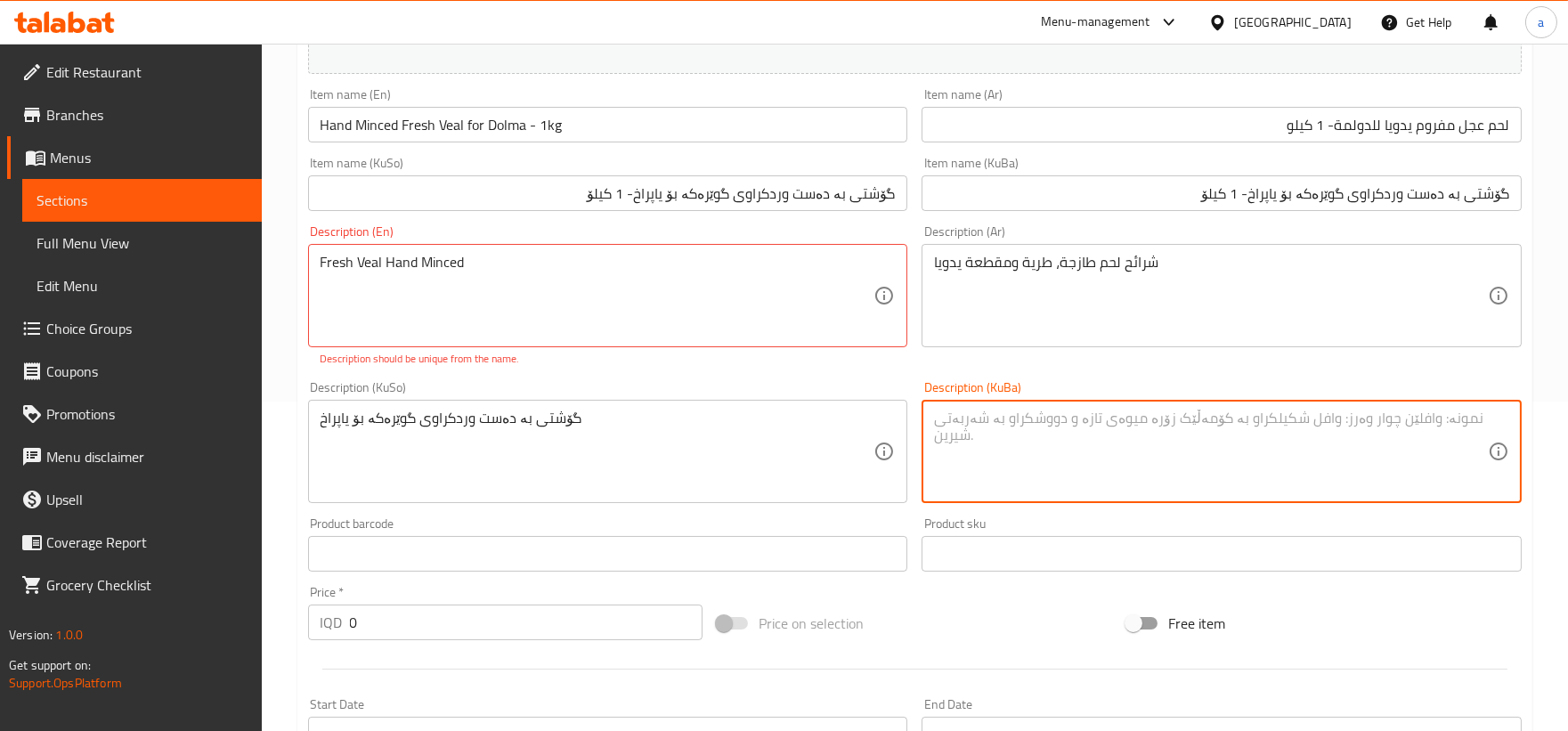
click at [987, 423] on textarea at bounding box center [1211, 451] width 554 height 84
paste textarea "گۆشتی بە دەست وردکراوی گوێرەکە بۆ یاپراخ"
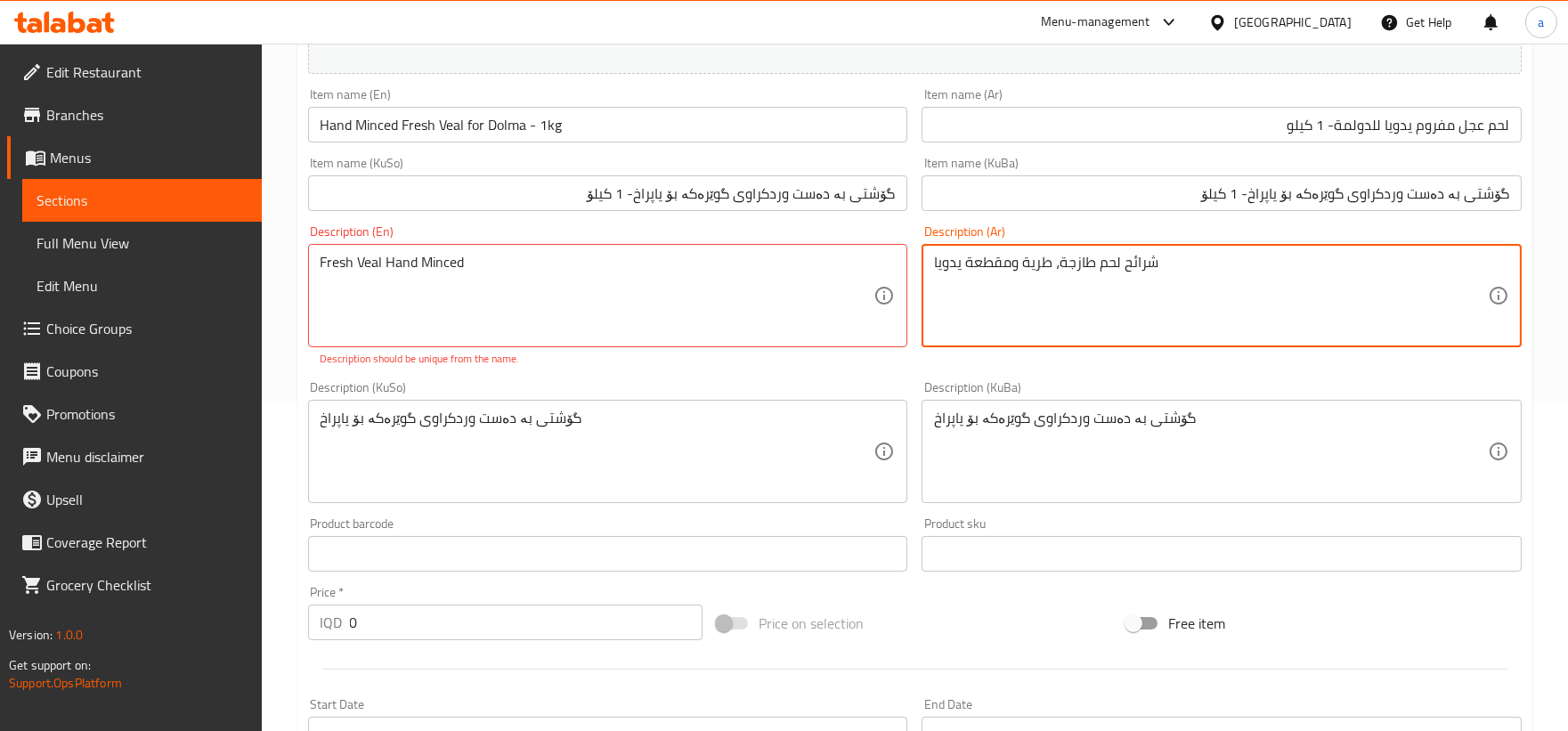
drag, startPoint x: 1187, startPoint y: 281, endPoint x: 923, endPoint y: 255, distance: 265.3
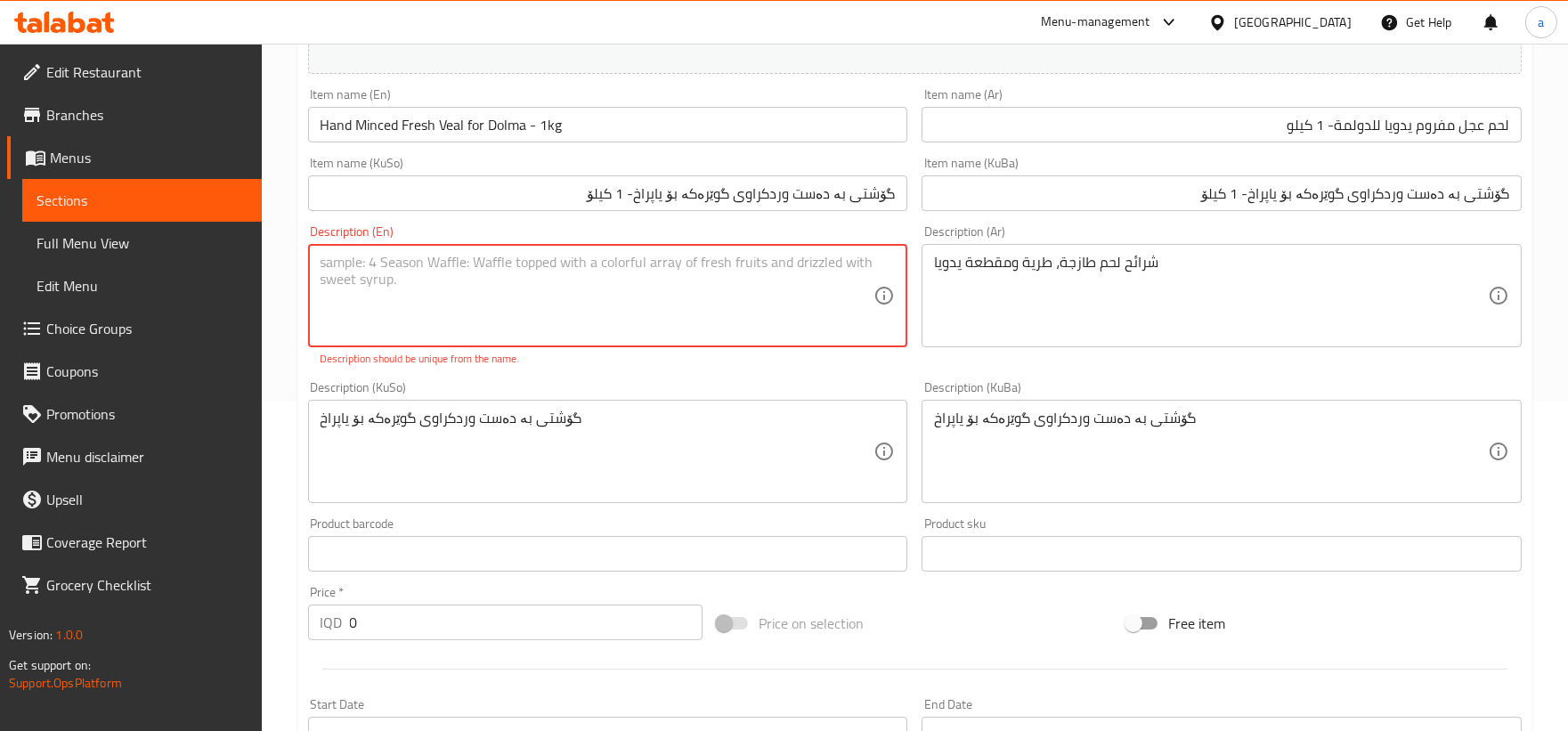
paste textarea "Fresh Veal Hand Minced"
click at [441, 257] on textarea "Fresh Veal Hand Minced" at bounding box center [598, 296] width 554 height 84
click at [450, 260] on textarea "Fresh Veal Hand Minced" at bounding box center [598, 296] width 554 height 84
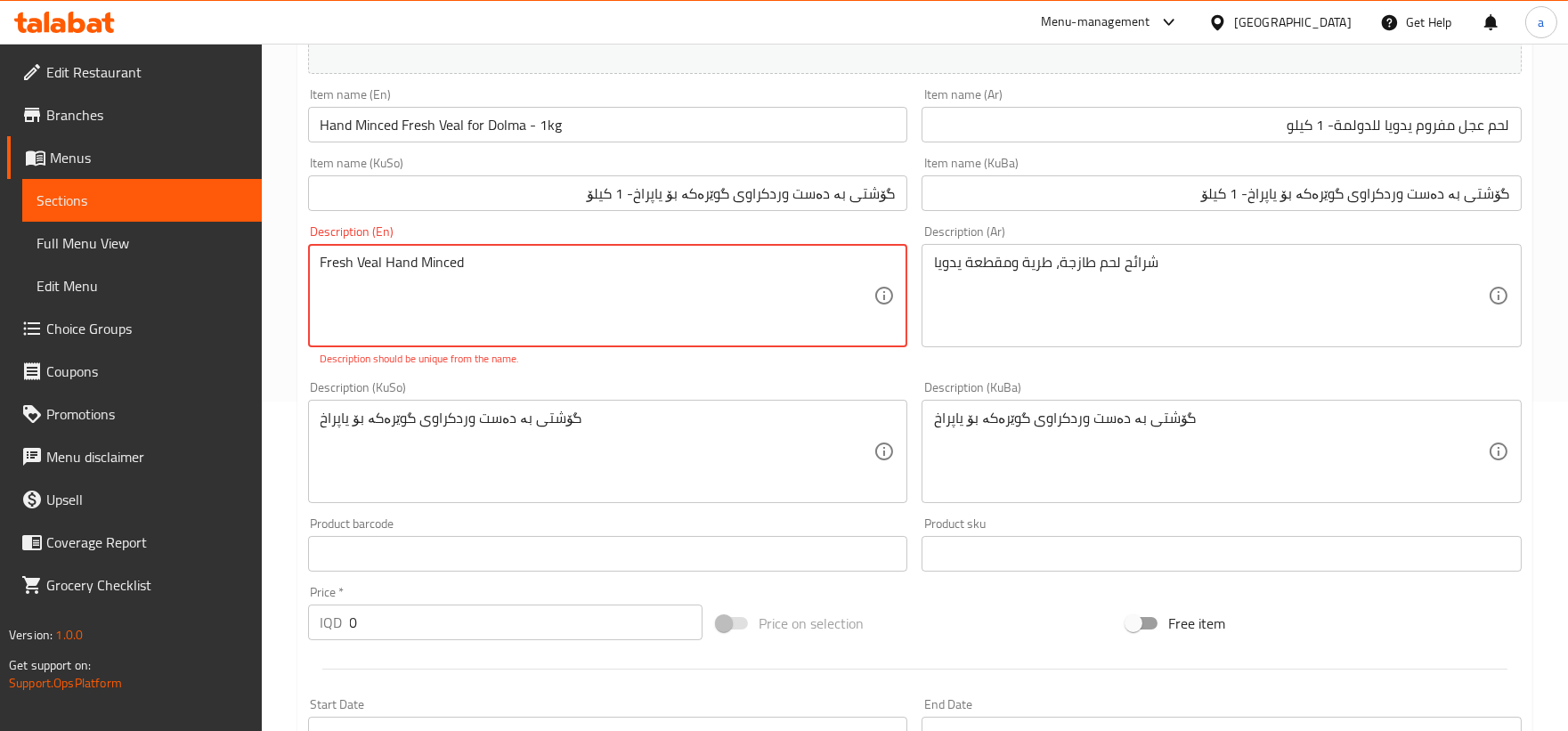
paste textarea "Groun"
click at [577, 301] on textarea "Fresh Veal Hand Ground" at bounding box center [598, 296] width 554 height 84
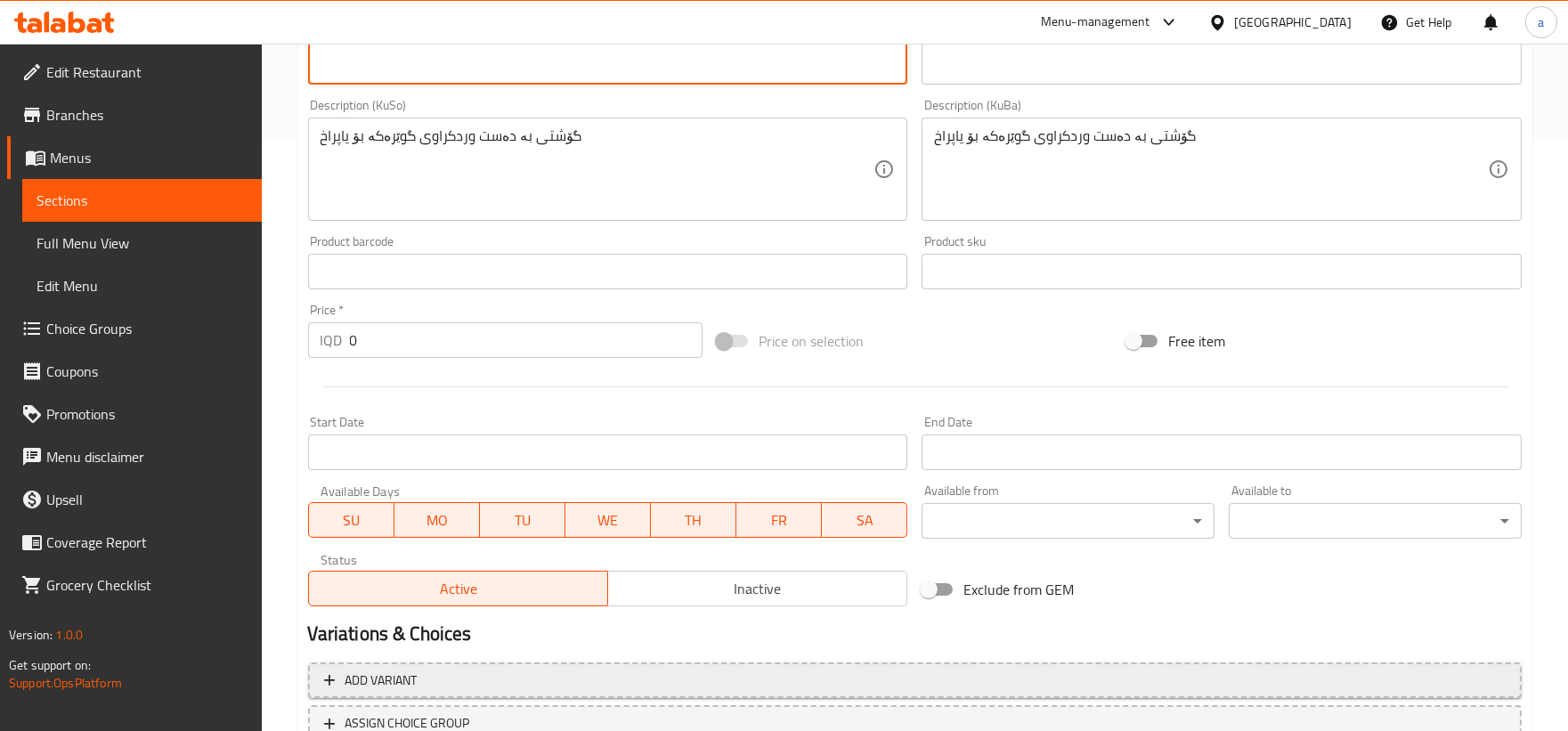
scroll to position [728, 0]
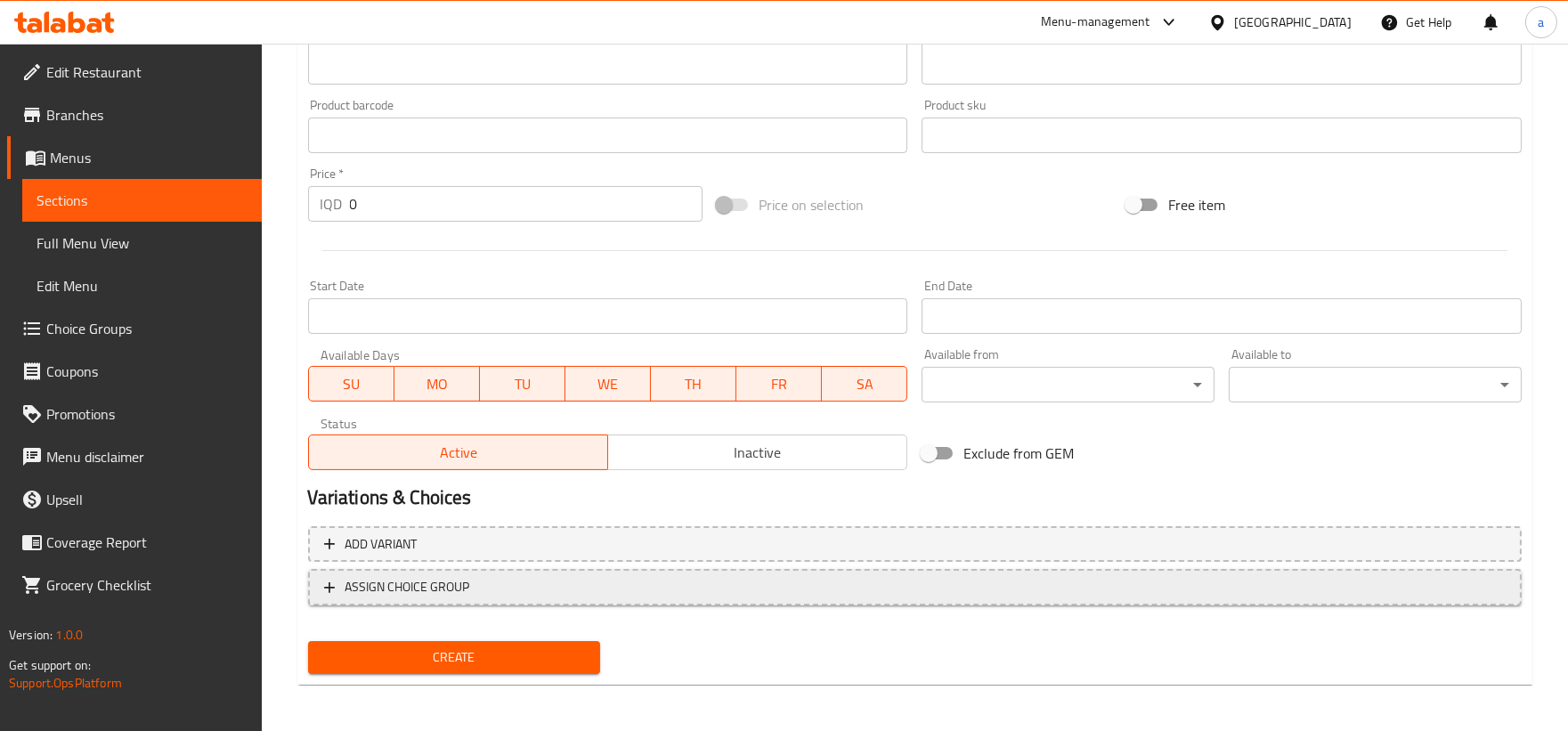
click at [401, 595] on button "ASSIGN CHOICE GROUP" at bounding box center [915, 587] width 1214 height 36
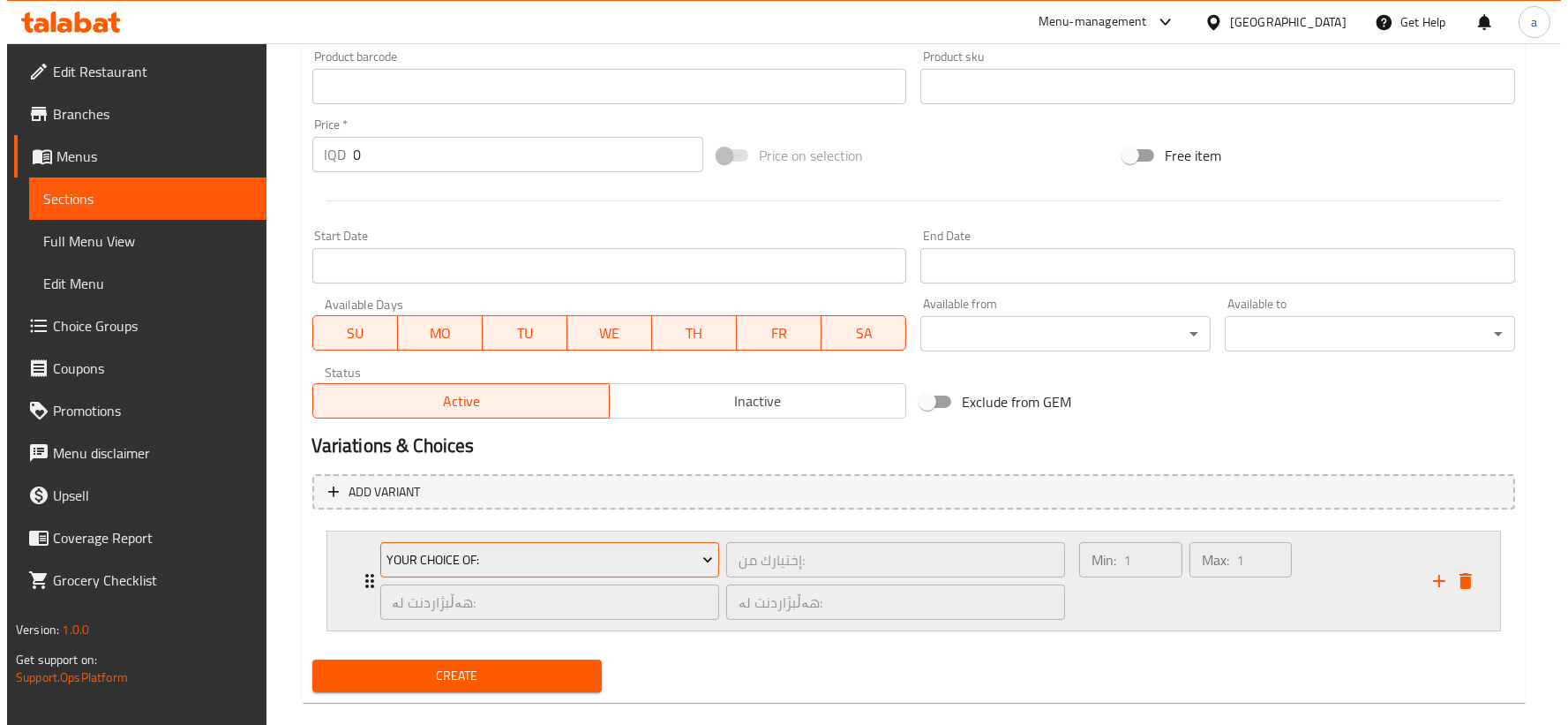
scroll to position [795, 0]
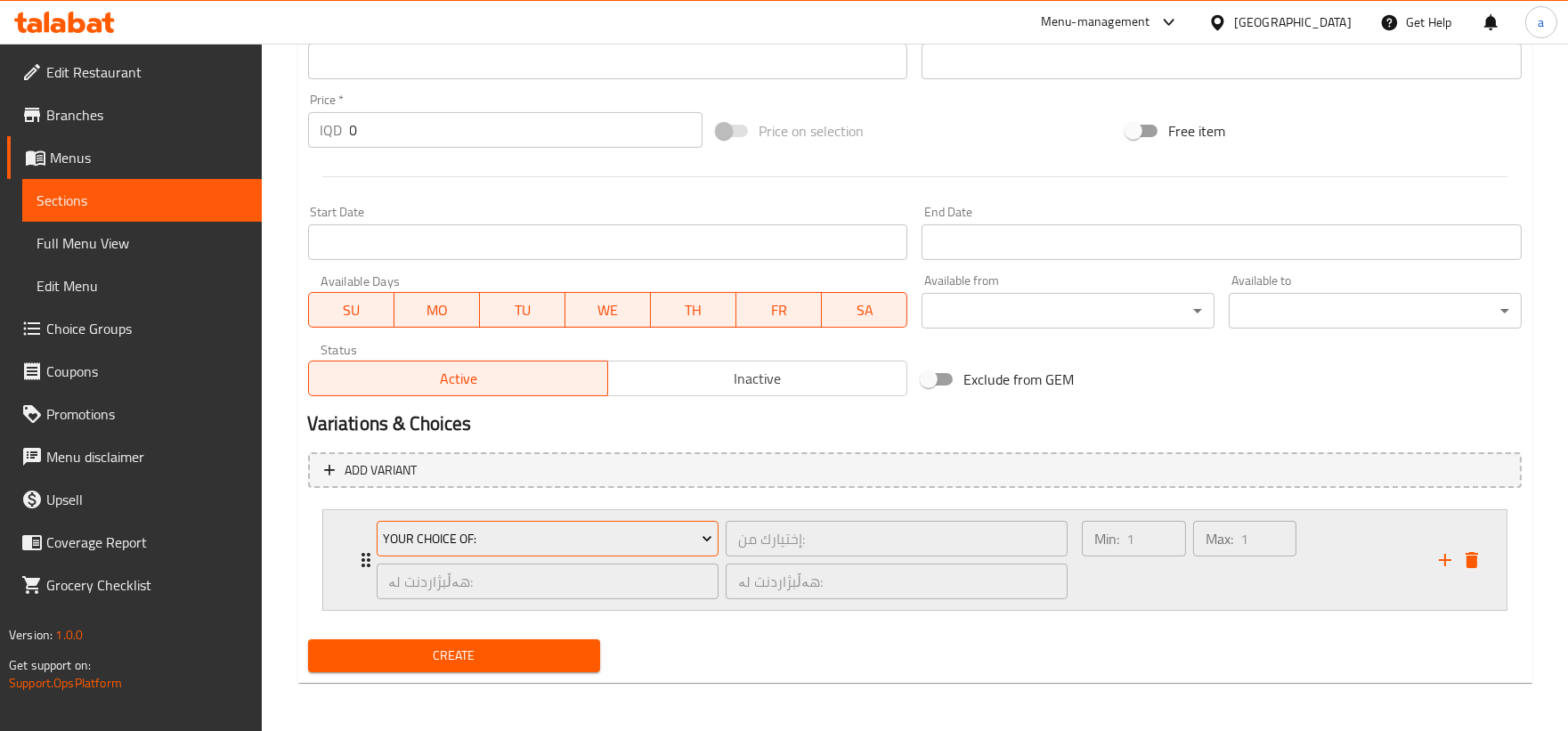
click at [459, 540] on span "Your Choice Of:" at bounding box center [548, 538] width 330 height 22
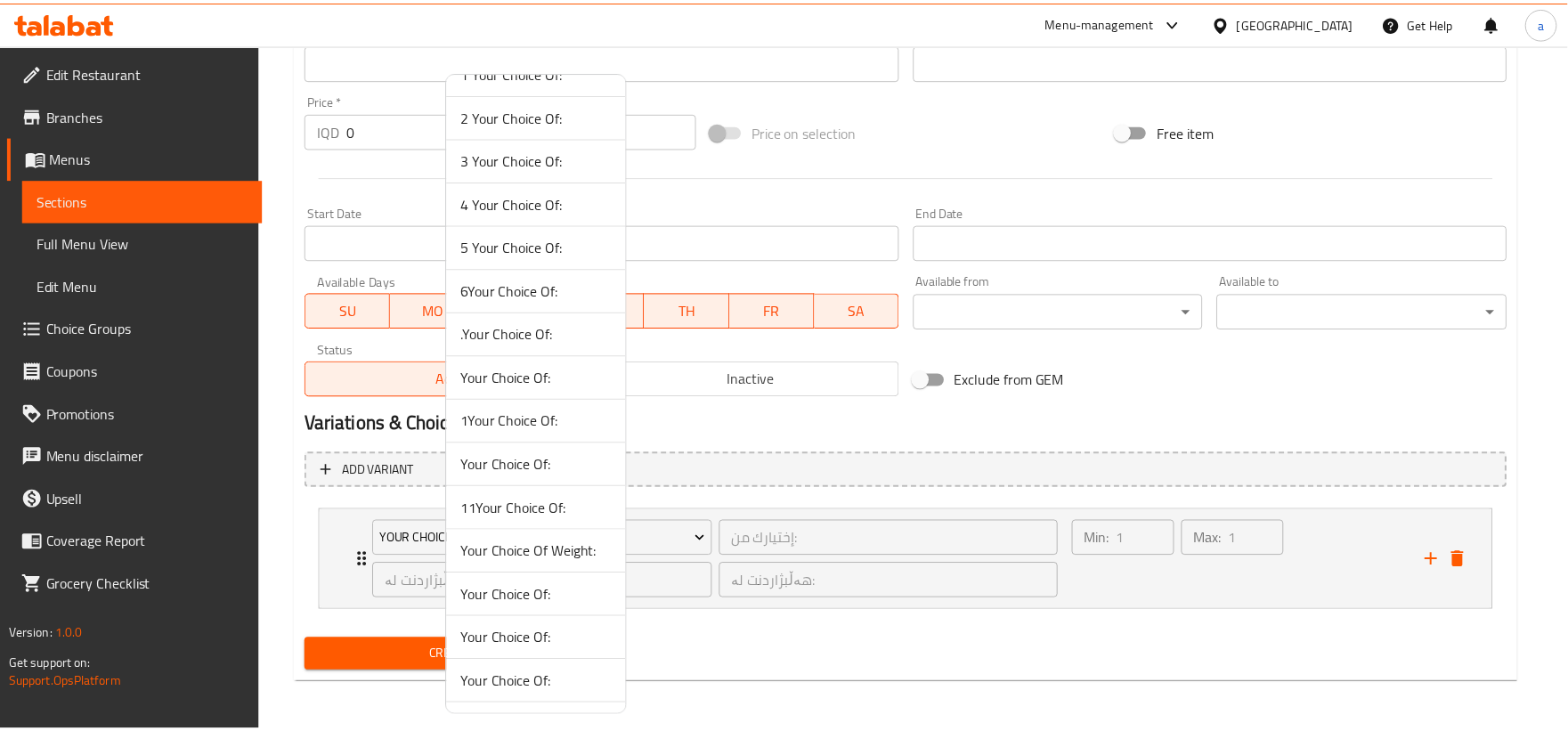
scroll to position [111, 0]
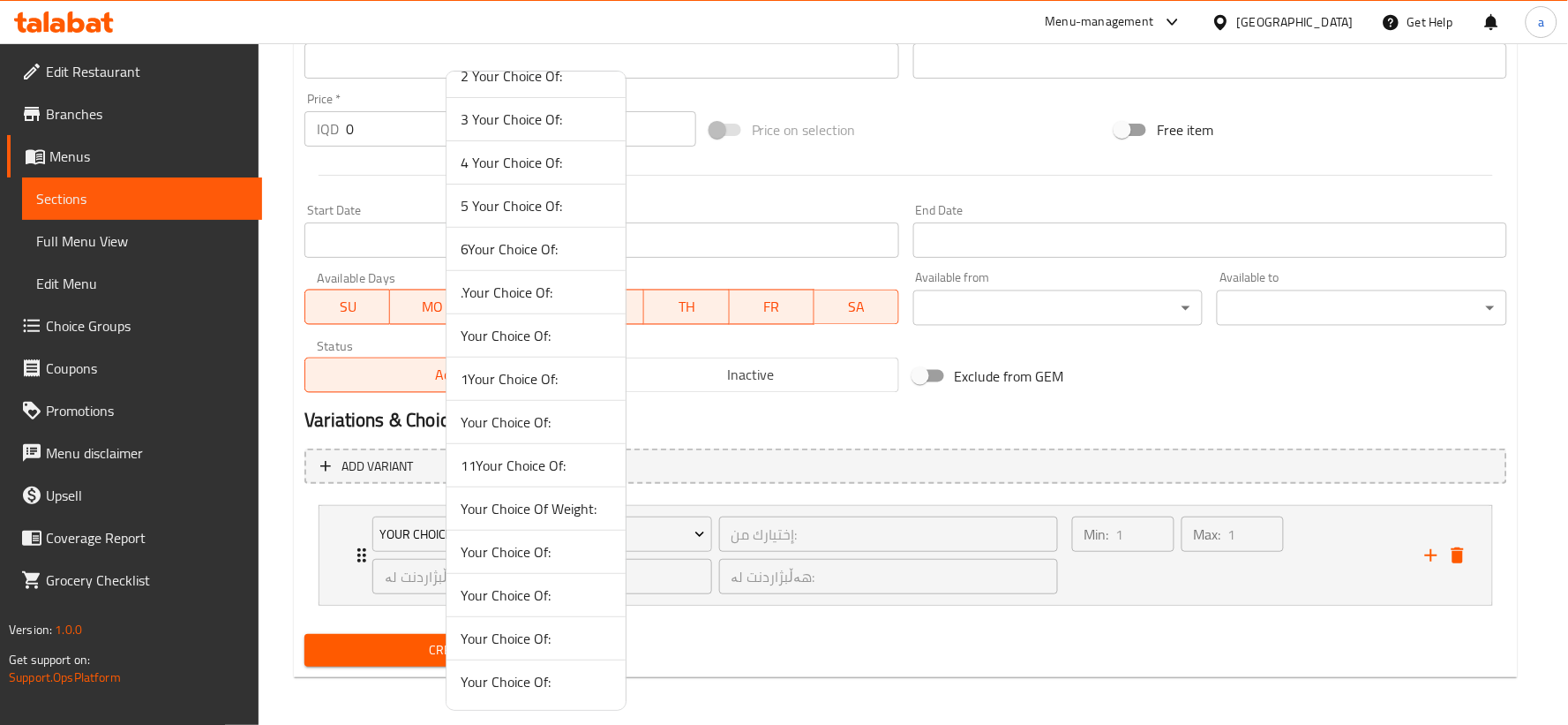
click at [552, 676] on span "Your Choice Of:" at bounding box center [536, 681] width 151 height 21
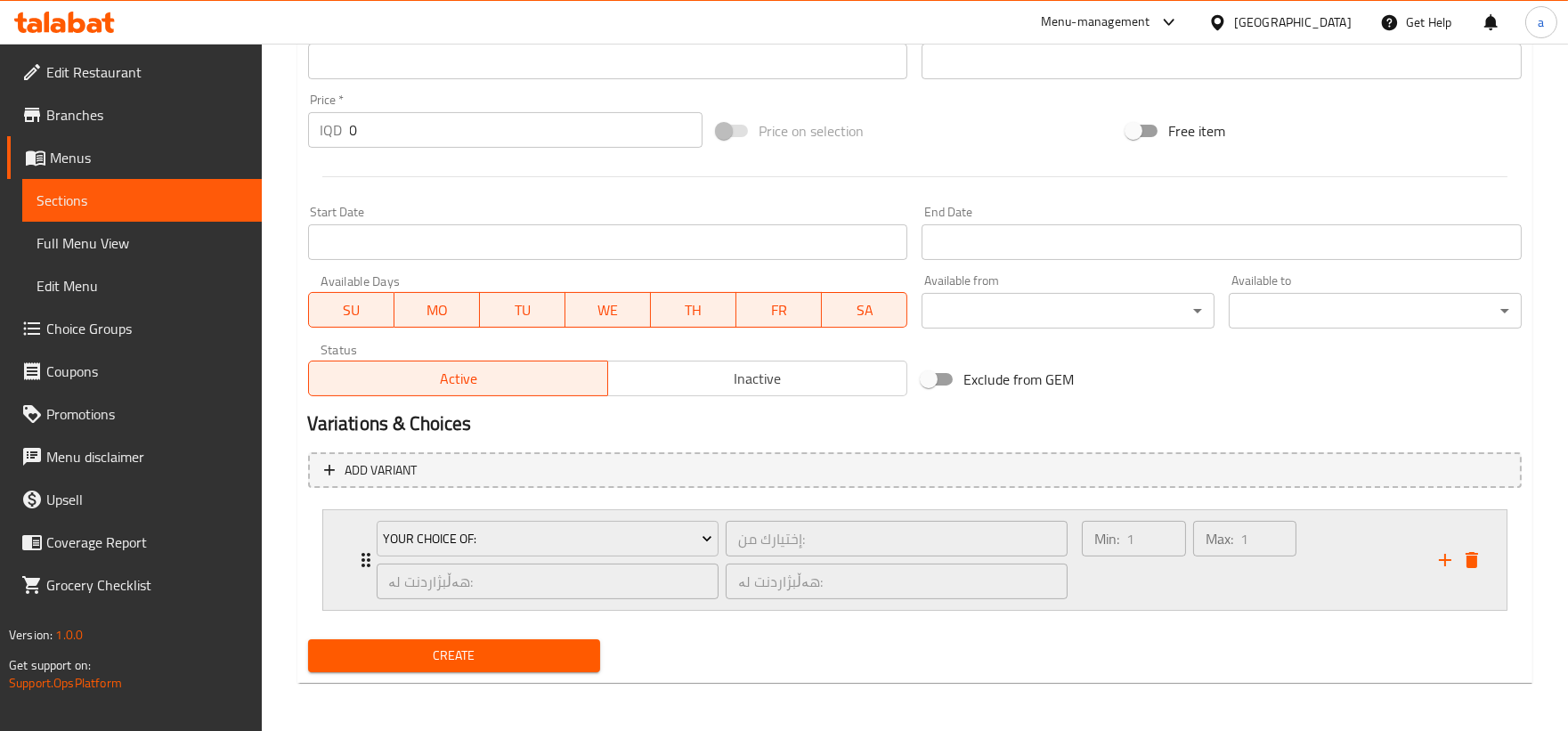
click at [363, 553] on icon "Expand" at bounding box center [365, 560] width 9 height 14
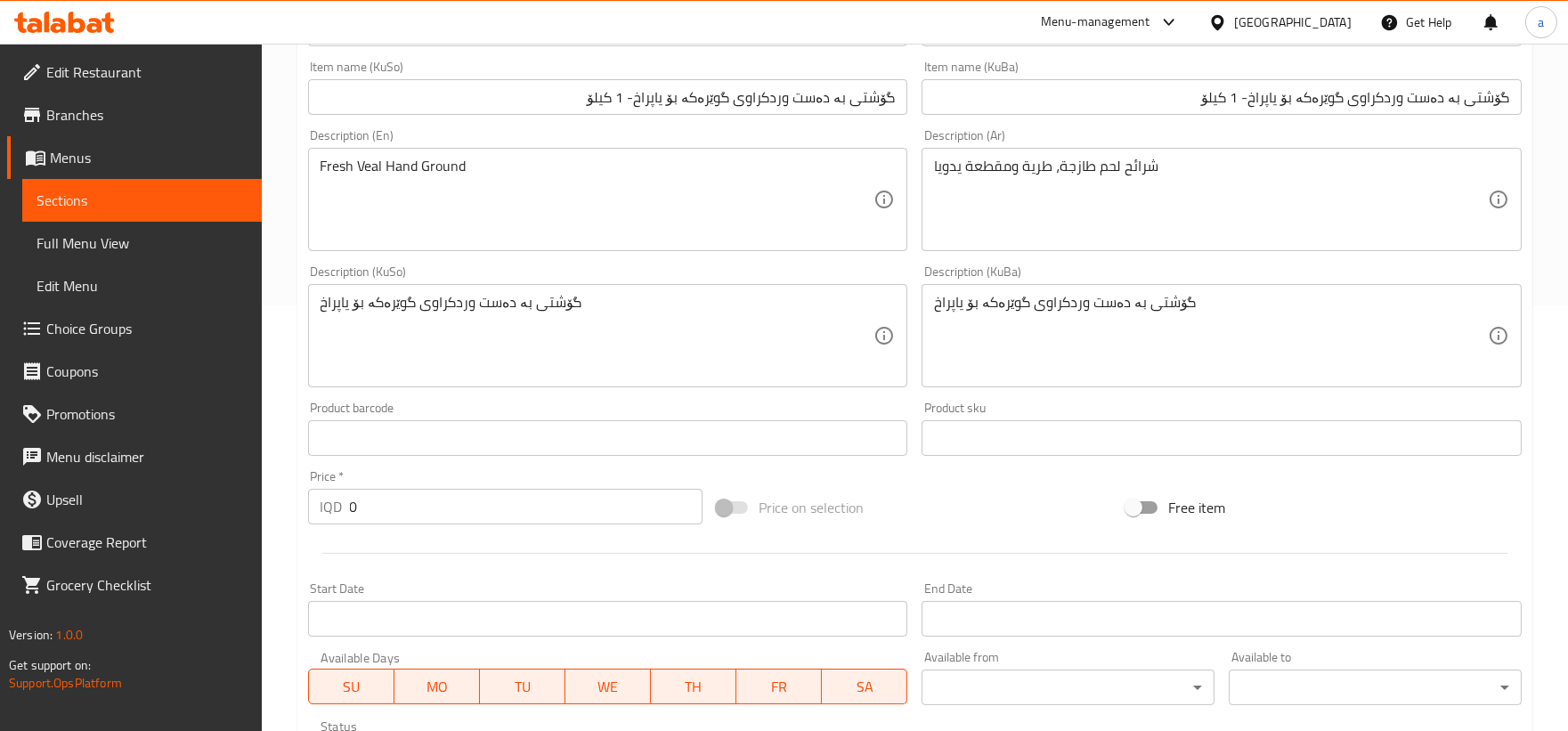
scroll to position [466, 0]
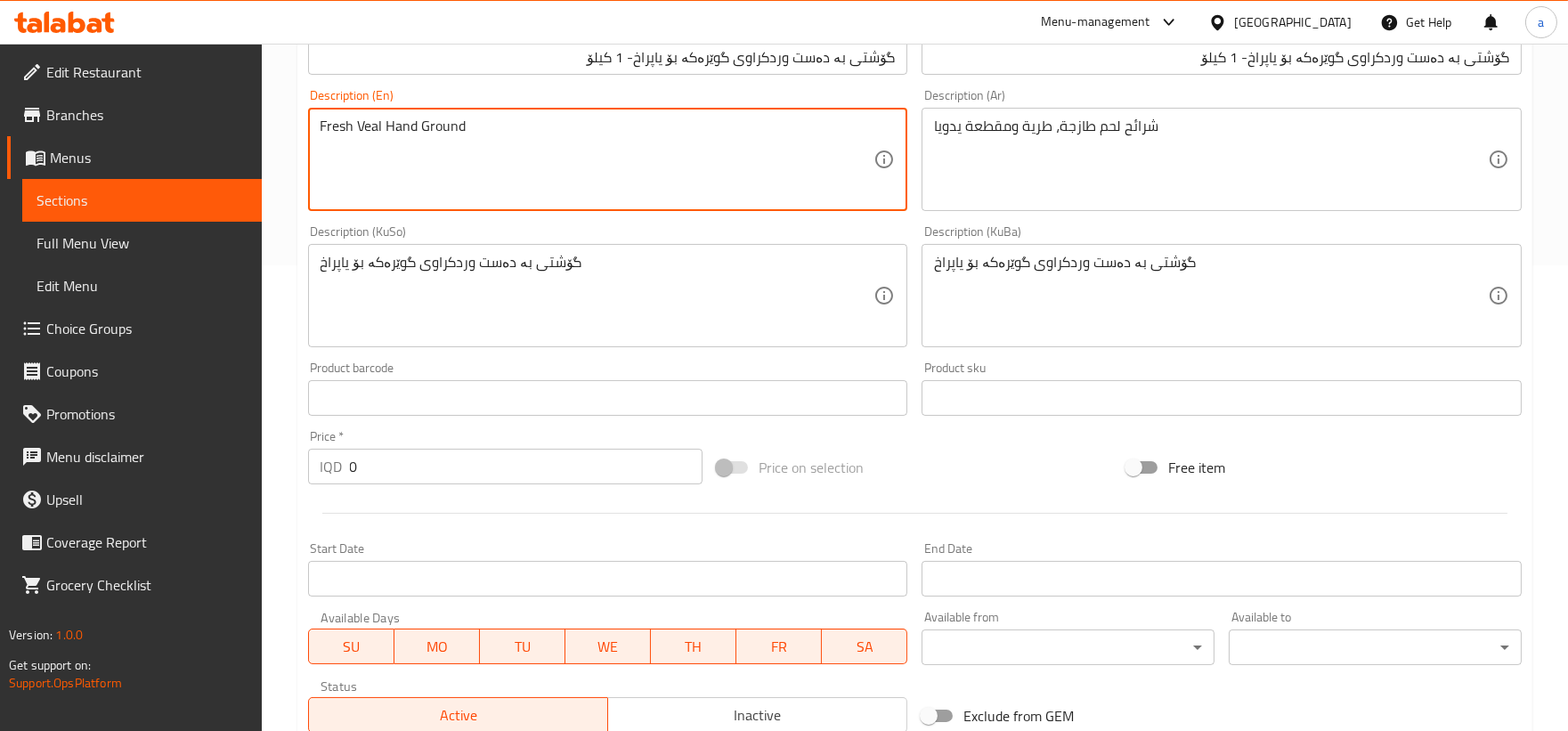
click at [404, 128] on textarea "Fresh Veal Hand Ground" at bounding box center [598, 160] width 554 height 84
drag, startPoint x: 468, startPoint y: 130, endPoint x: 420, endPoint y: 119, distance: 49.2
click at [420, 119] on textarea "Fresh Veal Hand Ground" at bounding box center [598, 160] width 554 height 84
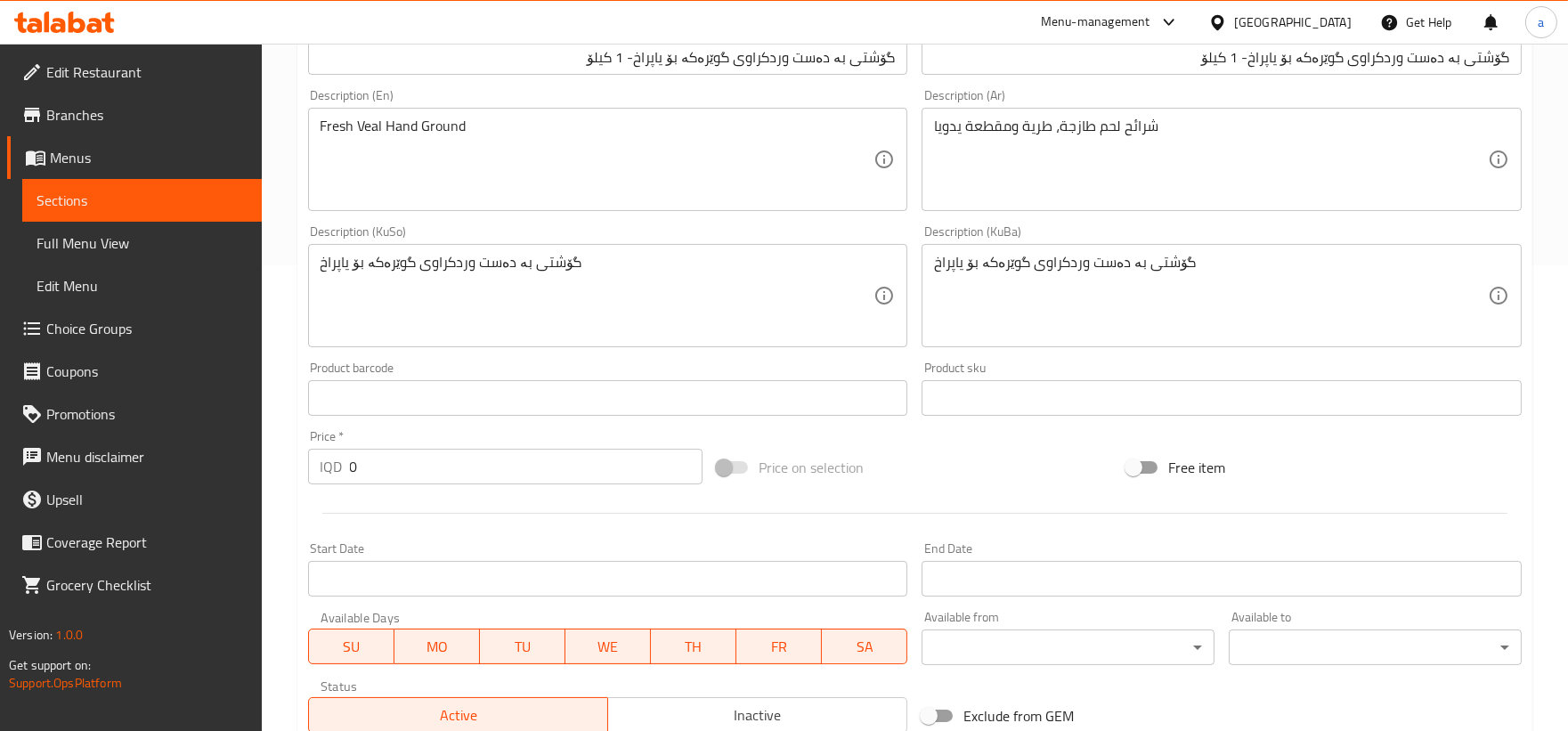
click at [315, 126] on div "Fresh Veal Hand Ground Description (En)" at bounding box center [608, 159] width 600 height 103
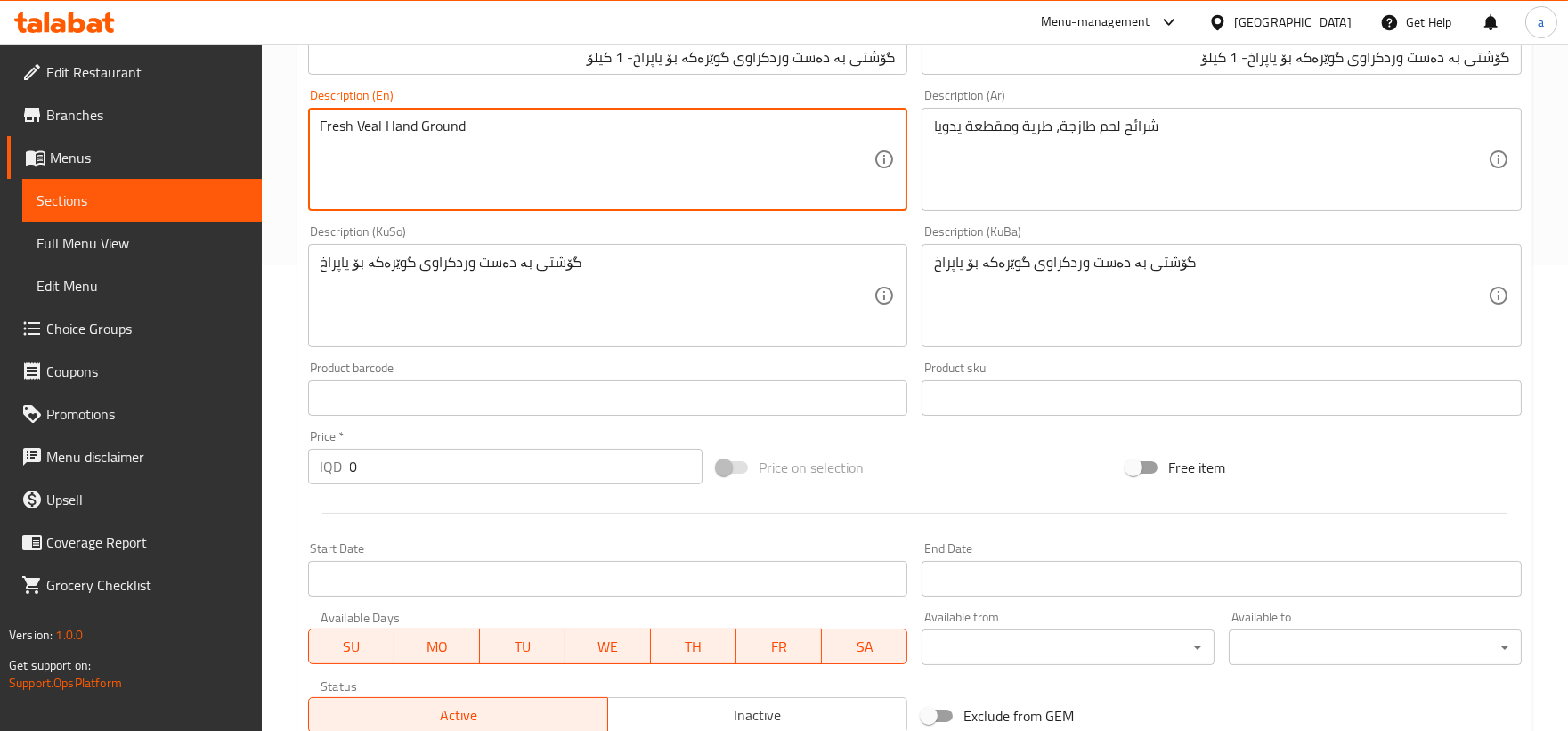
click at [323, 122] on textarea "Fresh Veal Hand Ground" at bounding box center [598, 160] width 554 height 84
paste textarea "Ground"
click at [443, 126] on textarea "Ground Fresh Veal Hand Ground" at bounding box center [598, 160] width 554 height 84
click at [365, 127] on textarea "Ground Fresh Veal Ground" at bounding box center [598, 160] width 554 height 84
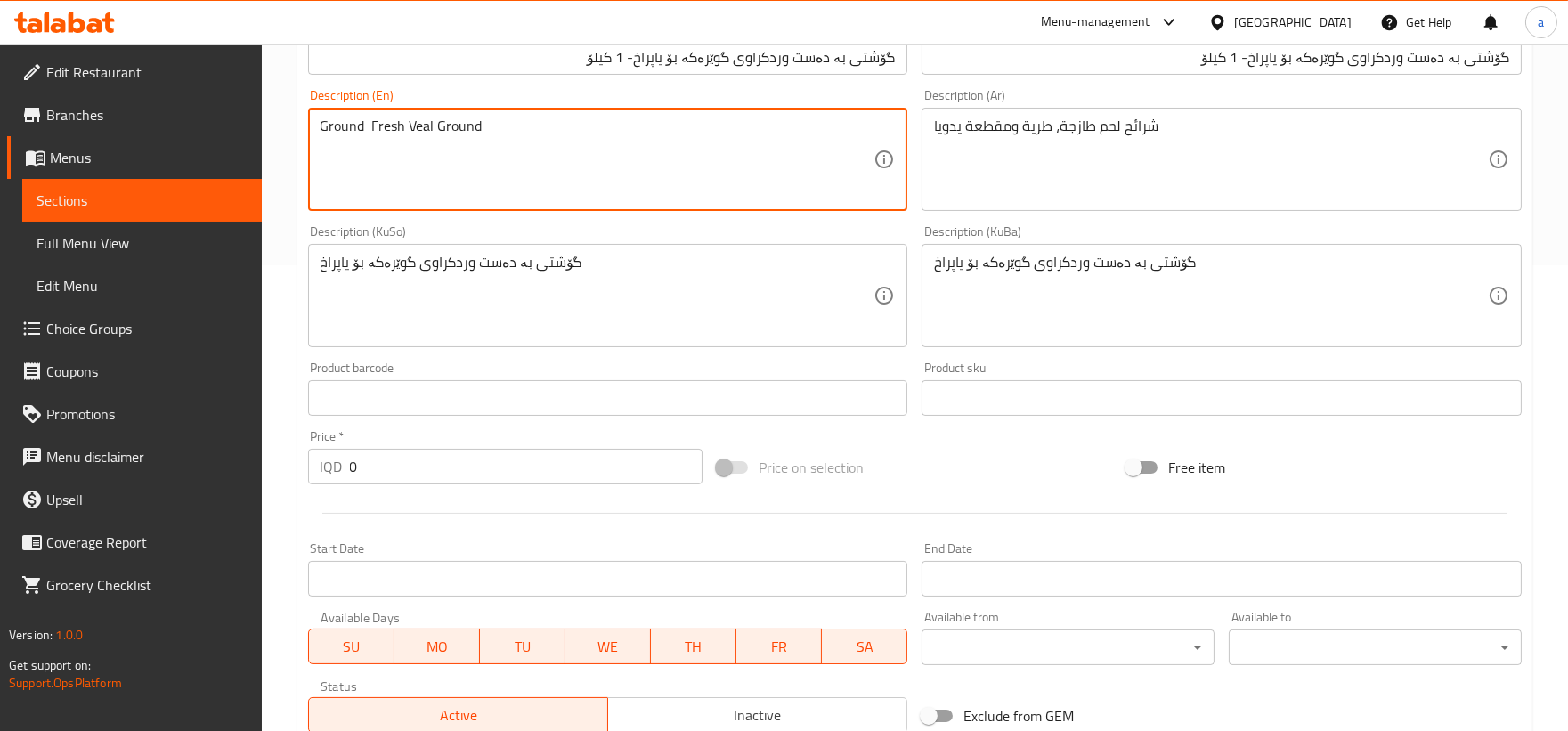
paste textarea "Hand"
click at [488, 127] on textarea "Ground Hand Fresh Veal Ground" at bounding box center [598, 160] width 554 height 84
click at [400, 126] on textarea "Ground Hand Fresh Veal" at bounding box center [598, 160] width 554 height 84
drag, startPoint x: 556, startPoint y: 130, endPoint x: 86, endPoint y: 110, distance: 470.4
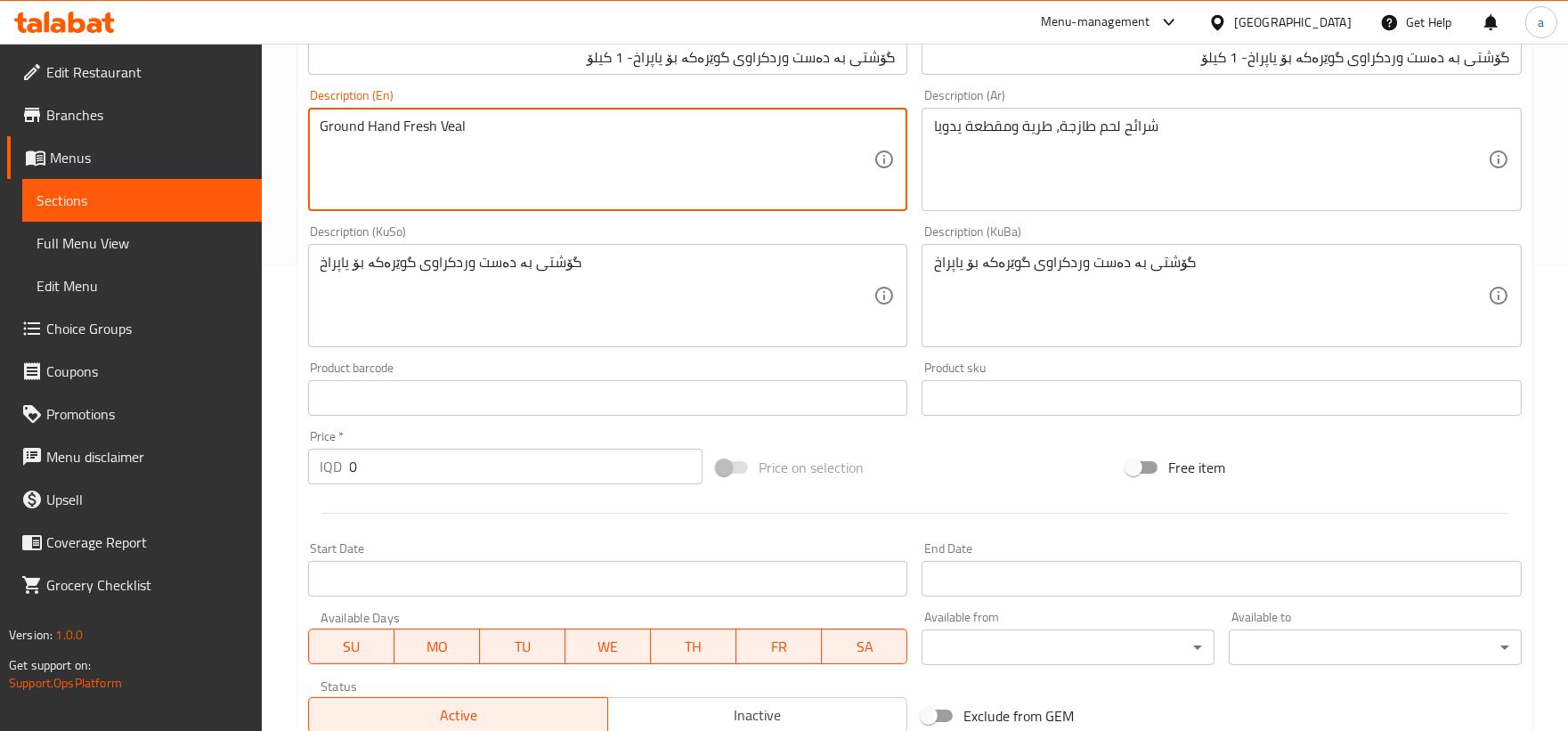
click at [86, 110] on div "Edit Restaurant Branches Menus Sections Full Menu View Edit Menu Choice Groups …" at bounding box center [784, 402] width 1568 height 1649
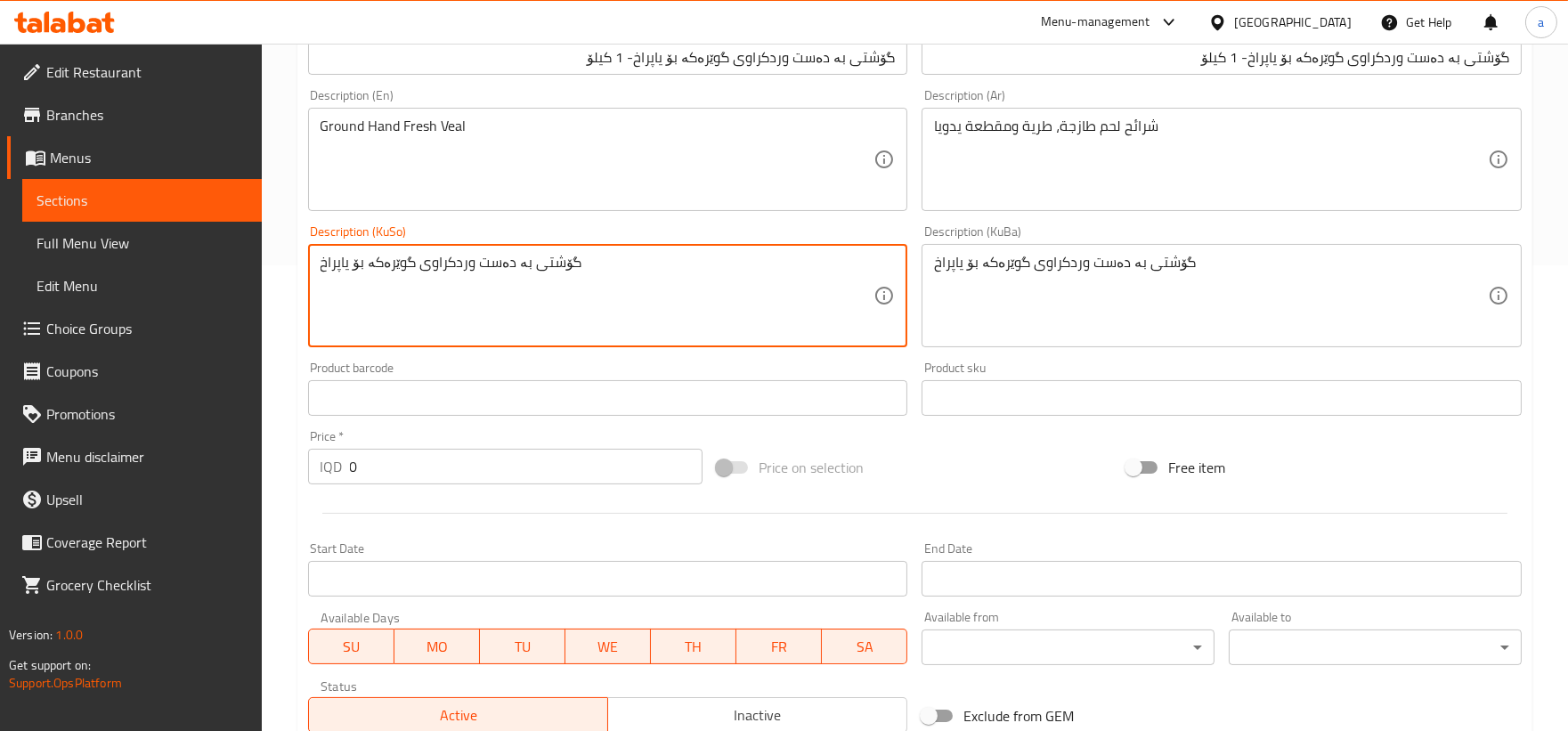
drag, startPoint x: 706, startPoint y: 296, endPoint x: 259, endPoint y: 294, distance: 447.0
paste
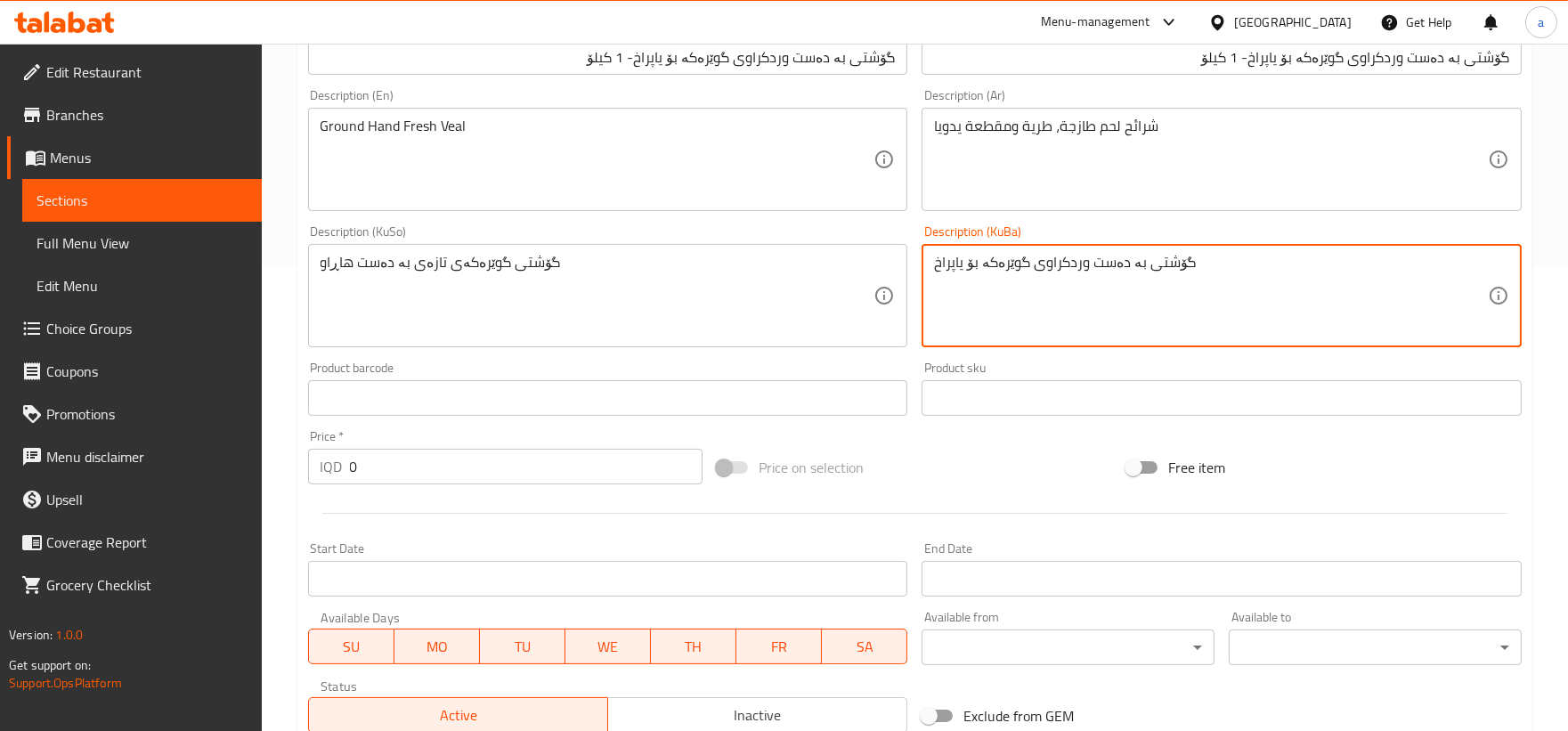
drag, startPoint x: 1236, startPoint y: 286, endPoint x: 868, endPoint y: 294, distance: 368.1
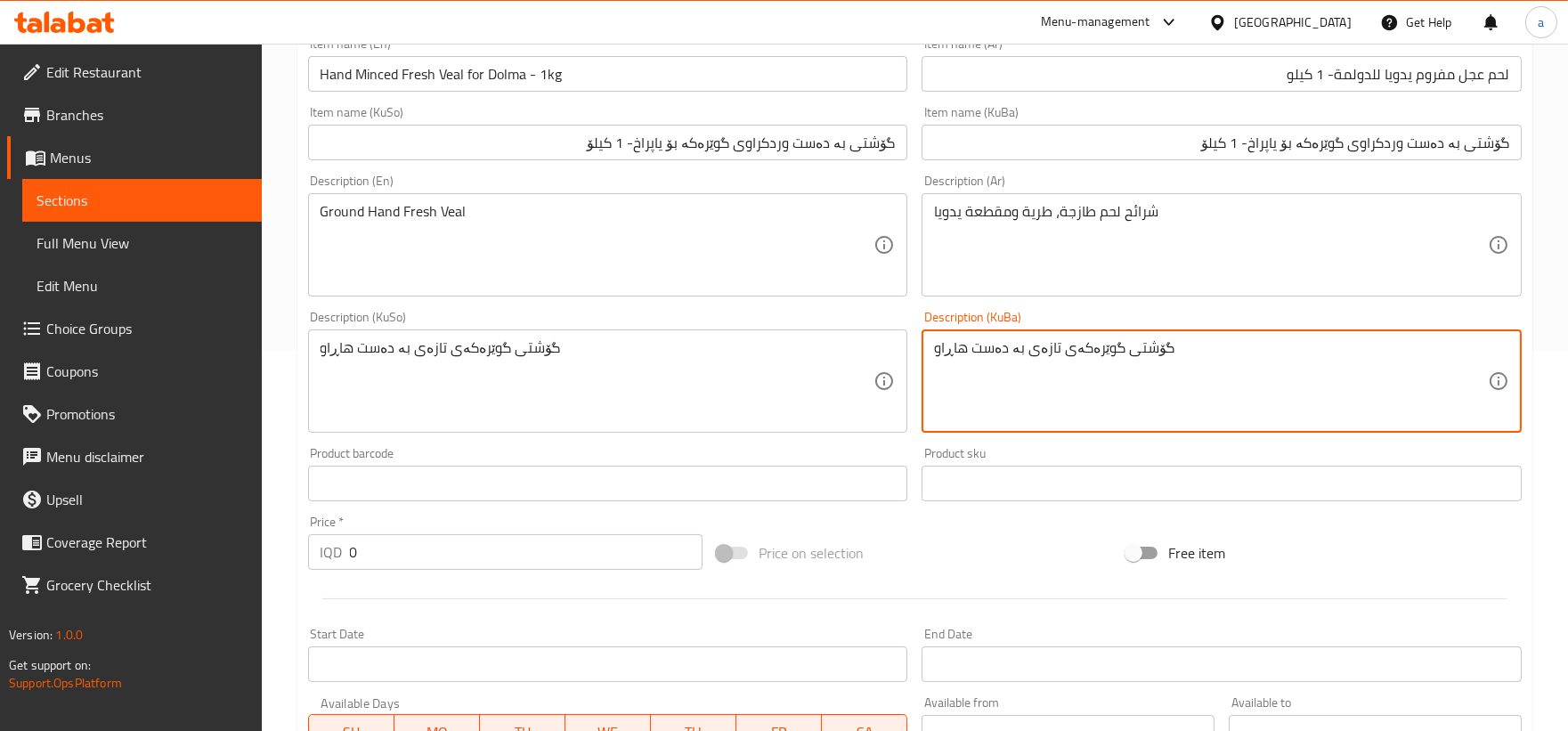
scroll to position [300, 0]
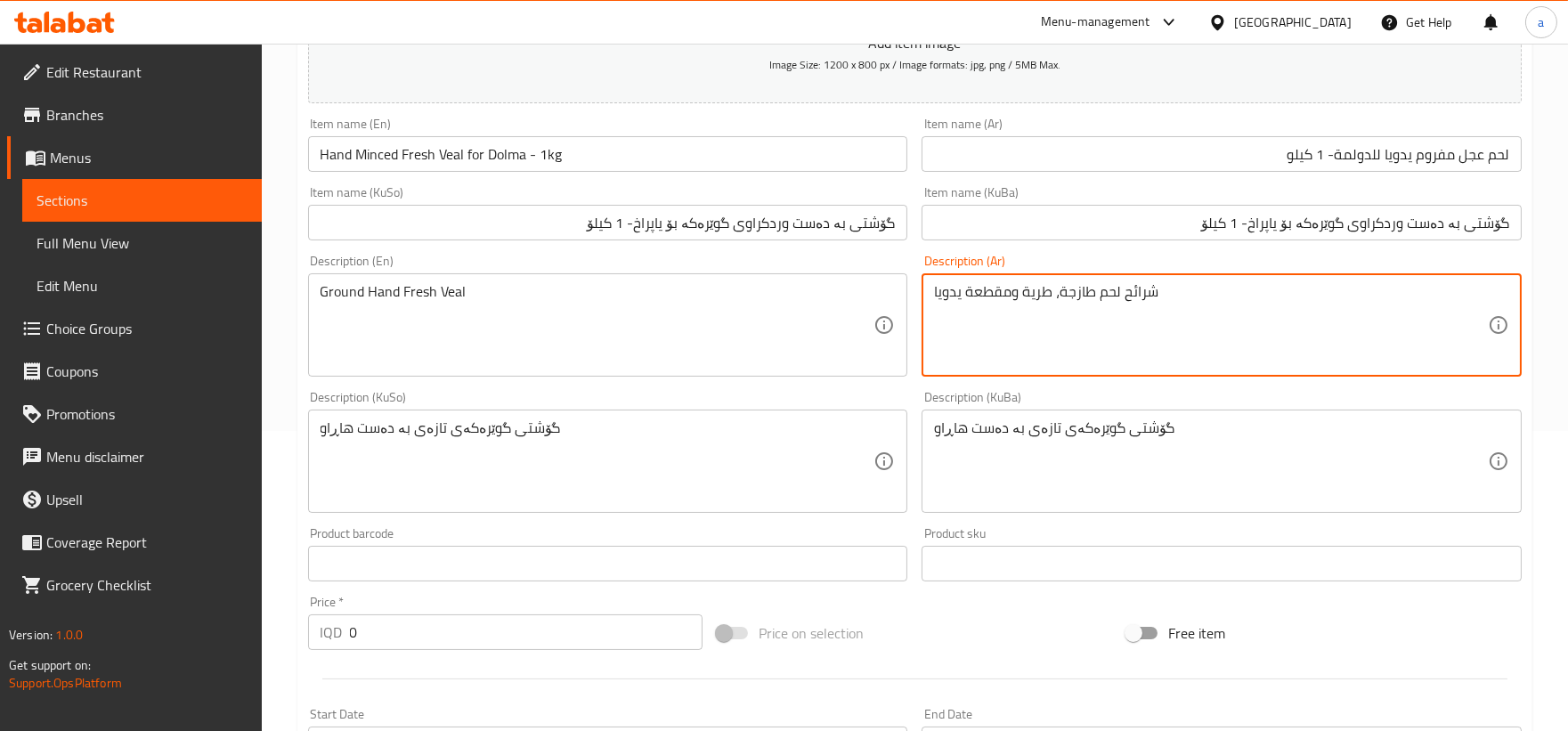
drag, startPoint x: 1184, startPoint y: 296, endPoint x: 803, endPoint y: 330, distance: 382.5
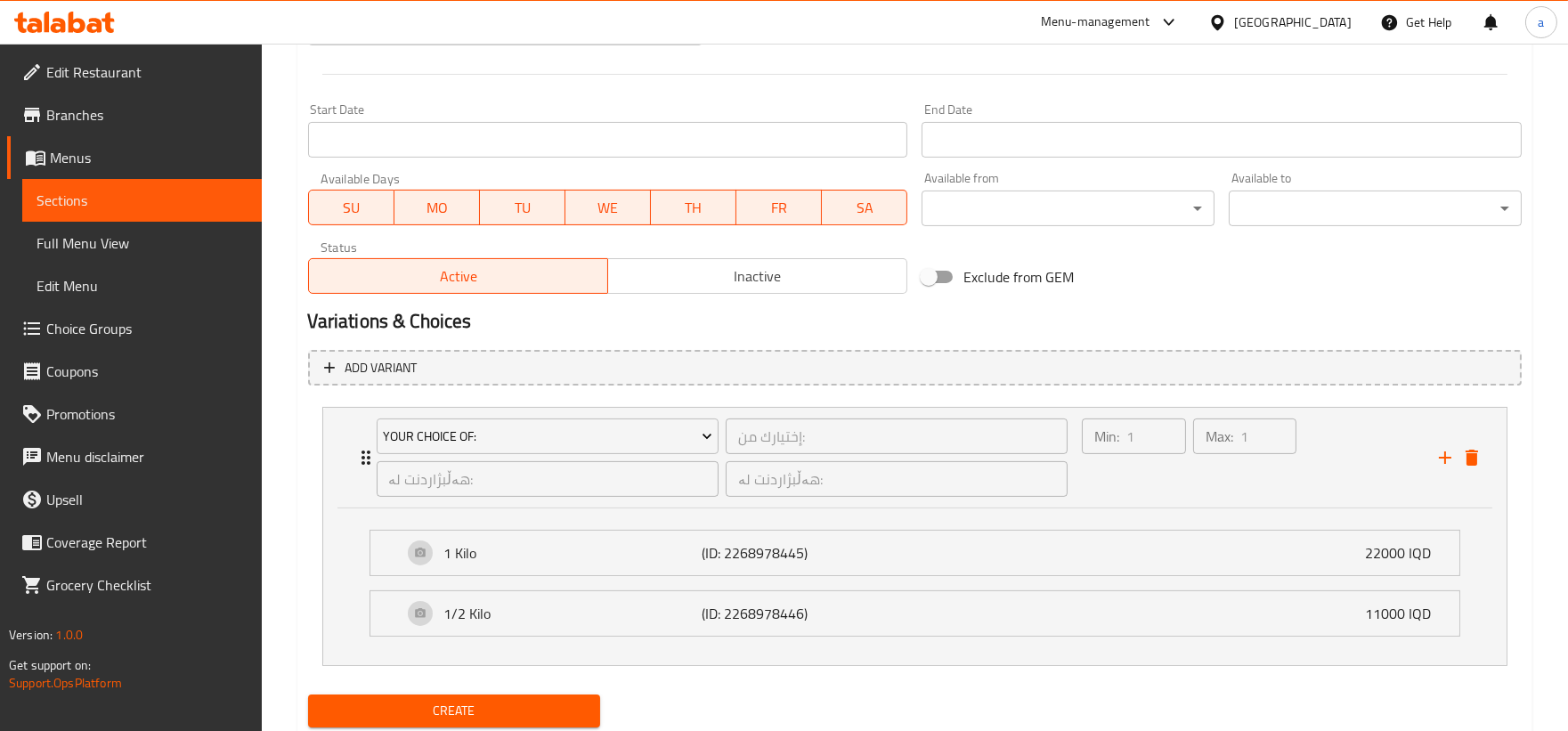
scroll to position [960, 0]
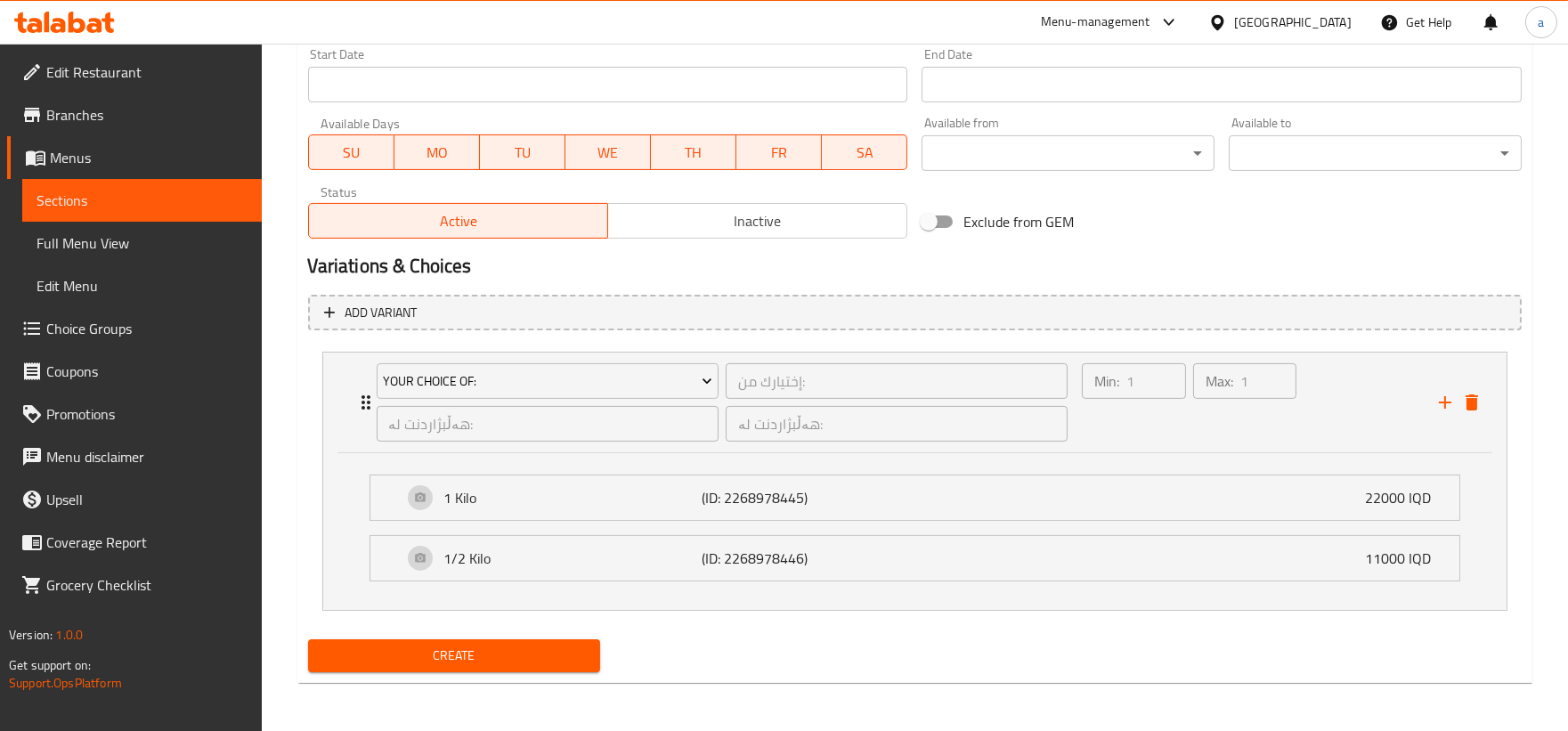
click at [554, 646] on span "Create" at bounding box center [454, 655] width 264 height 22
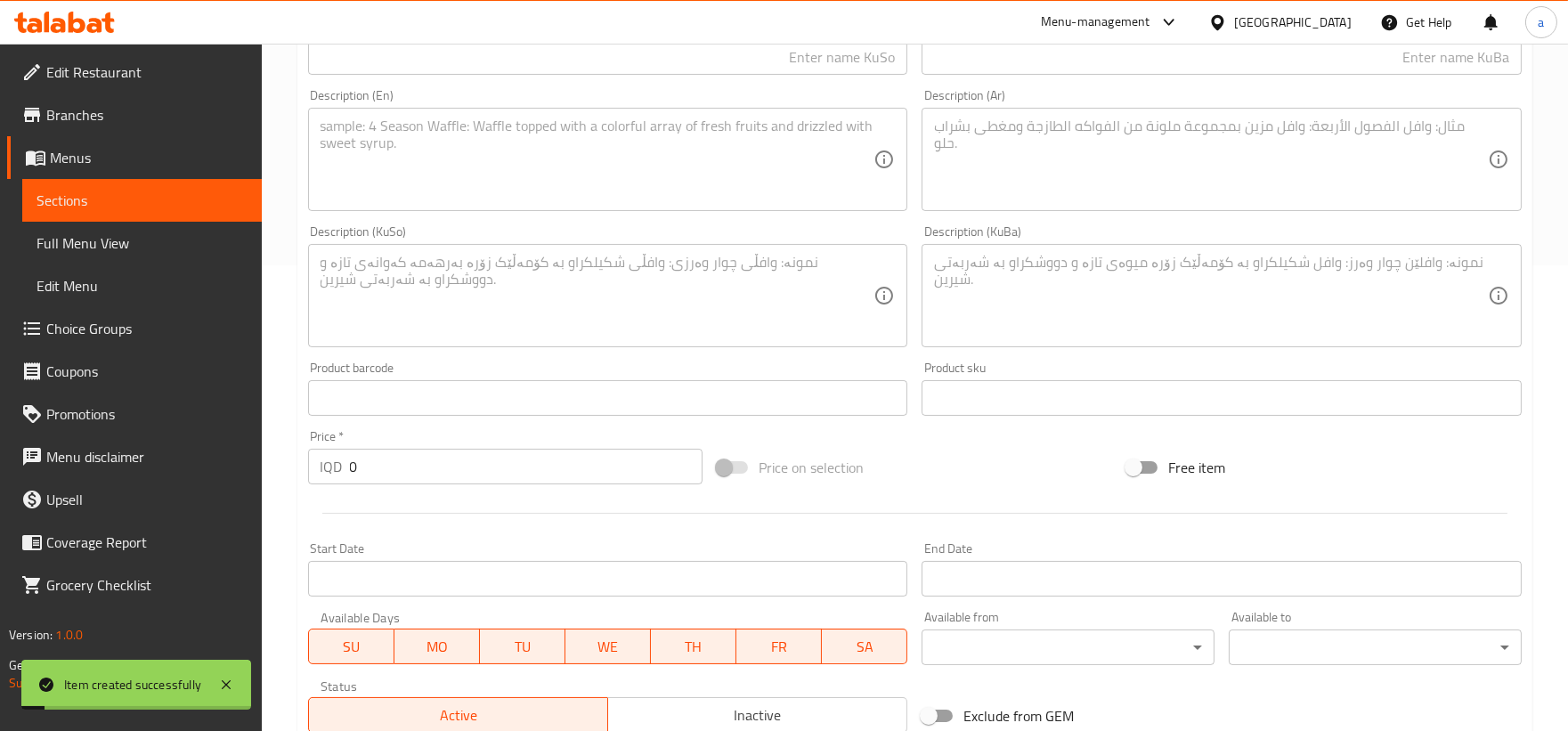
scroll to position [0, 0]
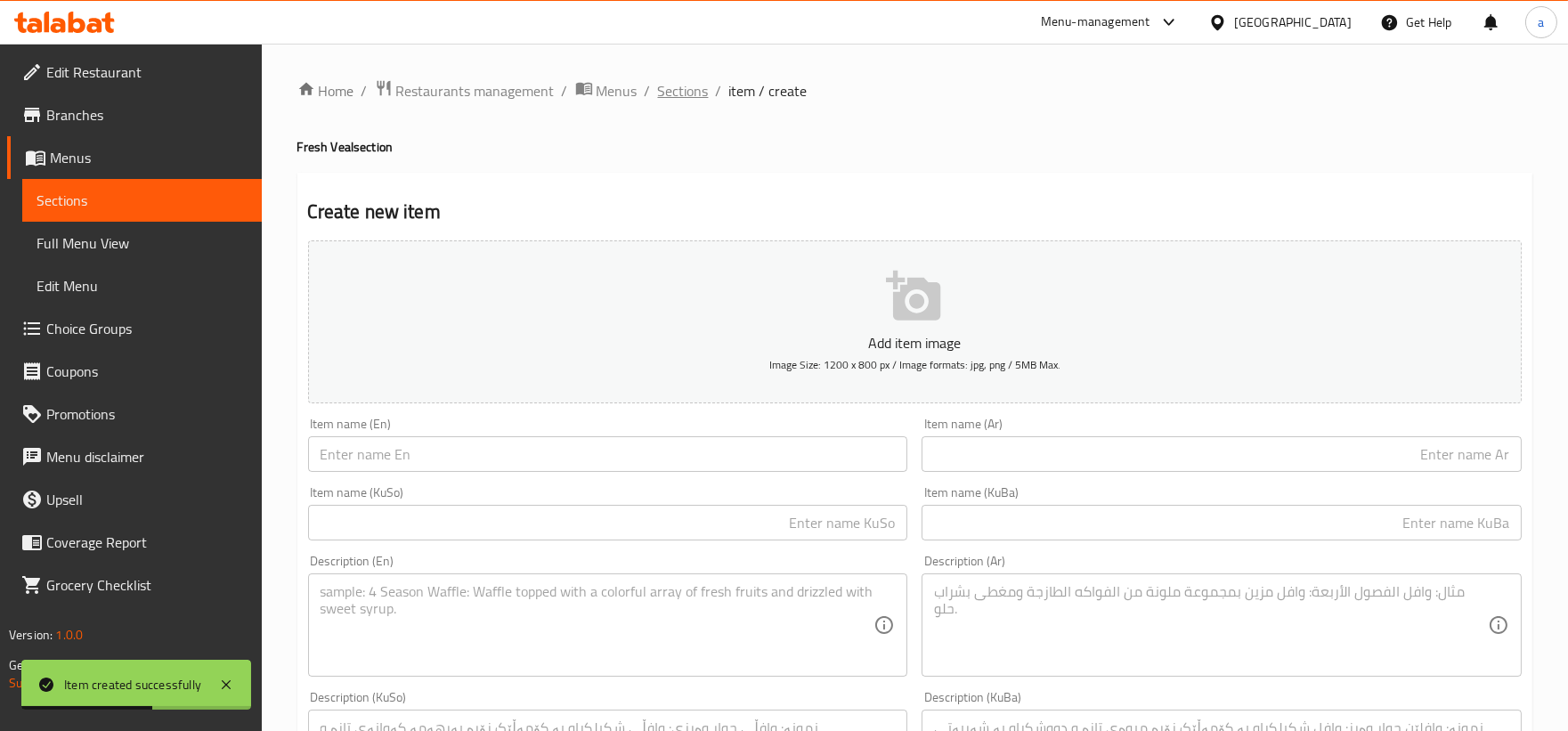
click at [682, 94] on span "Sections" at bounding box center [683, 91] width 51 height 21
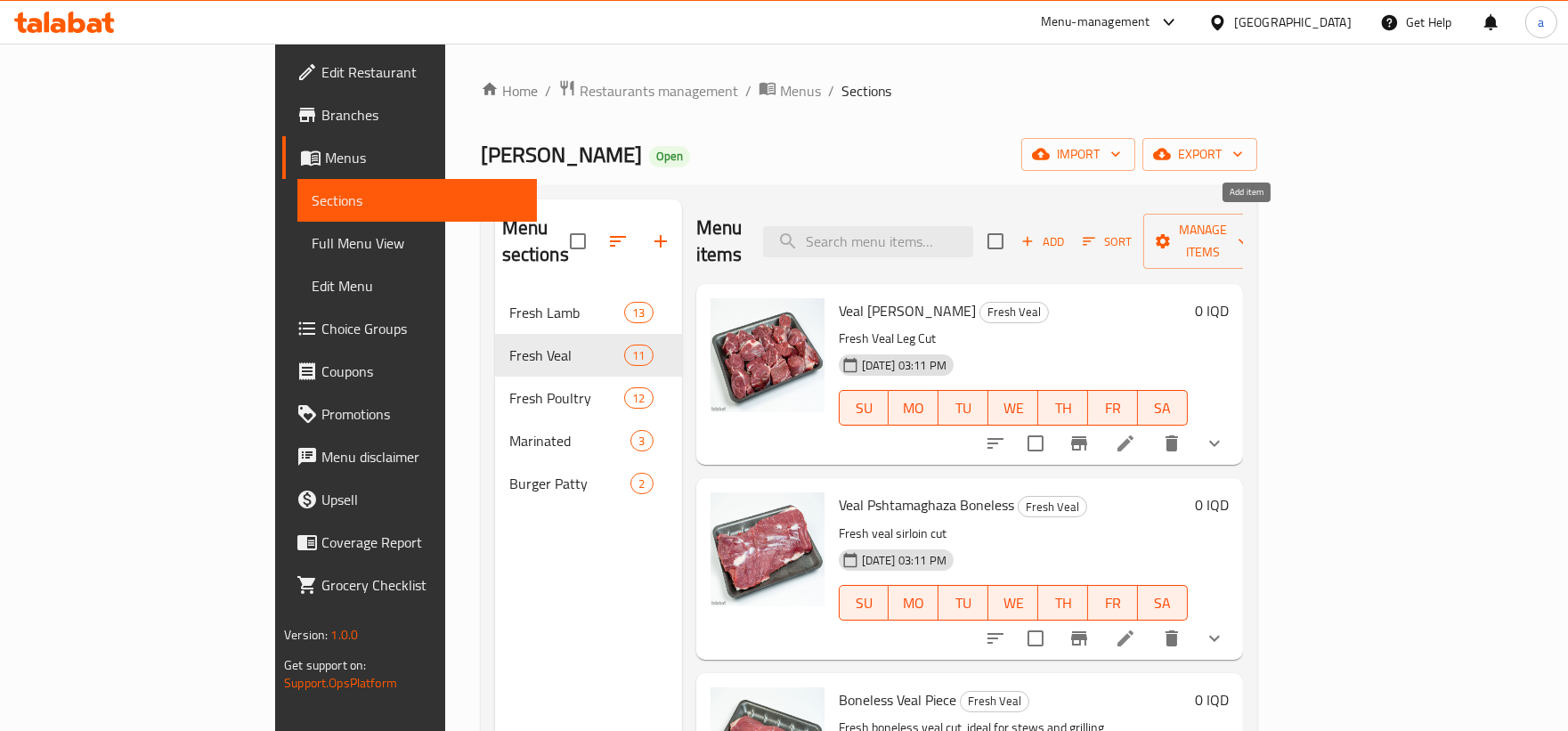
click at [1066, 233] on span "Add" at bounding box center [1042, 241] width 48 height 20
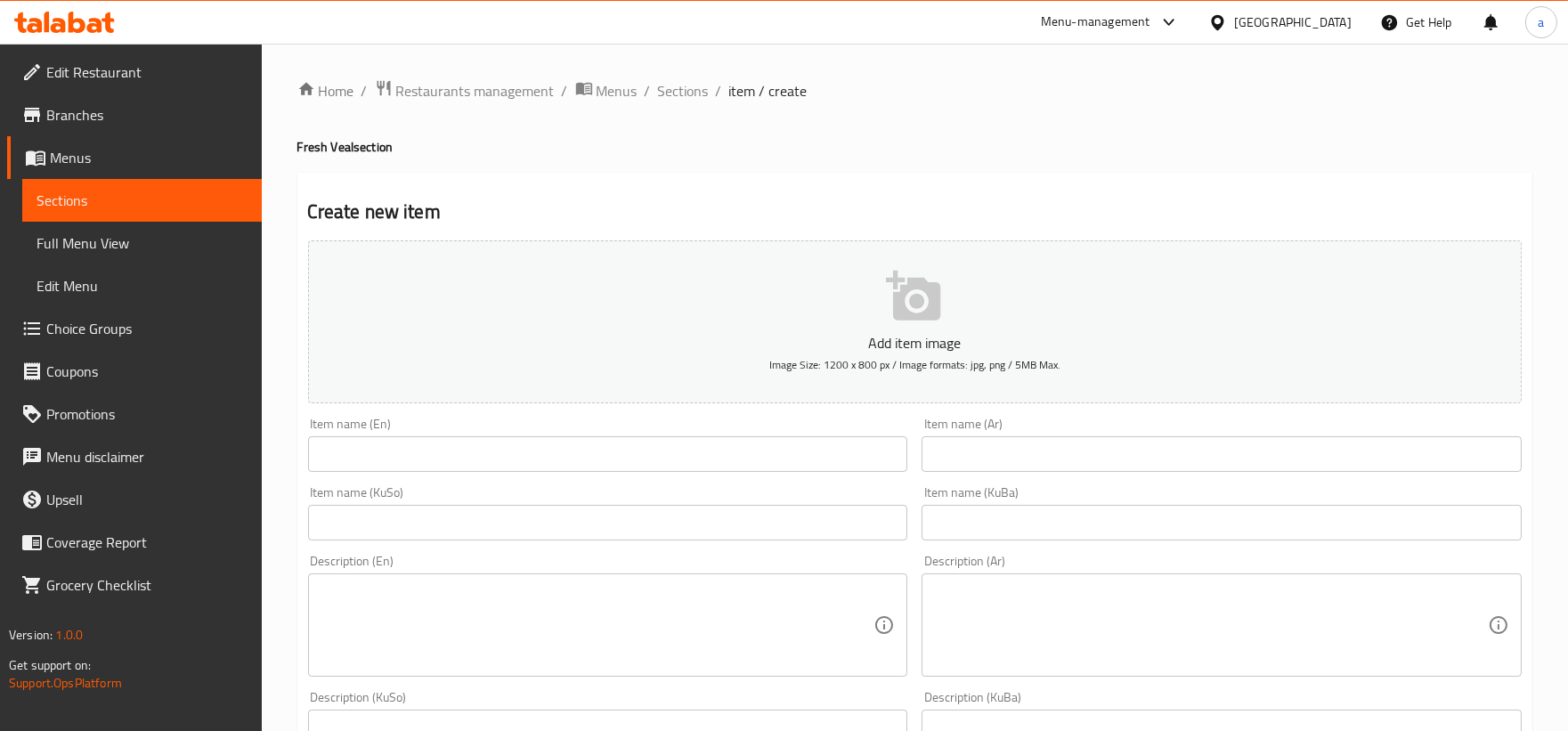
click at [652, 427] on div "Item name (En) Item name (En)" at bounding box center [608, 445] width 600 height 55
click at [643, 465] on input "text" at bounding box center [608, 453] width 600 height 35
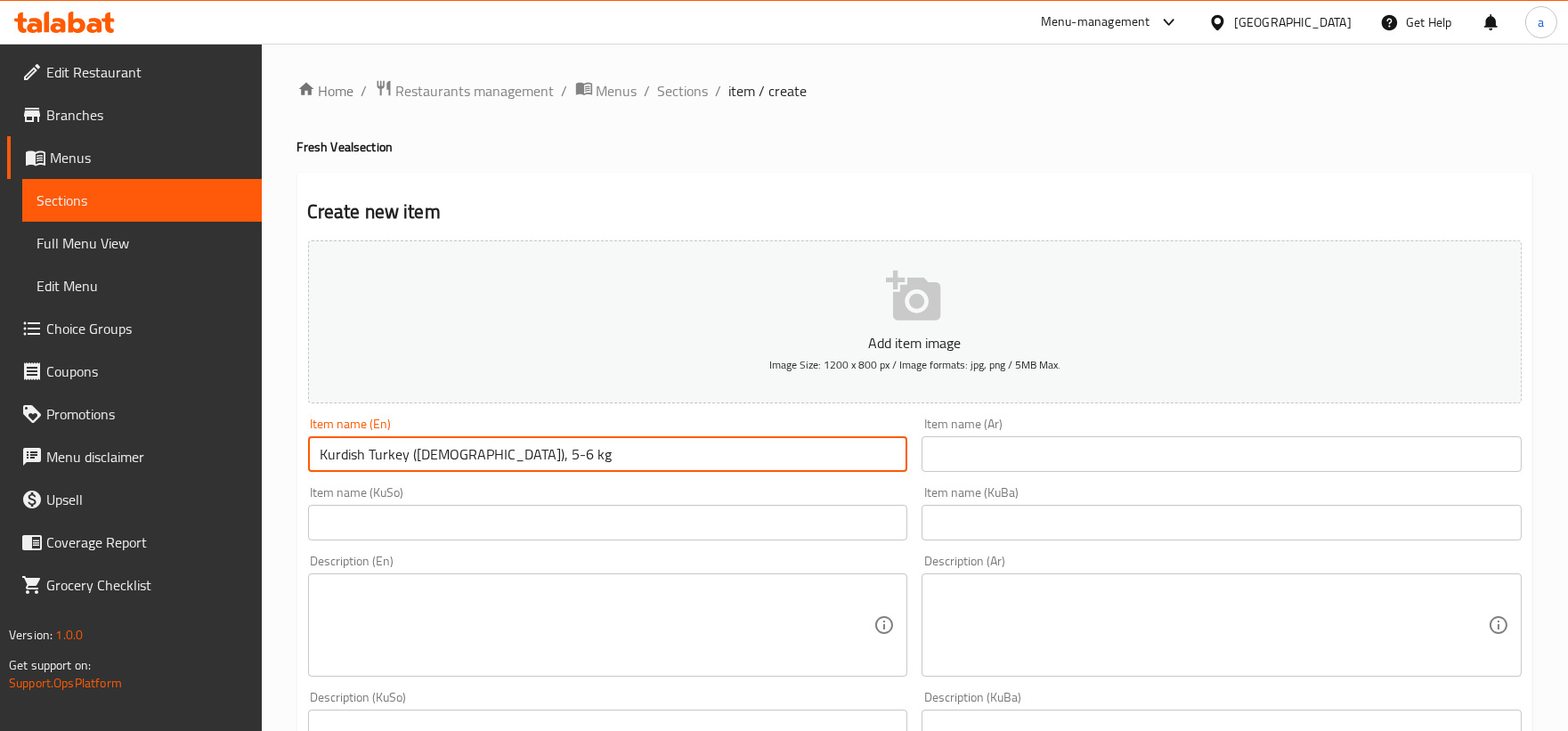
click at [1016, 467] on input "text" at bounding box center [1221, 453] width 600 height 35
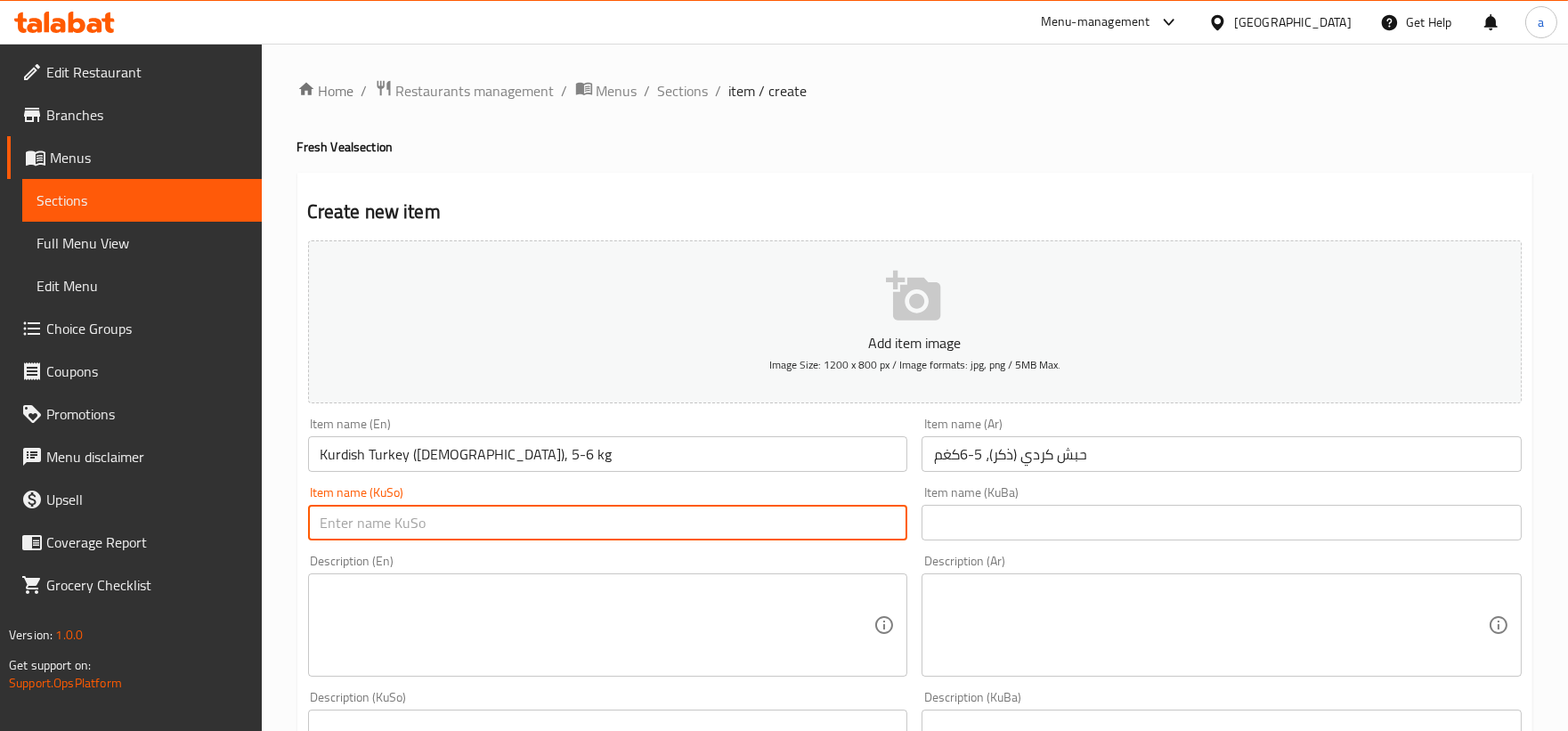
click at [724, 531] on input "text" at bounding box center [608, 522] width 600 height 35
click at [1209, 530] on input "text" at bounding box center [1221, 522] width 600 height 35
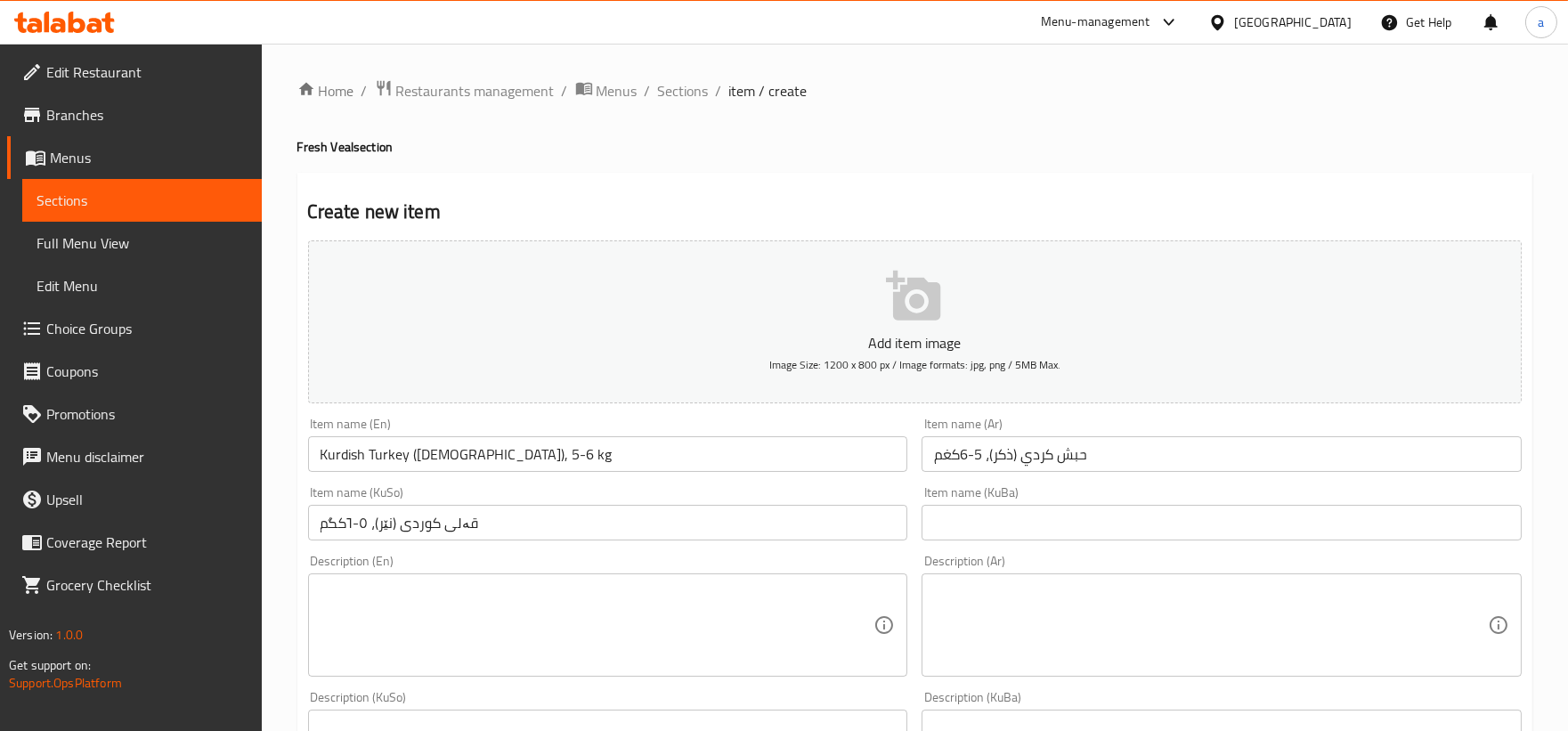
click at [1209, 530] on input "text" at bounding box center [1221, 522] width 600 height 35
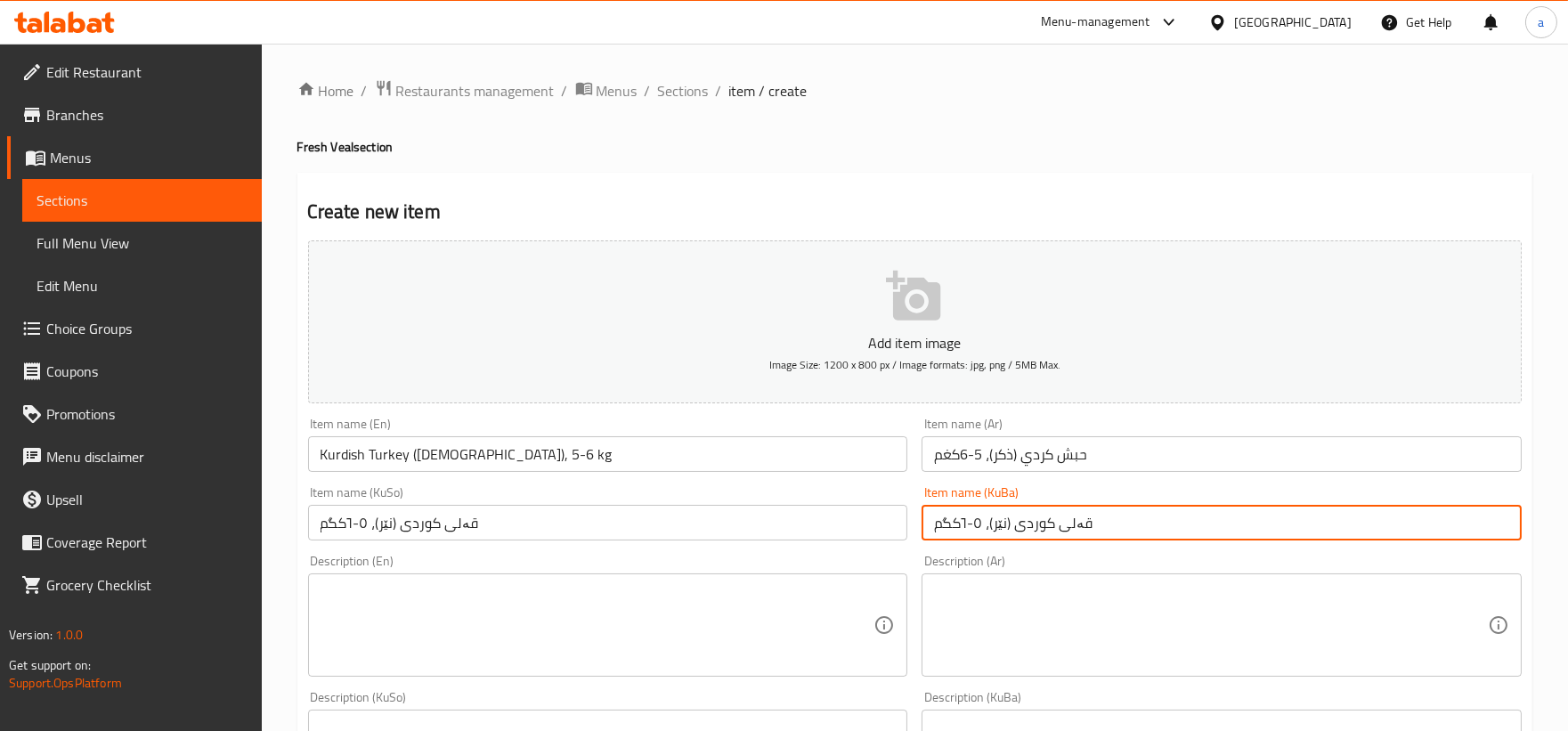
click at [415, 458] on input "Kurdish Turkey (Male), 5-6 kg" at bounding box center [608, 453] width 600 height 35
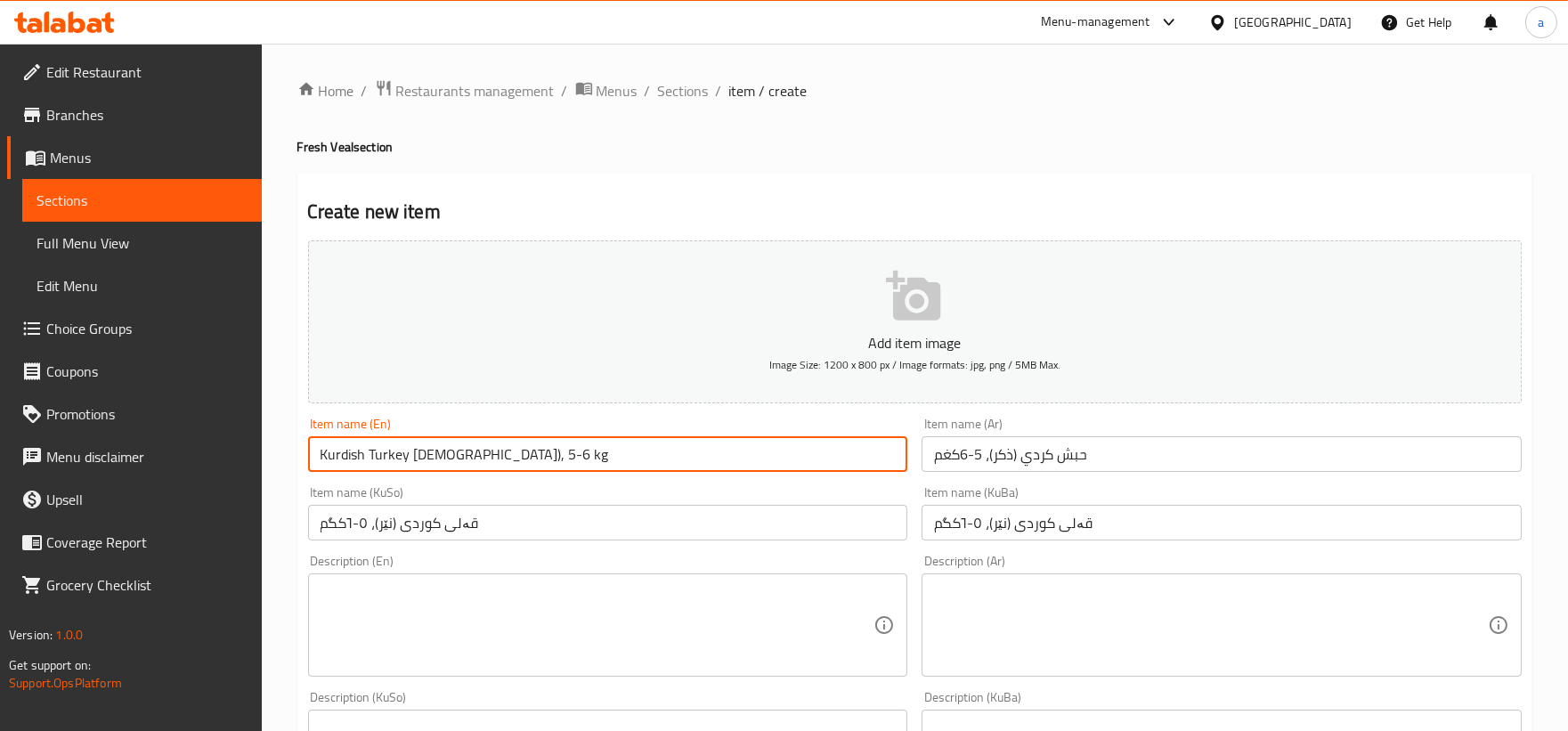
click at [441, 455] on input "Kurdish Turkey Male), 5-6 kg" at bounding box center [608, 453] width 600 height 35
click at [448, 464] on input "Kurdish Turkey Male), 5-6 kg" at bounding box center [608, 453] width 600 height 35
click at [445, 459] on input "Kurdish Turkey Male), 5-6 kg" at bounding box center [608, 453] width 600 height 35
click at [445, 457] on input "Kurdish Turkey Male, 5-6 kg" at bounding box center [608, 453] width 600 height 35
click at [442, 456] on input "Kurdish Turkey Male, 5-6 kg" at bounding box center [608, 453] width 600 height 35
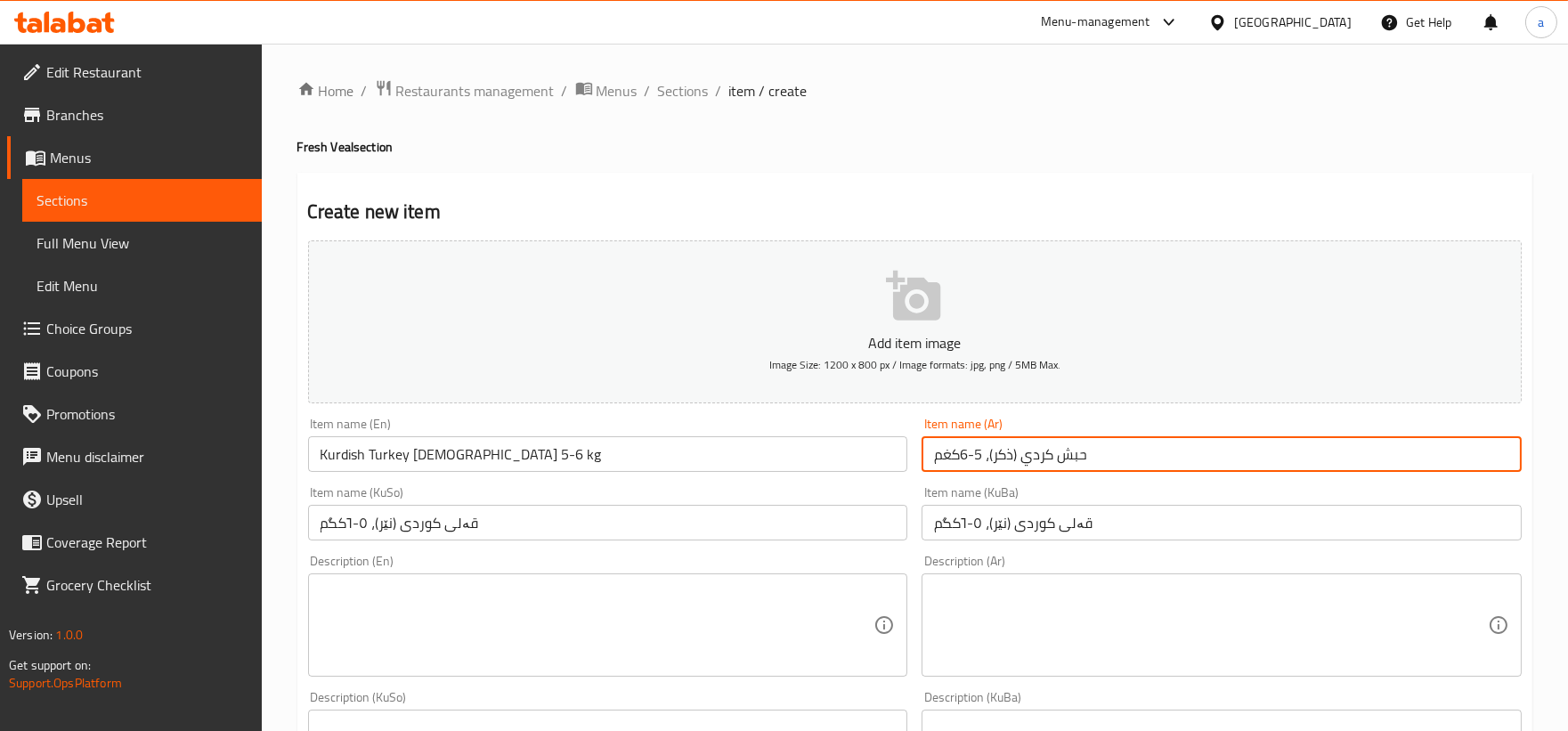
click at [1015, 455] on input "حبش كردي (ذكر)، 5-6كغم" at bounding box center [1221, 453] width 600 height 35
click at [991, 460] on input "حبش كردي ذكر)، 5-6كغم" at bounding box center [1221, 453] width 600 height 35
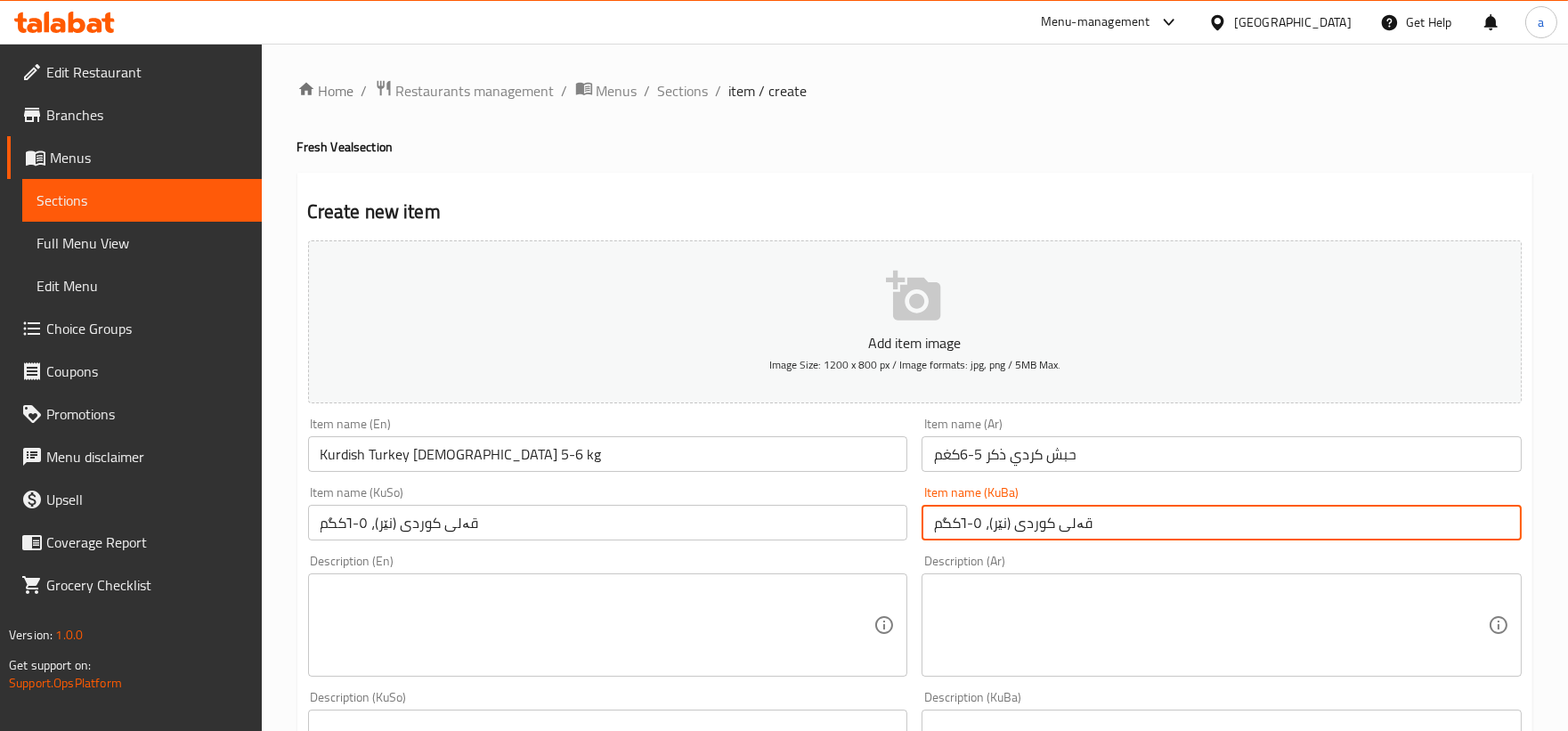
click at [1010, 525] on input "قەلی کوردی (نێر)، ٥-٦کگم" at bounding box center [1221, 522] width 600 height 35
click at [1007, 525] on input "قەلی کوردی (نێر)، ٥-٦کگم" at bounding box center [1221, 522] width 600 height 35
click at [1010, 527] on input "قەلی کوردی (نێر)، ٥-٦کگم" at bounding box center [1221, 522] width 600 height 35
click at [985, 527] on input "قەلی کوردی نێر)، ٥-٦کگم" at bounding box center [1221, 522] width 600 height 35
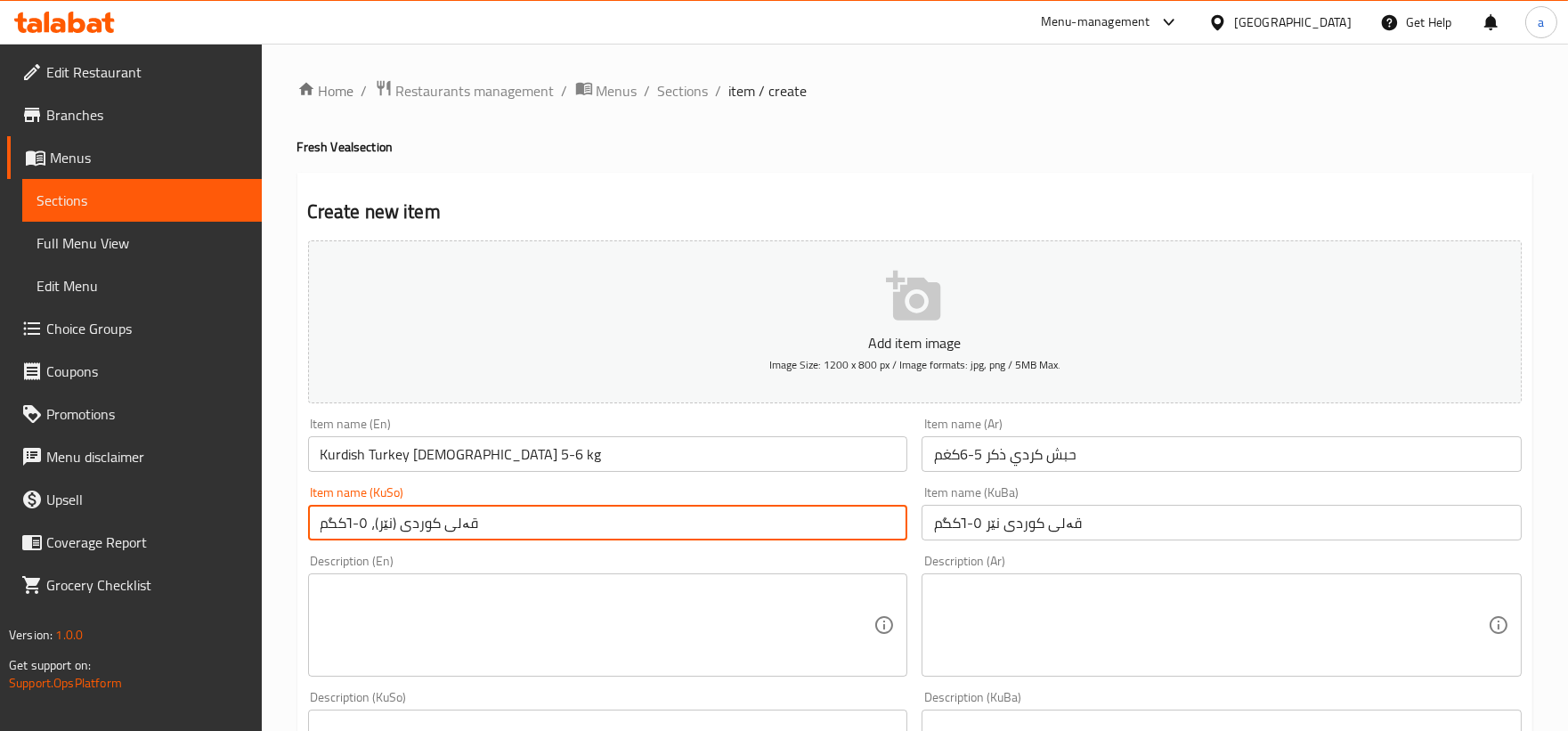
click at [376, 528] on input "قەلی کوردی (نێر)، ٥-٦کگم" at bounding box center [608, 522] width 600 height 35
click at [389, 533] on input "قەلی کوردی (نێر ٥-٦کگم" at bounding box center [608, 522] width 600 height 35
click at [997, 519] on input "قەلی کوردی نێر ٥-٦کگم" at bounding box center [1221, 522] width 600 height 35
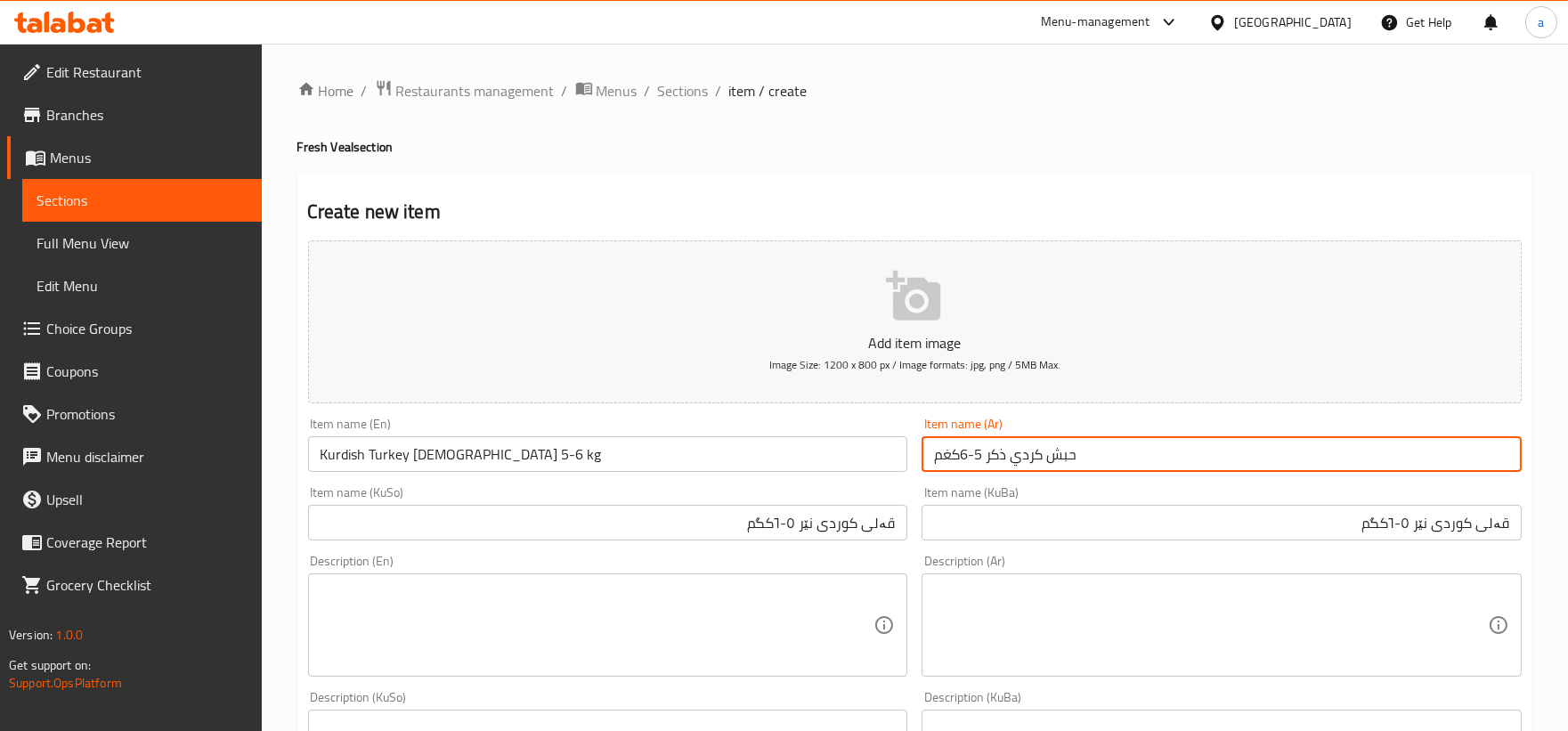
click at [1110, 467] on input "حبش كردي ذكر 5-6كغم" at bounding box center [1221, 453] width 600 height 35
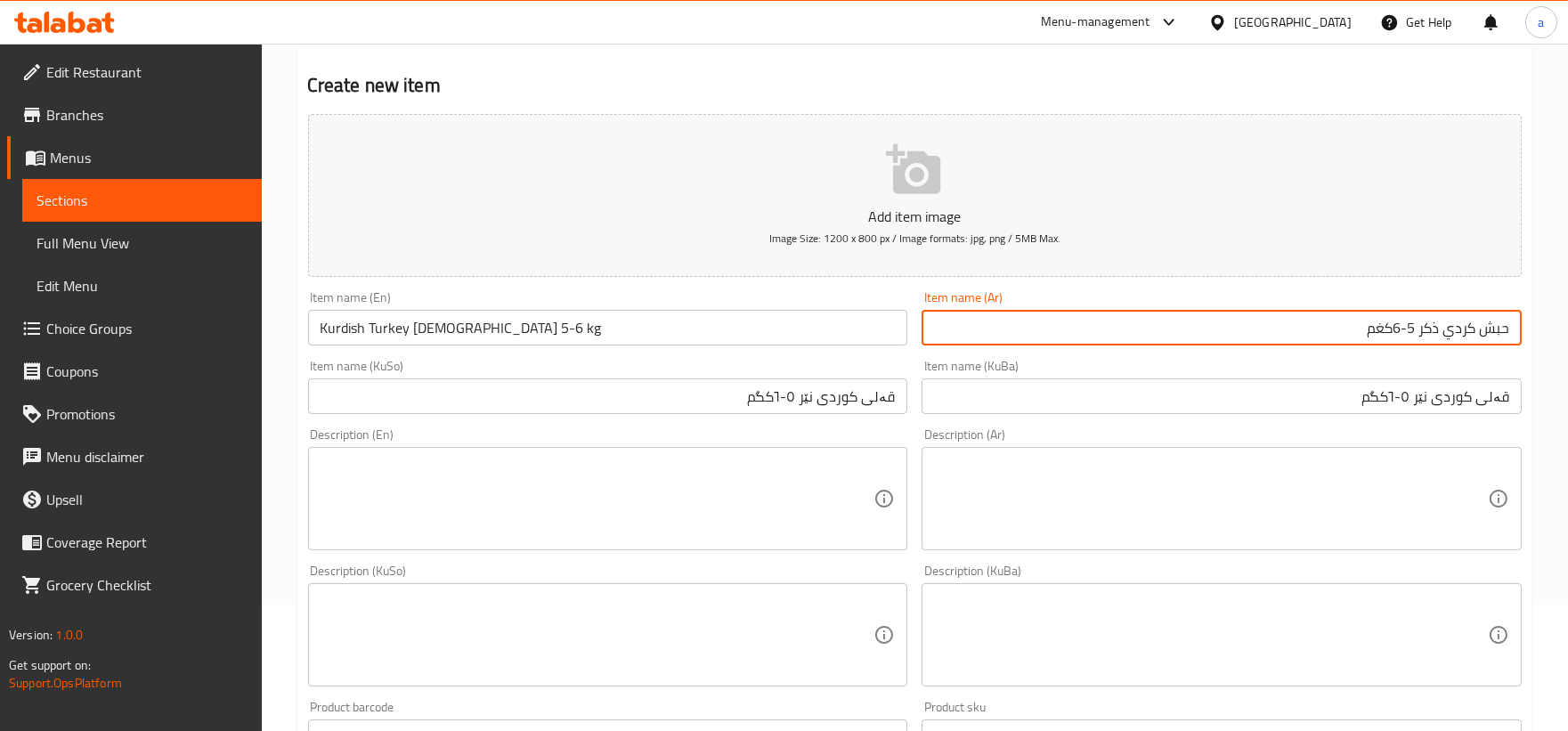
scroll to position [165, 0]
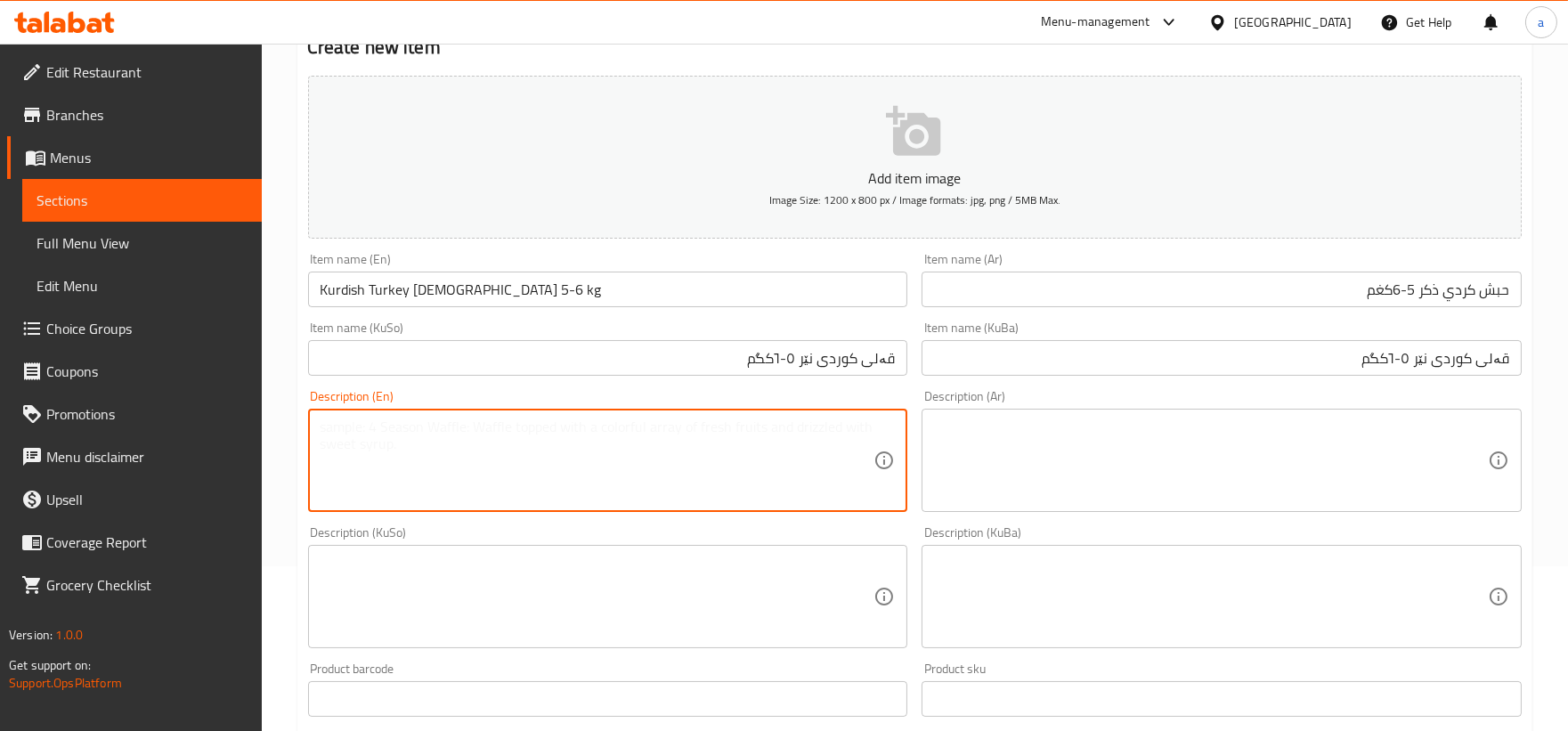
click at [647, 430] on textarea at bounding box center [598, 461] width 554 height 84
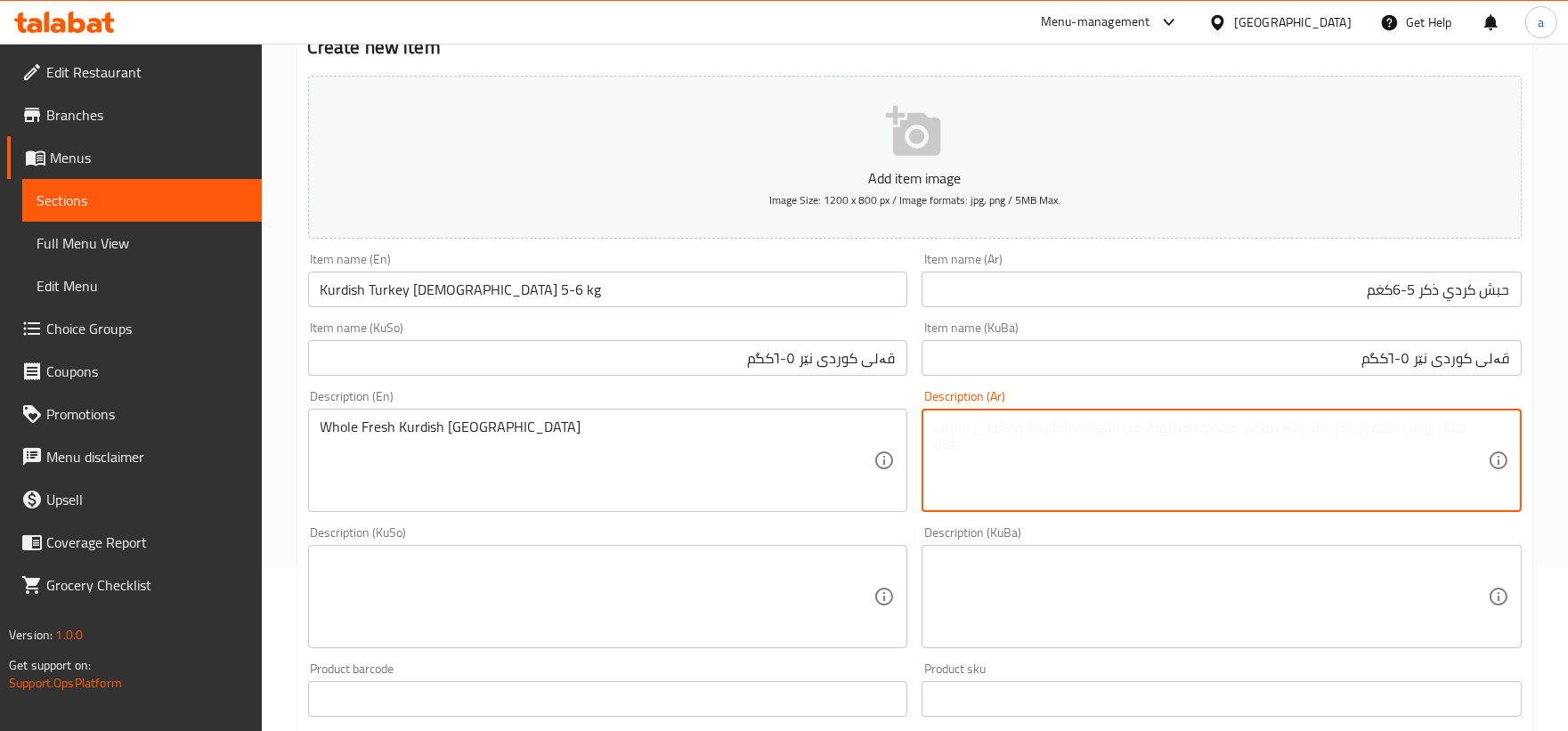
click at [1018, 464] on textarea at bounding box center [1211, 461] width 554 height 84
click at [610, 585] on textarea at bounding box center [598, 597] width 554 height 84
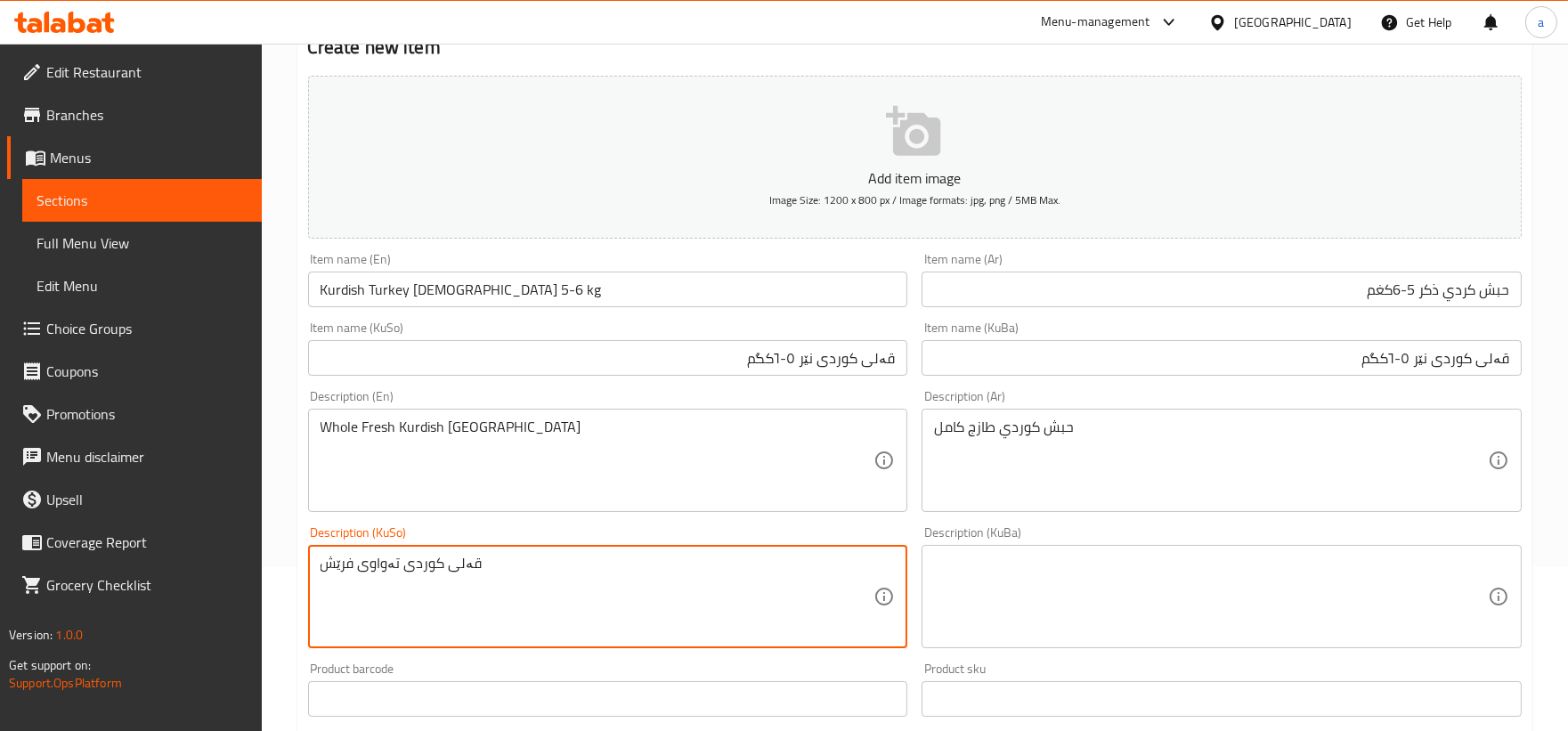
click at [1049, 599] on textarea at bounding box center [1211, 597] width 554 height 84
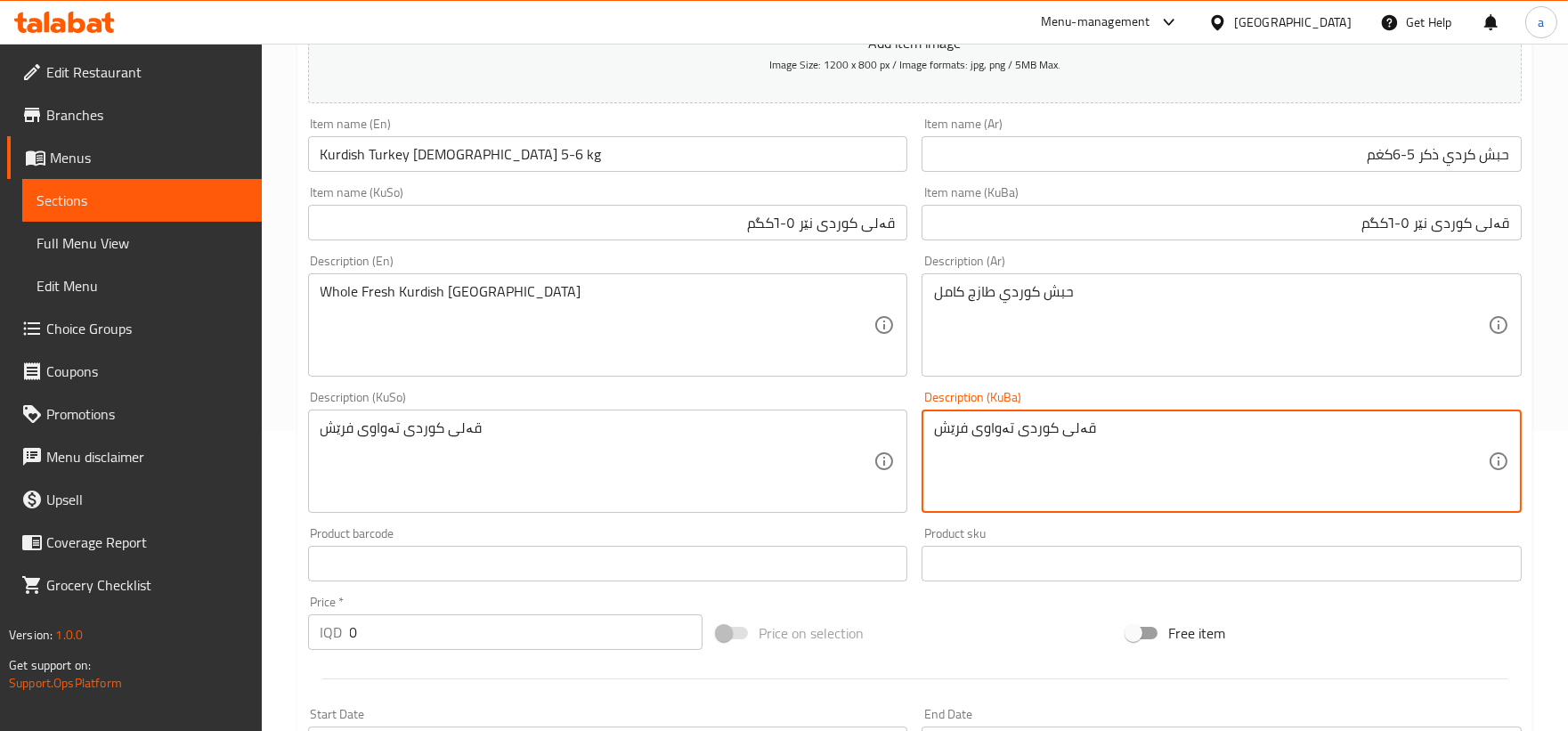
scroll to position [494, 0]
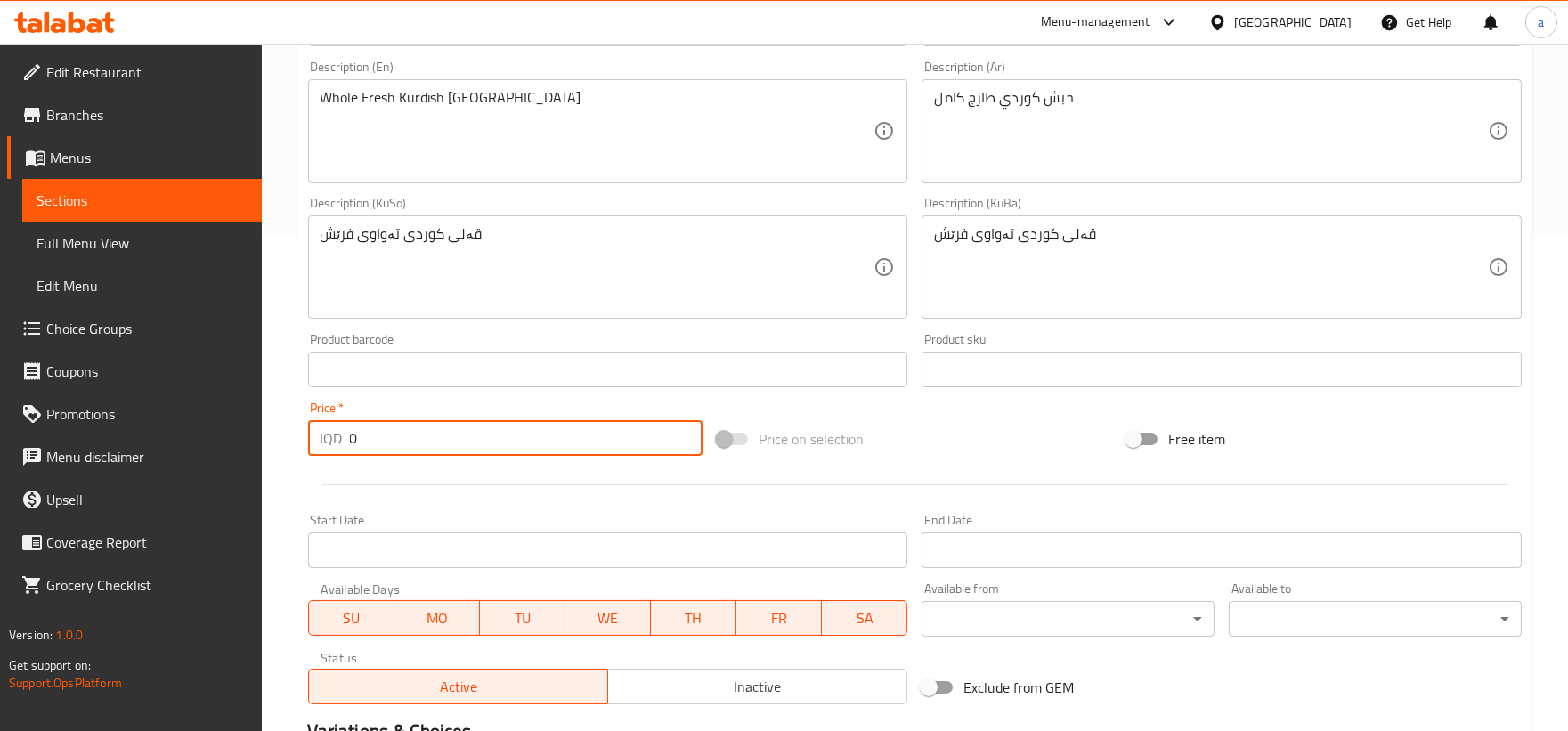
drag, startPoint x: 482, startPoint y: 439, endPoint x: 245, endPoint y: 451, distance: 237.3
click at [245, 451] on div "Edit Restaurant Branches Menus Sections Full Menu View Edit Menu Choice Groups …" at bounding box center [784, 259] width 1568 height 1419
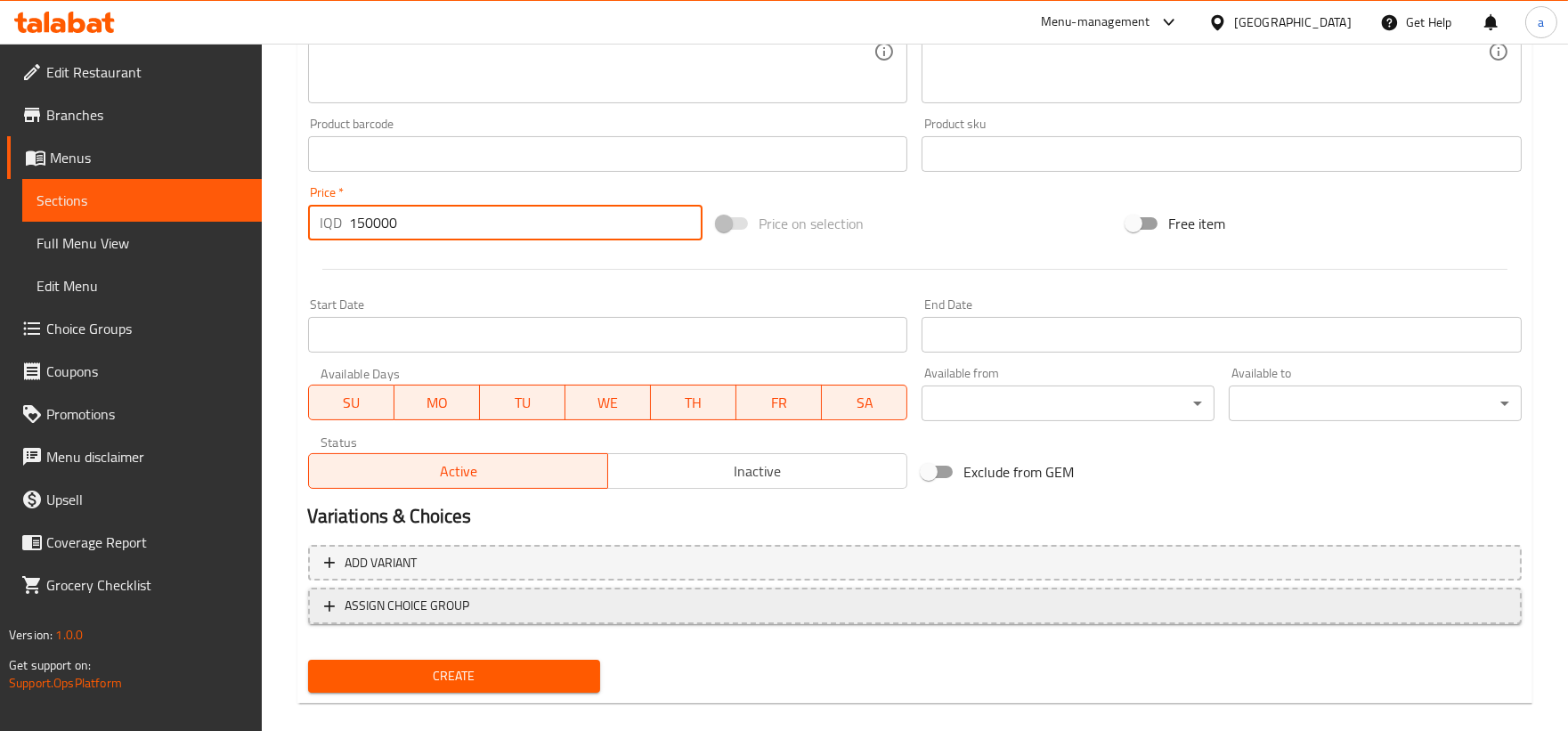
scroll to position [728, 0]
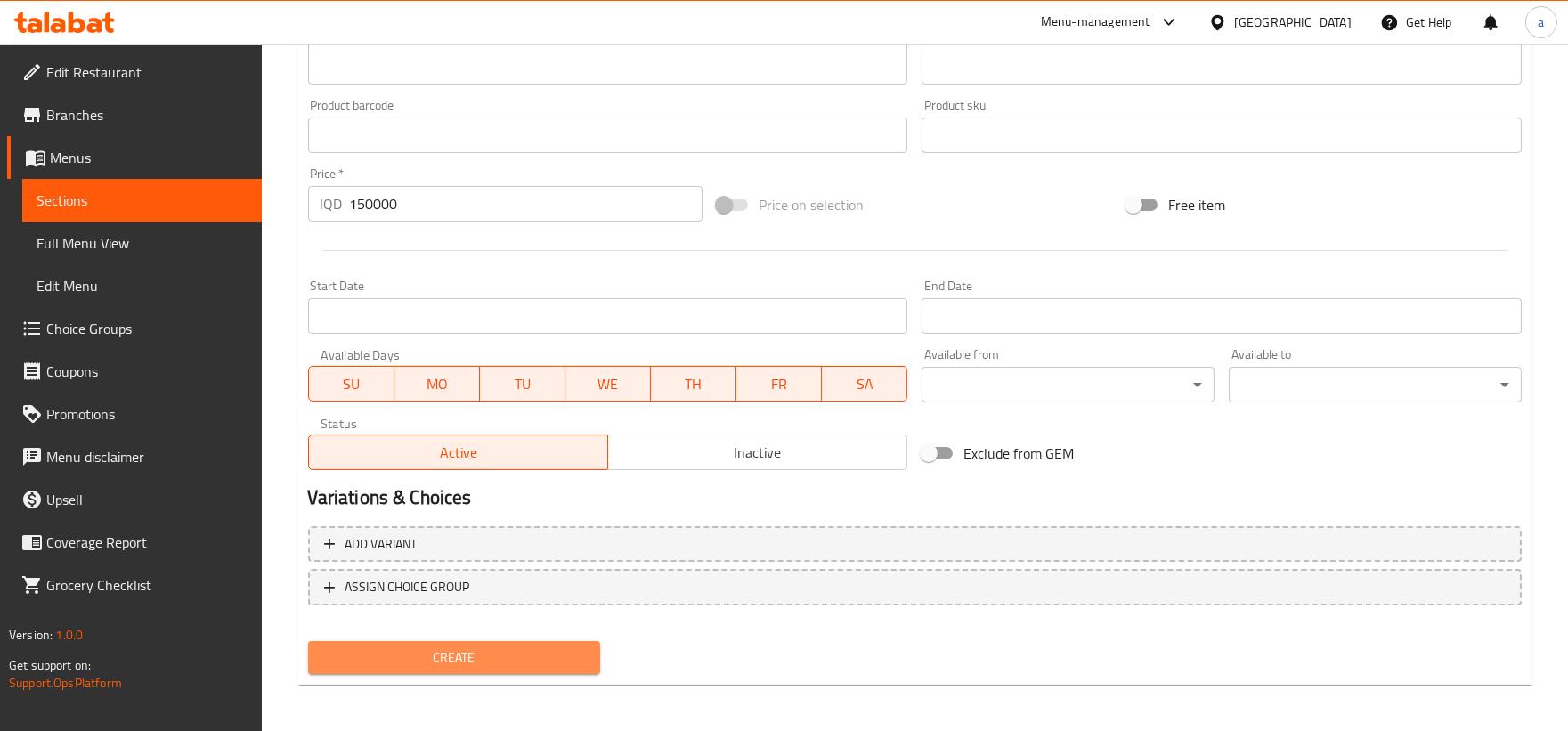
click at [513, 659] on span "Create" at bounding box center [454, 657] width 264 height 22
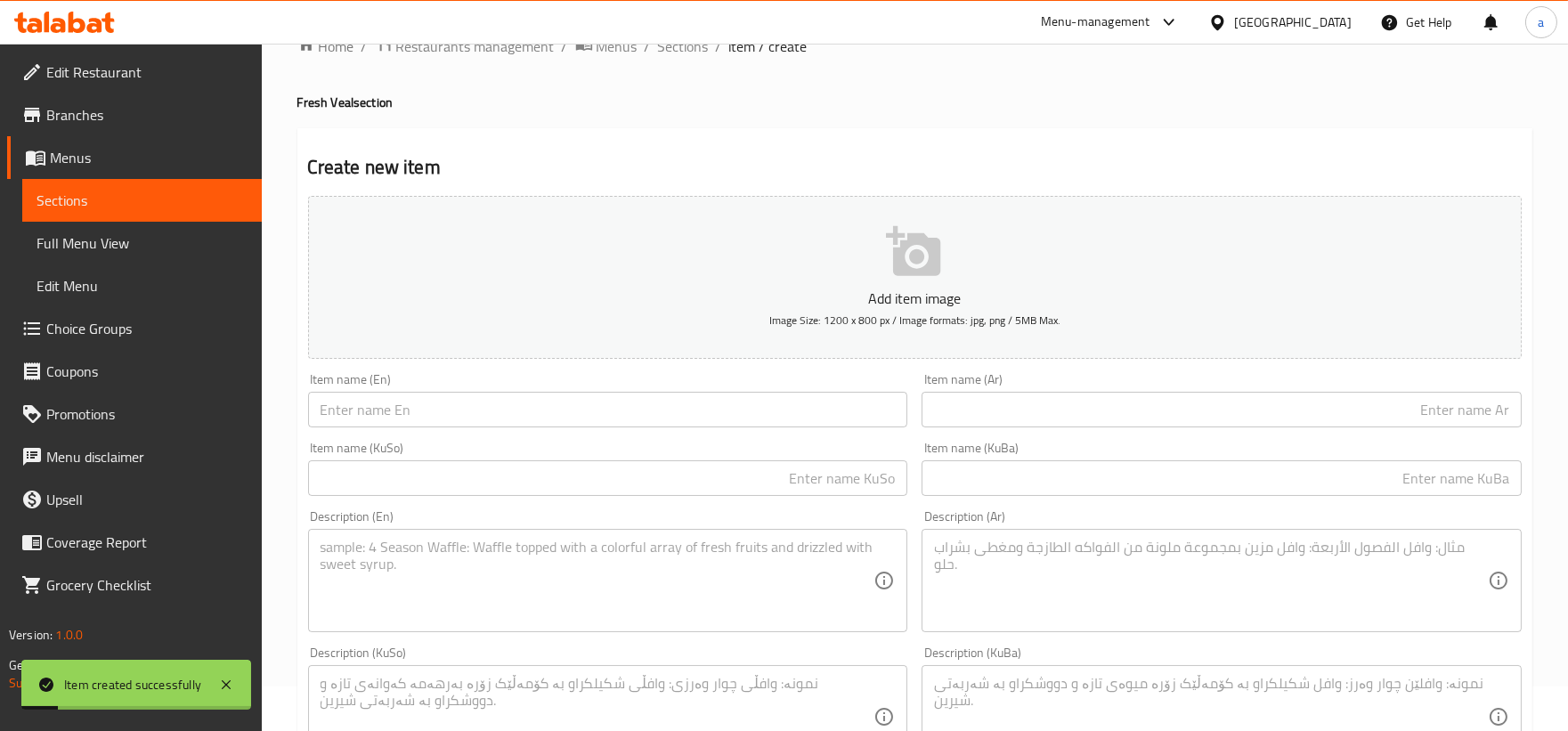
scroll to position [0, 0]
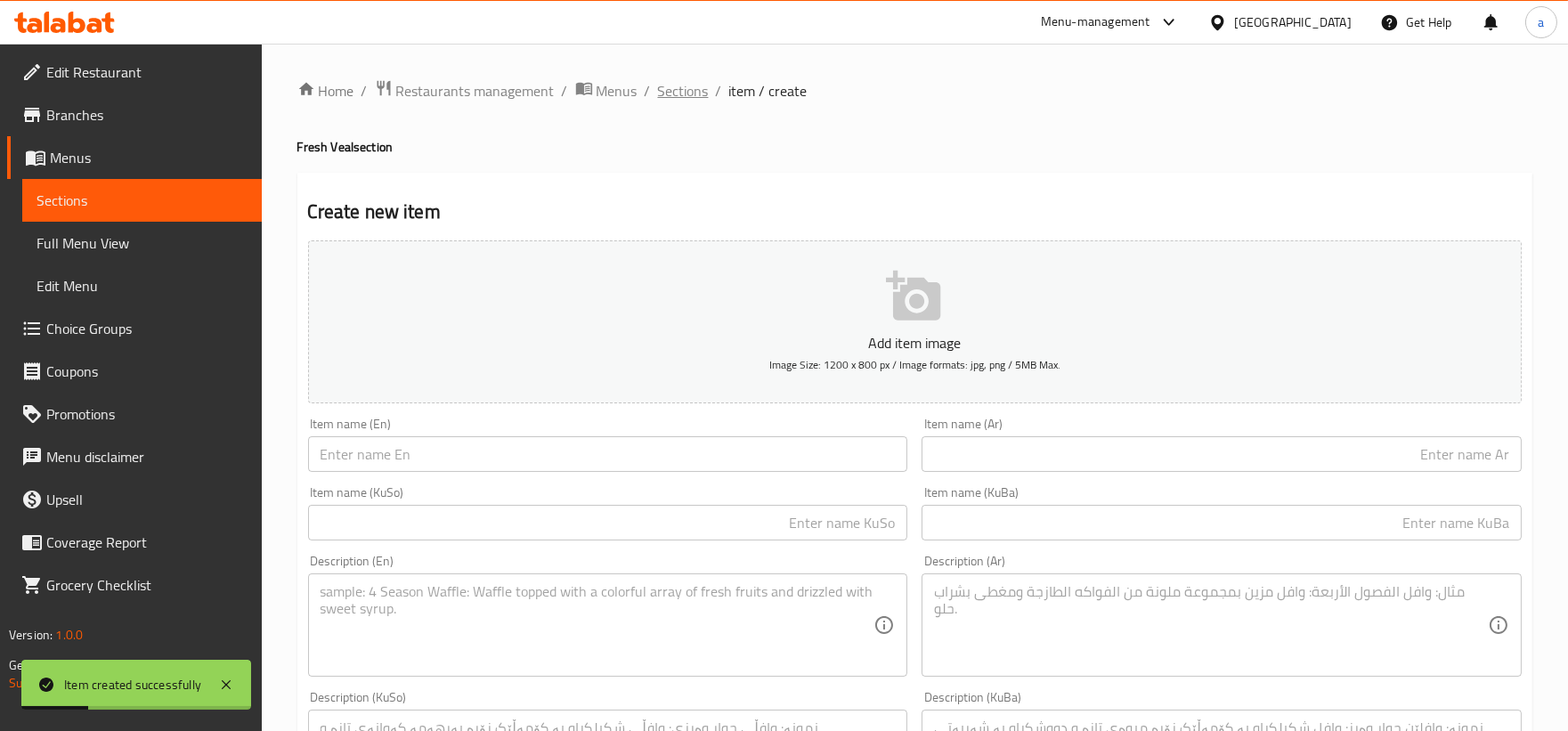
click at [701, 92] on span "Sections" at bounding box center [683, 91] width 51 height 21
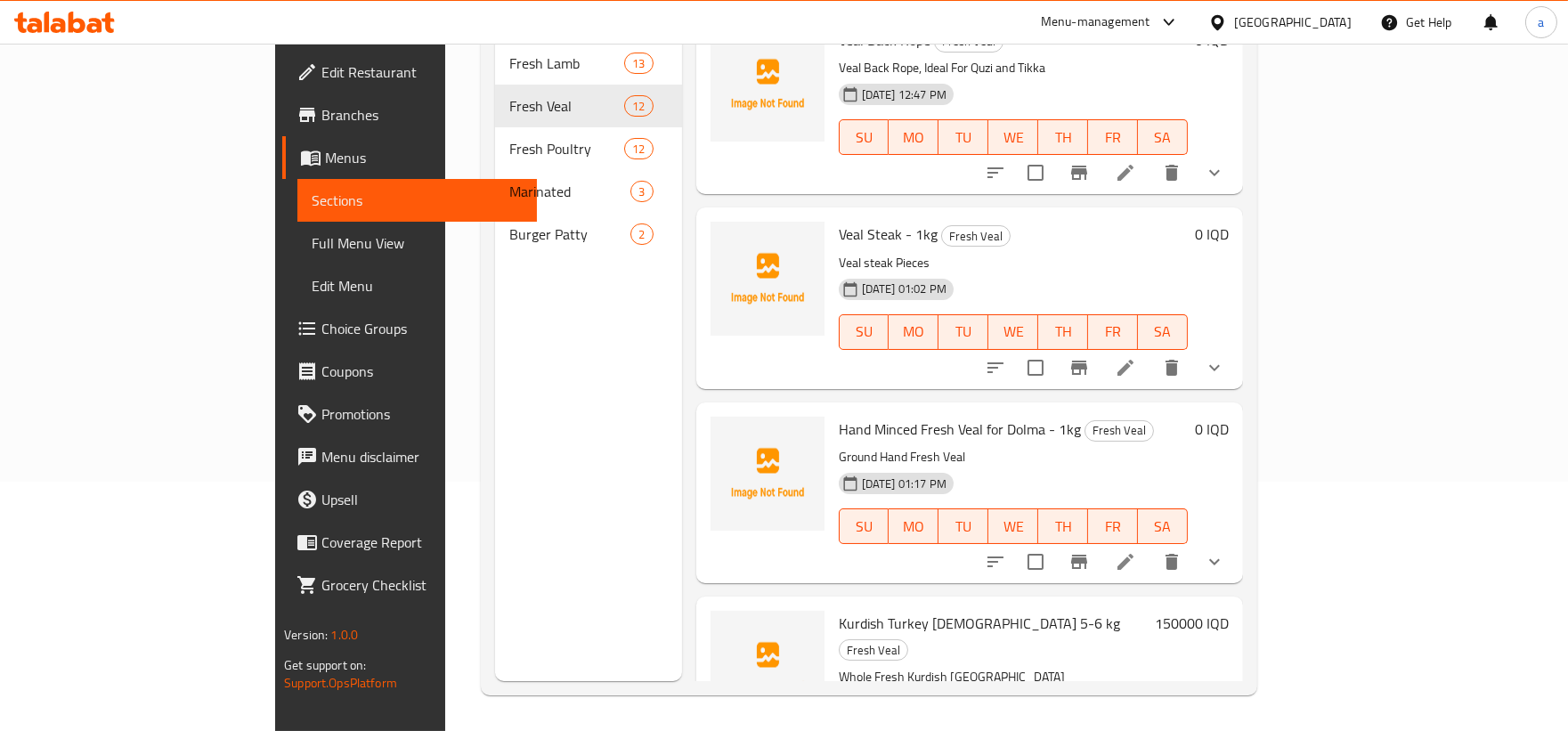
scroll to position [1645, 0]
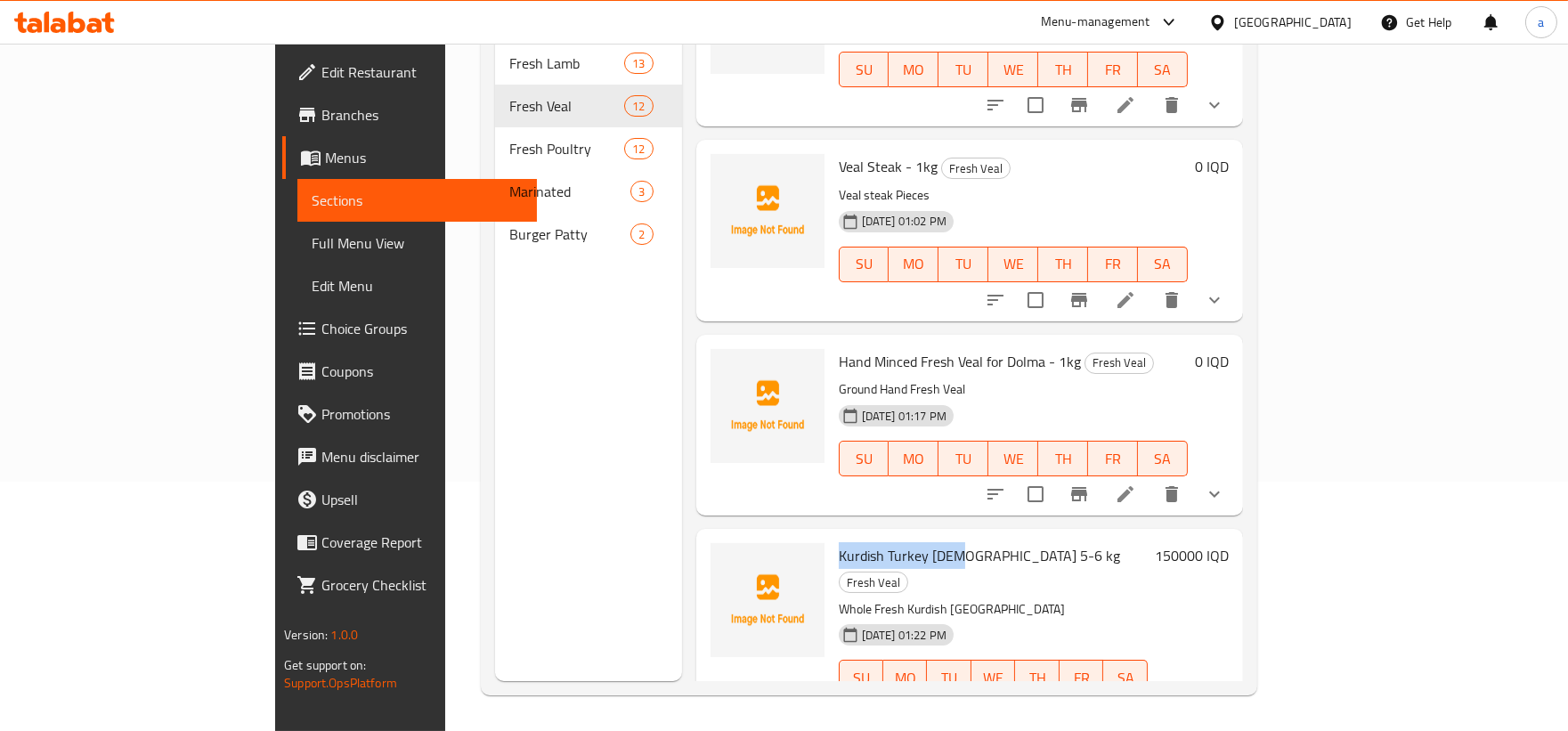
drag, startPoint x: 769, startPoint y: 528, endPoint x: 888, endPoint y: 528, distance: 119.0
click at [888, 542] on span "Kurdish Turkey [DEMOGRAPHIC_DATA] 5-6 kg" at bounding box center [979, 556] width 282 height 27
copy span "Kurdish Turkey Male"
click at [718, 557] on img at bounding box center [767, 600] width 114 height 114
click at [724, 558] on icon "upload picture" at bounding box center [735, 568] width 21 height 21
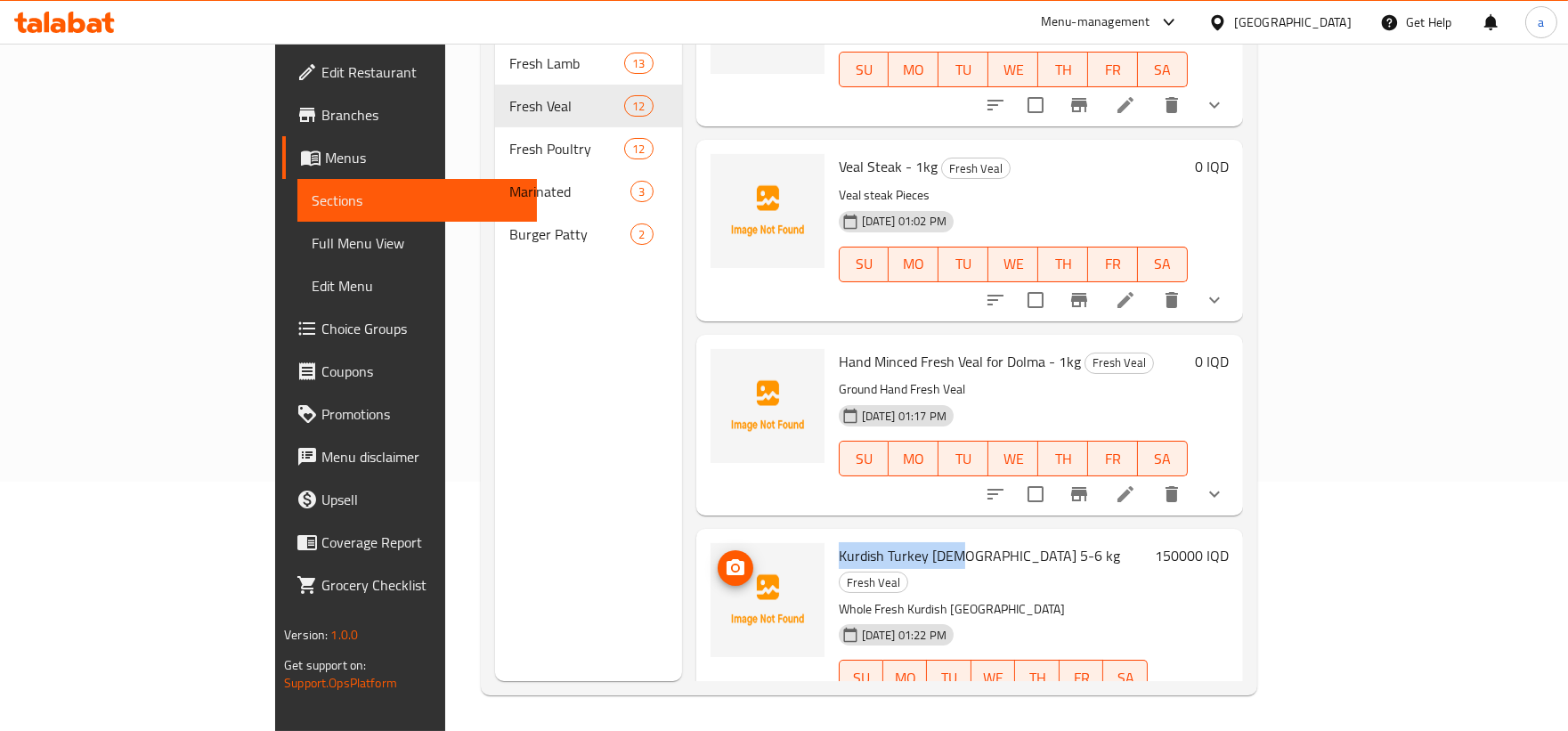
click at [711, 543] on img at bounding box center [767, 600] width 114 height 114
click at [724, 558] on icon "upload picture" at bounding box center [735, 568] width 21 height 21
click at [732, 371] on circle "upload picture" at bounding box center [735, 374] width 6 height 6
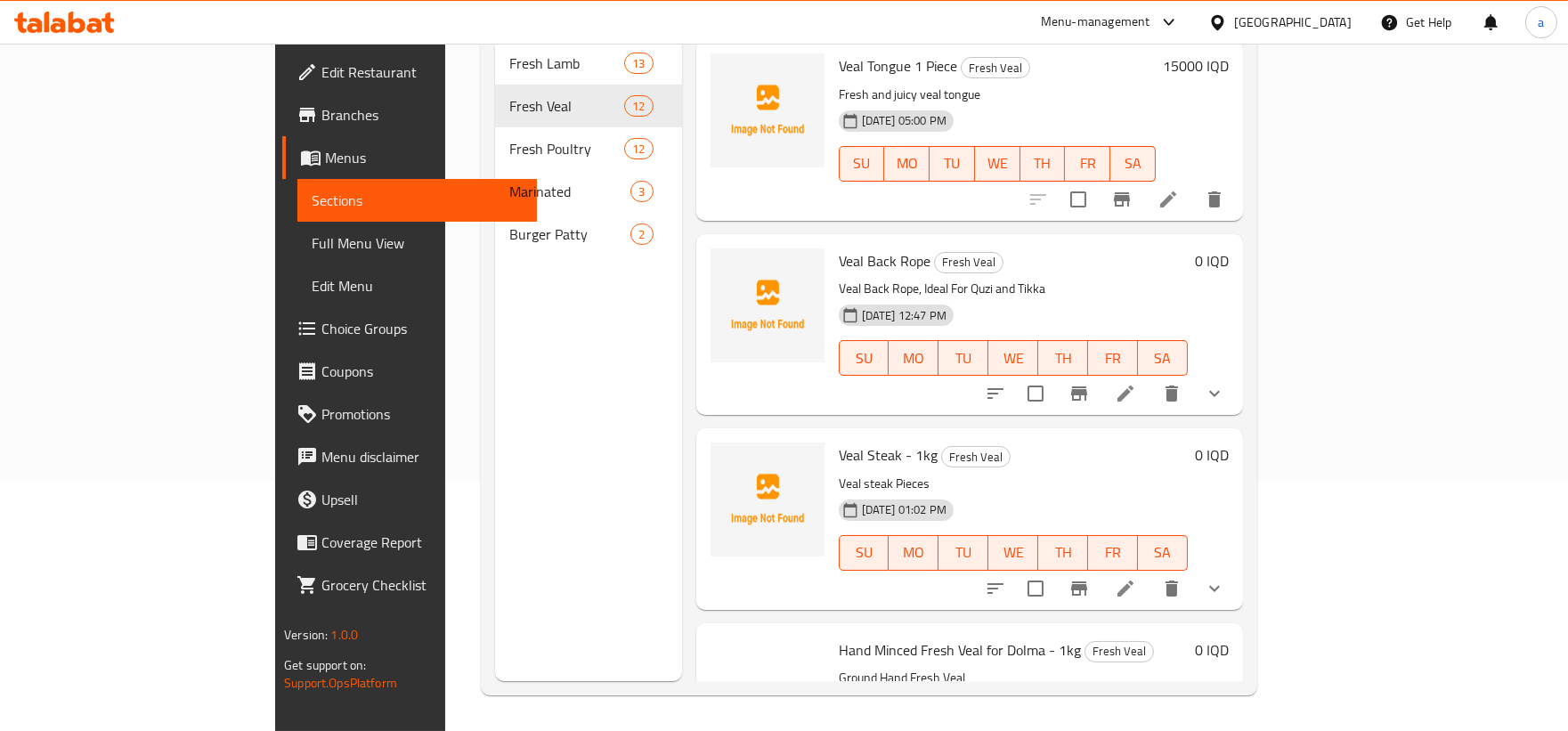
scroll to position [1316, 0]
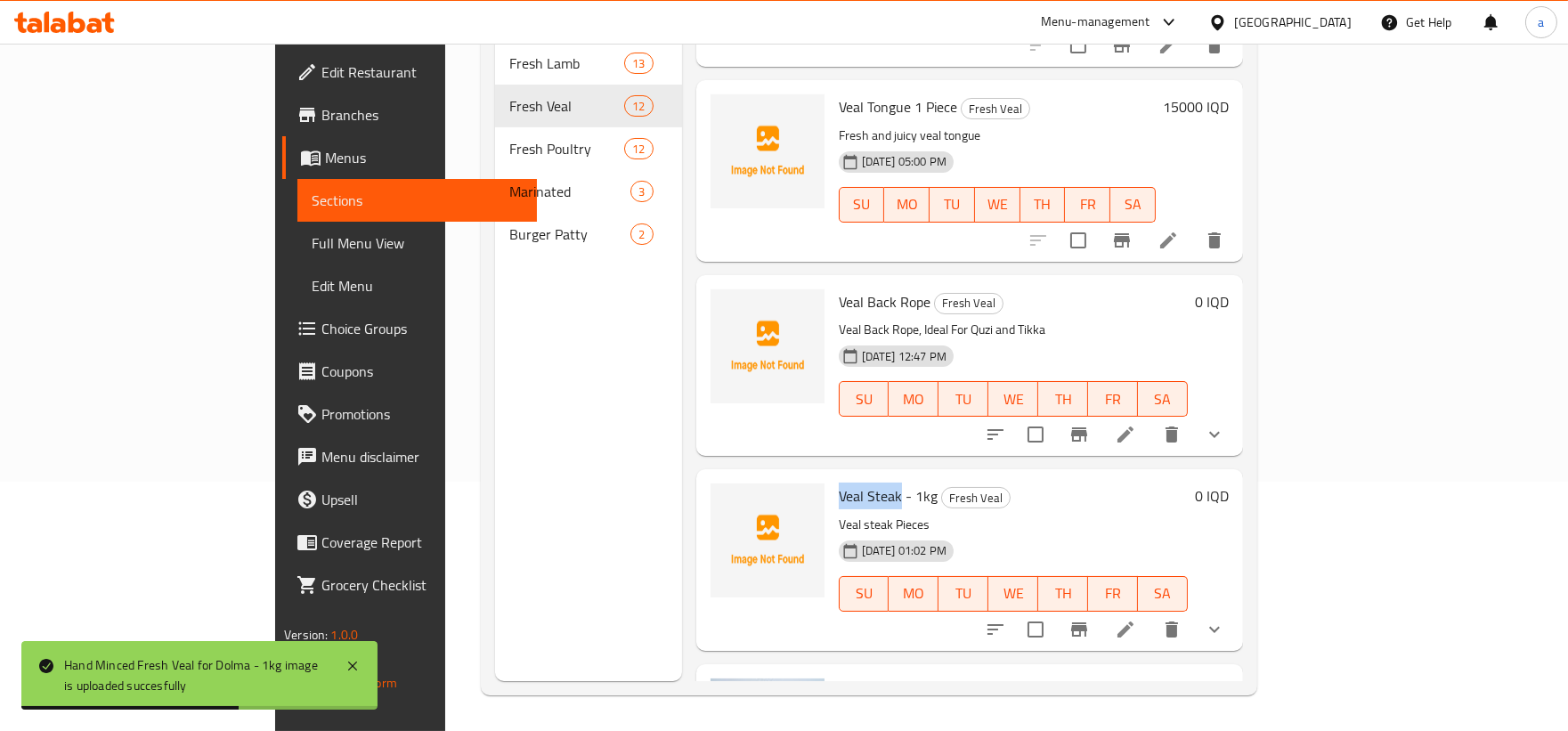
drag, startPoint x: 769, startPoint y: 472, endPoint x: 832, endPoint y: 470, distance: 63.0
click at [838, 483] on span "Veal Steak - 1kg" at bounding box center [887, 496] width 99 height 27
copy span "Veal Steak"
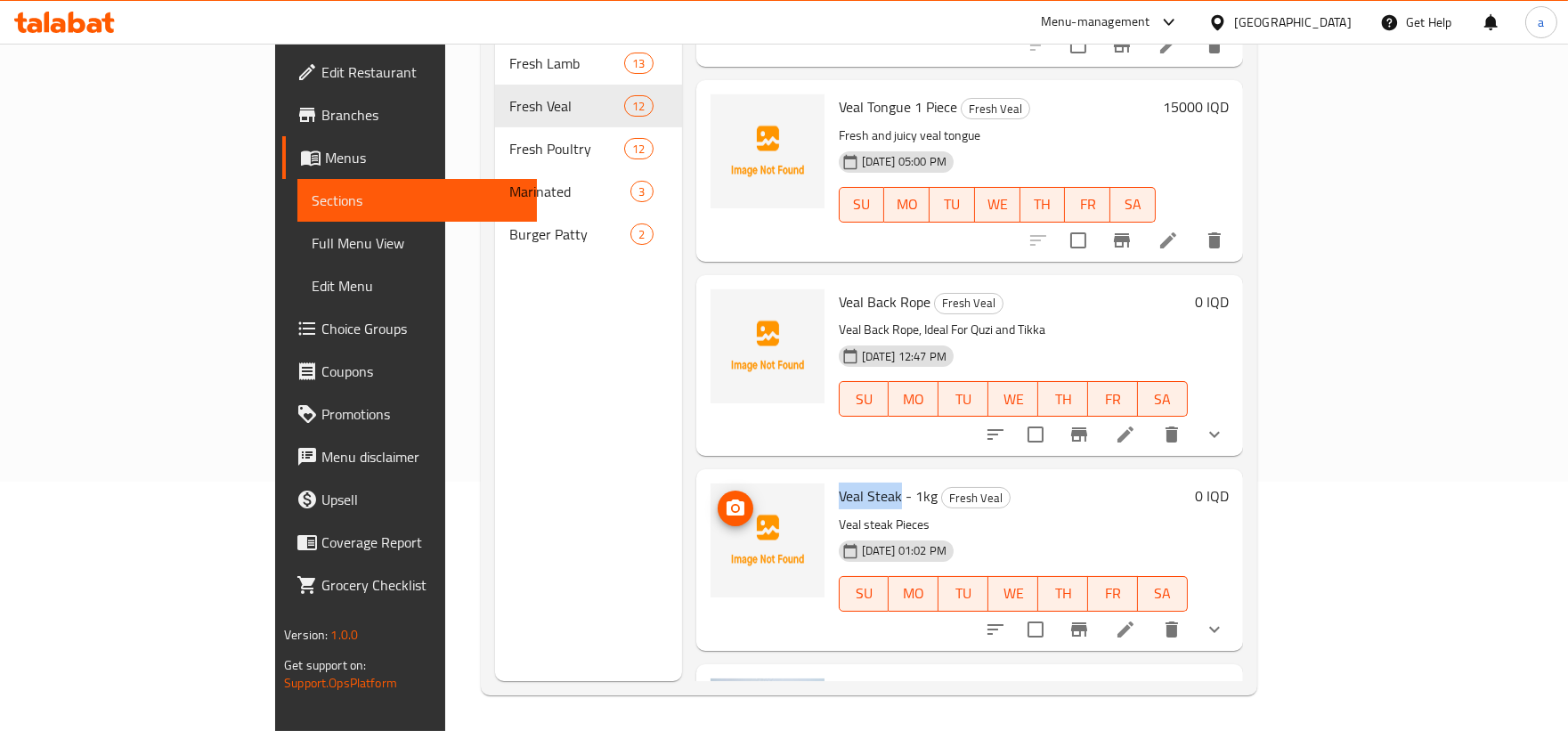
click at [717, 493] on img at bounding box center [767, 540] width 114 height 114
click at [724, 497] on icon "upload picture" at bounding box center [735, 508] width 21 height 21
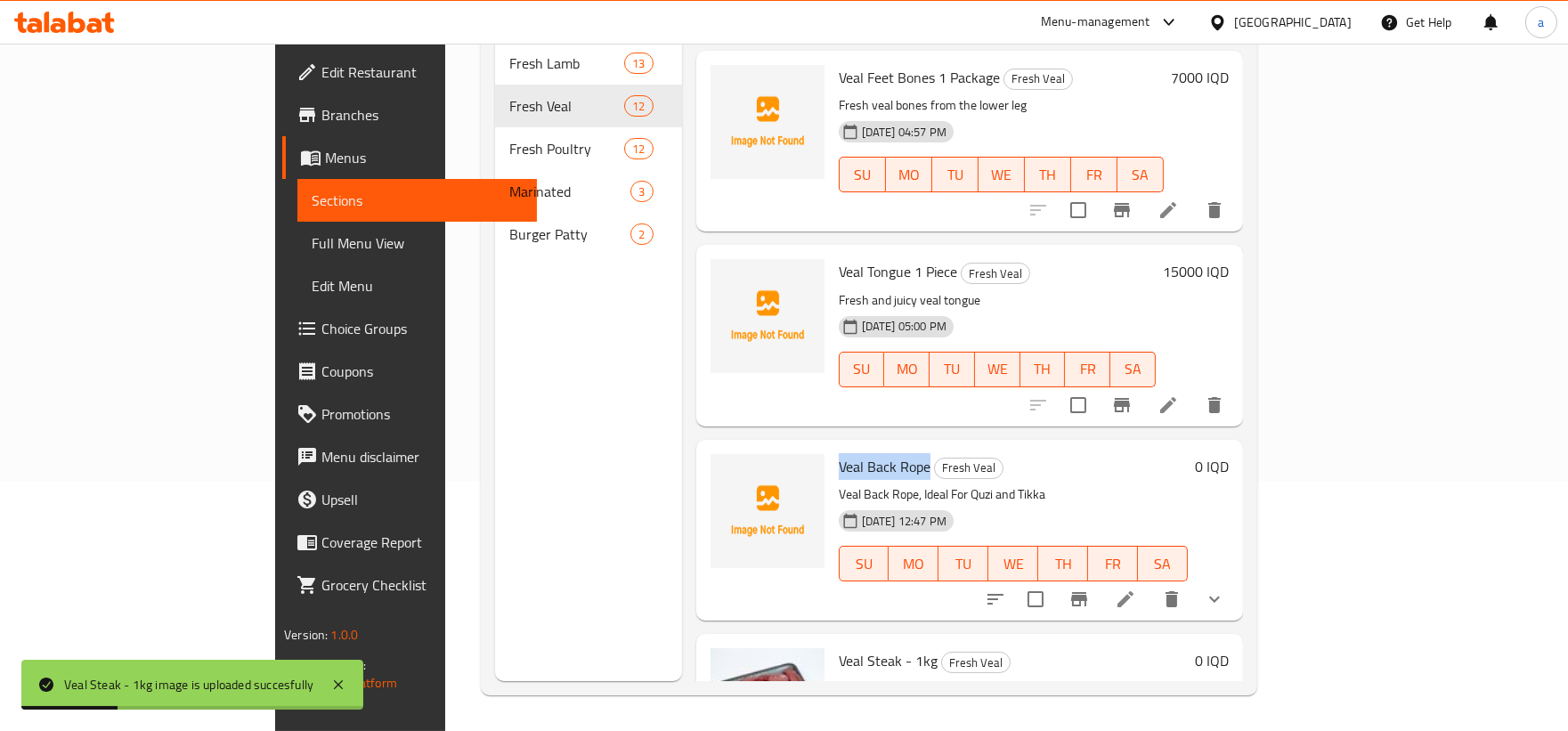
drag, startPoint x: 767, startPoint y: 435, endPoint x: 859, endPoint y: 444, distance: 92.4
click at [859, 447] on div "Veal Back Rope Fresh Veal Veal Back Rope, Ideal For Quzi and Tikka 01-09-2025 1…" at bounding box center [1012, 531] width 363 height 167
copy span "Veal Back Rope"
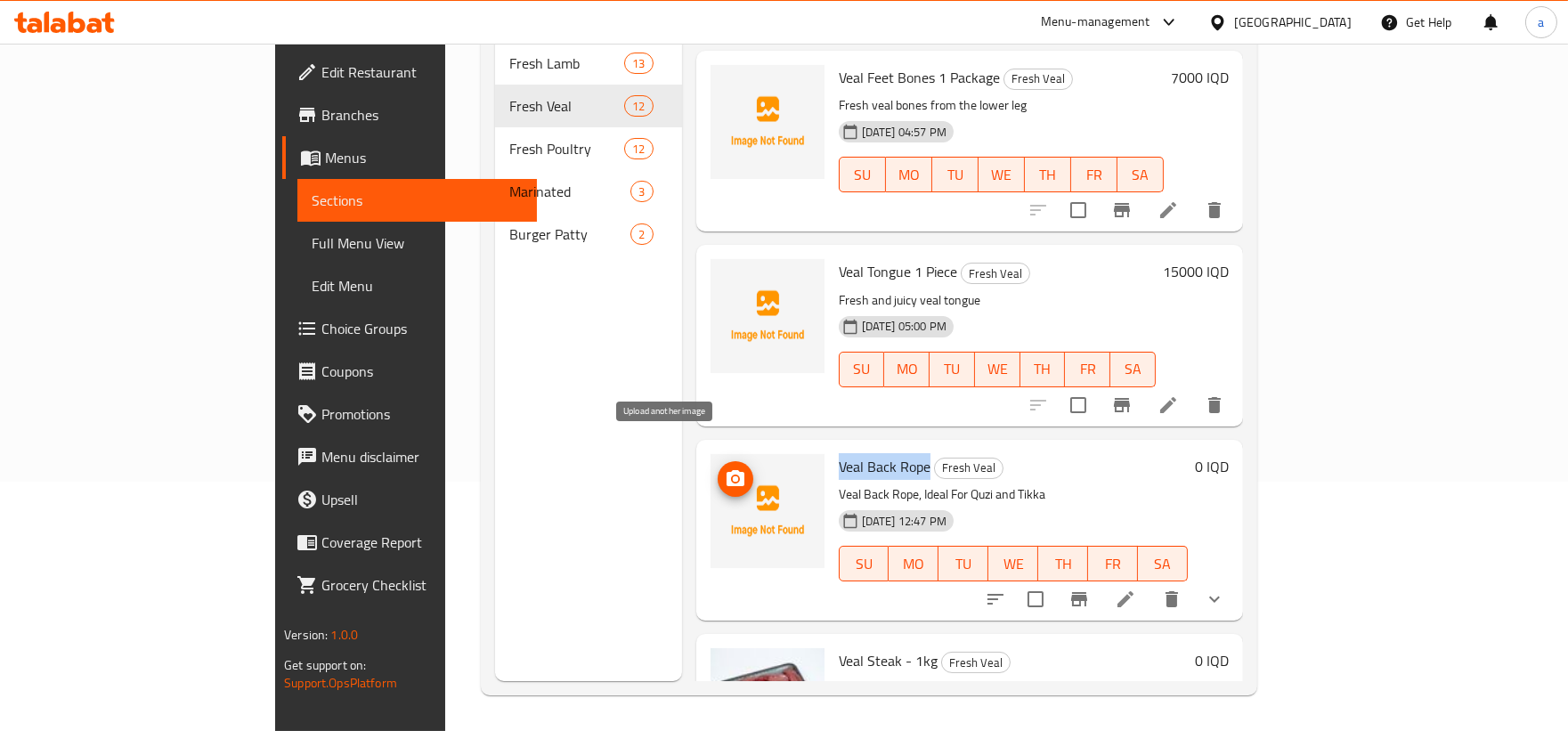
click at [726, 470] on icon "upload picture" at bounding box center [735, 478] width 18 height 16
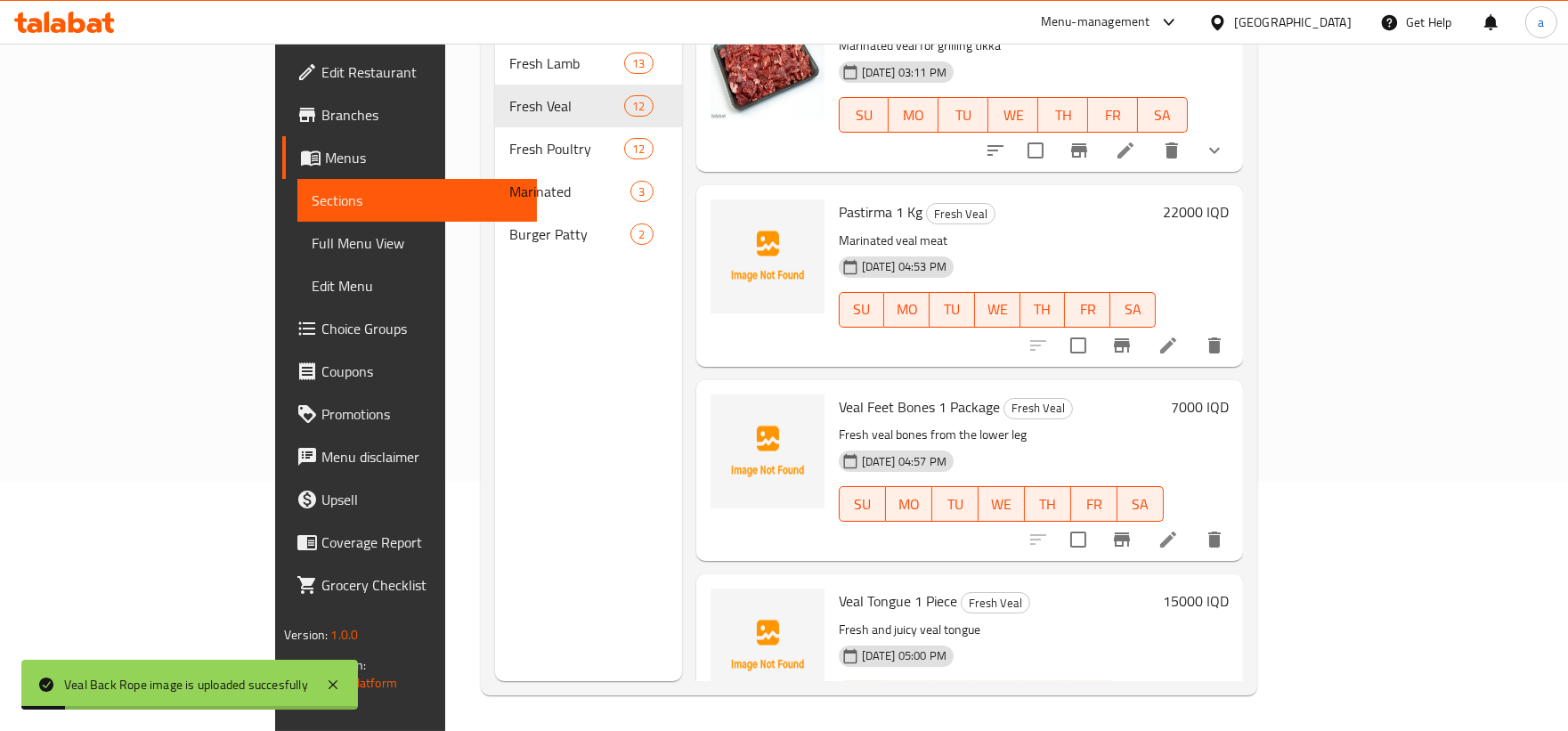
scroll to position [986, 0]
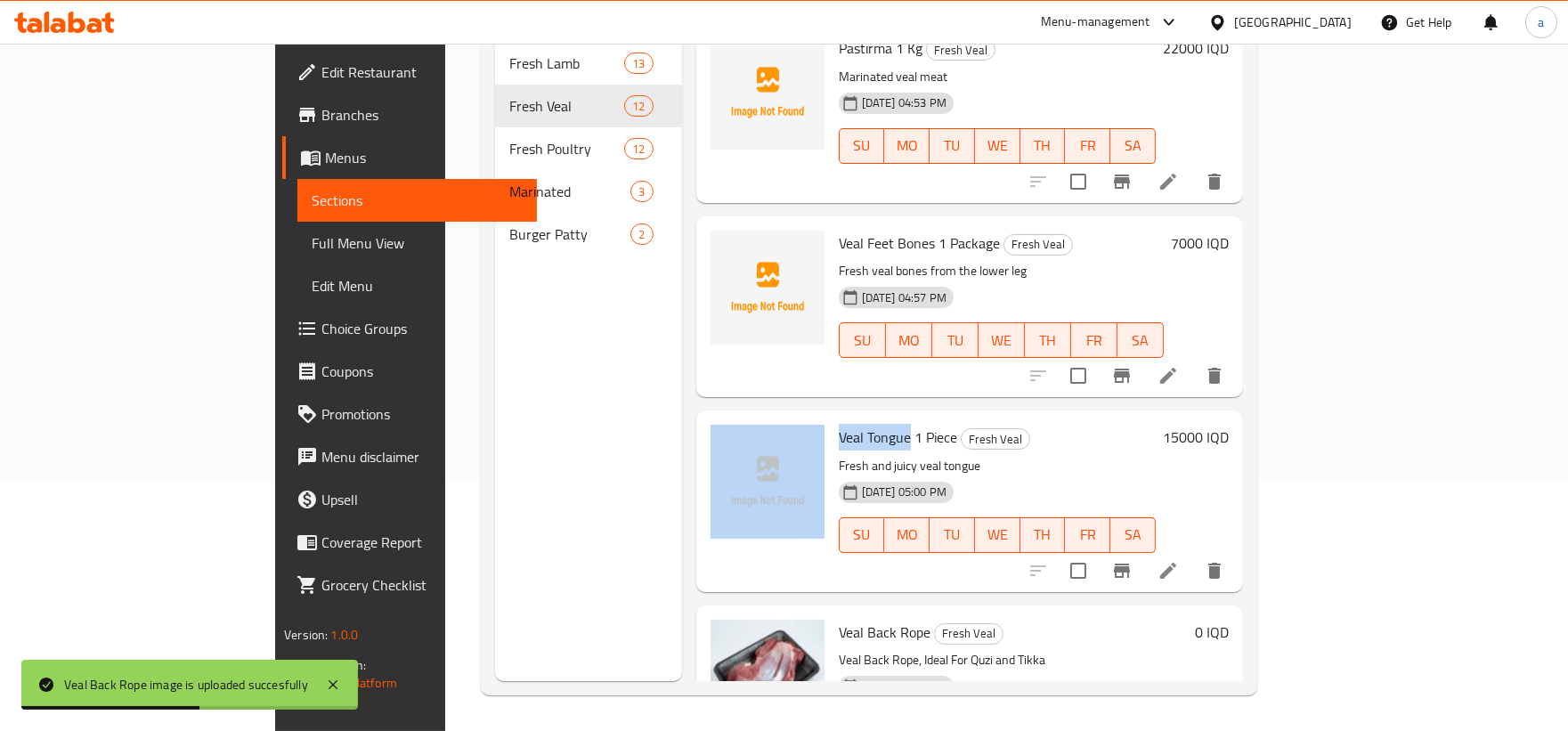
drag, startPoint x: 839, startPoint y: 412, endPoint x: 759, endPoint y: 415, distance: 80.1
click at [759, 418] on div "Veal Tongue 1 Piece Fresh Veal Fresh and juicy veal tongue 31-08-2025 05:00 PM …" at bounding box center [969, 501] width 533 height 167
copy div "Veal Tongue"
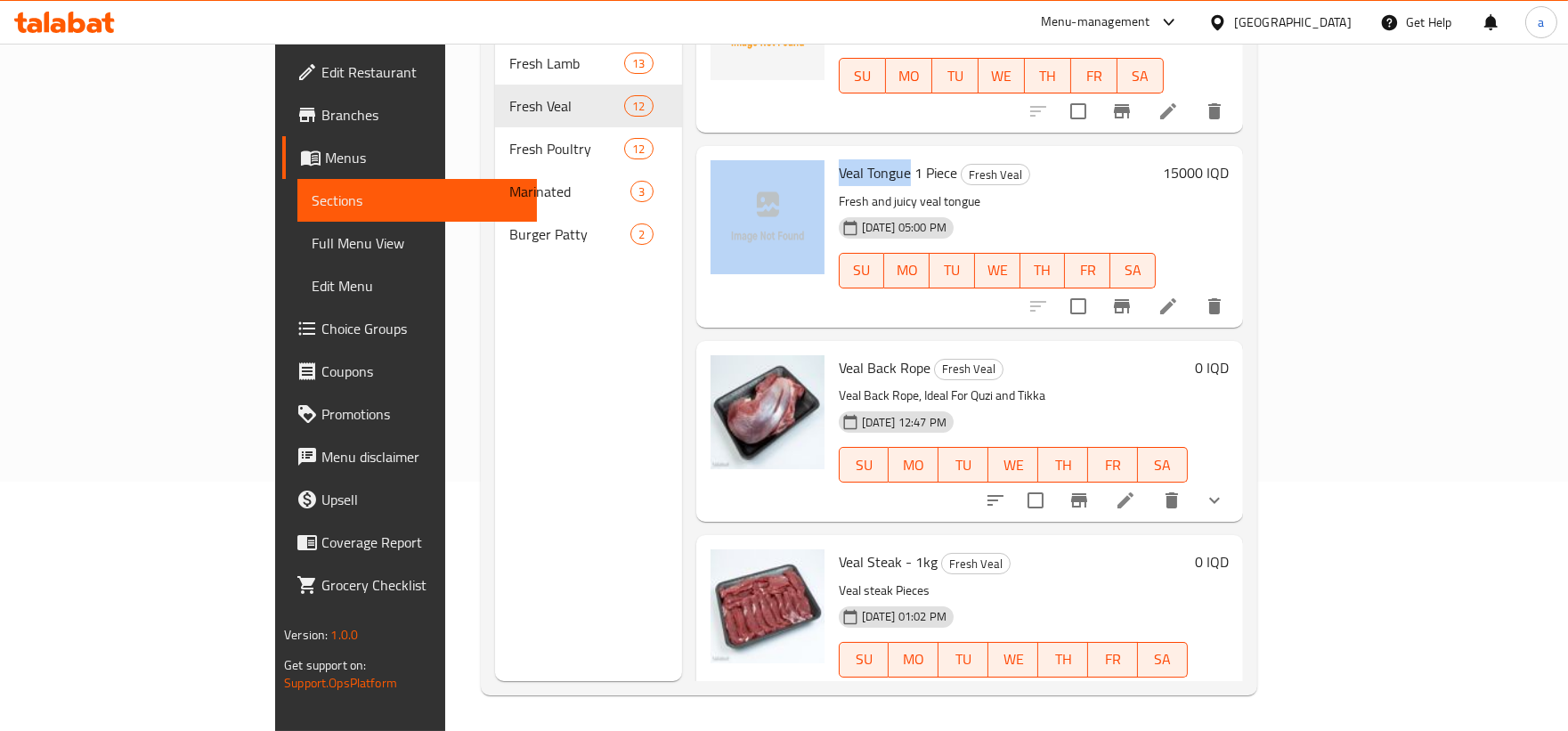
scroll to position [1316, 0]
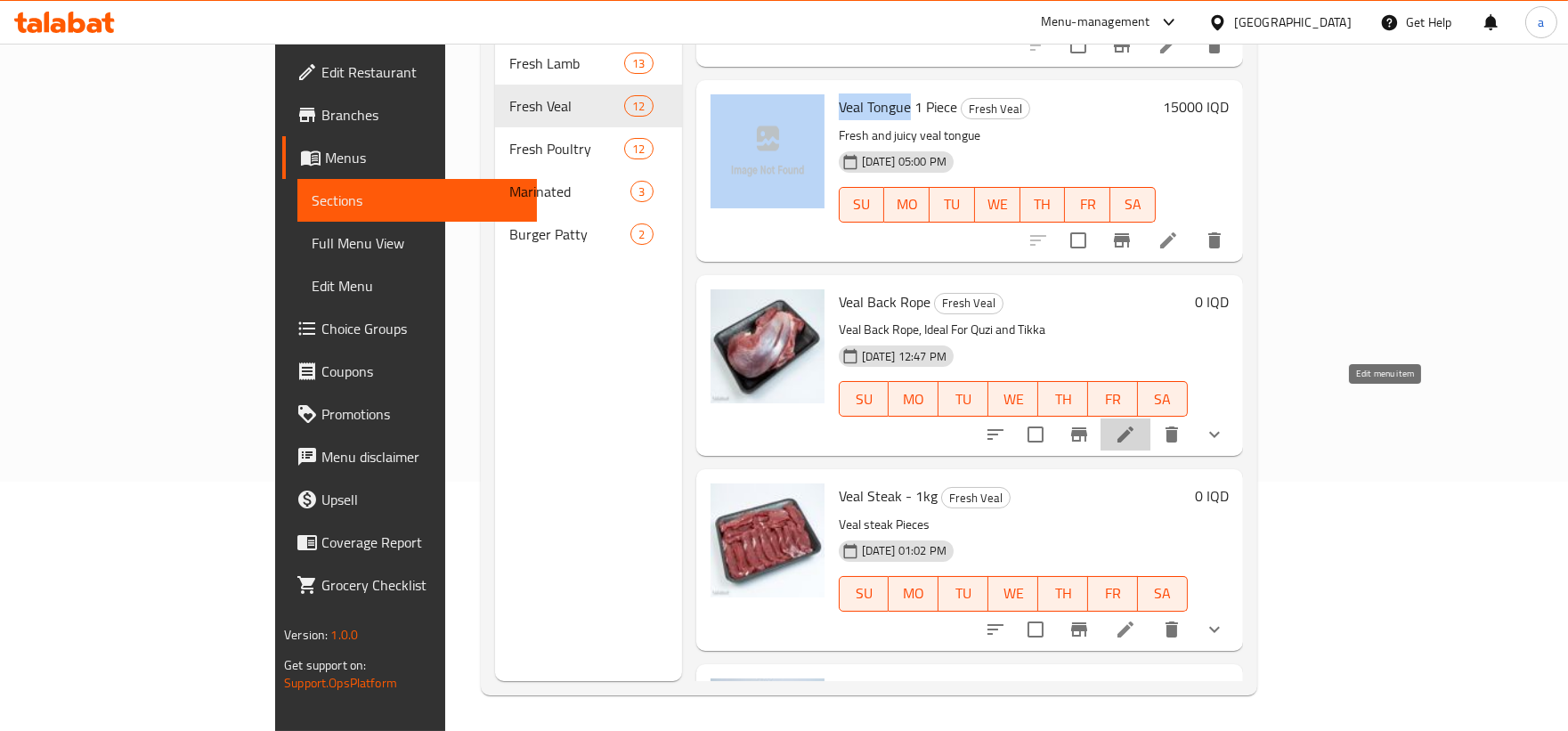
click at [1136, 423] on icon at bounding box center [1125, 434] width 21 height 21
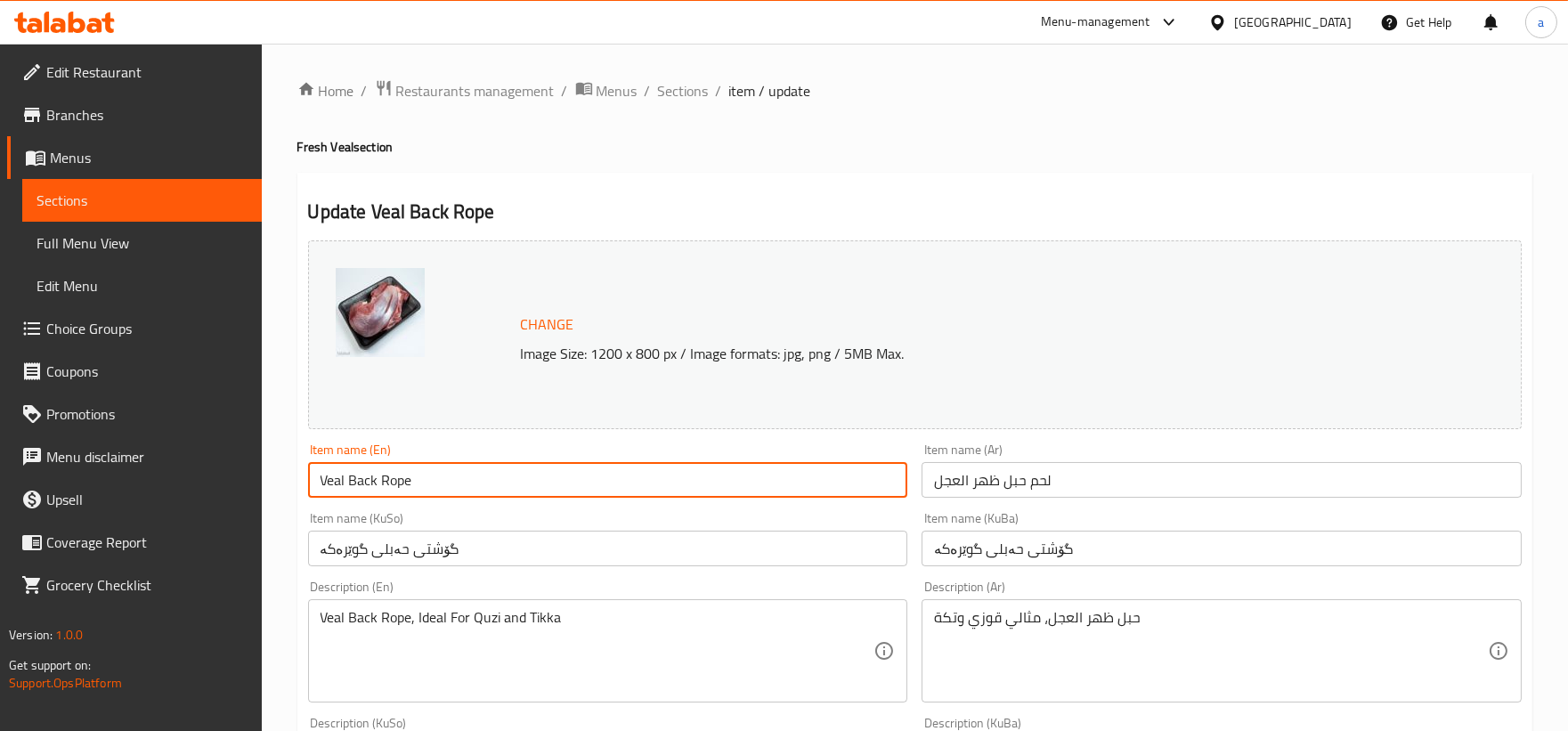
drag, startPoint x: 529, startPoint y: 477, endPoint x: 145, endPoint y: 478, distance: 384.0
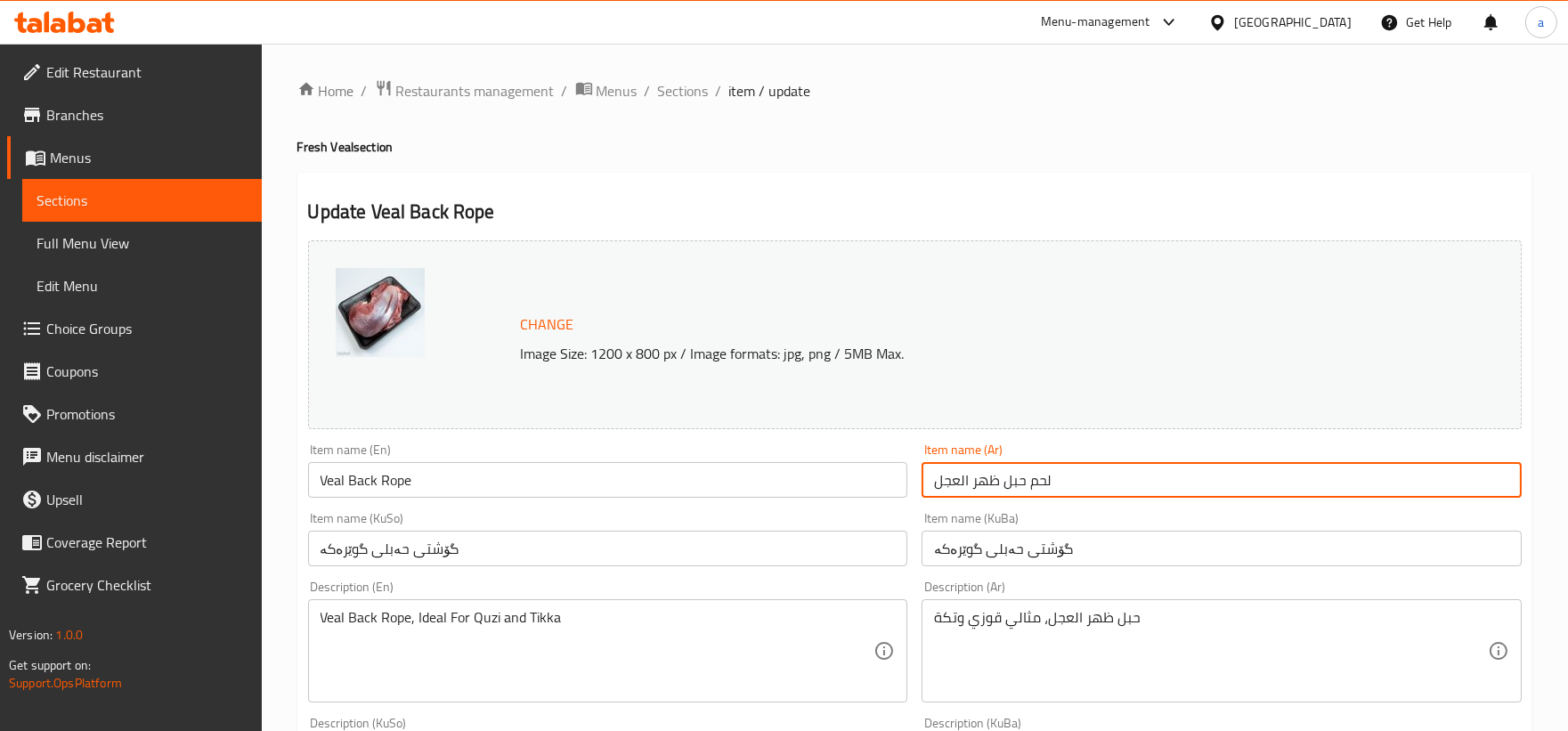
drag, startPoint x: 1102, startPoint y: 487, endPoint x: 786, endPoint y: 488, distance: 316.0
click at [786, 488] on div "Change Image Size: 1200 x 800 px / Image formats: jpg, png / 5MB Max. Item name…" at bounding box center [915, 732] width 1228 height 998
drag, startPoint x: 602, startPoint y: 574, endPoint x: 593, endPoint y: 566, distance: 12.0
click at [593, 566] on div "Change Image Size: 1200 x 800 px / Image formats: jpg, png / 5MB Max. Item name…" at bounding box center [915, 732] width 1228 height 998
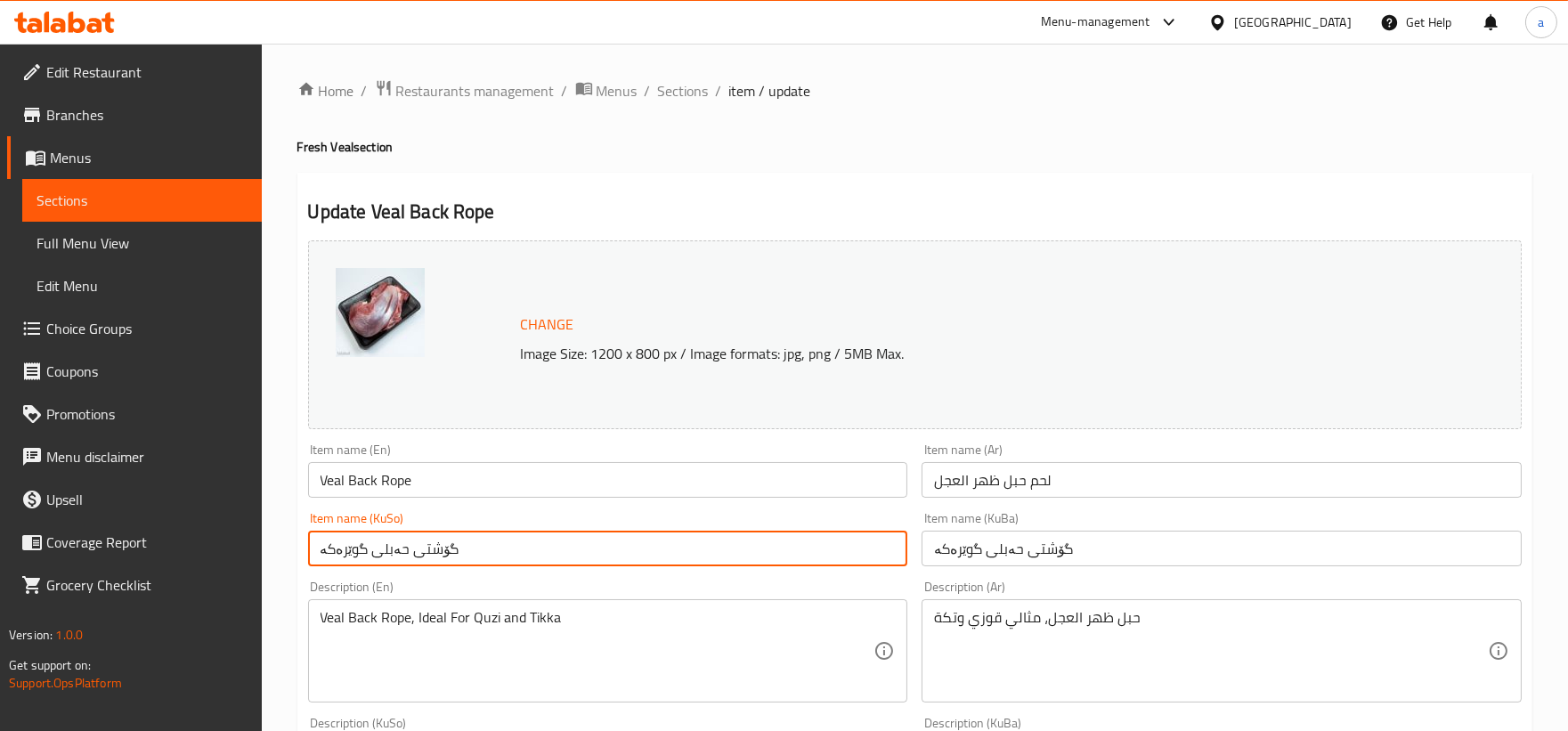
drag, startPoint x: 585, startPoint y: 556, endPoint x: 157, endPoint y: 552, distance: 428.0
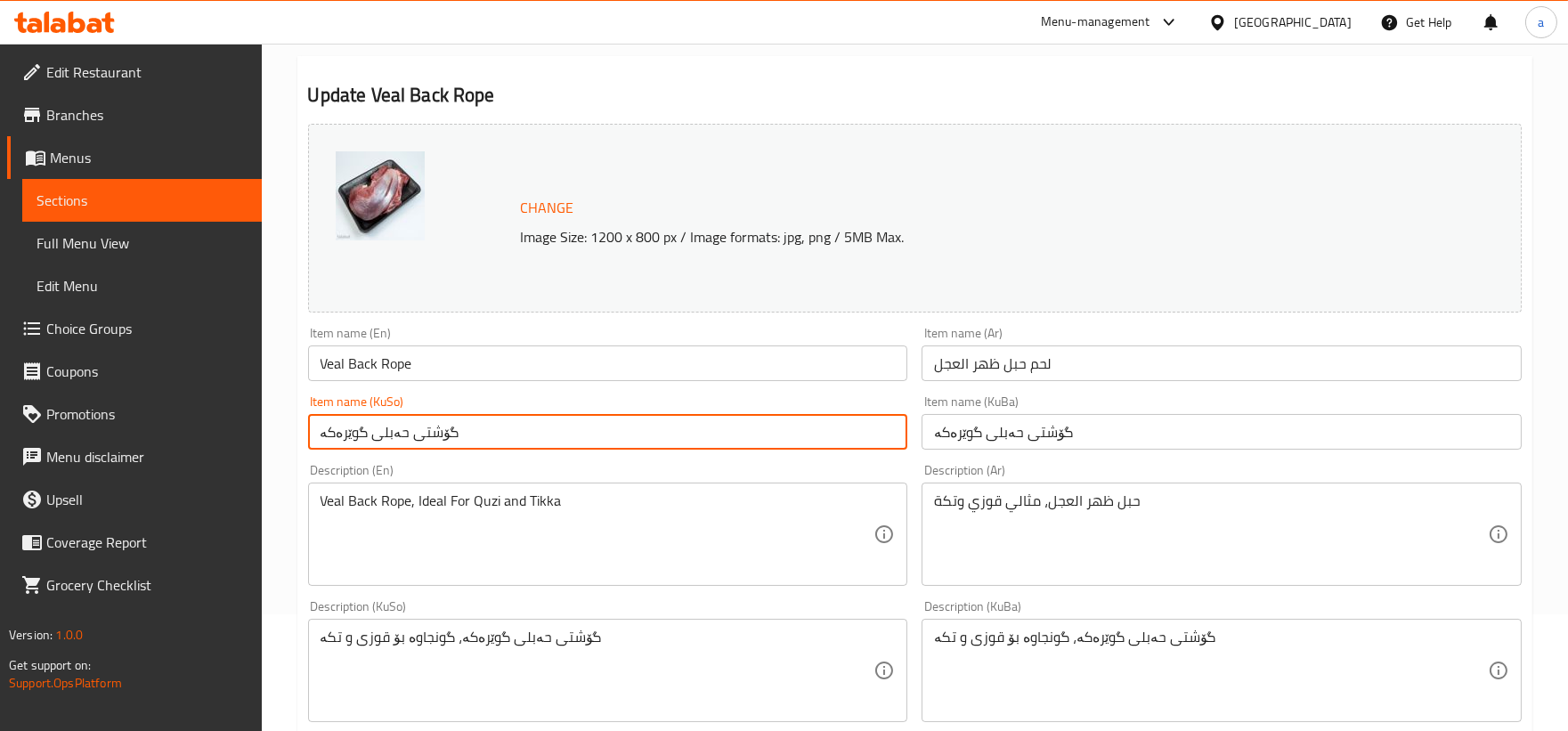
scroll to position [165, 0]
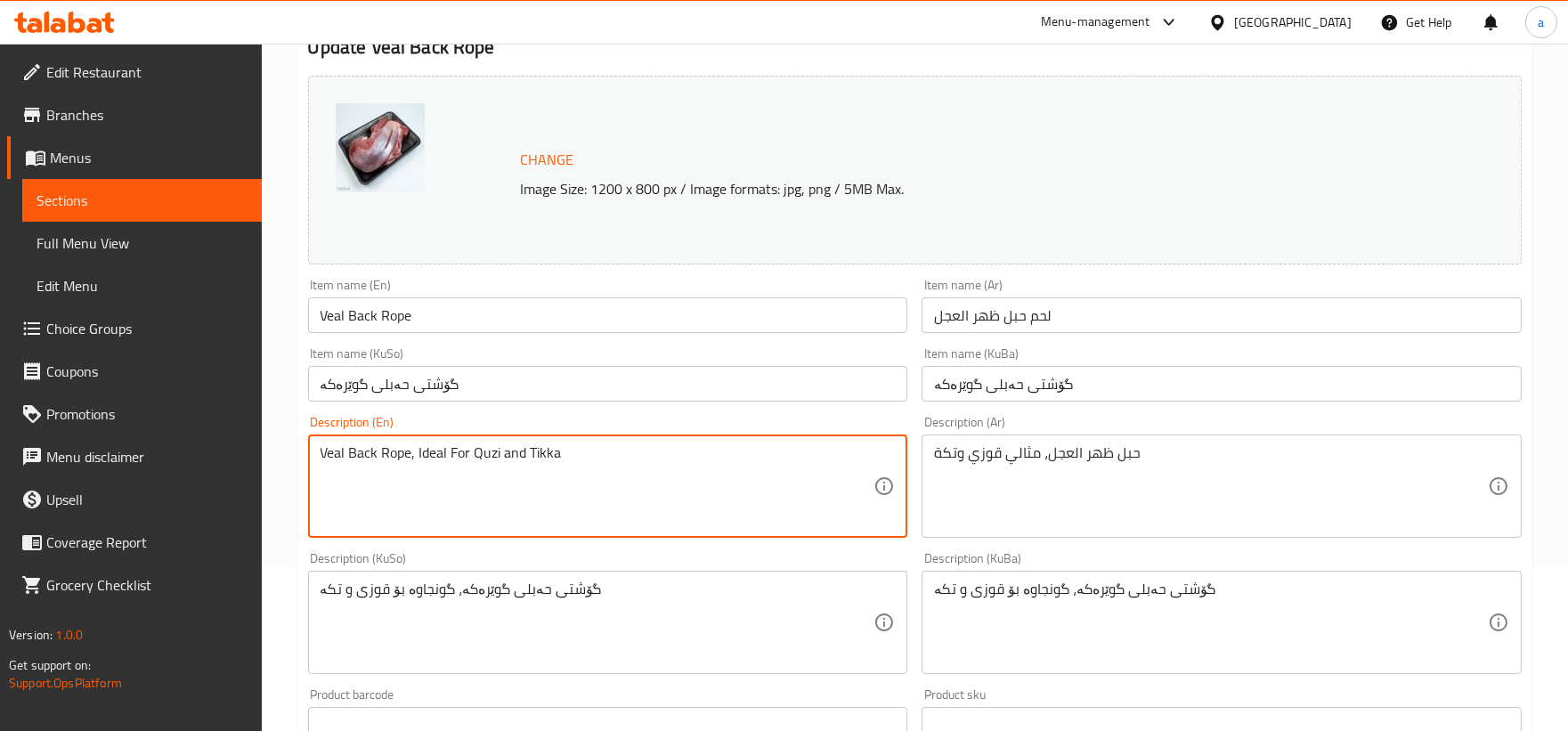
drag, startPoint x: 656, startPoint y: 487, endPoint x: 119, endPoint y: 460, distance: 537.7
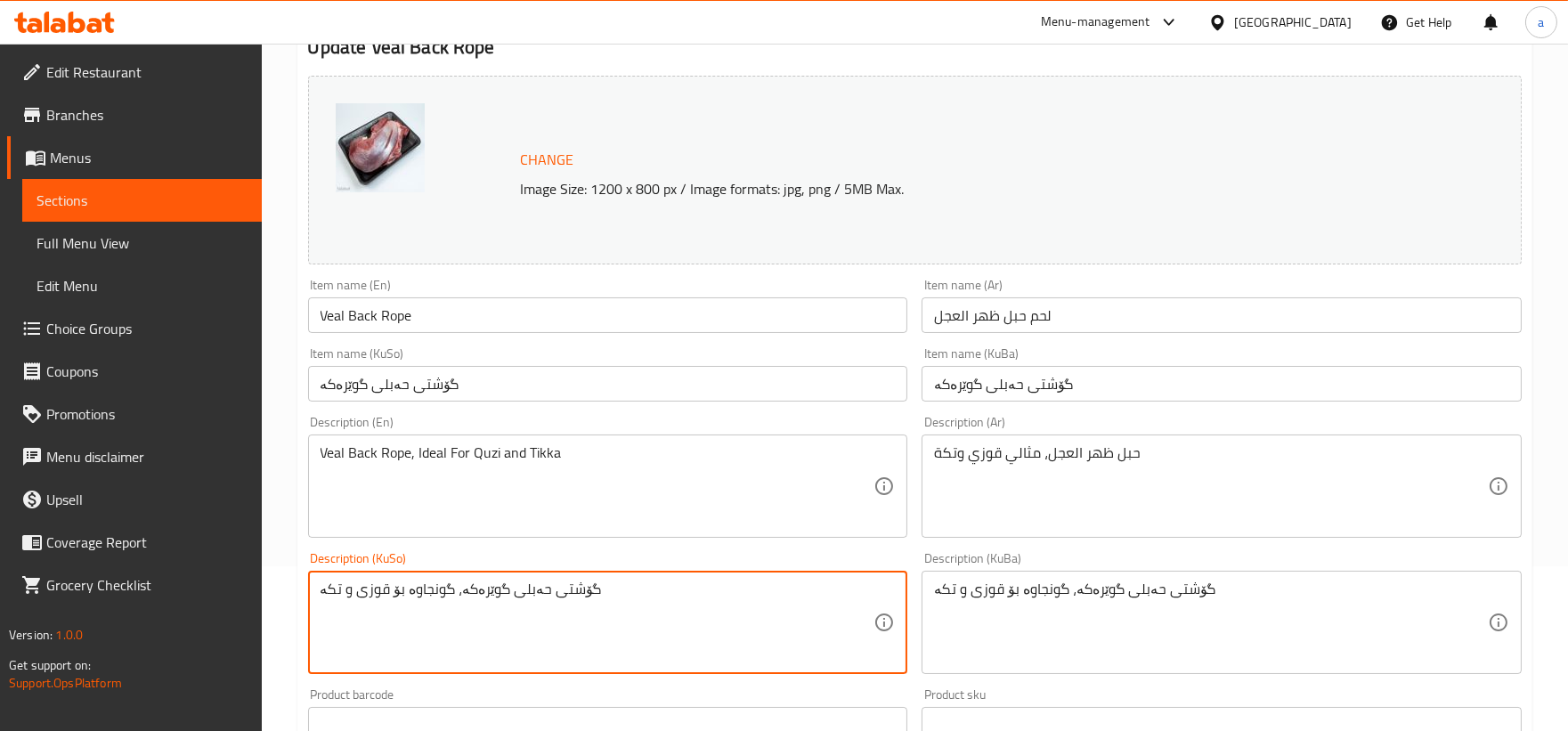
drag, startPoint x: 641, startPoint y: 599, endPoint x: 236, endPoint y: 588, distance: 405.1
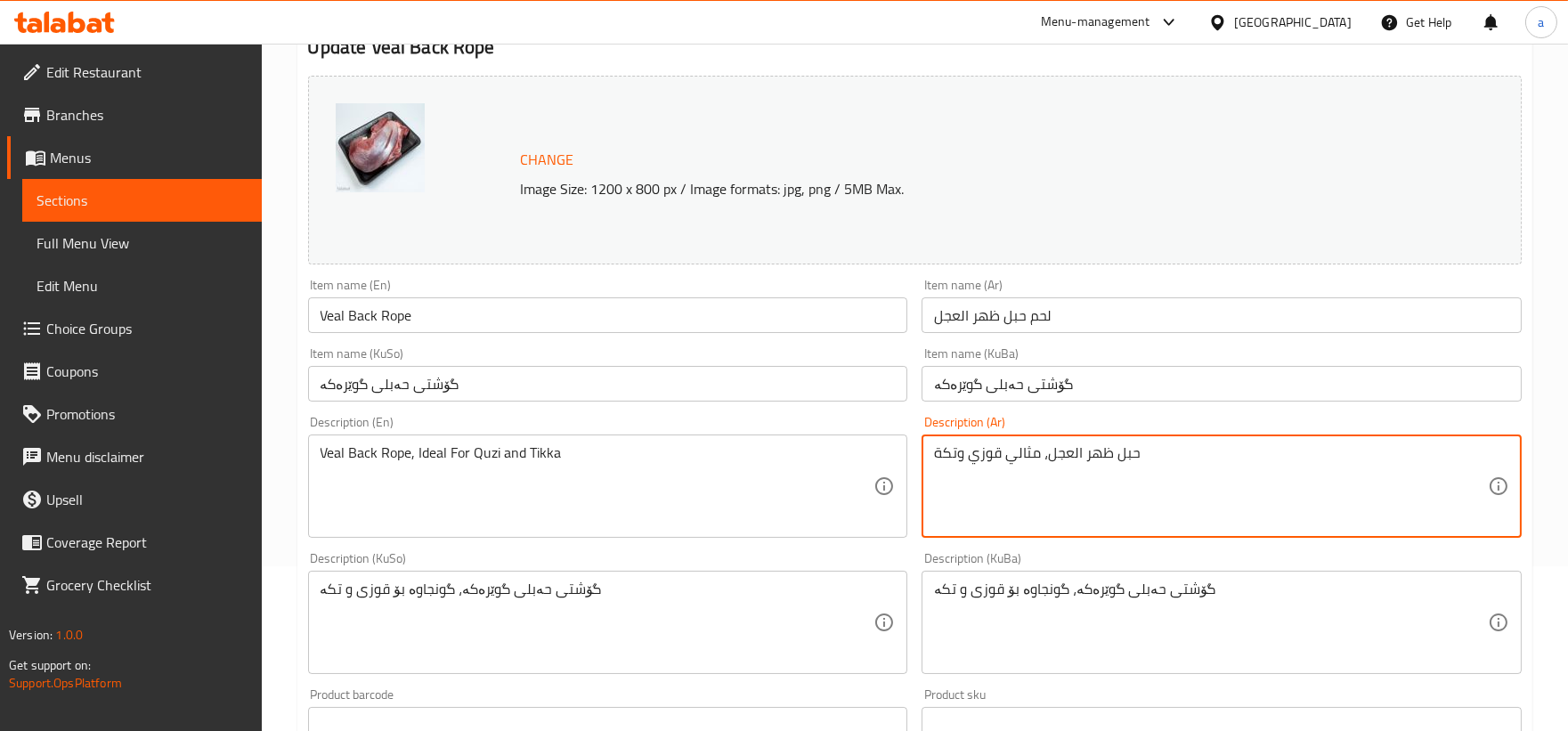
drag, startPoint x: 1187, startPoint y: 488, endPoint x: 727, endPoint y: 491, distance: 460.0
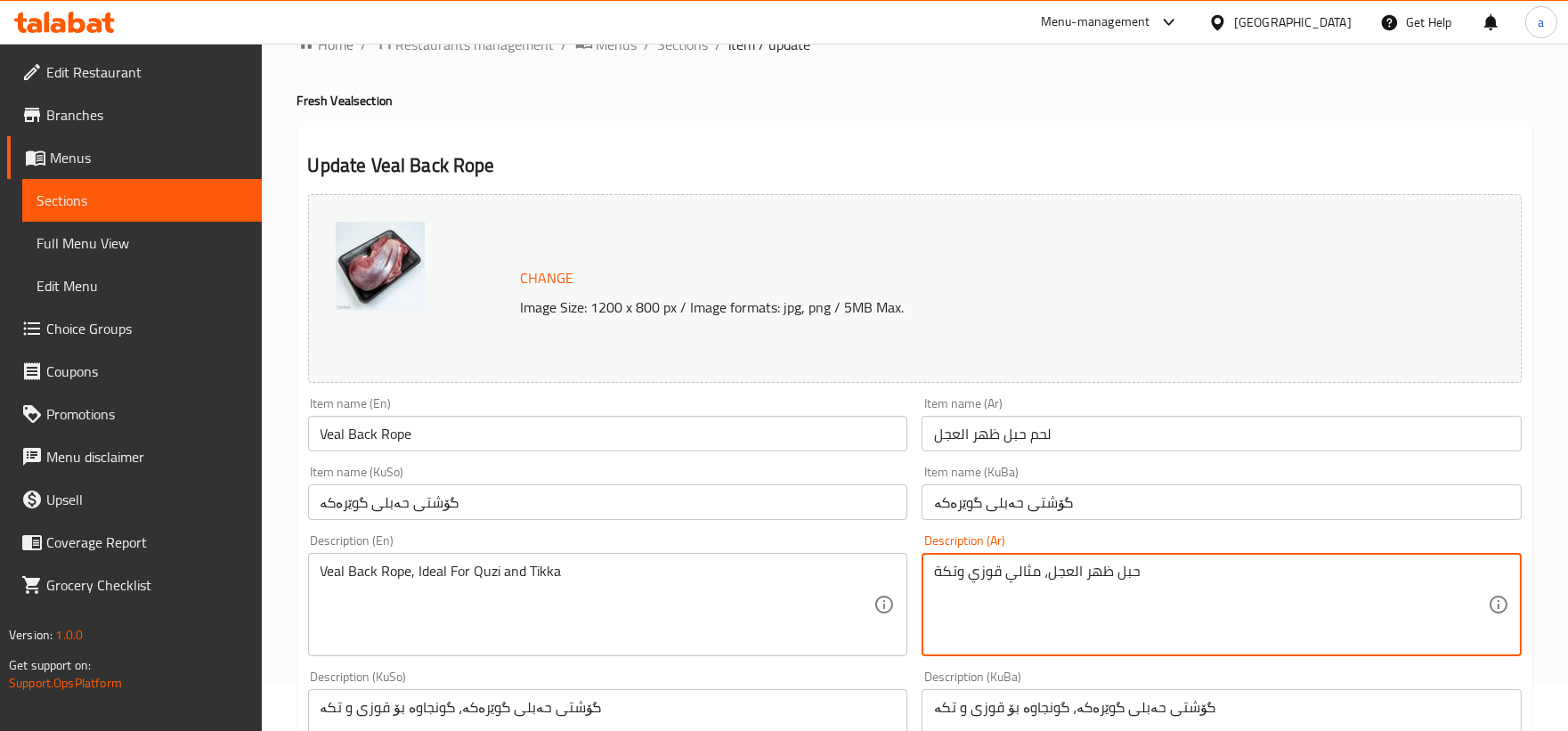
scroll to position [0, 0]
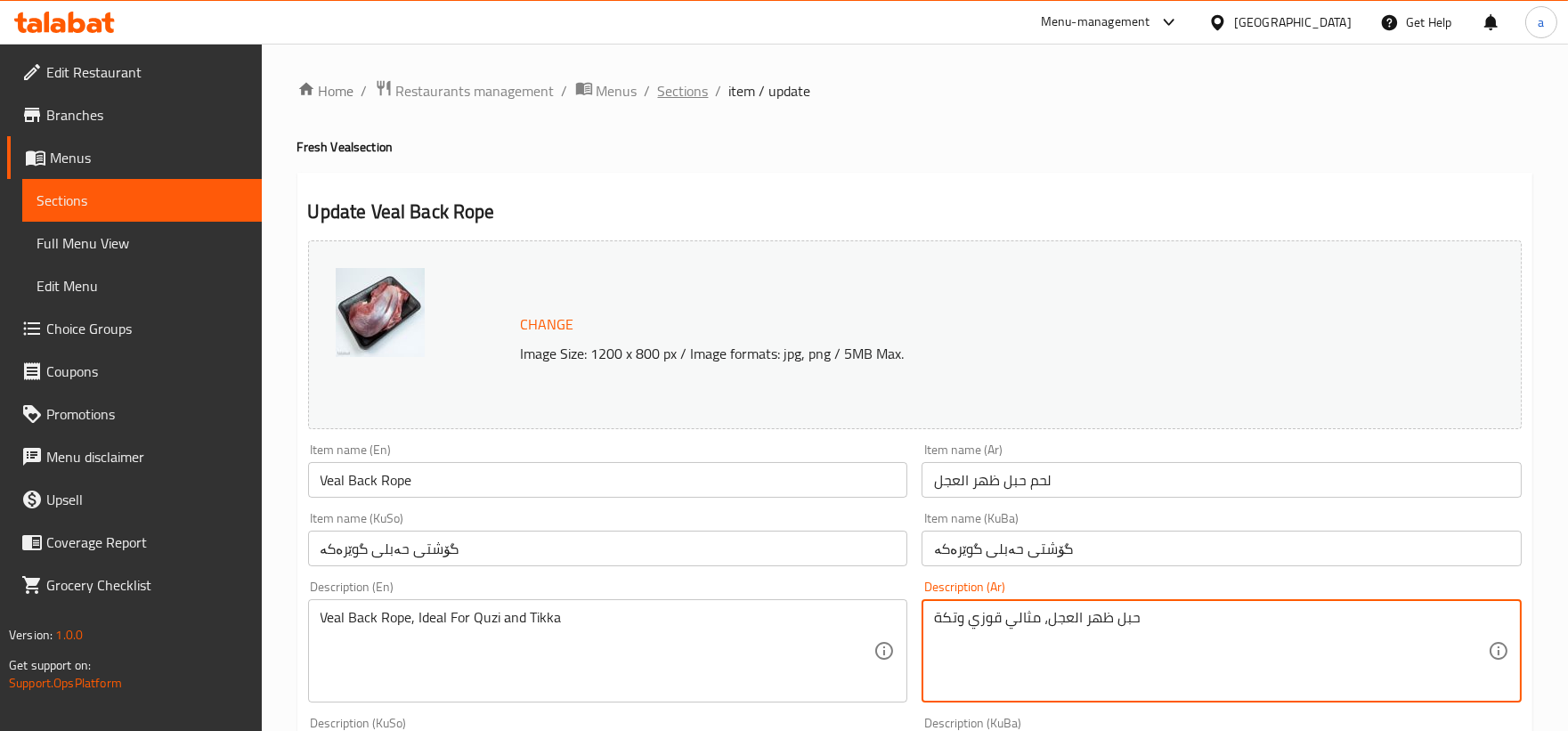
click at [672, 84] on span "Sections" at bounding box center [683, 91] width 51 height 21
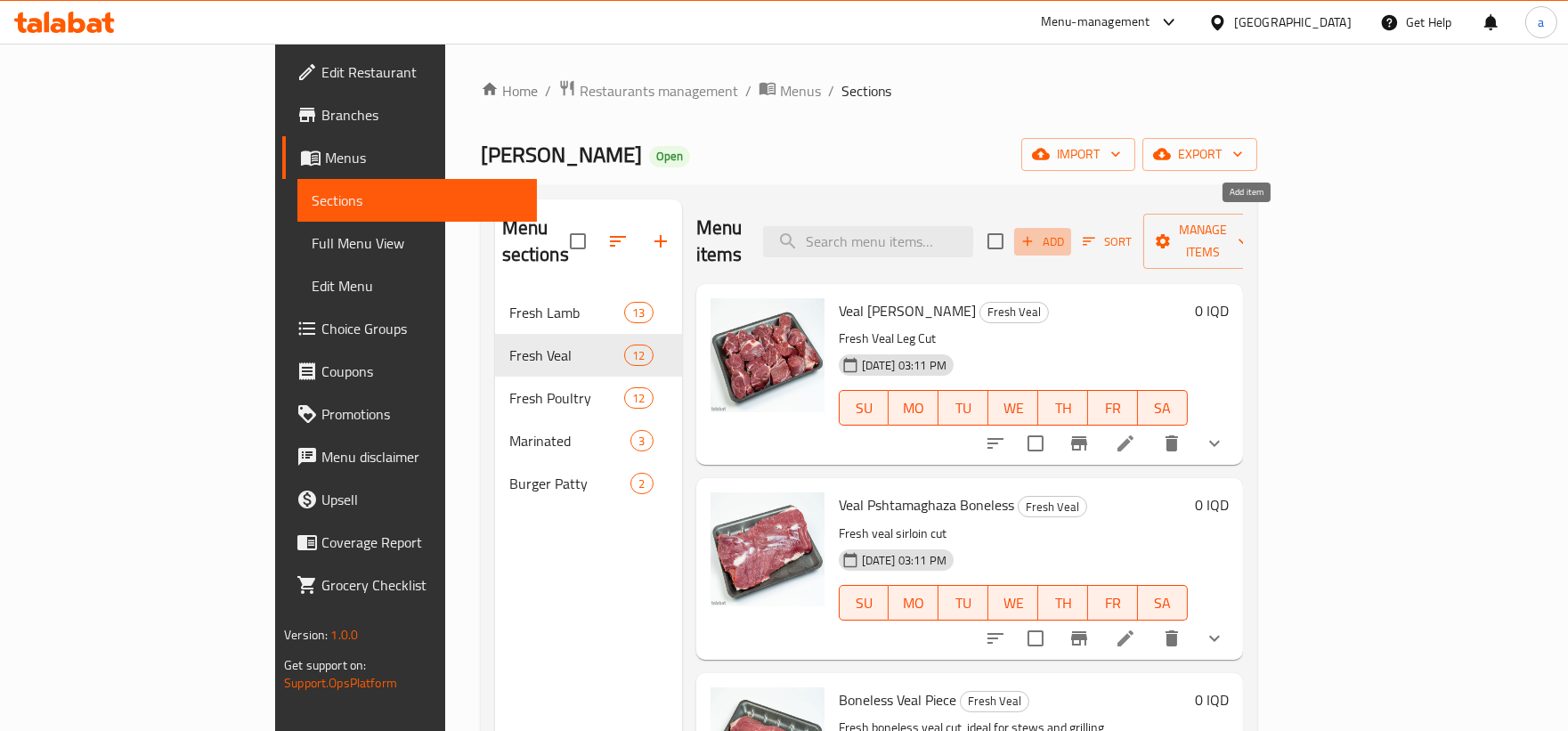
click at [1066, 234] on span "Add" at bounding box center [1042, 241] width 48 height 20
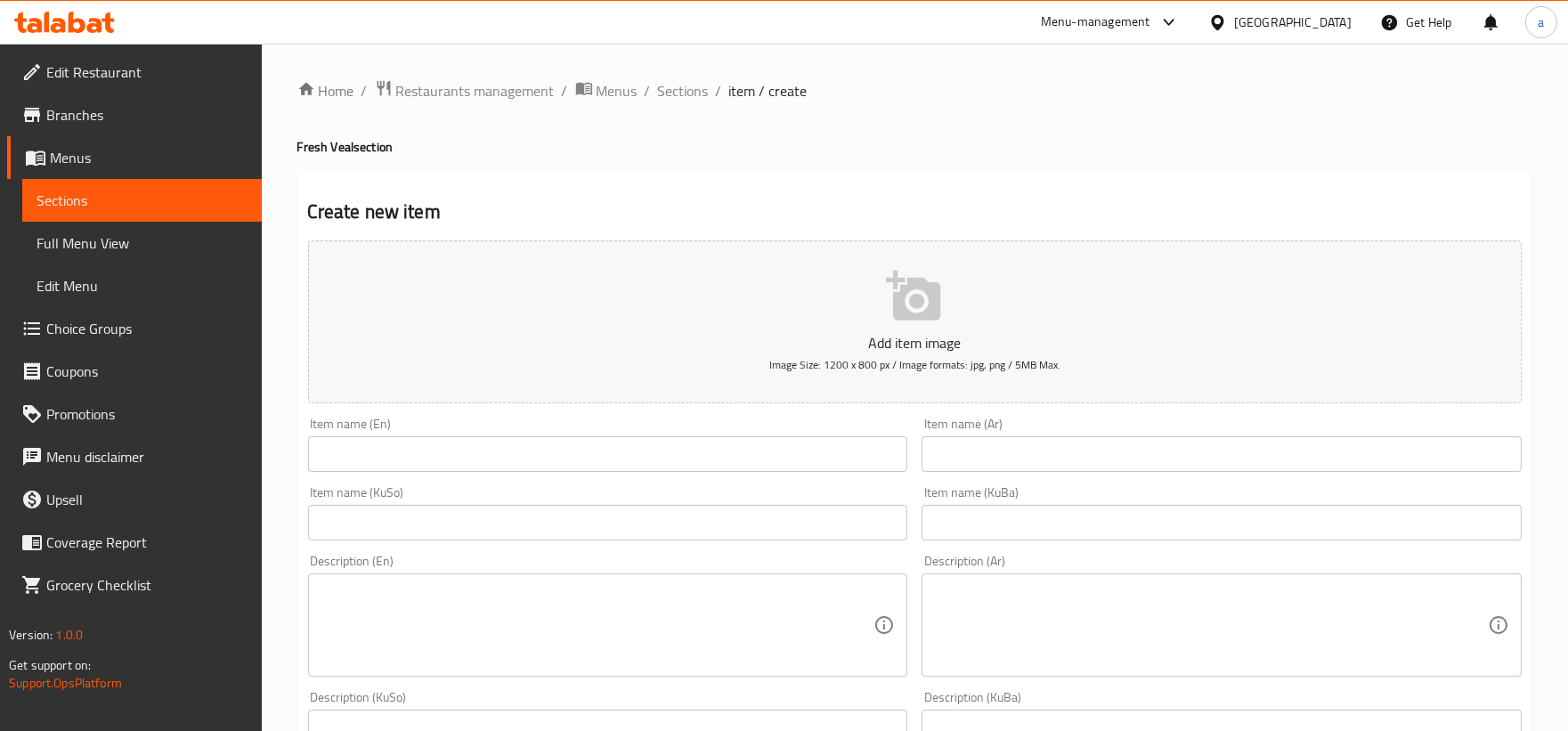
click at [707, 429] on div "Item name (En) Item name (En)" at bounding box center [608, 445] width 600 height 55
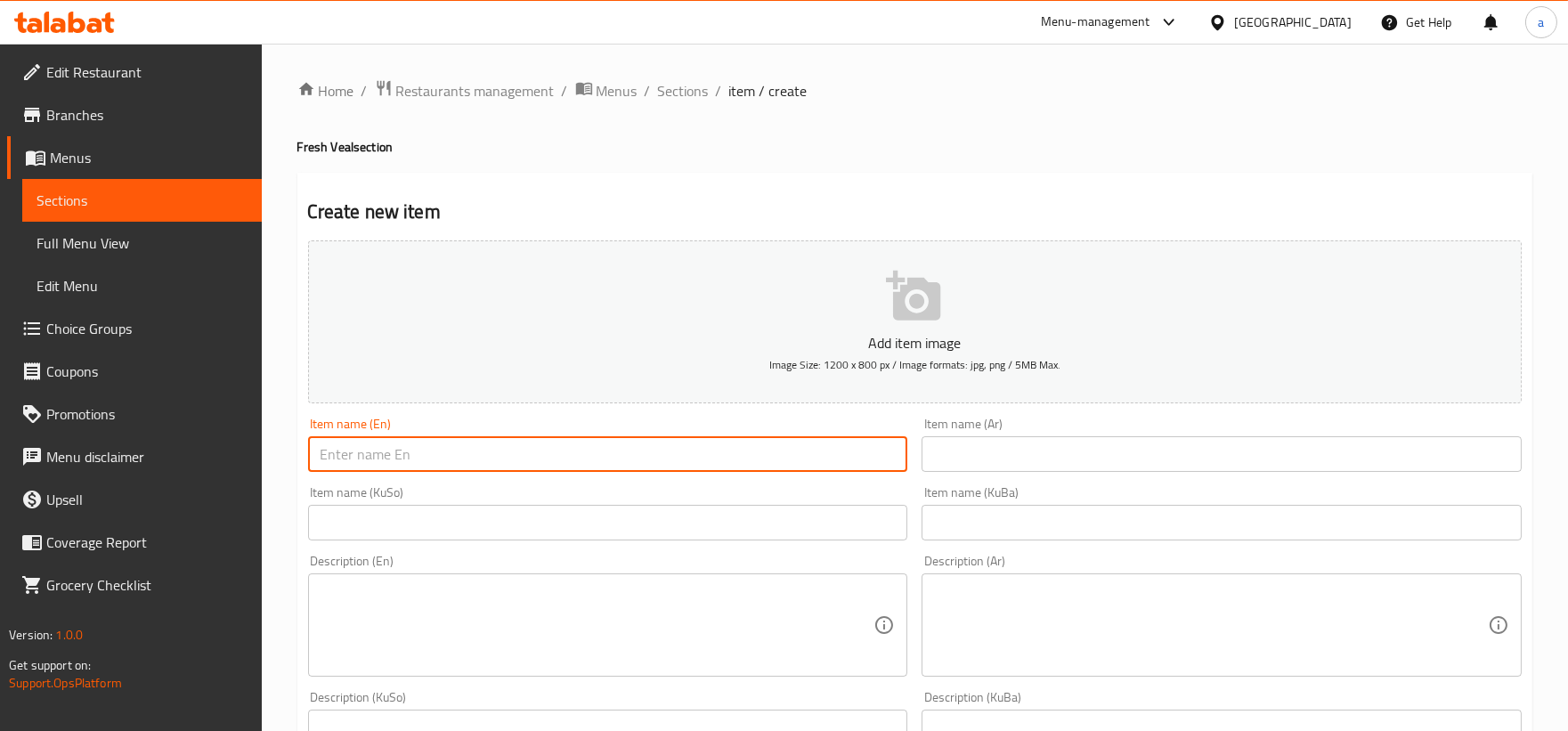
click at [698, 448] on input "text" at bounding box center [608, 453] width 600 height 35
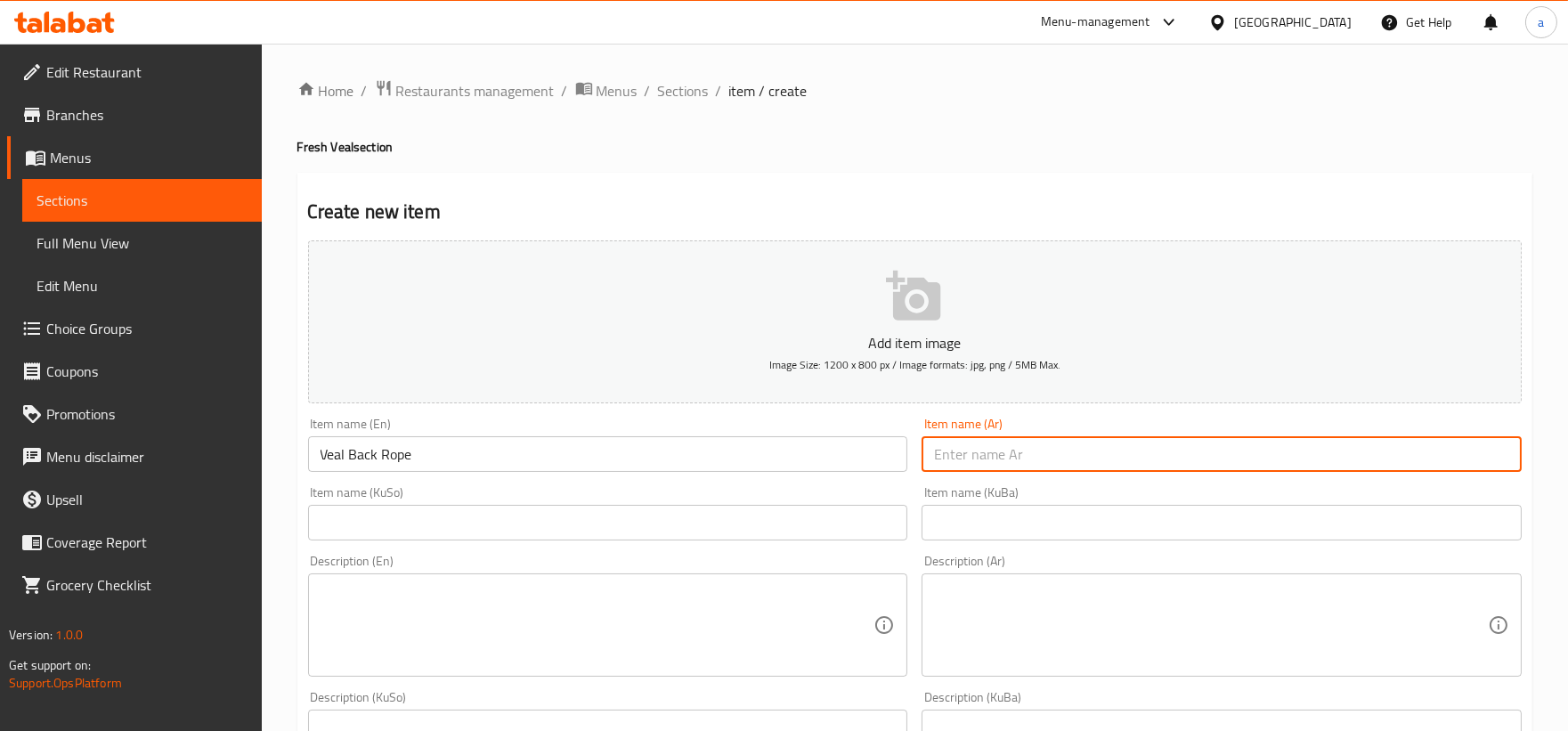
click at [1025, 441] on input "text" at bounding box center [1221, 453] width 600 height 35
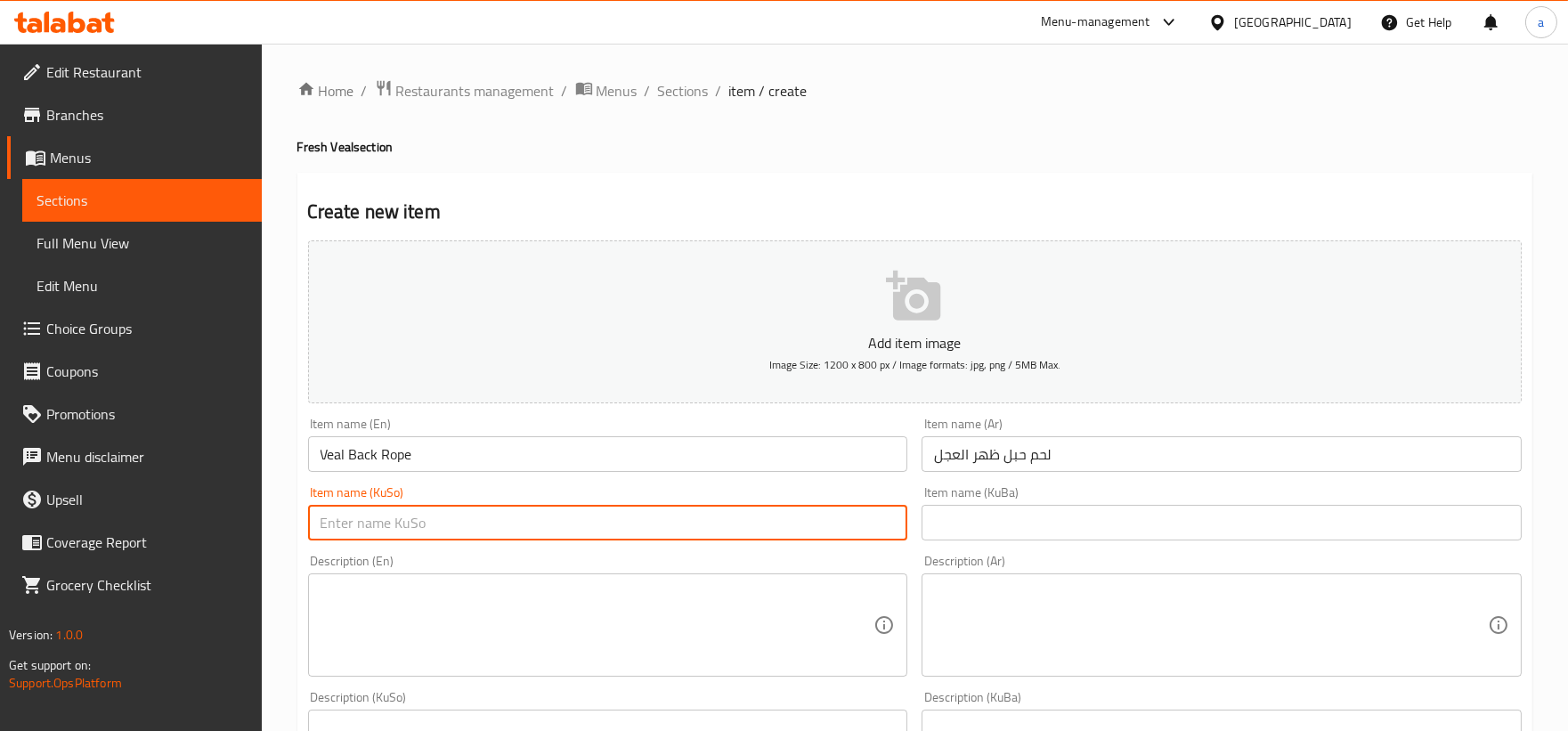
click at [597, 511] on input "text" at bounding box center [608, 522] width 600 height 35
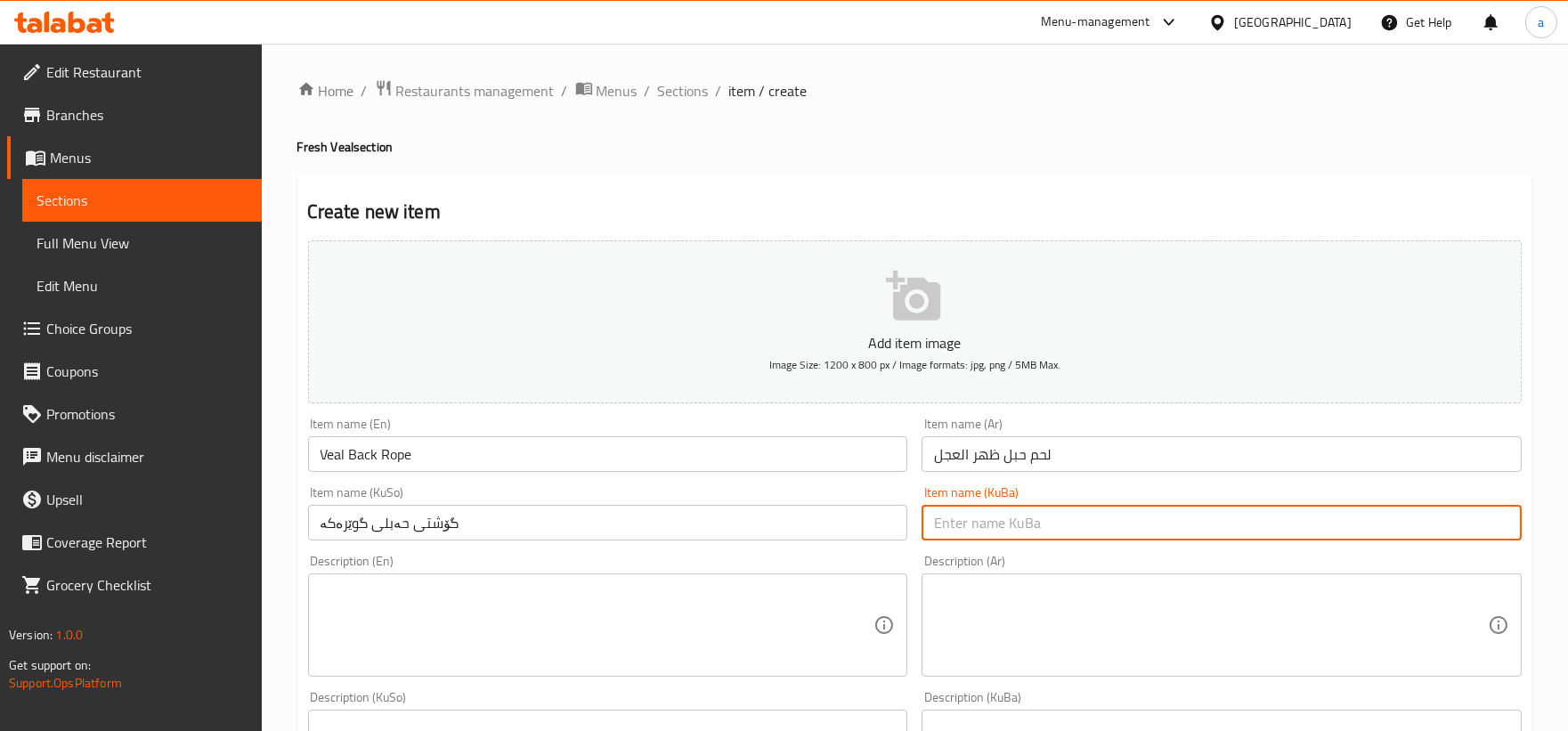
click at [983, 527] on input "text" at bounding box center [1221, 522] width 600 height 35
click at [506, 609] on textarea at bounding box center [598, 626] width 554 height 84
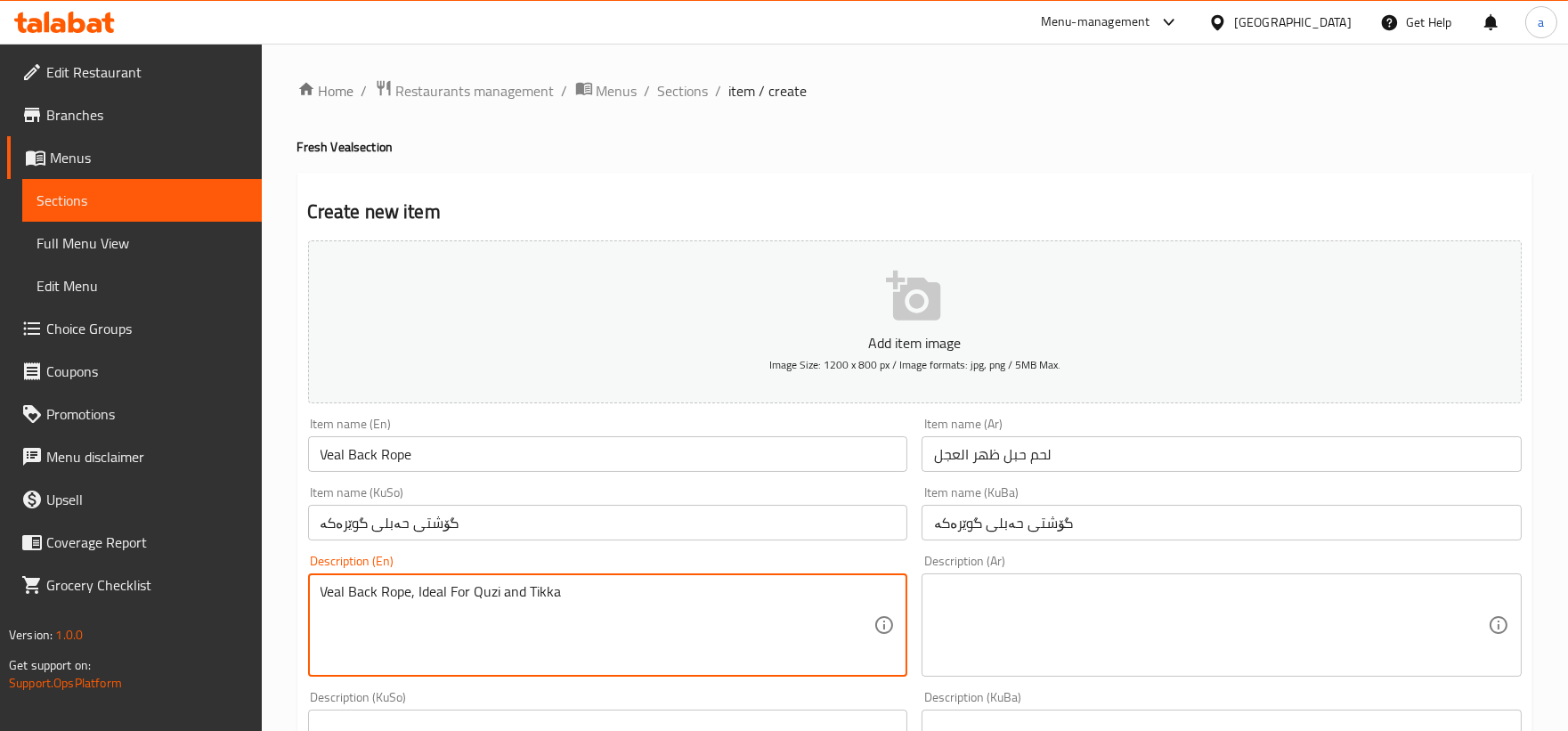
click at [973, 633] on textarea at bounding box center [1211, 626] width 554 height 84
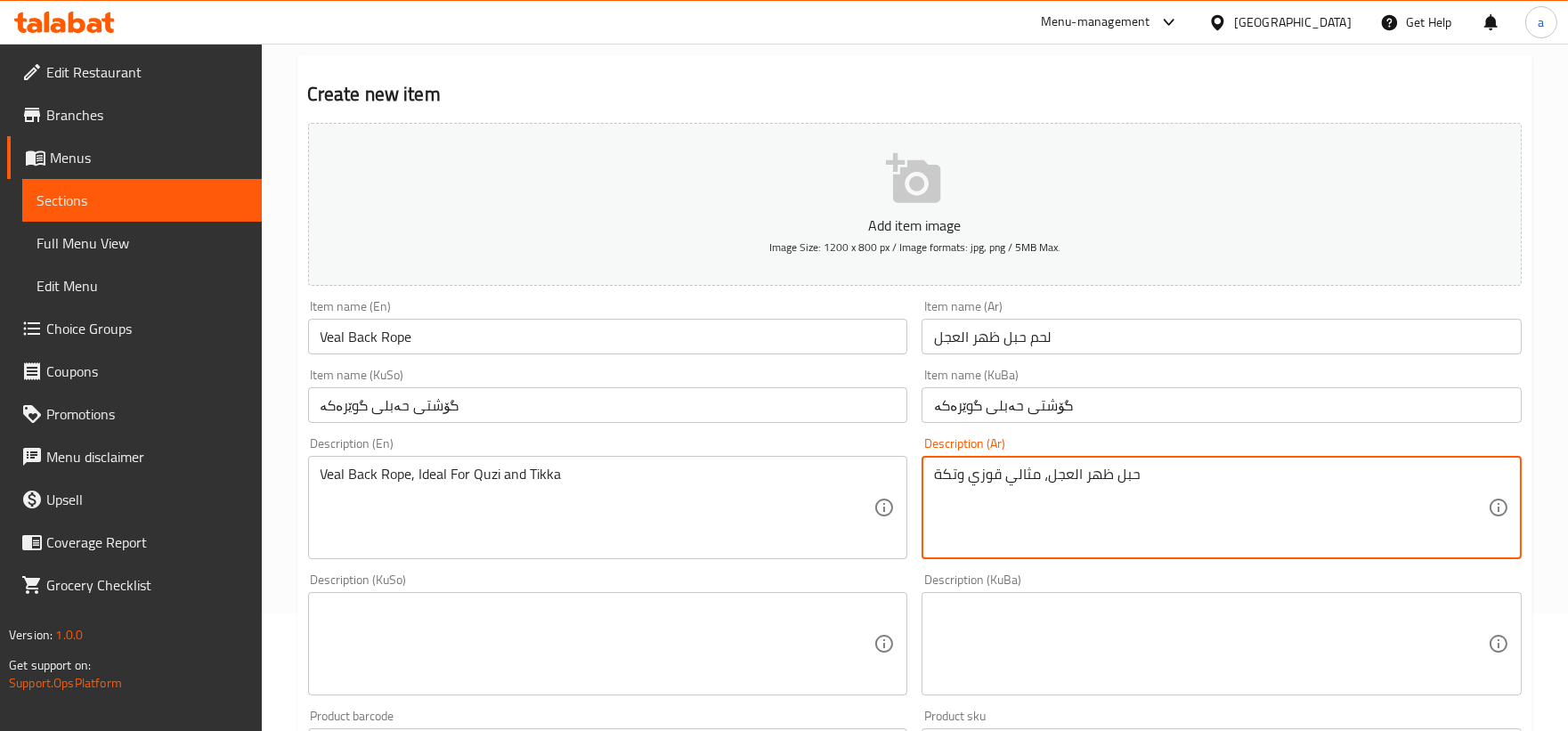
scroll to position [165, 0]
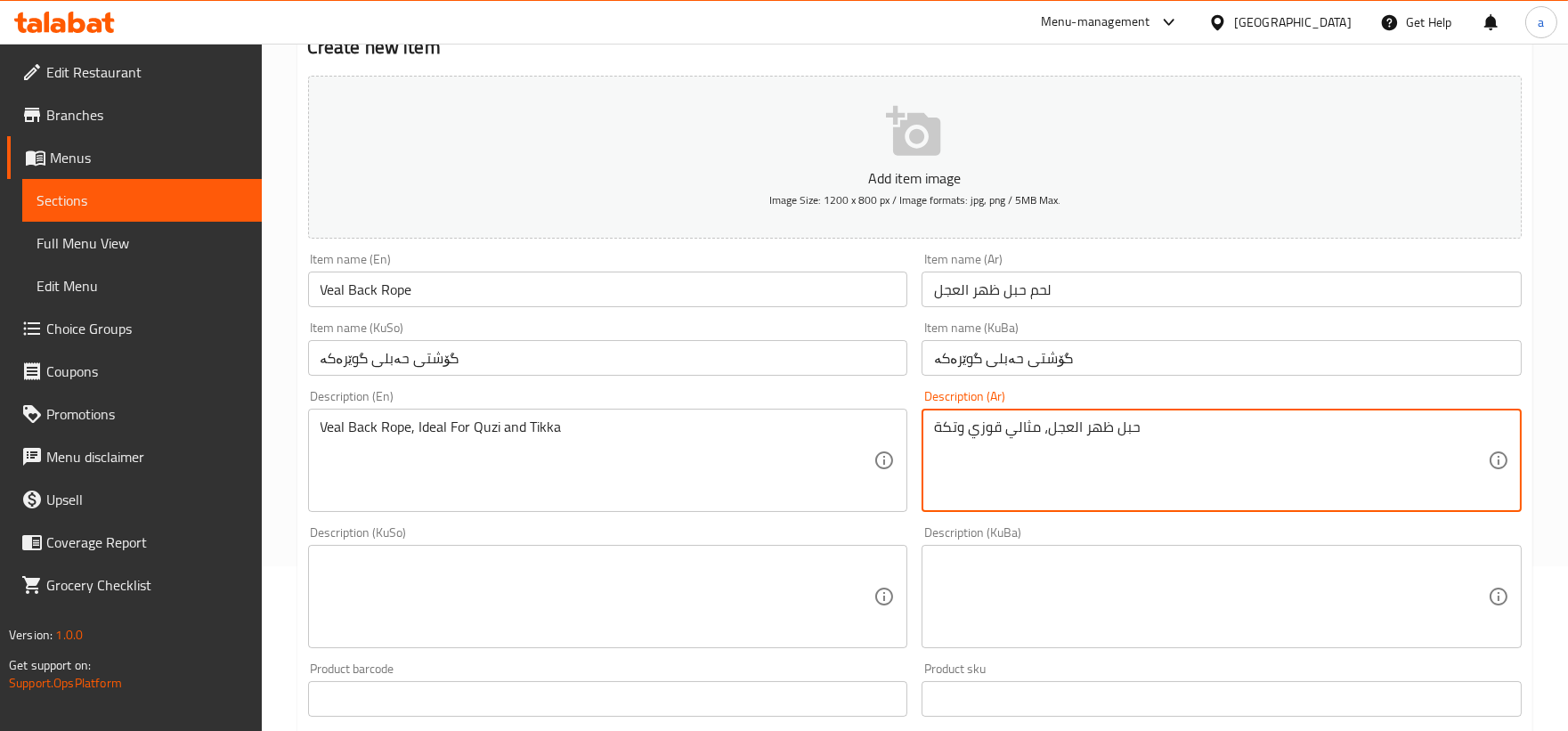
click at [449, 611] on textarea at bounding box center [598, 597] width 554 height 84
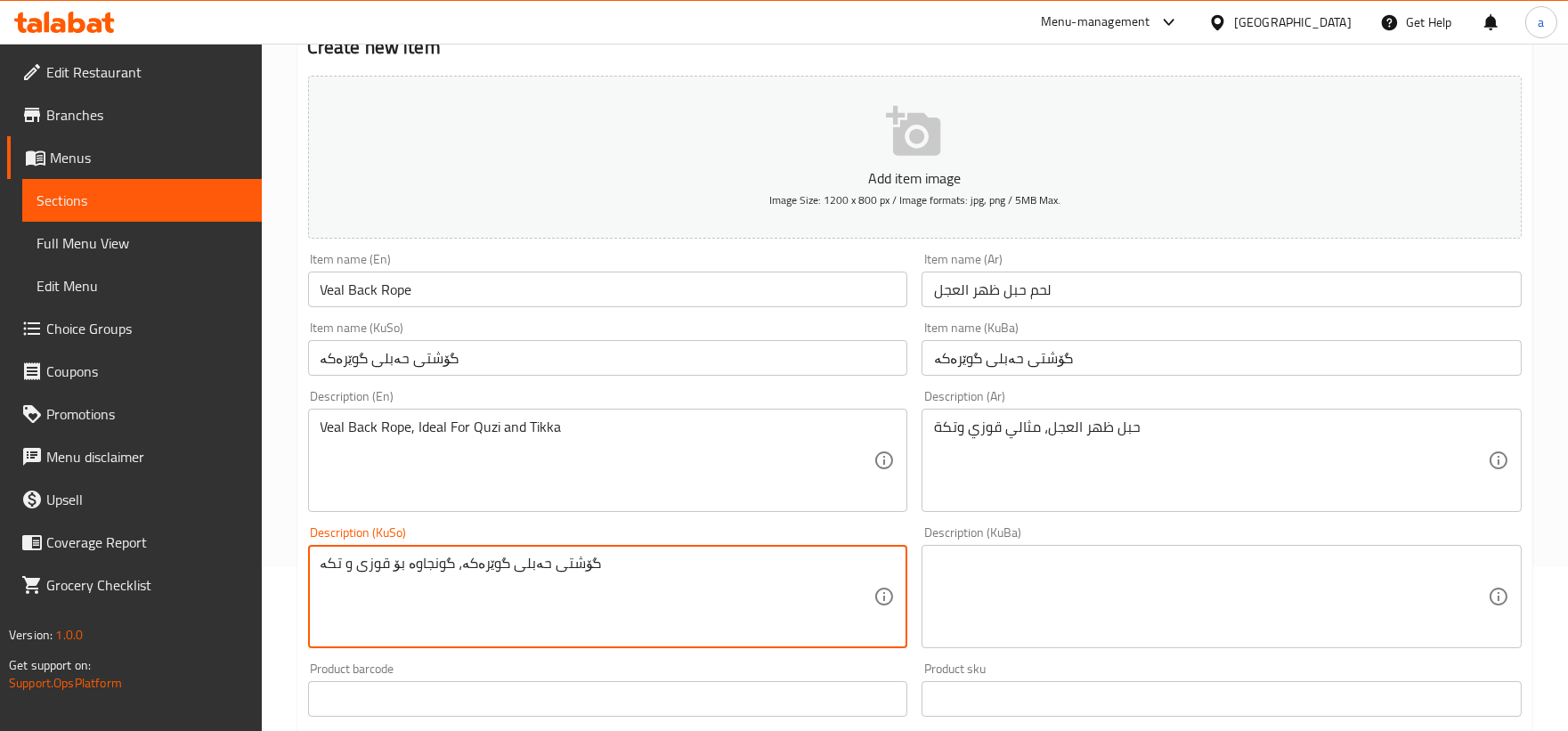
click at [983, 612] on textarea at bounding box center [1211, 597] width 554 height 84
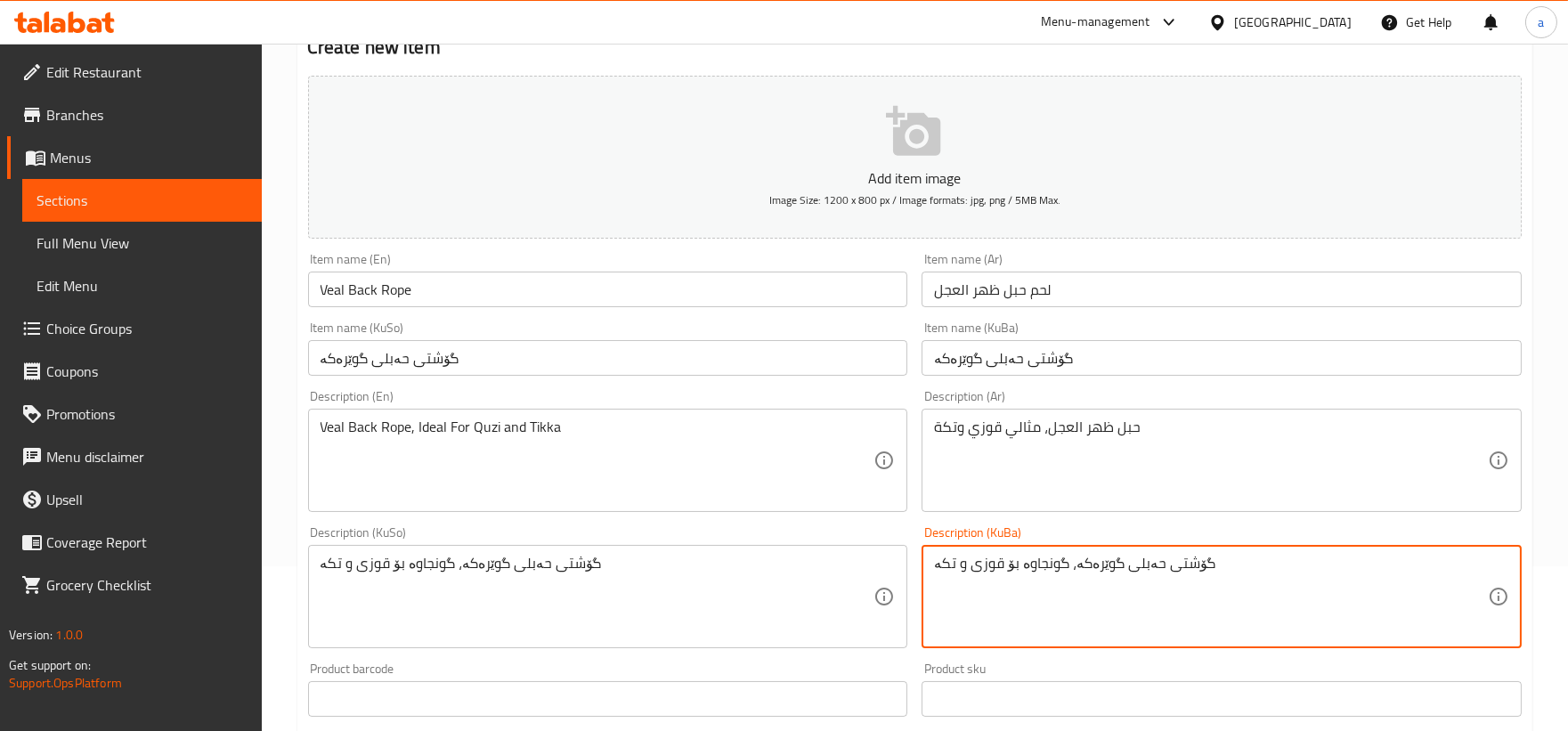
scroll to position [728, 0]
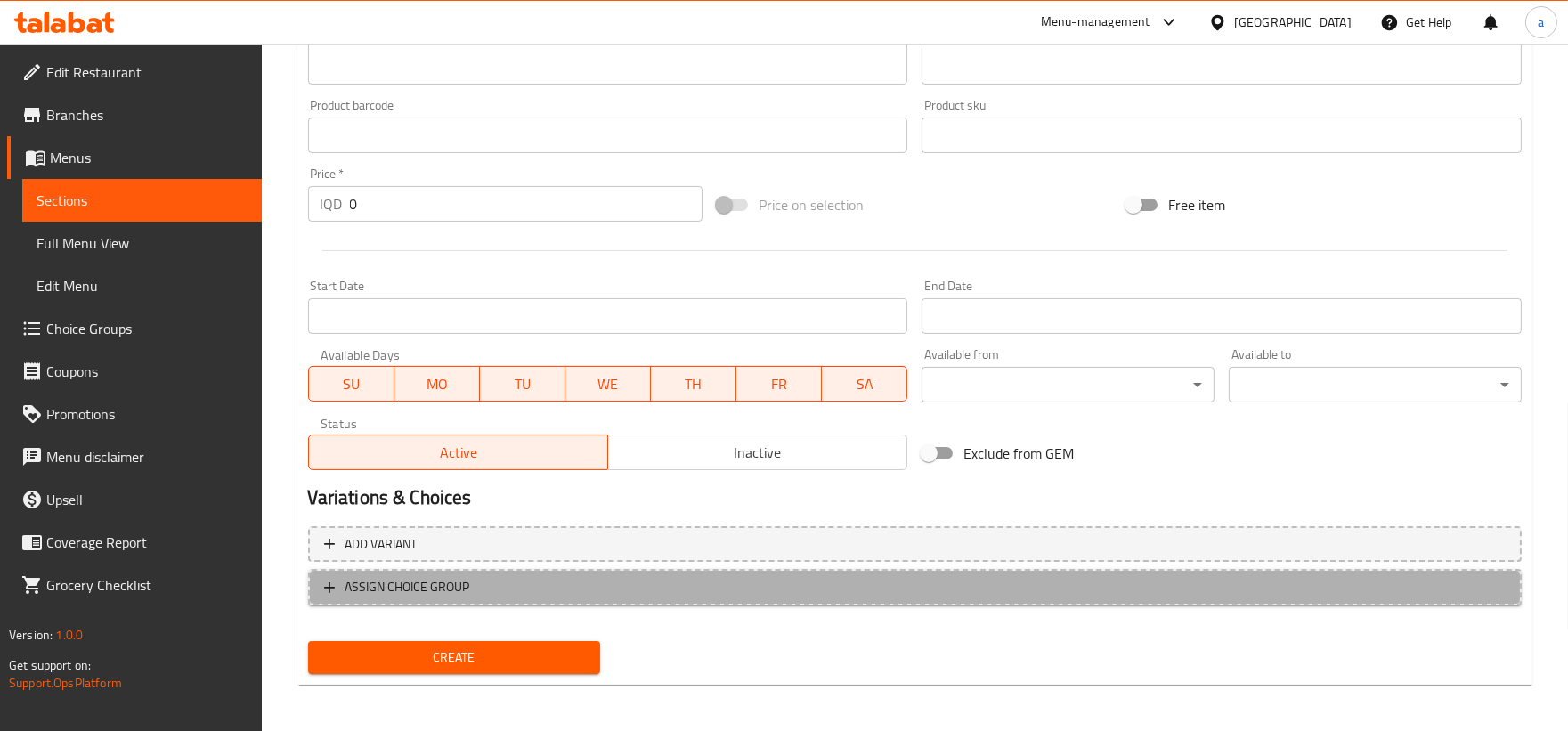
click at [332, 579] on icon "button" at bounding box center [330, 587] width 18 height 18
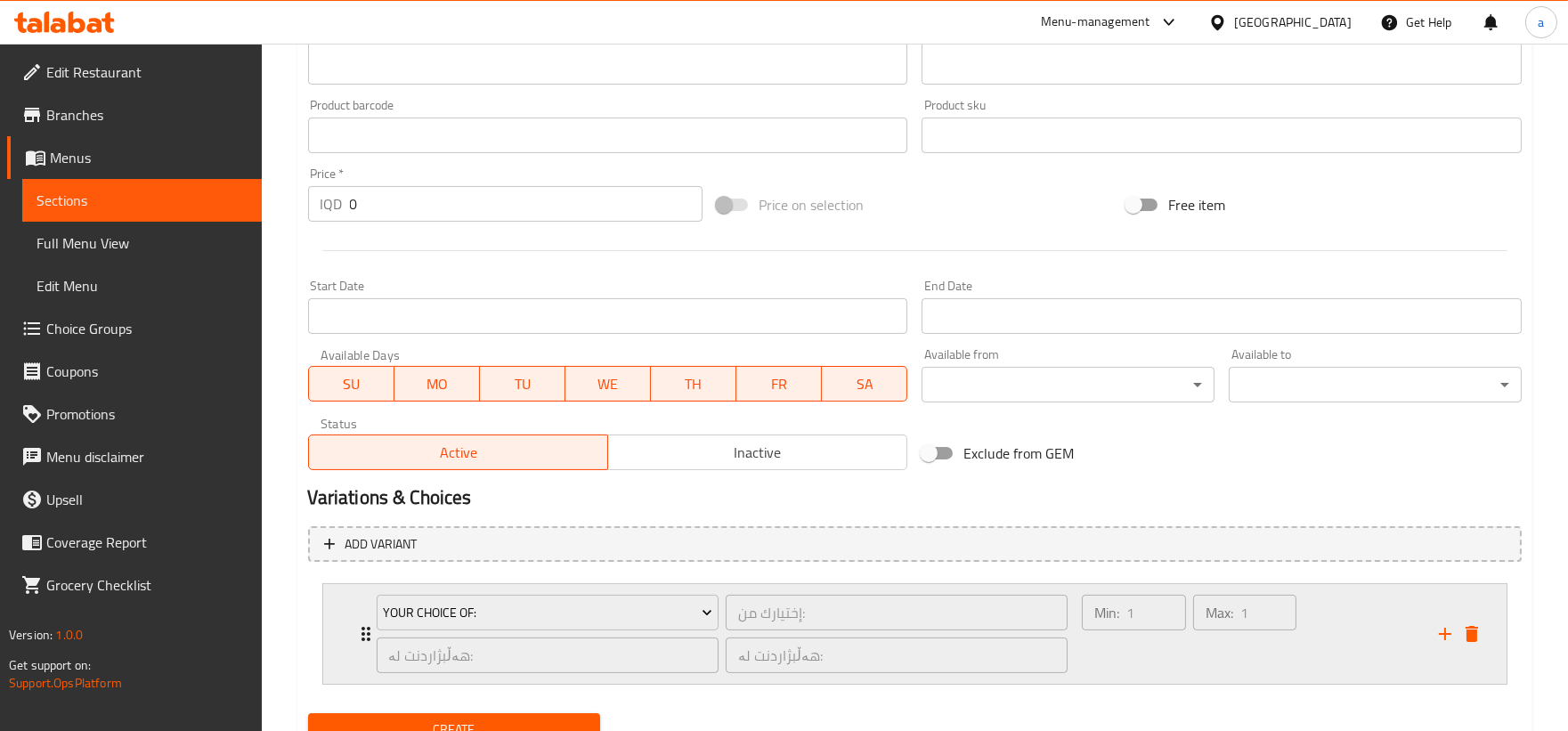
click at [352, 624] on div "Your Choice Of: إختيارك من: ​ هەڵبژاردنت لە: ​ هەڵبژاردنت لە: ​ Min: 1 ​ Max: 1…" at bounding box center [914, 634] width 1183 height 100
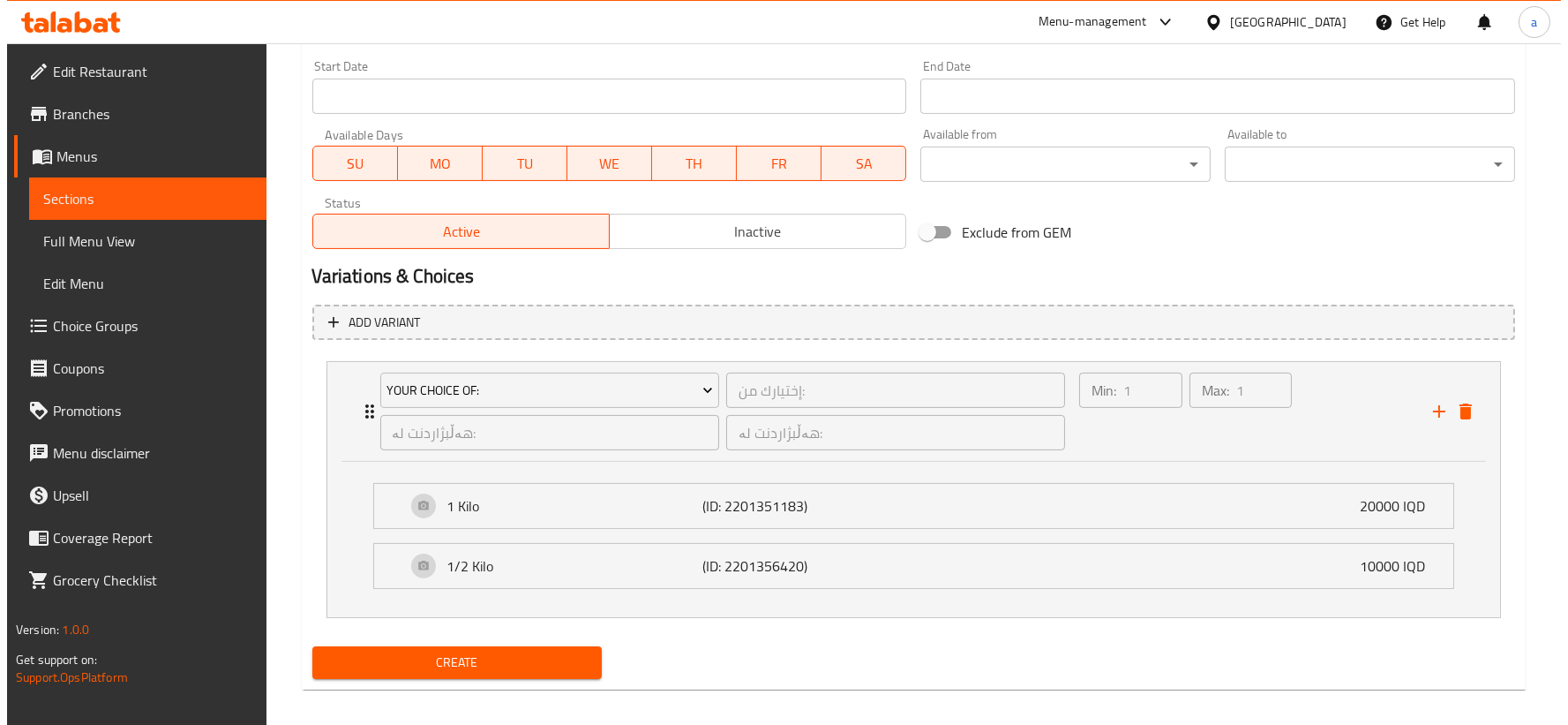
scroll to position [952, 0]
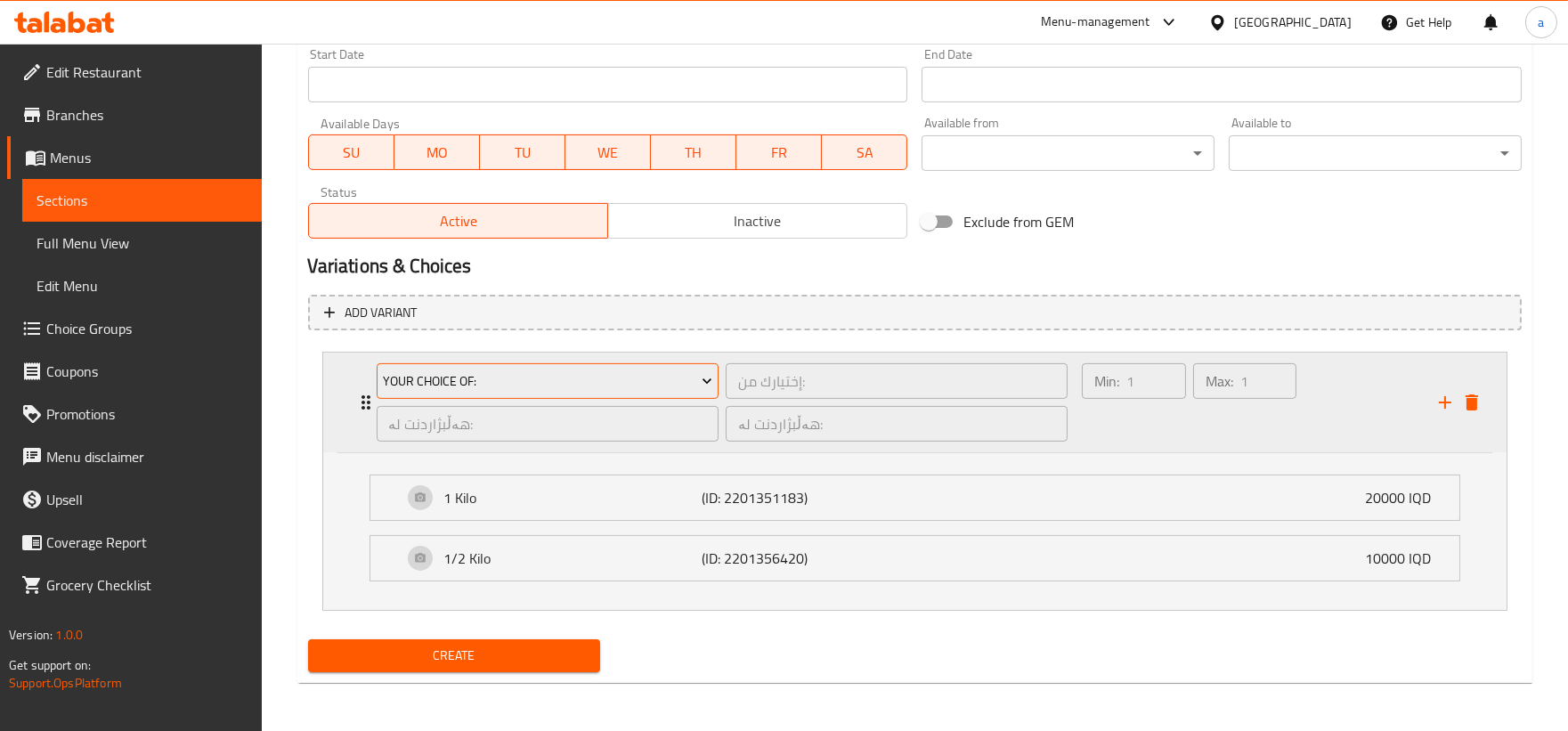
click at [437, 374] on span "Your Choice Of:" at bounding box center [548, 381] width 330 height 22
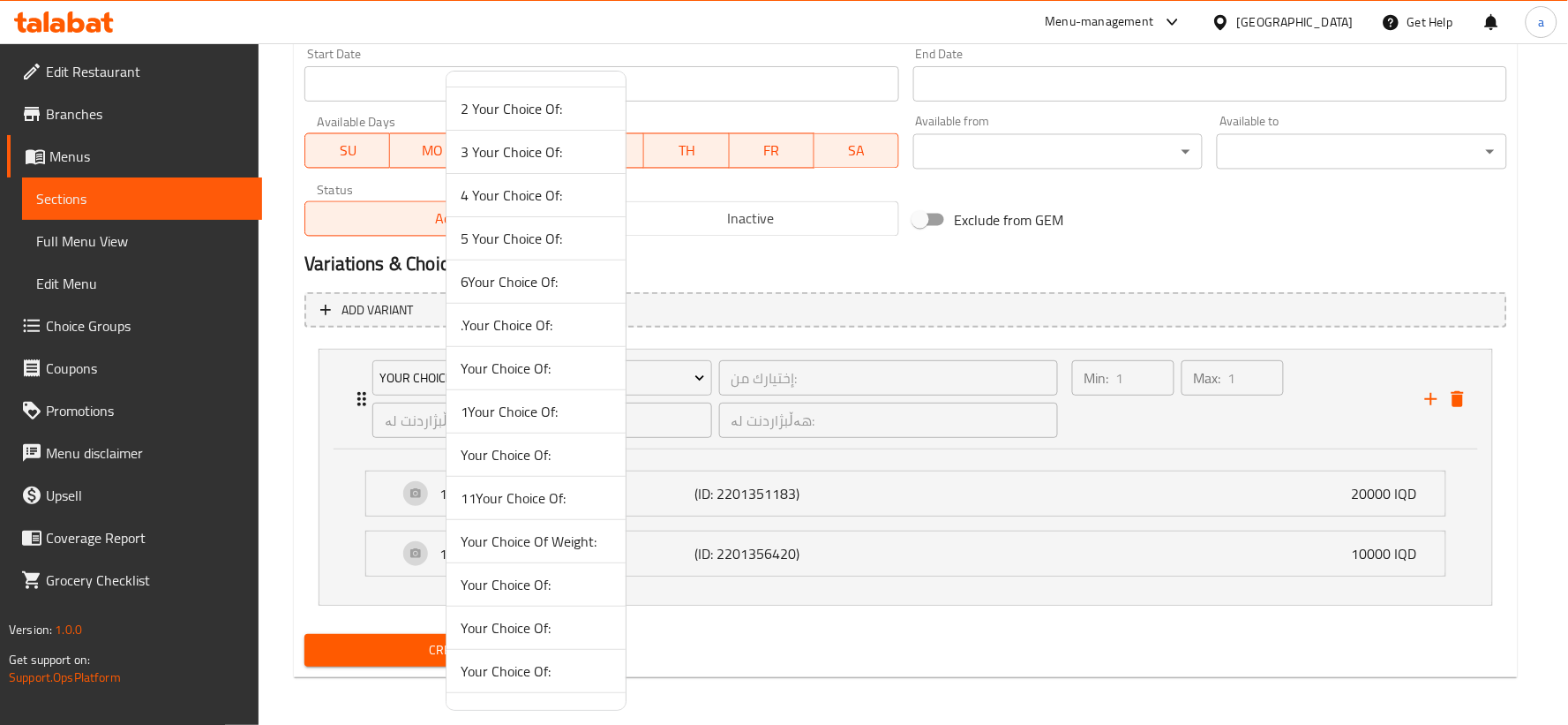
scroll to position [110, 0]
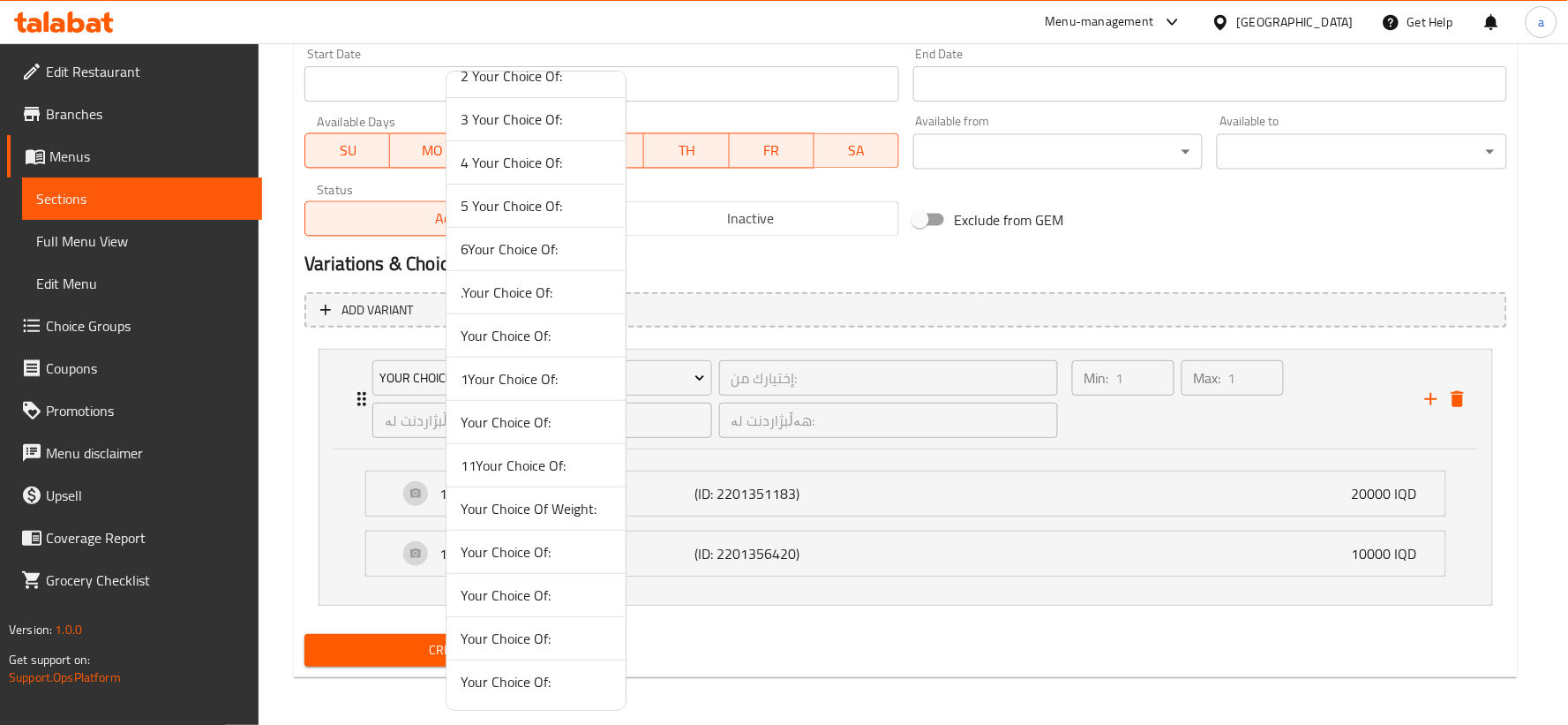
click at [523, 602] on span "Your Choice Of:" at bounding box center [536, 595] width 151 height 21
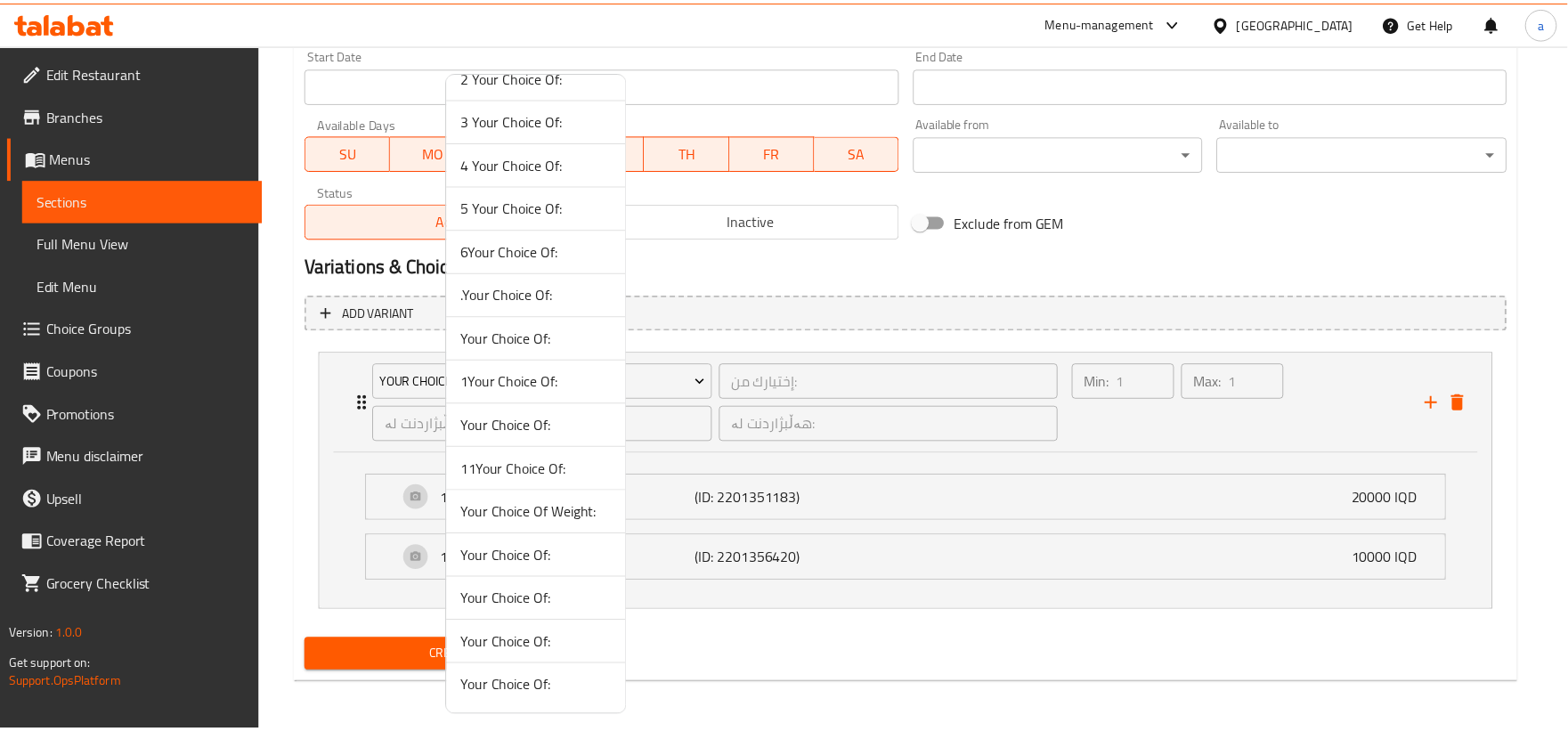
scroll to position [802, 0]
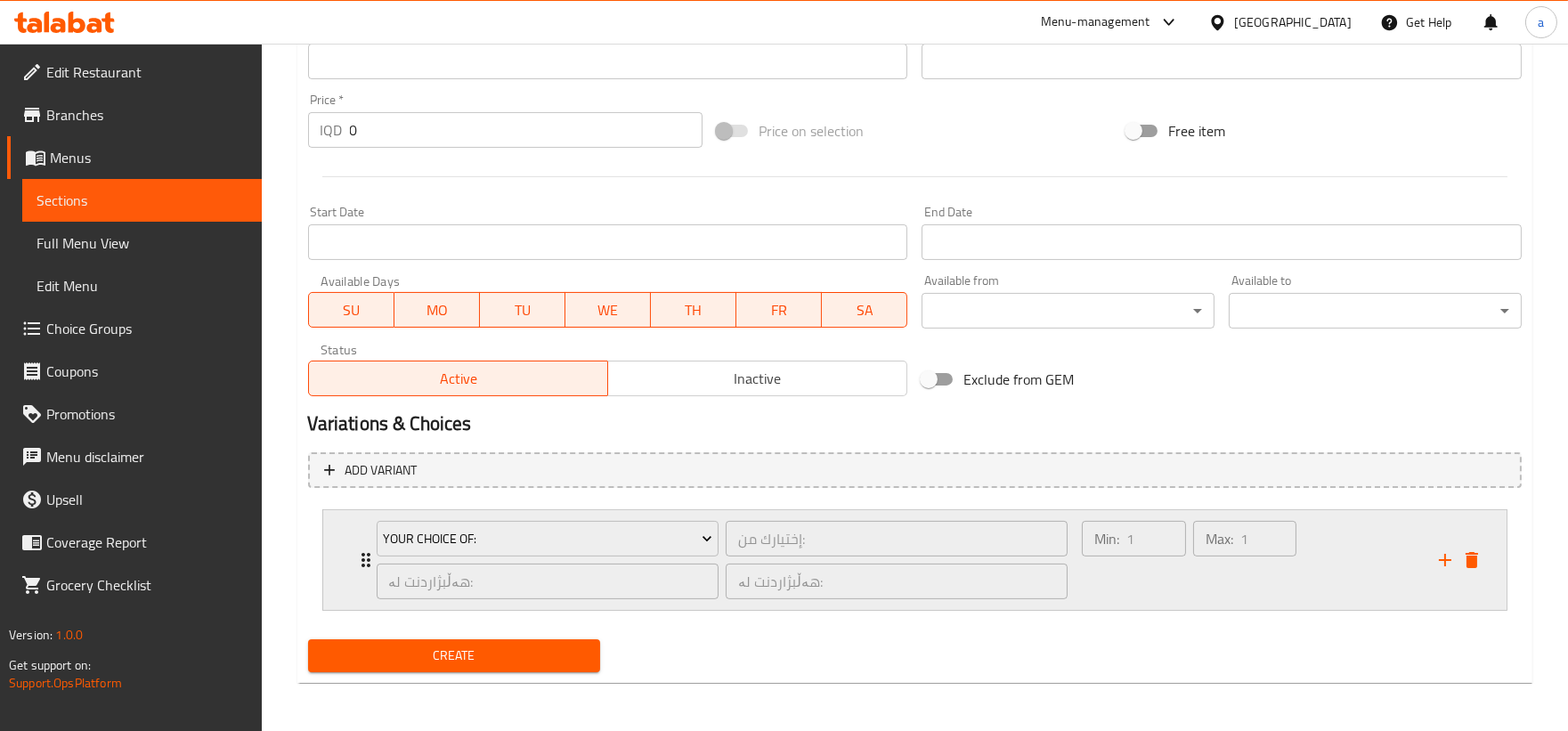
click at [369, 552] on div "Your Choice Of: إختيارك من: ​ هەڵبژاردنت لە: ​ هەڵبژاردنت لە: ​" at bounding box center [722, 560] width 713 height 100
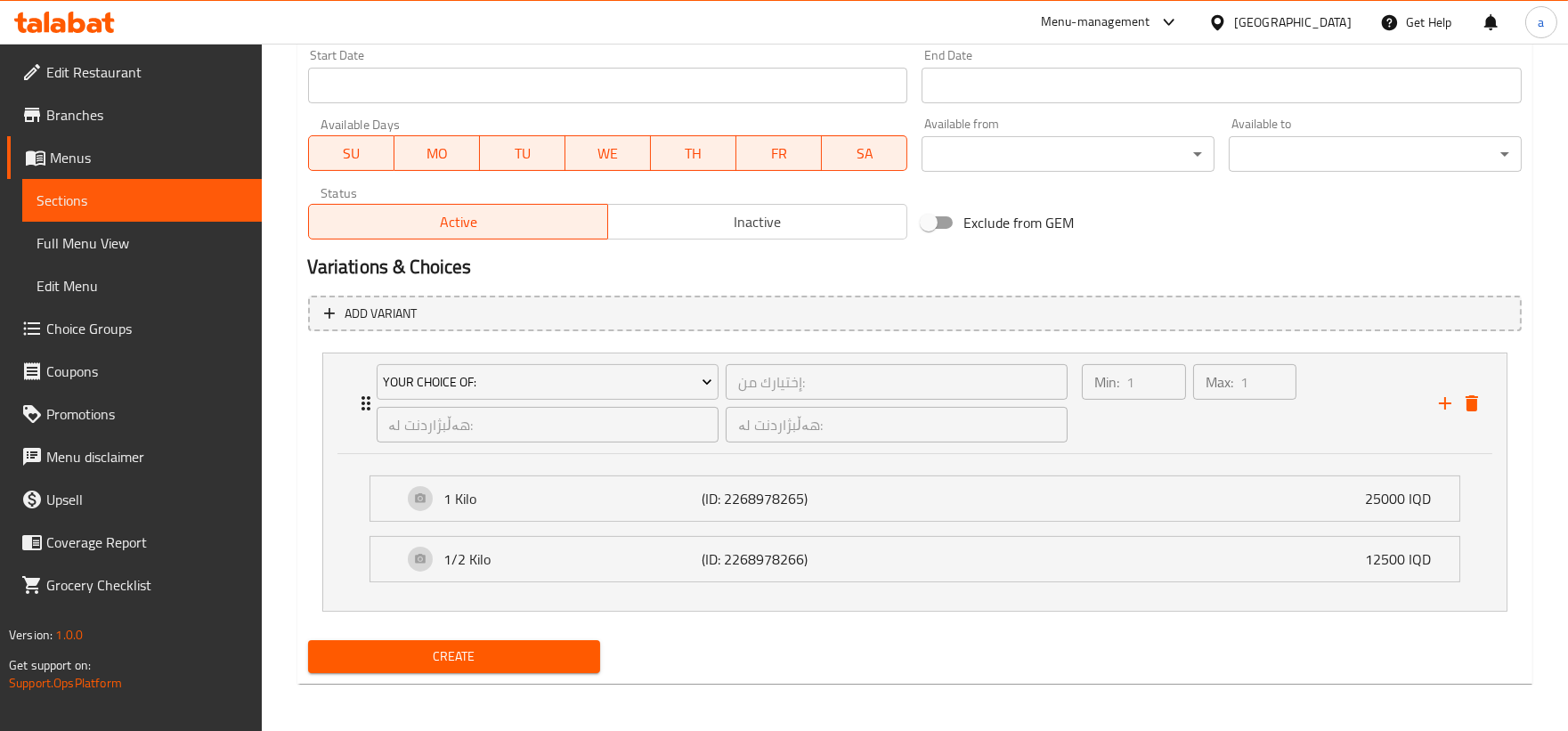
scroll to position [960, 0]
click at [520, 653] on span "Create" at bounding box center [454, 655] width 264 height 22
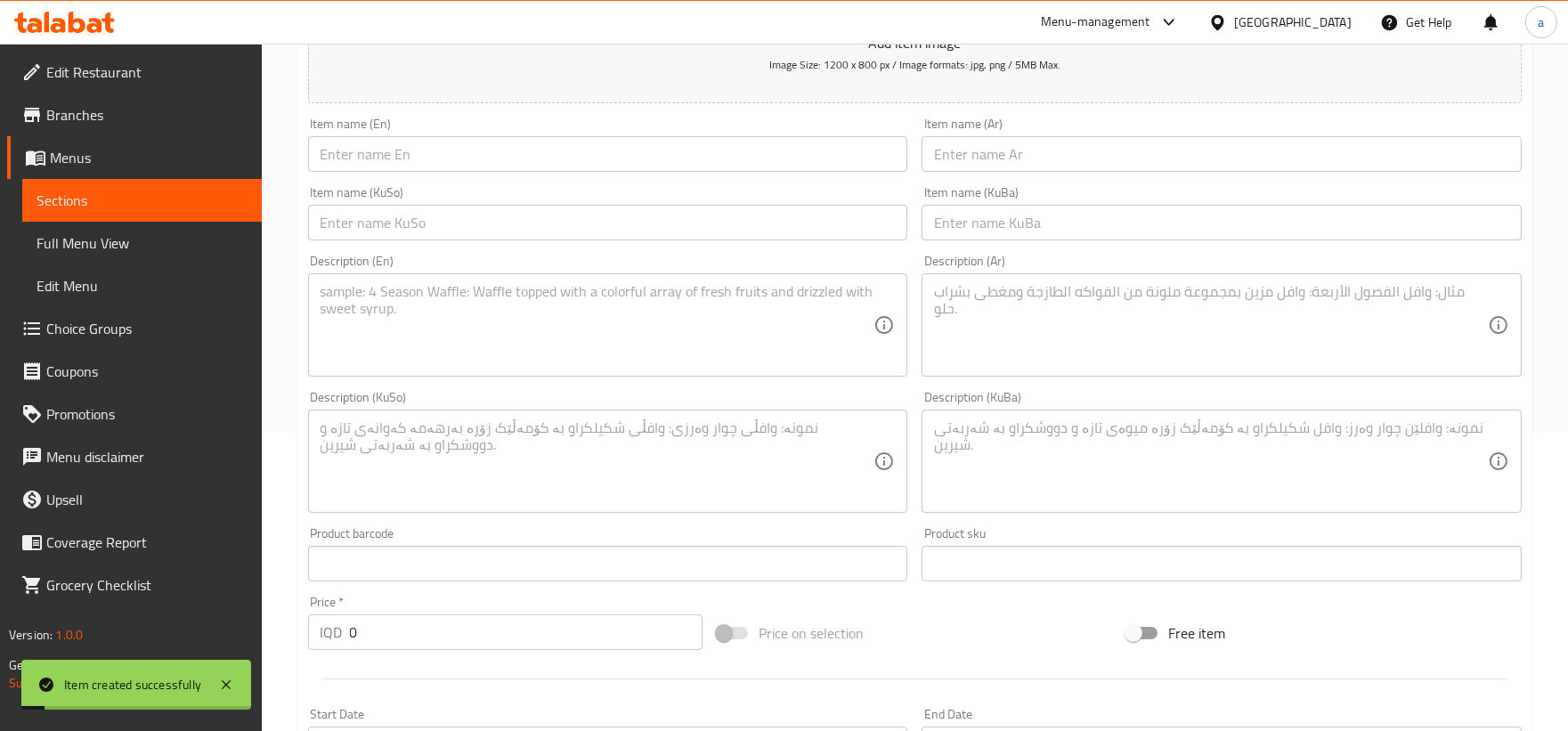
scroll to position [0, 0]
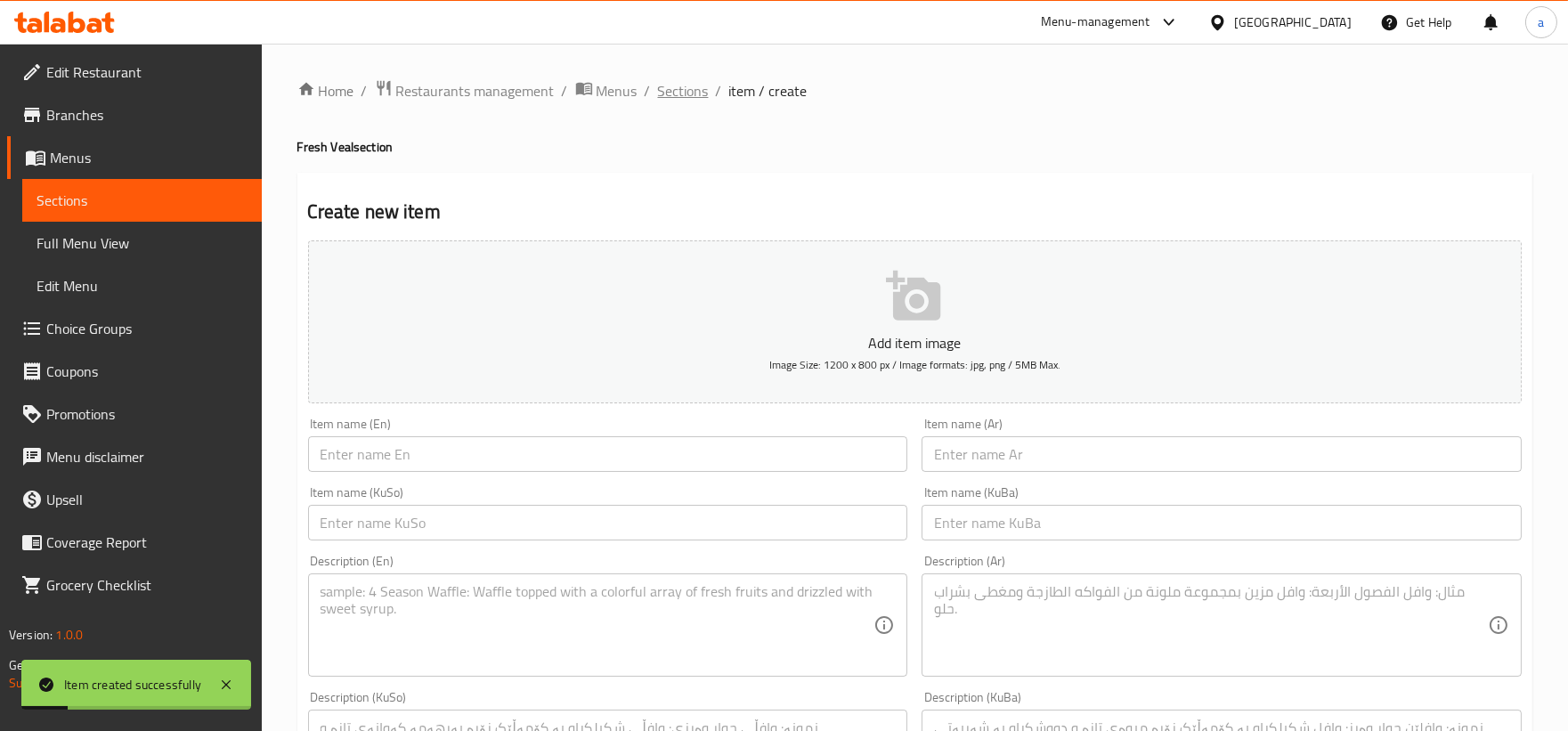
click at [664, 93] on span "Sections" at bounding box center [683, 91] width 51 height 21
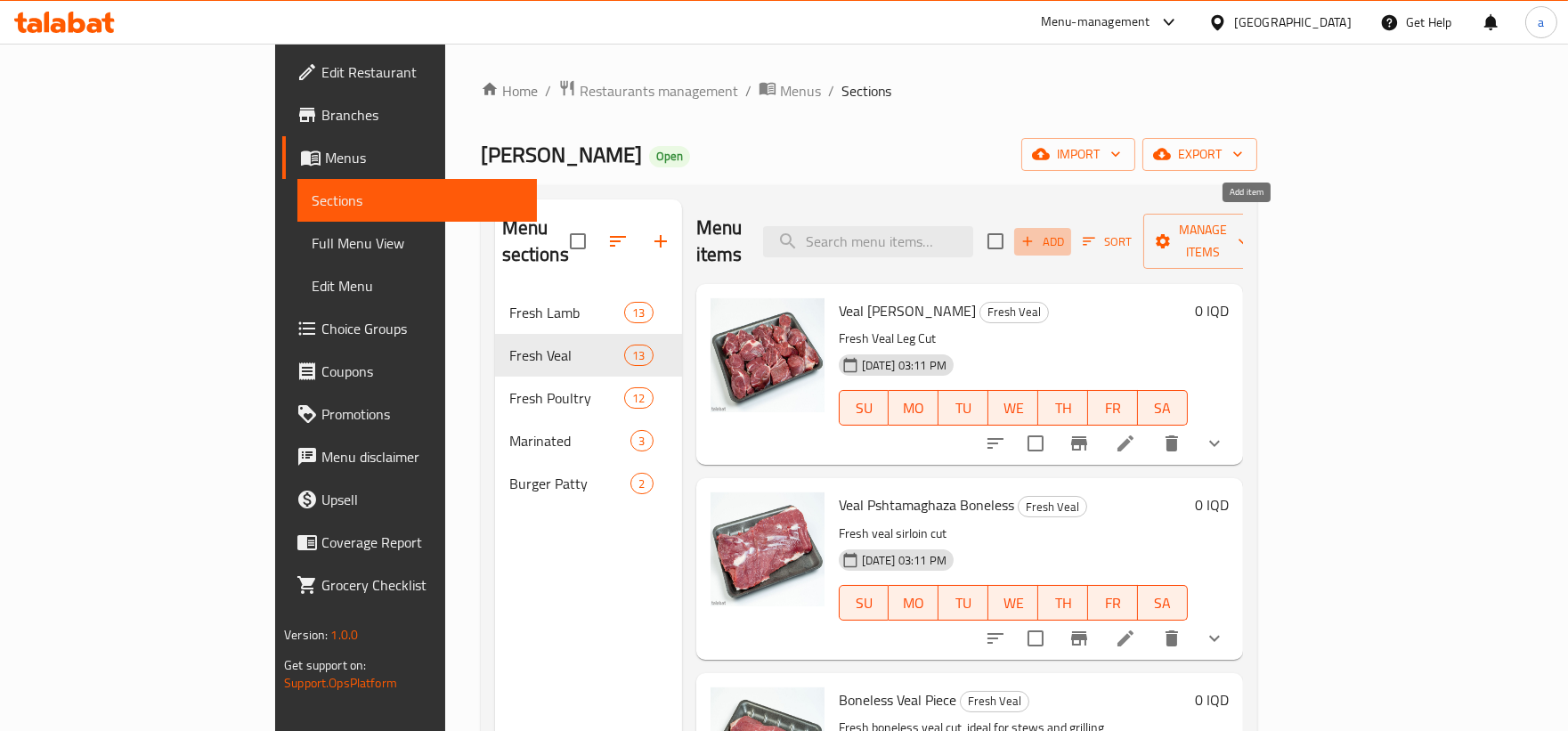
click at [1066, 232] on span "Add" at bounding box center [1042, 241] width 48 height 20
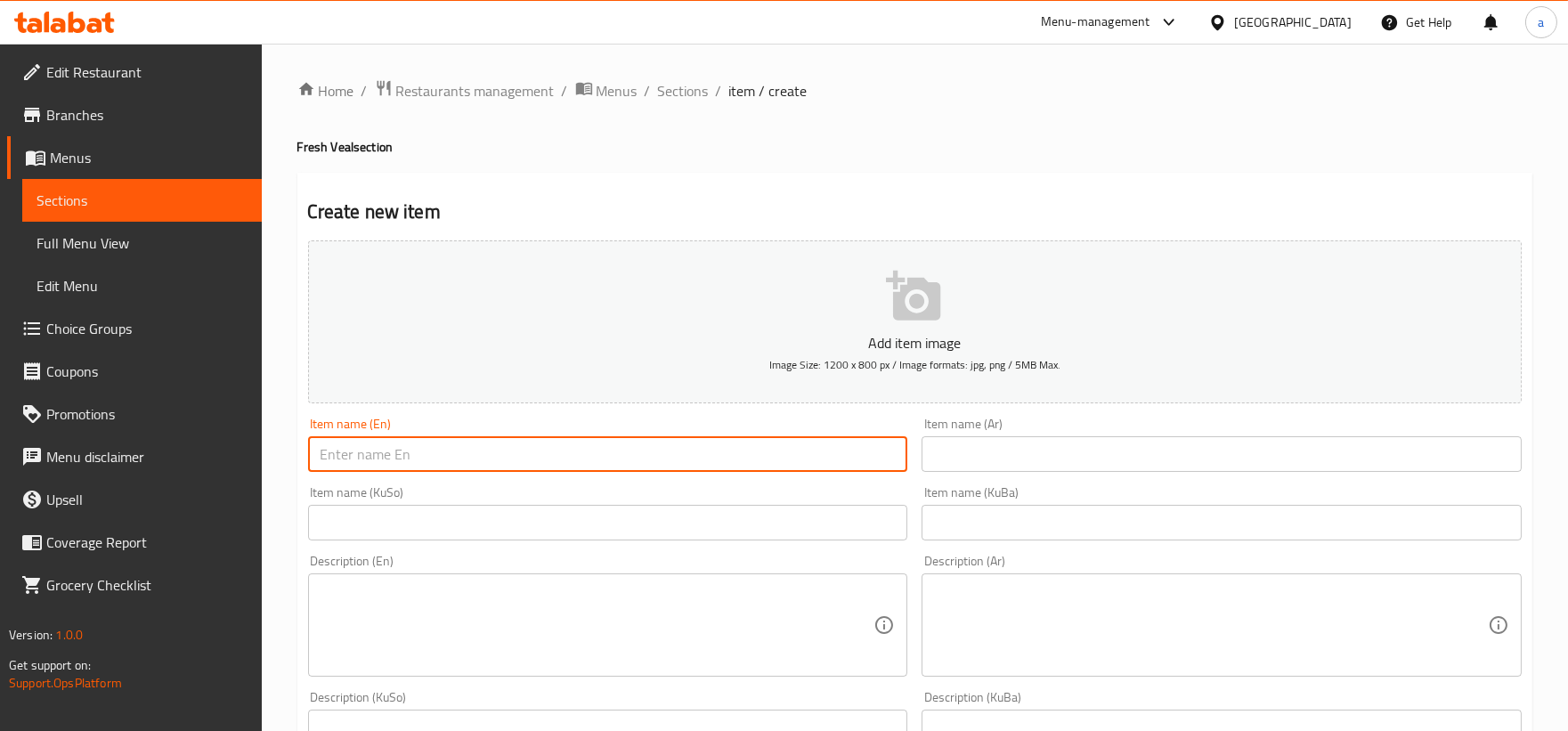
click at [560, 464] on input "text" at bounding box center [608, 453] width 600 height 35
click at [989, 447] on input "text" at bounding box center [1221, 453] width 600 height 35
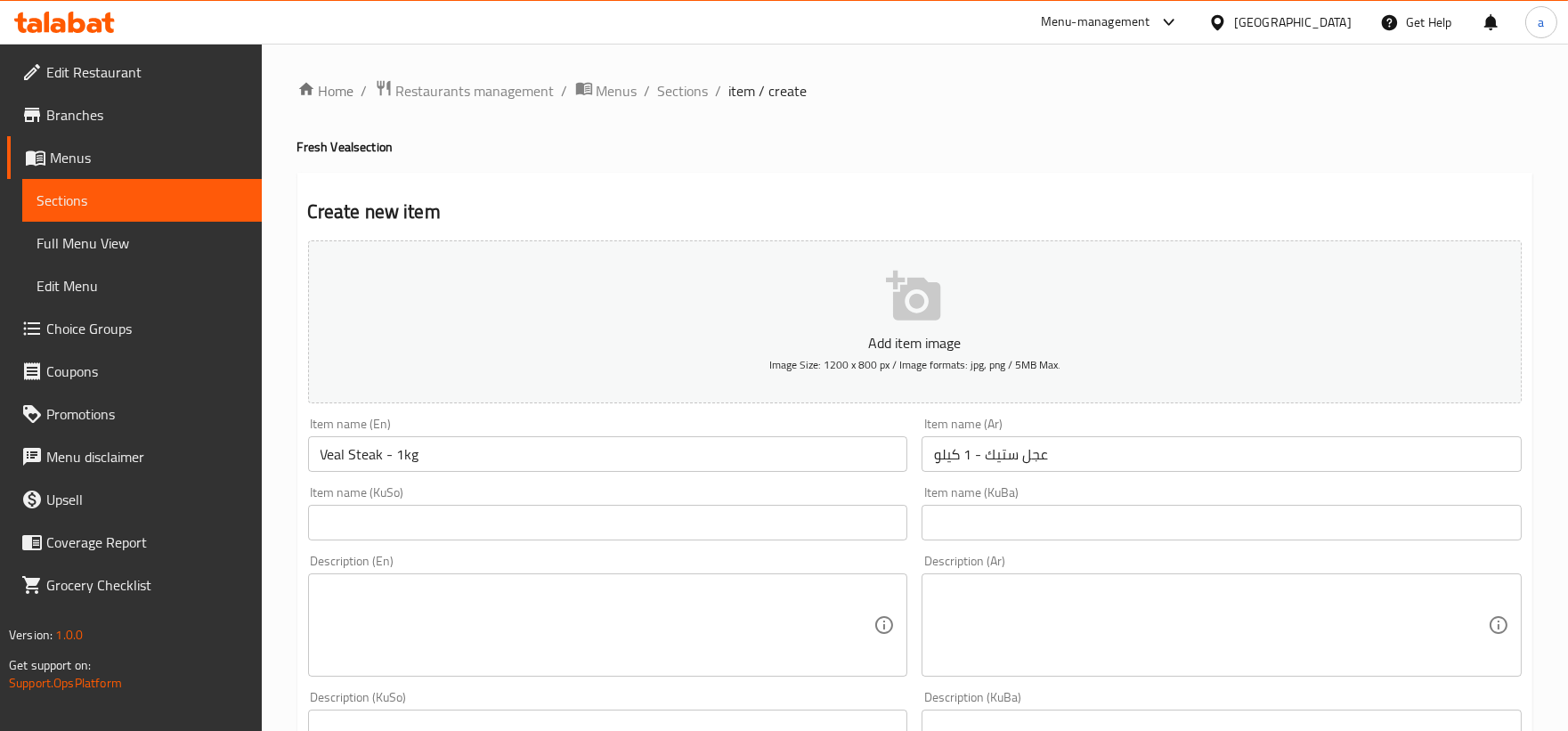
click at [686, 493] on div "Item name (KuSo) Item name (KuSo)" at bounding box center [608, 513] width 600 height 55
click at [668, 536] on input "text" at bounding box center [608, 522] width 600 height 35
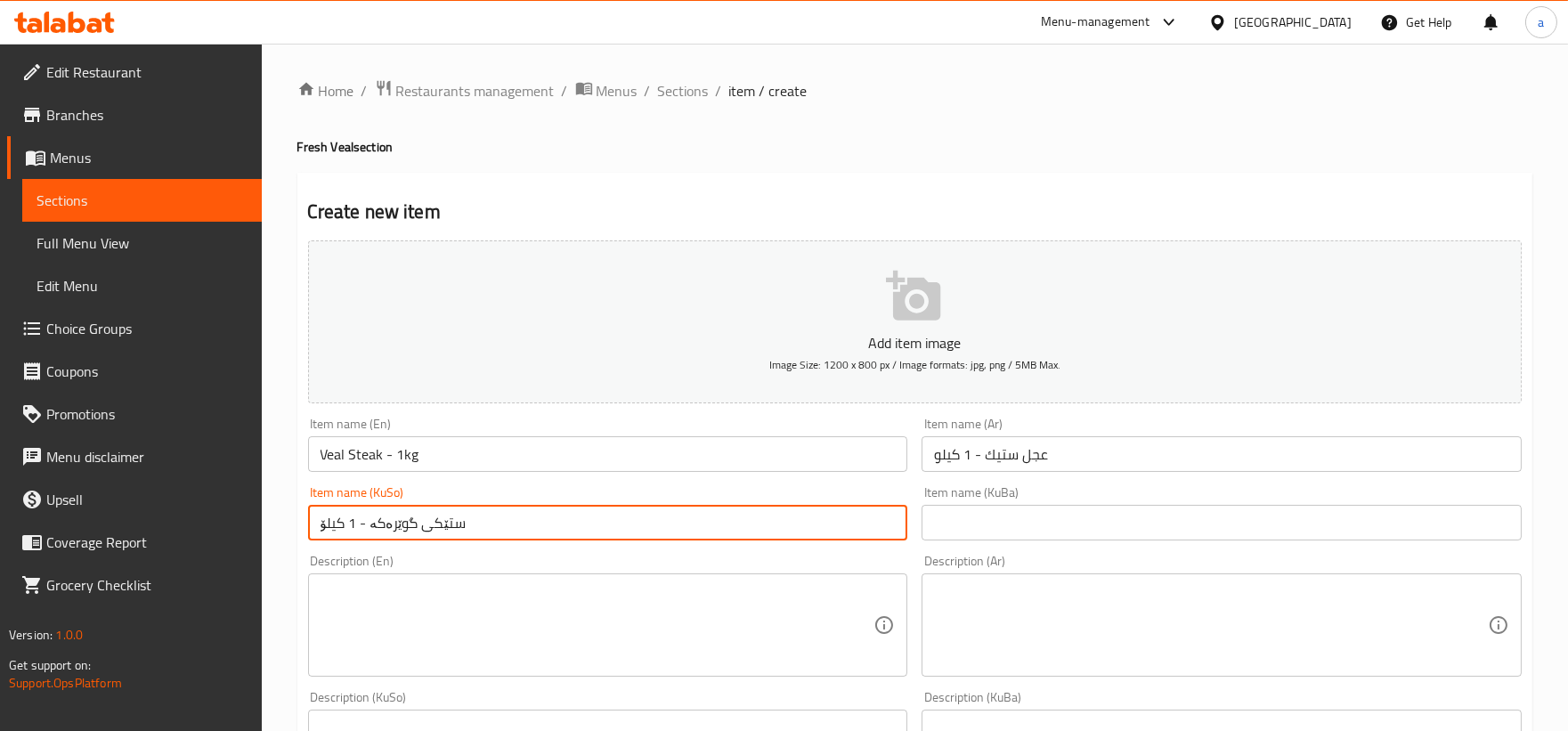
click at [1003, 530] on input "text" at bounding box center [1221, 522] width 600 height 35
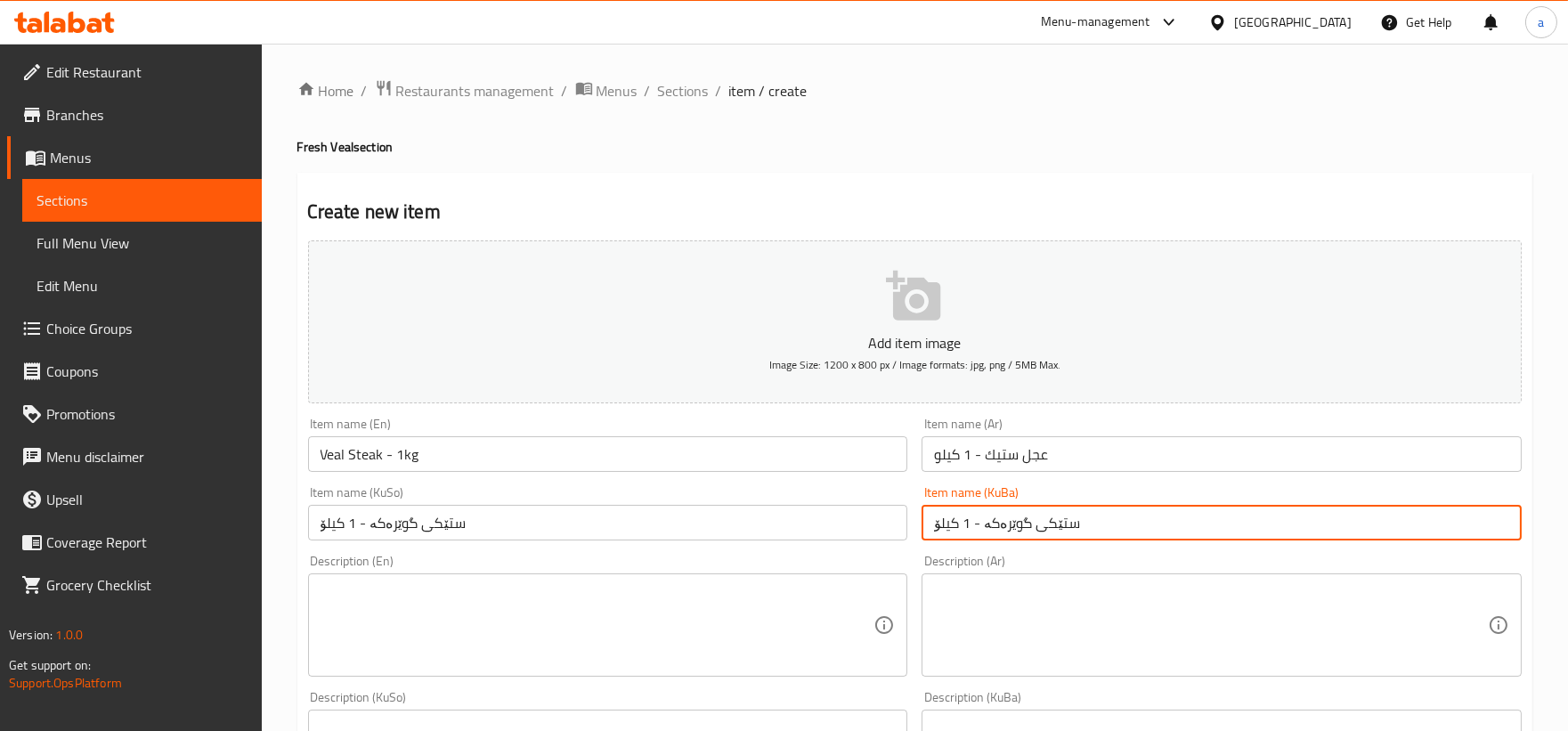
click at [531, 636] on textarea at bounding box center [598, 626] width 554 height 84
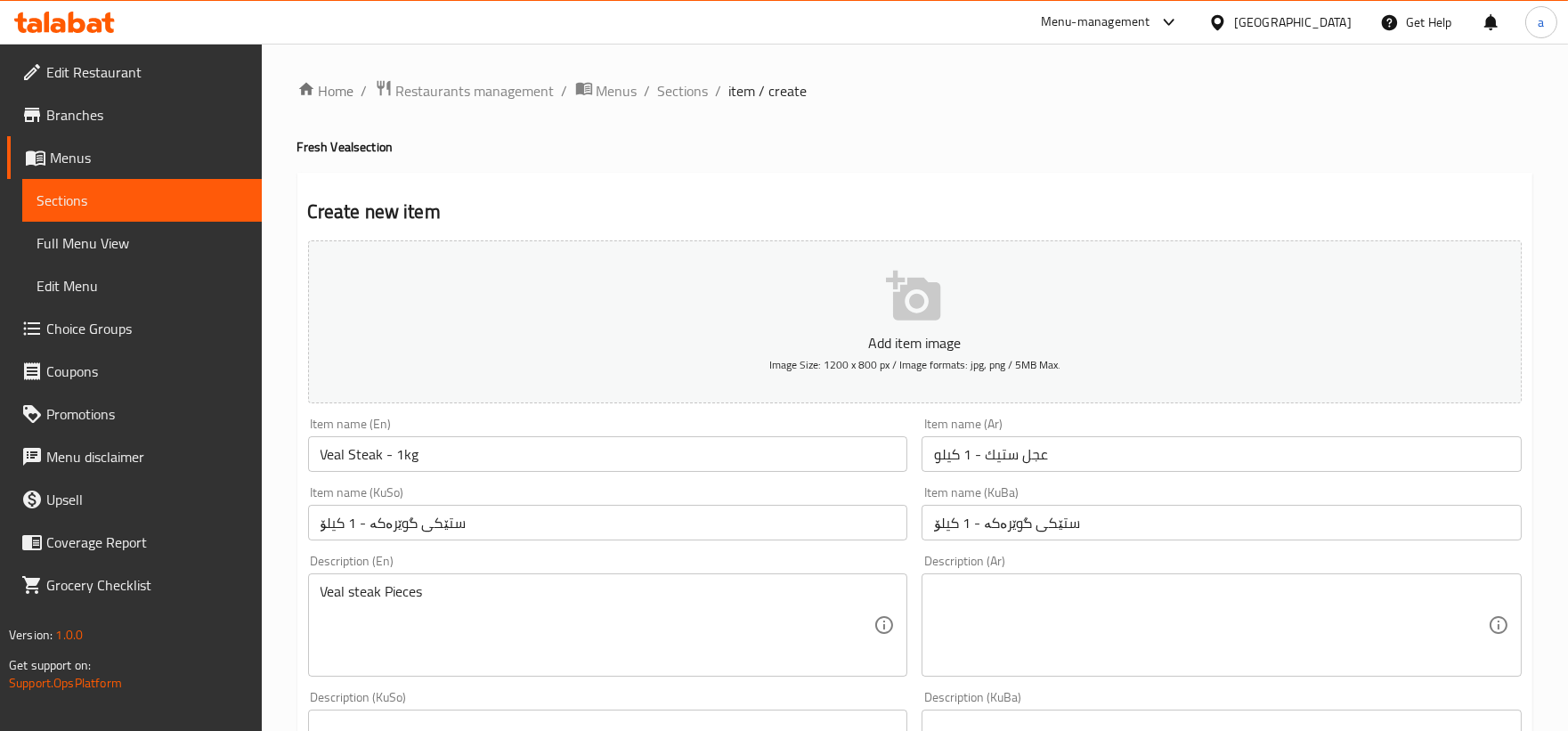
click at [1007, 582] on div "Description (Ar)" at bounding box center [1221, 625] width 600 height 103
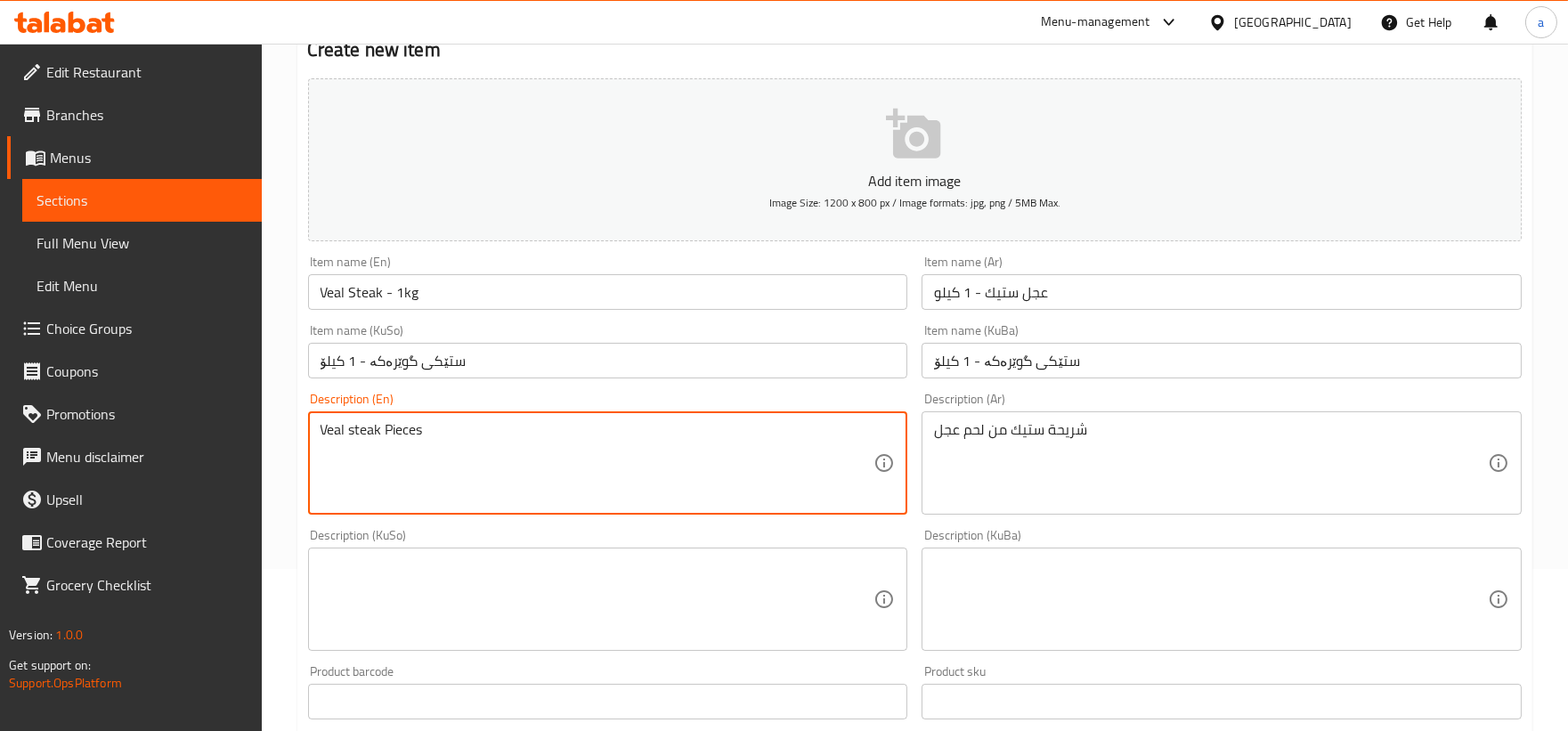
scroll to position [165, 0]
click at [656, 556] on textarea at bounding box center [598, 597] width 554 height 84
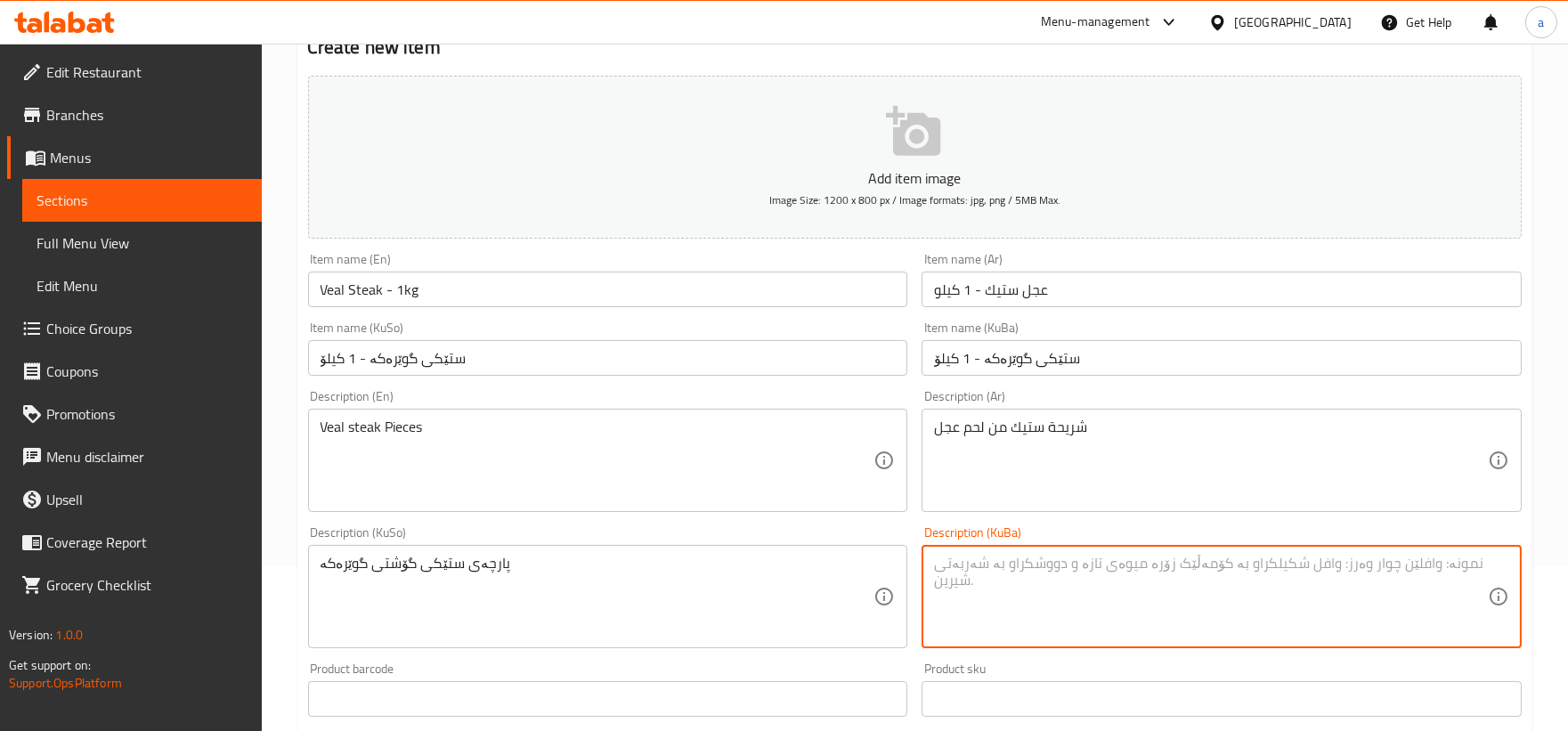
click at [990, 621] on textarea at bounding box center [1211, 597] width 554 height 84
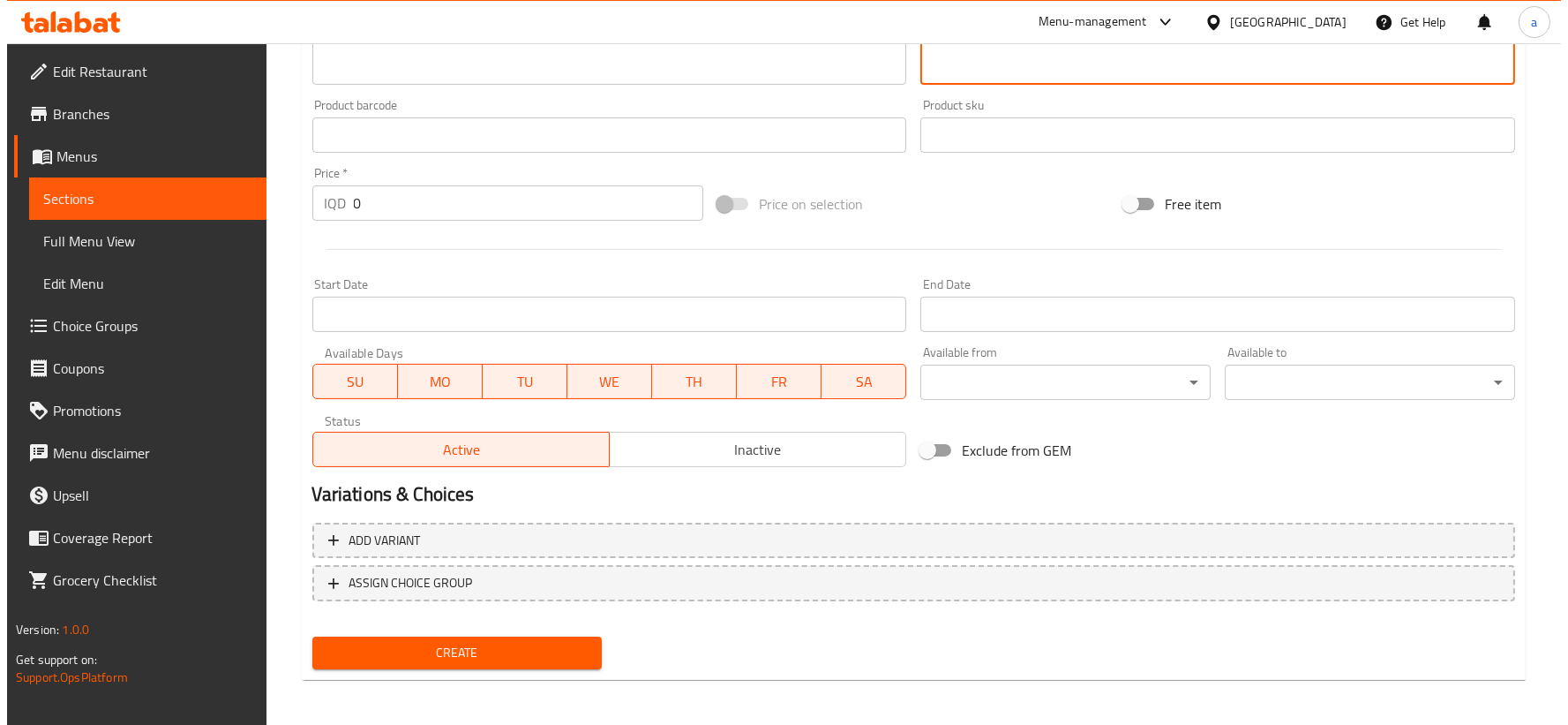
scroll to position [722, 0]
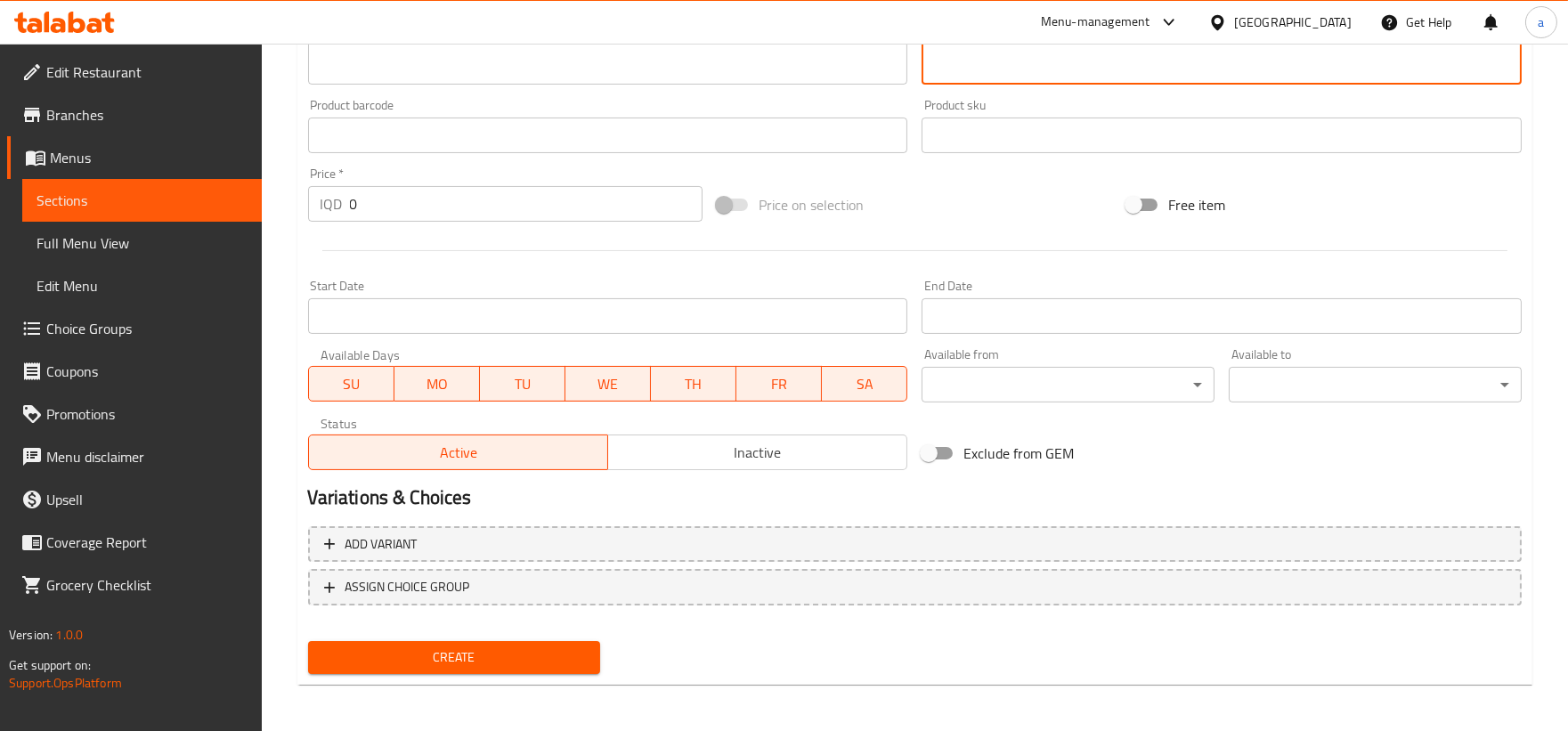
click at [332, 565] on div "Add variant ASSIGN CHOICE GROUP" at bounding box center [915, 577] width 1228 height 116
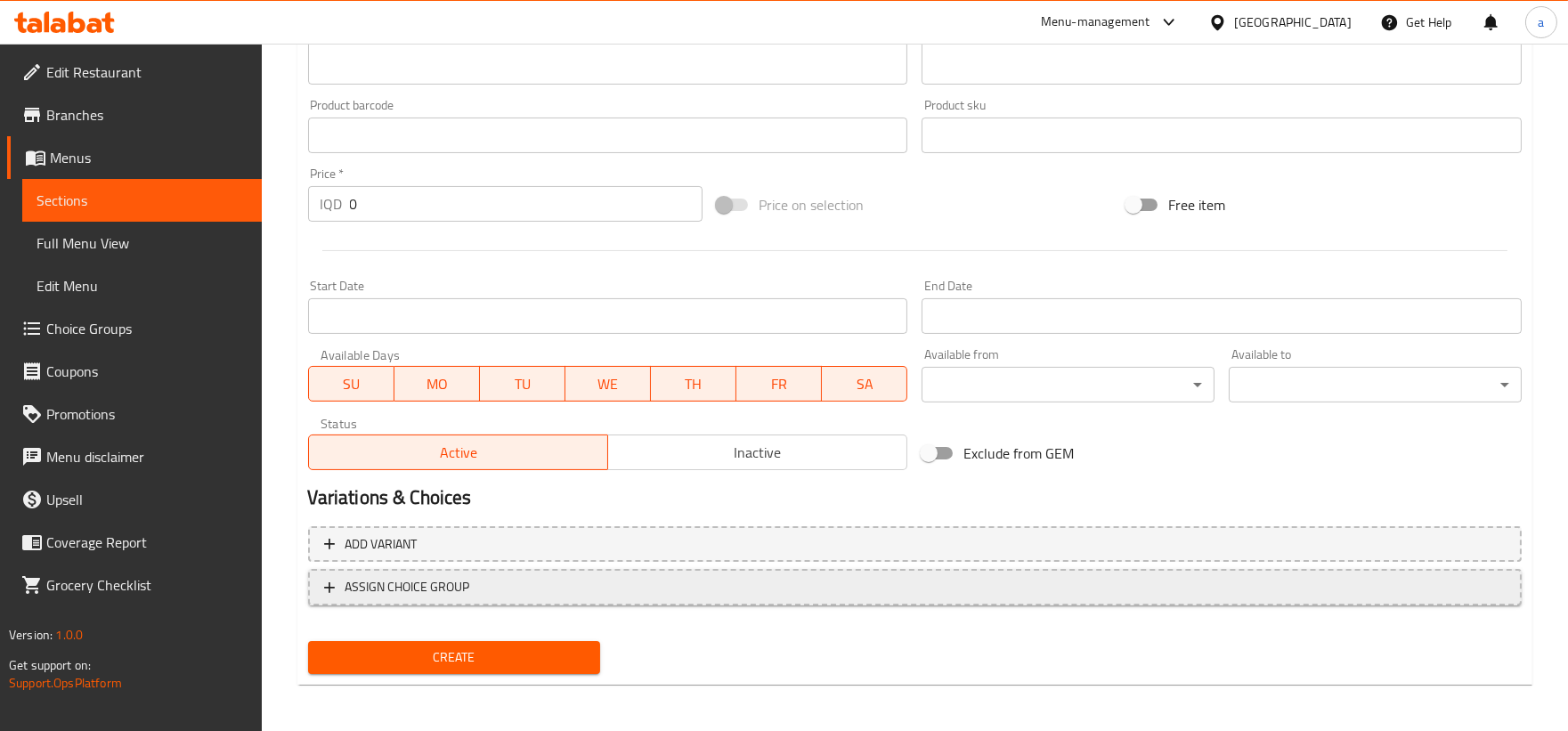
click at [338, 580] on span "ASSIGN CHOICE GROUP" at bounding box center [914, 586] width 1181 height 22
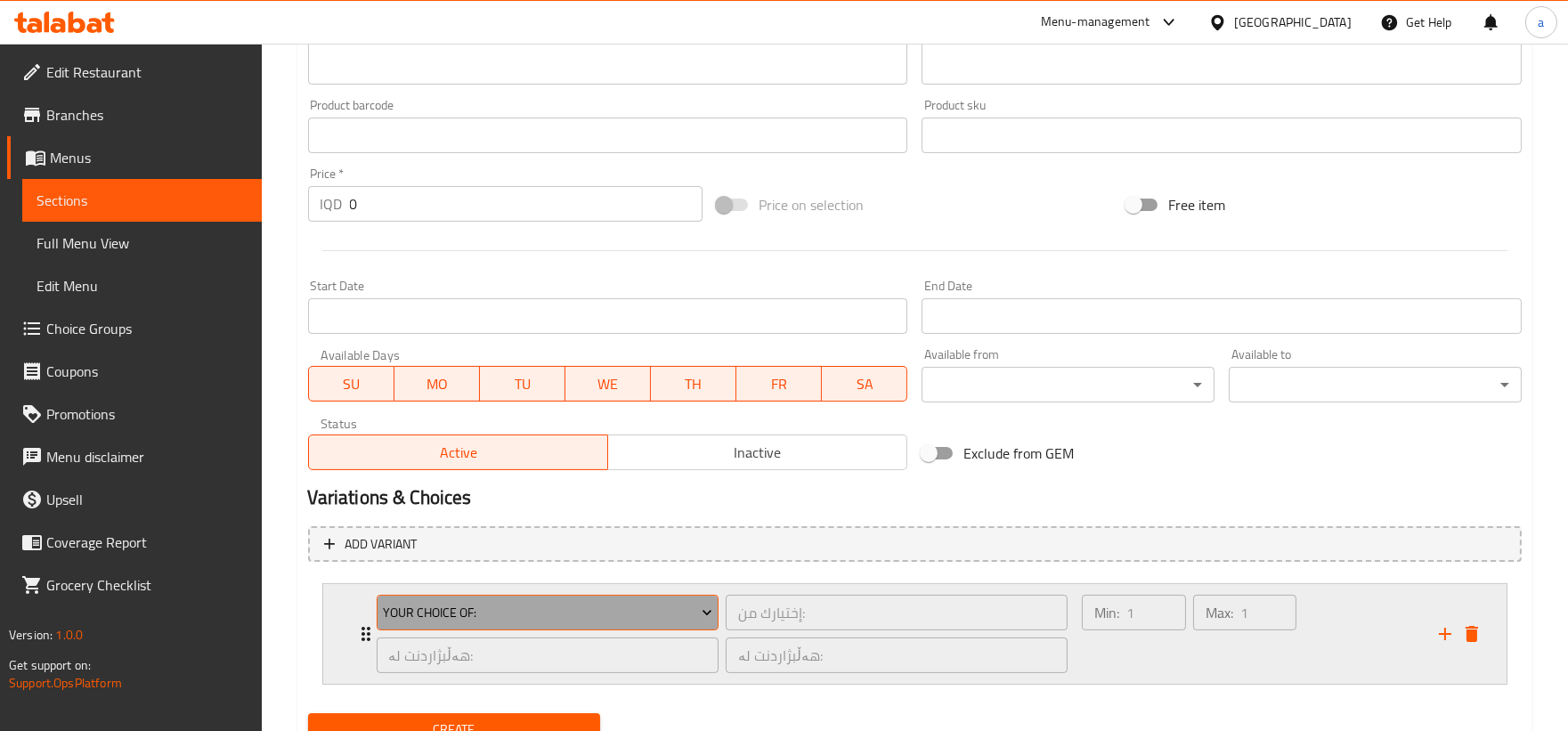
click at [449, 609] on span "Your Choice Of:" at bounding box center [548, 612] width 330 height 22
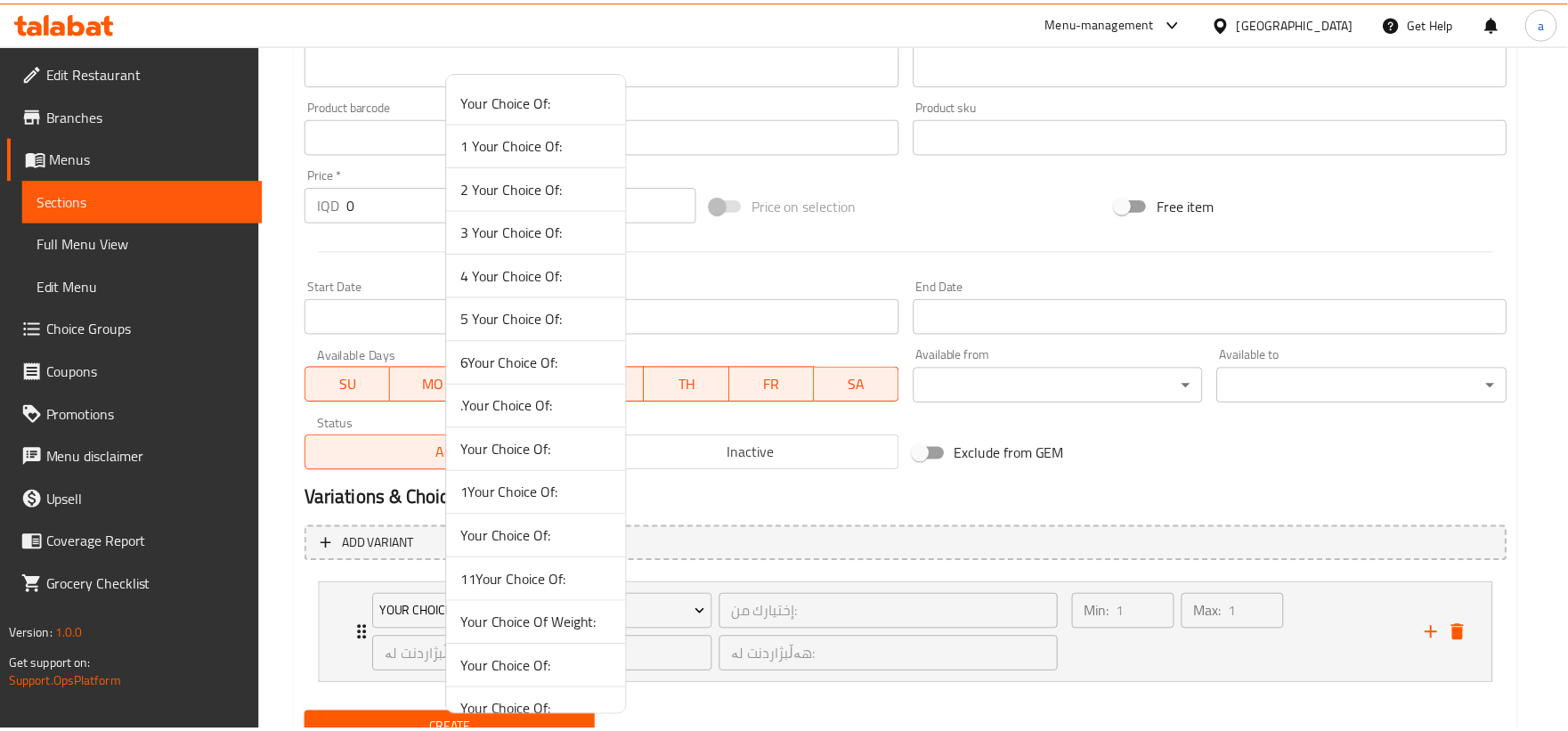
scroll to position [111, 0]
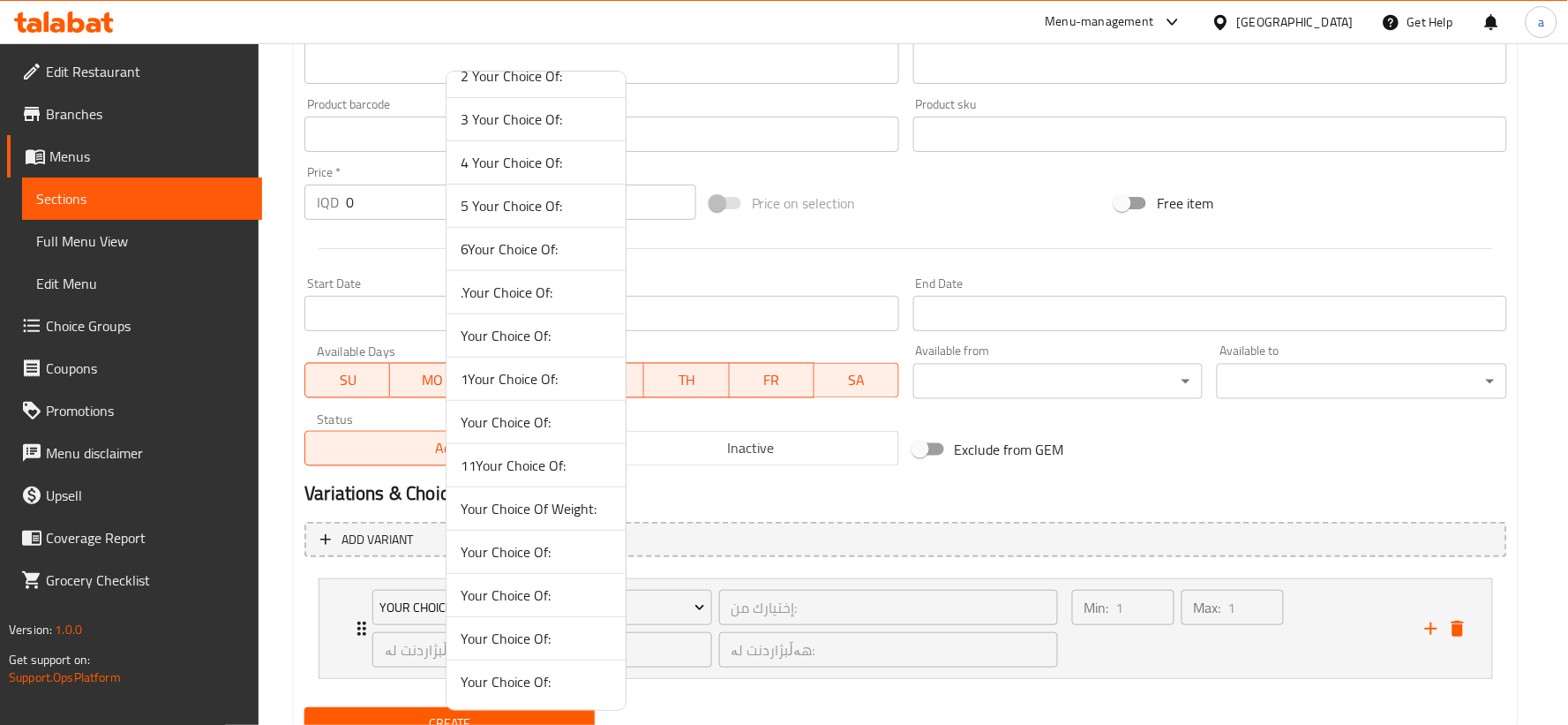
click at [501, 633] on span "Your Choice Of:" at bounding box center [536, 639] width 151 height 21
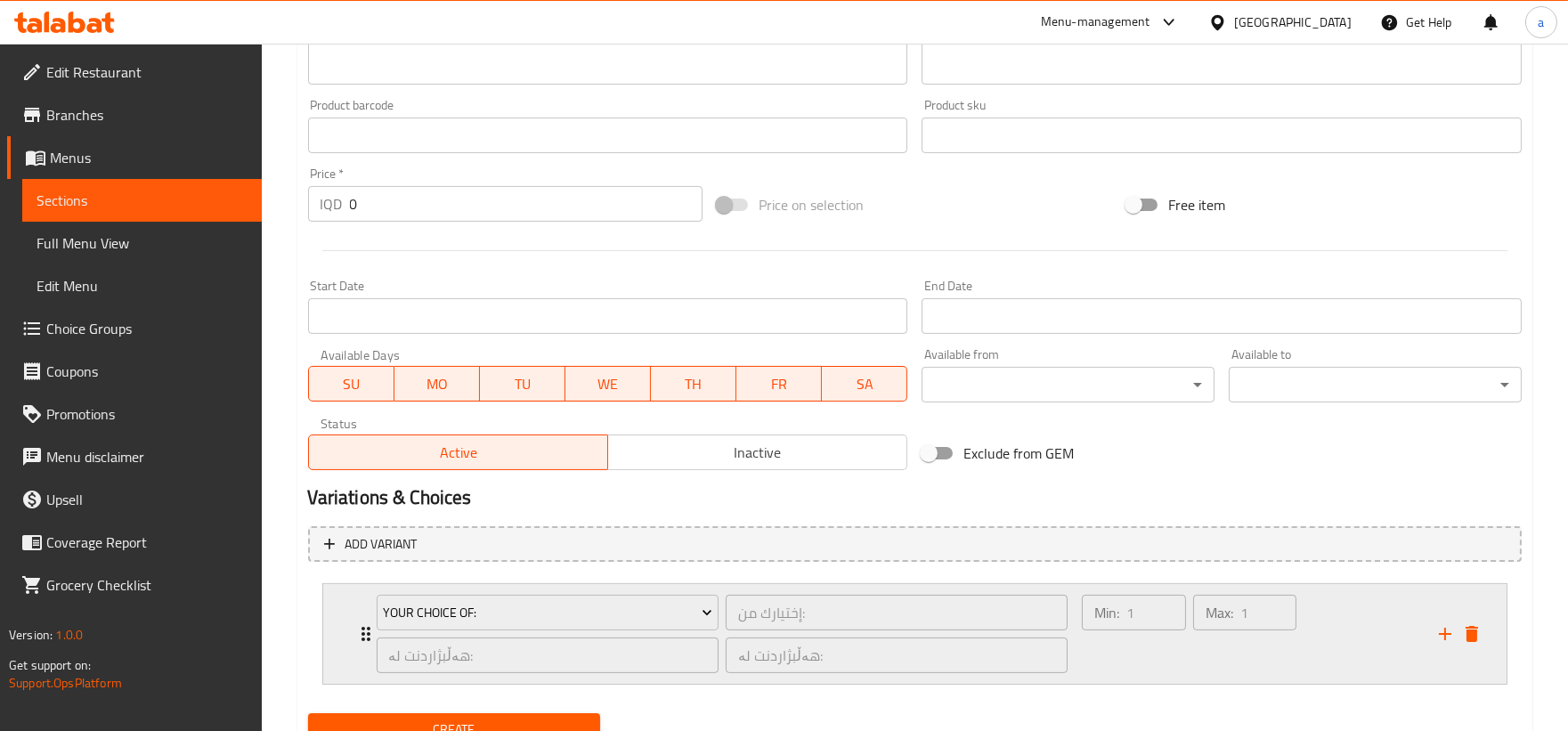
click at [363, 629] on icon "Expand" at bounding box center [366, 634] width 21 height 21
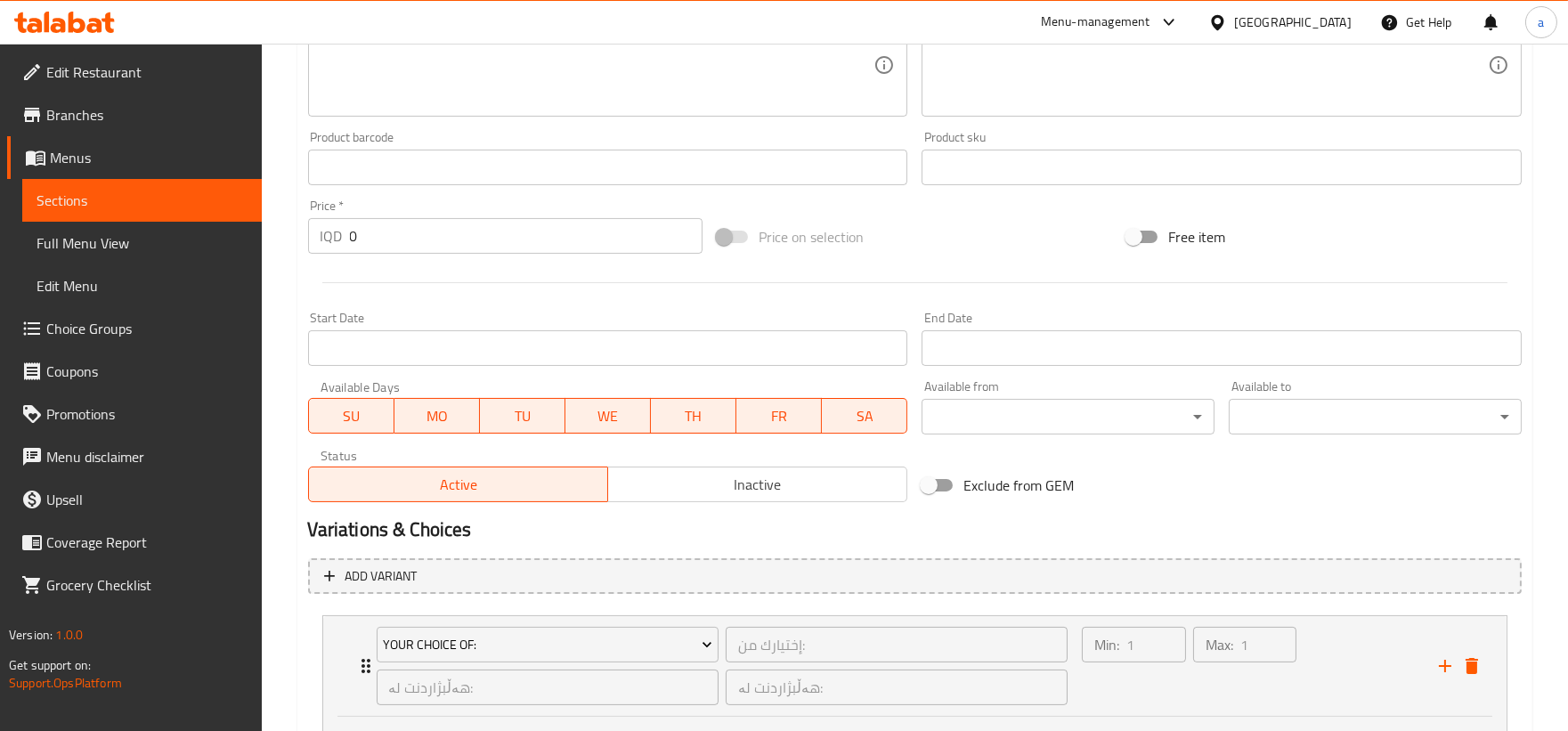
scroll to position [960, 0]
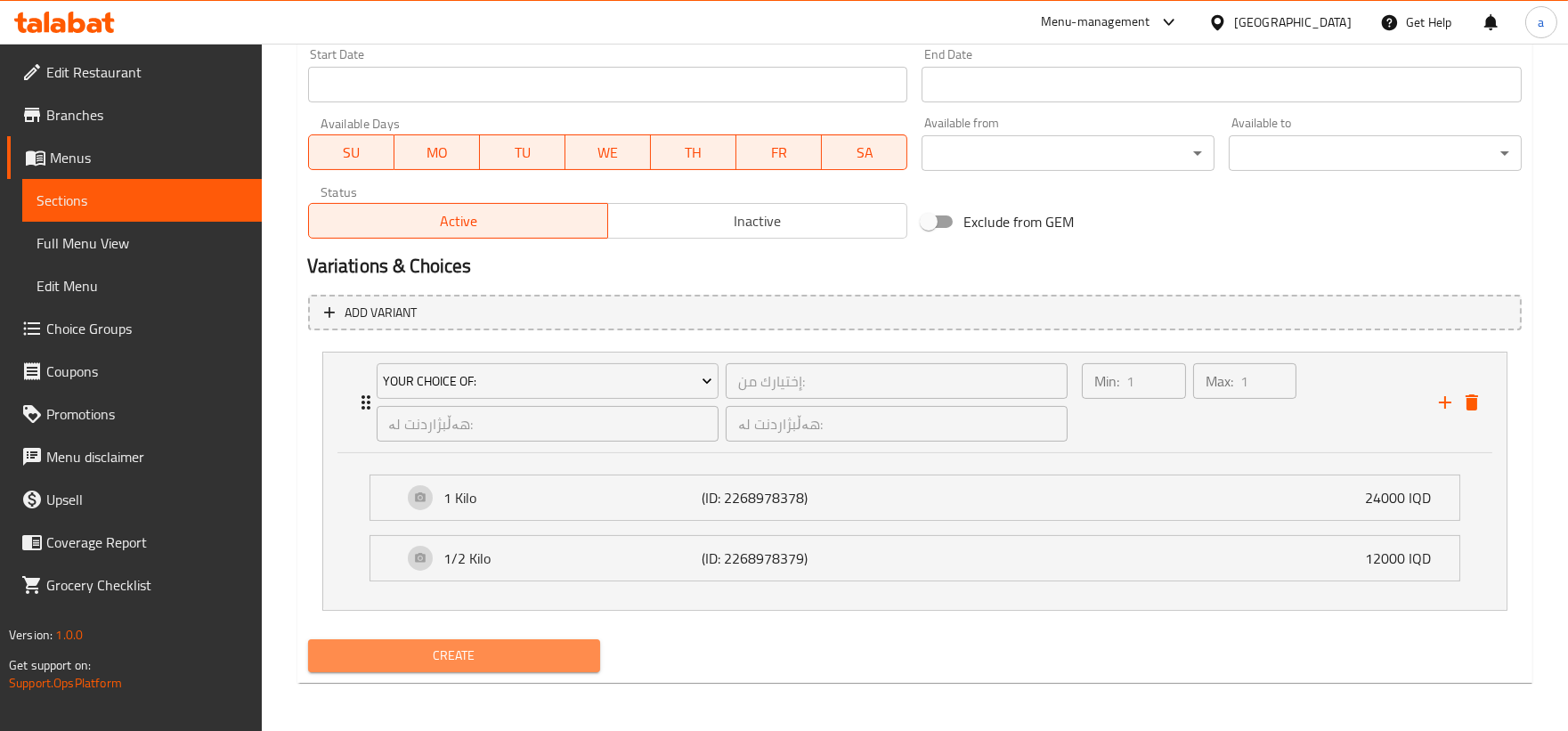
click at [491, 665] on button "Create" at bounding box center [455, 655] width 293 height 33
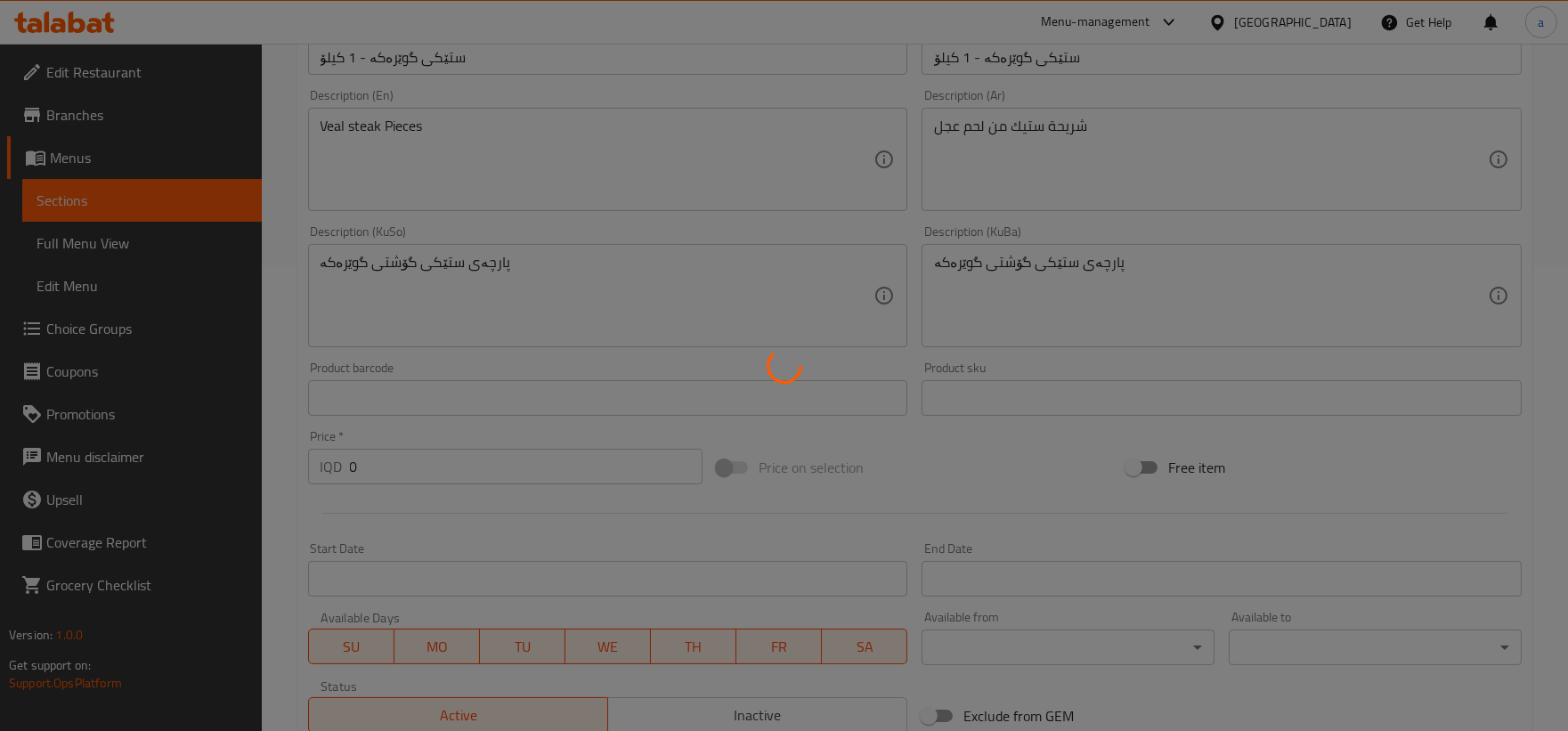
scroll to position [0, 0]
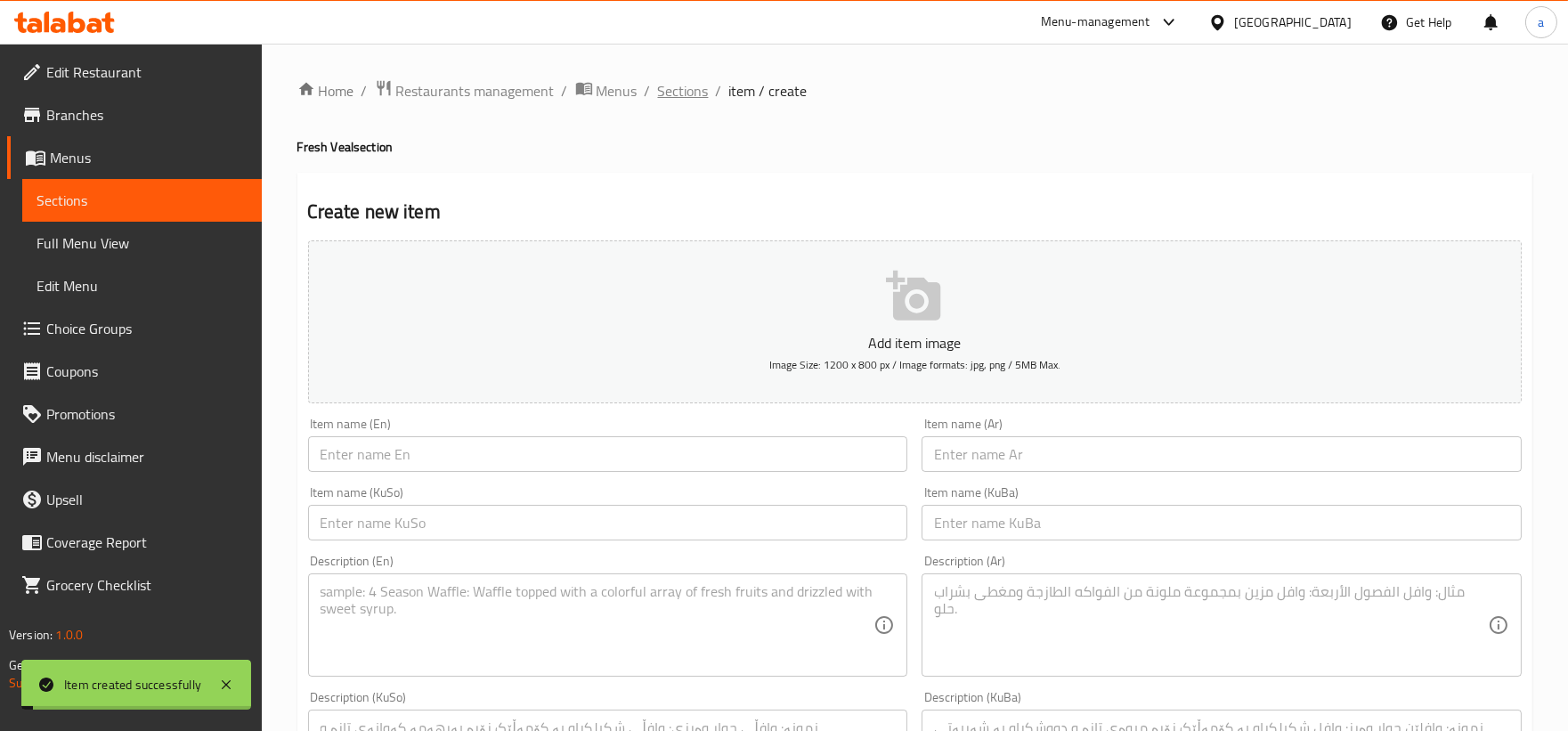
click at [673, 90] on span "Sections" at bounding box center [683, 91] width 51 height 21
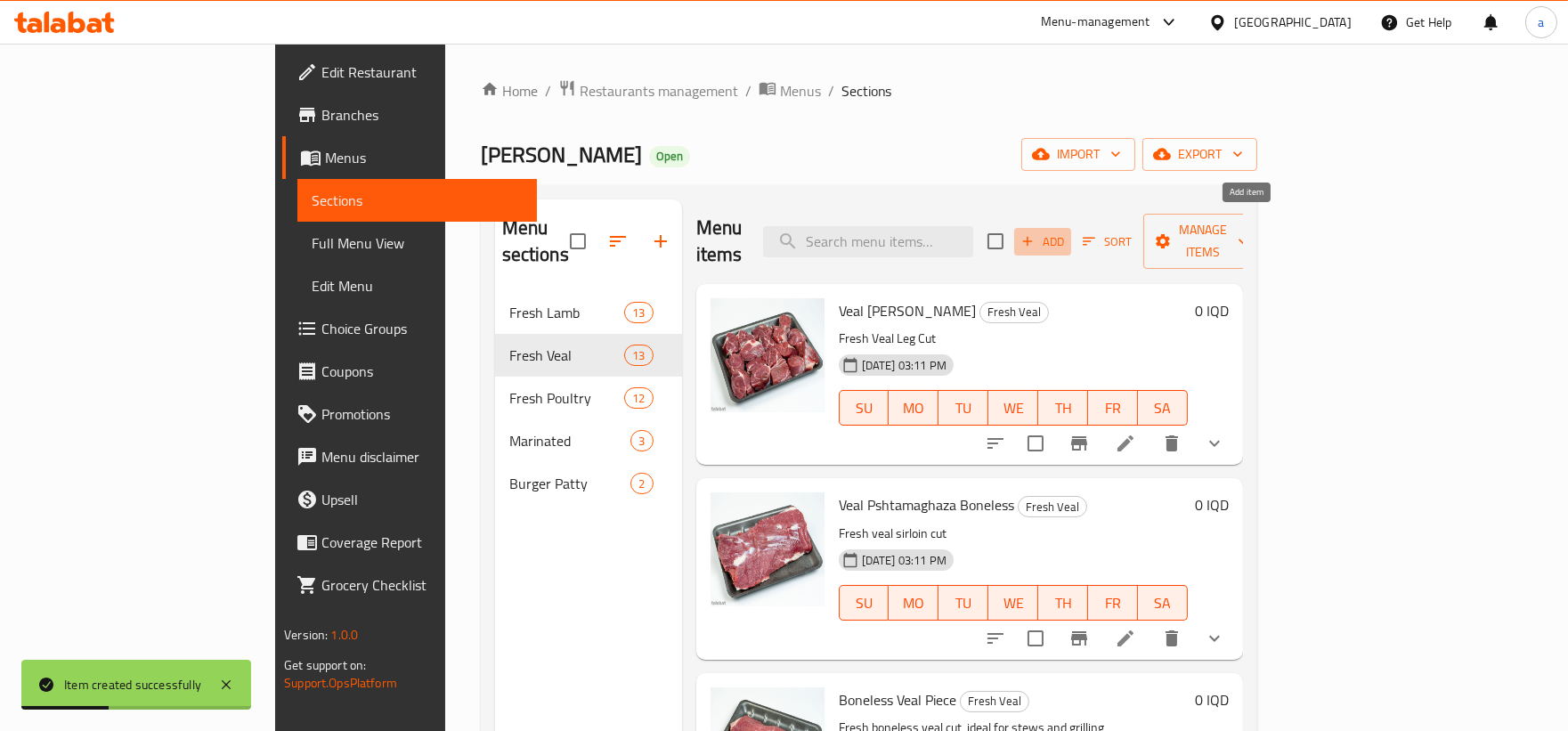
click at [1066, 232] on span "Add" at bounding box center [1042, 241] width 48 height 20
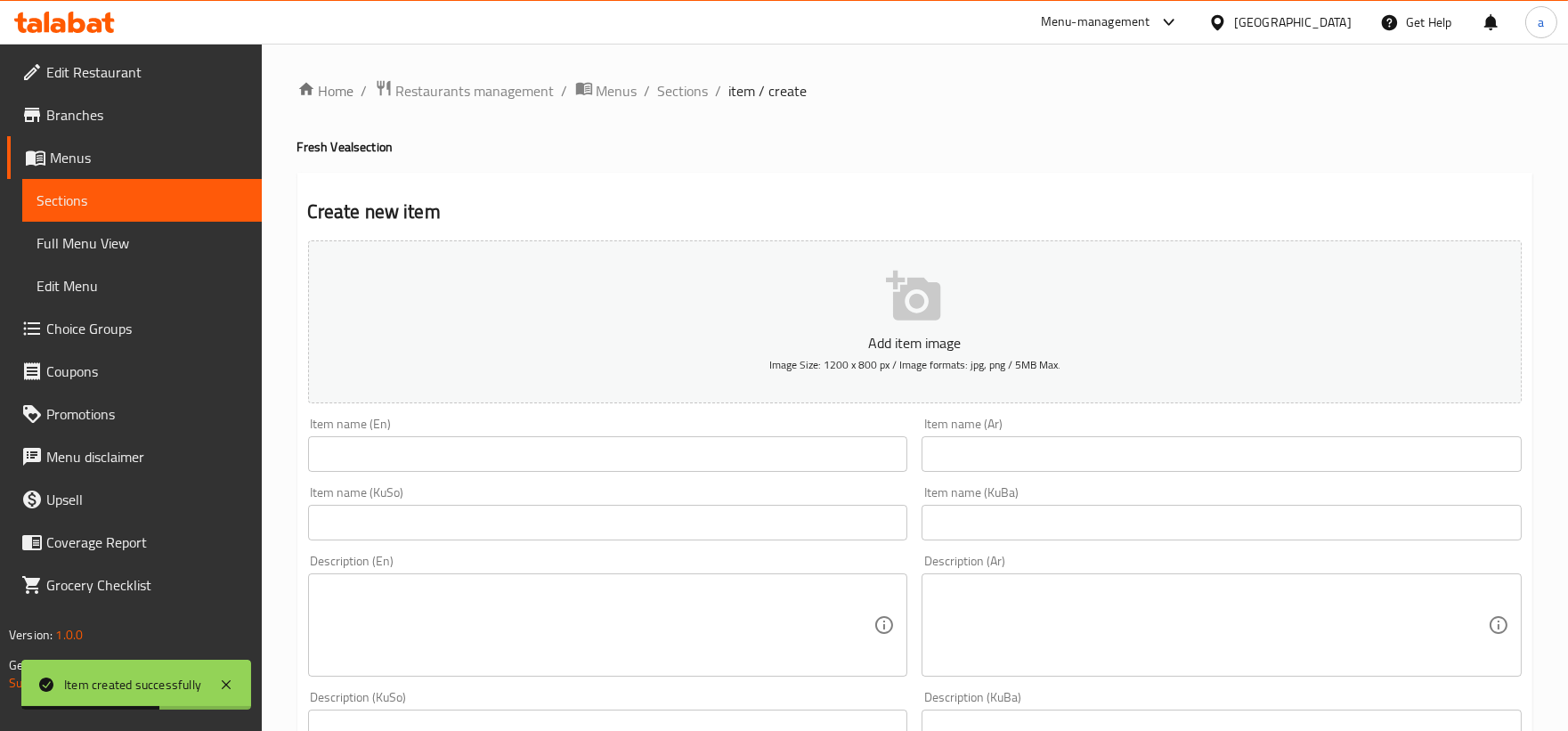
click at [597, 439] on input "text" at bounding box center [608, 453] width 600 height 35
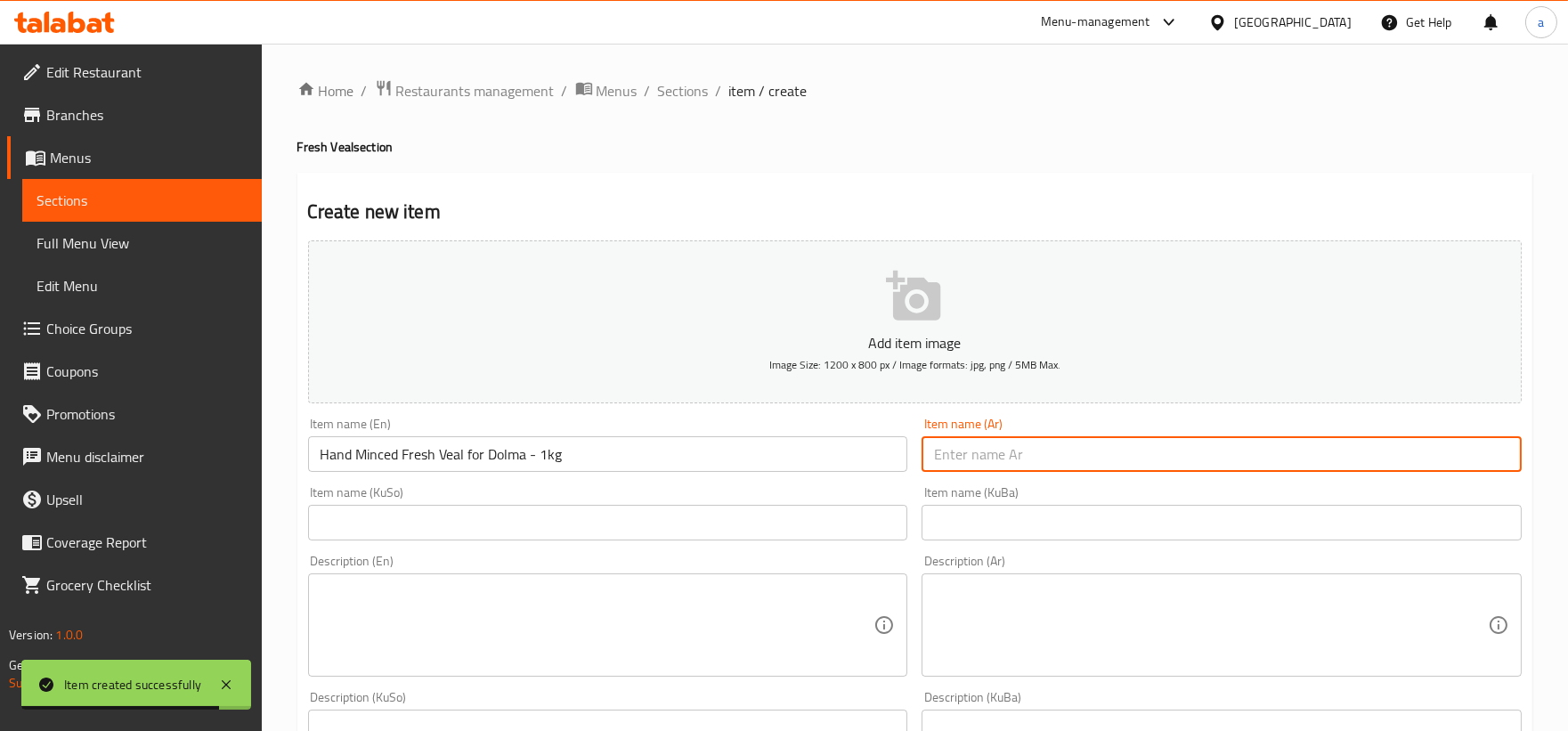
click at [1077, 454] on input "text" at bounding box center [1221, 453] width 600 height 35
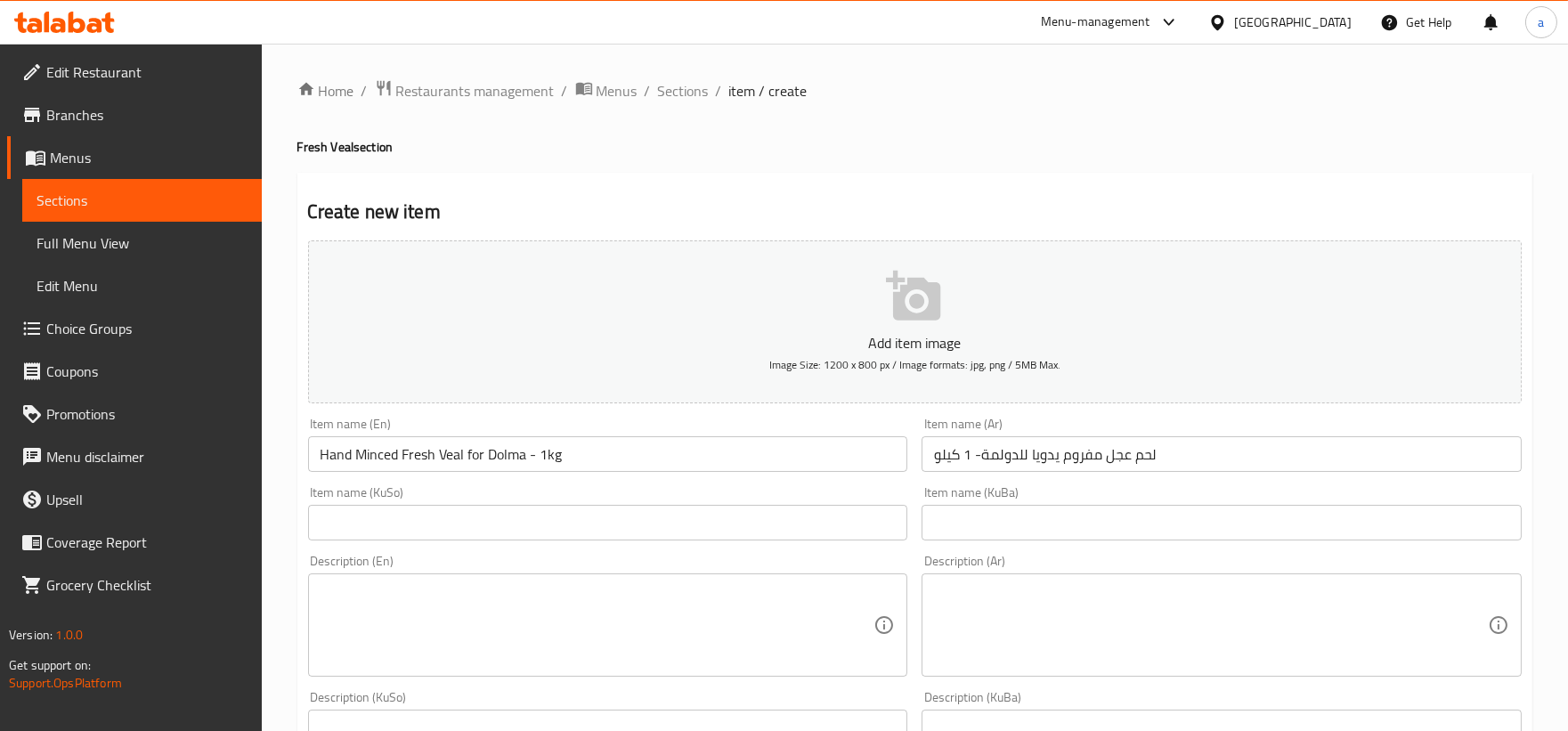
click at [500, 543] on div "Item name (KuSo) Item name (KuSo)" at bounding box center [607, 514] width 614 height 69
click at [496, 523] on input "text" at bounding box center [608, 522] width 600 height 35
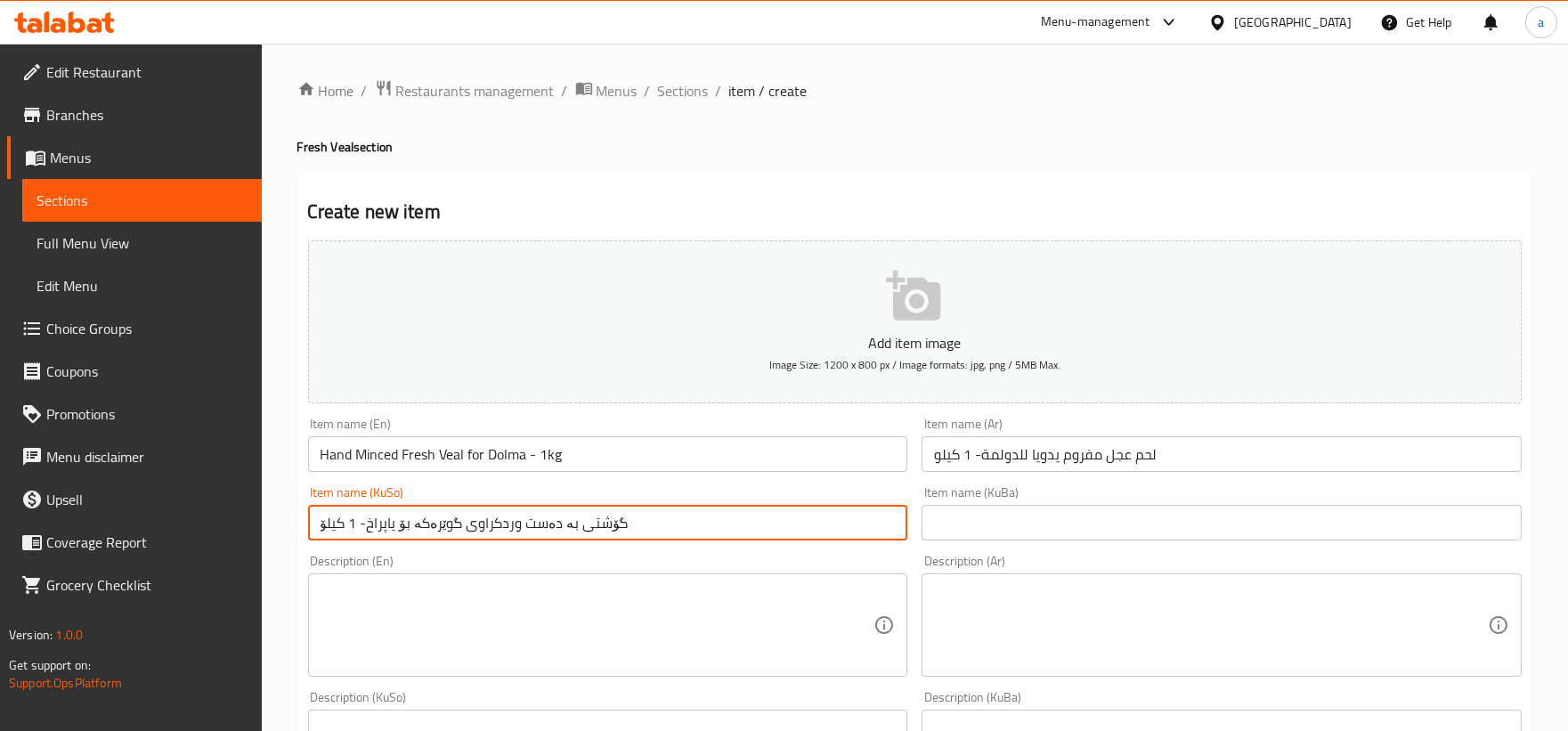
click at [1004, 532] on input "text" at bounding box center [1221, 522] width 600 height 35
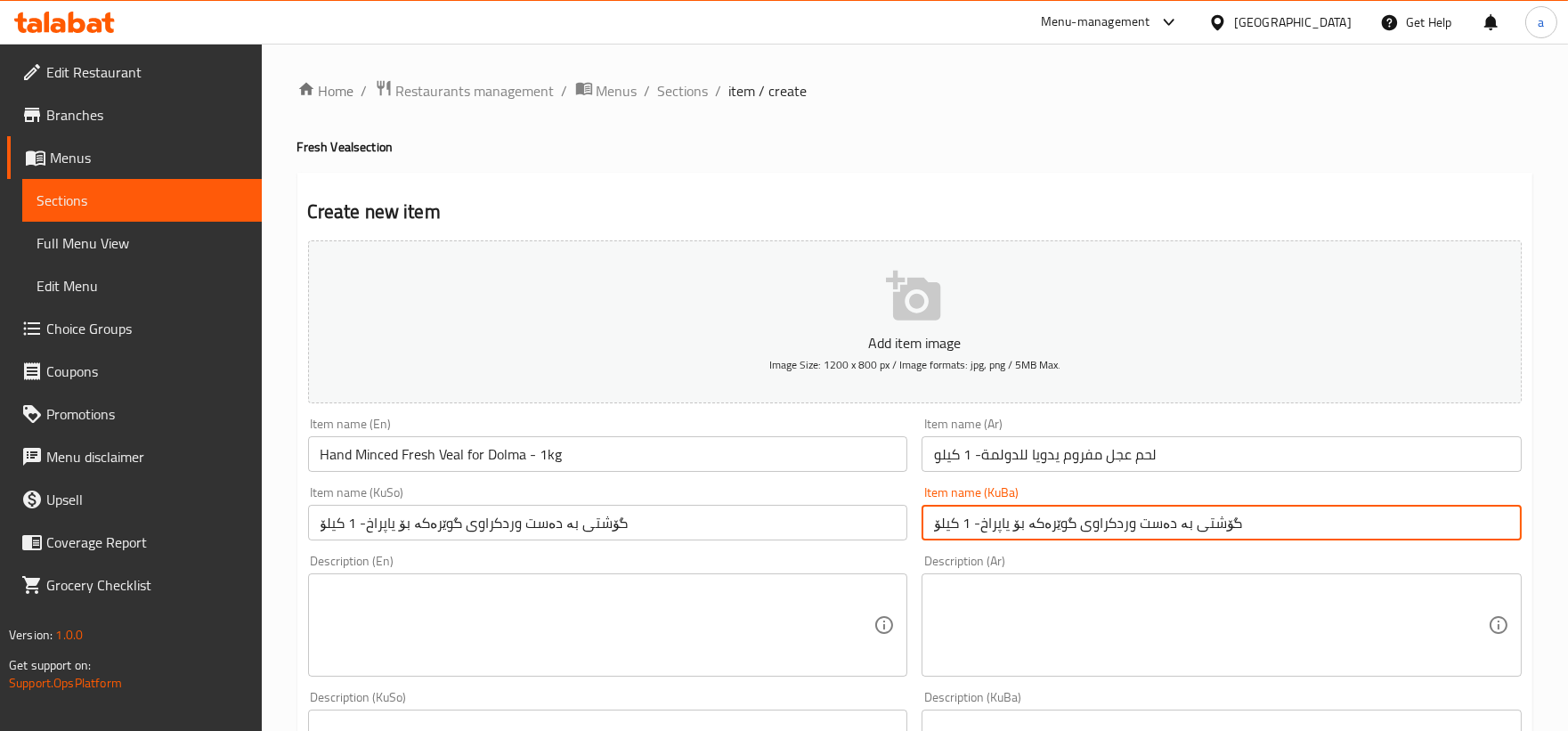
click at [447, 652] on textarea at bounding box center [598, 626] width 554 height 84
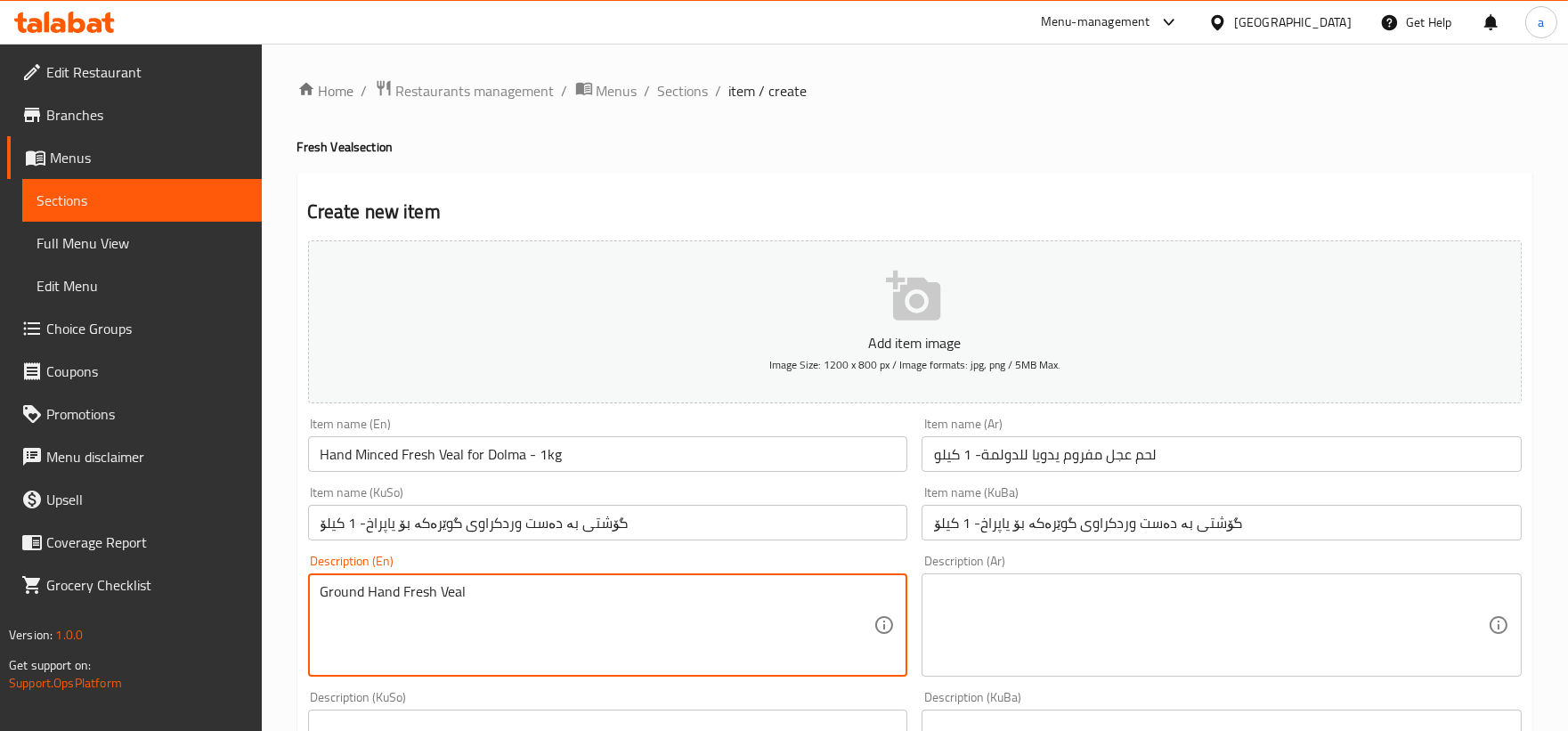
click at [1061, 624] on textarea at bounding box center [1211, 626] width 554 height 84
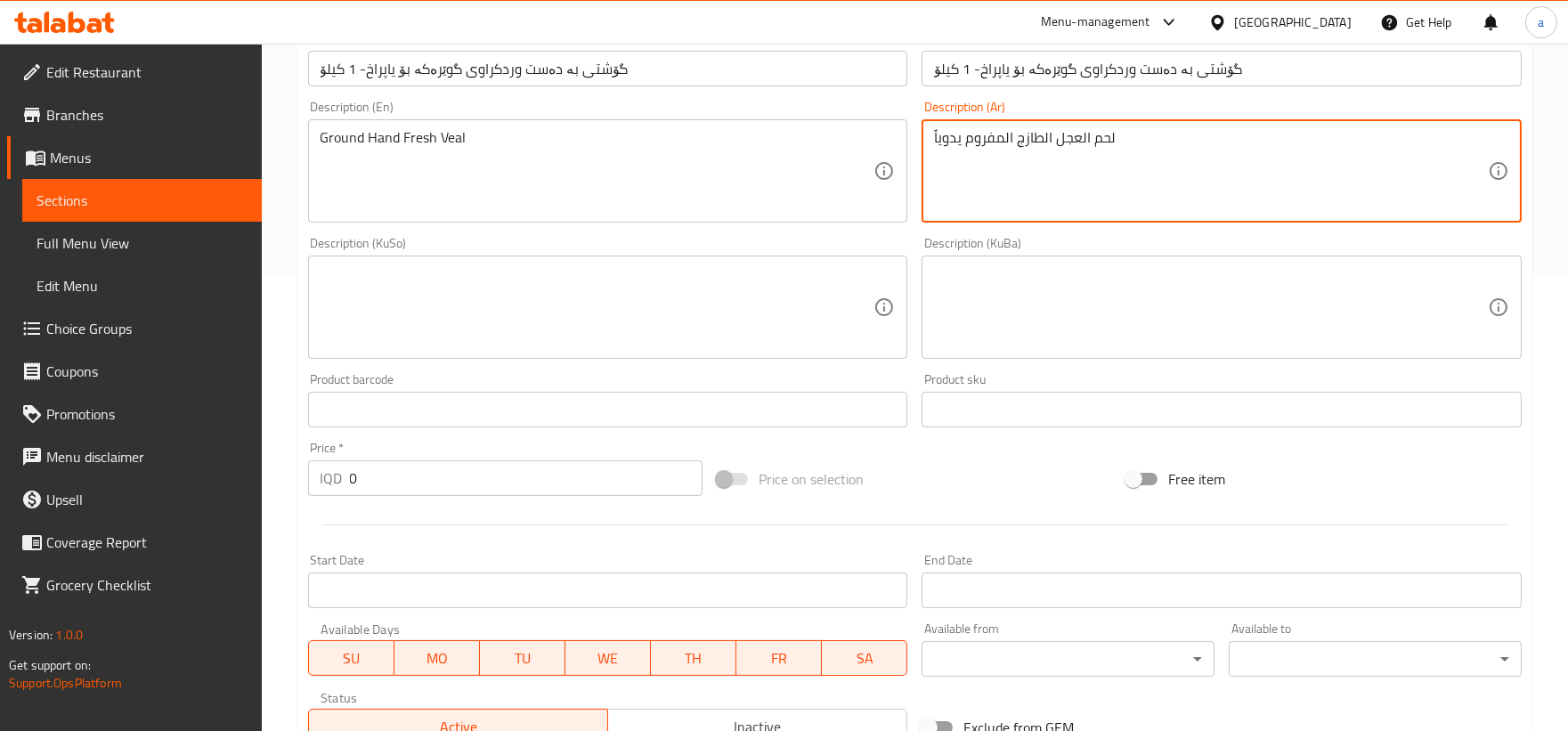
scroll to position [494, 0]
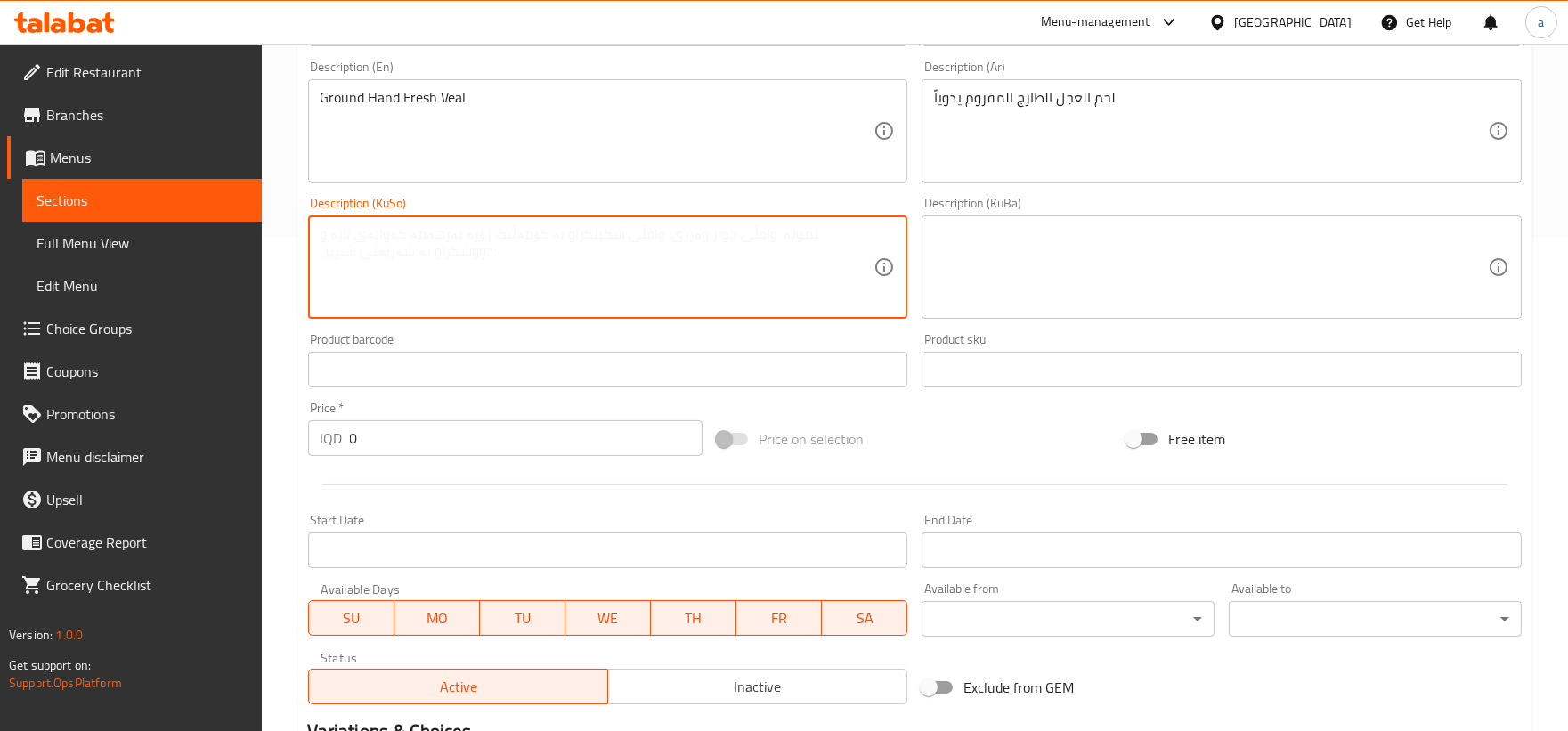
click at [566, 304] on textarea at bounding box center [598, 267] width 554 height 84
click at [1049, 237] on textarea at bounding box center [1211, 267] width 554 height 84
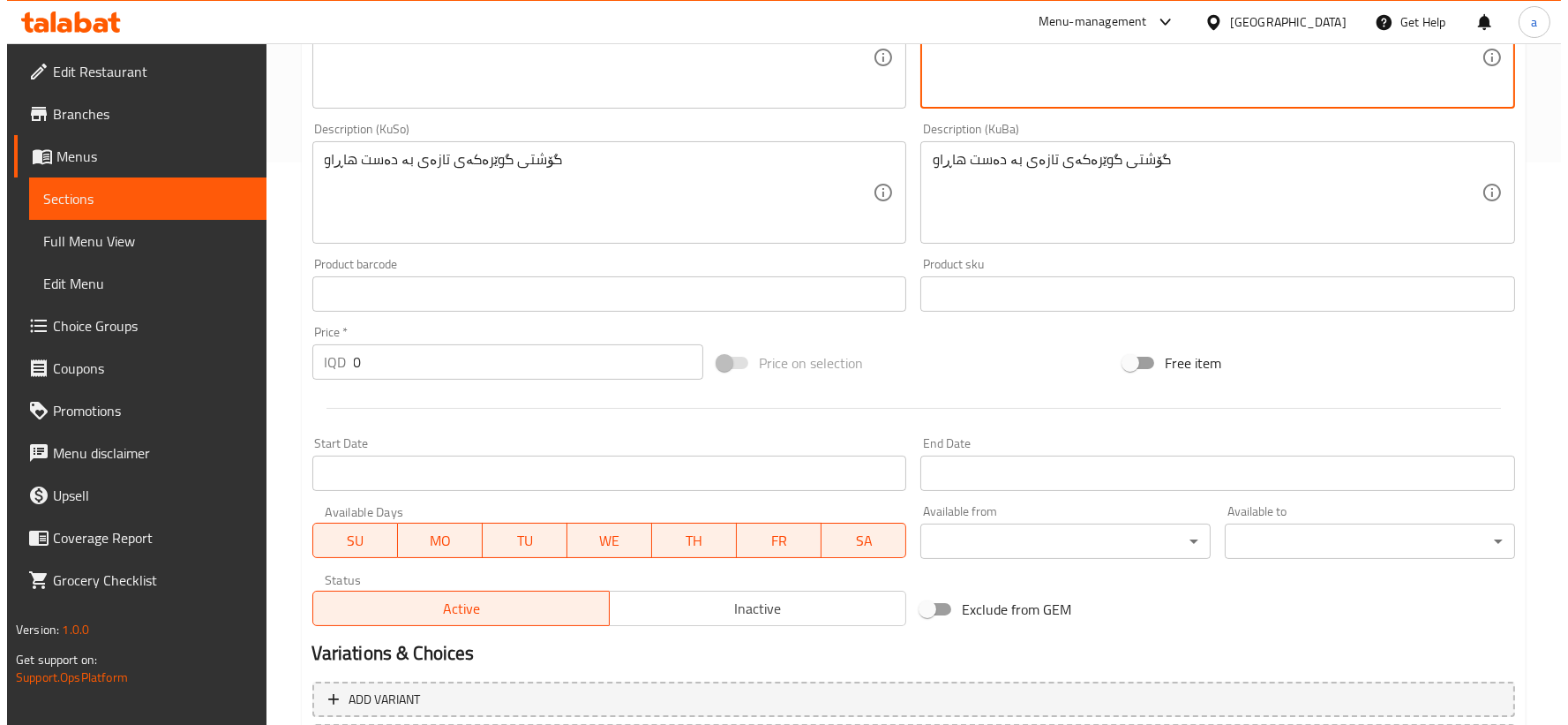
scroll to position [722, 0]
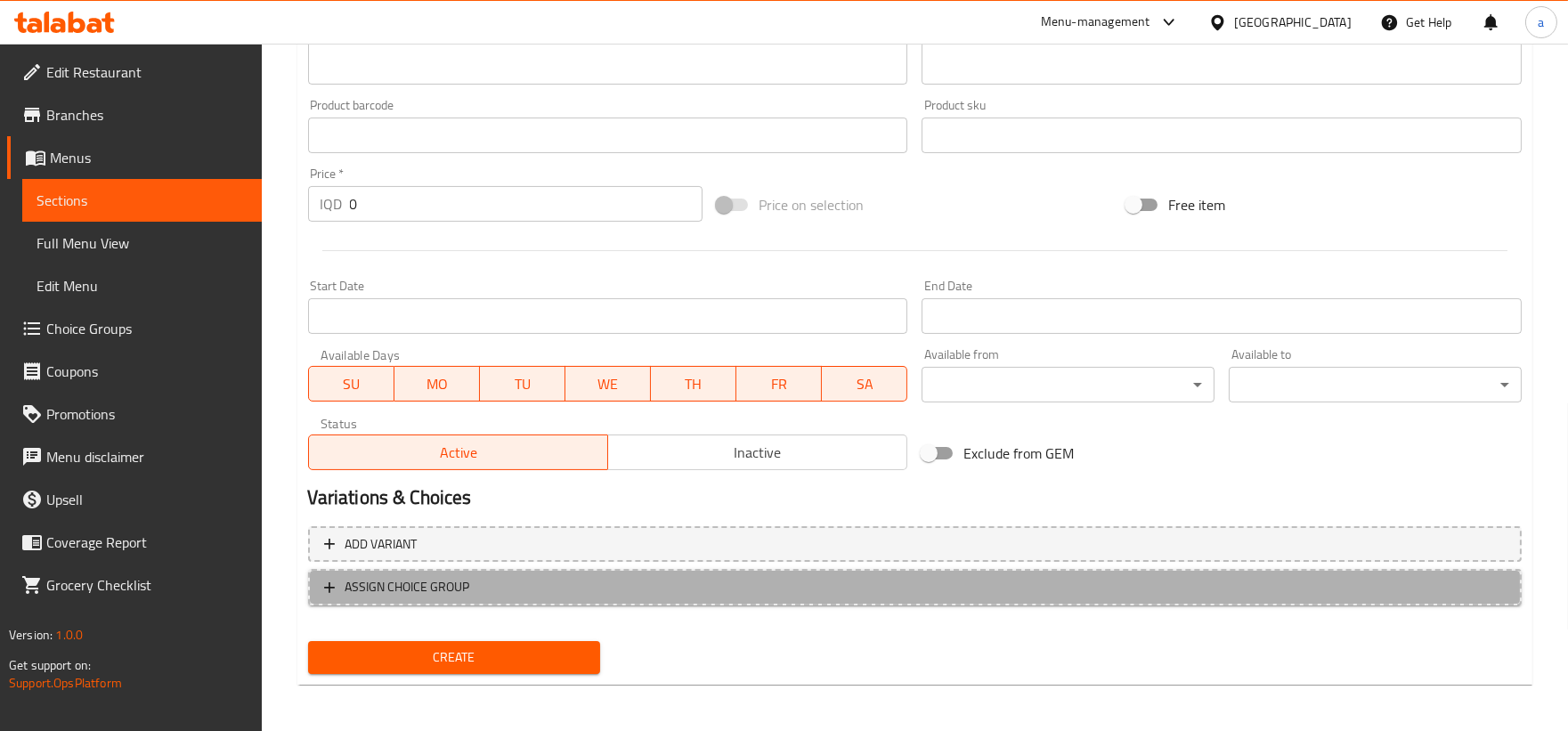
click at [466, 583] on span "ASSIGN CHOICE GROUP" at bounding box center [408, 586] width 125 height 22
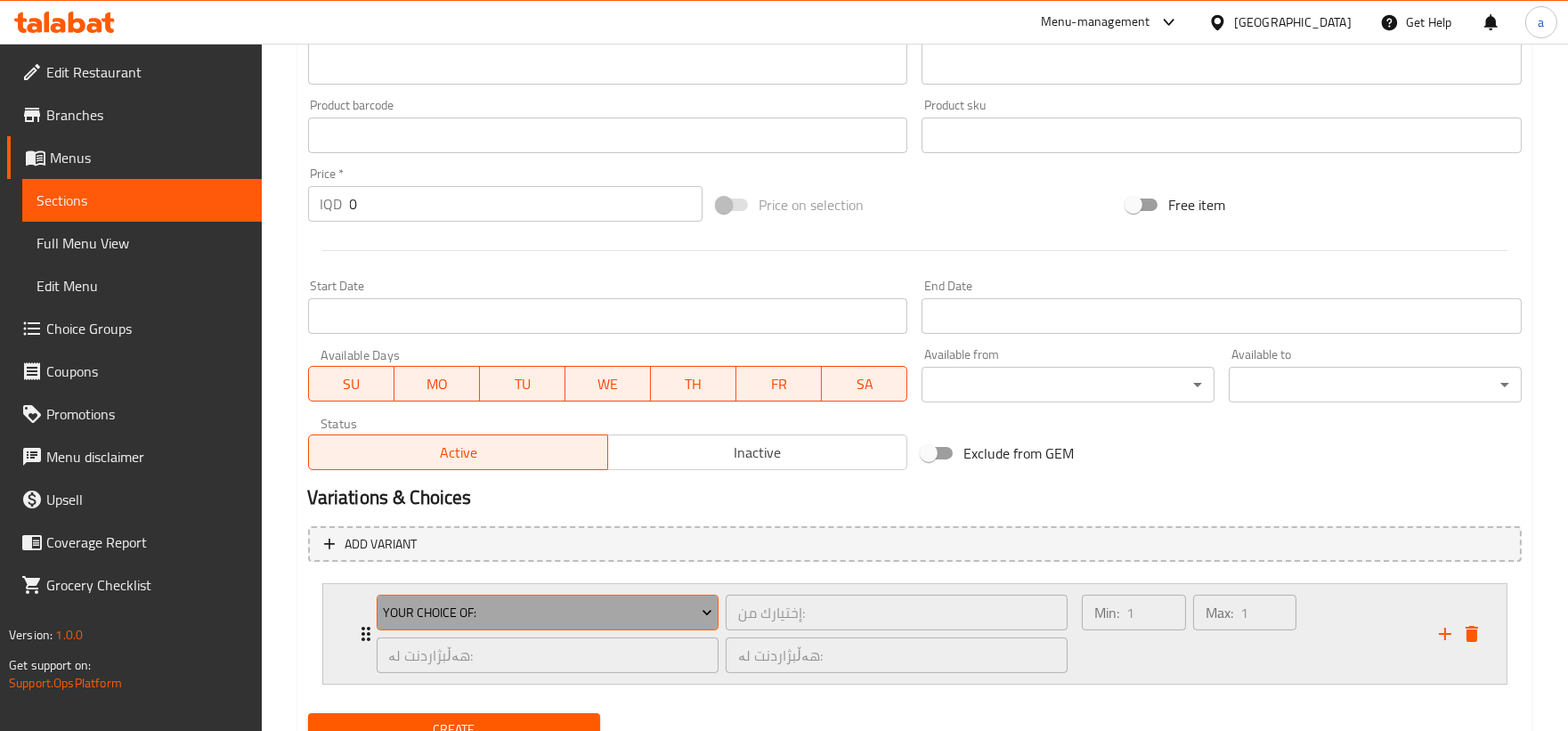
click at [439, 617] on span "Your Choice Of:" at bounding box center [548, 612] width 330 height 22
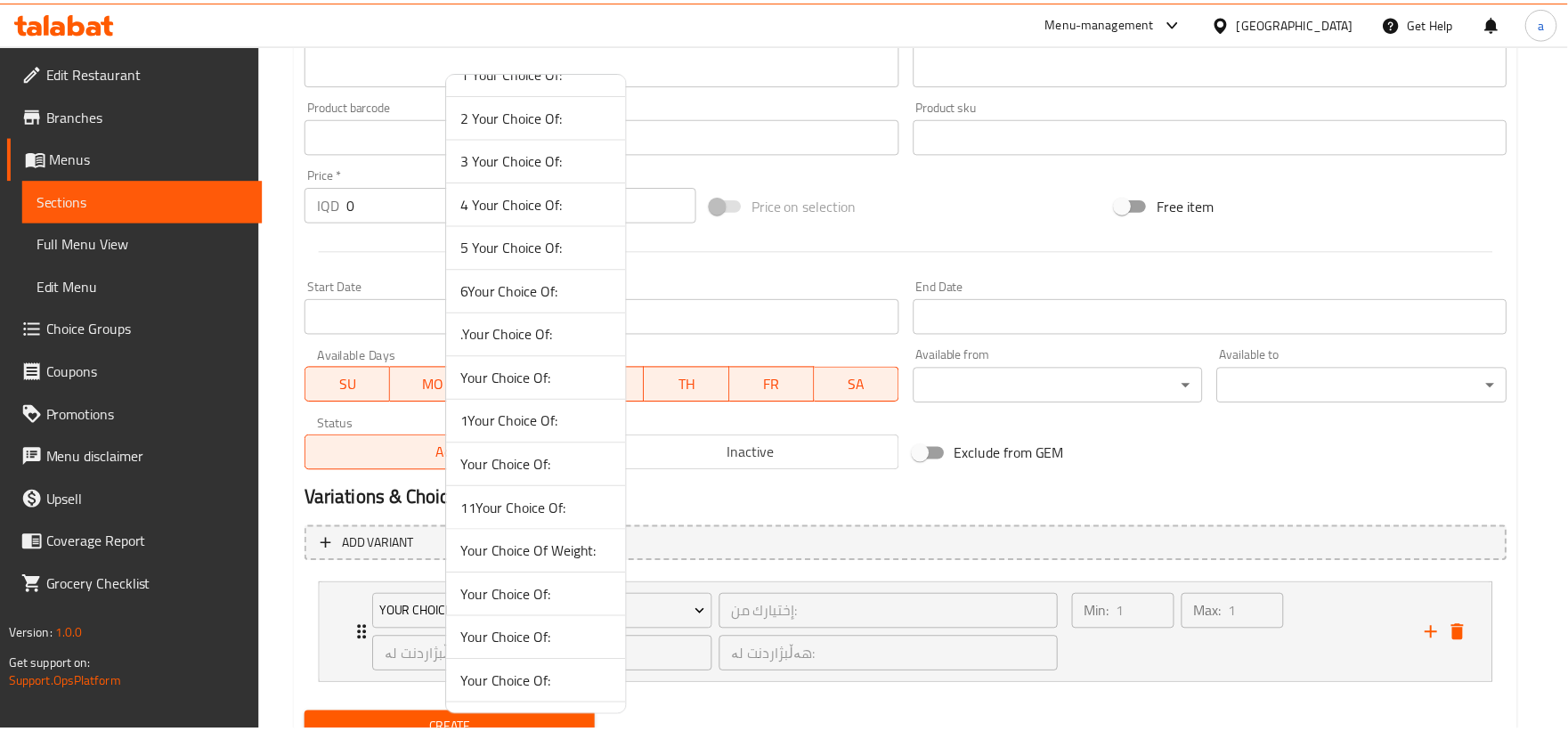
scroll to position [111, 0]
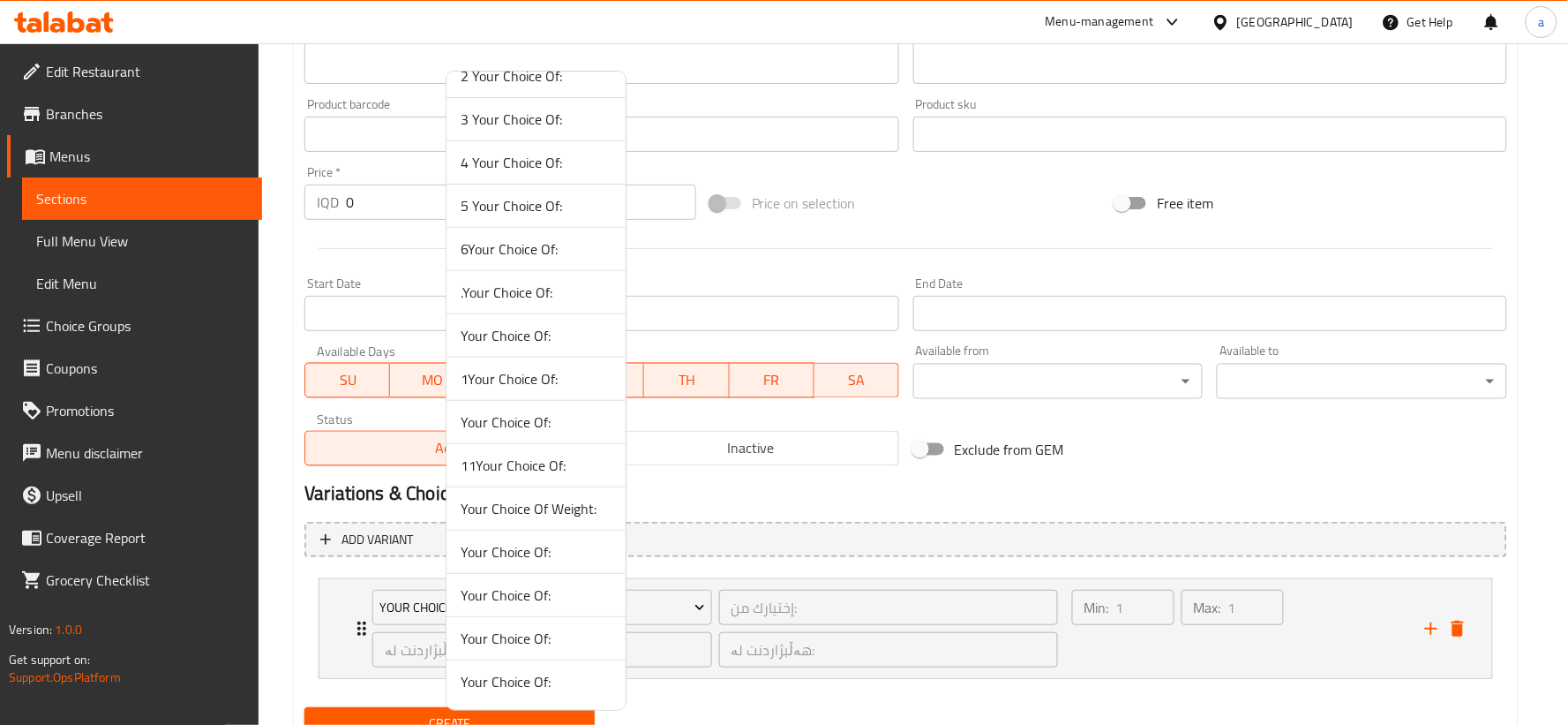
click at [521, 692] on span "Your Choice Of:" at bounding box center [536, 681] width 151 height 21
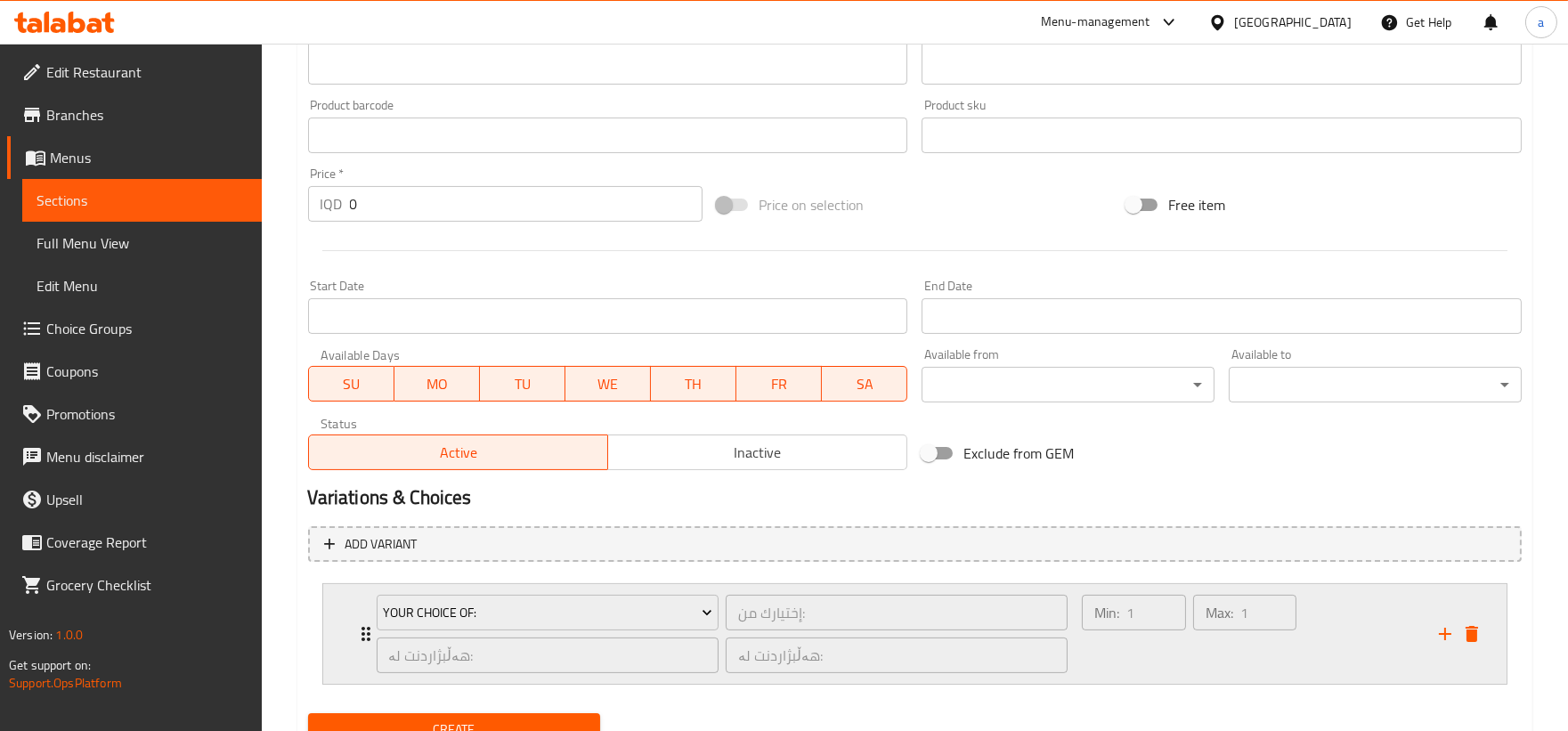
click at [356, 646] on div "Your Choice Of: إختيارك من: ​ هەڵبژاردنت لە: ​ هەڵبژاردنت لە: ​ Min: 1 ​ Max: 1…" at bounding box center [920, 634] width 1129 height 100
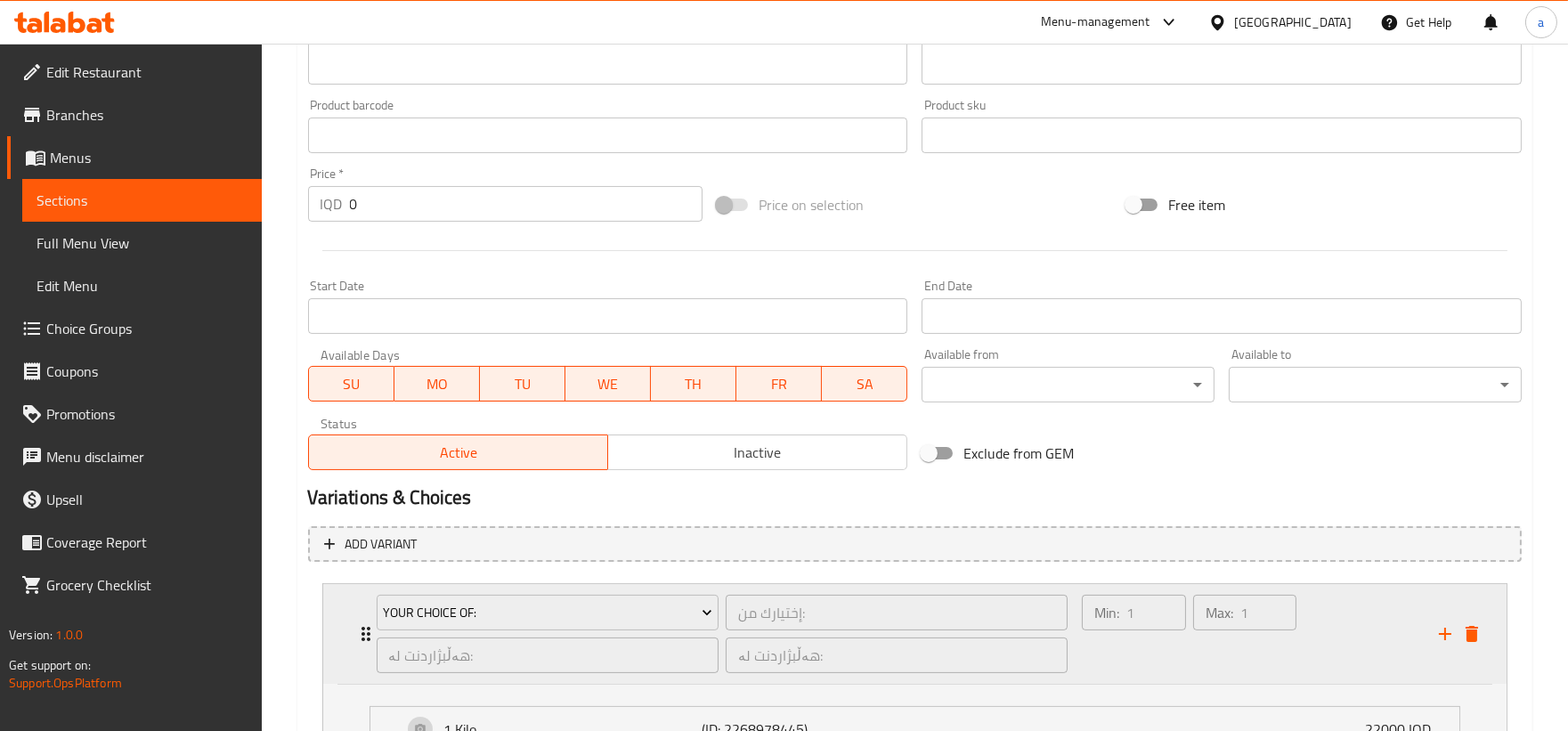
scroll to position [960, 0]
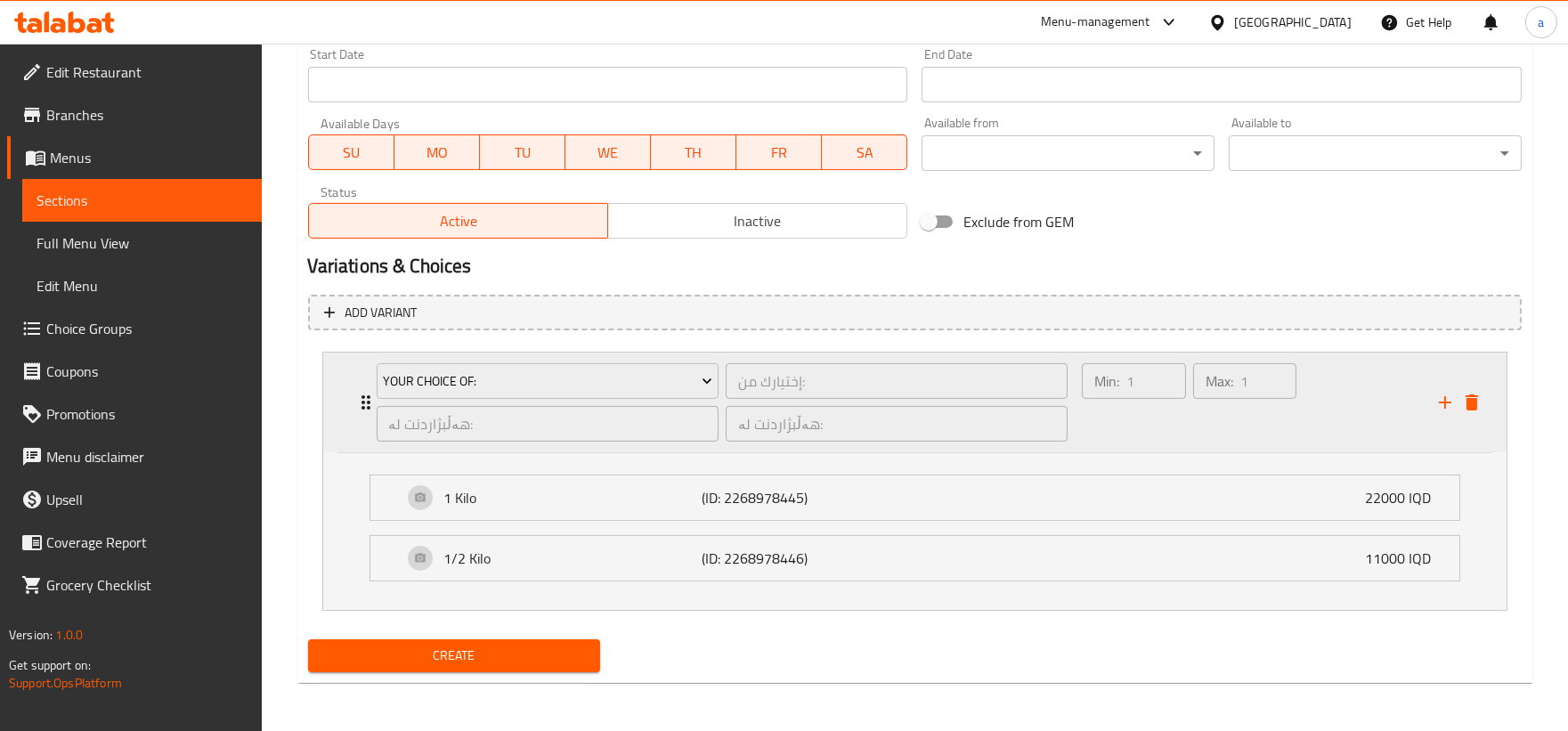
click at [539, 356] on div "Your Choice Of: إختيارك من: ​ هەڵبژاردنت لە: ​ هەڵبژاردنت لە: ​" at bounding box center [722, 402] width 713 height 100
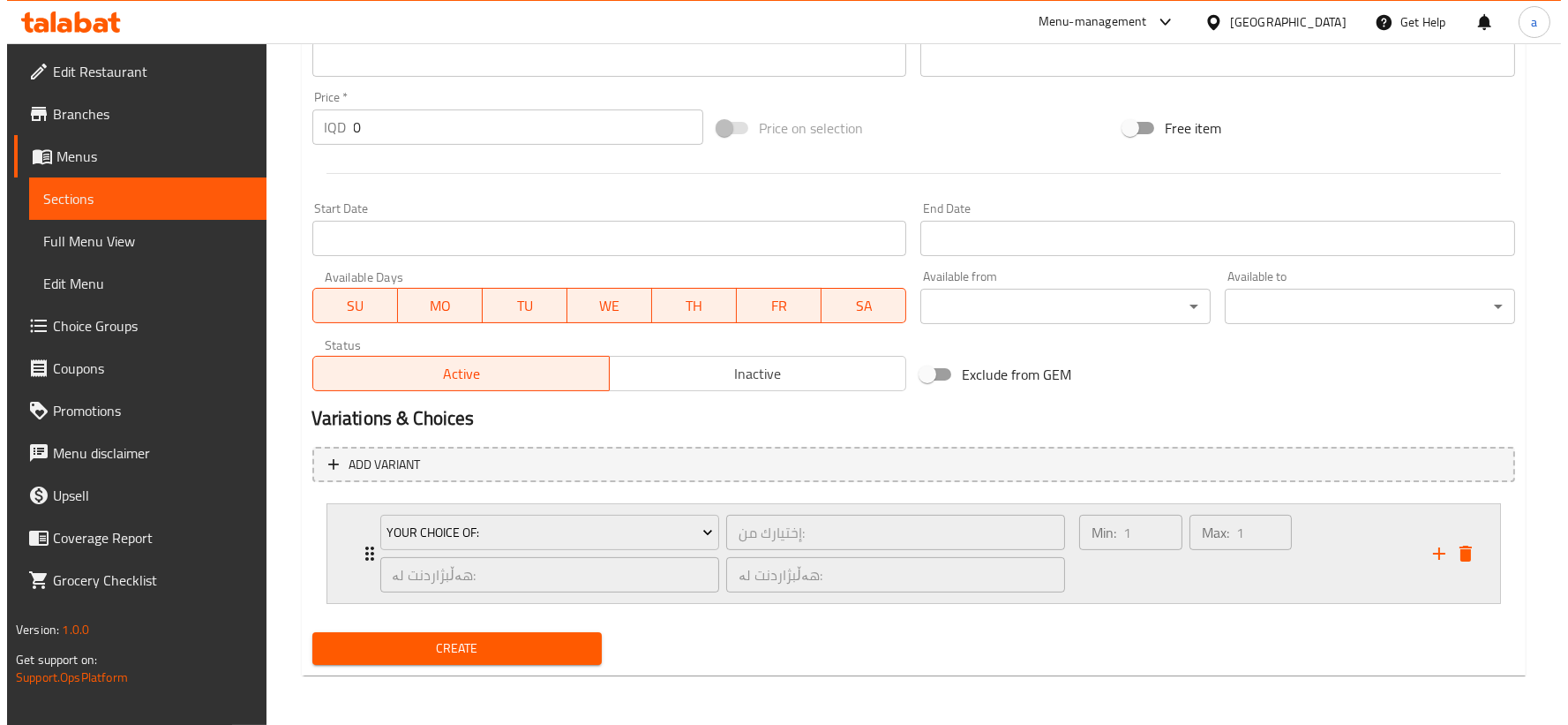
scroll to position [795, 0]
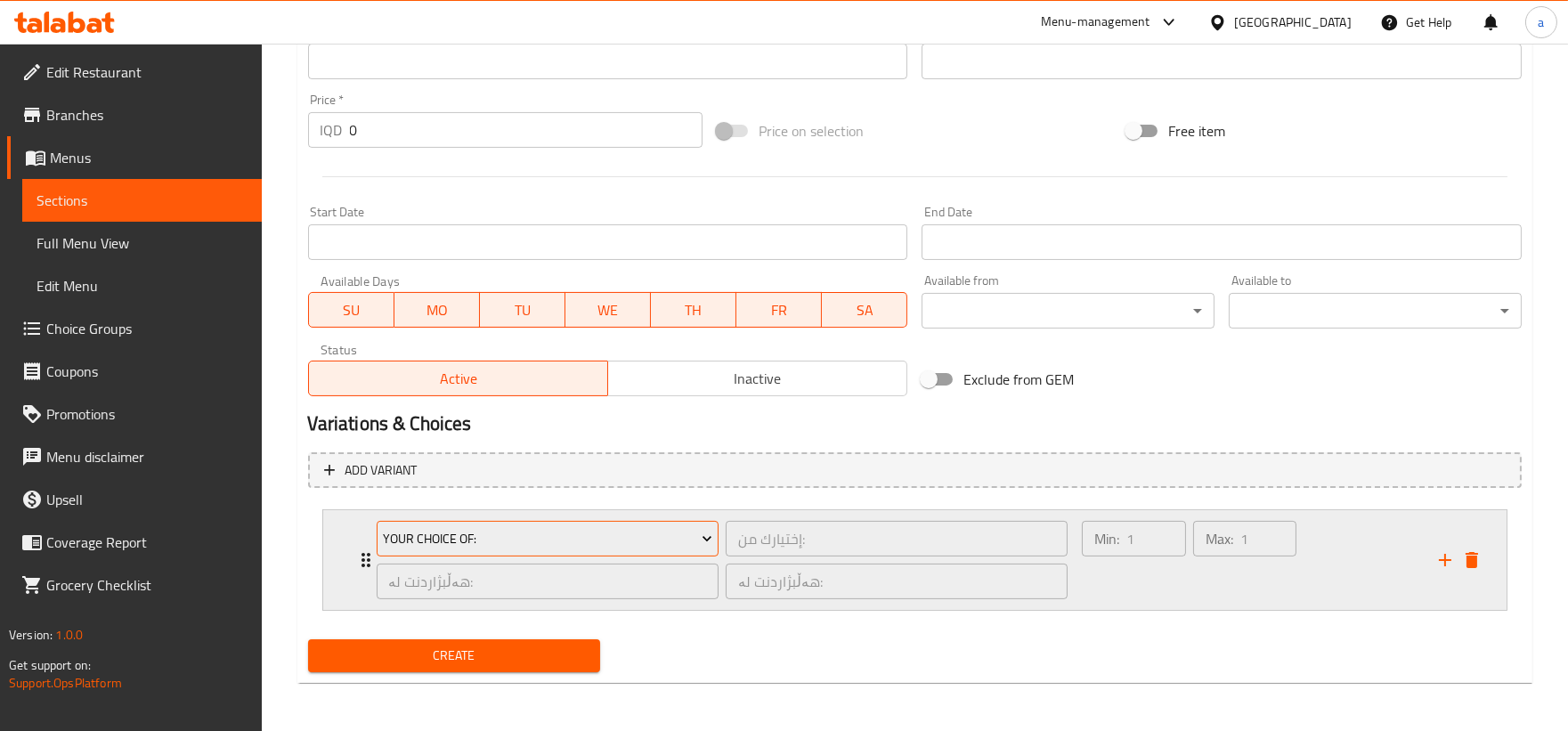
click at [543, 531] on span "Your Choice Of:" at bounding box center [548, 538] width 330 height 22
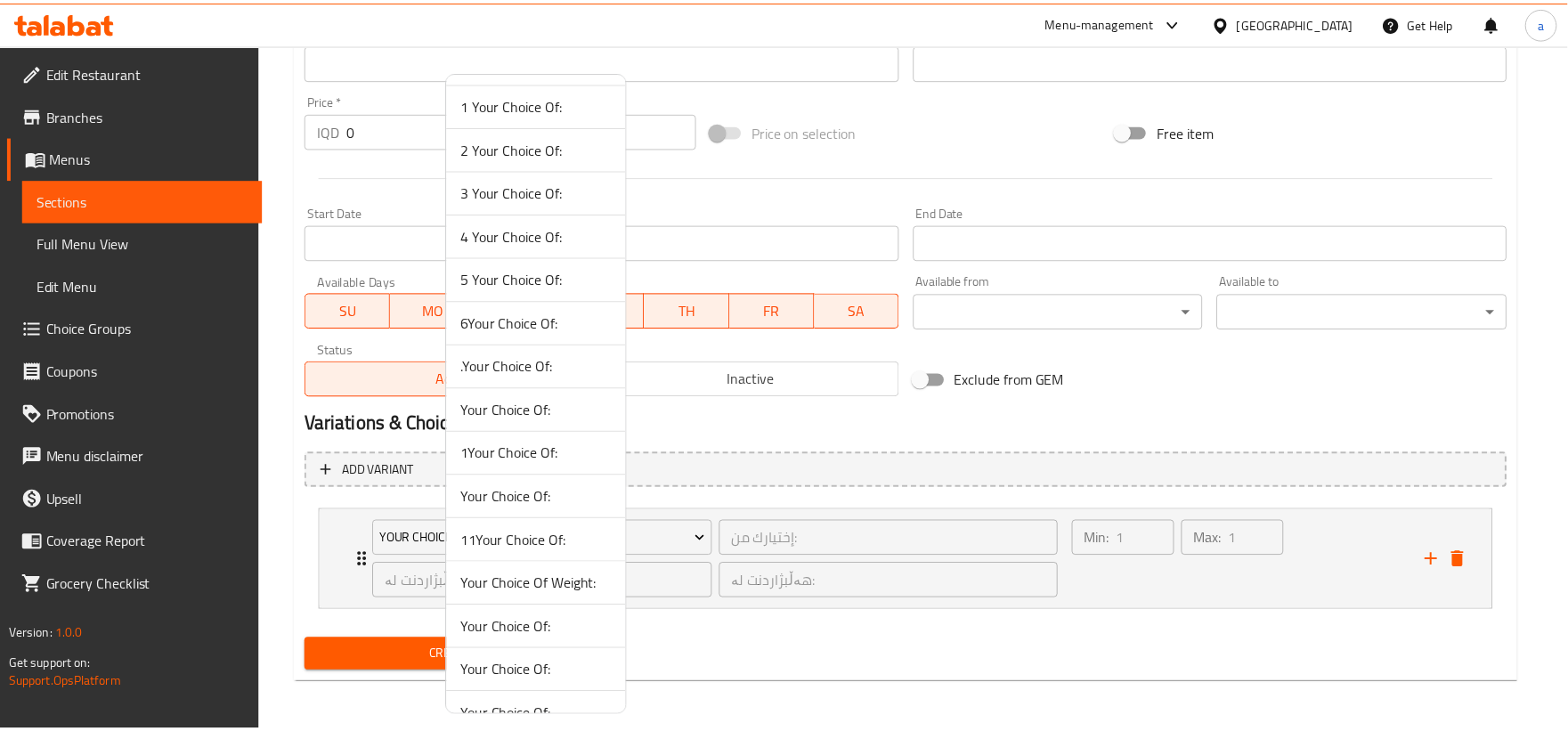
scroll to position [111, 0]
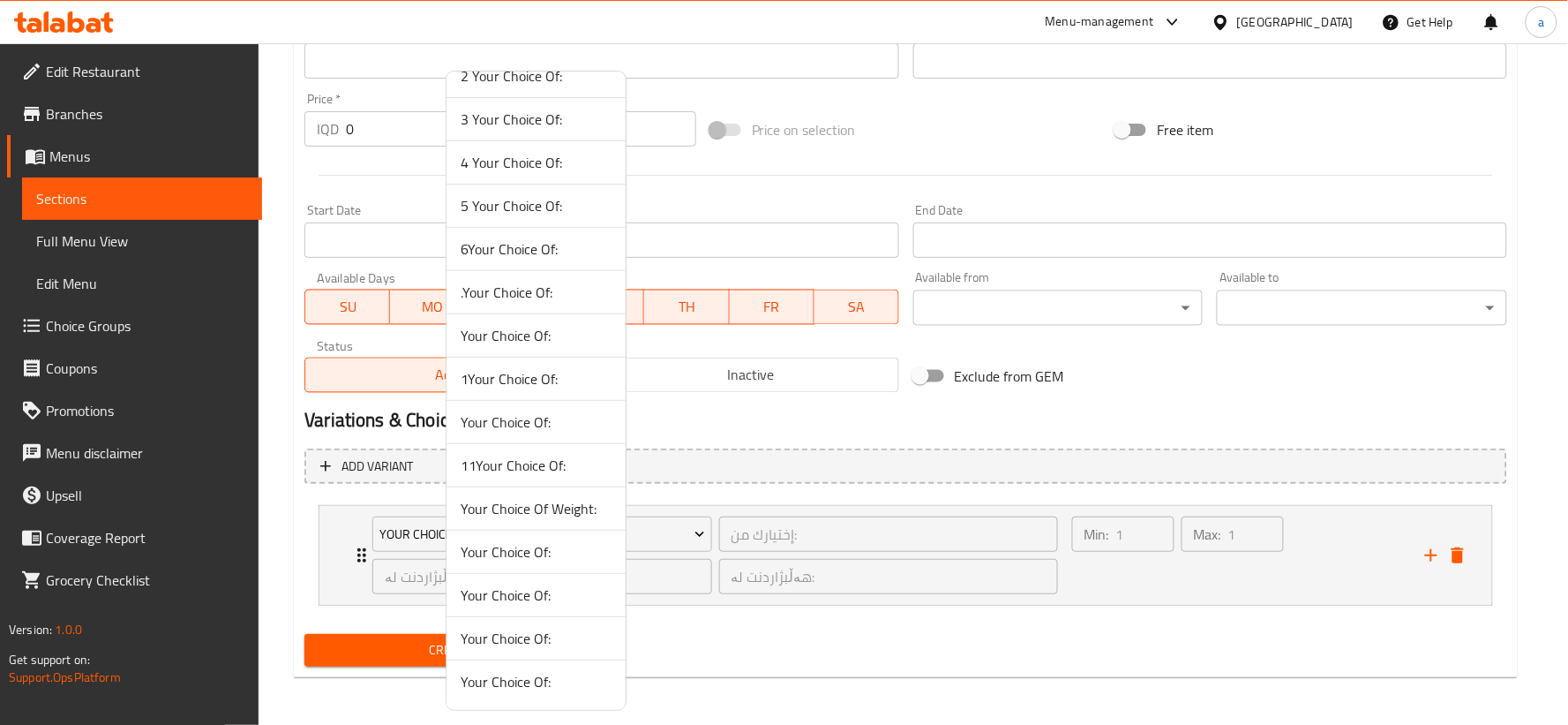
click at [537, 673] on span "Your Choice Of:" at bounding box center [536, 681] width 151 height 21
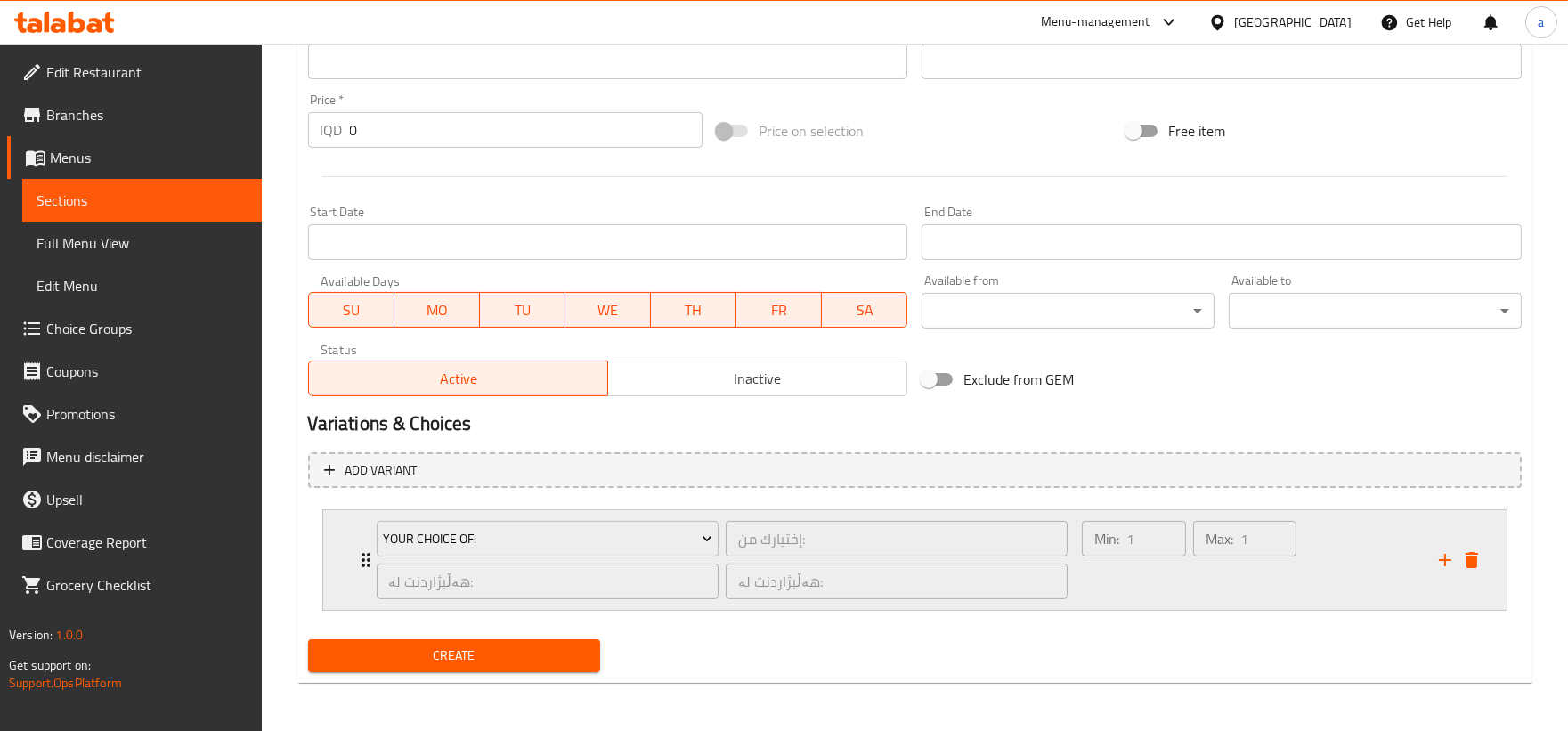
click at [352, 555] on div "Your Choice Of: إختيارك من: ​ هەڵبژاردنت لە: ​ هەڵبژاردنت لە: ​ Min: 1 ​ Max: 1…" at bounding box center [914, 560] width 1183 height 100
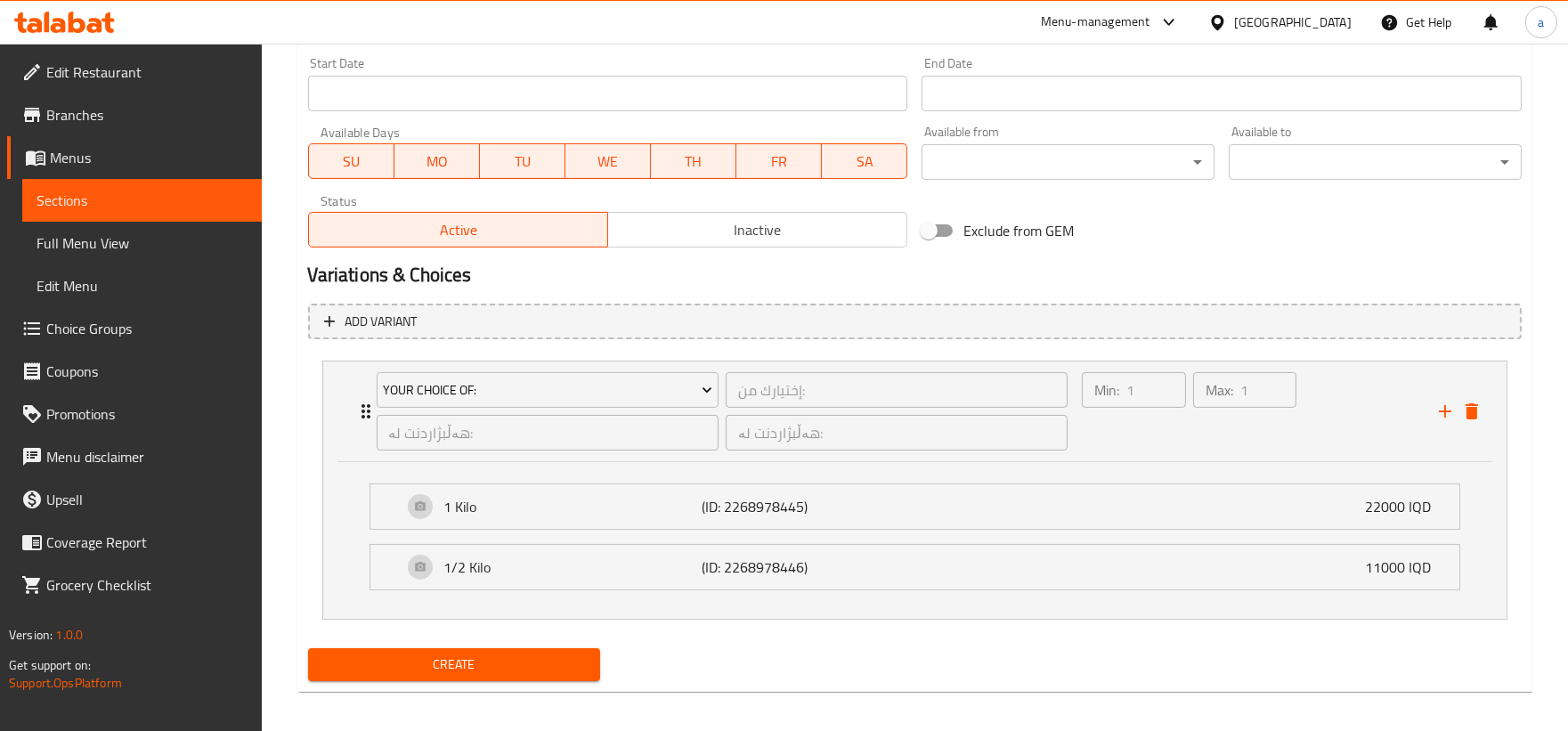
scroll to position [960, 0]
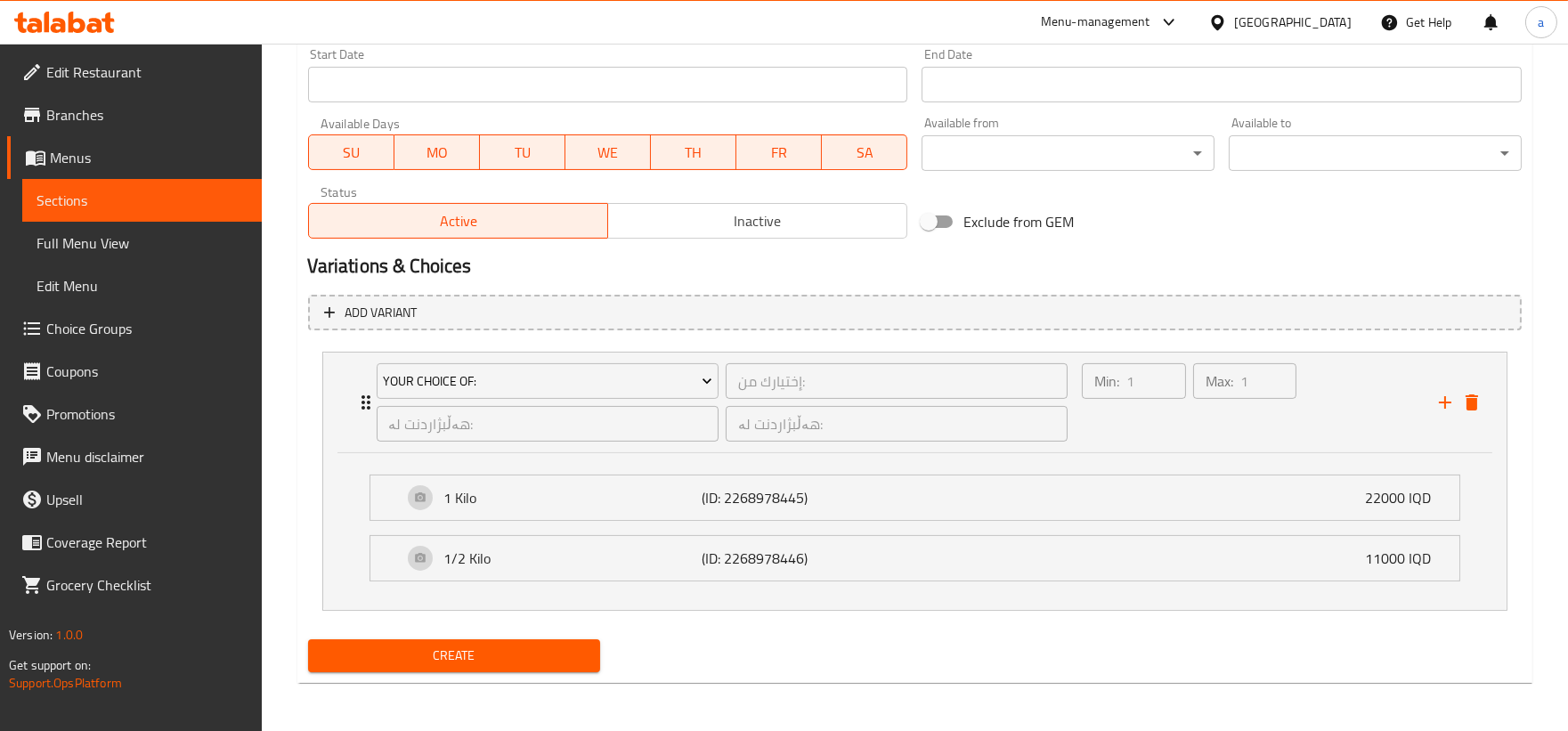
click at [539, 646] on span "Create" at bounding box center [454, 655] width 264 height 22
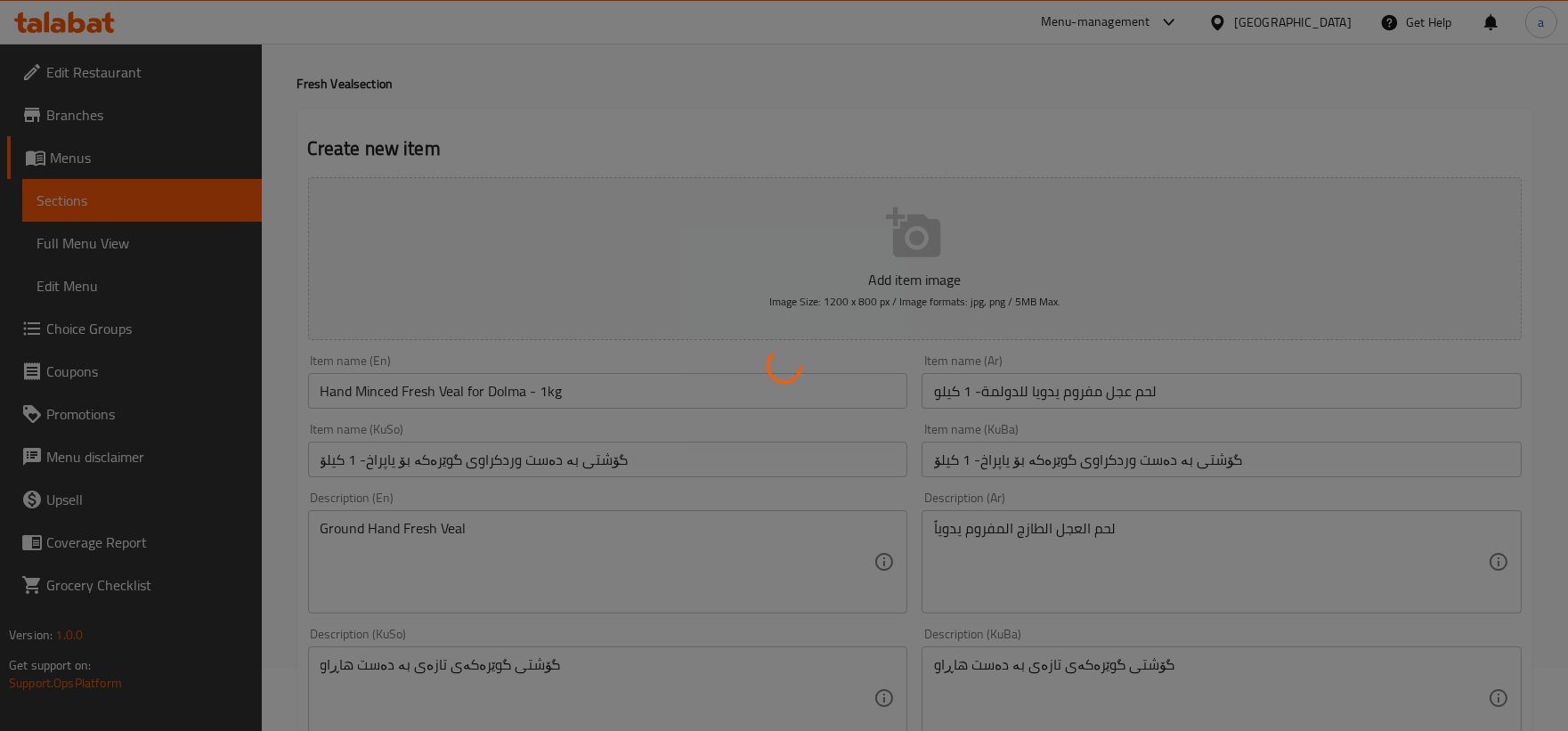
scroll to position [0, 0]
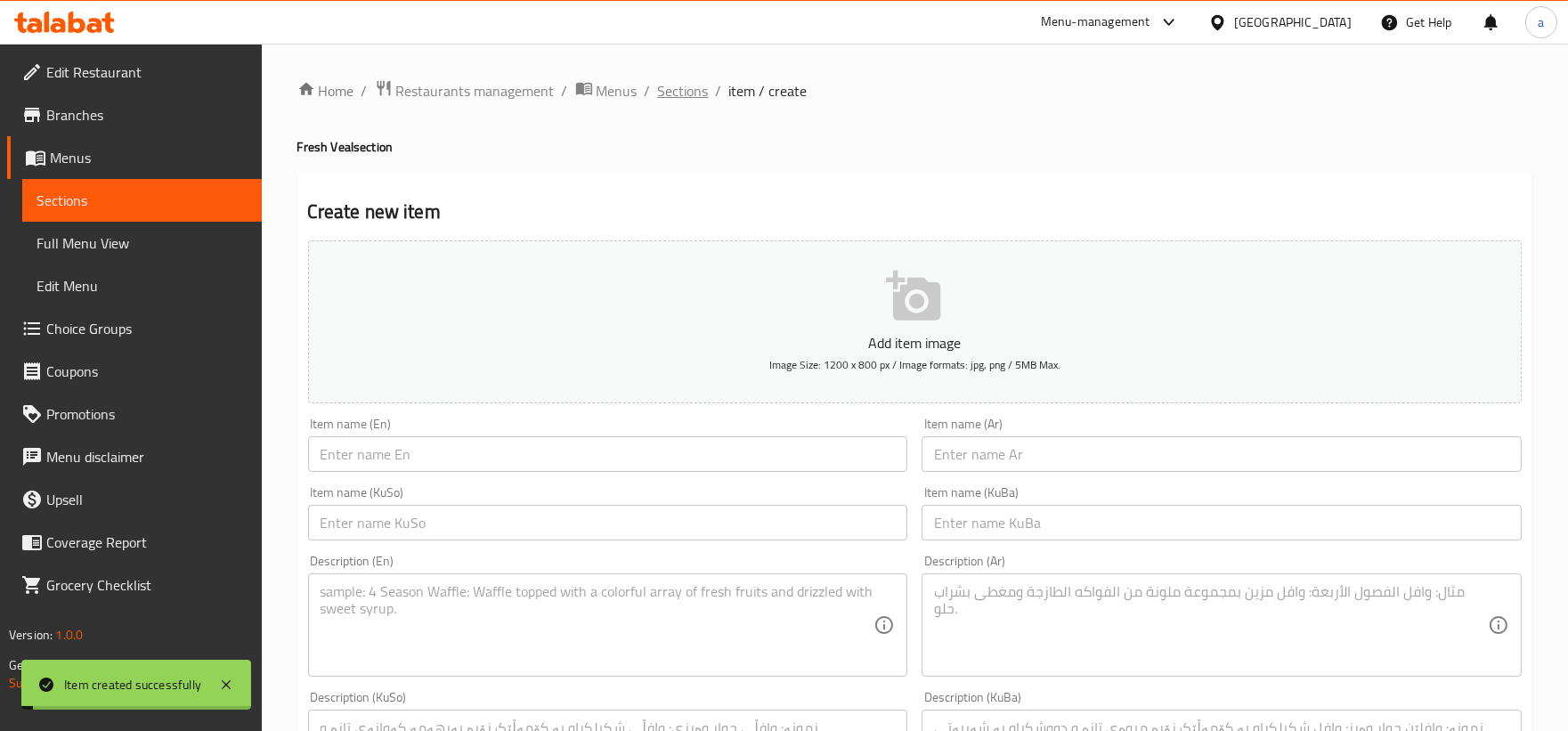
click at [686, 102] on span "Sections" at bounding box center [683, 91] width 51 height 21
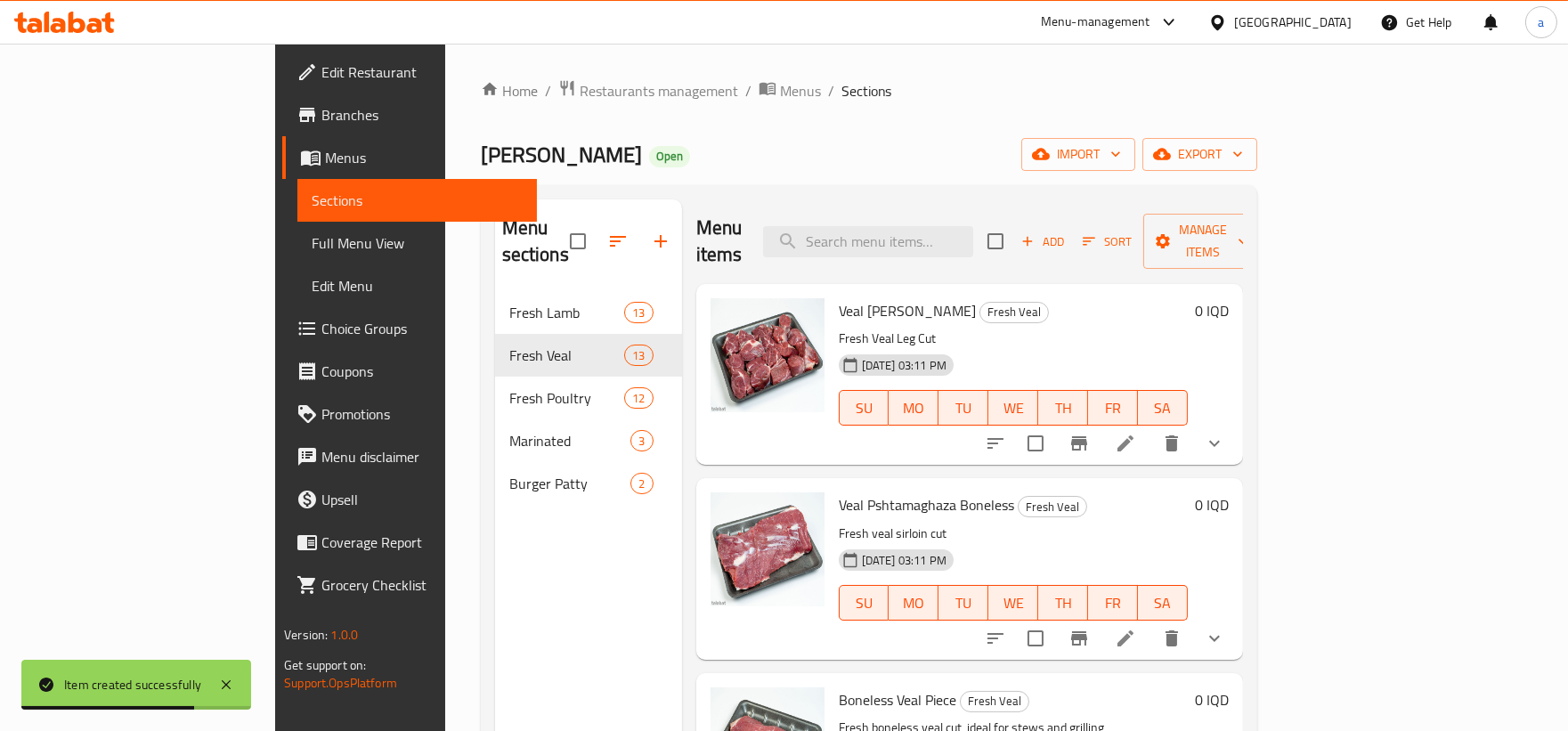
click at [1071, 228] on button "Add" at bounding box center [1041, 241] width 57 height 28
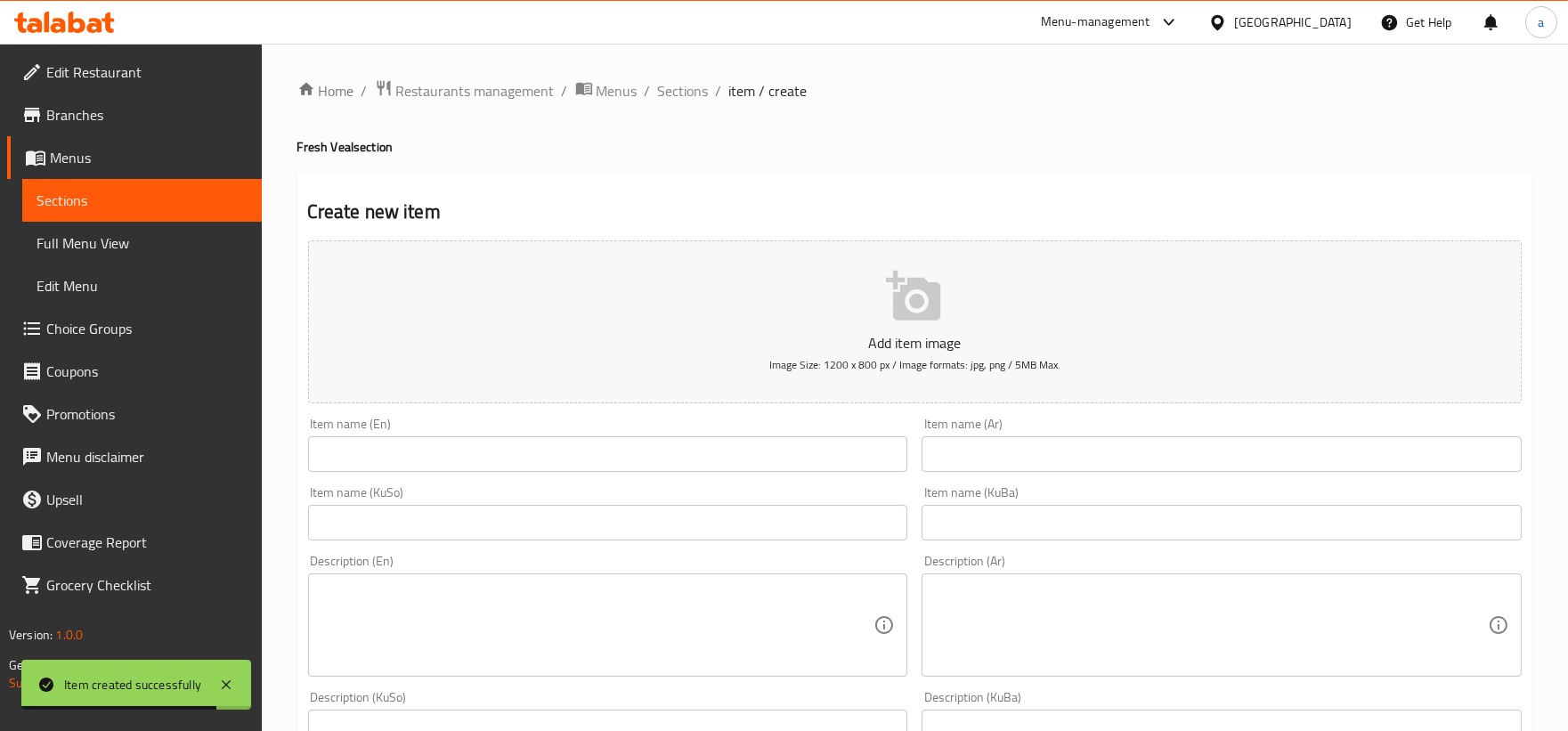
click at [723, 423] on div "Item name (En) Item name (En)" at bounding box center [608, 445] width 600 height 55
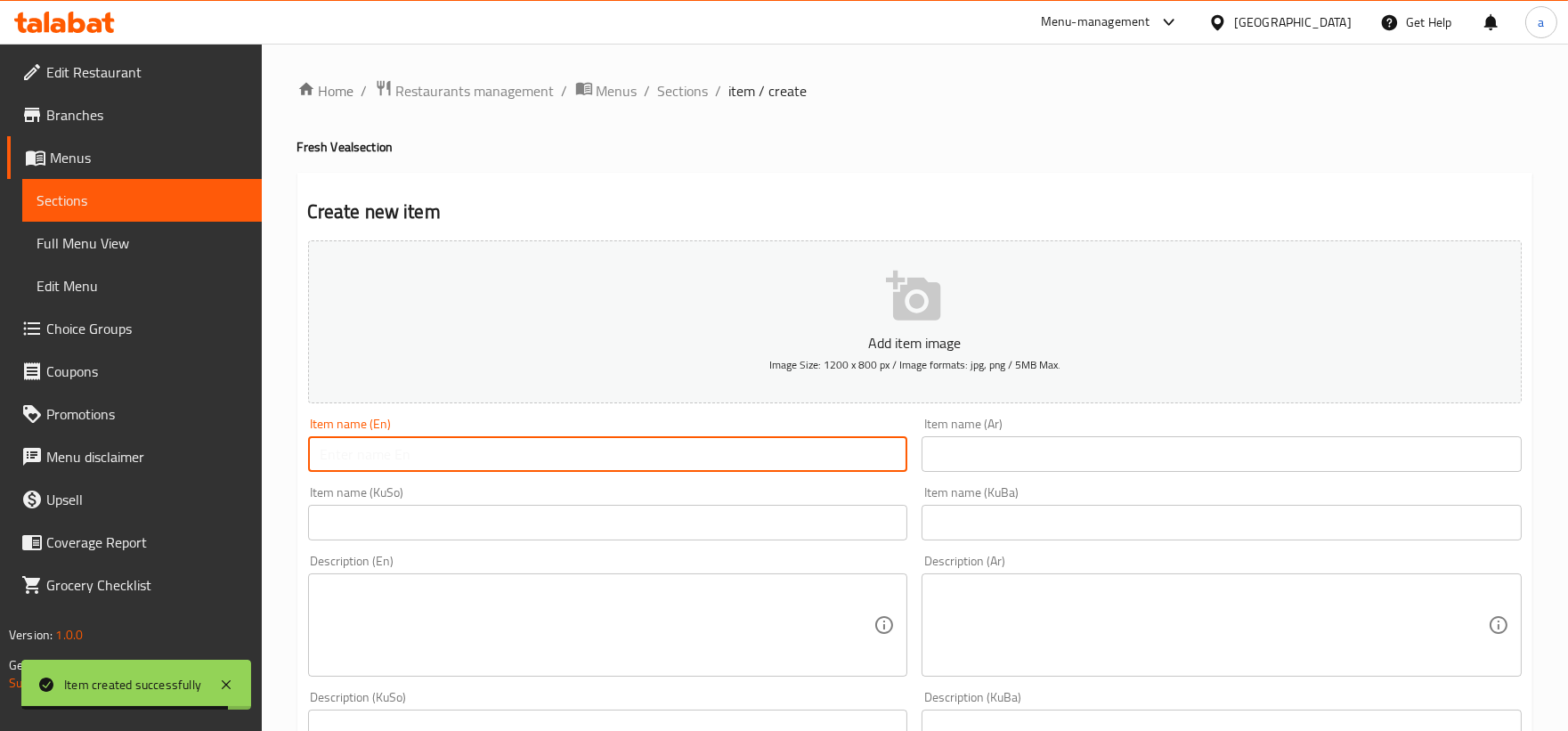
click at [714, 447] on input "text" at bounding box center [608, 453] width 600 height 35
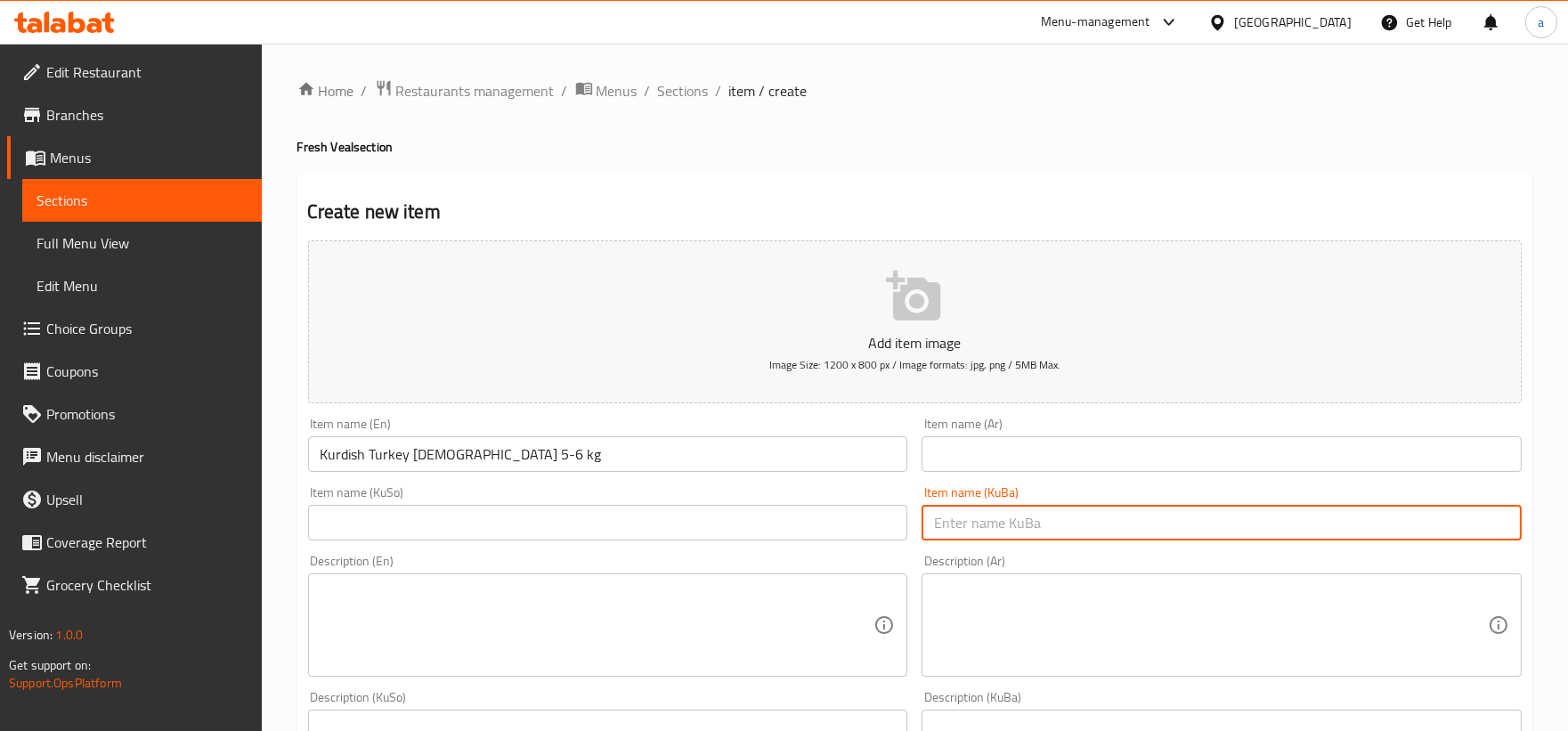
click at [1011, 523] on input "text" at bounding box center [1221, 522] width 600 height 35
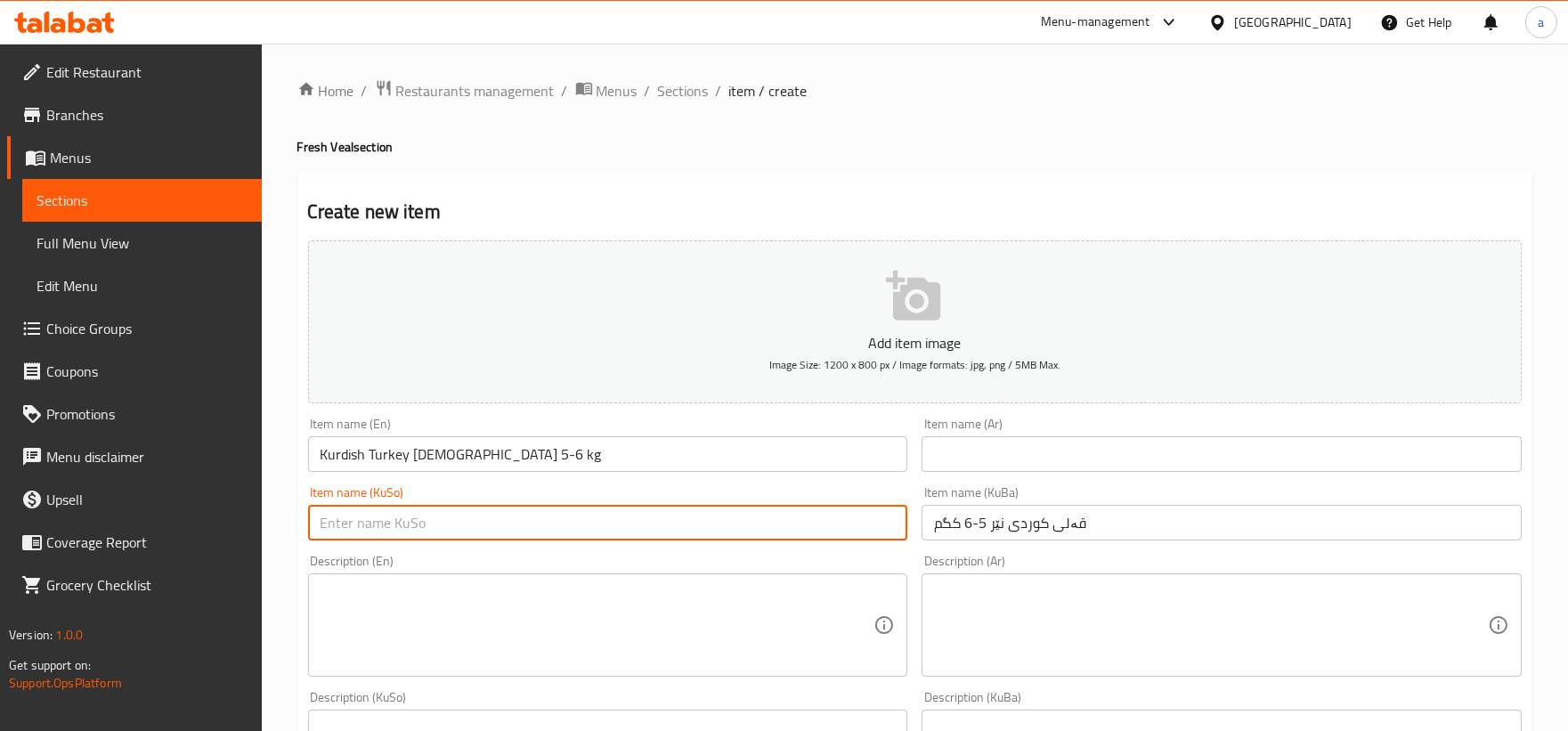
click at [812, 525] on input "text" at bounding box center [608, 522] width 600 height 35
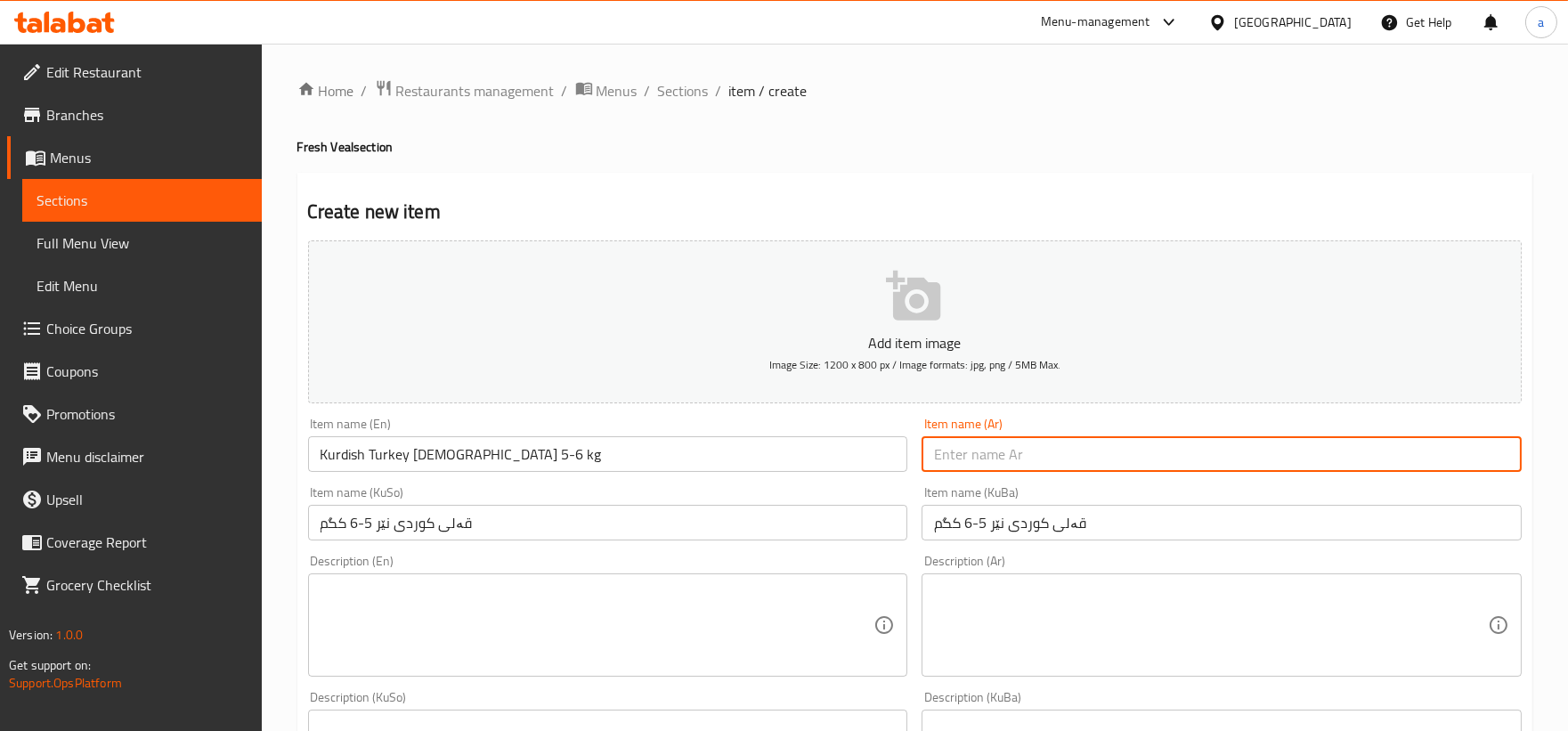
click at [1068, 463] on input "text" at bounding box center [1221, 453] width 600 height 35
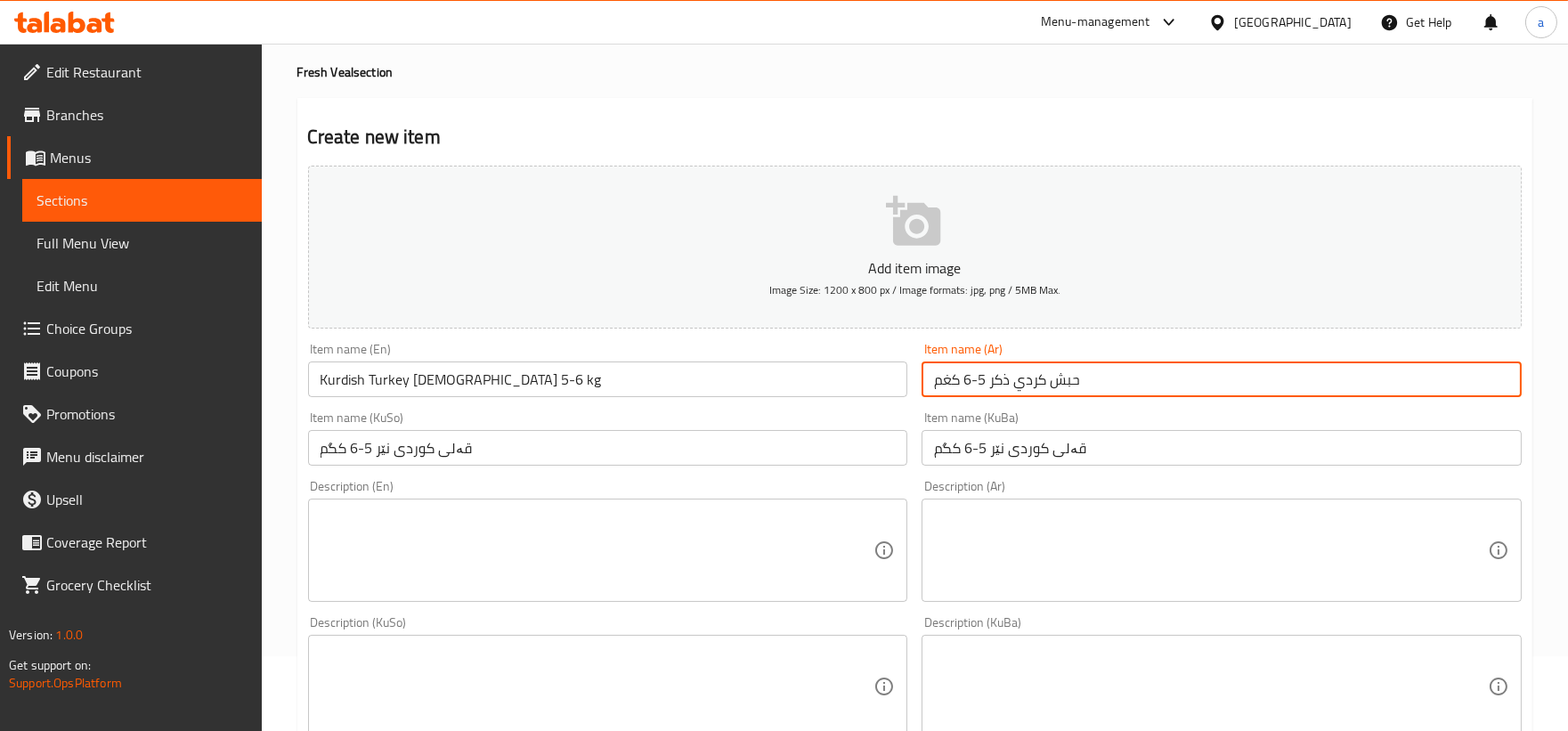
scroll to position [165, 0]
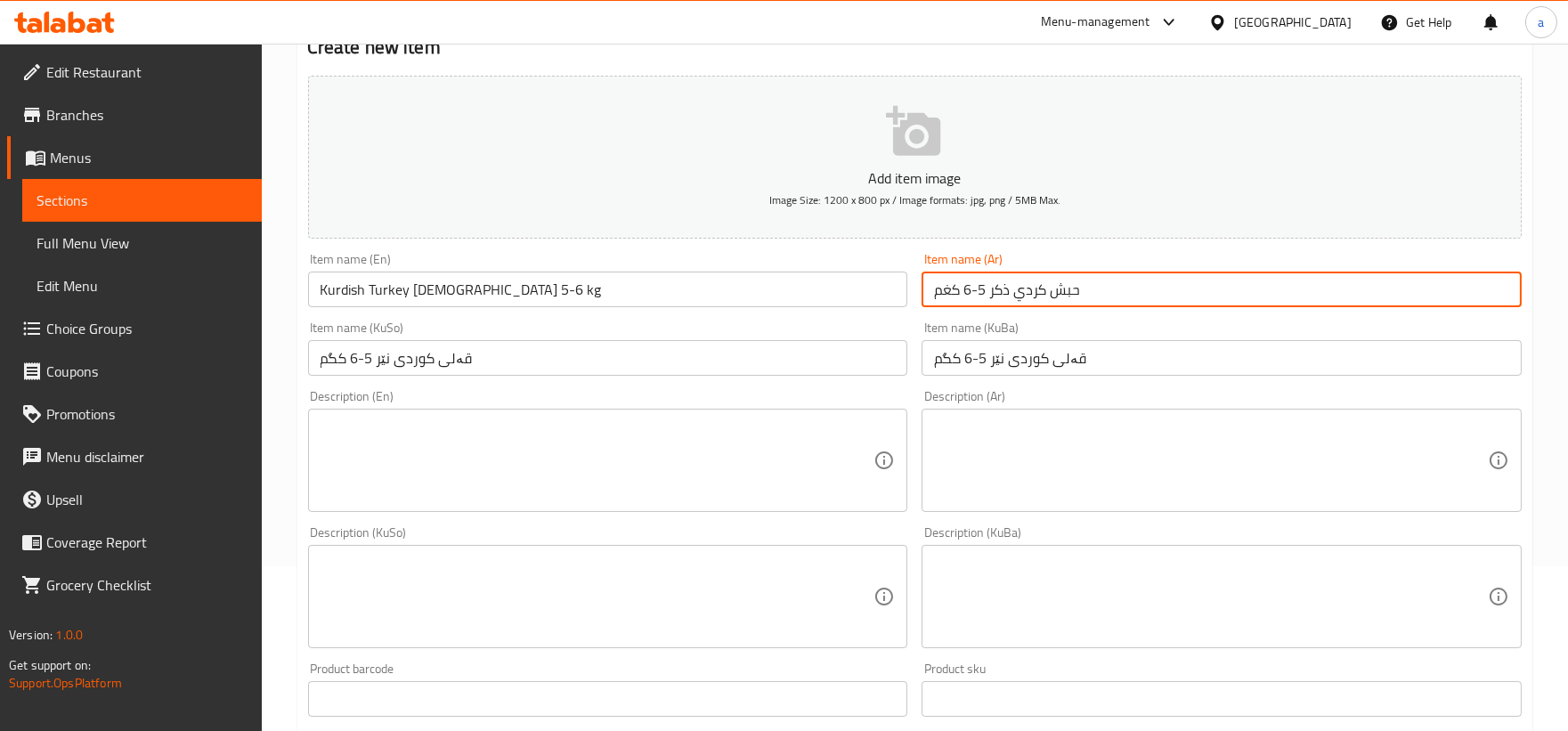
click at [716, 491] on textarea at bounding box center [598, 461] width 554 height 84
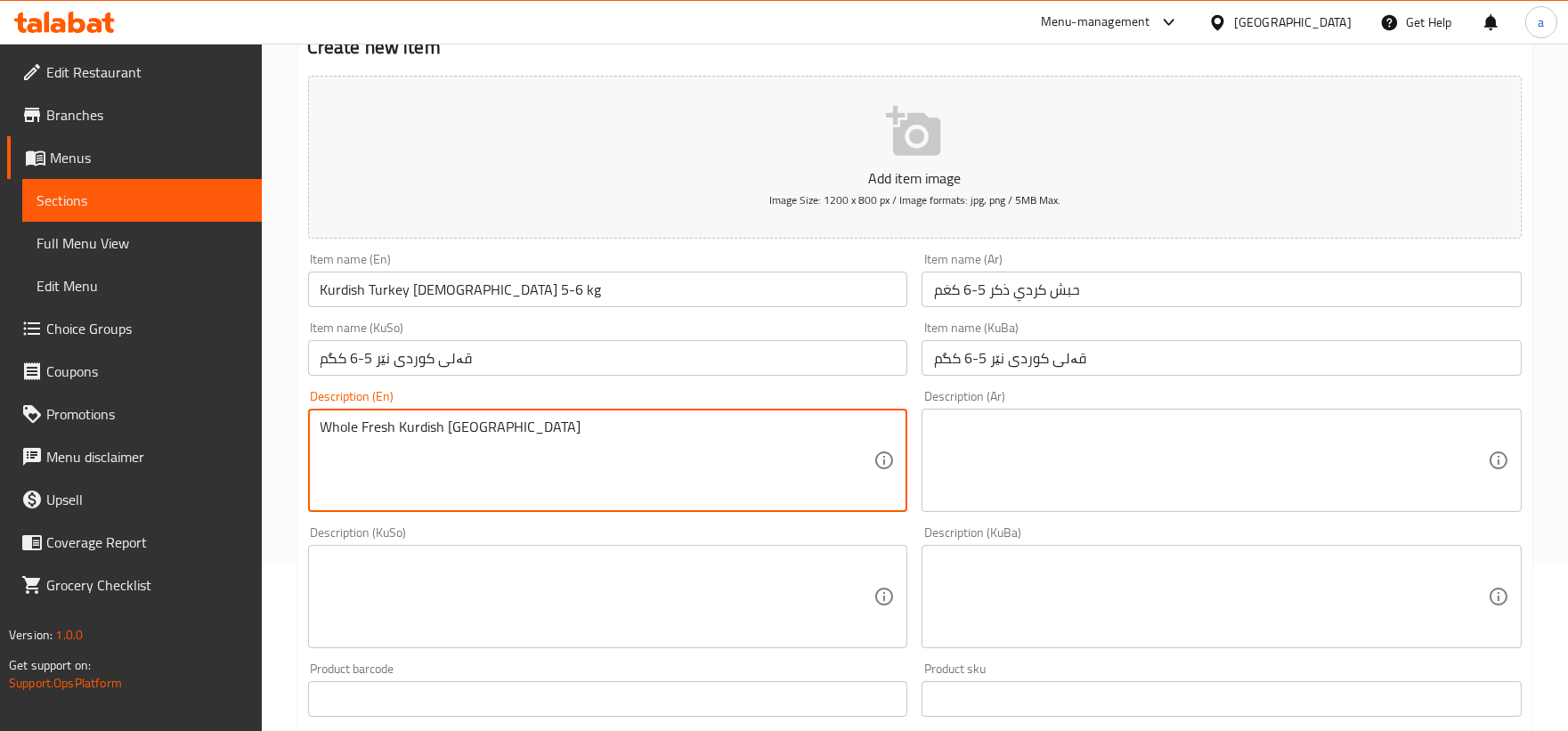
click at [1036, 439] on textarea at bounding box center [1211, 461] width 554 height 84
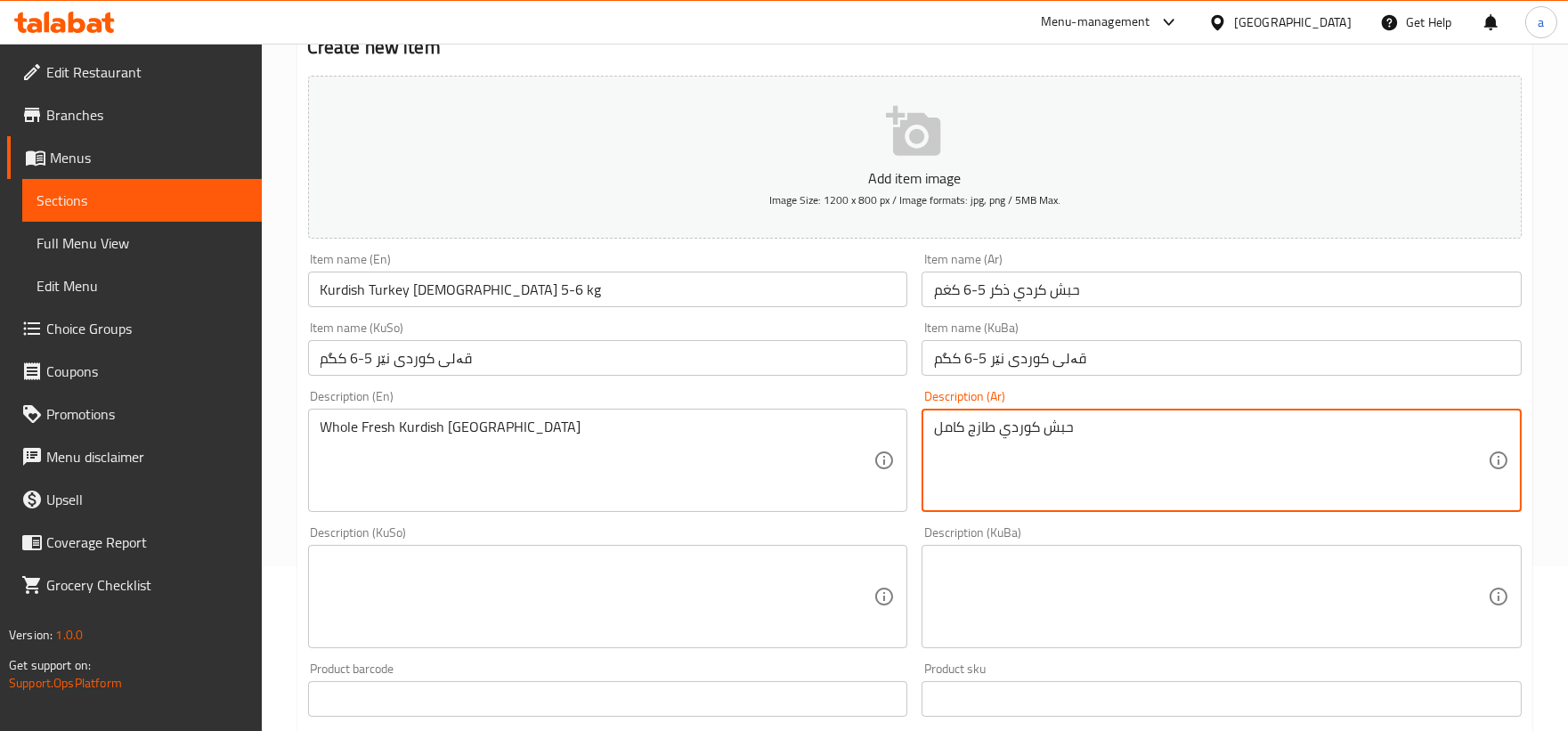
click at [644, 606] on textarea at bounding box center [598, 597] width 554 height 84
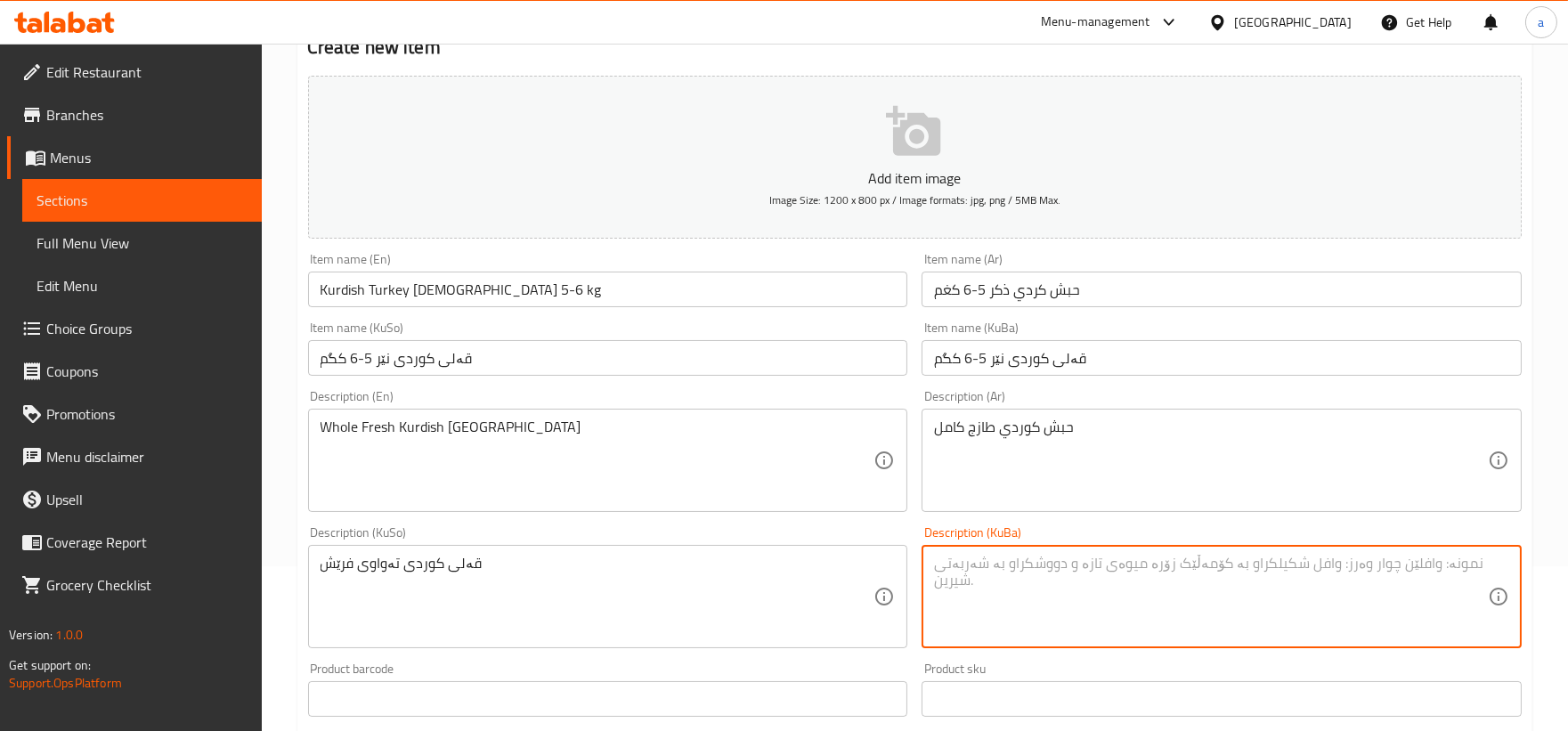
click at [1069, 572] on textarea at bounding box center [1211, 597] width 554 height 84
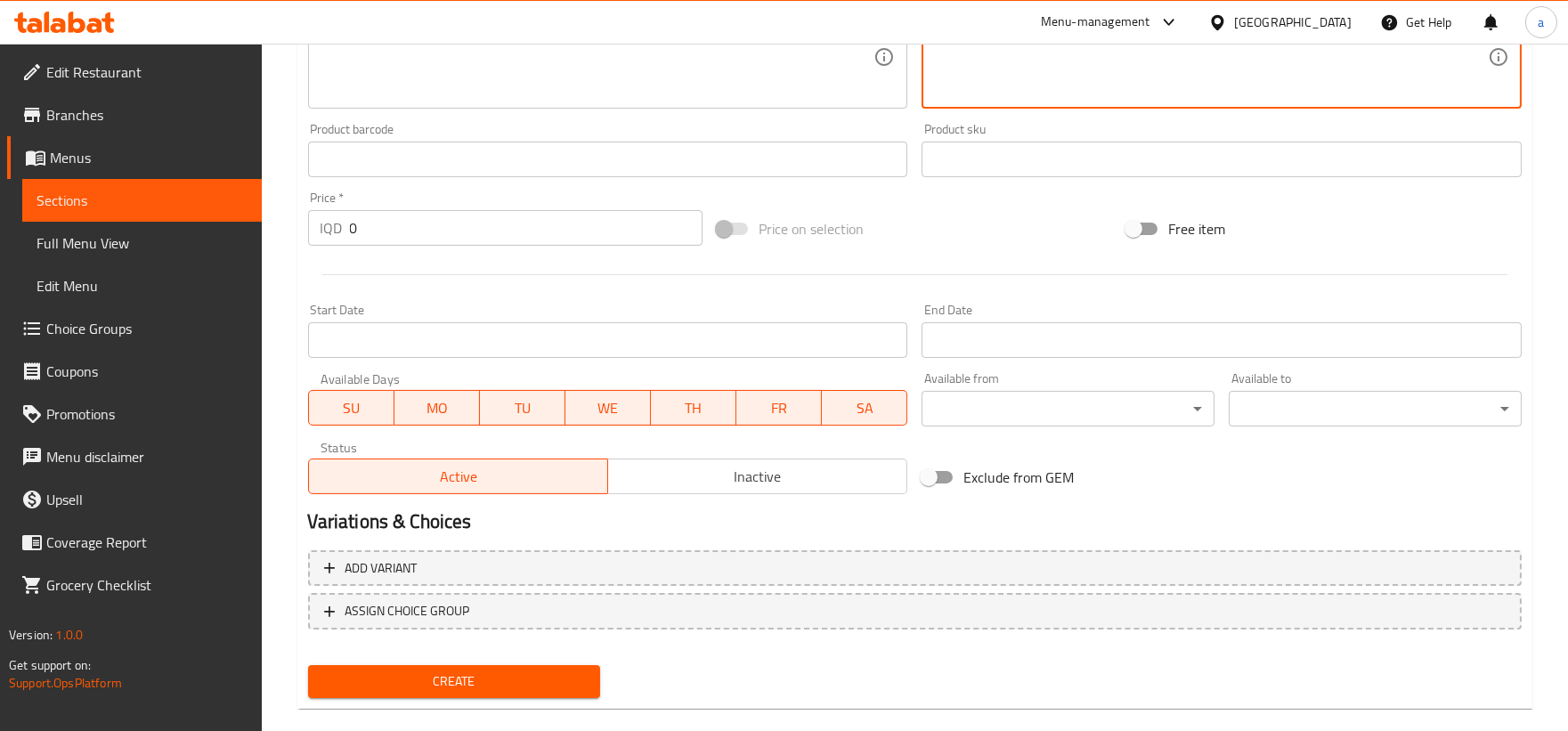
scroll to position [728, 0]
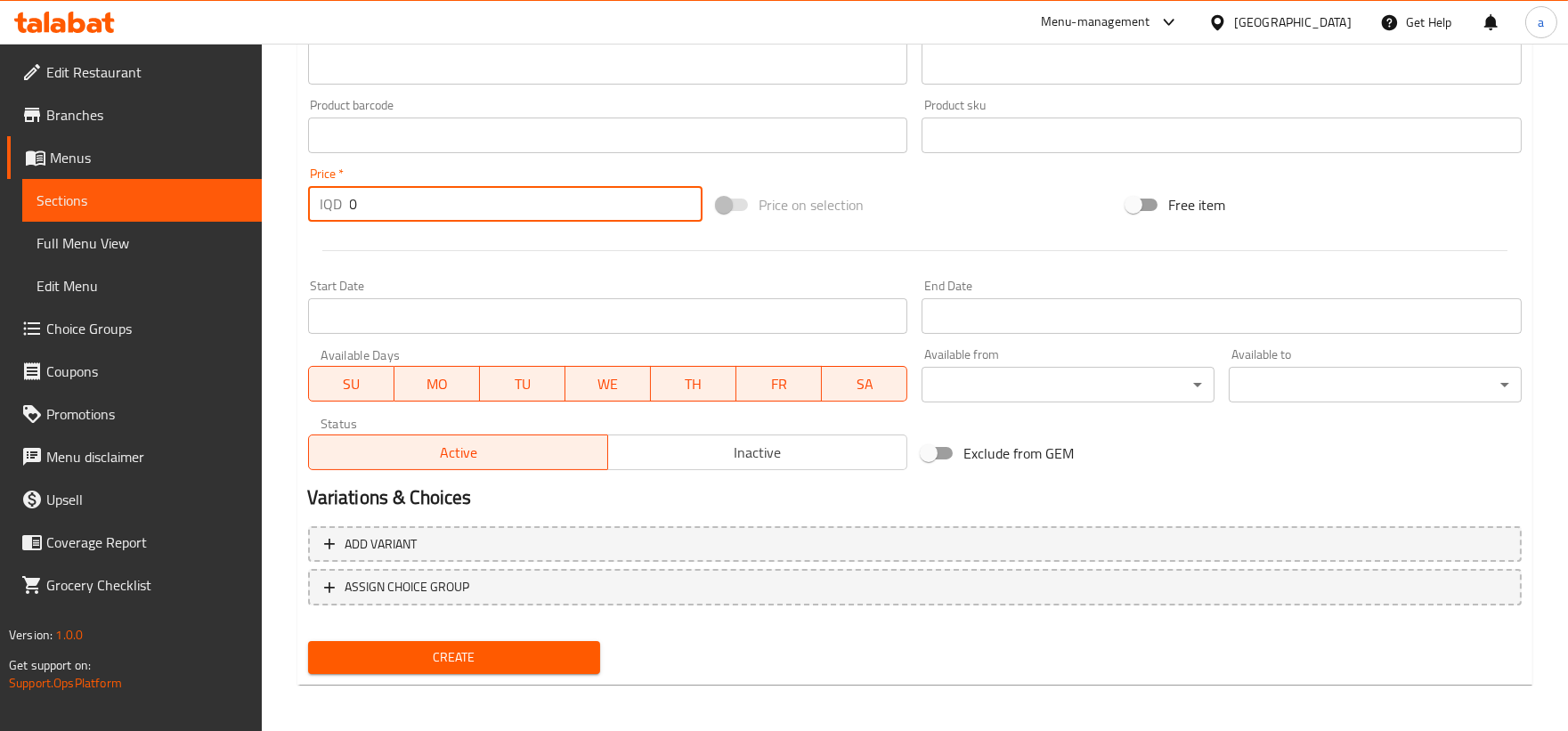
drag, startPoint x: 428, startPoint y: 194, endPoint x: 179, endPoint y: 200, distance: 249.1
click at [179, 200] on div "Edit Restaurant Branches Menus Sections Full Menu View Edit Menu Choice Groups …" at bounding box center [784, 24] width 1568 height 1419
click at [557, 656] on span "Create" at bounding box center [454, 657] width 264 height 22
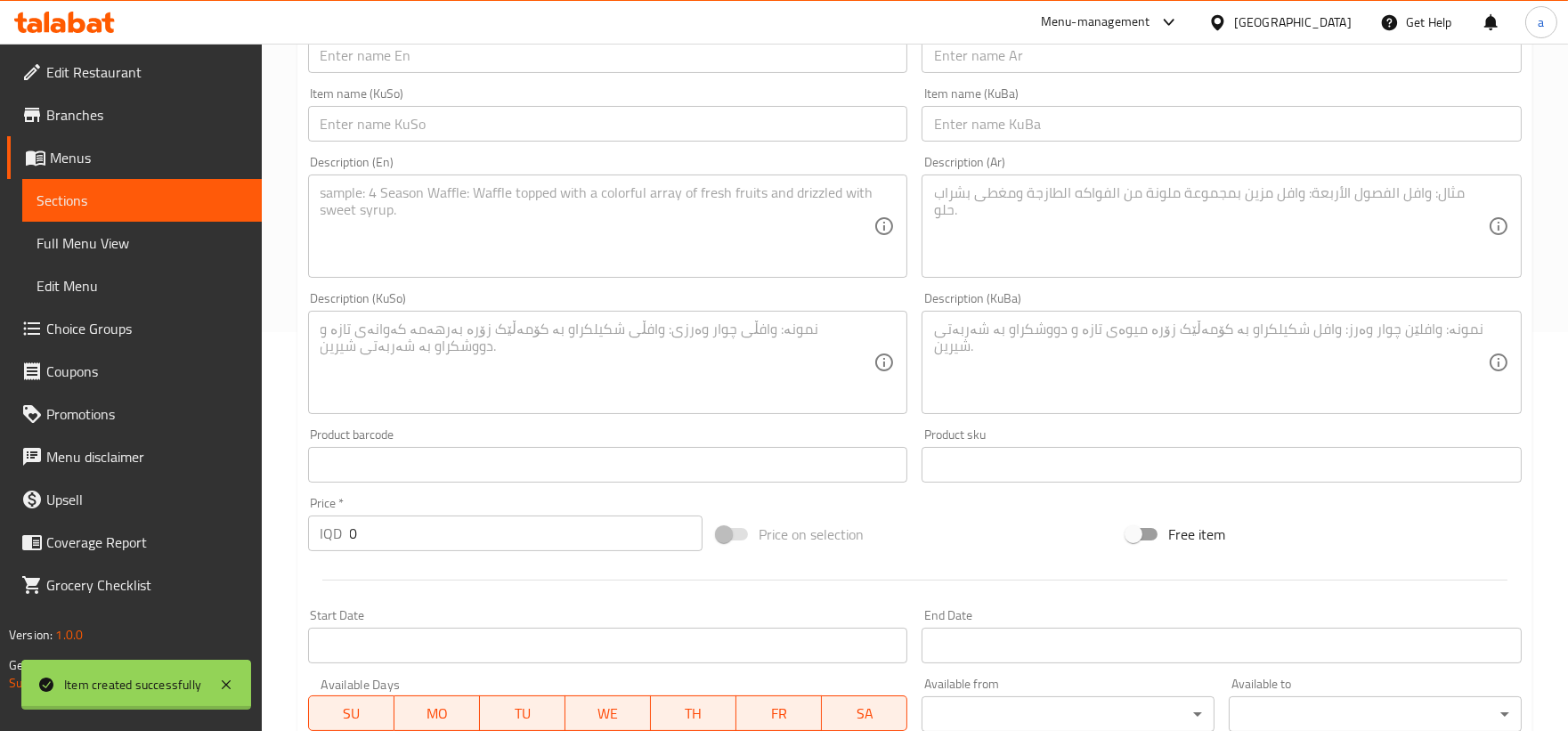
scroll to position [0, 0]
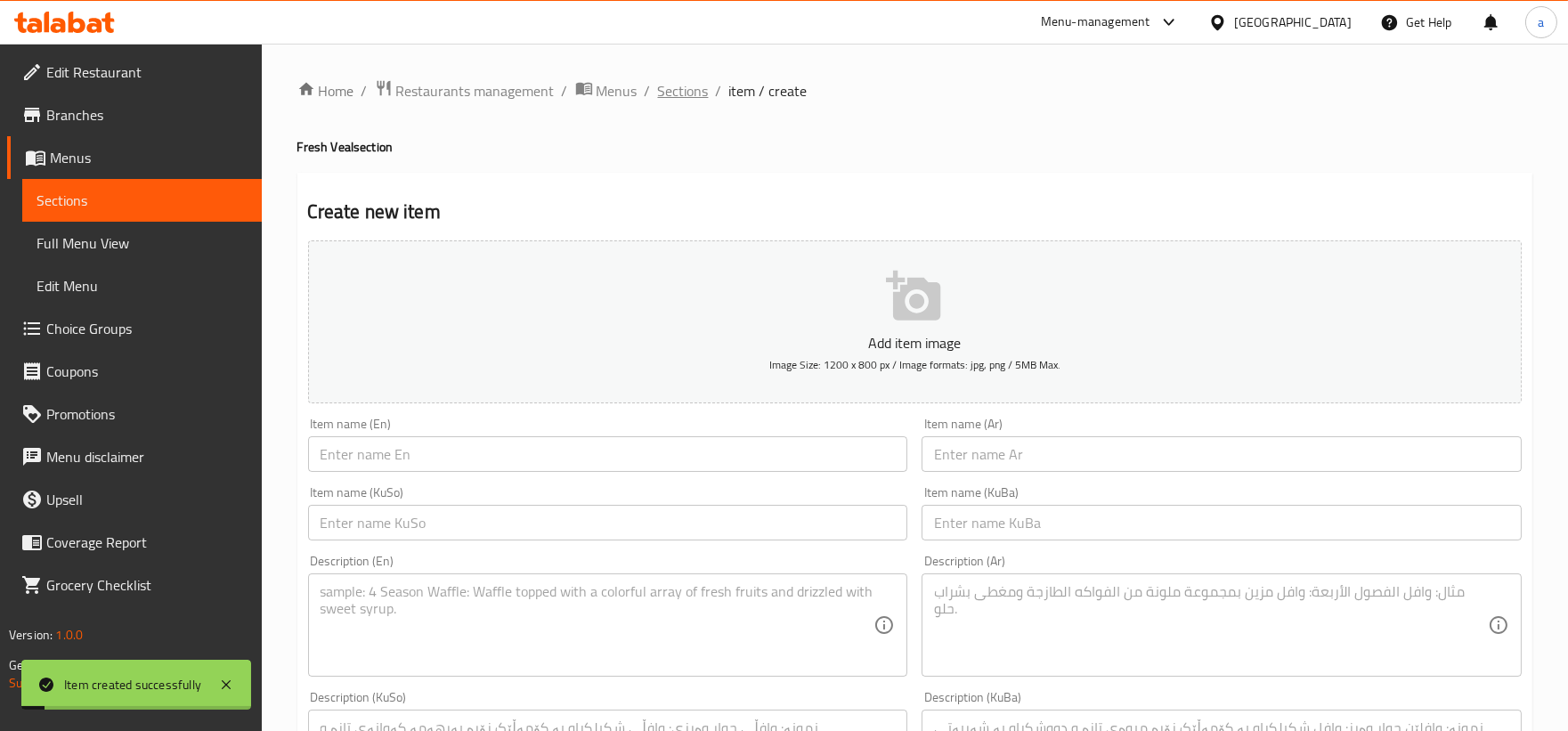
click at [679, 98] on span "Sections" at bounding box center [683, 91] width 51 height 21
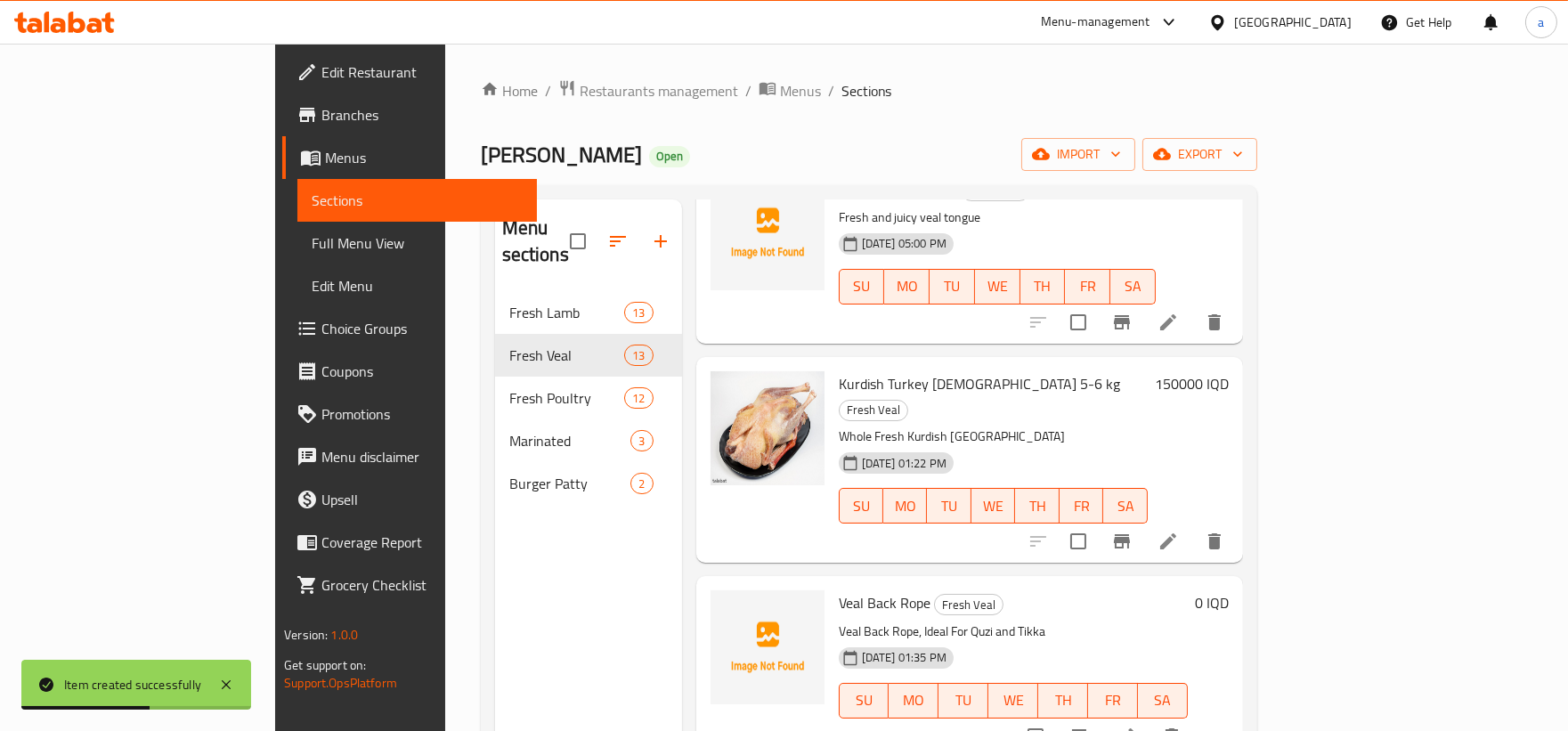
scroll to position [1840, 0]
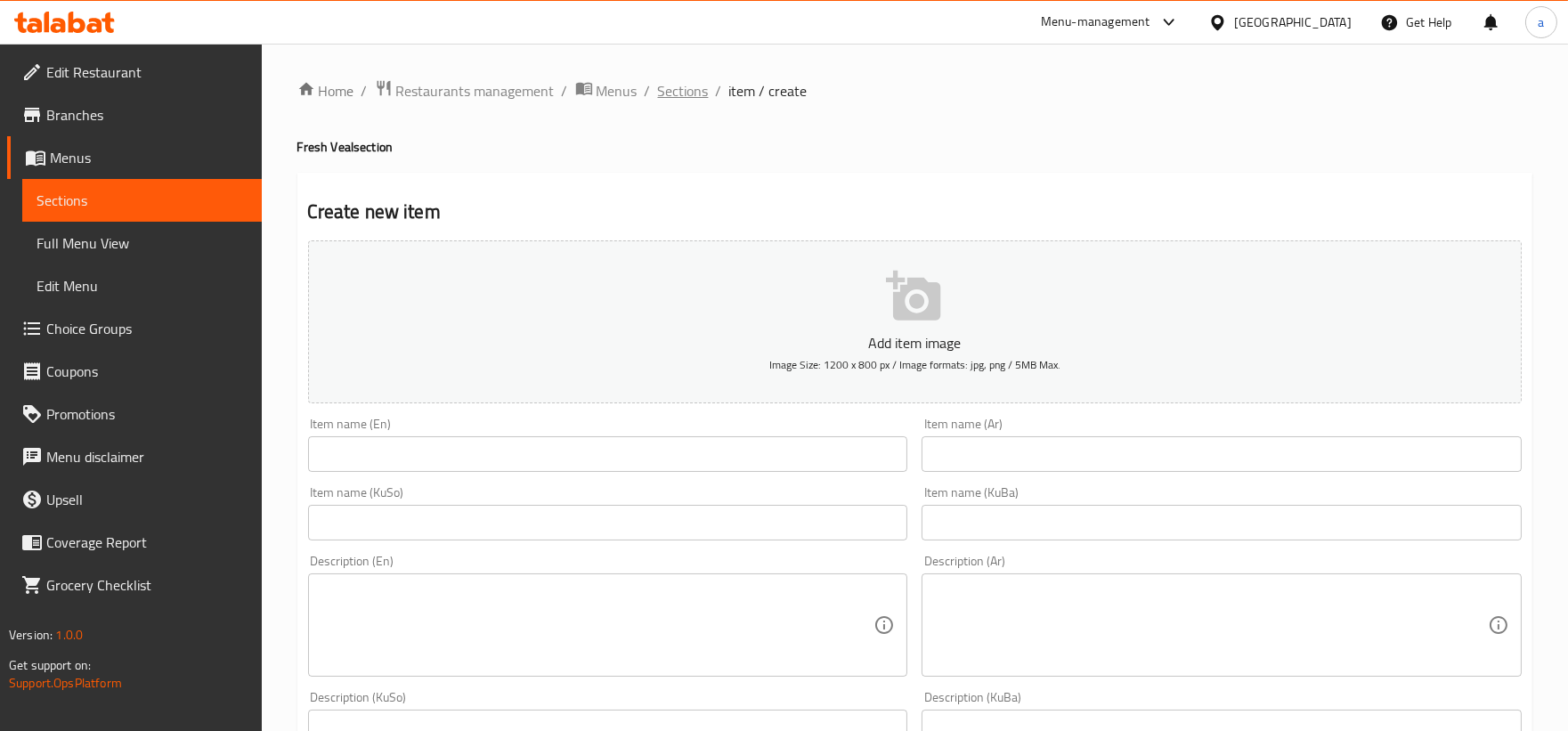
drag, startPoint x: 708, startPoint y: 101, endPoint x: 683, endPoint y: 81, distance: 32.0
click at [703, 98] on ol "Home / Restaurants management / Menus / Sections / item / create" at bounding box center [914, 91] width 1235 height 23
click at [683, 81] on span "Sections" at bounding box center [683, 91] width 51 height 21
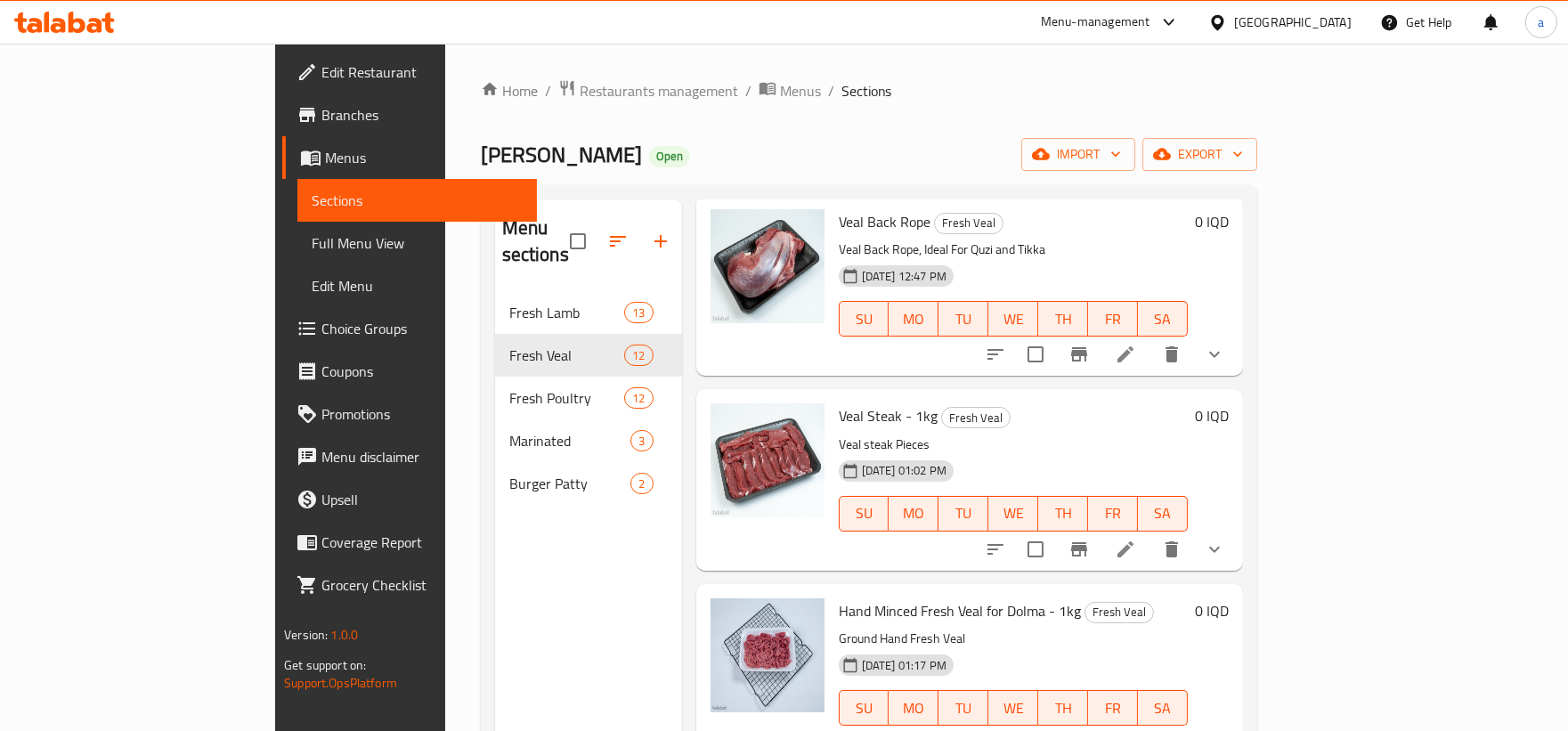
scroll to position [1480, 0]
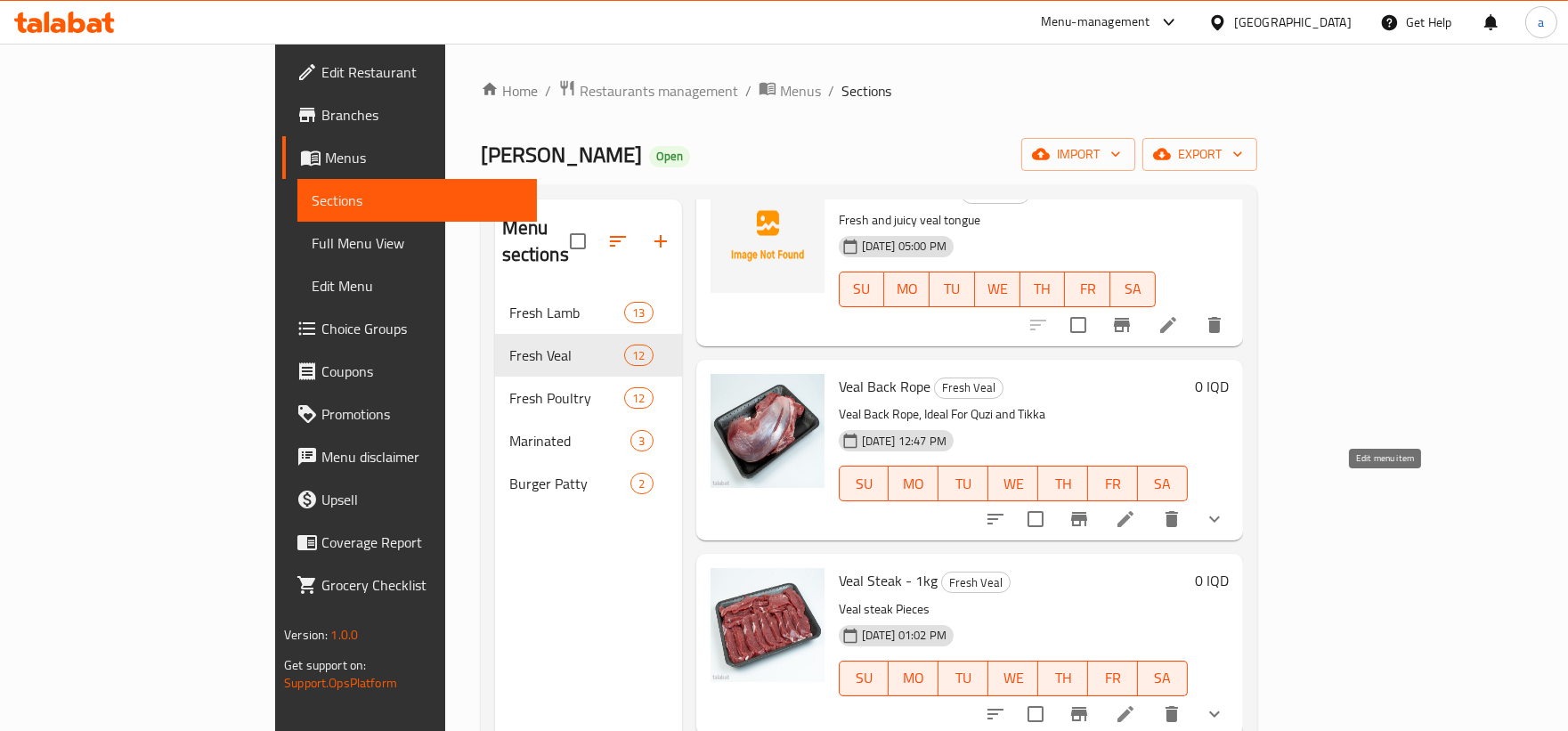
click at [1136, 509] on icon at bounding box center [1125, 519] width 21 height 21
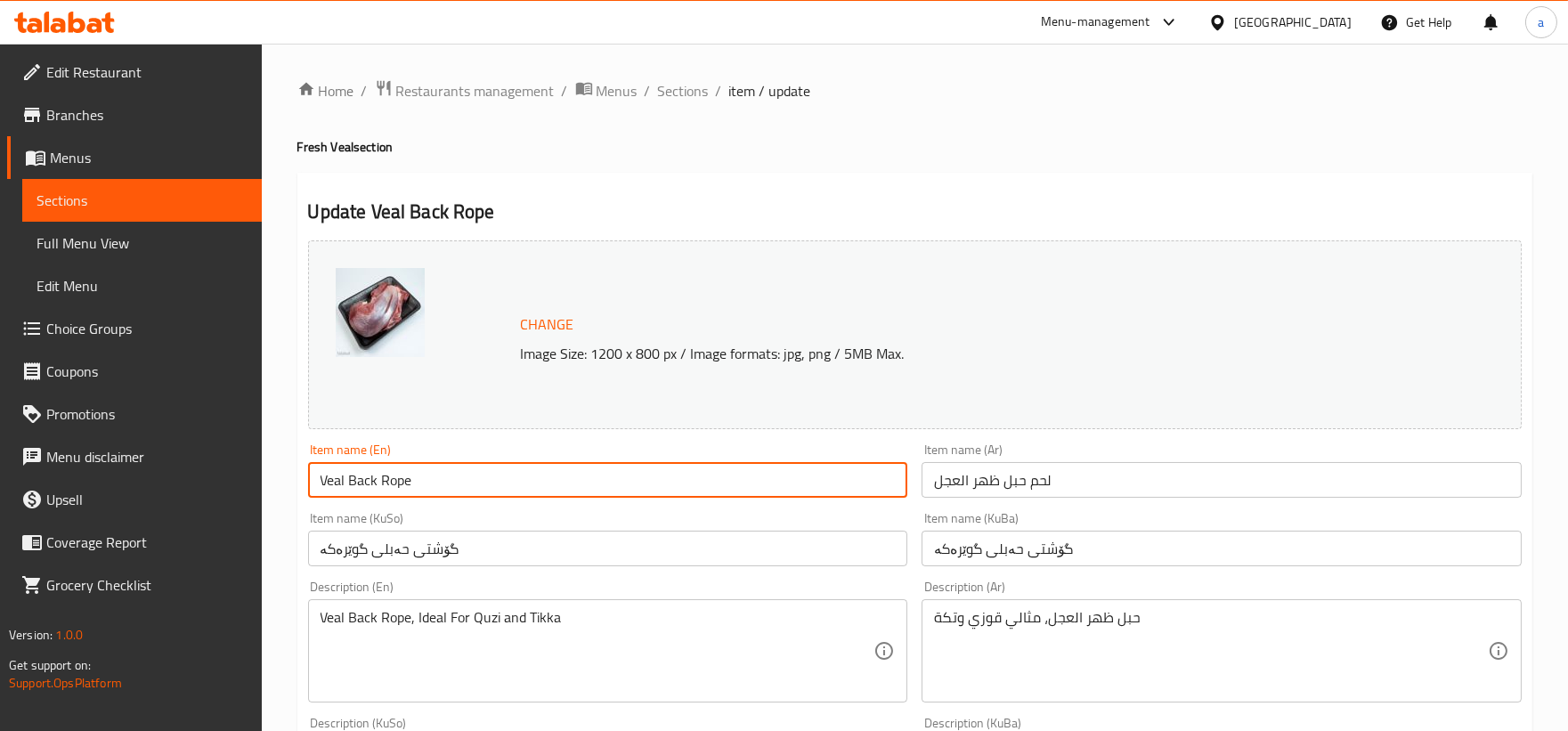
drag, startPoint x: 461, startPoint y: 482, endPoint x: 276, endPoint y: 470, distance: 185.4
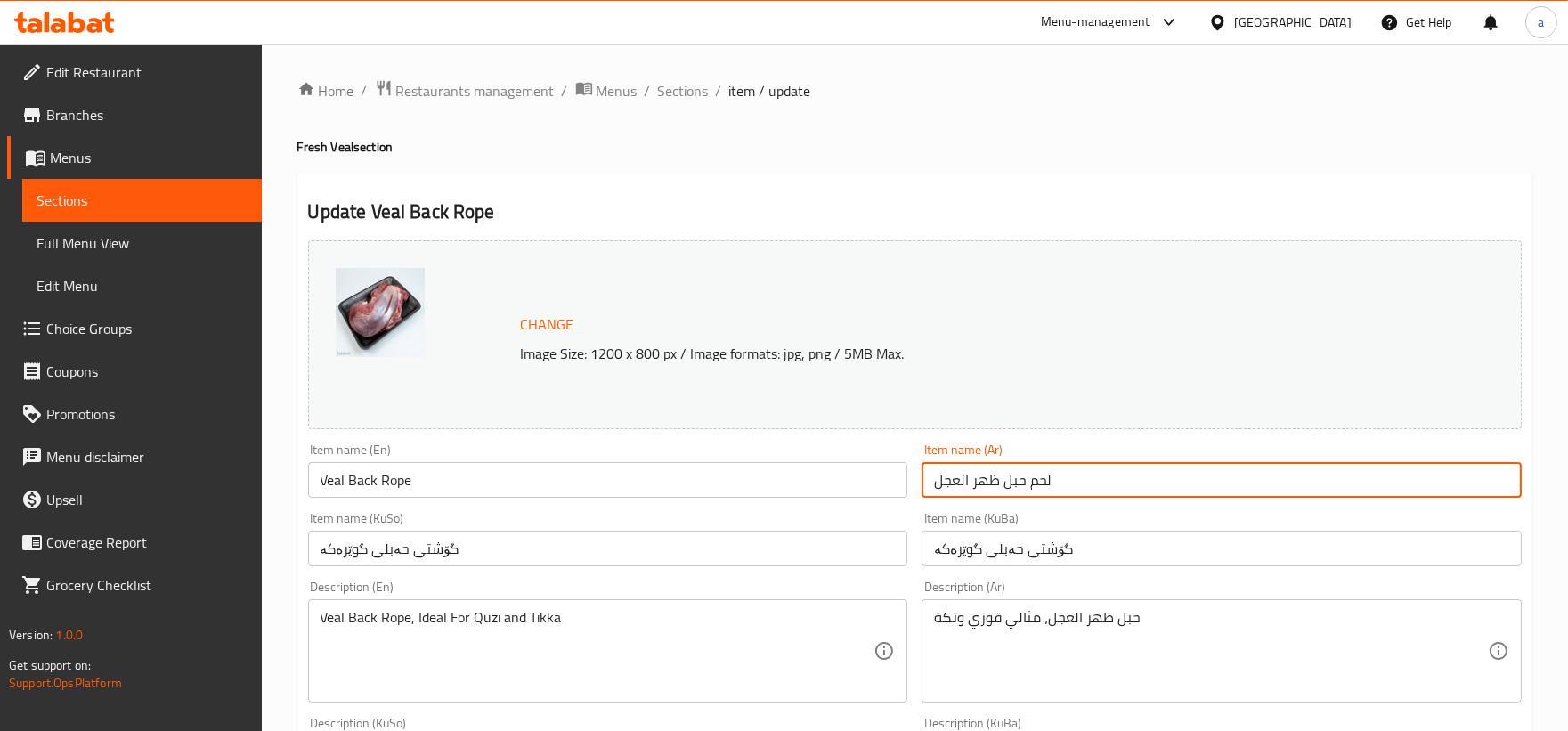
drag, startPoint x: 1079, startPoint y: 482, endPoint x: 895, endPoint y: 484, distance: 184.0
click at [895, 484] on div "Change Image Size: 1200 x 800 px / Image formats: jpg, png / 5MB Max. Item name…" at bounding box center [915, 732] width 1228 height 998
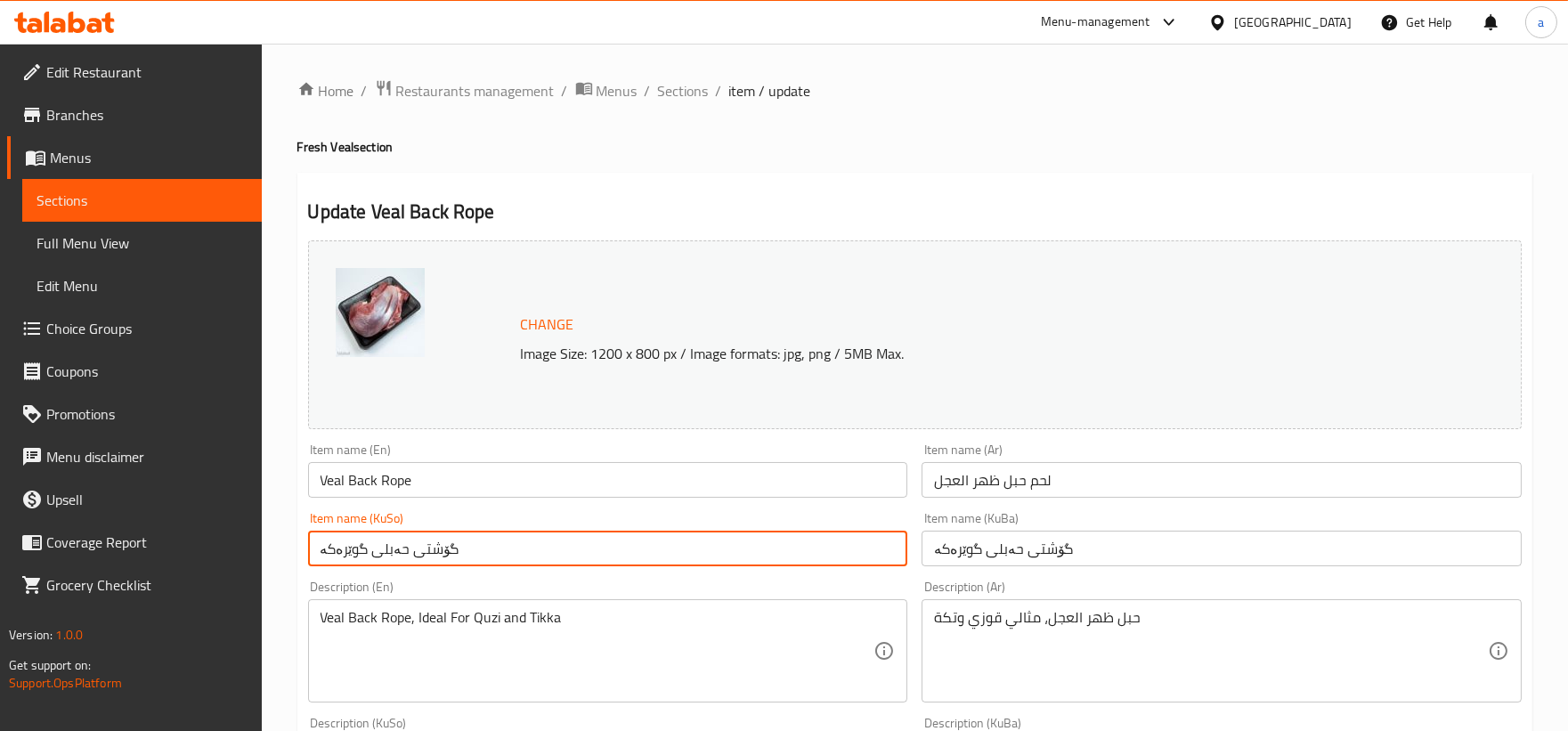
drag, startPoint x: 573, startPoint y: 544, endPoint x: 183, endPoint y: 548, distance: 390.0
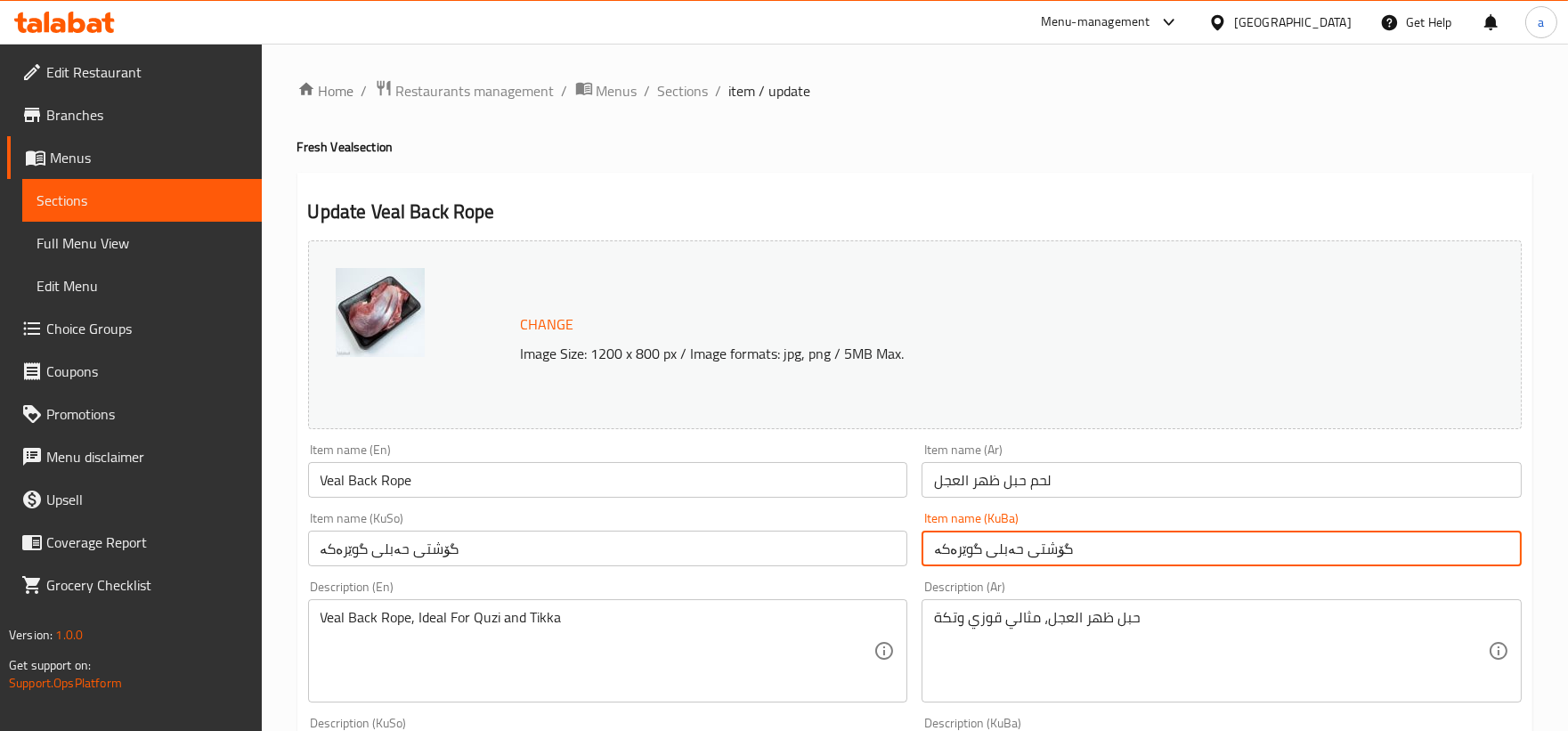
drag, startPoint x: 1092, startPoint y: 545, endPoint x: 805, endPoint y: 560, distance: 287.4
click at [805, 560] on div "Change Image Size: 1200 x 800 px / Image formats: jpg, png / 5MB Max. Item name…" at bounding box center [915, 732] width 1228 height 998
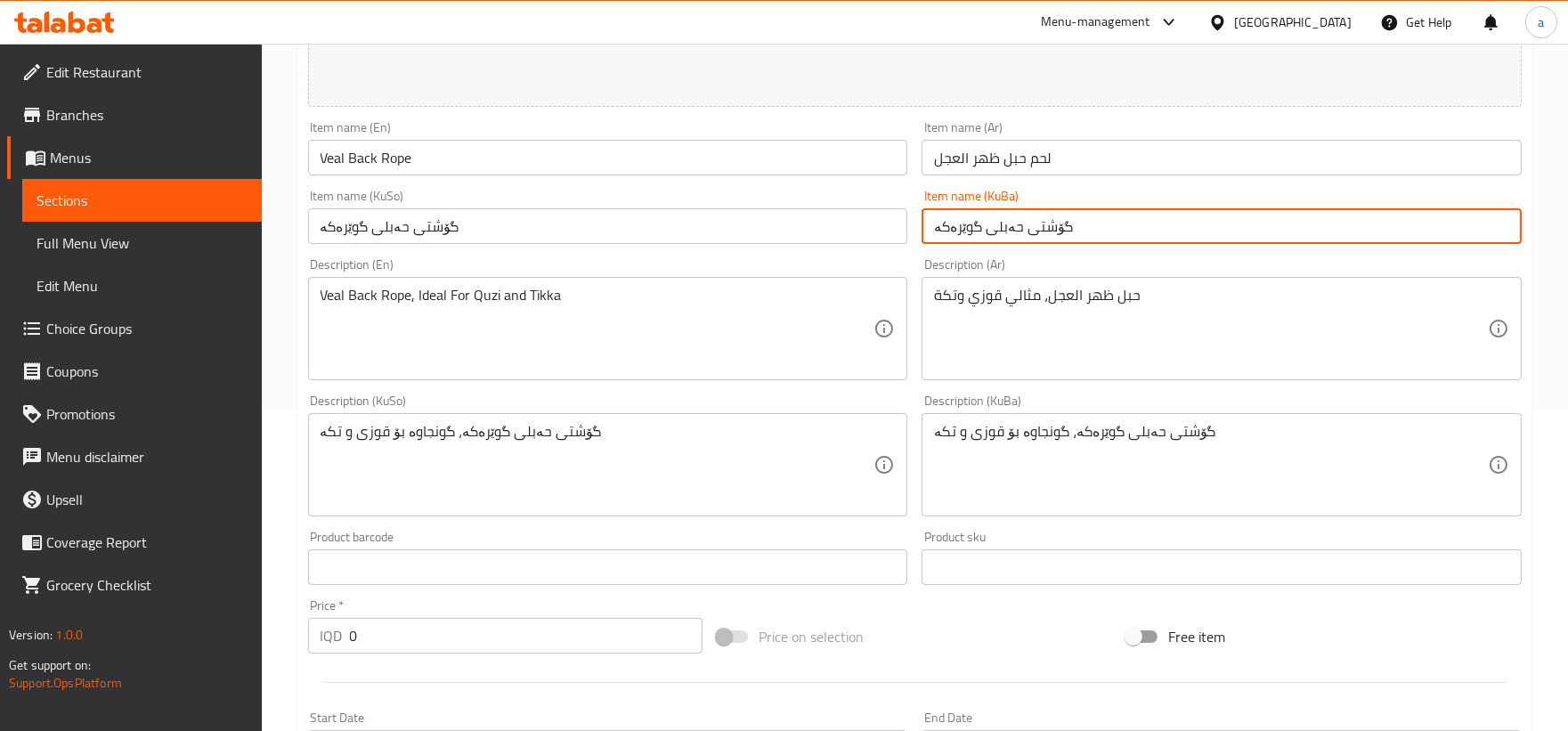
scroll to position [330, 0]
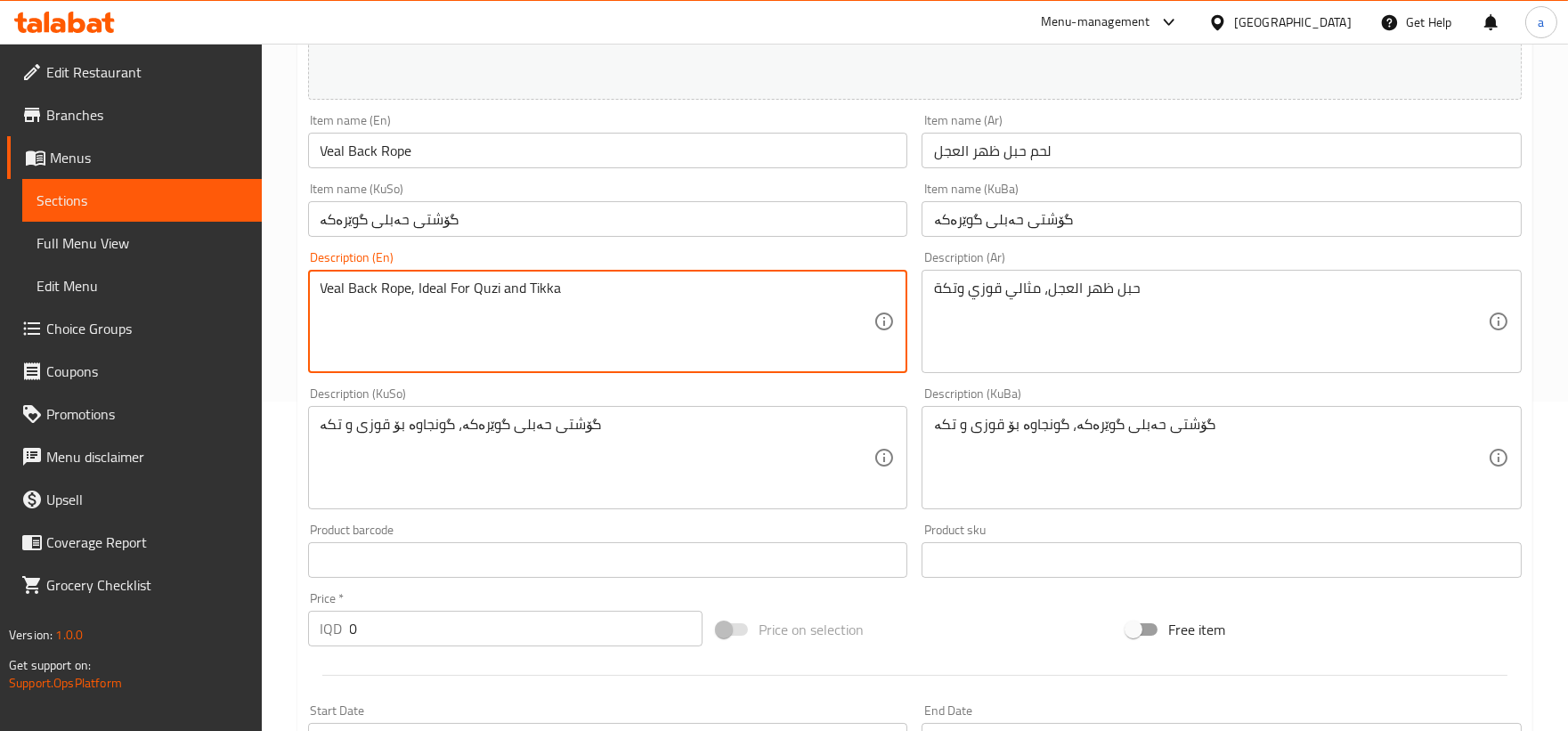
drag, startPoint x: 610, startPoint y: 299, endPoint x: 209, endPoint y: 303, distance: 401.0
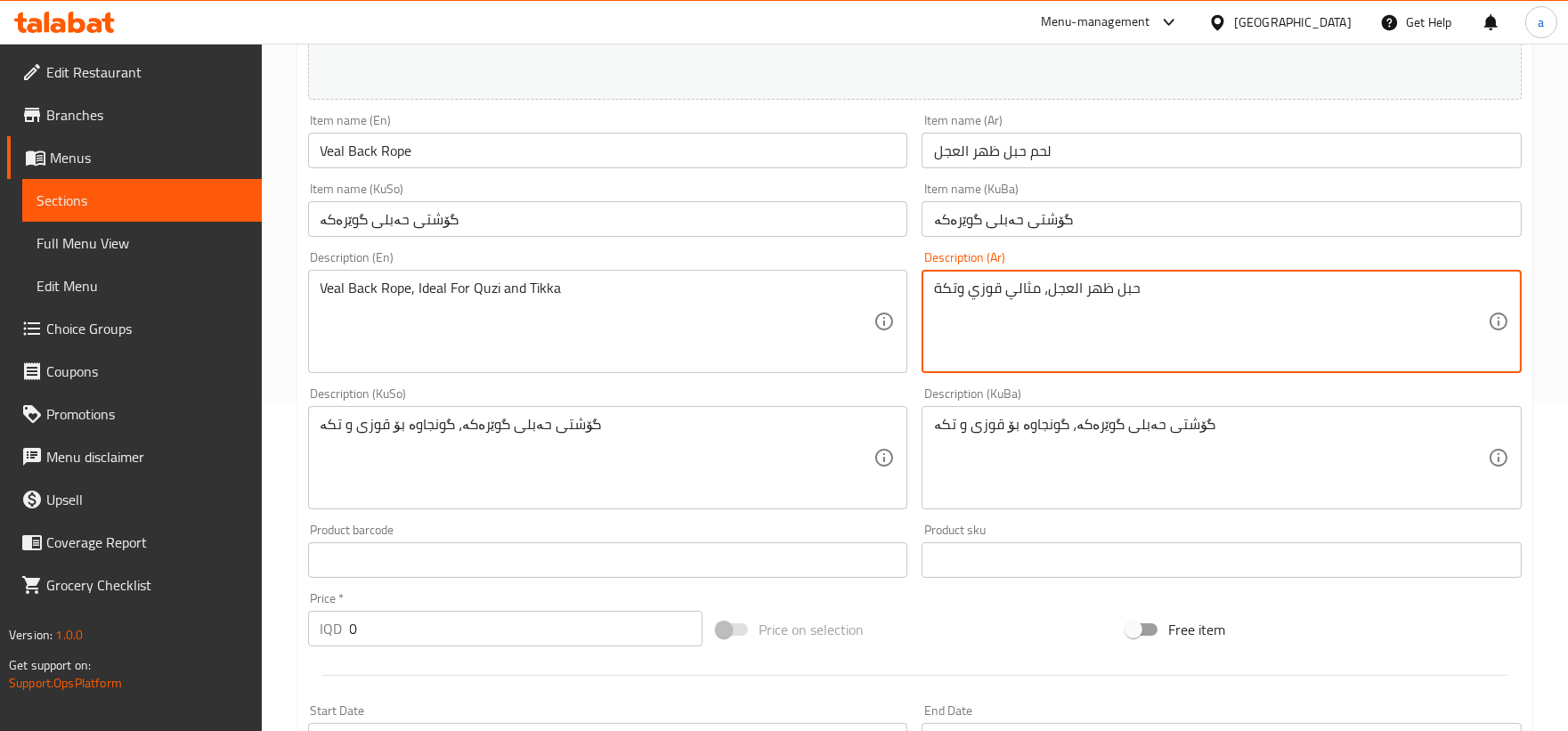
drag, startPoint x: 1172, startPoint y: 296, endPoint x: 766, endPoint y: 279, distance: 406.4
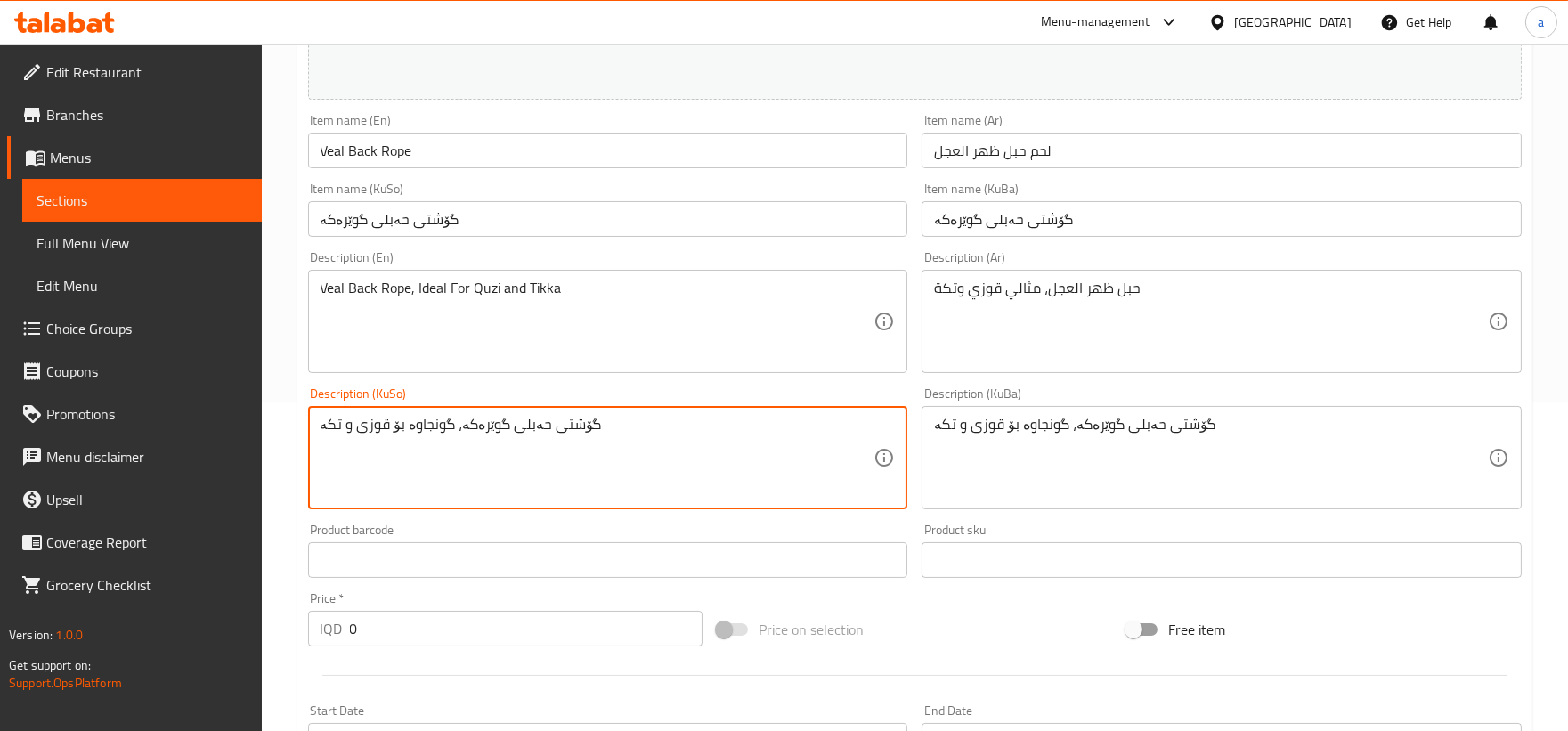
drag, startPoint x: 645, startPoint y: 454, endPoint x: 182, endPoint y: 445, distance: 463.1
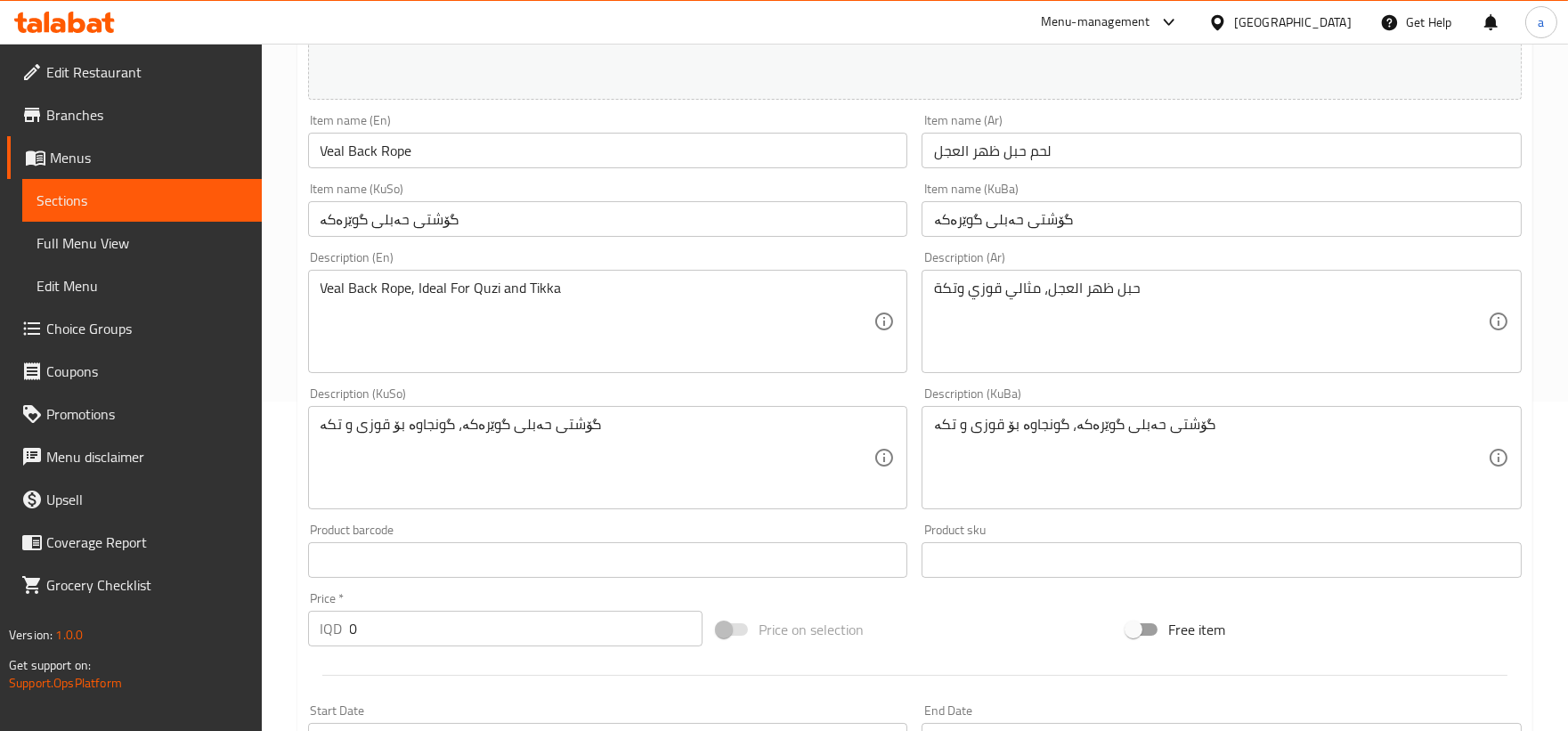
drag, startPoint x: 1221, startPoint y: 406, endPoint x: 1198, endPoint y: 421, distance: 27.5
click at [1198, 421] on div "گۆشتی حەبلی گوێرەکە، گونجاوە بۆ قوزی و تکە Description (KuBa)" at bounding box center [1221, 458] width 600 height 103
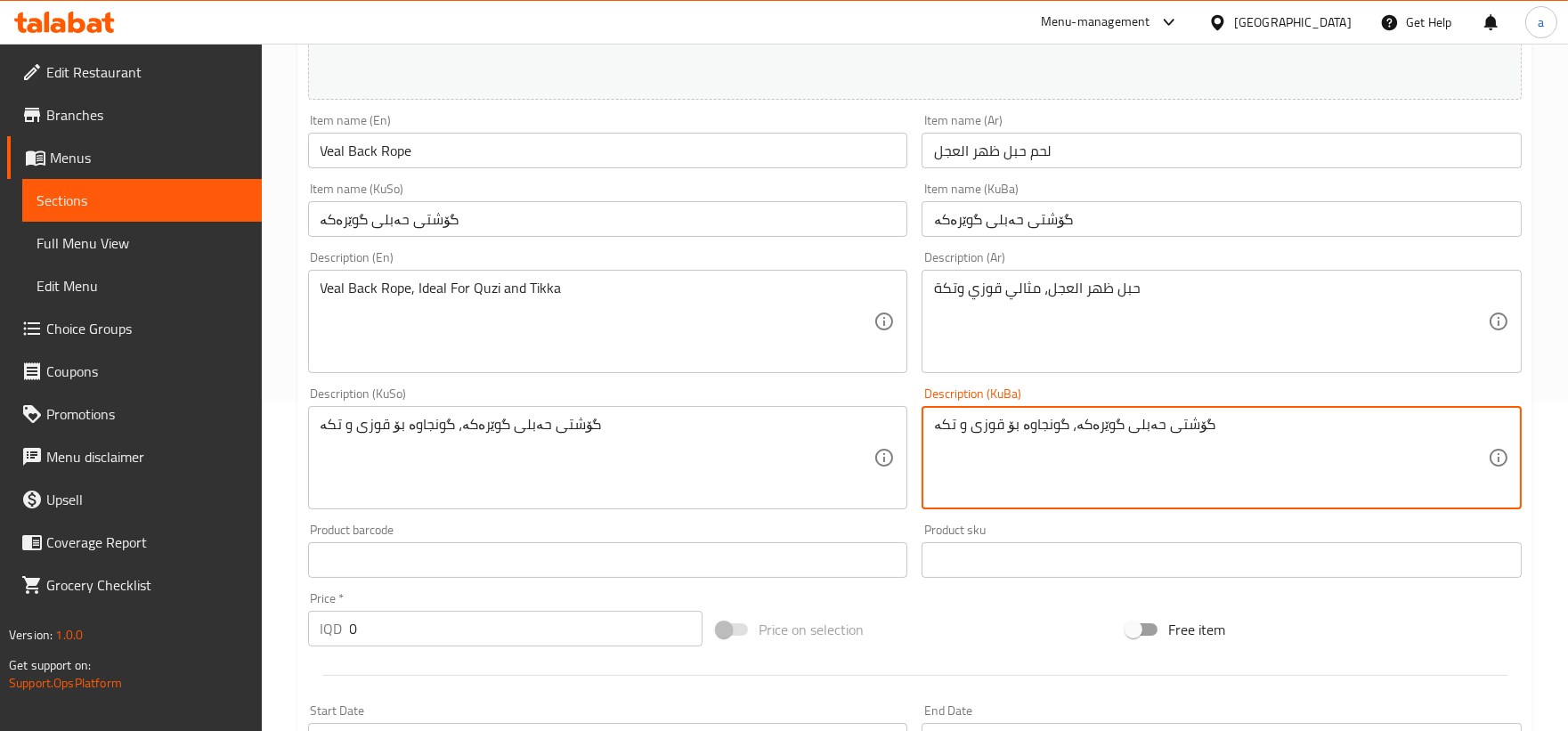
drag, startPoint x: 1227, startPoint y: 430, endPoint x: 832, endPoint y: 443, distance: 395.2
click at [832, 443] on div "Change Image Size: 1200 x 800 px / Image formats: jpg, png / 5MB Max. Item name…" at bounding box center [915, 403] width 1228 height 998
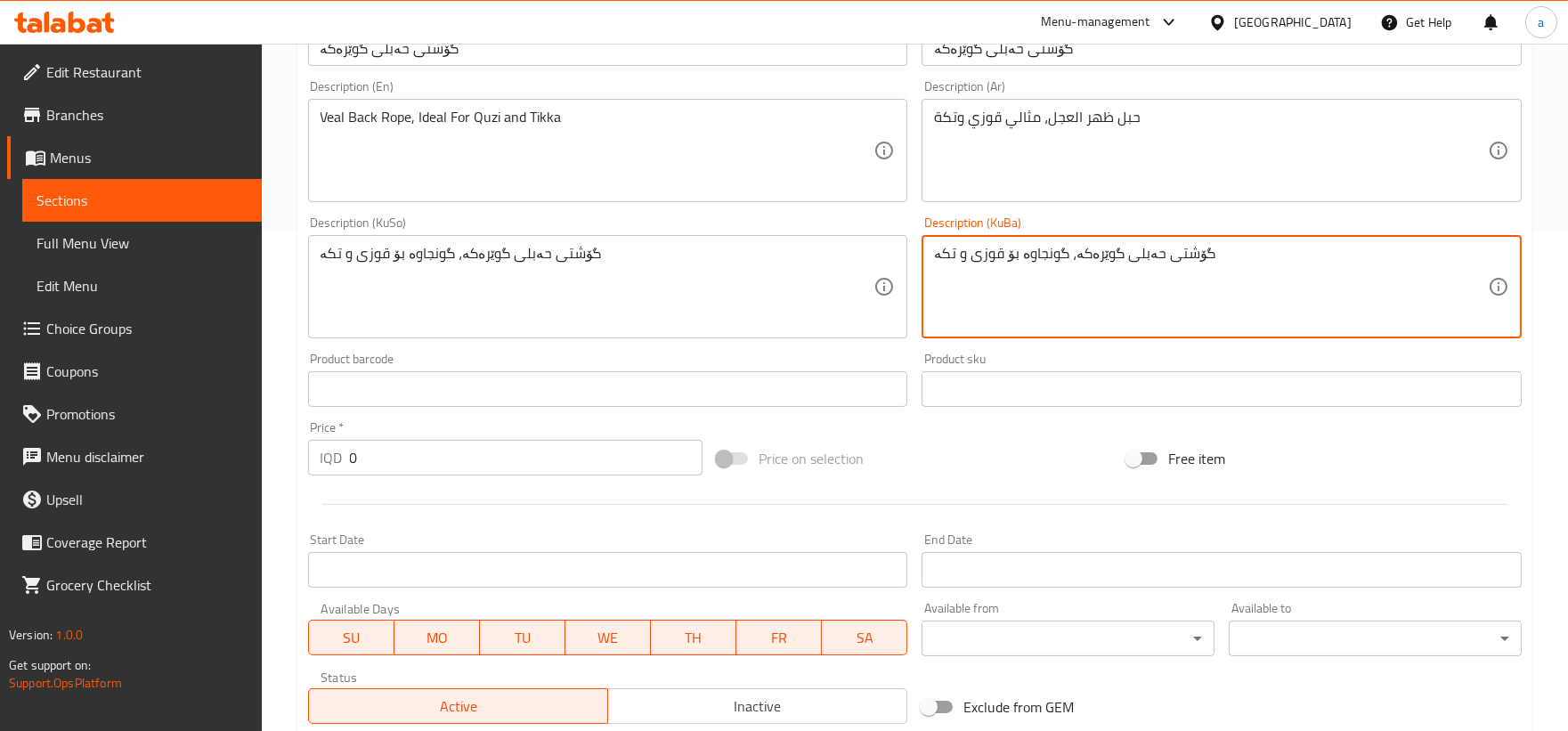
scroll to position [828, 0]
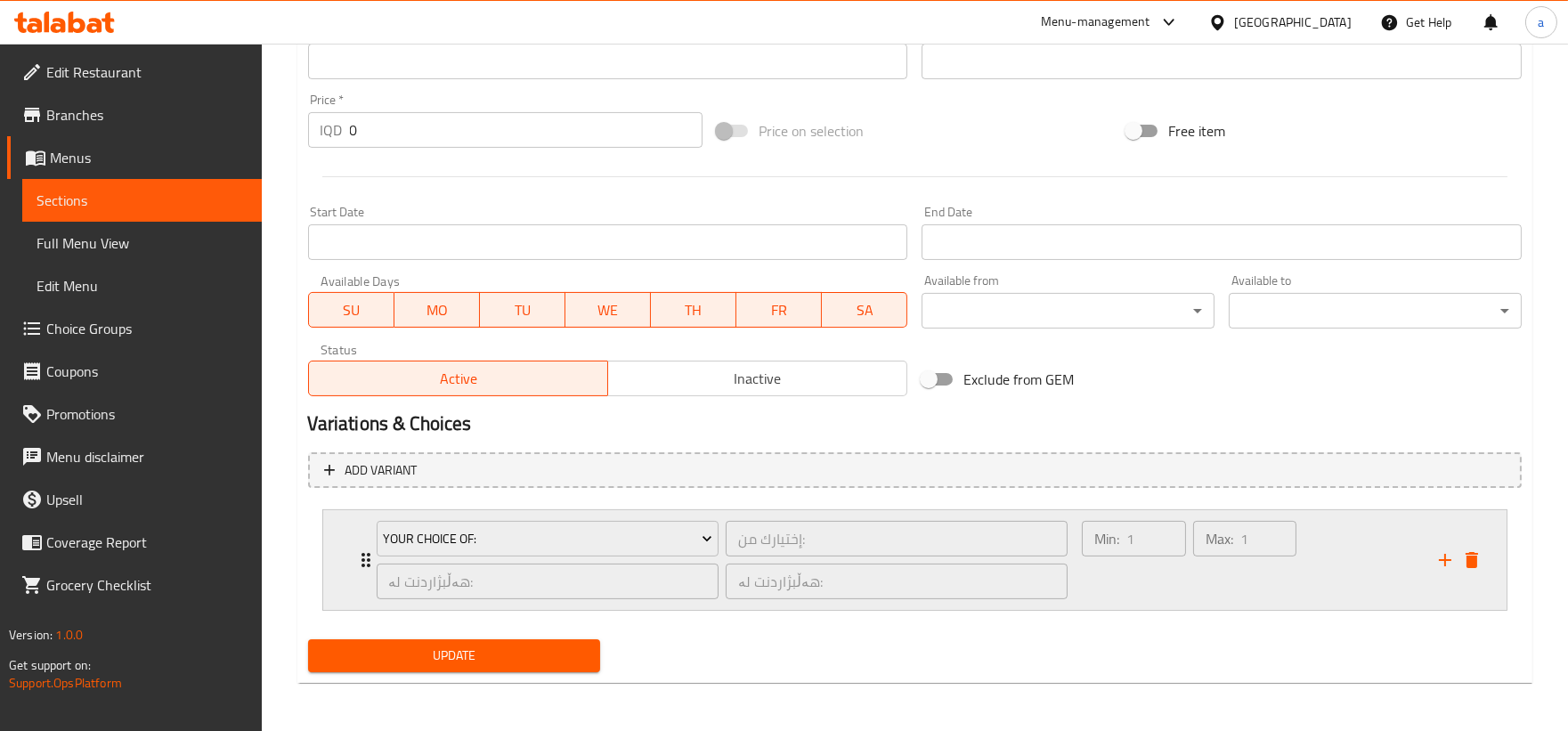
click at [357, 570] on div "Your Choice Of: إختيارك من: ​ هەڵبژاردنت لە: ​ هەڵبژاردنت لە: ​ Min: 1 ​ Max: 1…" at bounding box center [920, 560] width 1129 height 100
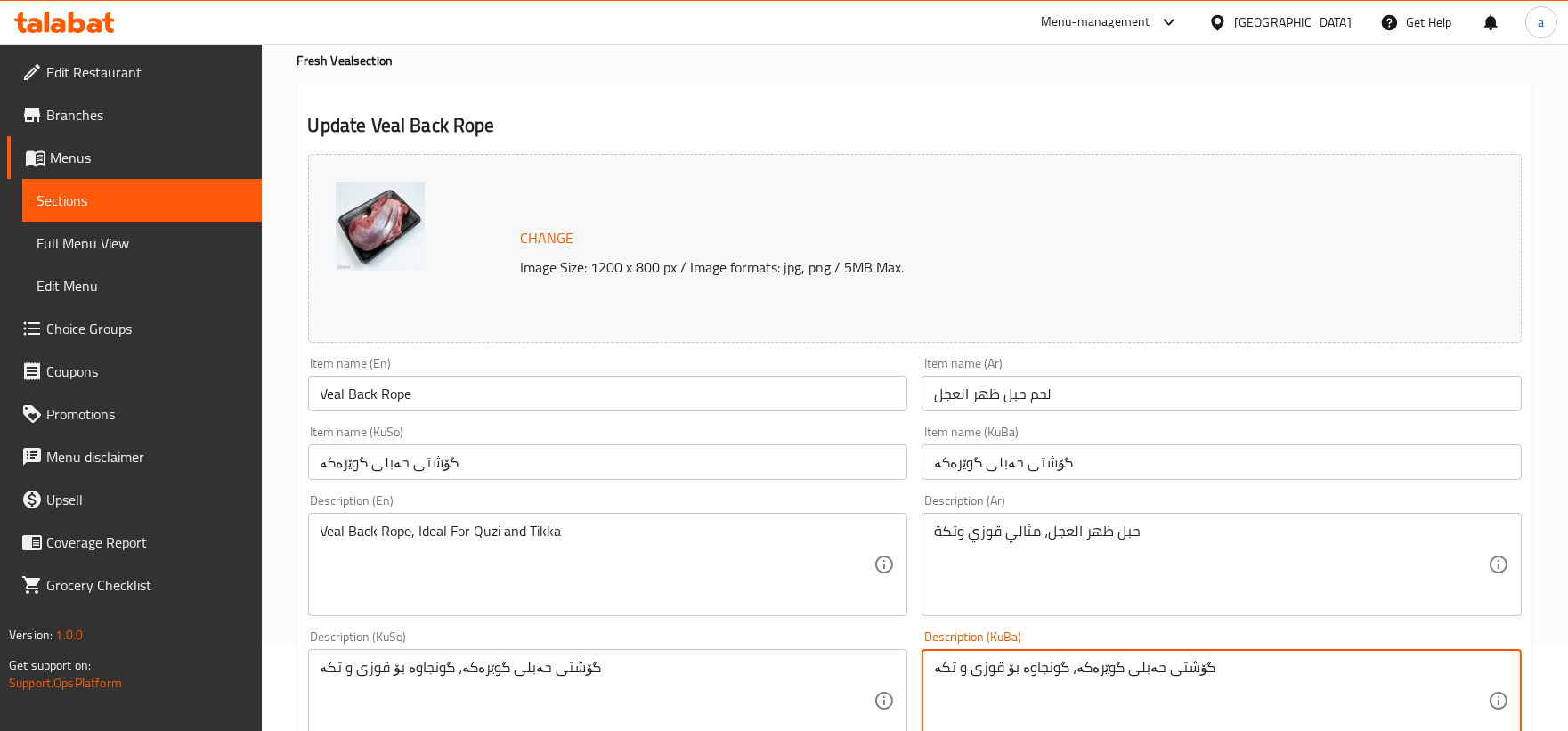
scroll to position [0, 0]
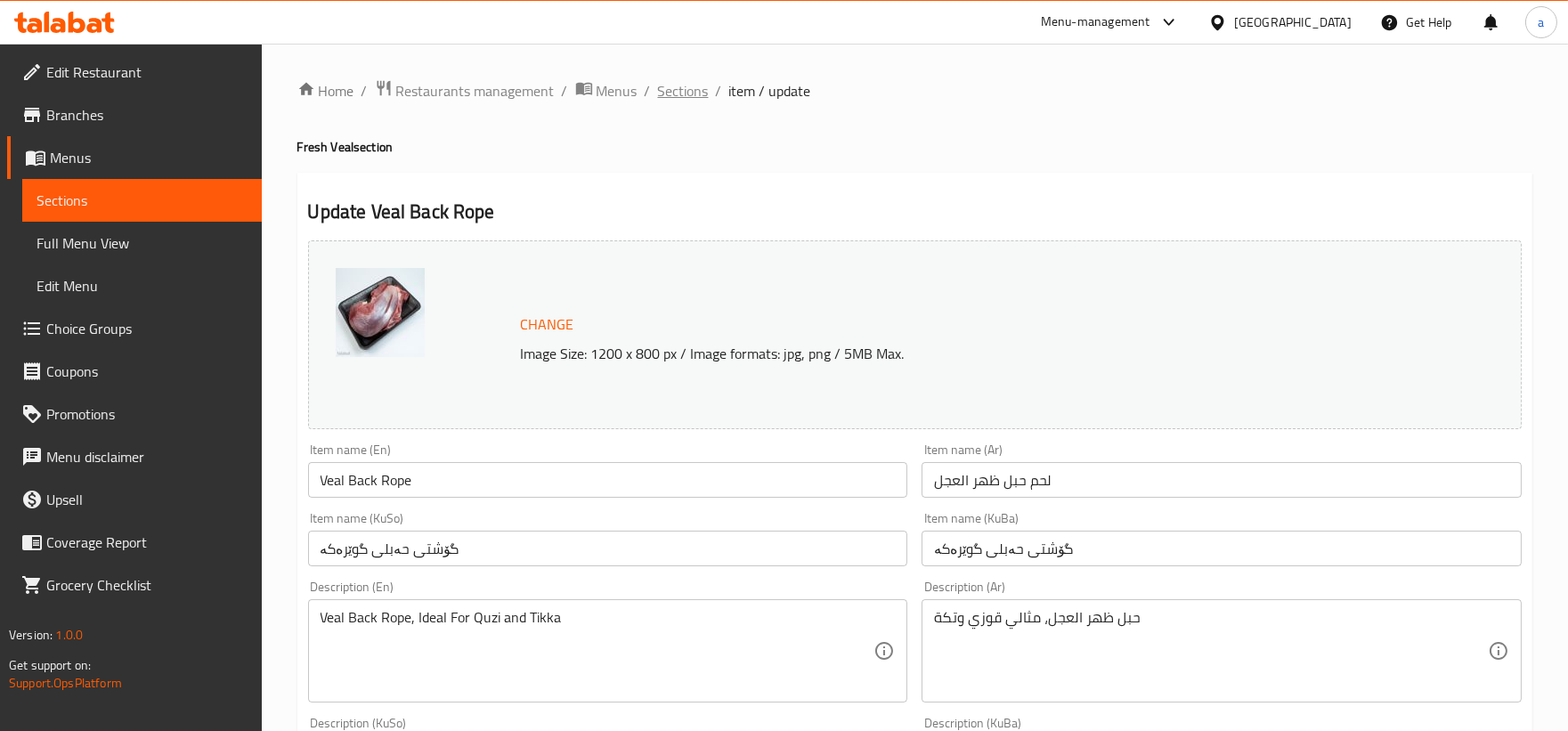
click at [693, 98] on span "Sections" at bounding box center [683, 91] width 51 height 21
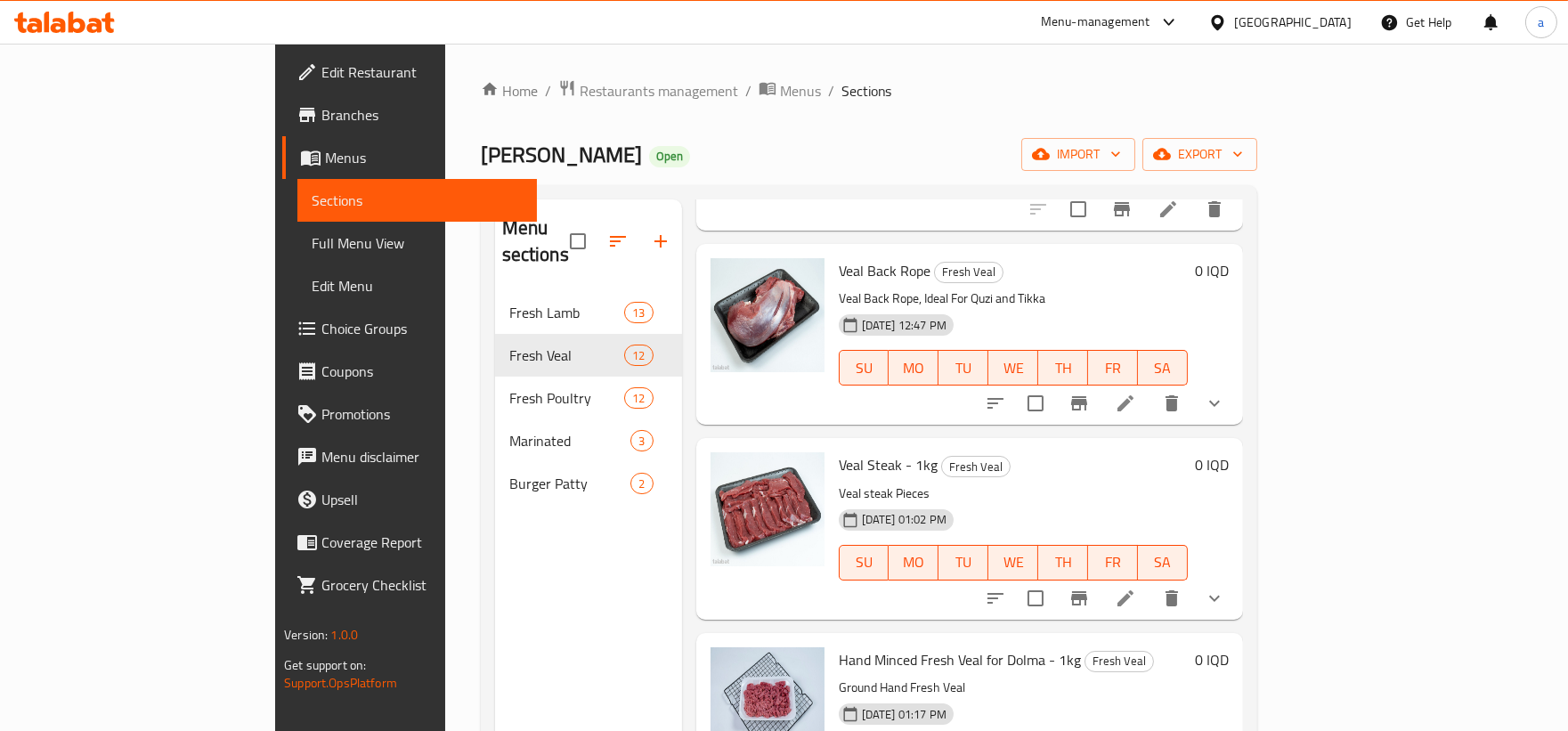
scroll to position [1480, 0]
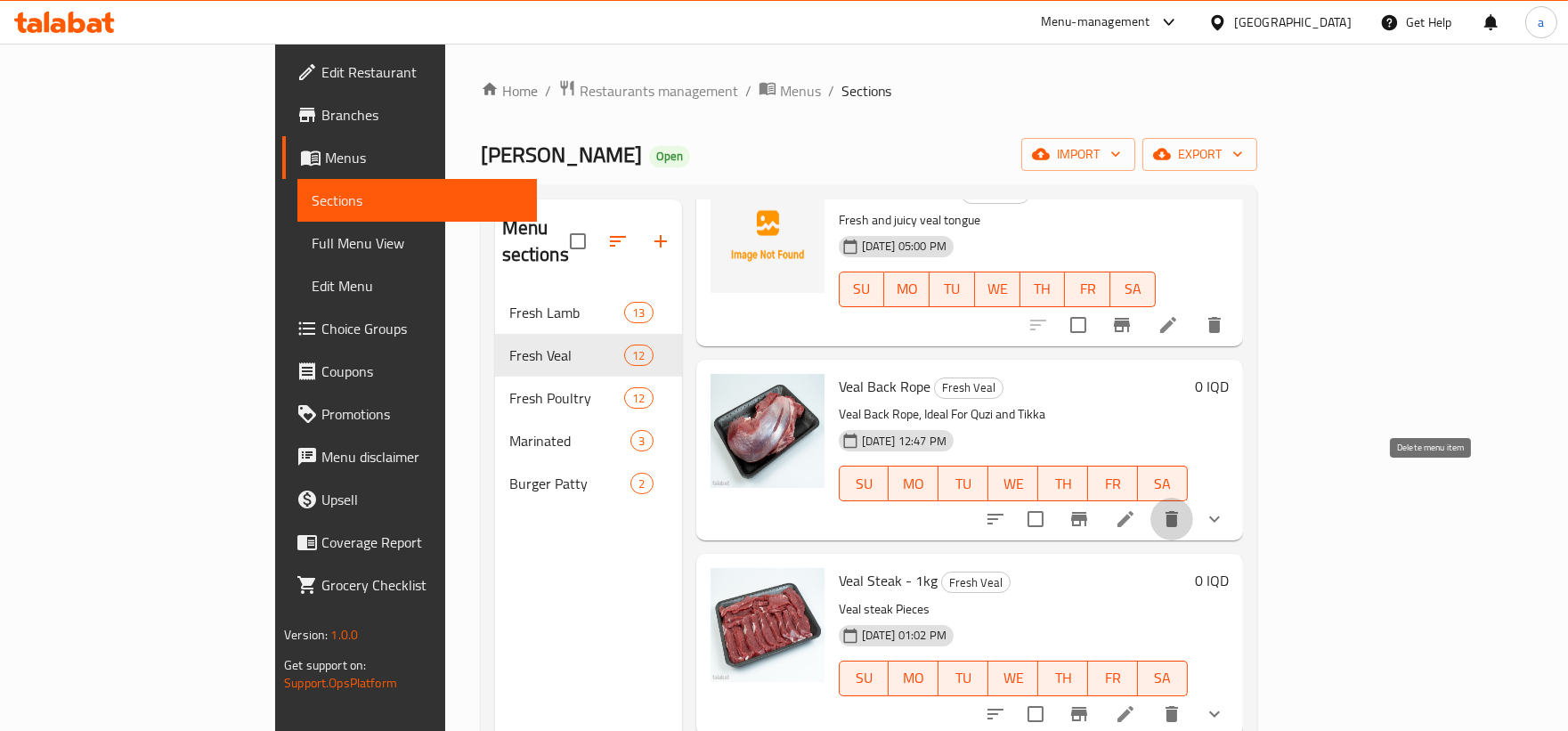
click at [1177, 511] on icon "delete" at bounding box center [1170, 518] width 12 height 16
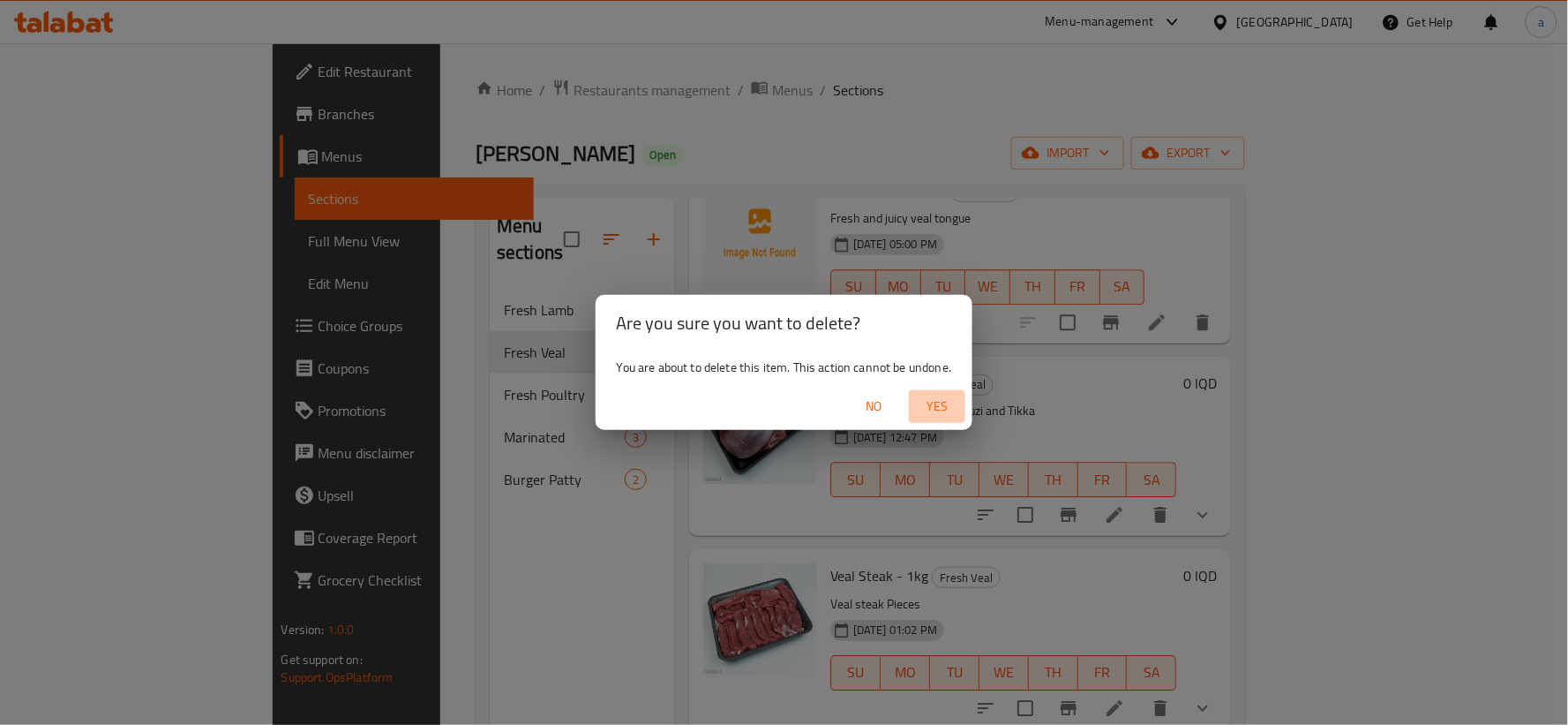
click at [947, 404] on span "Yes" at bounding box center [937, 406] width 43 height 22
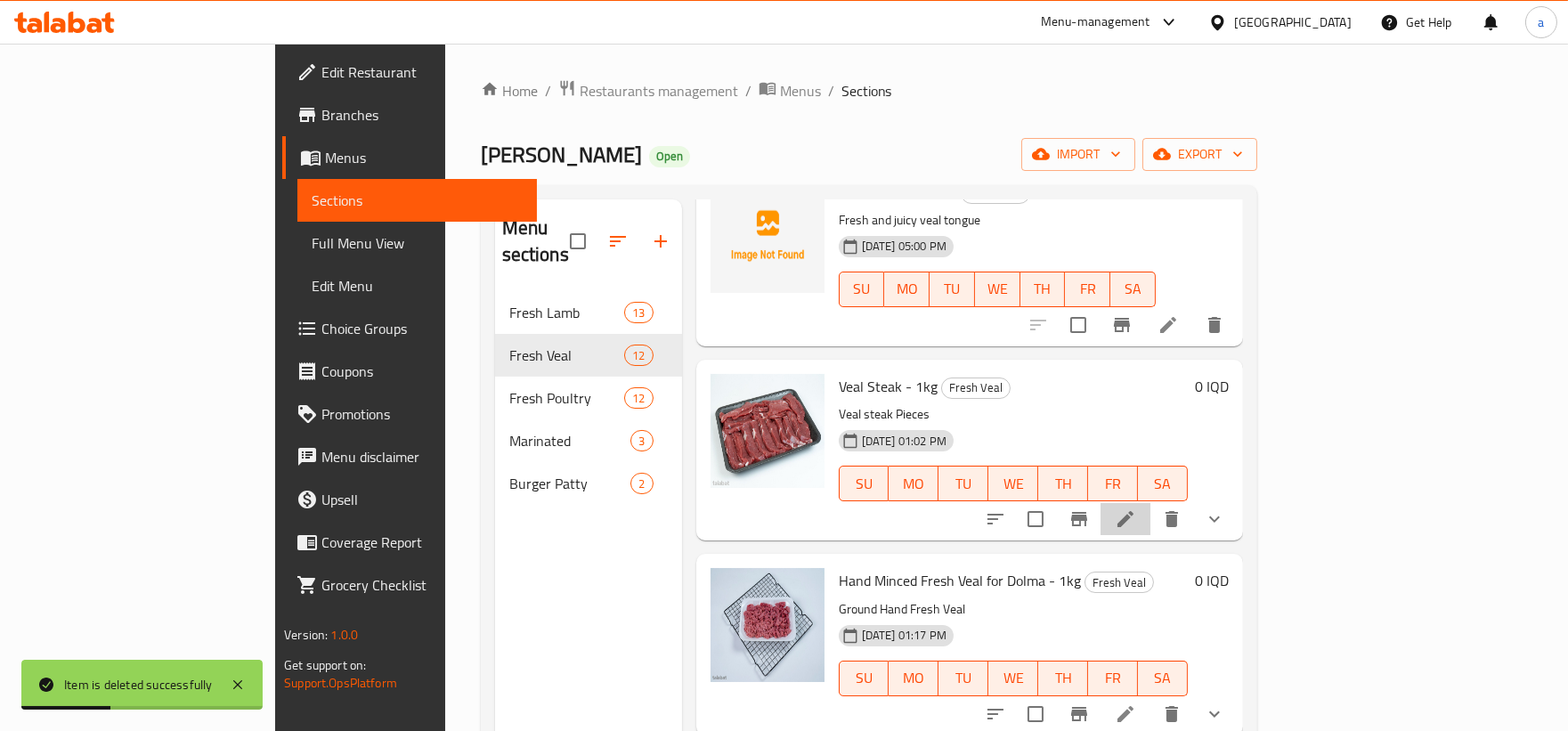
click at [1150, 503] on li at bounding box center [1125, 518] width 50 height 32
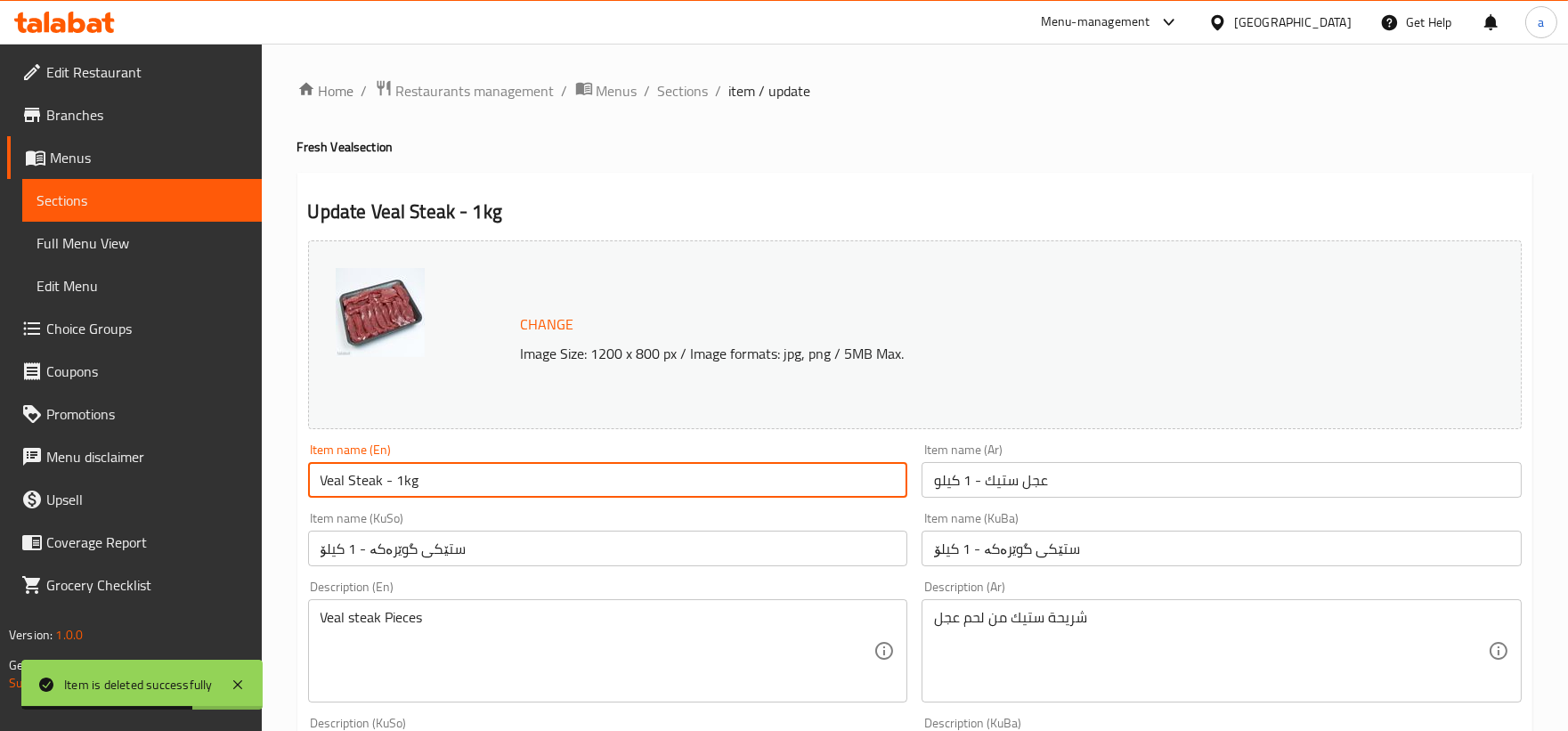
drag, startPoint x: 477, startPoint y: 490, endPoint x: 198, endPoint y: 504, distance: 279.4
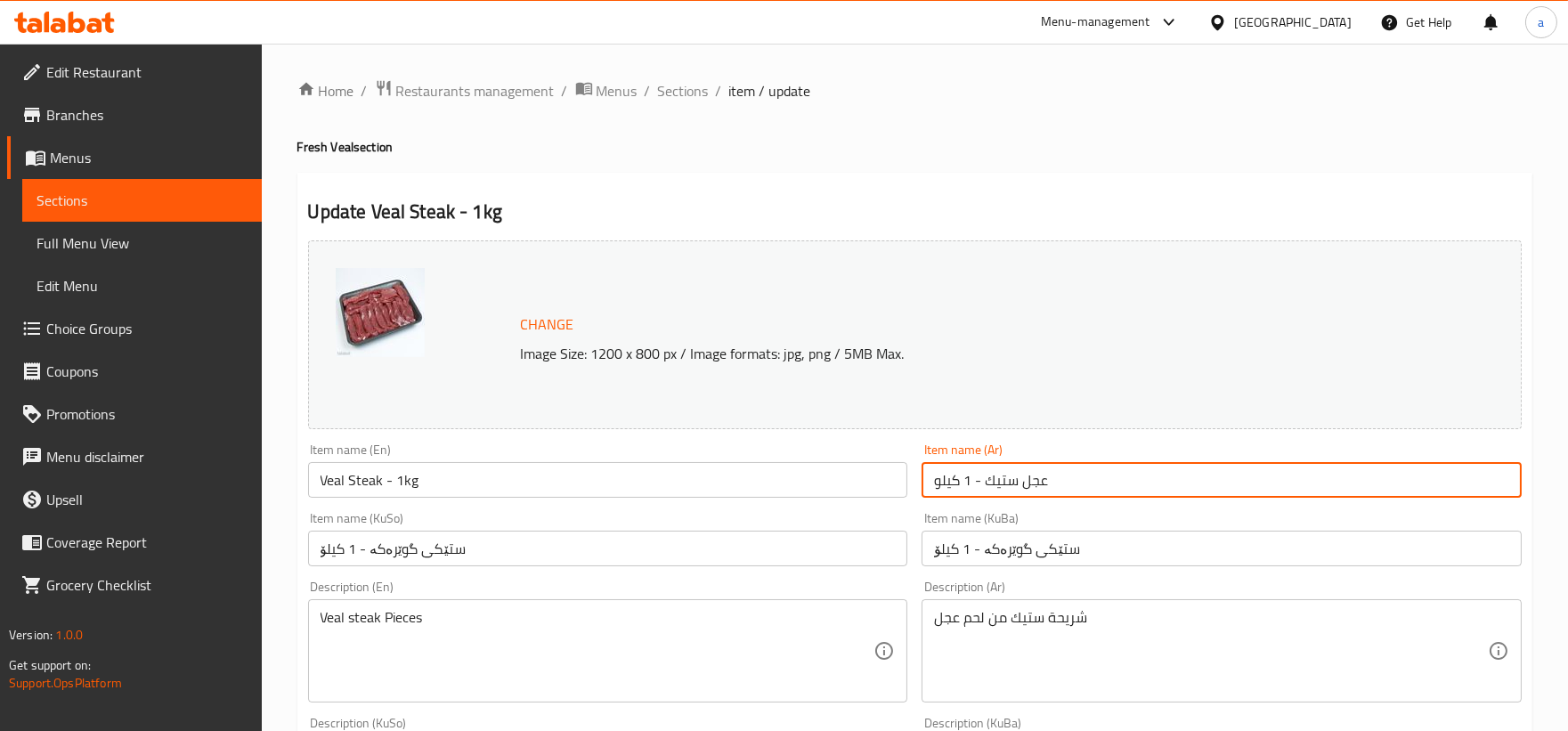
drag, startPoint x: 1073, startPoint y: 484, endPoint x: 831, endPoint y: 491, distance: 242.1
click at [831, 491] on div "Change Image Size: 1200 x 800 px / Image formats: jpg, png / 5MB Max. Item name…" at bounding box center [915, 732] width 1228 height 998
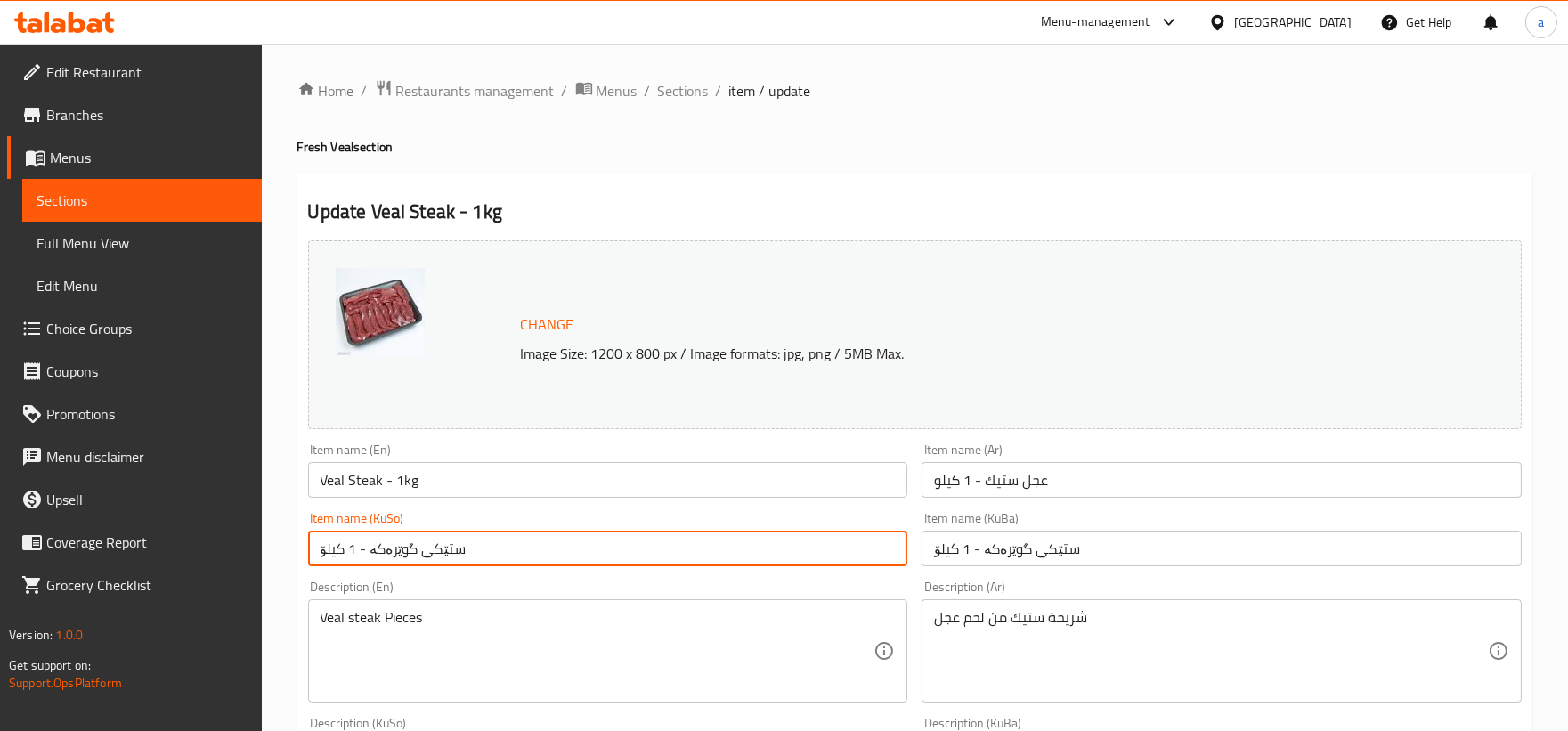
drag, startPoint x: 734, startPoint y: 553, endPoint x: 210, endPoint y: 546, distance: 524.0
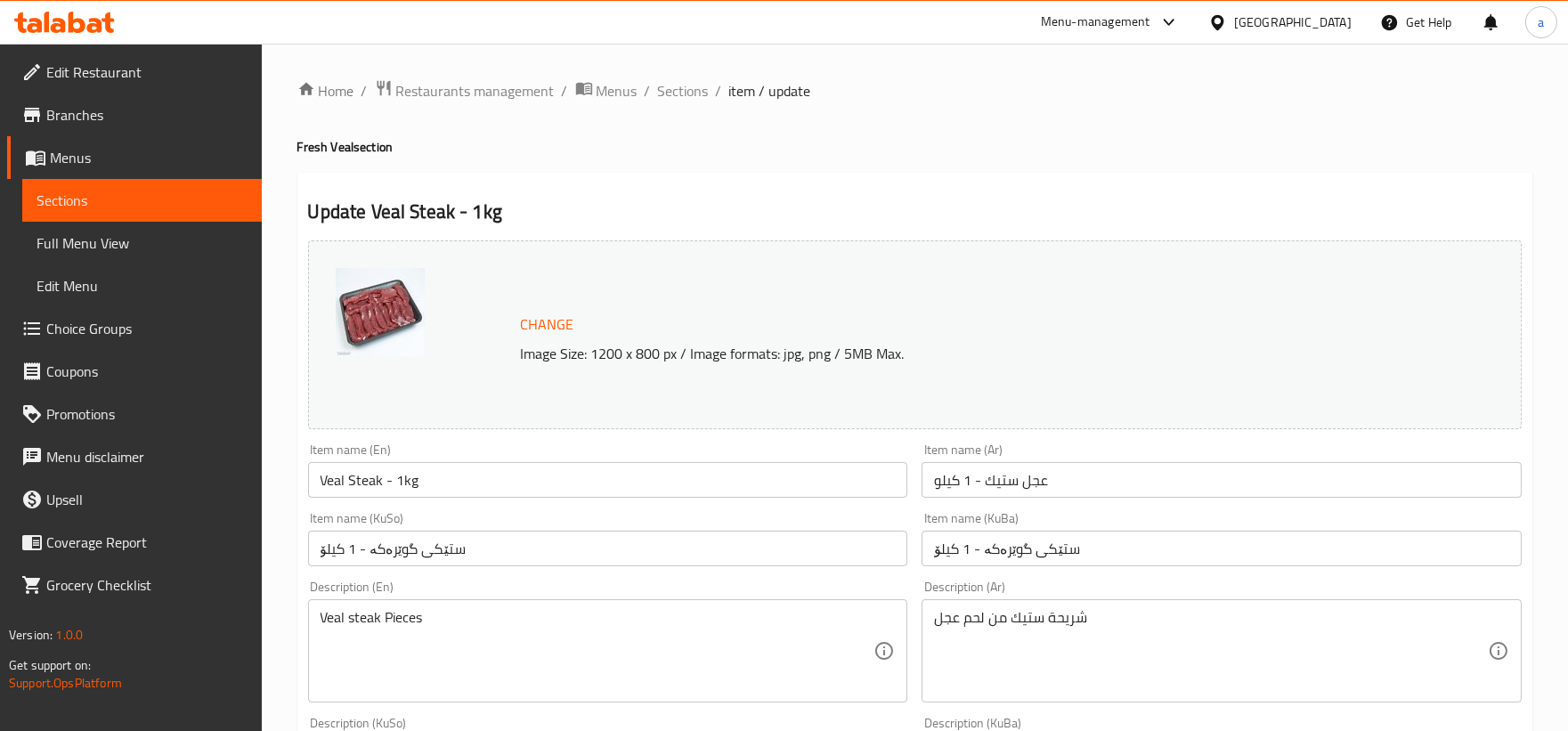
drag, startPoint x: 1103, startPoint y: 567, endPoint x: 1019, endPoint y: 566, distance: 84.0
click at [1006, 567] on div "Item name (KuBa) ستێکی گوێرەکە - 1 کیلۆ Item name (KuBa)" at bounding box center [1220, 539] width 614 height 69
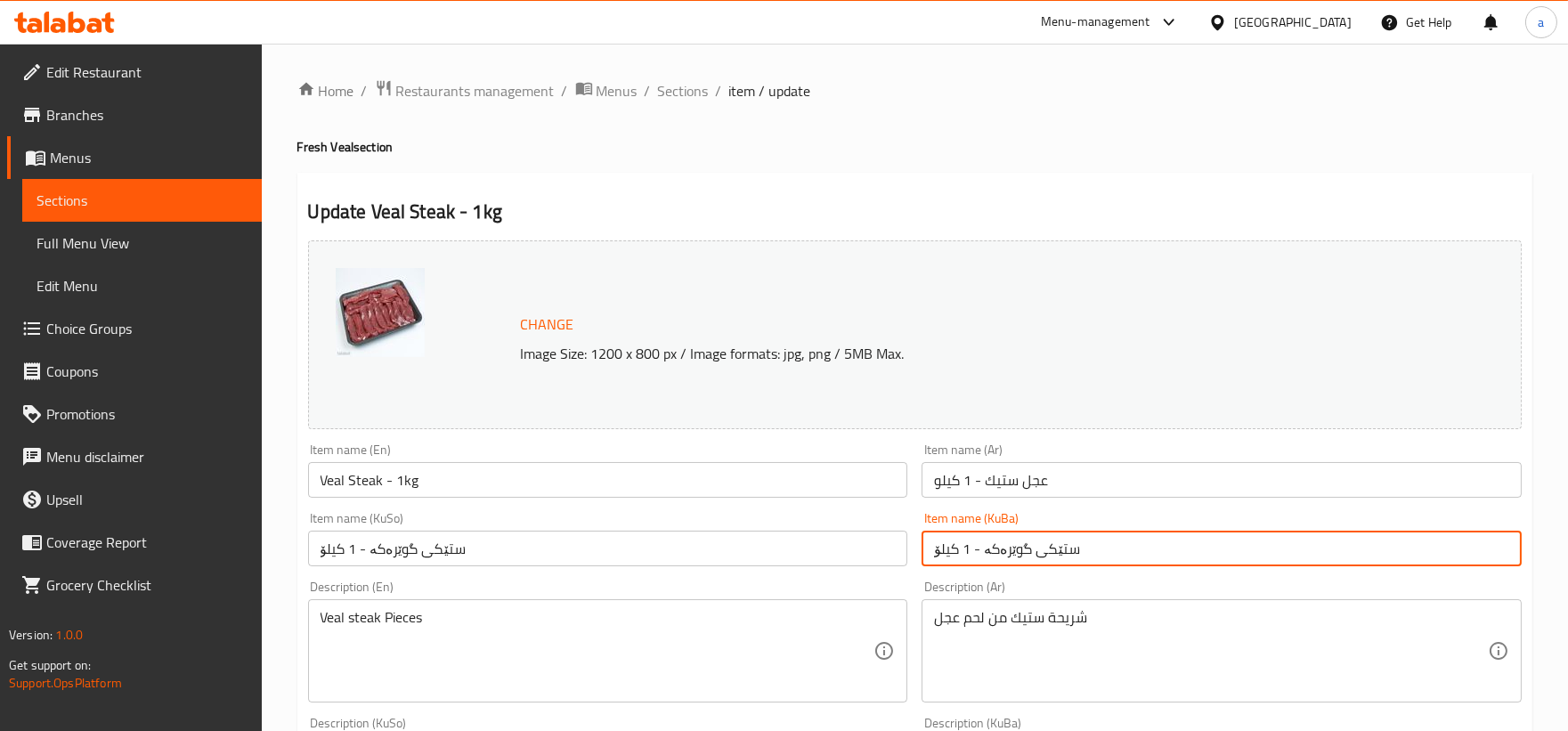
drag, startPoint x: 1110, startPoint y: 549, endPoint x: 724, endPoint y: 590, distance: 388.2
click at [724, 590] on div "Change Image Size: 1200 x 800 px / Image formats: jpg, png / 5MB Max. Item name…" at bounding box center [915, 732] width 1228 height 998
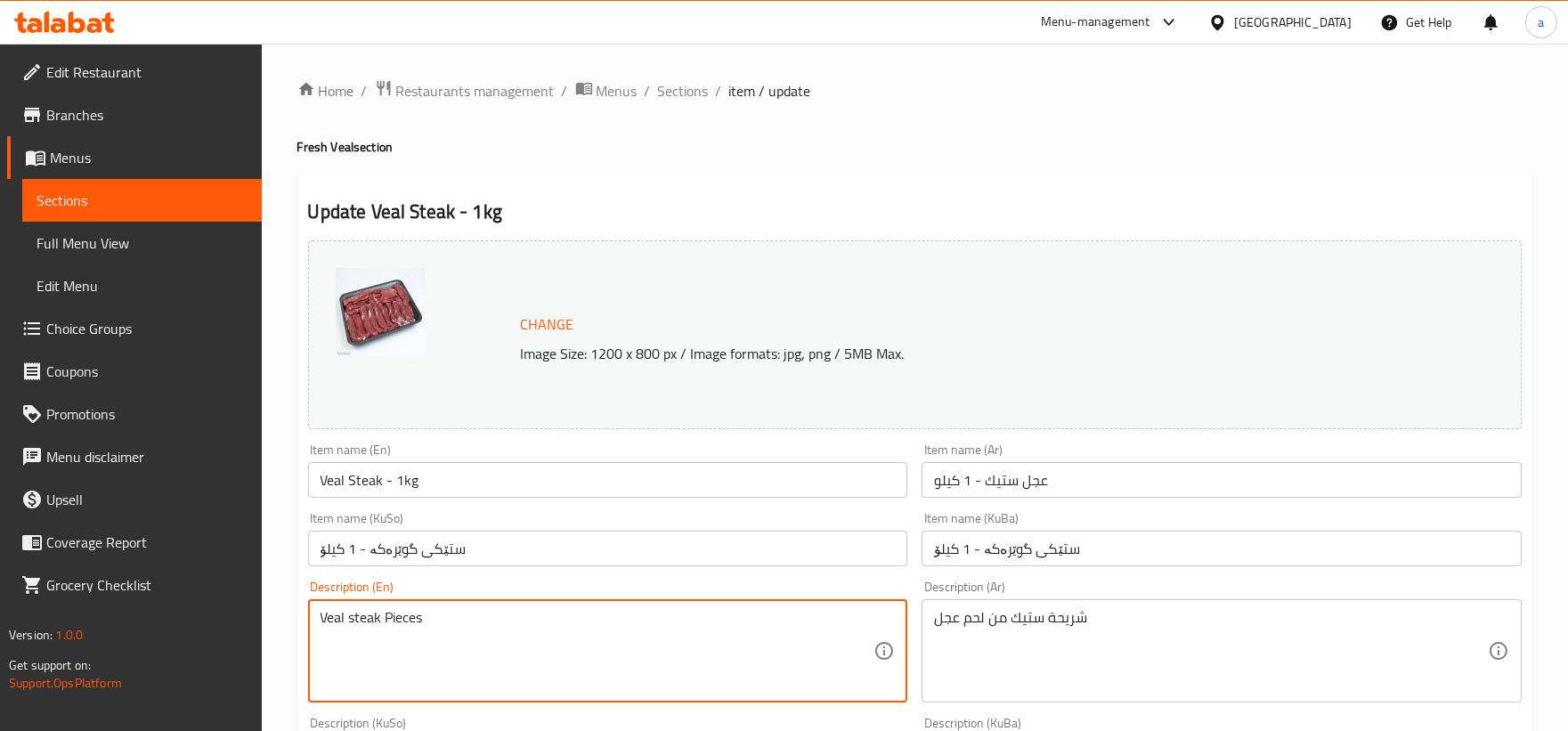
drag, startPoint x: 687, startPoint y: 628, endPoint x: 303, endPoint y: 628, distance: 384.0
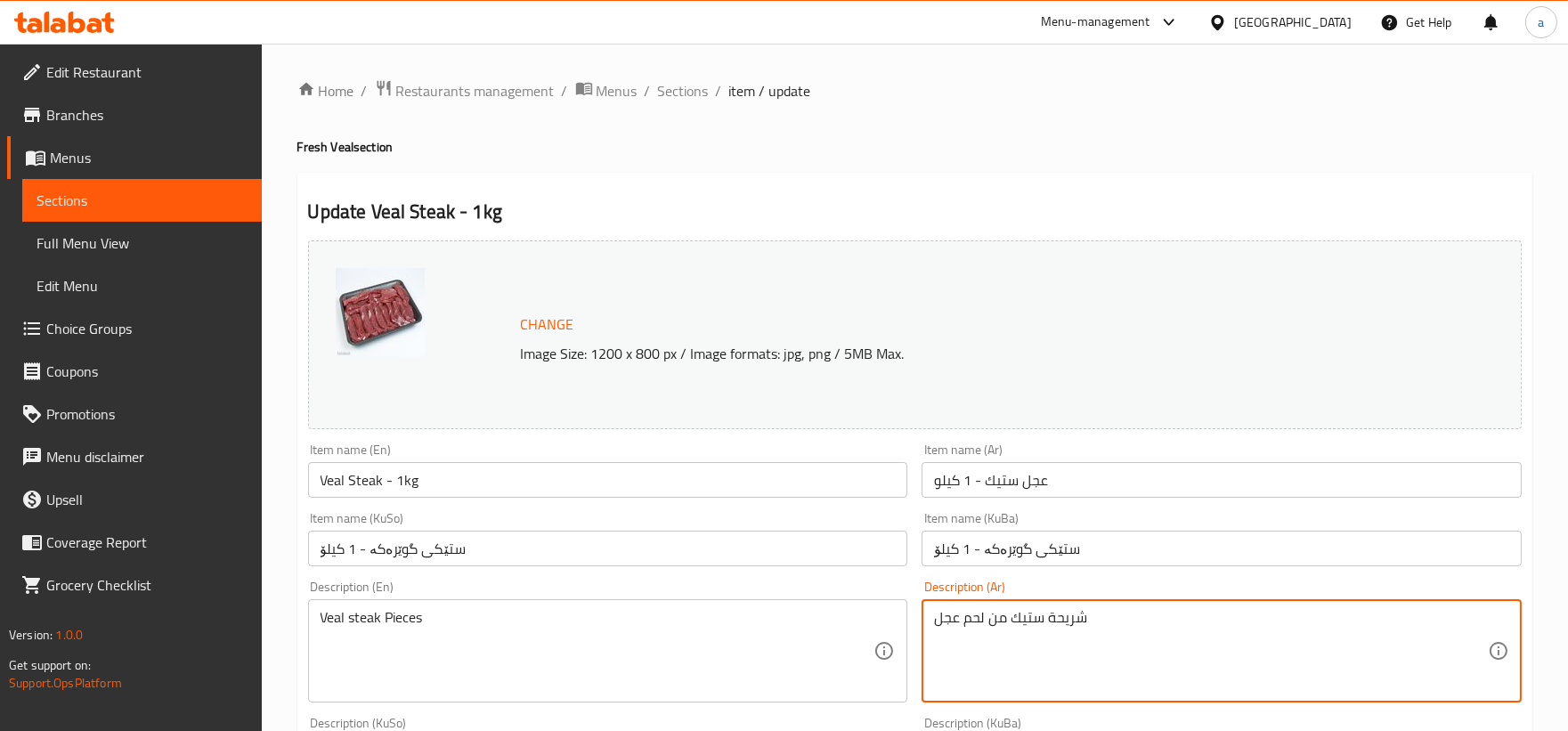
drag, startPoint x: 1141, startPoint y: 627, endPoint x: 899, endPoint y: 638, distance: 242.2
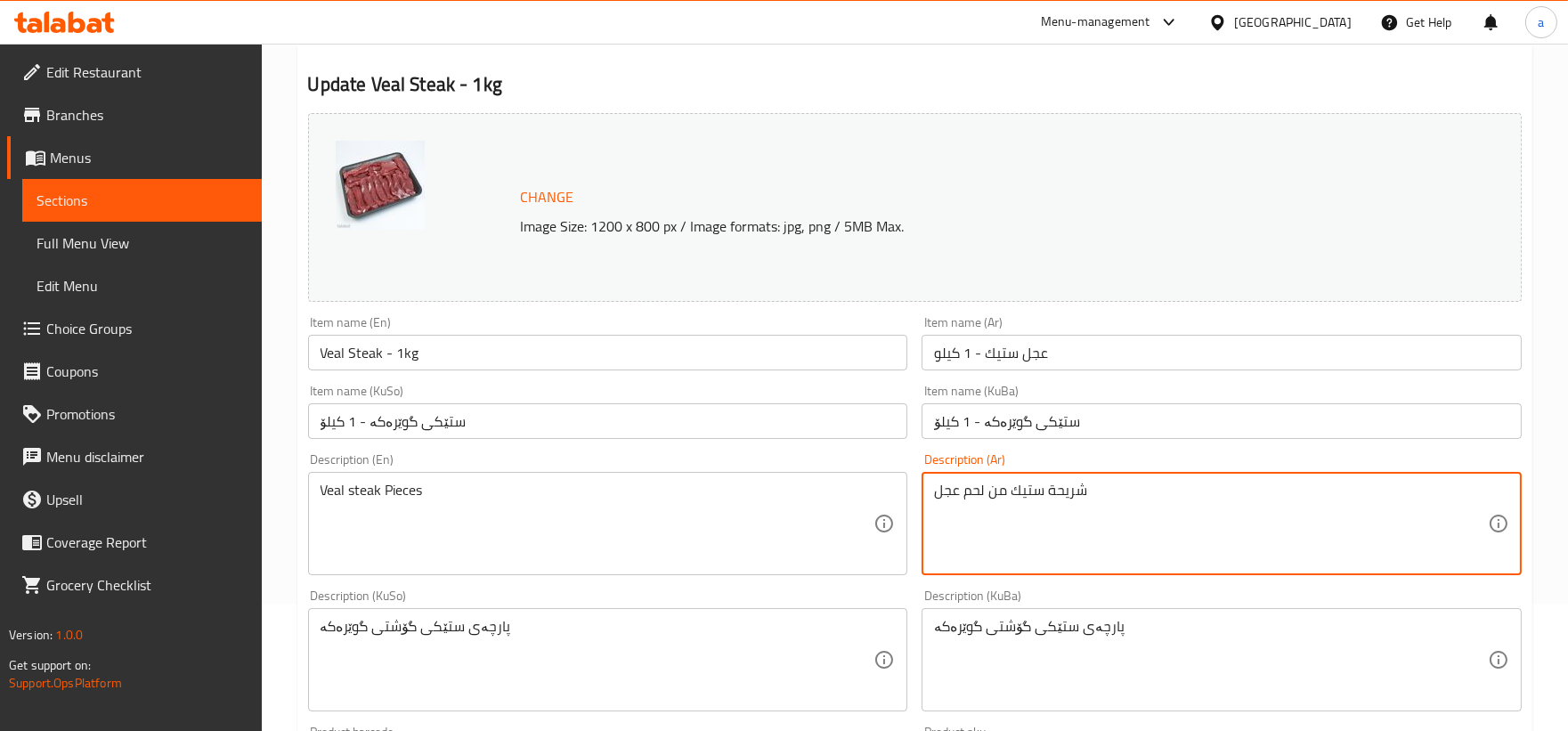
scroll to position [330, 0]
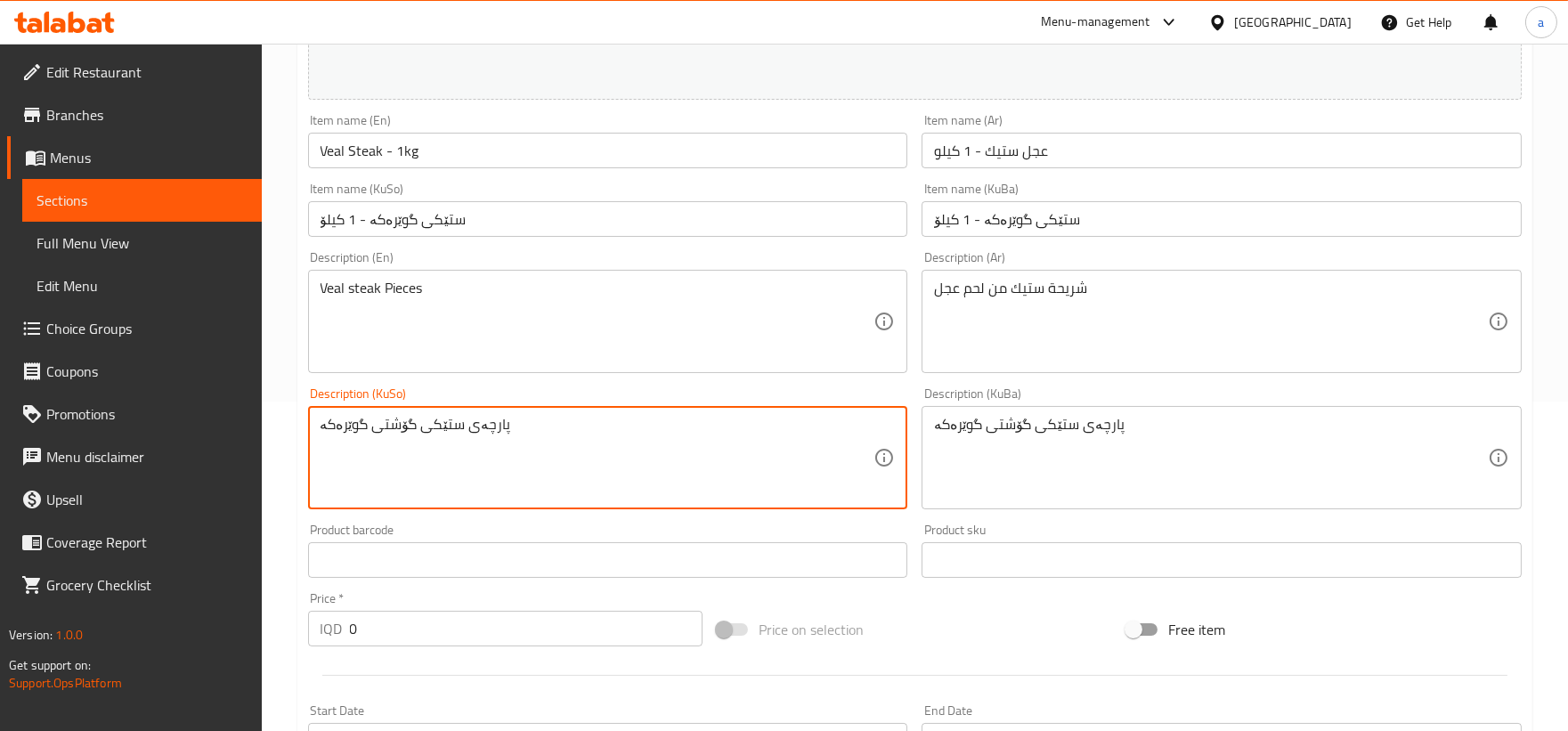
drag, startPoint x: 557, startPoint y: 422, endPoint x: 201, endPoint y: 412, distance: 356.1
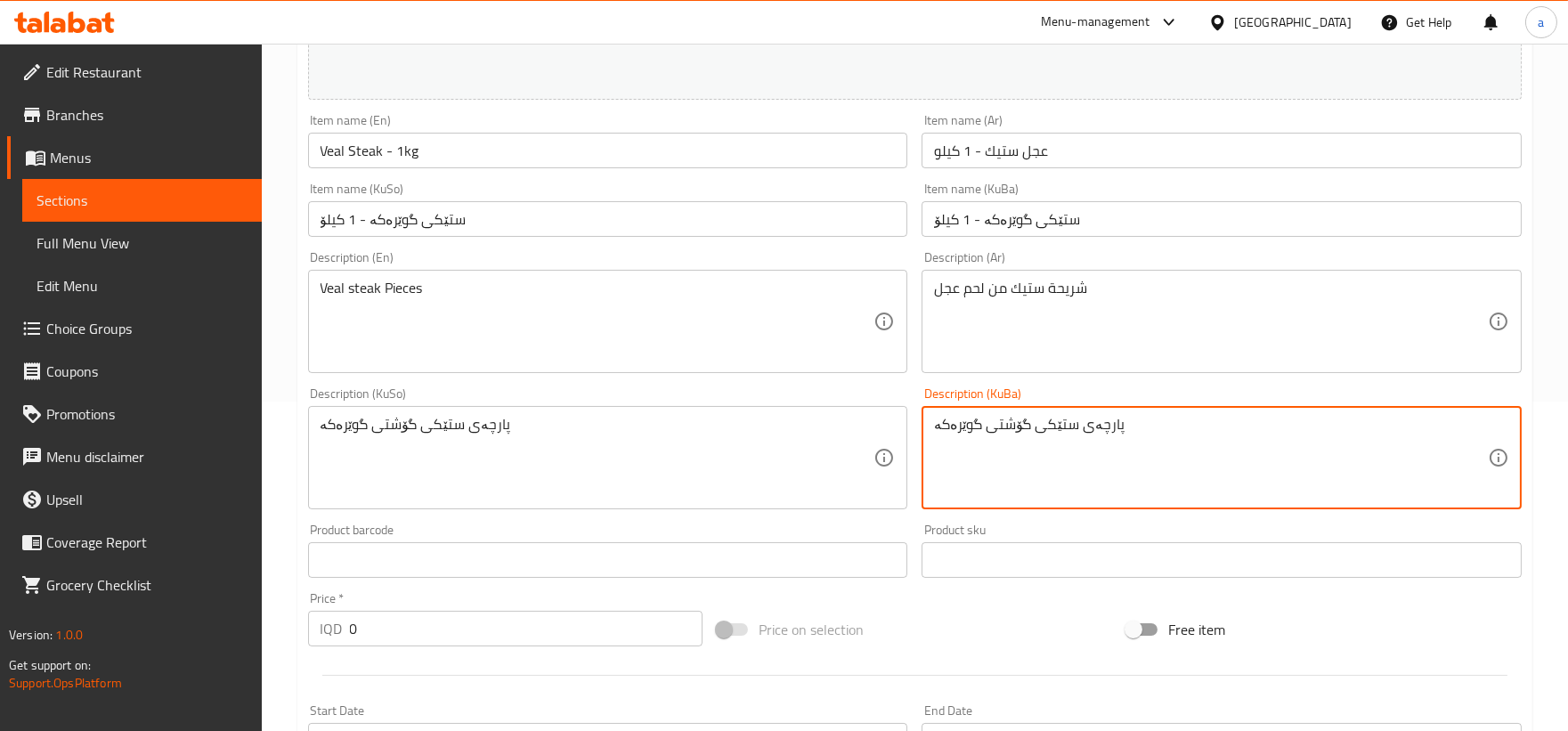
drag, startPoint x: 1147, startPoint y: 442, endPoint x: 875, endPoint y: 433, distance: 272.1
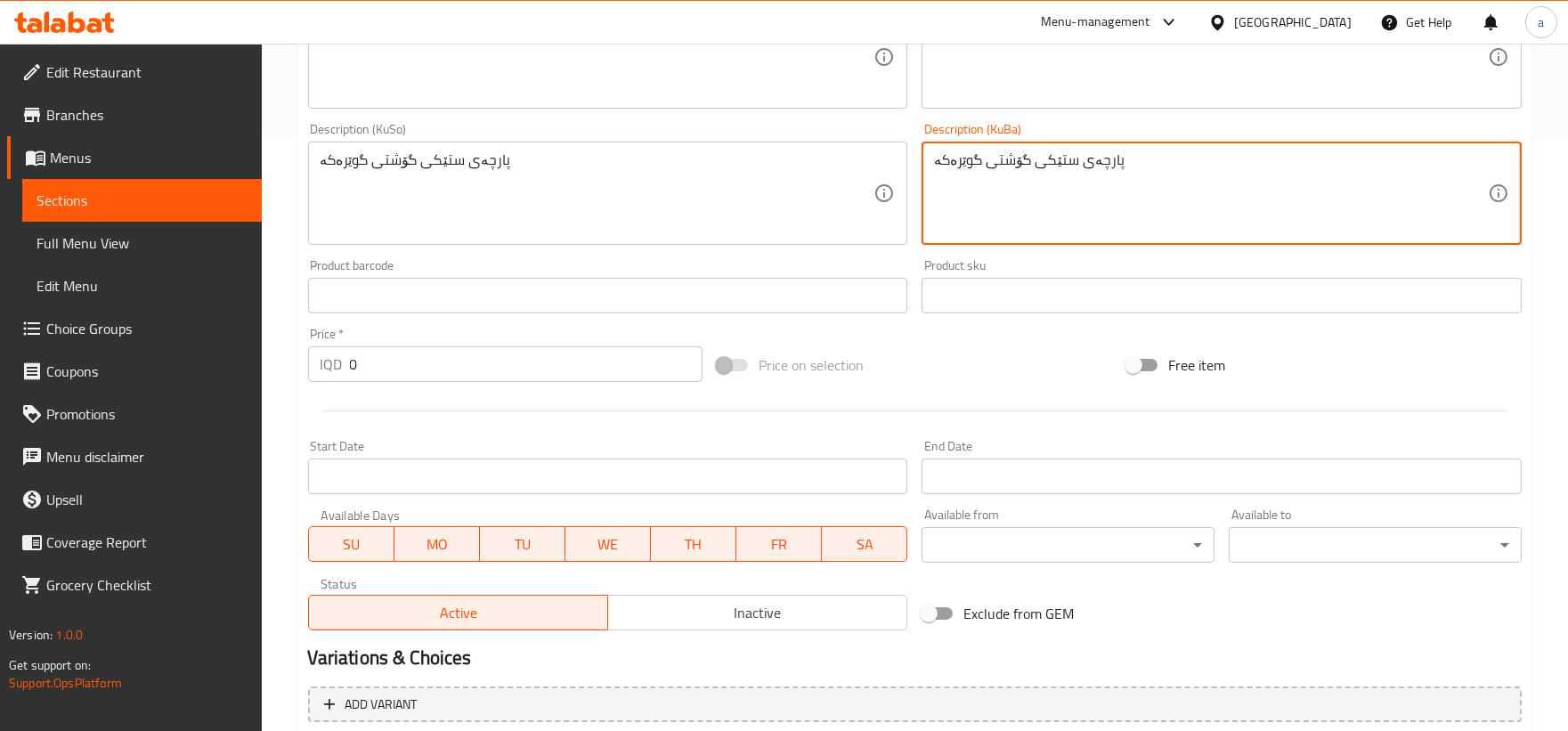
scroll to position [824, 0]
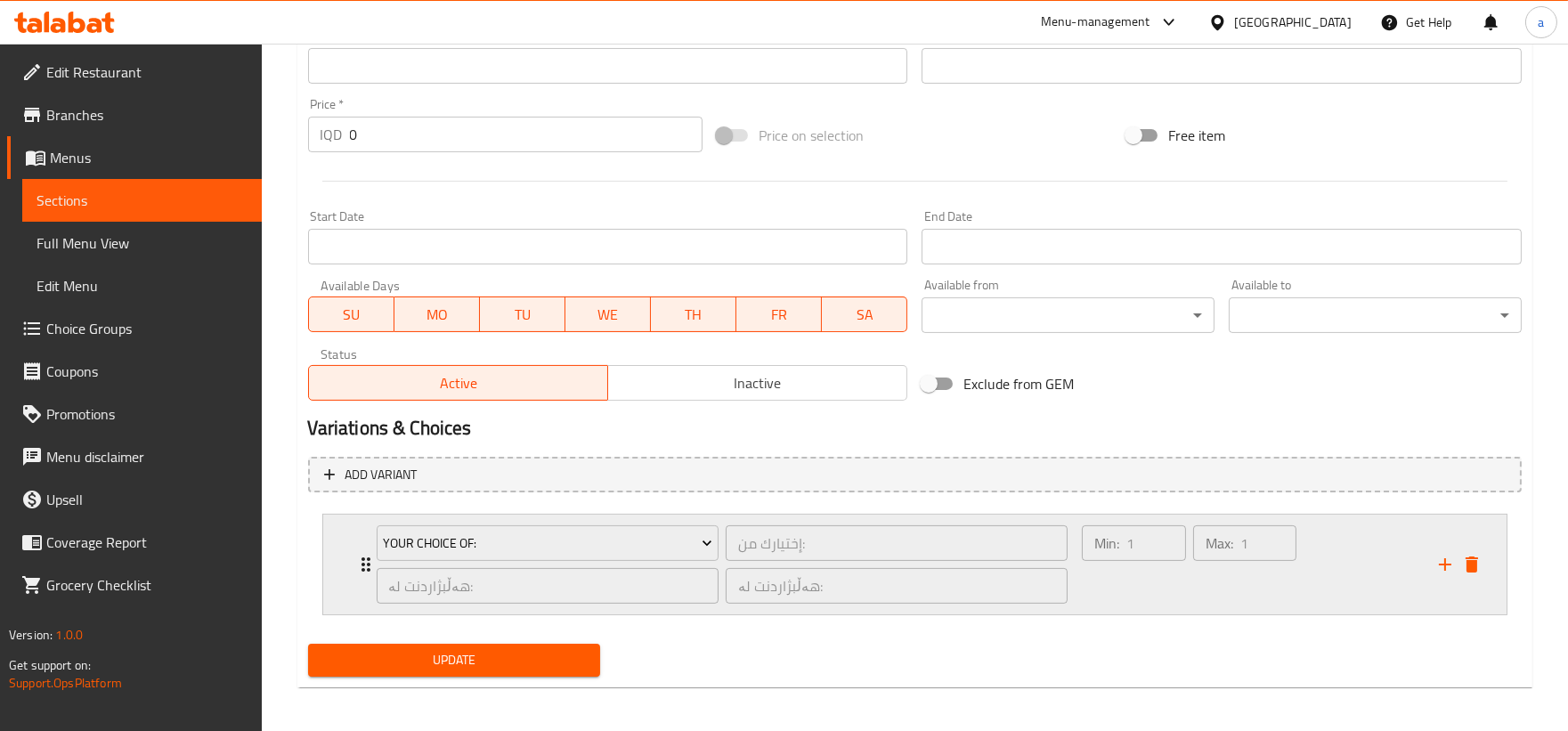
click at [336, 555] on div "Your Choice Of: إختيارك من: ​ هەڵبژاردنت لە: ​ هەڵبژاردنت لە: ​ Min: 1 ​ Max: 1…" at bounding box center [914, 564] width 1183 height 100
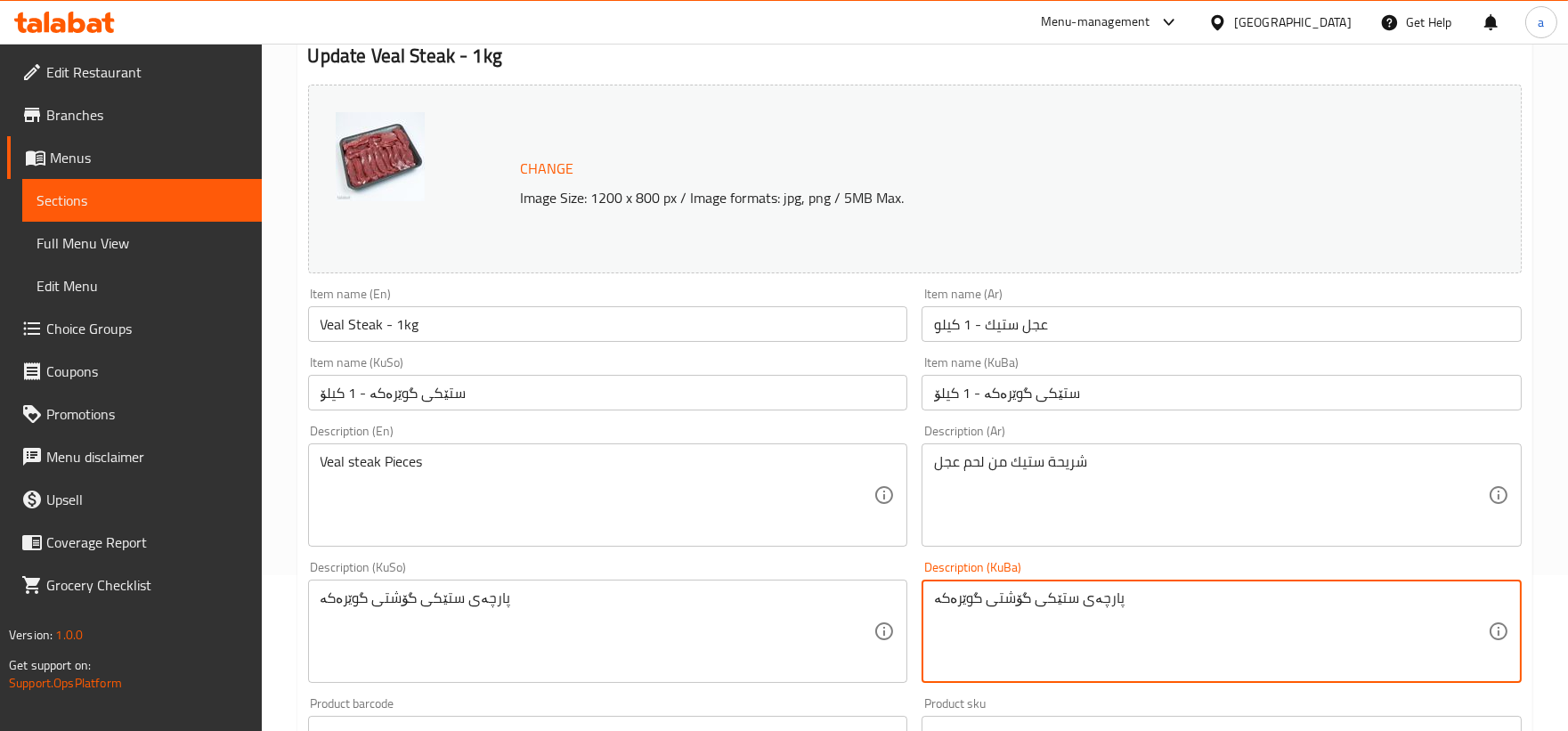
scroll to position [0, 0]
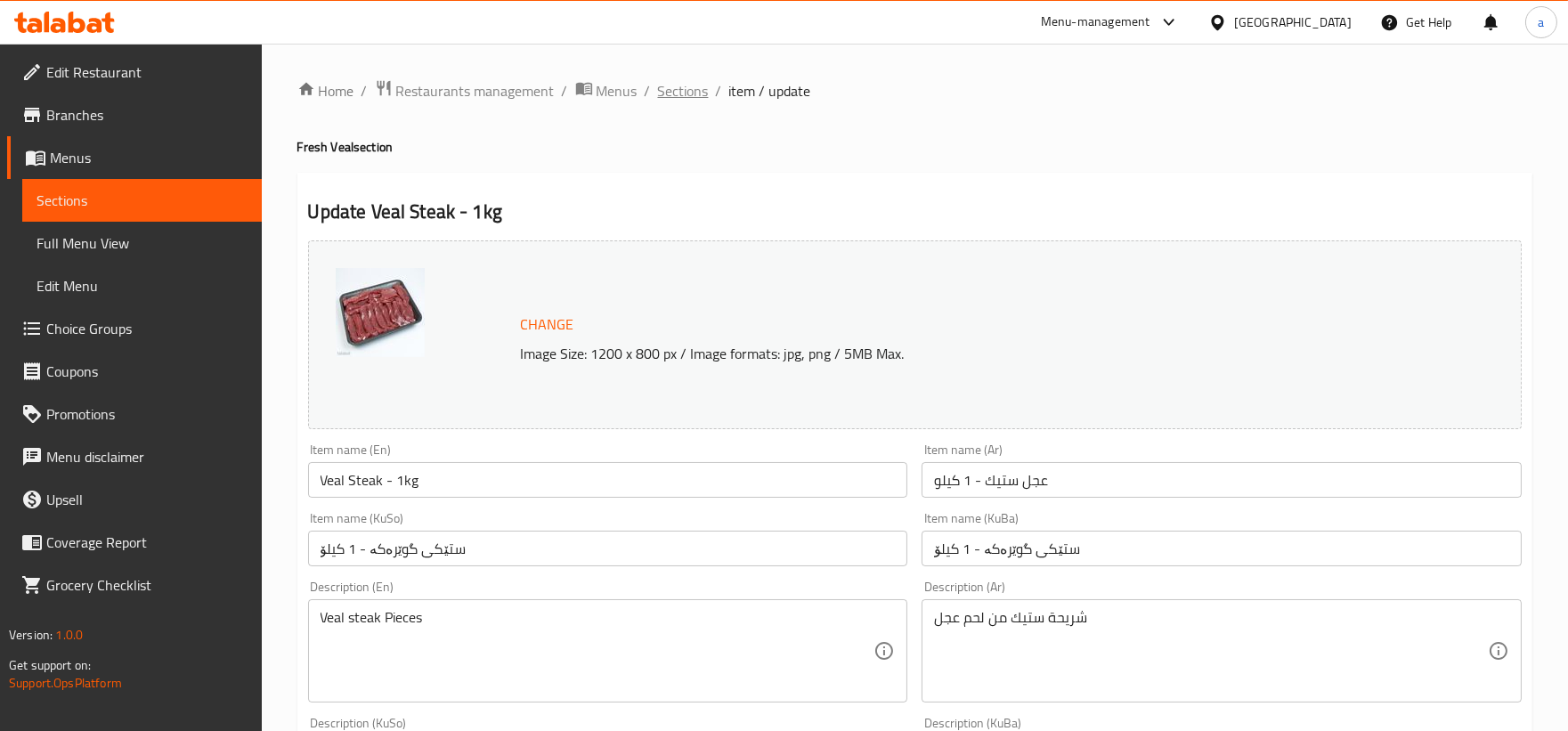
click at [693, 82] on span "Sections" at bounding box center [683, 91] width 51 height 21
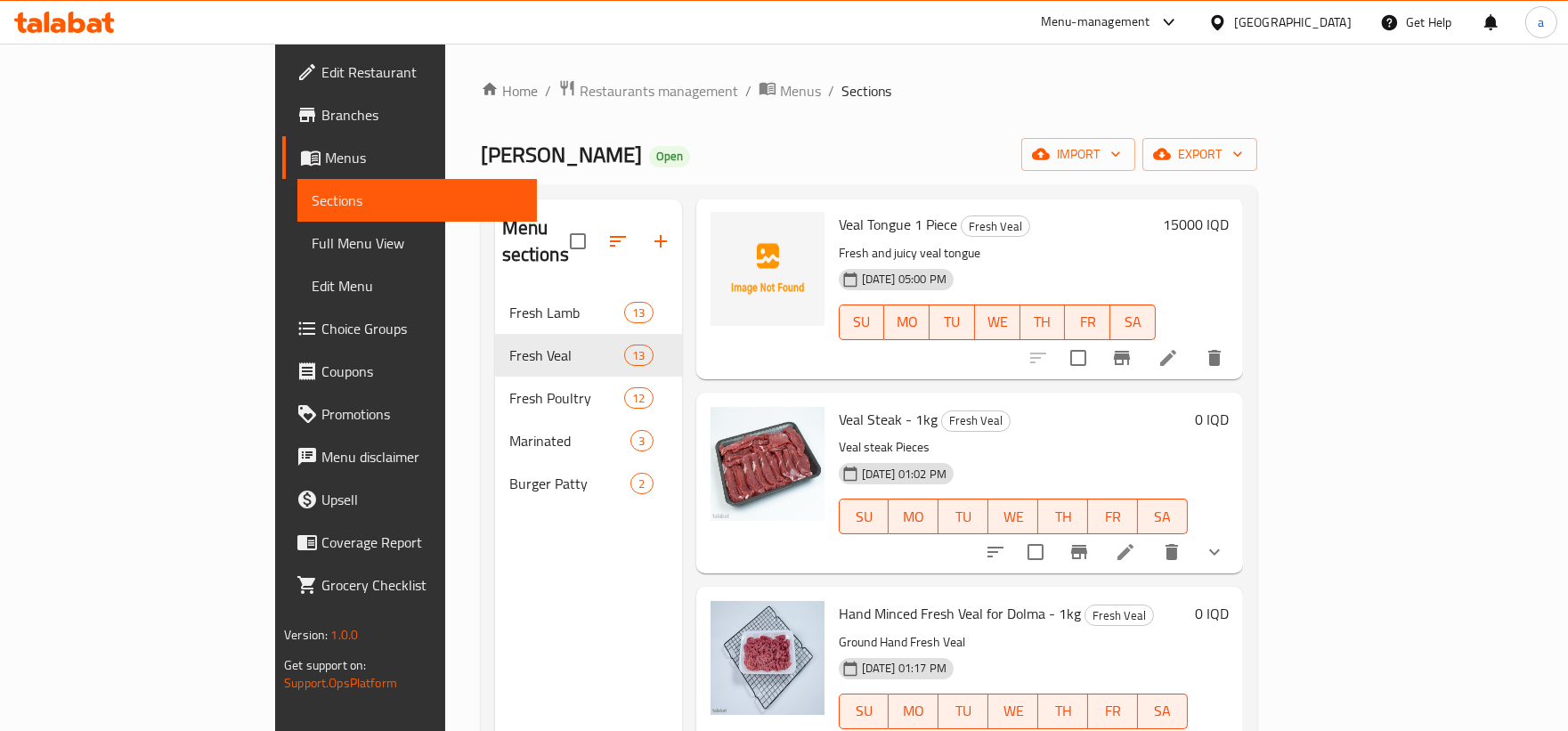
scroll to position [1483, 0]
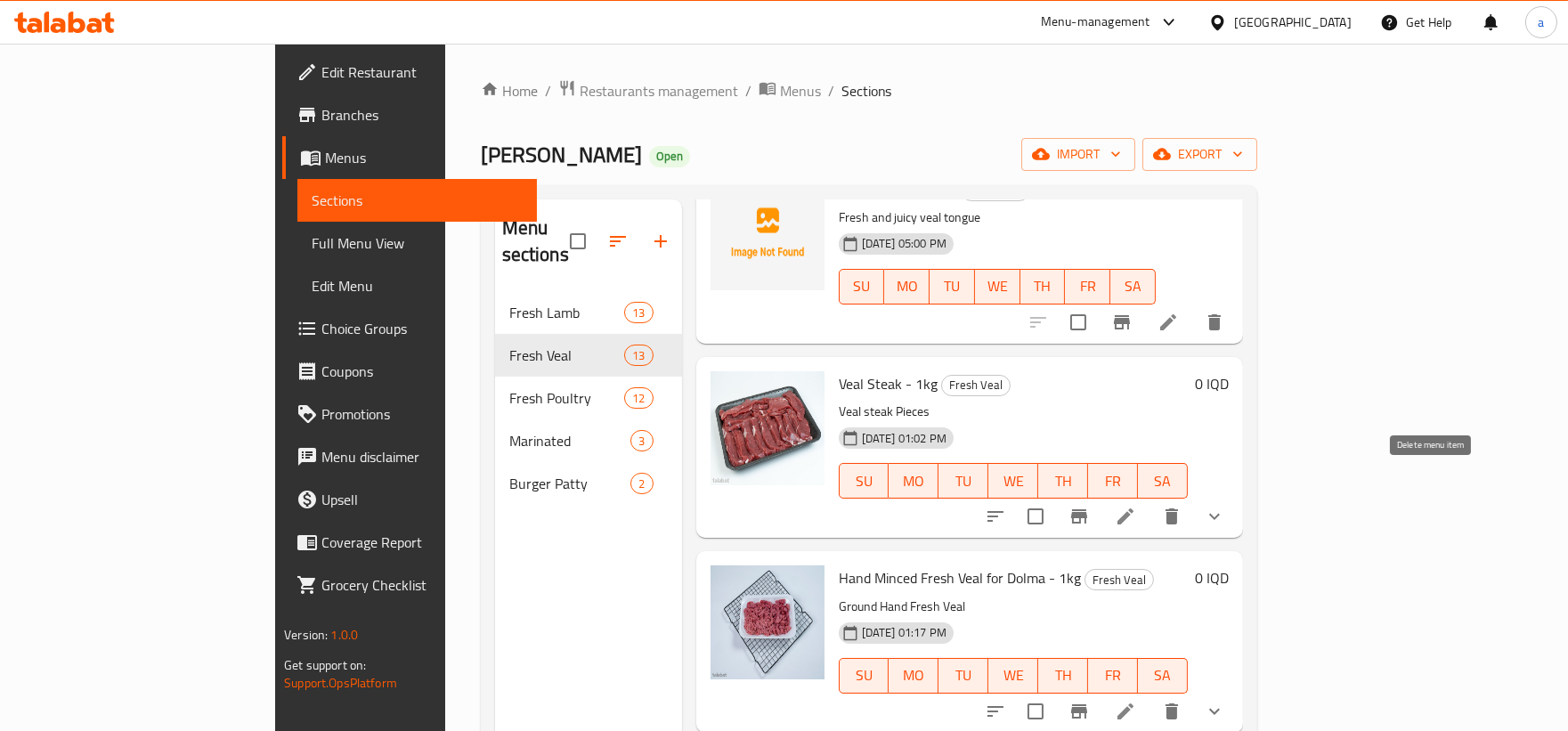
click at [1182, 506] on icon "delete" at bounding box center [1171, 516] width 21 height 21
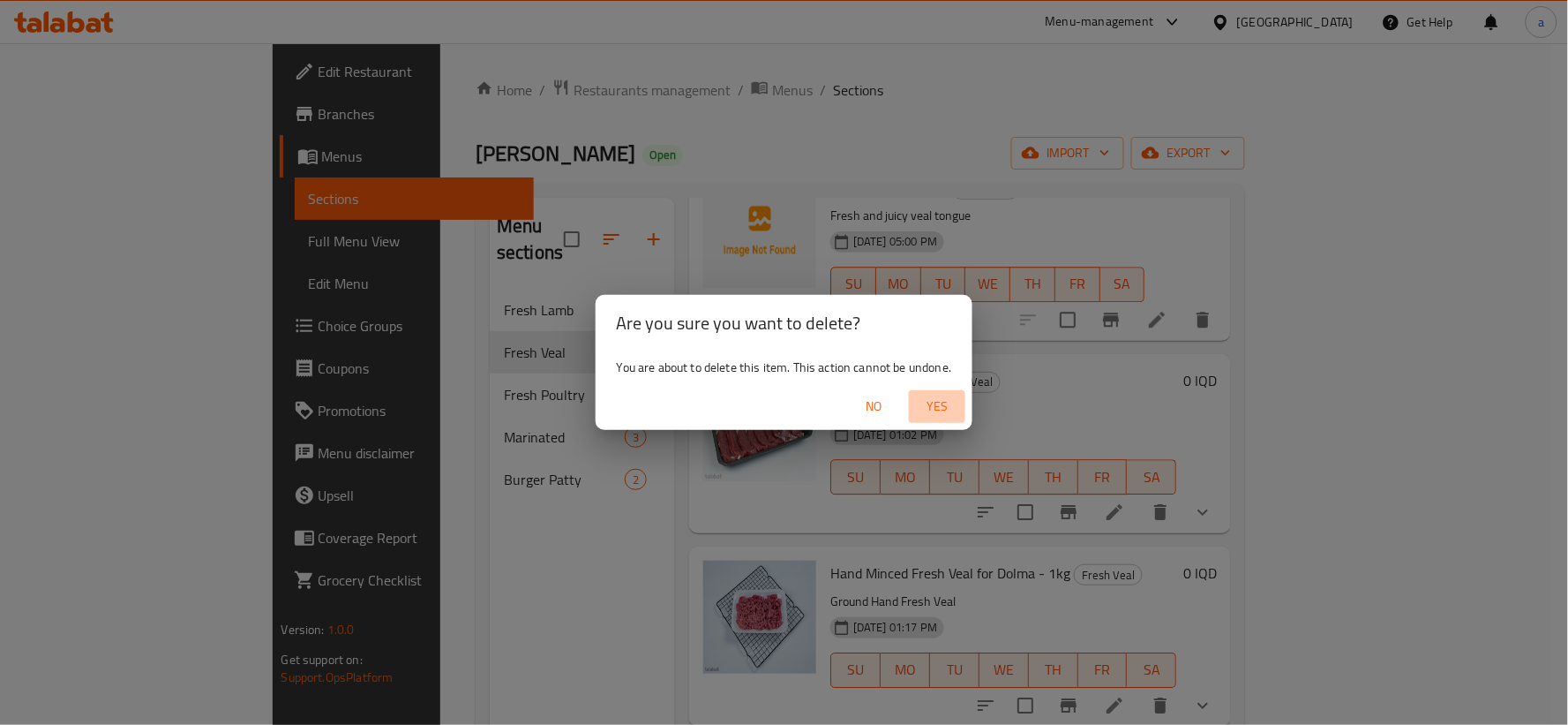
click at [943, 410] on span "Yes" at bounding box center [937, 406] width 43 height 22
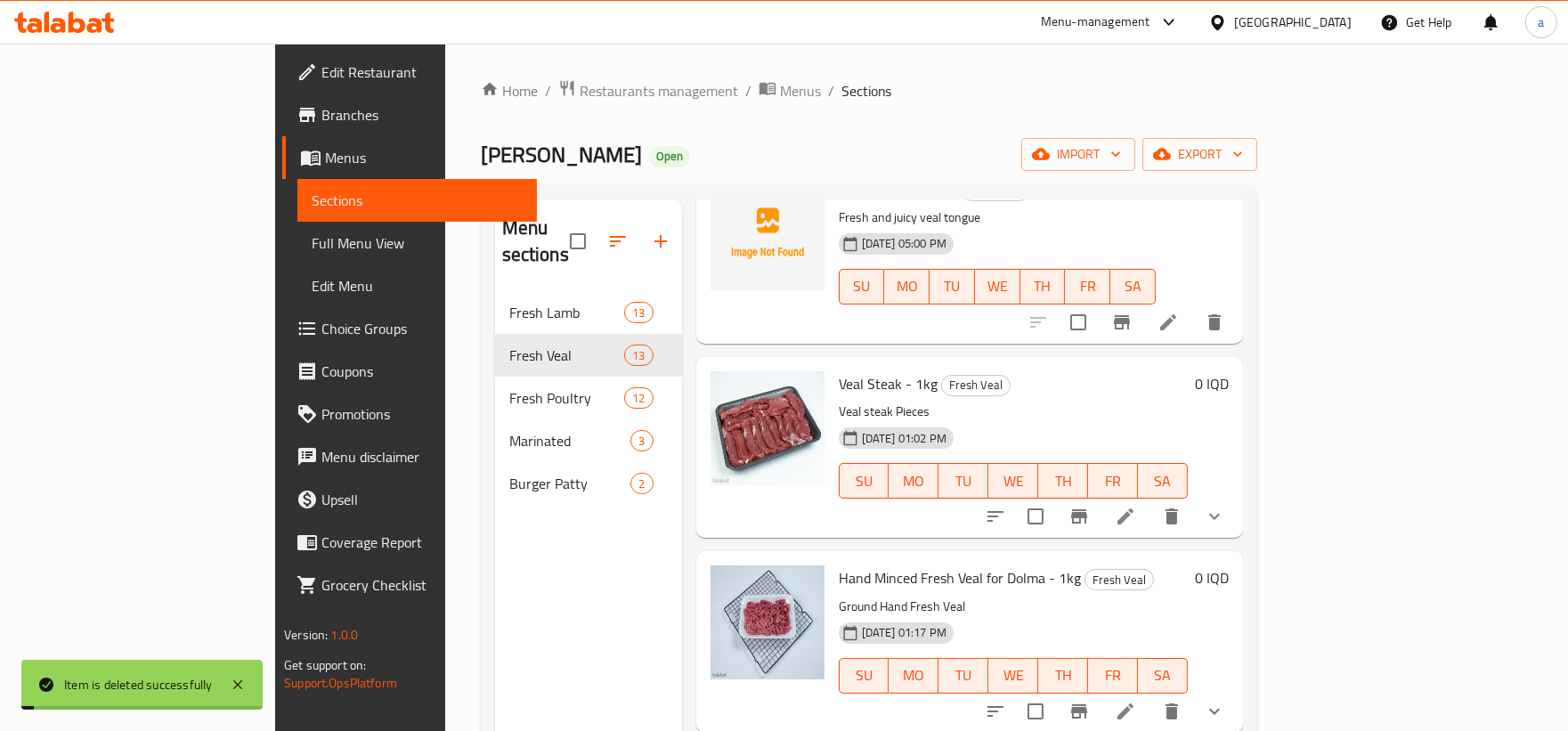
scroll to position [1645, 0]
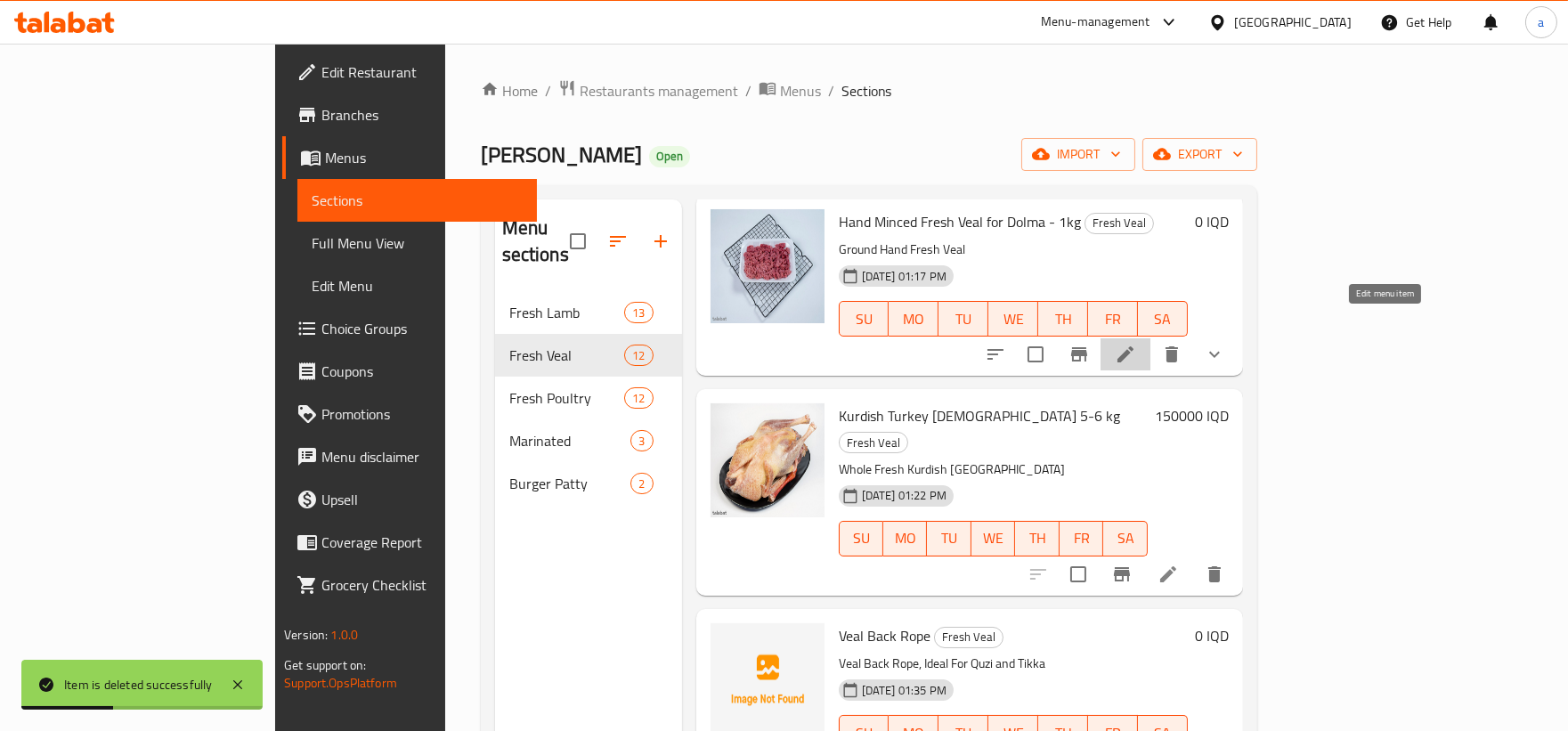
click at [1136, 344] on icon at bounding box center [1125, 354] width 21 height 21
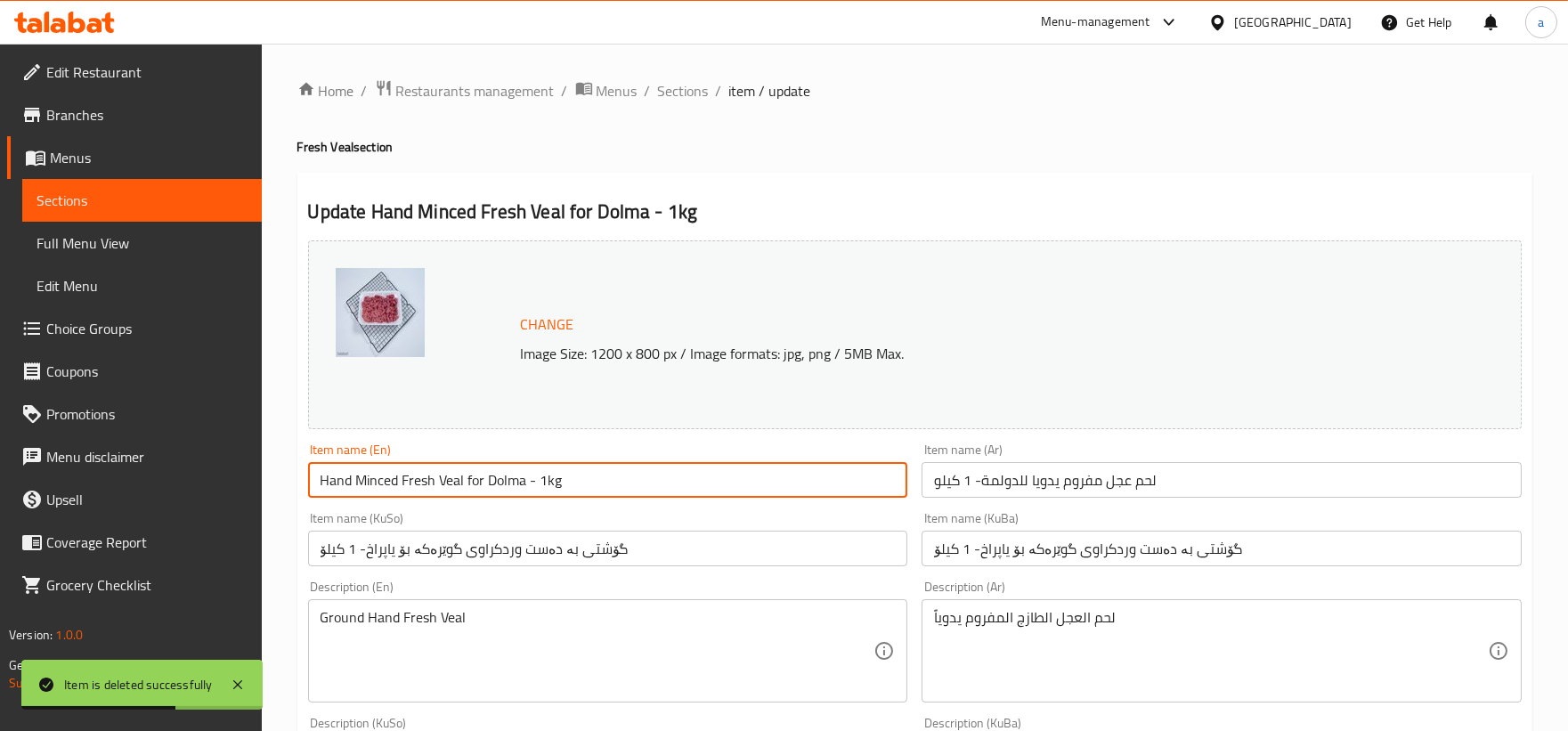
drag, startPoint x: 587, startPoint y: 478, endPoint x: 175, endPoint y: 484, distance: 412.0
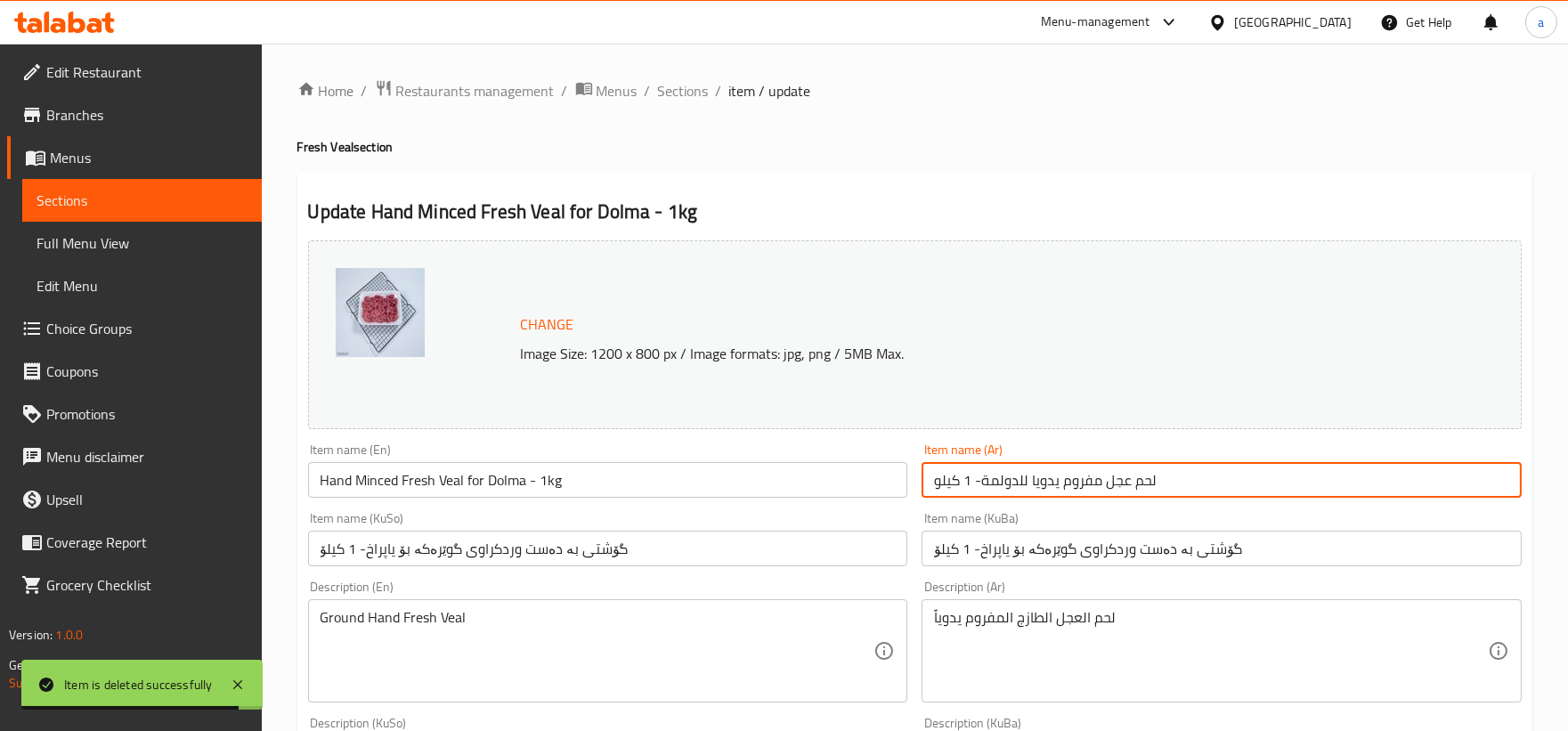
drag, startPoint x: 1241, startPoint y: 475, endPoint x: 779, endPoint y: 500, distance: 462.7
click at [779, 500] on div "Change Image Size: 1200 x 800 px / Image formats: jpg, png / 5MB Max. Item name…" at bounding box center [915, 732] width 1228 height 998
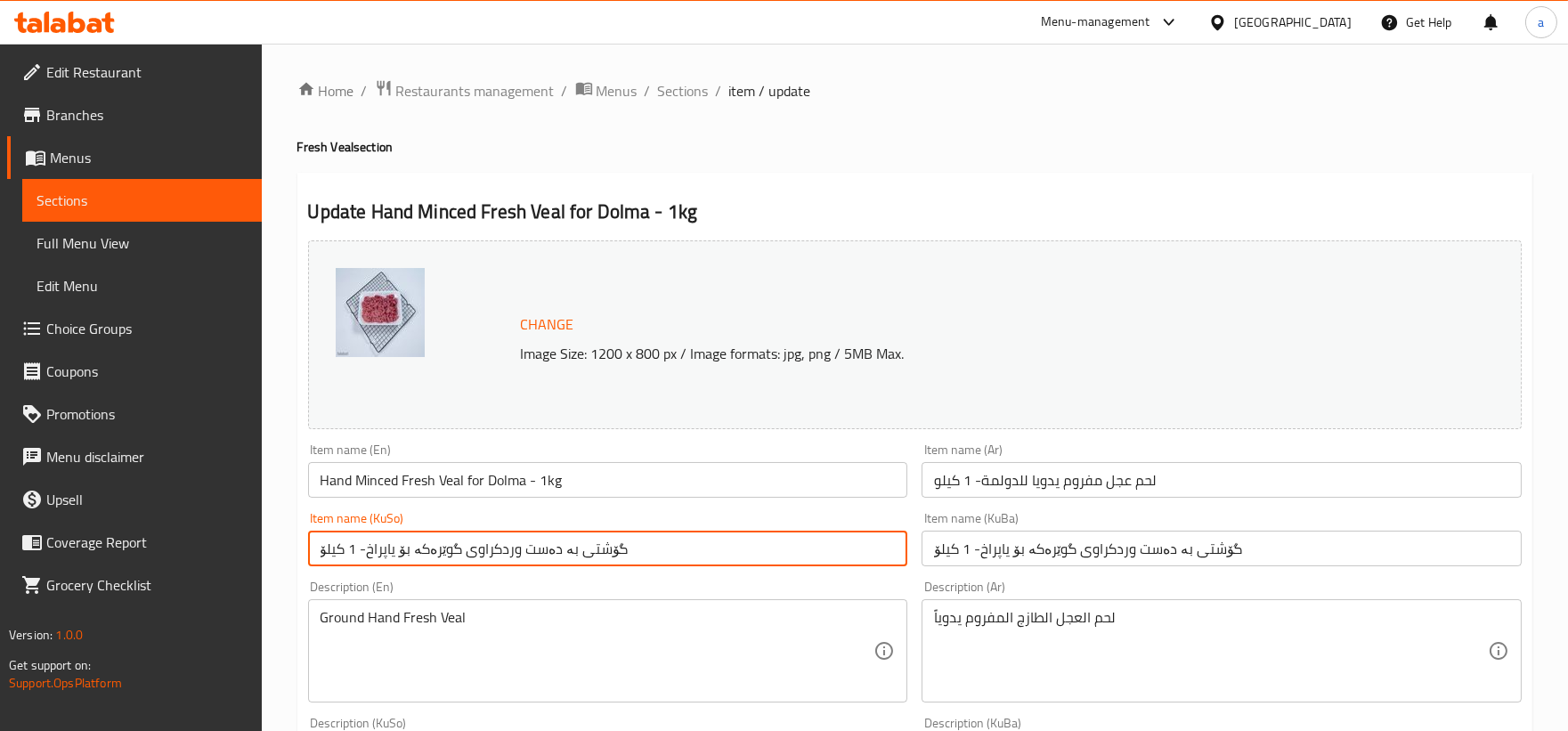
drag, startPoint x: 638, startPoint y: 548, endPoint x: 216, endPoint y: 548, distance: 422.0
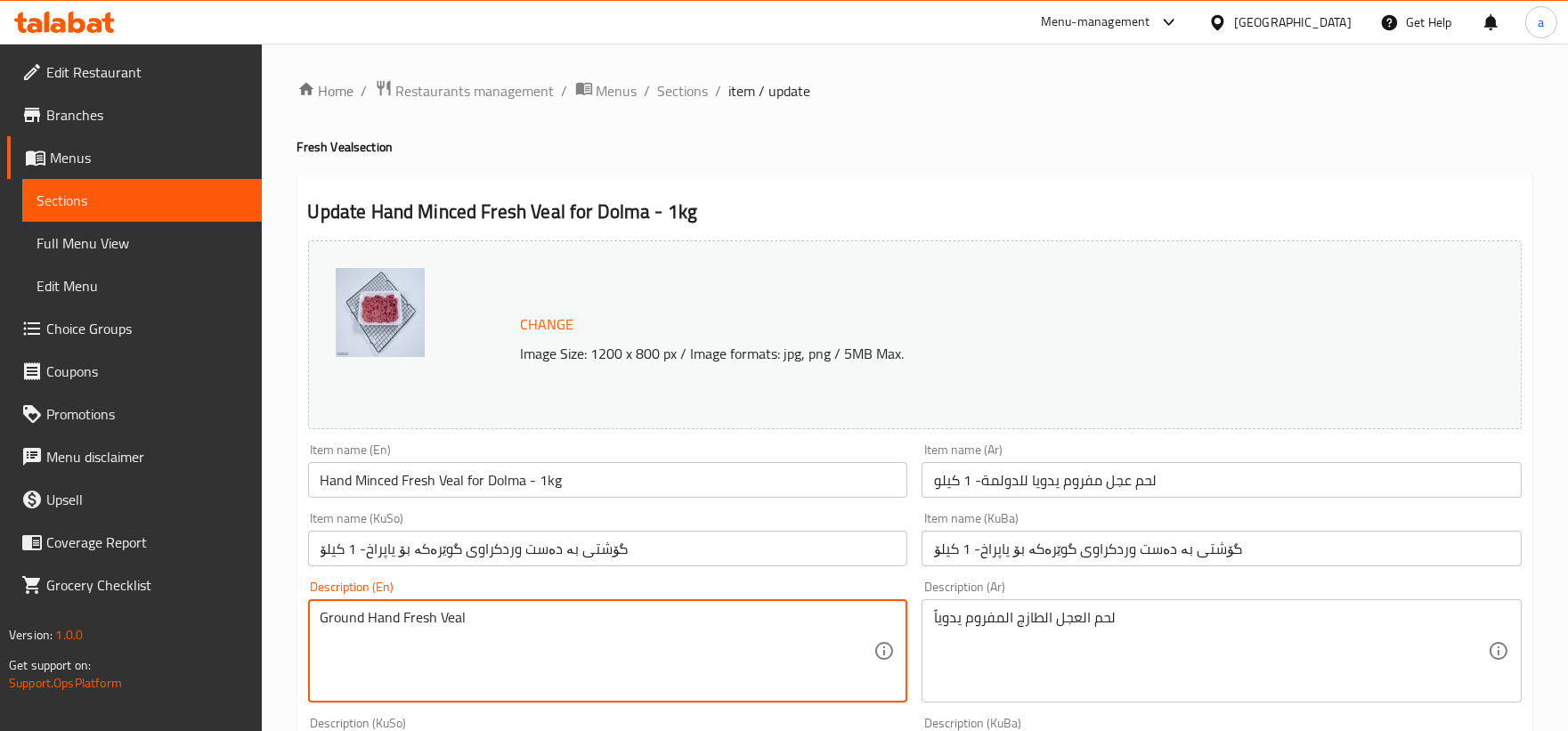
drag, startPoint x: 663, startPoint y: 628, endPoint x: 171, endPoint y: 664, distance: 493.3
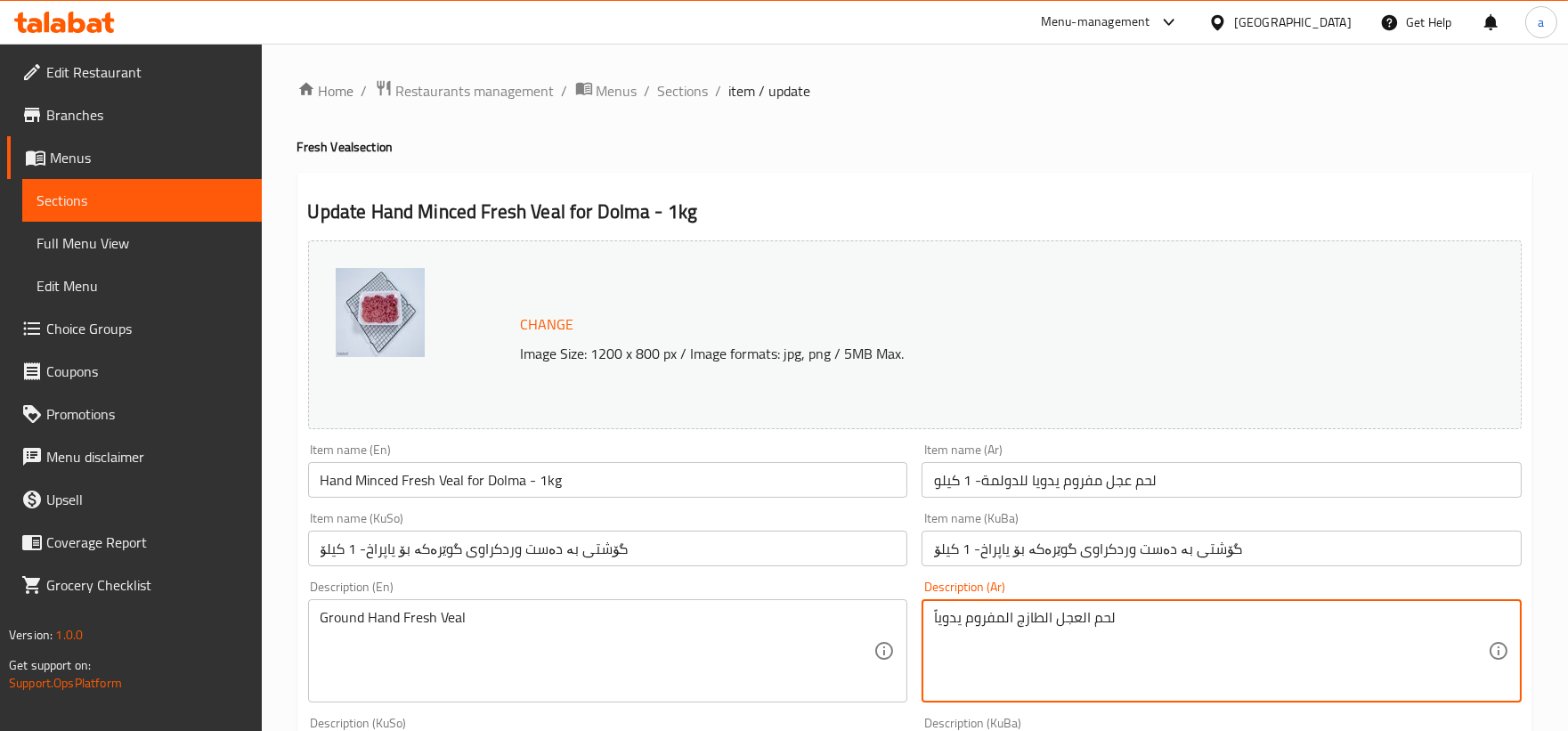
drag, startPoint x: 1145, startPoint y: 622, endPoint x: 838, endPoint y: 626, distance: 307.0
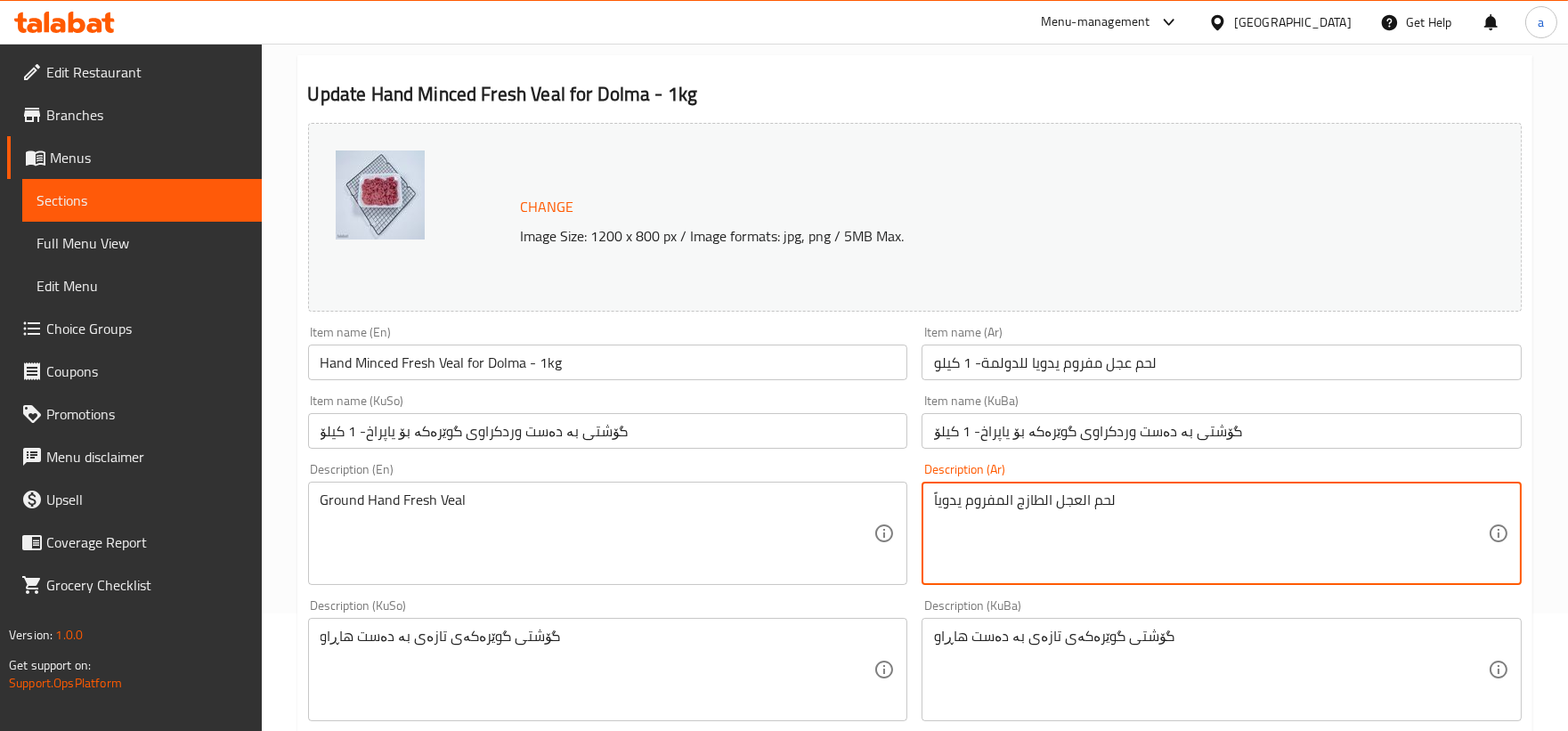
scroll to position [165, 0]
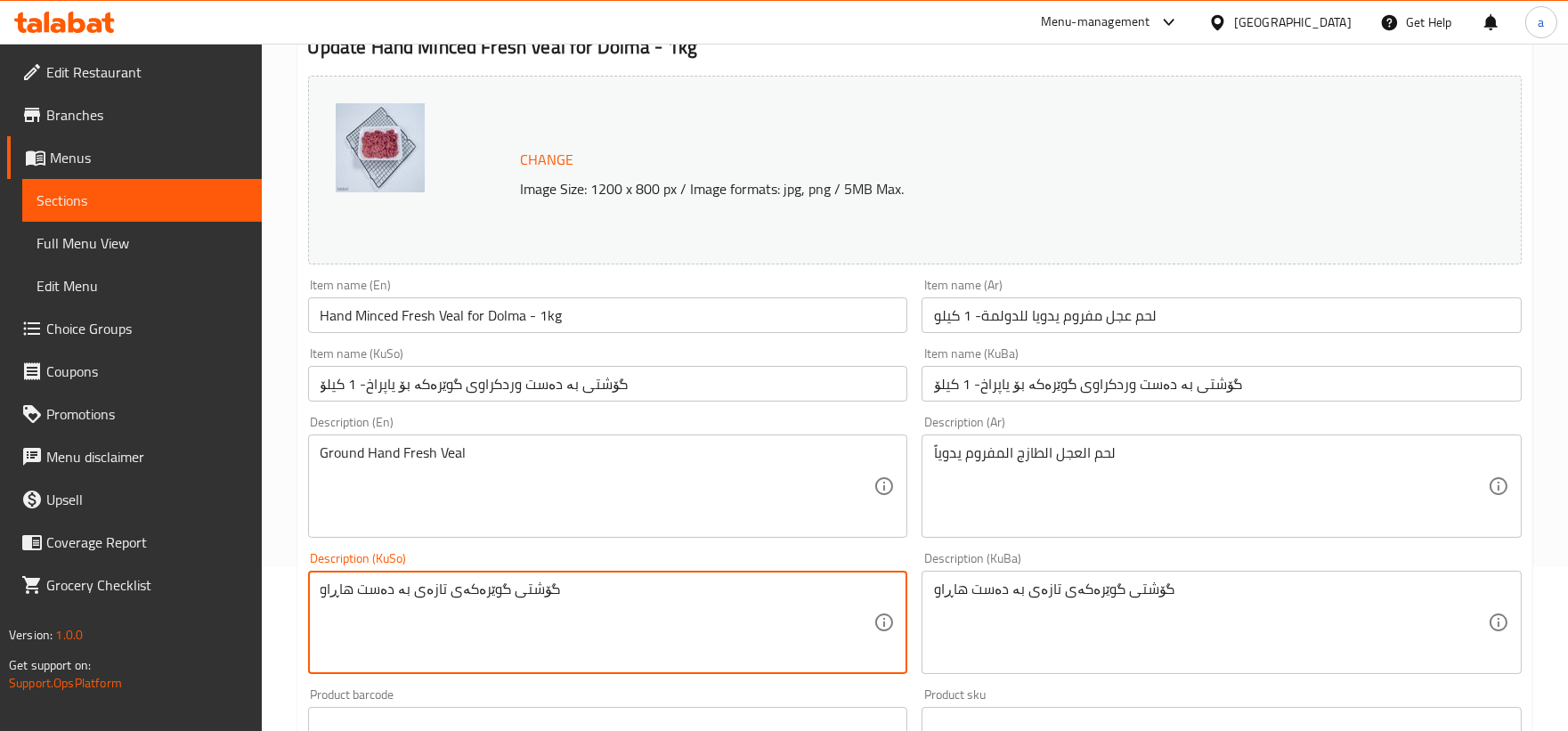
drag, startPoint x: 606, startPoint y: 583, endPoint x: 205, endPoint y: 558, distance: 401.8
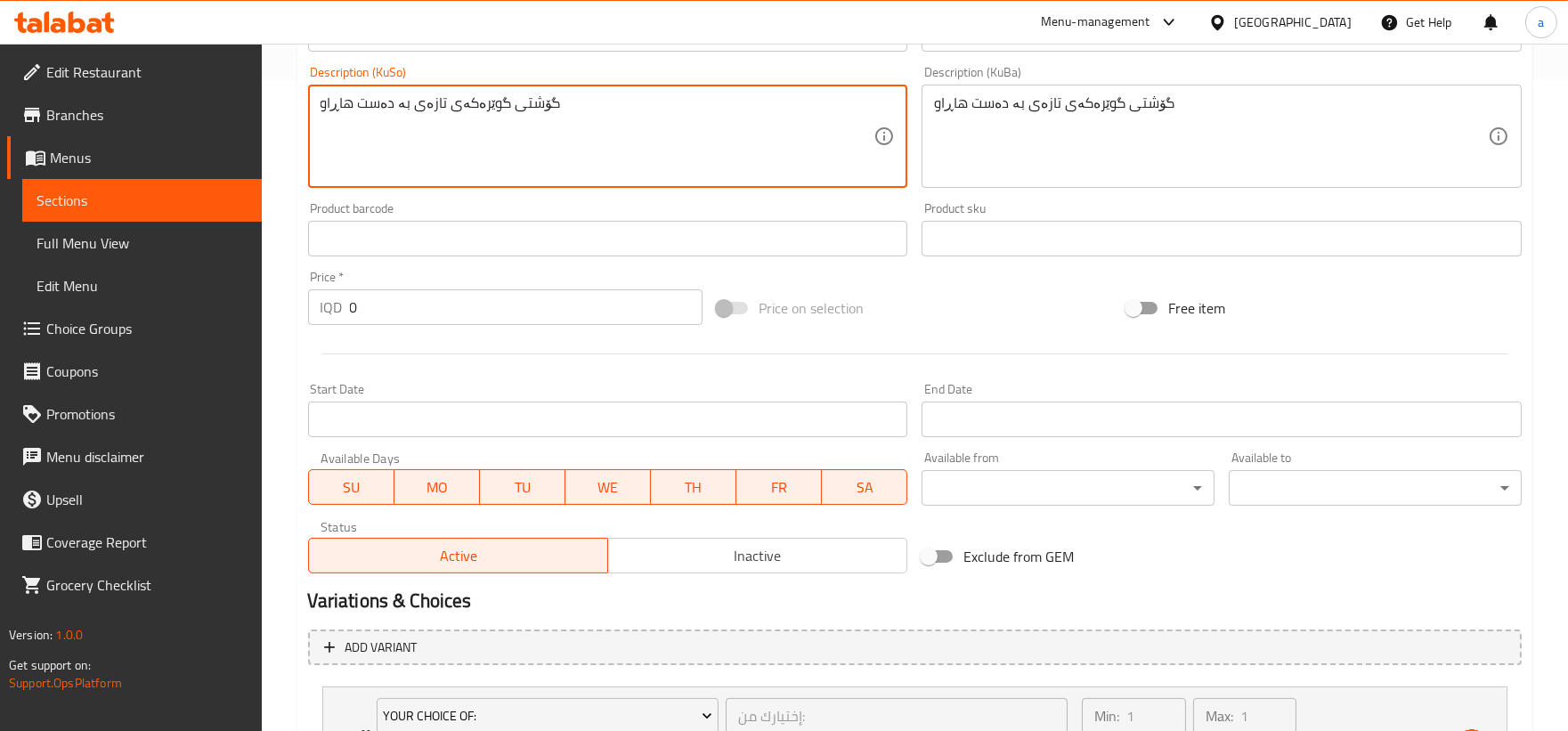
scroll to position [828, 0]
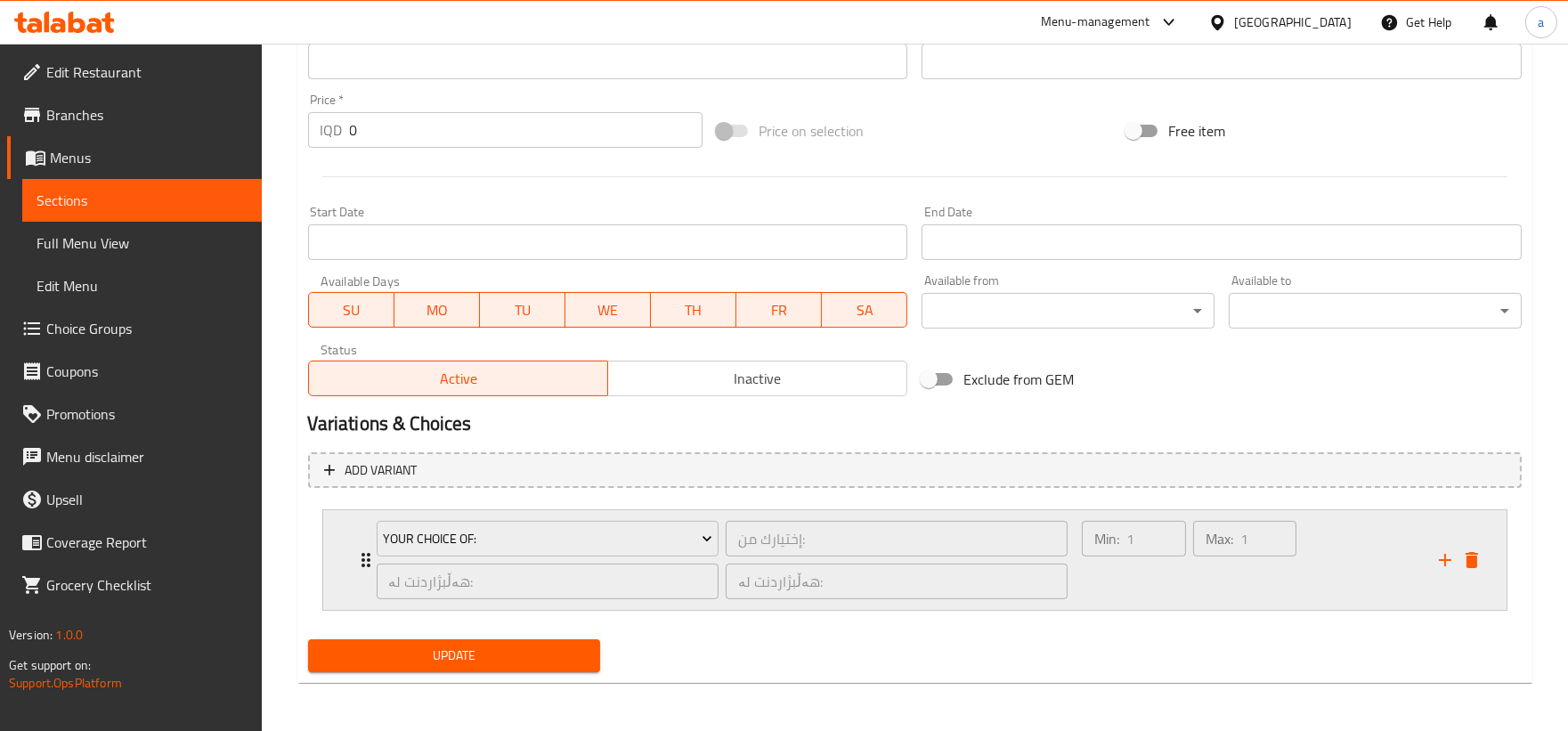
click at [368, 565] on div "Your Choice Of: إختيارك من: ​ هەڵبژاردنت لە: ​ هەڵبژاردنت لە: ​" at bounding box center [722, 560] width 713 height 100
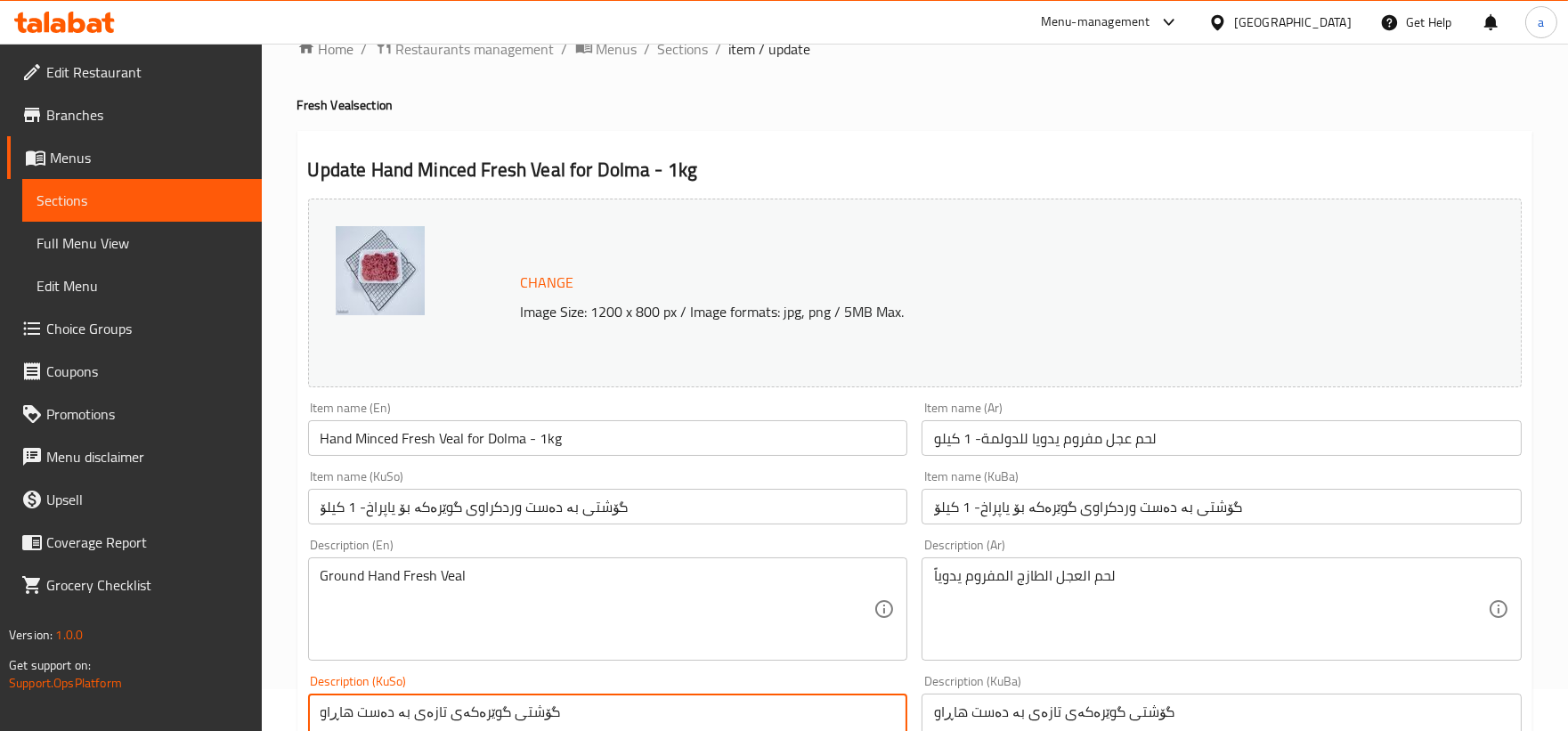
scroll to position [0, 0]
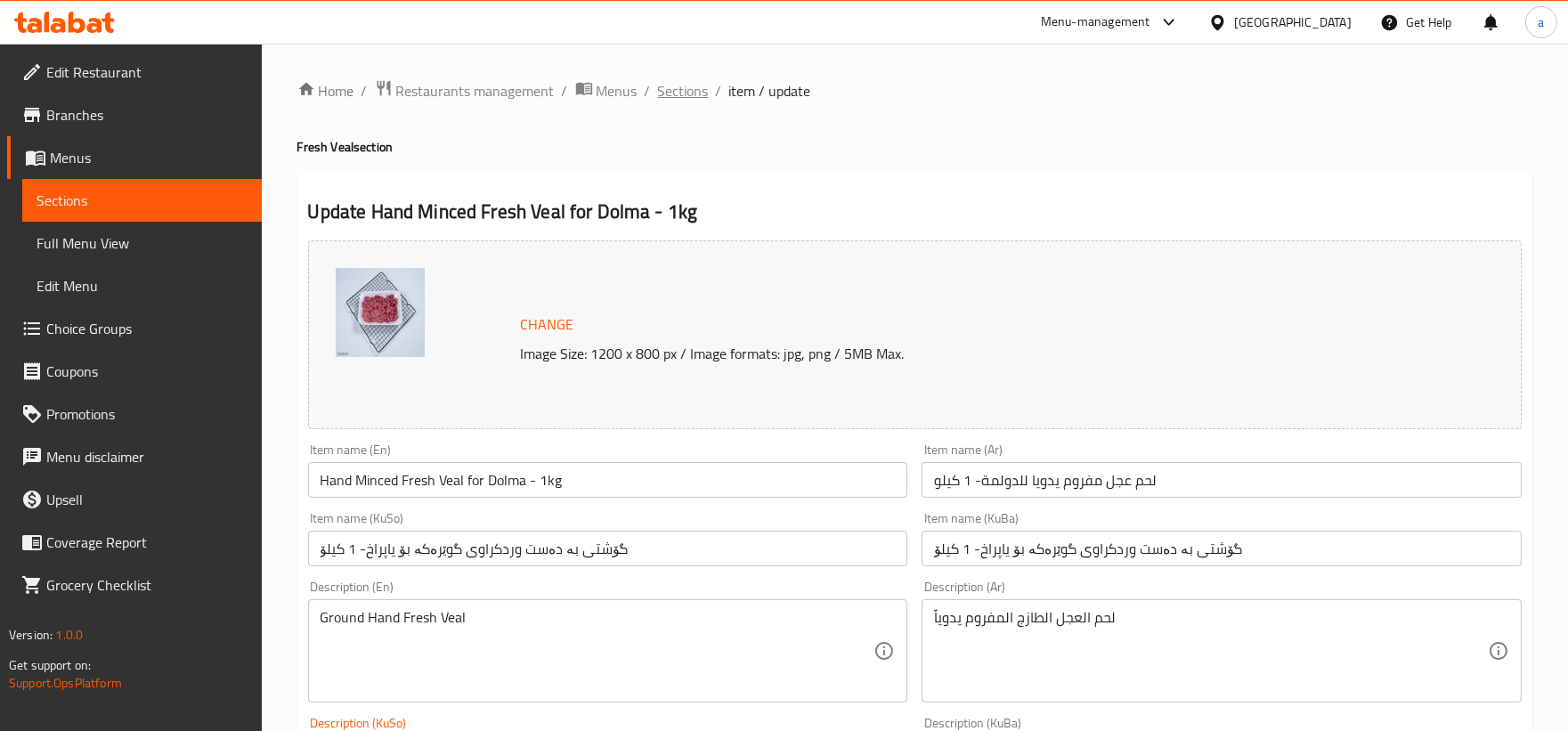
click at [691, 83] on span "Sections" at bounding box center [683, 91] width 51 height 21
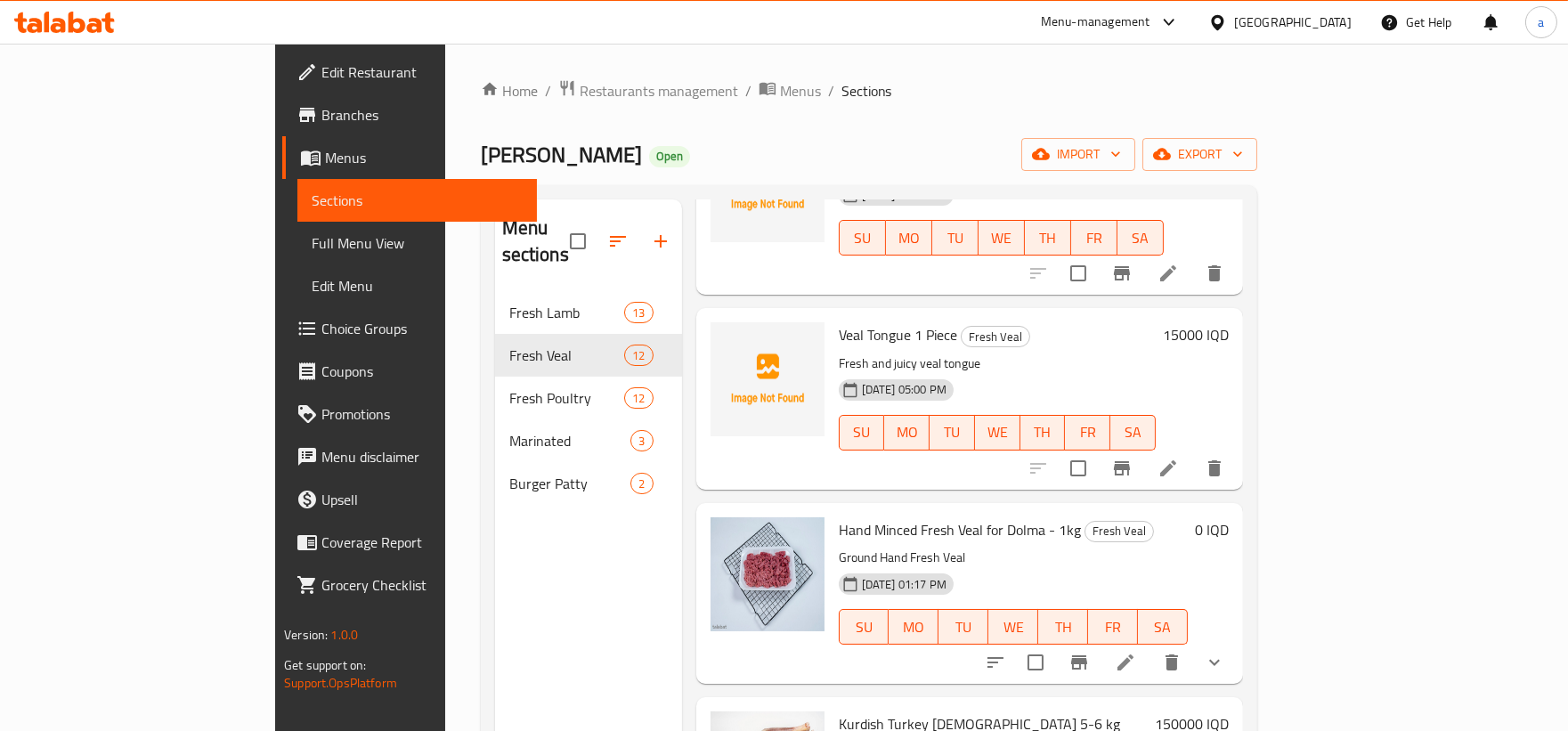
scroll to position [1483, 0]
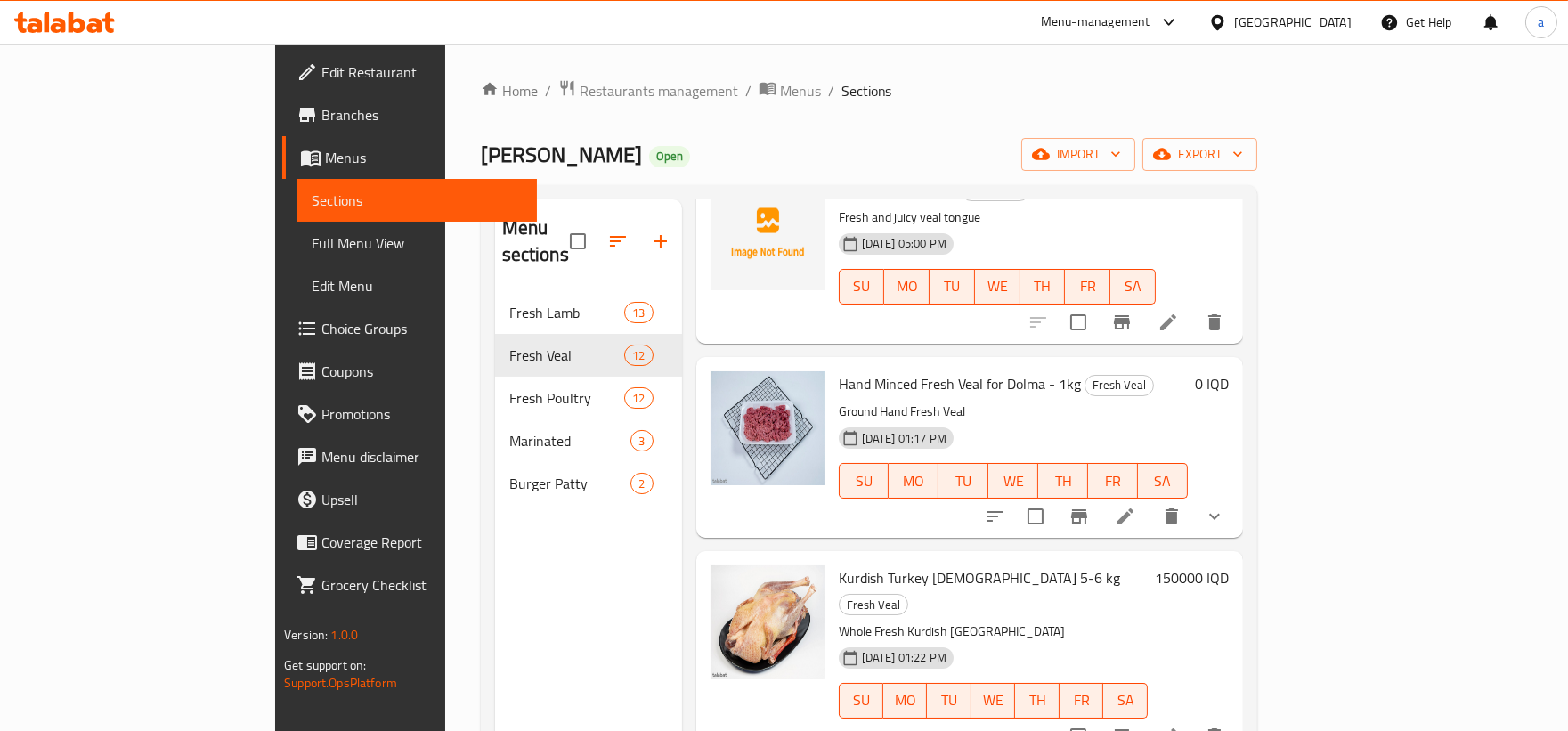
click at [1182, 506] on icon "delete" at bounding box center [1171, 516] width 21 height 21
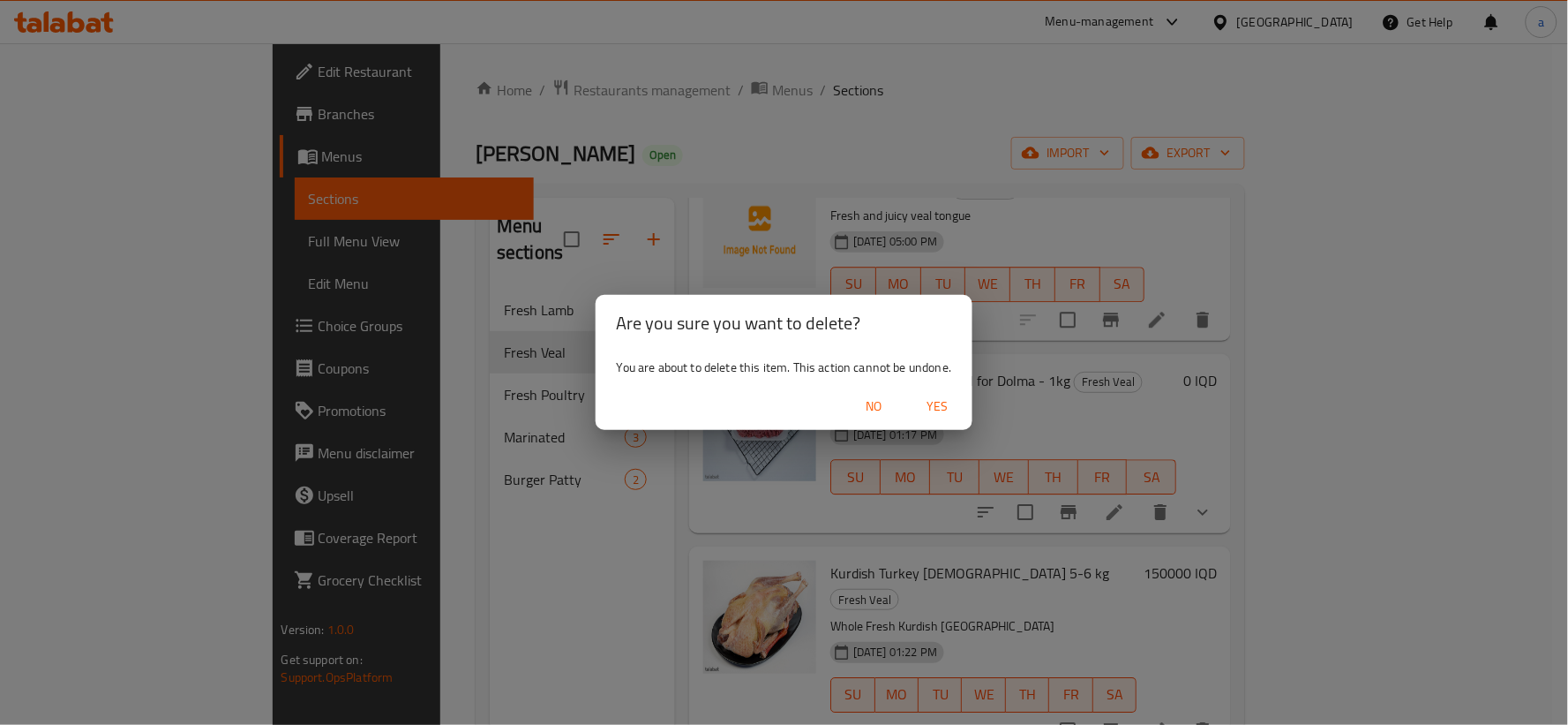
click at [930, 386] on div "No Yes" at bounding box center [784, 406] width 378 height 47
click at [938, 407] on span "Yes" at bounding box center [937, 406] width 43 height 22
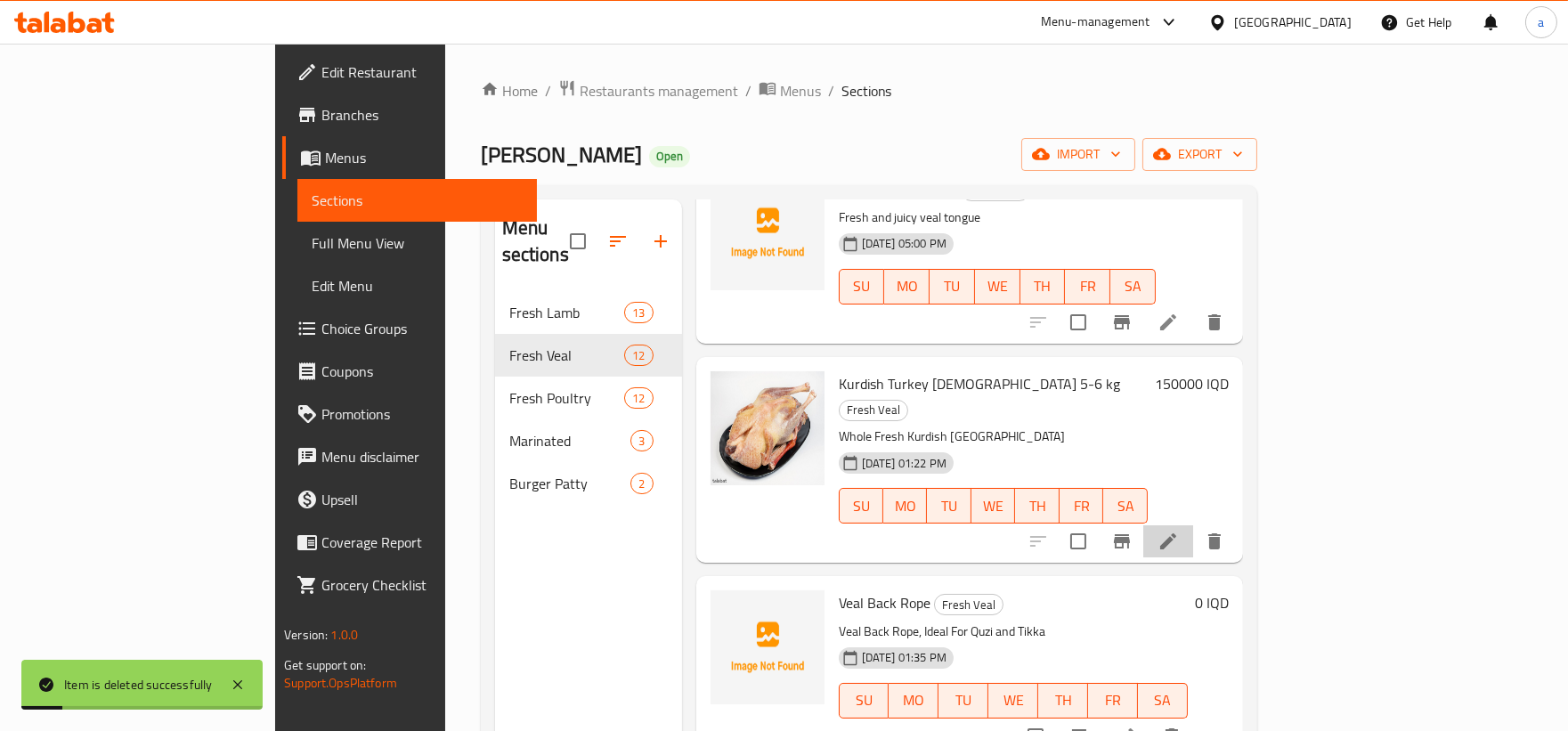
click at [1193, 525] on li at bounding box center [1168, 540] width 50 height 32
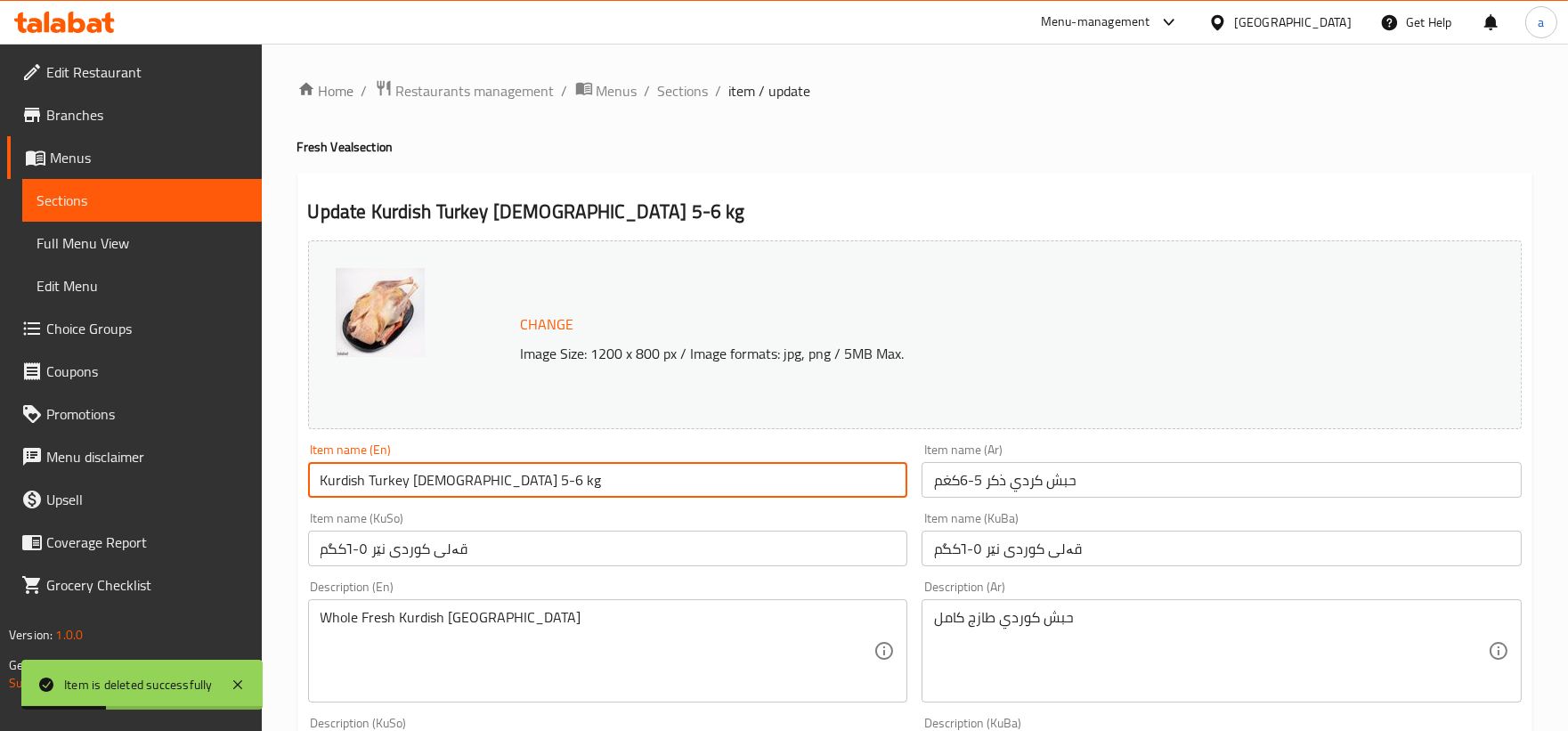
drag, startPoint x: 576, startPoint y: 481, endPoint x: 175, endPoint y: 444, distance: 402.7
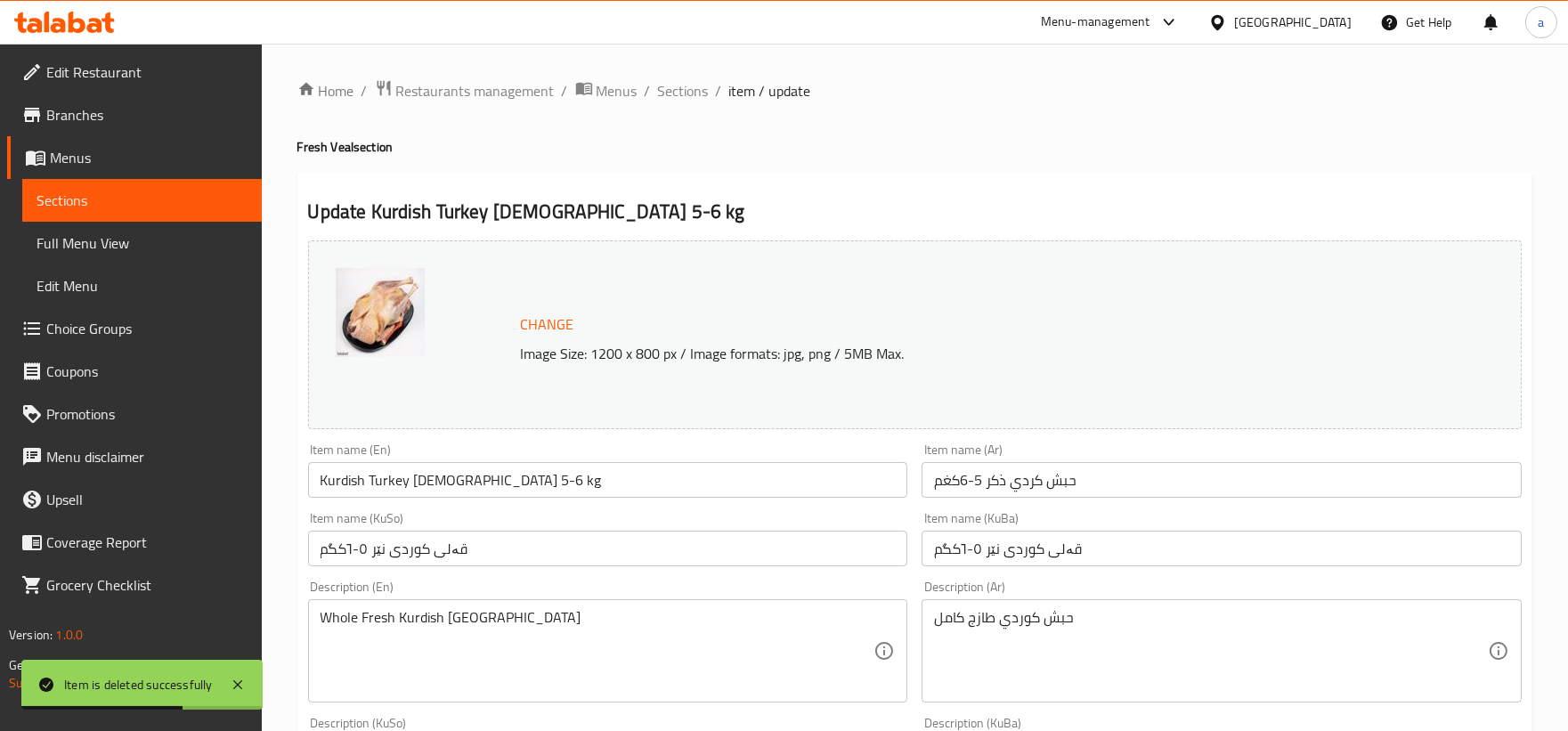
click at [1097, 498] on div "Item name (Ar) حبش كردي ذكر 5-6كغم Item name (Ar)" at bounding box center [1220, 470] width 614 height 69
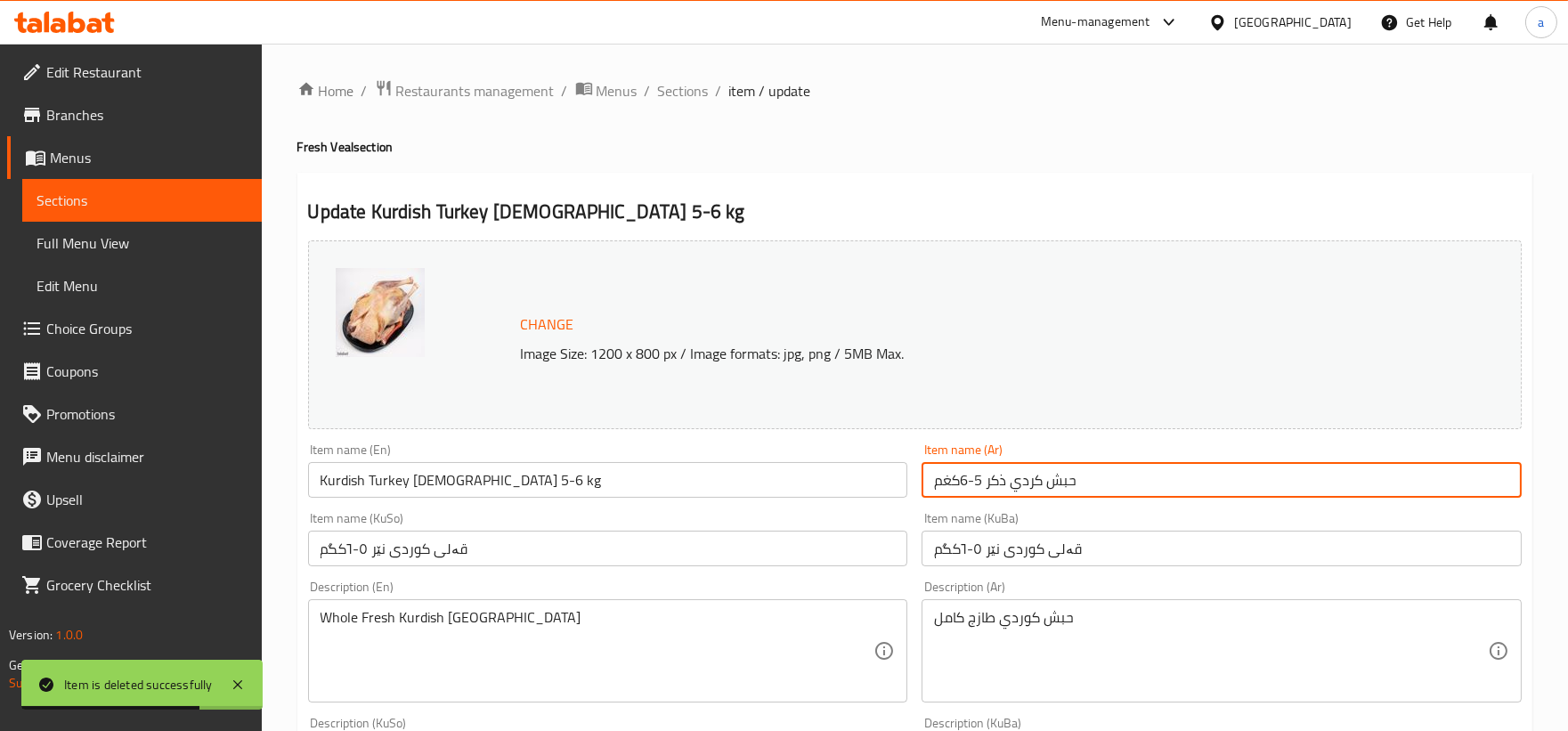
drag, startPoint x: 1114, startPoint y: 484, endPoint x: 854, endPoint y: 501, distance: 260.6
click at [854, 501] on div "Change Image Size: 1200 x 800 px / Image formats: jpg, png / 5MB Max. Item name…" at bounding box center [915, 732] width 1228 height 998
click at [962, 491] on input "حبش كردي ذكر 5-6كغم" at bounding box center [1221, 479] width 600 height 35
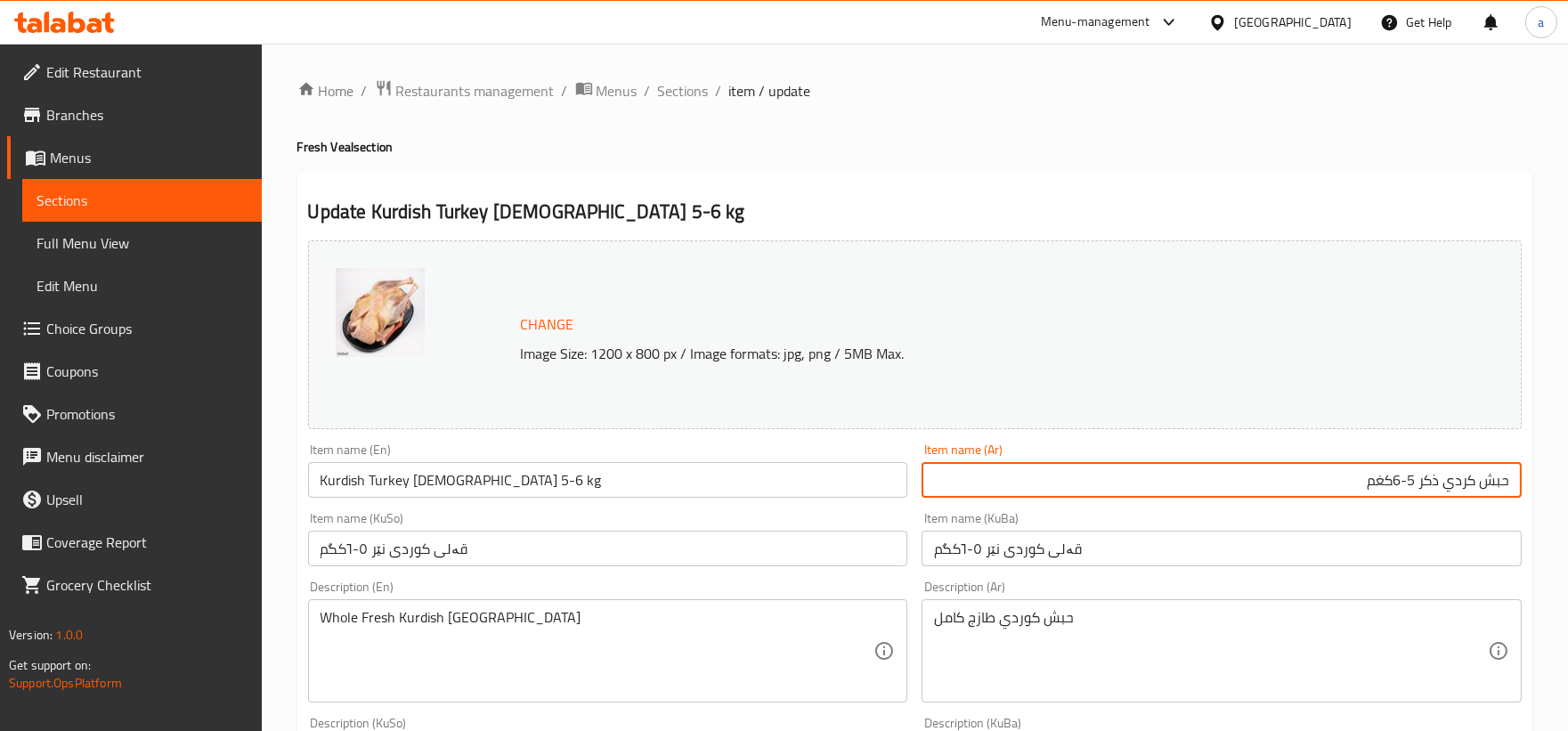
click at [1393, 485] on input "حبش كردي ذكر 5-6كغم" at bounding box center [1221, 479] width 600 height 35
drag, startPoint x: 1242, startPoint y: 485, endPoint x: 1580, endPoint y: 468, distance: 338.4
click at [1567, 468] on html "​ Menu-management Iraq Get Help a Edit Restaurant Branches Menus Sections Full …" at bounding box center [784, 365] width 1568 height 731
type input "حبش كردي ذكر 5-6 كغم"
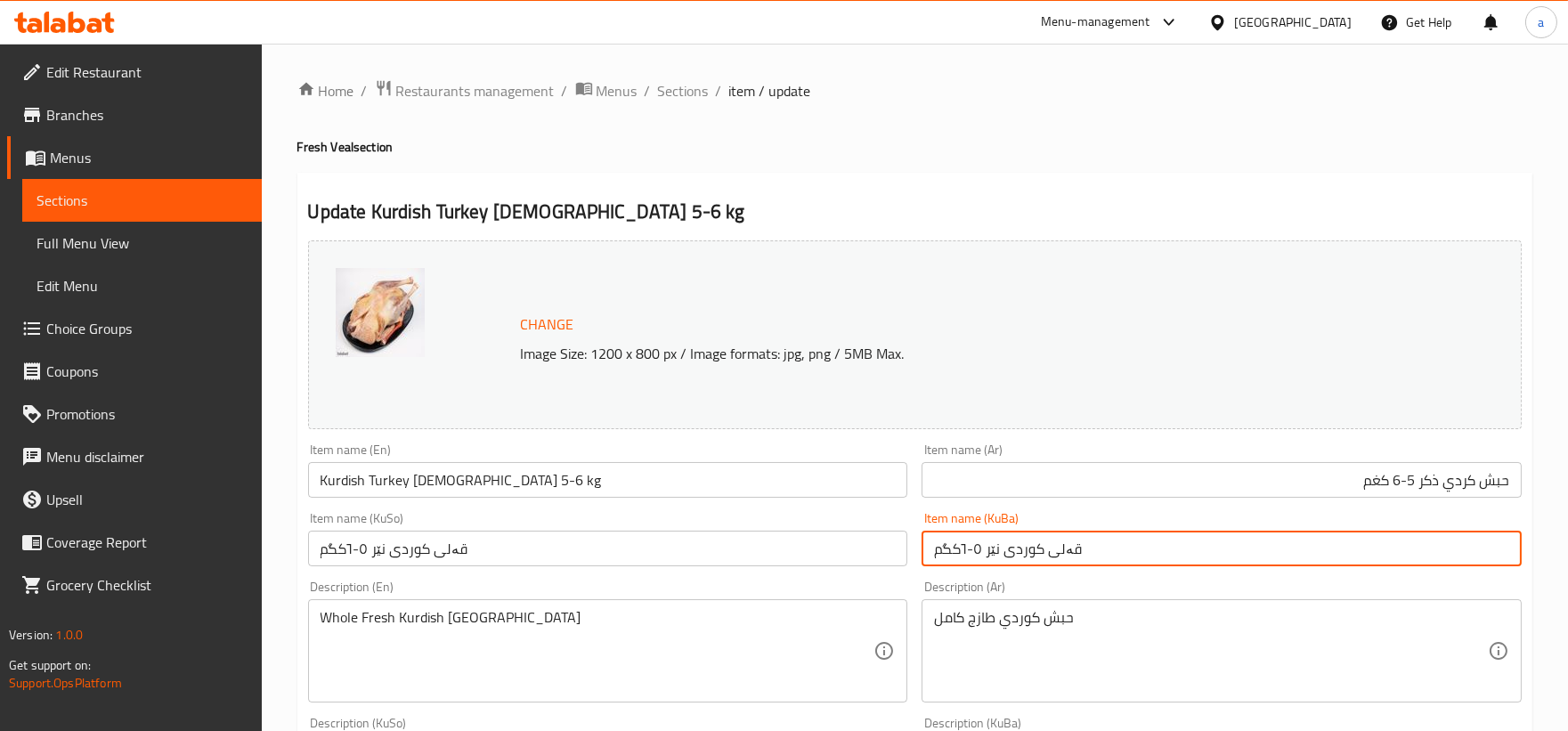
click at [976, 554] on input "قەلی کوردی نێر ٥-٦کگم" at bounding box center [1221, 548] width 600 height 35
click at [966, 547] on input "قەلی کوردی نێر 5-٦کگم" at bounding box center [1221, 548] width 600 height 35
click at [960, 554] on input "قەلی کوردی نێر 5-6کگم" at bounding box center [1221, 548] width 600 height 35
click at [1392, 550] on input "قەلی کوردی نێر 5-6کگم" at bounding box center [1221, 548] width 600 height 35
drag, startPoint x: 1328, startPoint y: 555, endPoint x: 1580, endPoint y: 526, distance: 253.7
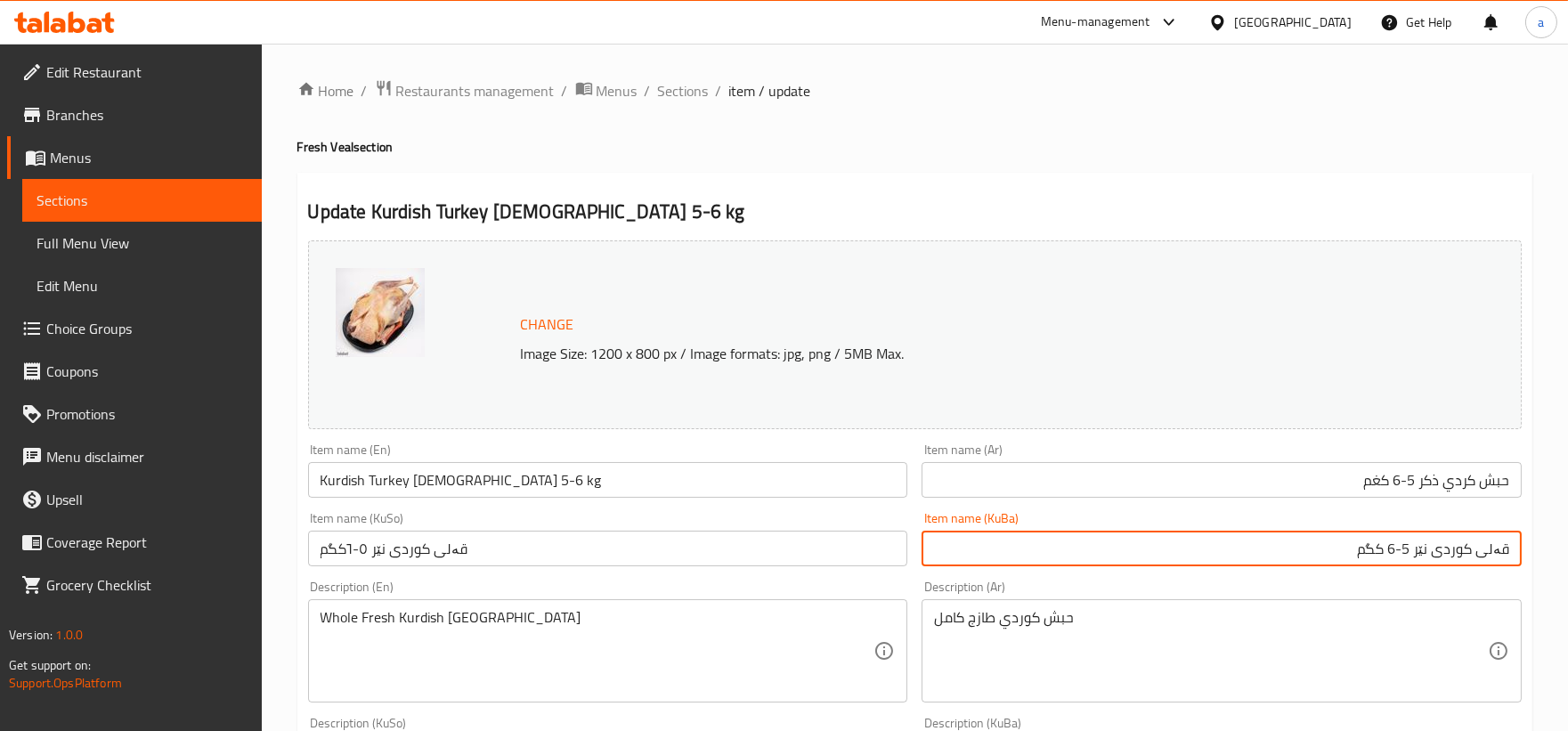
click at [1567, 526] on html "​ Menu-management Iraq Get Help a Edit Restaurant Branches Menus Sections Full …" at bounding box center [784, 365] width 1568 height 731
type input "قەلی کوردی نێر 5-6 کگم"
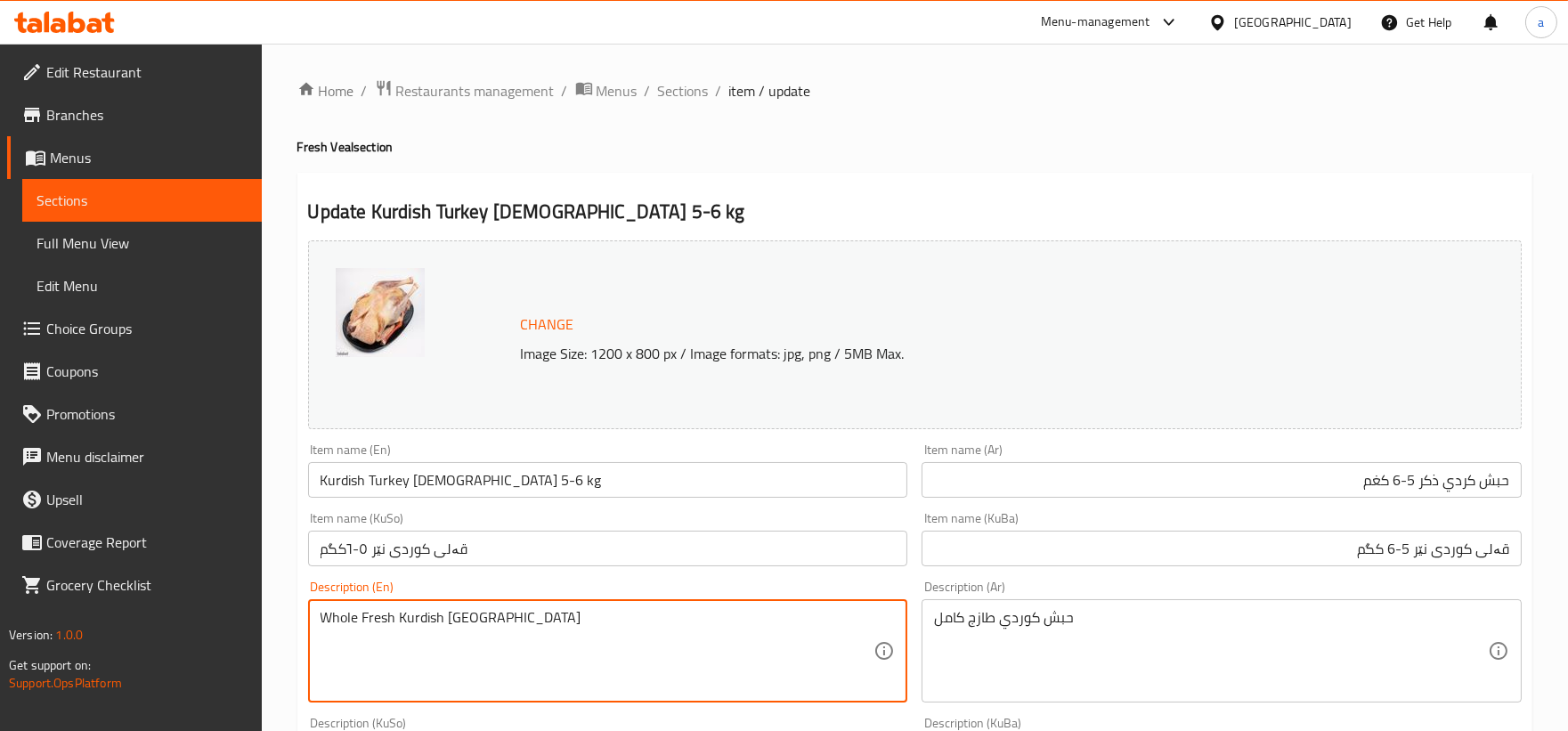
drag, startPoint x: 555, startPoint y: 622, endPoint x: 157, endPoint y: 526, distance: 409.4
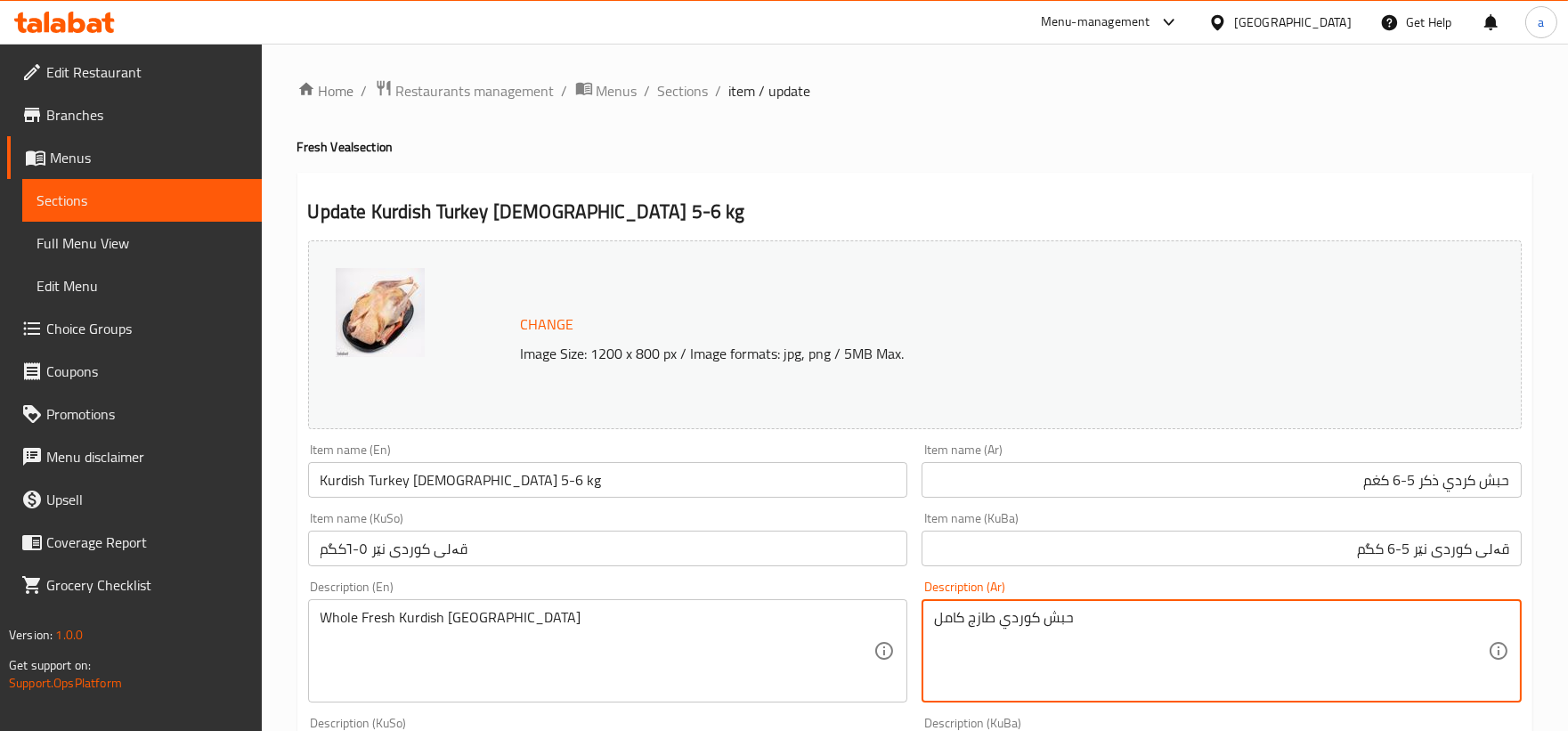
drag, startPoint x: 1098, startPoint y: 637, endPoint x: 761, endPoint y: 636, distance: 337.0
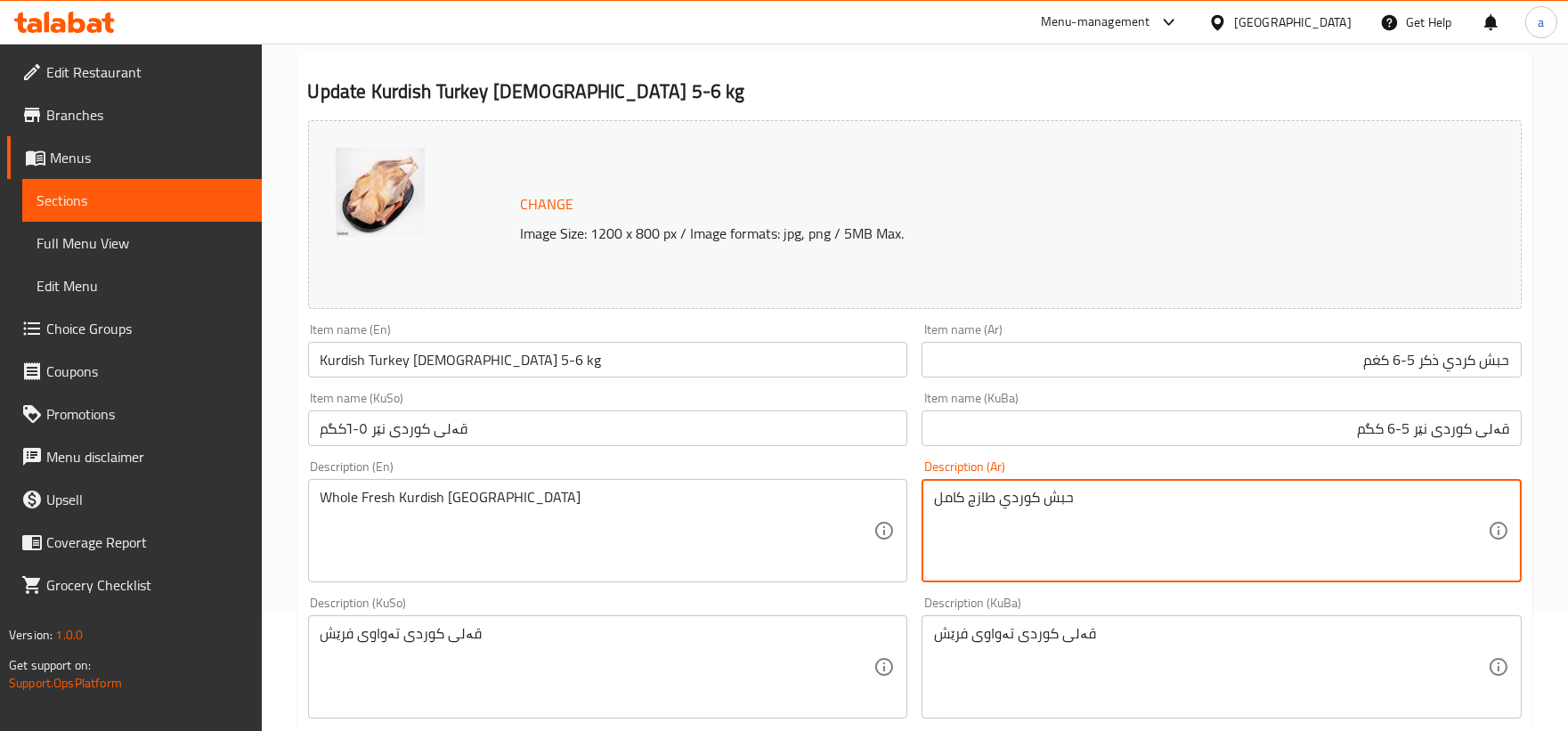
scroll to position [165, 0]
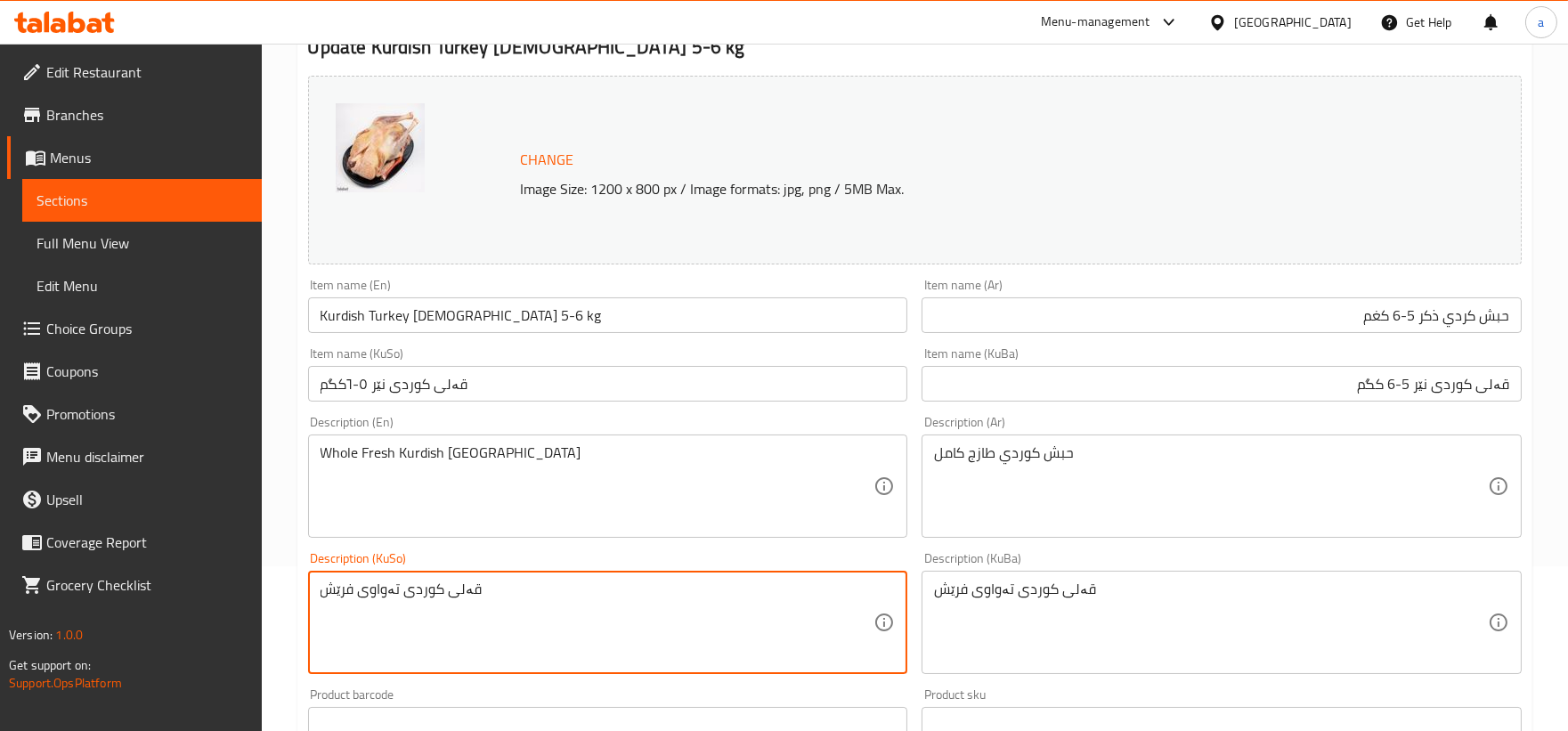
drag, startPoint x: 549, startPoint y: 593, endPoint x: 223, endPoint y: 553, distance: 328.4
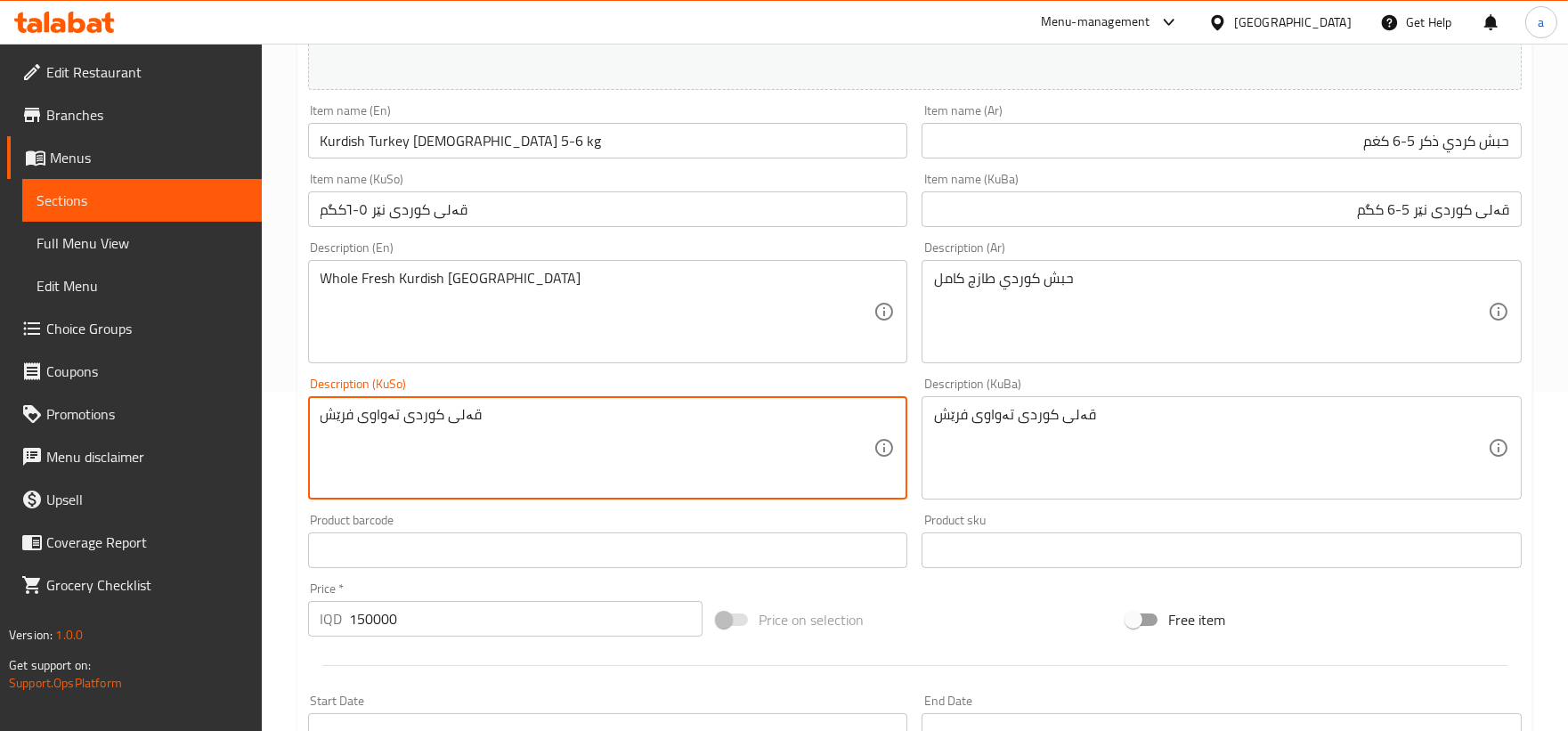
scroll to position [660, 0]
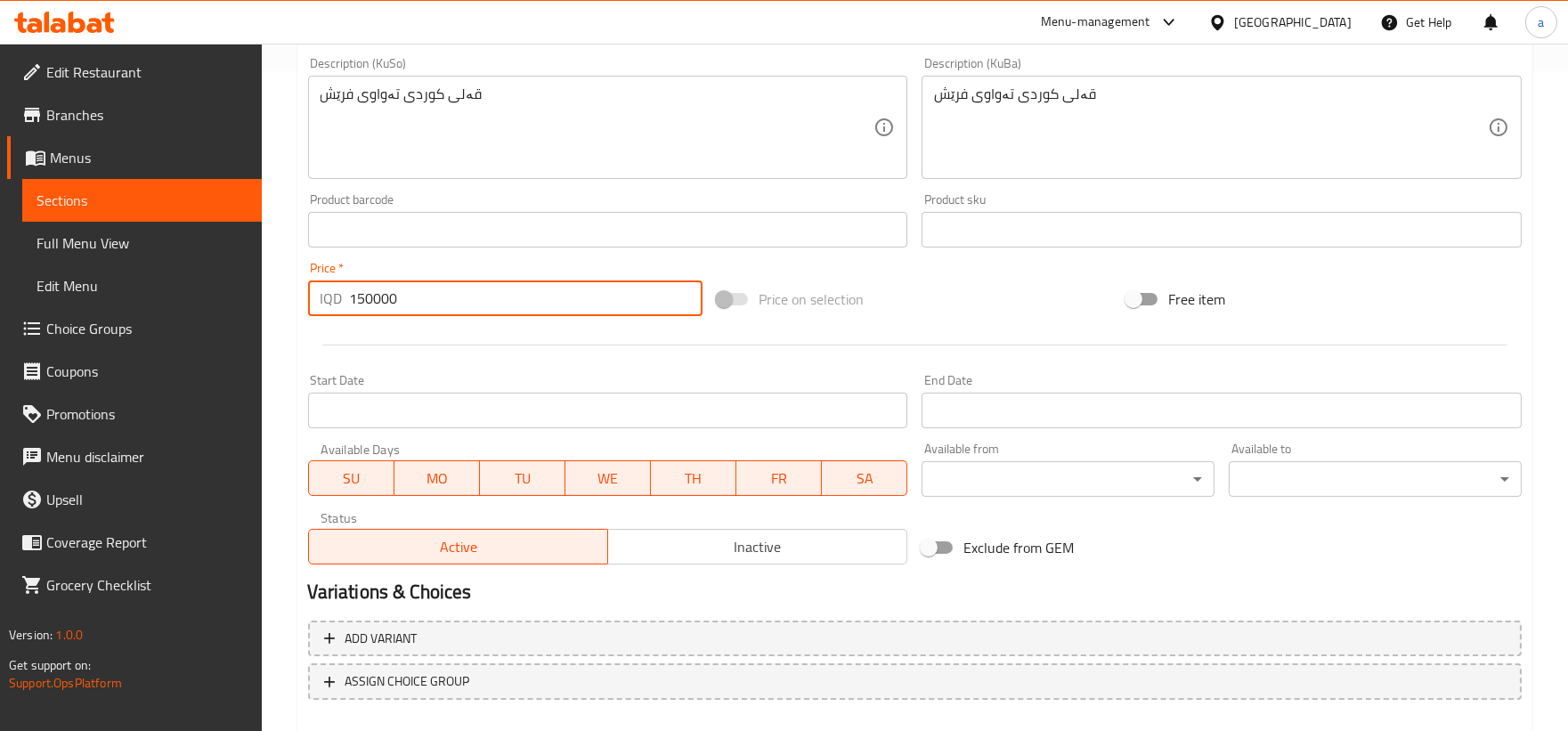
click at [374, 295] on input "150000" at bounding box center [526, 298] width 353 height 35
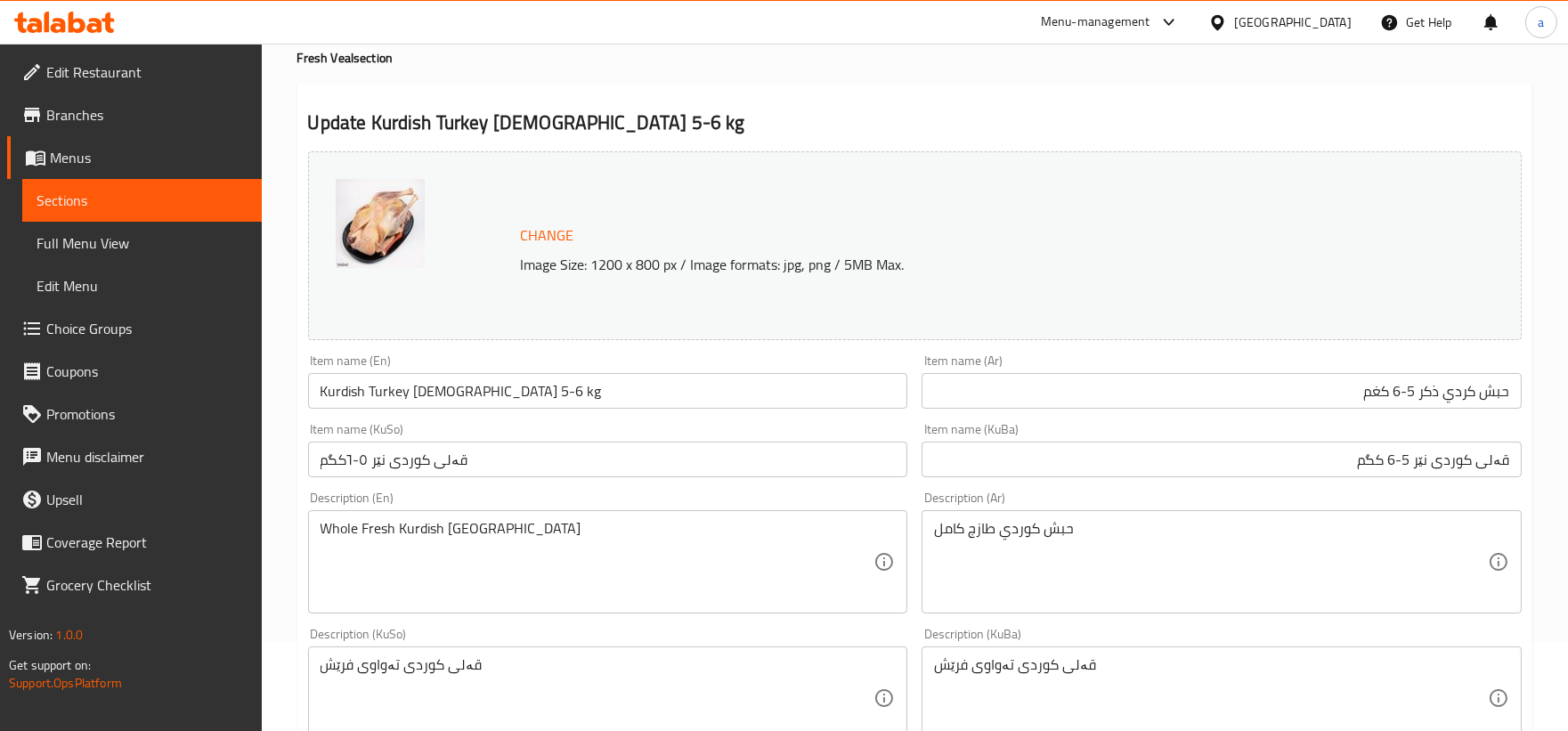
scroll to position [0, 0]
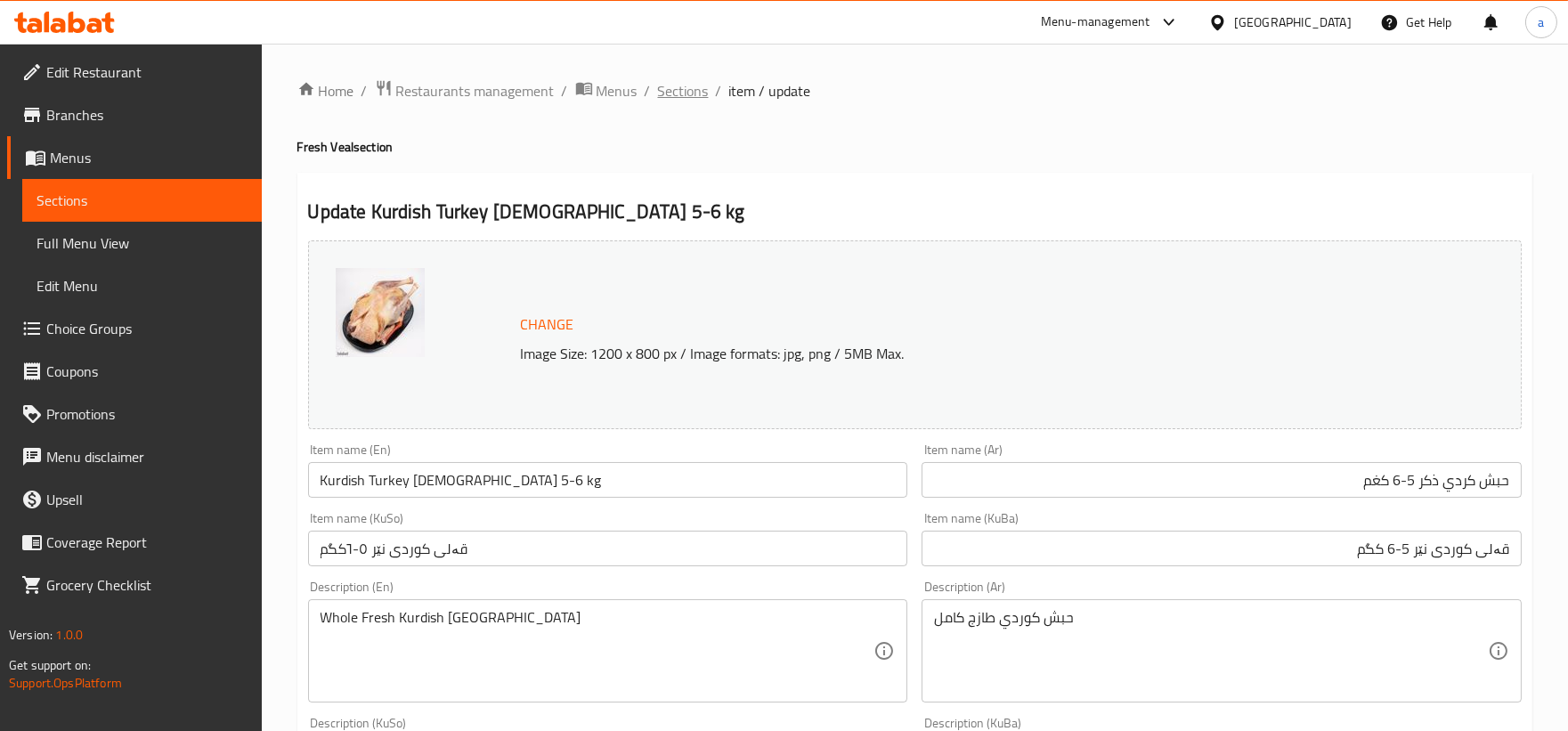
click at [673, 87] on span "Sections" at bounding box center [683, 91] width 51 height 21
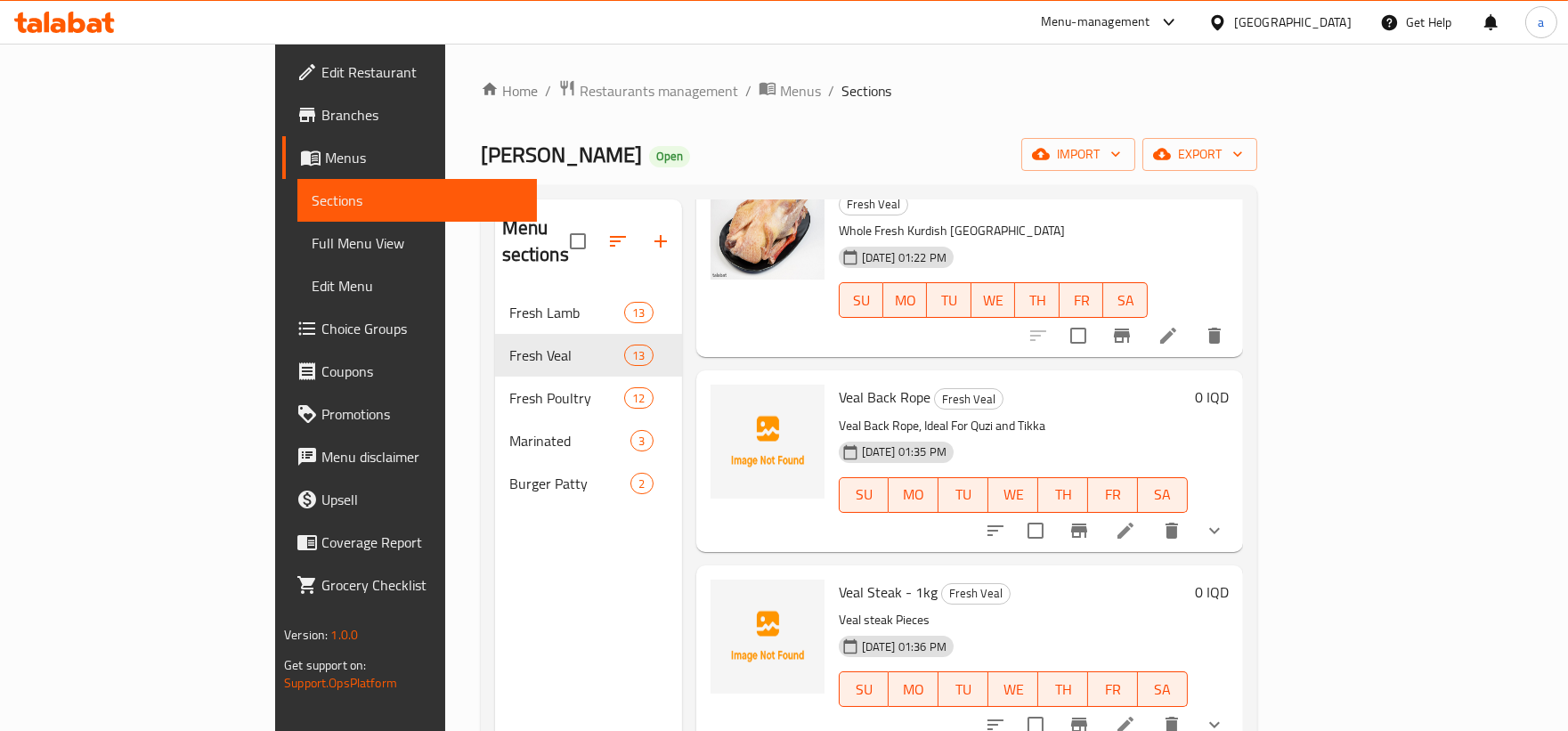
scroll to position [1346, 0]
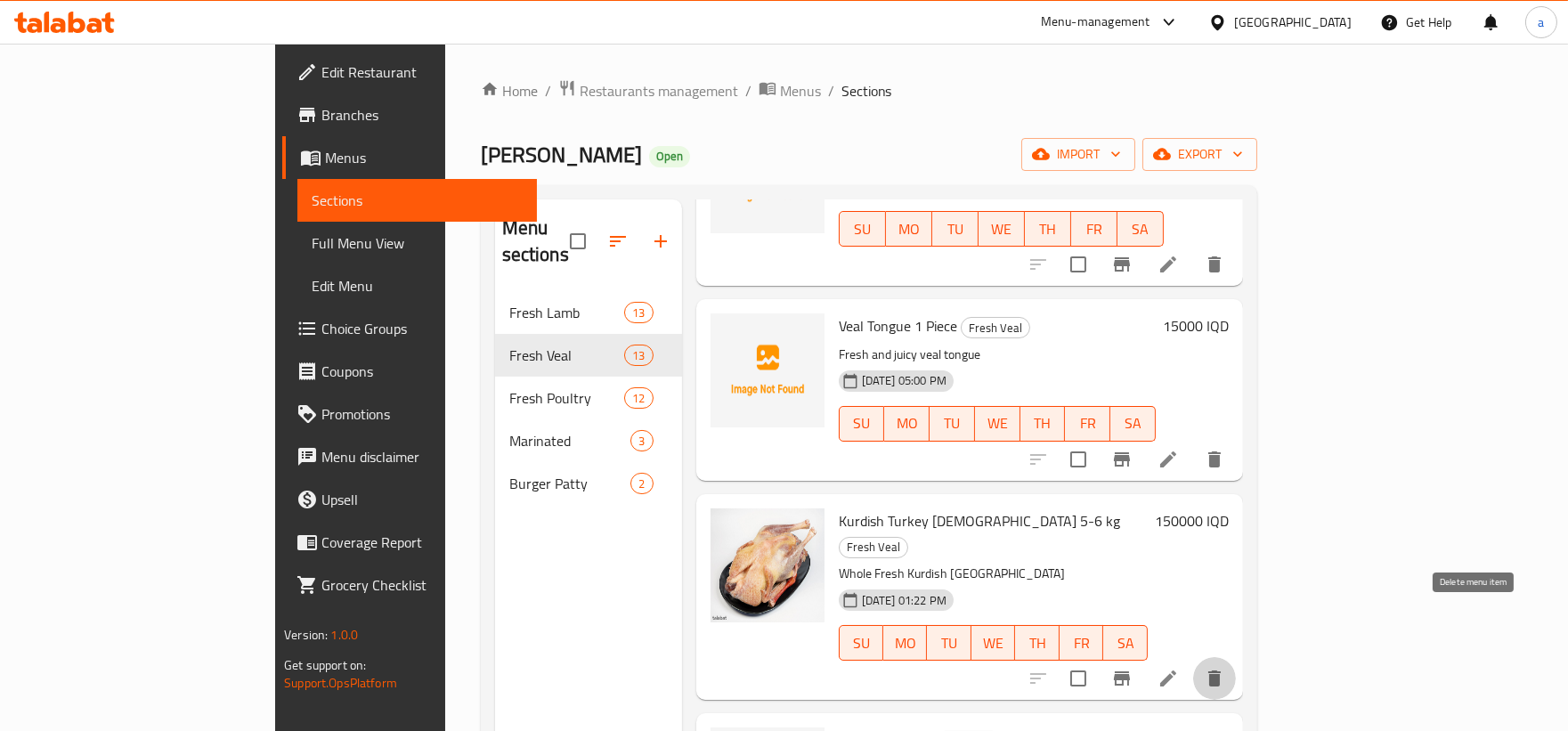
click at [1225, 668] on icon "delete" at bounding box center [1214, 678] width 21 height 21
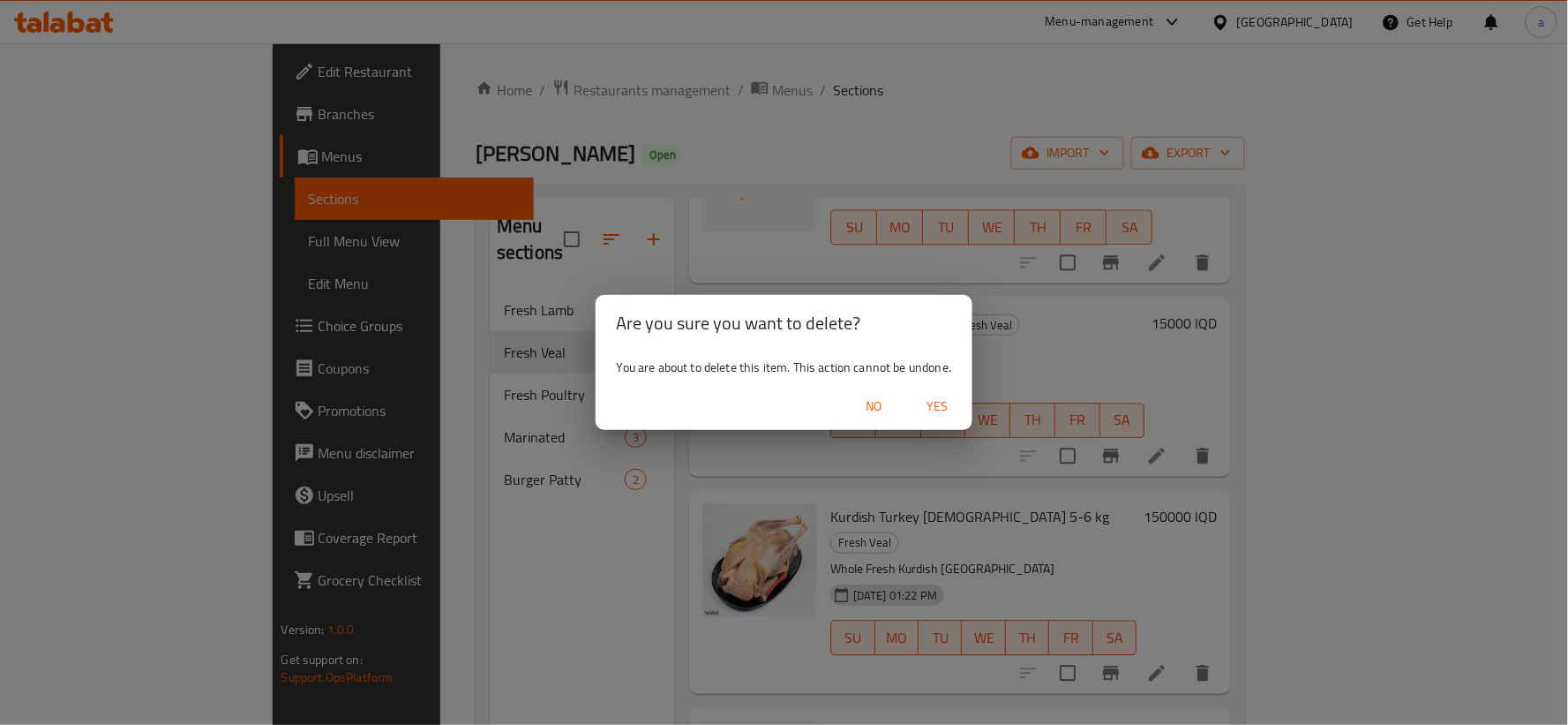
click at [932, 401] on span "Yes" at bounding box center [937, 406] width 43 height 22
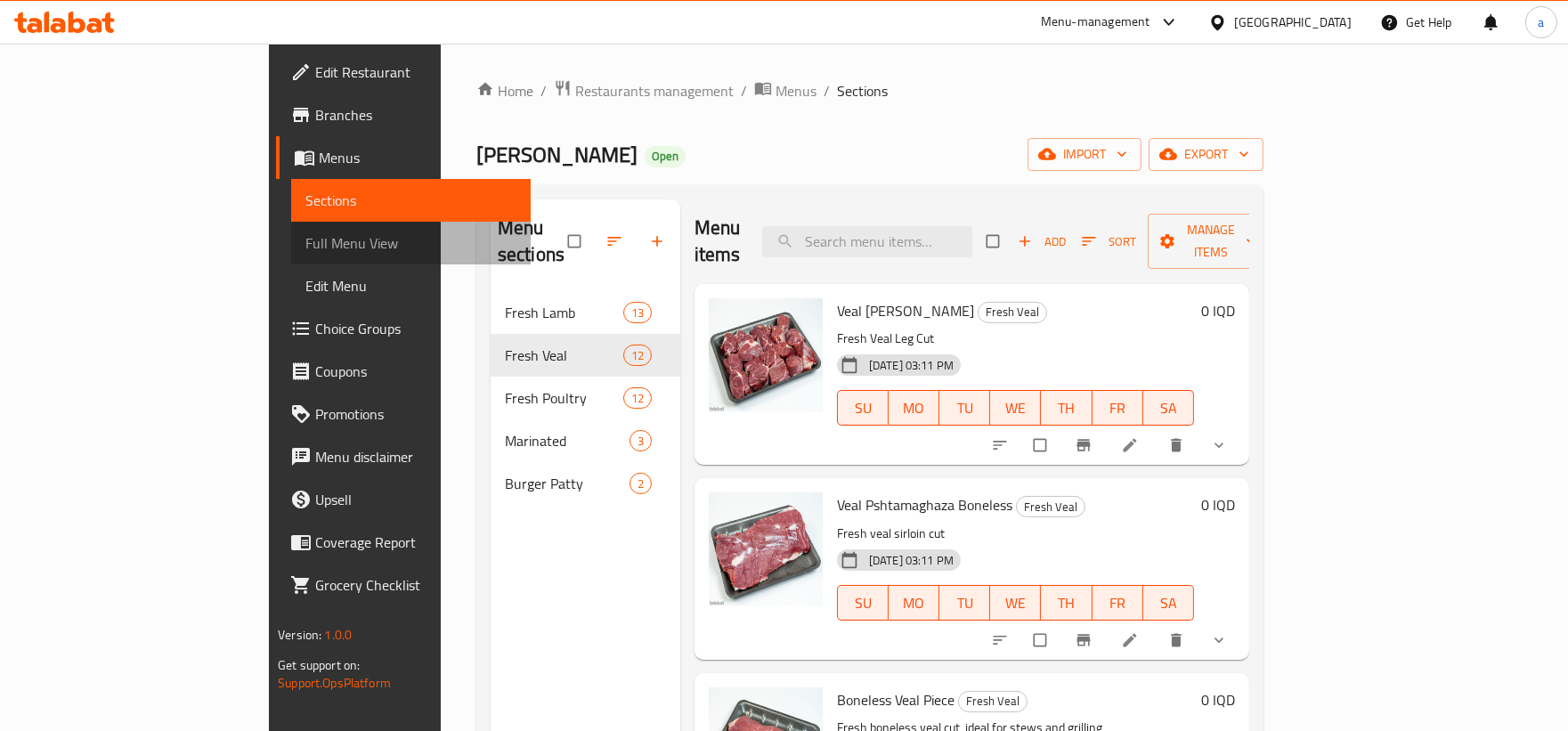
click at [306, 238] on span "Full Menu View" at bounding box center [411, 243] width 211 height 21
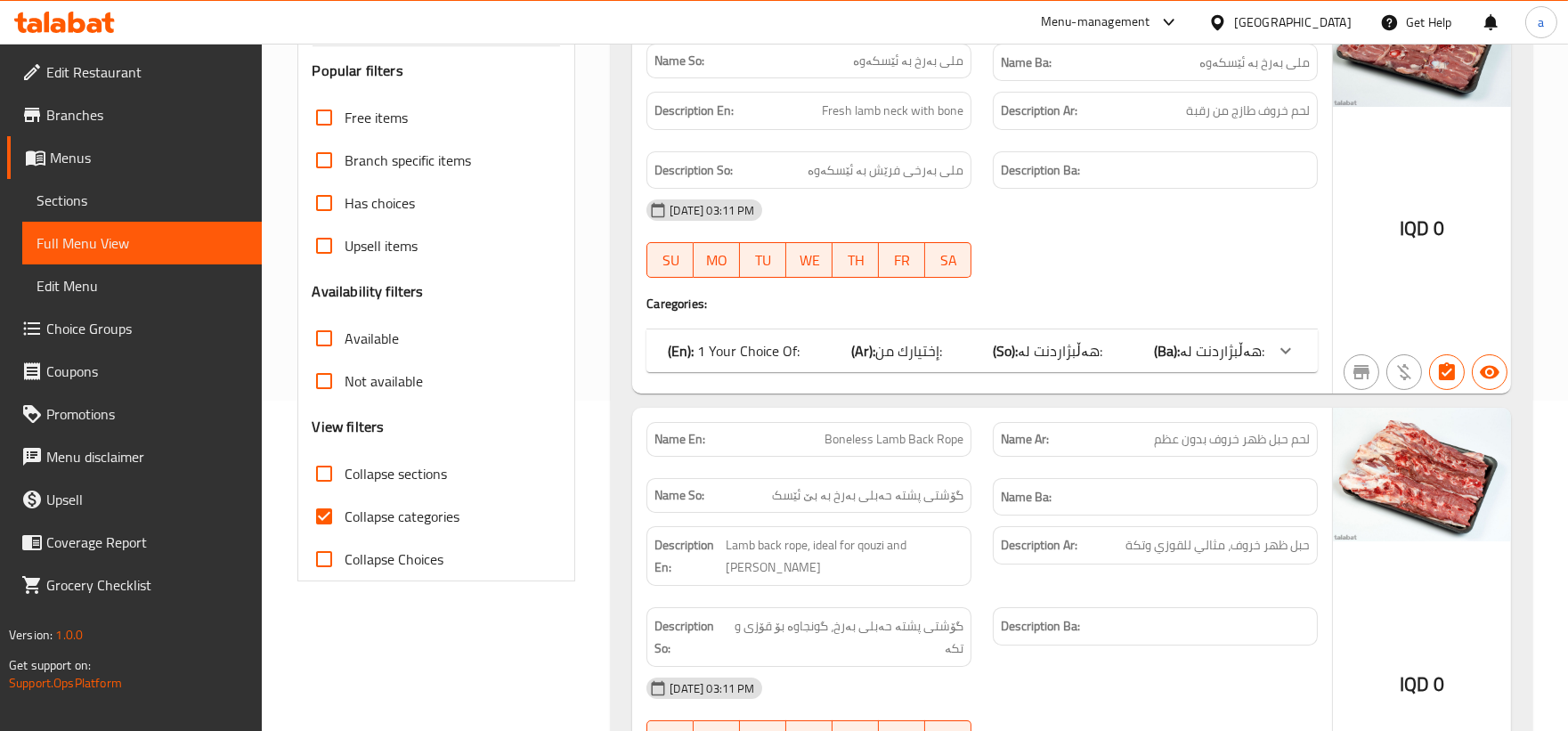
scroll to position [330, 0]
click at [317, 523] on input "Collapse categories" at bounding box center [324, 517] width 43 height 43
checkbox input "false"
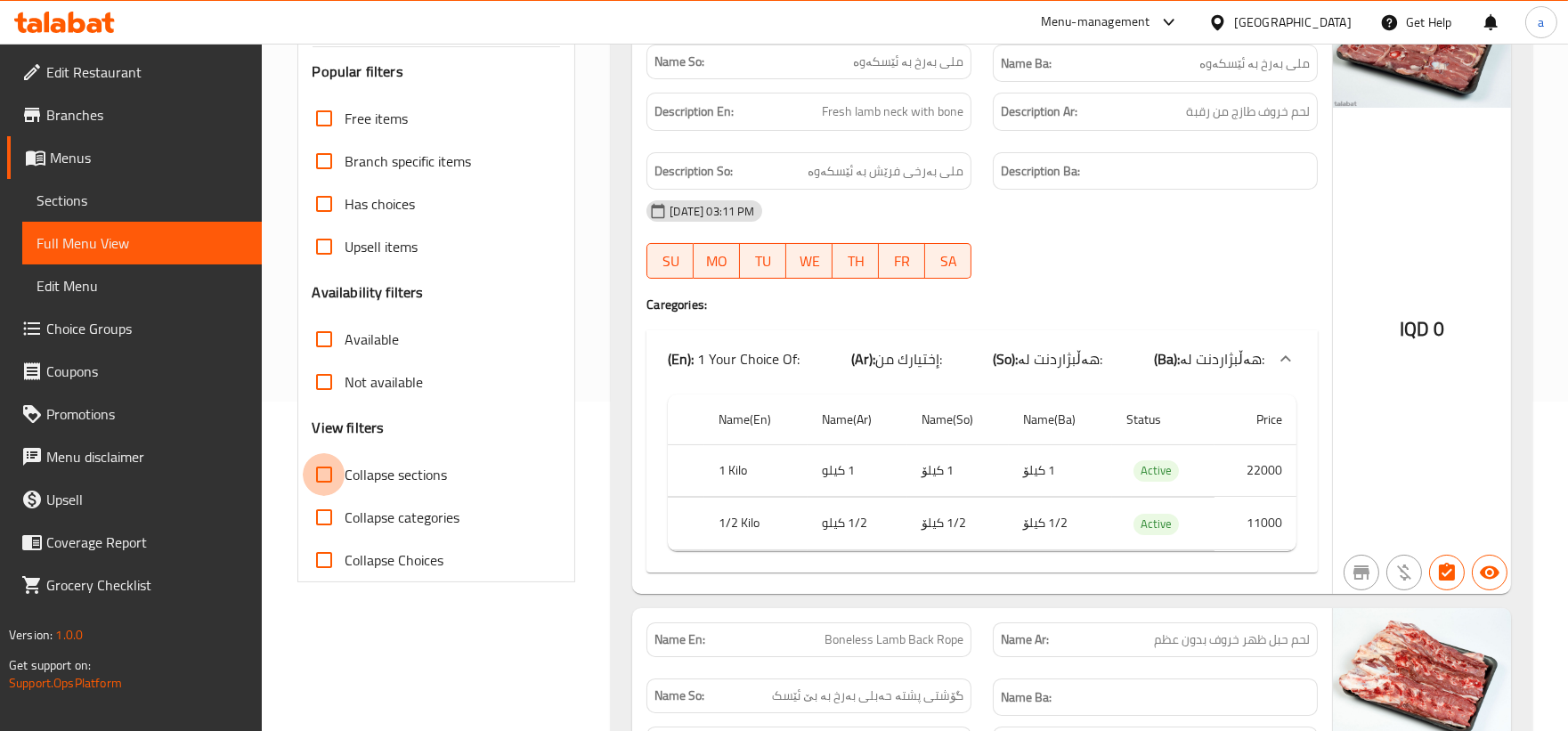
click at [330, 468] on input "Collapse sections" at bounding box center [324, 474] width 43 height 43
checkbox input "true"
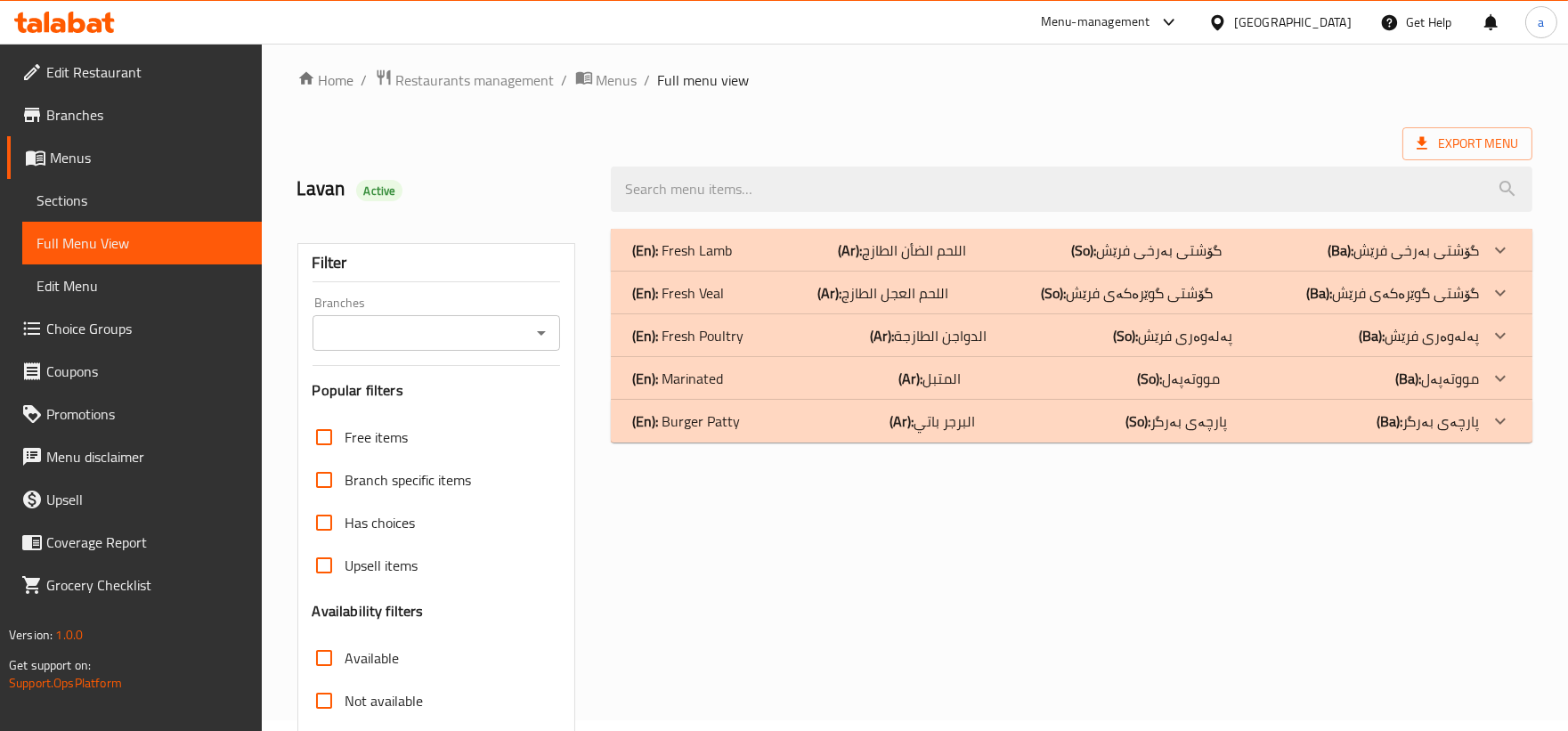
scroll to position [0, 0]
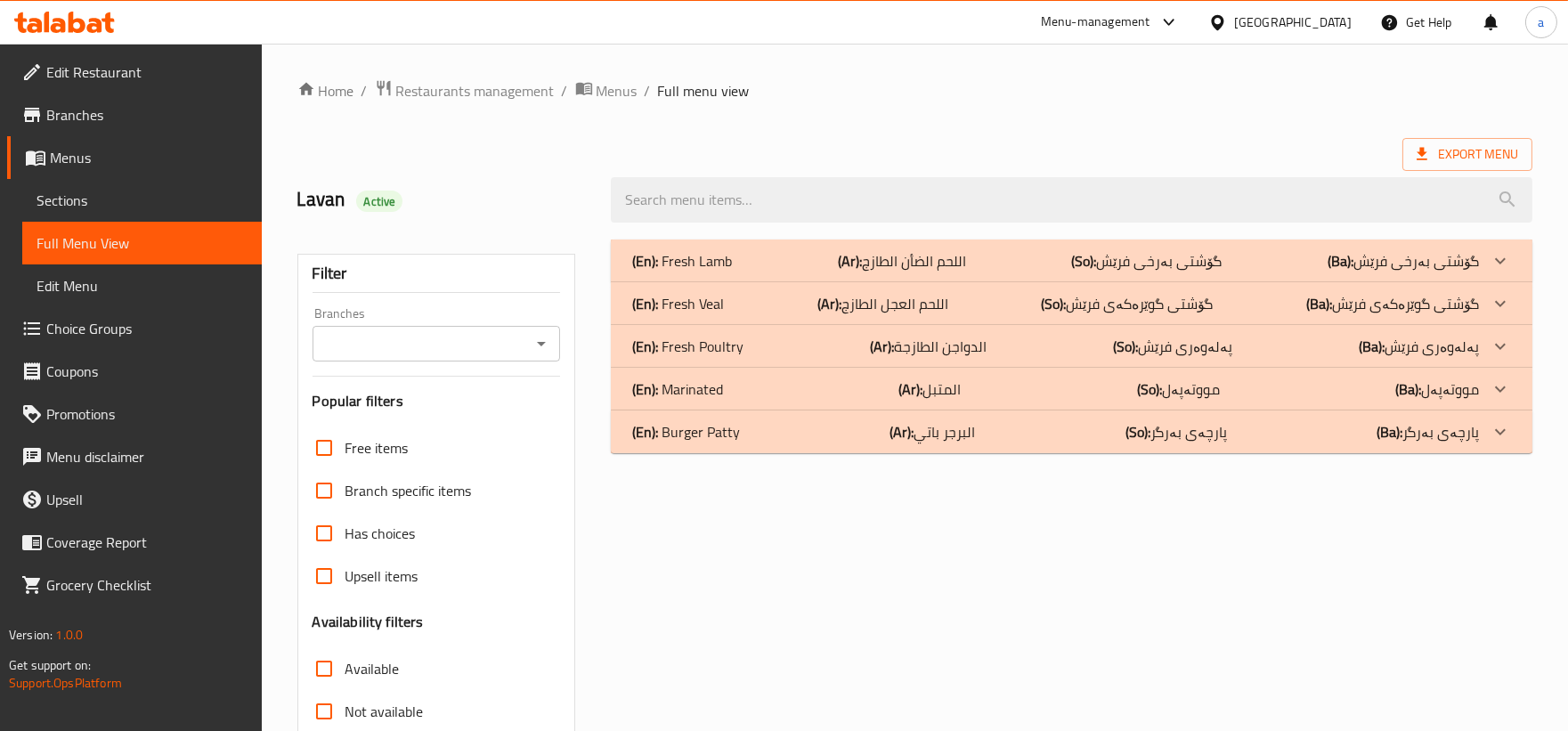
click at [799, 271] on div "(En): Fresh Veal (Ar): اللحم العجل الطازج (So): گۆشتی گوێرەکەی فرێش (Ba): گۆشتی…" at bounding box center [1056, 261] width 847 height 21
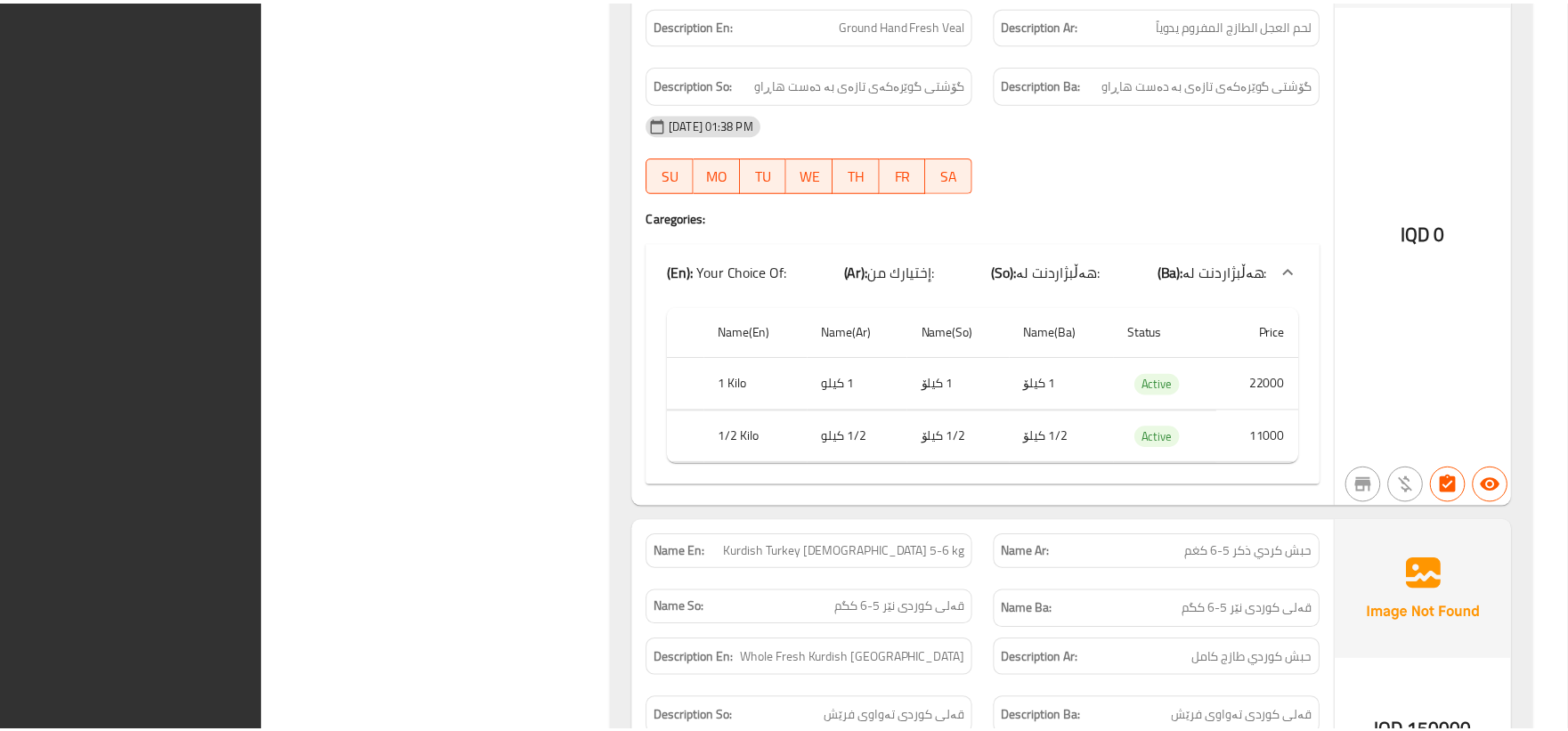
scroll to position [6353, 0]
